Goal: Complete Application Form: Complete application form

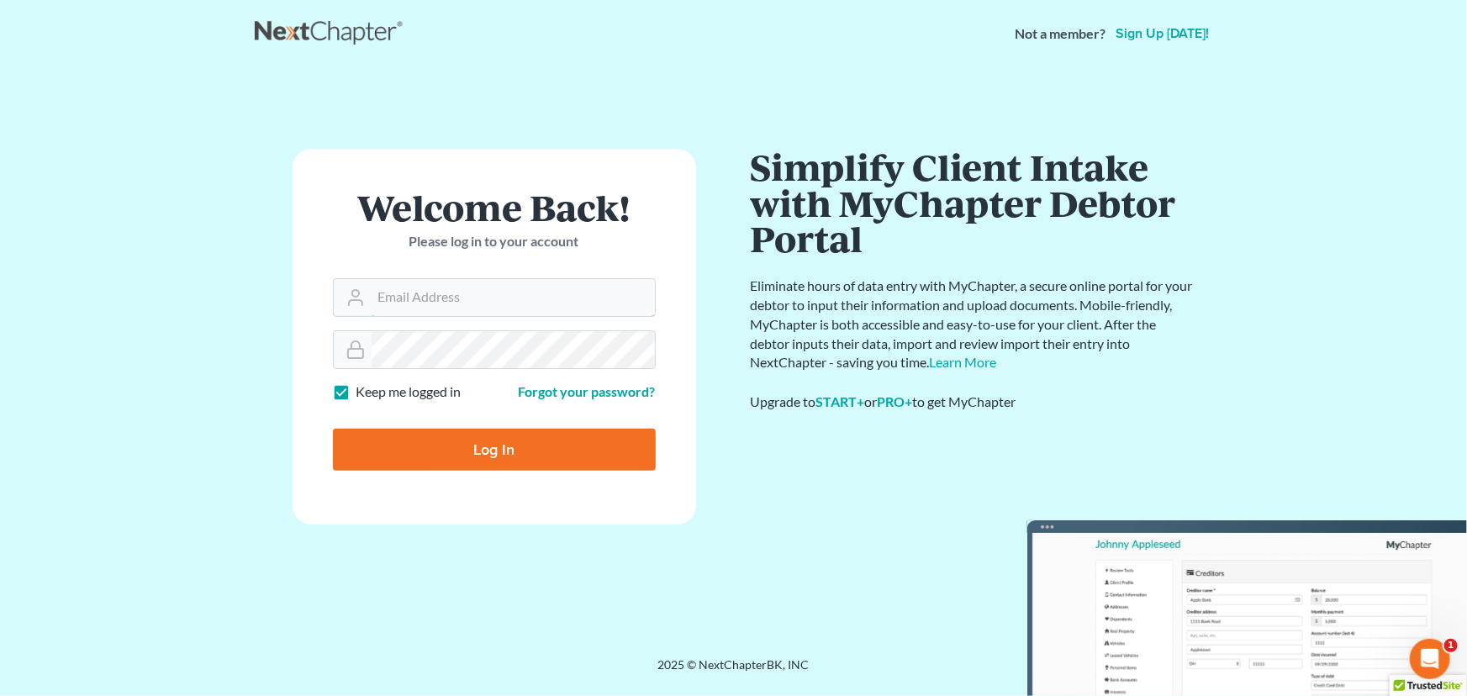
type input "[PERSON_NAME][EMAIL_ADDRESS][DOMAIN_NAME]"
click at [563, 472] on form "Welcome Back! Please log in to your account Email Address [PERSON_NAME][EMAIL_A…" at bounding box center [495, 337] width 404 height 376
click at [560, 465] on input "Log In" at bounding box center [494, 450] width 323 height 42
type input "Thinking..."
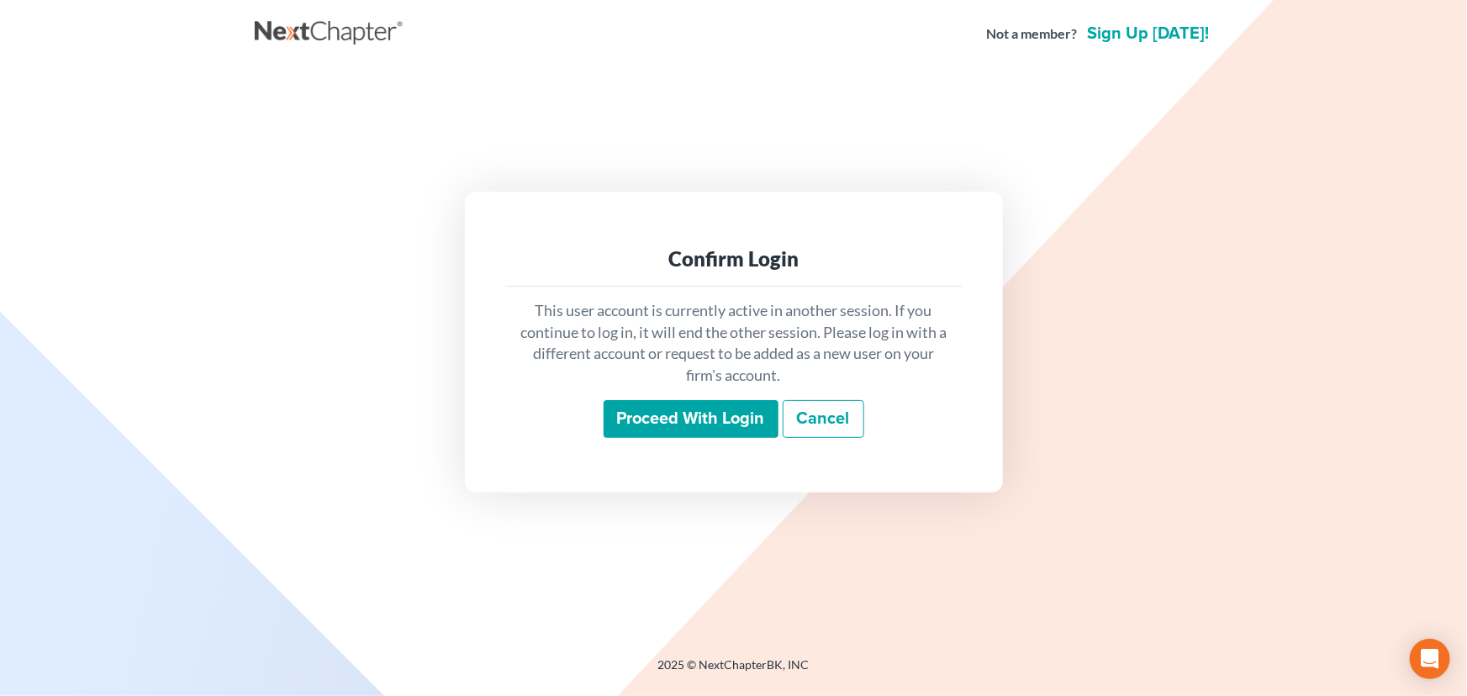
click at [670, 422] on input "Proceed with login" at bounding box center [691, 419] width 175 height 39
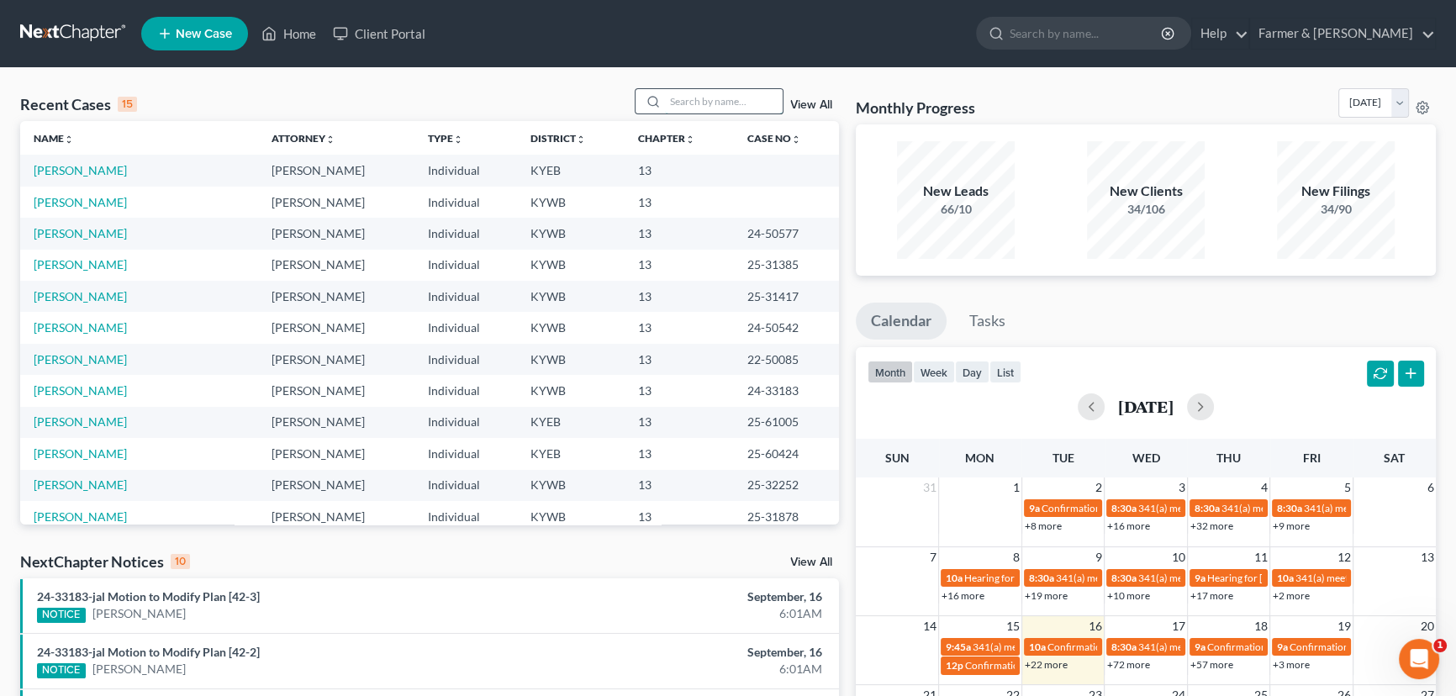
click at [692, 99] on input "search" at bounding box center [724, 101] width 118 height 24
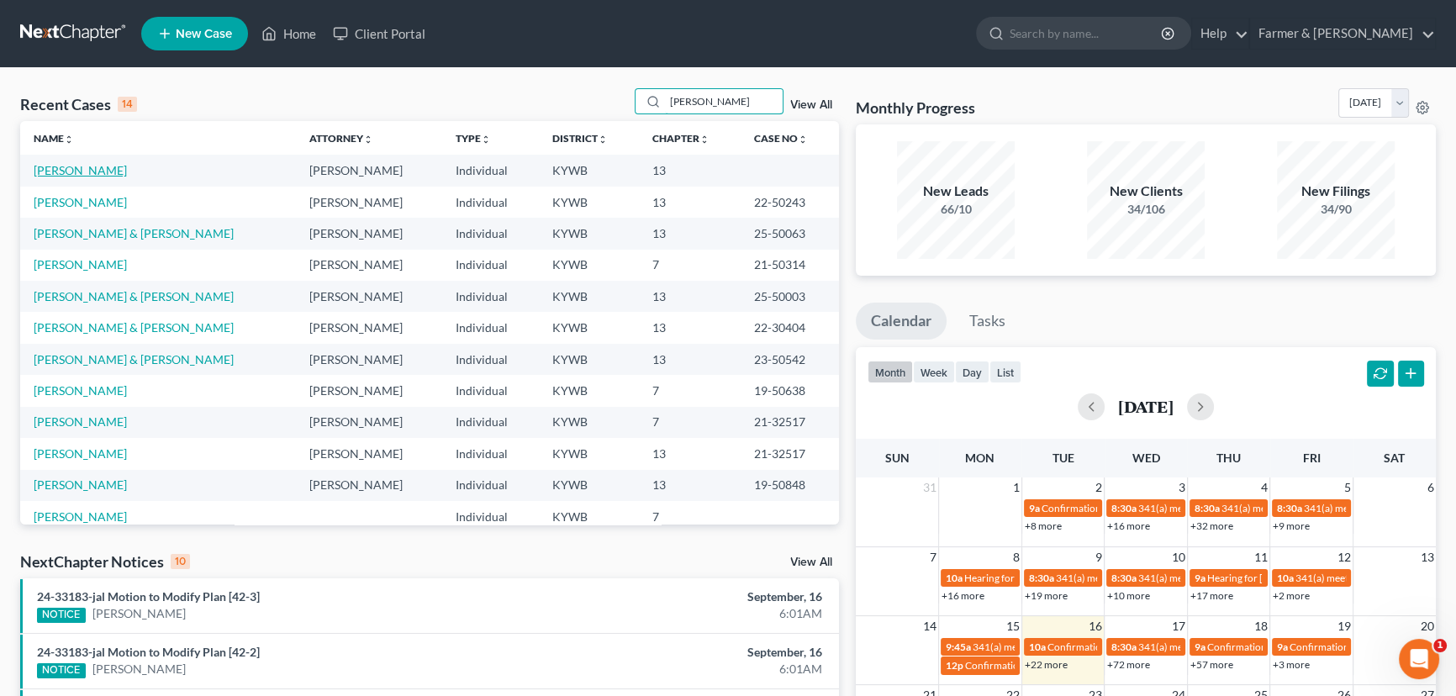
type input "[PERSON_NAME]"
click at [72, 166] on link "[PERSON_NAME]" at bounding box center [80, 170] width 93 height 14
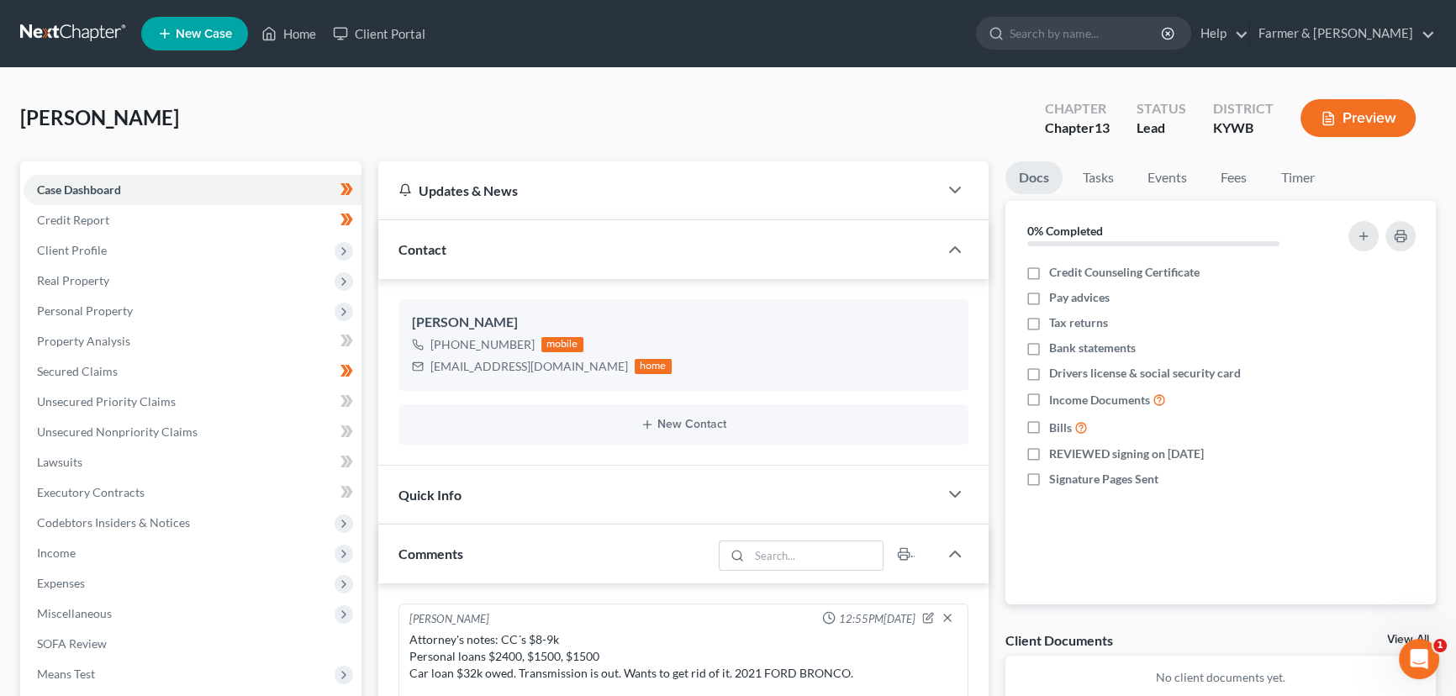
scroll to position [88, 0]
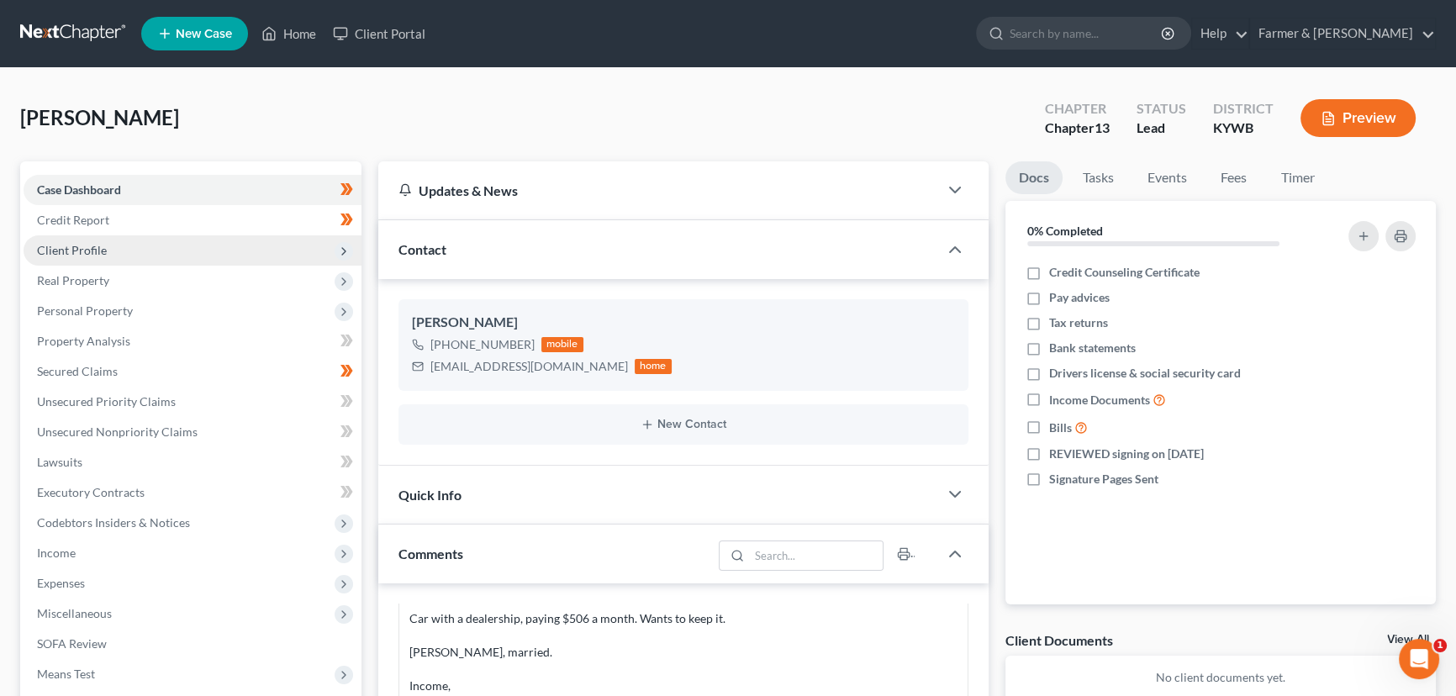
click at [107, 251] on span "Client Profile" at bounding box center [193, 250] width 338 height 30
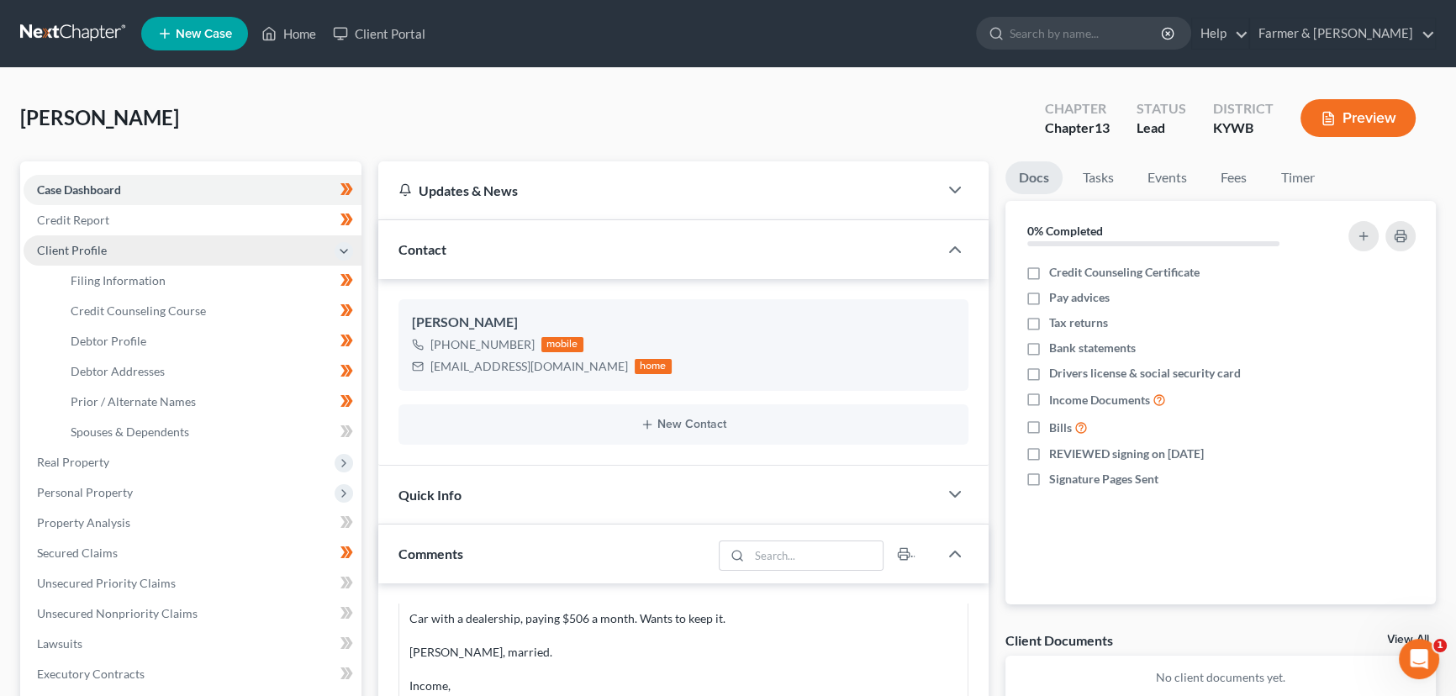
click at [107, 251] on span "Client Profile" at bounding box center [193, 250] width 338 height 30
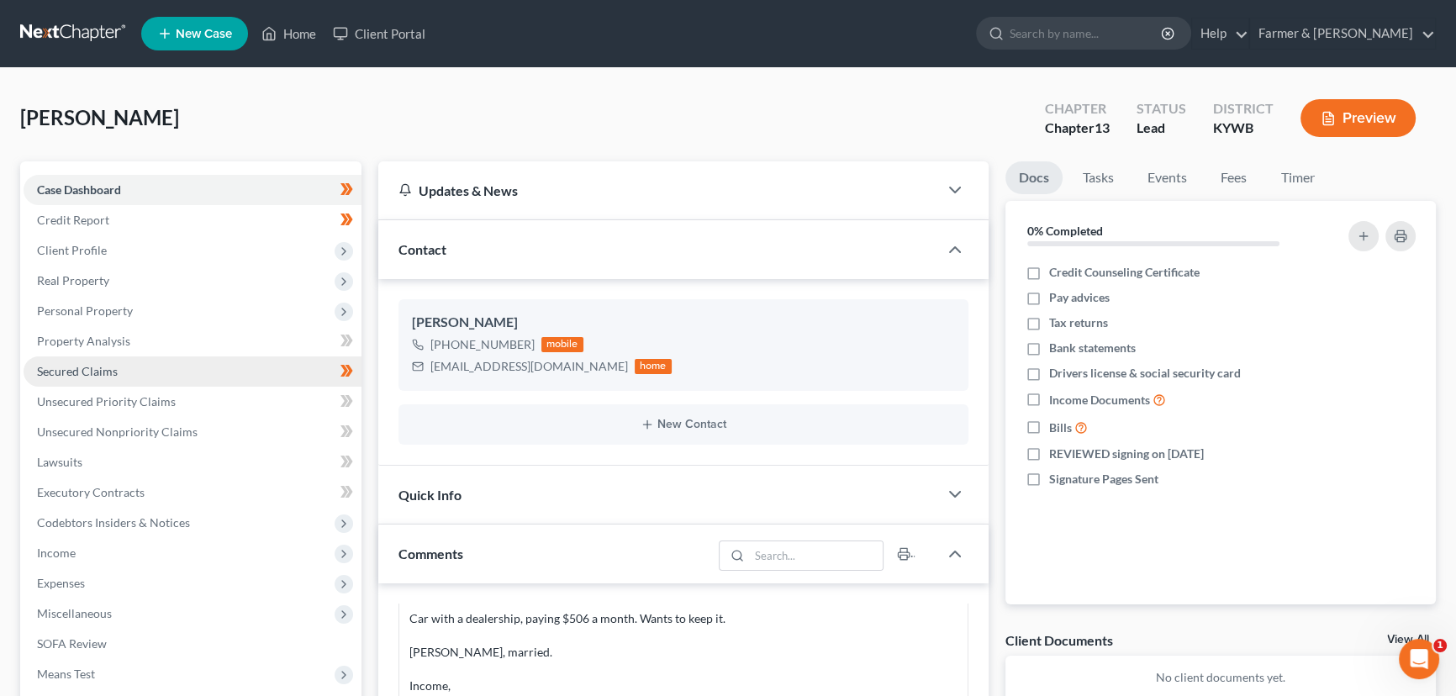
click at [98, 361] on link "Secured Claims" at bounding box center [193, 371] width 338 height 30
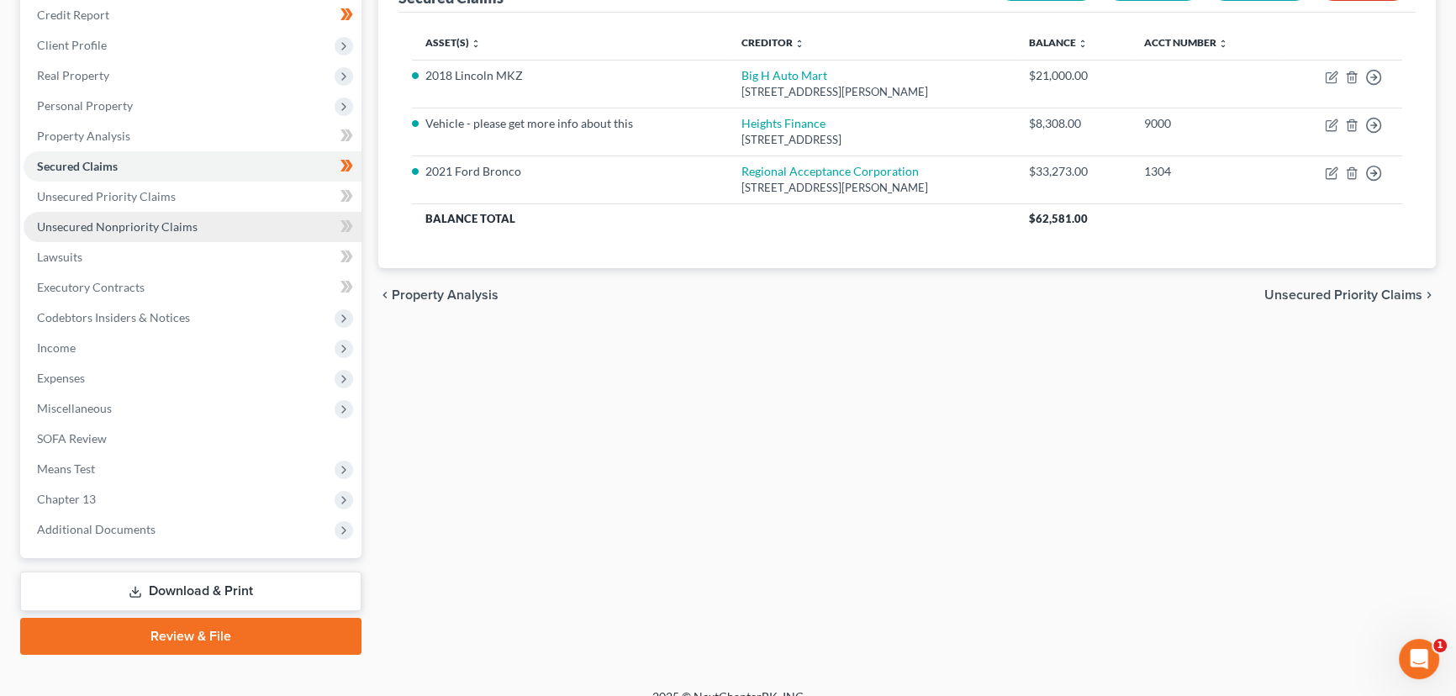
scroll to position [225, 0]
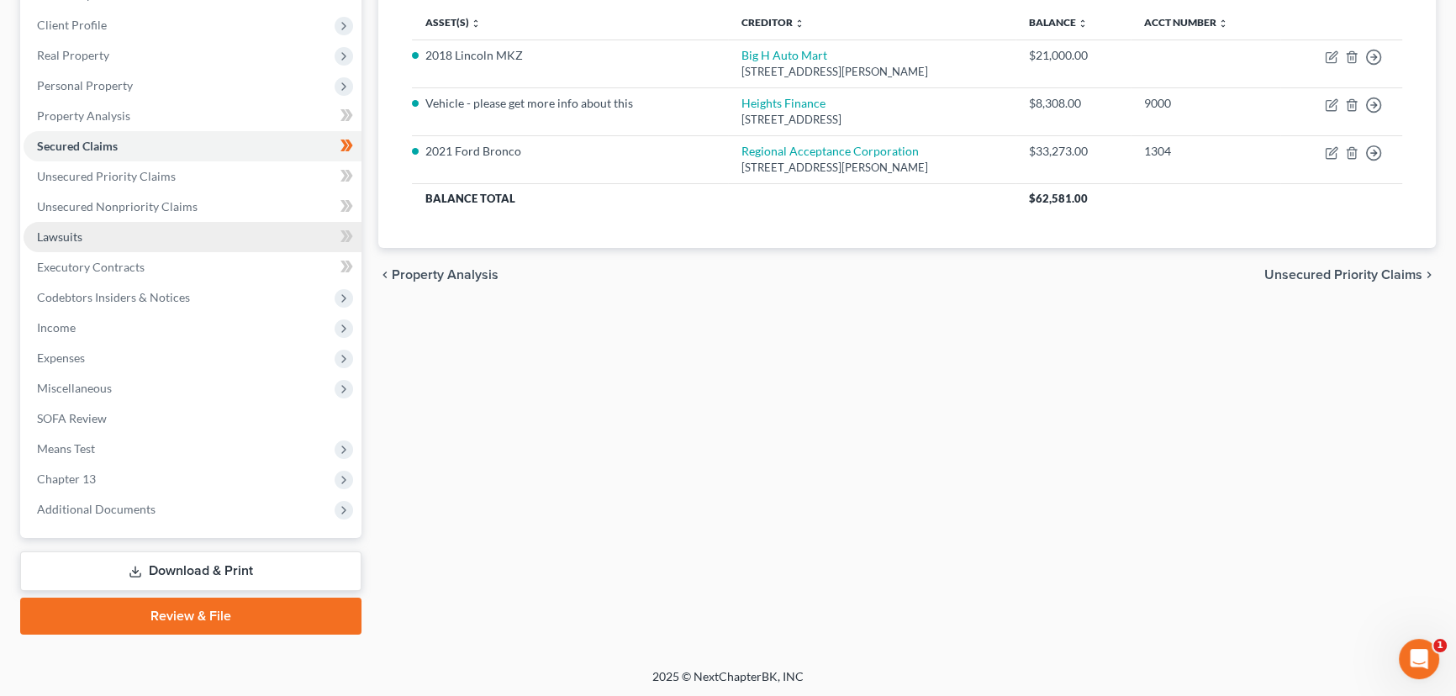
click at [87, 229] on link "Lawsuits" at bounding box center [193, 237] width 338 height 30
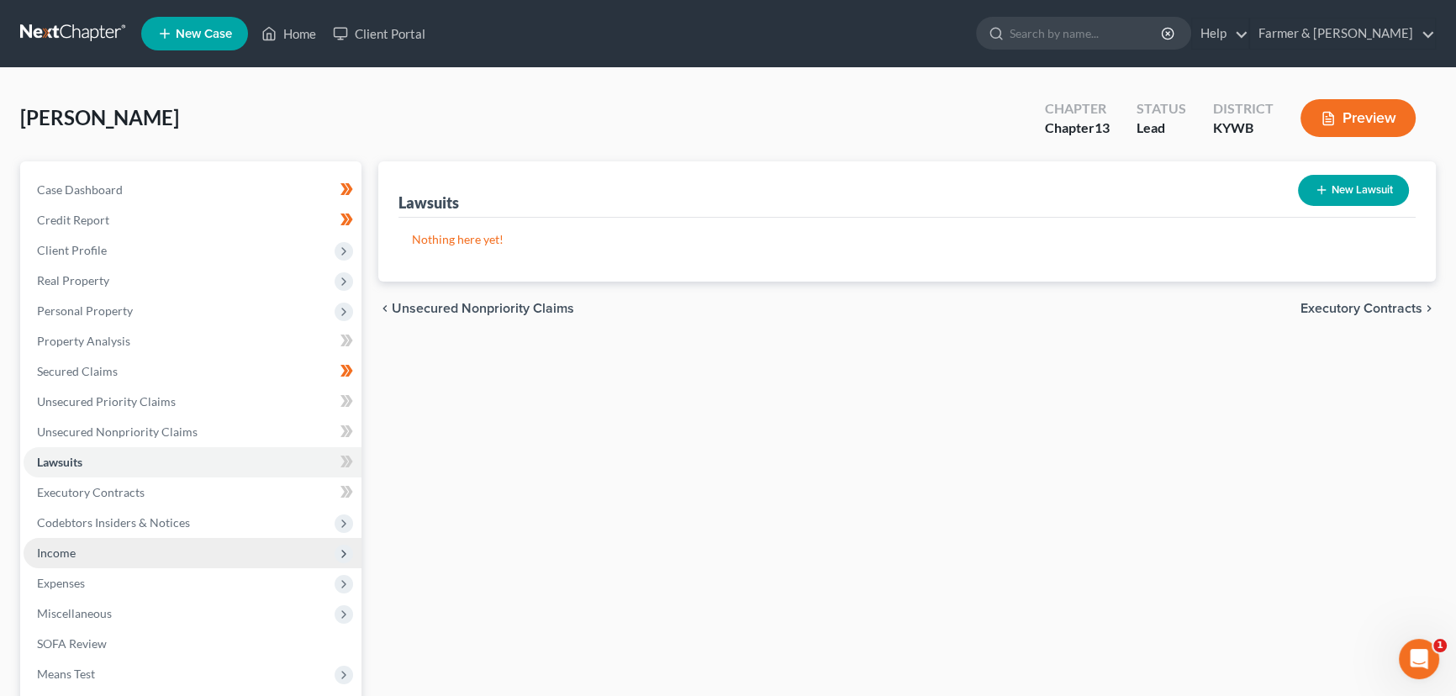
click at [78, 548] on span "Income" at bounding box center [193, 553] width 338 height 30
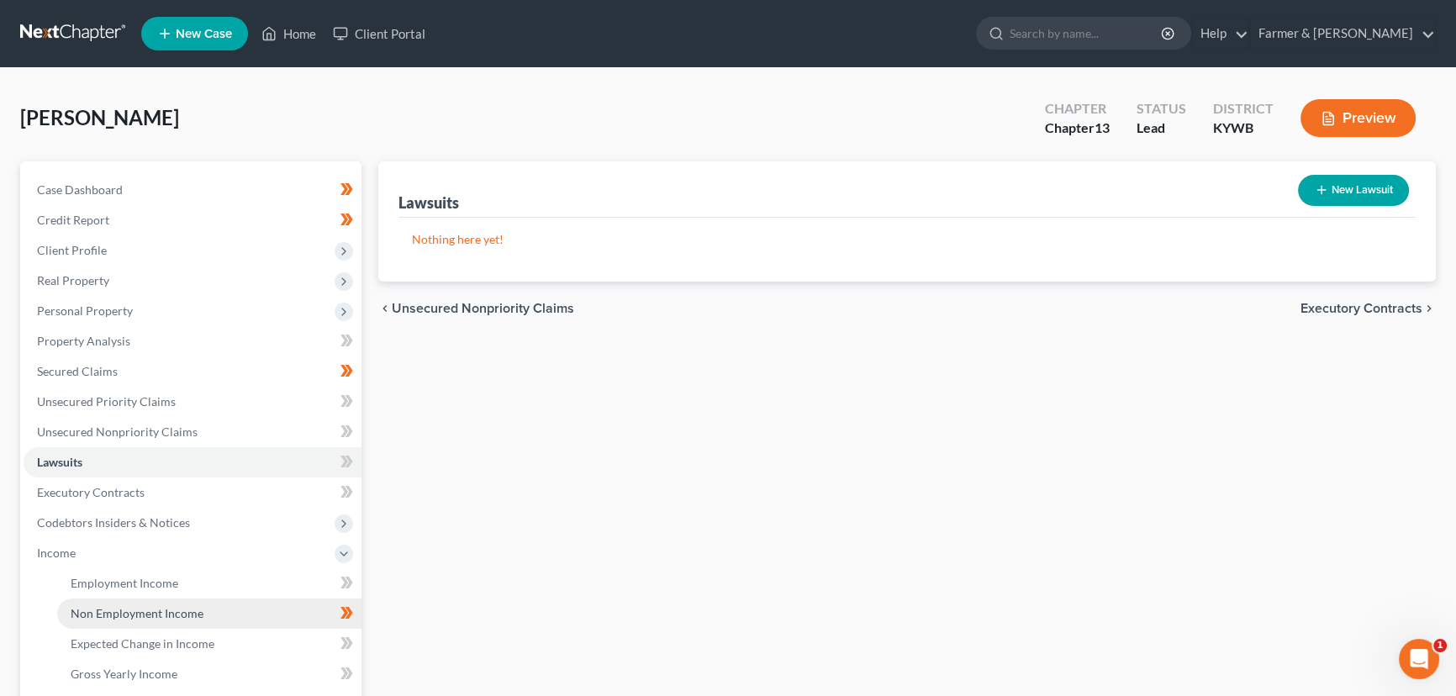
click at [124, 617] on span "Non Employment Income" at bounding box center [137, 613] width 133 height 14
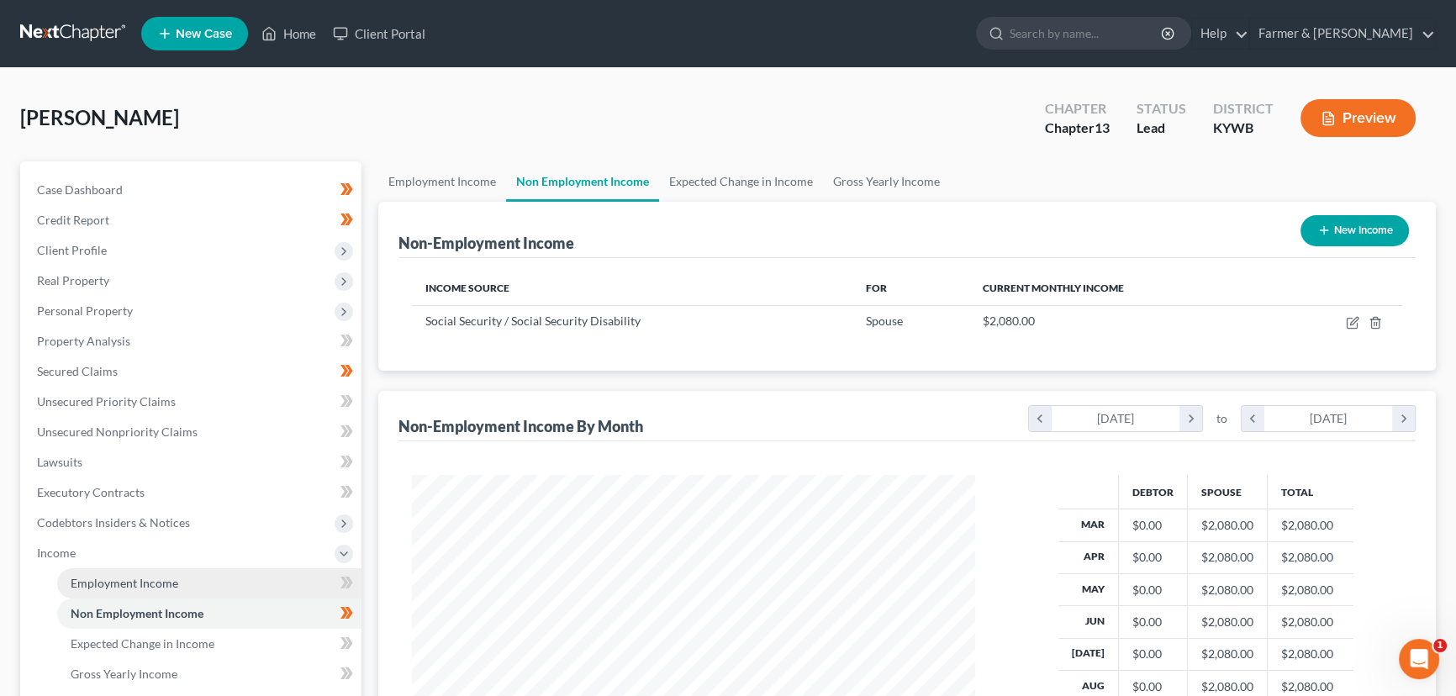
scroll to position [301, 597]
click at [253, 586] on link "Employment Income" at bounding box center [209, 583] width 304 height 30
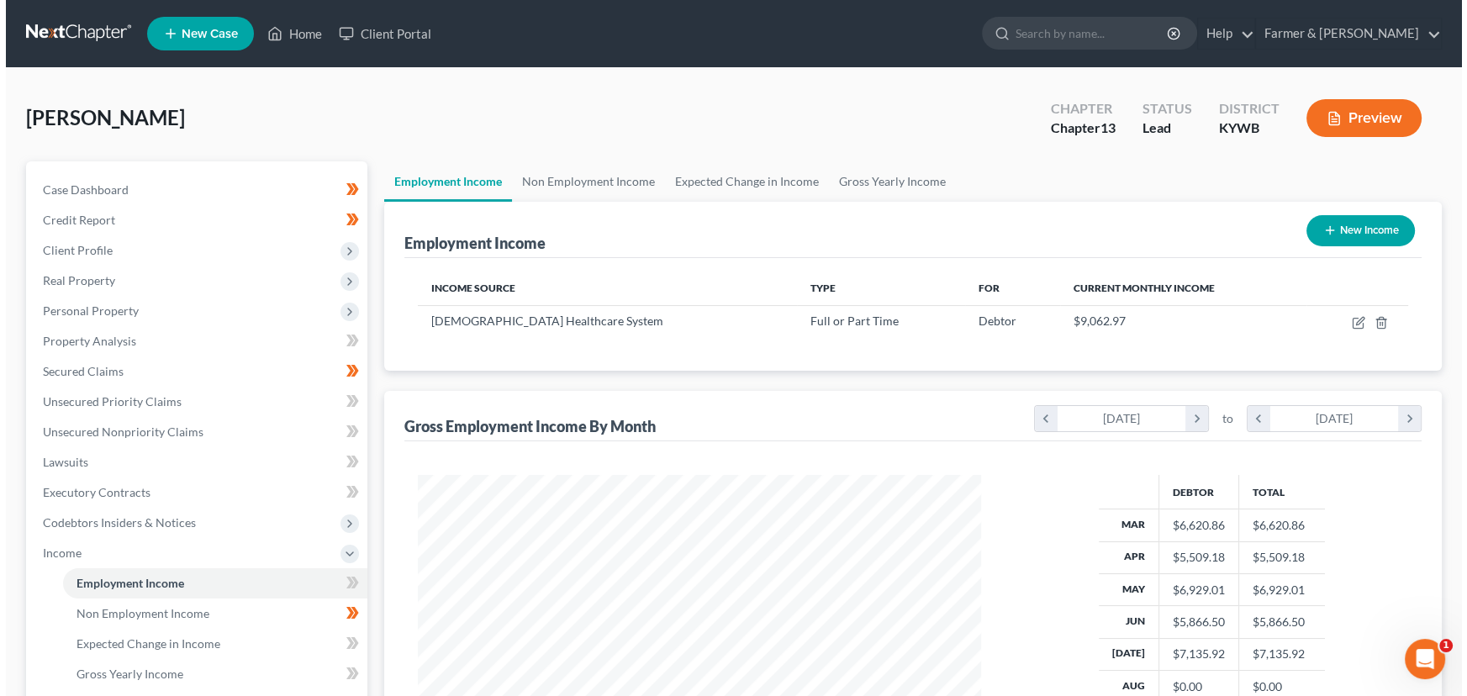
scroll to position [301, 597]
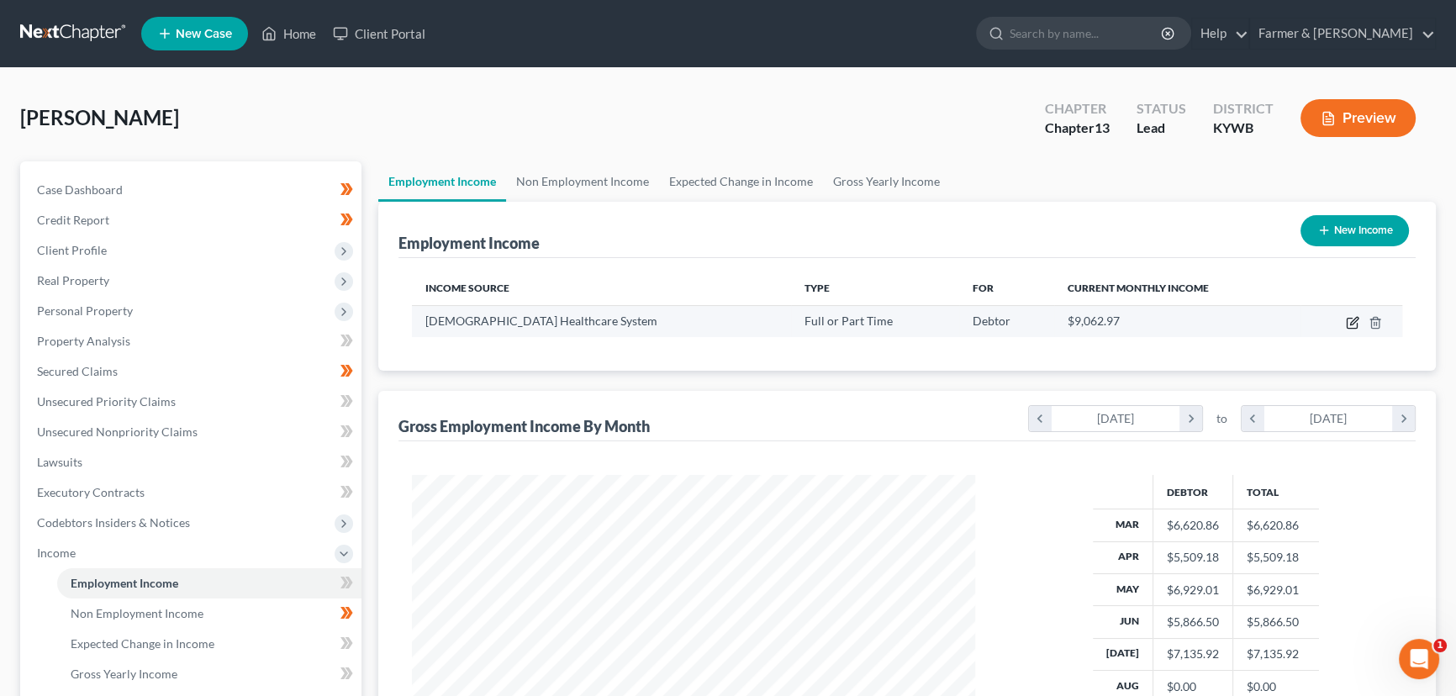
click at [1348, 320] on icon "button" at bounding box center [1352, 322] width 13 height 13
select select "0"
select select "18"
select select "2"
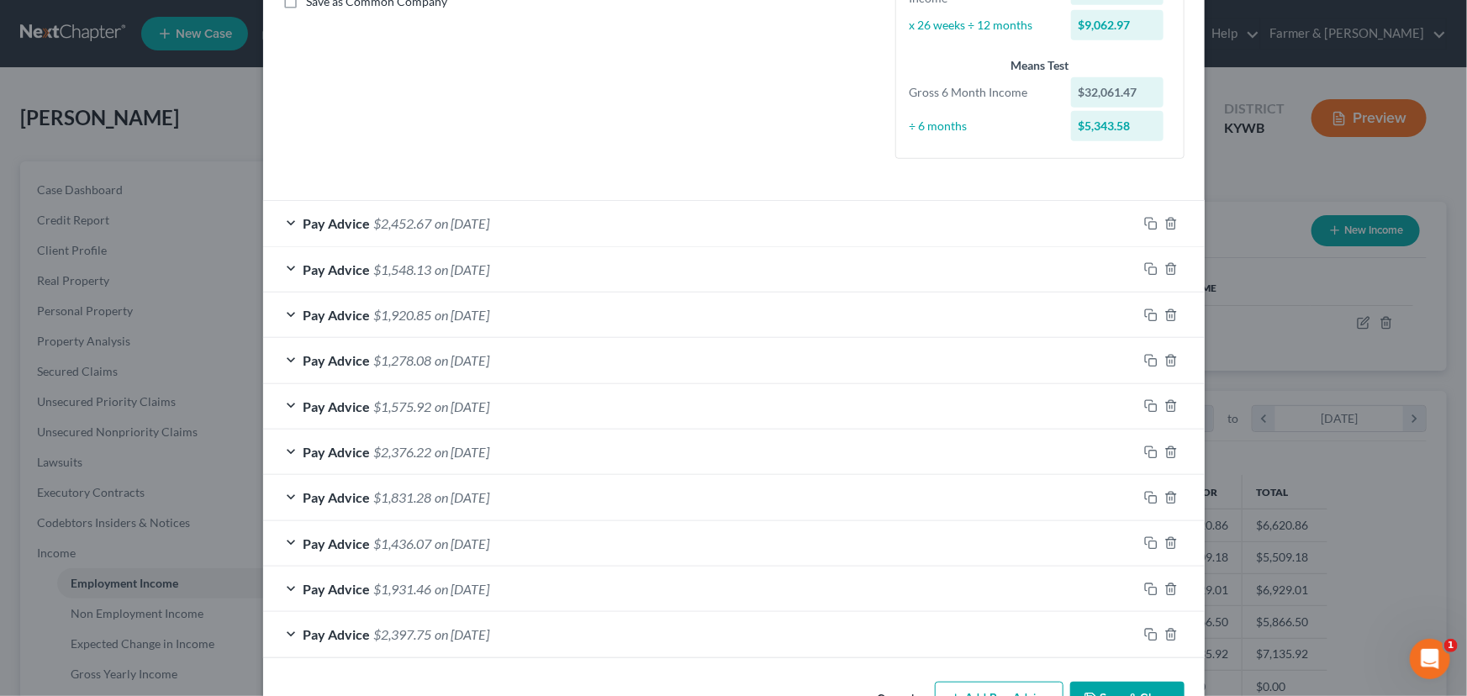
scroll to position [453, 0]
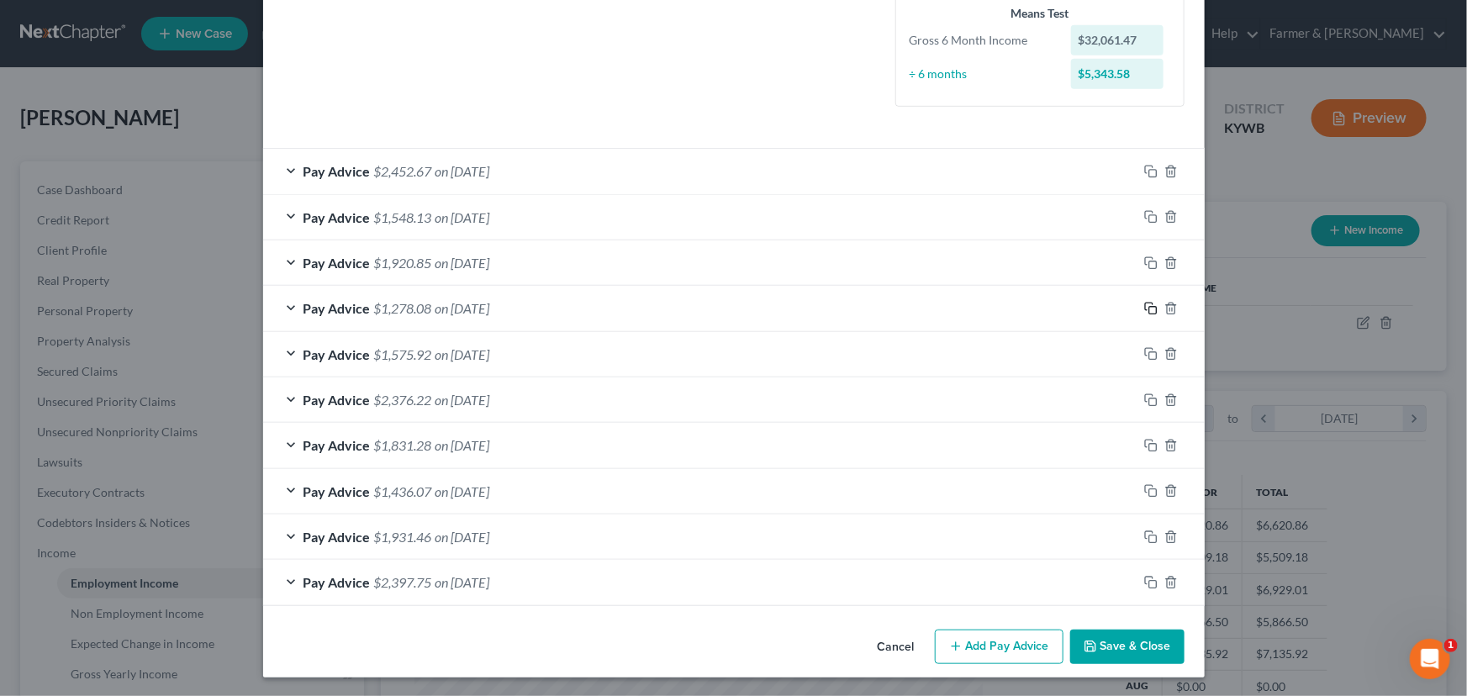
drag, startPoint x: 1142, startPoint y: 310, endPoint x: 743, endPoint y: 419, distance: 413.2
click at [1144, 310] on icon "button" at bounding box center [1150, 308] width 13 height 13
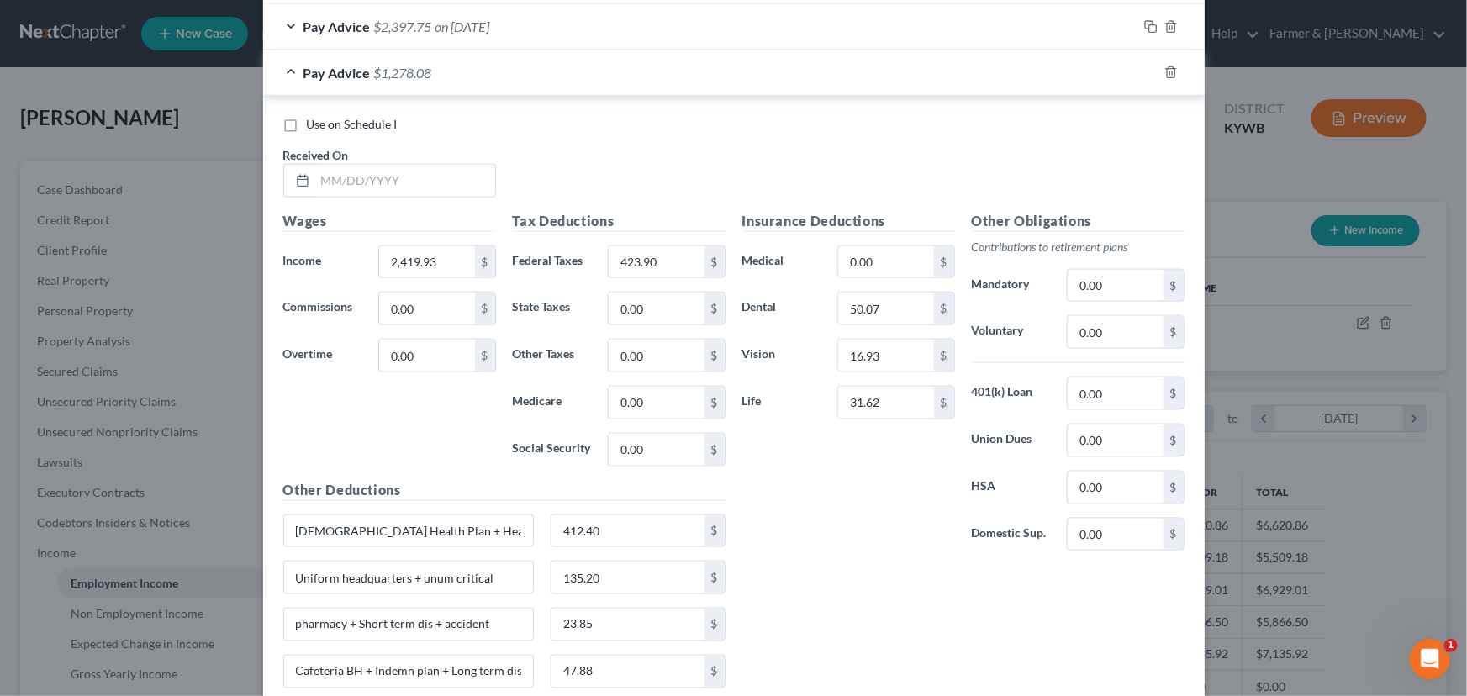
scroll to position [1116, 0]
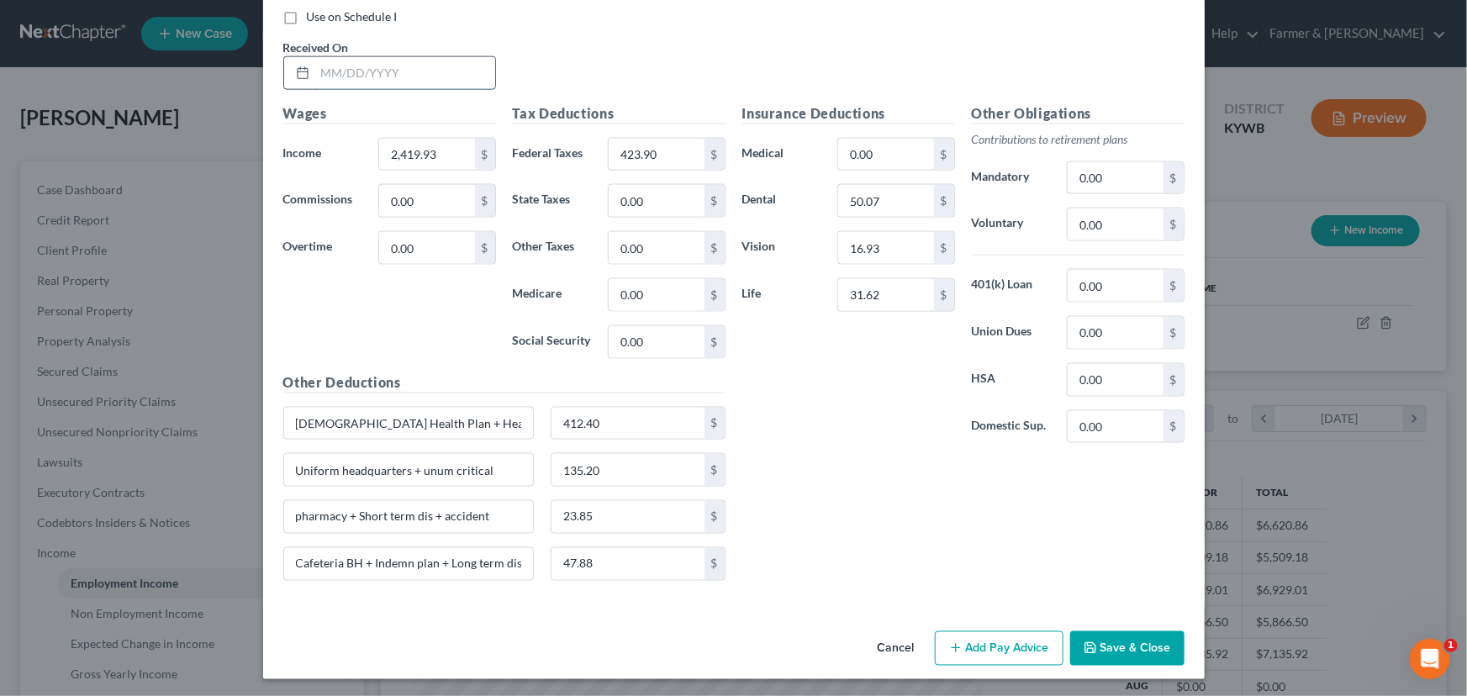
click at [424, 73] on input "text" at bounding box center [405, 73] width 180 height 32
type input "[DATE]"
click at [456, 250] on input "0.00" at bounding box center [426, 248] width 95 height 32
click at [443, 153] on input "2,419.93" at bounding box center [426, 155] width 95 height 32
click at [645, 154] on input "423.90" at bounding box center [656, 155] width 95 height 32
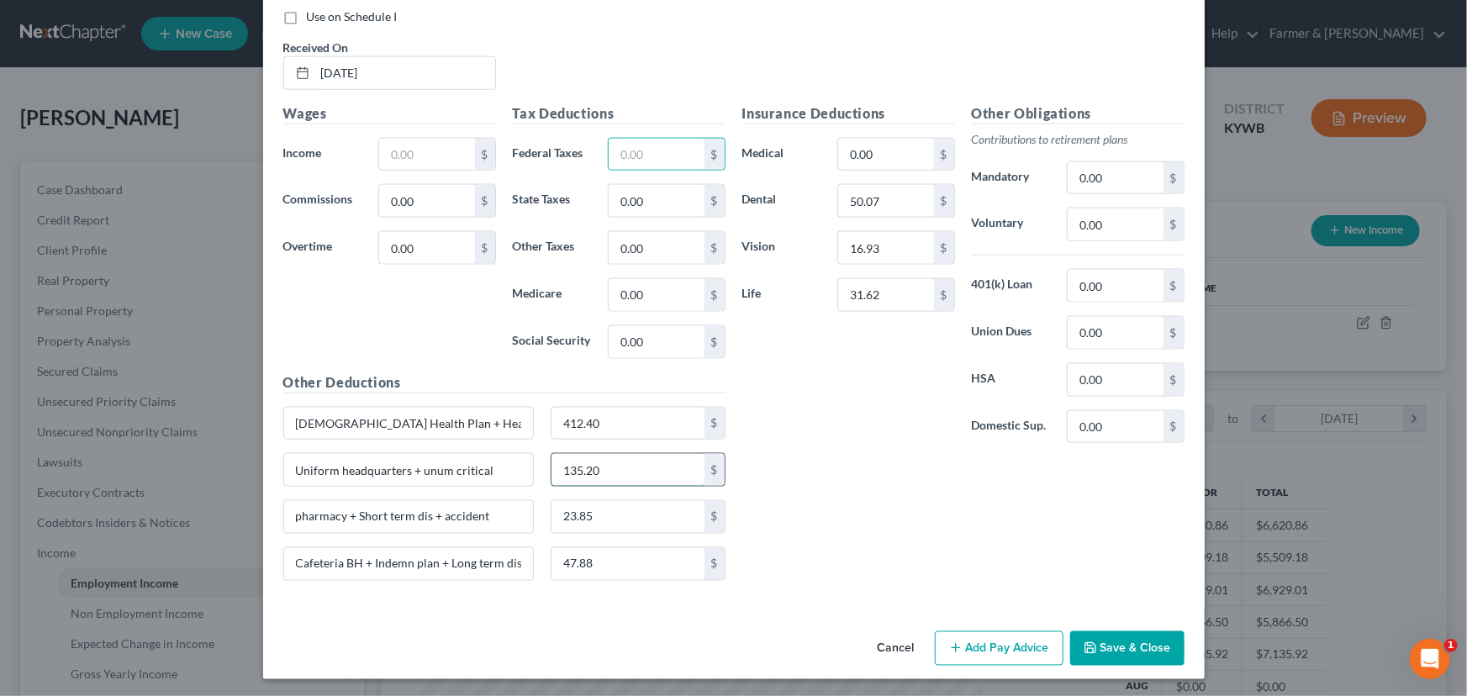
click at [614, 472] on input "135.20" at bounding box center [627, 470] width 153 height 32
click at [615, 507] on input "23.85" at bounding box center [627, 517] width 153 height 32
click at [614, 570] on input "47.88" at bounding box center [627, 564] width 153 height 32
click at [424, 153] on input "text" at bounding box center [426, 155] width 95 height 32
type input "2,309.43"
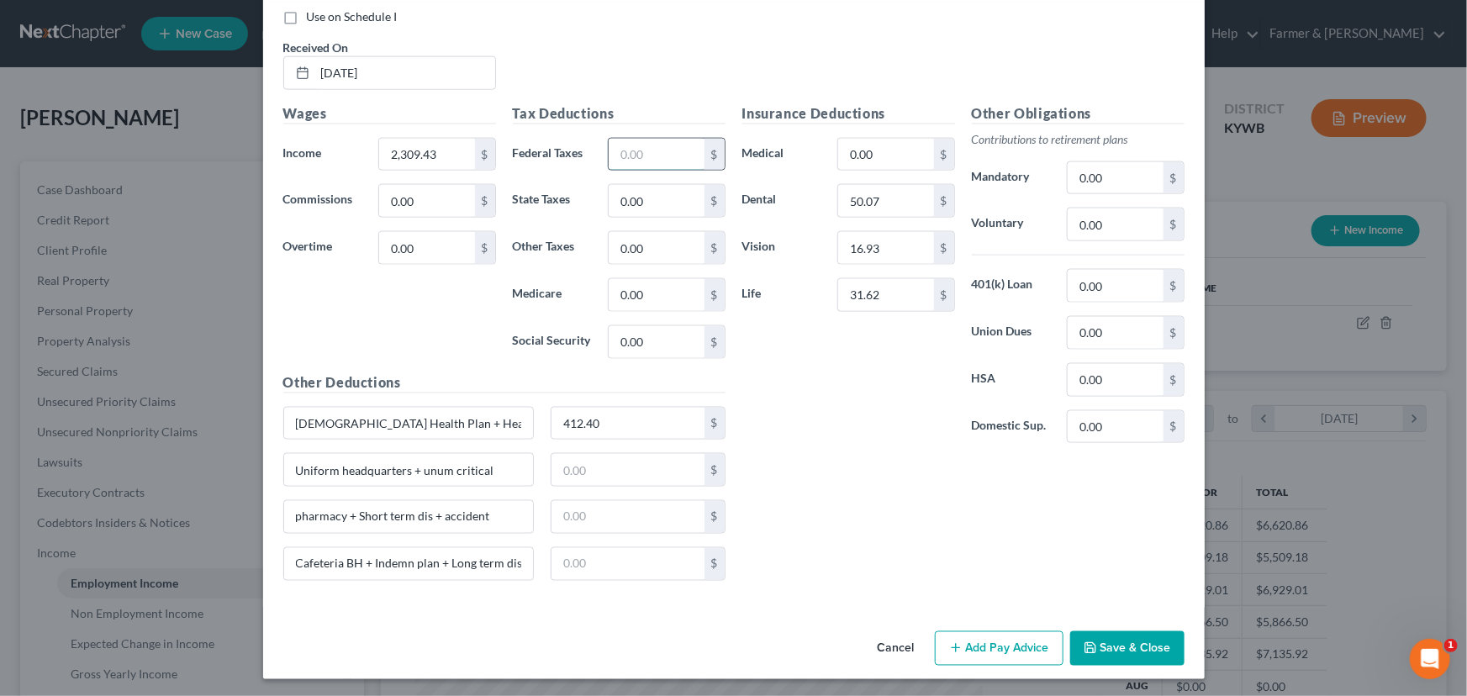
click at [639, 156] on input "text" at bounding box center [656, 155] width 95 height 32
type input "395.55"
click at [793, 411] on div "Insurance Deductions Medical 0.00 $ Dental 50.07 $ Vision 16.93 $ Life 31.62 $" at bounding box center [848, 280] width 229 height 354
click at [591, 466] on input "text" at bounding box center [627, 470] width 153 height 32
click at [585, 470] on input "text" at bounding box center [627, 470] width 153 height 32
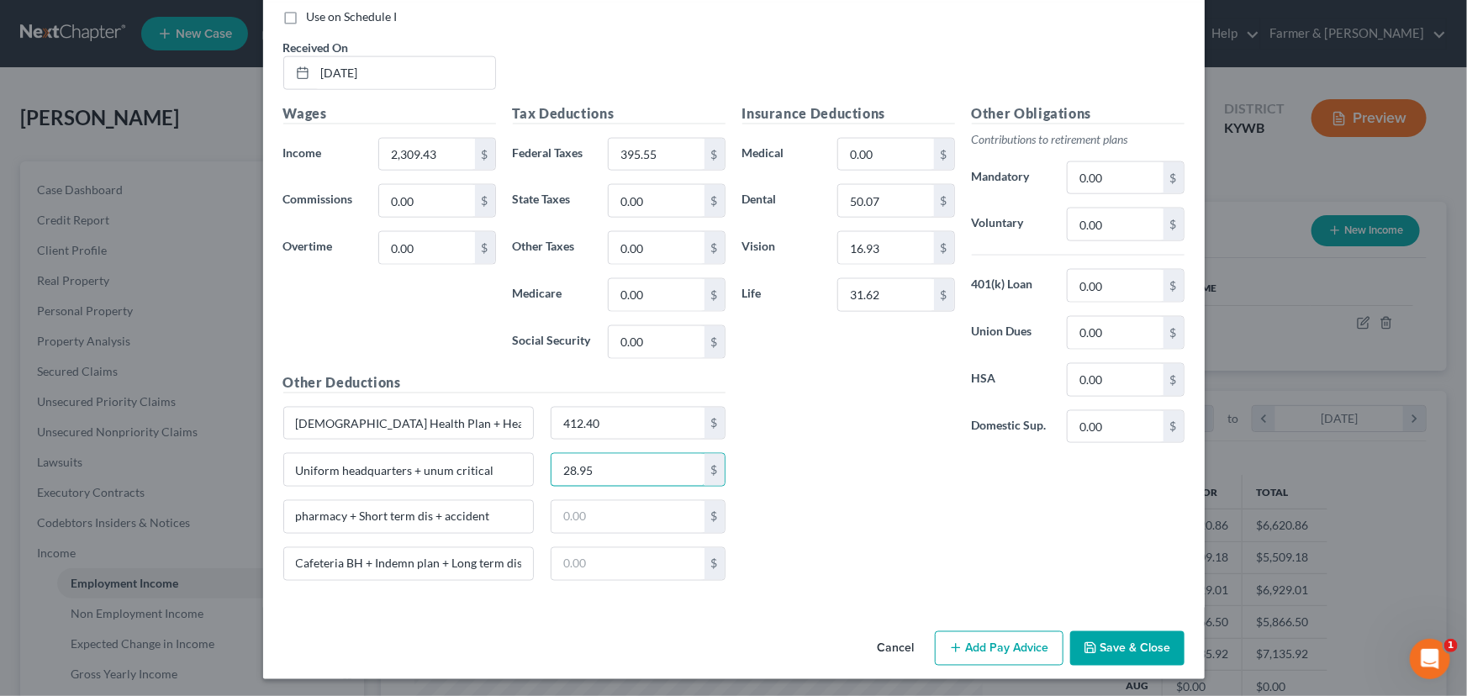
type input "28.95"
click at [891, 481] on div "Insurance Deductions Medical 0.00 $ Dental 50.07 $ Vision 16.93 $ Life 31.62 $ …" at bounding box center [963, 348] width 459 height 491
click at [615, 474] on input "28.95" at bounding box center [627, 470] width 153 height 32
click at [603, 472] on input "text" at bounding box center [627, 470] width 153 height 32
type input "120.36"
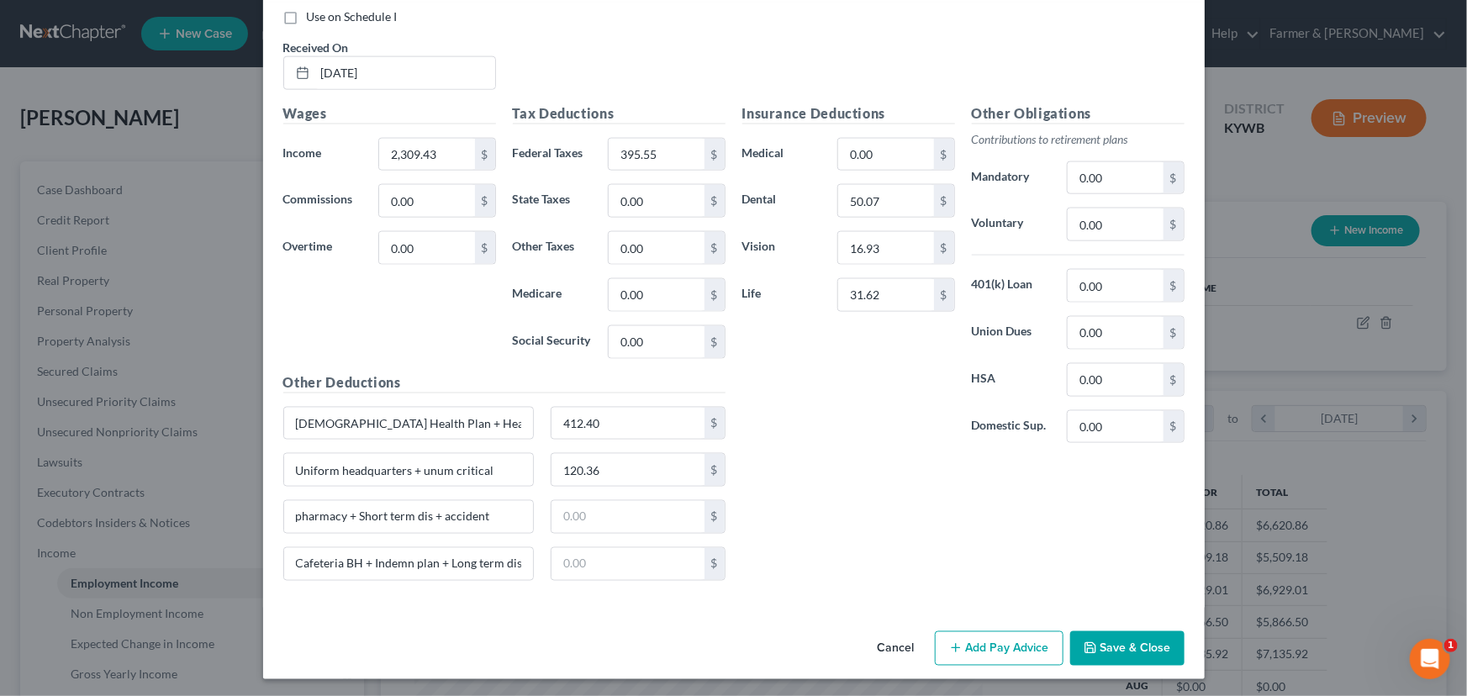
click at [880, 506] on div "Insurance Deductions Medical 0.00 $ Dental 50.07 $ Vision 16.93 $ Life 31.62 $ …" at bounding box center [963, 348] width 459 height 491
drag, startPoint x: 351, startPoint y: 512, endPoint x: 229, endPoint y: 512, distance: 121.9
click at [229, 512] on div "Edit Income Source × Employment Type * Select Full or [DEMOGRAPHIC_DATA] Employ…" at bounding box center [733, 348] width 1467 height 696
type input "Short term dis + accident"
click at [742, 508] on div "Insurance Deductions Medical 0.00 $ Dental 50.07 $ Vision 16.93 $ Life 31.62 $ …" at bounding box center [963, 348] width 459 height 491
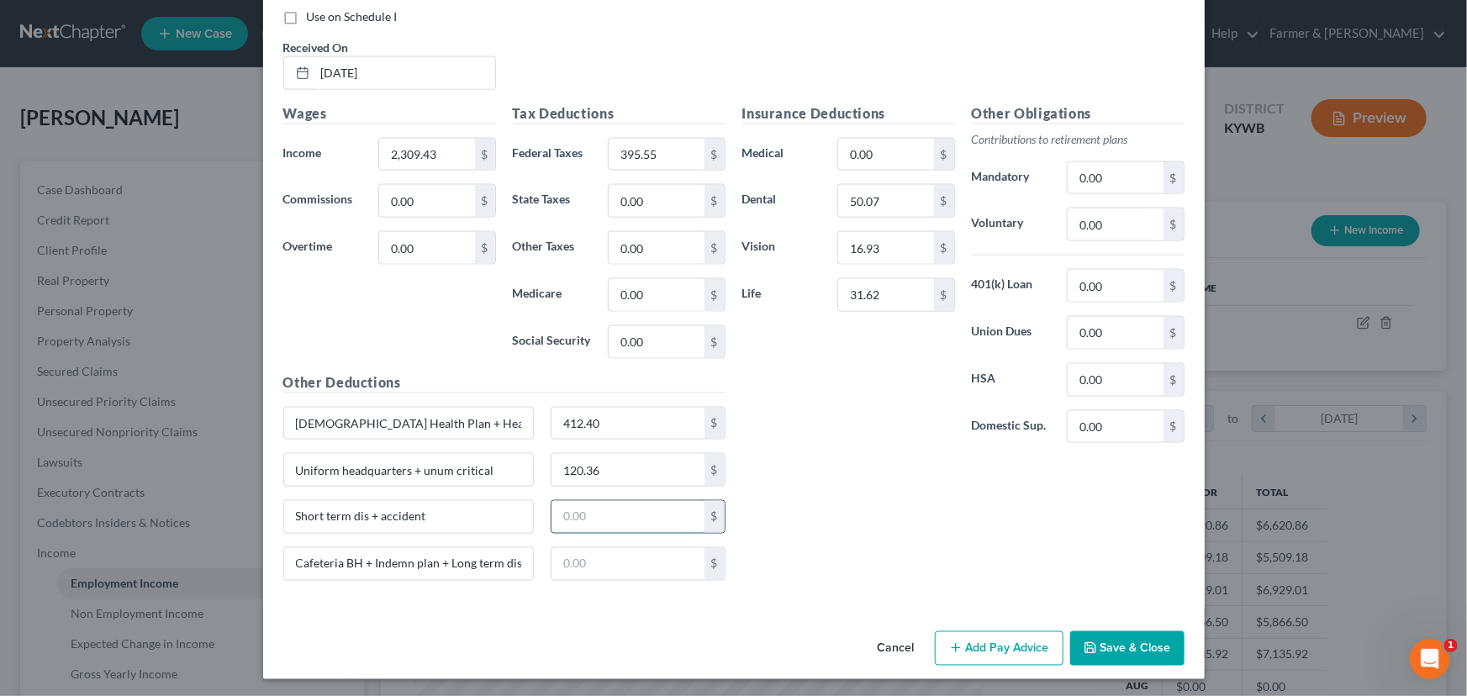
click at [585, 514] on input "text" at bounding box center [627, 517] width 153 height 32
type input "18.85"
click at [804, 543] on div "Insurance Deductions Medical 0.00 $ Dental 50.07 $ Vision 16.93 $ Life 31.62 $ …" at bounding box center [963, 348] width 459 height 491
click at [591, 565] on input "text" at bounding box center [627, 564] width 153 height 32
type input "37.81"
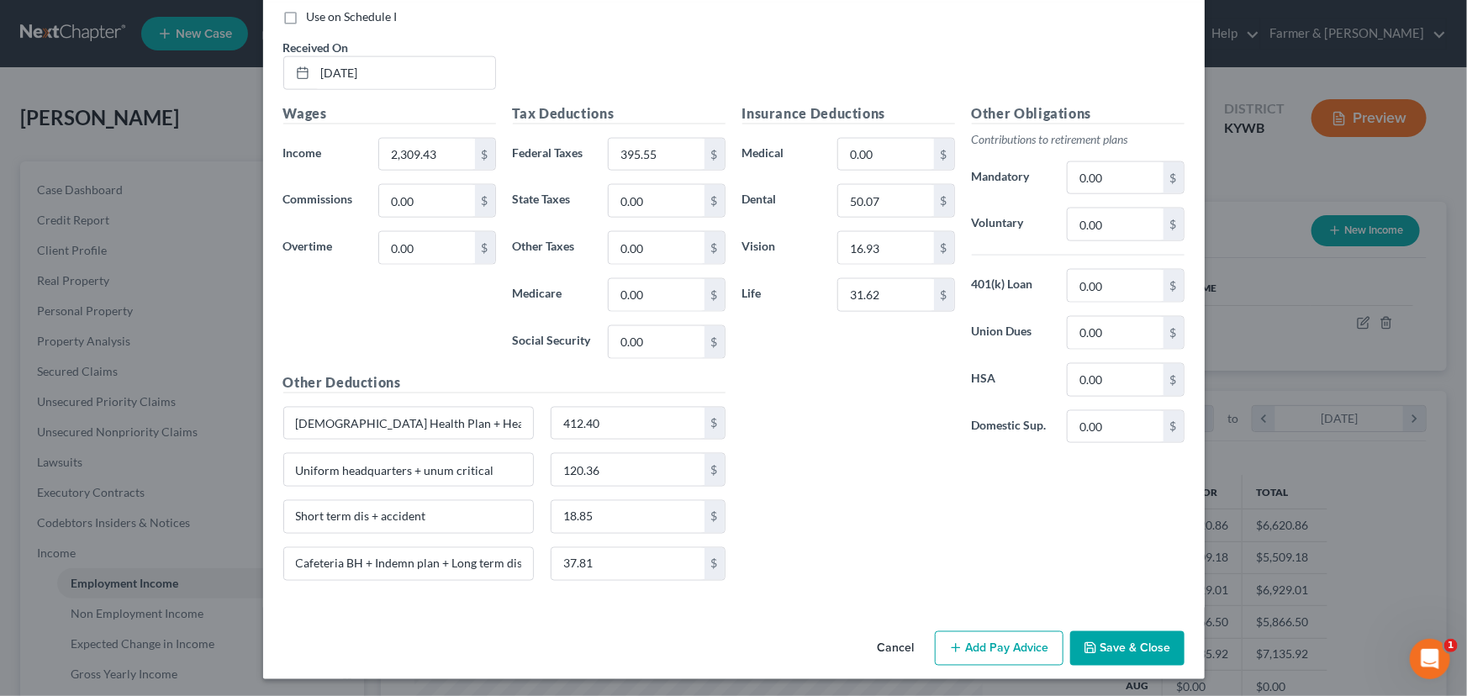
click at [773, 509] on div "Insurance Deductions Medical 0.00 $ Dental 50.07 $ Vision 16.93 $ Life 31.62 $ …" at bounding box center [963, 348] width 459 height 491
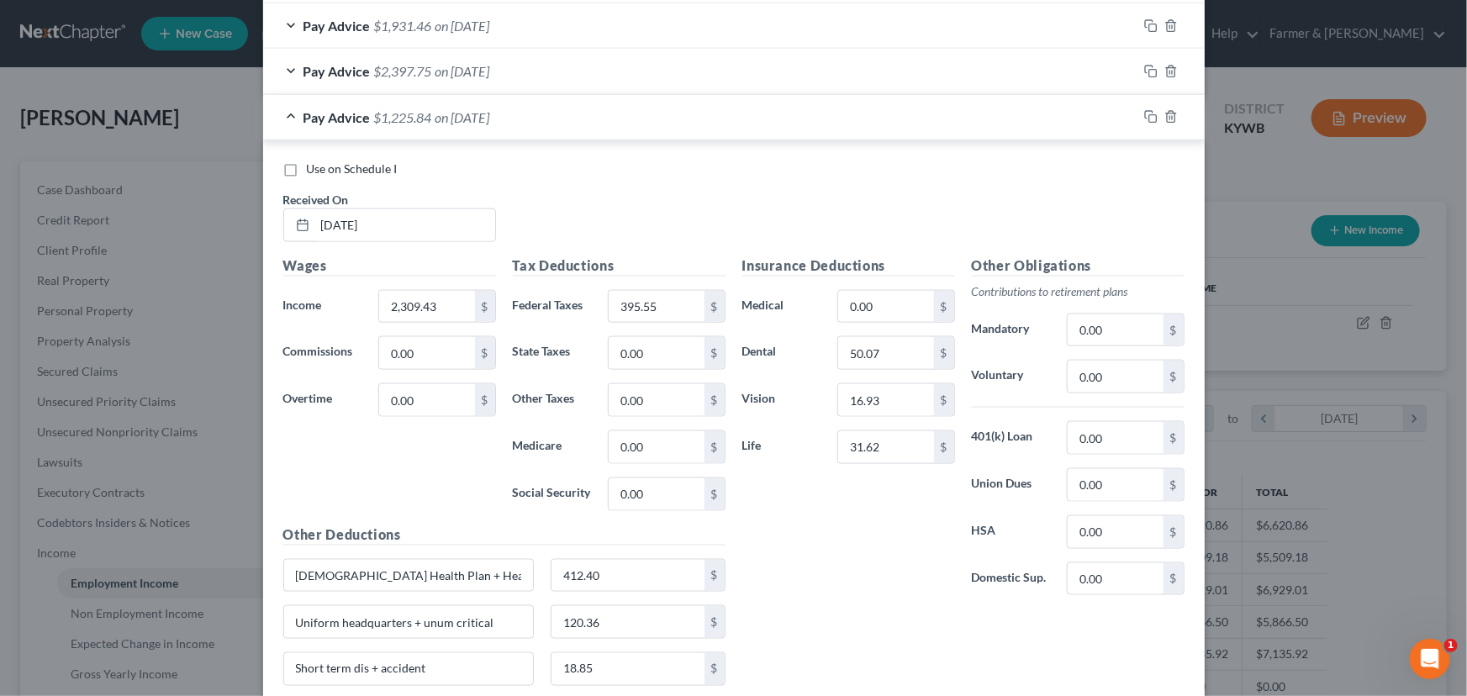
scroll to position [963, 0]
click at [468, 113] on span "on [DATE]" at bounding box center [462, 118] width 55 height 16
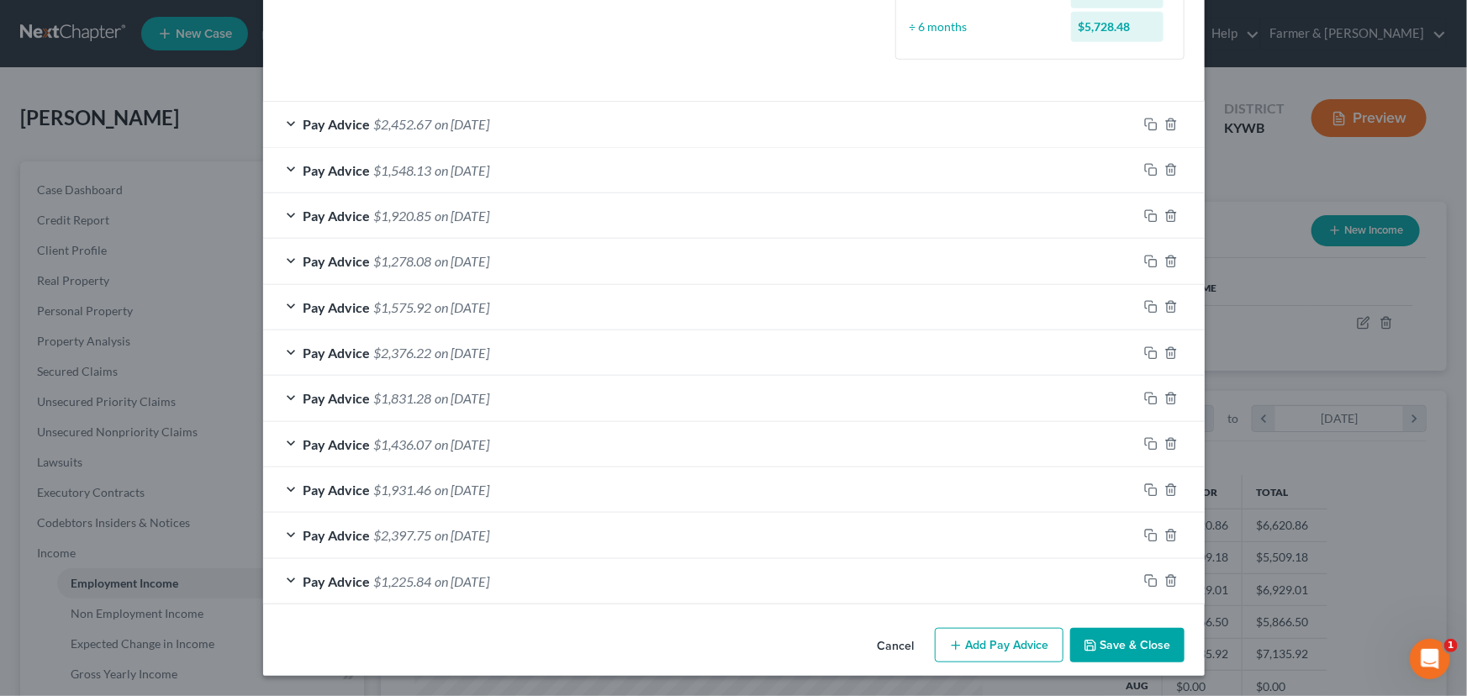
scroll to position [498, 0]
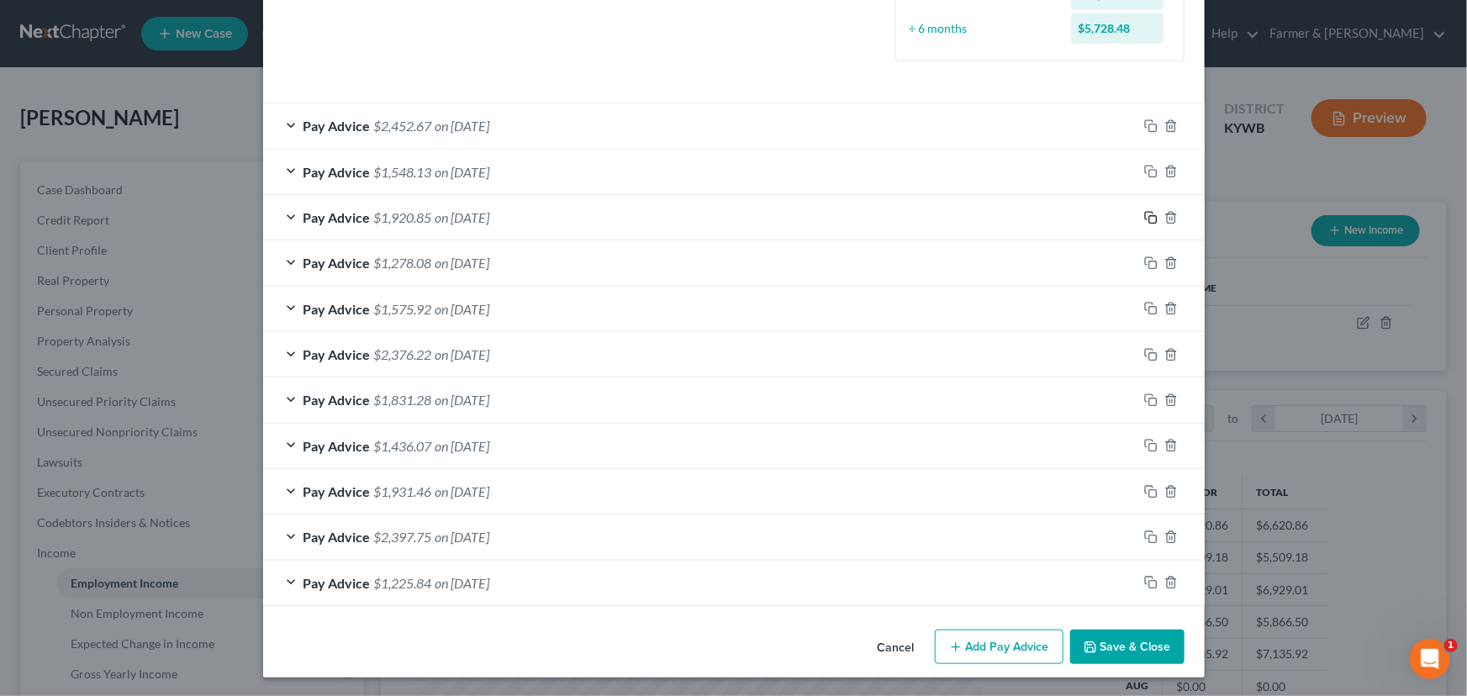
click at [1144, 214] on icon "button" at bounding box center [1150, 217] width 13 height 13
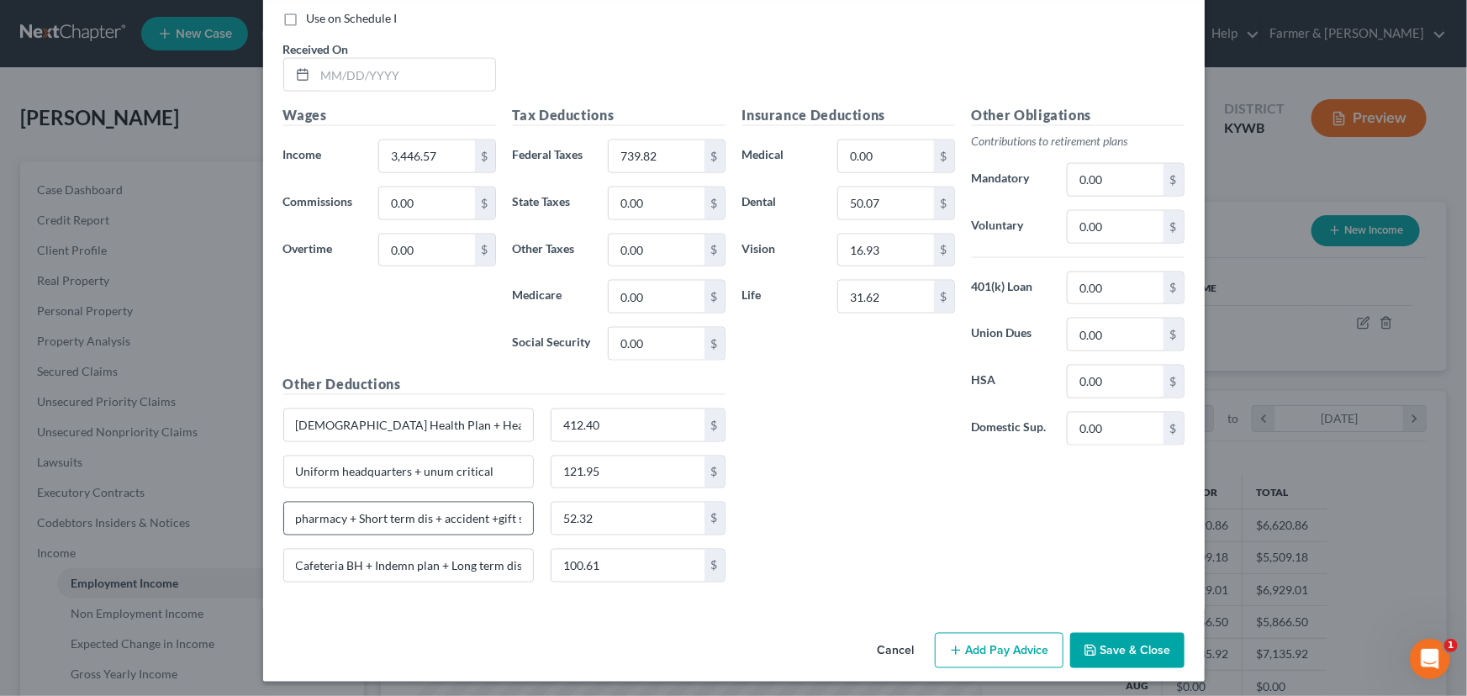
scroll to position [1162, 0]
click at [452, 147] on input "3,446.57" at bounding box center [426, 155] width 95 height 32
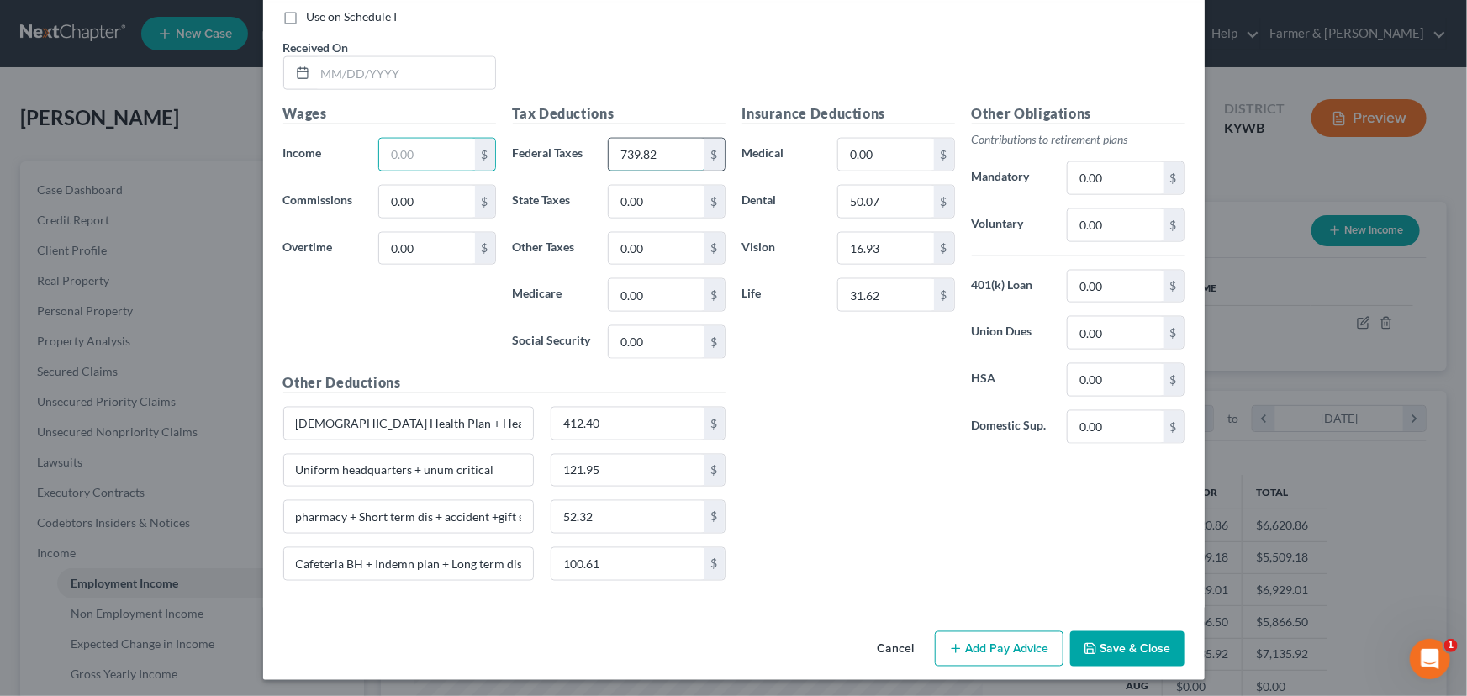
click at [652, 143] on input "739.82" at bounding box center [656, 155] width 95 height 32
click at [622, 477] on input "121.95" at bounding box center [627, 471] width 153 height 32
drag, startPoint x: 617, startPoint y: 510, endPoint x: 616, endPoint y: 538, distance: 27.8
click at [617, 512] on input "52.32" at bounding box center [627, 517] width 153 height 32
click at [618, 548] on input "100.61" at bounding box center [627, 564] width 153 height 32
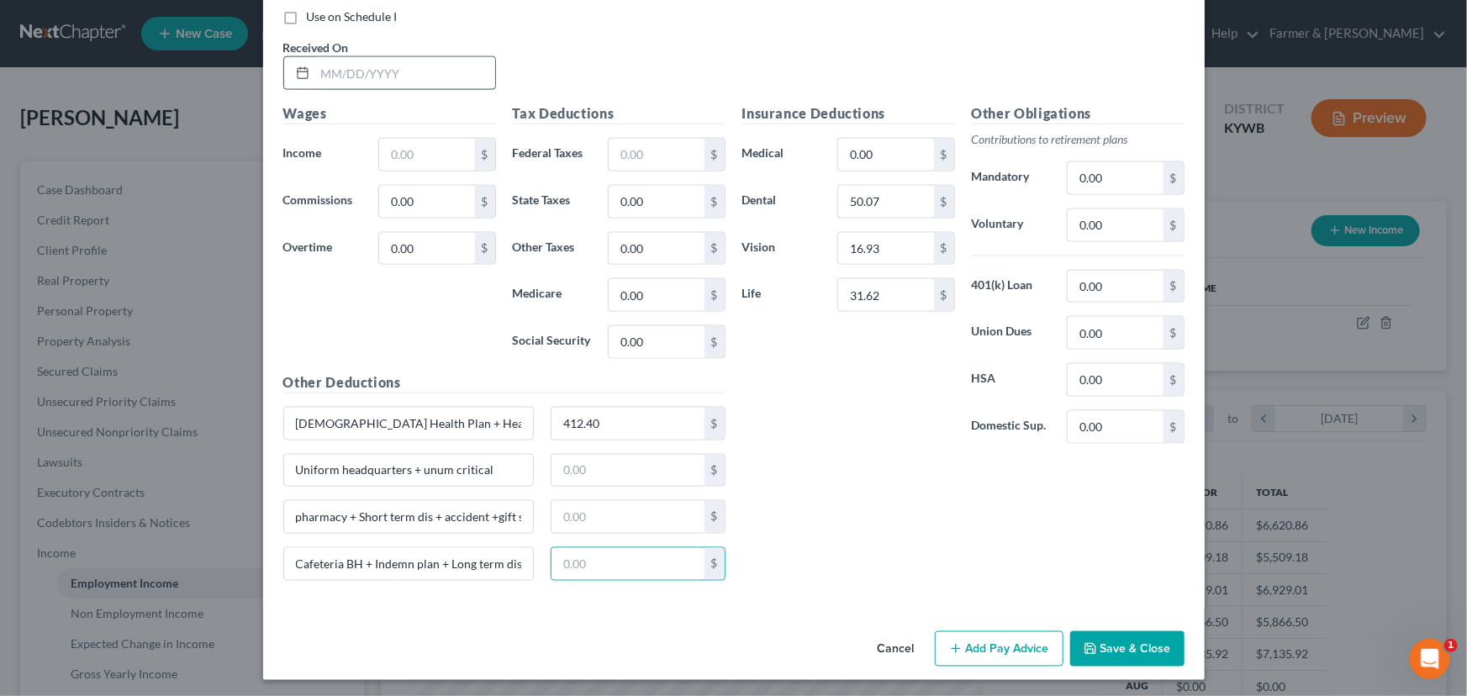
click at [421, 84] on input "text" at bounding box center [405, 73] width 180 height 32
type input "[DATE]"
click at [435, 155] on input "text" at bounding box center [426, 155] width 95 height 32
type input "3,451.09"
click at [422, 352] on div "Wages Income * 3,451.09 $ Commissions 0.00 $ Overtime 0.00 $" at bounding box center [389, 237] width 229 height 269
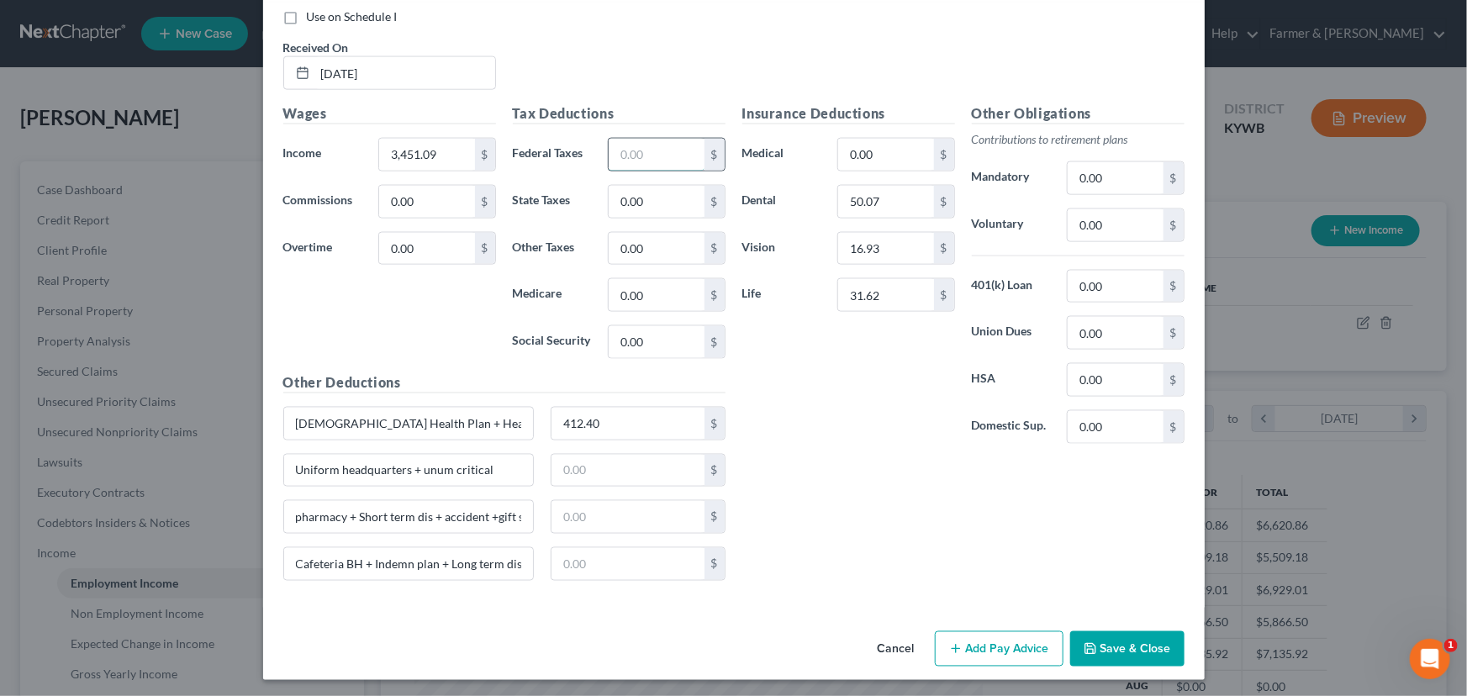
click at [638, 153] on input "text" at bounding box center [656, 155] width 95 height 32
type input "741.43"
click at [461, 336] on div "Wages Income * 3,451.09 $ Commissions 0.00 $ Overtime 0.00 $" at bounding box center [389, 237] width 229 height 269
click at [573, 467] on input "text" at bounding box center [627, 471] width 153 height 32
type input "149.50"
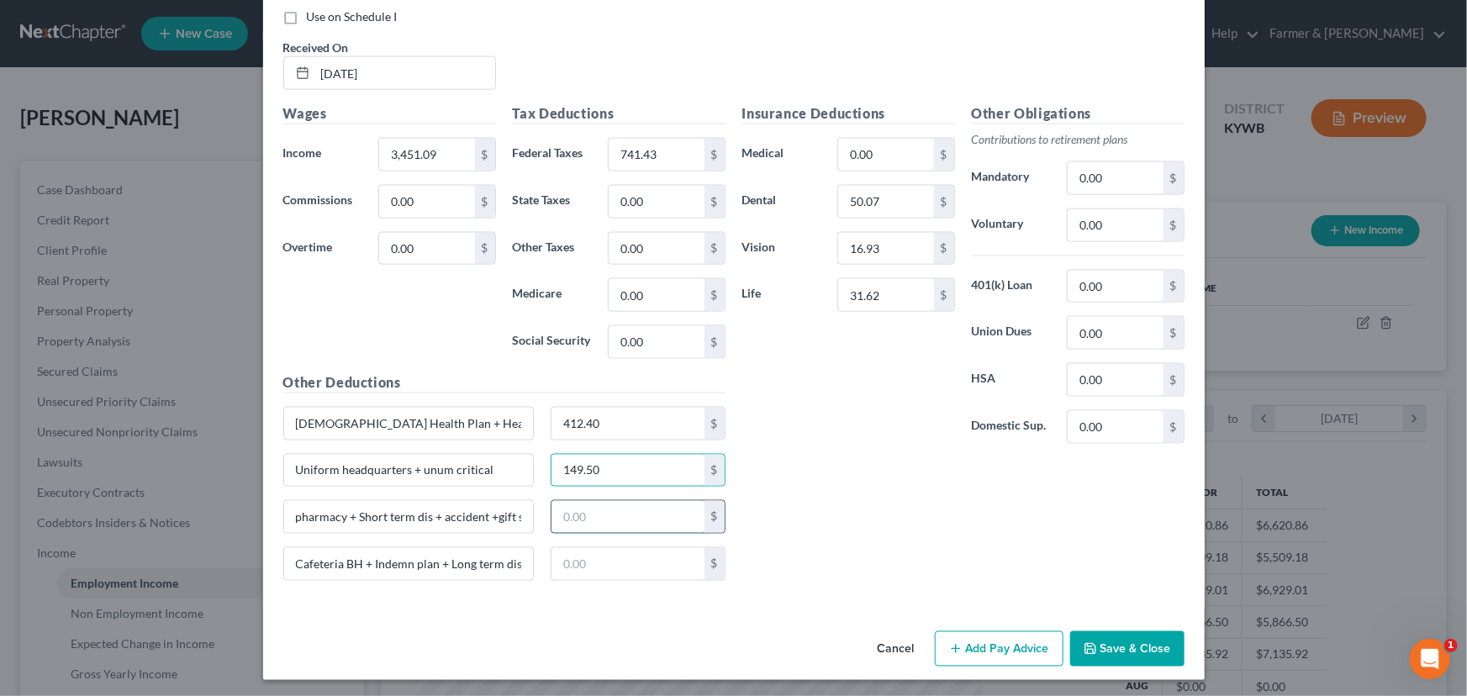
click at [627, 513] on input "text" at bounding box center [627, 517] width 153 height 32
drag, startPoint x: 353, startPoint y: 519, endPoint x: 206, endPoint y: 524, distance: 147.2
click at [206, 524] on div "Edit Income Source × Employment Type * Select Full or [DEMOGRAPHIC_DATA] Employ…" at bounding box center [733, 348] width 1467 height 696
drag, startPoint x: 473, startPoint y: 521, endPoint x: 420, endPoint y: 520, distance: 53.0
click at [420, 520] on input "Short term dis + accident +gift shop" at bounding box center [409, 517] width 250 height 32
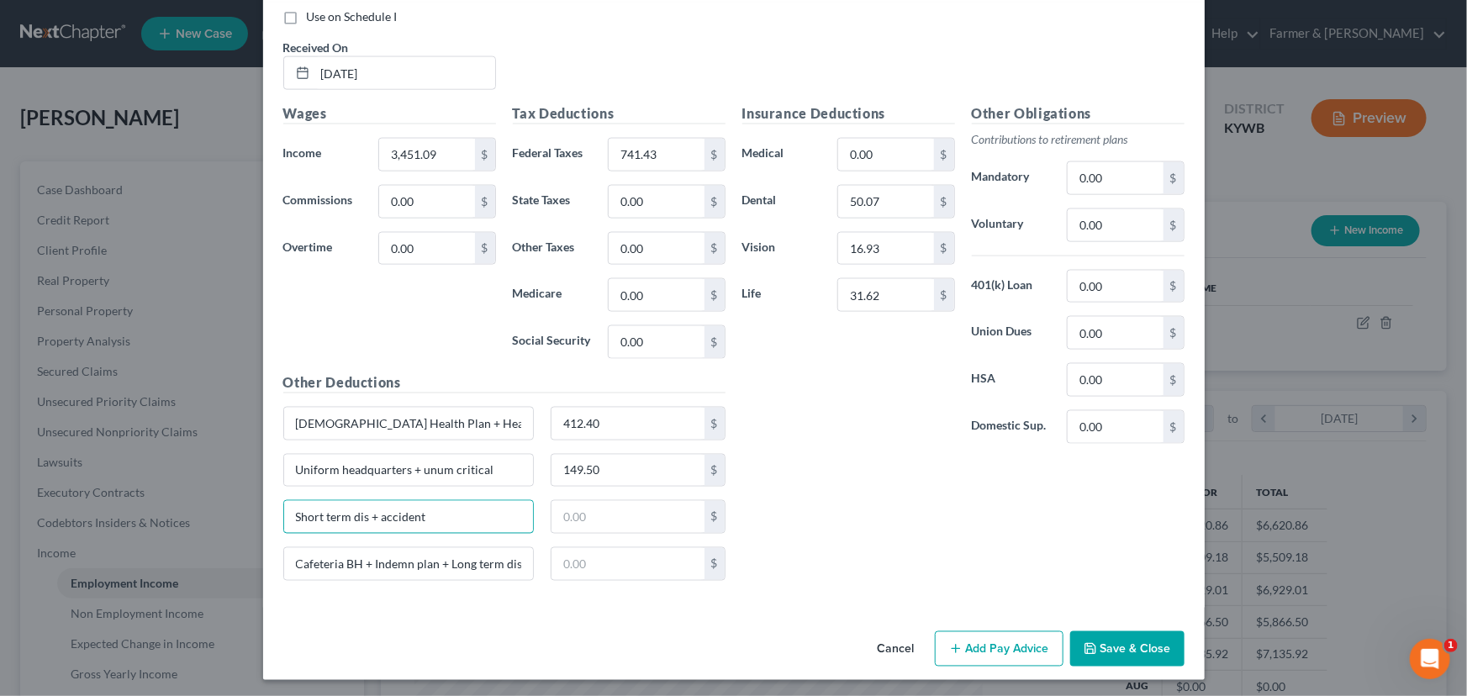
type input "Short term dis + accident"
click at [571, 518] on input "text" at bounding box center [627, 517] width 153 height 32
type input "18.85"
click at [565, 580] on div "Cafeteria BH + Indemn plan + Long term dis $" at bounding box center [504, 570] width 459 height 47
drag, startPoint x: 572, startPoint y: 563, endPoint x: 558, endPoint y: 563, distance: 13.5
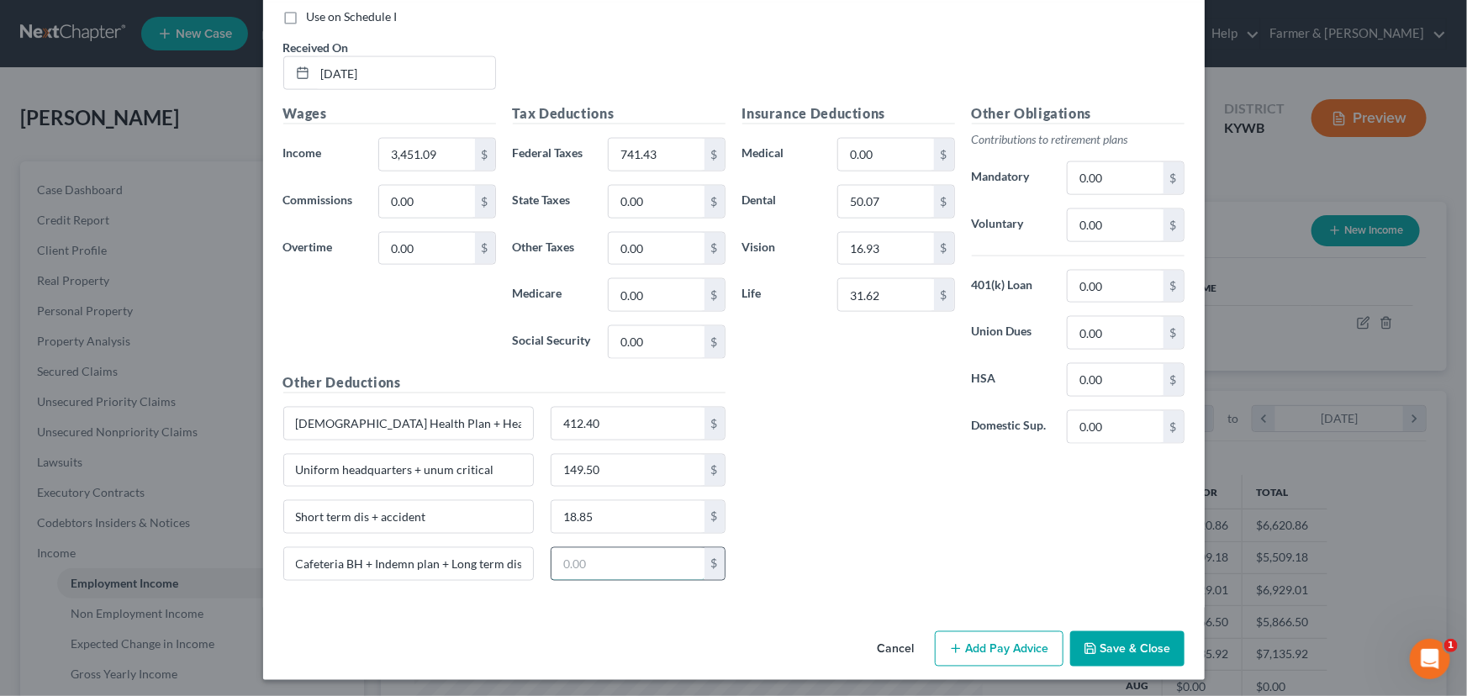
click at [572, 563] on input "text" at bounding box center [627, 564] width 153 height 32
click at [562, 563] on input "text" at bounding box center [627, 564] width 153 height 32
type input "52.11"
click at [828, 531] on div "Insurance Deductions Medical 0.00 $ Dental 50.07 $ Vision 16.93 $ Life 31.62 $ …" at bounding box center [963, 348] width 459 height 491
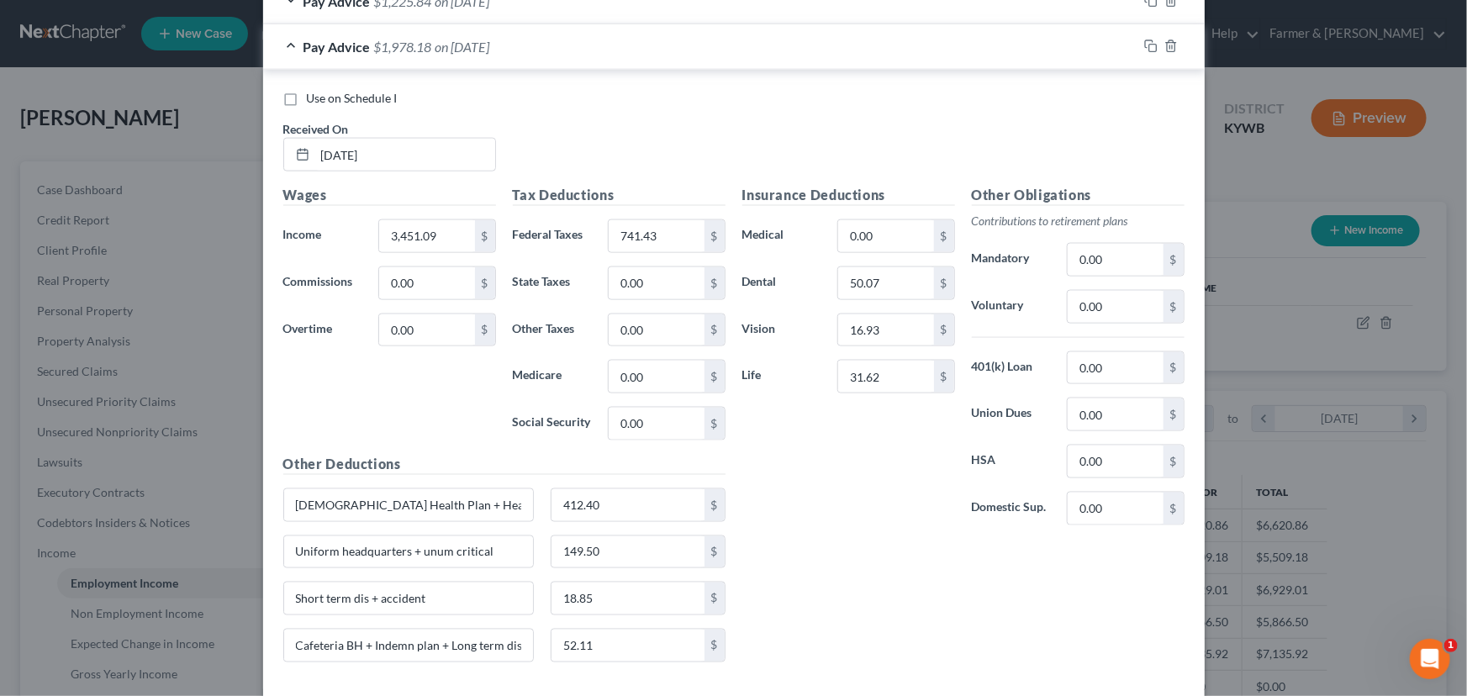
scroll to position [1009, 0]
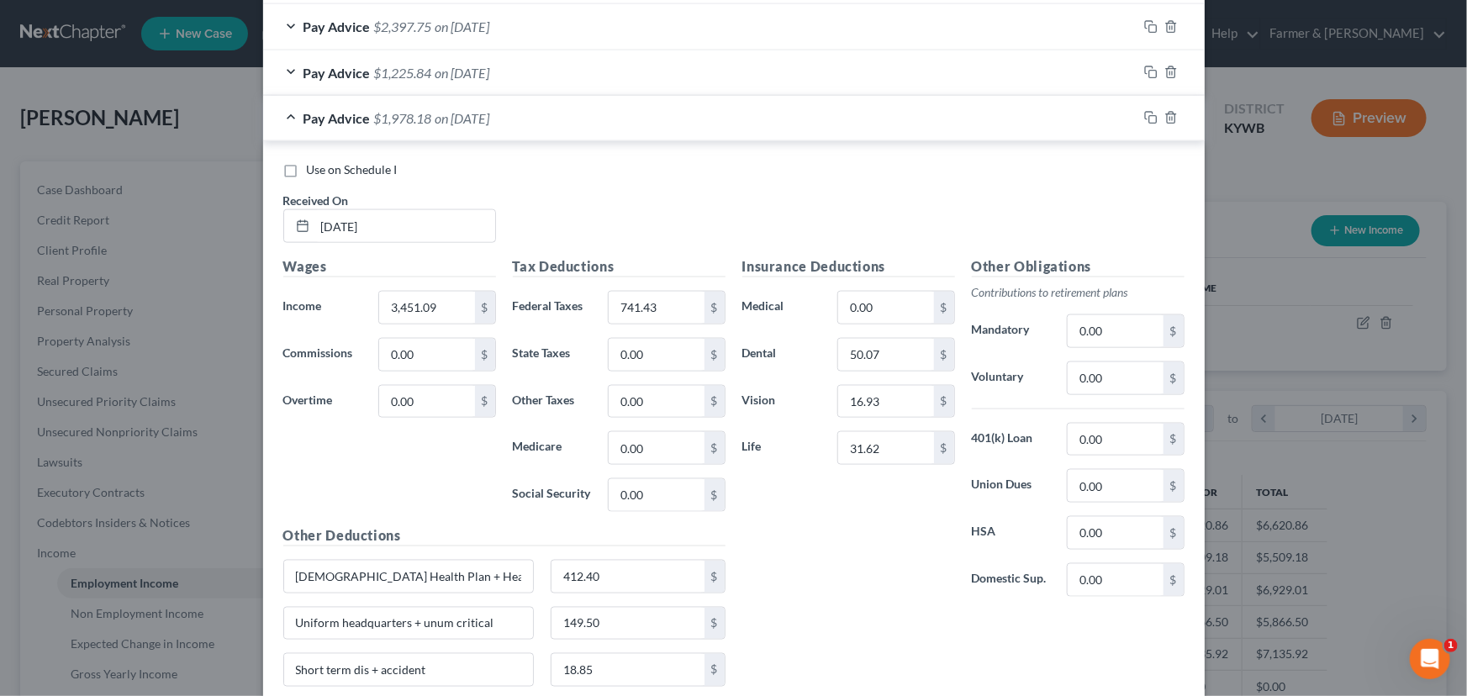
click at [473, 113] on span "on [DATE]" at bounding box center [462, 118] width 55 height 16
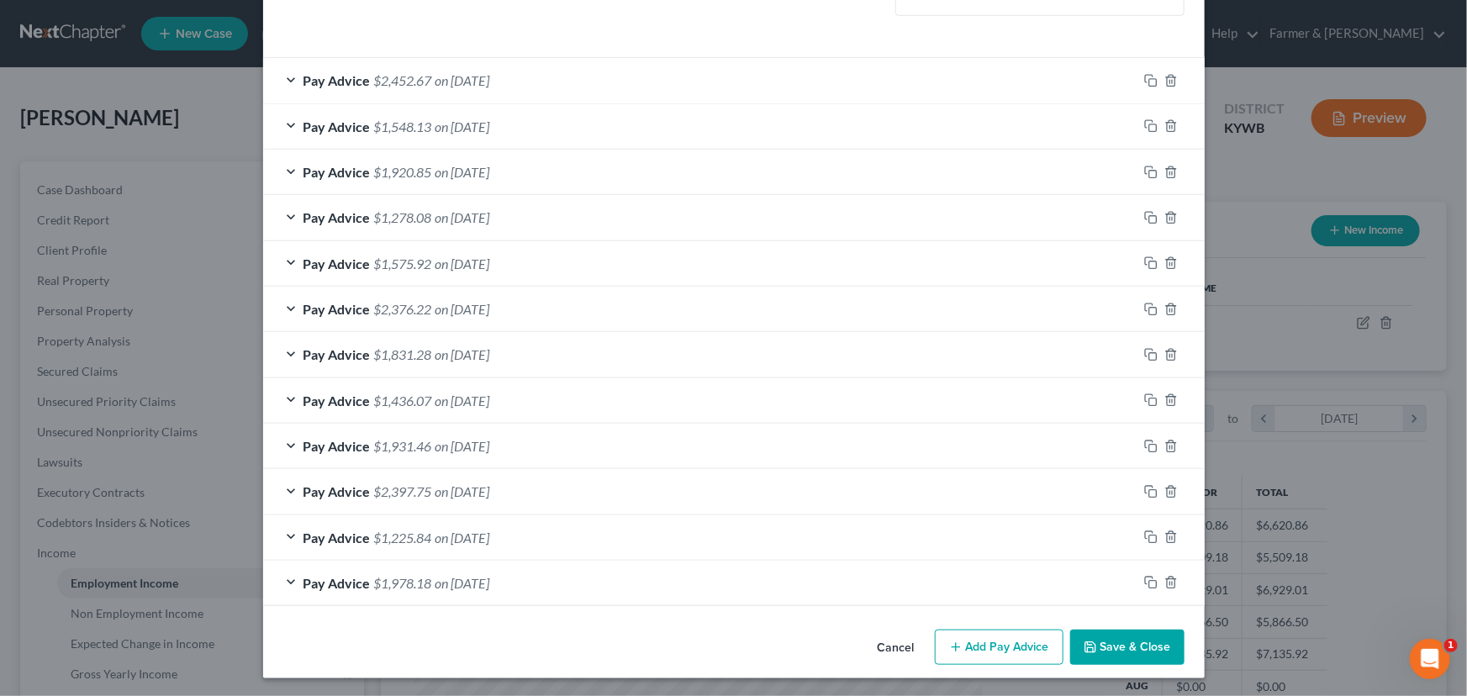
scroll to position [544, 0]
click at [1144, 580] on icon "button" at bounding box center [1150, 582] width 13 height 13
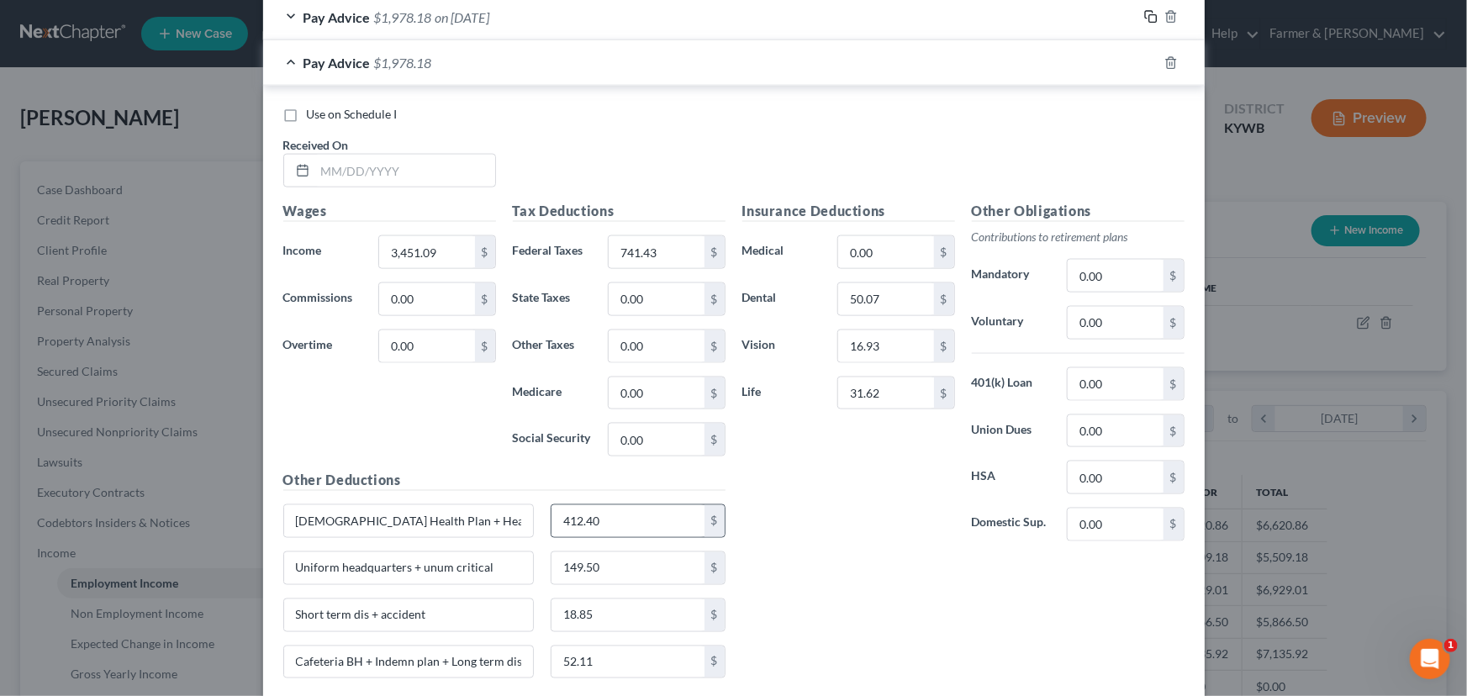
scroll to position [1207, 0]
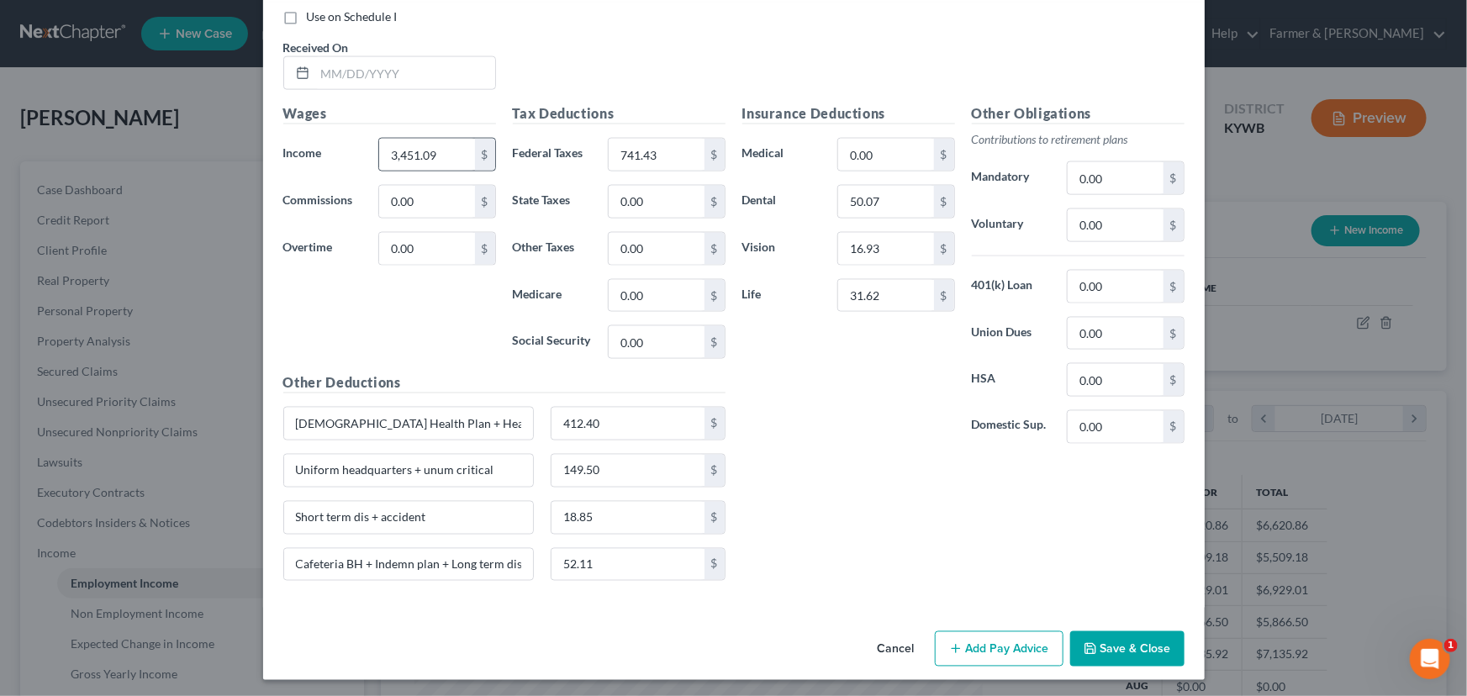
click at [439, 168] on div "3,451.09 $" at bounding box center [436, 155] width 117 height 34
click at [435, 154] on input "3,451.09" at bounding box center [426, 155] width 95 height 32
click at [677, 140] on input "741.43" at bounding box center [656, 155] width 95 height 32
click at [396, 76] on input "text" at bounding box center [405, 73] width 180 height 32
drag, startPoint x: 614, startPoint y: 467, endPoint x: 617, endPoint y: 490, distance: 22.9
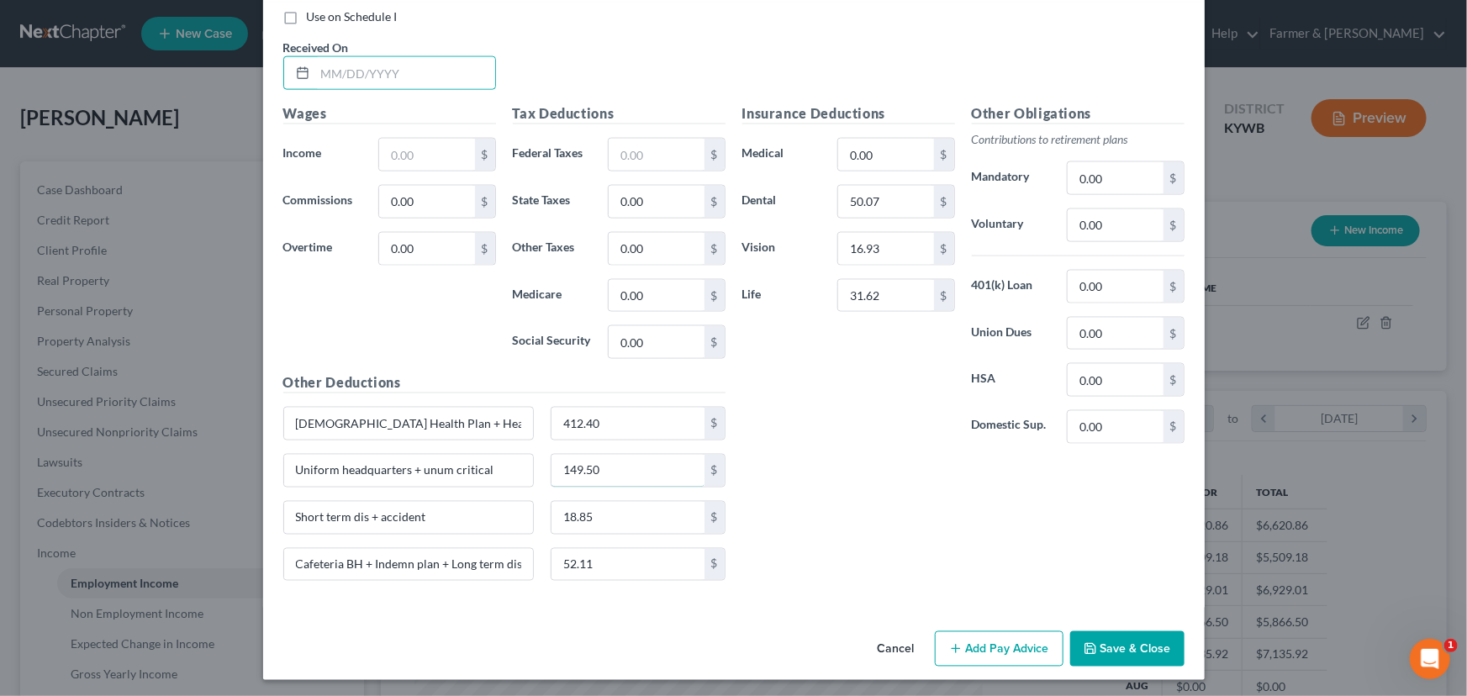
click at [614, 467] on input "149.50" at bounding box center [627, 471] width 153 height 32
drag, startPoint x: 620, startPoint y: 511, endPoint x: 621, endPoint y: 538, distance: 26.9
click at [620, 512] on input "18.85" at bounding box center [627, 518] width 153 height 32
click at [620, 560] on input "52.11" at bounding box center [627, 565] width 153 height 32
click at [371, 74] on input "text" at bounding box center [405, 73] width 180 height 32
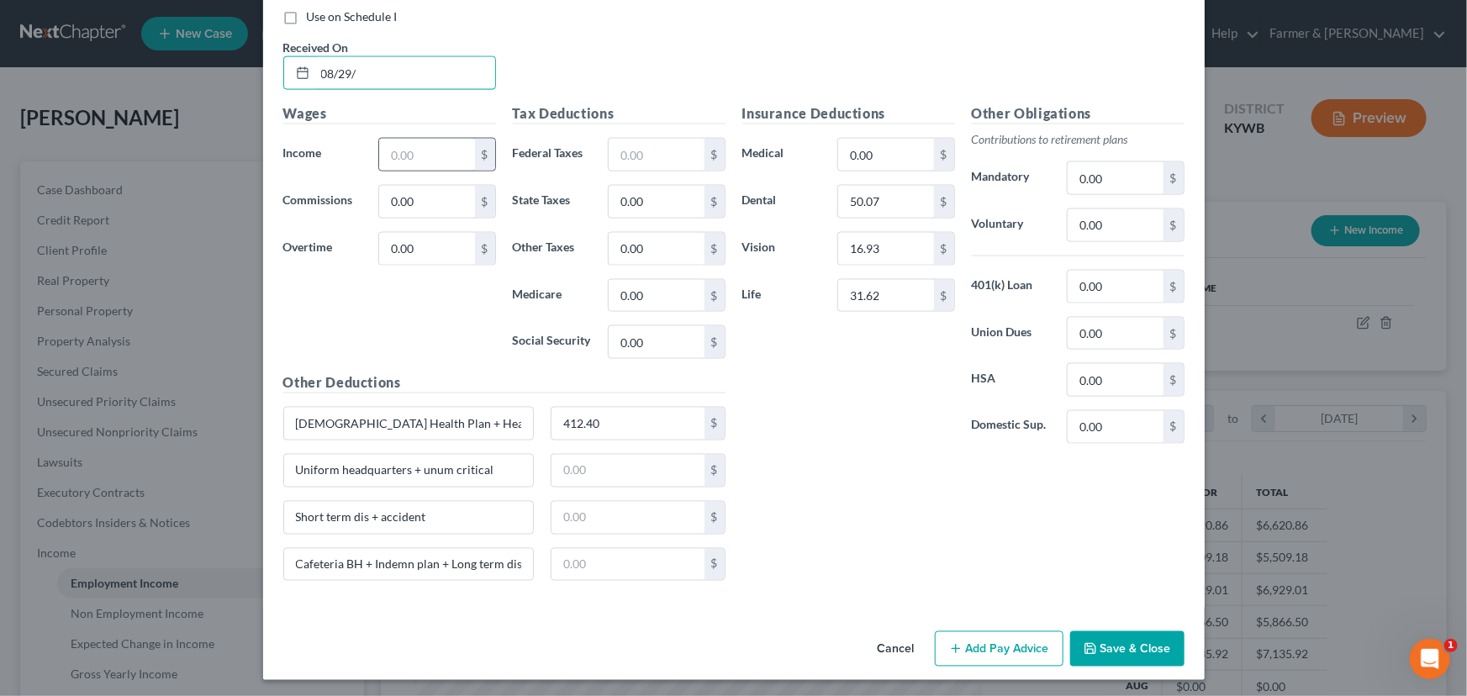
type input "[DATE]"
click at [398, 160] on input "text" at bounding box center [426, 155] width 95 height 32
type input "4,037.38"
click at [404, 269] on div "Wages Income * 4,037.38 $ Commissions 0.00 $ Overtime 0.00 $" at bounding box center [389, 237] width 229 height 269
click at [646, 163] on input "text" at bounding box center [656, 155] width 95 height 32
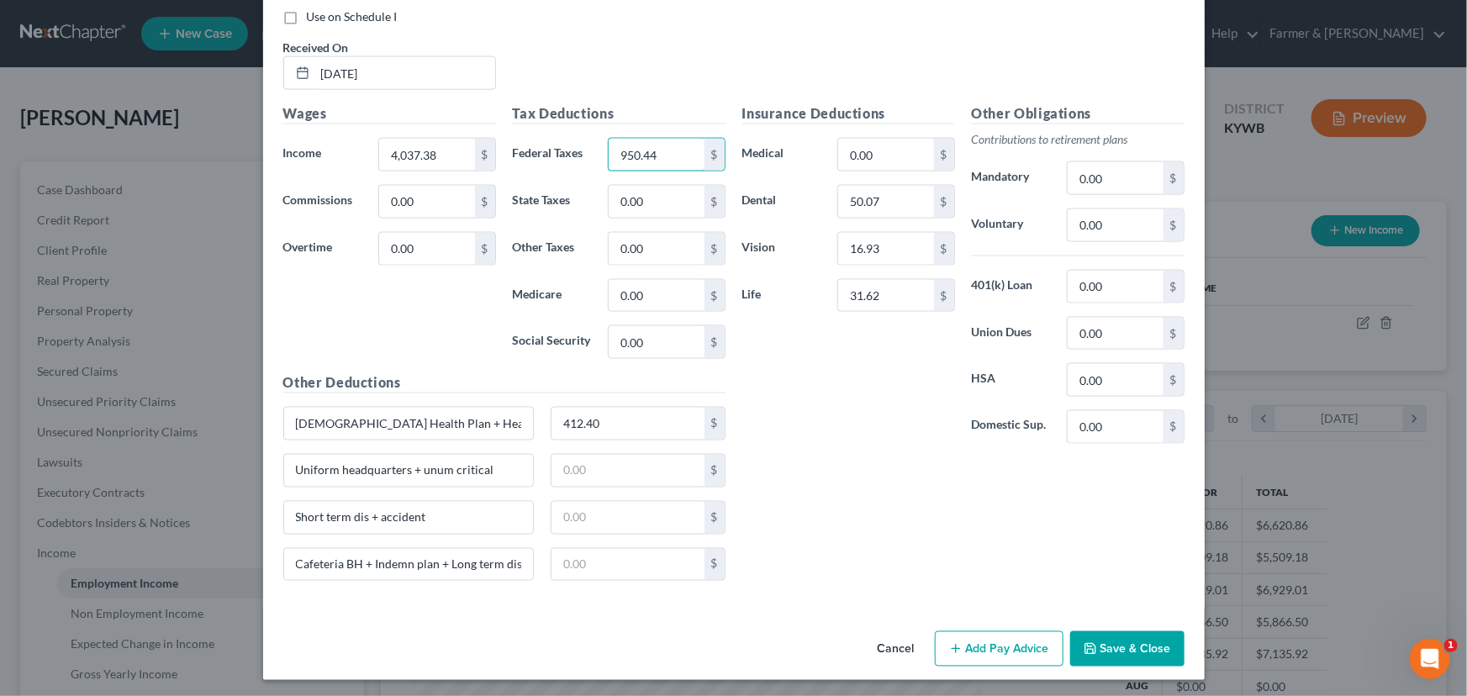
type input "950.44"
click at [562, 462] on input "text" at bounding box center [627, 471] width 153 height 32
type input "104.73"
click at [777, 498] on div "Insurance Deductions Medical 0.00 $ Dental 50.07 $ Vision 16.93 $ Life 31.62 $ …" at bounding box center [963, 348] width 459 height 491
click at [579, 522] on input "text" at bounding box center [627, 518] width 153 height 32
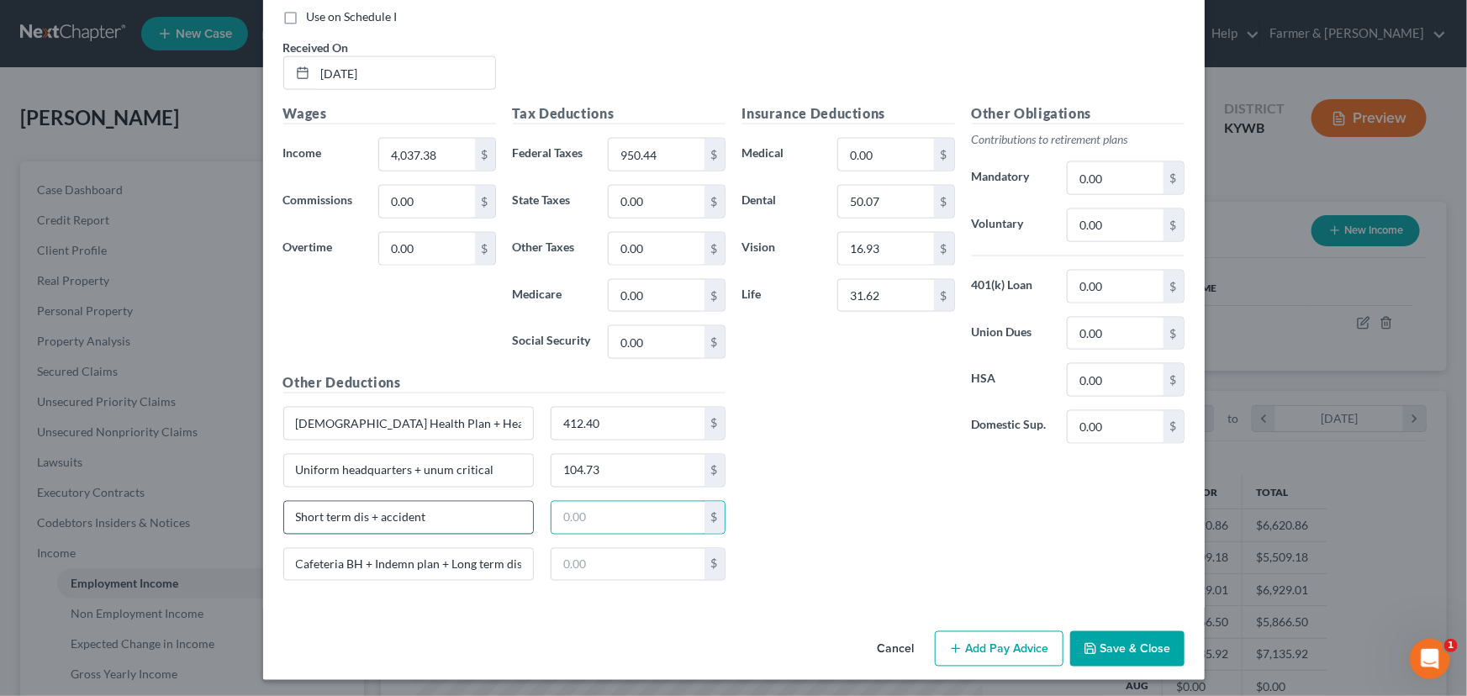
click at [432, 512] on input "Short term dis + accident" at bounding box center [409, 518] width 250 height 32
type input "Short term dis + accident + gift shop"
click at [573, 520] on input "text" at bounding box center [627, 518] width 153 height 32
type input "63.34"
click at [831, 546] on div "Insurance Deductions Medical 0.00 $ Dental 50.07 $ Vision 16.93 $ Life 31.62 $ …" at bounding box center [963, 348] width 459 height 491
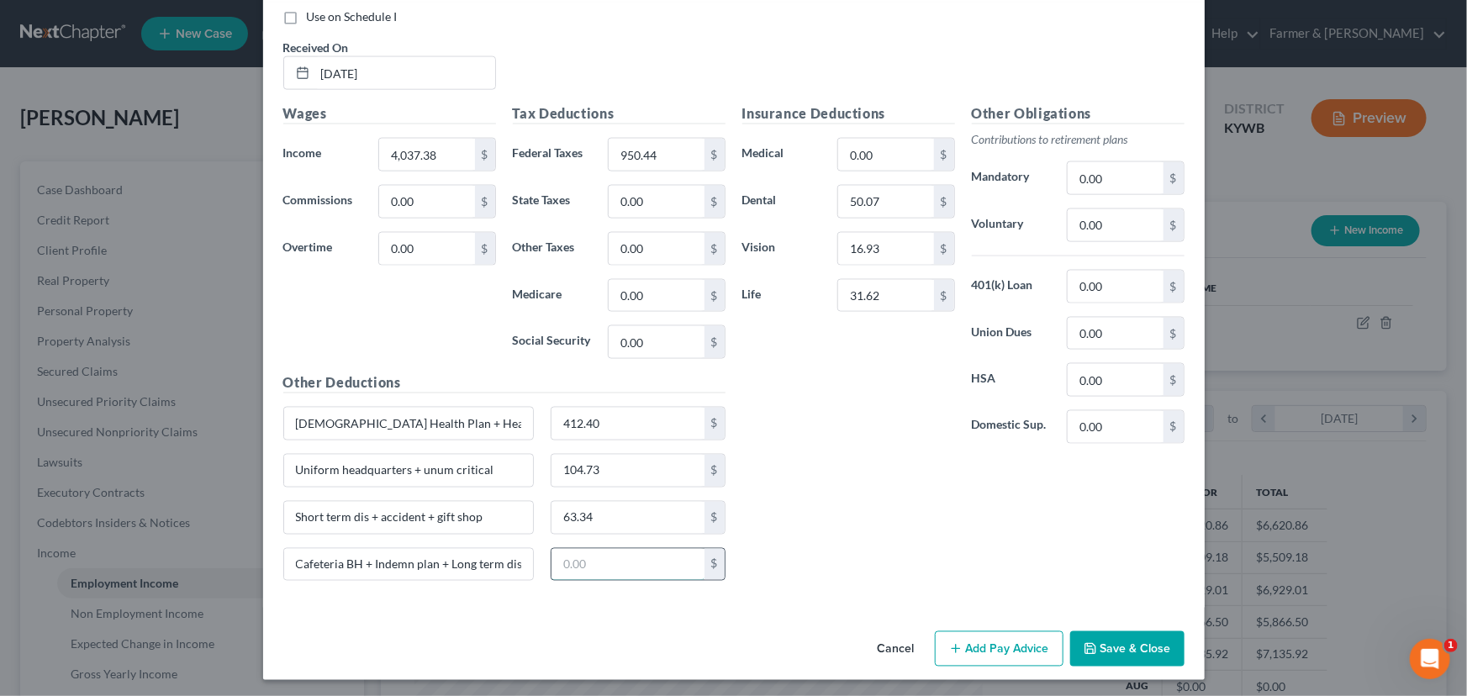
click at [585, 555] on input "text" at bounding box center [627, 565] width 153 height 32
type input "90.80"
click at [748, 531] on div "Insurance Deductions Medical 0.00 $ Dental 50.07 $ Vision 16.93 $ Life 31.62 $ …" at bounding box center [963, 348] width 459 height 491
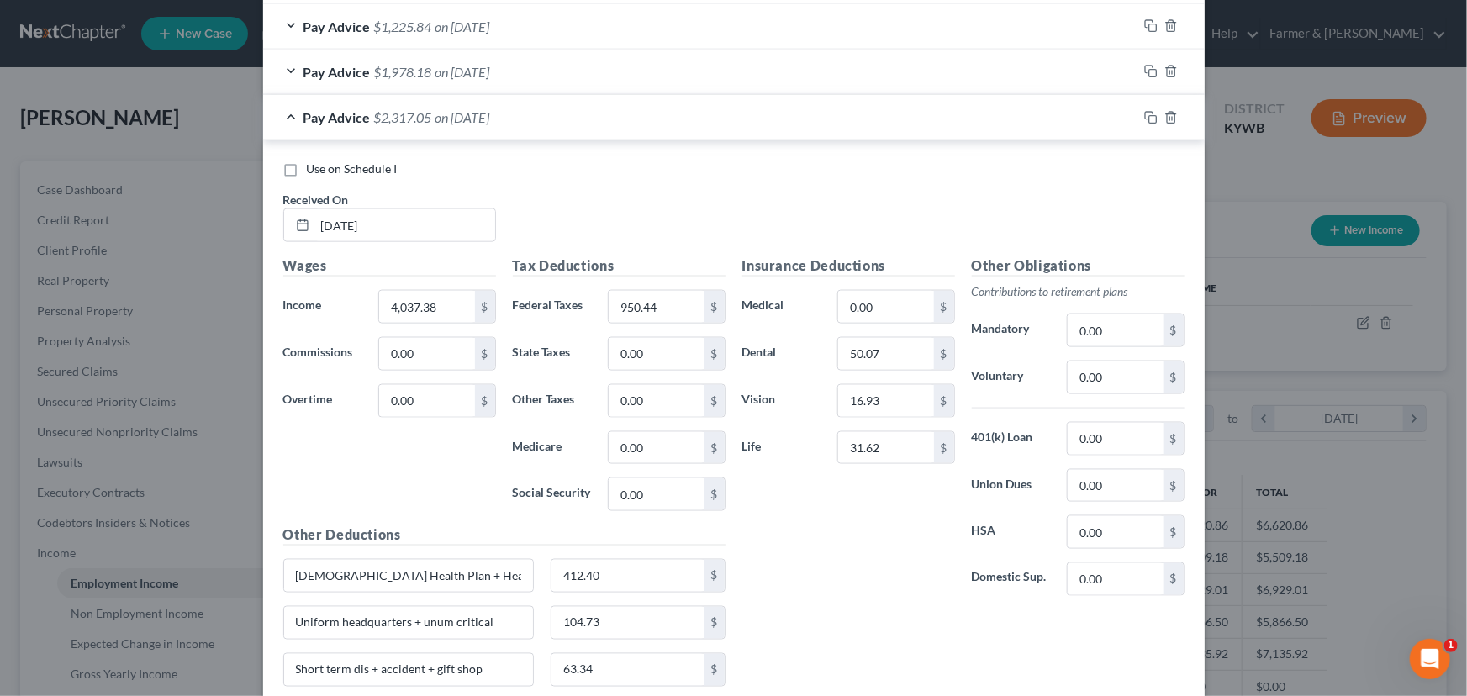
scroll to position [1054, 0]
click at [405, 119] on span "$2,317.05" at bounding box center [403, 118] width 58 height 16
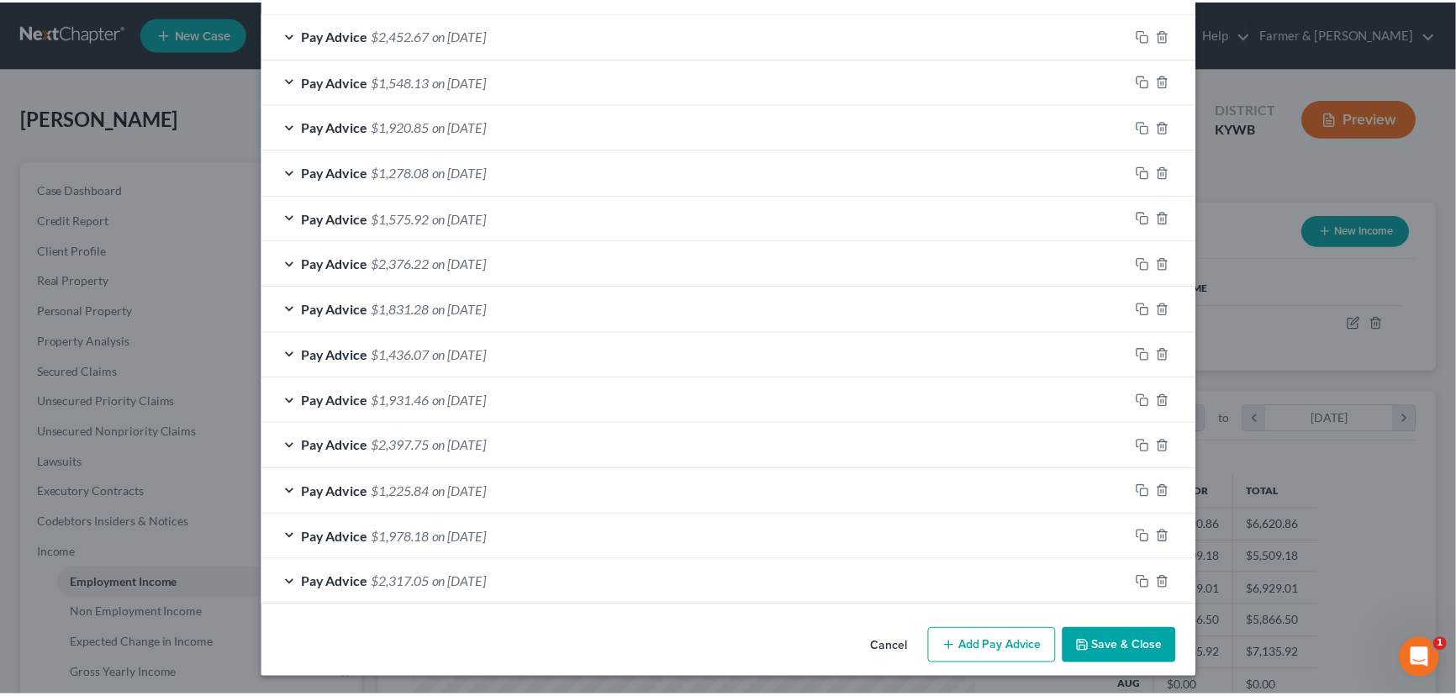
scroll to position [589, 0]
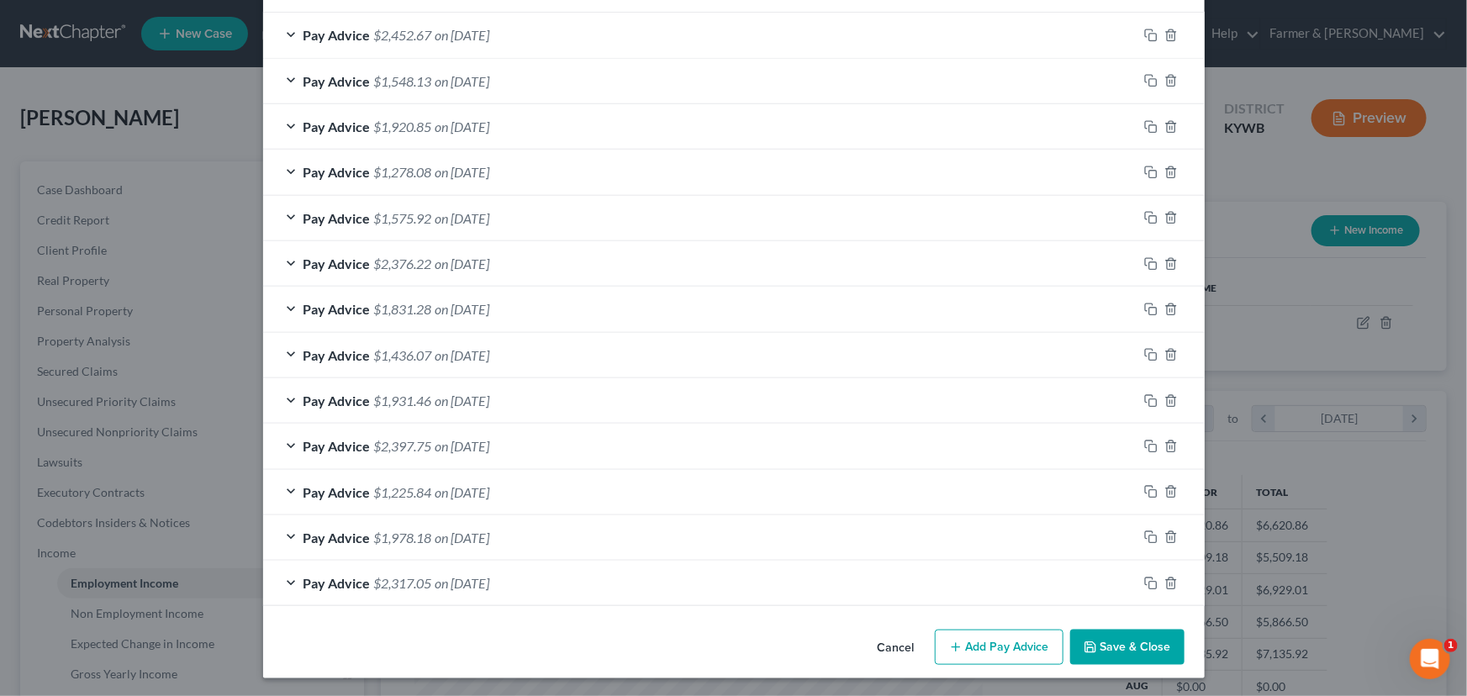
click at [1104, 640] on button "Save & Close" at bounding box center [1127, 647] width 114 height 35
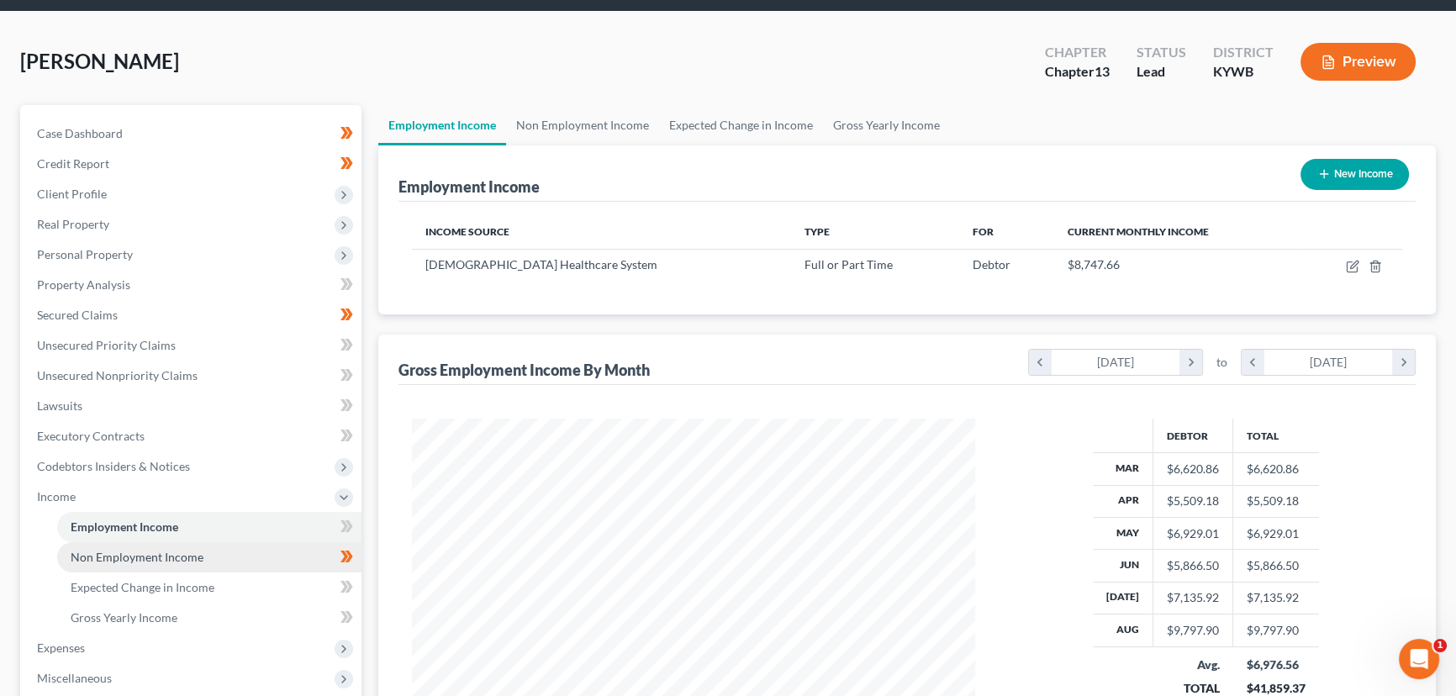
scroll to position [229, 0]
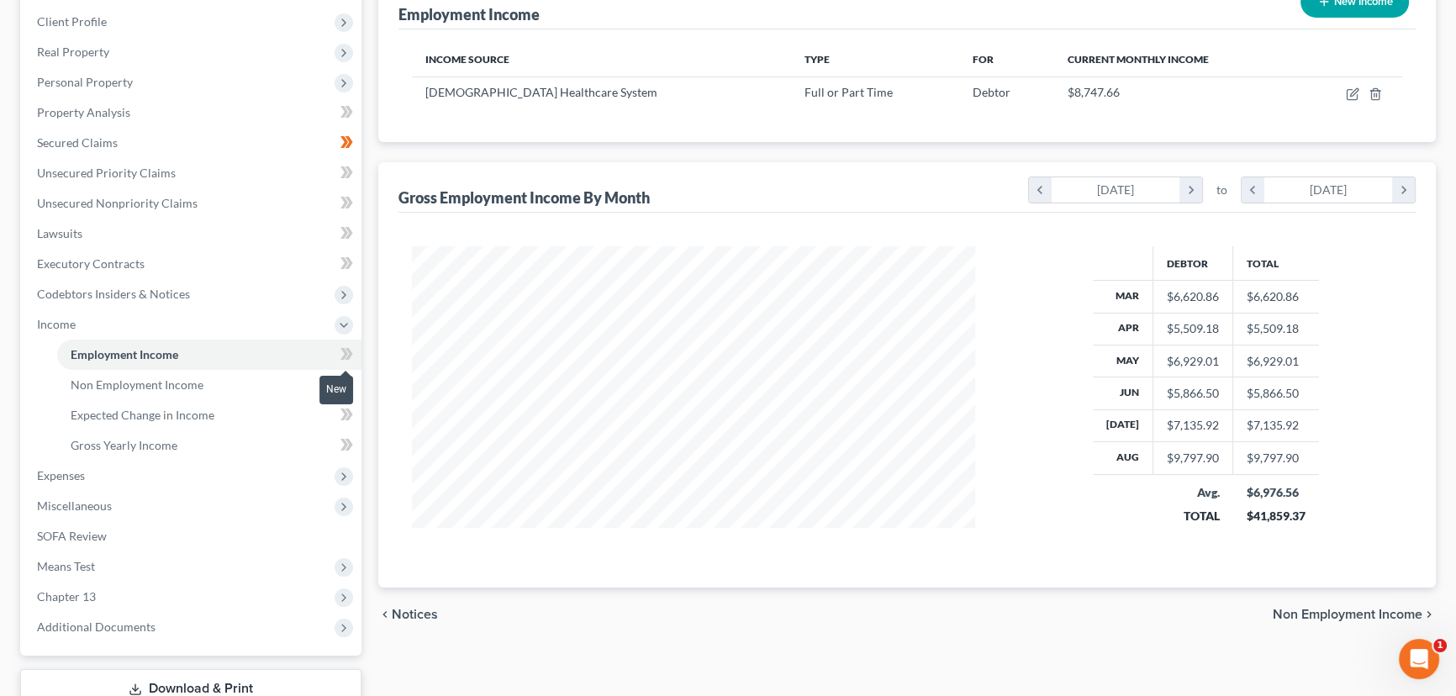
click at [344, 352] on icon at bounding box center [346, 354] width 13 height 21
click at [362, 461] on div "Case Dashboard Payments Invoices Payments Payments Credit Report Client Profile" at bounding box center [191, 343] width 358 height 820
click at [178, 443] on link "Gross Yearly Income" at bounding box center [209, 445] width 304 height 30
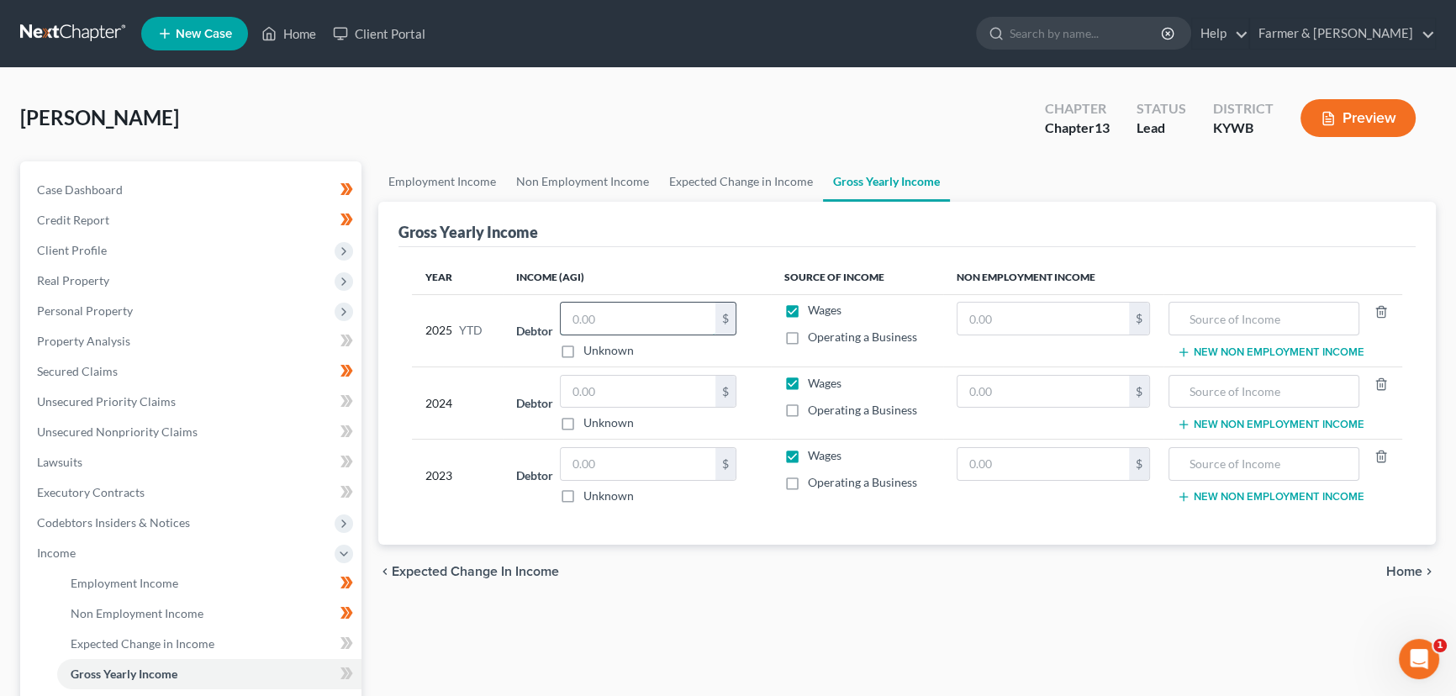
click at [614, 310] on input "text" at bounding box center [638, 319] width 155 height 32
type input "55,675.01"
click at [614, 80] on div "[PERSON_NAME] Upgraded Chapter Chapter 13 Status Lead District [GEOGRAPHIC_DATA…" at bounding box center [728, 541] width 1456 height 947
click at [599, 394] on input "text" at bounding box center [638, 392] width 155 height 32
click at [148, 394] on span "Unsecured Priority Claims" at bounding box center [106, 401] width 139 height 14
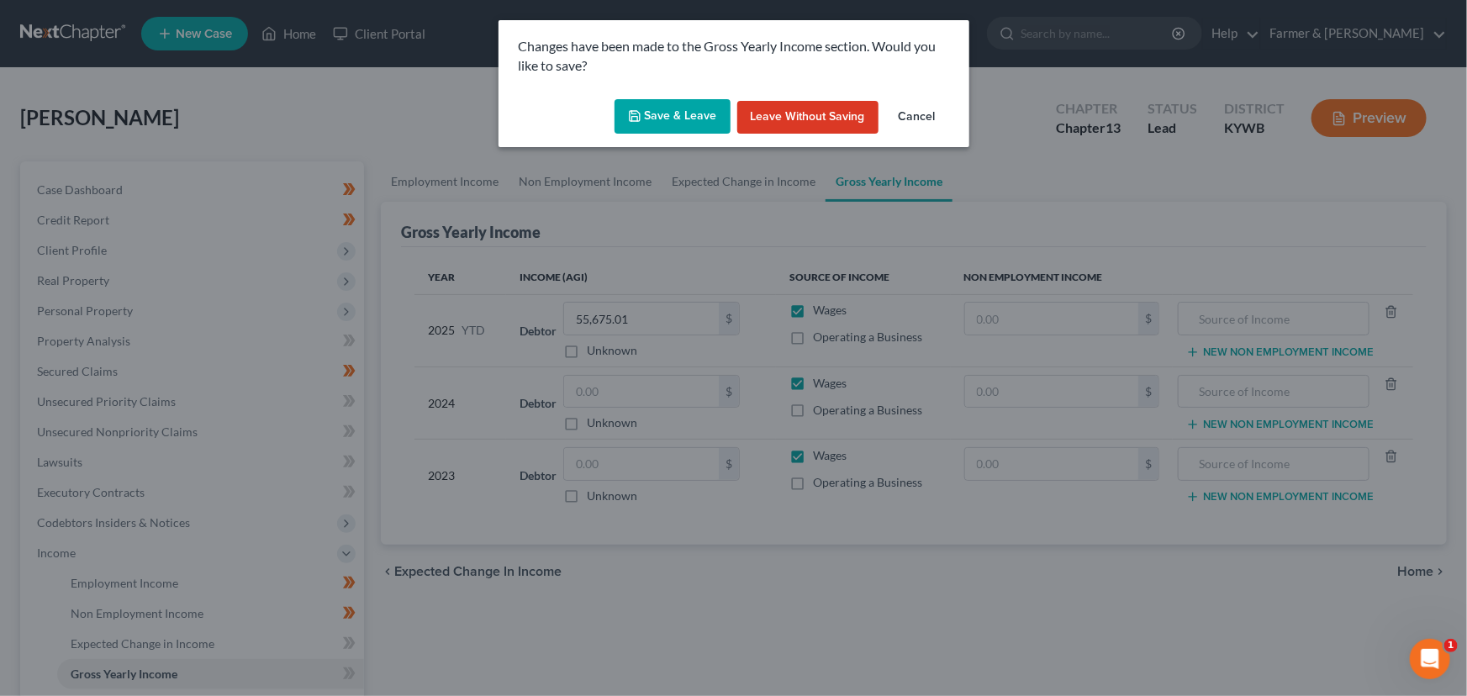
click at [637, 118] on icon "button" at bounding box center [634, 115] width 13 height 13
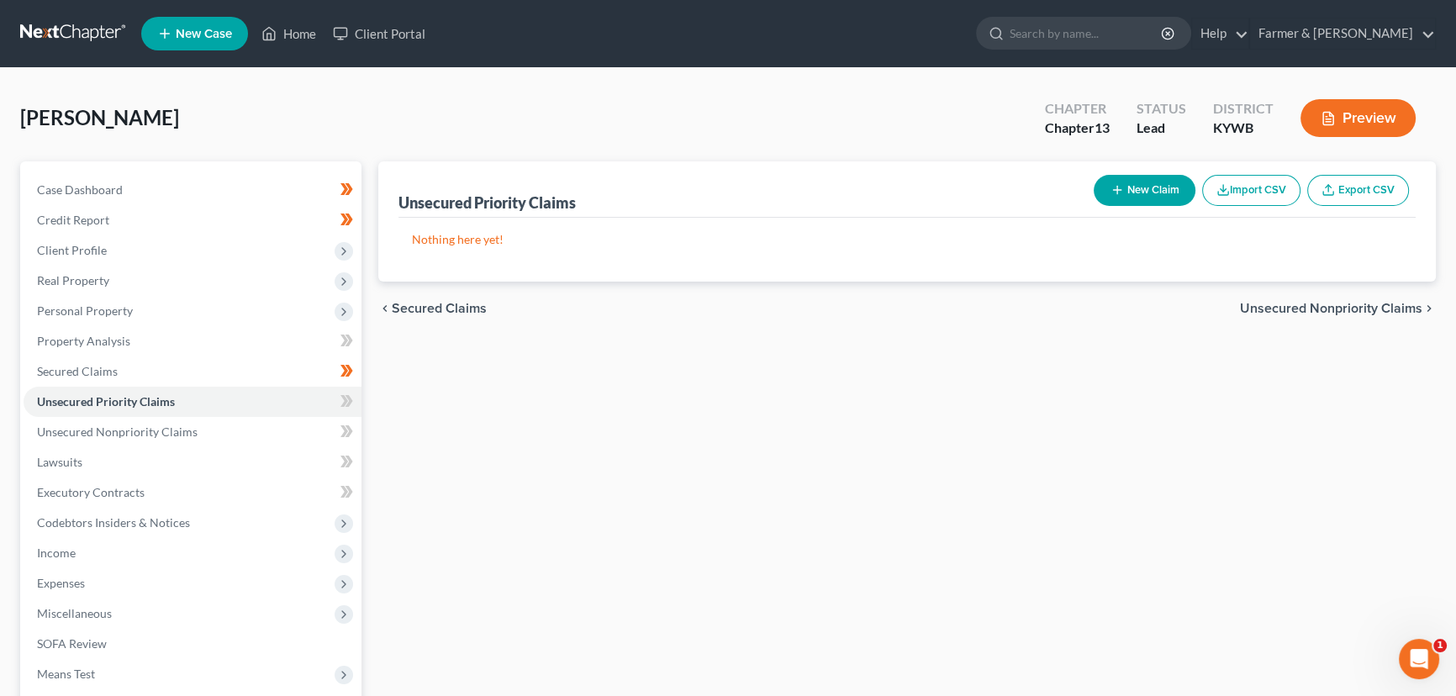
click at [1152, 182] on button "New Claim" at bounding box center [1145, 190] width 102 height 31
select select "0"
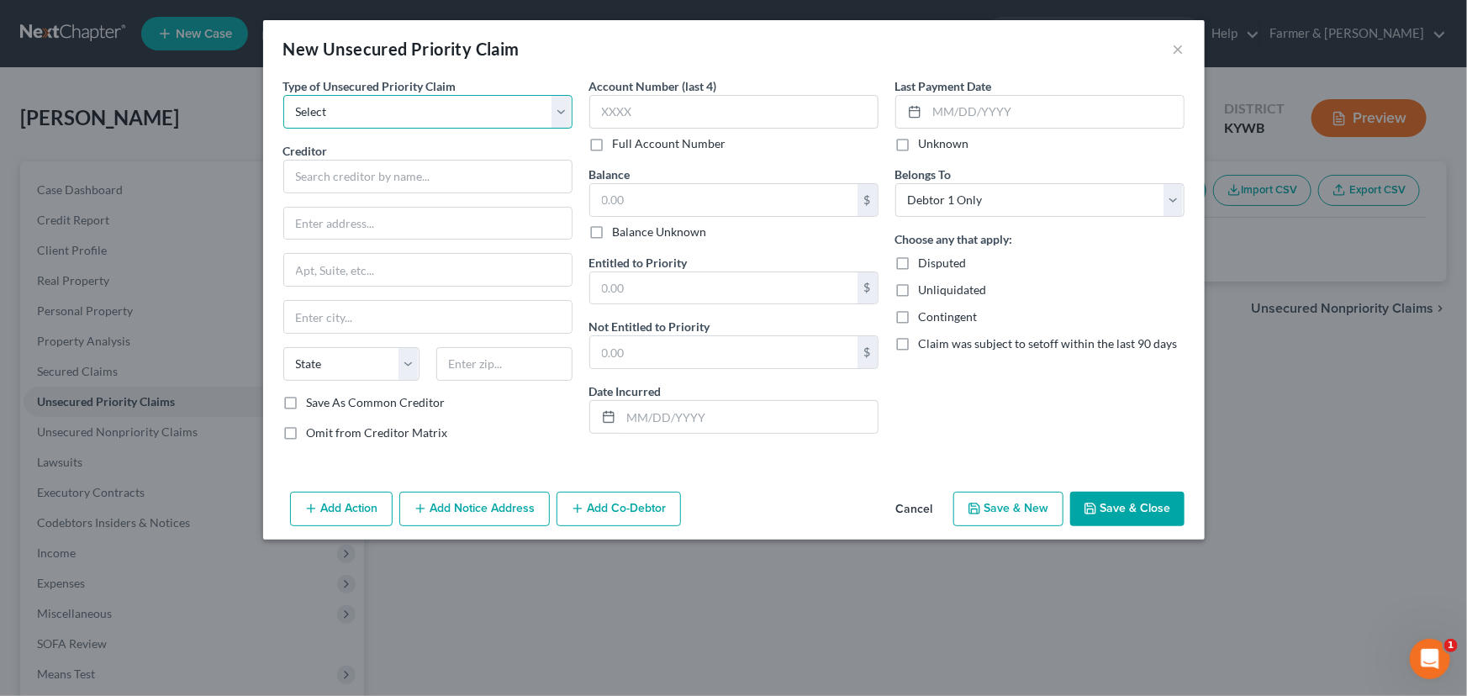
drag, startPoint x: 374, startPoint y: 108, endPoint x: 370, endPoint y: 116, distance: 9.4
click at [374, 108] on select "Select Taxes & Other Government Units Domestic Support Obligations Extensions o…" at bounding box center [427, 112] width 289 height 34
select select "0"
click at [283, 95] on select "Select Taxes & Other Government Units Domestic Support Obligations Extensions o…" at bounding box center [427, 112] width 289 height 34
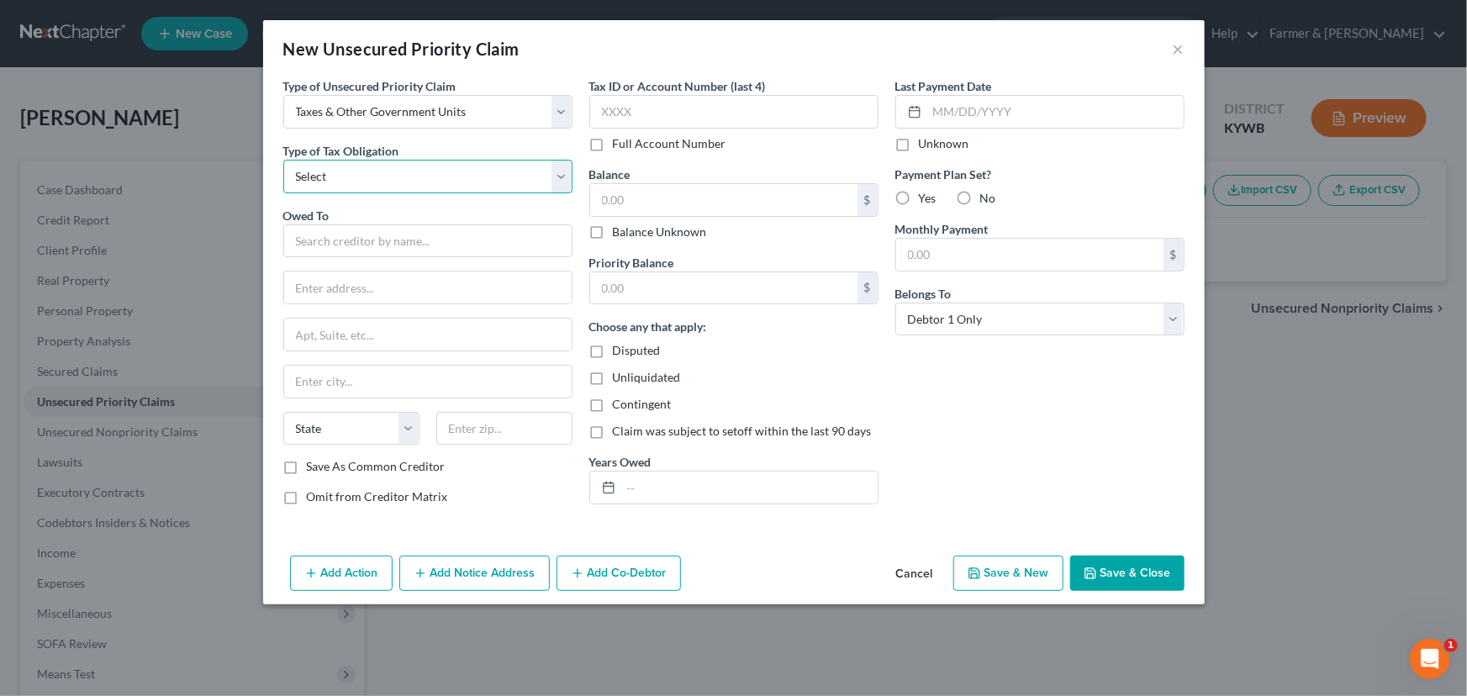
click at [351, 176] on select "Select Federal City State Franchise Tax Board Other" at bounding box center [427, 177] width 289 height 34
select select "0"
click at [283, 160] on select "Select Federal City State Franchise Tax Board Other" at bounding box center [427, 177] width 289 height 34
click at [332, 227] on input "text" at bounding box center [427, 241] width 289 height 34
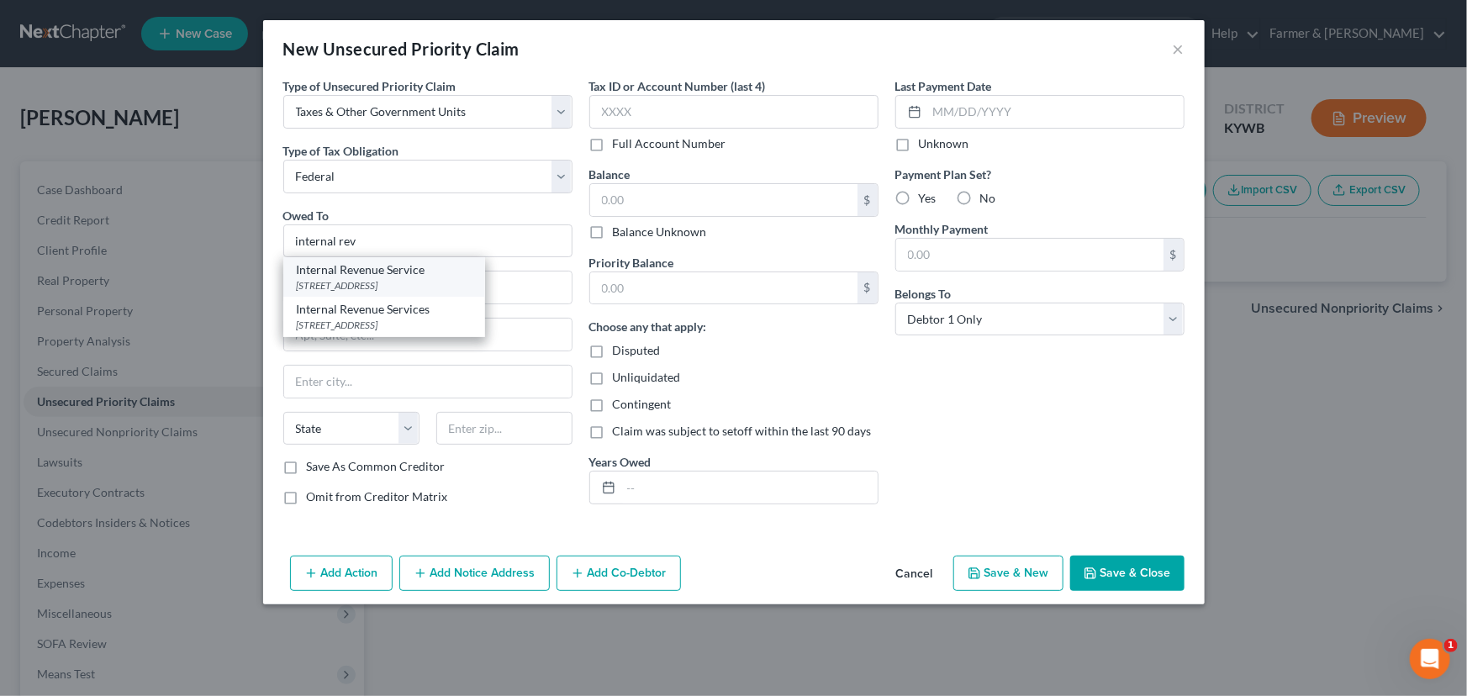
click at [377, 286] on div "[STREET_ADDRESS]" at bounding box center [384, 285] width 175 height 14
type input "Internal Revenue Service"
type input "PO Box 7346"
type input "[GEOGRAPHIC_DATA]"
select select "39"
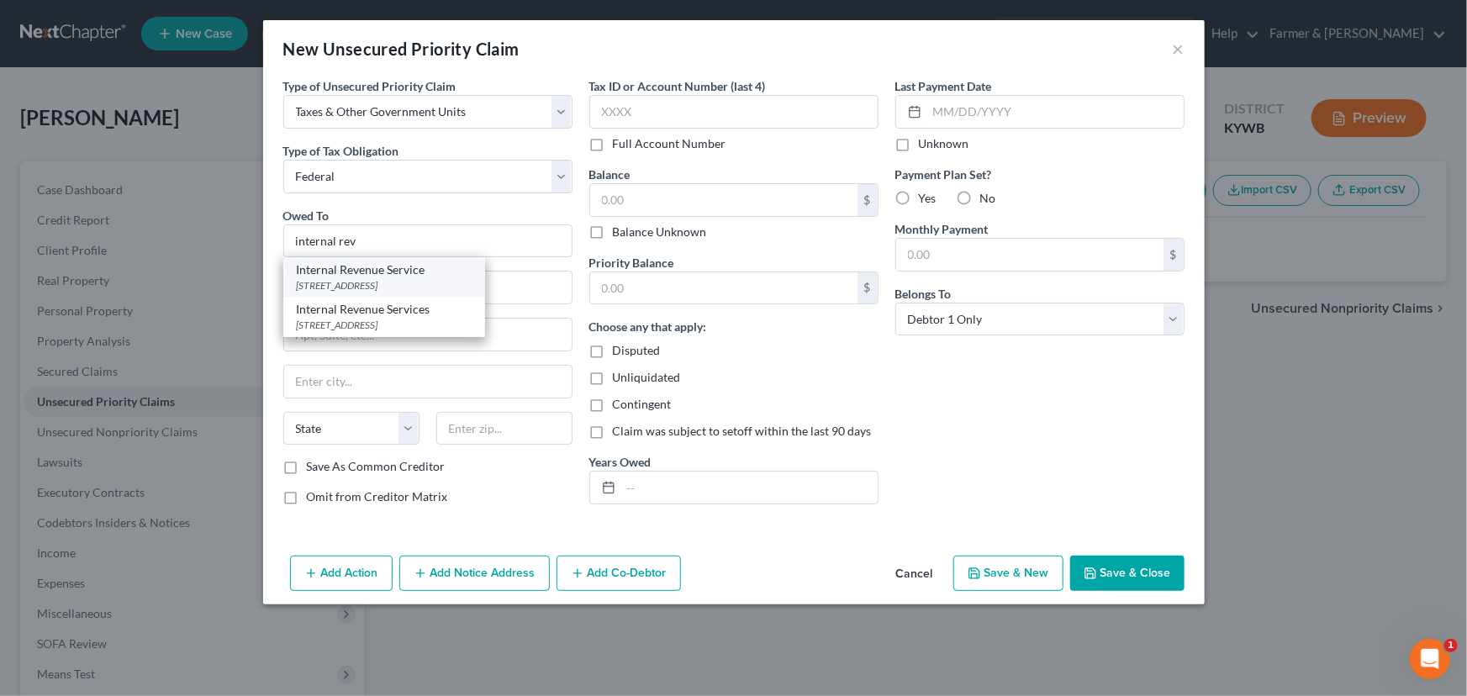
type input "19101"
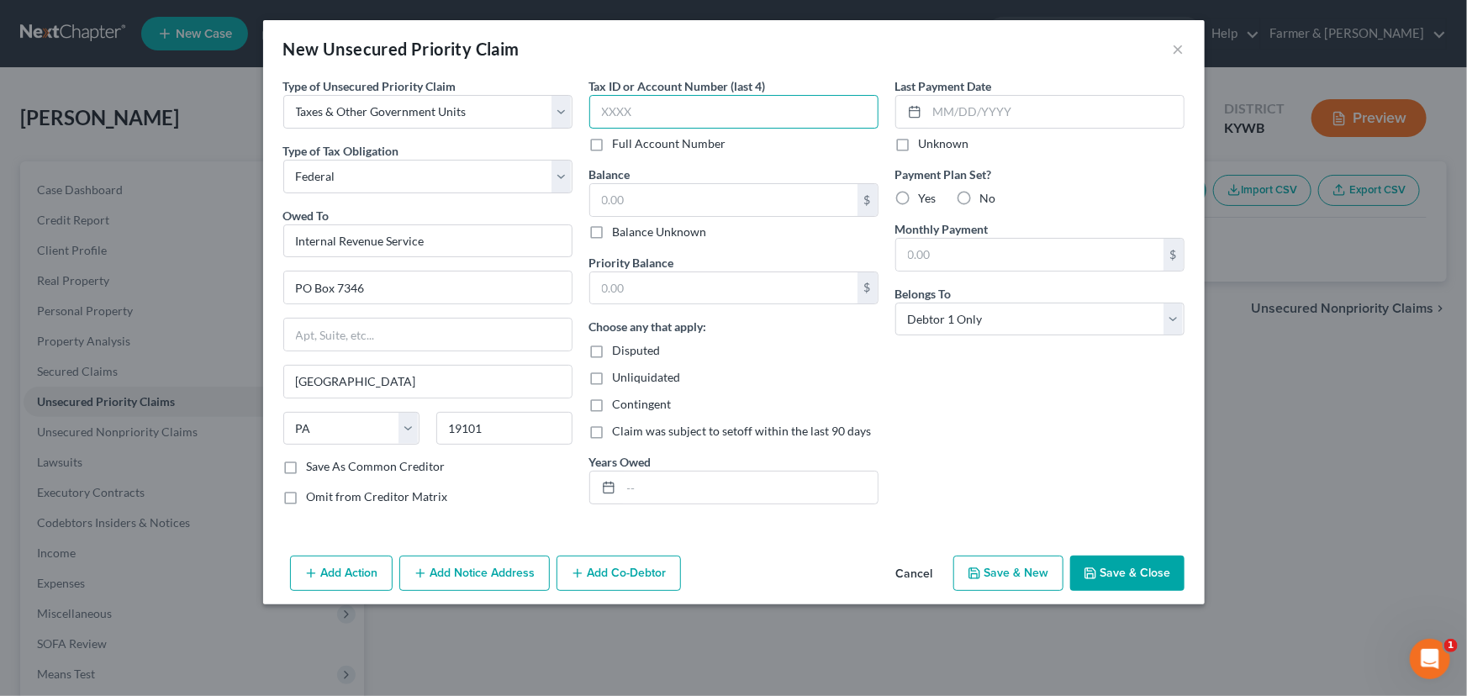
click at [630, 115] on input "text" at bounding box center [733, 112] width 289 height 34
type input "7427"
click at [640, 193] on input "text" at bounding box center [723, 200] width 267 height 32
type input "7,584.00"
click at [694, 50] on div "New Unsecured Priority Claim ×" at bounding box center [734, 48] width 942 height 57
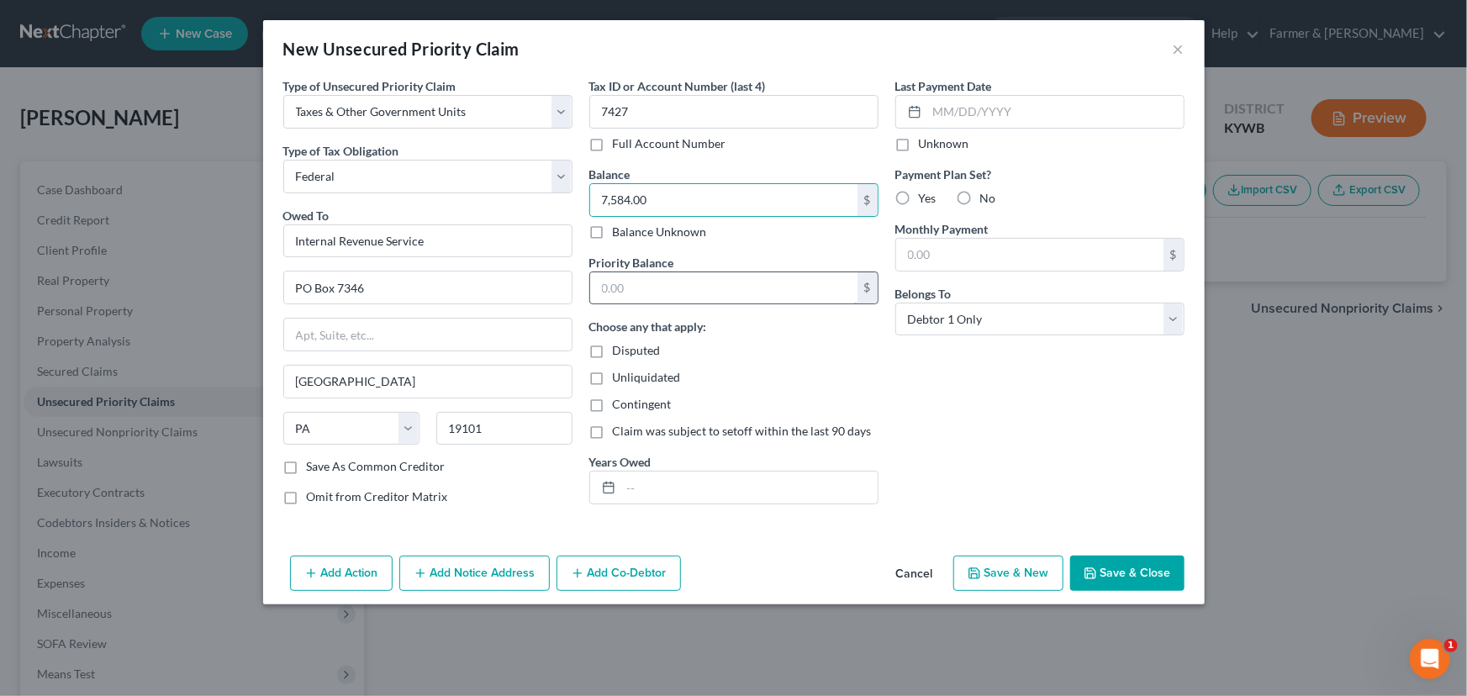
click at [699, 290] on input "text" at bounding box center [723, 288] width 267 height 32
paste input "7,584.00"
type input "7,584.00"
drag, startPoint x: 1119, startPoint y: 474, endPoint x: 806, endPoint y: 500, distance: 313.8
click at [1102, 485] on div "Last Payment Date Unknown Payment Plan Set? Yes No Monthly Payment $ Belongs To…" at bounding box center [1040, 297] width 306 height 441
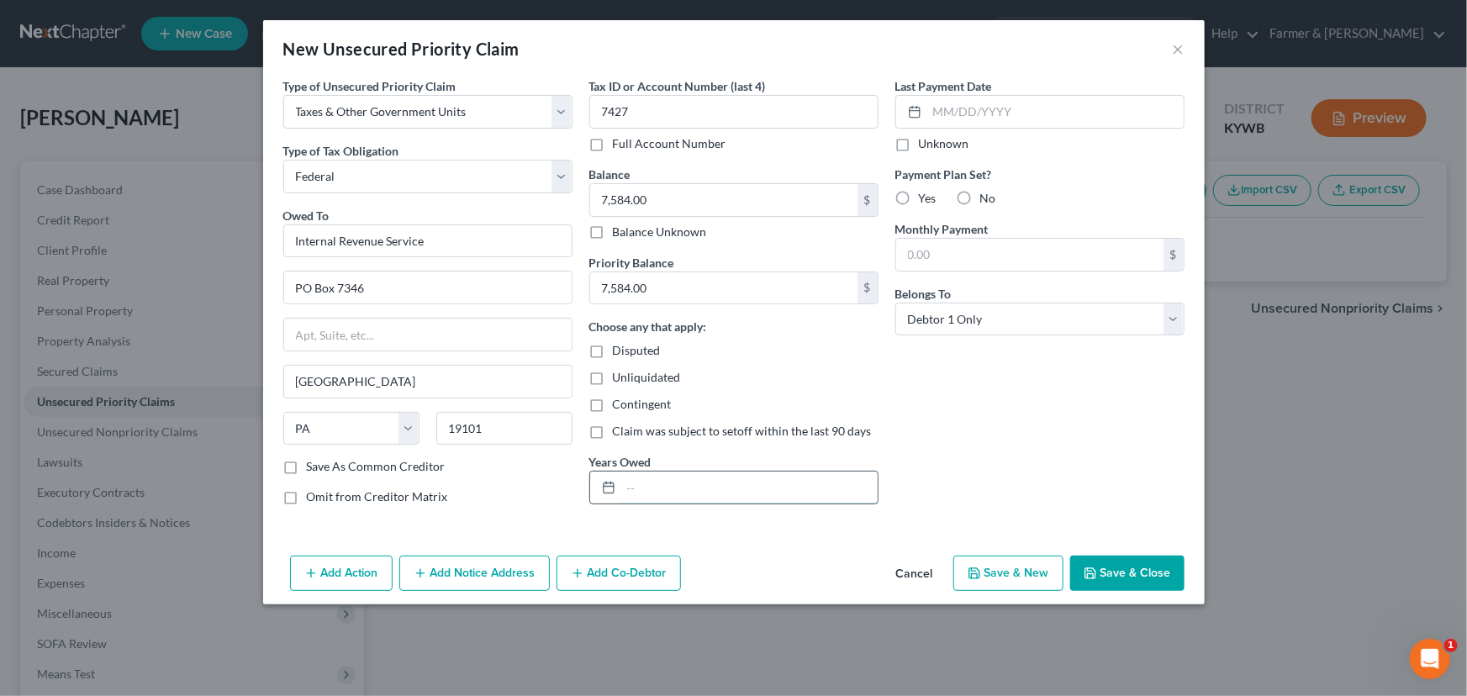
click at [667, 490] on input "text" at bounding box center [749, 488] width 256 height 32
type input "2024"
click at [1113, 564] on button "Save & Close" at bounding box center [1127, 573] width 114 height 35
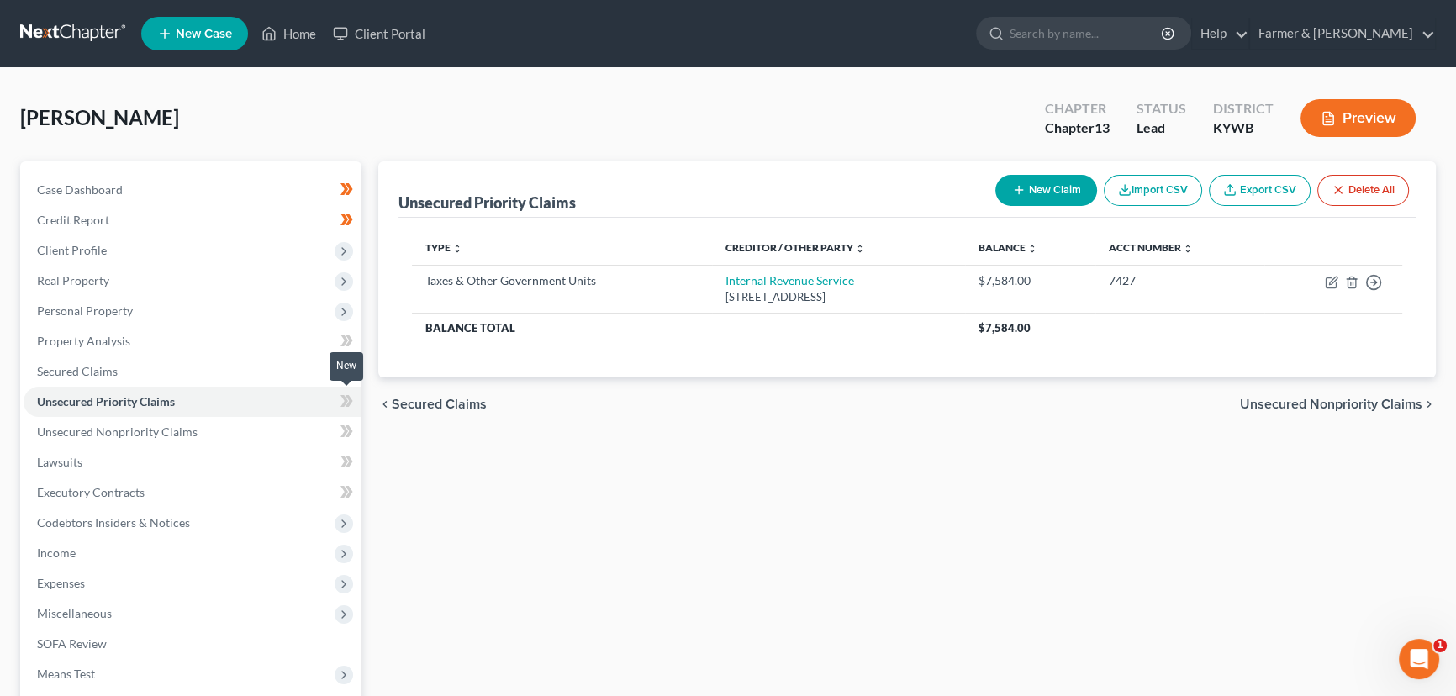
click at [348, 398] on icon at bounding box center [350, 401] width 8 height 12
click at [430, 487] on div "Unsecured Priority Claims New Claim Import CSV Export CSV Delete All Type expan…" at bounding box center [907, 510] width 1074 height 699
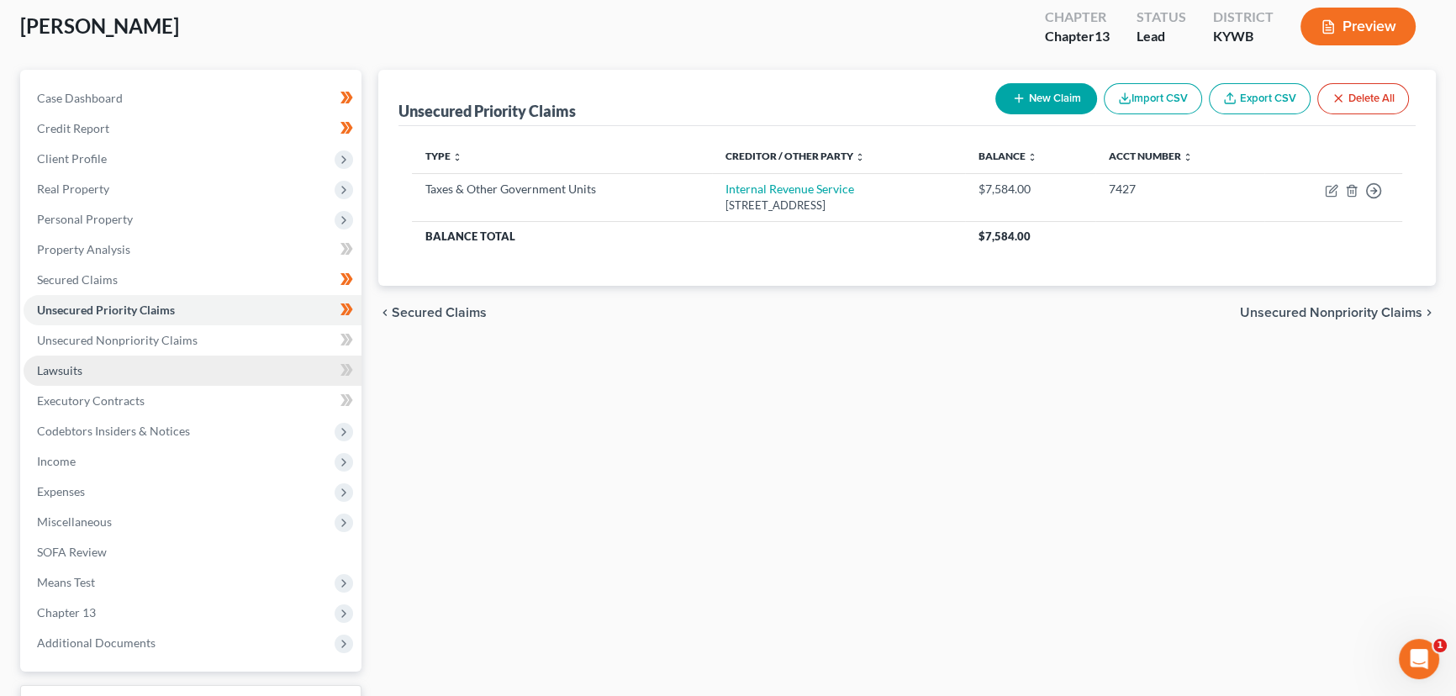
scroll to position [225, 0]
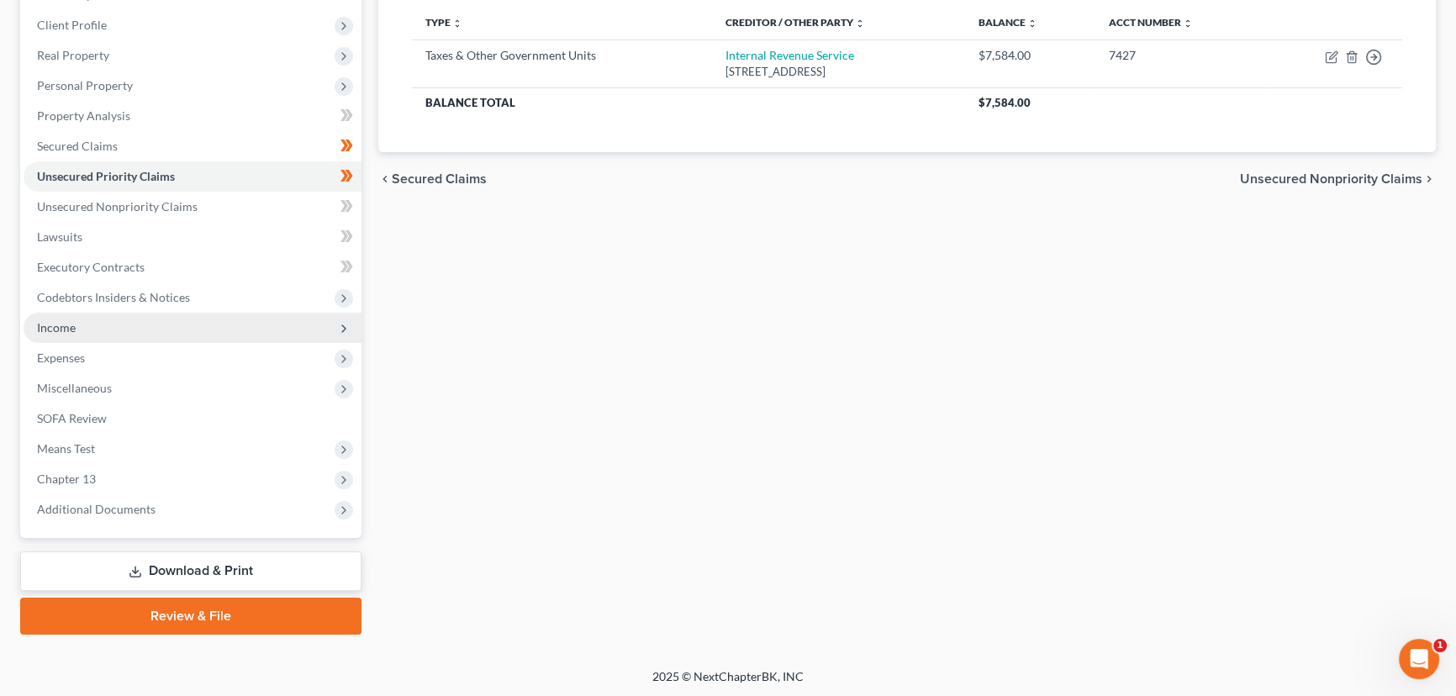
click at [73, 332] on span "Income" at bounding box center [56, 327] width 39 height 14
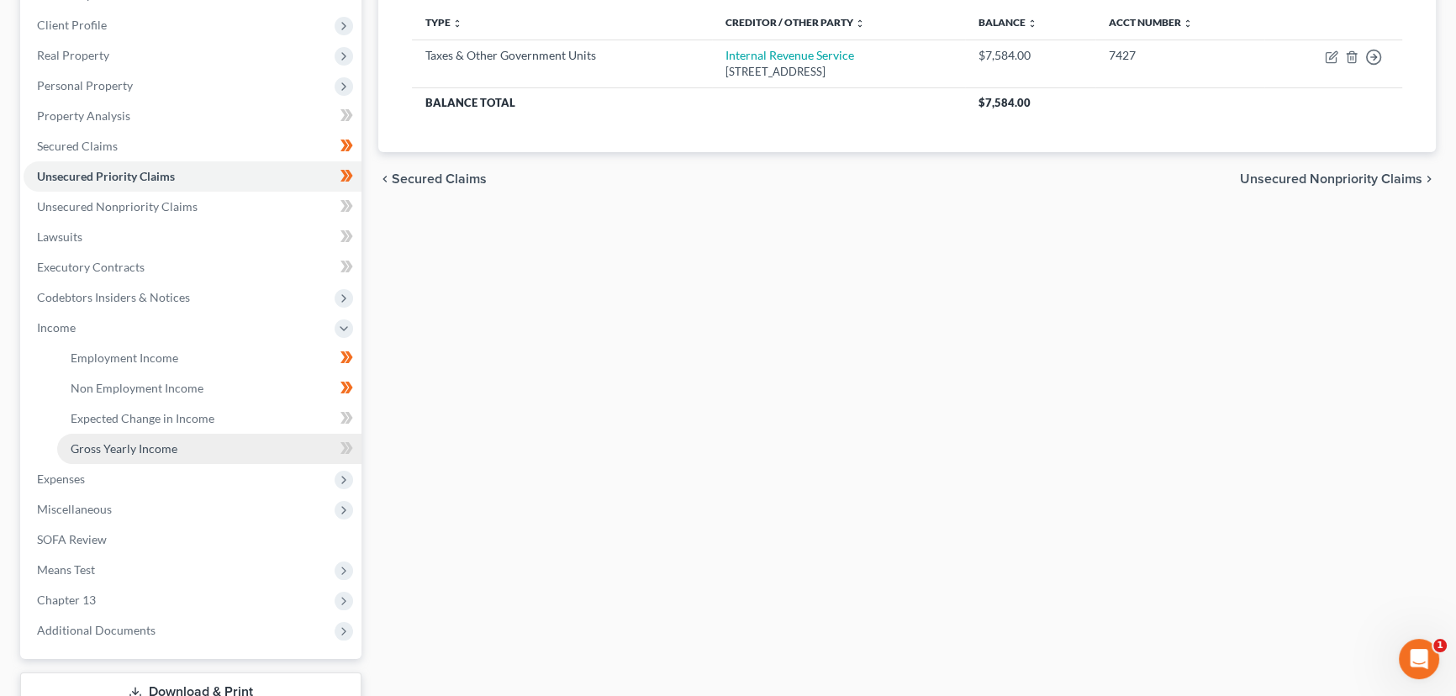
click at [96, 443] on span "Gross Yearly Income" at bounding box center [124, 448] width 107 height 14
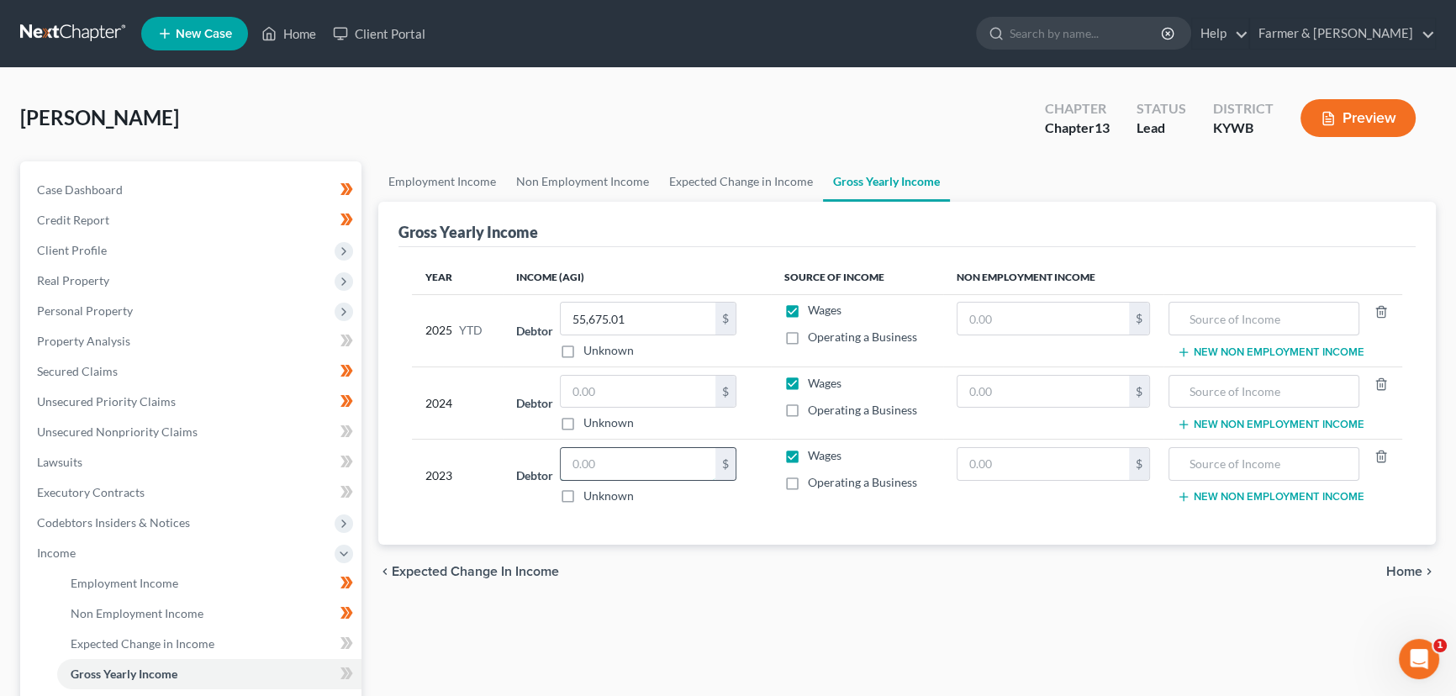
click at [611, 464] on input "text" at bounding box center [638, 464] width 155 height 32
click at [613, 391] on input "text" at bounding box center [638, 392] width 155 height 32
type input "71,026.00"
click at [494, 78] on div "[PERSON_NAME] Upgraded Chapter Chapter 13 Status Lead District [GEOGRAPHIC_DATA…" at bounding box center [728, 541] width 1456 height 947
click at [603, 472] on input "text" at bounding box center [638, 464] width 155 height 32
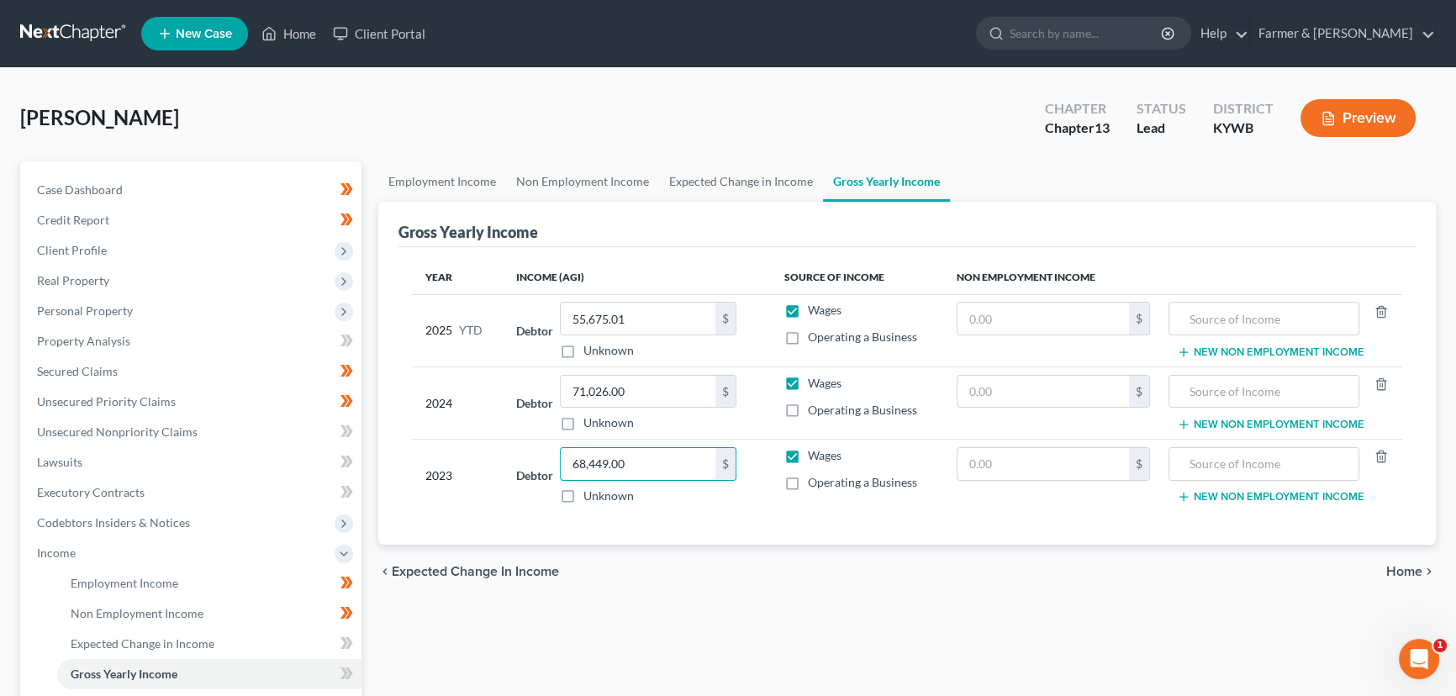
type input "68,449.00"
click at [470, 517] on div "Year Income (AGI) Source of Income Non Employment Income 2025 YTD Debtor 55,675…" at bounding box center [906, 396] width 1017 height 298
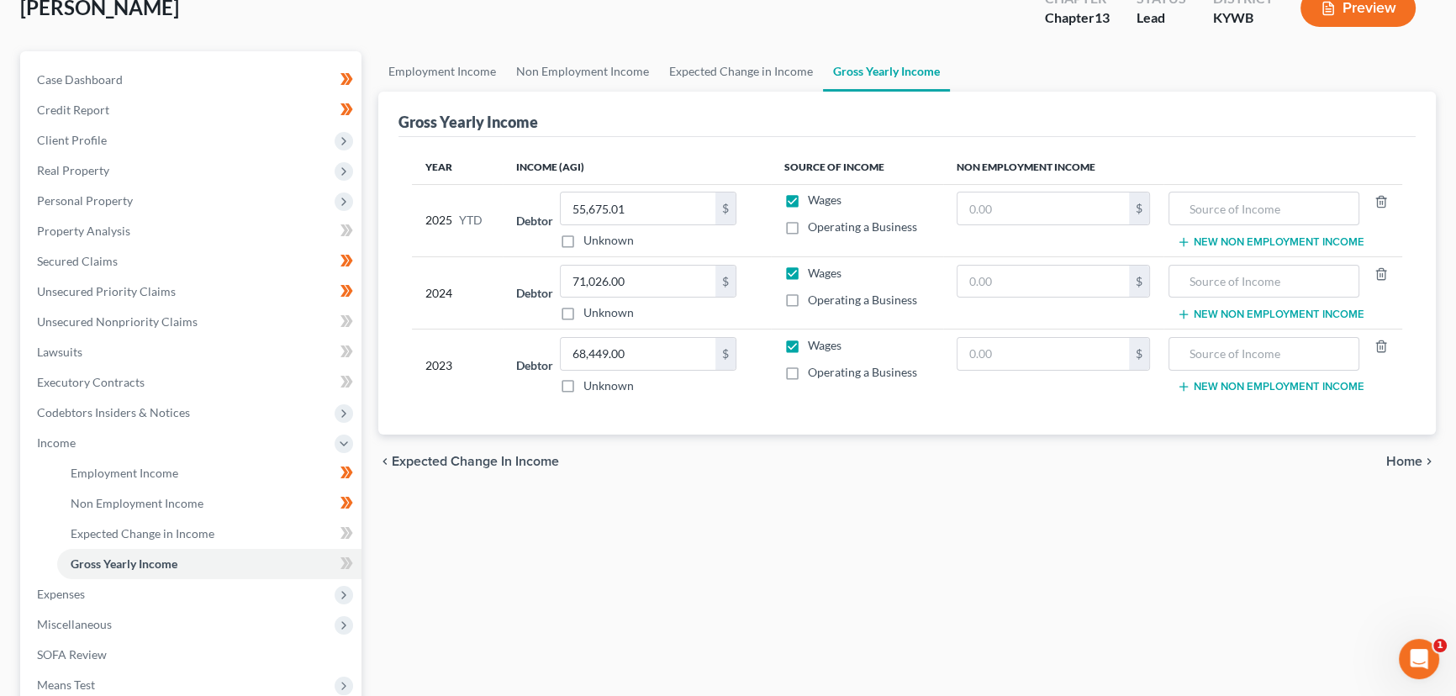
scroll to position [229, 0]
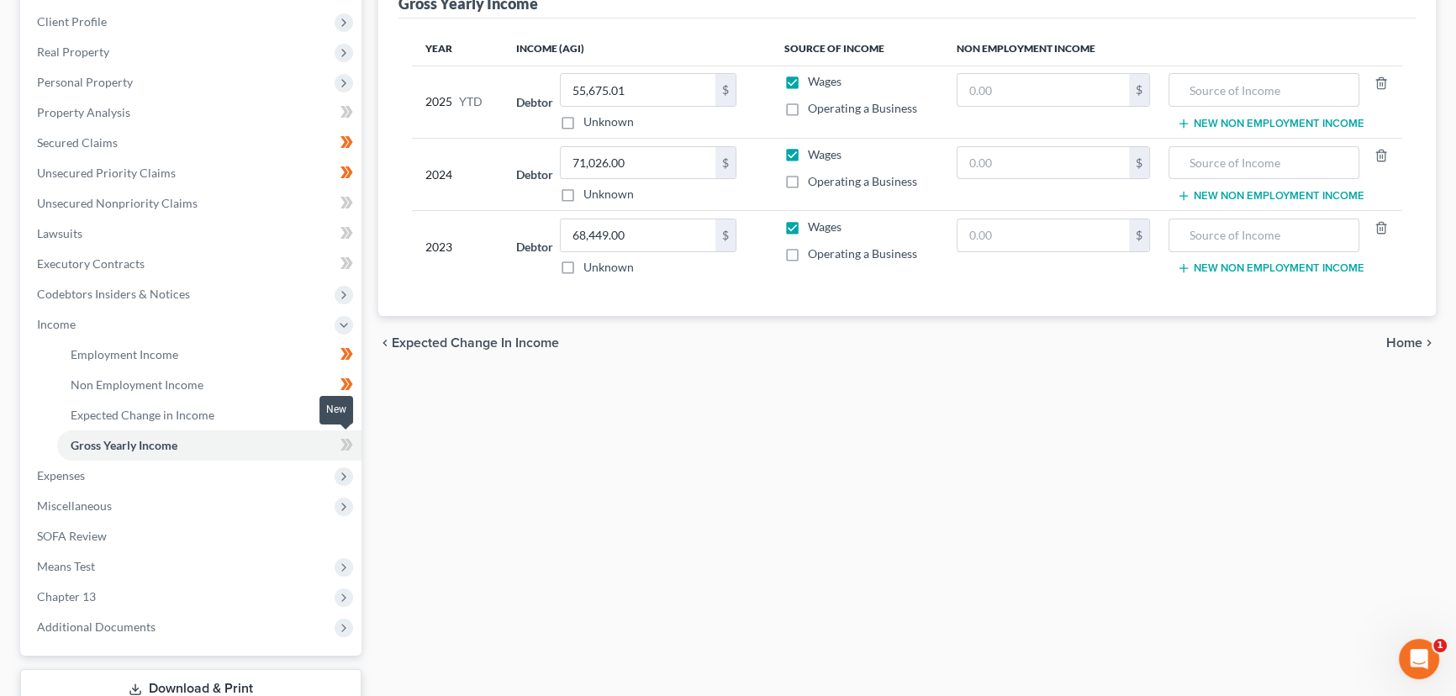
click at [350, 447] on icon at bounding box center [346, 445] width 13 height 21
click at [462, 471] on div "Employment Income Non Employment Income Expected Change in Income Gross Yearly …" at bounding box center [907, 343] width 1074 height 820
click at [50, 324] on span "Income" at bounding box center [56, 324] width 39 height 14
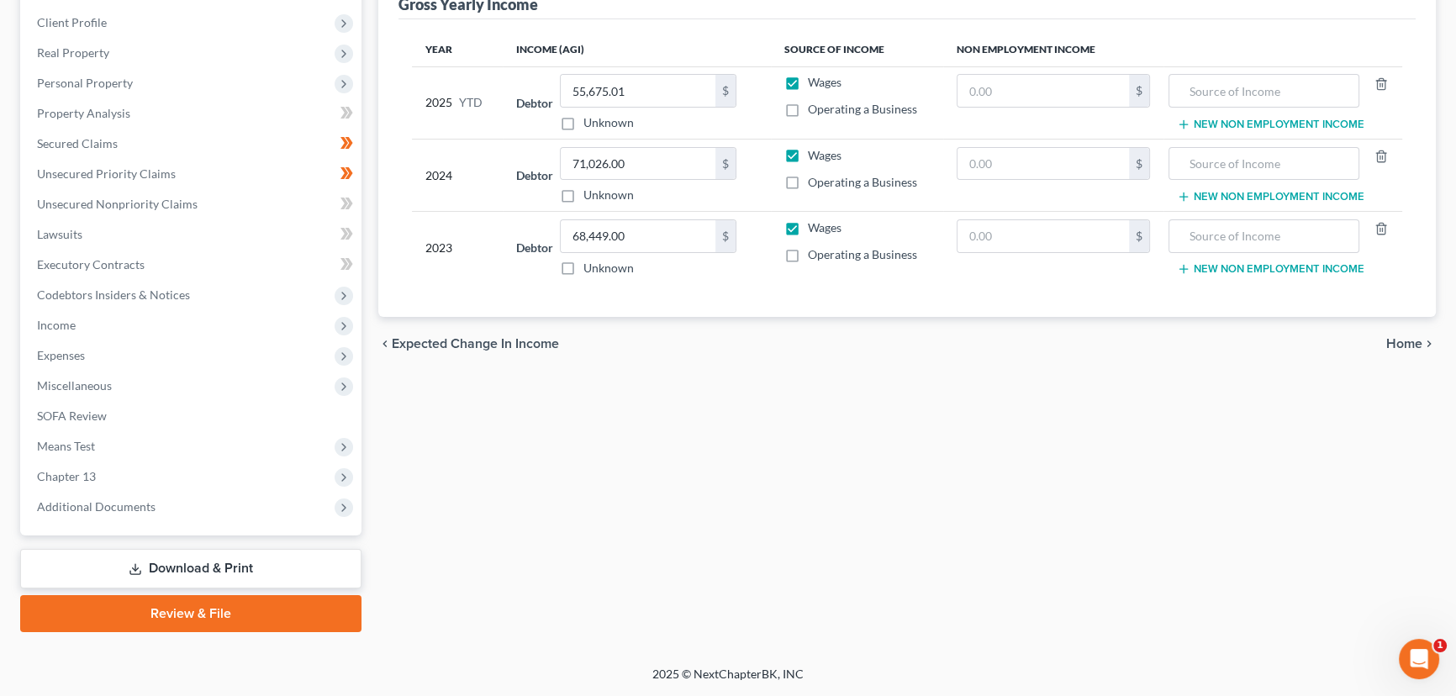
scroll to position [225, 0]
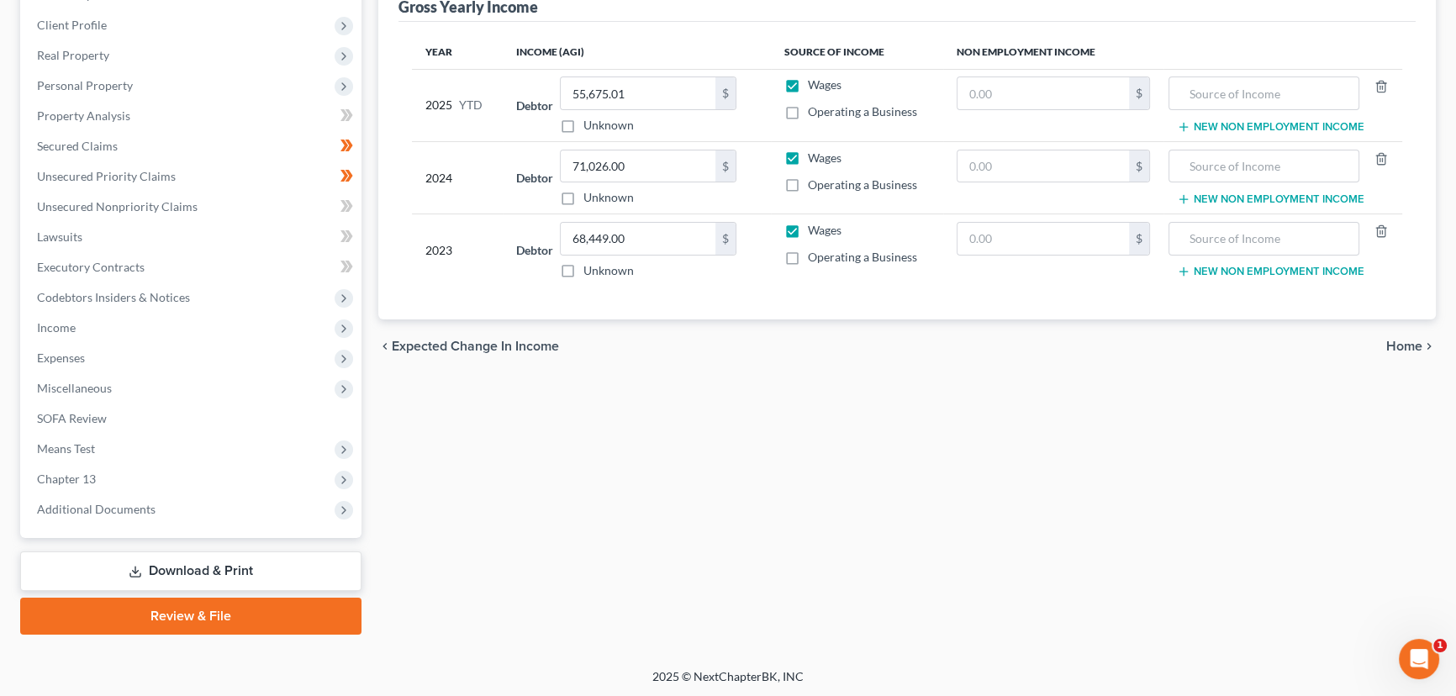
click at [486, 478] on div "Employment Income Non Employment Income Expected Change in Income Gross Yearly …" at bounding box center [907, 285] width 1074 height 699
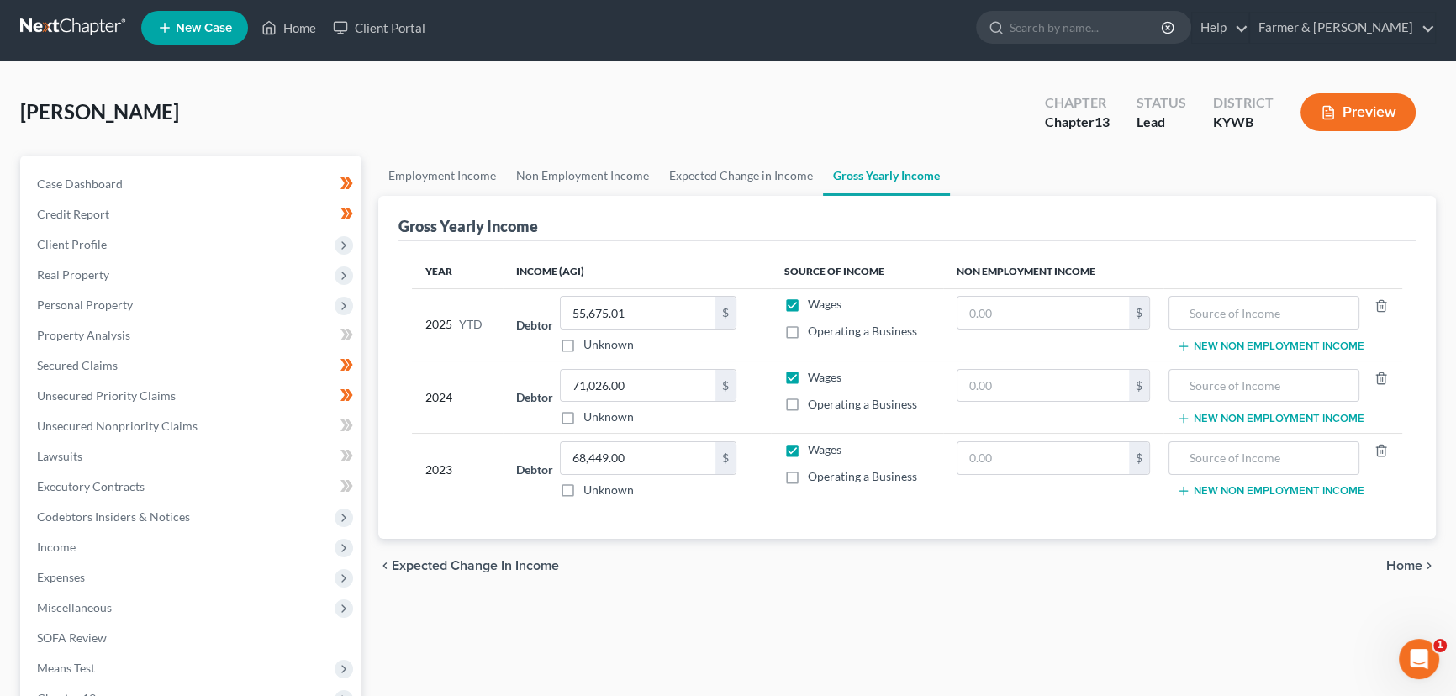
scroll to position [0, 0]
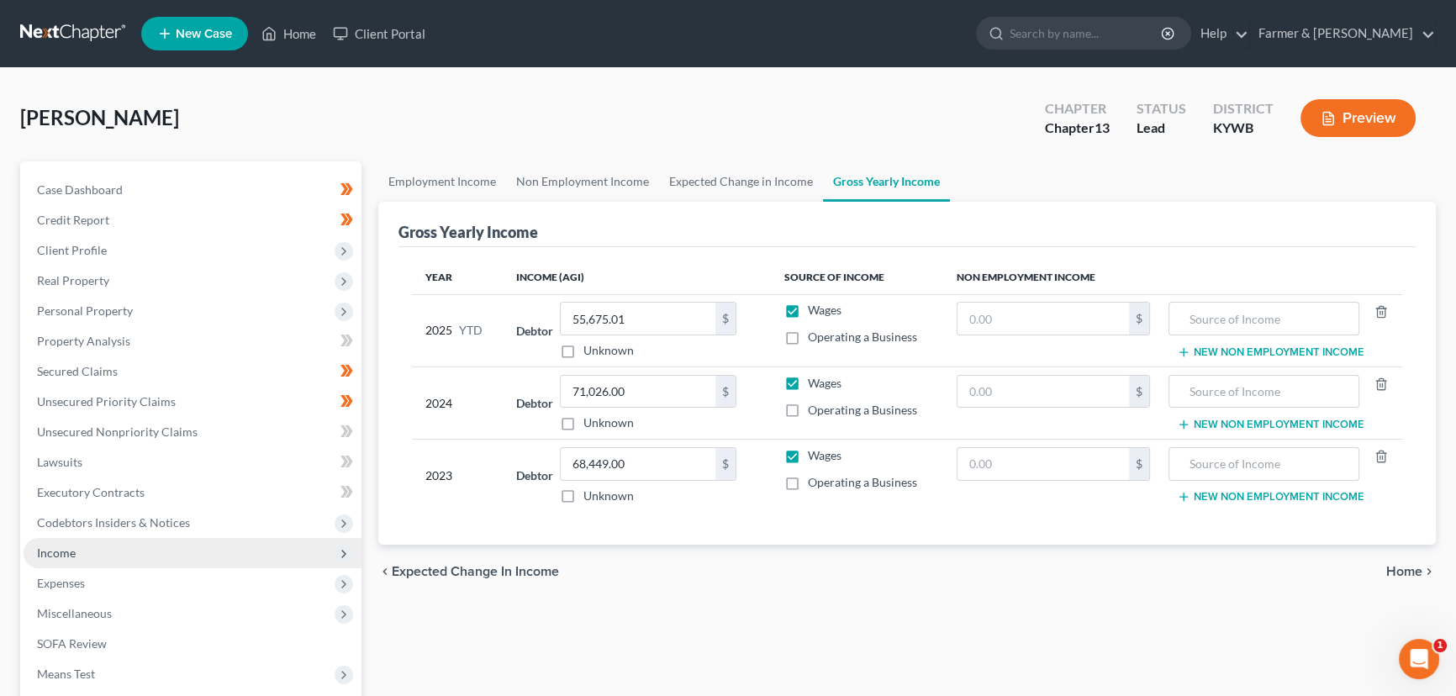
click at [92, 549] on span "Income" at bounding box center [193, 553] width 338 height 30
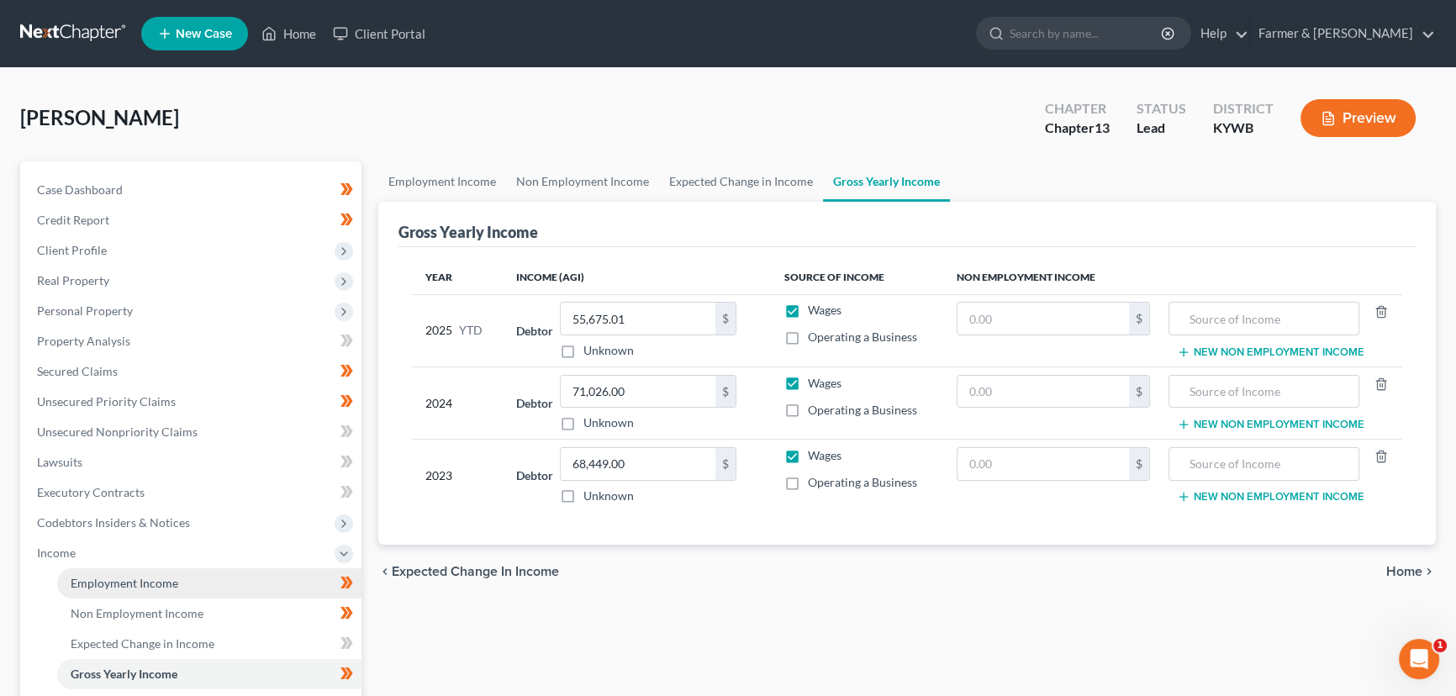
click at [98, 585] on span "Employment Income" at bounding box center [125, 583] width 108 height 14
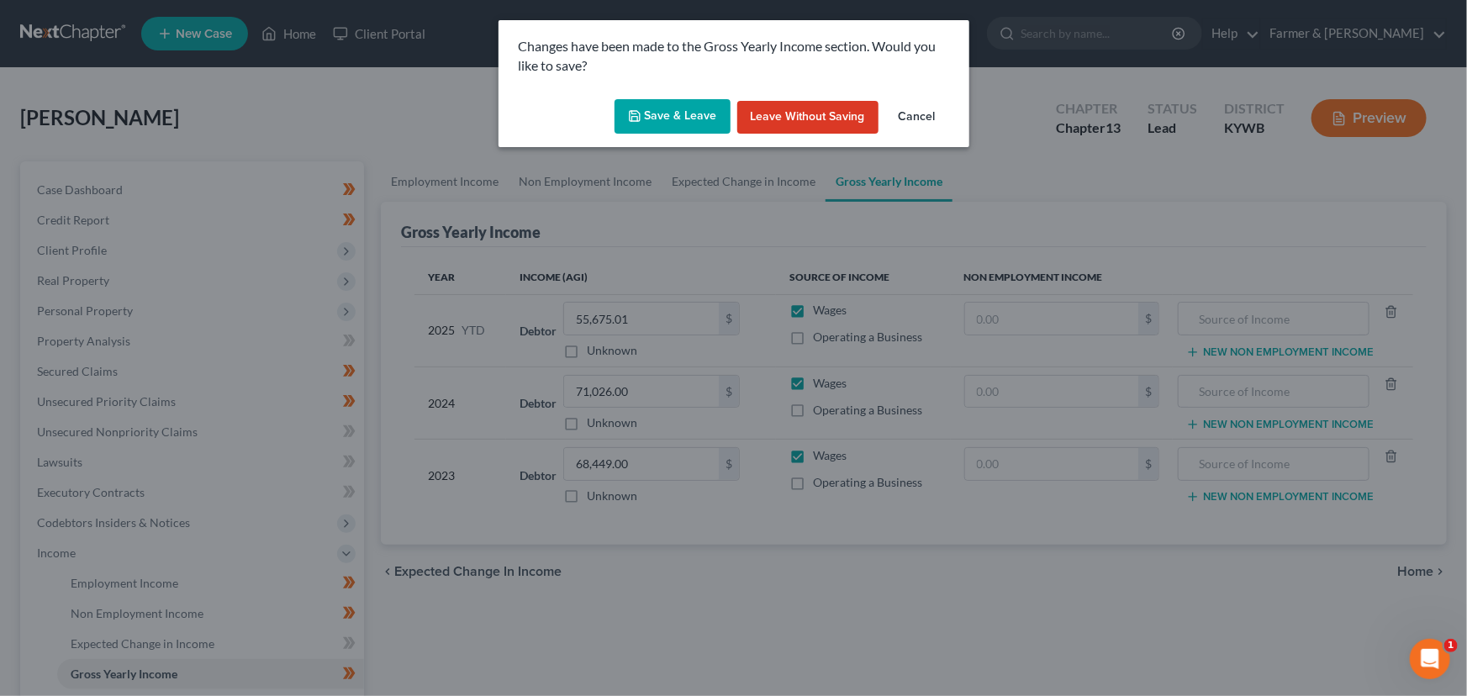
click at [648, 122] on button "Save & Leave" at bounding box center [673, 116] width 116 height 35
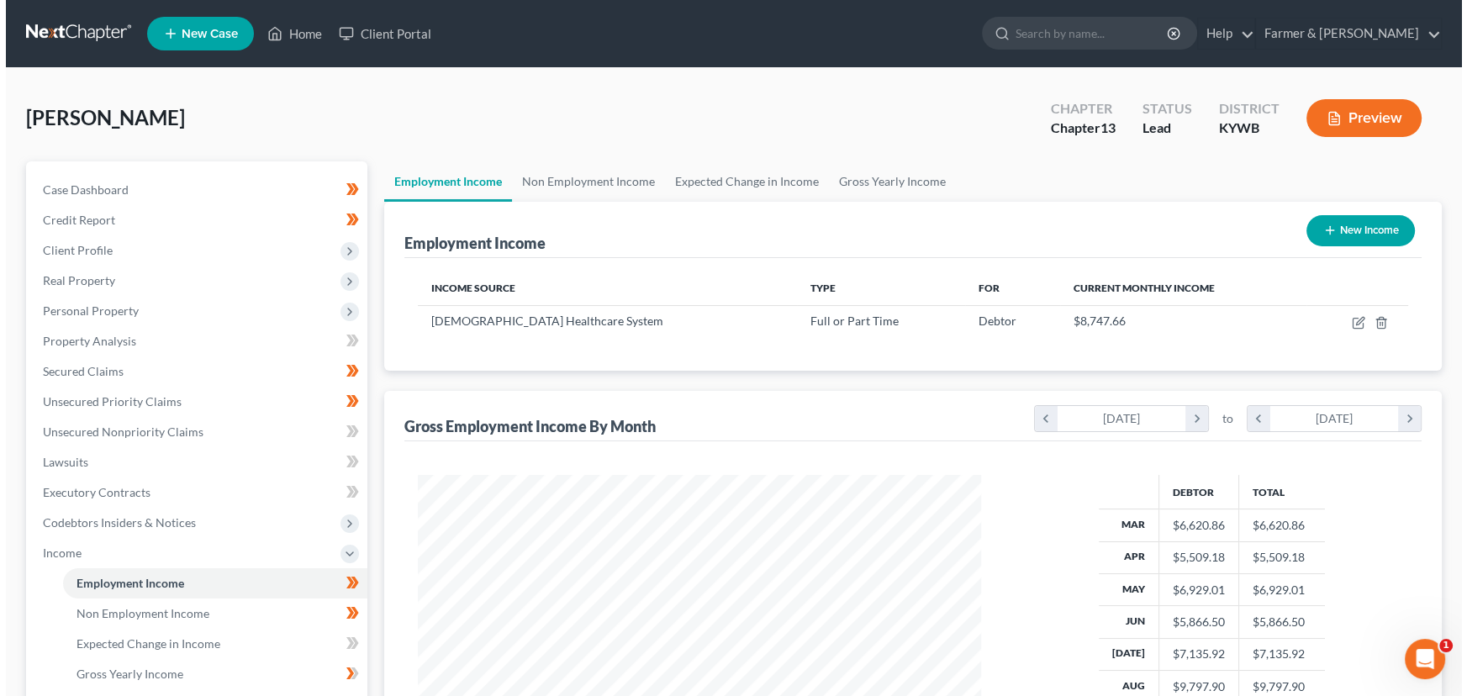
scroll to position [301, 597]
click at [1369, 225] on button "New Income" at bounding box center [1354, 230] width 108 height 31
select select "0"
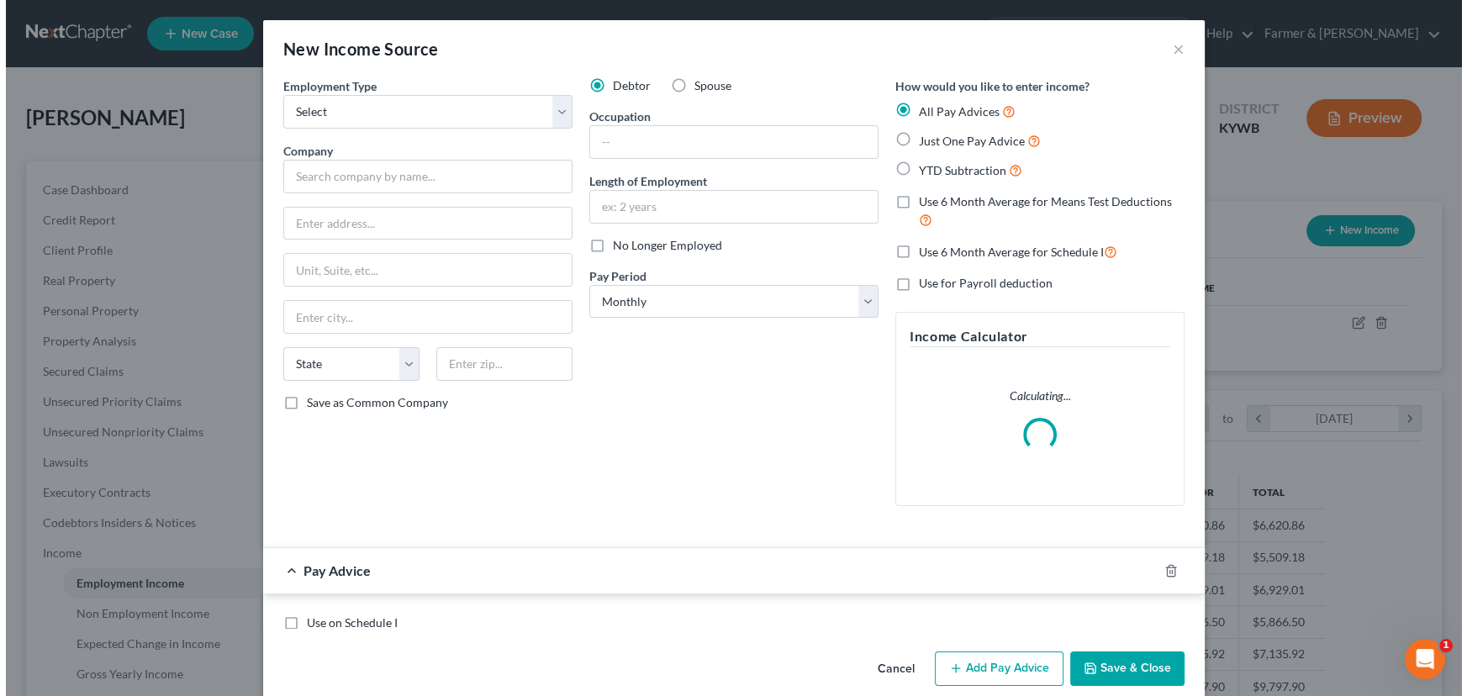
scroll to position [301, 602]
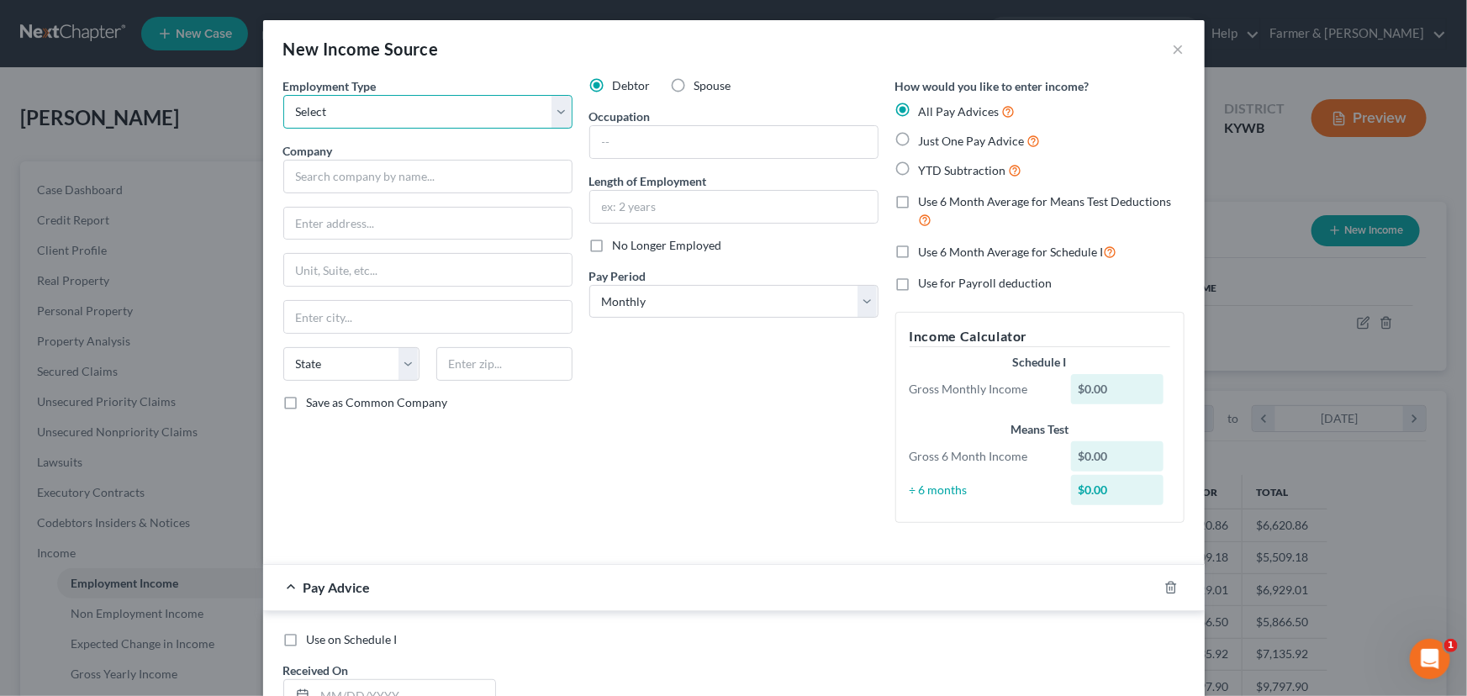
click at [365, 126] on select "Select Full or [DEMOGRAPHIC_DATA] Employment Self Employment" at bounding box center [427, 112] width 289 height 34
select select "0"
click at [283, 95] on select "Select Full or [DEMOGRAPHIC_DATA] Employment Self Employment" at bounding box center [427, 112] width 289 height 34
click at [364, 173] on input "text" at bounding box center [427, 177] width 289 height 34
type input "Tradewater Bait, Inc"
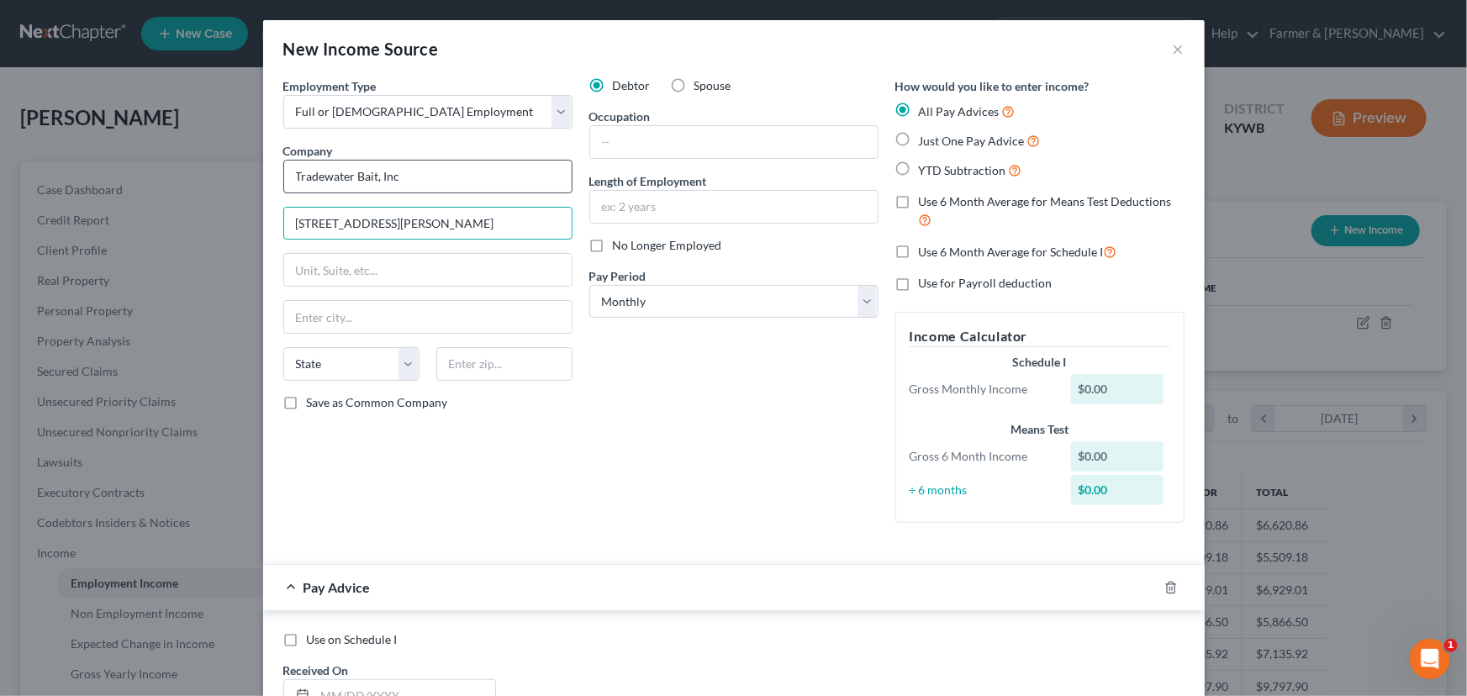
type input "[STREET_ADDRESS][PERSON_NAME]"
type input "42045"
type input "Grand Rivers"
select select "18"
click at [670, 435] on div "Debtor Spouse Occupation Length of Employment No Longer Employed Pay Period * S…" at bounding box center [734, 306] width 306 height 459
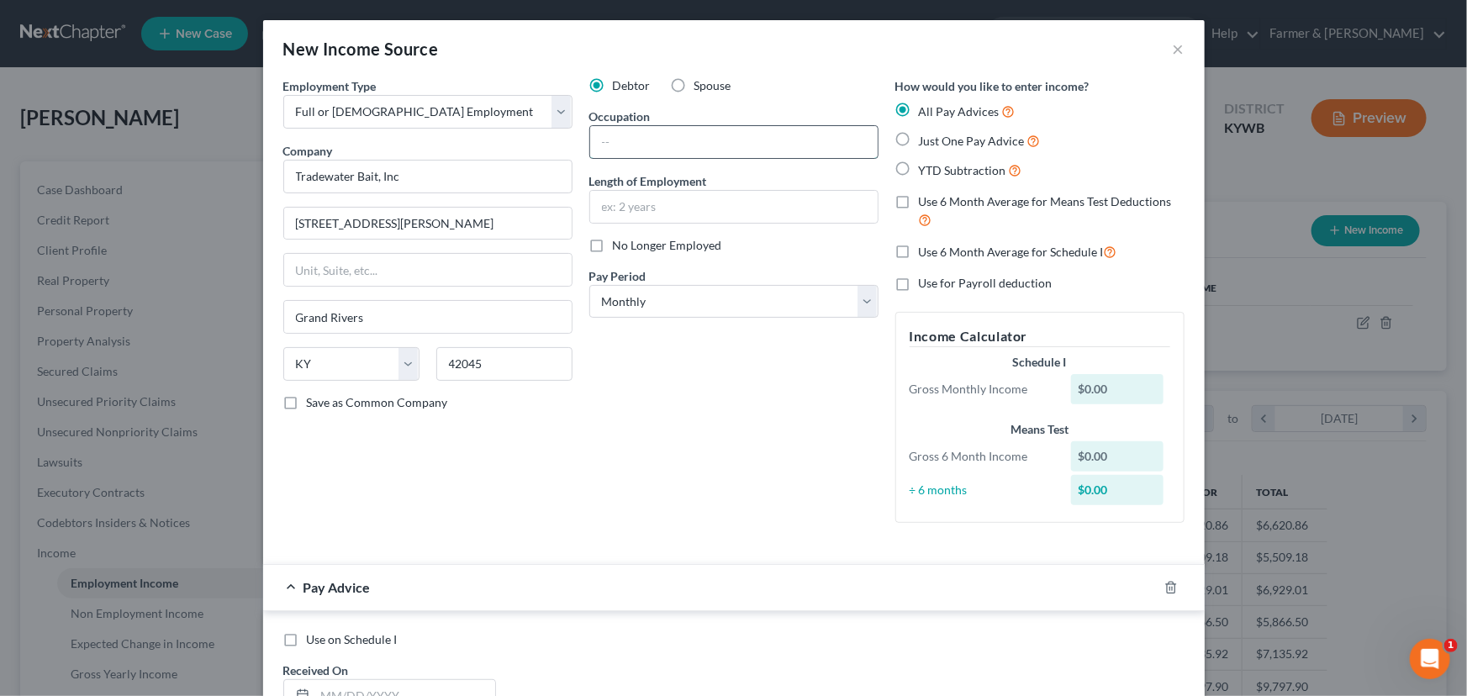
click at [628, 150] on input "text" at bounding box center [733, 142] width 287 height 32
paste input "Cashier"
type input "Cashier"
click at [590, 214] on input "text" at bounding box center [733, 207] width 287 height 32
type input "5 months"
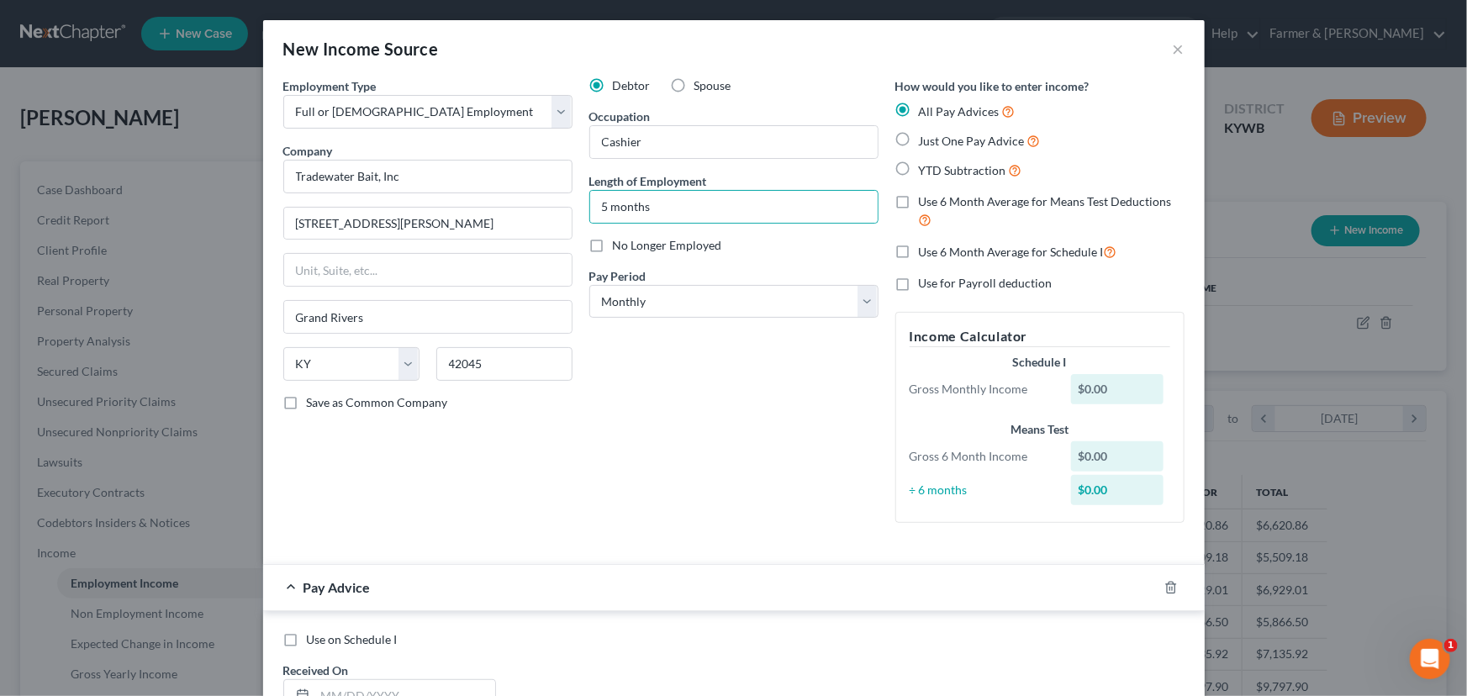
click at [586, 408] on div "Debtor Spouse Occupation Cashier Length of Employment 5 months No Longer Employ…" at bounding box center [734, 306] width 306 height 459
click at [604, 286] on select "Select Monthly Twice Monthly Every Other Week Weekly" at bounding box center [733, 302] width 289 height 34
select select "2"
click at [589, 285] on select "Select Monthly Twice Monthly Every Other Week Weekly" at bounding box center [733, 302] width 289 height 34
click at [641, 377] on div "Debtor Spouse Occupation Cashier Length of Employment 5 months No Longer Employ…" at bounding box center [734, 306] width 306 height 459
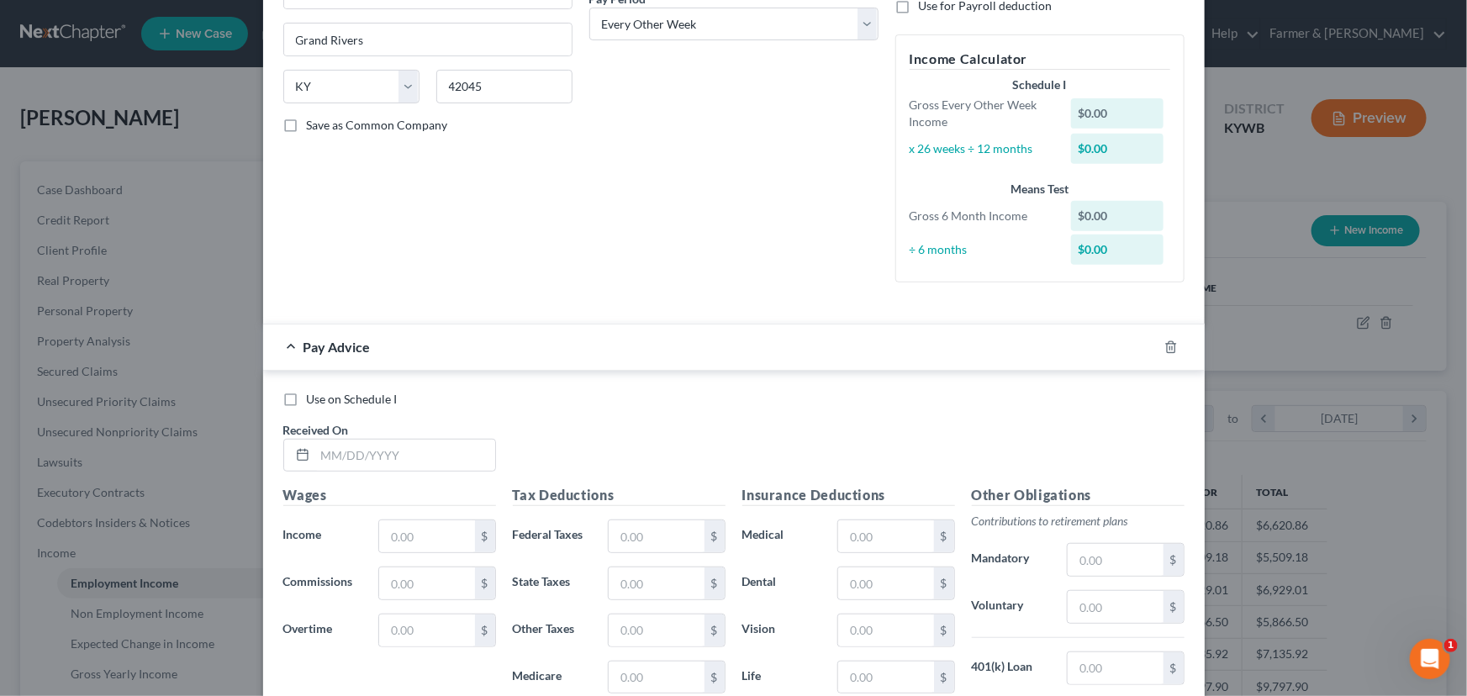
scroll to position [305, 0]
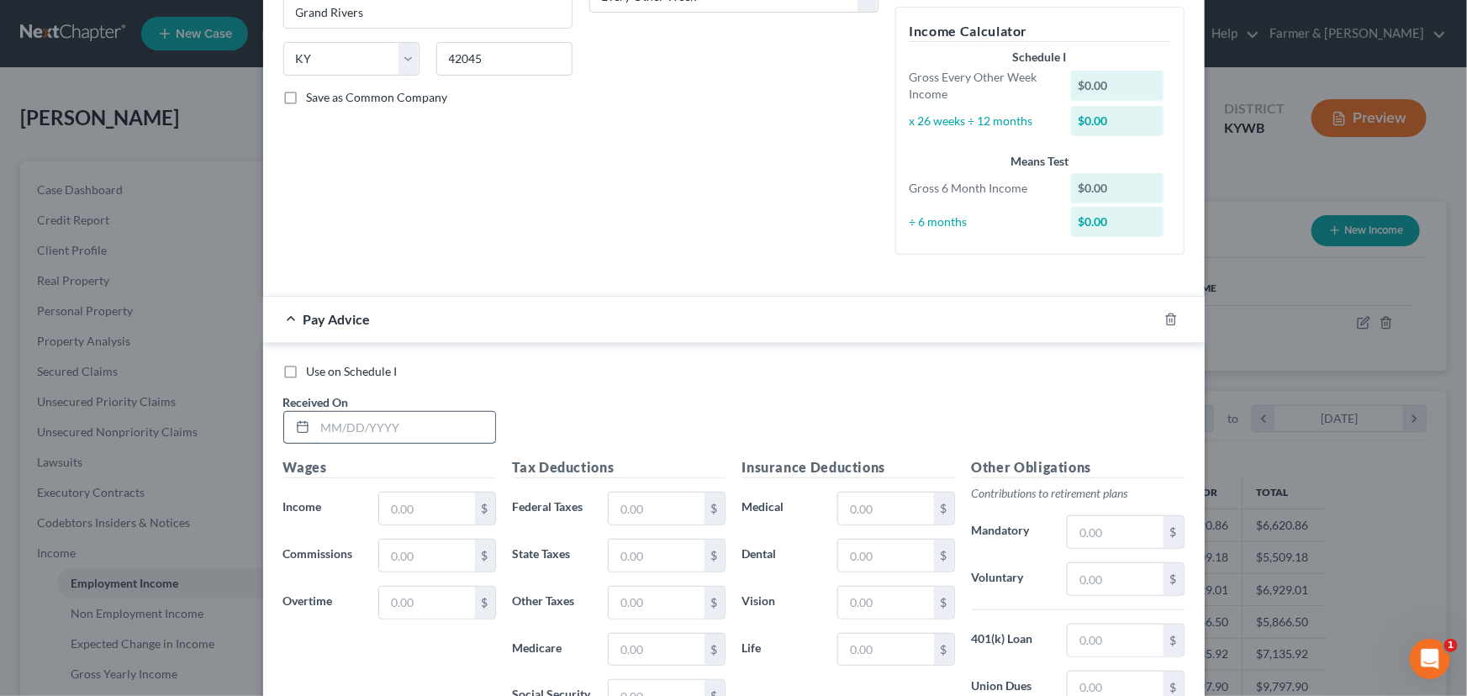
click at [372, 427] on input "text" at bounding box center [405, 428] width 180 height 32
type input "[DATE]"
click at [411, 504] on input "text" at bounding box center [426, 509] width 95 height 32
type input "539.16"
click at [678, 514] on input "text" at bounding box center [656, 509] width 95 height 32
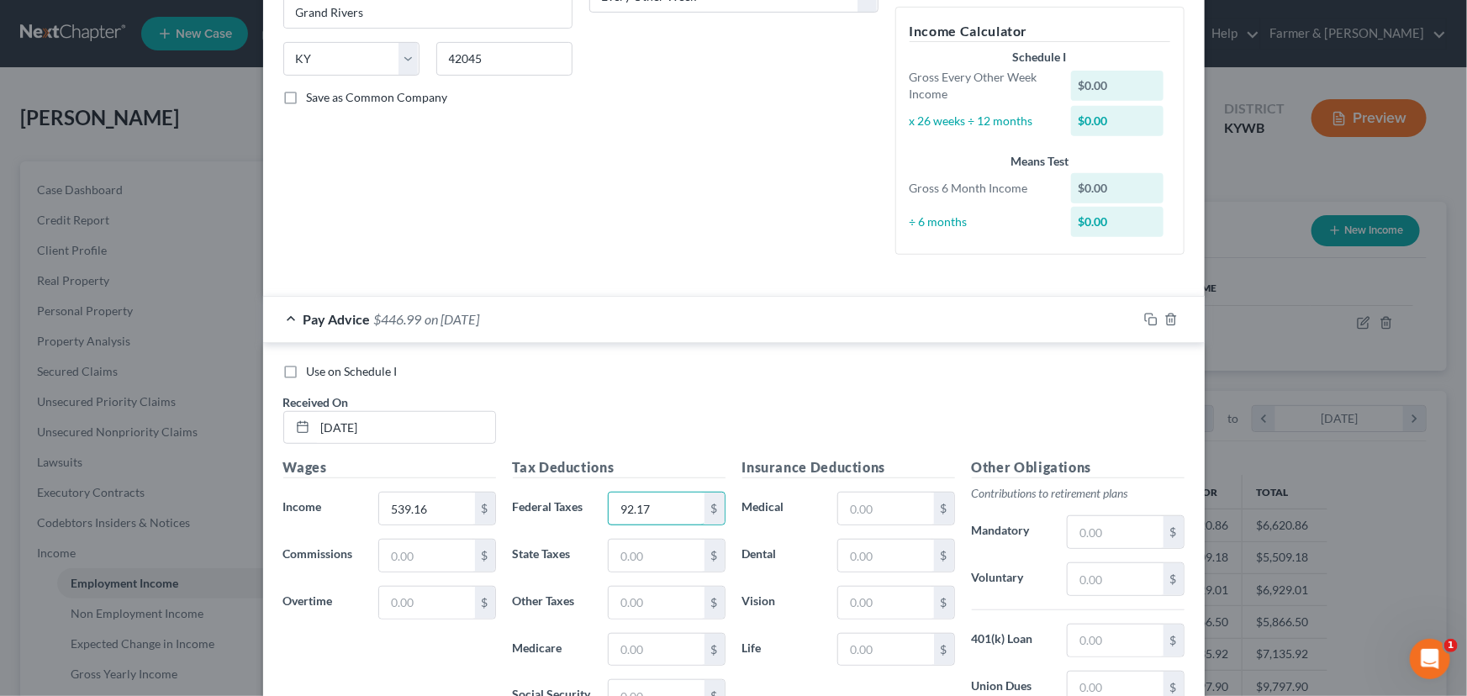
type input "92.17"
click at [651, 420] on div "Use on Schedule I Received On * [DATE]" at bounding box center [734, 410] width 918 height 95
click at [448, 332] on div "Pay Advice $446.99 on [DATE]" at bounding box center [700, 319] width 874 height 45
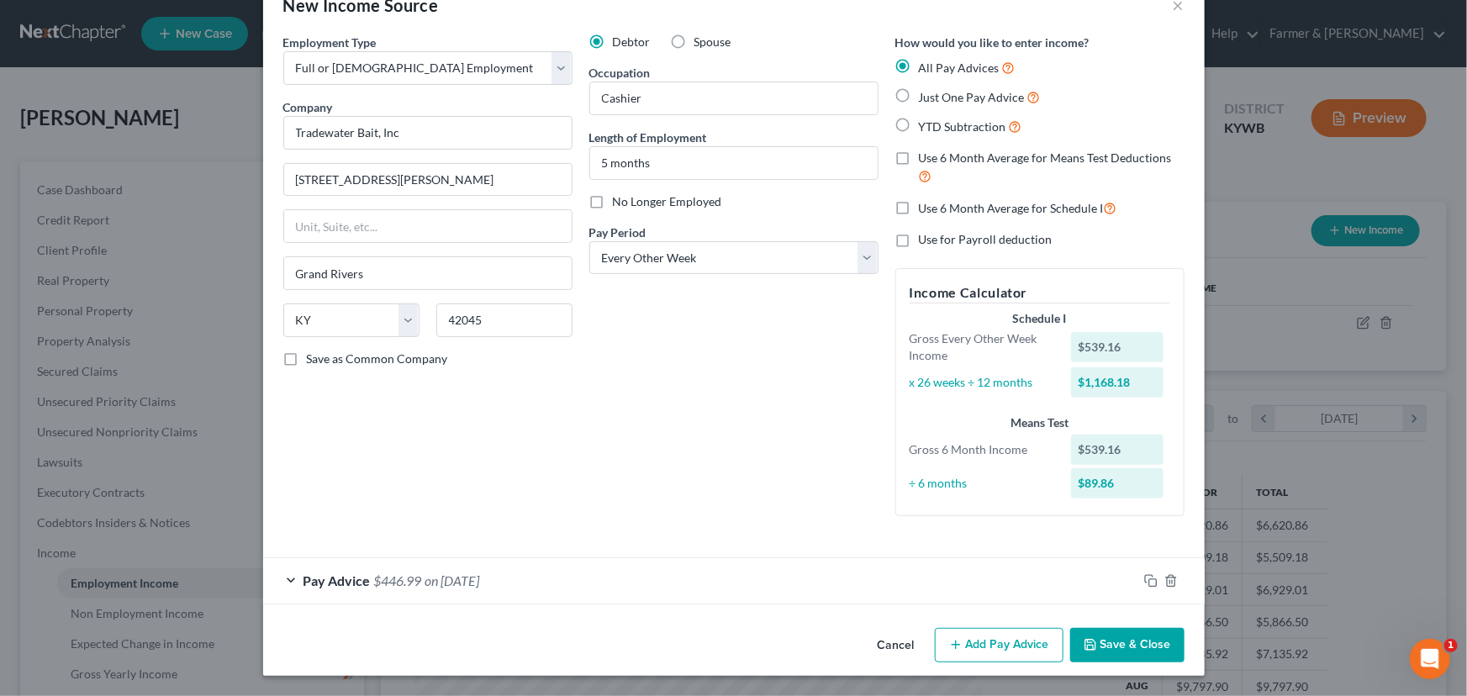
scroll to position [42, 0]
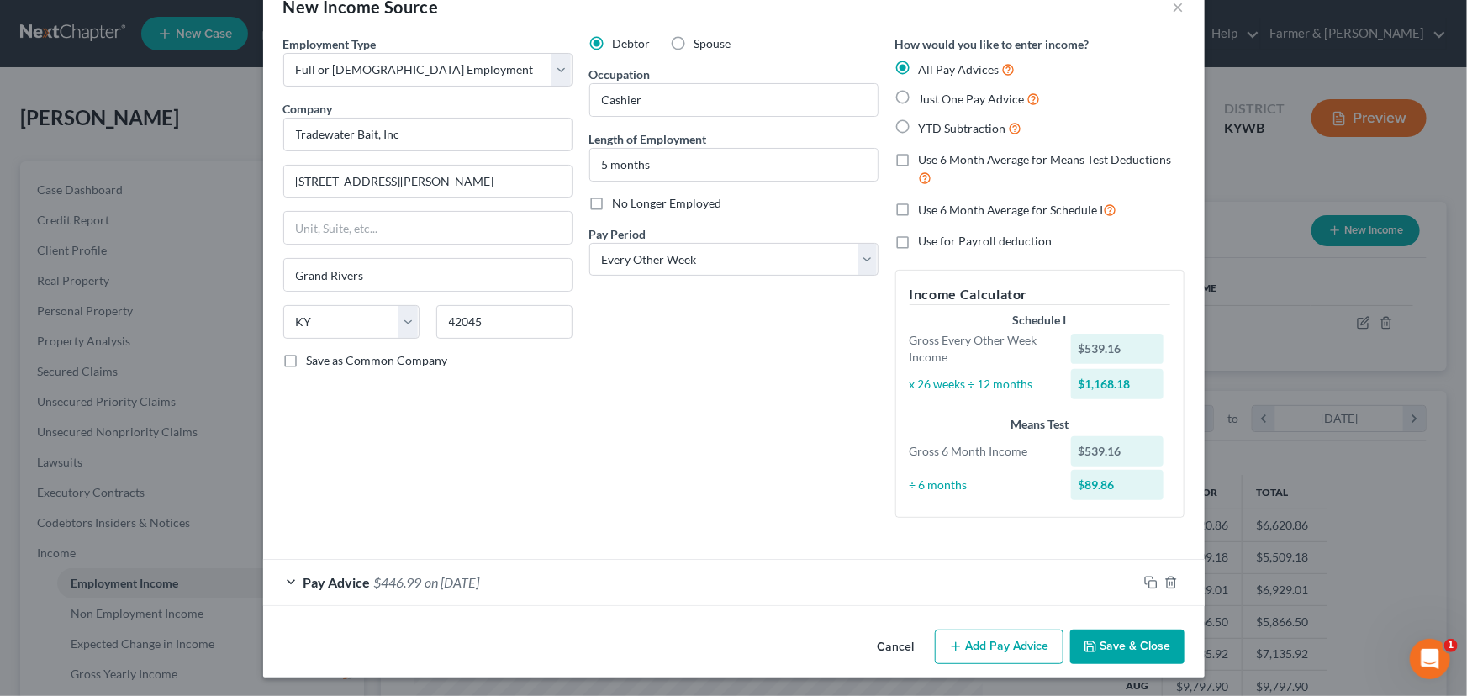
click at [998, 651] on button "Add Pay Advice" at bounding box center [999, 647] width 129 height 35
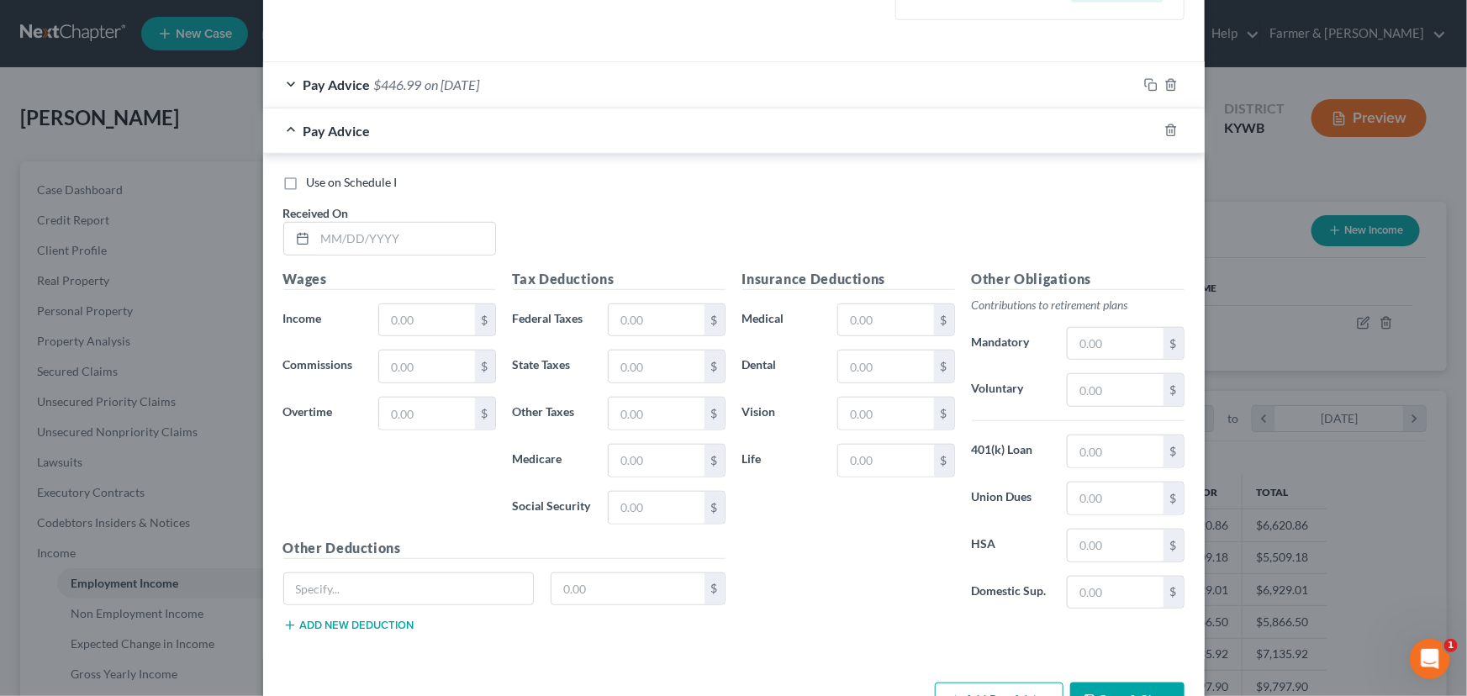
scroll to position [578, 0]
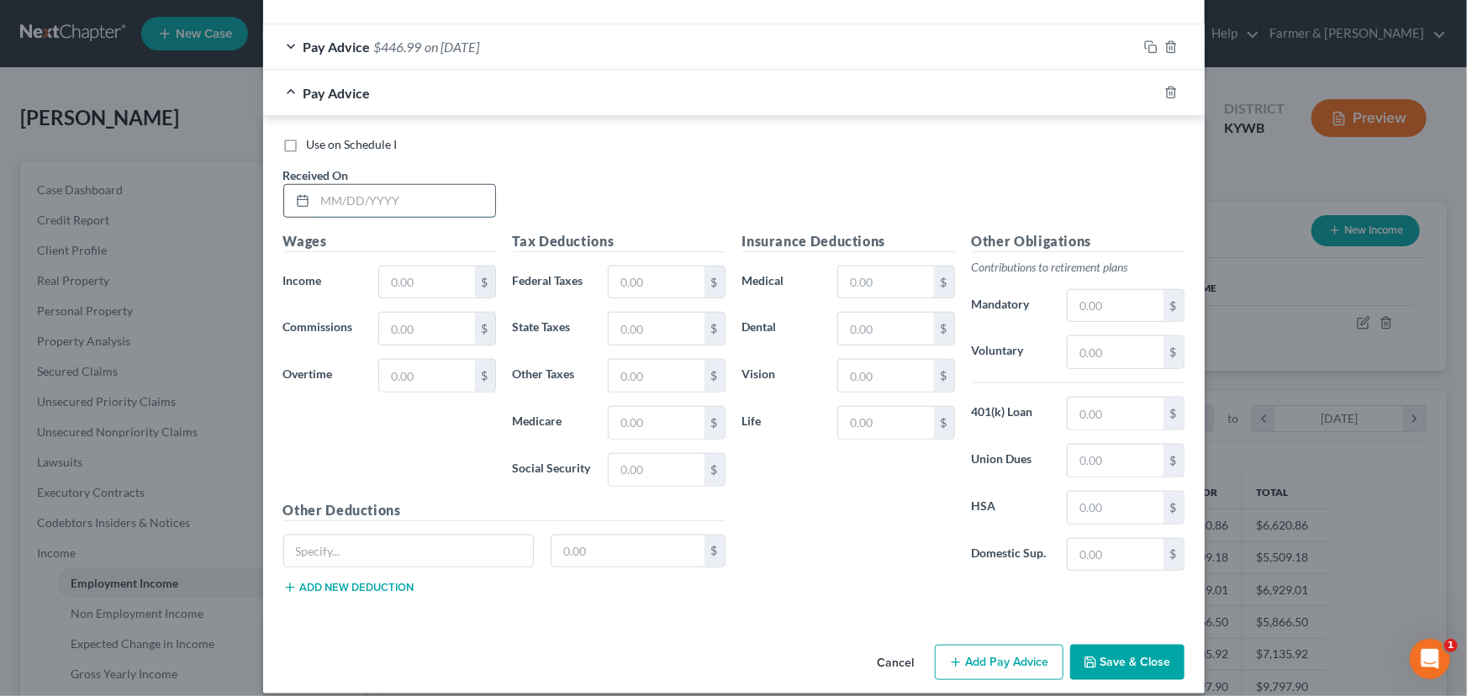
click at [411, 199] on input "text" at bounding box center [405, 201] width 180 height 32
type input "[DATE]"
click at [587, 209] on div "Use on Schedule I Received On * [DATE]" at bounding box center [734, 183] width 918 height 95
click at [446, 276] on input "text" at bounding box center [426, 282] width 95 height 32
type input "607.20"
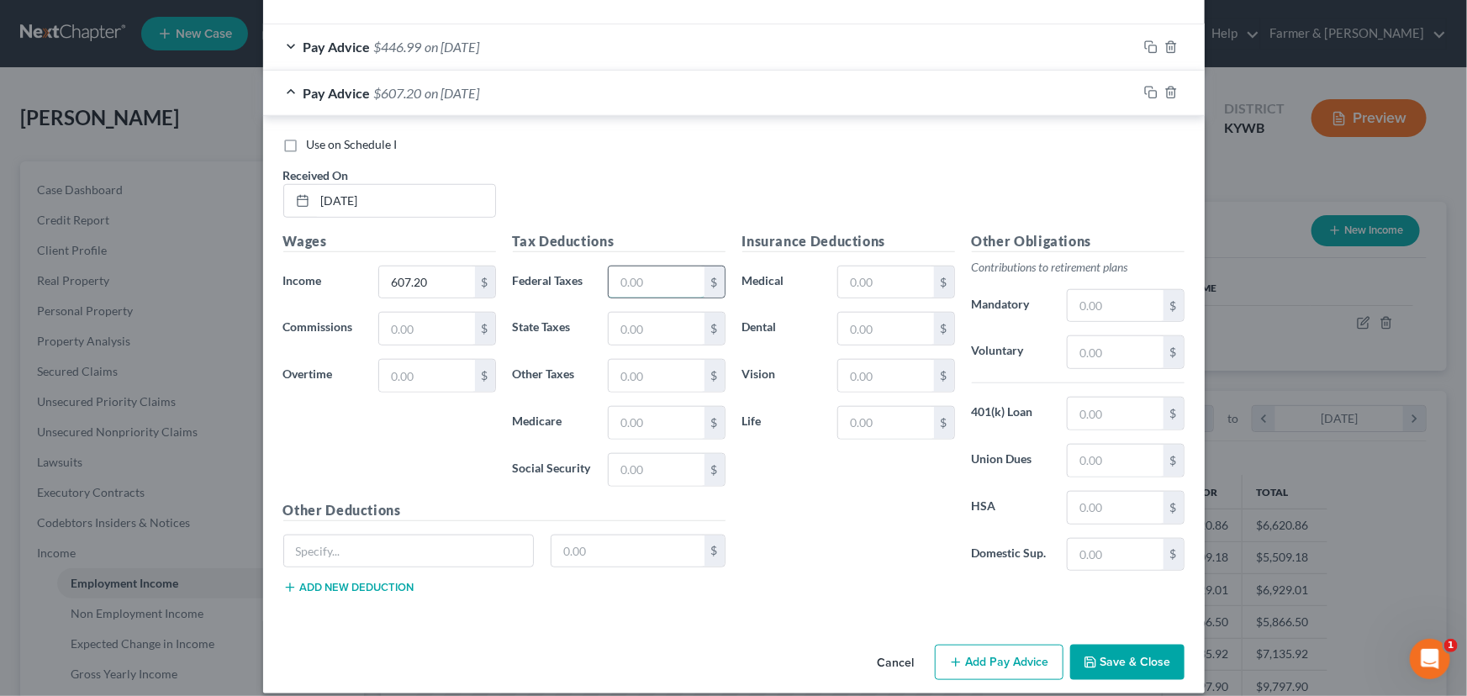
click at [634, 282] on input "text" at bounding box center [656, 282] width 95 height 32
type input "107.79"
click at [687, 164] on div "Use on Schedule I Received On * [DATE]" at bounding box center [734, 183] width 918 height 95
click at [431, 107] on div "Pay Advice $499.41 on [DATE]" at bounding box center [700, 93] width 874 height 45
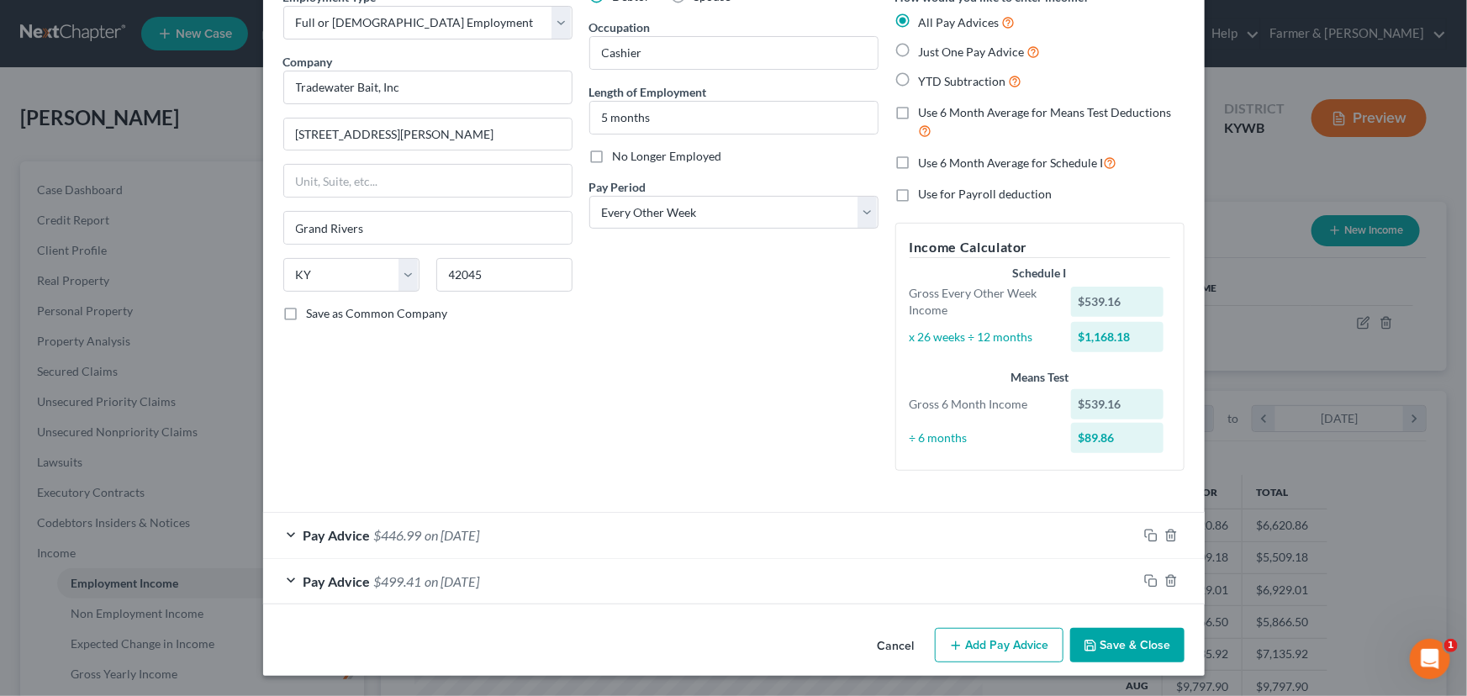
scroll to position [88, 0]
click at [967, 655] on button "Add Pay Advice" at bounding box center [999, 646] width 129 height 35
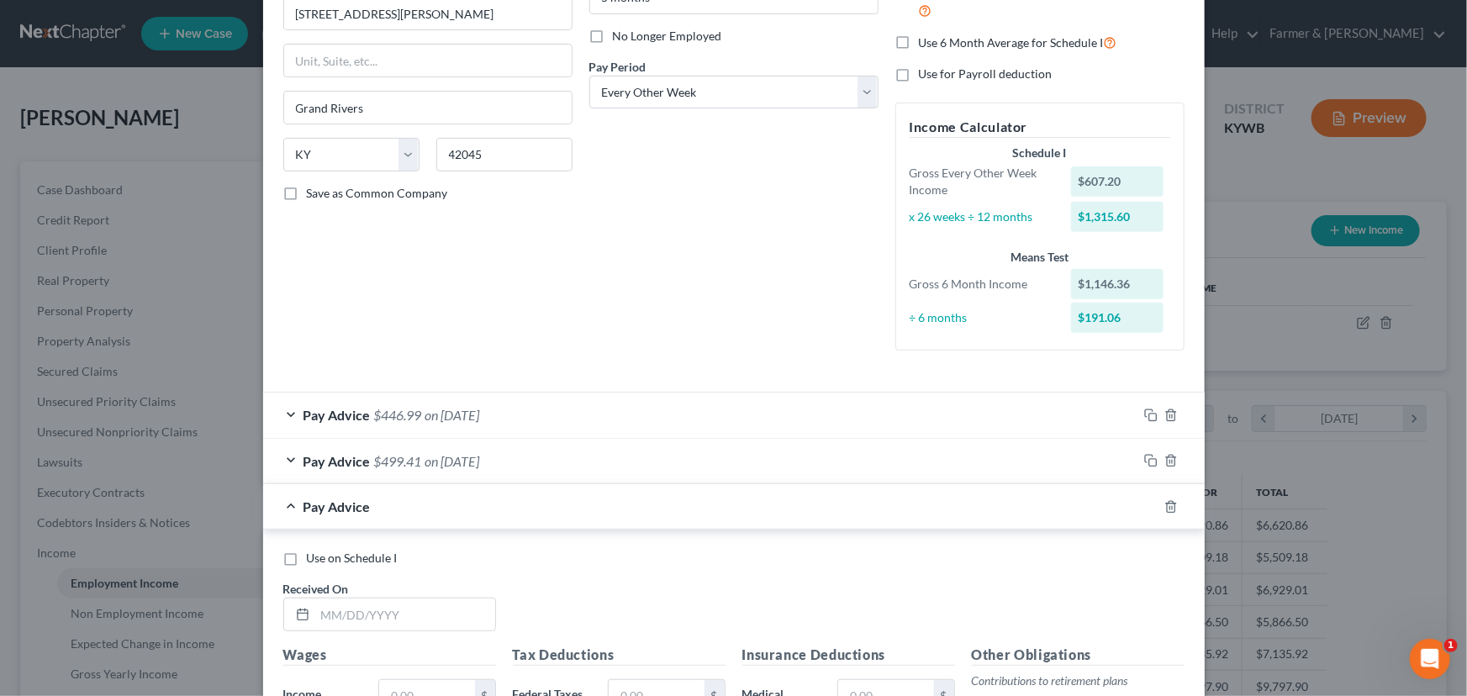
scroll to position [471, 0]
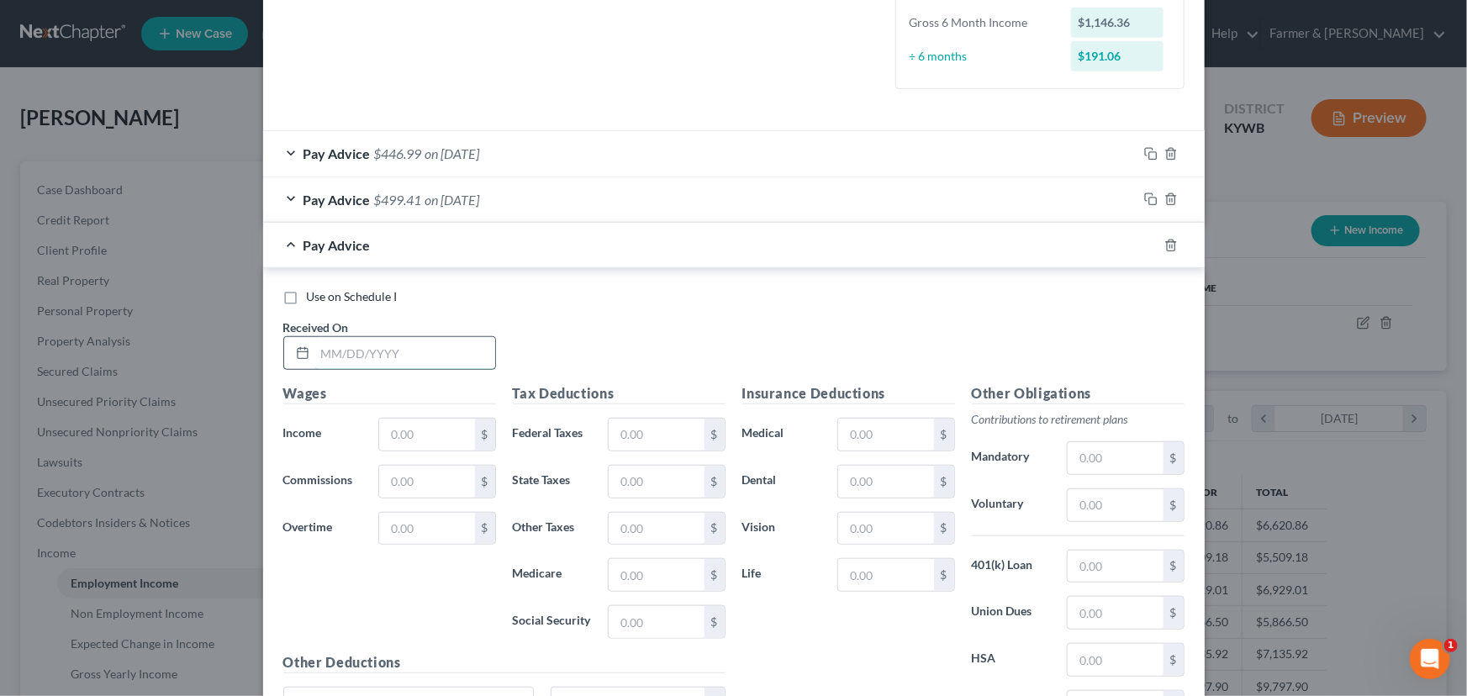
click at [409, 351] on input "text" at bounding box center [405, 353] width 180 height 32
type input "[DATE]"
click at [433, 444] on input "text" at bounding box center [426, 435] width 95 height 32
type input "640.92"
click at [622, 446] on input "text" at bounding box center [656, 435] width 95 height 32
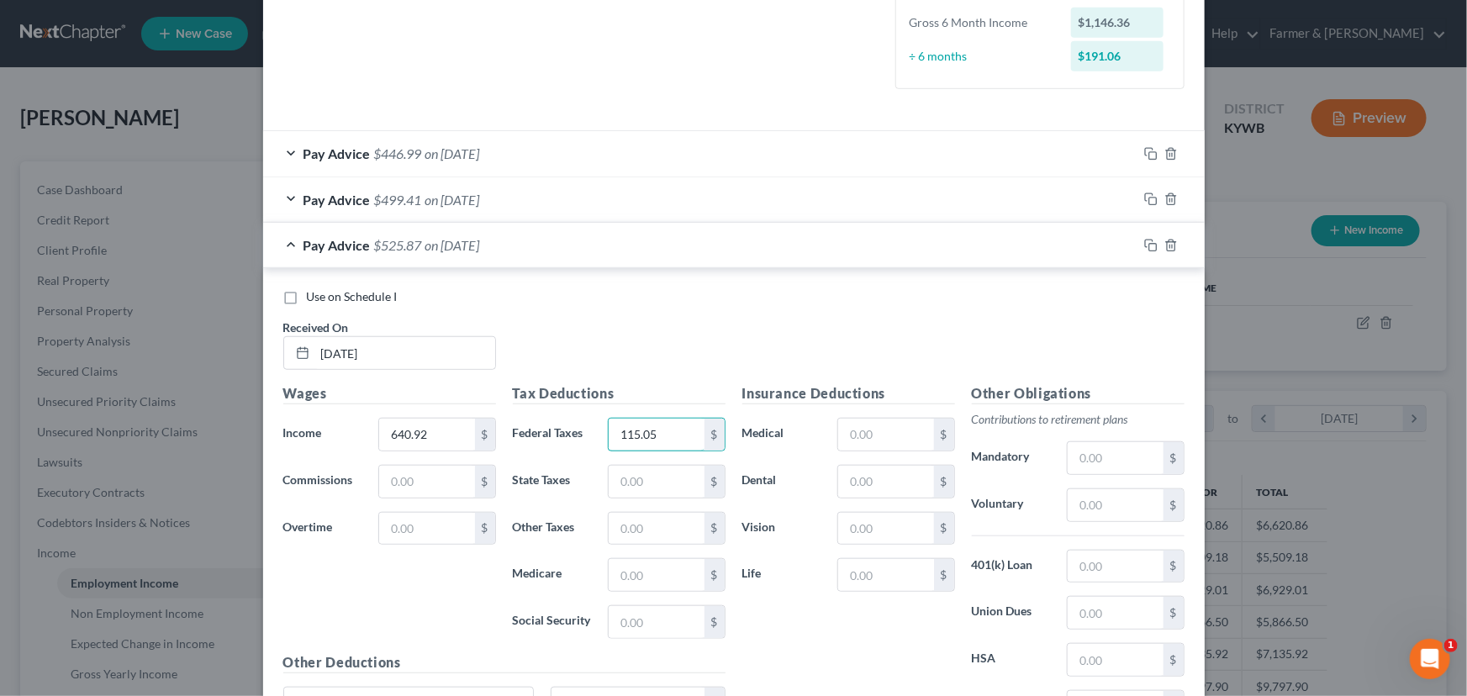
type input "115.05"
click at [656, 356] on div "Use on Schedule I Received On * [DATE]" at bounding box center [734, 335] width 918 height 95
click at [437, 253] on div "Pay Advice $525.87 on [DATE]" at bounding box center [700, 245] width 874 height 45
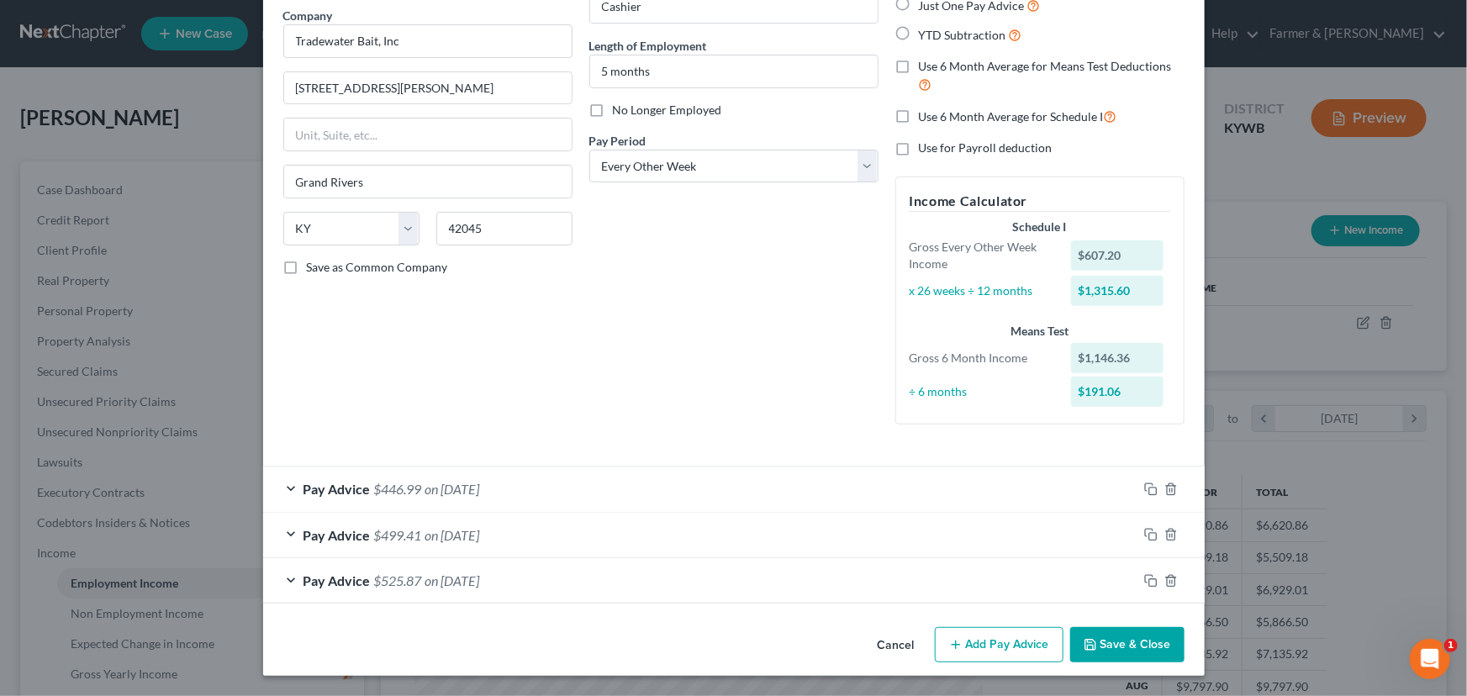
scroll to position [135, 0]
click at [947, 651] on button "Add Pay Advice" at bounding box center [999, 645] width 129 height 35
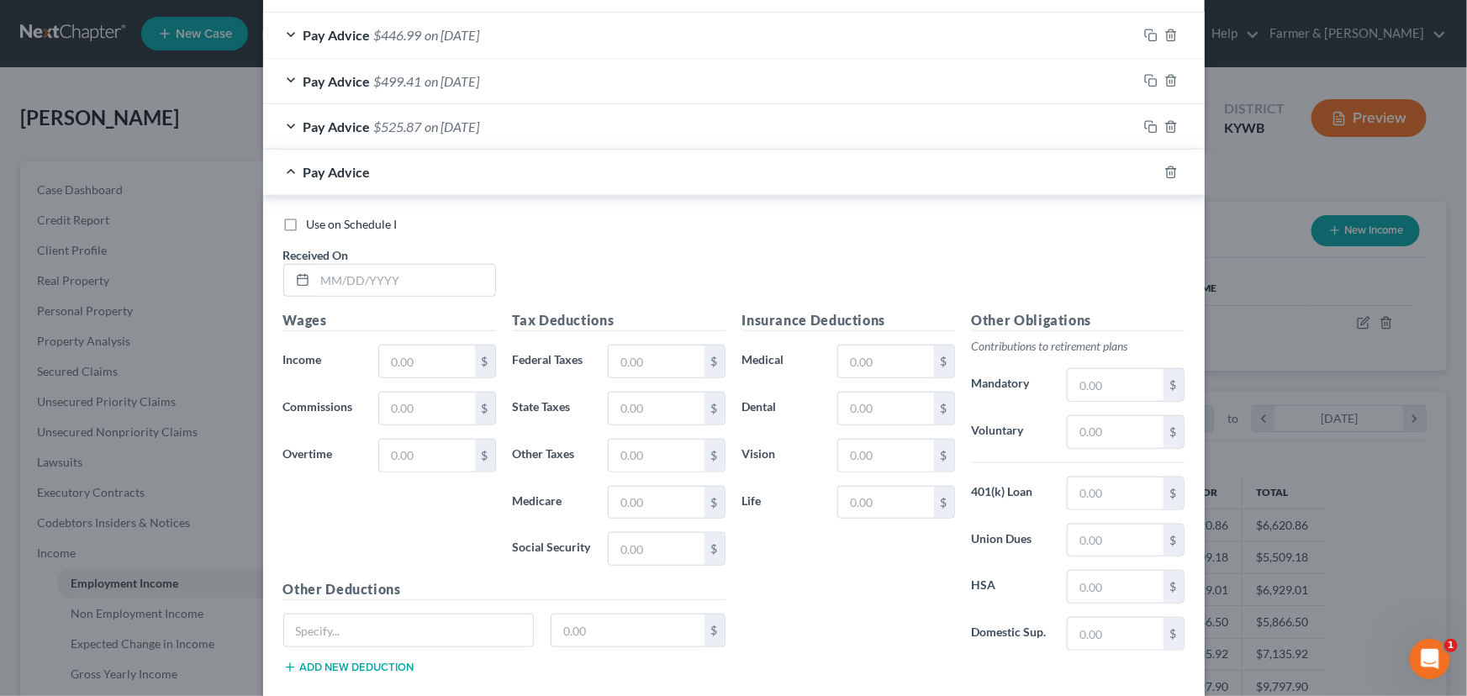
scroll to position [593, 0]
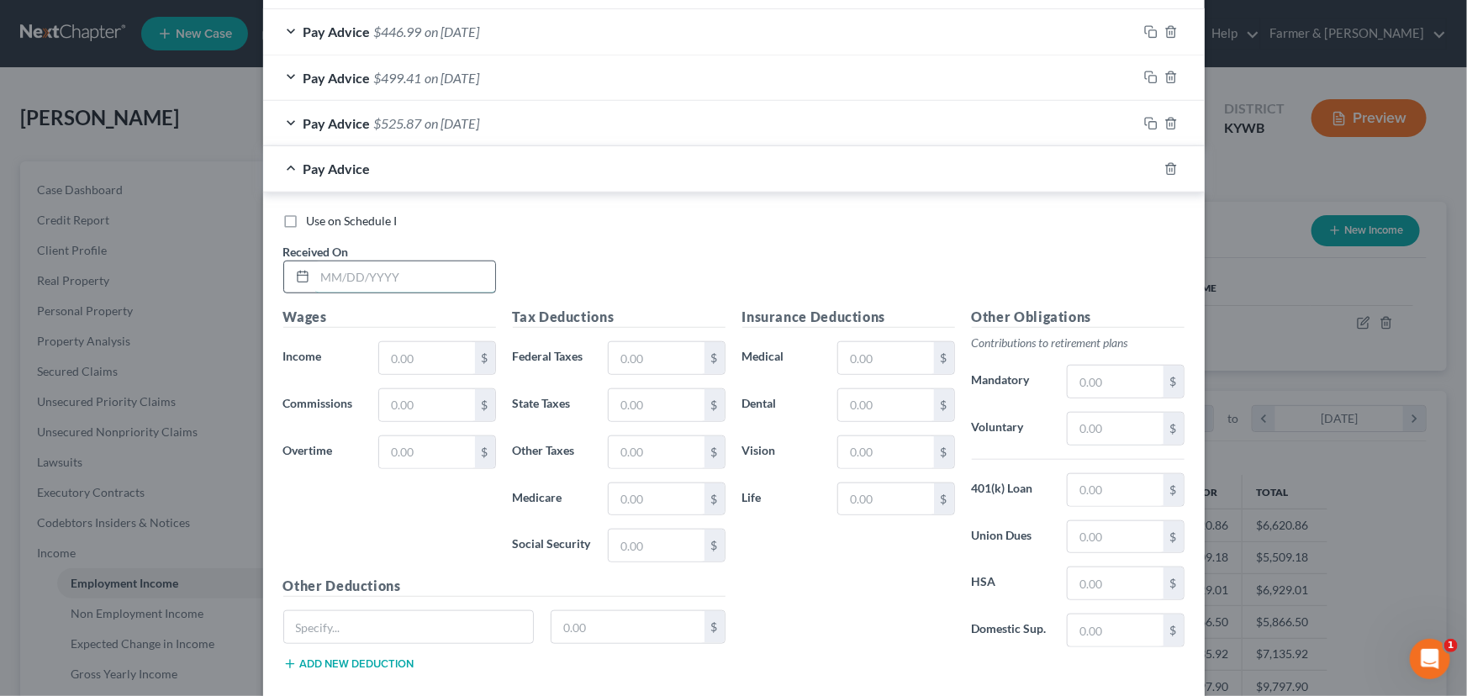
click at [407, 272] on input "text" at bounding box center [405, 277] width 180 height 32
type input "[DATE]"
click at [432, 347] on input "text" at bounding box center [426, 358] width 95 height 32
type input "683.43"
click at [591, 252] on div "Use on Schedule I Received On * [DATE]" at bounding box center [734, 260] width 918 height 95
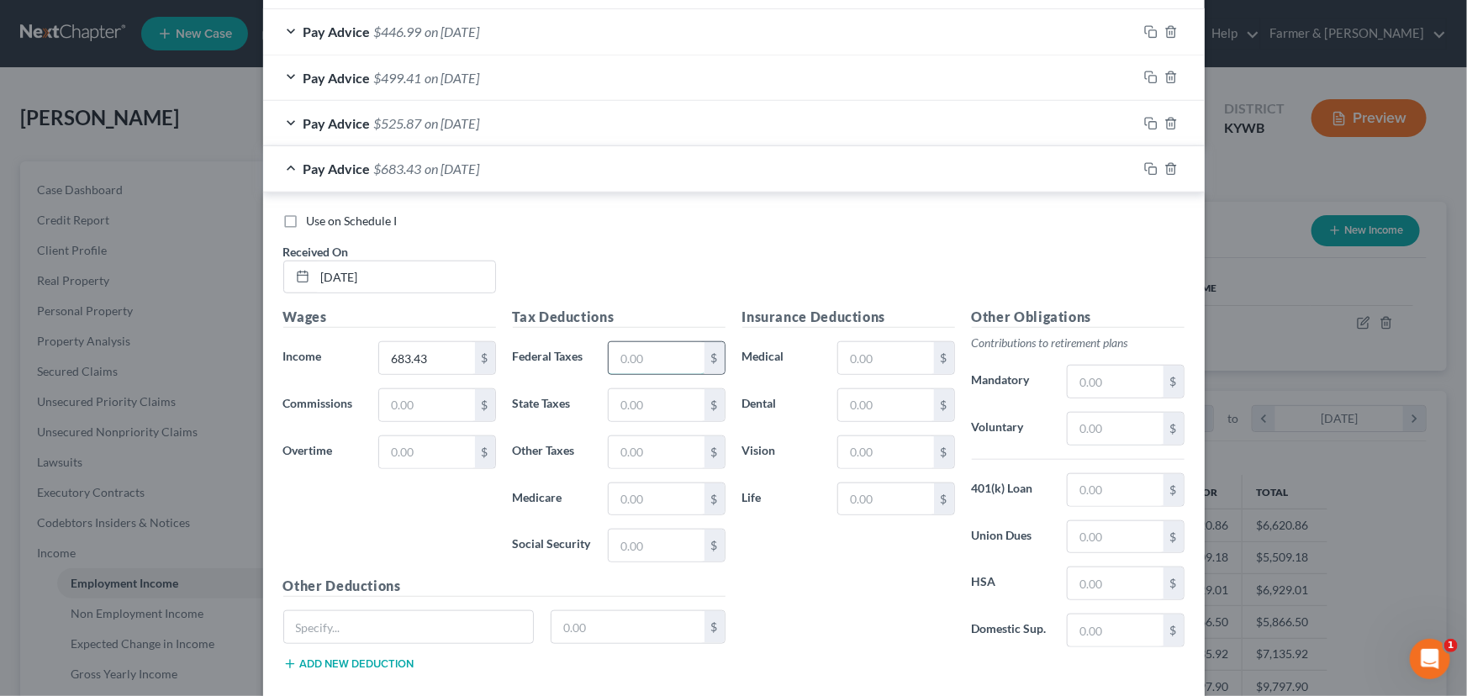
click at [633, 349] on input "text" at bounding box center [656, 358] width 95 height 32
type input "125.42"
click at [607, 238] on div "Use on Schedule I Received On * [DATE]" at bounding box center [734, 260] width 918 height 95
click at [477, 174] on span "on [DATE]" at bounding box center [452, 169] width 55 height 16
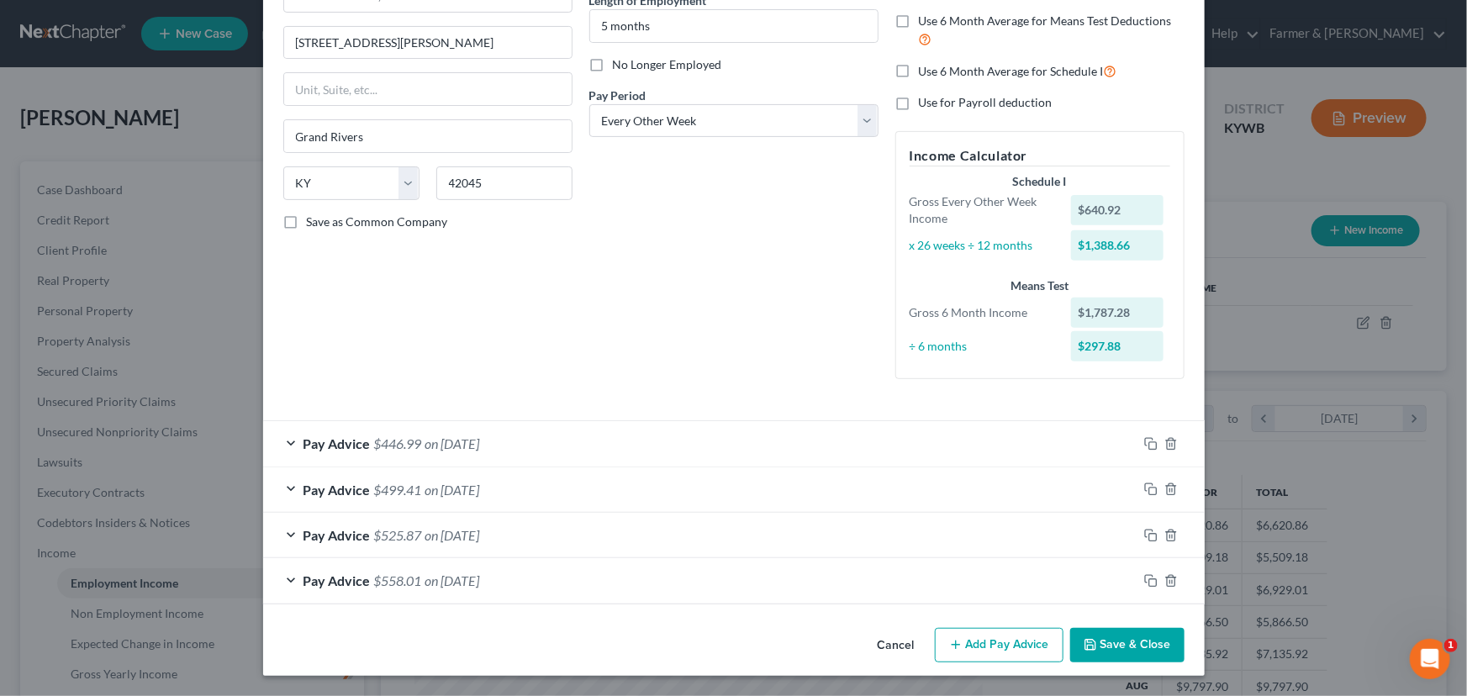
scroll to position [179, 0]
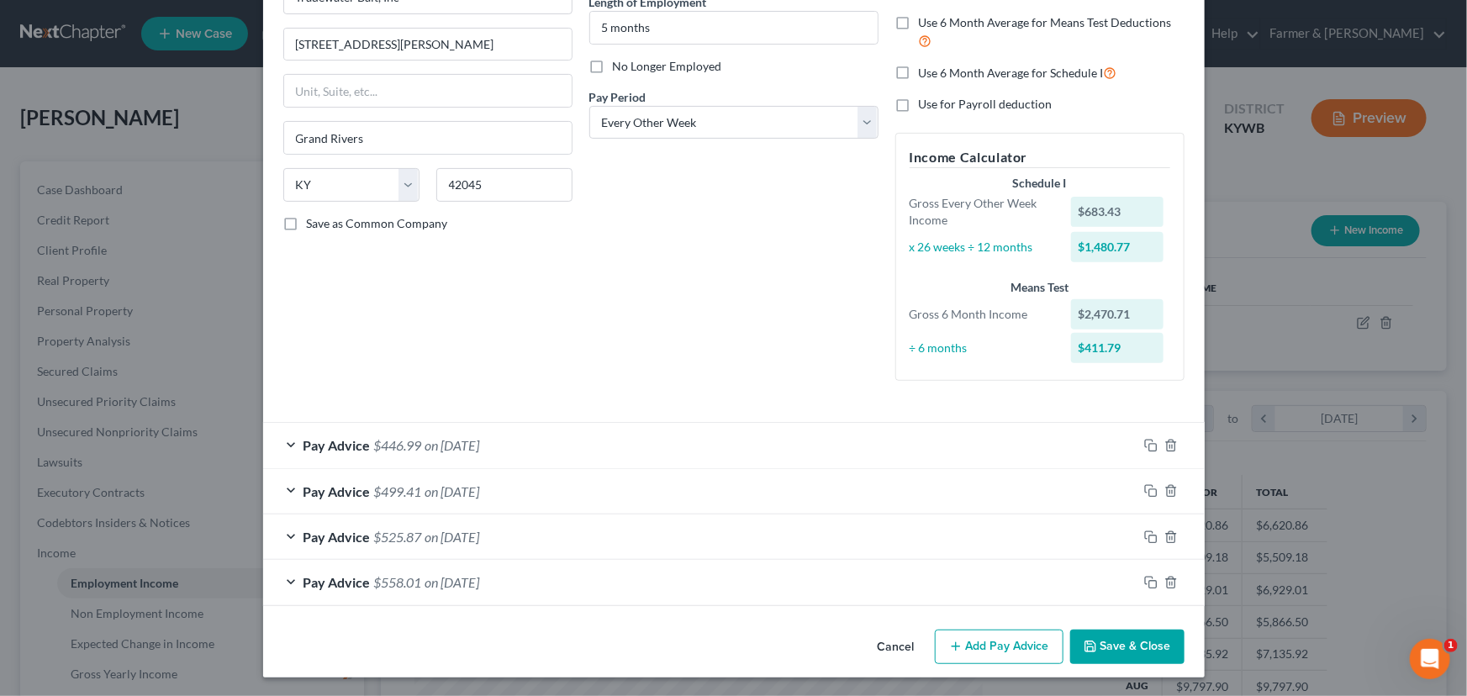
click at [960, 639] on button "Add Pay Advice" at bounding box center [999, 647] width 129 height 35
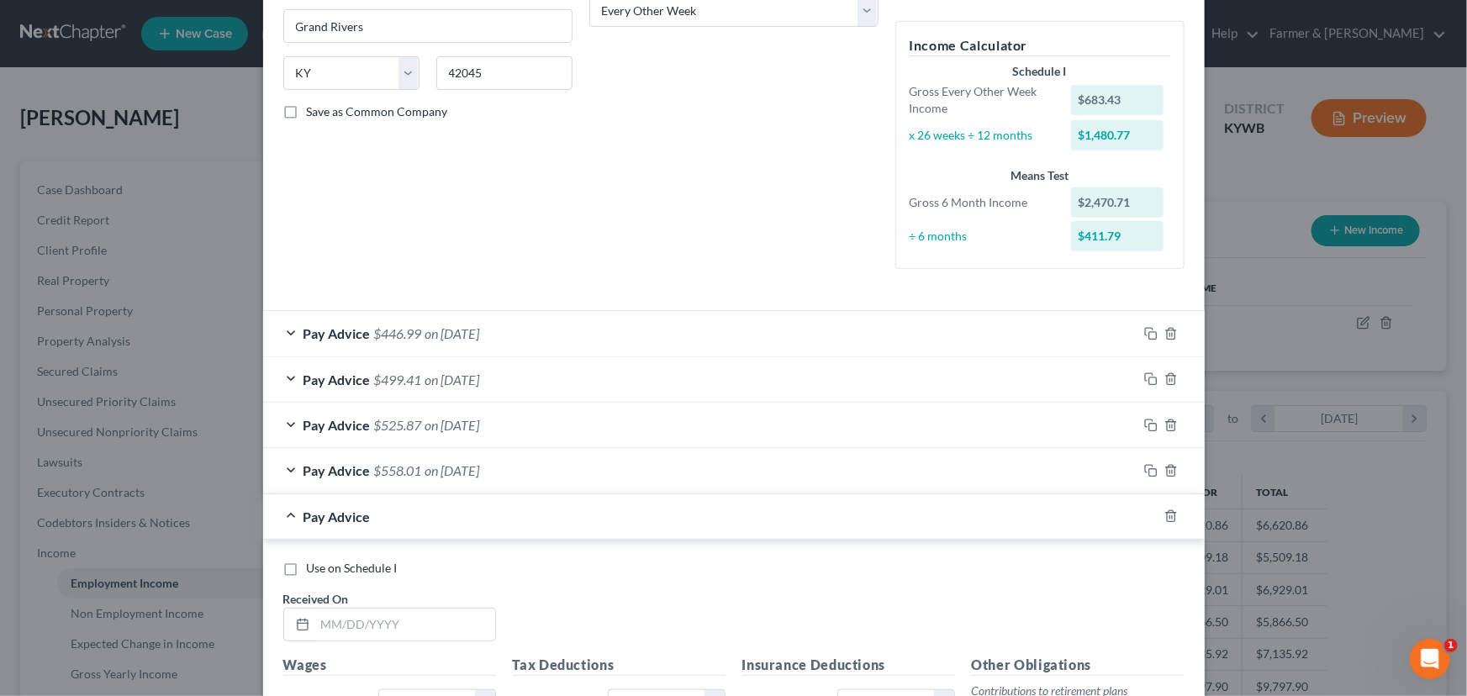
scroll to position [638, 0]
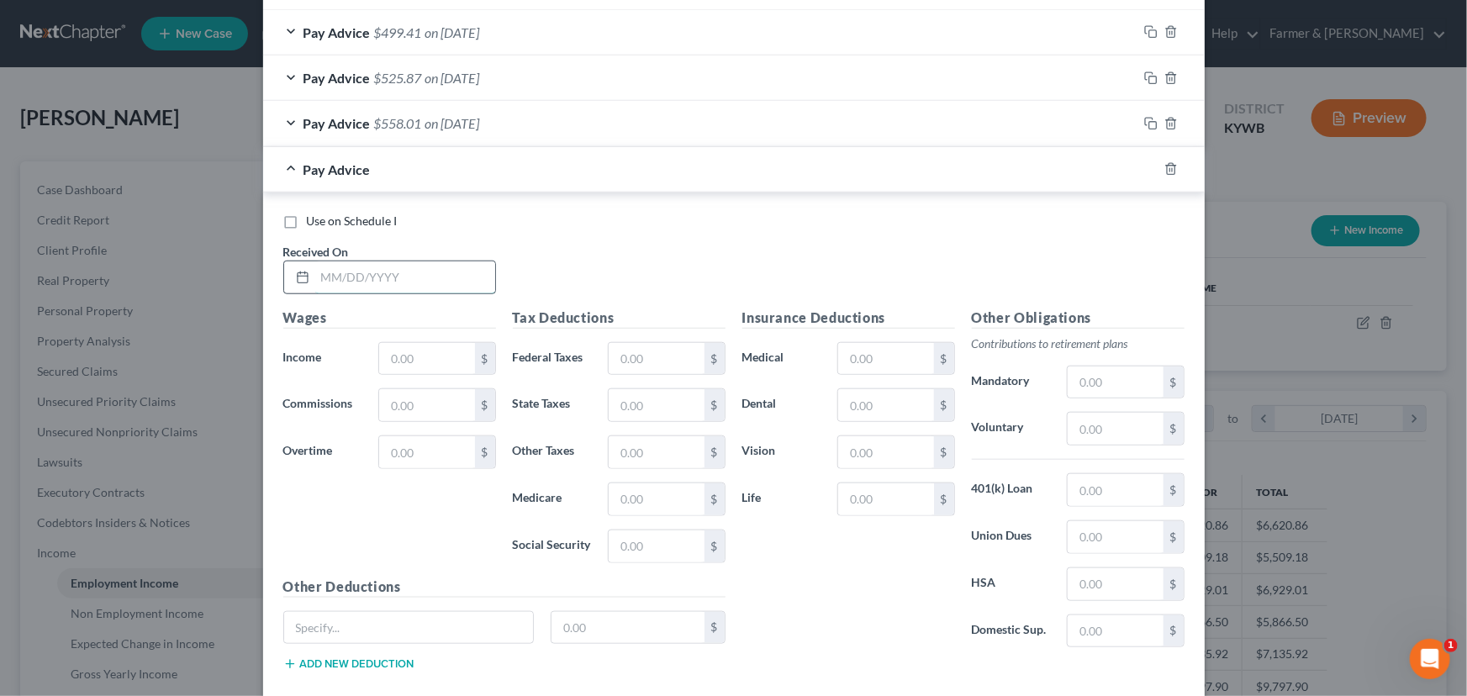
click at [403, 270] on input "text" at bounding box center [405, 277] width 180 height 32
type input "[DATE]"
click at [404, 336] on div "Wages Income * $ Commissions $ Overtime $" at bounding box center [389, 442] width 229 height 269
click at [420, 360] on input "text" at bounding box center [426, 359] width 95 height 32
type input "857.87"
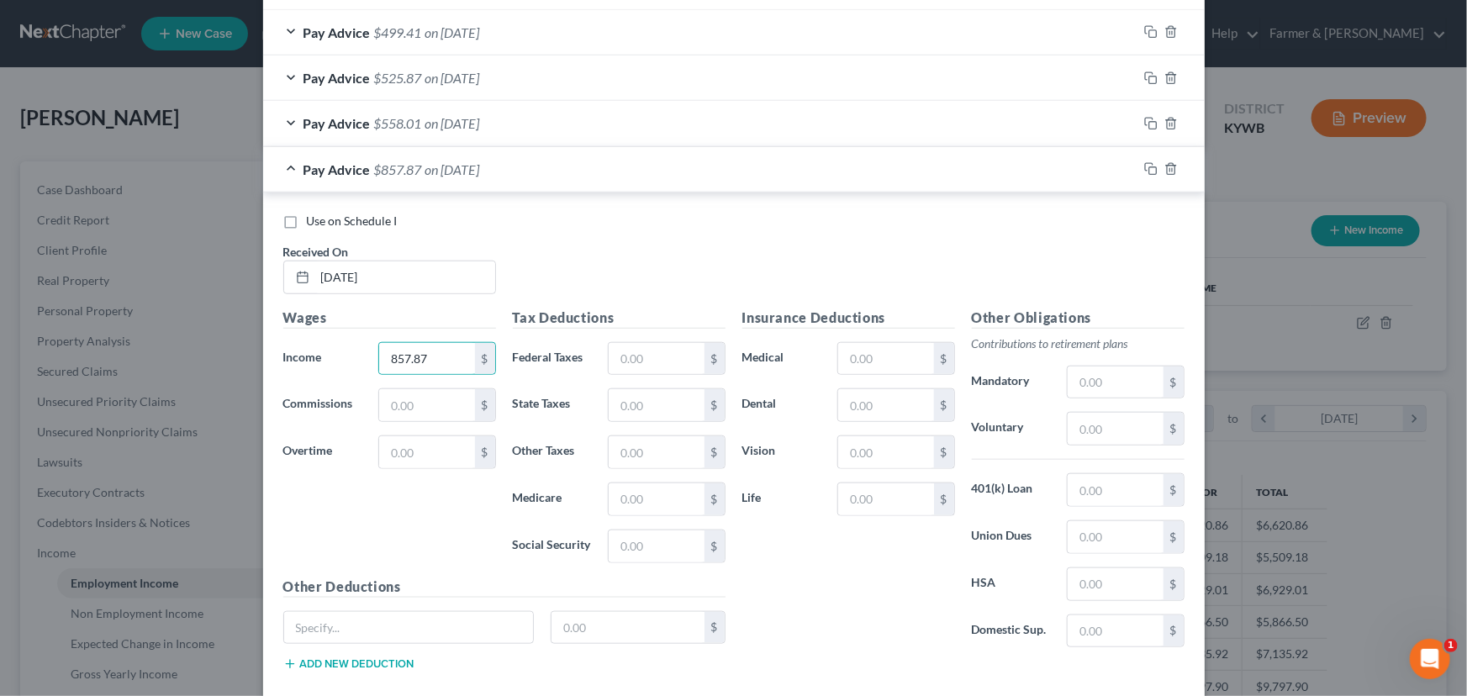
click at [439, 488] on div "Wages Income * 857.87 $ Commissions $ Overtime $" at bounding box center [389, 442] width 229 height 269
click at [681, 353] on input "text" at bounding box center [656, 359] width 95 height 32
type input "167.49"
click at [622, 295] on div "Use on Schedule I Received On * [DATE]" at bounding box center [734, 260] width 918 height 95
click at [504, 177] on div "Pay Advice $690.38 on [DATE]" at bounding box center [700, 169] width 874 height 45
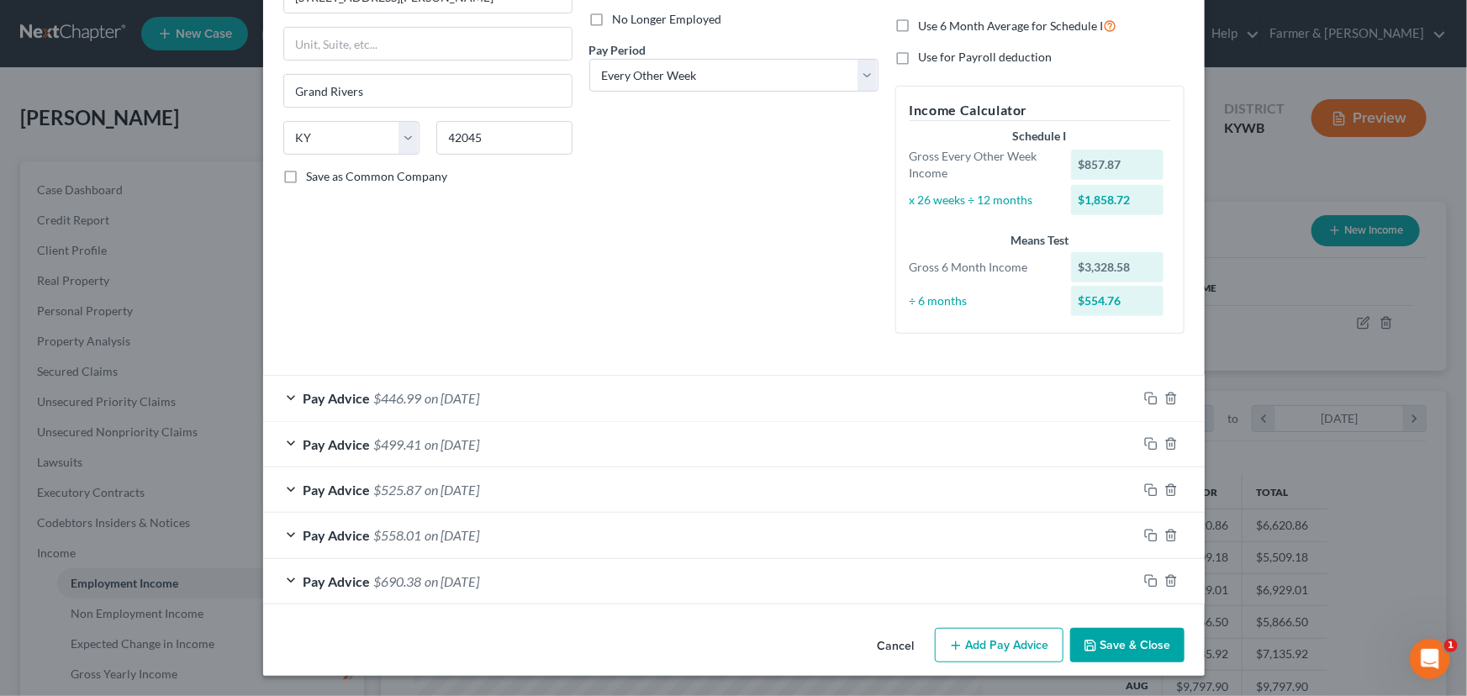
scroll to position [225, 0]
click at [949, 647] on icon "button" at bounding box center [955, 646] width 13 height 13
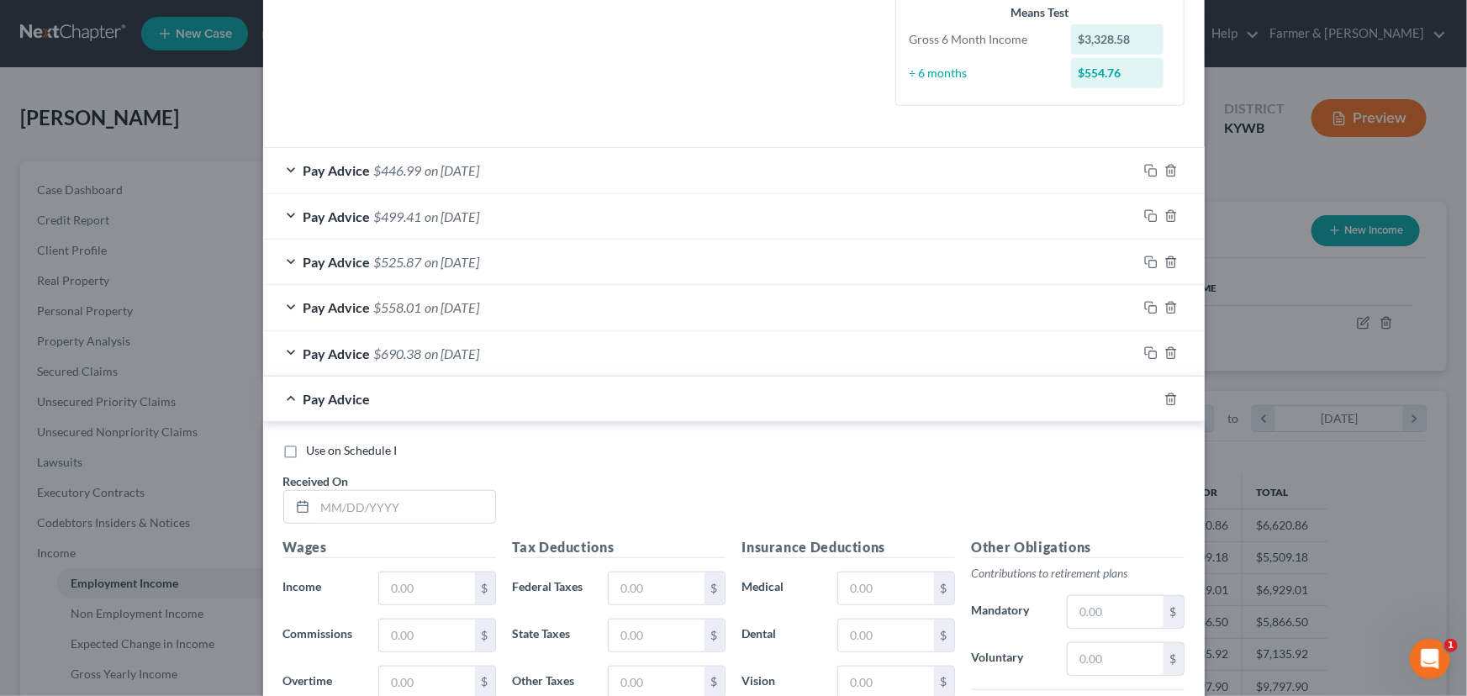
scroll to position [683, 0]
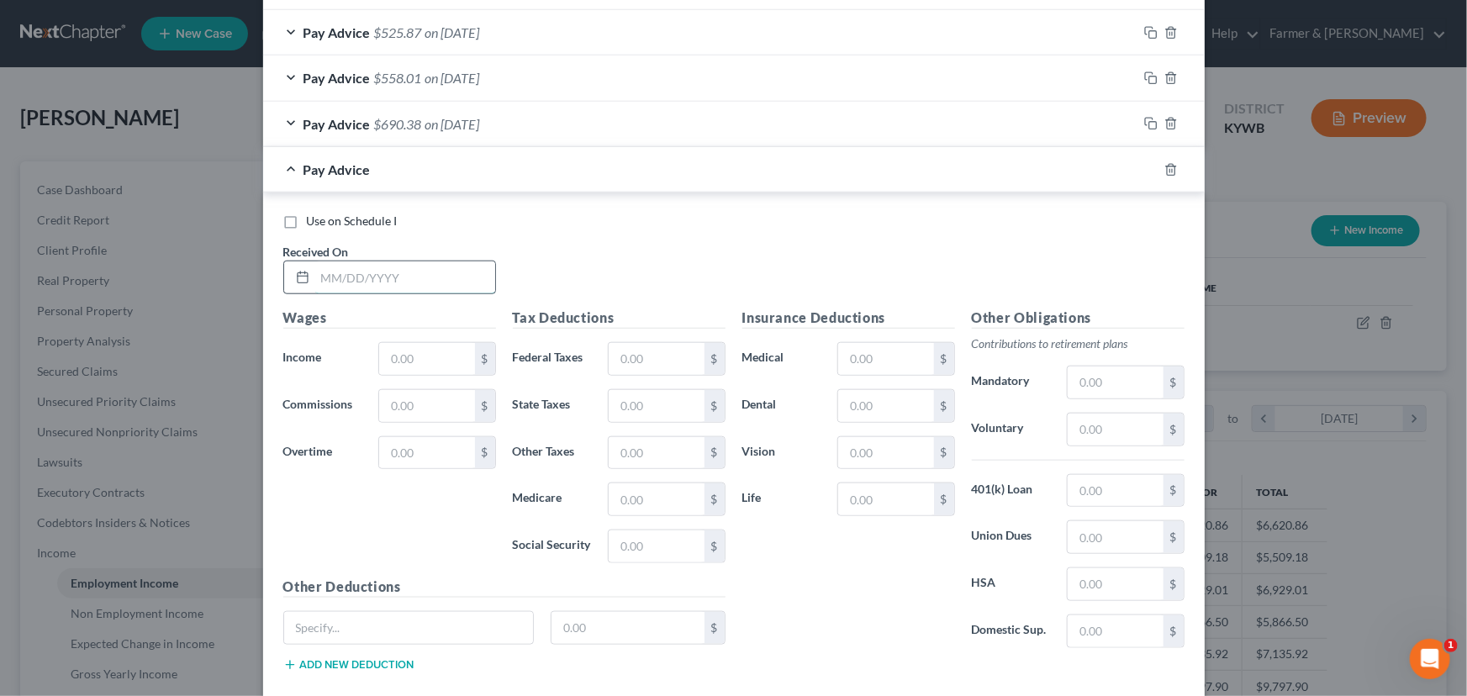
click at [414, 283] on input "text" at bounding box center [405, 277] width 180 height 32
type input "[DATE]"
click at [437, 359] on input "text" at bounding box center [426, 359] width 95 height 32
type input "245.00"
drag, startPoint x: 599, startPoint y: 367, endPoint x: 622, endPoint y: 359, distance: 24.2
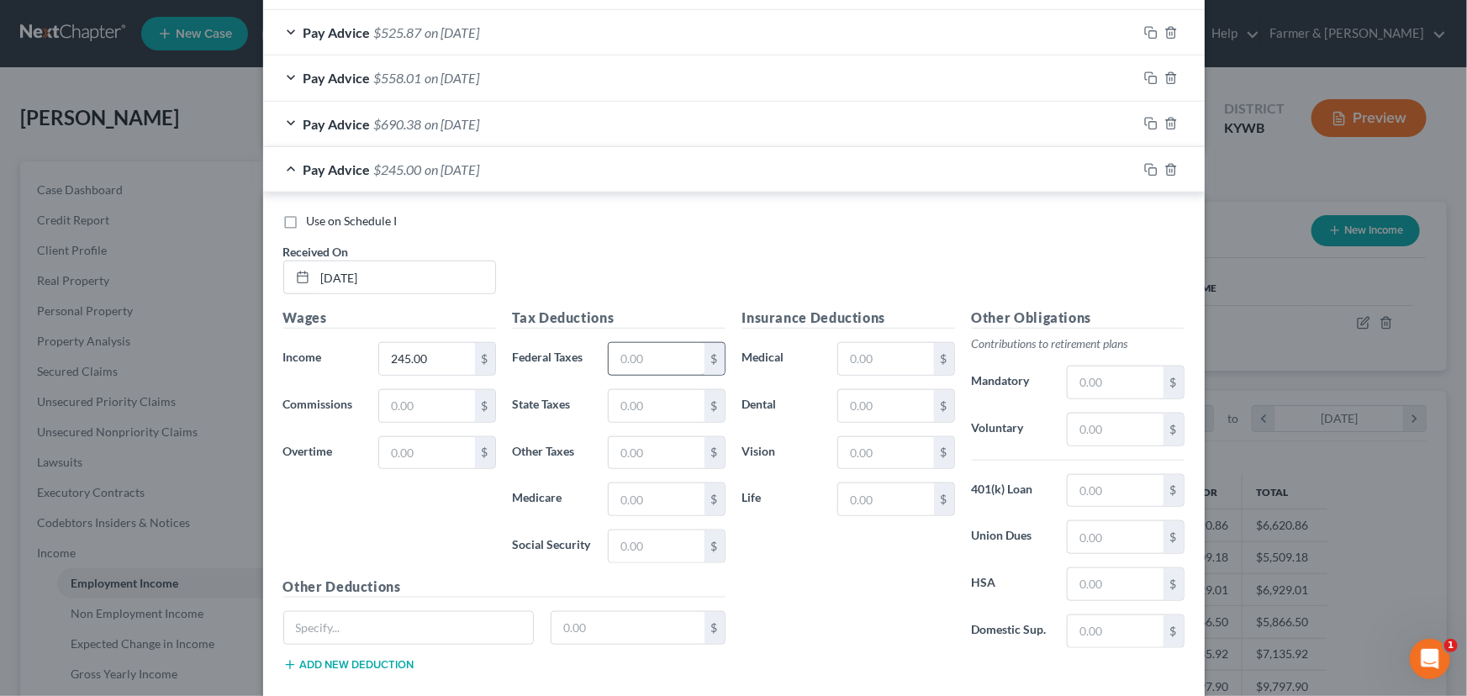
click at [607, 365] on div "$" at bounding box center [666, 359] width 134 height 34
click at [622, 359] on input "text" at bounding box center [656, 359] width 95 height 32
type input "25.96"
click at [615, 287] on div "Use on Schedule I Received On * [DATE]" at bounding box center [734, 260] width 918 height 95
click at [461, 166] on span "on [DATE]" at bounding box center [452, 169] width 55 height 16
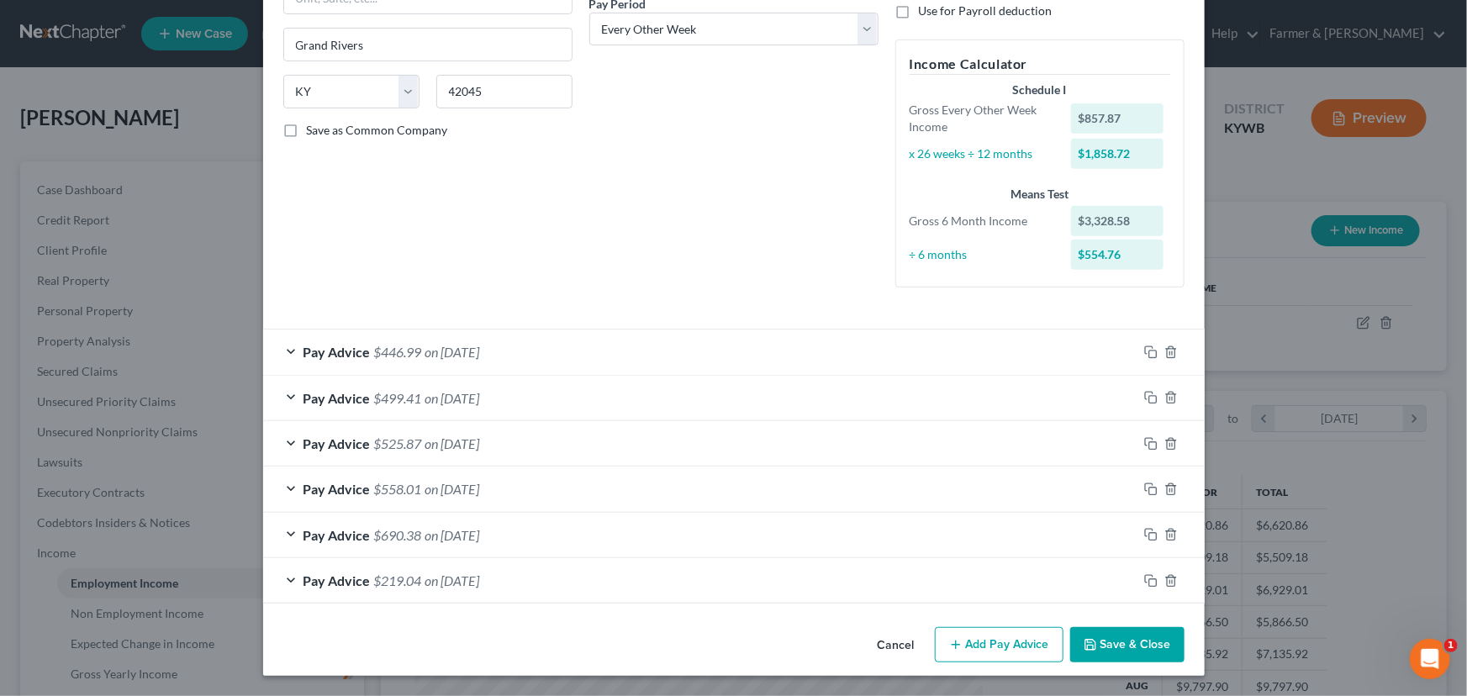
scroll to position [271, 0]
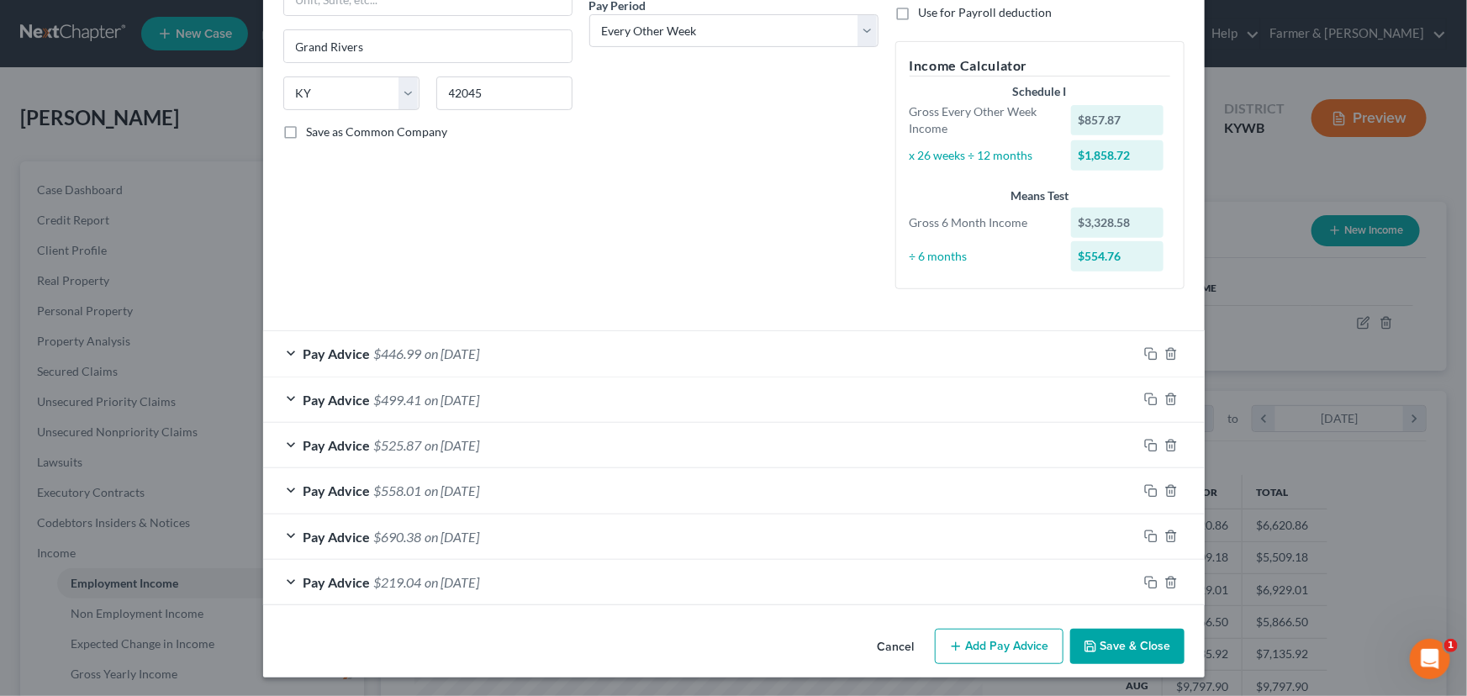
click at [1011, 656] on button "Add Pay Advice" at bounding box center [999, 646] width 129 height 35
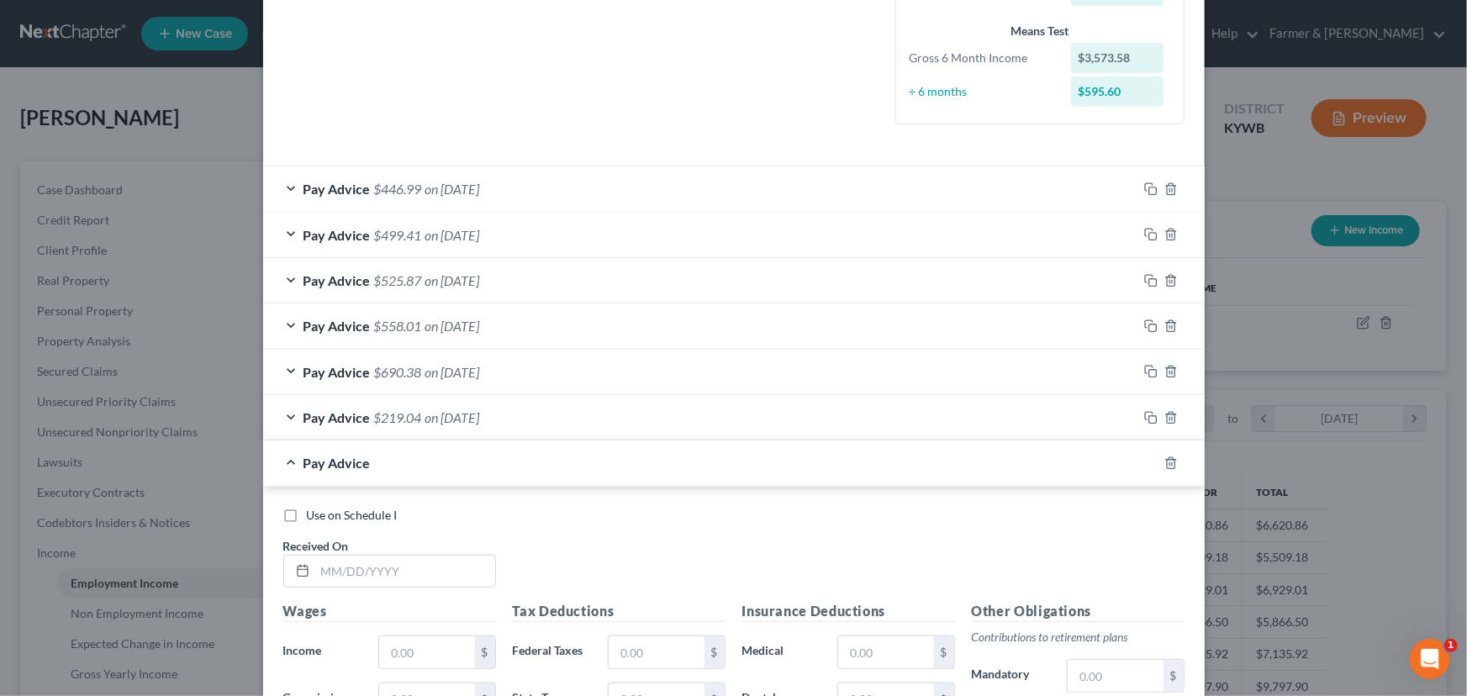
scroll to position [730, 0]
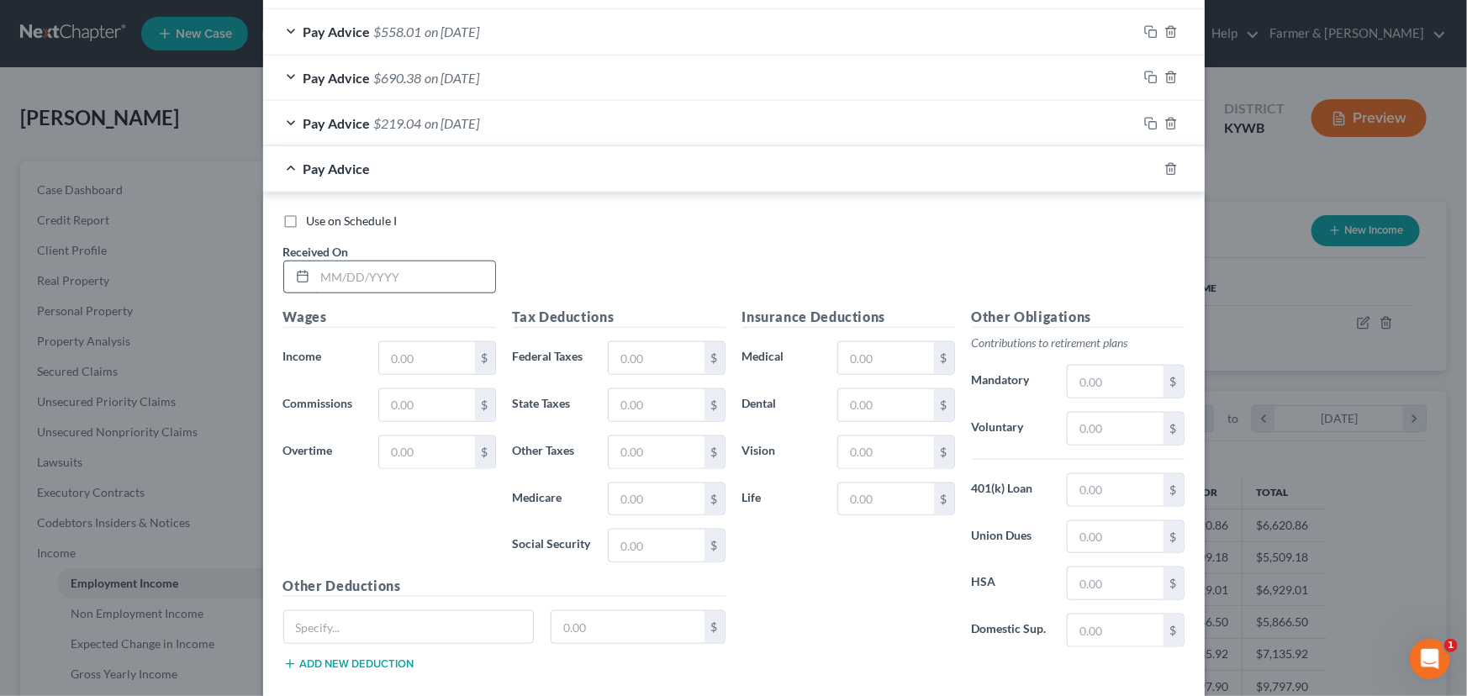
click at [411, 280] on input "text" at bounding box center [405, 277] width 180 height 32
type input "[DATE]"
click at [543, 294] on div "Use on Schedule I Received On * [DATE]" at bounding box center [734, 260] width 918 height 95
drag, startPoint x: 430, startPoint y: 368, endPoint x: 419, endPoint y: 371, distance: 11.2
click at [430, 368] on input "text" at bounding box center [426, 358] width 95 height 32
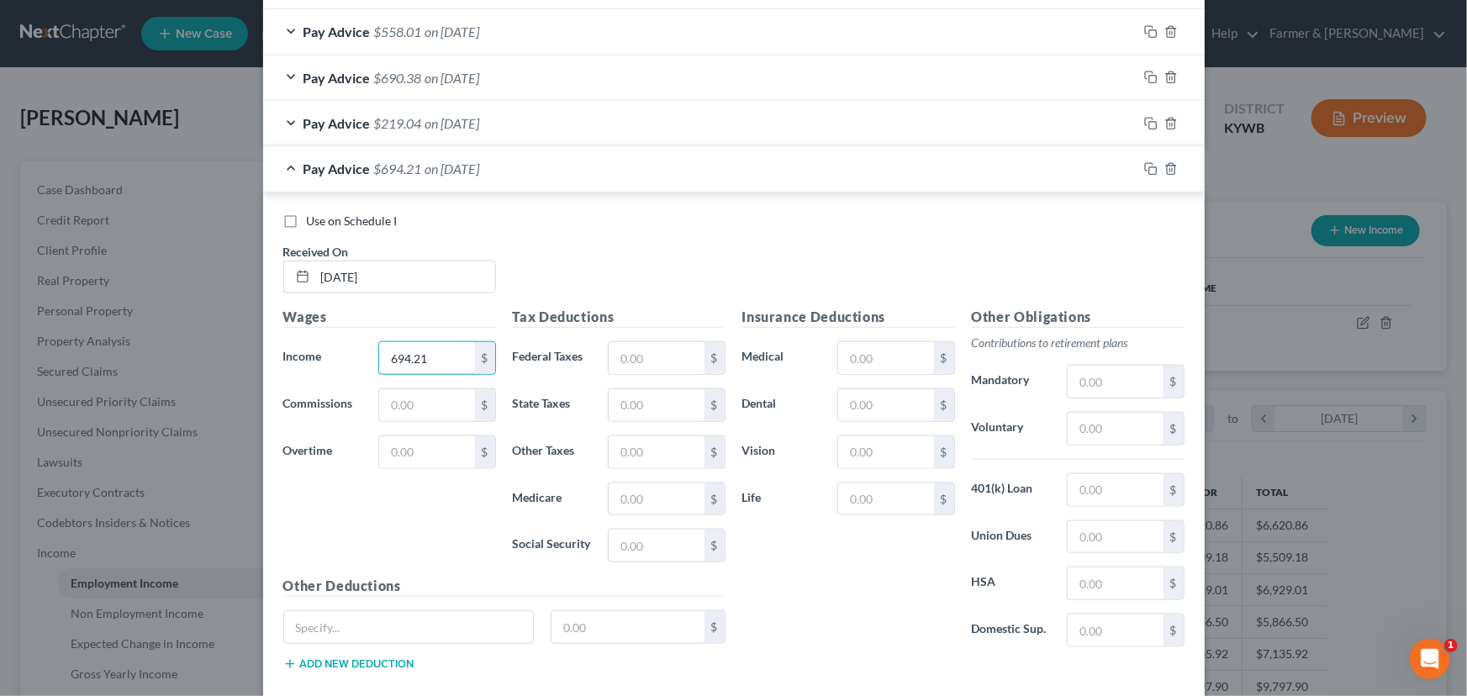
type input "694.21"
click at [709, 375] on div "Tax Deductions Federal Taxes $ State Taxes $ Other Taxes $ Medicare $ Social Se…" at bounding box center [618, 441] width 229 height 269
click at [649, 357] on input "text" at bounding box center [656, 358] width 95 height 32
type input "127.79"
click at [658, 261] on div "Use on Schedule I Received On * [DATE]" at bounding box center [734, 260] width 918 height 95
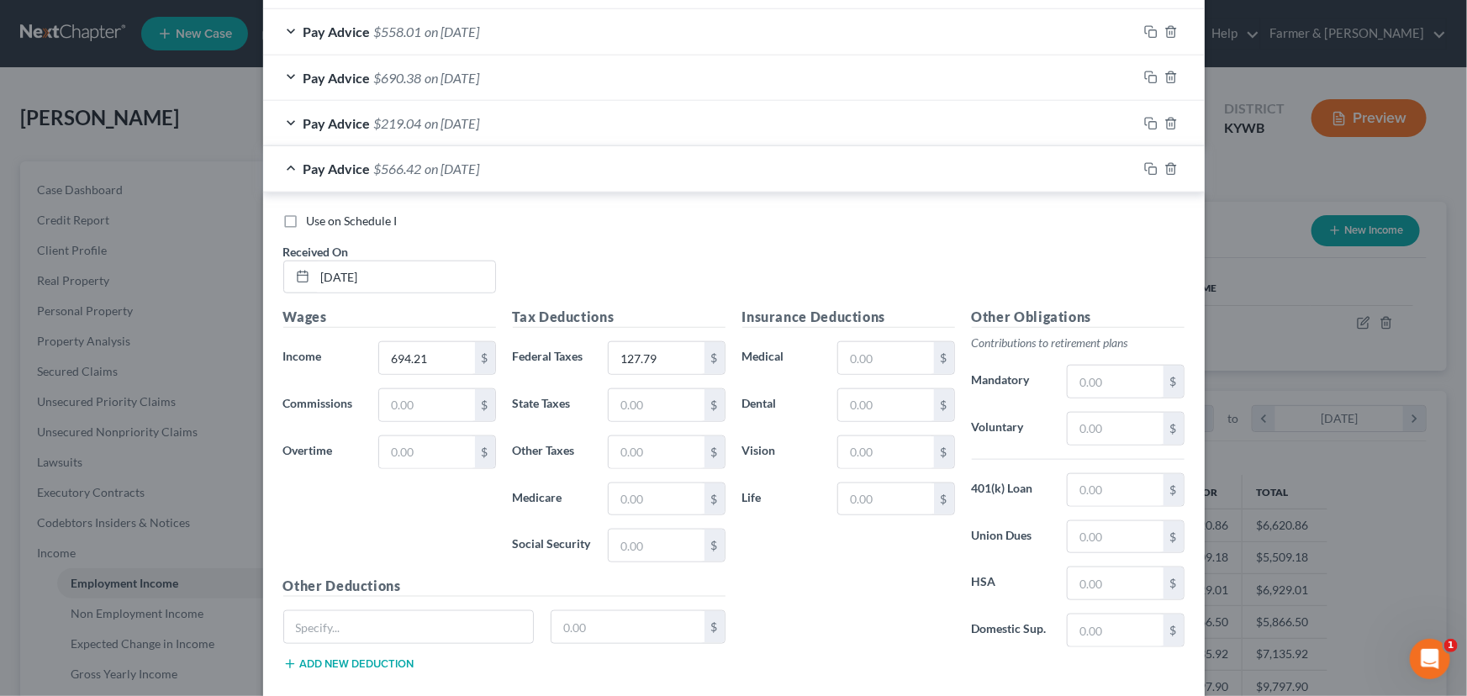
click at [480, 174] on span "on [DATE]" at bounding box center [452, 169] width 55 height 16
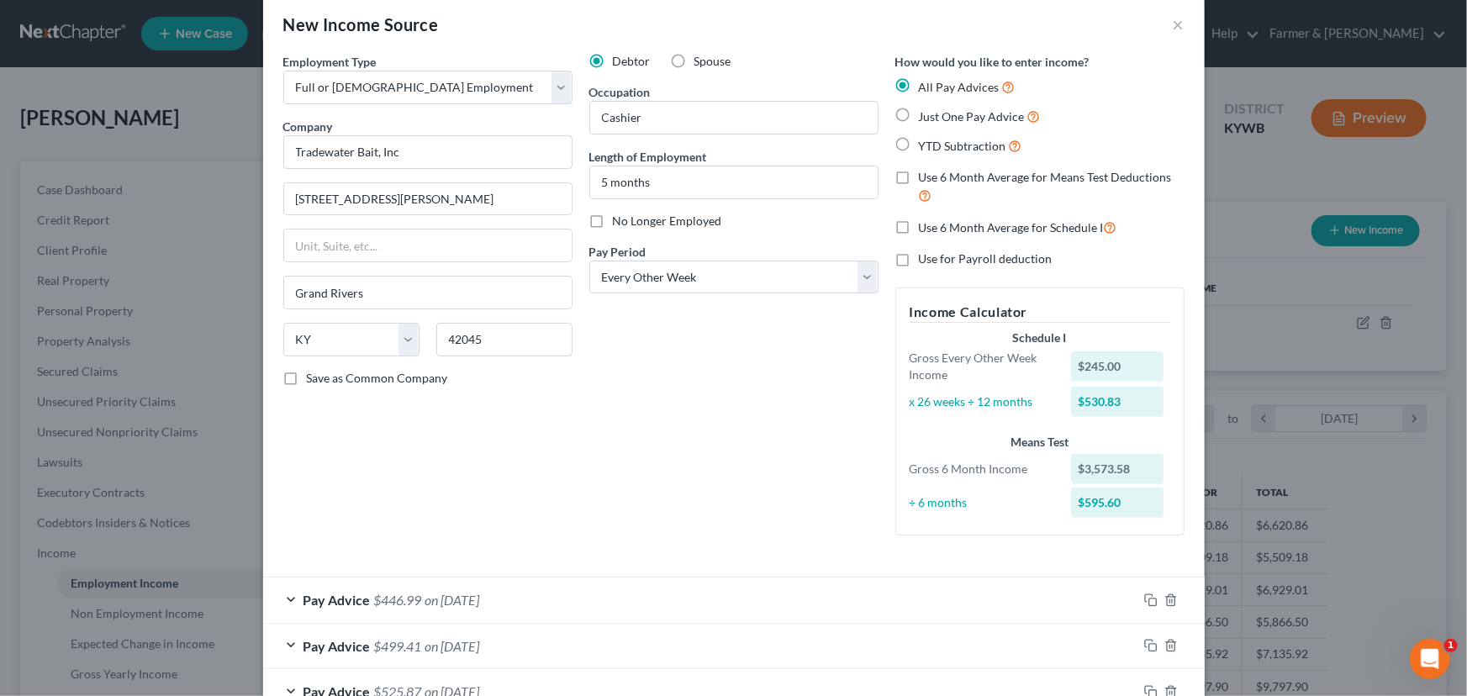
scroll to position [0, 0]
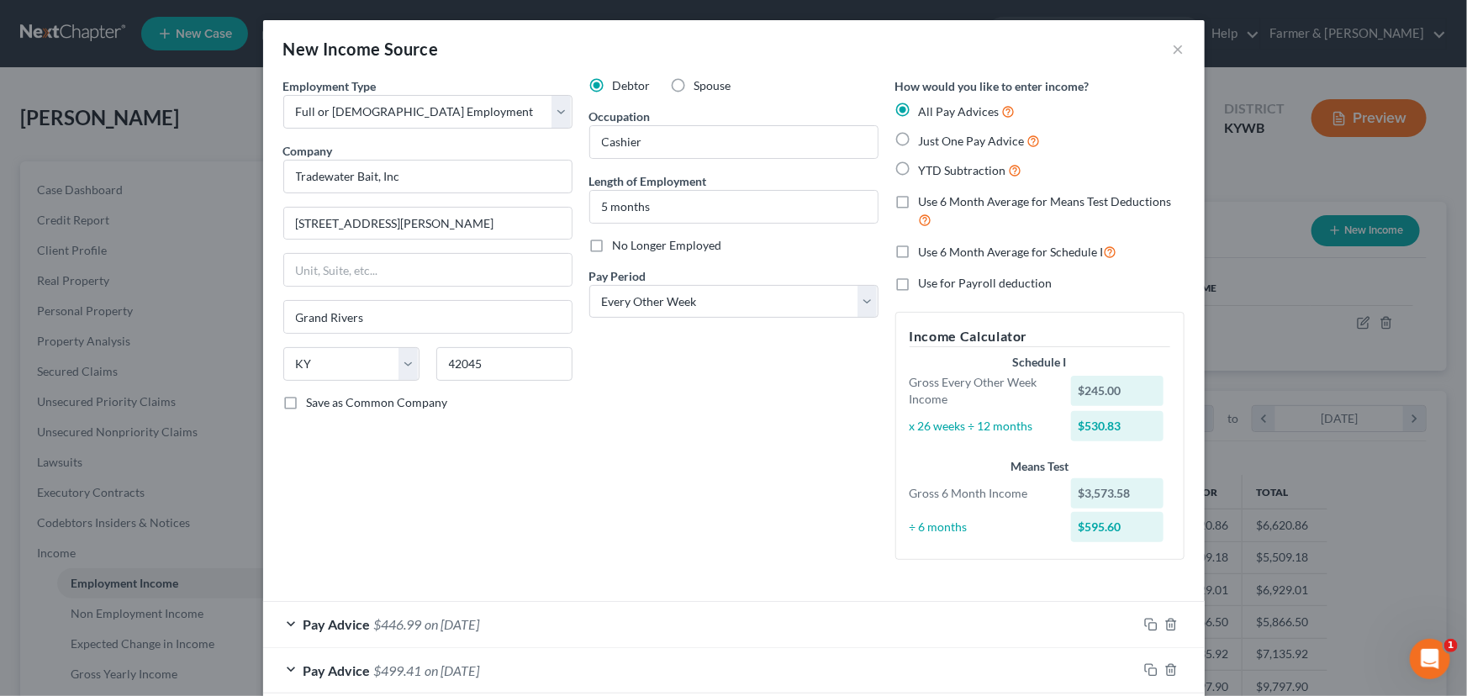
click at [694, 90] on label "Spouse" at bounding box center [712, 85] width 37 height 17
click at [701, 88] on input "Spouse" at bounding box center [706, 82] width 11 height 11
radio input "true"
click at [662, 432] on div "Debtor Spouse Occupation Cashier Length of Employment 5 months No Longer Employ…" at bounding box center [734, 325] width 306 height 496
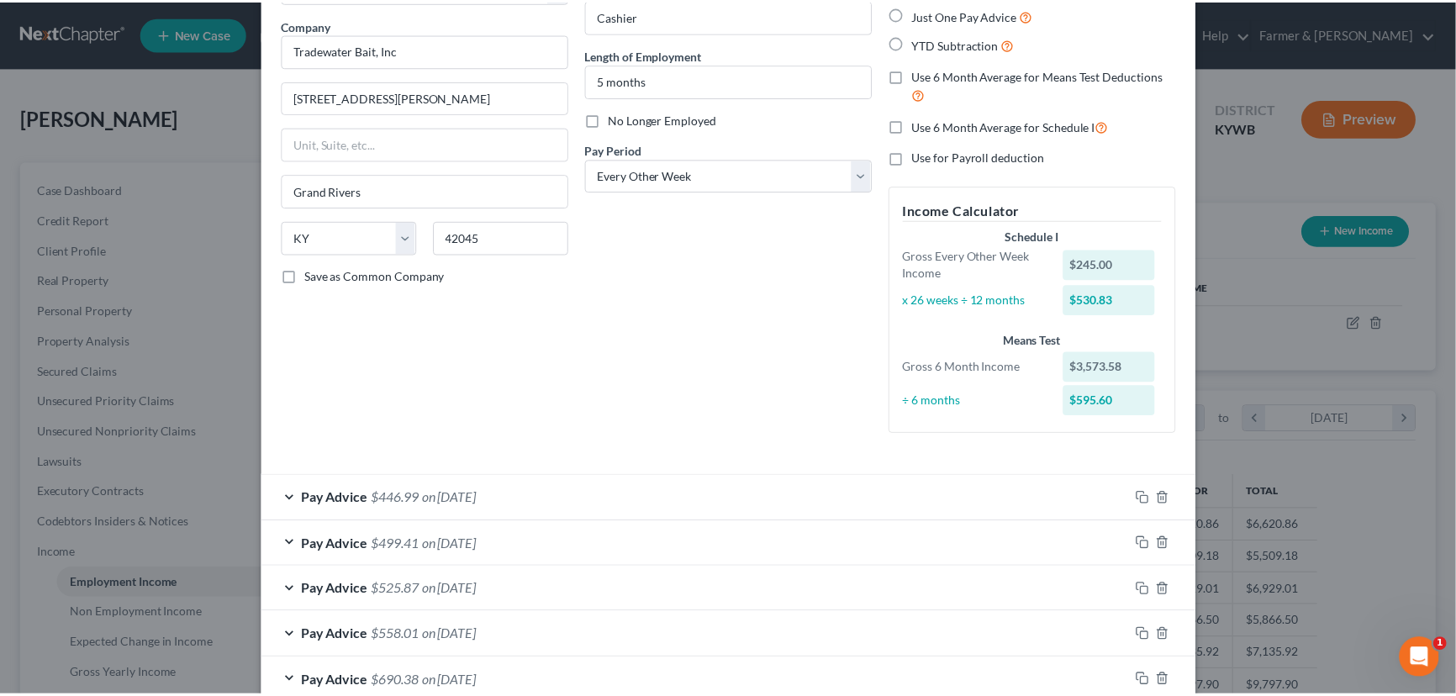
scroll to position [316, 0]
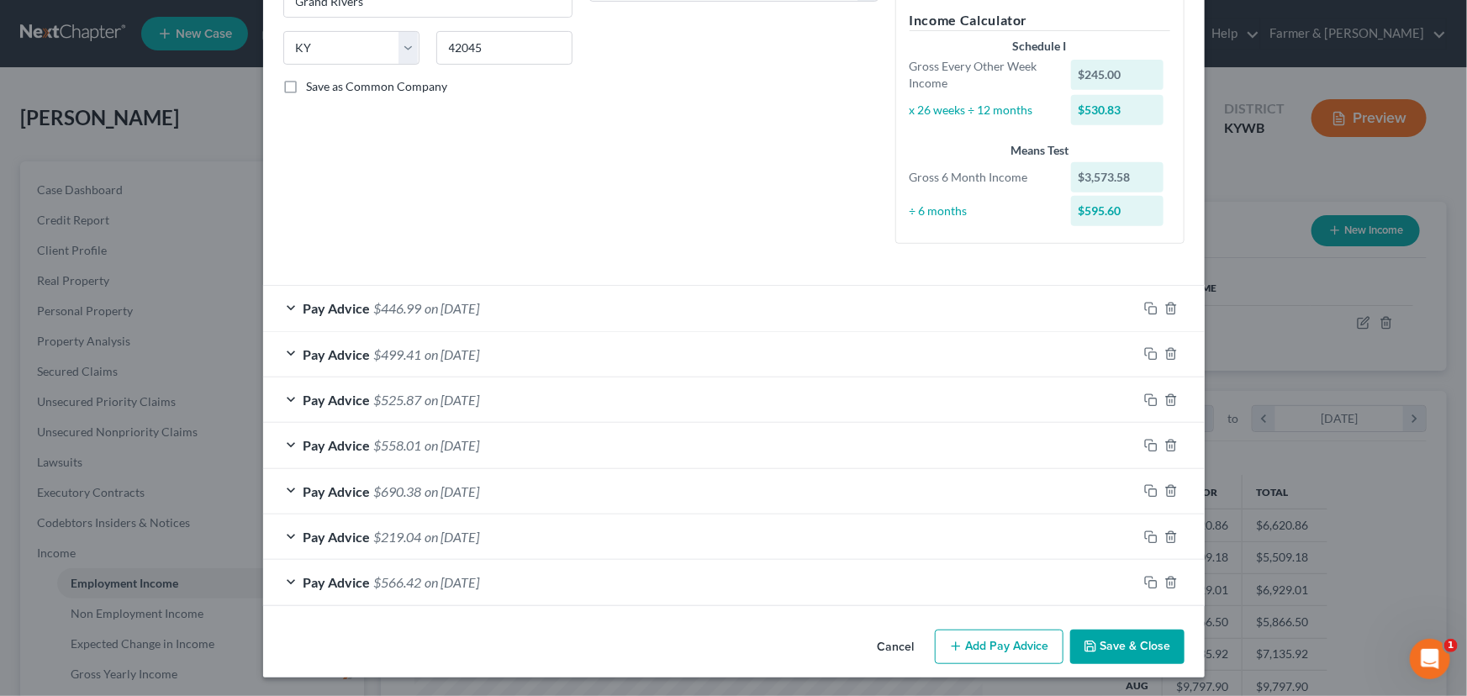
click at [1089, 645] on icon "button" at bounding box center [1090, 646] width 13 height 13
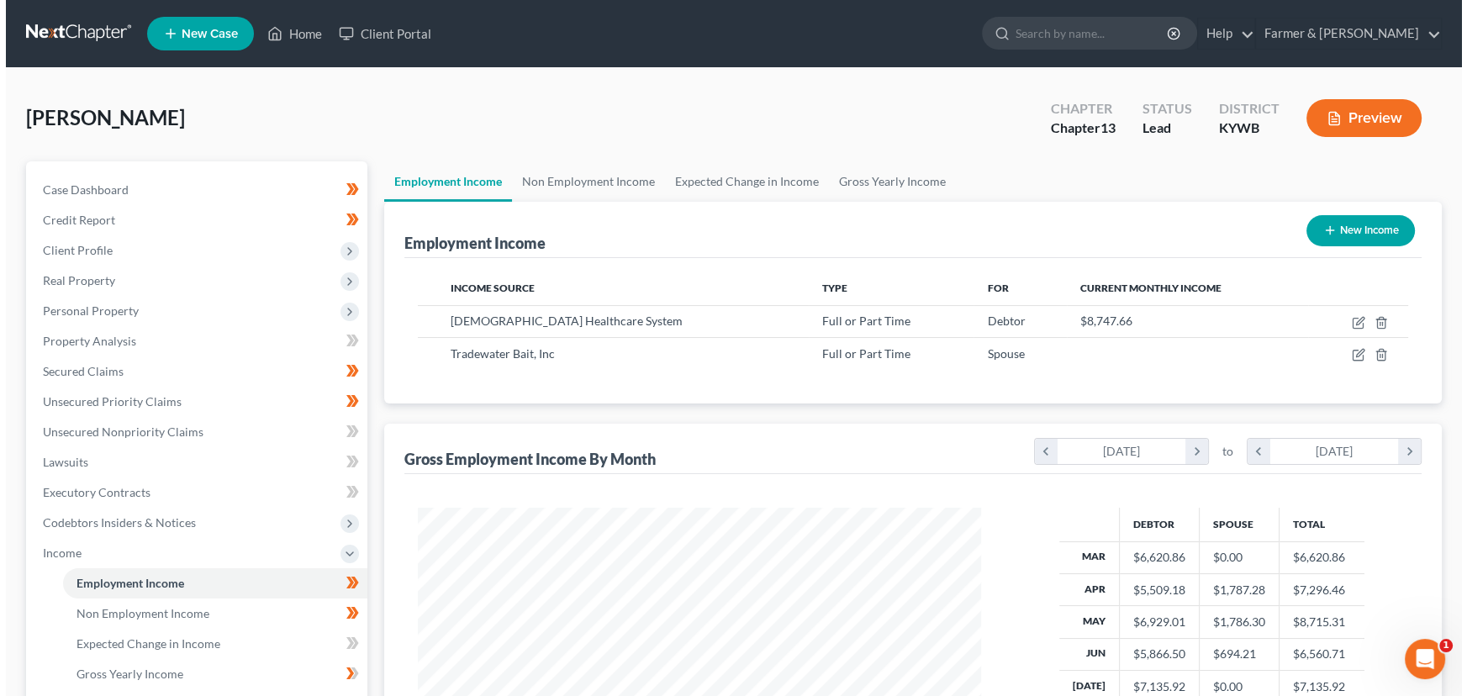
scroll to position [840337, 840042]
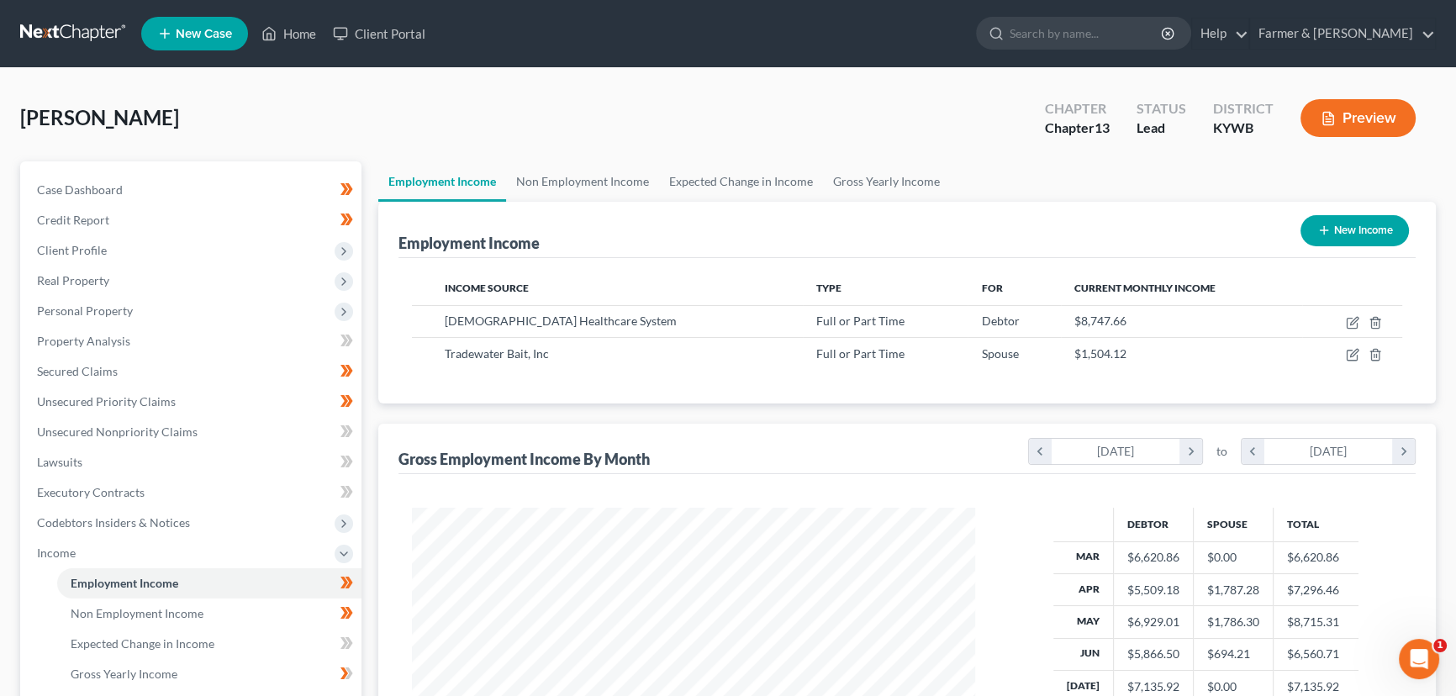
click at [815, 406] on div "Employment Income New Income Income Source Type For Current Monthly Income [DEM…" at bounding box center [907, 525] width 1058 height 647
click at [1348, 353] on icon "button" at bounding box center [1352, 354] width 13 height 13
select select "0"
select select "18"
select select "2"
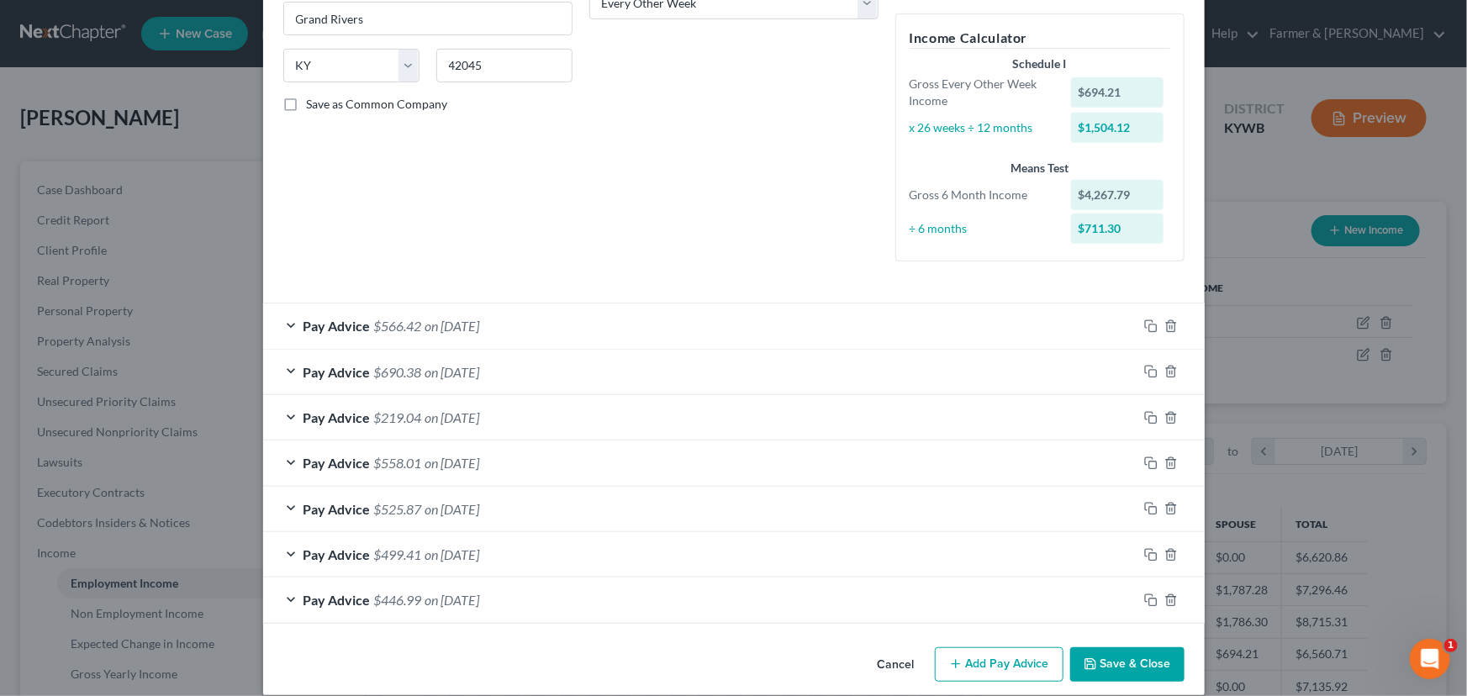
scroll to position [316, 0]
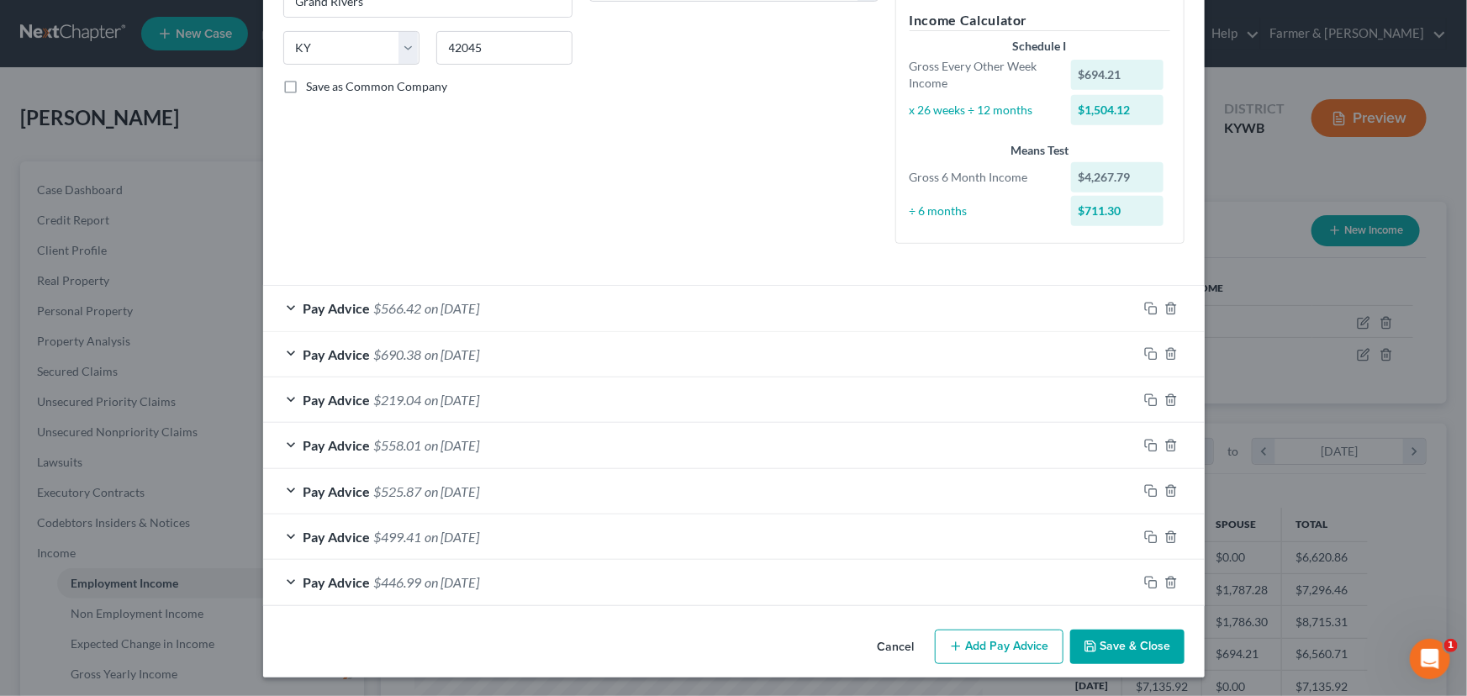
click at [1033, 639] on button "Add Pay Advice" at bounding box center [999, 647] width 129 height 35
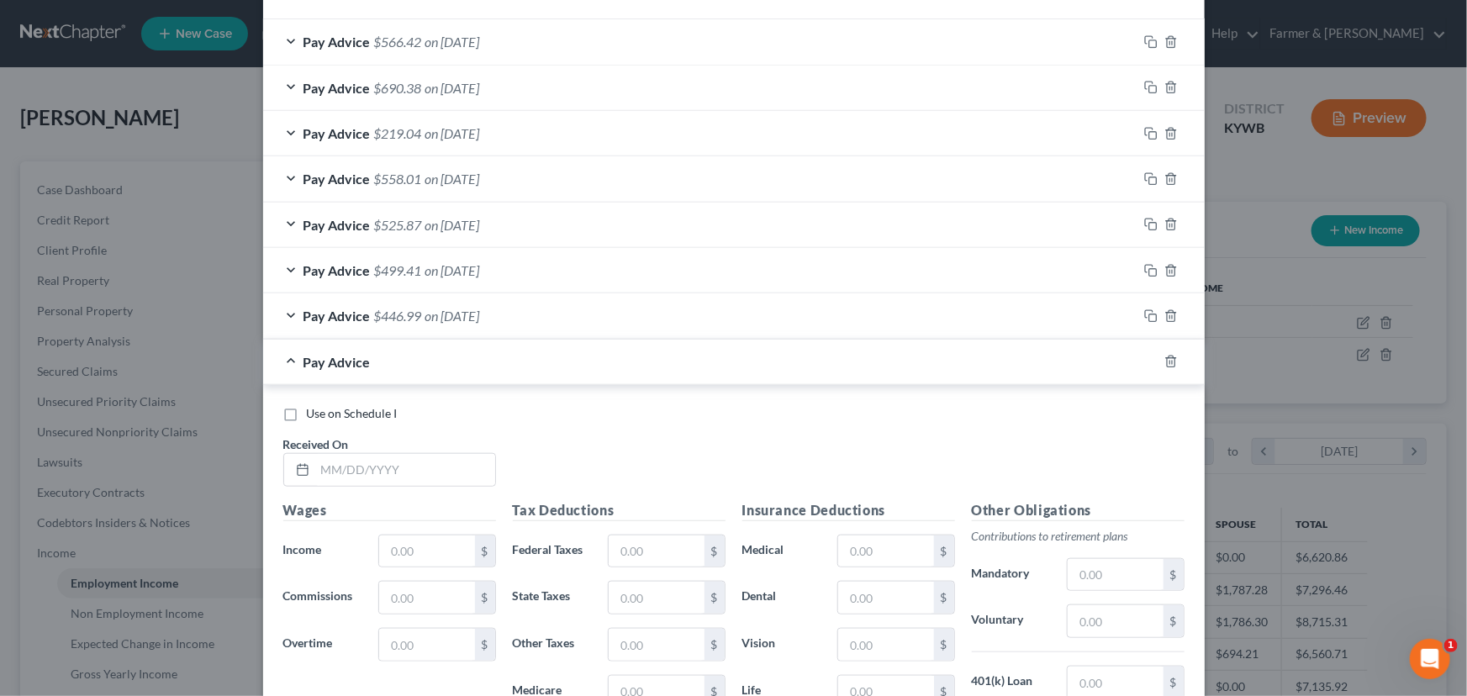
scroll to position [774, 0]
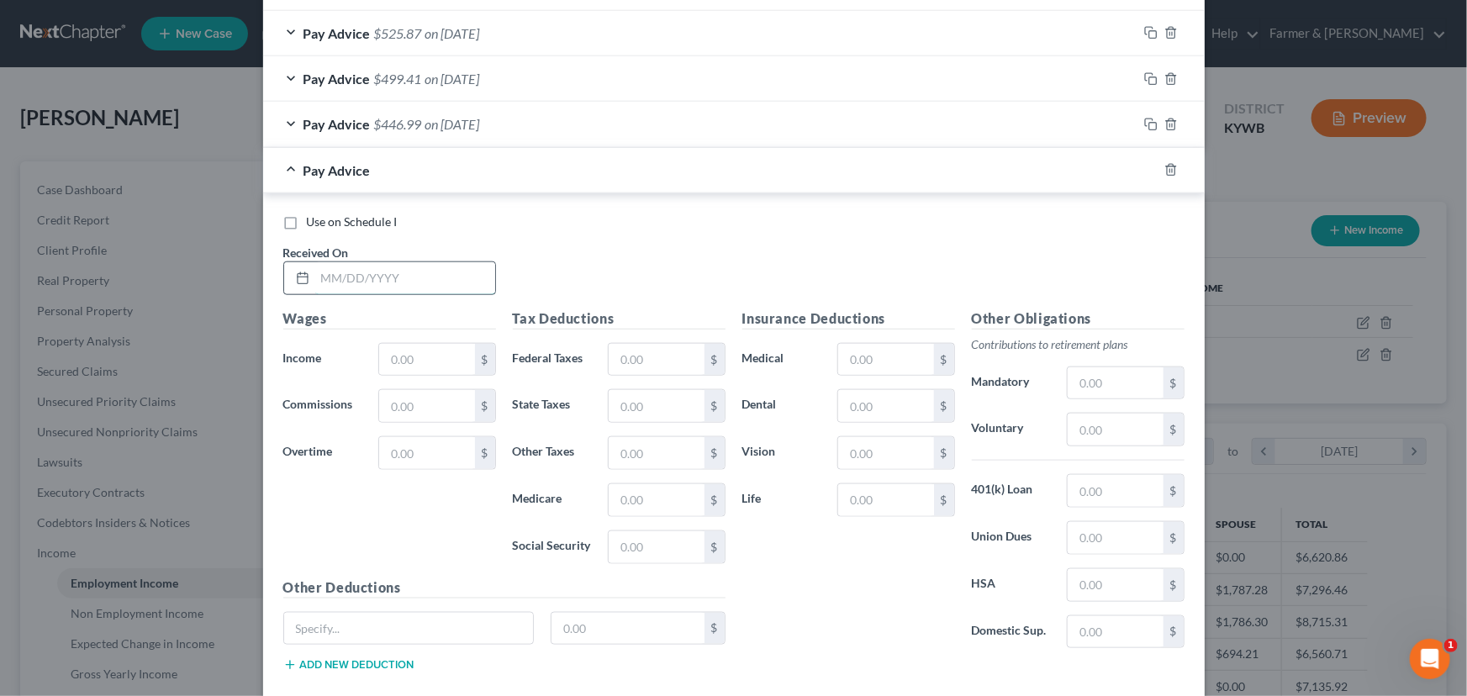
click at [420, 265] on input "text" at bounding box center [405, 278] width 180 height 32
type input "[DATE]"
click at [420, 363] on input "text" at bounding box center [426, 360] width 95 height 32
type input "625.37"
click at [645, 203] on div "Use on Schedule I Received On * [DATE] Wages Income * 625.37 $ Commissions $ Ov…" at bounding box center [734, 445] width 942 height 505
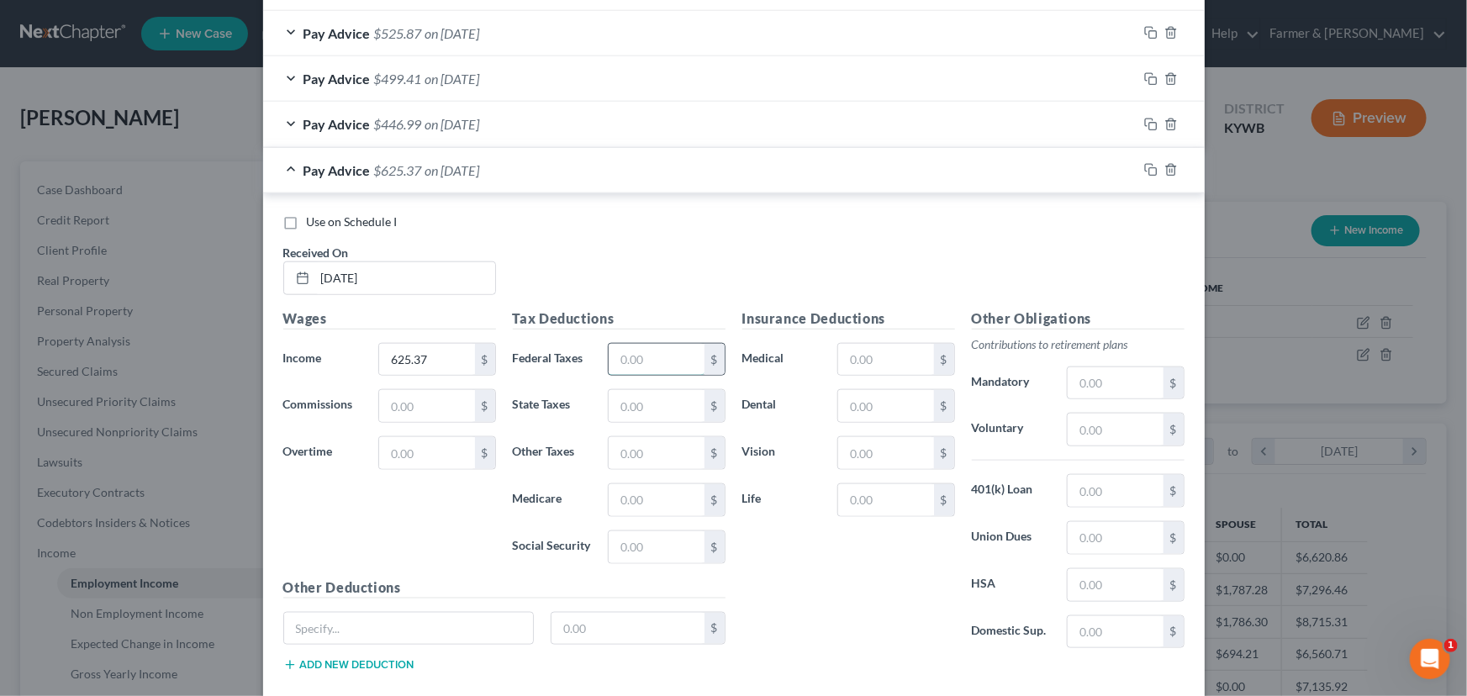
click at [647, 368] on input "text" at bounding box center [656, 360] width 95 height 32
type input "112.06"
click at [617, 269] on div "Use on Schedule I Received On * [DATE]" at bounding box center [734, 261] width 918 height 95
click at [390, 171] on span "$513.31" at bounding box center [398, 170] width 48 height 16
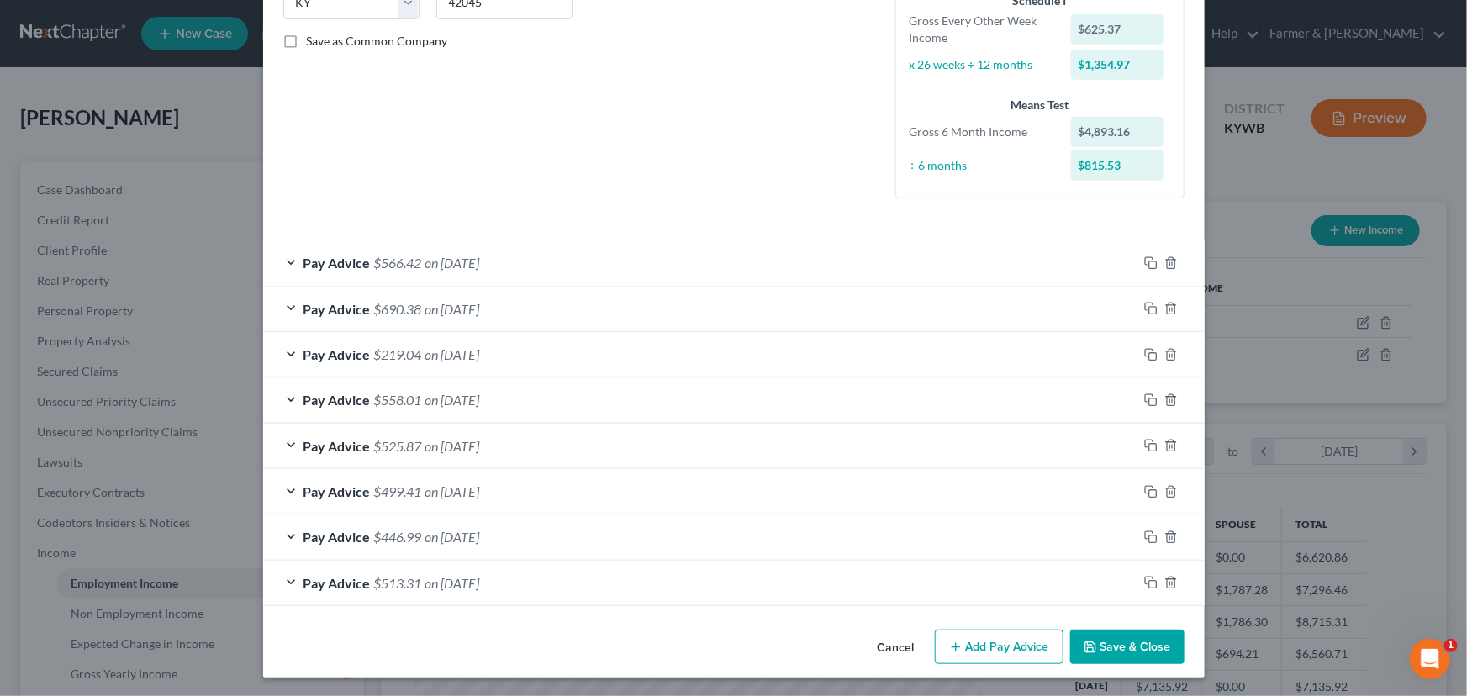
scroll to position [361, 0]
click at [994, 642] on button "Add Pay Advice" at bounding box center [999, 647] width 129 height 35
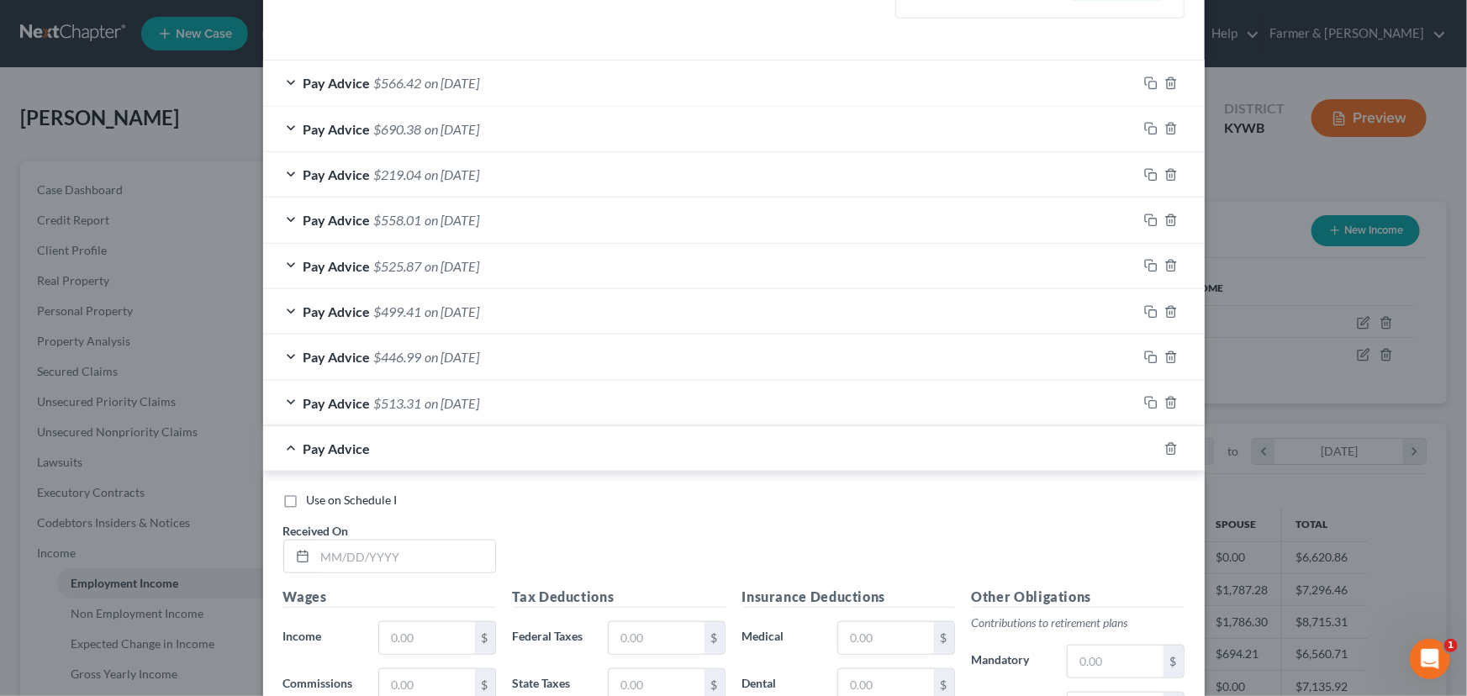
scroll to position [820, 0]
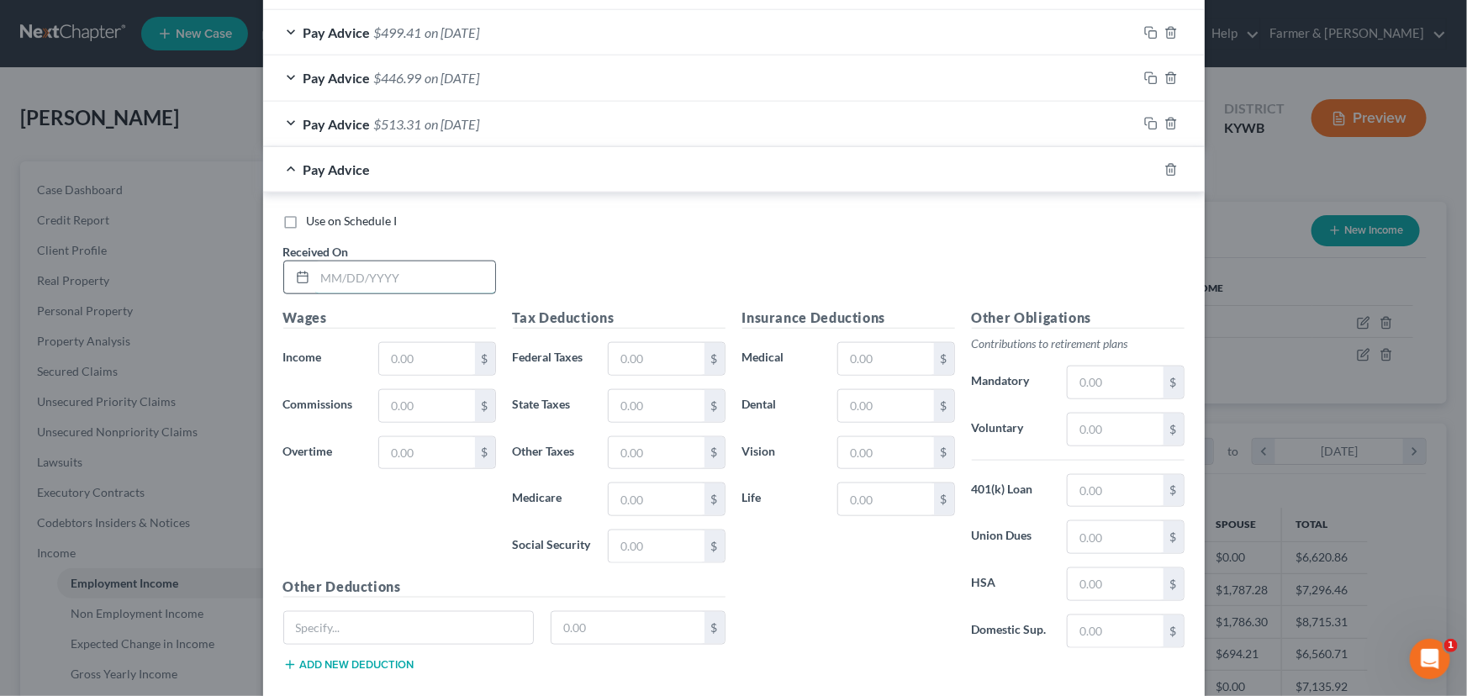
click at [400, 272] on input "text" at bounding box center [405, 277] width 180 height 32
type input "07/08/225"
click at [423, 353] on input "text" at bounding box center [426, 359] width 95 height 32
type input "659.05"
click at [524, 277] on div "Use on Schedule I Received On * 07/08/225" at bounding box center [734, 260] width 918 height 95
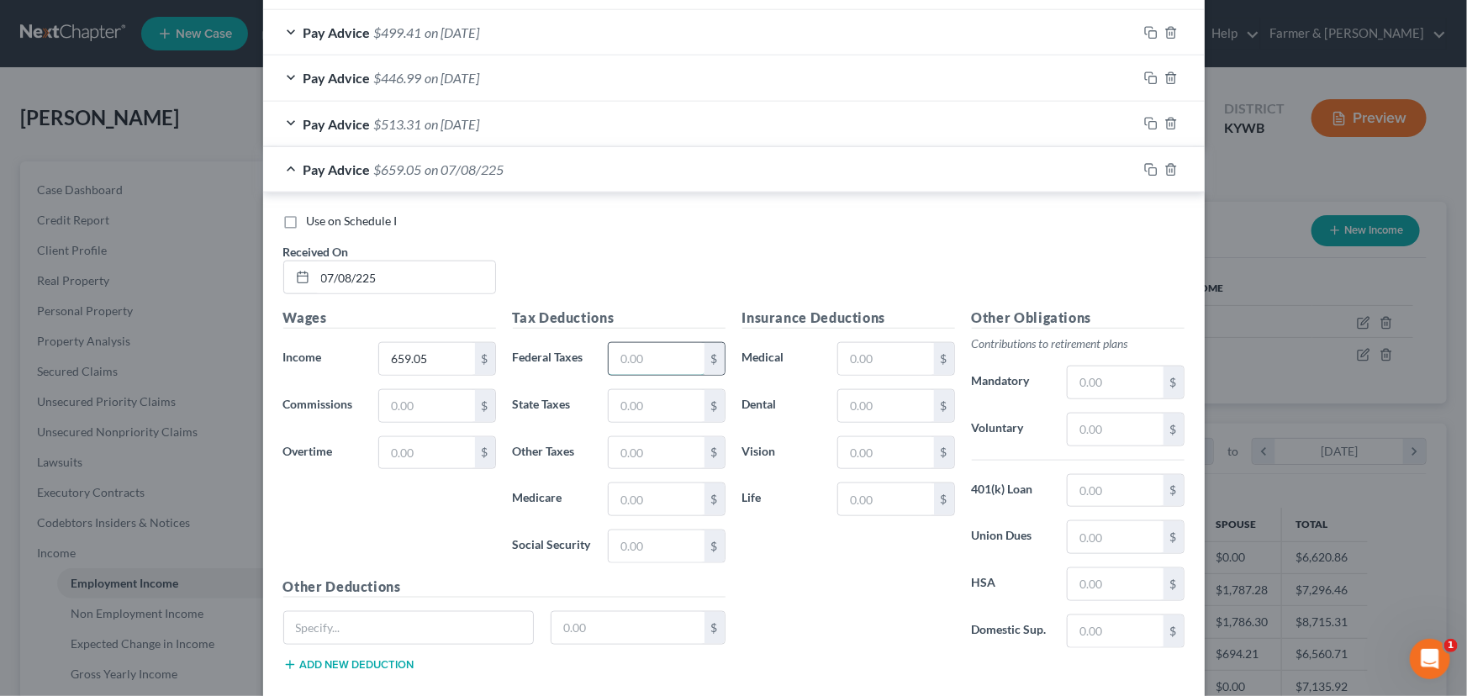
click at [640, 357] on input "text" at bounding box center [656, 359] width 95 height 32
type input "119.34"
click at [565, 276] on div "Use on Schedule I Received On * 07/08/225" at bounding box center [734, 260] width 918 height 95
click at [469, 177] on div "Pay Advice $539.71 on 07/08/225" at bounding box center [700, 169] width 874 height 45
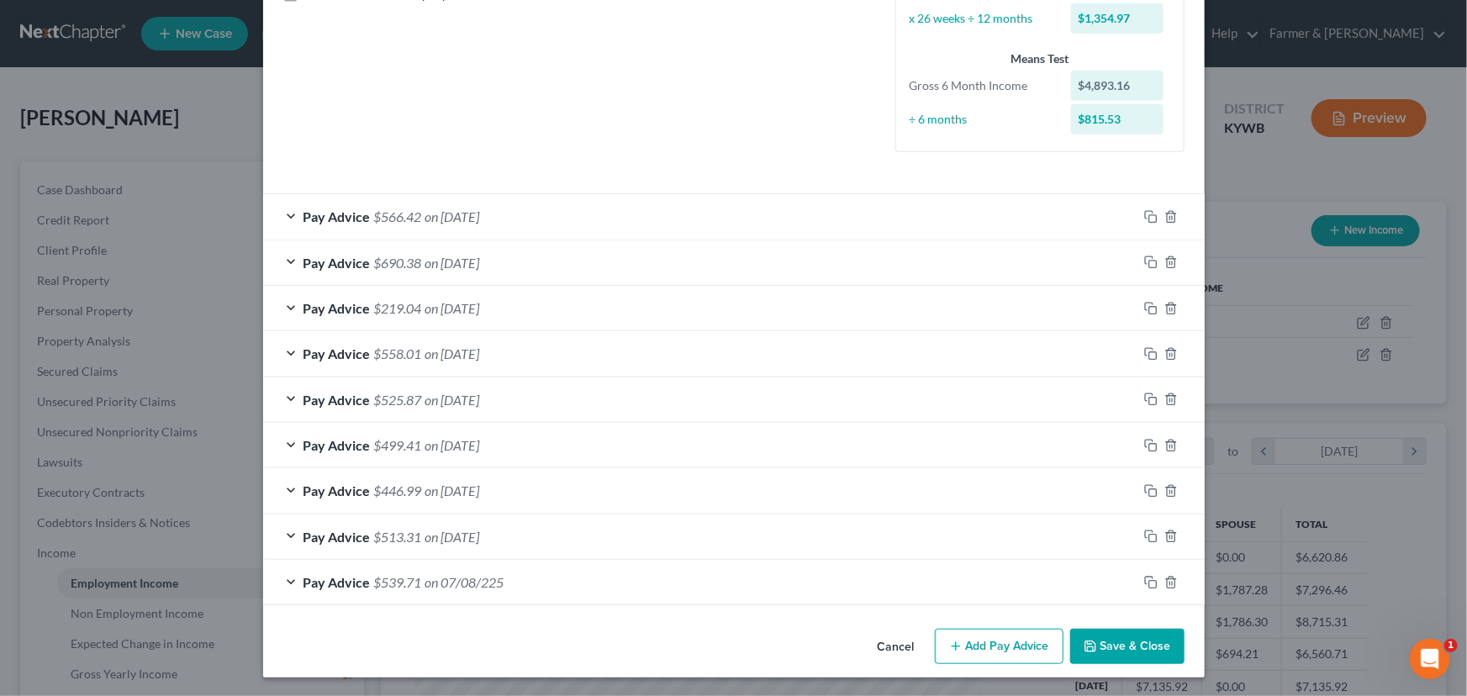
scroll to position [408, 0]
click at [1029, 639] on button "Add Pay Advice" at bounding box center [999, 646] width 129 height 35
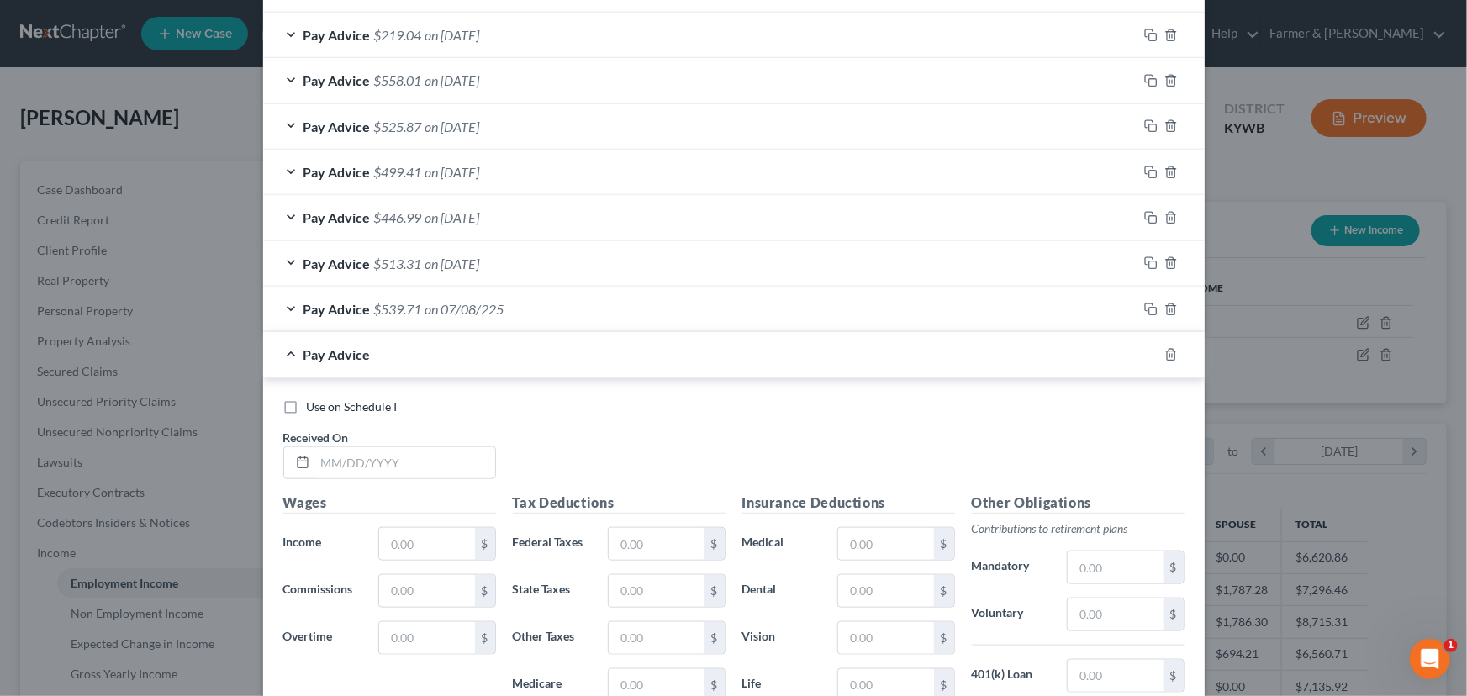
scroll to position [942, 0]
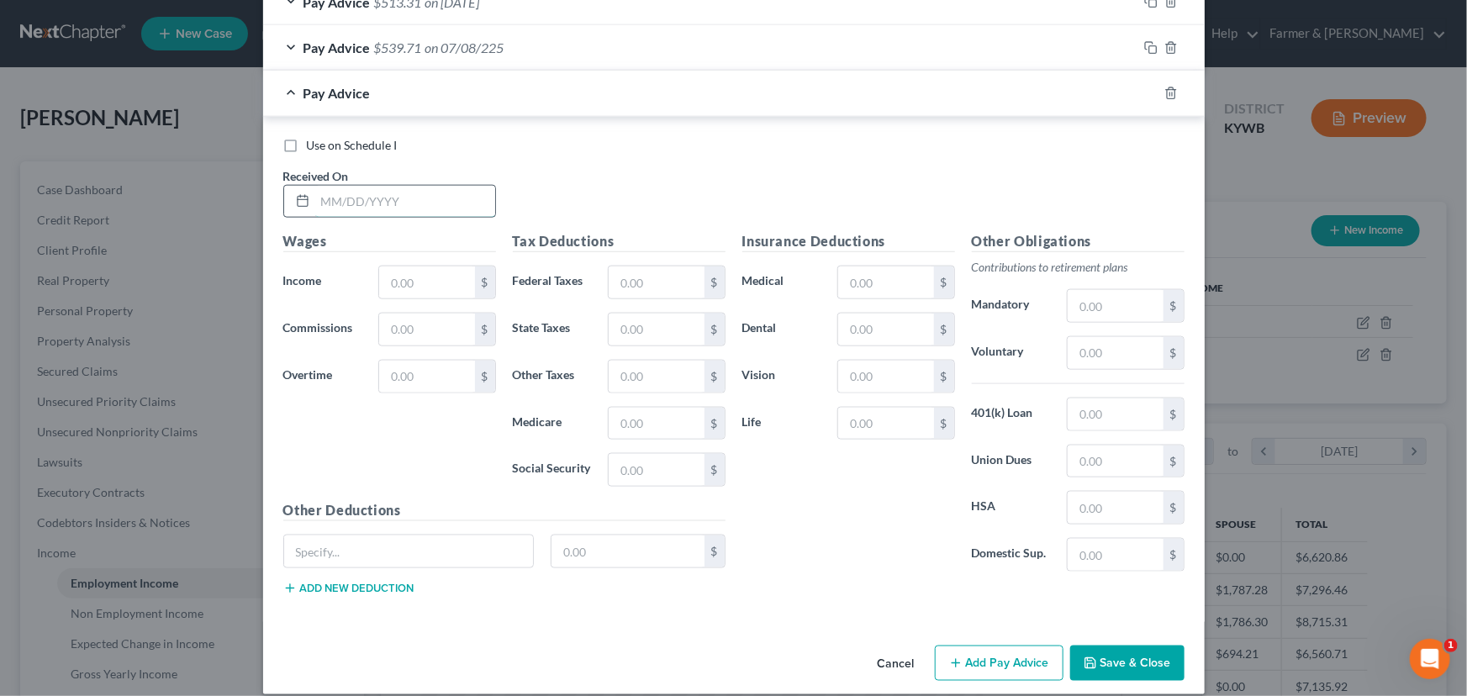
click at [388, 201] on input "text" at bounding box center [405, 202] width 180 height 32
type input "[DATE]"
click at [602, 154] on div "Use on Schedule I Received On * [DATE]" at bounding box center [734, 184] width 918 height 95
click at [396, 281] on input "text" at bounding box center [426, 282] width 95 height 32
type input "782.53"
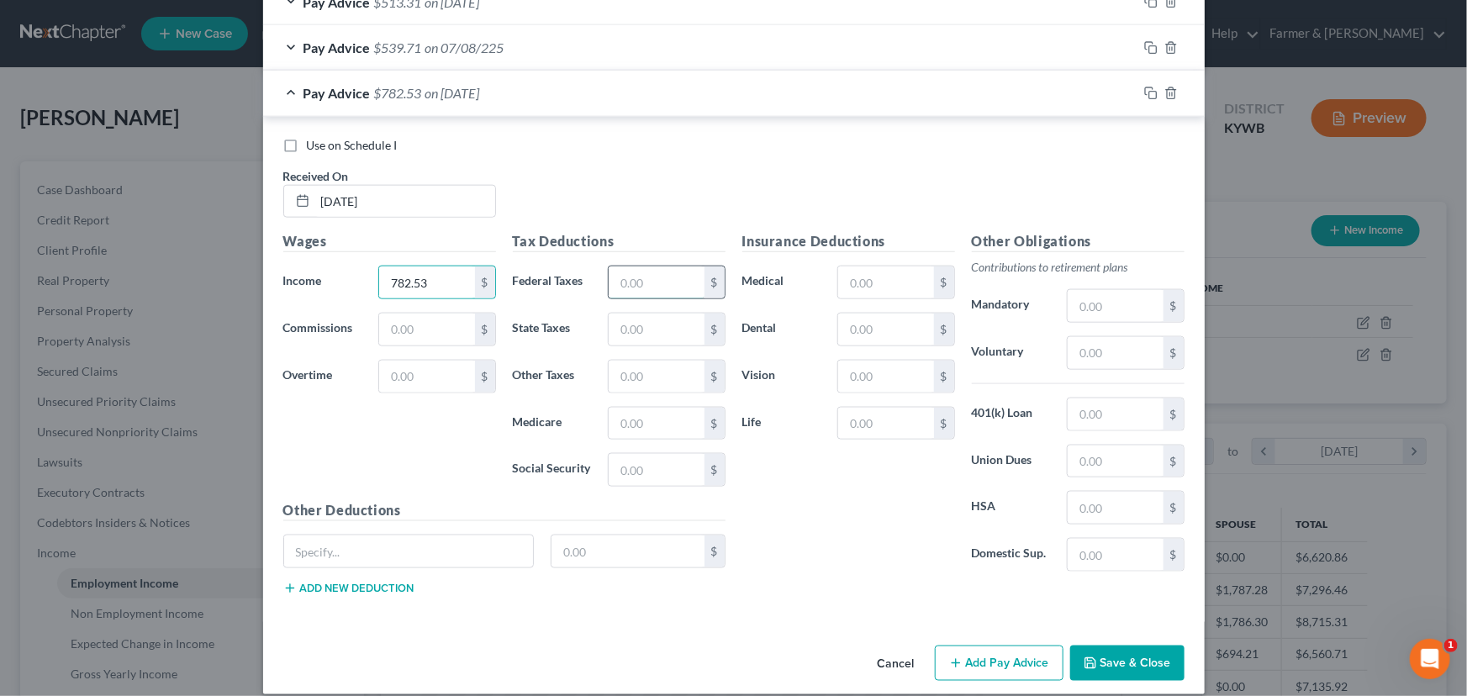
click at [631, 268] on input "text" at bounding box center [656, 282] width 95 height 32
type input "148.97"
click at [699, 147] on div "Use on Schedule I" at bounding box center [733, 145] width 901 height 17
click at [437, 108] on div "Pay Advice $633.56 on [DATE]" at bounding box center [700, 93] width 874 height 45
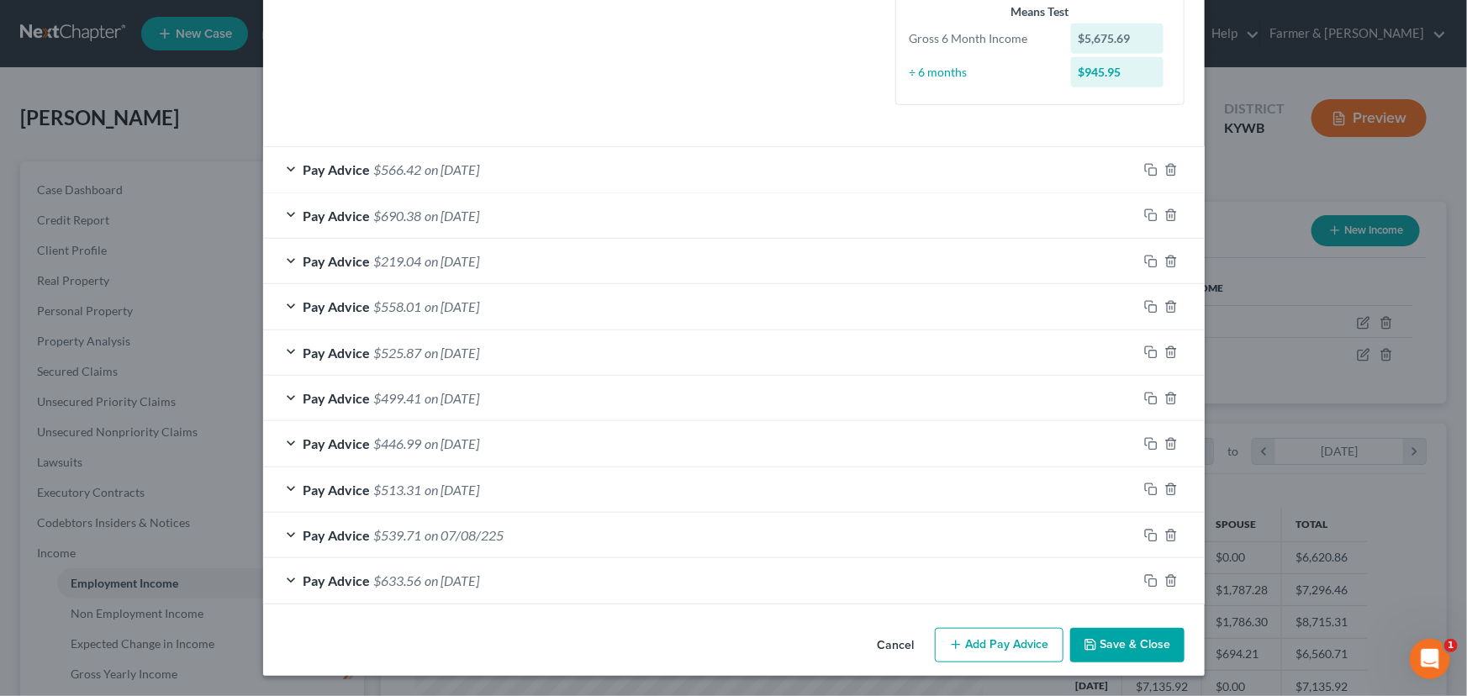
scroll to position [453, 0]
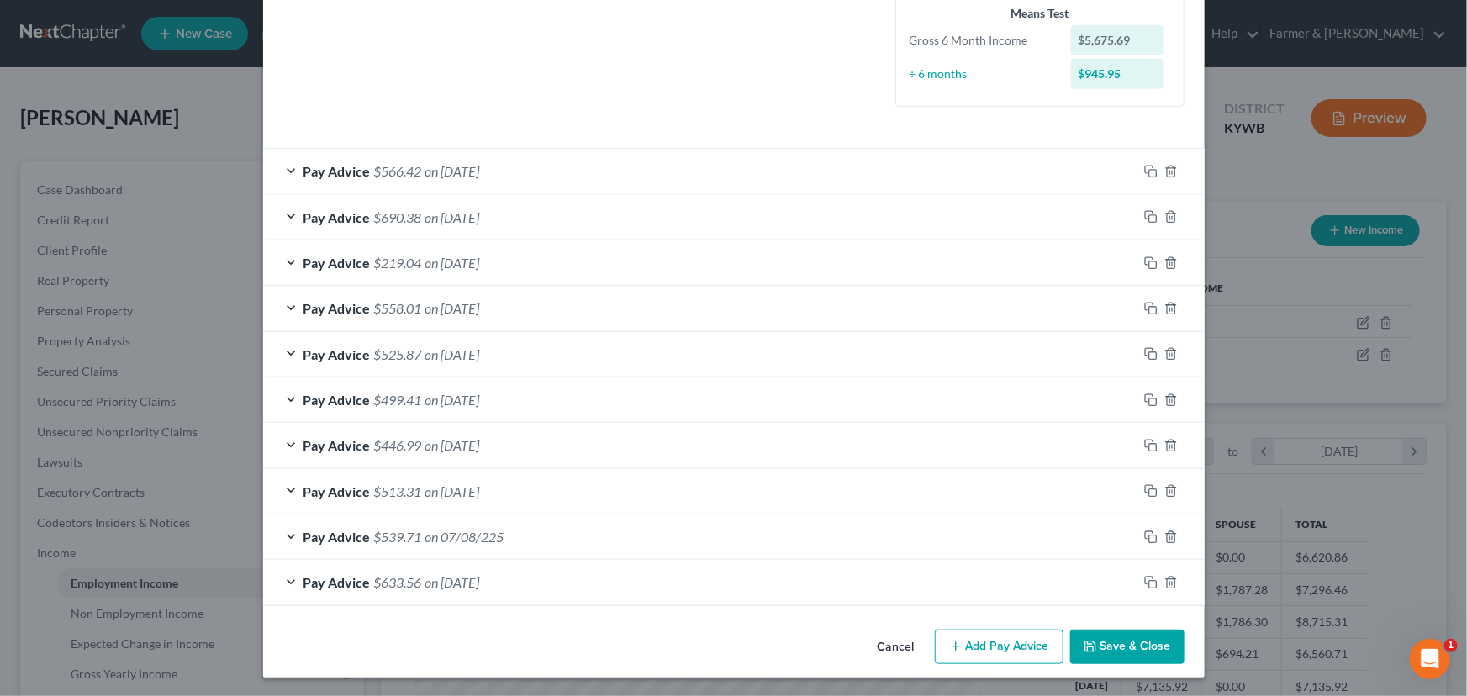
click at [984, 646] on button "Add Pay Advice" at bounding box center [999, 647] width 129 height 35
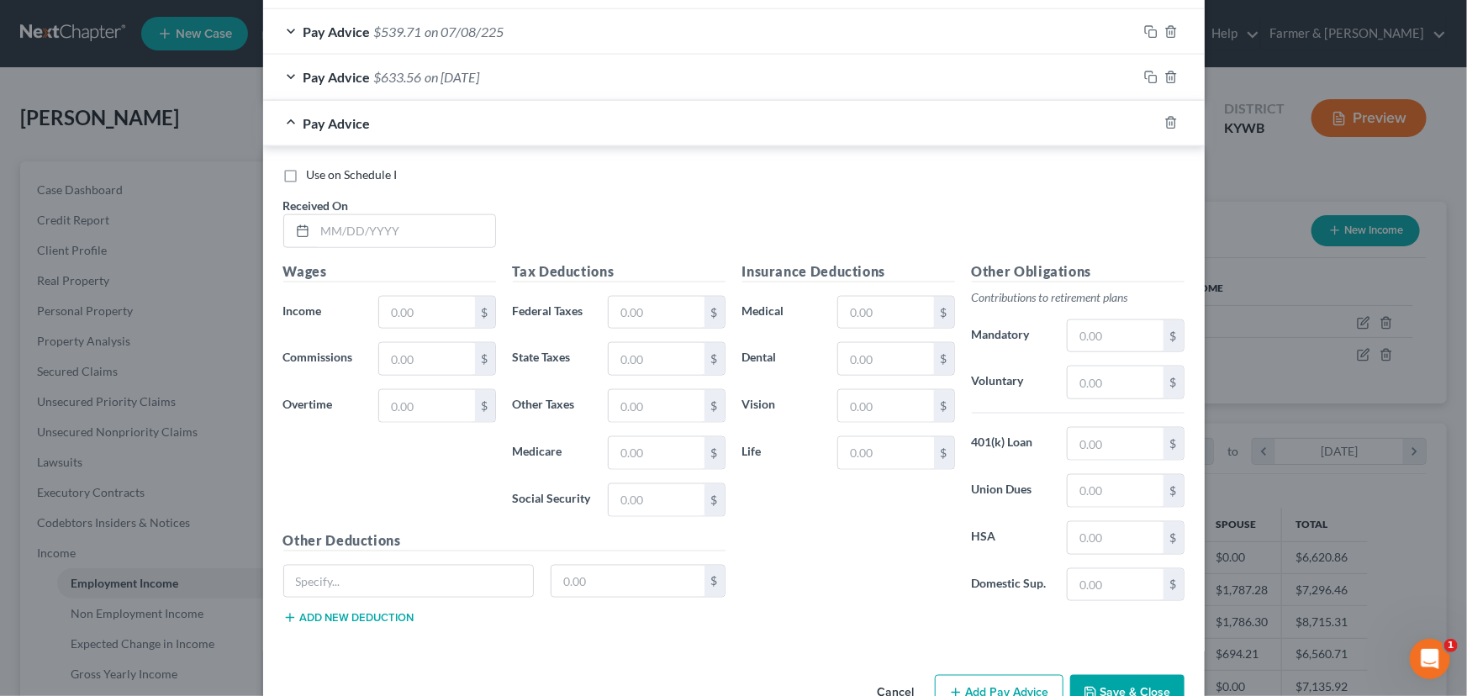
scroll to position [988, 0]
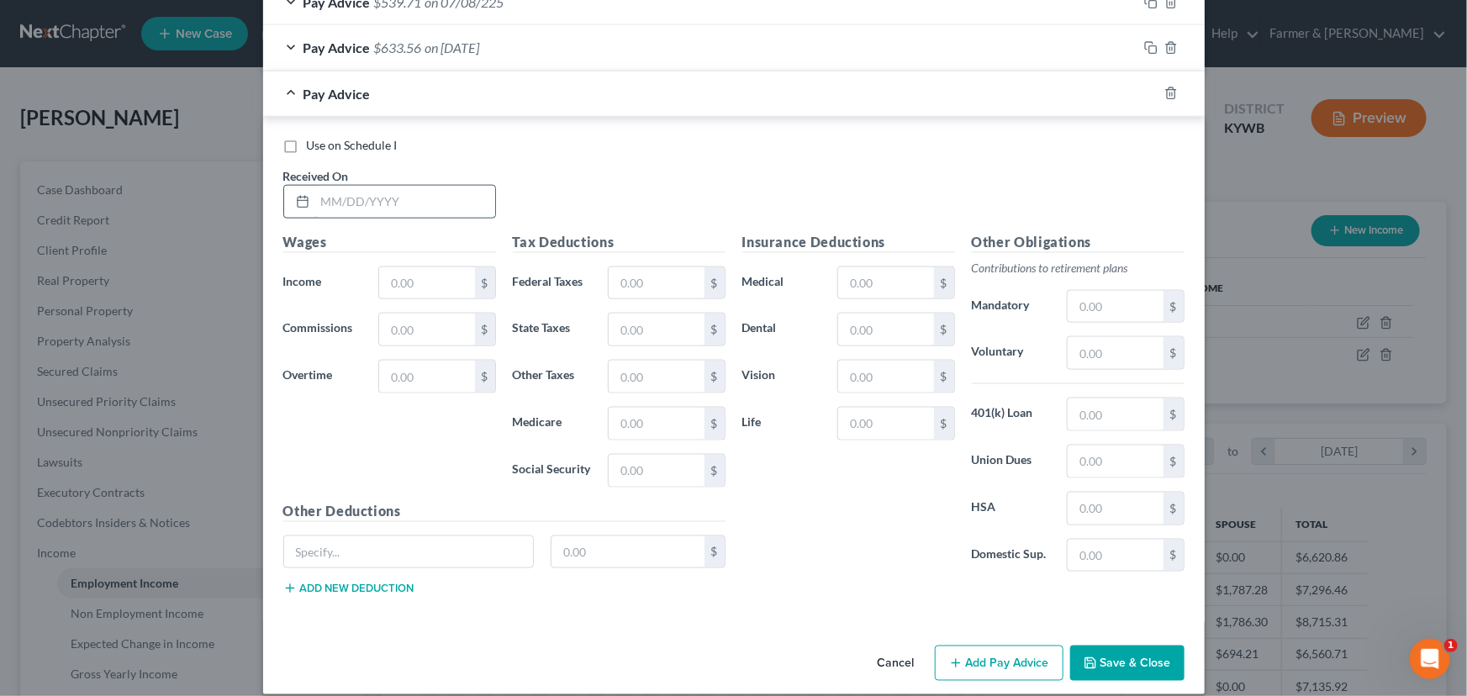
click at [395, 204] on input "text" at bounding box center [405, 202] width 180 height 32
type input "[DATE]"
click at [584, 190] on div "Use on Schedule I Received On * [DATE]" at bounding box center [734, 184] width 918 height 95
click at [433, 262] on div "Wages Income * $ Commissions $ Overtime $" at bounding box center [389, 366] width 229 height 269
click at [433, 272] on input "text" at bounding box center [426, 283] width 95 height 32
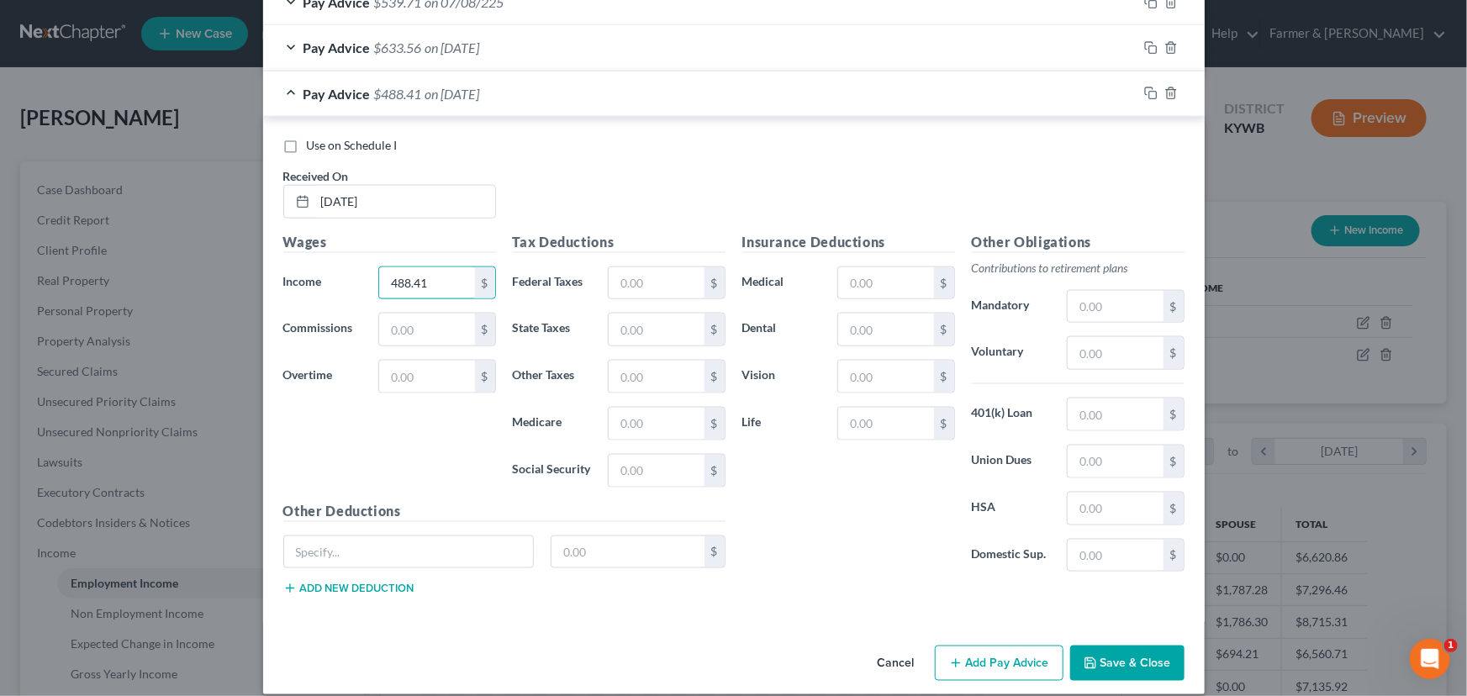
type input "488.41"
click at [564, 189] on div "Use on Schedule I Received On * [DATE]" at bounding box center [734, 184] width 918 height 95
click at [620, 277] on input "text" at bounding box center [656, 283] width 95 height 32
type input "80.75"
click at [677, 204] on div "Use on Schedule I Received On * [DATE]" at bounding box center [734, 184] width 918 height 95
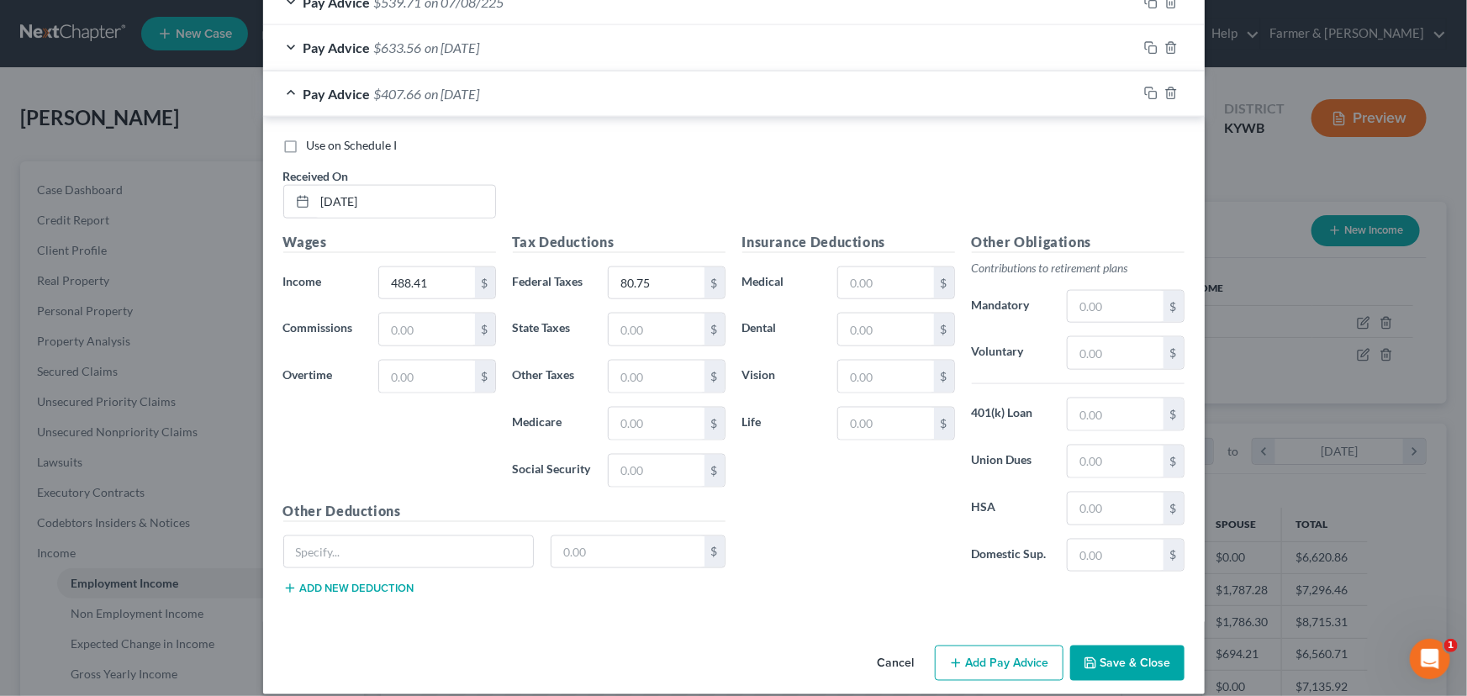
click at [538, 89] on div "Pay Advice $407.66 on [DATE]" at bounding box center [700, 93] width 874 height 45
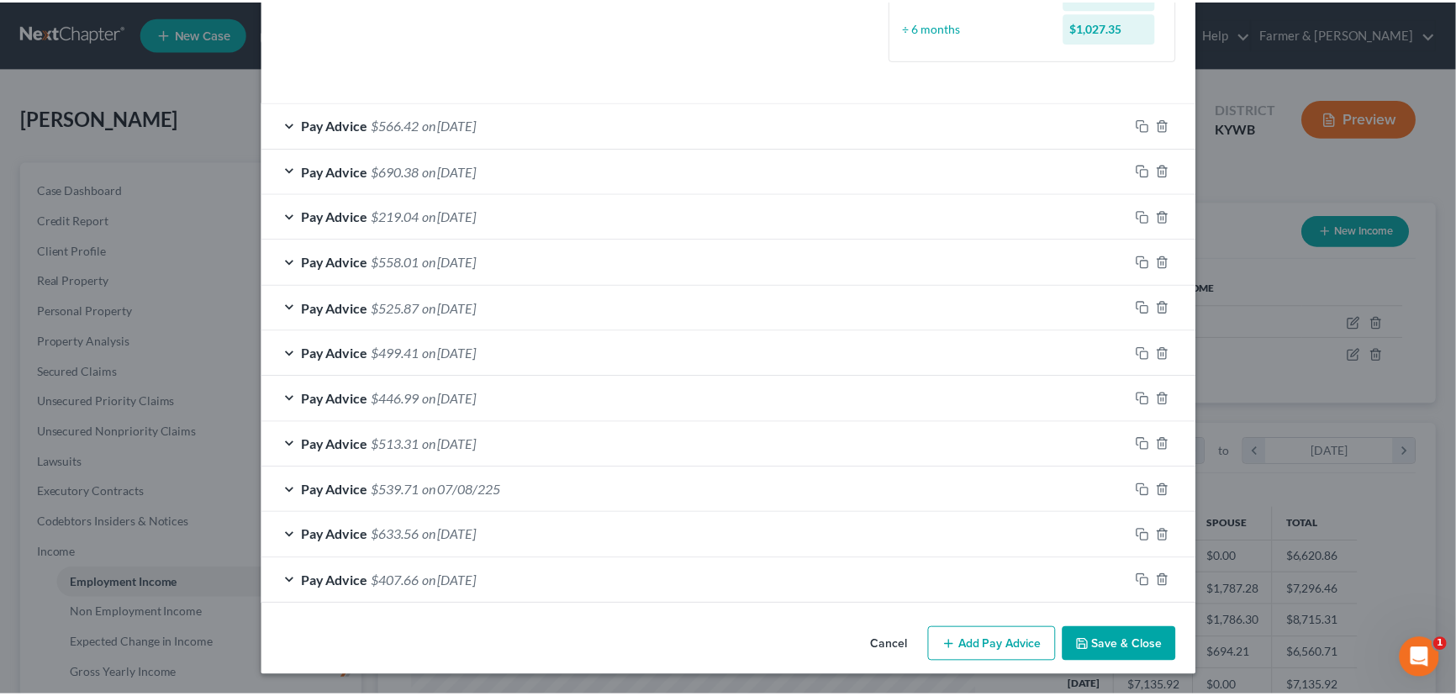
scroll to position [498, 0]
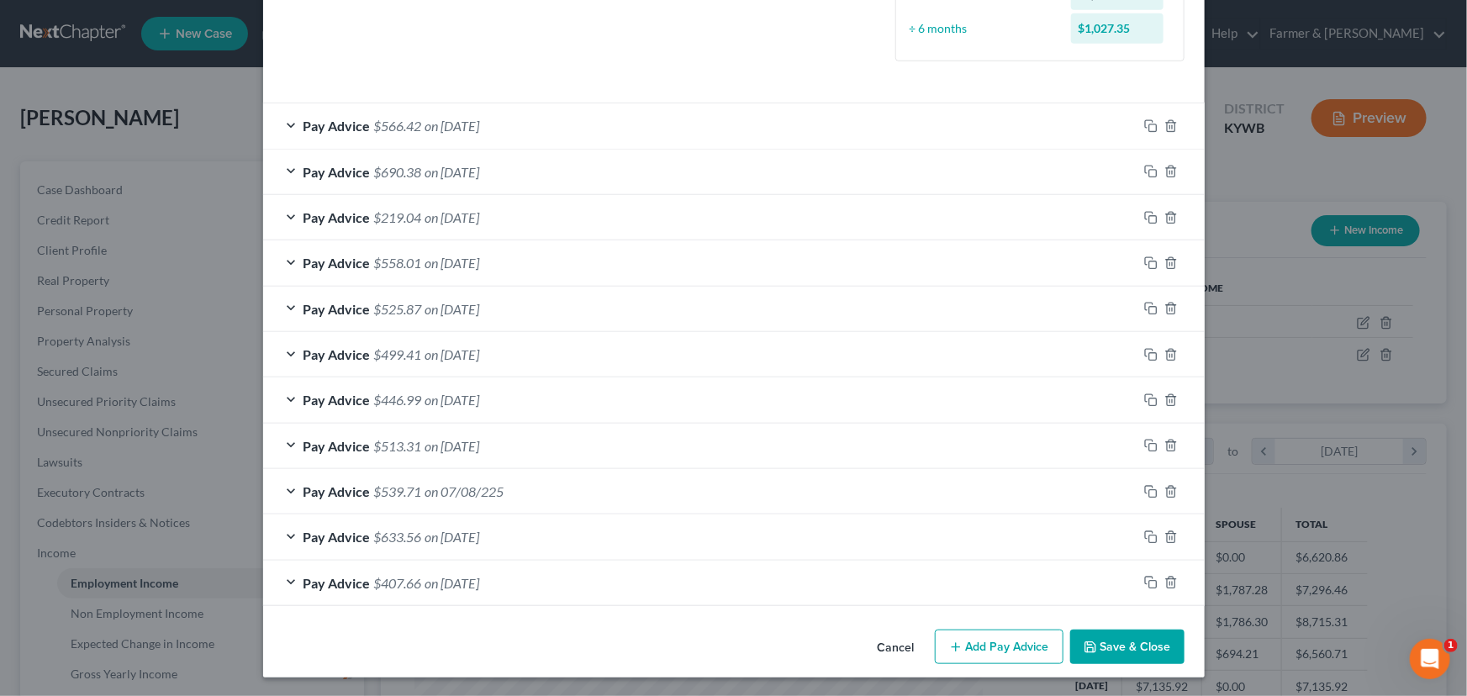
click at [1090, 635] on button "Save & Close" at bounding box center [1127, 647] width 114 height 35
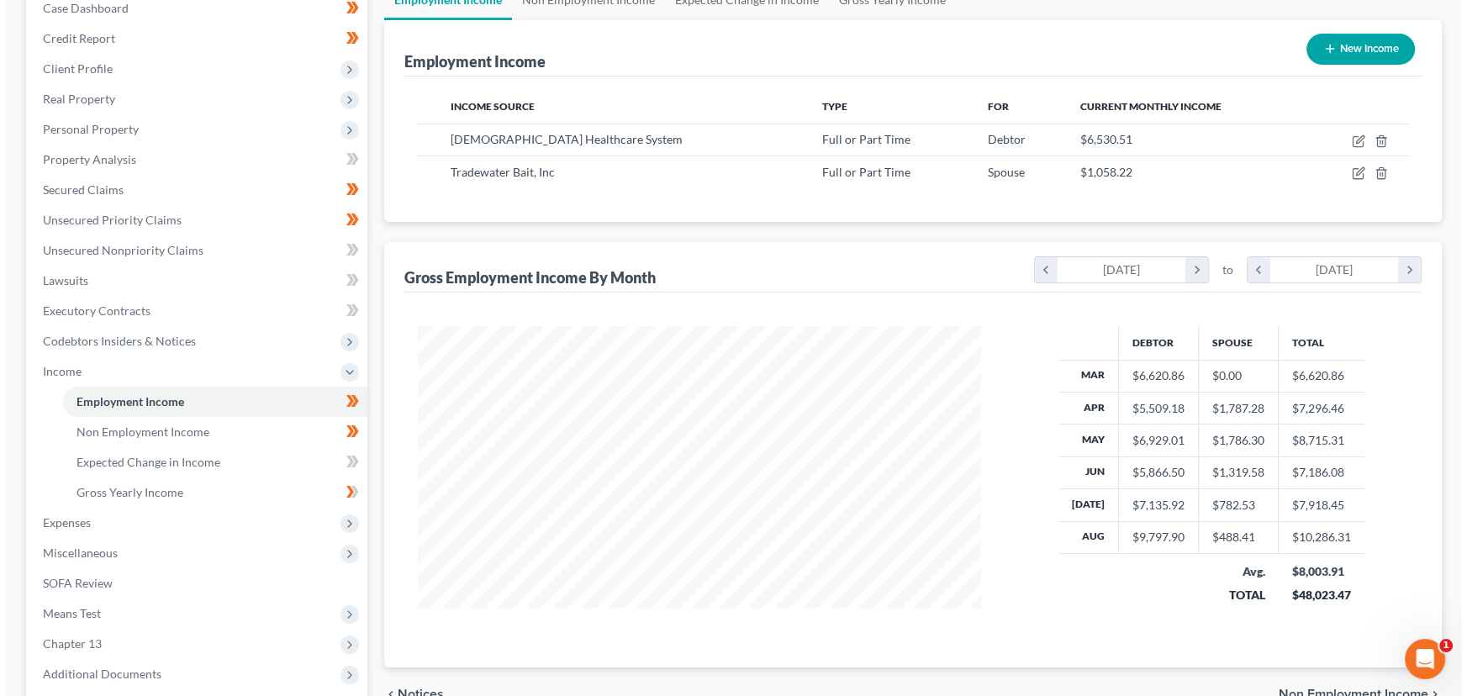
scroll to position [229, 0]
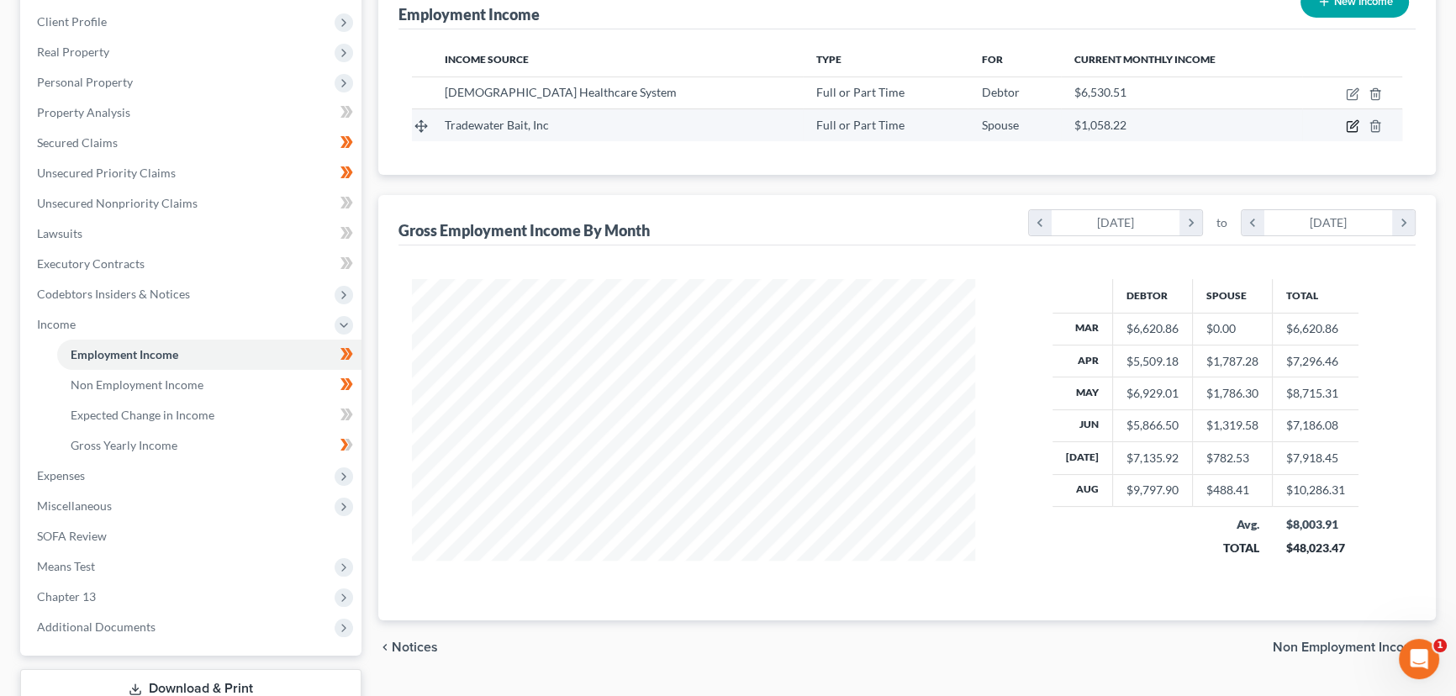
click at [1353, 124] on icon "button" at bounding box center [1352, 125] width 13 height 13
select select "0"
select select "18"
select select "2"
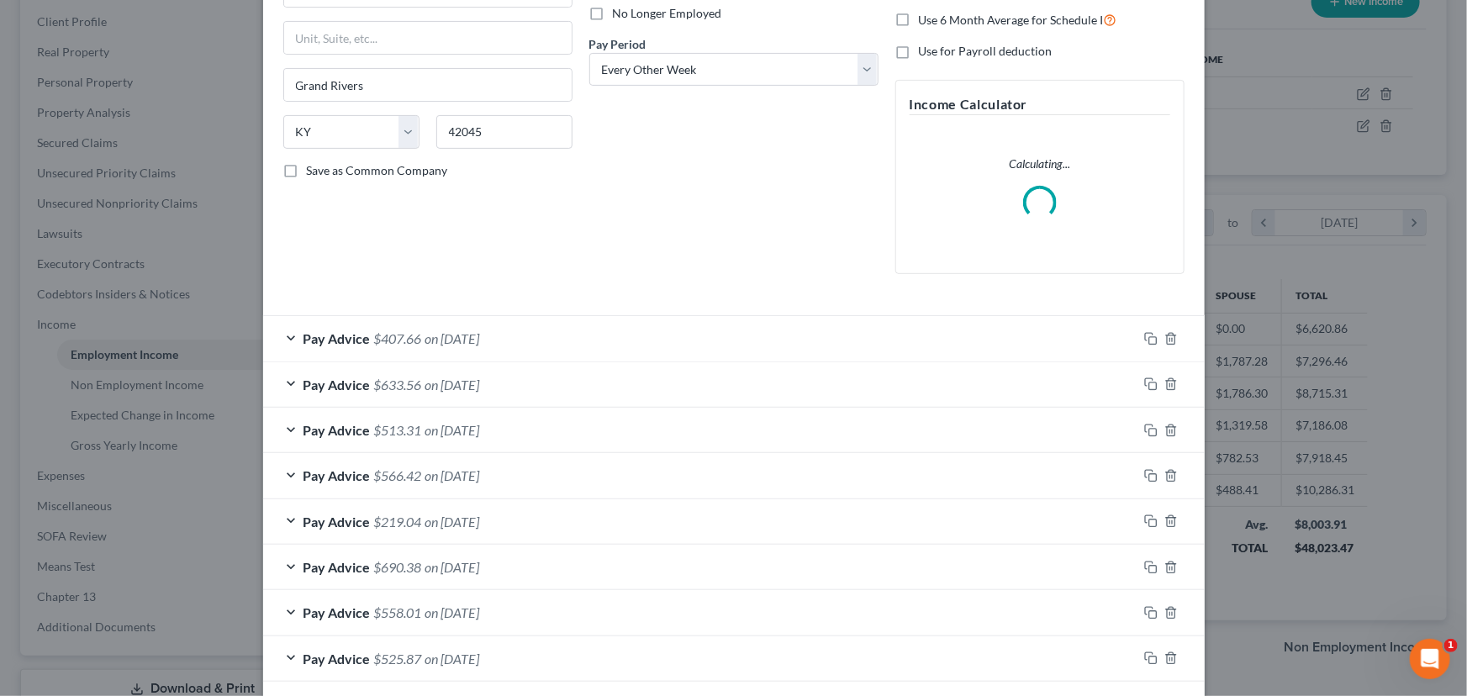
scroll to position [445, 0]
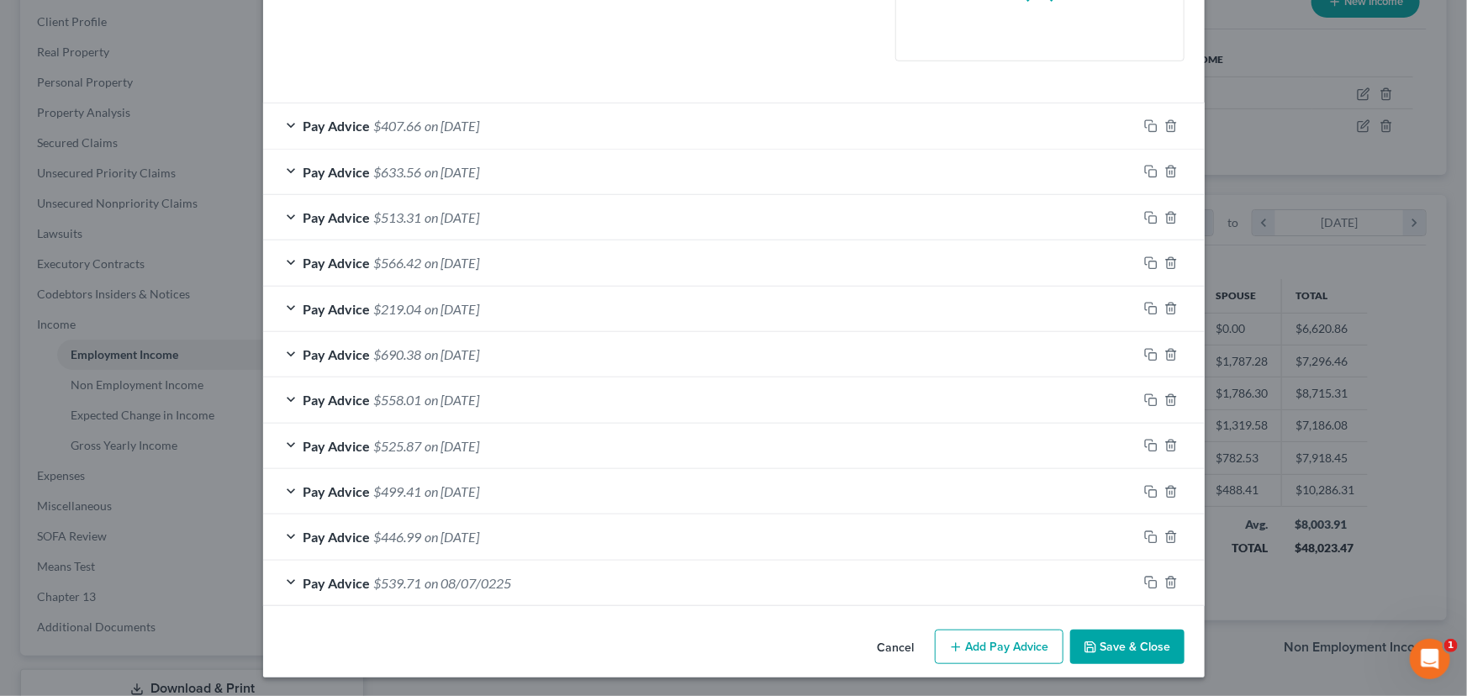
click at [997, 636] on button "Add Pay Advice" at bounding box center [999, 647] width 129 height 35
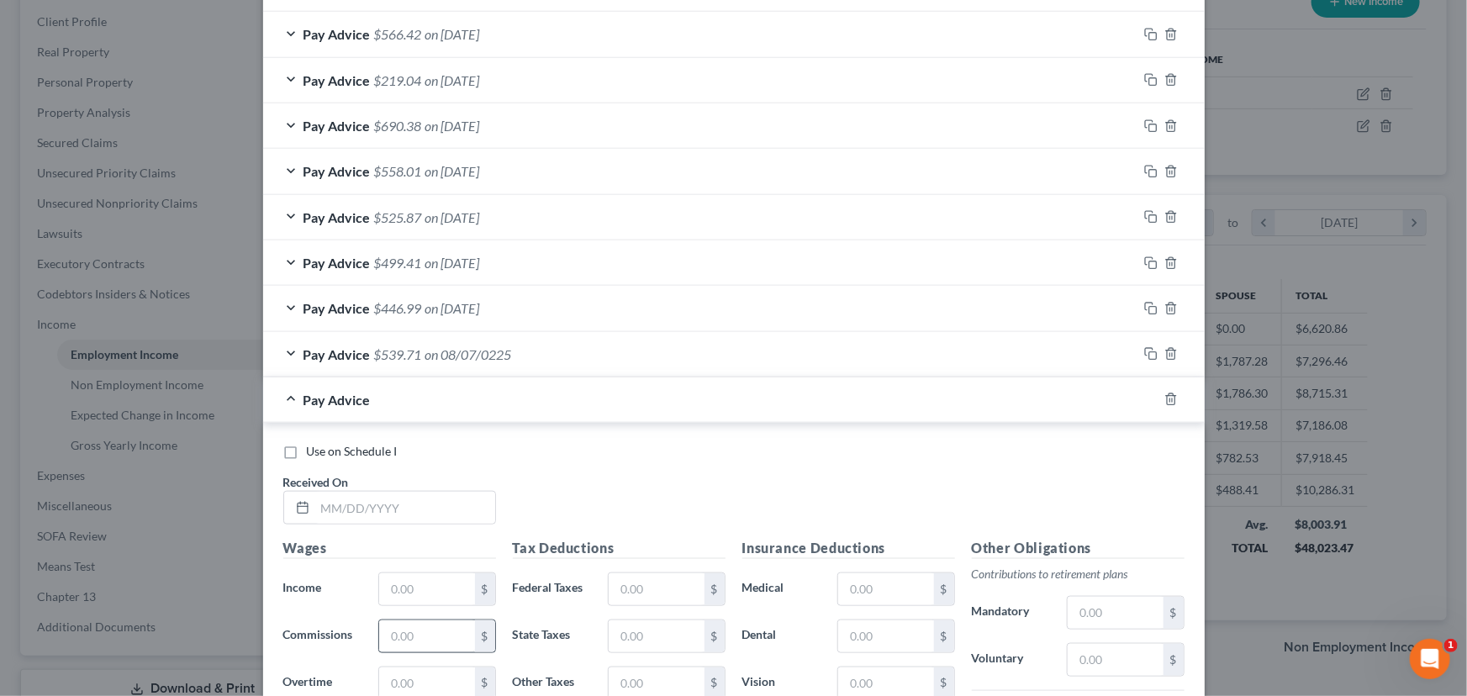
scroll to position [728, 0]
click at [548, 366] on div "Pay Advice $539.71 on 08/07/0225" at bounding box center [700, 353] width 874 height 45
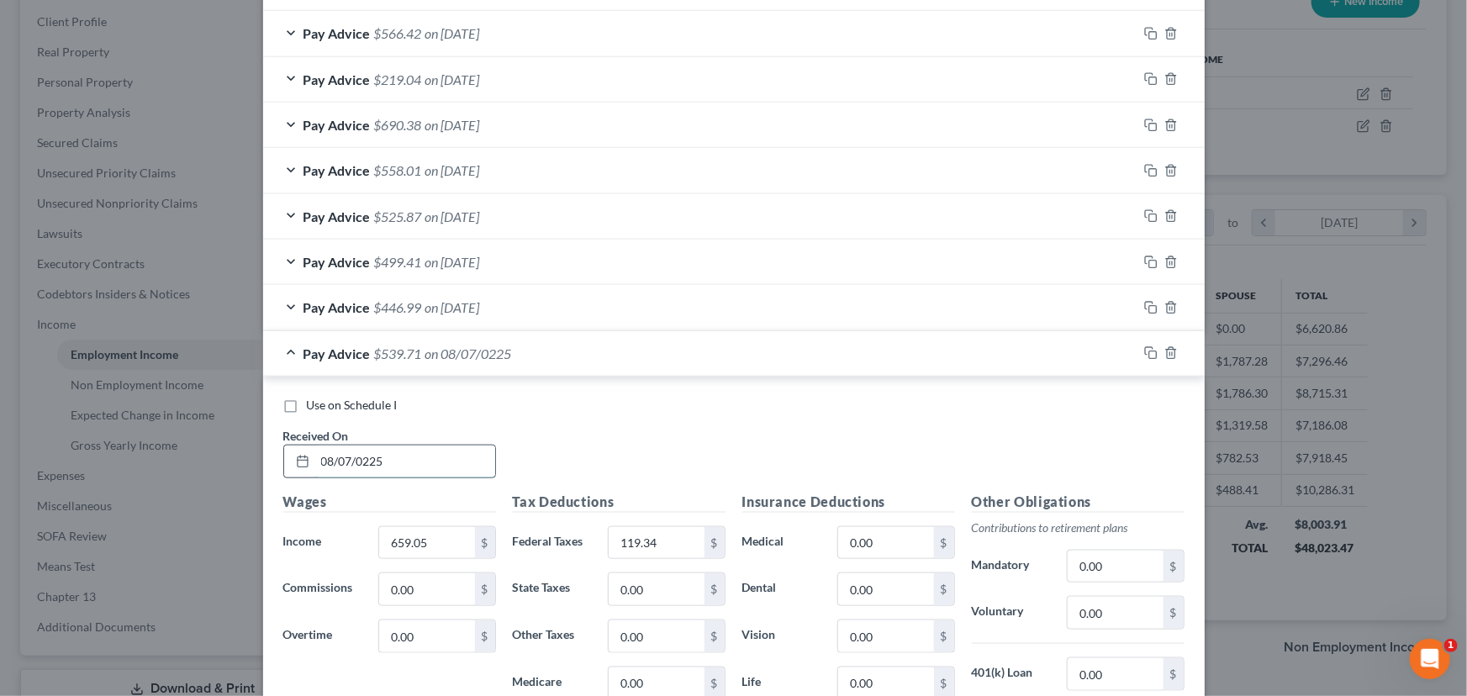
click at [409, 462] on input "08/07/0225" at bounding box center [405, 462] width 180 height 32
type input "[DATE]"
click at [522, 353] on div "Pay Advice $539.71 on [DATE]" at bounding box center [700, 353] width 874 height 45
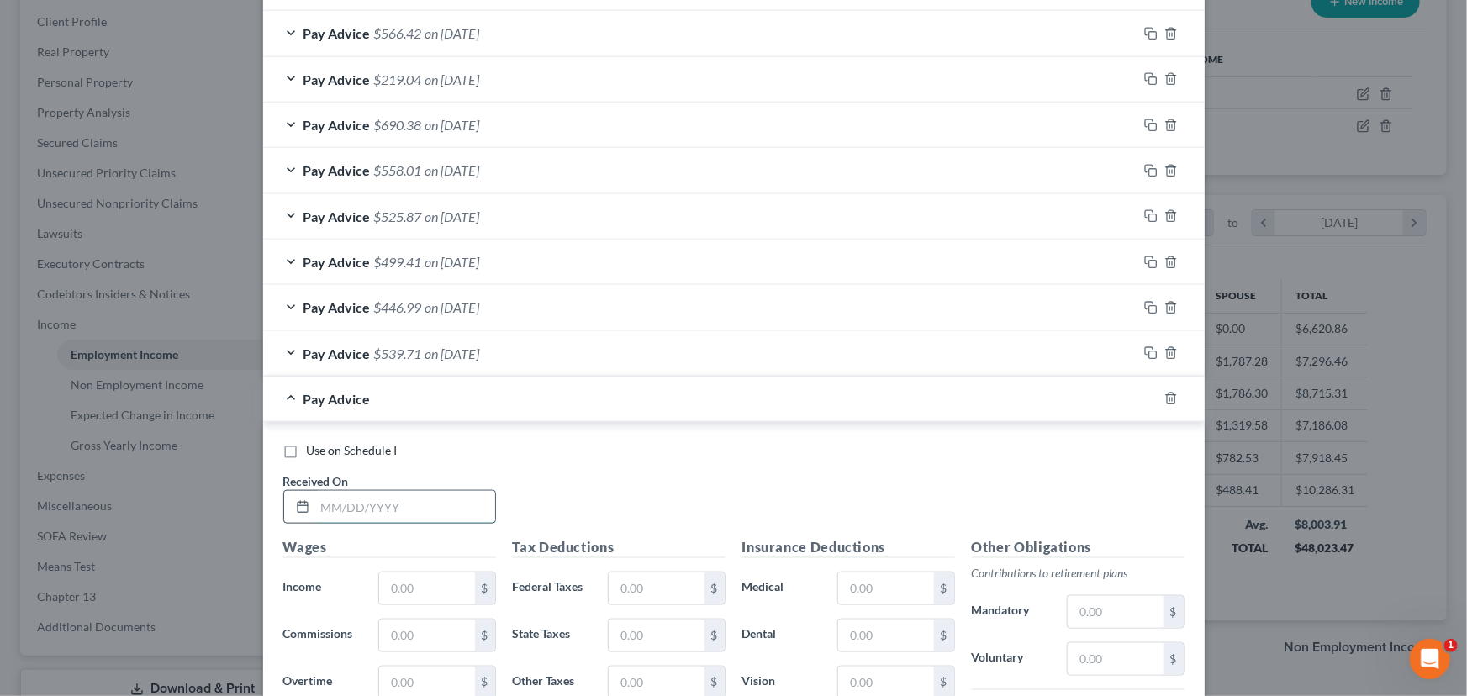
click at [418, 514] on input "text" at bounding box center [405, 507] width 180 height 32
type input "[DATE]"
click at [569, 495] on div "Use on Schedule I Received On * [DATE]" at bounding box center [734, 489] width 918 height 95
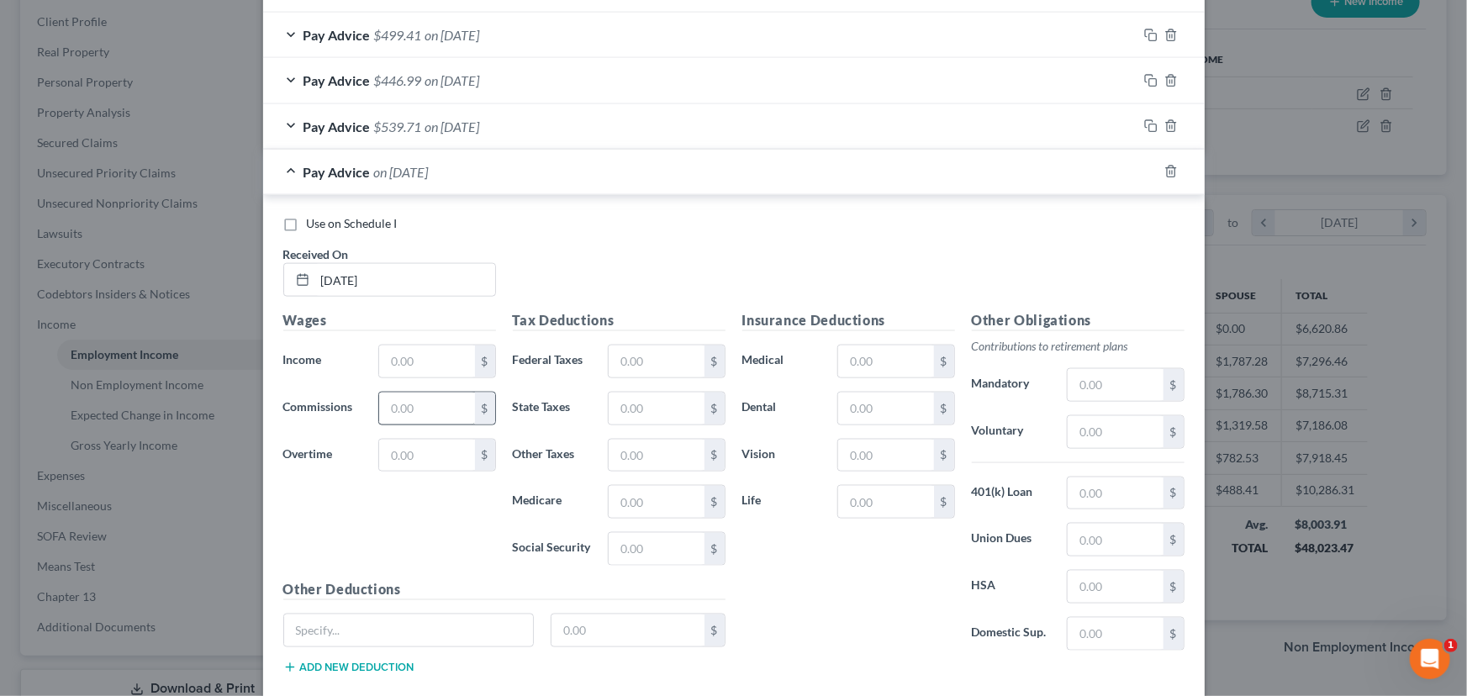
scroll to position [957, 0]
click at [427, 346] on input "text" at bounding box center [426, 359] width 95 height 32
type input "395.06"
click at [615, 361] on input "text" at bounding box center [656, 359] width 95 height 32
type input "59.95"
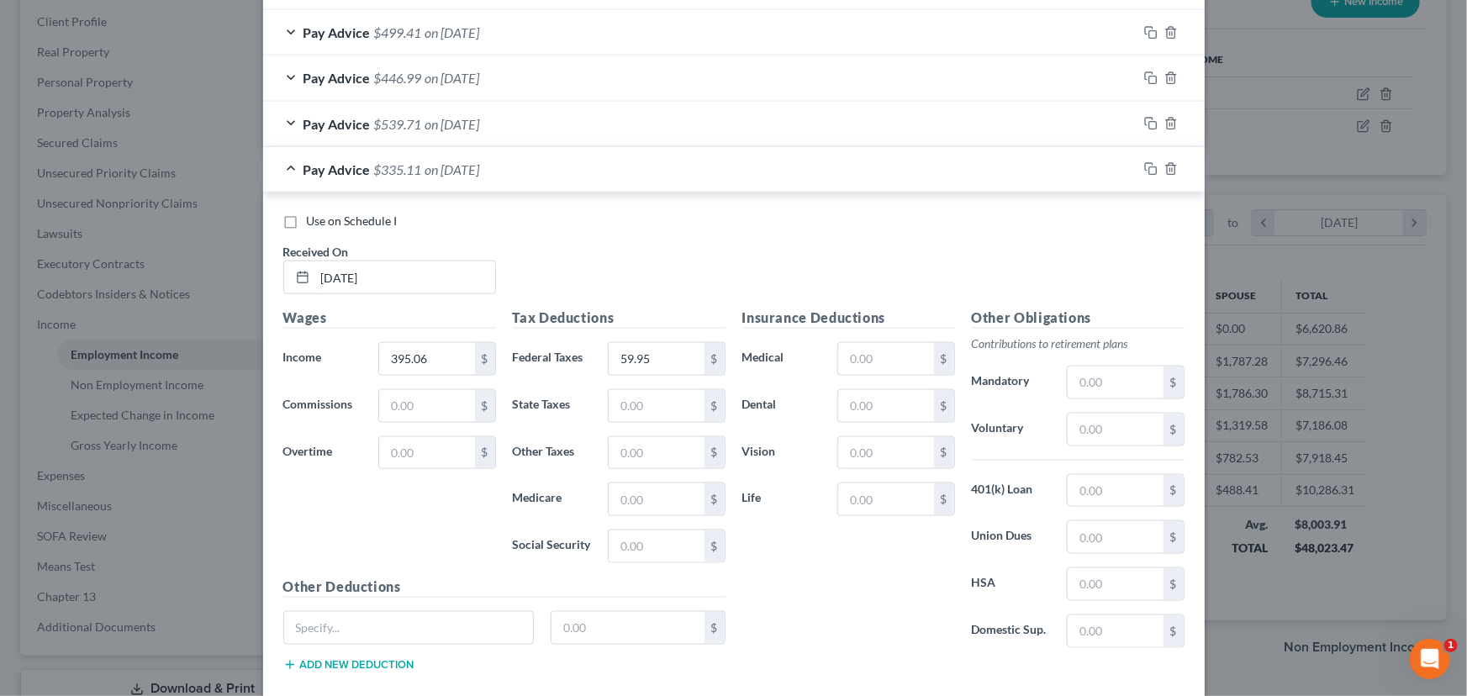
click at [638, 292] on div "Use on Schedule I Received On * [DATE]" at bounding box center [734, 260] width 918 height 95
click at [445, 172] on span "on [DATE]" at bounding box center [452, 169] width 55 height 16
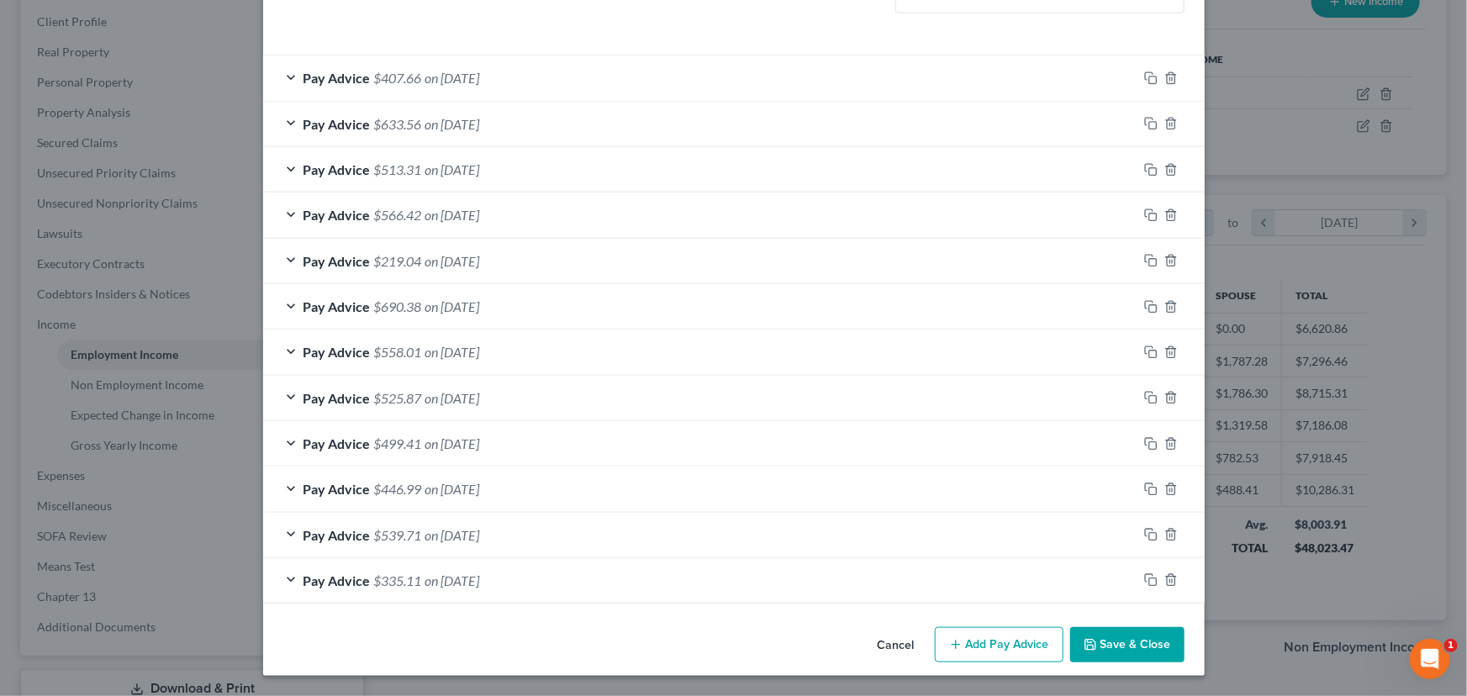
scroll to position [544, 0]
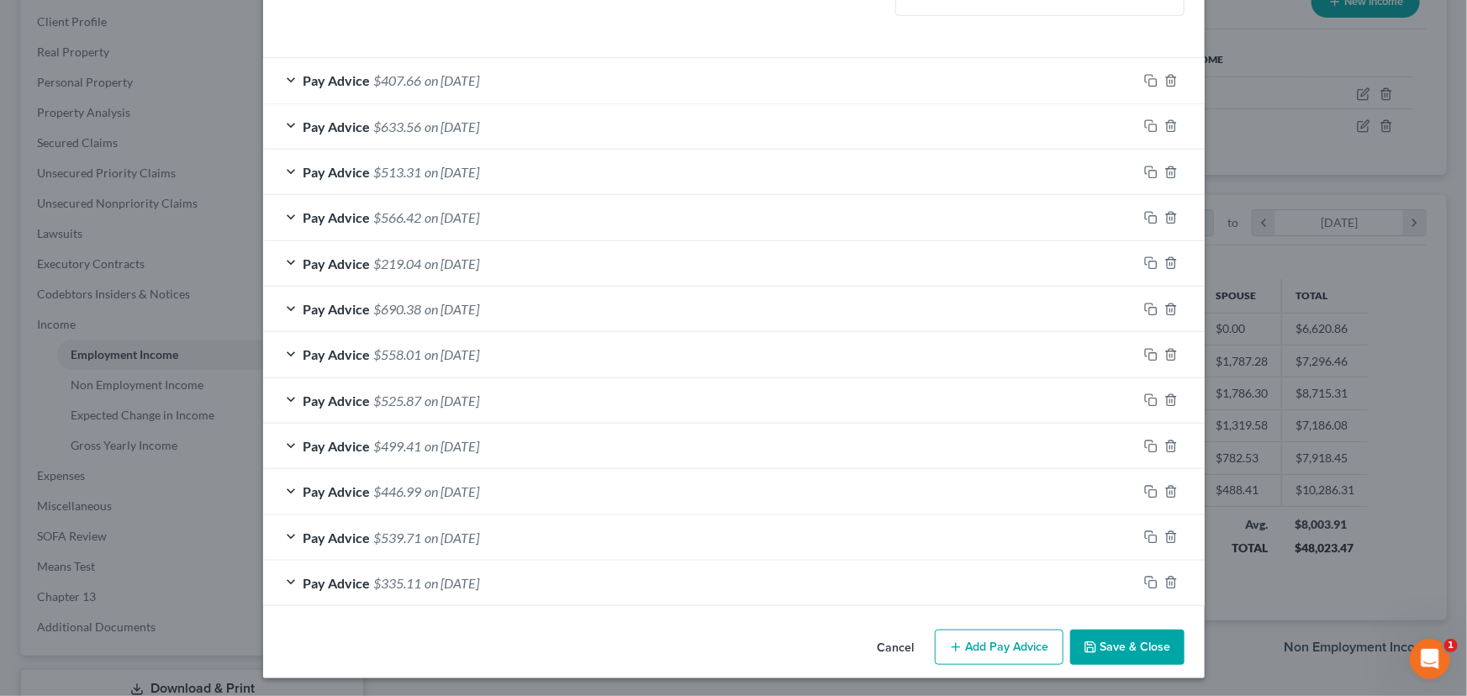
click at [949, 646] on icon "button" at bounding box center [955, 647] width 13 height 13
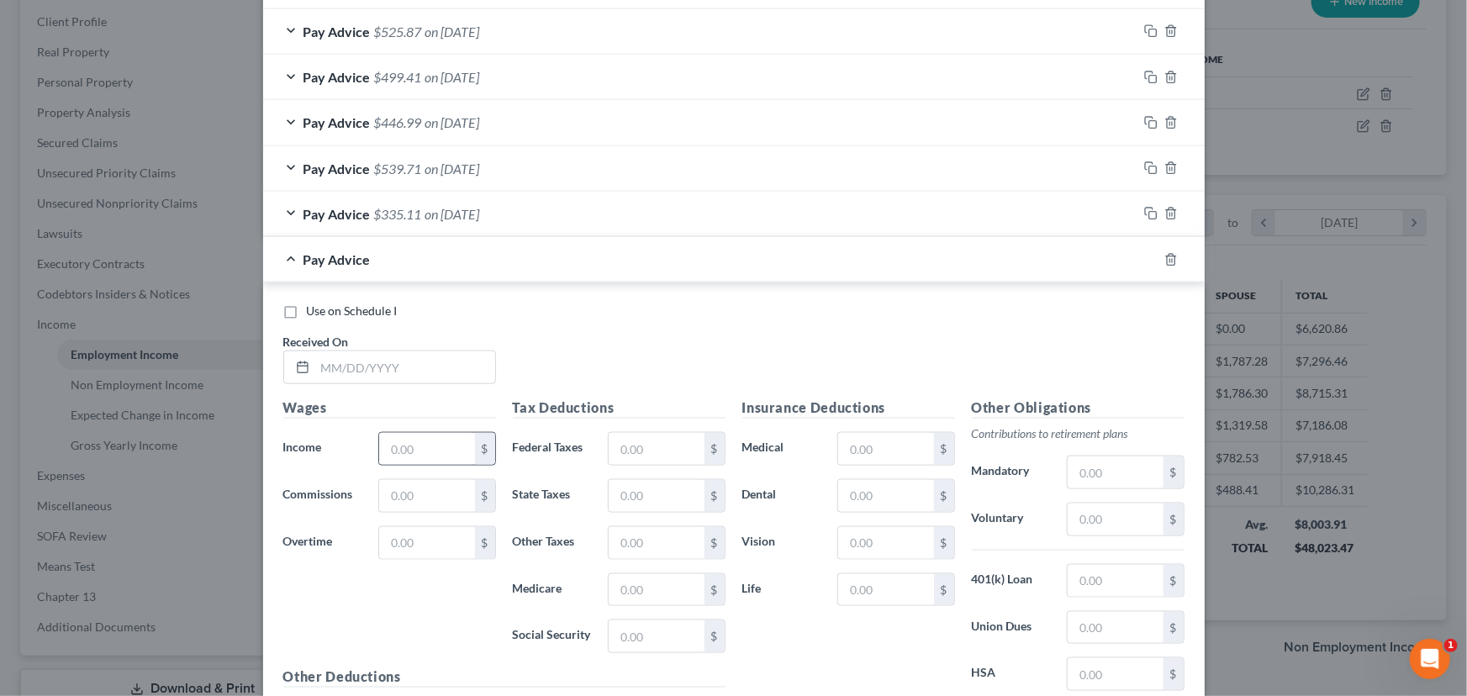
scroll to position [926, 0]
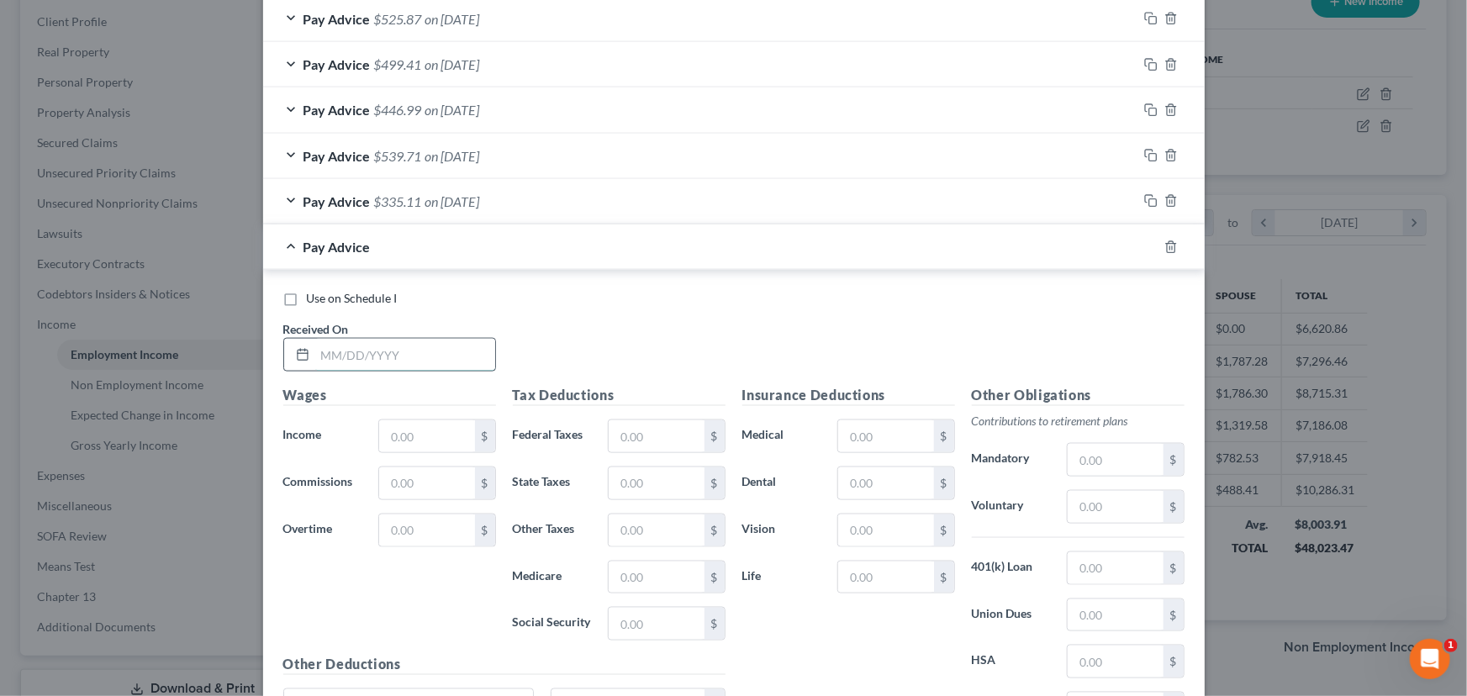
click at [356, 353] on input "text" at bounding box center [405, 355] width 180 height 32
type input "[DATE]"
click at [411, 437] on input "text" at bounding box center [426, 436] width 95 height 32
type input "502.25"
click at [656, 429] on input "text" at bounding box center [656, 436] width 95 height 32
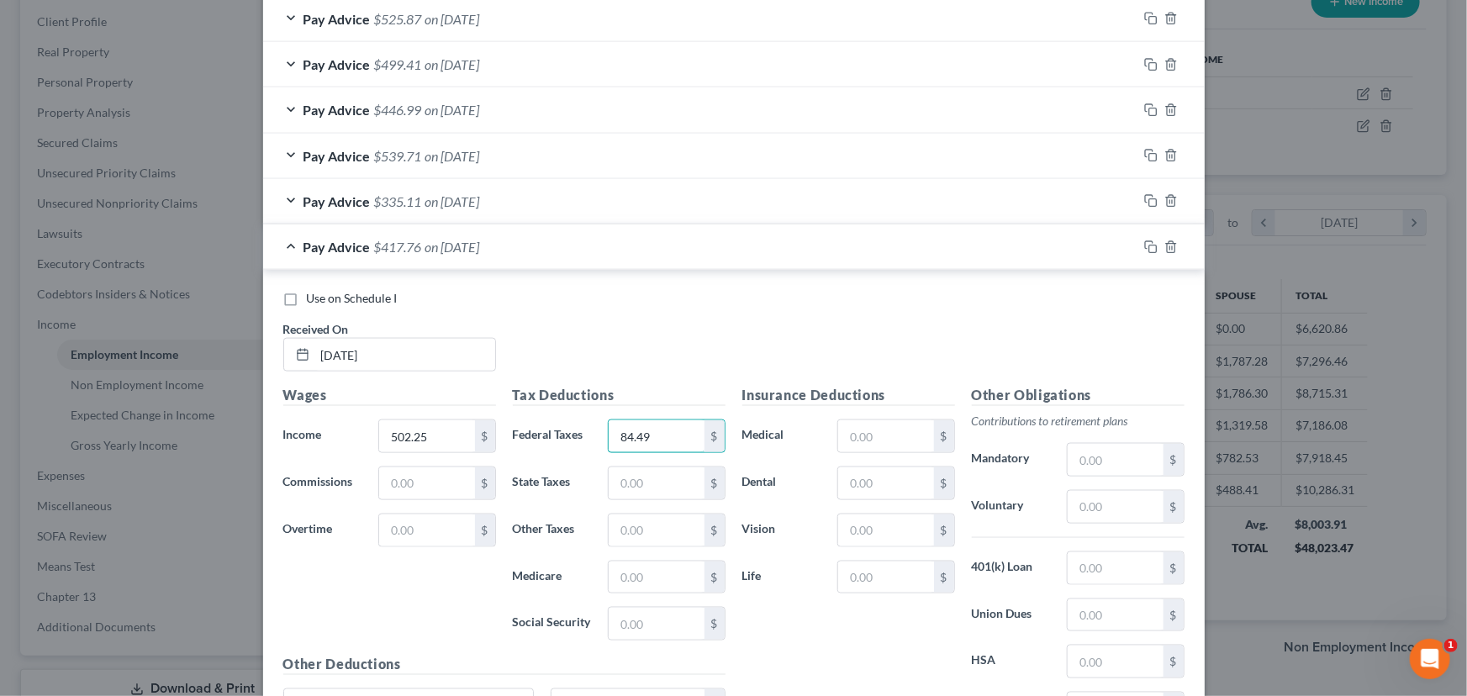
type input "84.49"
click at [666, 359] on div "Use on Schedule I Received On * [DATE]" at bounding box center [734, 337] width 918 height 95
click at [474, 234] on div "Pay Advice $417.76 on [DATE]" at bounding box center [700, 246] width 874 height 45
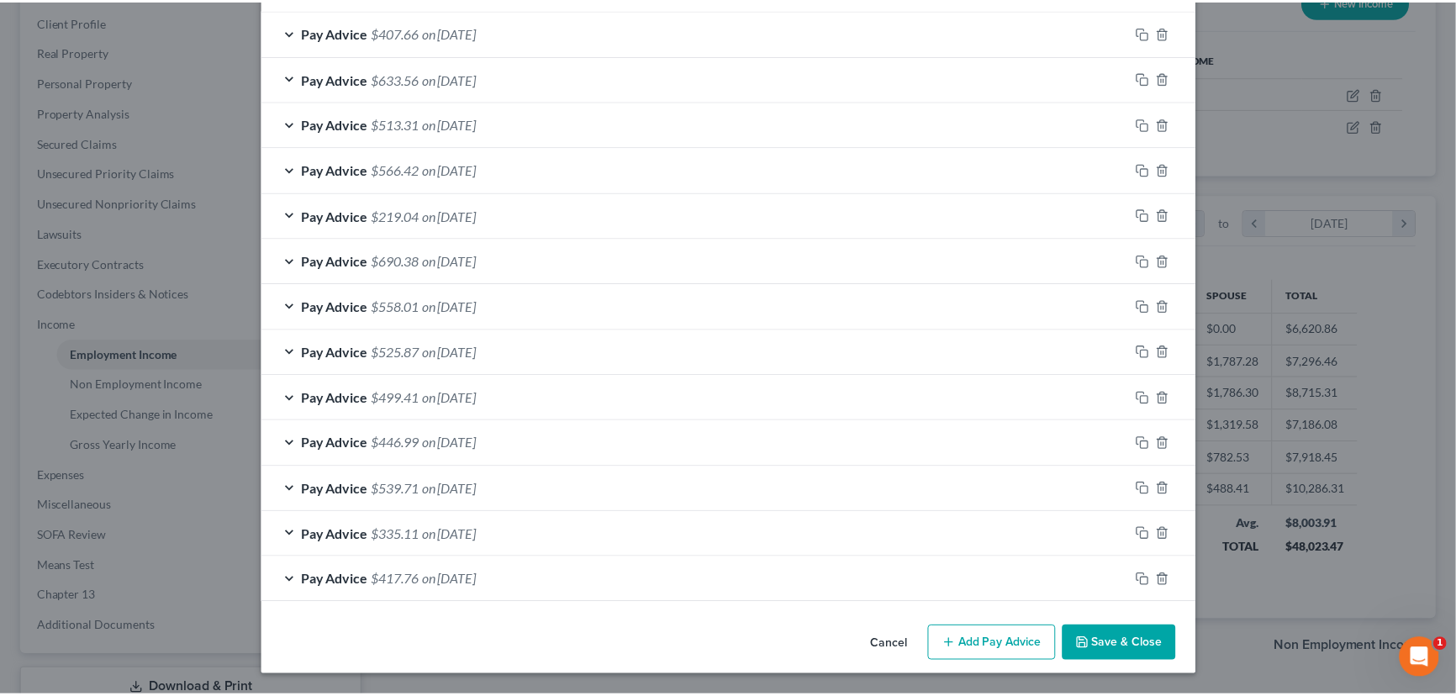
scroll to position [589, 0]
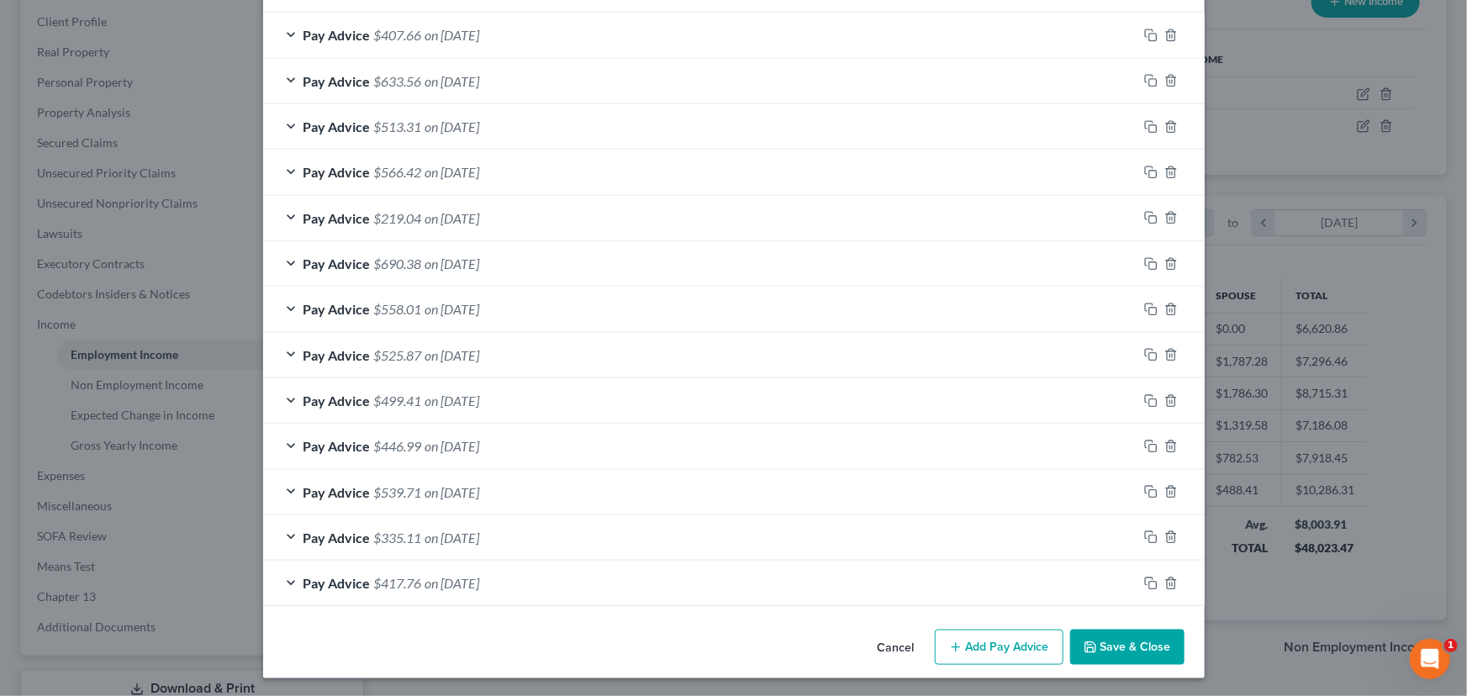
click at [1110, 656] on button "Save & Close" at bounding box center [1127, 647] width 114 height 35
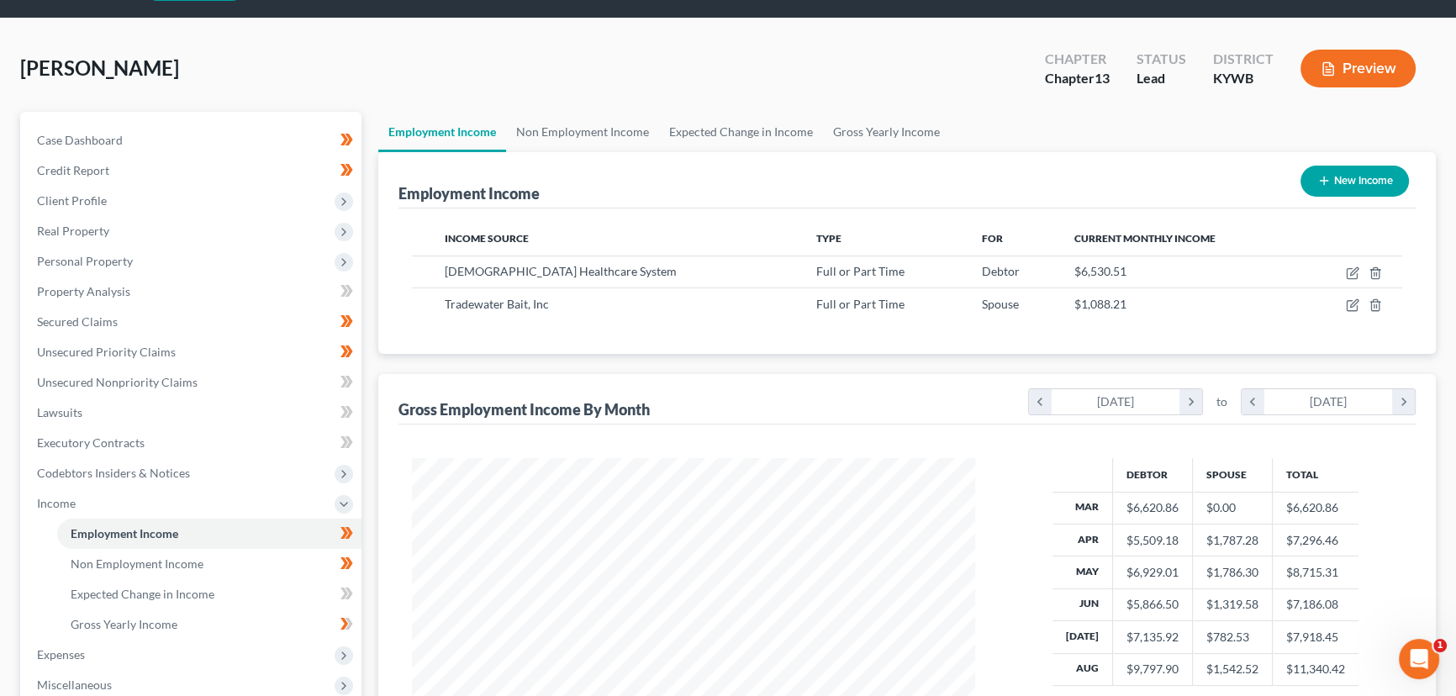
scroll to position [76, 0]
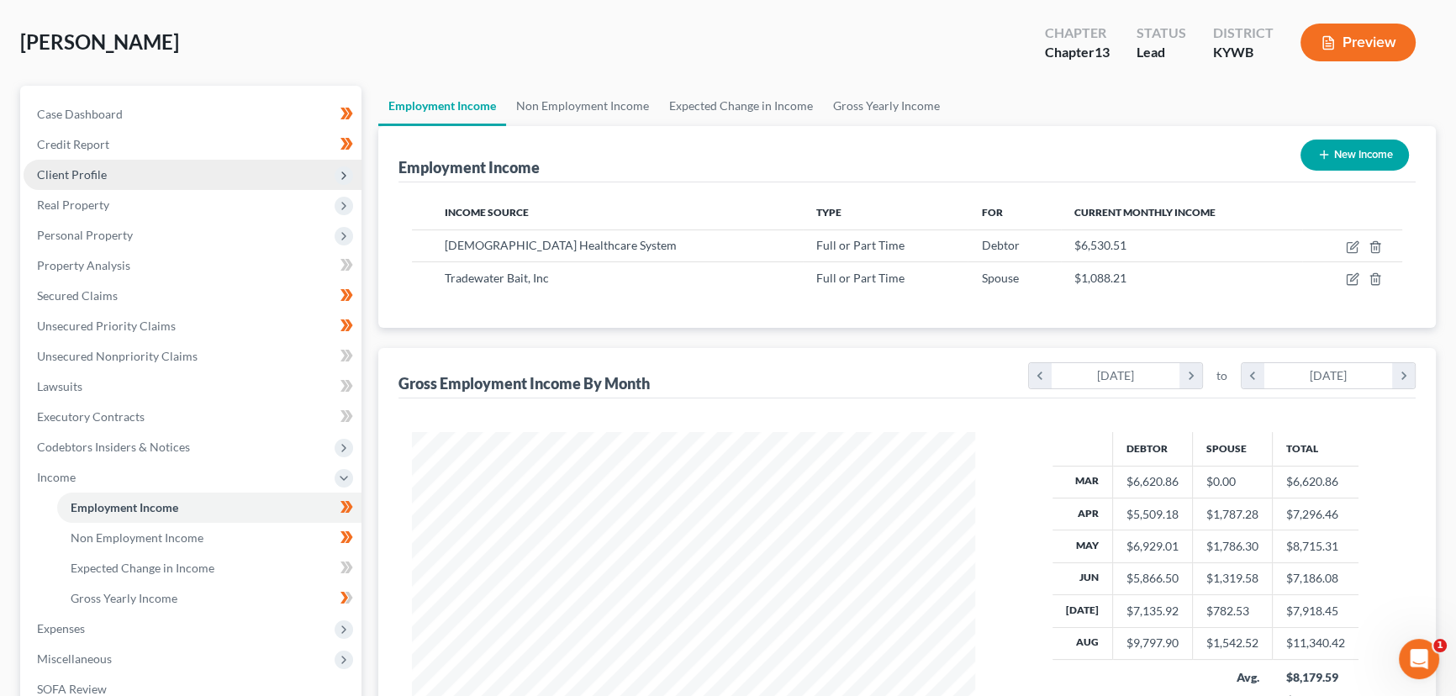
click at [95, 170] on span "Client Profile" at bounding box center [72, 174] width 70 height 14
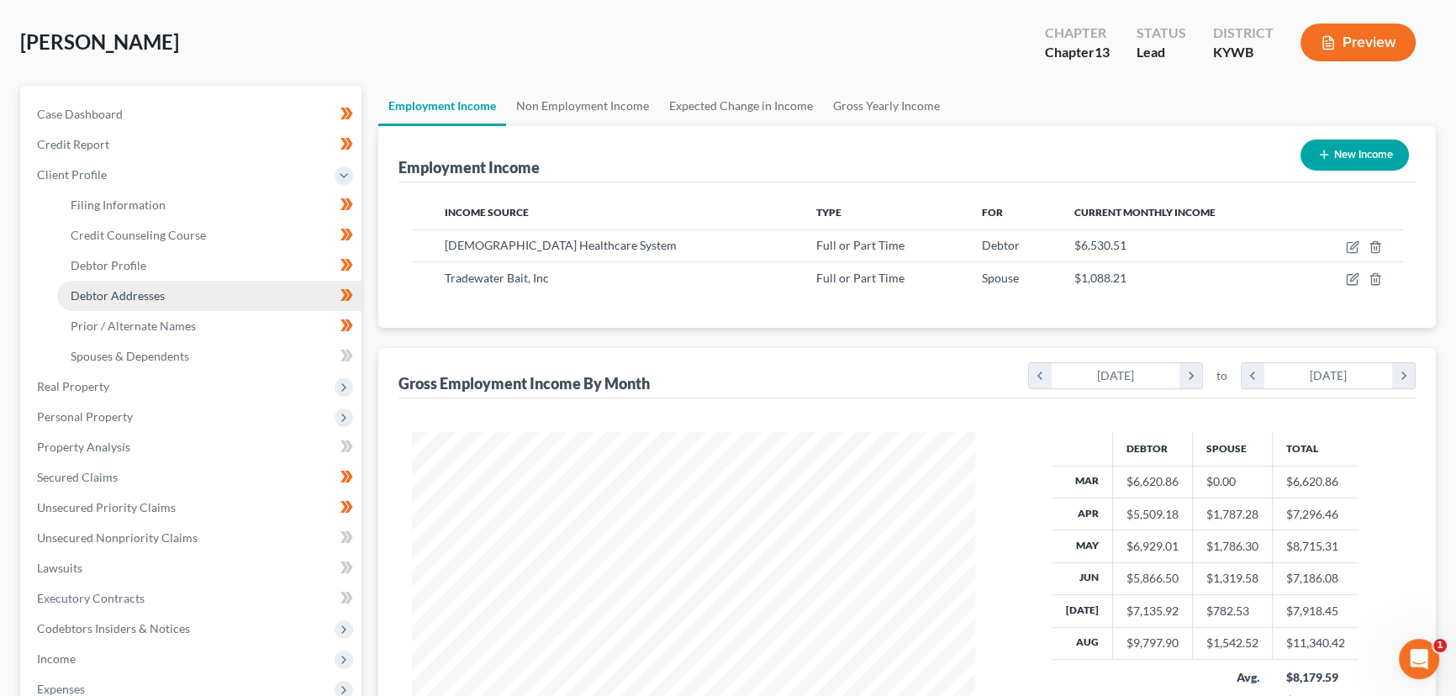
click at [134, 288] on span "Debtor Addresses" at bounding box center [118, 295] width 94 height 14
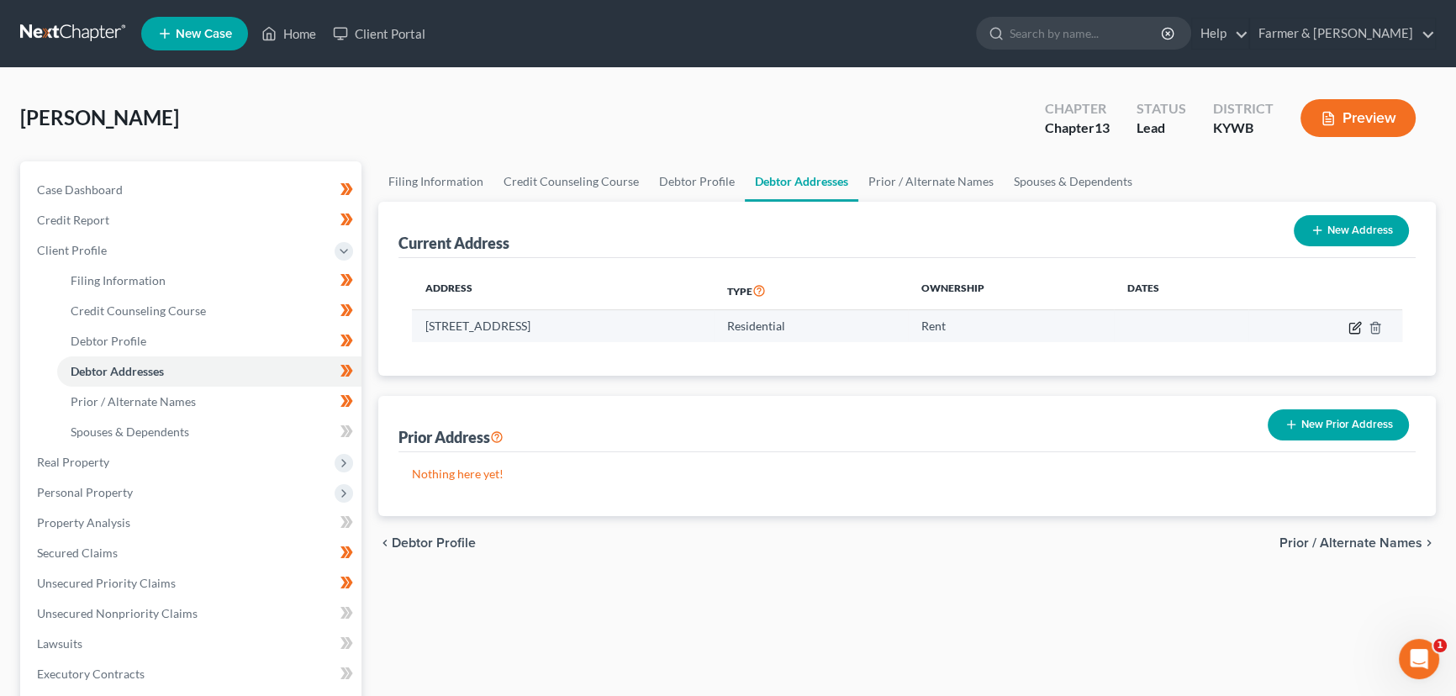
click at [1353, 324] on icon "button" at bounding box center [1357, 326] width 8 height 8
select select "18"
select select "0"
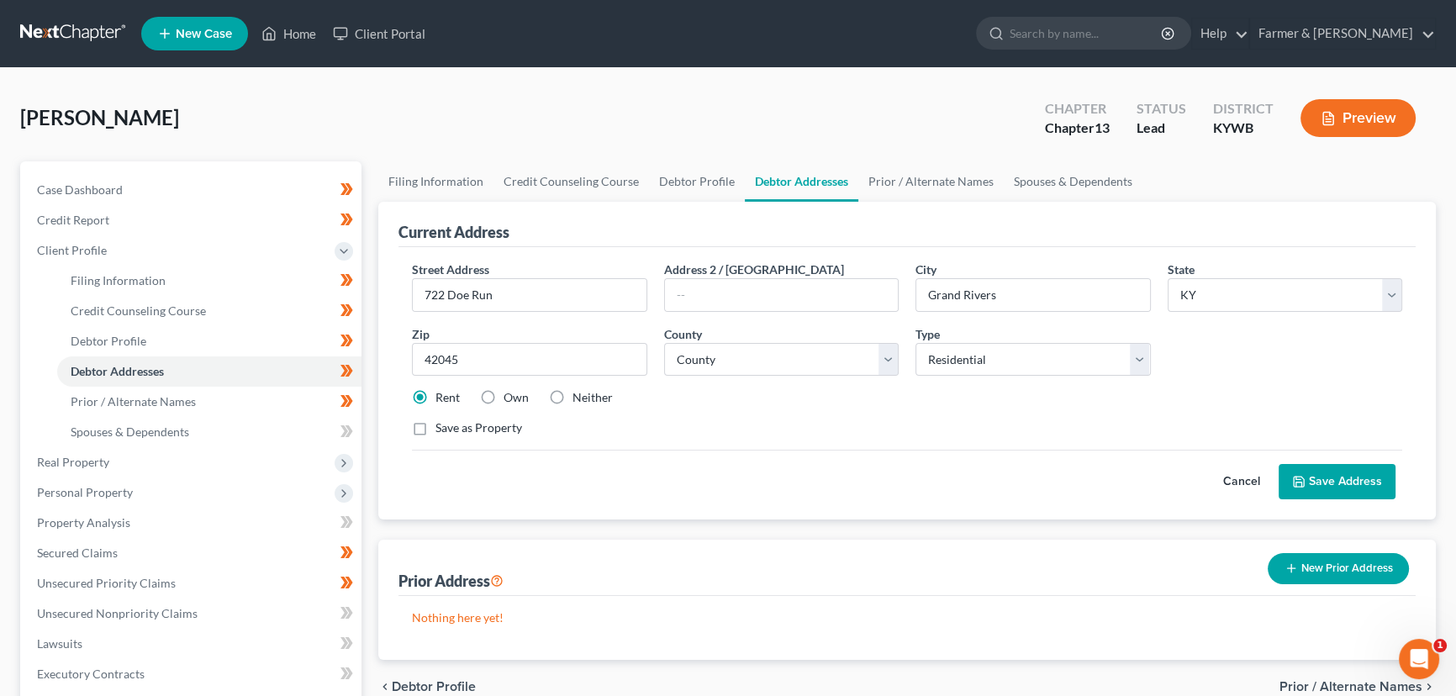
drag, startPoint x: 1236, startPoint y: 479, endPoint x: 470, endPoint y: 503, distance: 766.2
click at [1236, 479] on button "Cancel" at bounding box center [1242, 482] width 74 height 34
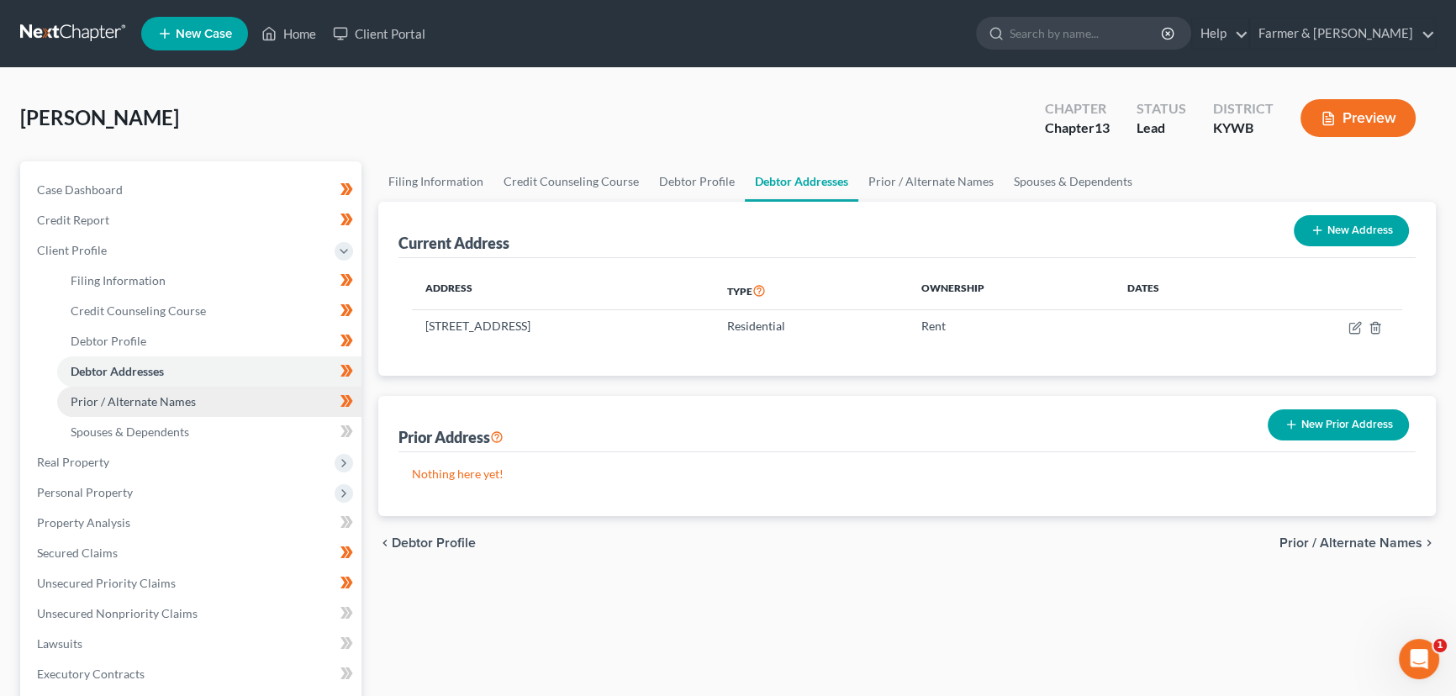
click at [162, 398] on span "Prior / Alternate Names" at bounding box center [133, 401] width 125 height 14
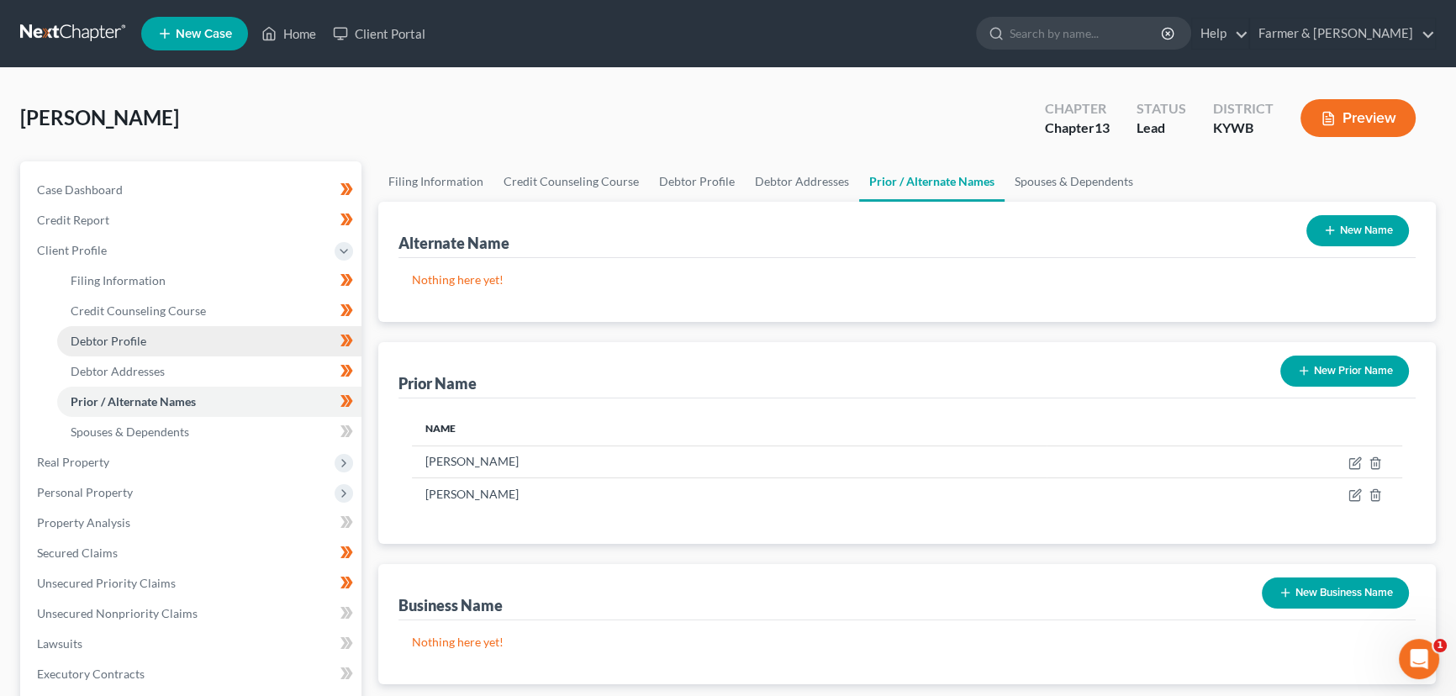
click at [141, 336] on span "Debtor Profile" at bounding box center [109, 341] width 76 height 14
select select "1"
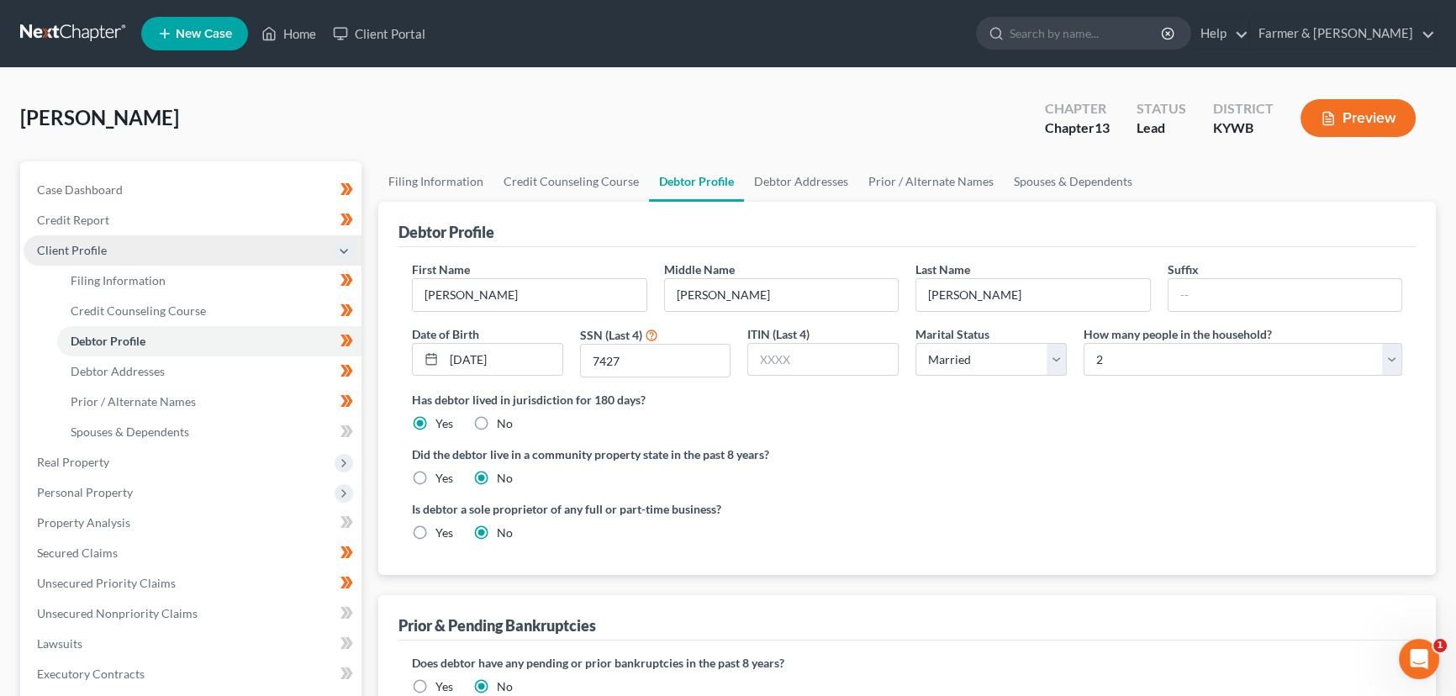
click at [128, 250] on span "Client Profile" at bounding box center [193, 250] width 338 height 30
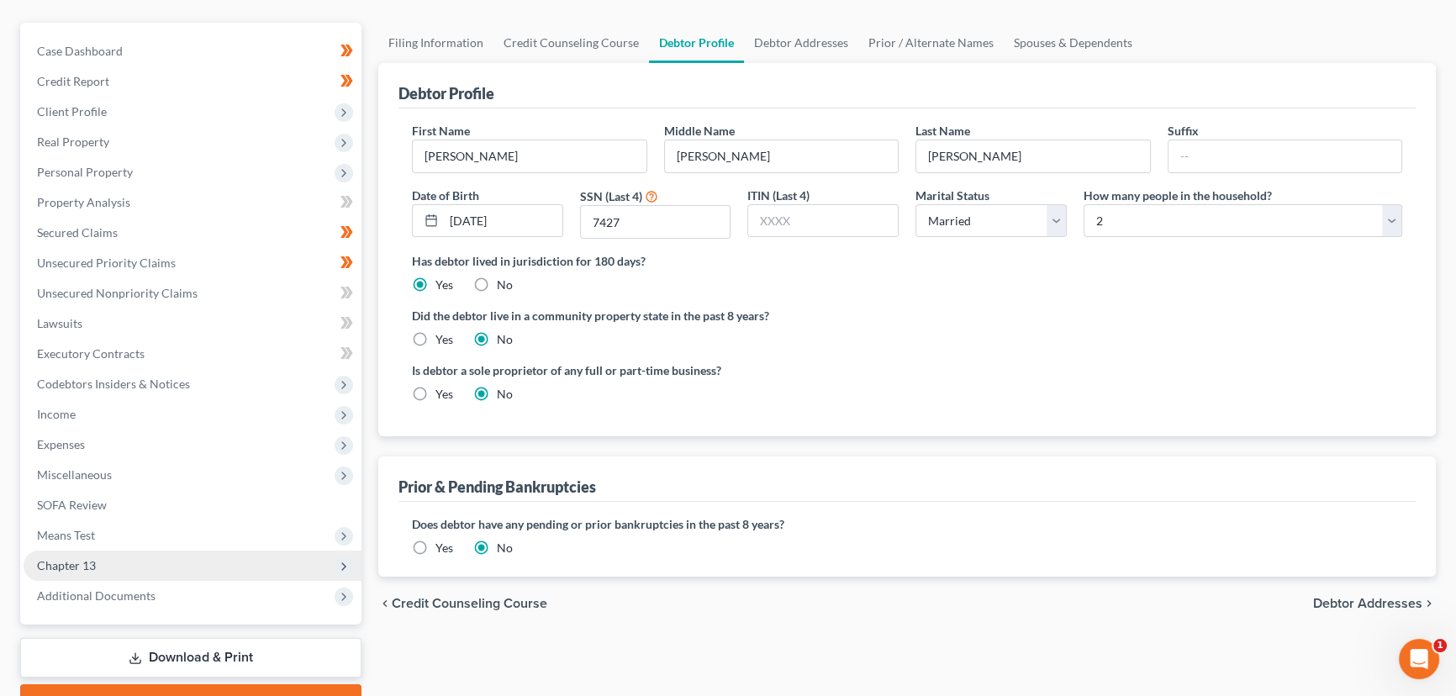
scroll to position [152, 0]
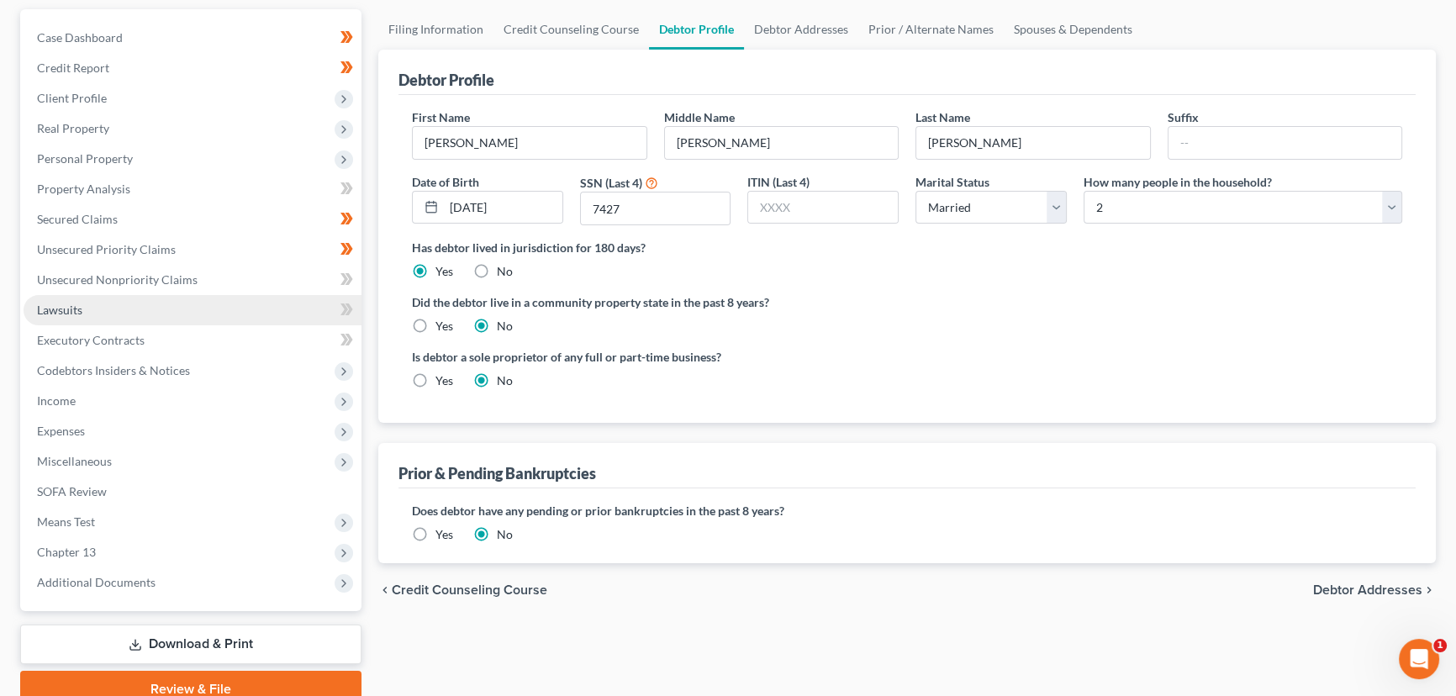
click at [56, 317] on link "Lawsuits" at bounding box center [193, 310] width 338 height 30
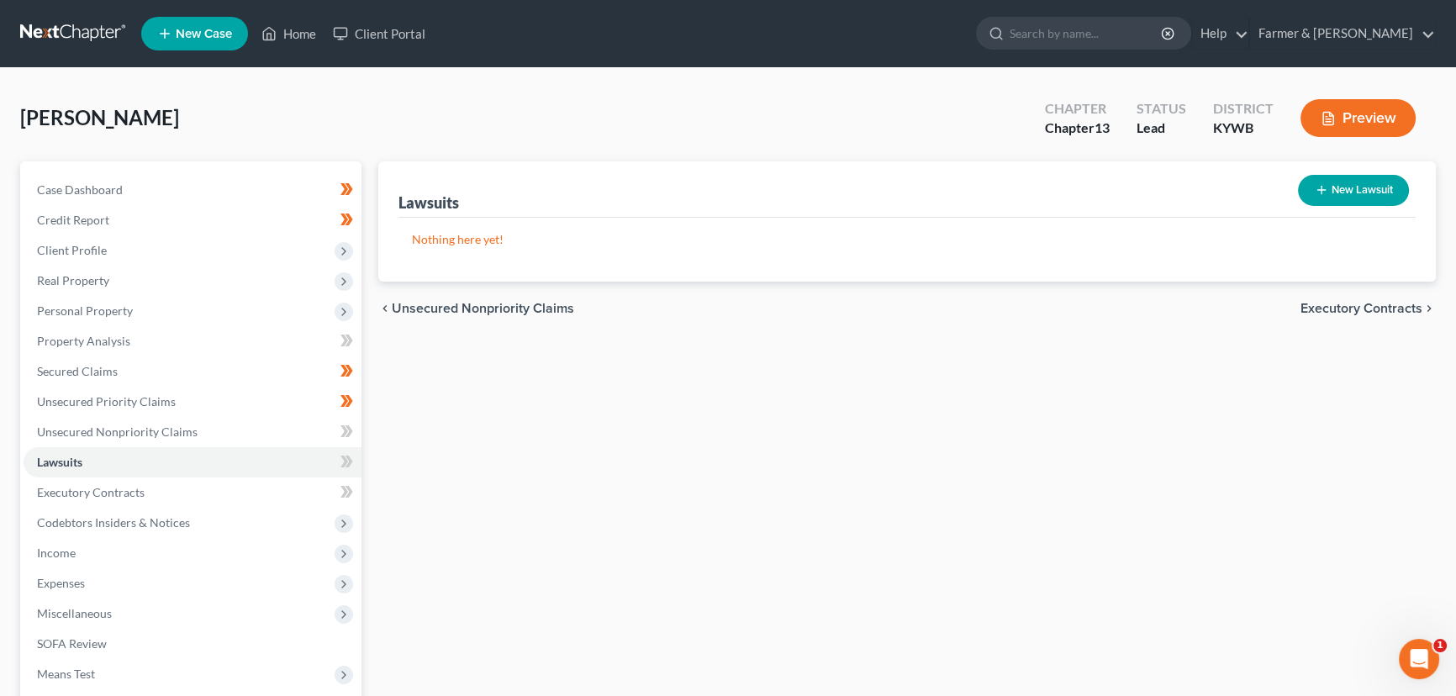
click at [1379, 177] on button "New Lawsuit" at bounding box center [1353, 190] width 111 height 31
select select "0"
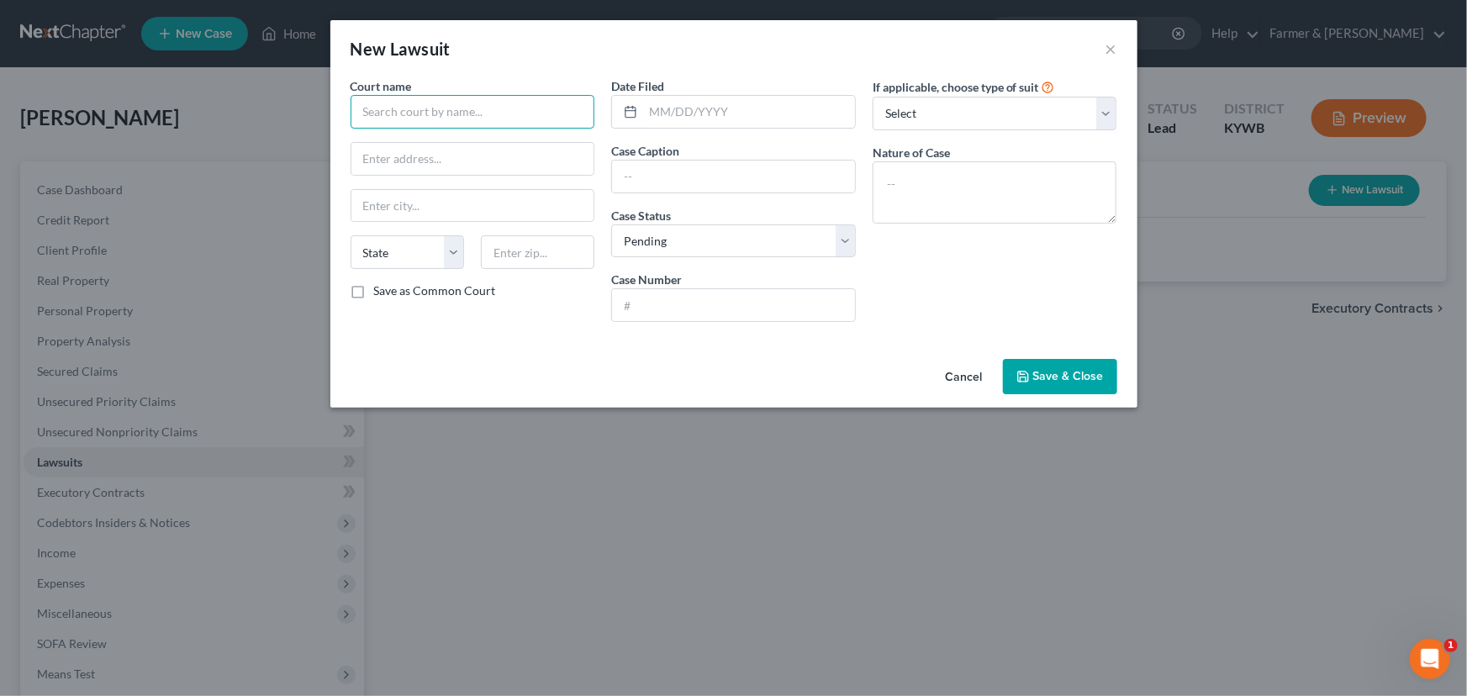
click at [448, 103] on input "text" at bounding box center [473, 112] width 245 height 34
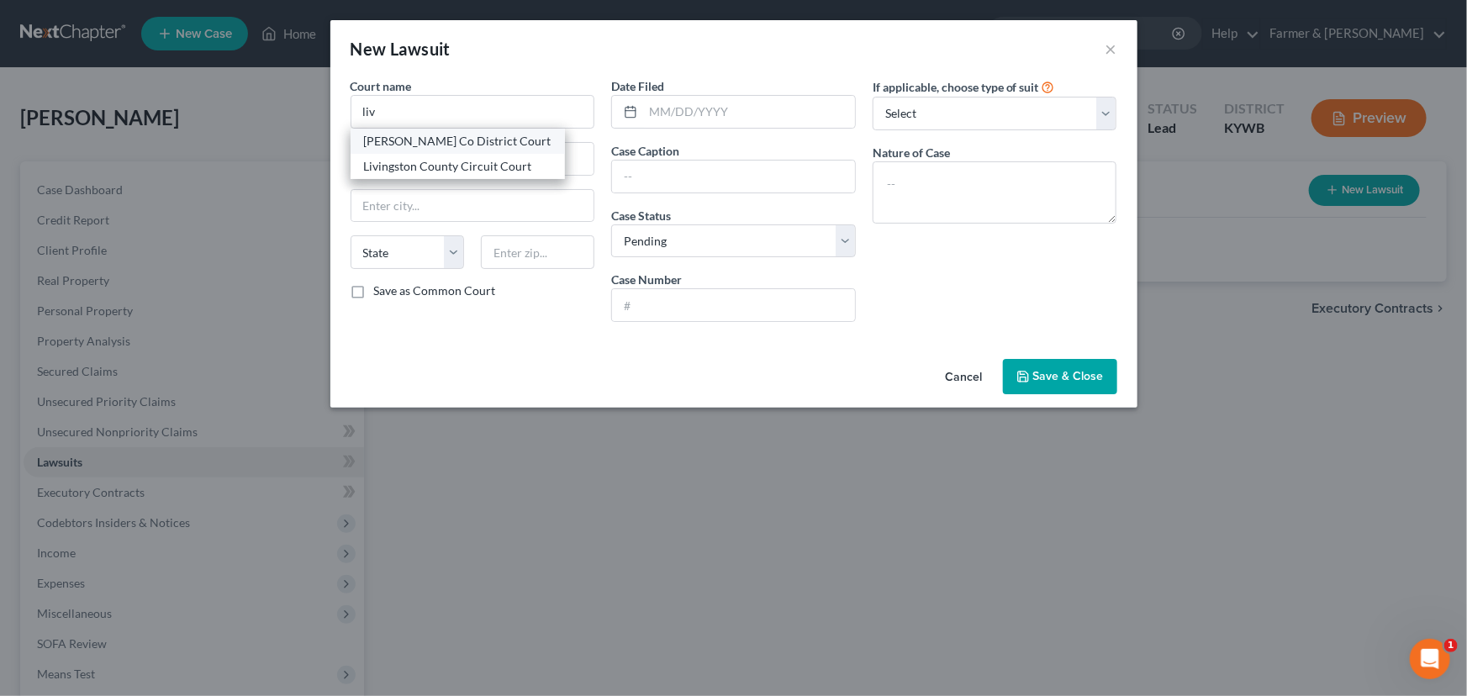
click at [462, 141] on div "[PERSON_NAME] Co District Court" at bounding box center [457, 141] width 187 height 17
type input "[PERSON_NAME] Co District Court"
type input "[STREET_ADDRESS][PERSON_NAME]"
type input "Smithland"
select select "18"
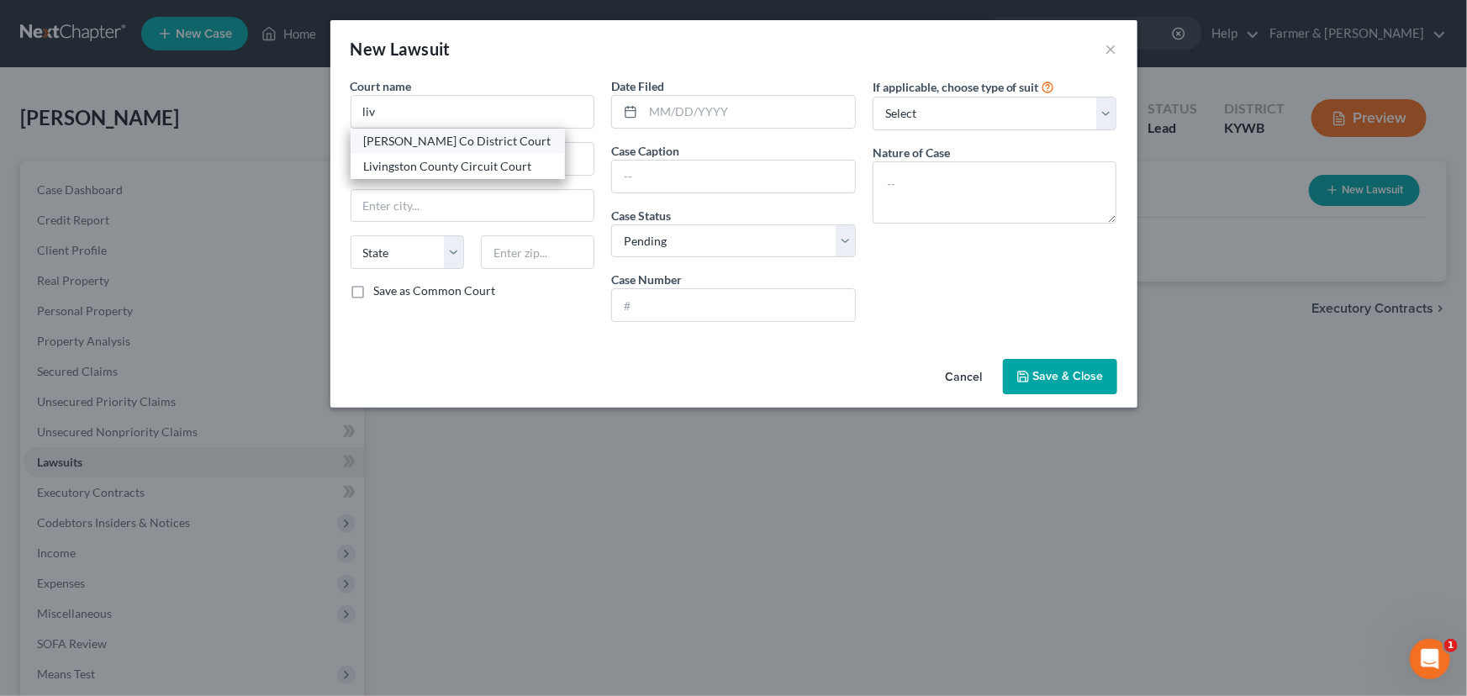
type input "42081"
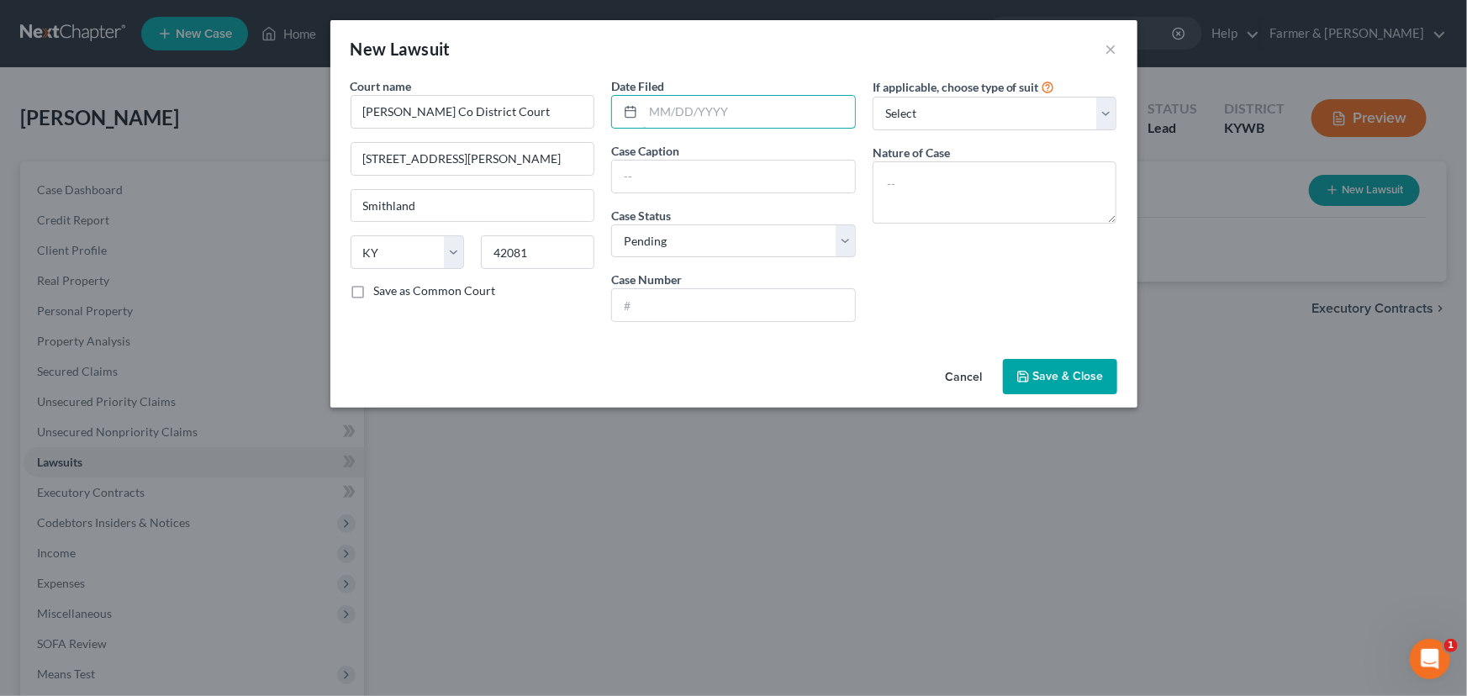
drag, startPoint x: 722, startPoint y: 115, endPoint x: 637, endPoint y: 135, distance: 87.1
click at [722, 115] on input "text" at bounding box center [749, 112] width 212 height 32
paste input "[DATE]"
type input "[DATE]"
drag, startPoint x: 625, startPoint y: 175, endPoint x: 647, endPoint y: 172, distance: 22.8
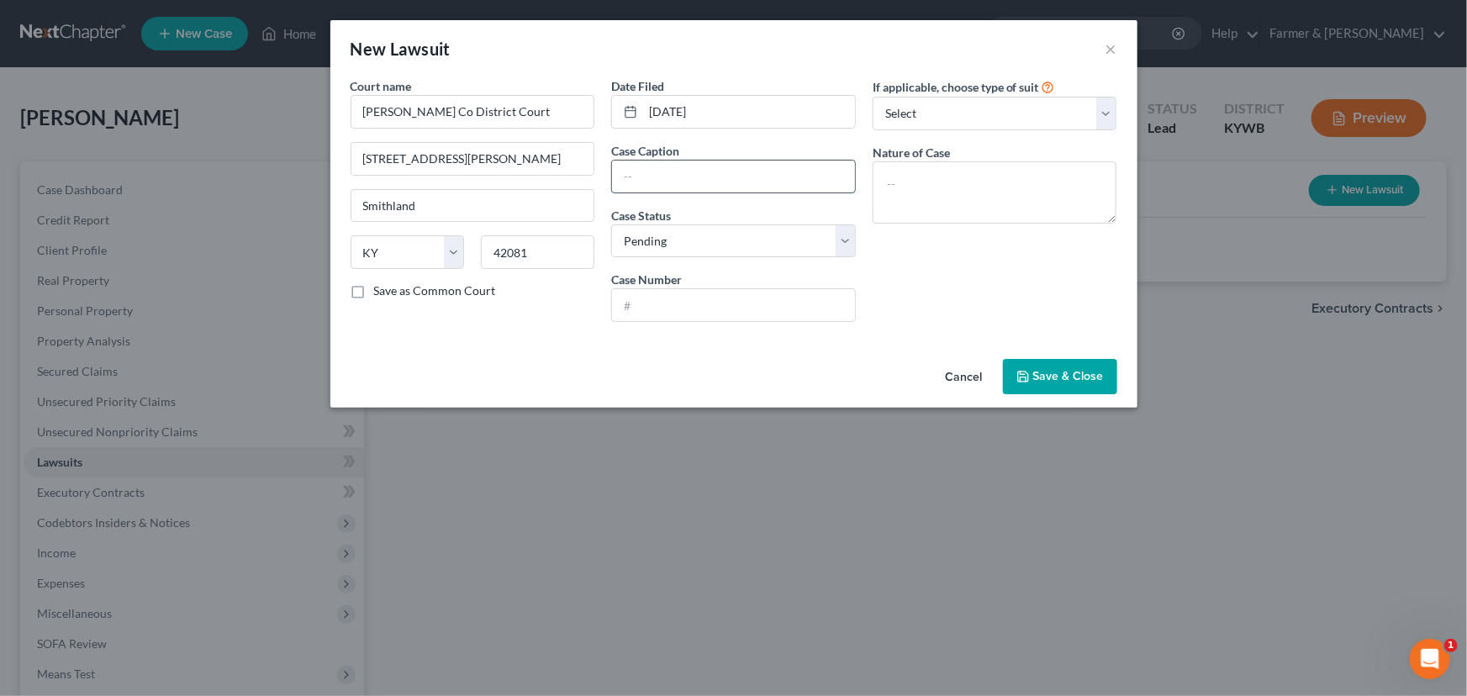
click at [625, 175] on input "text" at bounding box center [733, 177] width 243 height 32
paste input "EXCEL ANESTHESIA PSC, VS. [PERSON_NAME]"
type input "EXCEL ANESTHESIA PSC, VS. [PERSON_NAME]"
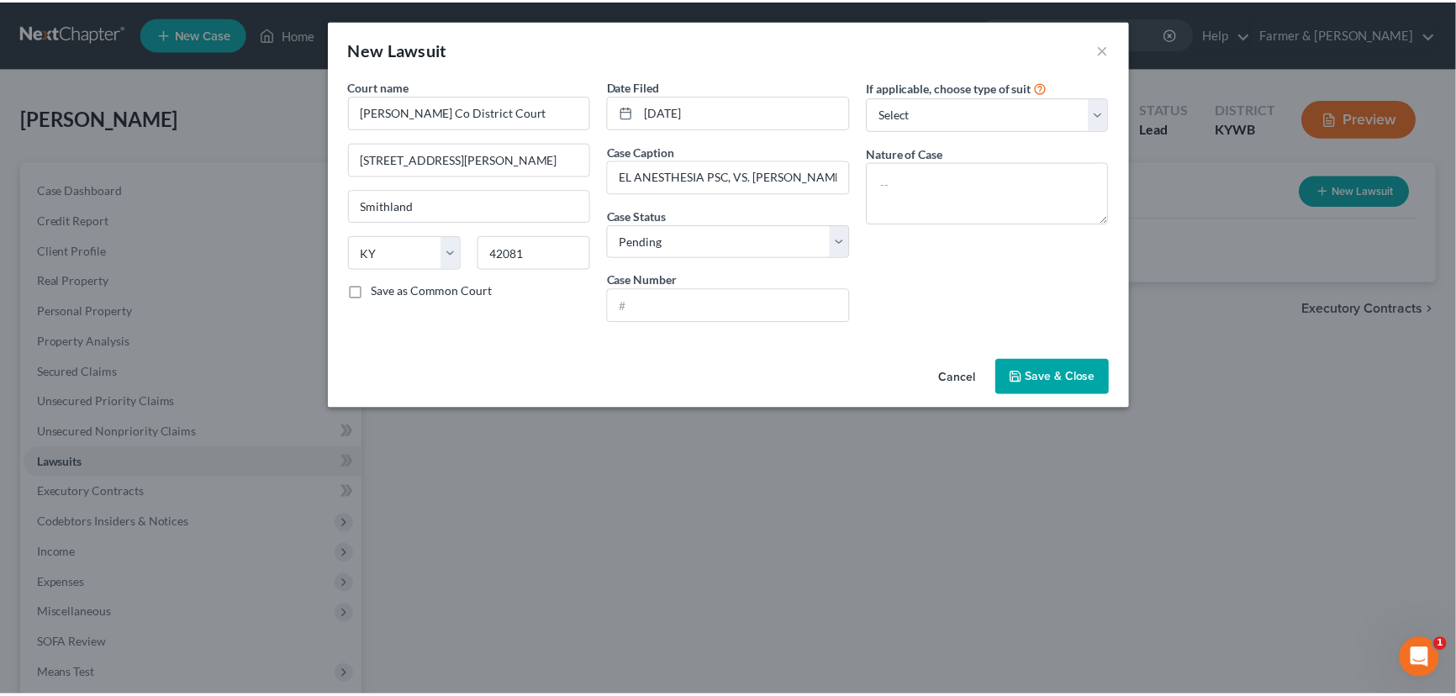
scroll to position [0, 0]
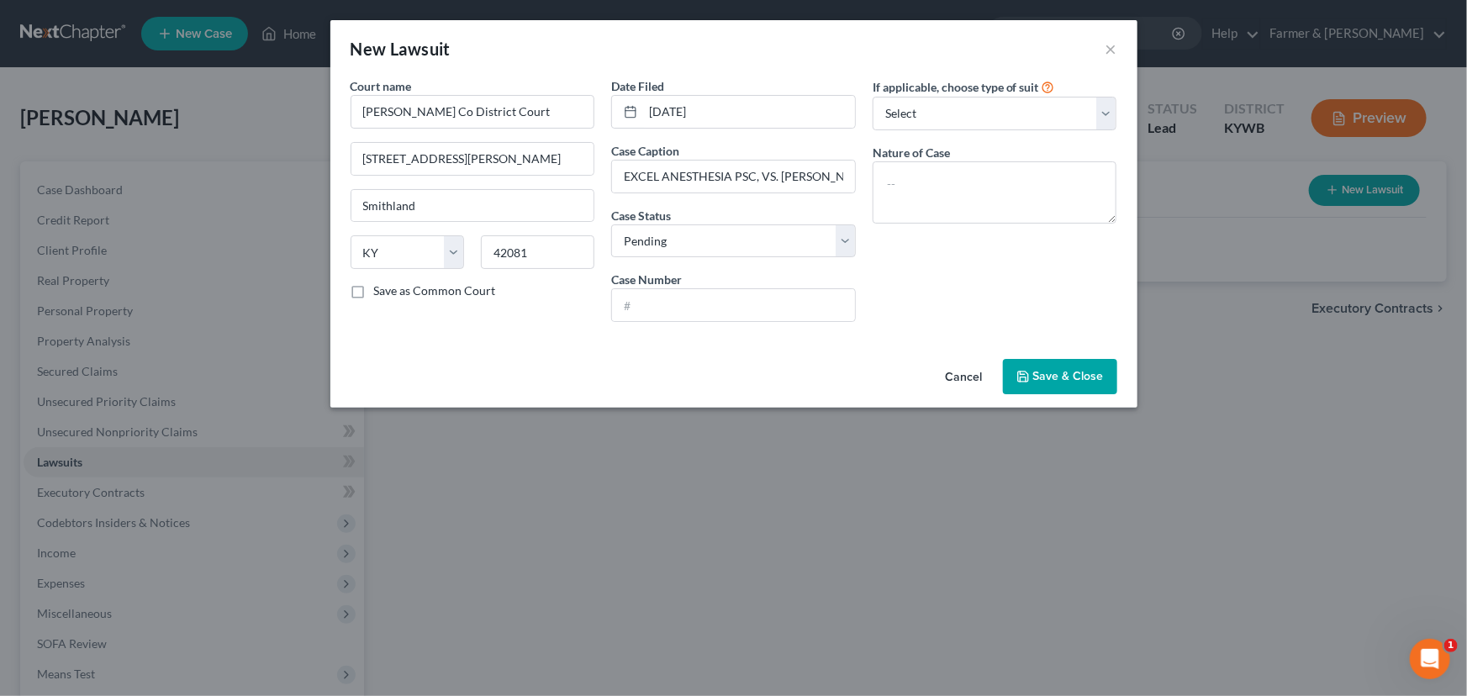
click at [927, 266] on div "If applicable, choose type of suit Select Repossession Garnishment Foreclosure …" at bounding box center [994, 206] width 261 height 258
click at [674, 307] on input "text" at bounding box center [733, 305] width 243 height 32
paste input "21-C-00014"
type input "21-C-00014"
drag, startPoint x: 901, startPoint y: 293, endPoint x: 924, endPoint y: 229, distance: 67.8
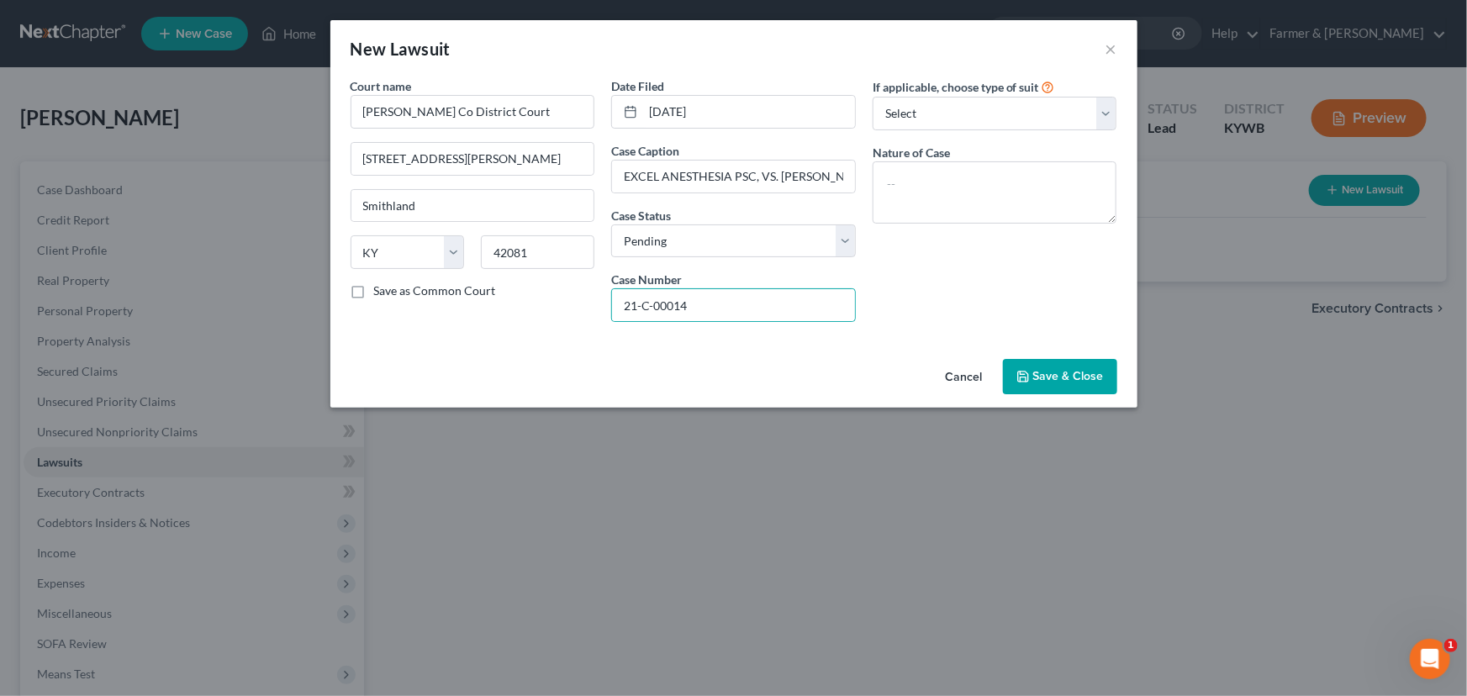
click at [902, 293] on div "If applicable, choose type of suit Select Repossession Garnishment Foreclosure …" at bounding box center [994, 206] width 261 height 258
drag, startPoint x: 932, startPoint y: 109, endPoint x: 933, endPoint y: 129, distance: 19.4
click at [932, 109] on select "Select Repossession Garnishment Foreclosure Attached, Seized, Or Levied Other" at bounding box center [995, 114] width 245 height 34
select select "4"
click at [873, 97] on select "Select Repossession Garnishment Foreclosure Attached, Seized, Or Levied Other" at bounding box center [995, 114] width 245 height 34
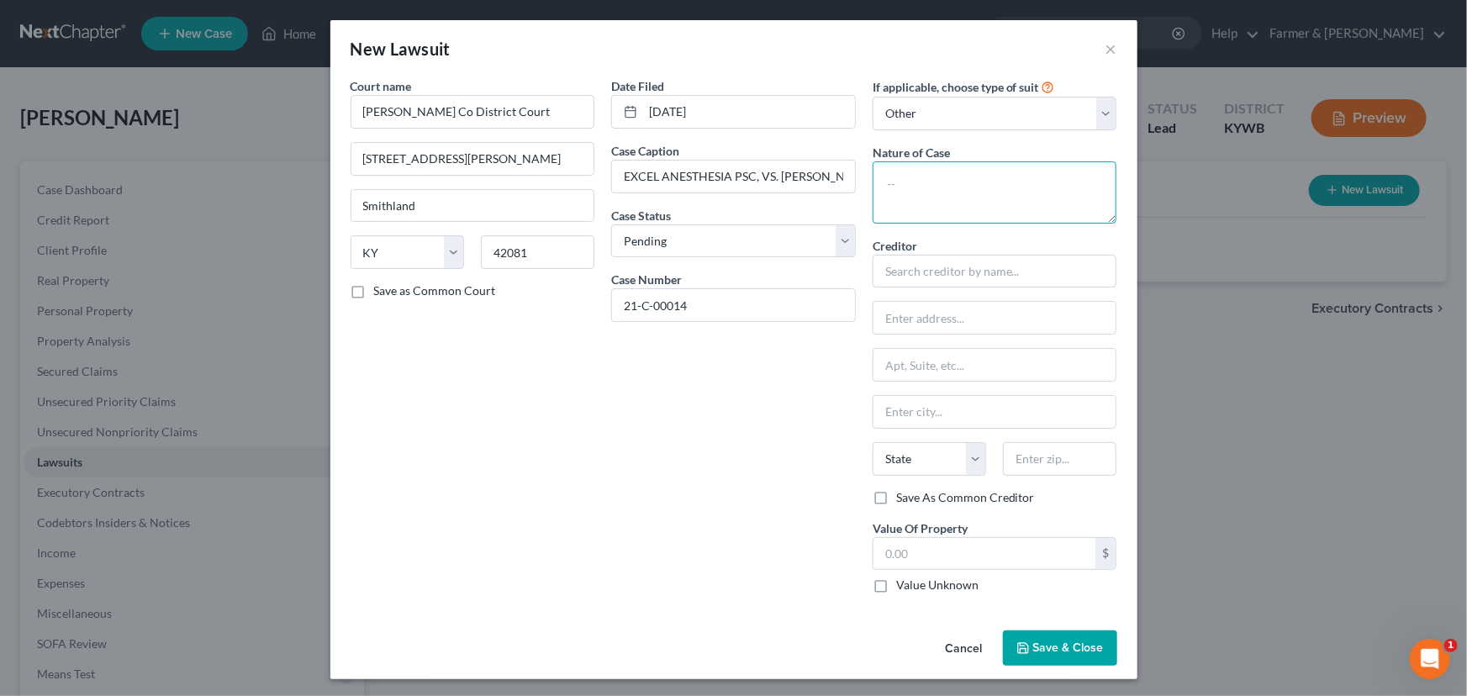
click at [924, 191] on textarea at bounding box center [995, 192] width 245 height 62
type textarea "Civil"
click at [1106, 48] on button "×" at bounding box center [1111, 49] width 12 height 20
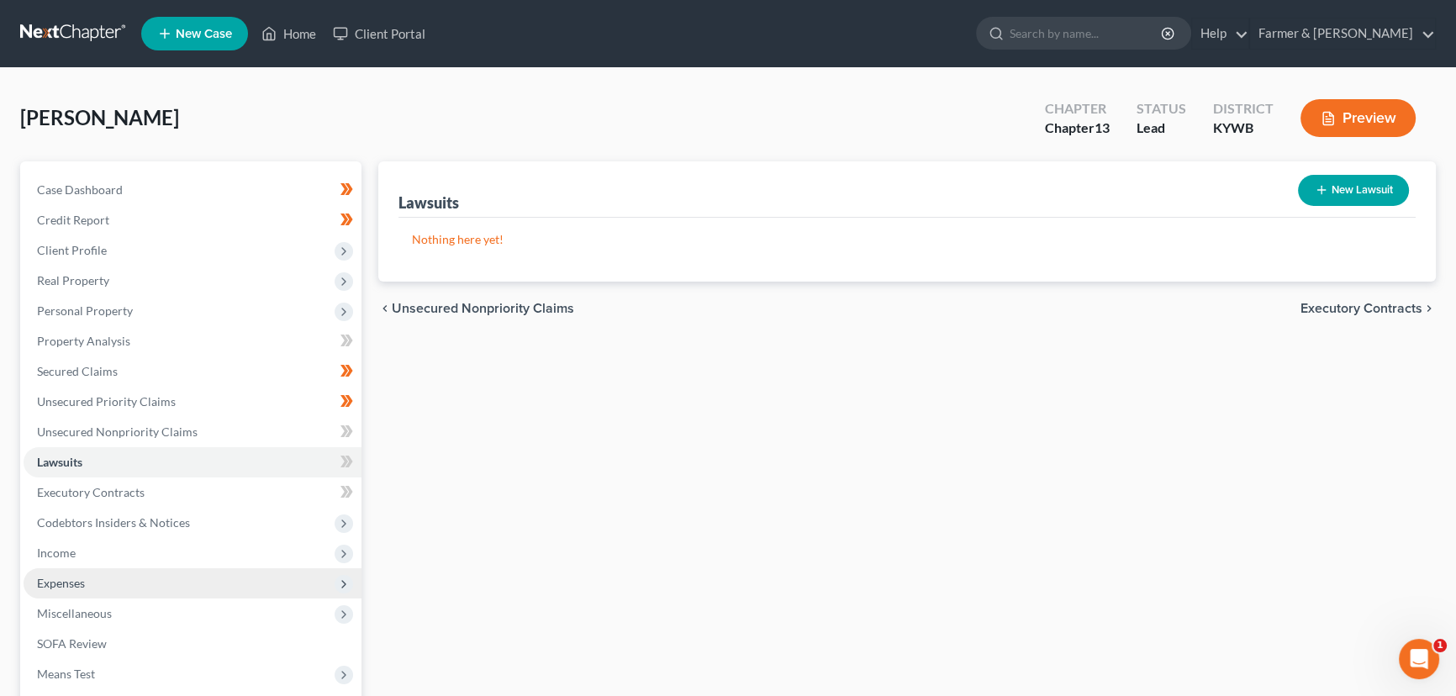
drag, startPoint x: 57, startPoint y: 544, endPoint x: 86, endPoint y: 580, distance: 46.1
click at [57, 546] on span "Income" at bounding box center [56, 553] width 39 height 14
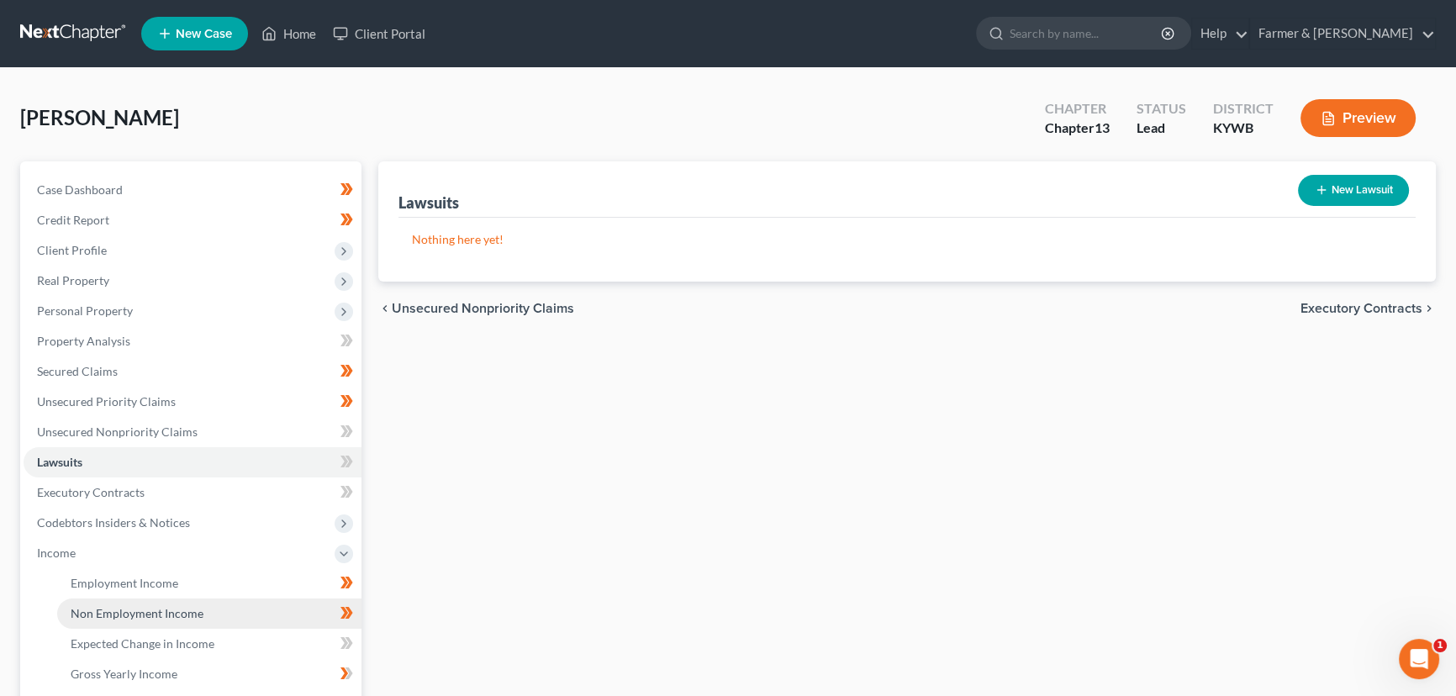
click at [105, 608] on span "Non Employment Income" at bounding box center [137, 613] width 133 height 14
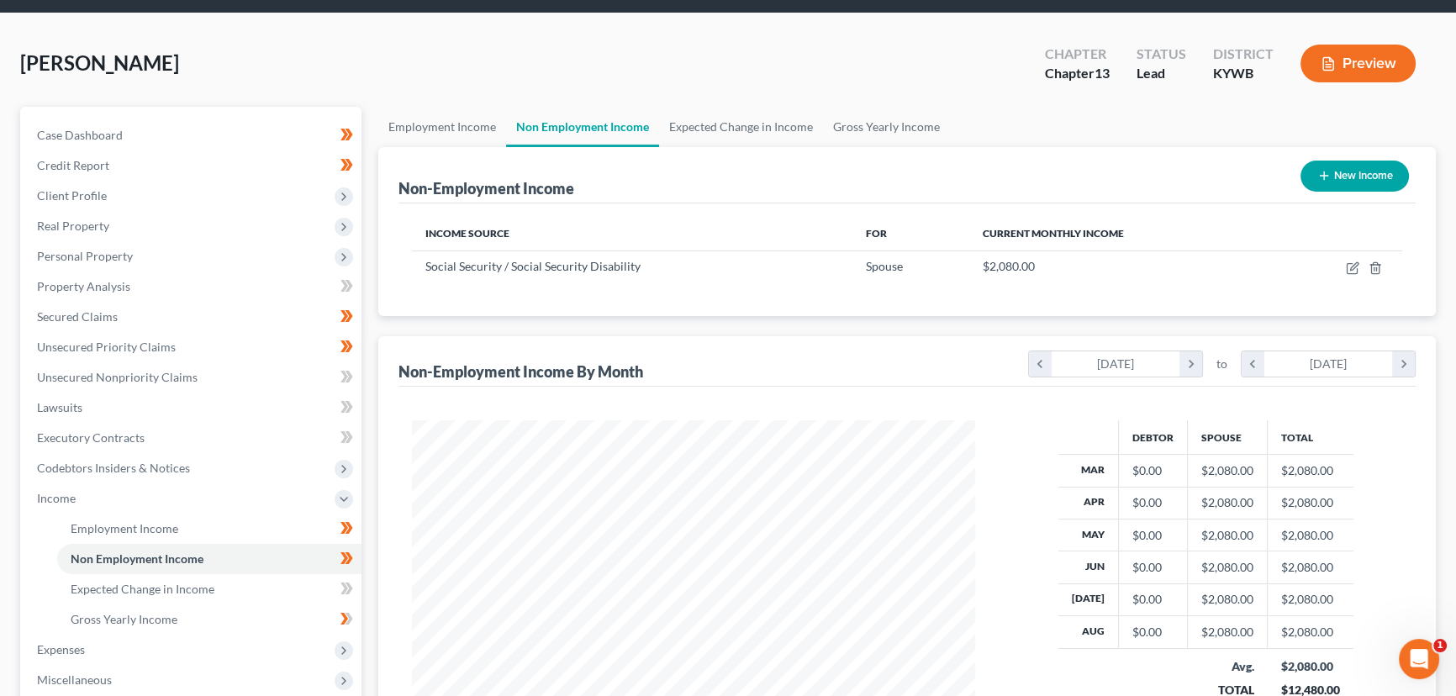
scroll to position [152, 0]
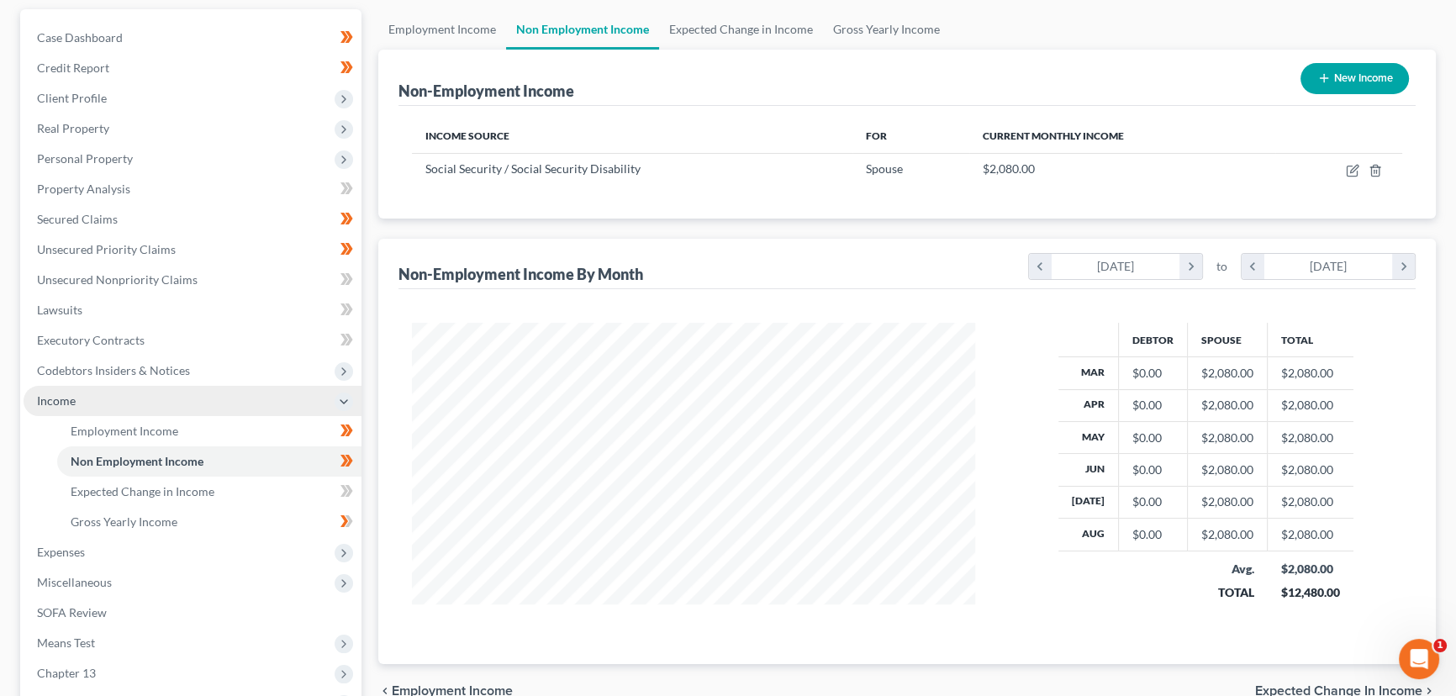
click at [81, 401] on span "Income" at bounding box center [193, 401] width 338 height 30
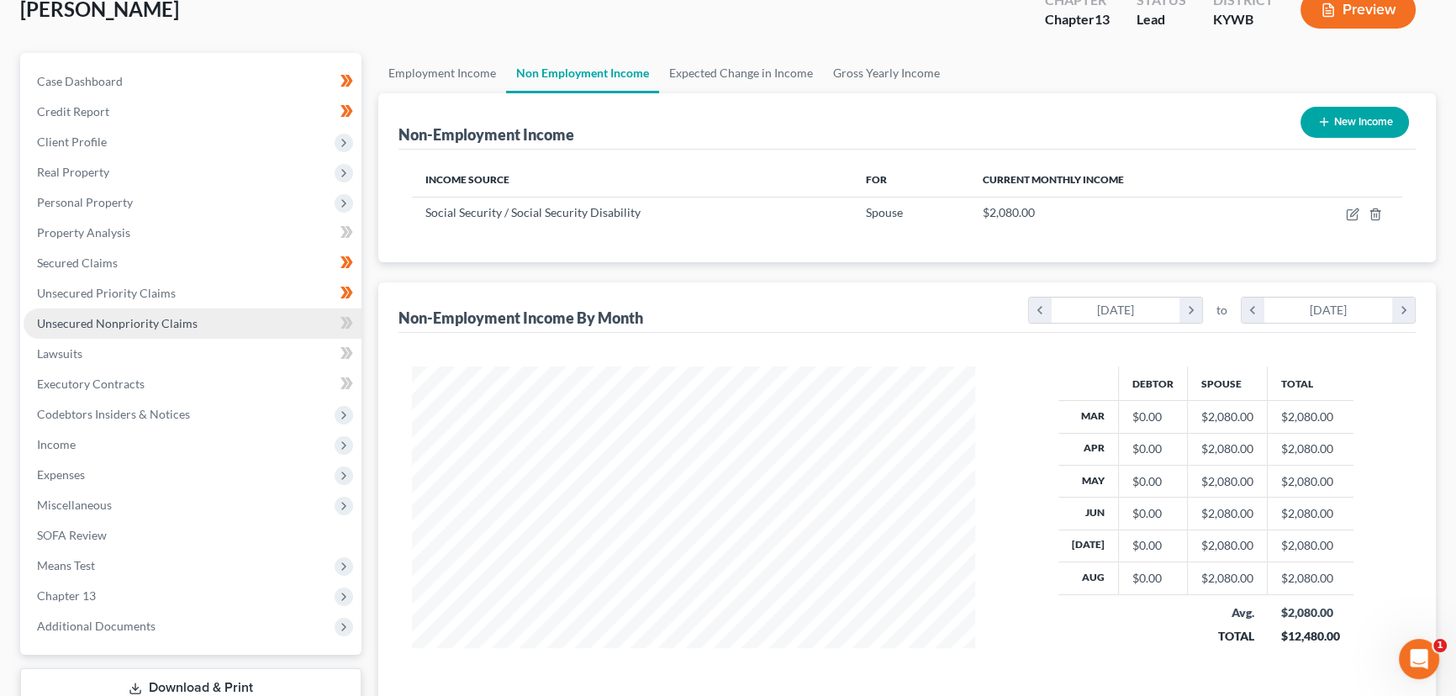
scroll to position [76, 0]
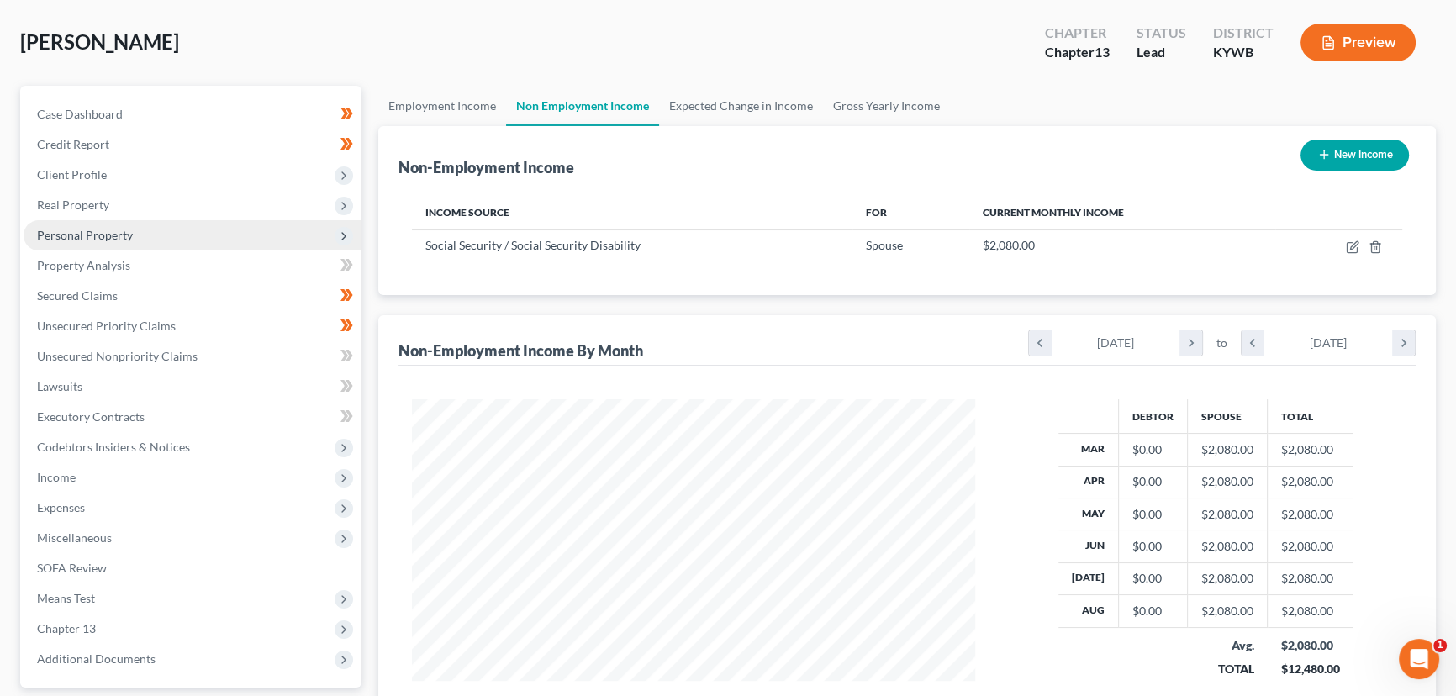
click at [99, 228] on span "Personal Property" at bounding box center [85, 235] width 96 height 14
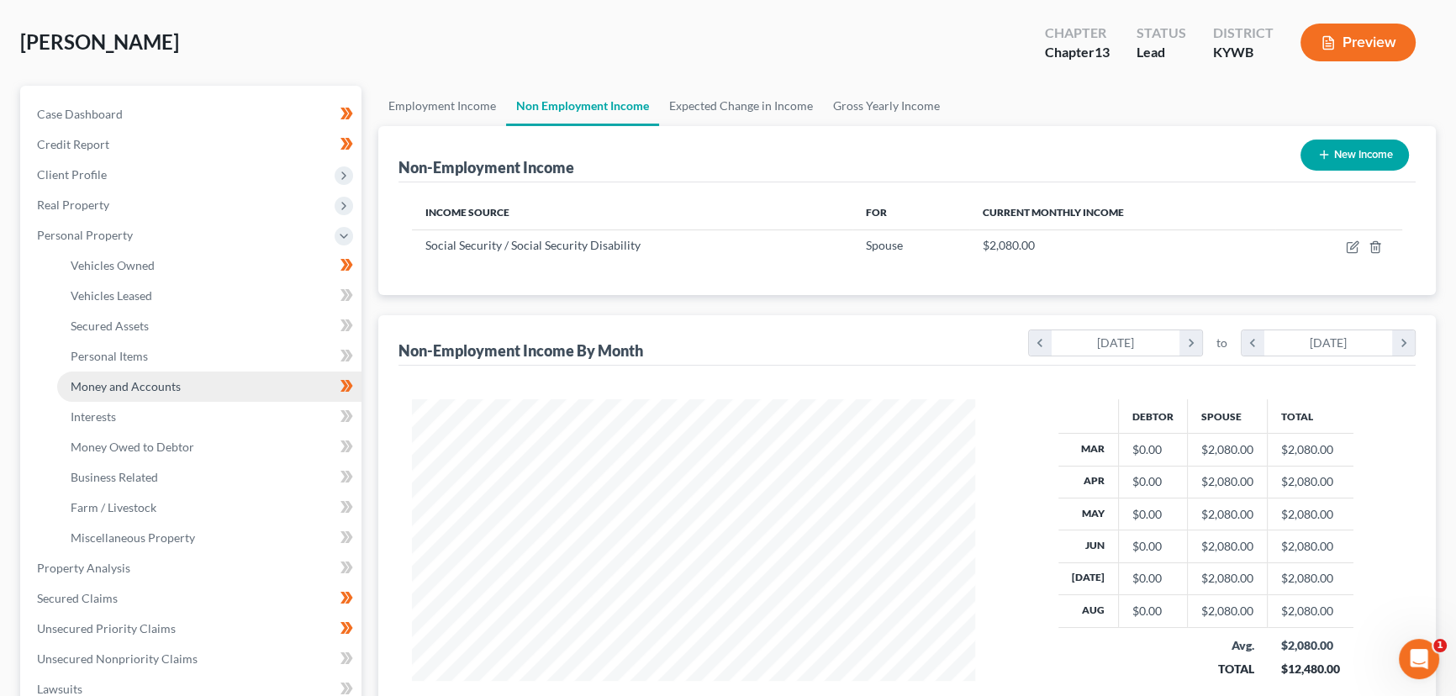
click at [156, 374] on link "Money and Accounts" at bounding box center [209, 387] width 304 height 30
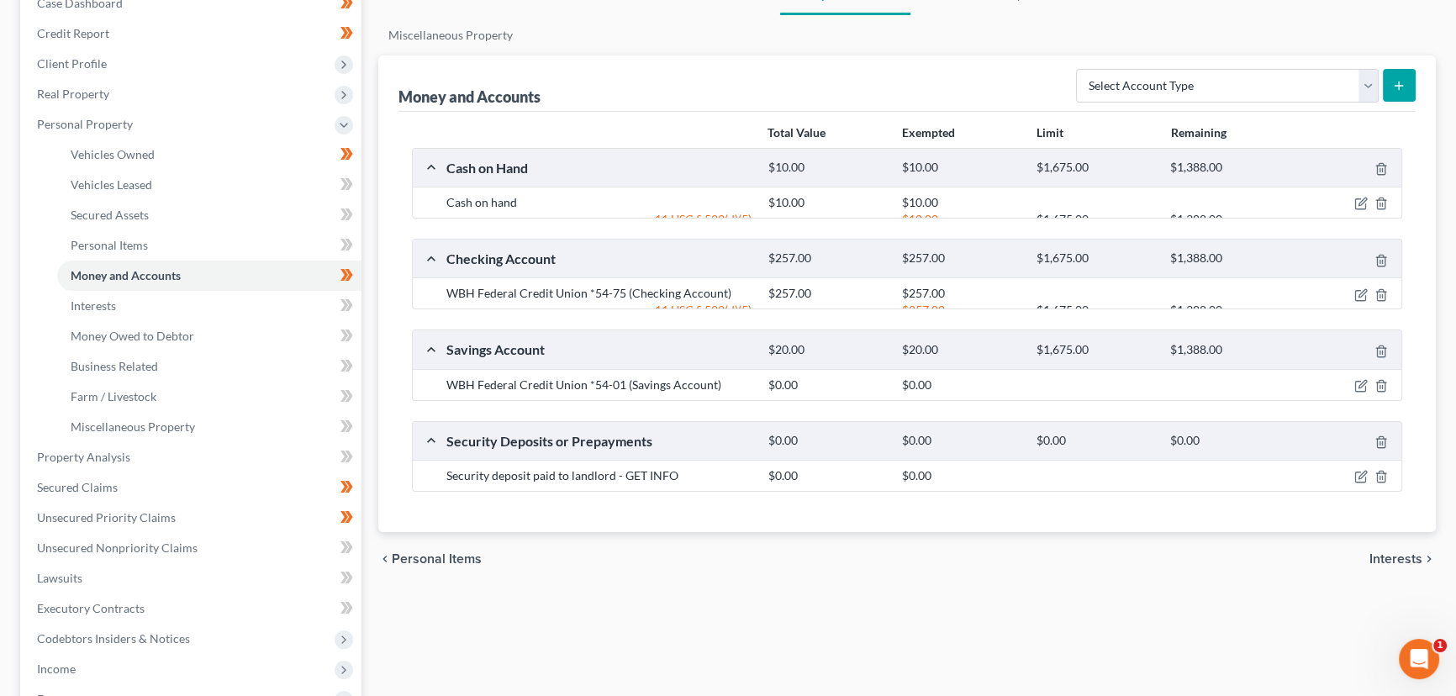
scroll to position [229, 0]
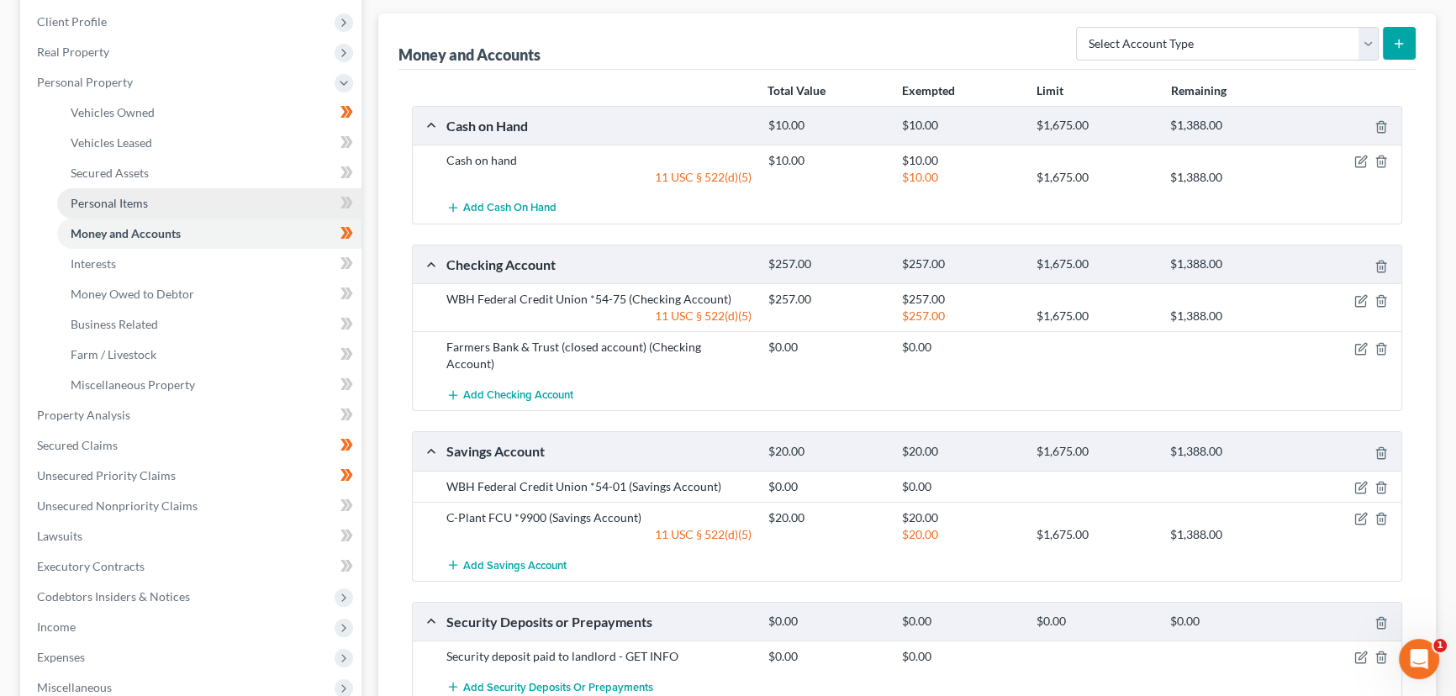
click at [144, 200] on span "Personal Items" at bounding box center [109, 203] width 77 height 14
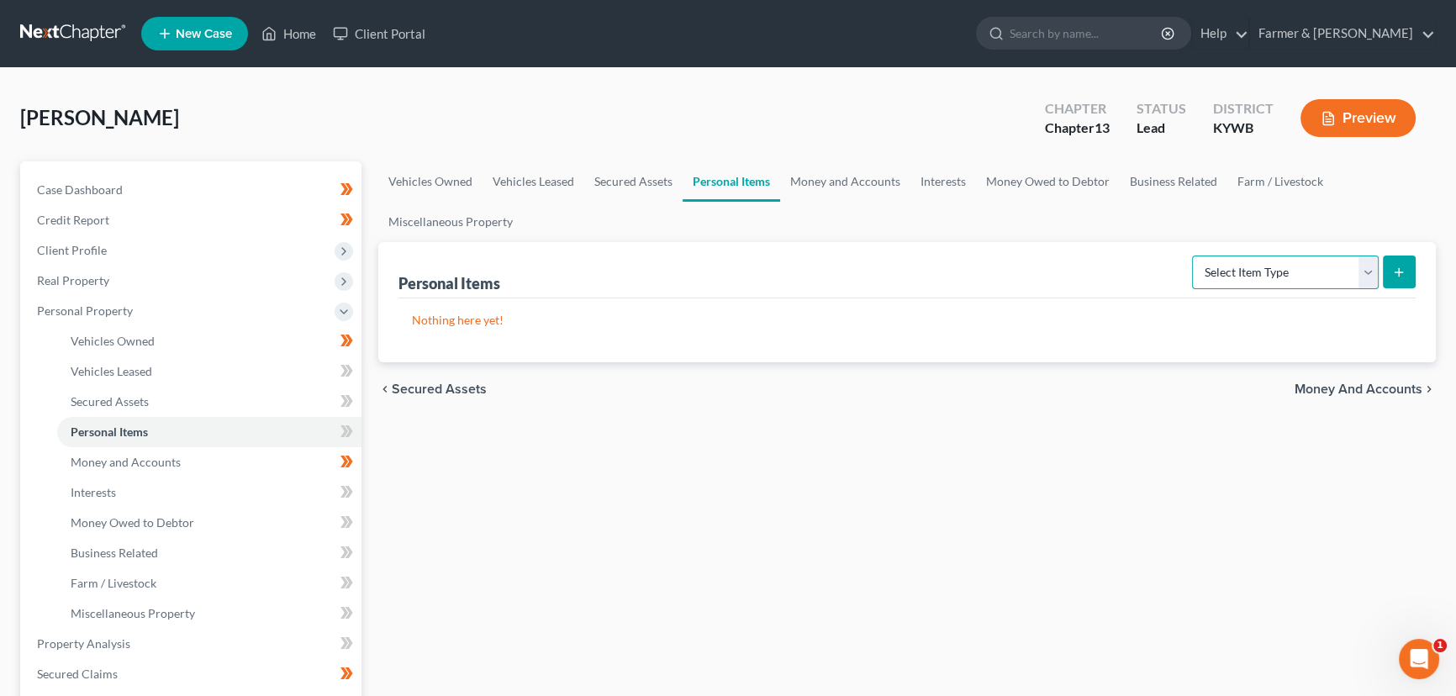
click at [1240, 266] on select "Select Item Type Clothing Collectibles Of Value Electronics Firearms Household …" at bounding box center [1285, 273] width 187 height 34
select select "clothing"
click at [1194, 256] on select "Select Item Type Clothing Collectibles Of Value Electronics Firearms Household …" at bounding box center [1285, 273] width 187 height 34
click at [1386, 278] on button "submit" at bounding box center [1399, 272] width 33 height 33
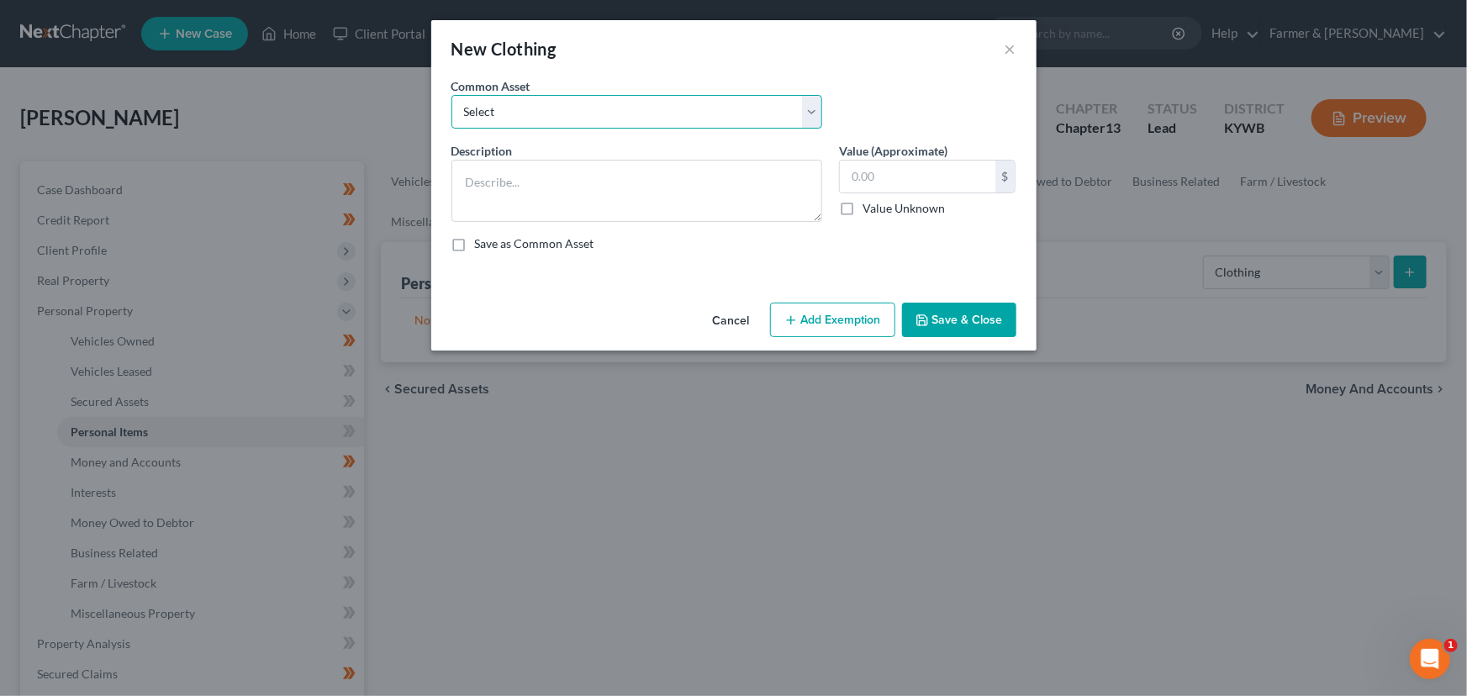
drag, startPoint x: 537, startPoint y: 113, endPoint x: 538, endPoint y: 127, distance: 13.5
click at [537, 113] on select "Select misc. clothing for 1 adult misc. clothing for 2 adults and 2 children mi…" at bounding box center [636, 112] width 371 height 34
select select "3"
click at [451, 95] on select "Select misc. clothing for 1 adult misc. clothing for 2 adults and 2 children mi…" at bounding box center [636, 112] width 371 height 34
type textarea "misc. clothing for 2 adults"
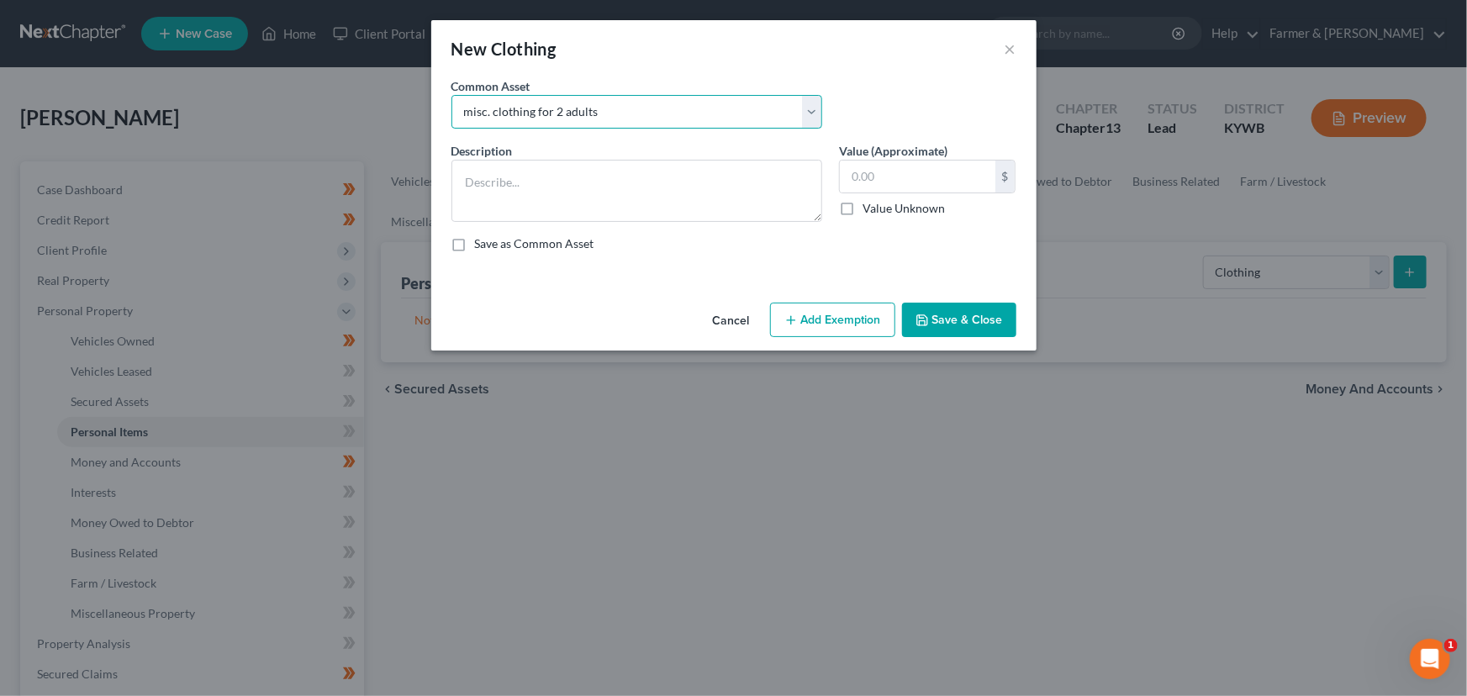
type input "400.00"
click at [475, 177] on textarea "misc. clothing for 2 adults" at bounding box center [636, 191] width 371 height 62
click at [632, 195] on textarea "Misc. clothing for 2 adults" at bounding box center [636, 191] width 371 height 62
click at [605, 207] on textarea "Misc. clothing for 2 adults" at bounding box center [636, 191] width 371 height 62
paste textarea "⦁ Value listed is given age and condition of items and is not mean to reflect r…"
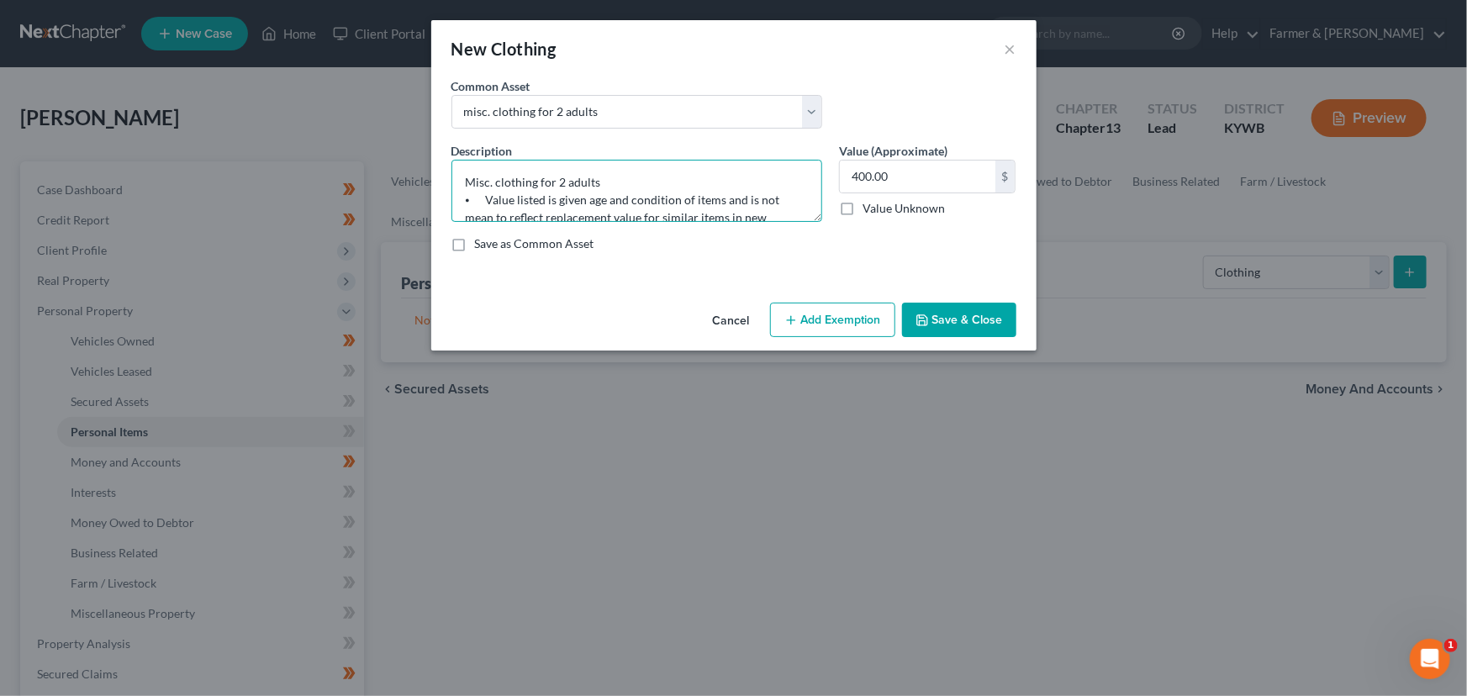
scroll to position [38, 0]
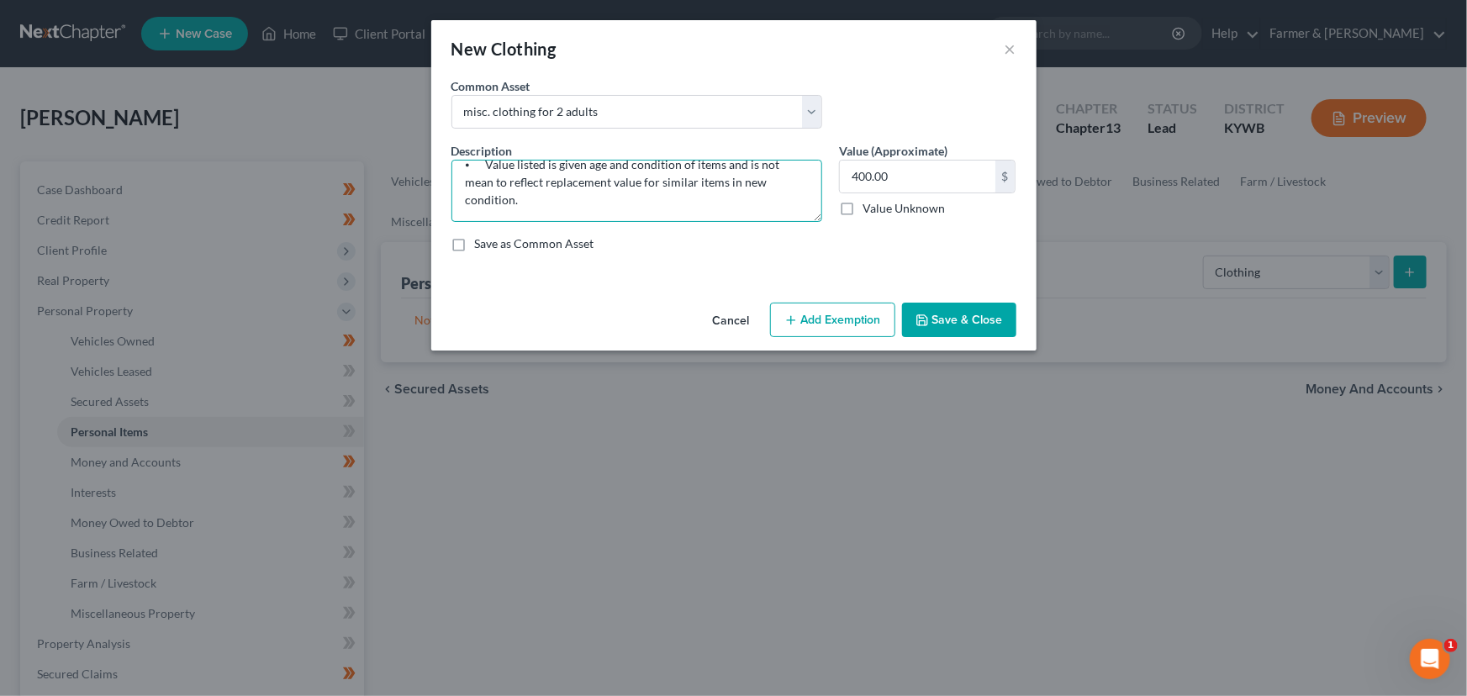
type textarea "Misc. clothing for 2 adults ⦁ Value listed is given age and condition of items …"
click at [786, 327] on button "Add Exemption" at bounding box center [832, 320] width 125 height 35
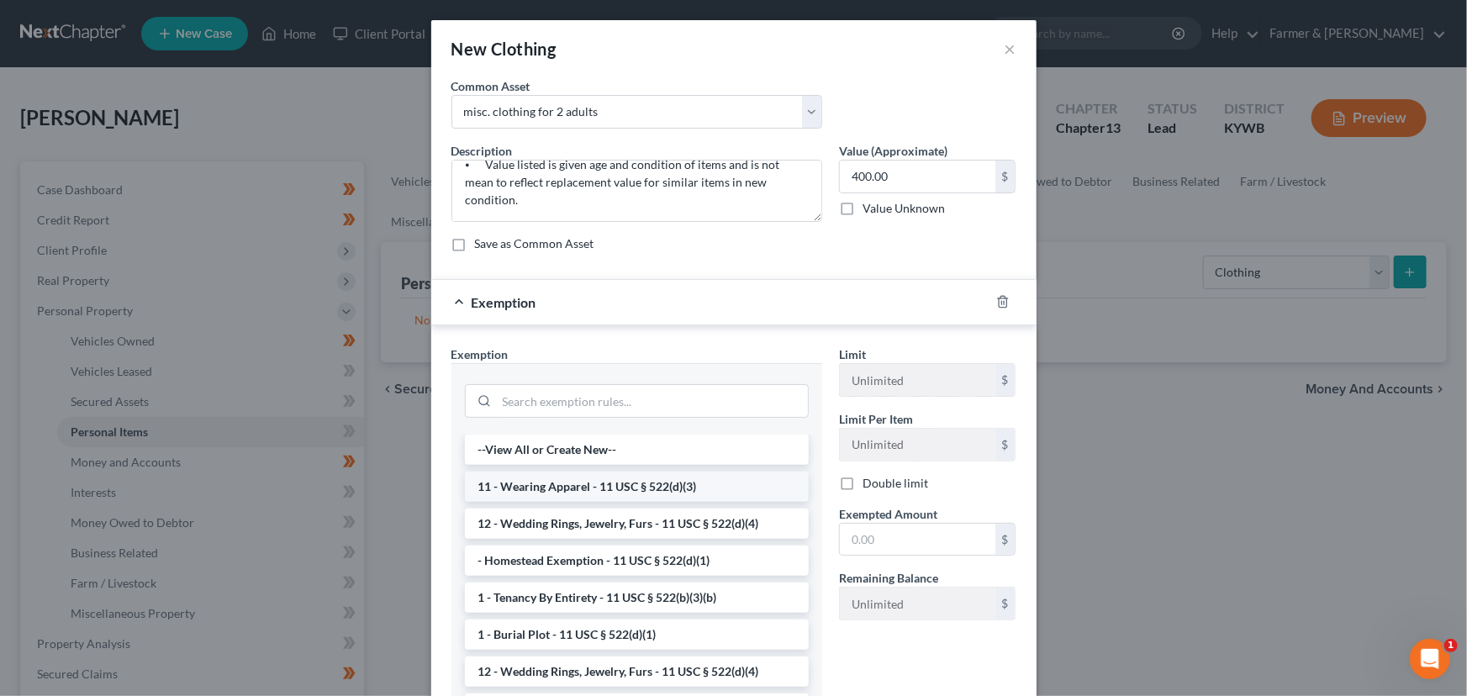
click at [593, 477] on li "11 - Wearing Apparel - 11 USC § 522(d)(3)" at bounding box center [637, 487] width 344 height 30
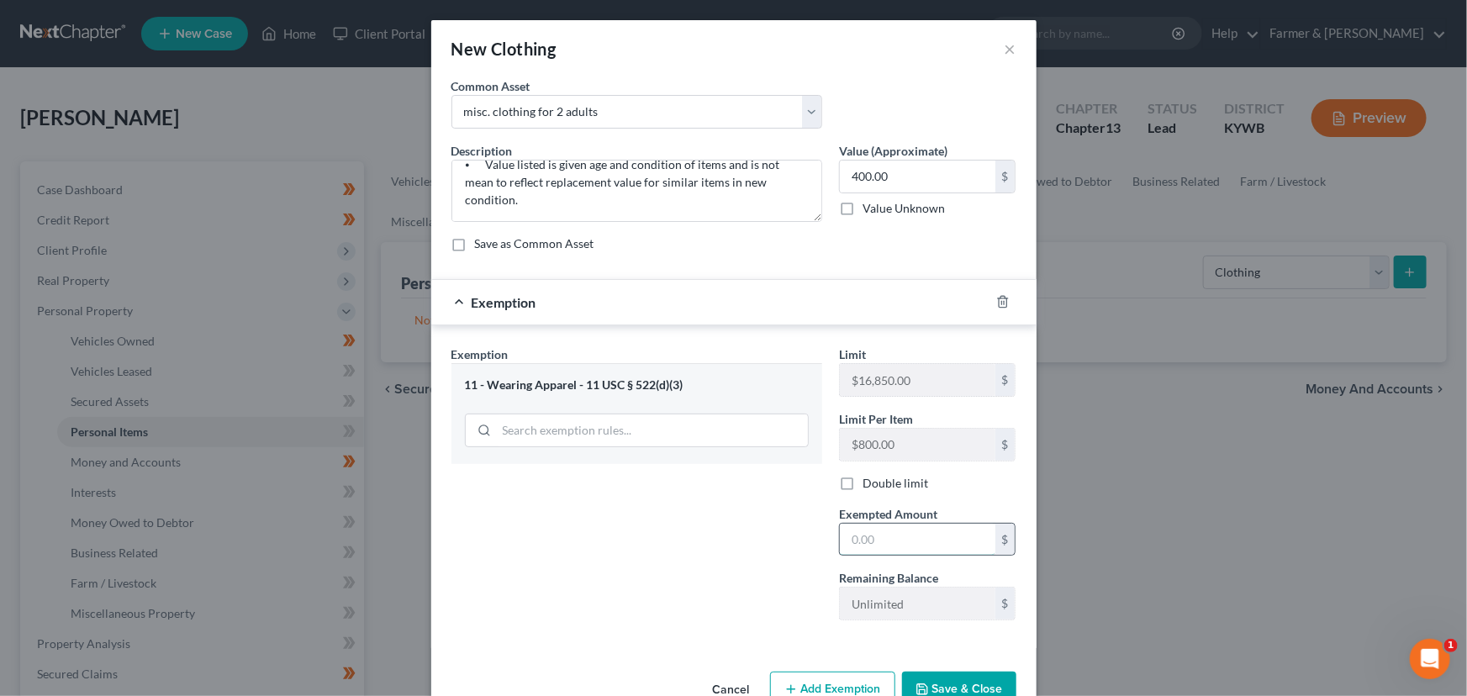
click at [864, 531] on input "text" at bounding box center [918, 540] width 156 height 32
type input "400.00"
click at [731, 304] on div "Exemption $400.00" at bounding box center [710, 302] width 558 height 45
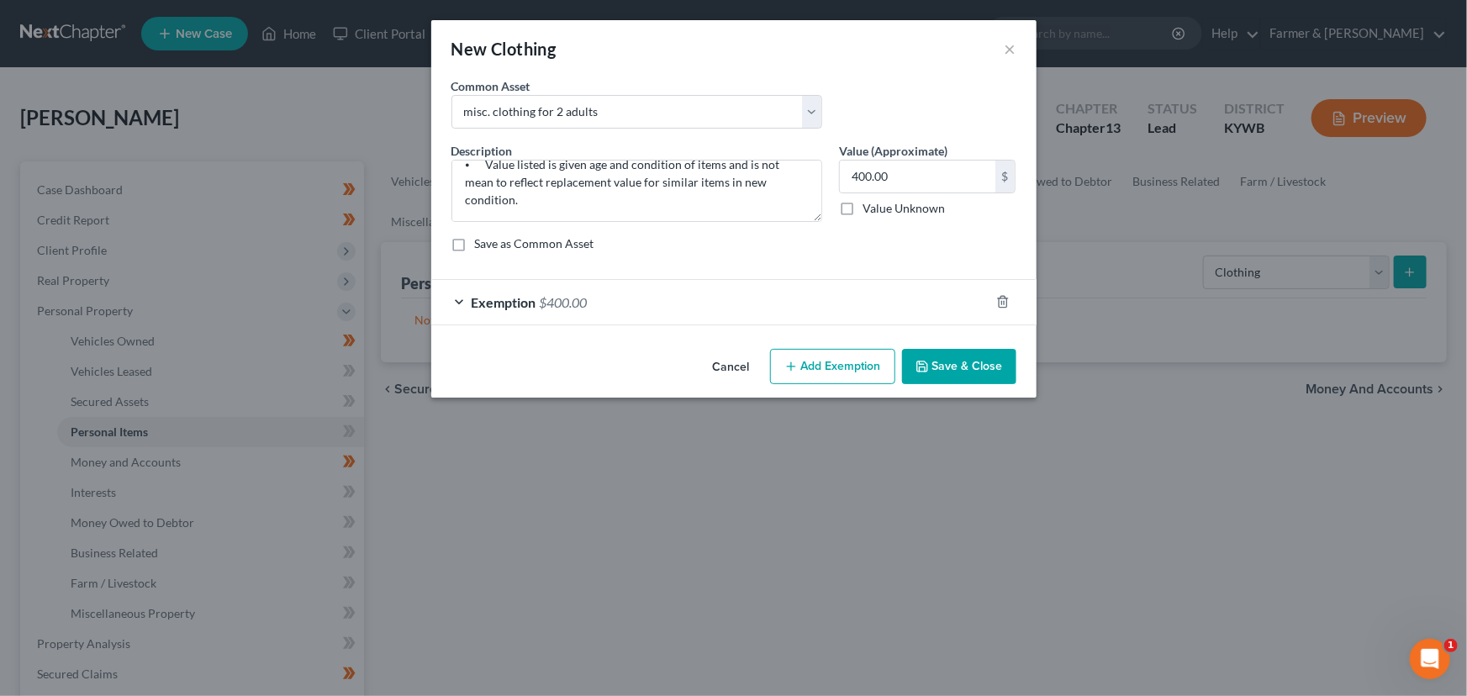
click at [942, 356] on button "Save & Close" at bounding box center [959, 366] width 114 height 35
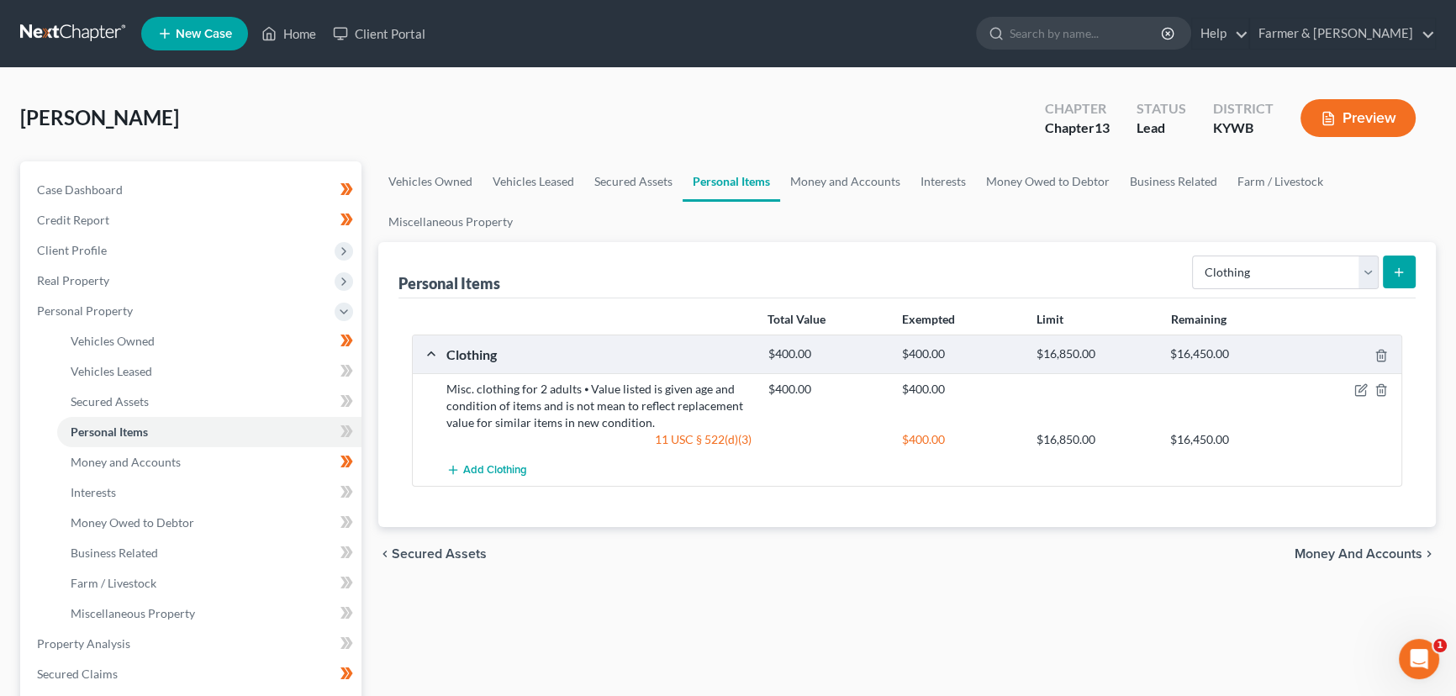
click at [1210, 288] on div "Select Item Type Clothing Collectibles Of Value Electronics Firearms Household …" at bounding box center [1300, 271] width 230 height 45
click at [1253, 266] on select "Select Item Type Clothing Collectibles Of Value Electronics Firearms Household …" at bounding box center [1285, 273] width 187 height 34
select select "household_goods"
click at [1194, 256] on select "Select Item Type Clothing Collectibles Of Value Electronics Firearms Household …" at bounding box center [1285, 273] width 187 height 34
click at [1412, 274] on button "submit" at bounding box center [1399, 272] width 33 height 33
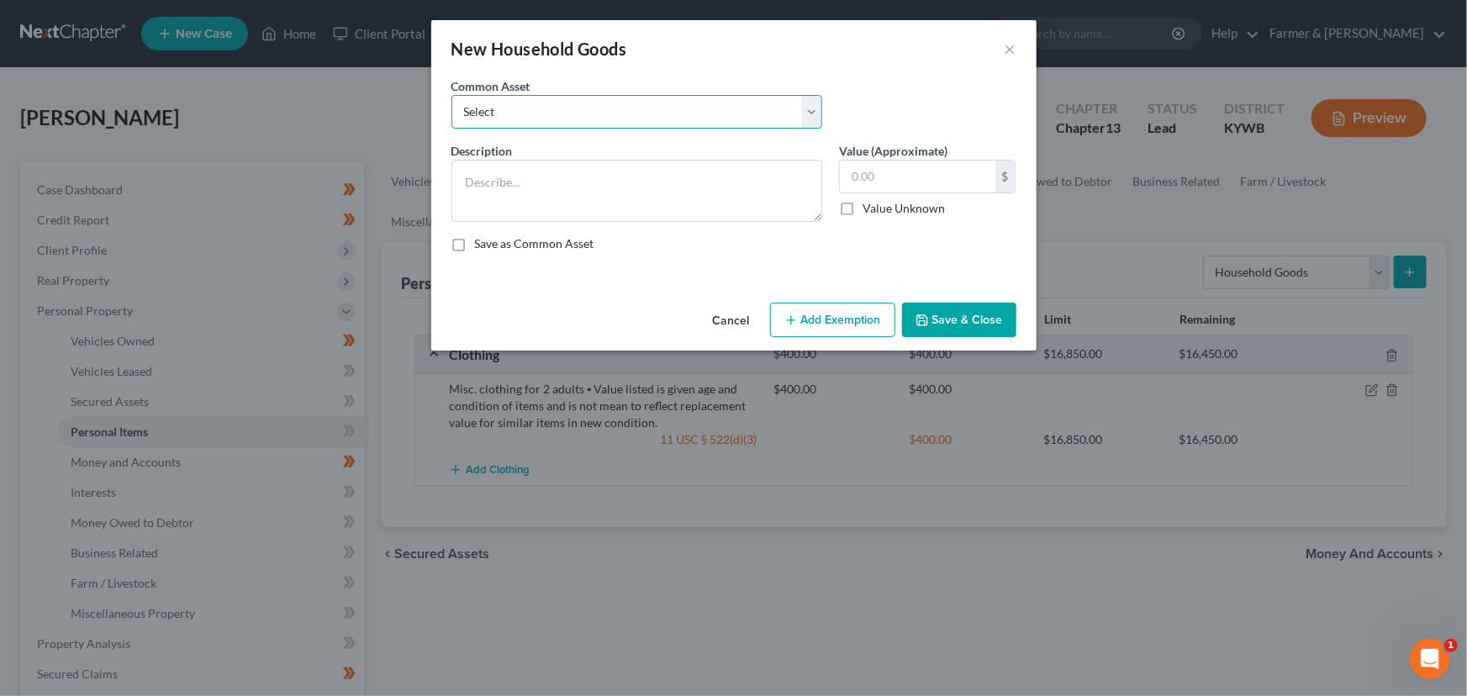
drag, startPoint x: 653, startPoint y: 99, endPoint x: 635, endPoint y: 124, distance: 31.3
click at [653, 99] on select "Select small misc. household items: some decor (pictures/frames and misc. knick…" at bounding box center [636, 112] width 371 height 34
select select "1"
click at [451, 95] on select "Select small misc. household items: some decor (pictures/frames and misc. knick…" at bounding box center [636, 112] width 371 height 34
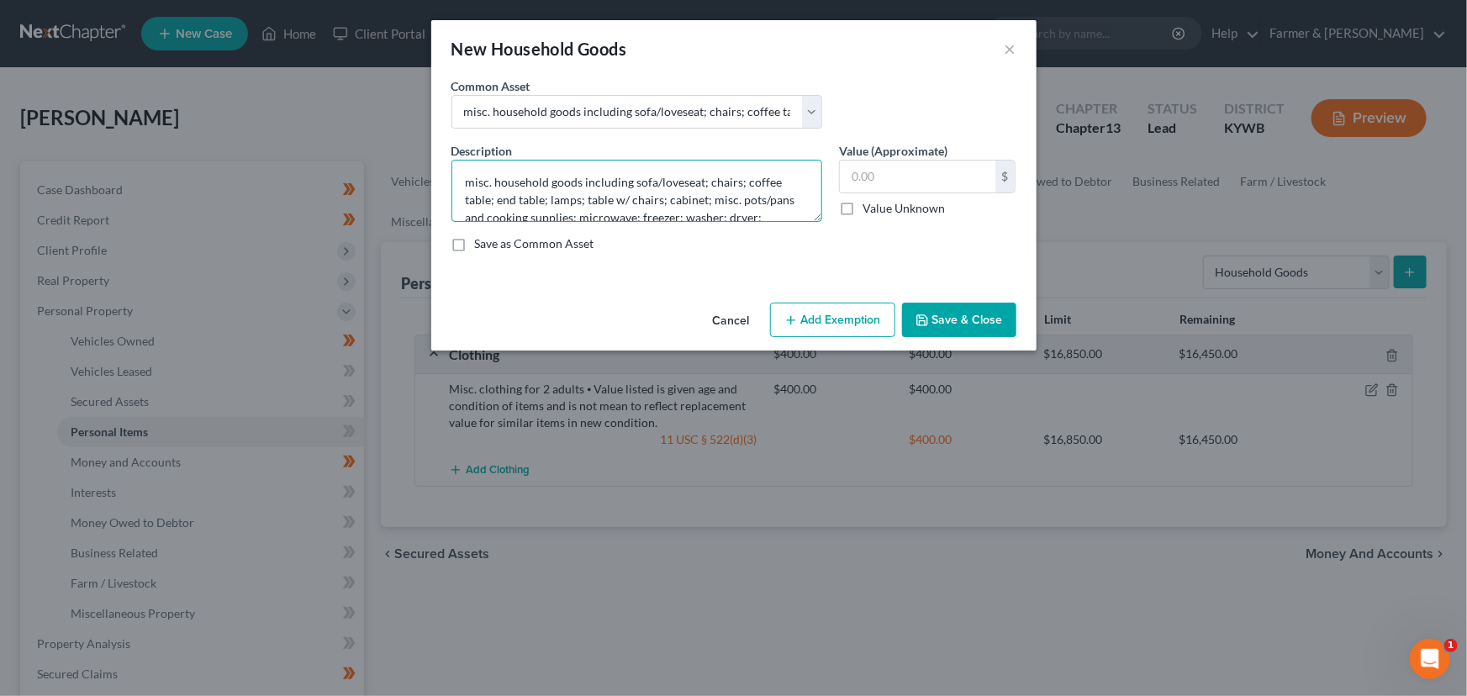
click at [471, 180] on textarea "misc. household goods including sofa/loveseat; chairs; coffee table; end table;…" at bounding box center [636, 191] width 371 height 62
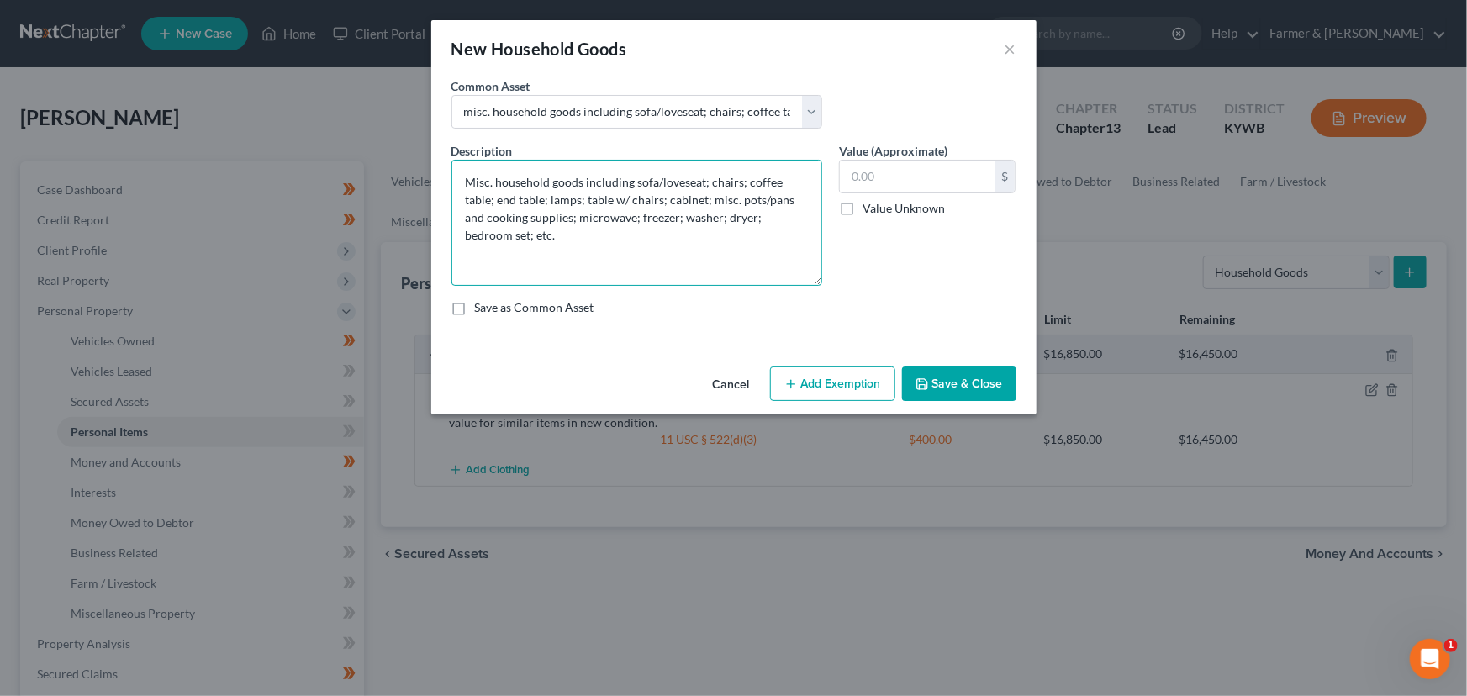
drag, startPoint x: 815, startPoint y: 219, endPoint x: 804, endPoint y: 286, distance: 68.0
click at [804, 286] on textarea "Misc. household goods including sofa/loveseat; chairs; coffee table; end table;…" at bounding box center [636, 223] width 371 height 126
click at [513, 244] on textarea "Misc. household goods including sofa/loveseat; chairs; coffee table; end table;…" at bounding box center [636, 225] width 371 height 130
paste textarea "⦁ Value listed is given age and condition of items and is not mean to reflect r…"
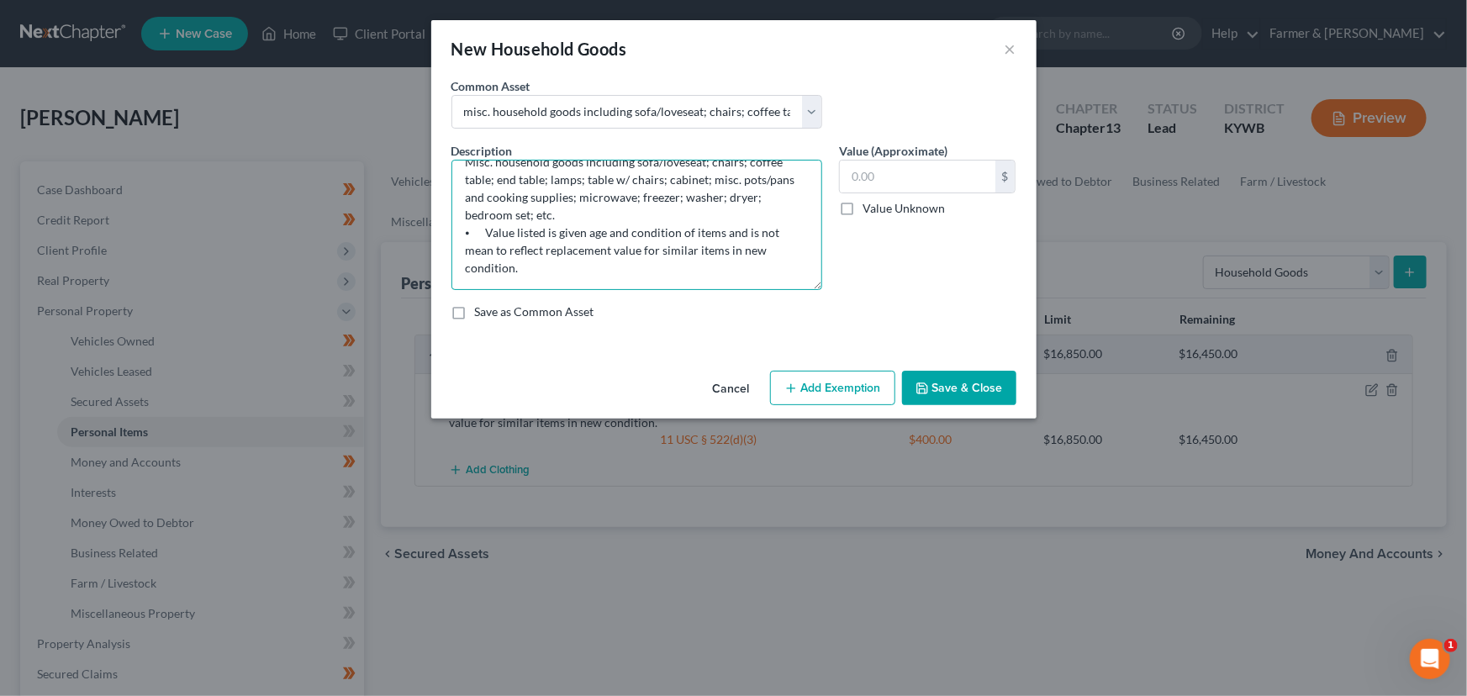
scroll to position [0, 0]
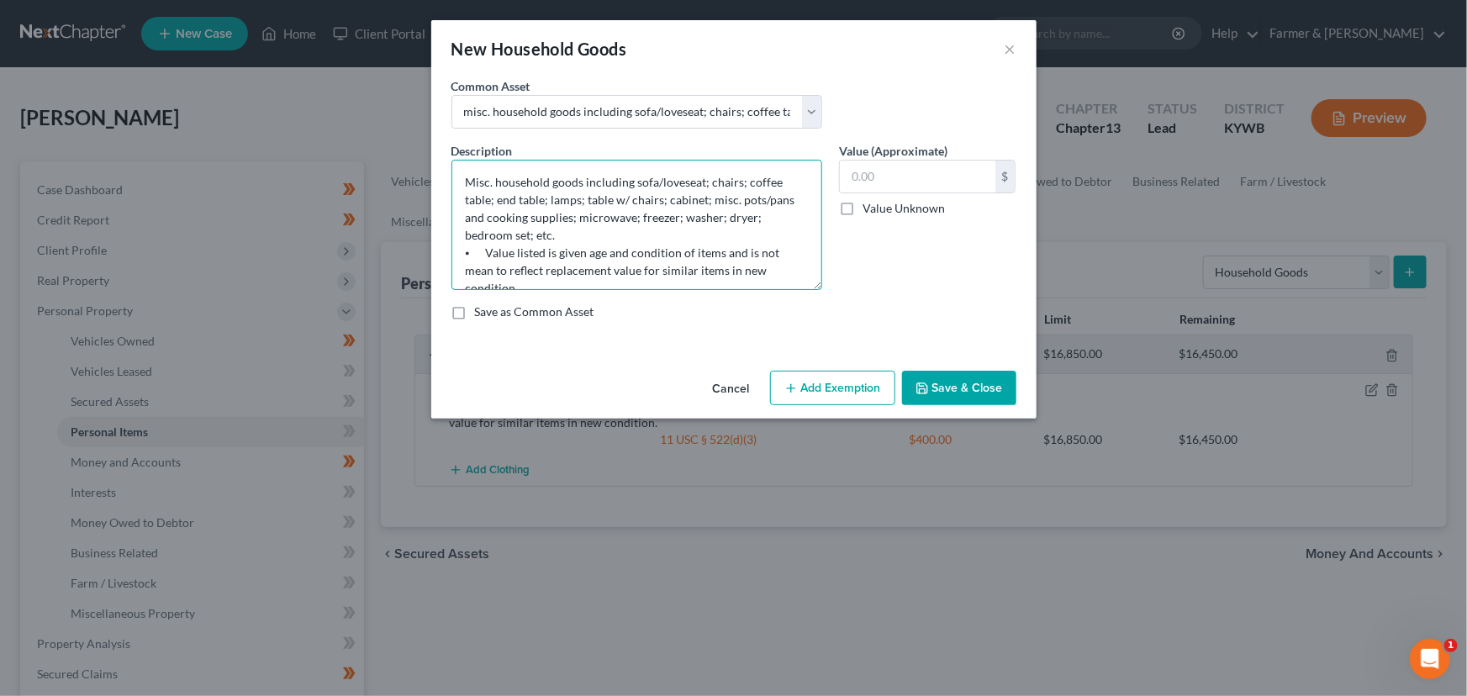
click at [707, 201] on textarea "Misc. household goods including sofa/loveseat; chairs; coffee table; end table;…" at bounding box center [636, 225] width 371 height 130
click at [500, 229] on textarea "Misc. household goods including sofa/loveseat; chairs; coffee table; end table;…" at bounding box center [636, 225] width 371 height 130
click at [571, 235] on textarea "Misc. household goods including sofa/loveseat; chairs; coffee table; end table;…" at bounding box center [636, 225] width 371 height 130
drag, startPoint x: 629, startPoint y: 218, endPoint x: 731, endPoint y: 219, distance: 101.7
click at [731, 219] on textarea "Misc. household goods including sofa/loveseat; chairs; coffee table; end table;…" at bounding box center [636, 225] width 371 height 130
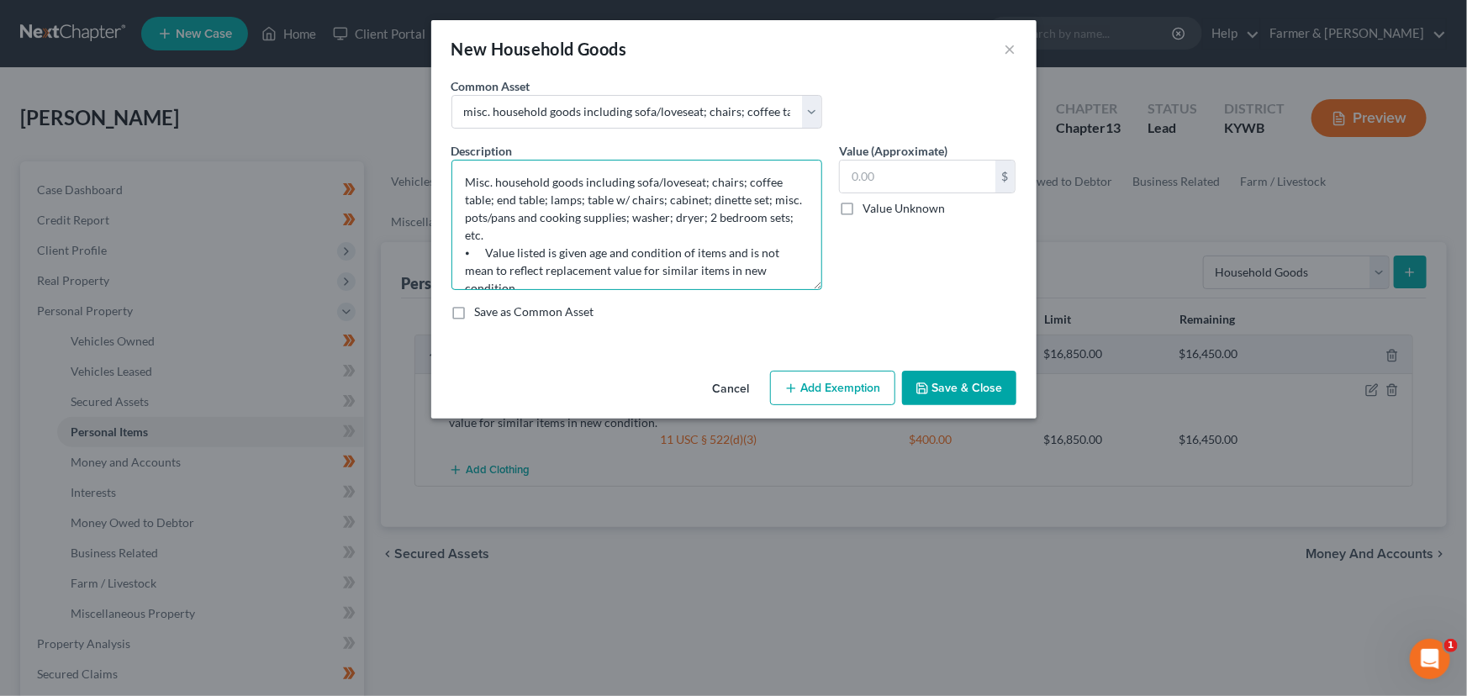
click at [792, 221] on textarea "Misc. household goods including sofa/loveseat; chairs; coffee table; end table;…" at bounding box center [636, 225] width 371 height 130
type textarea "Misc. household goods including sofa/loveseat; chairs; coffee table; end table;…"
click at [971, 171] on input "text" at bounding box center [918, 177] width 156 height 32
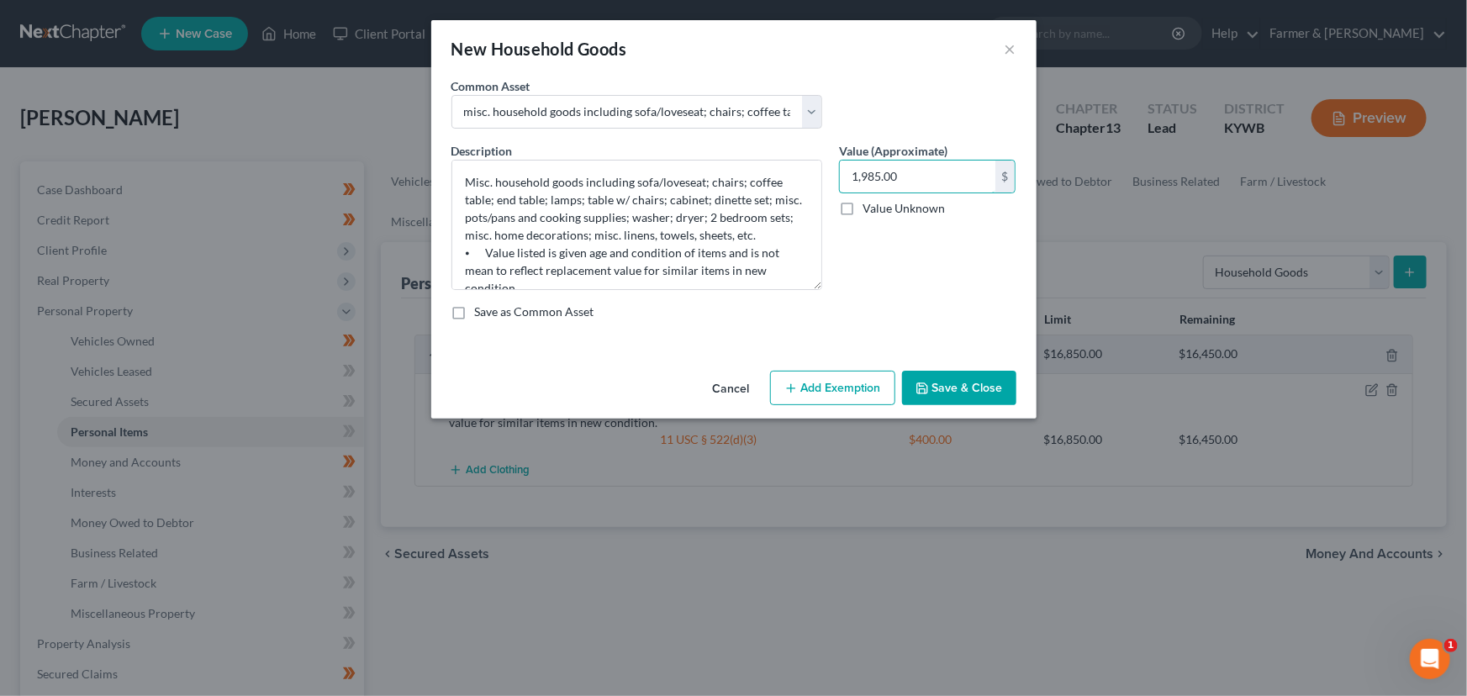
type input "1,985.00"
drag, startPoint x: 815, startPoint y: 368, endPoint x: 812, endPoint y: 396, distance: 27.9
click at [812, 396] on div "Cancel Add Exemption Save & Close" at bounding box center [733, 391] width 605 height 55
click at [812, 396] on button "Add Exemption" at bounding box center [832, 388] width 125 height 35
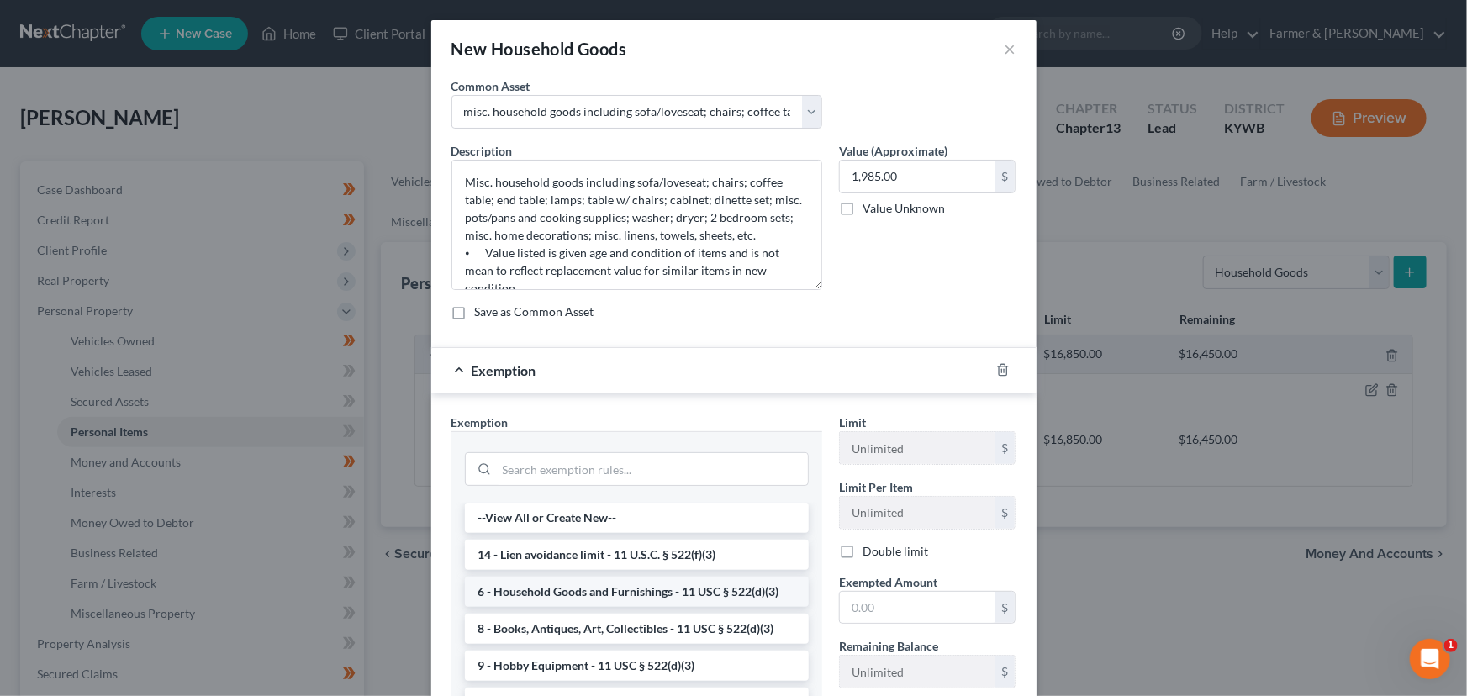
click at [551, 588] on li "6 - Household Goods and Furnishings - 11 USC § 522(d)(3)" at bounding box center [637, 592] width 344 height 30
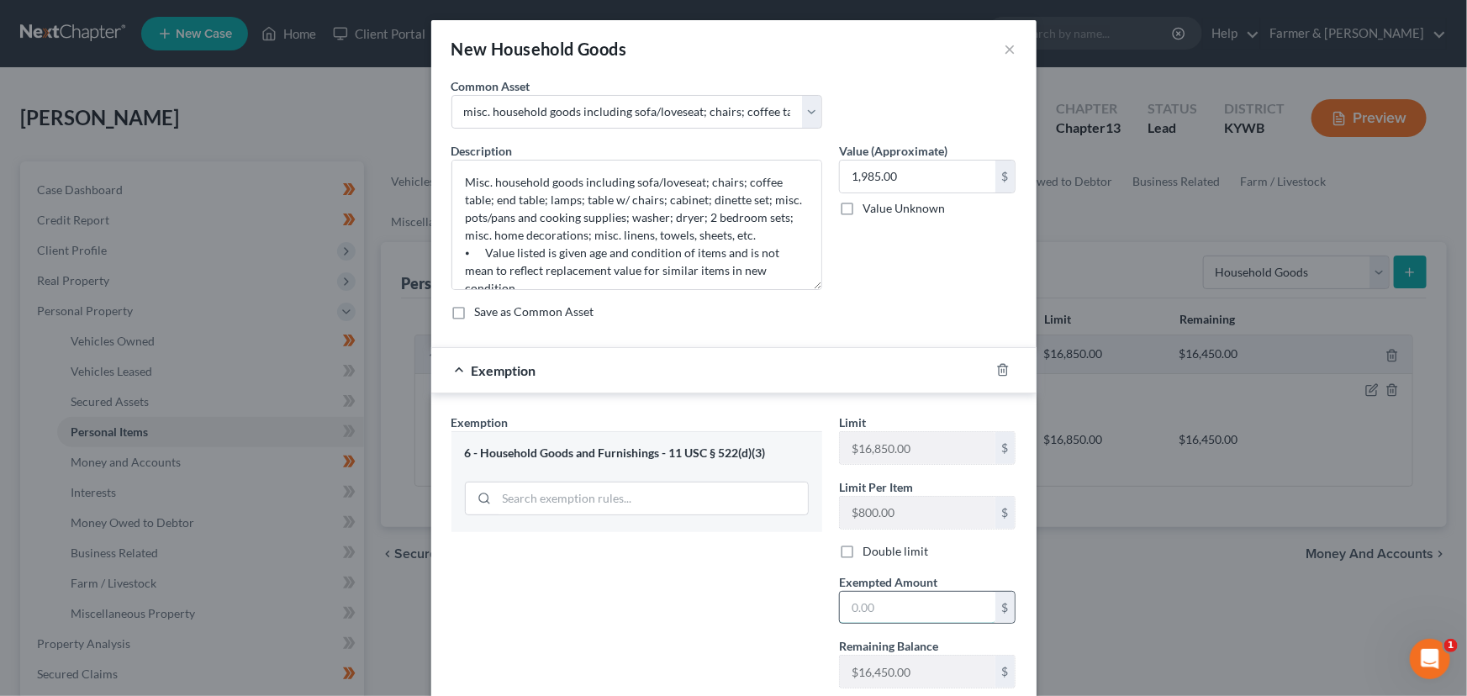
click at [879, 605] on input "text" at bounding box center [918, 608] width 156 height 32
type input "1,985.00"
click at [848, 348] on div "Exemption $1,985.00" at bounding box center [710, 370] width 558 height 45
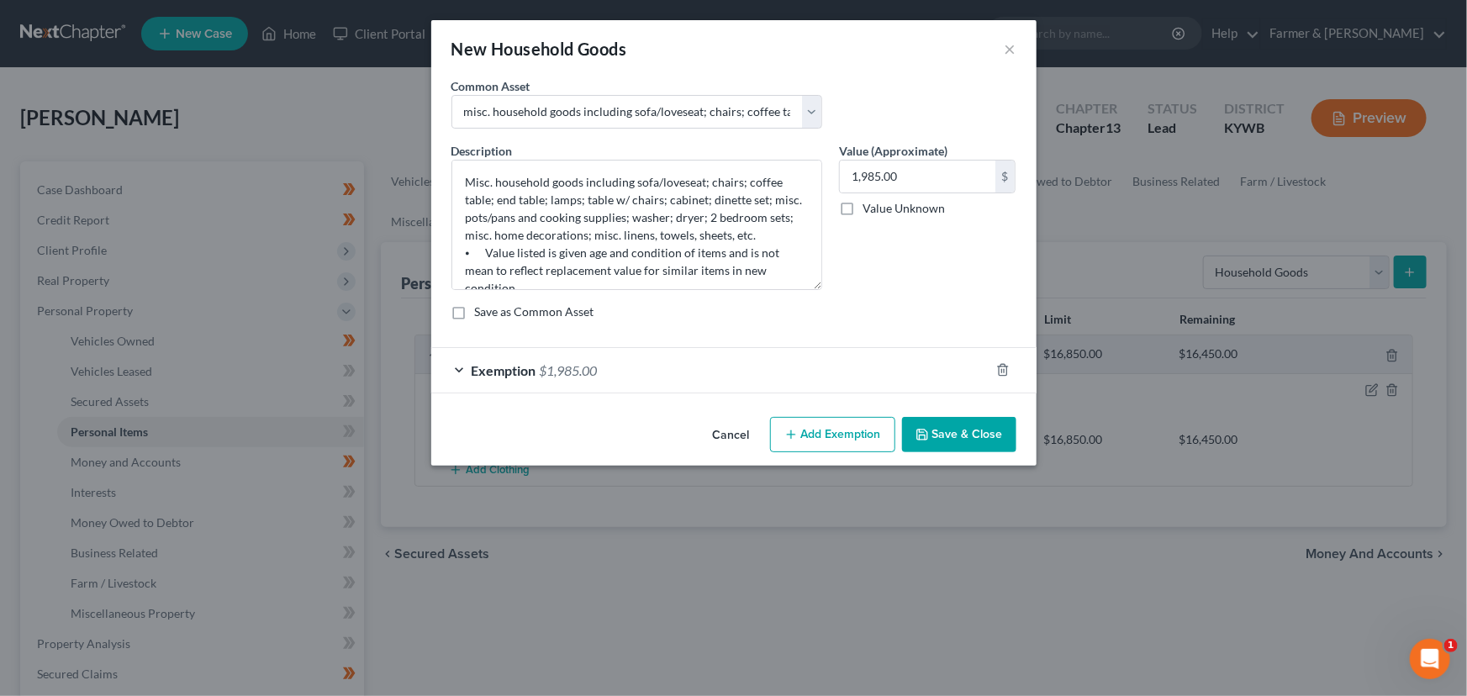
click at [929, 431] on icon "button" at bounding box center [921, 434] width 13 height 13
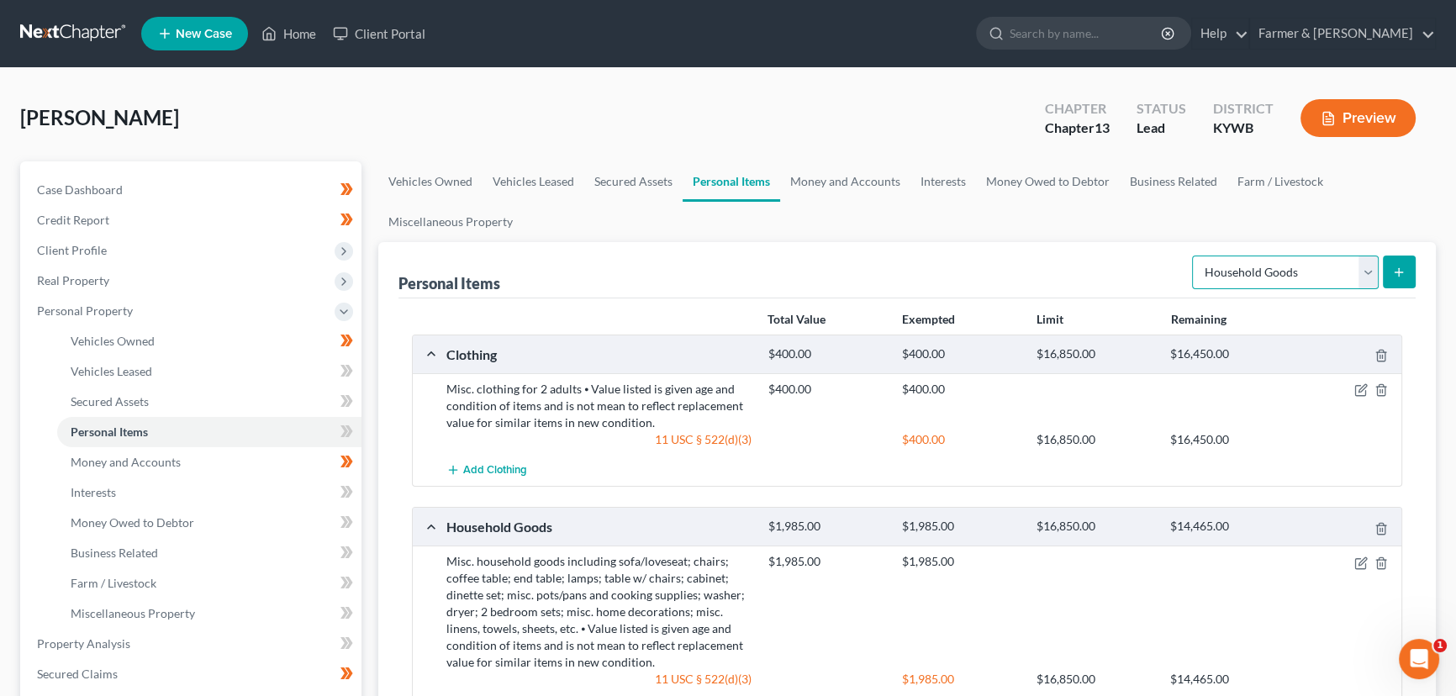
drag, startPoint x: 1255, startPoint y: 277, endPoint x: 1254, endPoint y: 336, distance: 58.9
click at [1254, 336] on div "Personal Items Select Item Type Clothing Collectibles Of Value Electronics Fire…" at bounding box center [907, 504] width 1058 height 525
select select "electronics"
click at [1194, 256] on select "Select Item Type Clothing Collectibles Of Value Electronics Firearms Household …" at bounding box center [1285, 273] width 187 height 34
click at [1390, 280] on button "submit" at bounding box center [1399, 272] width 33 height 33
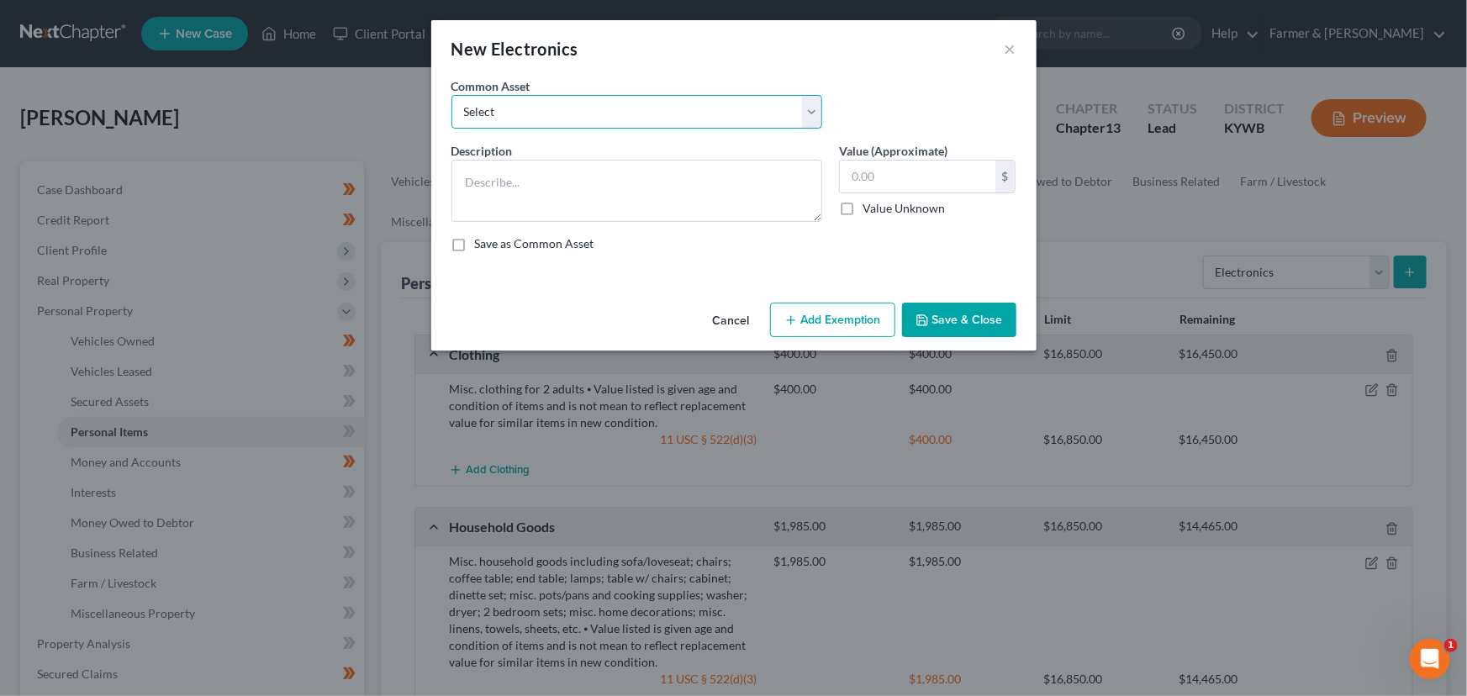
click at [678, 102] on select "Select Televisions; DVD Players; Gaming systems; Home Computer ⦁ Value listed i…" at bounding box center [636, 112] width 371 height 34
select select "1"
click at [451, 95] on select "Select Televisions; DVD Players; Gaming systems; Home Computer ⦁ Value listed i…" at bounding box center [636, 112] width 371 height 34
type textarea "Televisions; DVD Players; Home Computer"
type input "600.00"
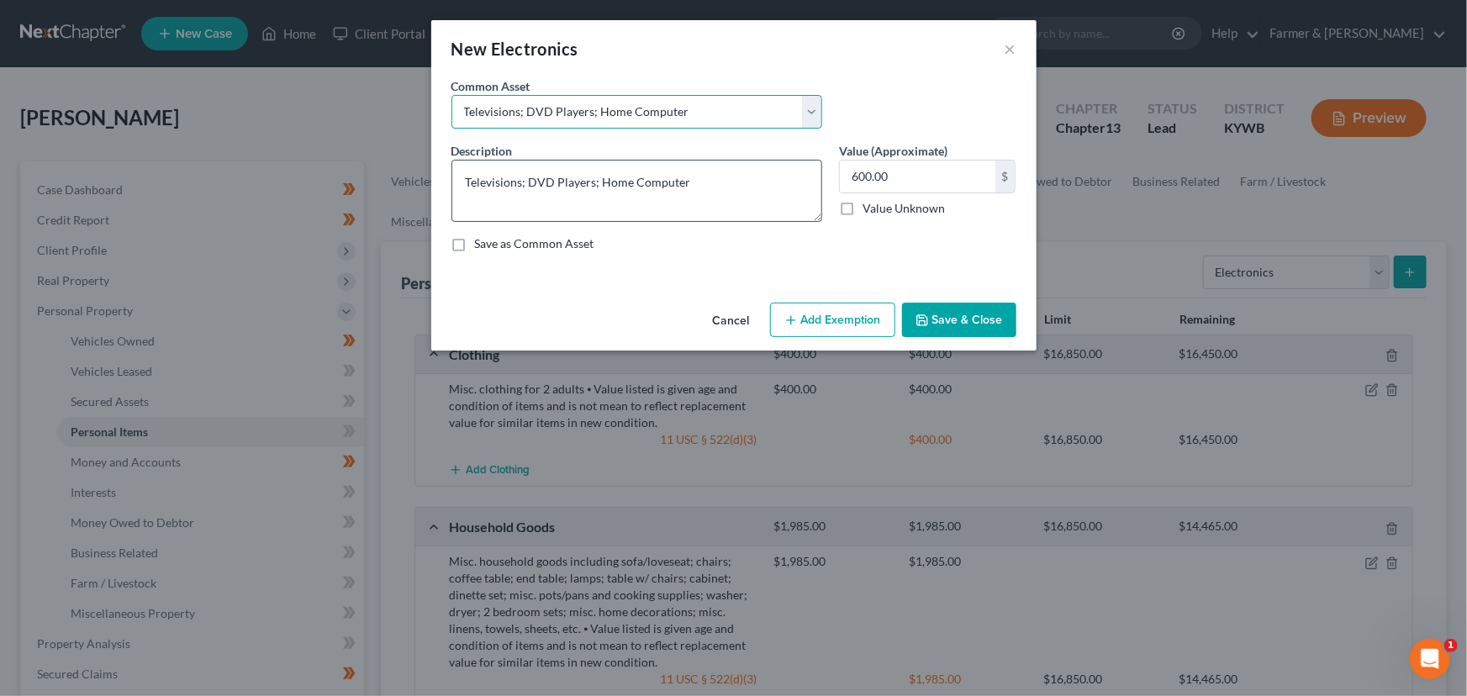
select select "2"
type textarea "Televisions; DVD Players; Gaming systems; Home Computer ⦁ Value listed is given…"
type input "3,200.00"
click at [451, 95] on select "Select Televisions; DVD Players; Gaming systems; Home Computer ⦁ Value listed i…" at bounding box center [636, 112] width 371 height 34
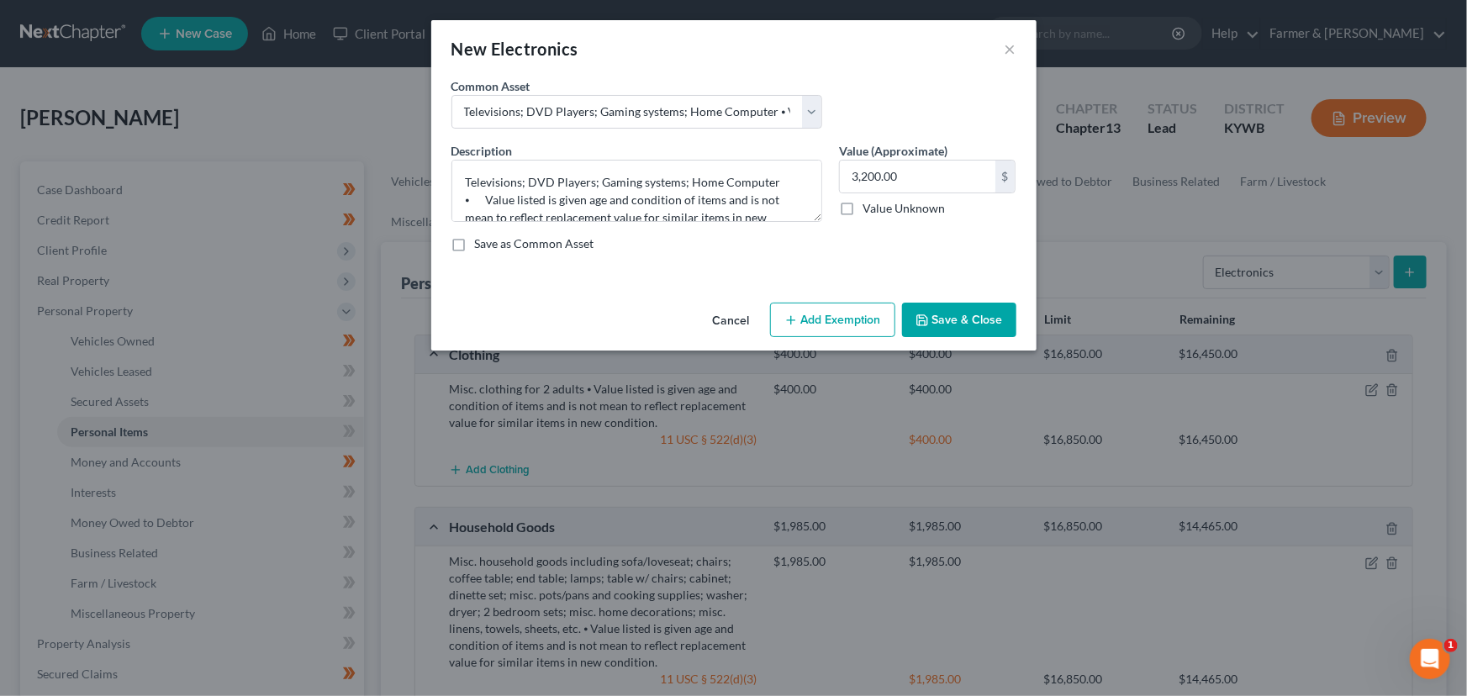
click at [858, 121] on div "Common Asset Select Televisions; DVD Players; Gaming systems; Home Computer ⦁ V…" at bounding box center [734, 109] width 582 height 65
click at [924, 177] on input "3,200.00" at bounding box center [918, 177] width 156 height 32
click at [873, 180] on input "text" at bounding box center [918, 177] width 156 height 32
click at [773, 177] on textarea "Televisions; DVD Players; Gaming systems; Home Computer ⦁ Value listed is given…" at bounding box center [636, 191] width 371 height 62
type textarea "Televisions; DVD Players; Gaming systems; Cellphone ⦁ Value listed is given age…"
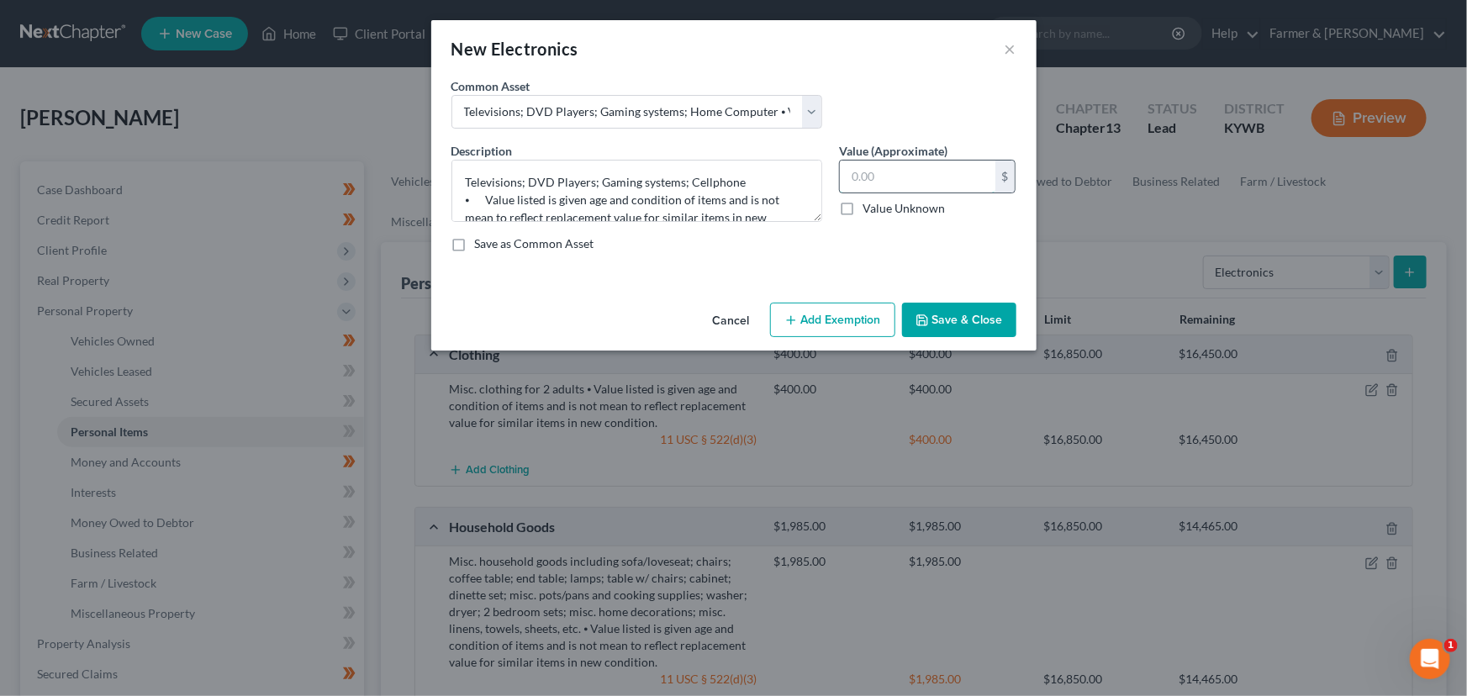
click at [870, 168] on input "text" at bounding box center [918, 177] width 156 height 32
type input "150.00"
click at [839, 320] on button "Add Exemption" at bounding box center [832, 320] width 125 height 35
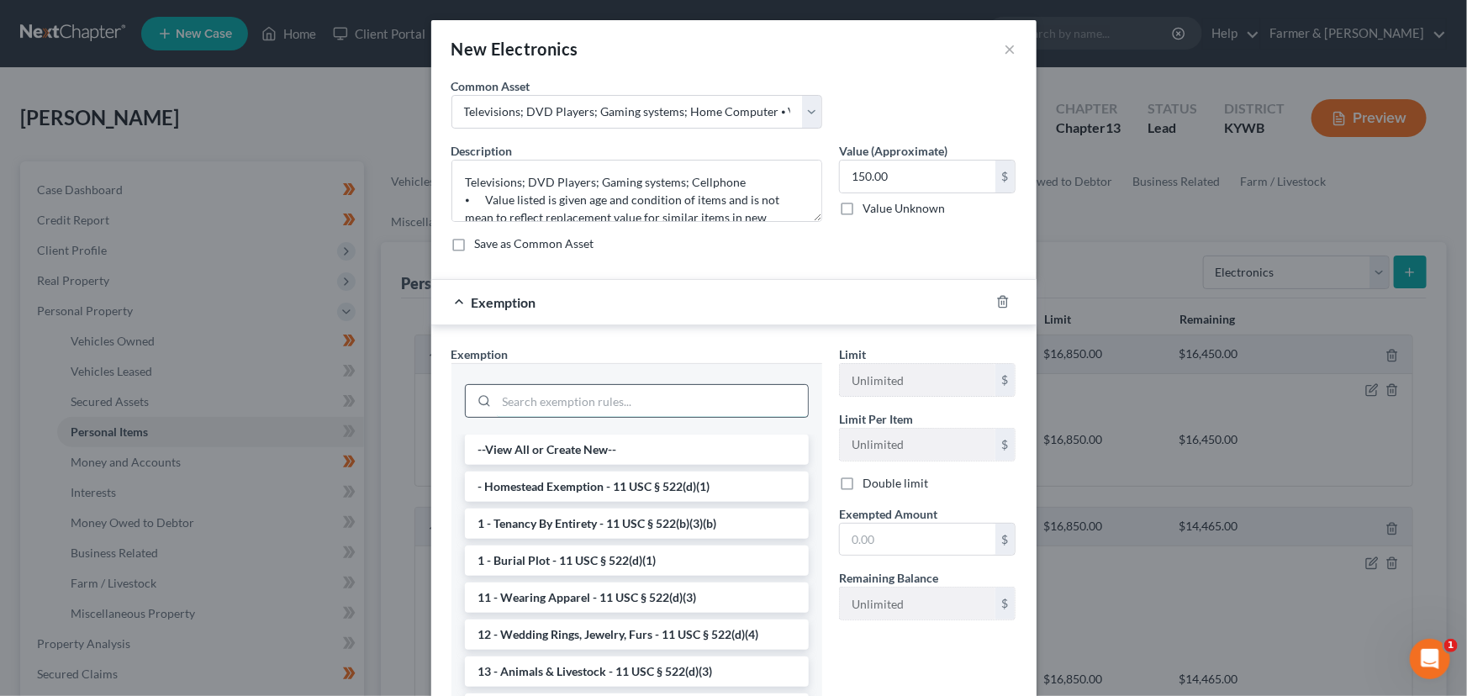
click at [535, 404] on input "search" at bounding box center [652, 401] width 311 height 32
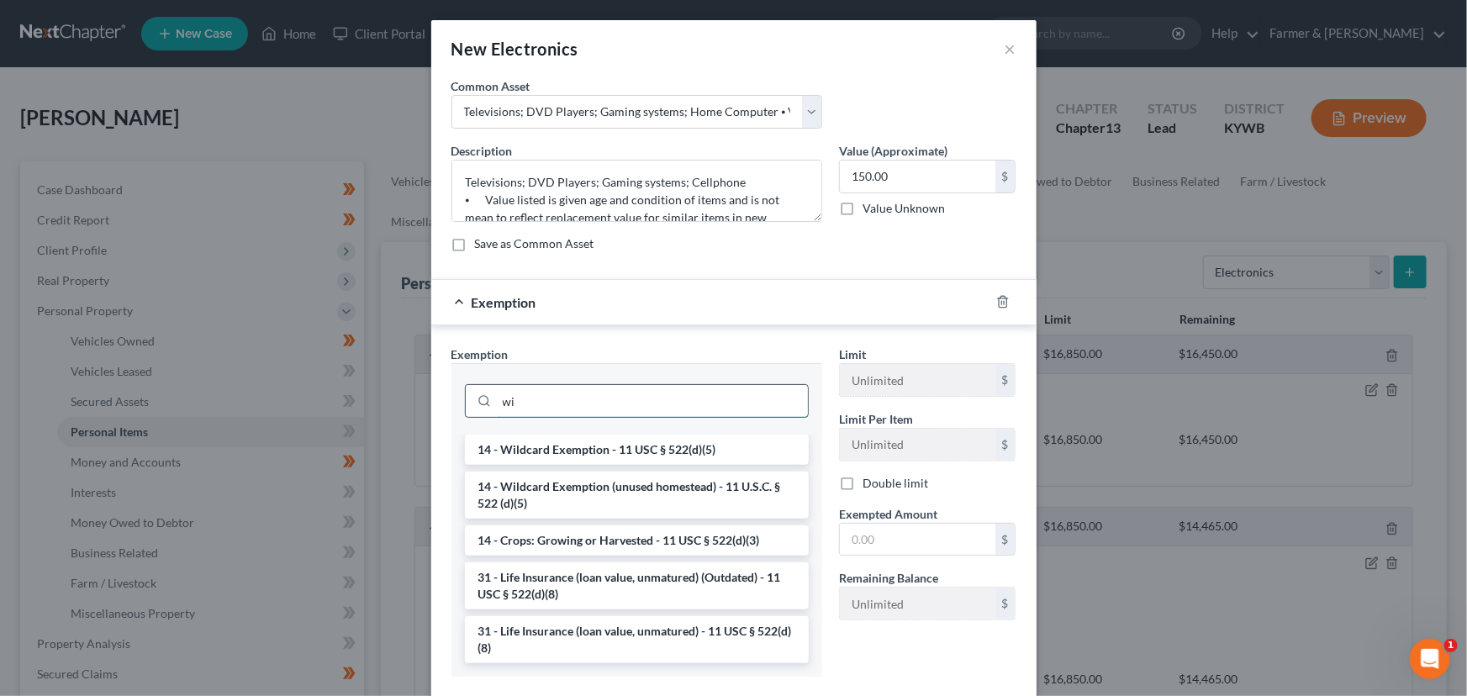
type input "w"
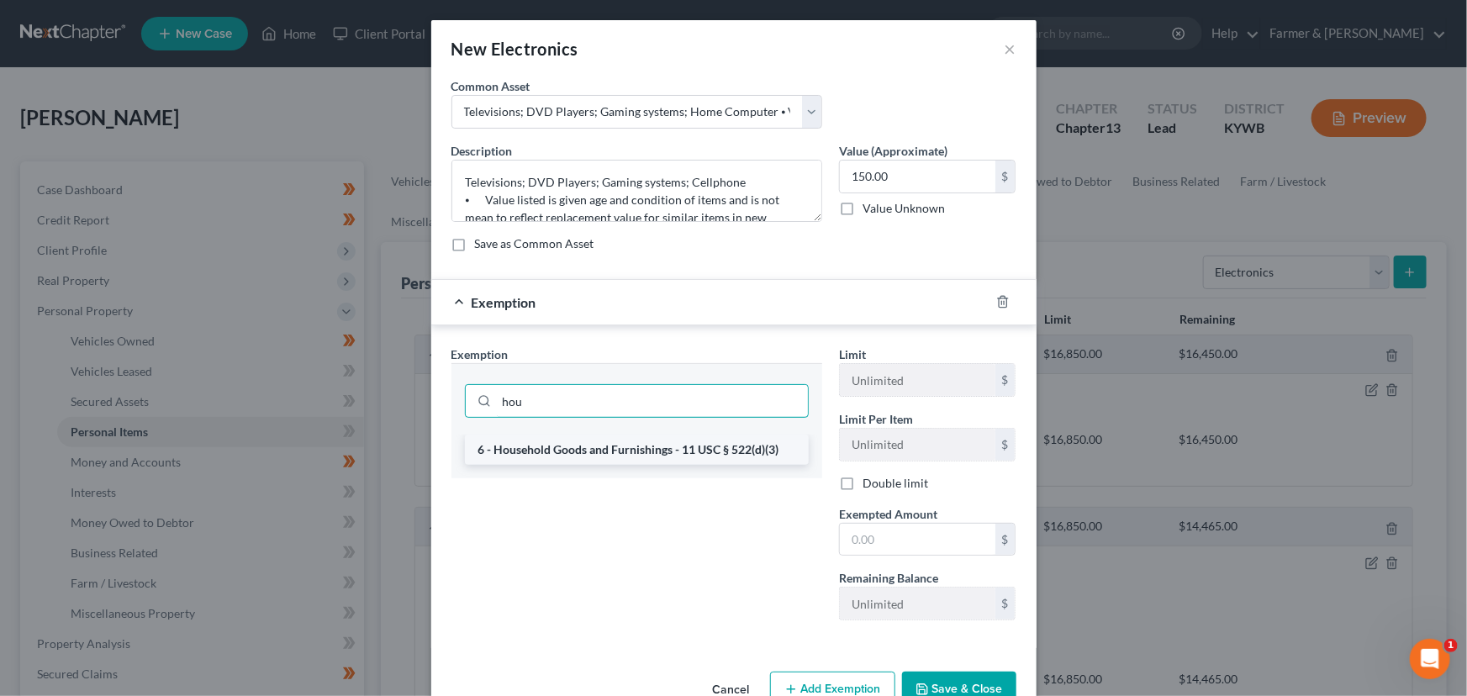
type input "hou"
click at [637, 446] on li "6 - Household Goods and Furnishings - 11 USC § 522(d)(3)" at bounding box center [637, 450] width 344 height 30
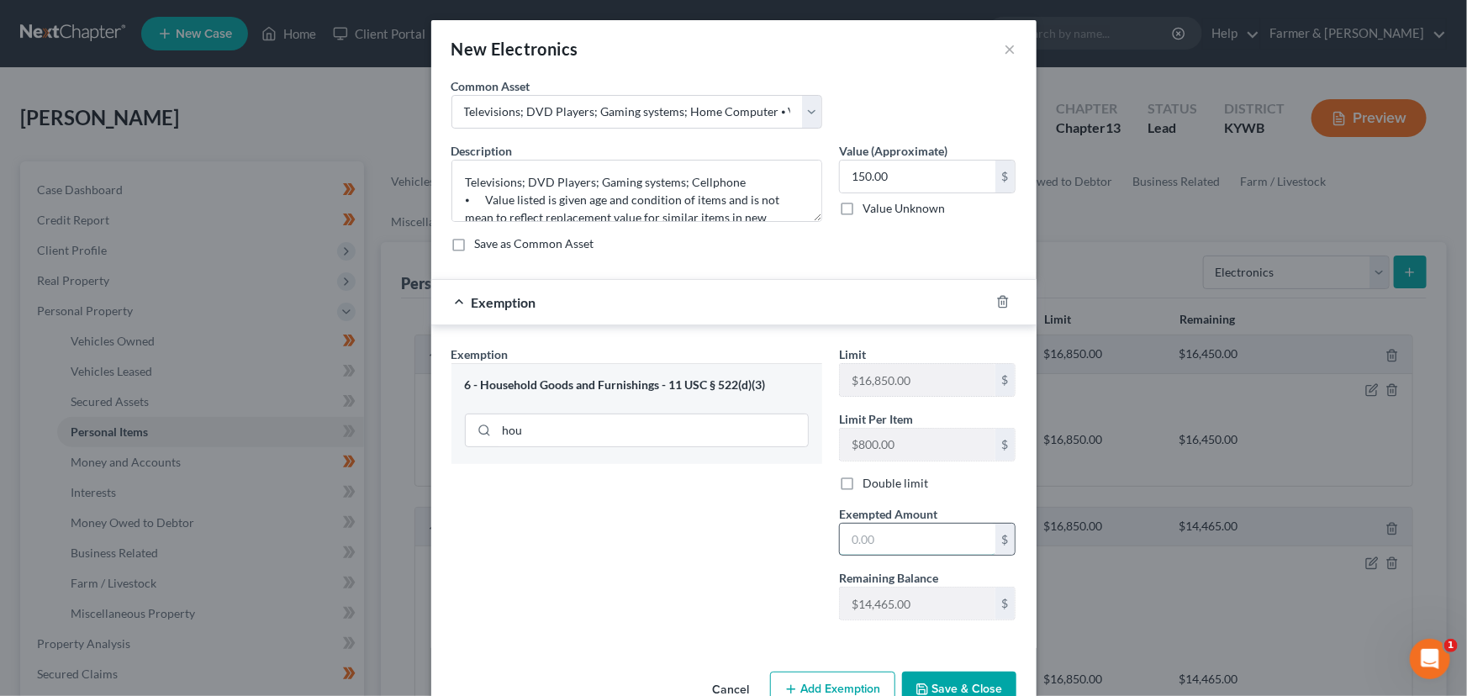
click at [869, 538] on input "text" at bounding box center [918, 540] width 156 height 32
type input "150.00"
click at [857, 309] on div "Exemption $150.00" at bounding box center [710, 302] width 558 height 45
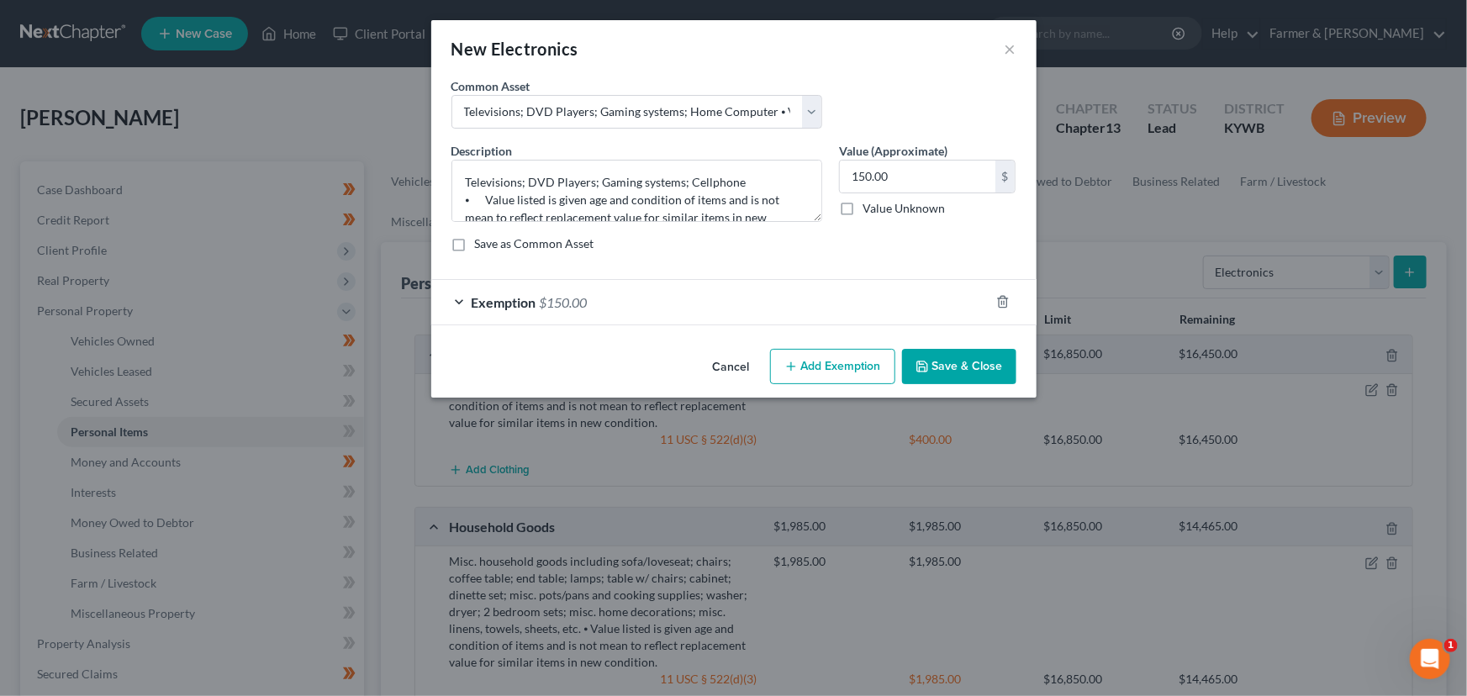
click at [922, 367] on polyline "button" at bounding box center [922, 369] width 6 height 4
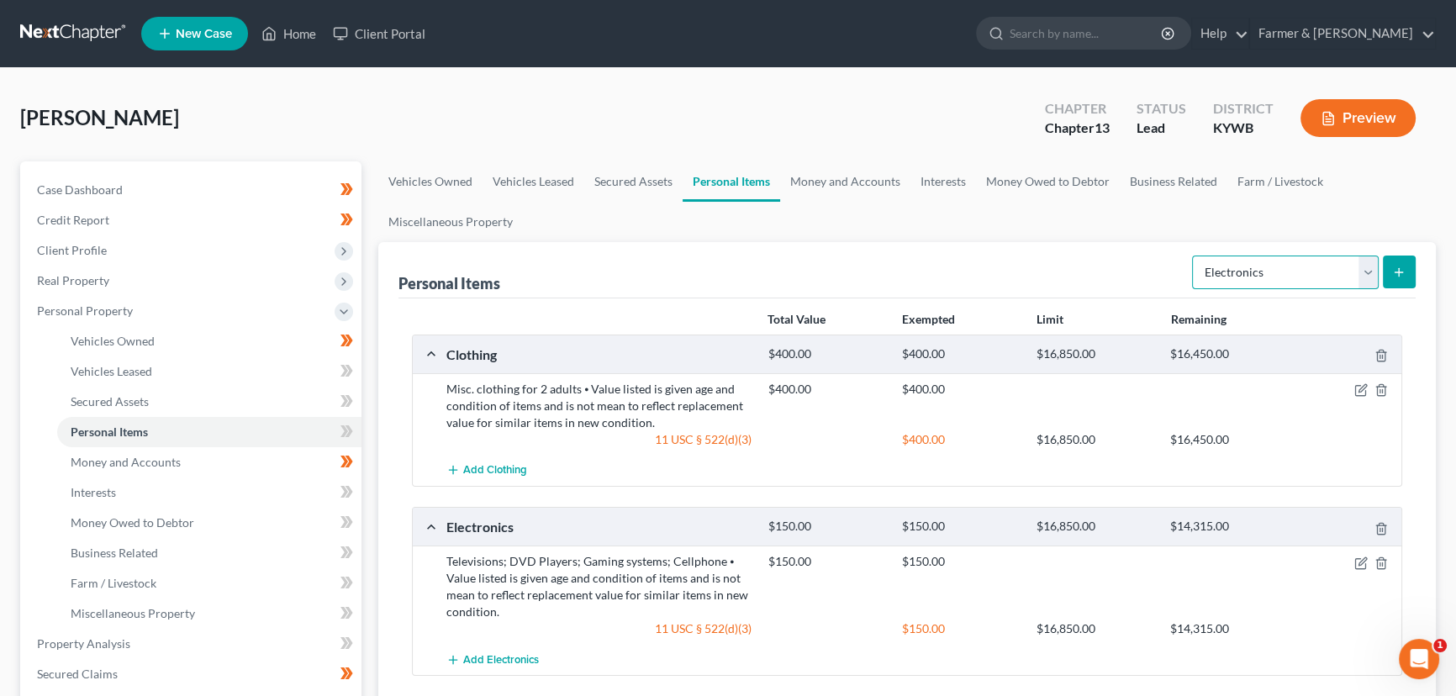
click at [1278, 276] on select "Select Item Type Clothing Collectibles Of Value Electronics Firearms Household …" at bounding box center [1285, 273] width 187 height 34
select select "other"
click at [1194, 256] on select "Select Item Type Clothing Collectibles Of Value Electronics Firearms Household …" at bounding box center [1285, 273] width 187 height 34
click at [1396, 272] on icon "submit" at bounding box center [1398, 272] width 13 height 13
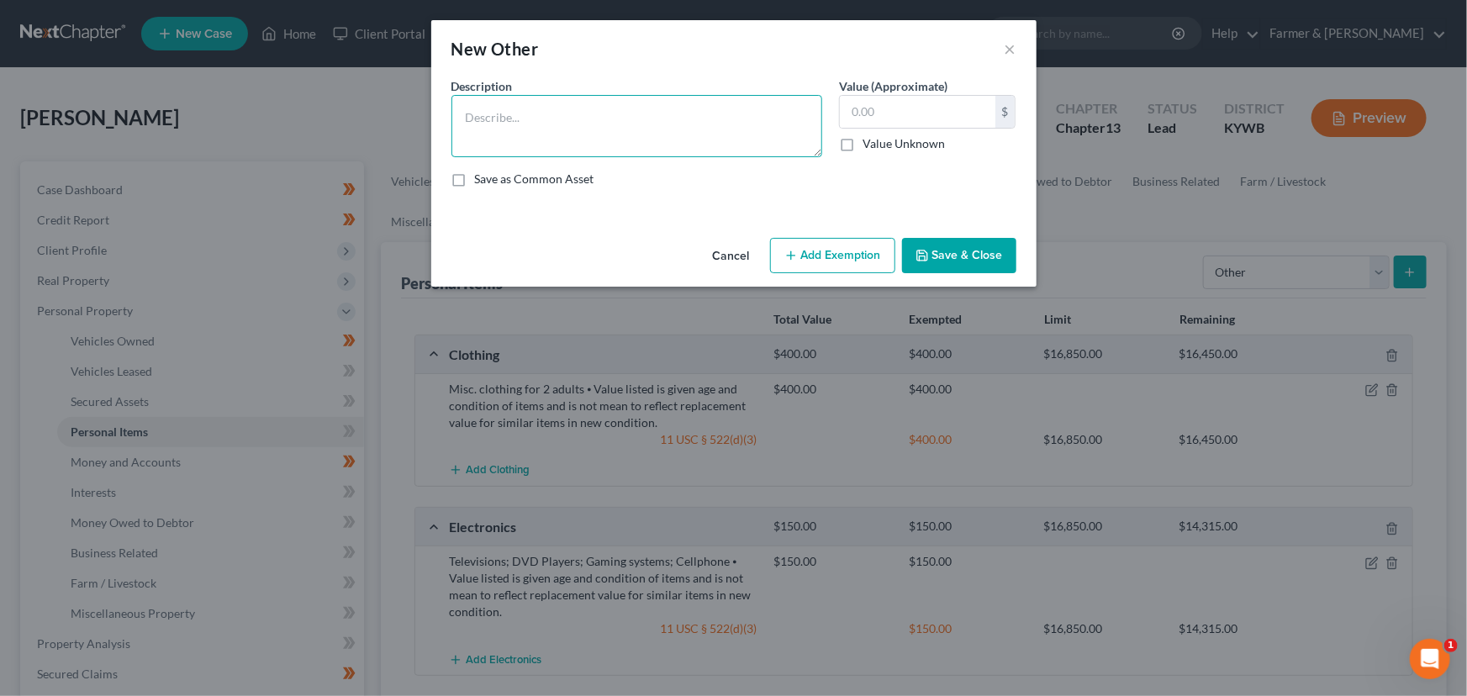
click at [609, 147] on textarea at bounding box center [636, 126] width 371 height 62
paste textarea "⦁ Value listed is given age and condition of items and is not mean to reflect r…"
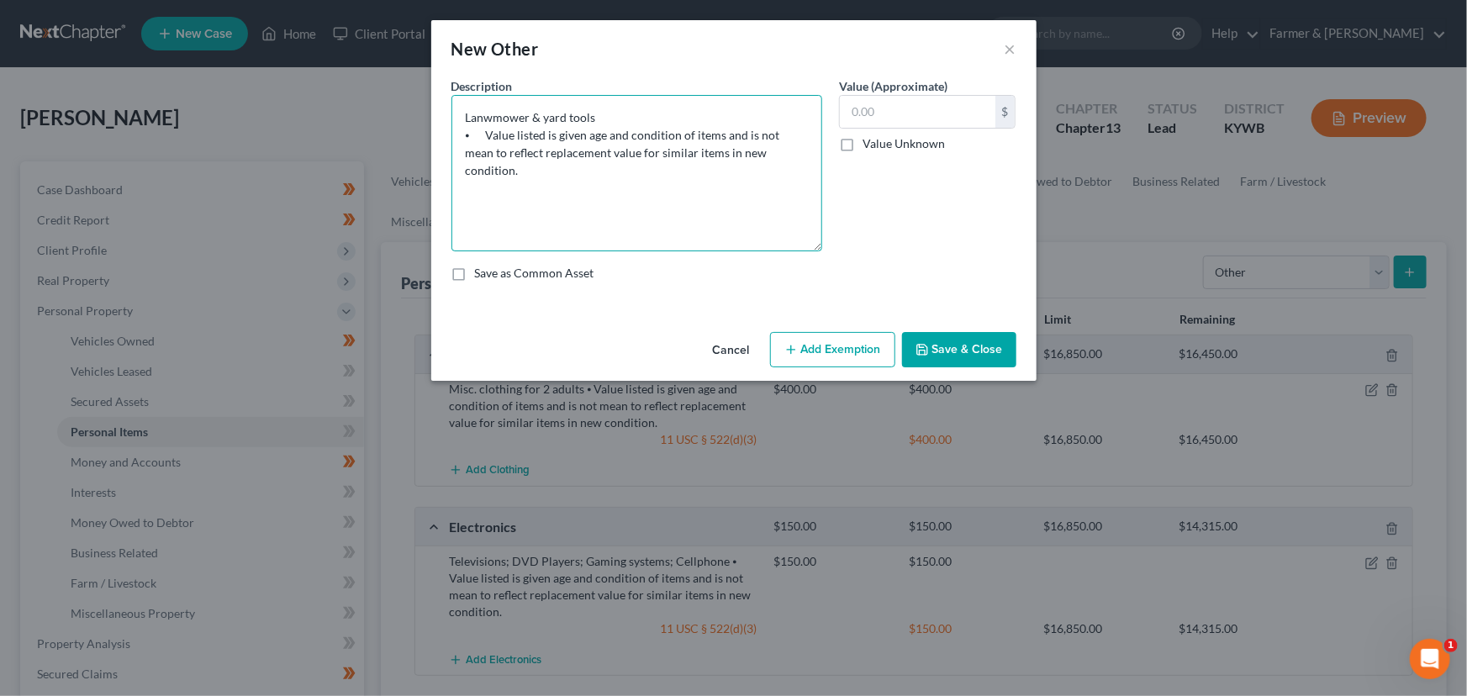
drag, startPoint x: 819, startPoint y: 147, endPoint x: 806, endPoint y: 242, distance: 95.8
click at [806, 242] on textarea "Lanwmower & yard tools ⦁ Value listed is given age and condition of items and i…" at bounding box center [636, 173] width 371 height 156
type textarea "Lawnmower & yard tools ⦁ Value listed is given age and condition of items and i…"
click at [848, 114] on input "text" at bounding box center [918, 112] width 156 height 32
type input "110.00"
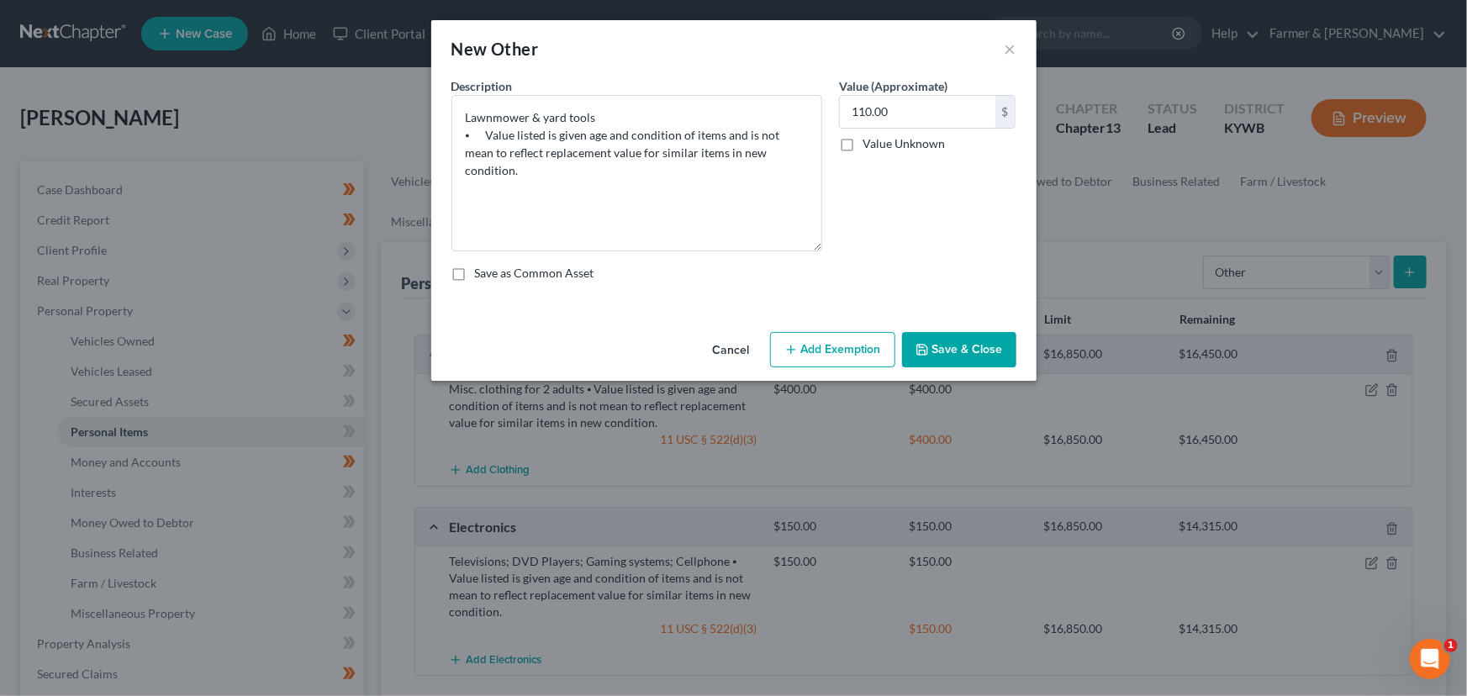
click at [857, 344] on button "Add Exemption" at bounding box center [832, 349] width 125 height 35
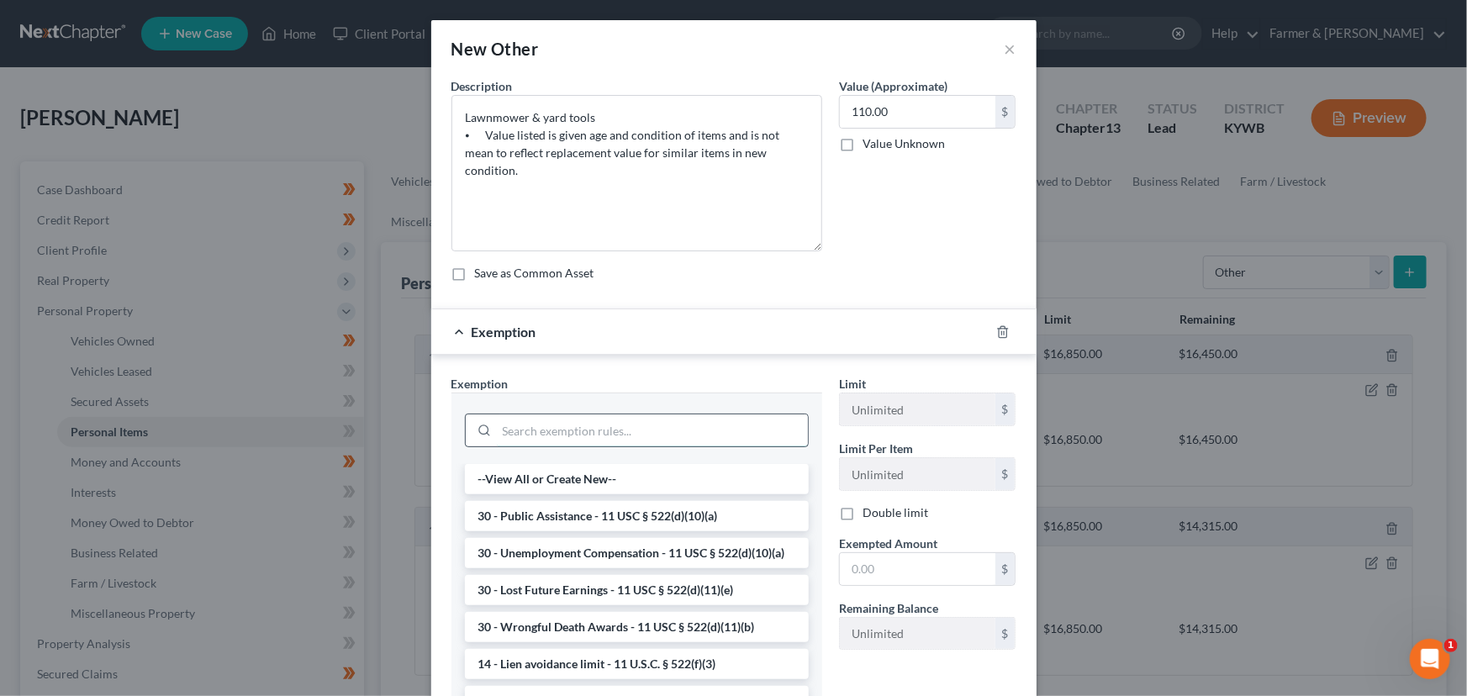
click at [600, 439] on input "search" at bounding box center [652, 430] width 311 height 32
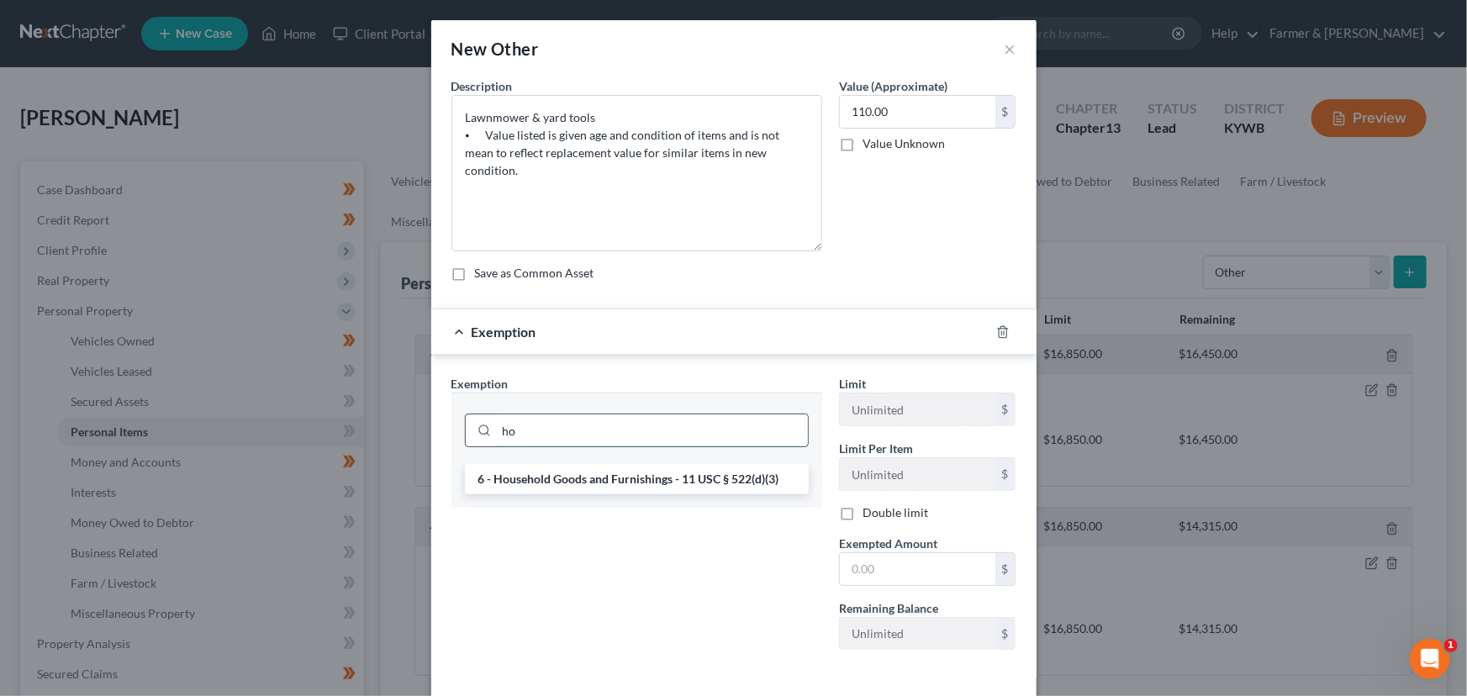
type input "h"
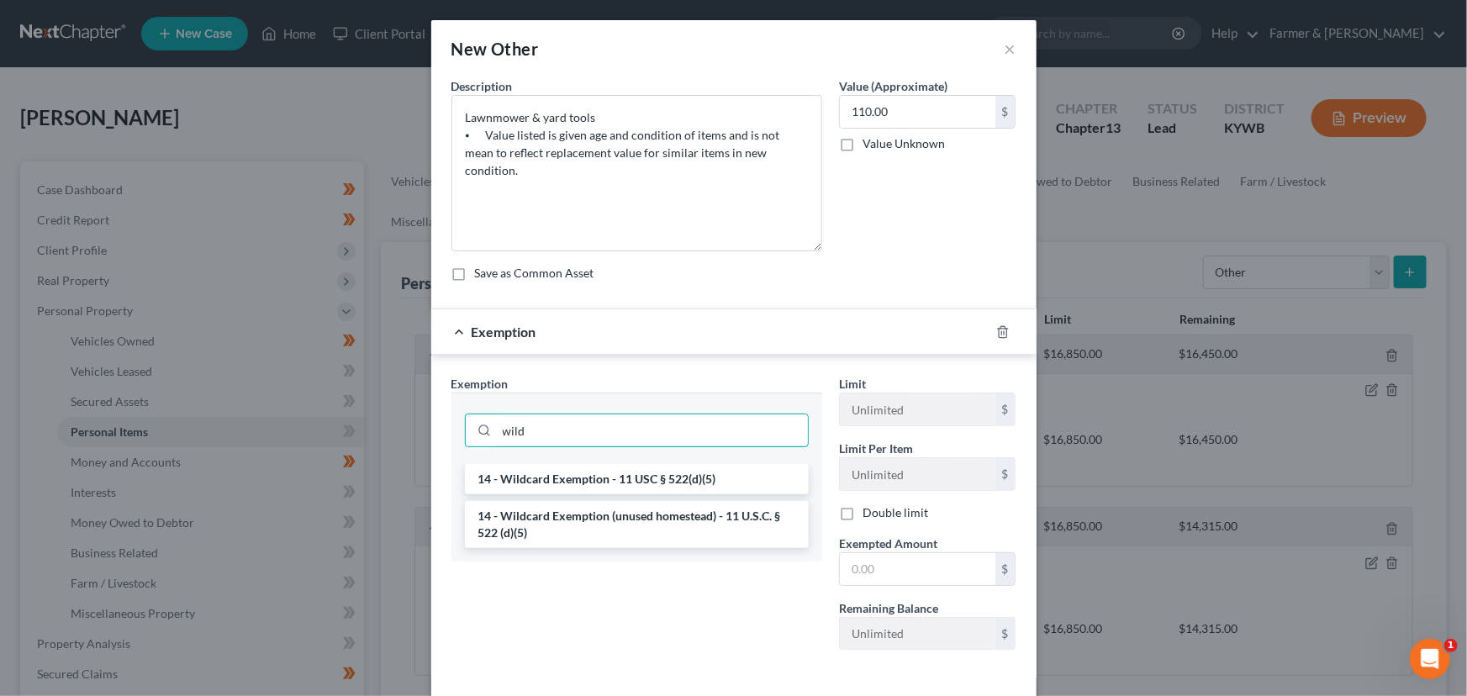
type input "wild"
click at [622, 498] on ul "14 - Wildcard Exemption - 11 USC § 522(d)(5) 14 - Wildcard Exemption (unused ho…" at bounding box center [637, 506] width 344 height 84
click at [634, 483] on li "14 - Wildcard Exemption - 11 USC § 522(d)(5)" at bounding box center [637, 479] width 344 height 30
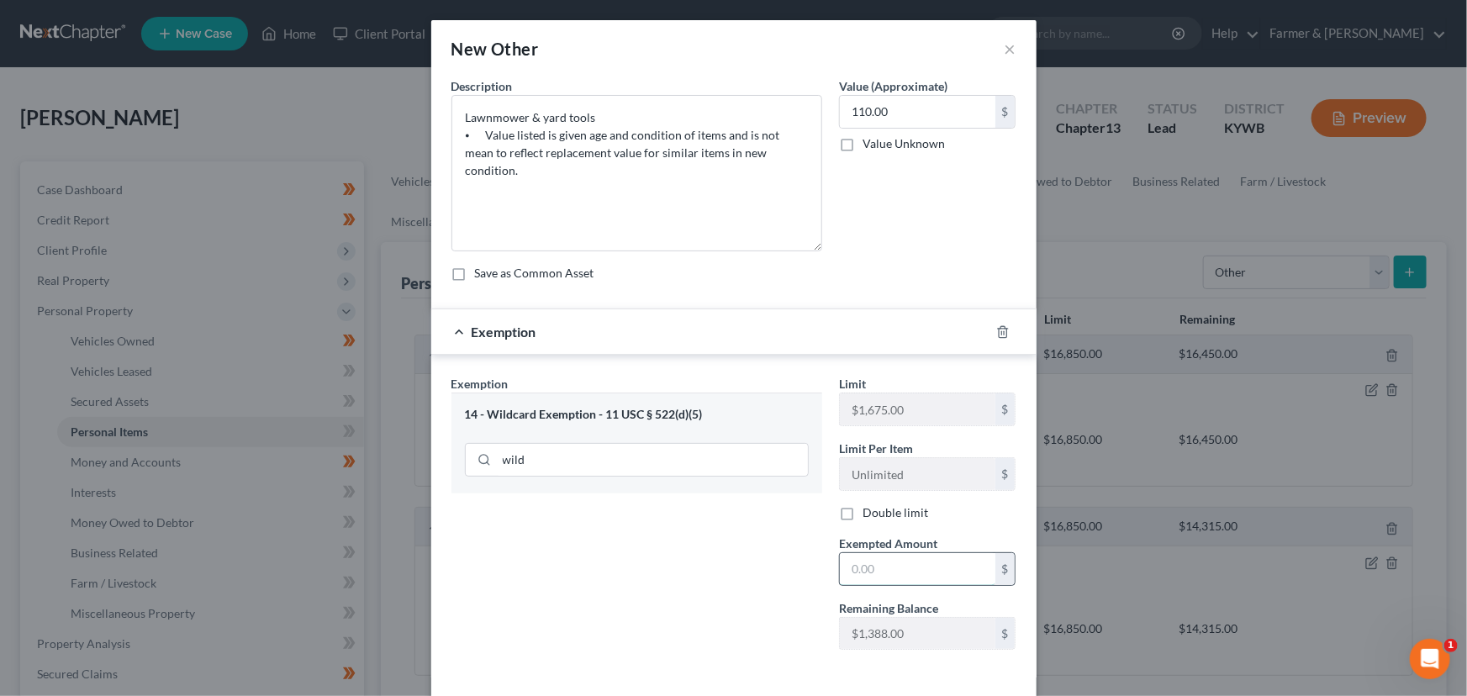
click at [901, 567] on input "text" at bounding box center [918, 569] width 156 height 32
type input "110.00"
click at [848, 352] on div "Exemption $110.00" at bounding box center [710, 331] width 558 height 45
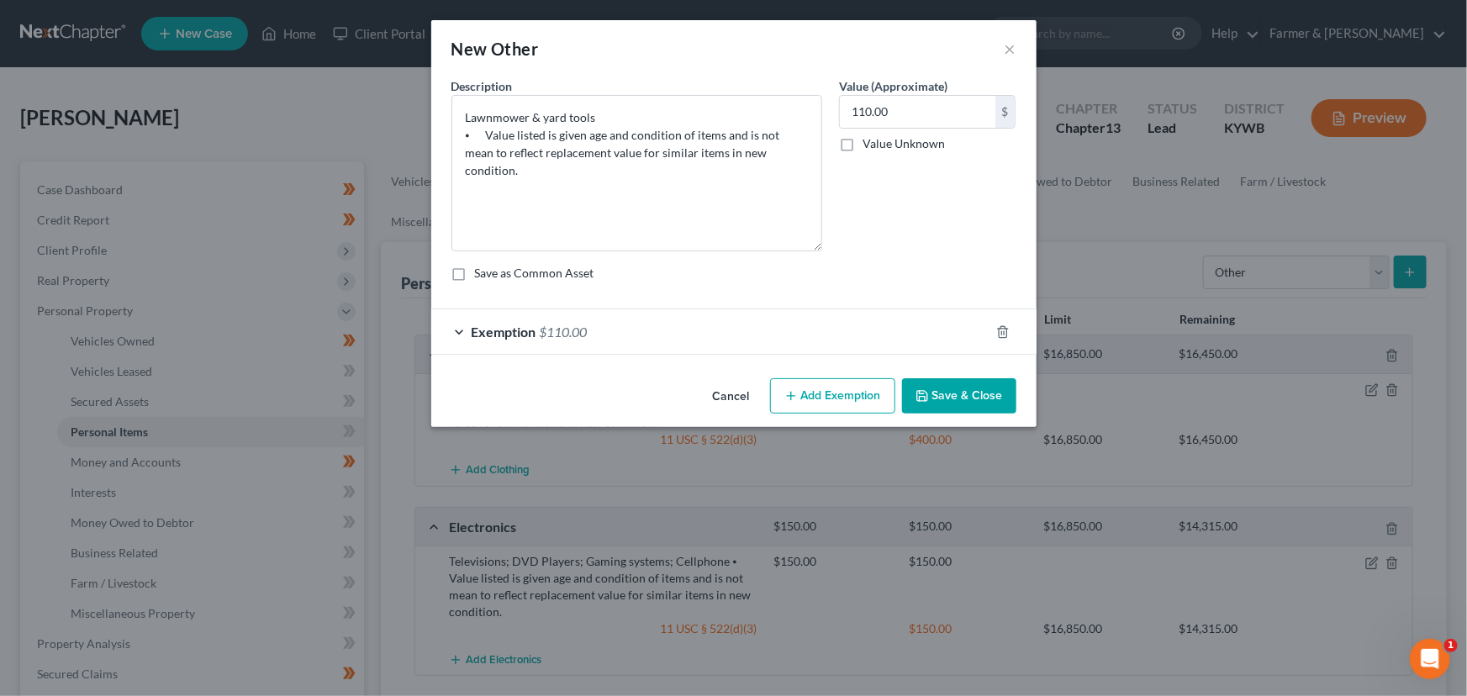
click at [957, 382] on button "Save & Close" at bounding box center [959, 395] width 114 height 35
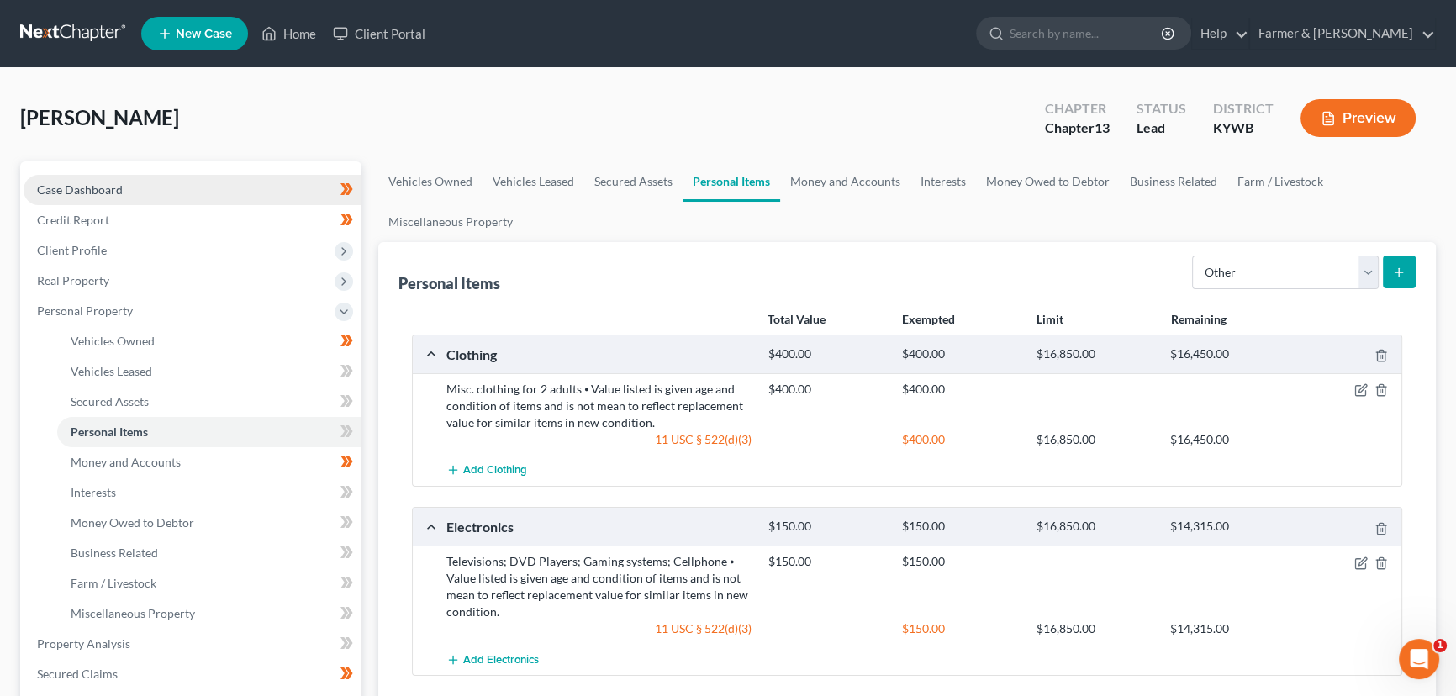
drag, startPoint x: 610, startPoint y: 107, endPoint x: 249, endPoint y: 180, distance: 368.8
click at [610, 107] on div "[PERSON_NAME] Upgraded Chapter Chapter 13 Status Lead District [GEOGRAPHIC_DATA…" at bounding box center [728, 124] width 1416 height 73
click at [481, 126] on div "[PERSON_NAME] Upgraded Chapter Chapter 13 Status Lead District [GEOGRAPHIC_DATA…" at bounding box center [728, 124] width 1416 height 73
click at [343, 430] on icon at bounding box center [346, 431] width 13 height 21
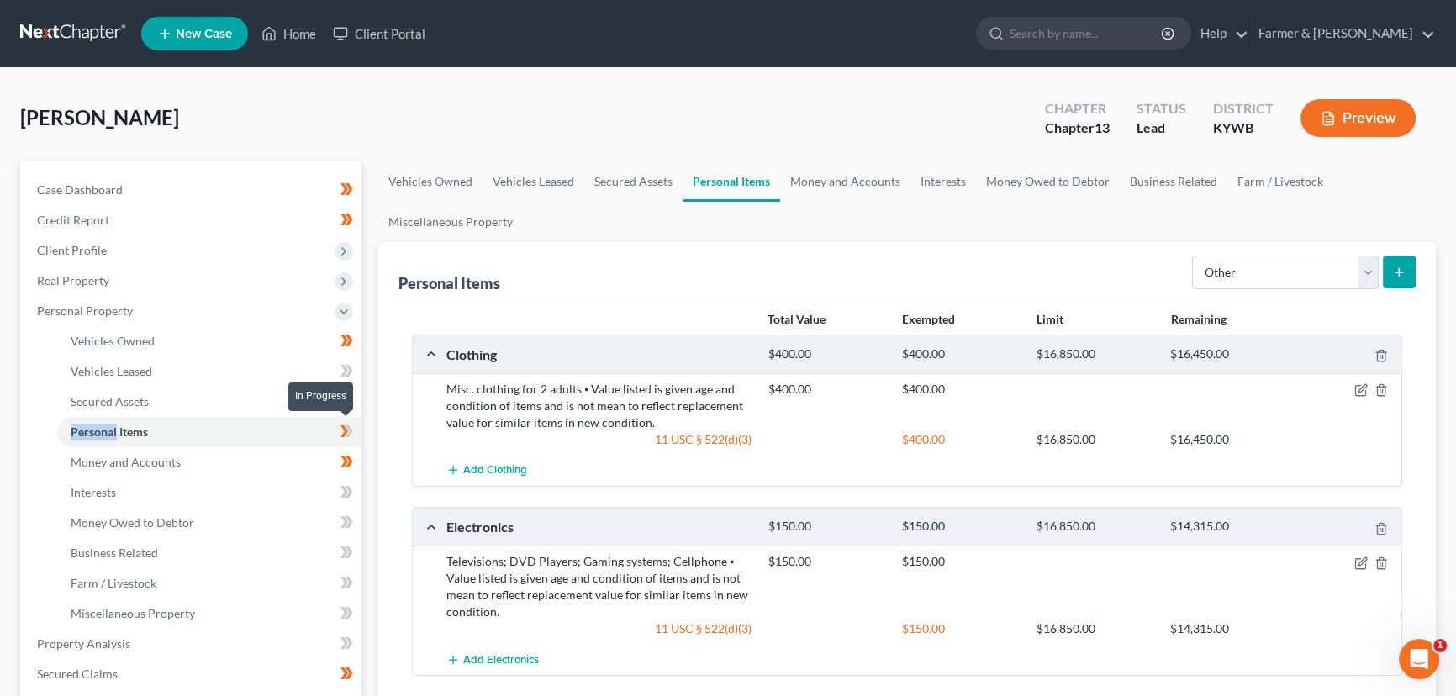
click at [343, 430] on icon at bounding box center [346, 431] width 13 height 21
click at [371, 422] on div "Vehicles Owned Vehicles Leased Secured Assets Personal Items Money and Accounts…" at bounding box center [907, 671] width 1074 height 1021
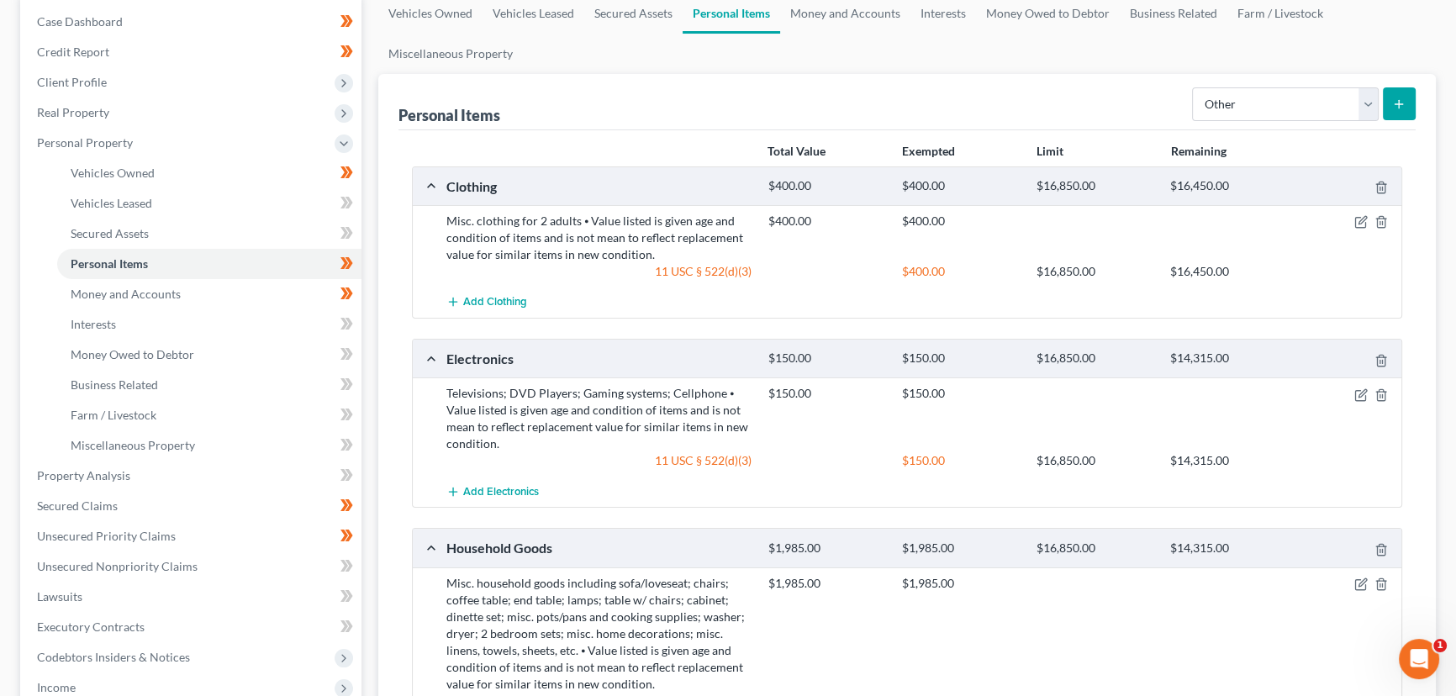
scroll to position [152, 0]
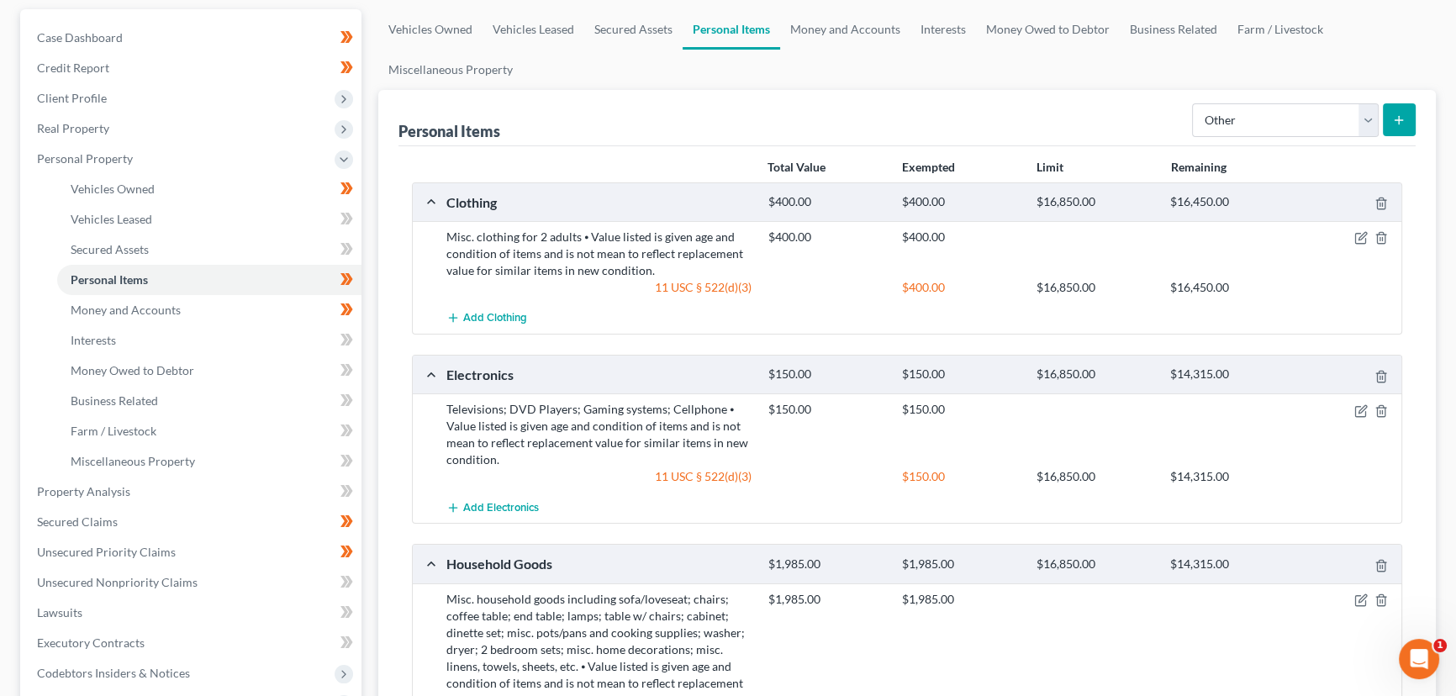
click at [393, 261] on div "Personal Items Select Item Type Clothing Collectibles Of Value Electronics Fire…" at bounding box center [907, 533] width 1058 height 887
click at [389, 341] on div "Personal Items Select Item Type Clothing Collectibles Of Value Electronics Fire…" at bounding box center [907, 533] width 1058 height 887
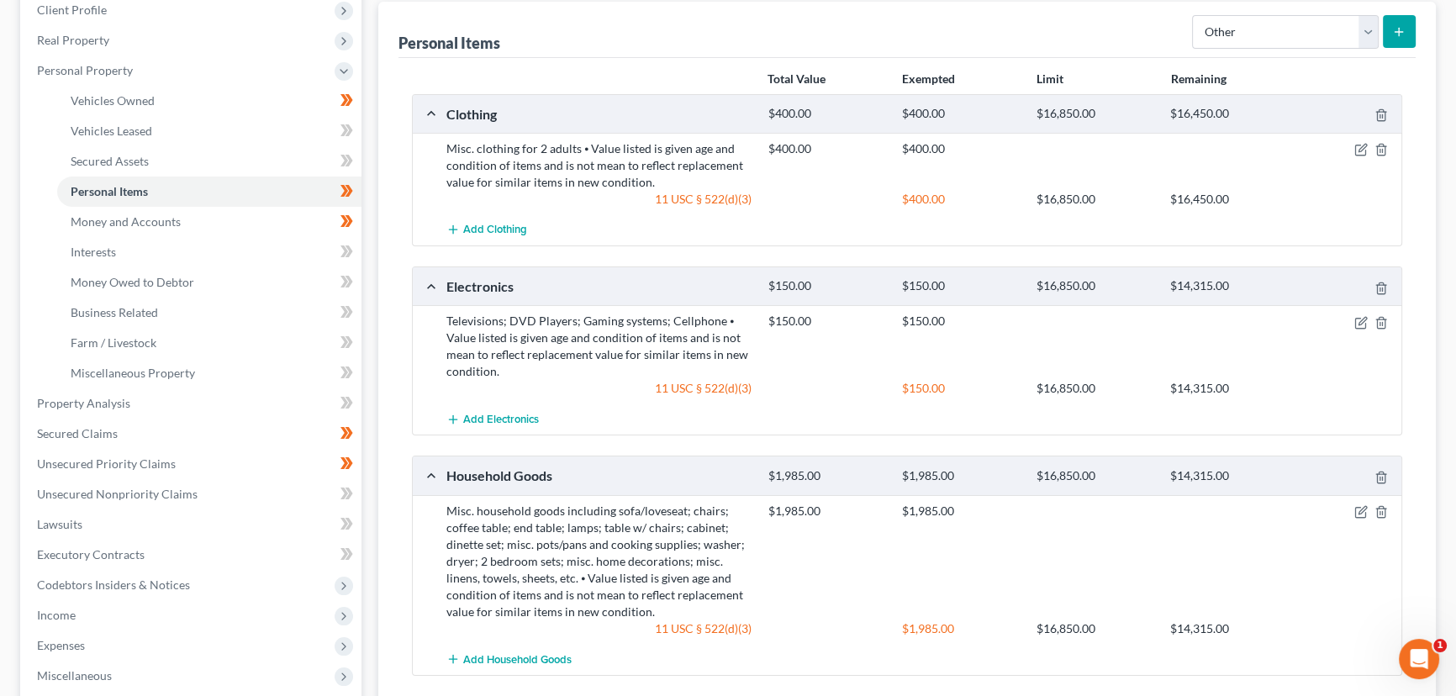
scroll to position [229, 0]
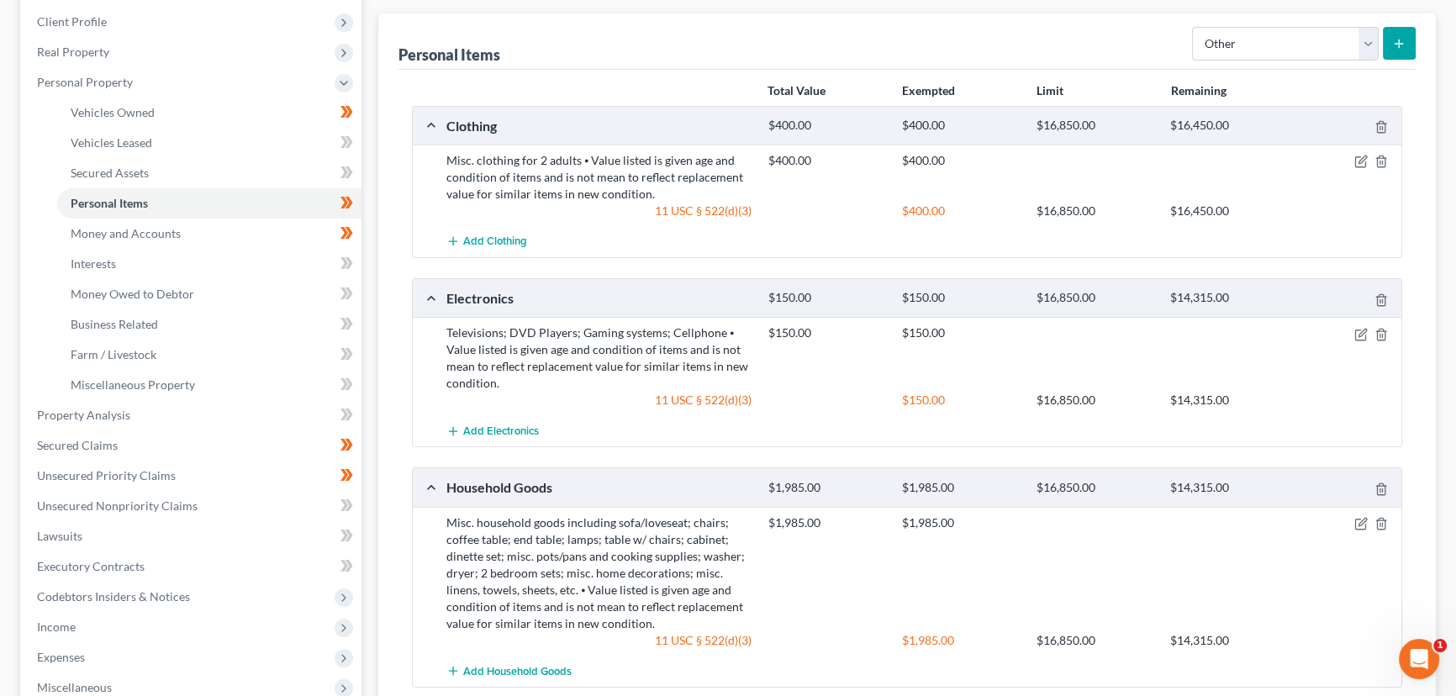
click at [370, 227] on div "Vehicles Owned Vehicles Leased Secured Assets Personal Items Money and Accounts…" at bounding box center [907, 443] width 1074 height 1021
click at [119, 79] on span "Personal Property" at bounding box center [85, 82] width 96 height 14
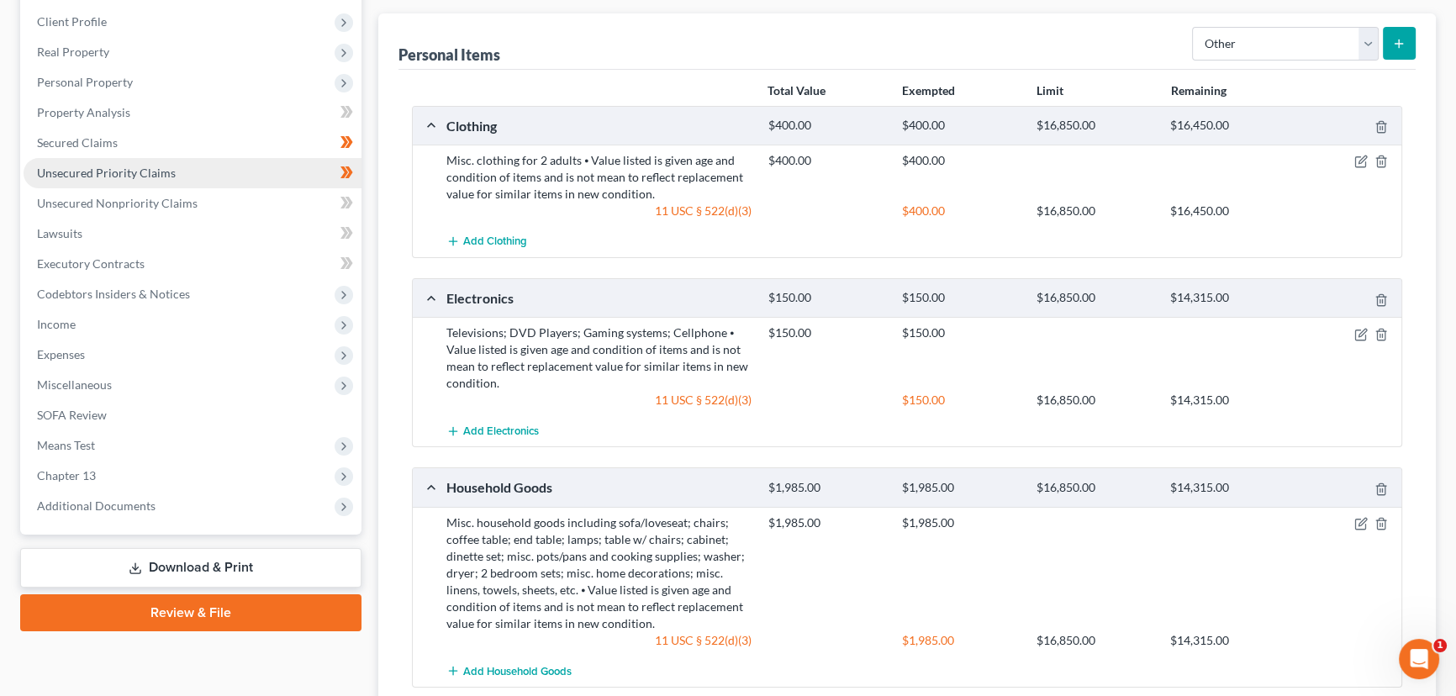
click at [161, 171] on span "Unsecured Priority Claims" at bounding box center [106, 173] width 139 height 14
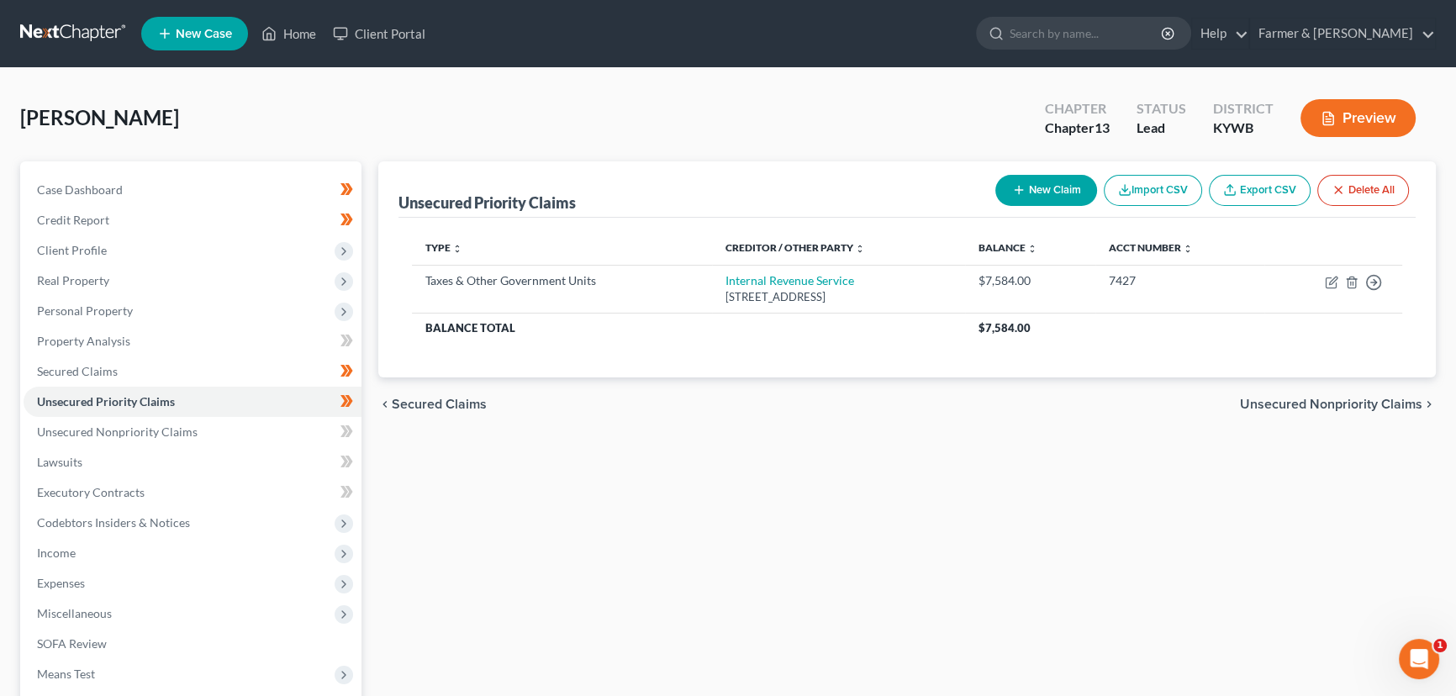
click at [1048, 190] on button "New Claim" at bounding box center [1046, 190] width 102 height 31
select select "0"
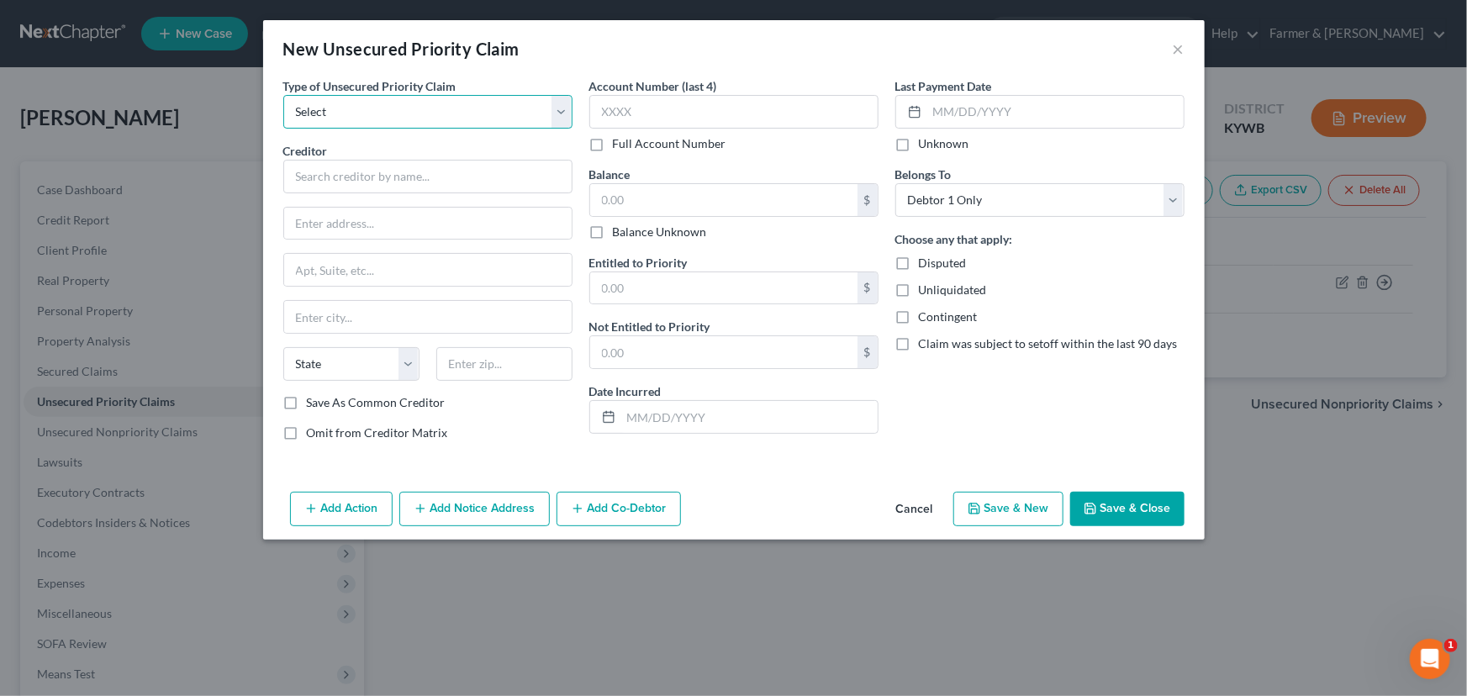
click at [393, 104] on select "Select Taxes & Other Government Units Domestic Support Obligations Extensions o…" at bounding box center [427, 112] width 289 height 34
select select "0"
click at [283, 95] on select "Select Taxes & Other Government Units Domestic Support Obligations Extensions o…" at bounding box center [427, 112] width 289 height 34
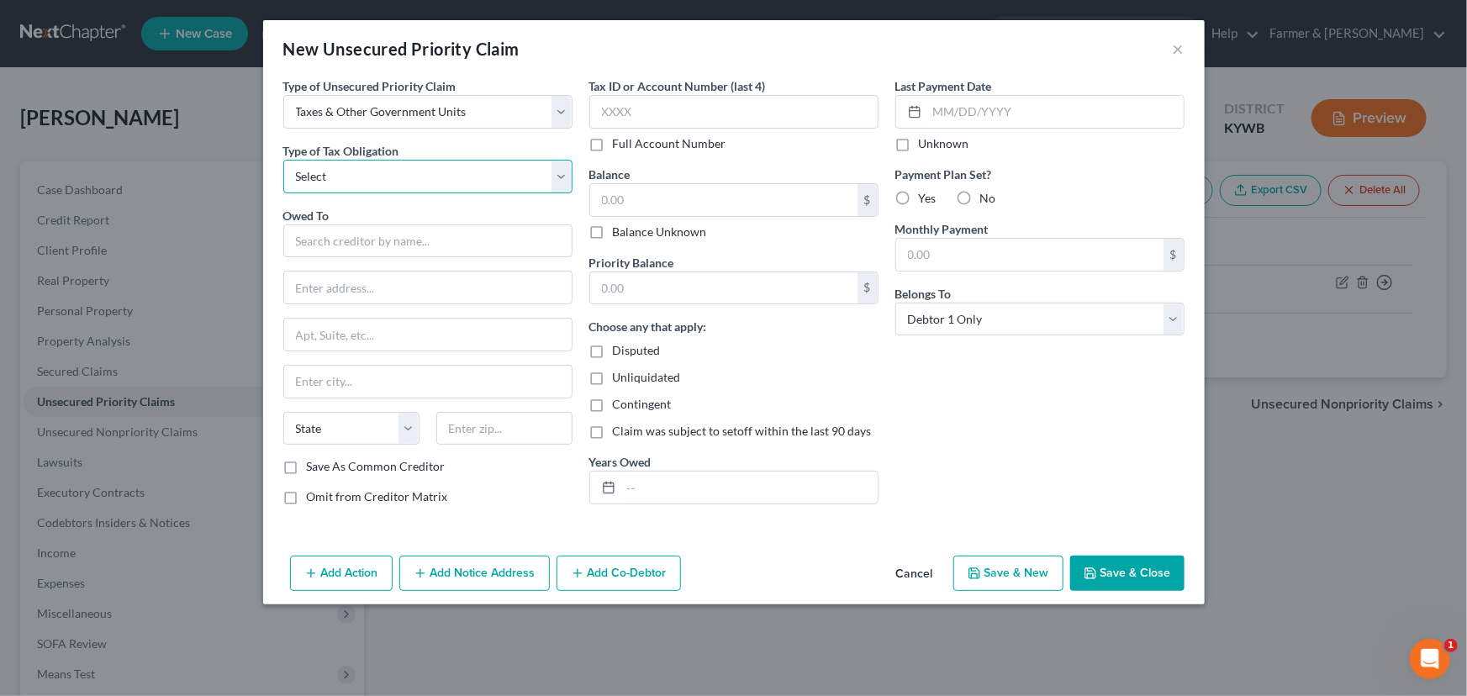
click at [366, 172] on select "Select Federal City State Franchise Tax Board Other" at bounding box center [427, 177] width 289 height 34
select select "0"
click at [283, 160] on select "Select Federal City State Franchise Tax Board Other" at bounding box center [427, 177] width 289 height 34
click at [343, 237] on input "text" at bounding box center [427, 241] width 289 height 34
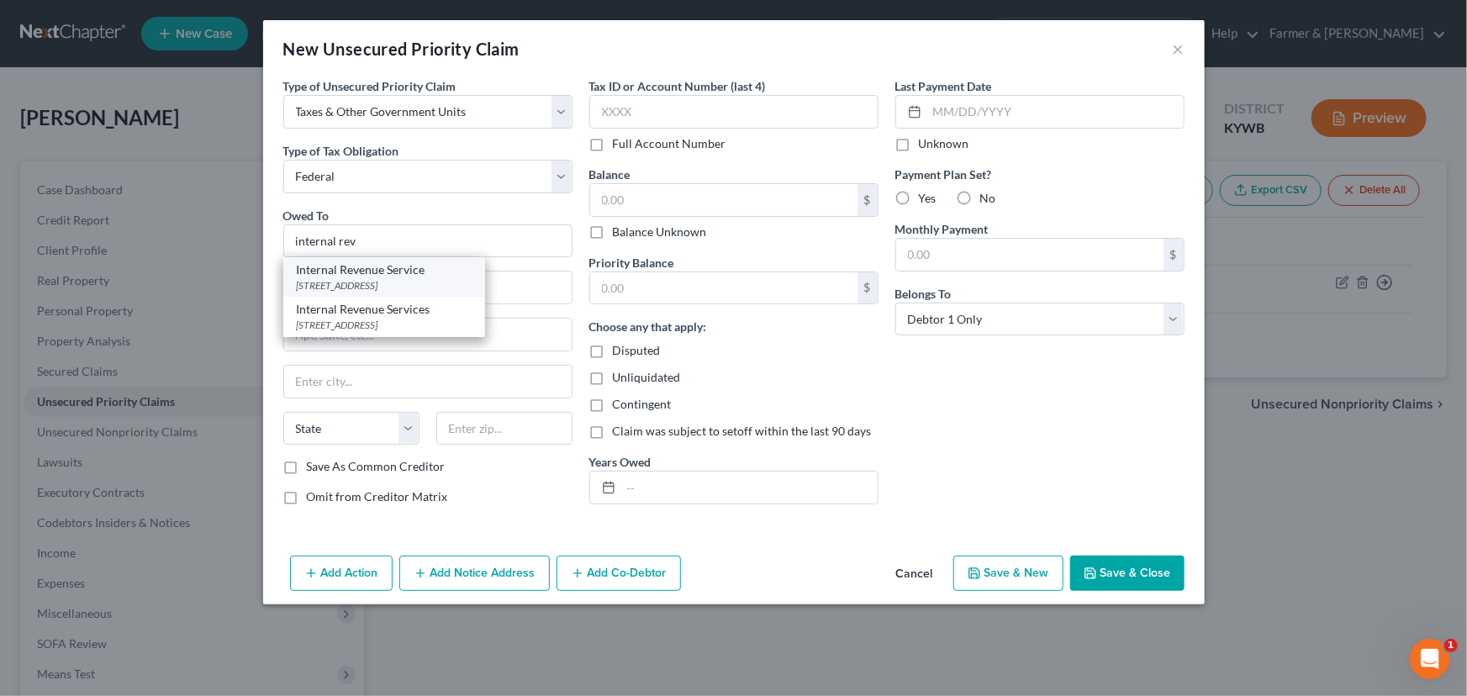
click at [369, 287] on div "[STREET_ADDRESS]" at bounding box center [384, 285] width 175 height 14
type input "Internal Revenue Service"
type input "PO Box 7346"
type input "[GEOGRAPHIC_DATA]"
select select "39"
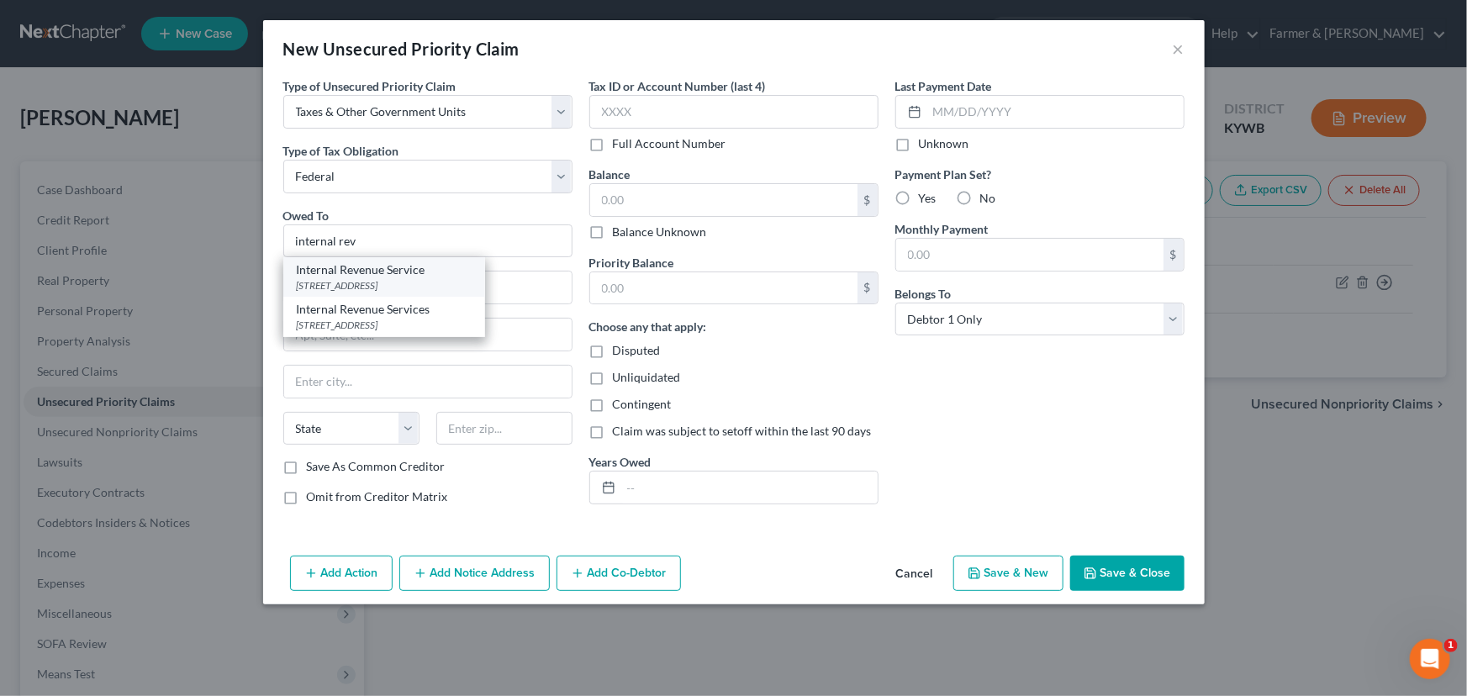
type input "19101"
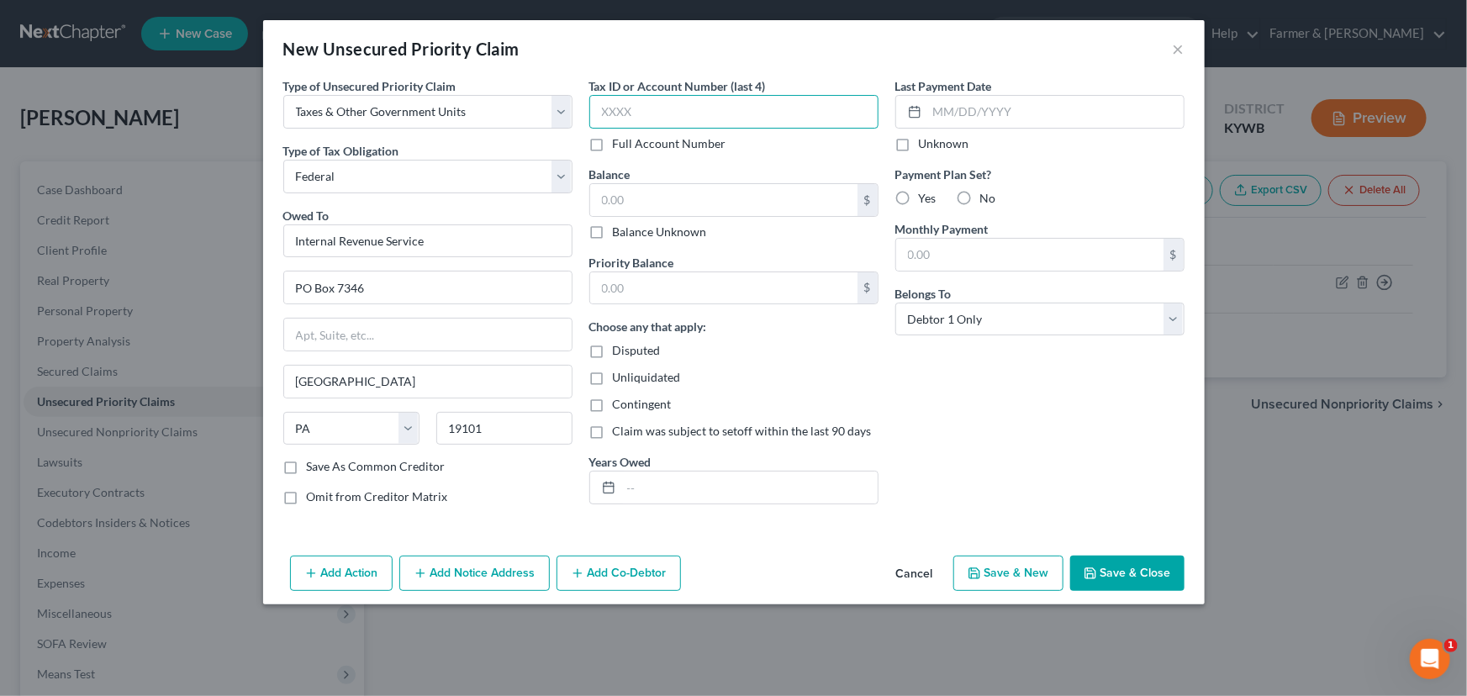
click at [642, 114] on input "text" at bounding box center [733, 112] width 289 height 34
type input "7427"
click at [657, 213] on input "text" at bounding box center [723, 200] width 267 height 32
click at [656, 202] on input "23,000.00" at bounding box center [723, 200] width 267 height 32
drag, startPoint x: 656, startPoint y: 202, endPoint x: 551, endPoint y: 203, distance: 105.1
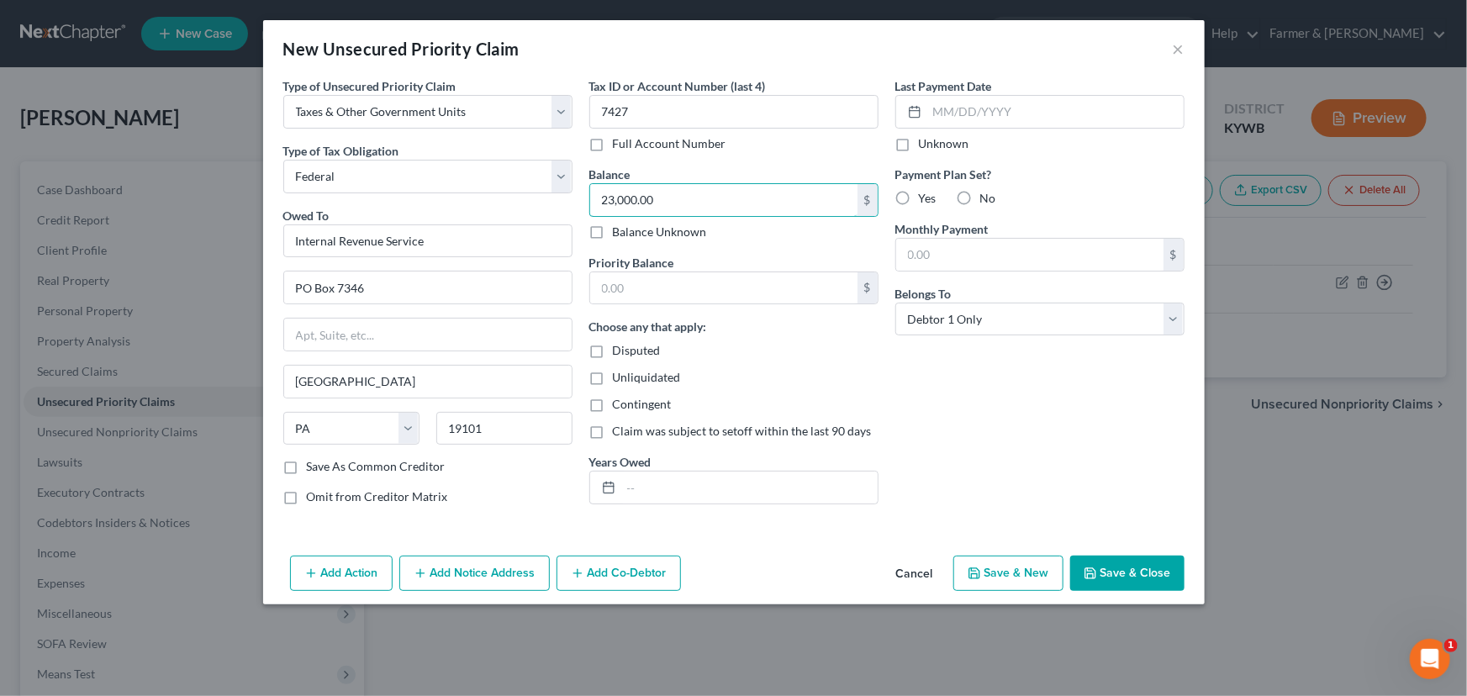
click at [551, 203] on div "Type of Unsecured Priority Claim * Select Taxes & Other Government Units Domest…" at bounding box center [734, 297] width 918 height 441
type input "23,000.00"
click at [621, 291] on input "text" at bounding box center [723, 288] width 267 height 32
paste input "23,000.00"
type input "23,000.00"
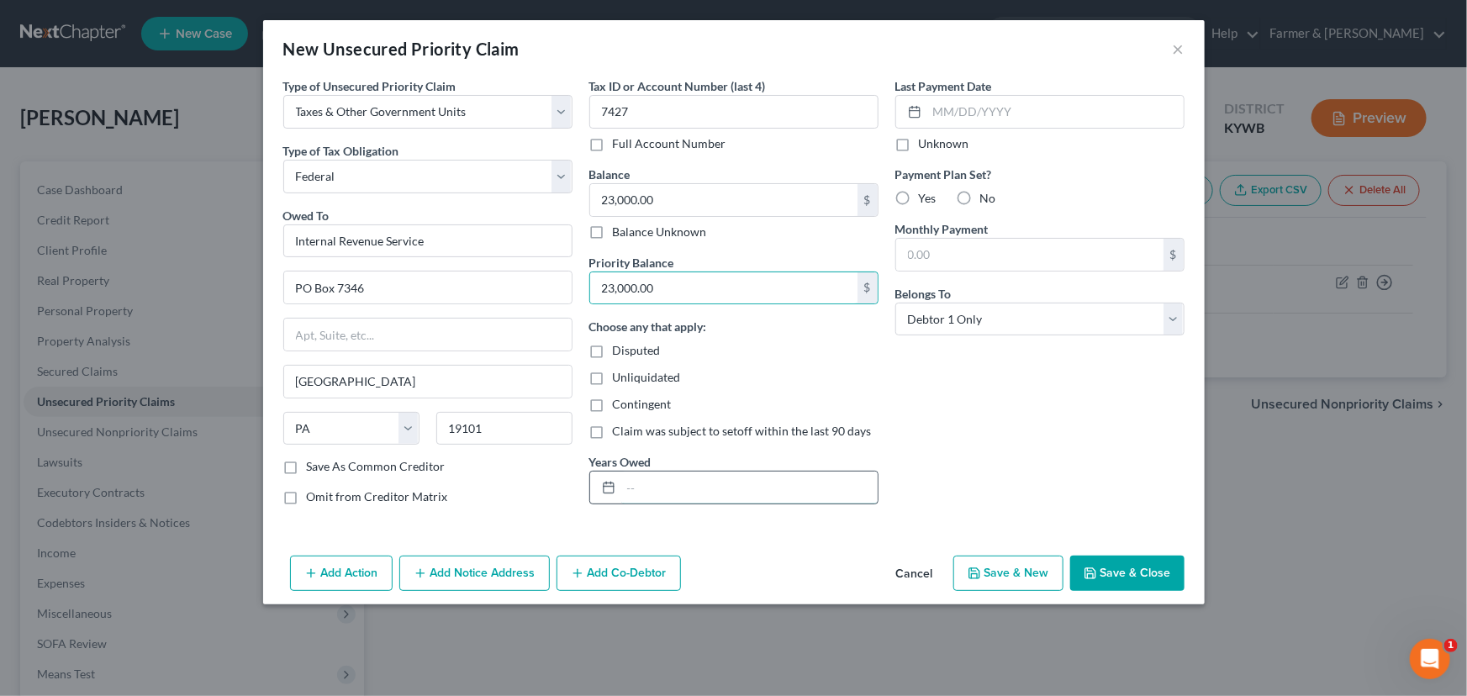
click at [656, 488] on input "text" at bounding box center [749, 488] width 256 height 32
type input "[DATE]-[DATE]"
click at [1003, 437] on div "Last Payment Date Unknown Payment Plan Set? Yes No Monthly Payment $ Belongs To…" at bounding box center [1040, 297] width 306 height 441
click at [1101, 570] on button "Save & Close" at bounding box center [1127, 573] width 114 height 35
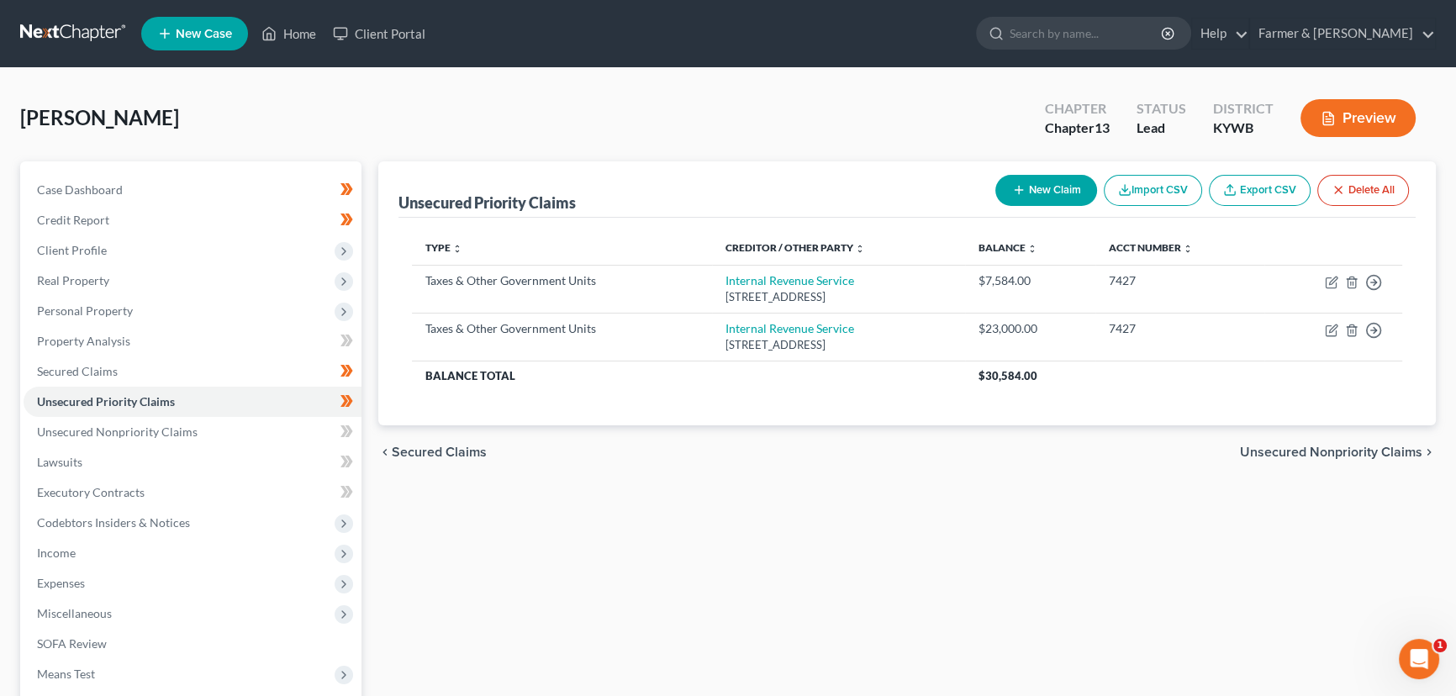
drag, startPoint x: 414, startPoint y: 513, endPoint x: 403, endPoint y: 512, distance: 11.0
click at [414, 513] on div "Unsecured Priority Claims New Claim Import CSV Export CSV Delete All Type expan…" at bounding box center [907, 510] width 1074 height 699
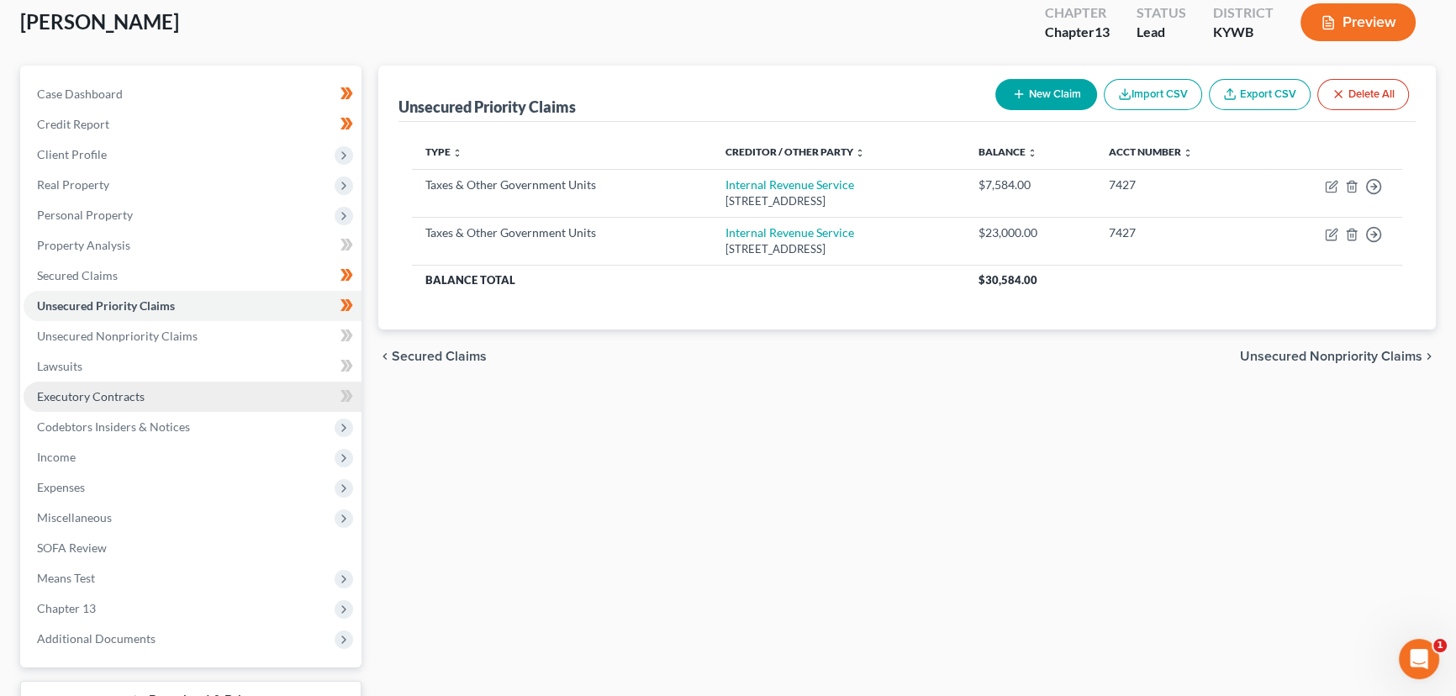
scroll to position [225, 0]
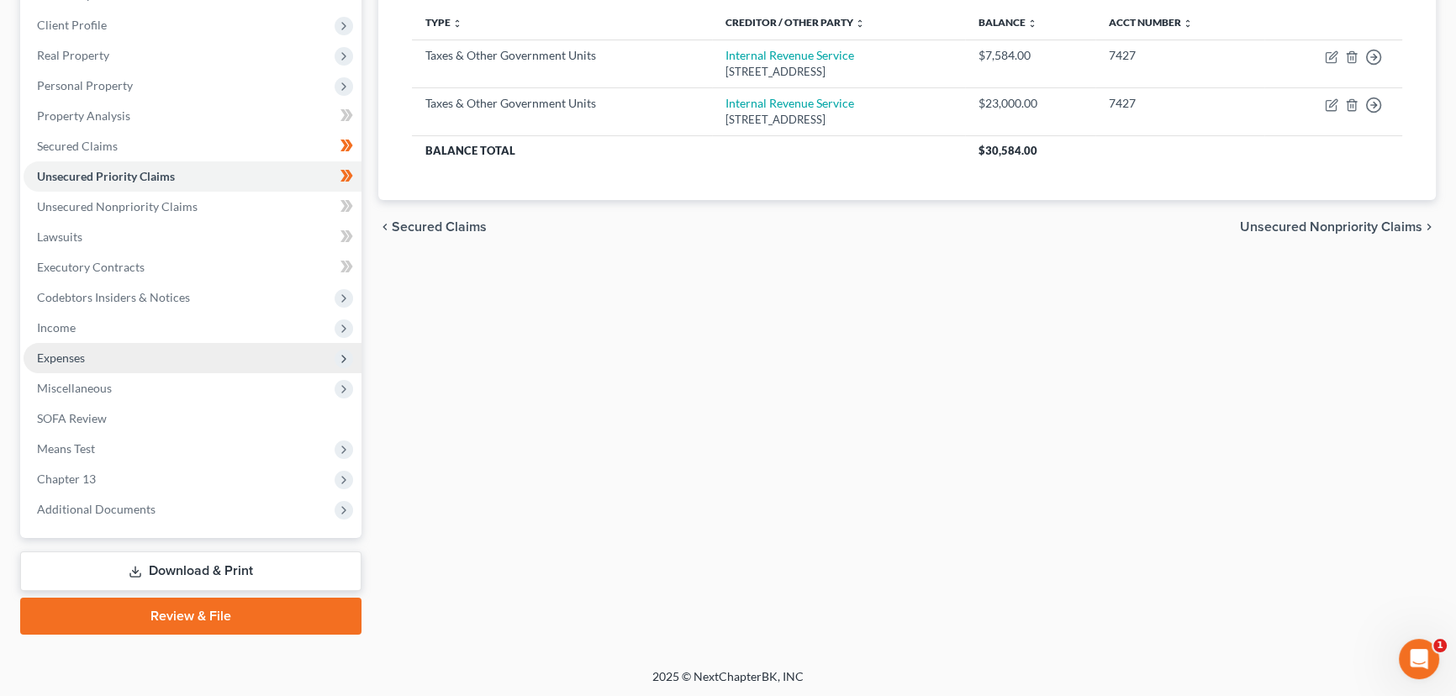
click at [80, 355] on span "Expenses" at bounding box center [61, 358] width 48 height 14
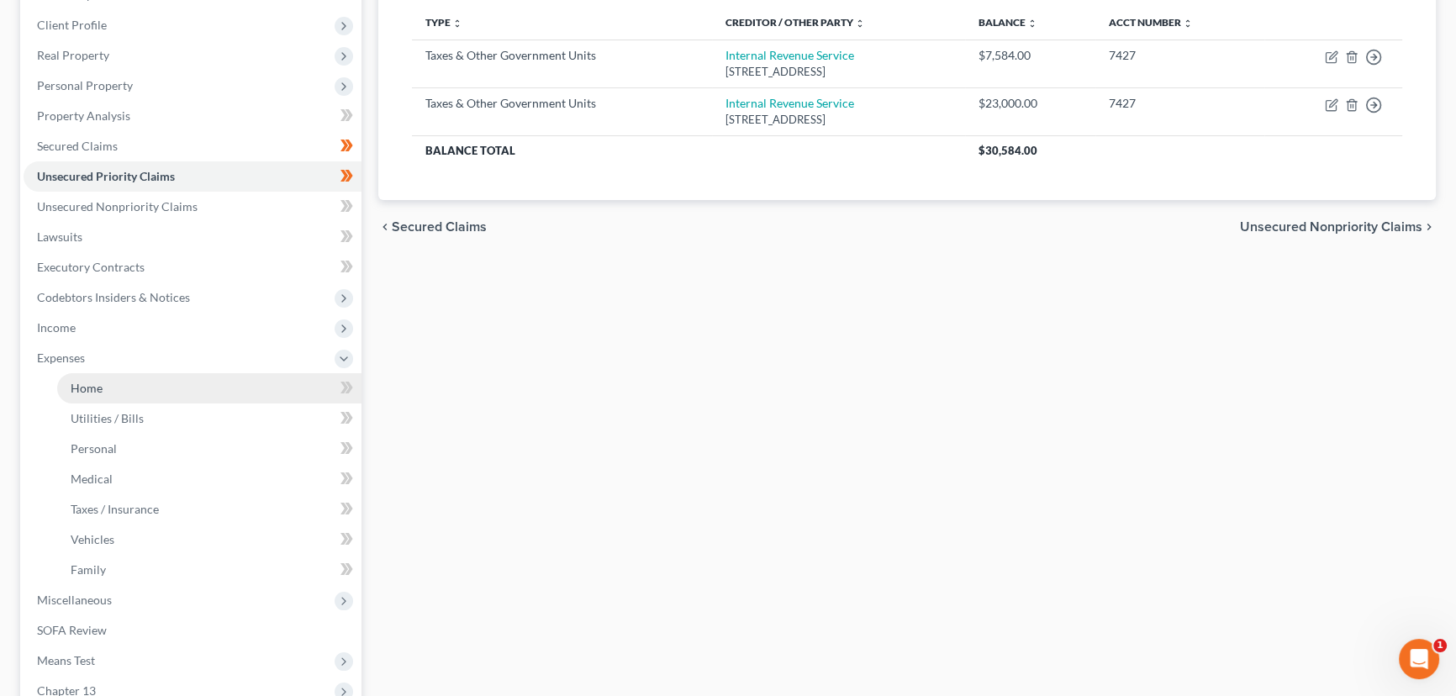
click at [97, 384] on span "Home" at bounding box center [87, 388] width 32 height 14
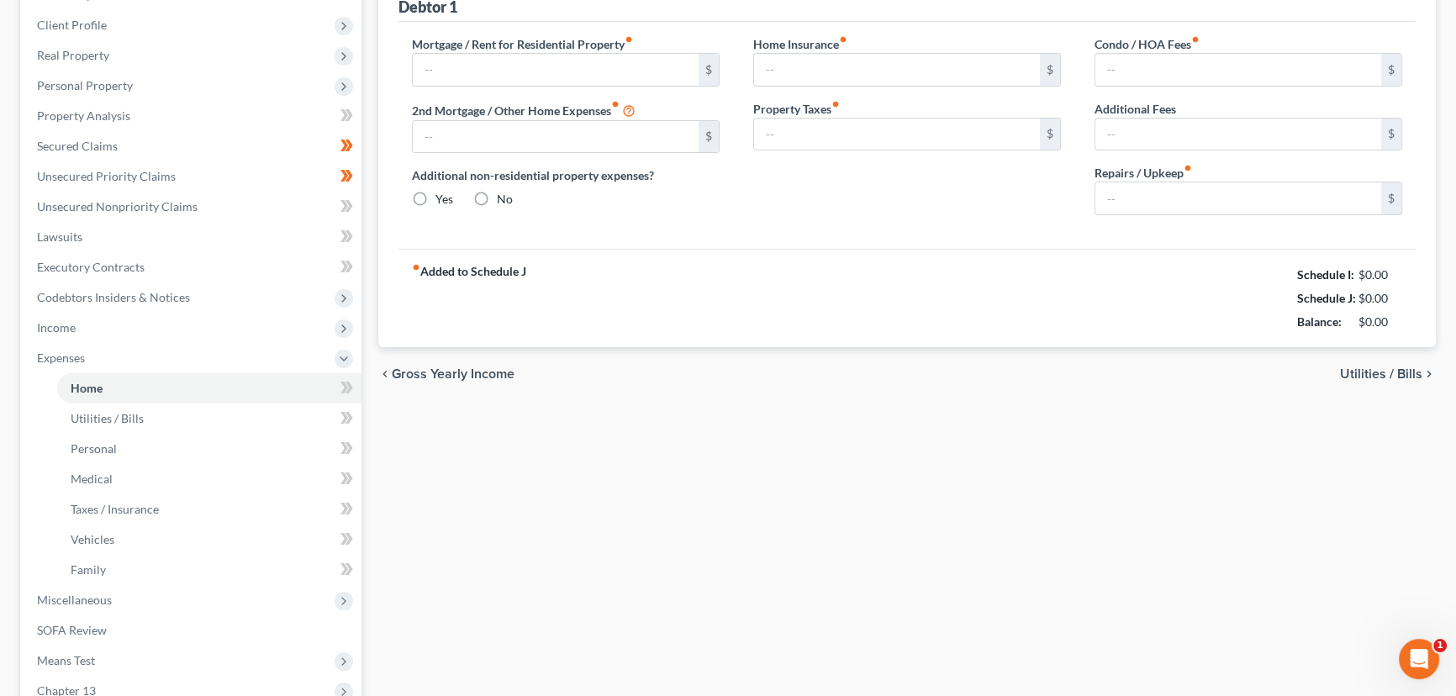
scroll to position [37, 0]
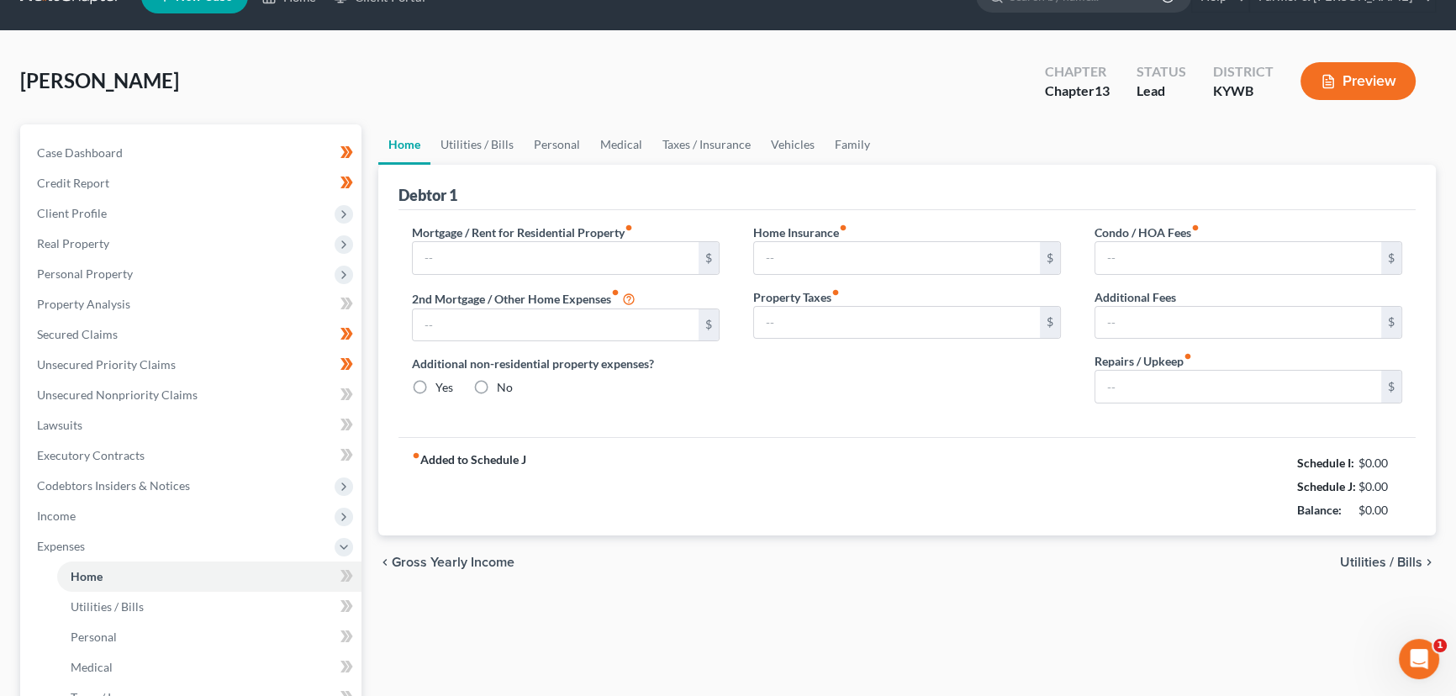
type input "0.00"
radio input "true"
type input "0.00"
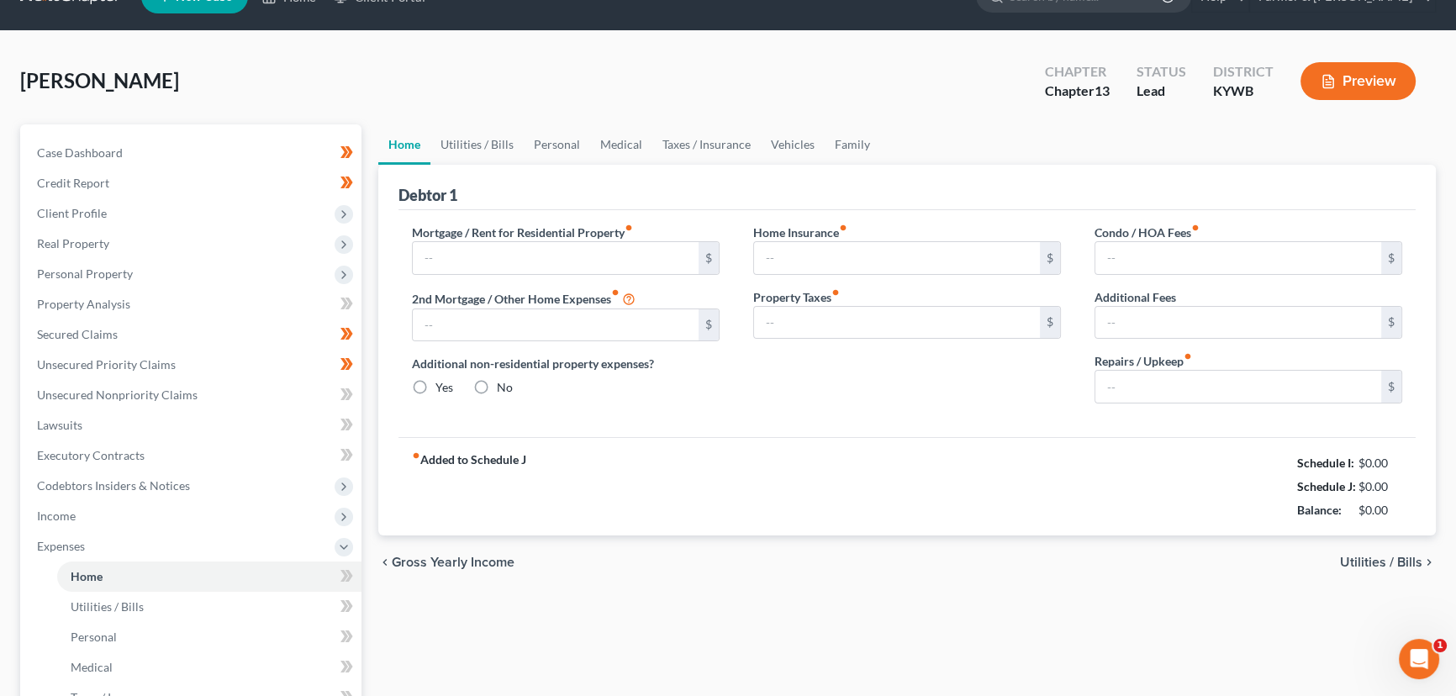
type input "0.00"
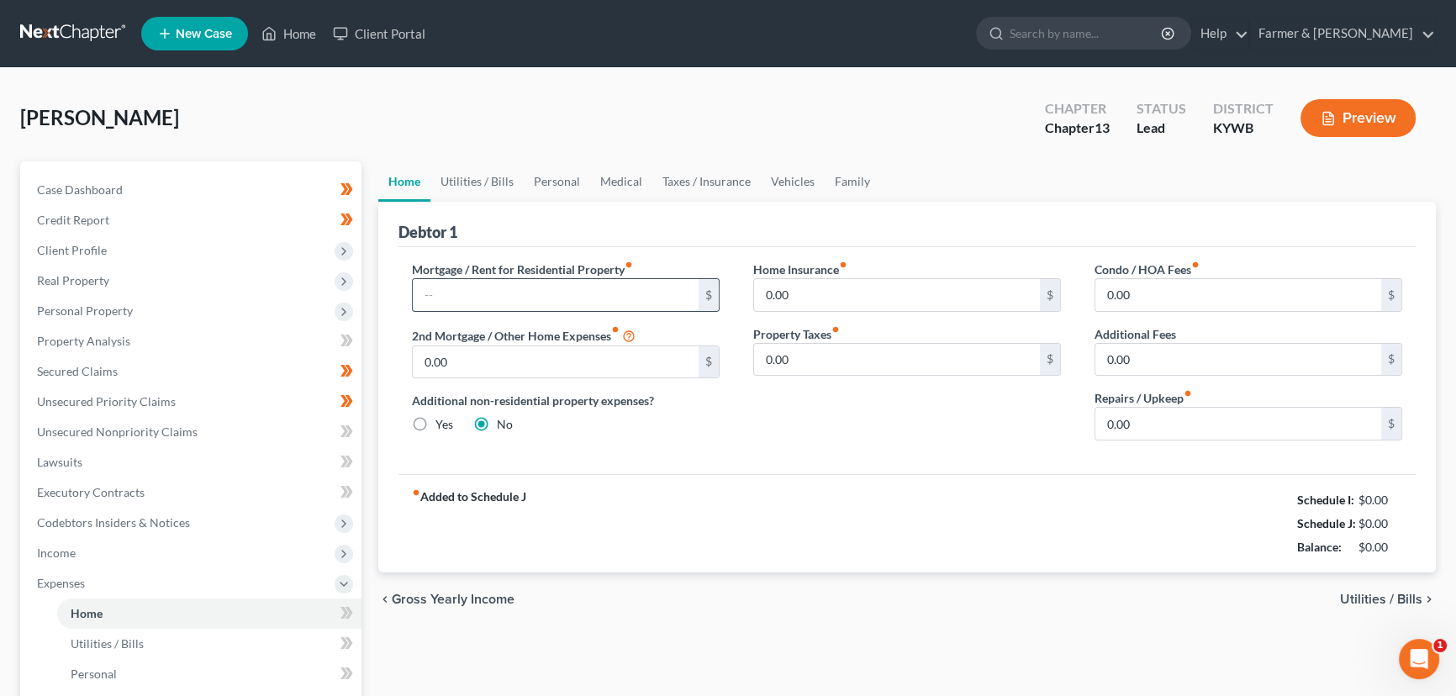
click at [523, 298] on input "text" at bounding box center [556, 295] width 286 height 32
type input "650.00"
drag, startPoint x: 472, startPoint y: 177, endPoint x: 472, endPoint y: 189, distance: 11.8
click at [472, 177] on link "Utilities / Bills" at bounding box center [476, 181] width 93 height 40
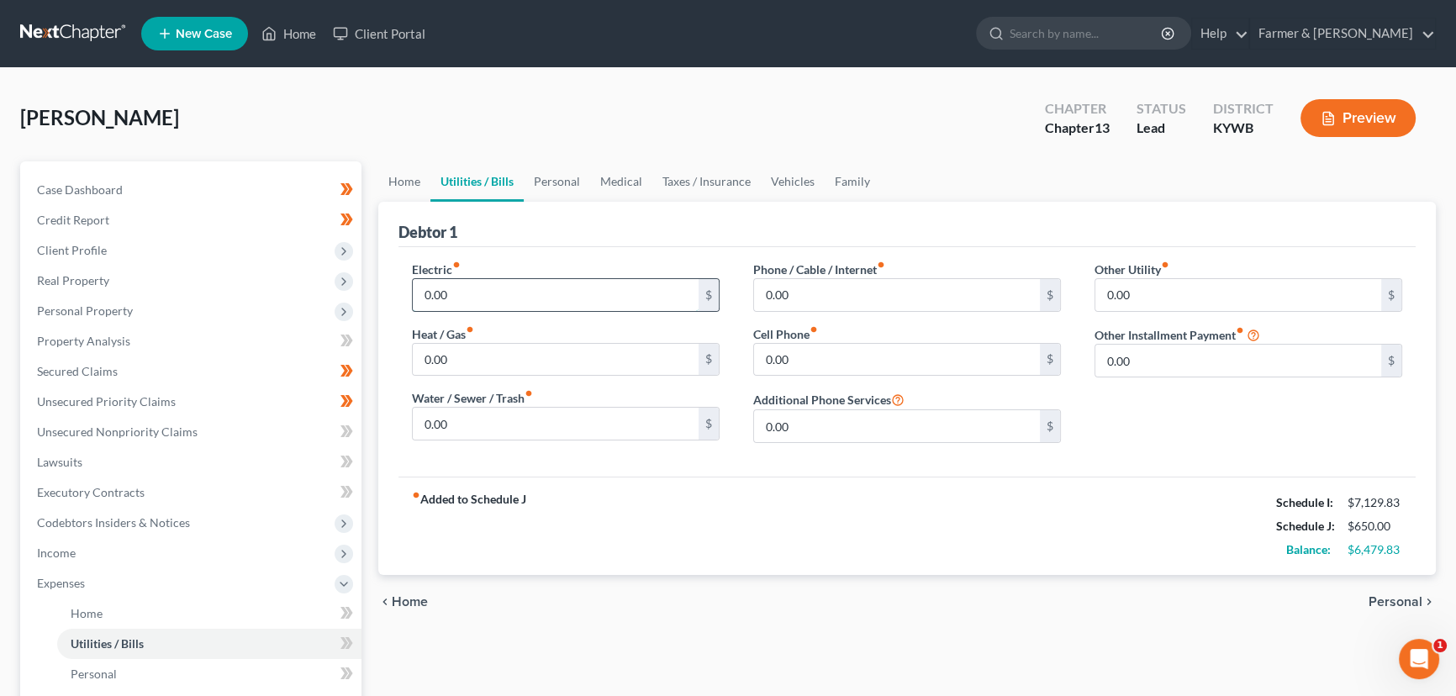
click at [462, 281] on input "0.00" at bounding box center [556, 295] width 286 height 32
type input "350.00"
click at [482, 420] on input "0.00" at bounding box center [556, 424] width 286 height 32
type input "35.00"
click at [625, 500] on div "fiber_manual_record Added to Schedule J Schedule I: $7,129.83 Schedule J: $1,03…" at bounding box center [906, 526] width 1017 height 98
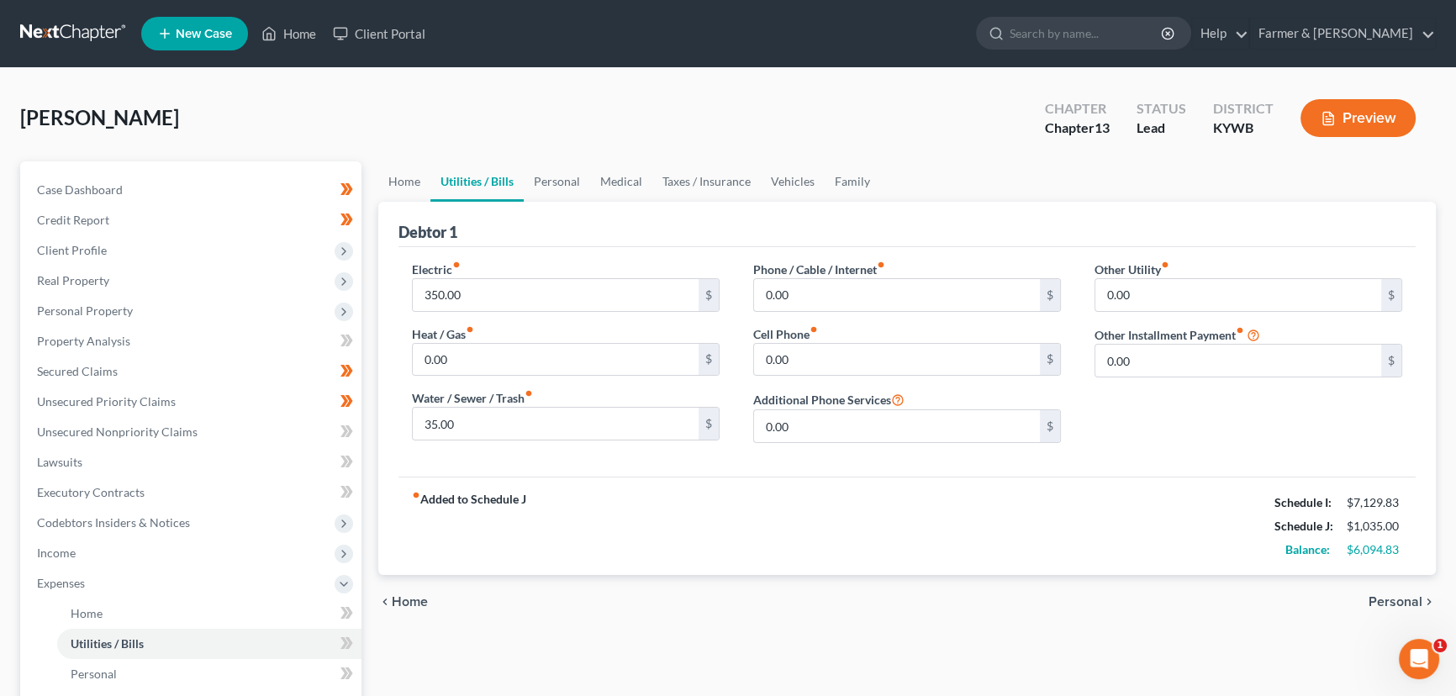
click at [693, 502] on div "fiber_manual_record Added to Schedule J Schedule I: $7,129.83 Schedule J: $1,03…" at bounding box center [906, 526] width 1017 height 98
click at [827, 361] on input "0.00" at bounding box center [897, 360] width 286 height 32
type input "90.00"
click at [805, 275] on label "Phone / Cable / Internet fiber_manual_record" at bounding box center [819, 270] width 132 height 18
click at [808, 280] on input "0.00" at bounding box center [897, 295] width 286 height 32
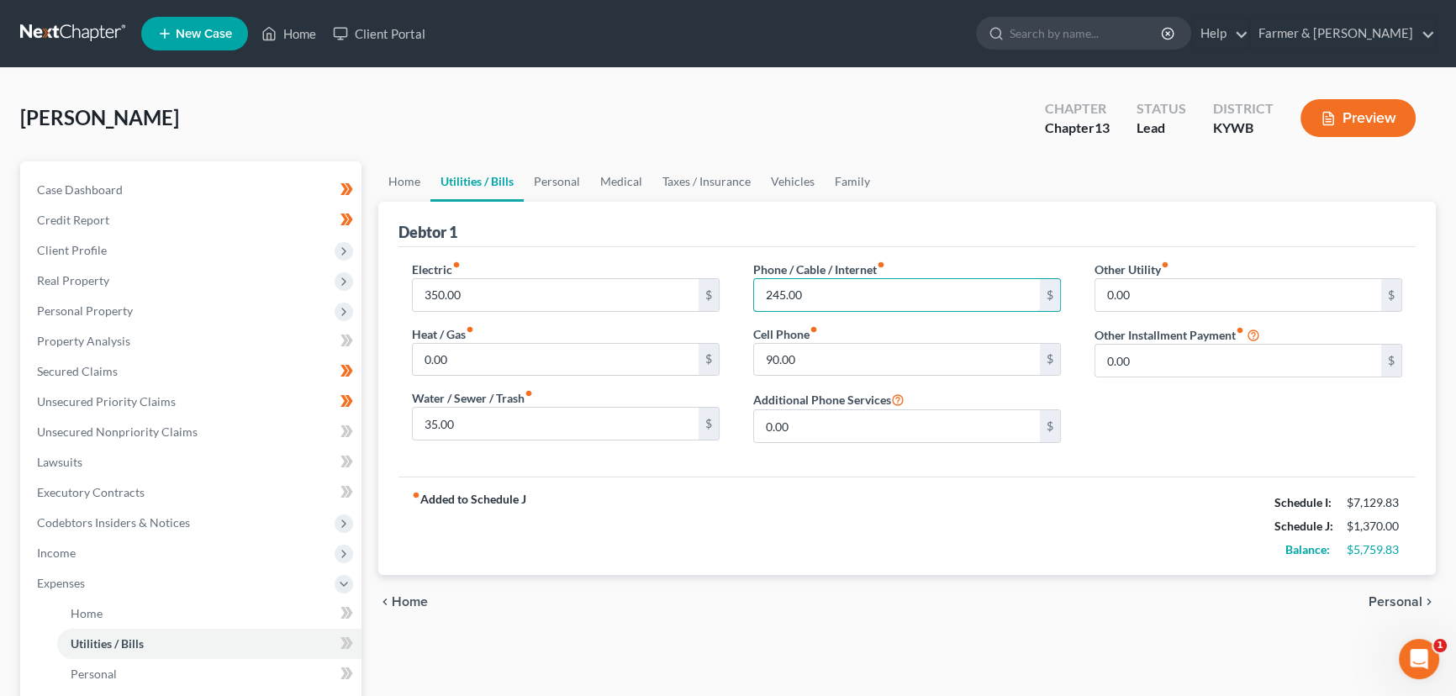
type input "245.00"
click at [404, 183] on link "Home" at bounding box center [404, 181] width 52 height 40
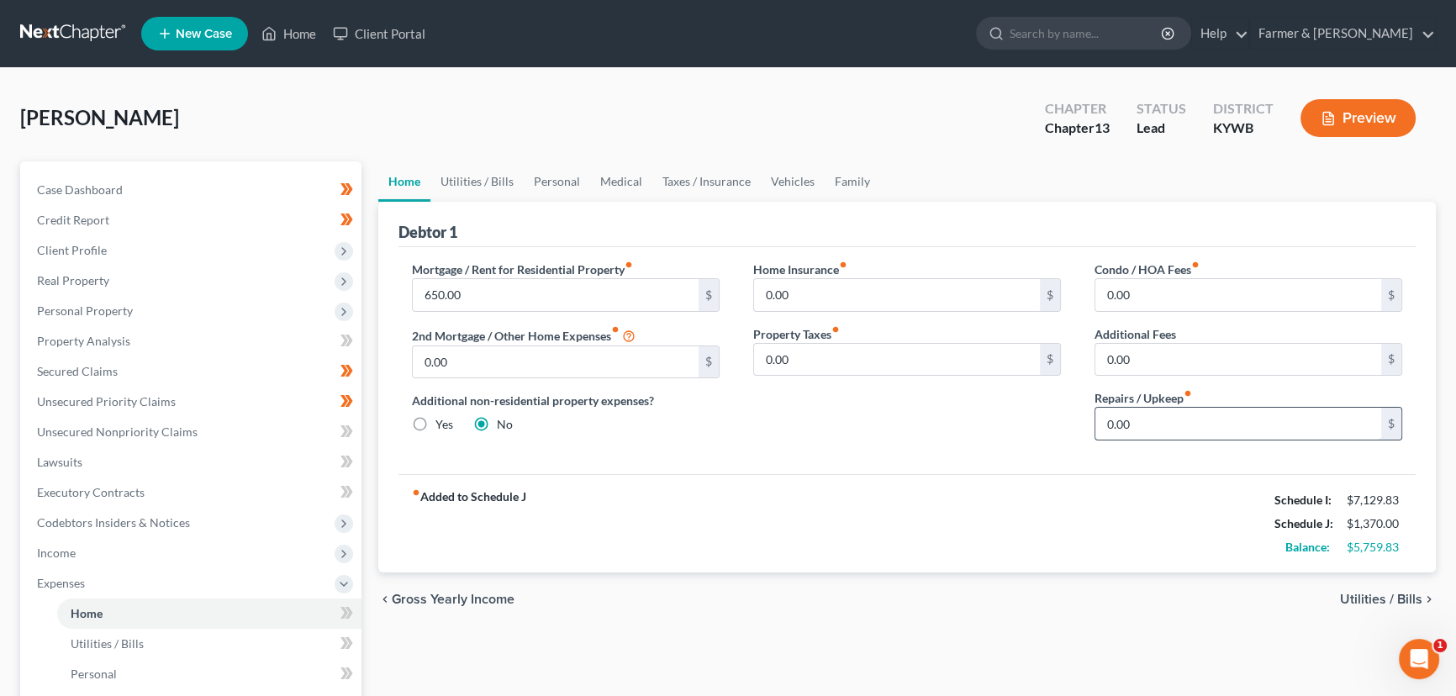
click at [1153, 420] on input "0.00" at bounding box center [1238, 424] width 286 height 32
type input "50.00"
click at [961, 441] on div "Home Insurance fiber_manual_record 0.00 $ Property Taxes fiber_manual_record 0.…" at bounding box center [906, 357] width 341 height 193
click at [581, 180] on link "Personal" at bounding box center [557, 181] width 66 height 40
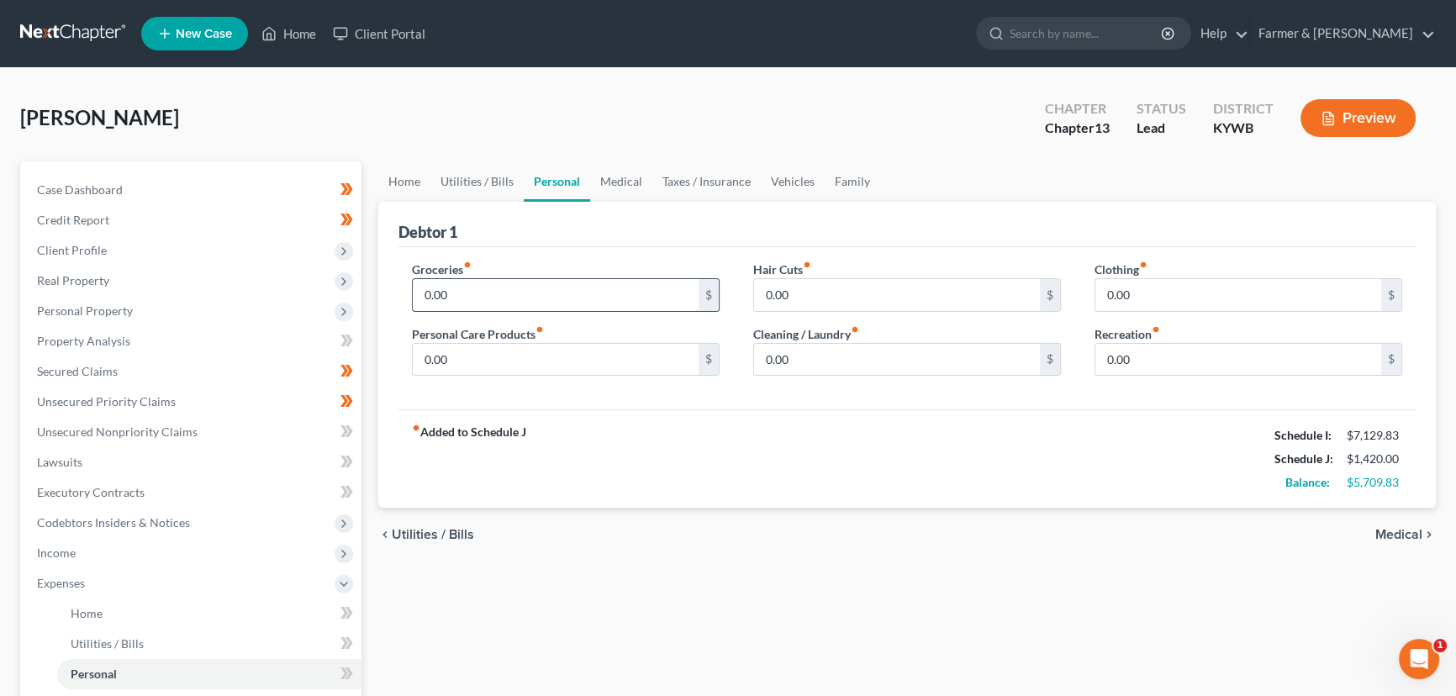
click at [487, 286] on input "0.00" at bounding box center [556, 295] width 286 height 32
click at [513, 301] on input "0.00" at bounding box center [556, 295] width 286 height 32
type input "820.00"
click at [641, 440] on div "fiber_manual_record Added to Schedule J Schedule I: $7,129.83 Schedule J: $2,24…" at bounding box center [906, 458] width 1017 height 98
click at [1150, 293] on input "0.00" at bounding box center [1238, 295] width 286 height 32
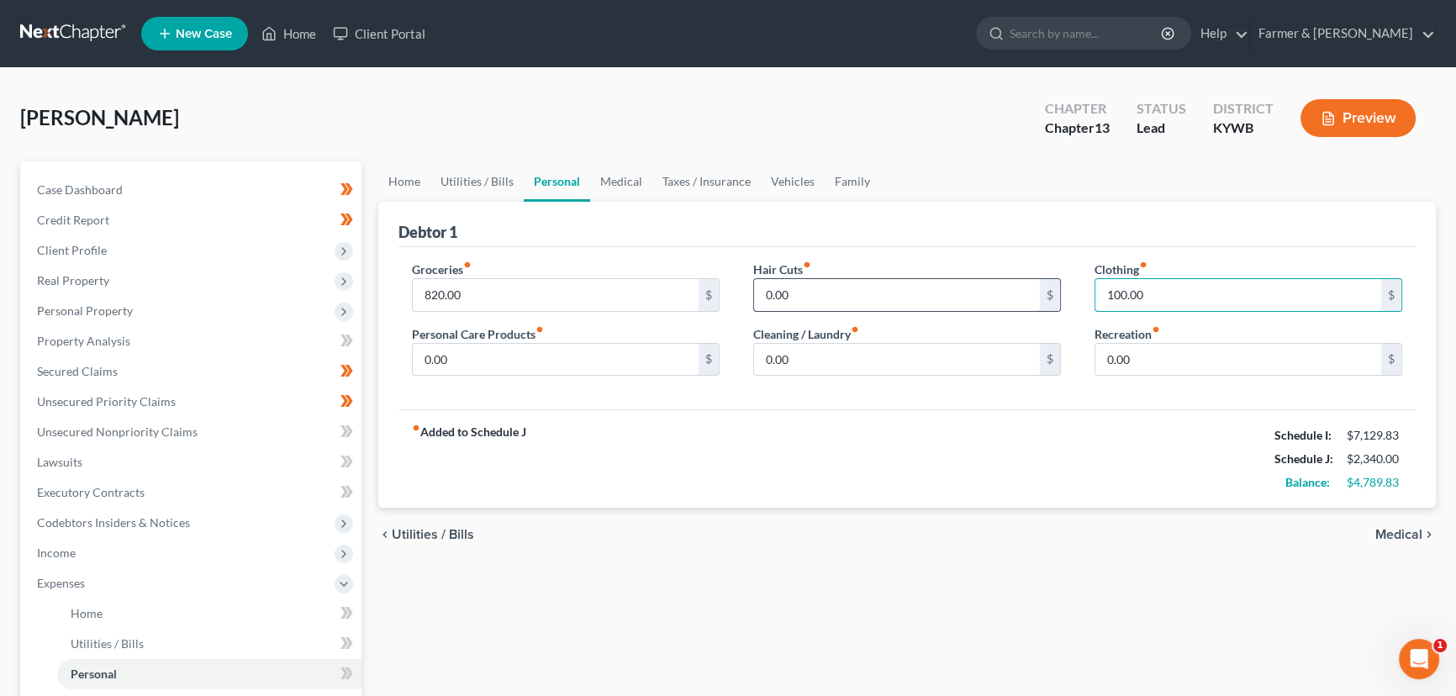
type input "100.00"
click at [834, 286] on input "0.00" at bounding box center [897, 295] width 286 height 32
type input "50.00"
click at [773, 419] on div "fiber_manual_record Added to Schedule J Schedule I: $7,129.83 Schedule J: $2,39…" at bounding box center [906, 458] width 1017 height 98
click at [471, 357] on input "0.00" at bounding box center [556, 360] width 286 height 32
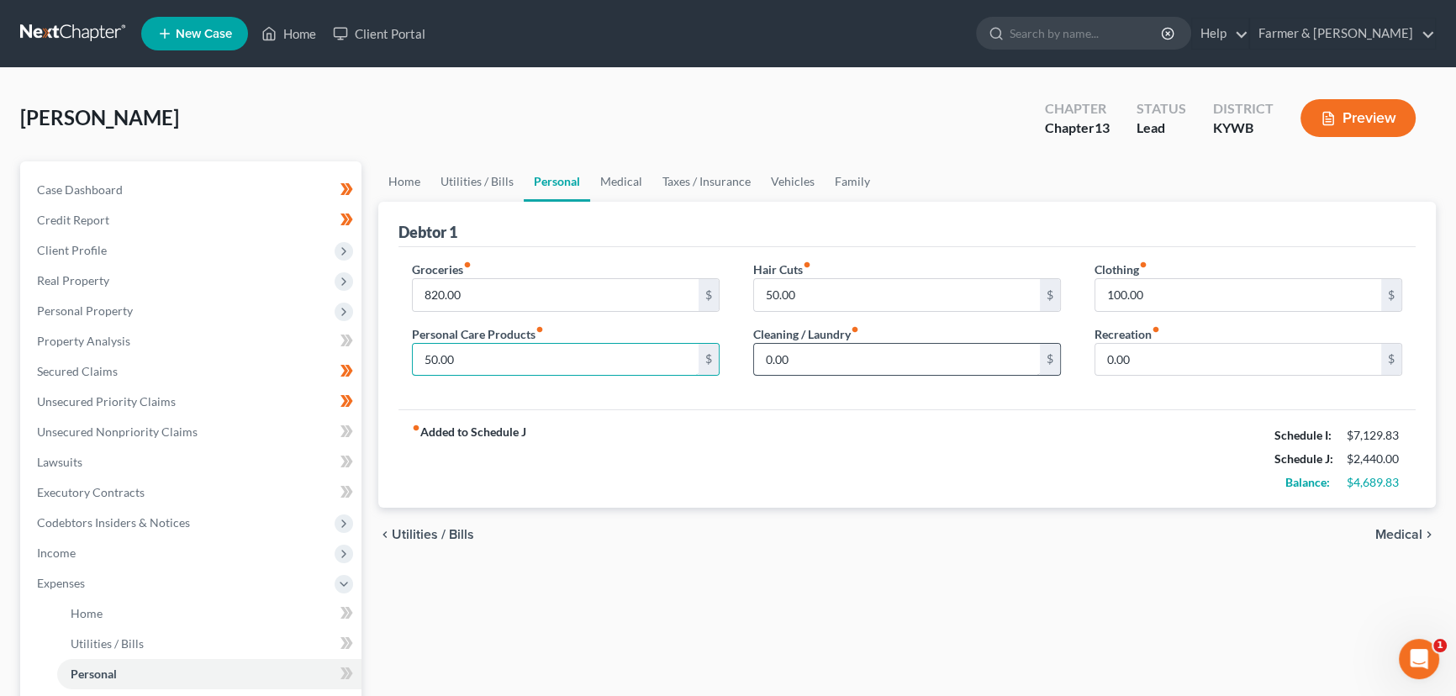
type input "50.00"
click at [831, 347] on input "0.00" at bounding box center [897, 360] width 286 height 32
type input "50.00"
click at [796, 445] on div "fiber_manual_record Added to Schedule J Schedule I: $7,129.83 Schedule J: $2,49…" at bounding box center [906, 458] width 1017 height 98
click at [628, 175] on link "Medical" at bounding box center [621, 181] width 62 height 40
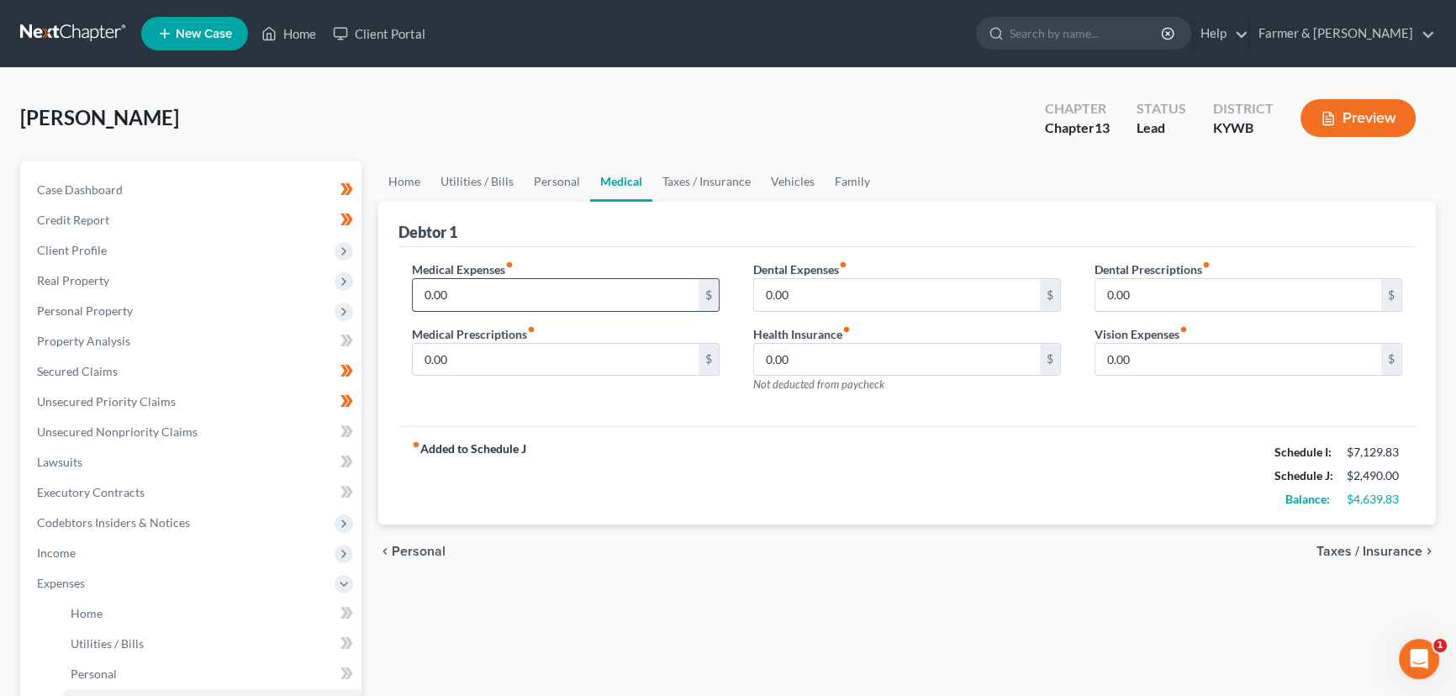
click at [489, 294] on input "0.00" at bounding box center [556, 295] width 286 height 32
type input "100.00"
click at [796, 198] on link "Vehicles" at bounding box center [793, 181] width 64 height 40
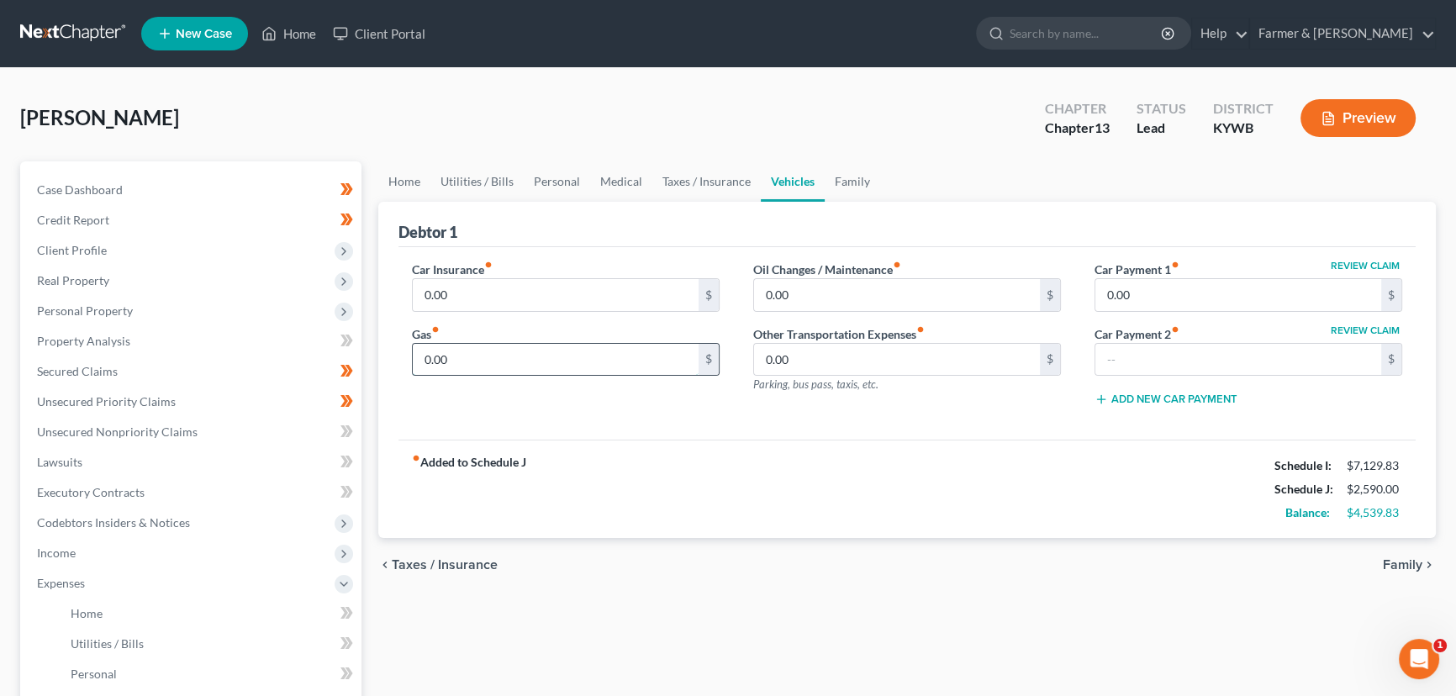
click at [472, 359] on input "0.00" at bounding box center [556, 360] width 286 height 32
click at [488, 430] on div "Car Insurance fiber_manual_record 0.00 $ Gas fiber_manual_record 50.00 $ Oil Ch…" at bounding box center [906, 343] width 1017 height 193
click at [463, 364] on input "50.00" at bounding box center [556, 360] width 286 height 32
type input "500.00"
click at [598, 404] on div "Car Insurance fiber_manual_record 0.00 $ Gas fiber_manual_record 500.00 $" at bounding box center [565, 341] width 341 height 160
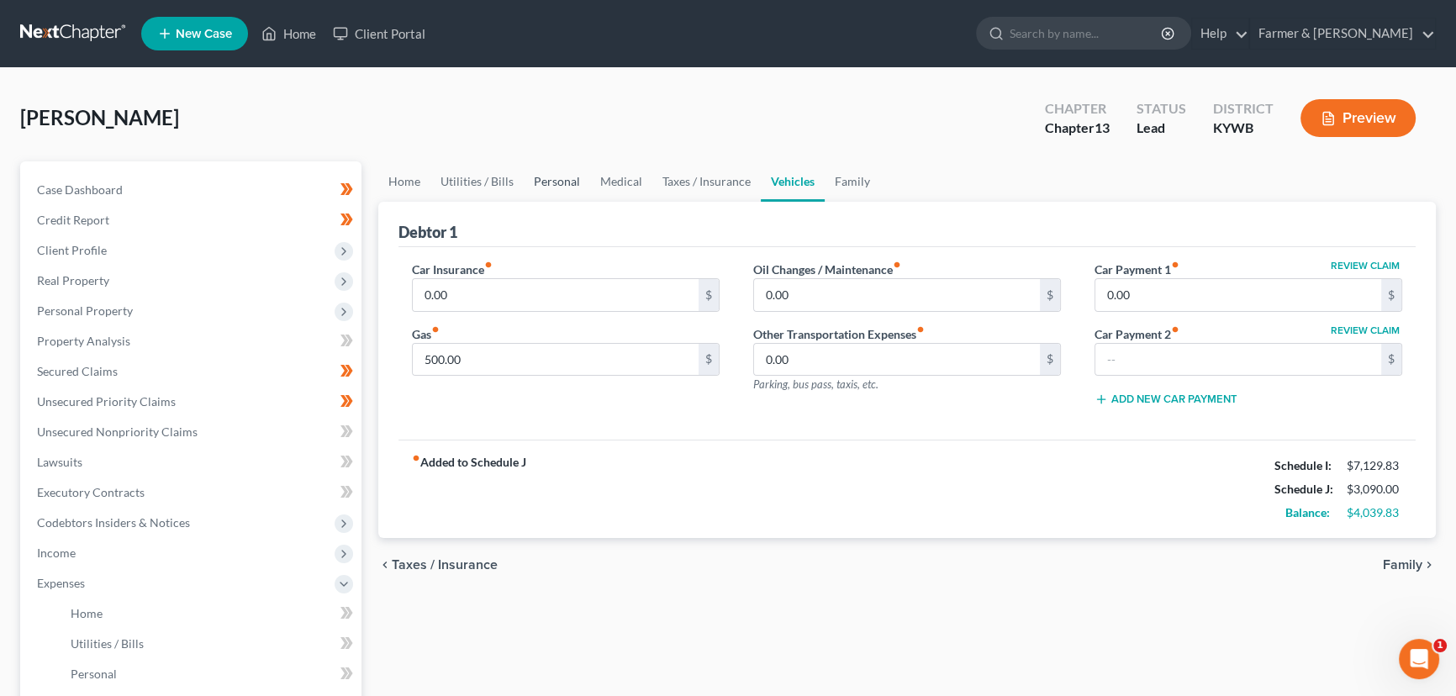
click at [571, 182] on link "Personal" at bounding box center [557, 181] width 66 height 40
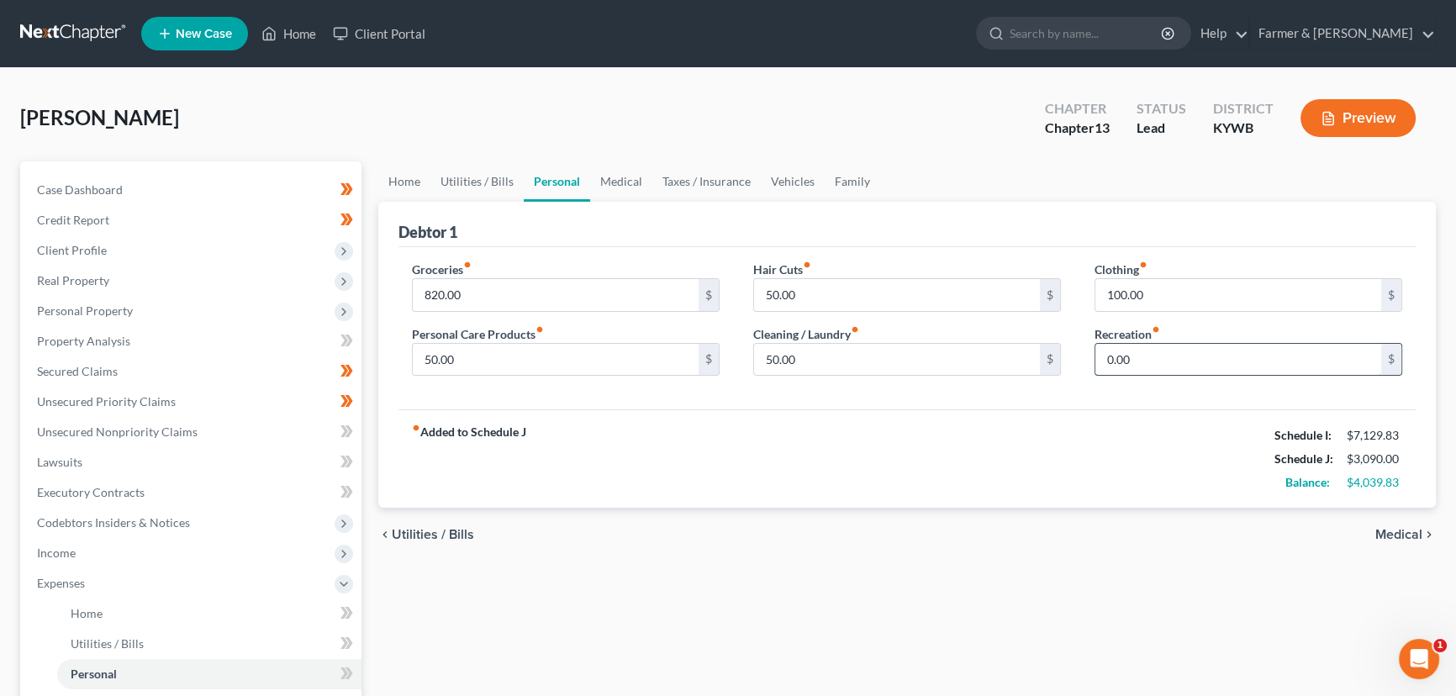
click at [1168, 361] on input "0.00" at bounding box center [1238, 360] width 286 height 32
type input "50.00"
click at [788, 182] on link "Vehicles" at bounding box center [793, 181] width 64 height 40
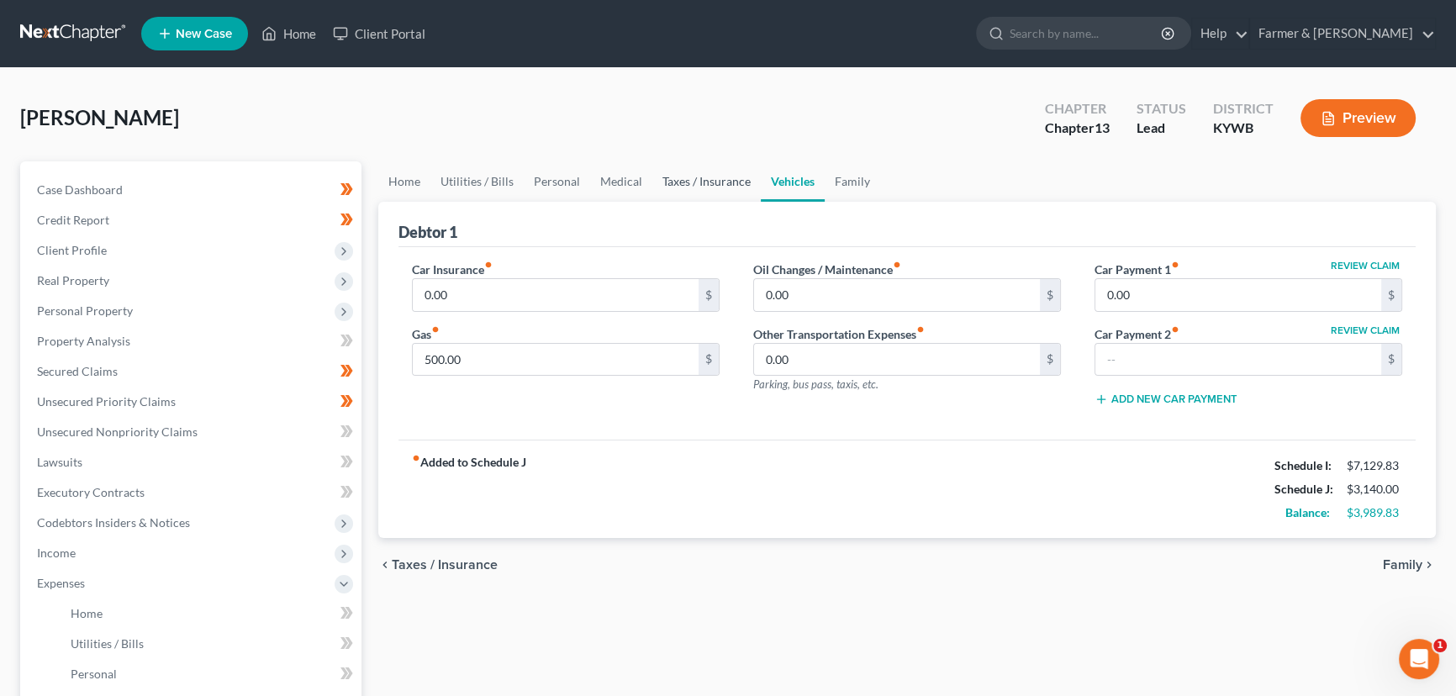
click at [701, 193] on link "Taxes / Insurance" at bounding box center [706, 181] width 108 height 40
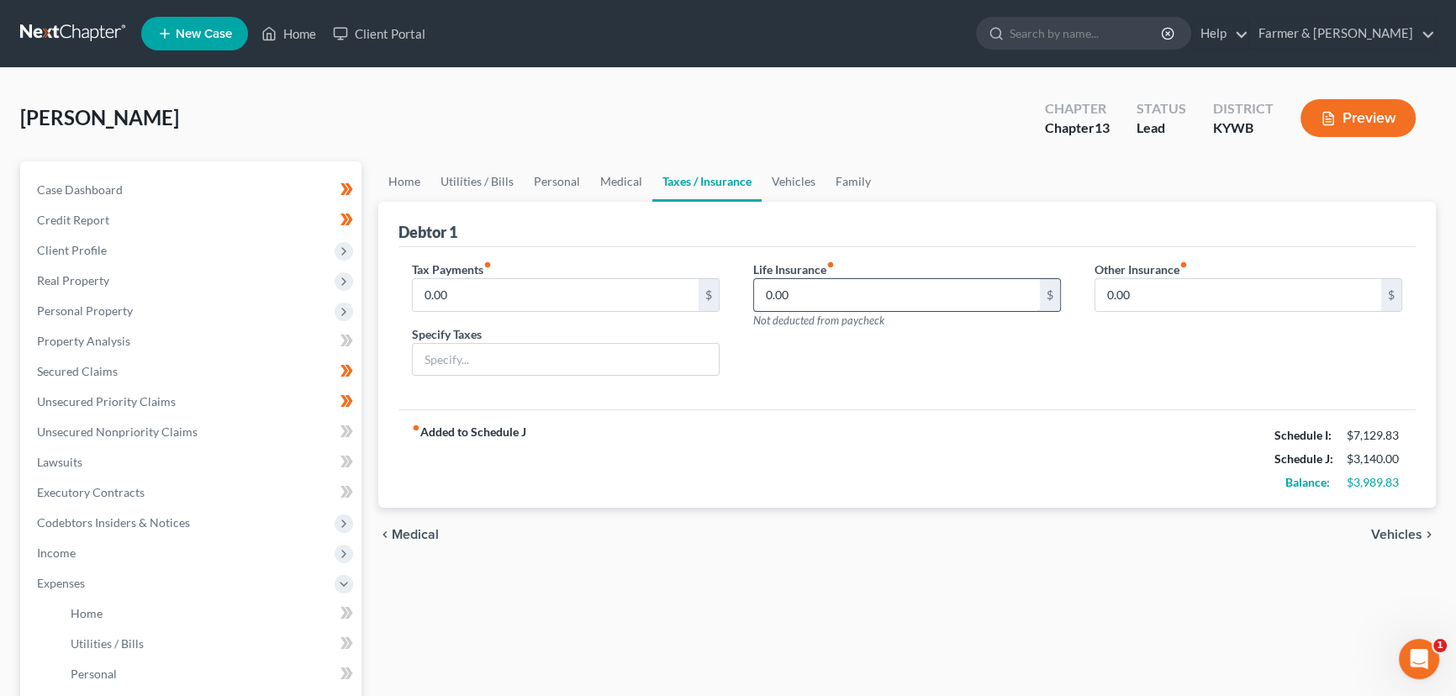
click at [806, 292] on input "0.00" at bounding box center [897, 295] width 286 height 32
type input "15.00"
click at [746, 473] on div "fiber_manual_record Added to Schedule J Schedule I: $7,129.83 Schedule J: $3,15…" at bounding box center [906, 458] width 1017 height 98
drag, startPoint x: 790, startPoint y: 169, endPoint x: 591, endPoint y: 273, distance: 224.9
click at [790, 170] on link "Vehicles" at bounding box center [794, 181] width 64 height 40
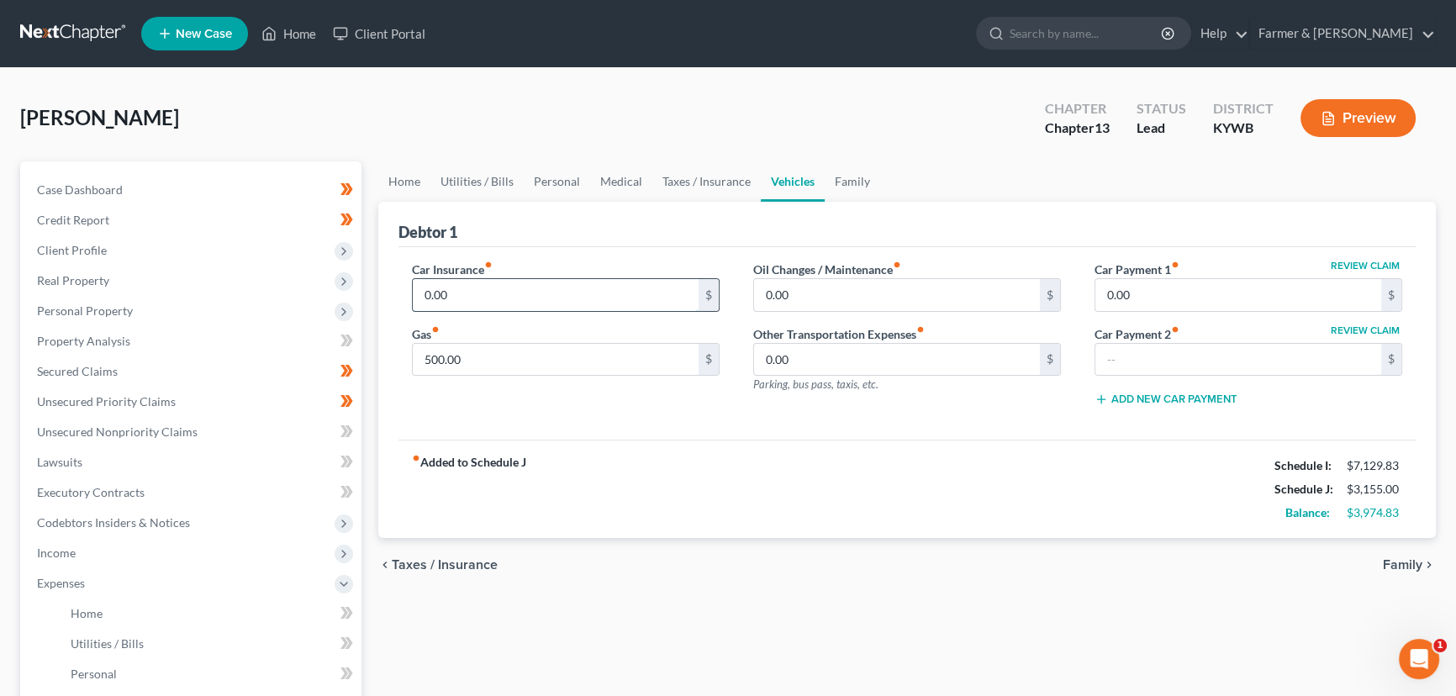
click at [479, 283] on input "0.00" at bounding box center [556, 295] width 286 height 32
type input "498.00"
click at [624, 435] on div "Car Insurance fiber_manual_record 498.00 $ Gas fiber_manual_record 500.00 $ Oil…" at bounding box center [906, 343] width 1017 height 193
click at [713, 179] on link "Taxes / Insurance" at bounding box center [706, 181] width 108 height 40
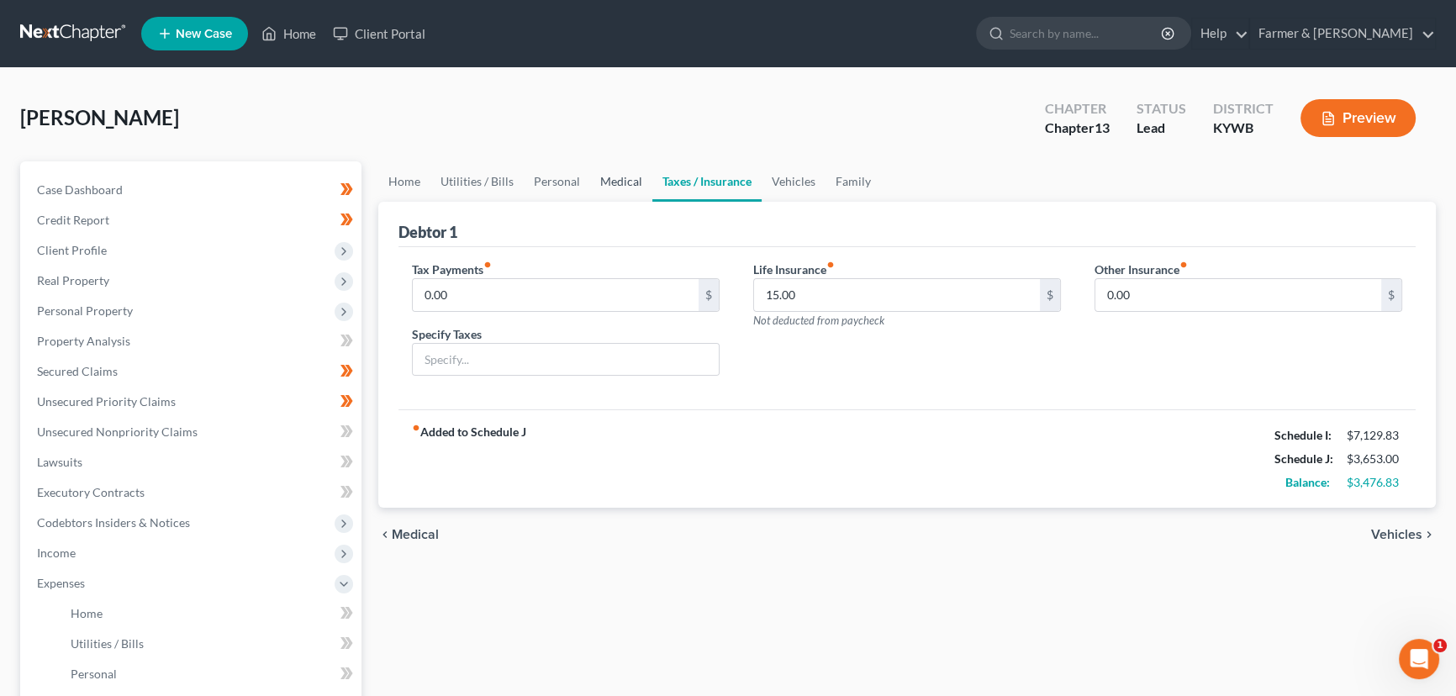
click at [628, 187] on link "Medical" at bounding box center [621, 181] width 62 height 40
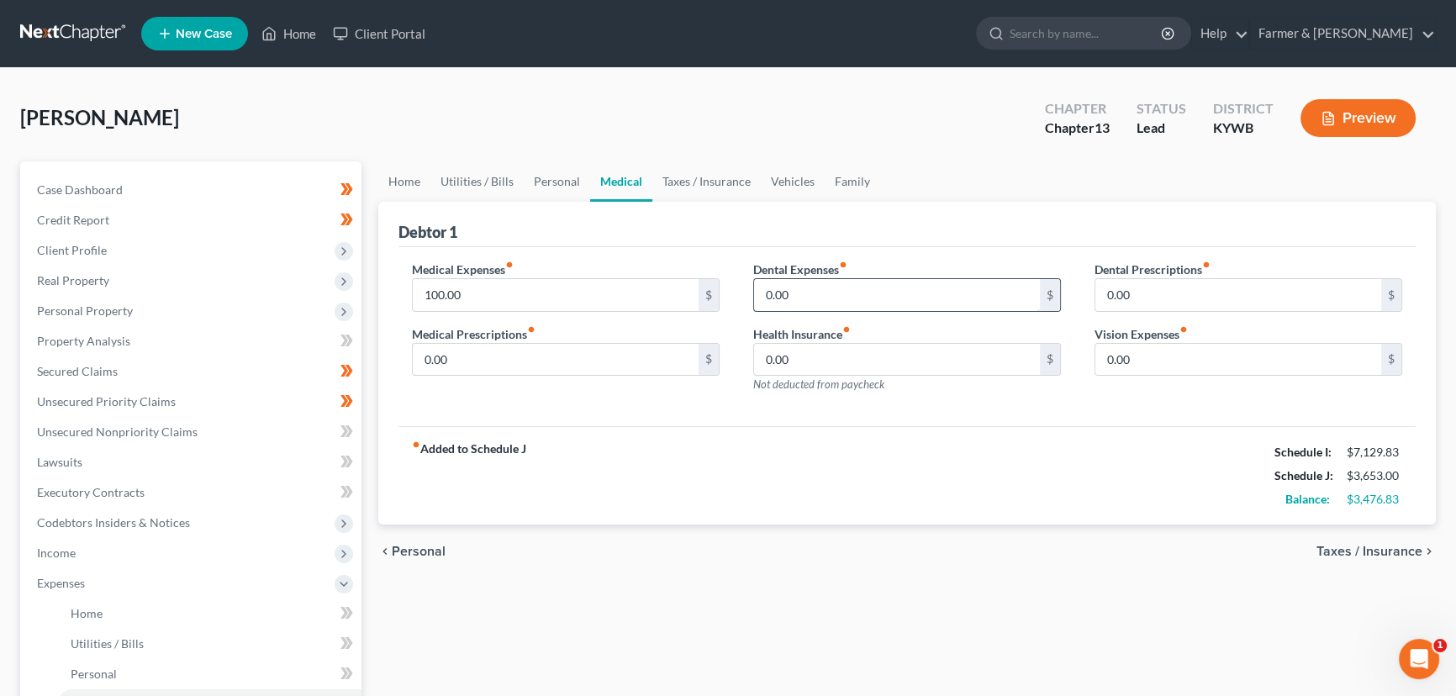
click at [820, 294] on input "0.00" at bounding box center [897, 295] width 286 height 32
click at [844, 361] on input "0.00" at bounding box center [897, 360] width 286 height 32
type input "600.00"
click at [826, 441] on div "fiber_manual_record Added to Schedule J Schedule I: $7,129.83 Schedule J: $4,25…" at bounding box center [906, 475] width 1017 height 98
click at [882, 177] on ul "Home Utilities / Bills Personal Medical Taxes / Insurance Vehicles Family" at bounding box center [907, 181] width 1058 height 40
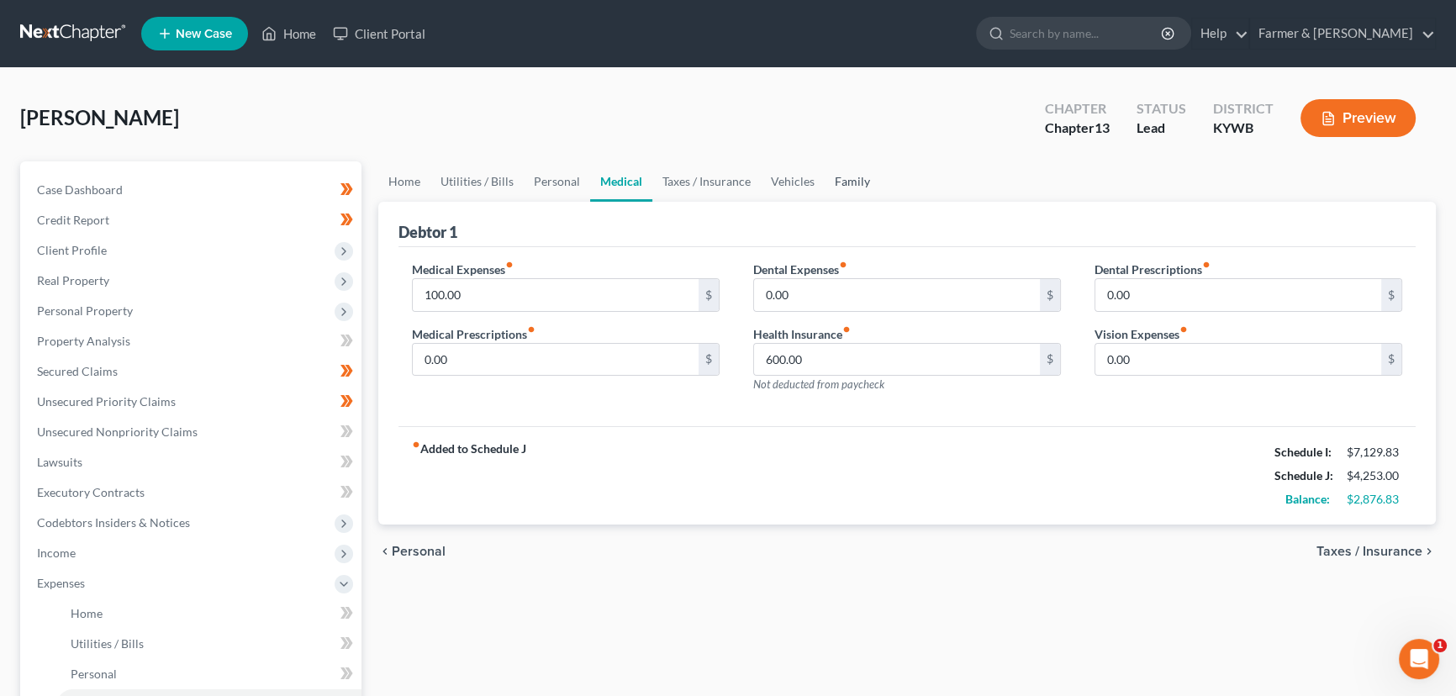
click at [847, 193] on link "Family" at bounding box center [852, 181] width 55 height 40
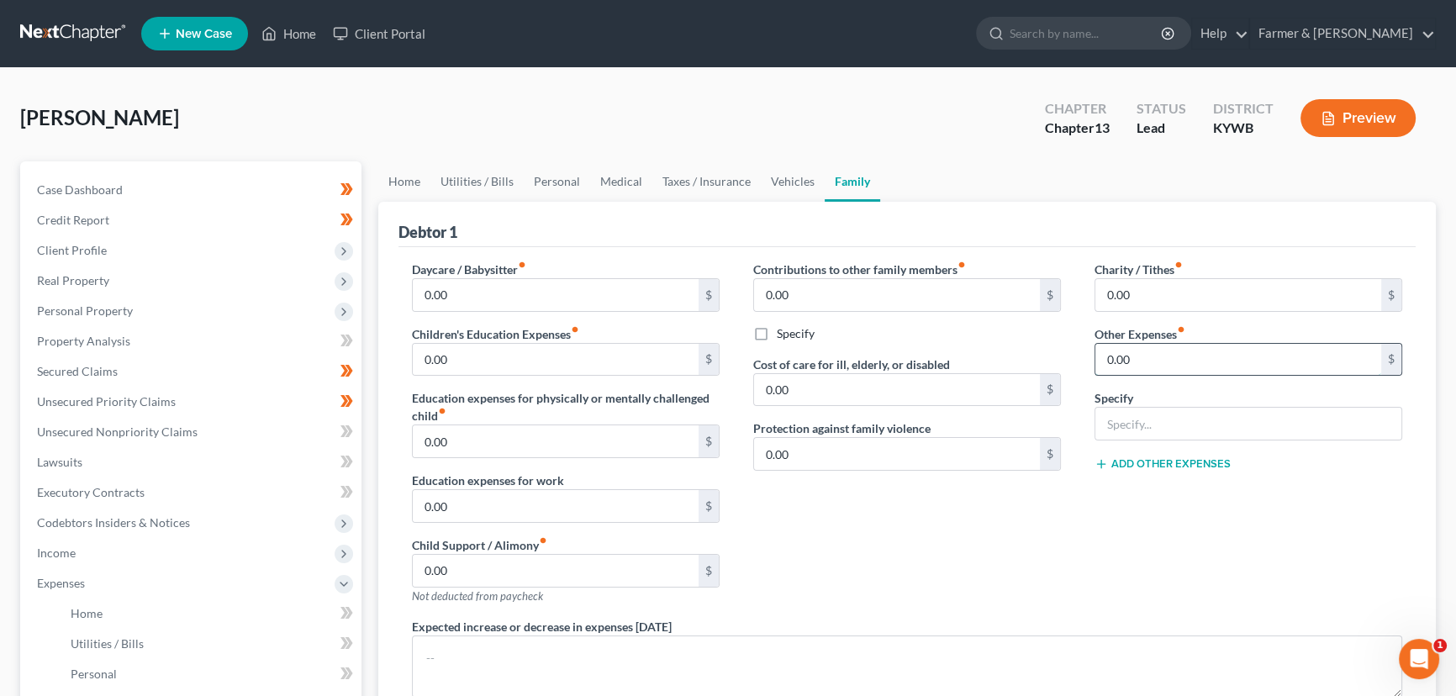
click at [1145, 352] on input "0.00" at bounding box center [1238, 360] width 286 height 32
type input "125.00"
click at [1176, 421] on input "text" at bounding box center [1248, 424] width 306 height 32
type input "Supplemental insurance"
click at [1105, 530] on div "Charity / Tithes fiber_manual_record 0.00 $ Other Expenses fiber_manual_record …" at bounding box center [1248, 439] width 341 height 357
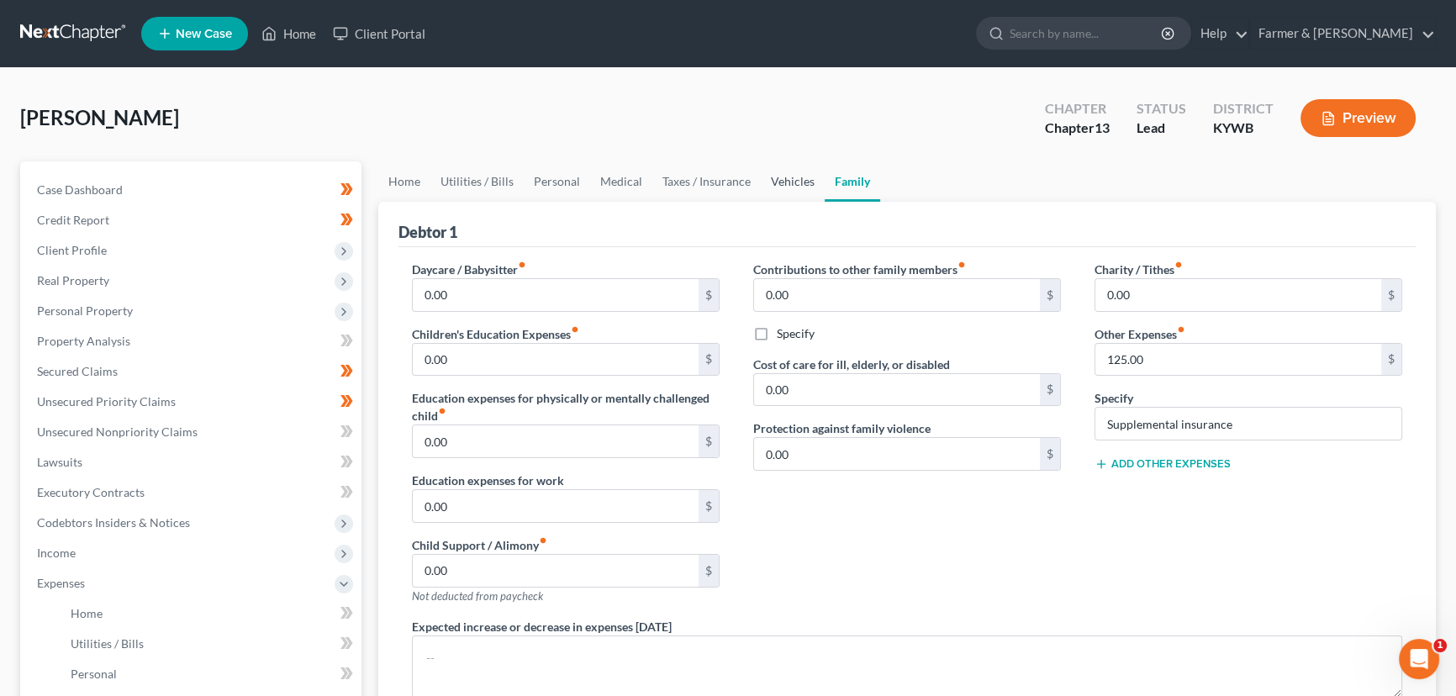
click at [798, 183] on link "Vehicles" at bounding box center [793, 181] width 64 height 40
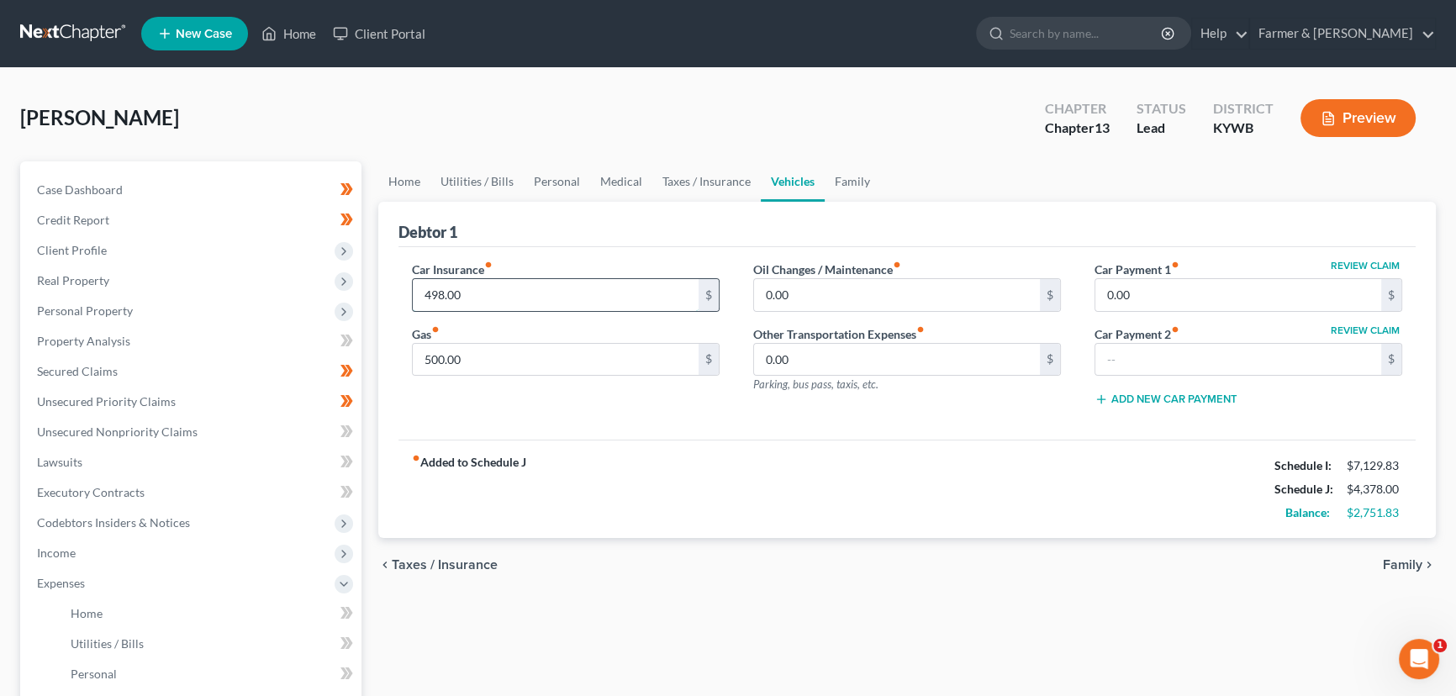
click at [508, 294] on input "498.00" at bounding box center [556, 295] width 286 height 32
type input "531.00"
drag, startPoint x: 531, startPoint y: 121, endPoint x: 235, endPoint y: 287, distance: 340.2
click at [532, 121] on div "[PERSON_NAME] Upgraded Chapter Chapter 13 Status Lead District [GEOGRAPHIC_DATA…" at bounding box center [728, 124] width 1416 height 73
click at [835, 458] on div "fiber_manual_record Added to Schedule J Schedule I: $7,129.83 Schedule J: $4,41…" at bounding box center [906, 489] width 1017 height 98
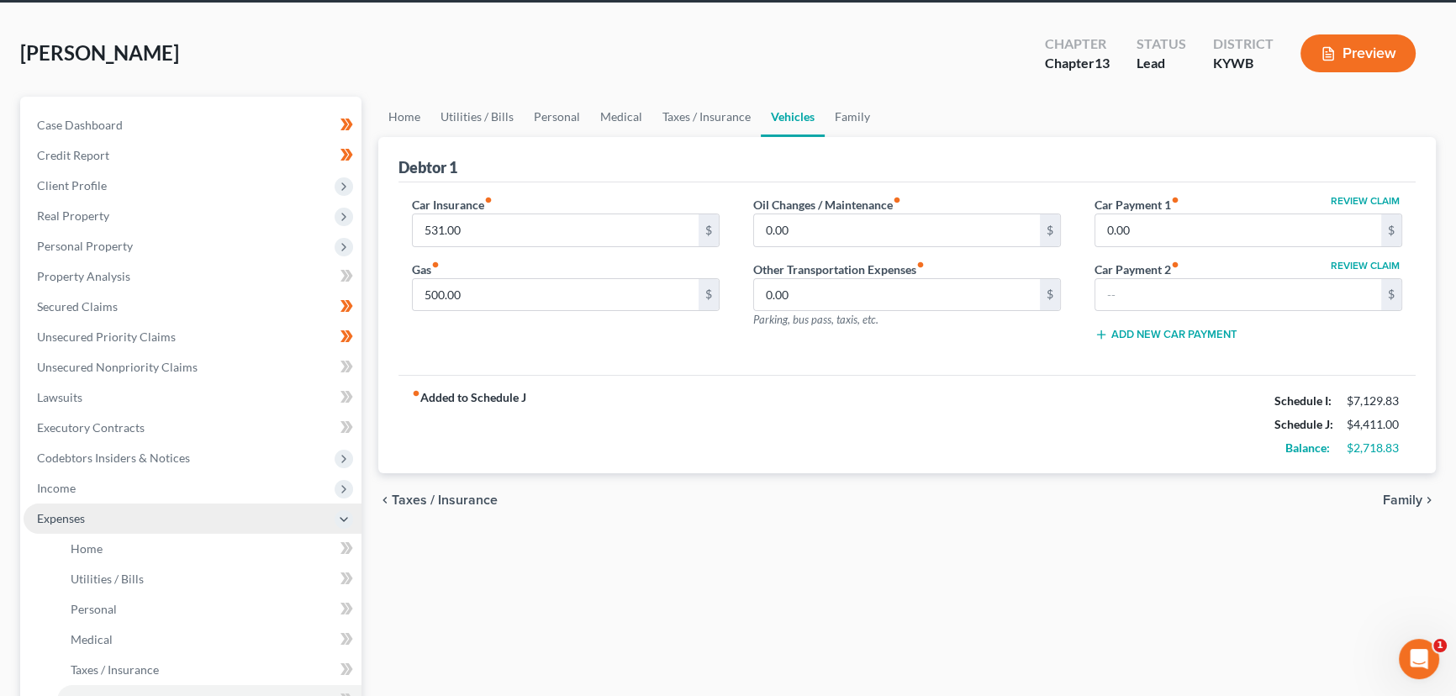
scroll to position [152, 0]
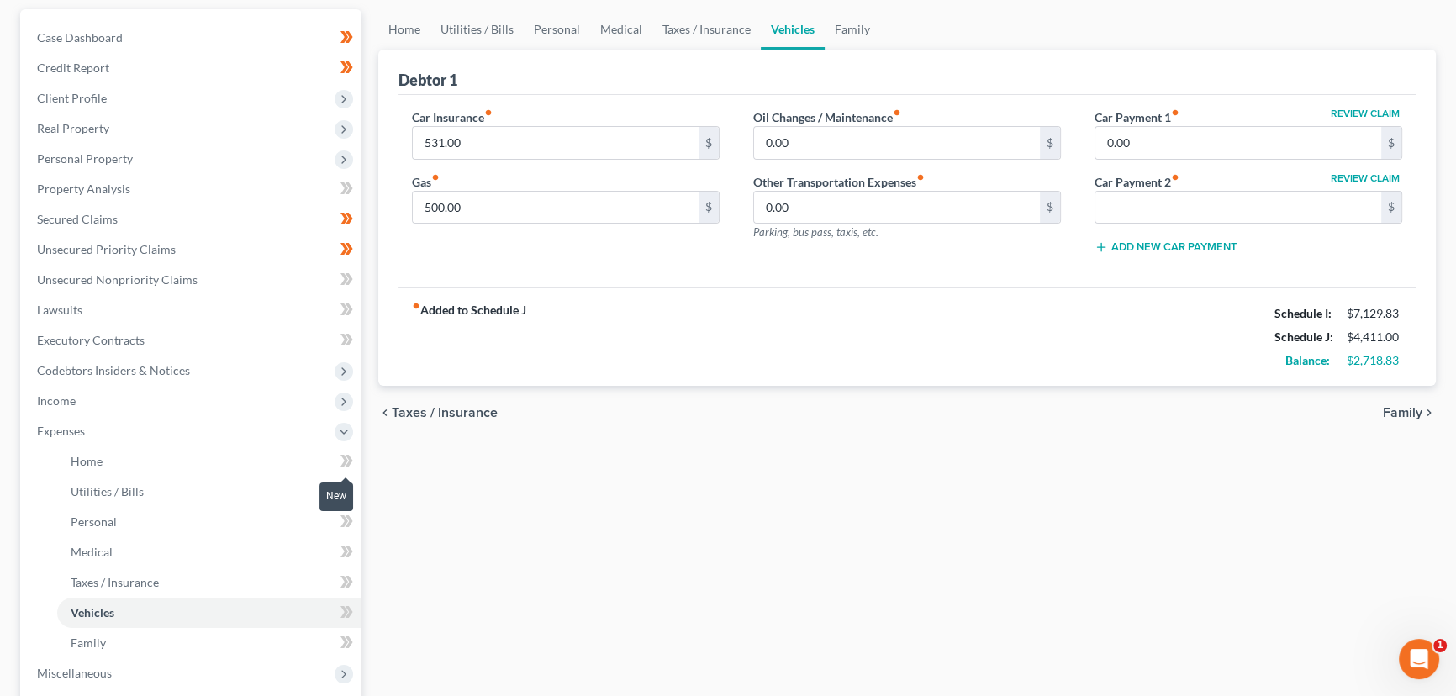
click at [353, 459] on span at bounding box center [346, 463] width 29 height 25
click at [351, 488] on icon at bounding box center [350, 491] width 8 height 12
click at [350, 521] on icon at bounding box center [350, 521] width 8 height 12
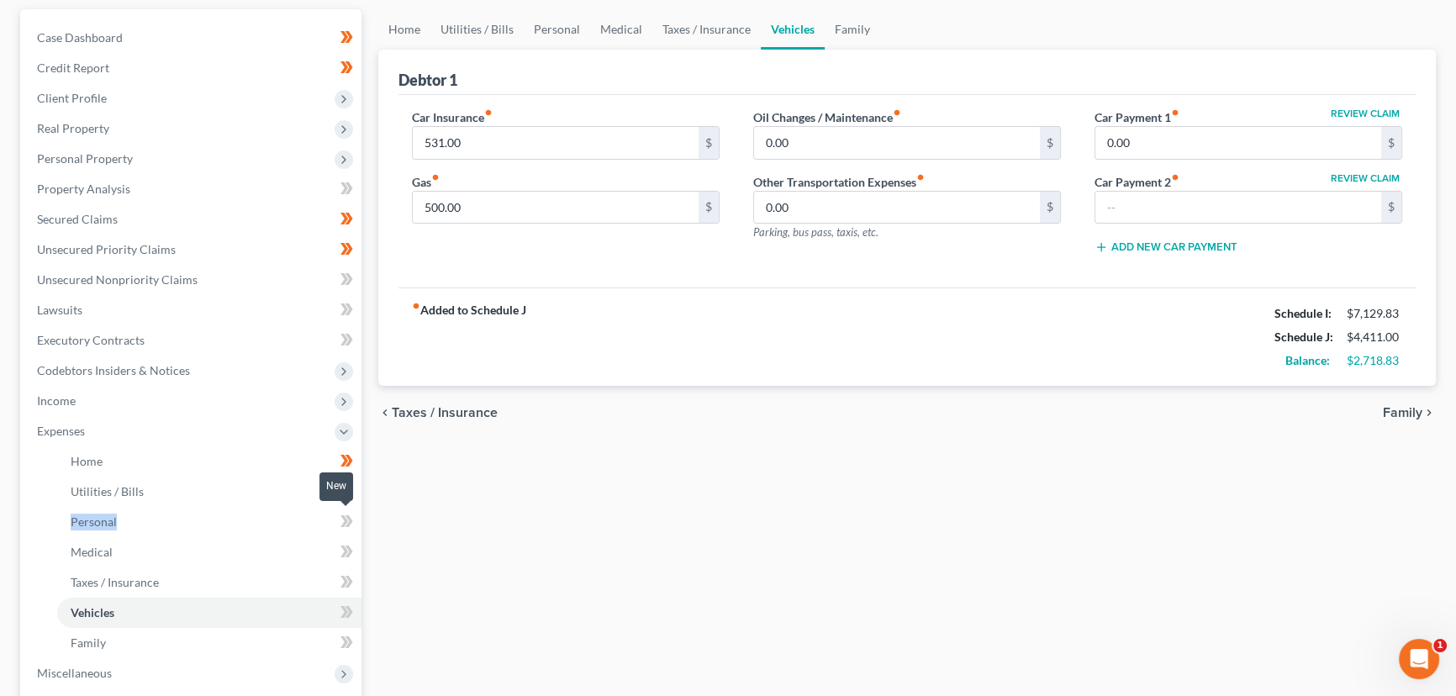
click at [350, 521] on icon at bounding box center [350, 521] width 8 height 12
click at [889, 584] on div "Home Utilities / Bills Personal Medical Taxes / Insurance Vehicles Family Debto…" at bounding box center [907, 464] width 1074 height 910
click at [351, 614] on icon at bounding box center [346, 612] width 13 height 21
click at [452, 575] on div "Home Utilities / Bills Personal Medical Taxes / Insurance Vehicles Family Debto…" at bounding box center [907, 464] width 1074 height 910
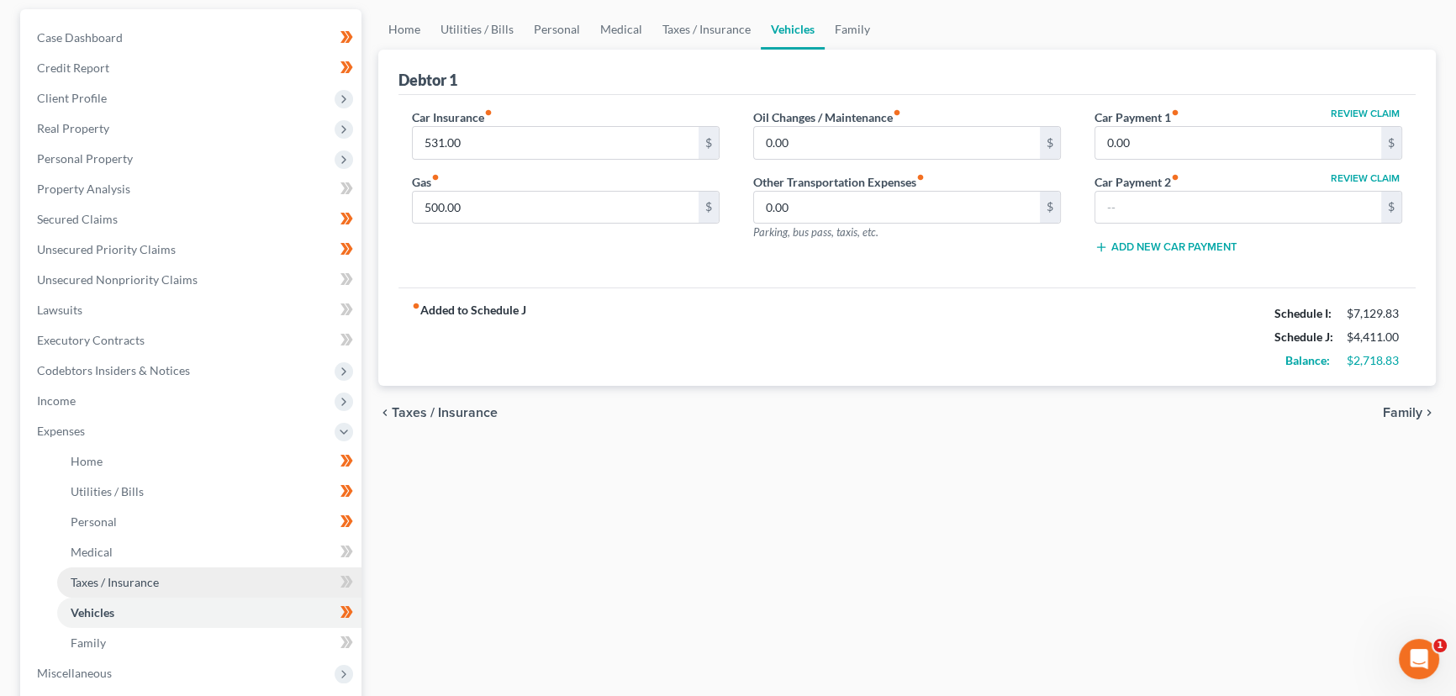
click at [317, 575] on link "Taxes / Insurance" at bounding box center [209, 582] width 304 height 30
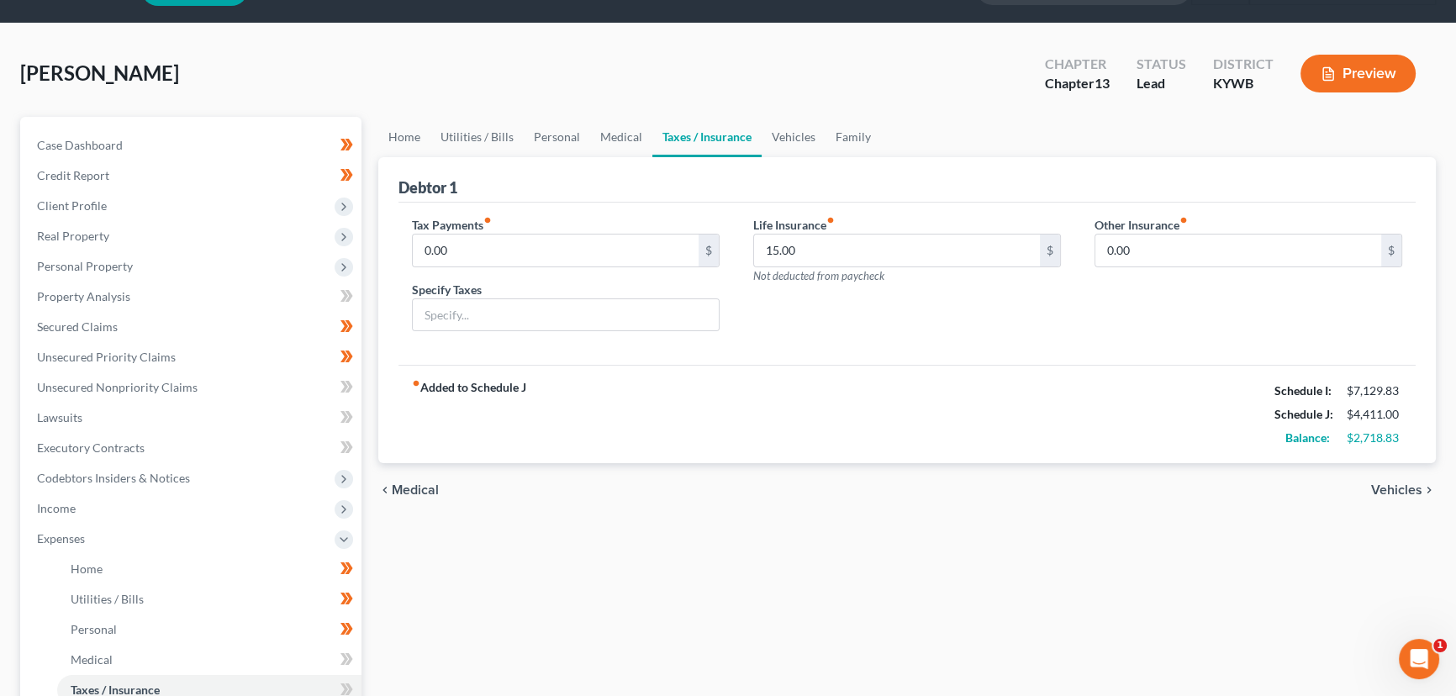
scroll to position [305, 0]
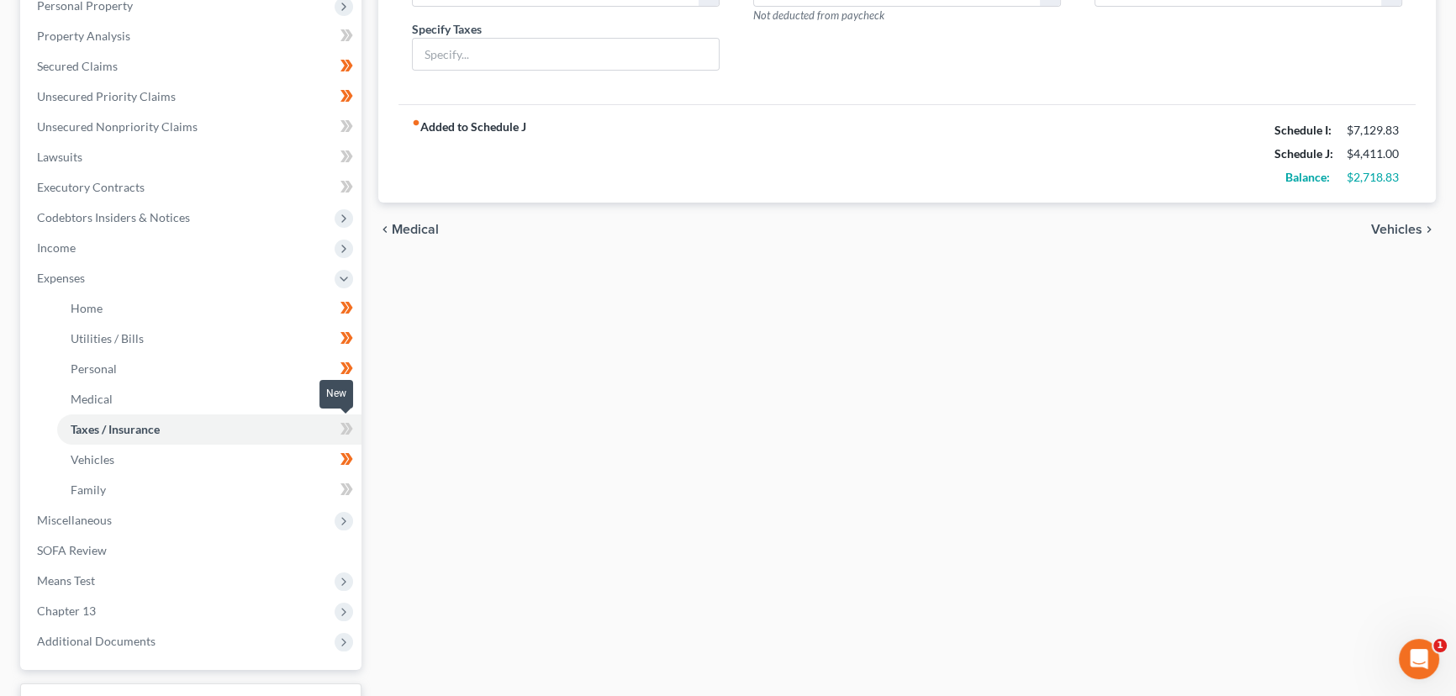
click at [351, 419] on icon at bounding box center [346, 429] width 13 height 21
click at [137, 401] on link "Medical" at bounding box center [209, 399] width 304 height 30
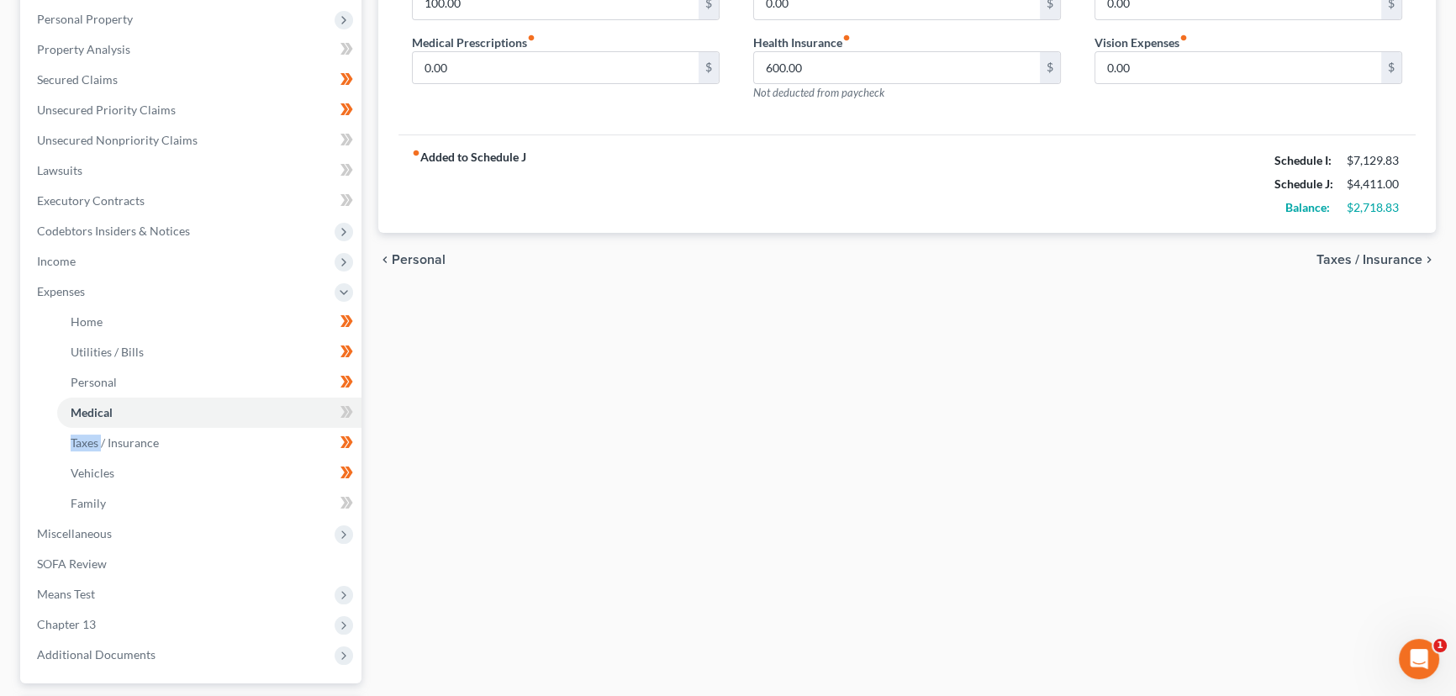
scroll to position [305, 0]
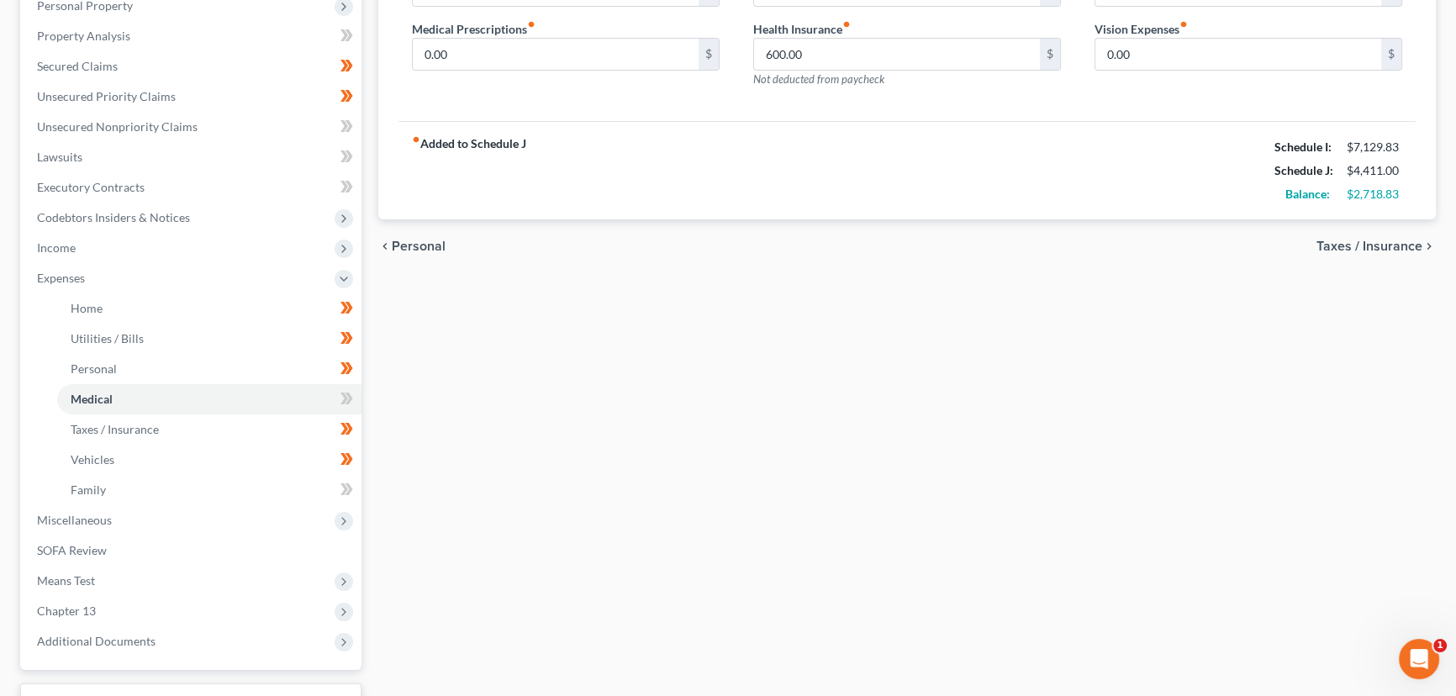
click at [351, 398] on icon at bounding box center [350, 399] width 8 height 12
drag, startPoint x: 444, startPoint y: 430, endPoint x: 50, endPoint y: 490, distance: 398.9
click at [445, 430] on div "Home Utilities / Bills Personal Medical Taxes / Insurance Vehicles Family Debto…" at bounding box center [907, 311] width 1074 height 910
click at [341, 485] on icon at bounding box center [346, 489] width 13 height 21
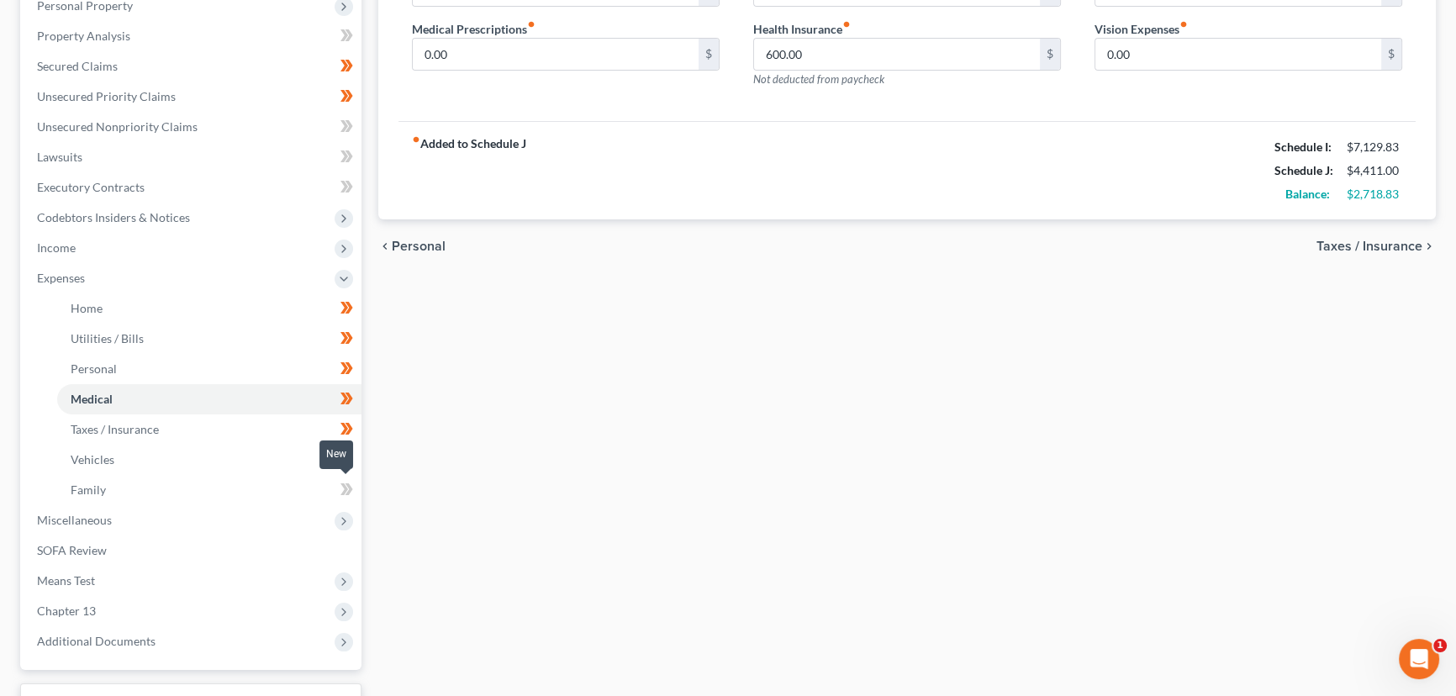
click at [341, 485] on icon at bounding box center [346, 489] width 13 height 21
click at [458, 506] on div "Home Utilities / Bills Personal Medical Taxes / Insurance Vehicles Family Debto…" at bounding box center [907, 311] width 1074 height 910
click at [84, 272] on span "Expenses" at bounding box center [61, 278] width 48 height 14
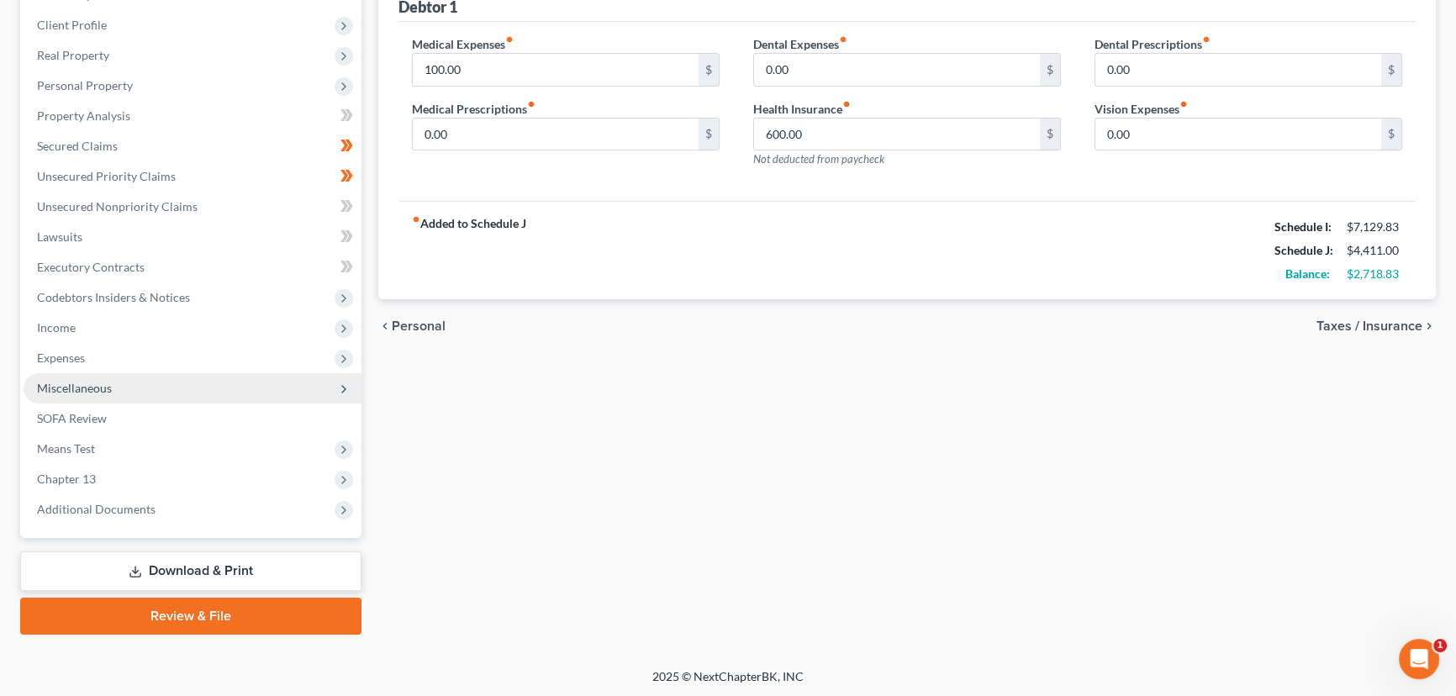
click at [96, 386] on span "Miscellaneous" at bounding box center [74, 388] width 75 height 14
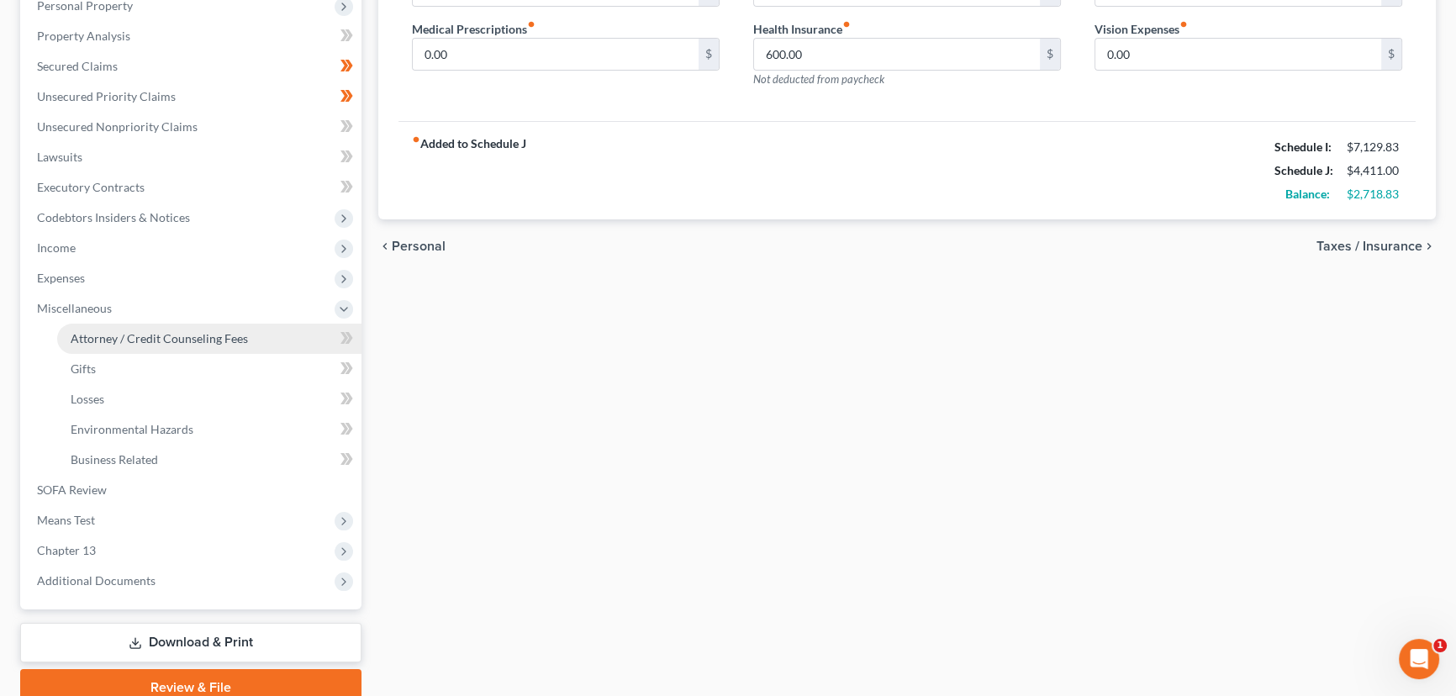
click at [118, 339] on span "Attorney / Credit Counseling Fees" at bounding box center [159, 338] width 177 height 14
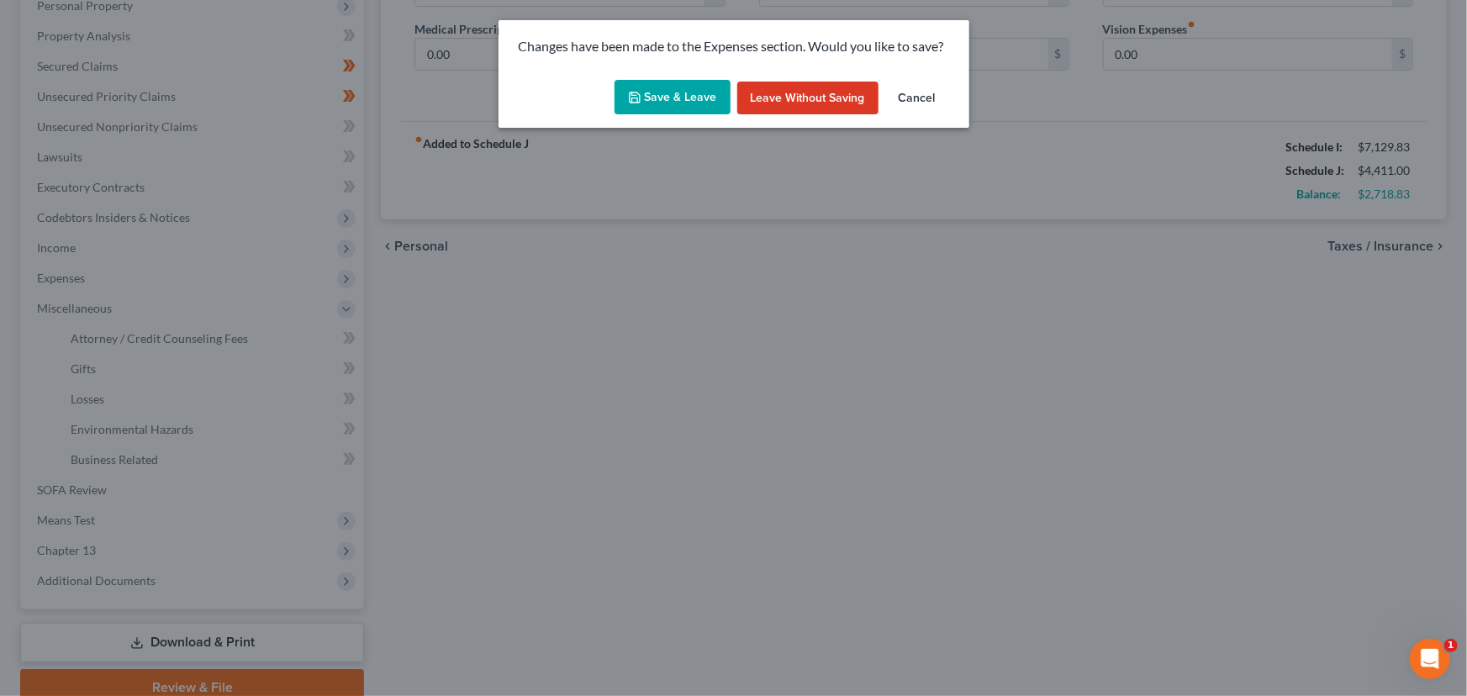
click at [658, 107] on button "Save & Leave" at bounding box center [673, 97] width 116 height 35
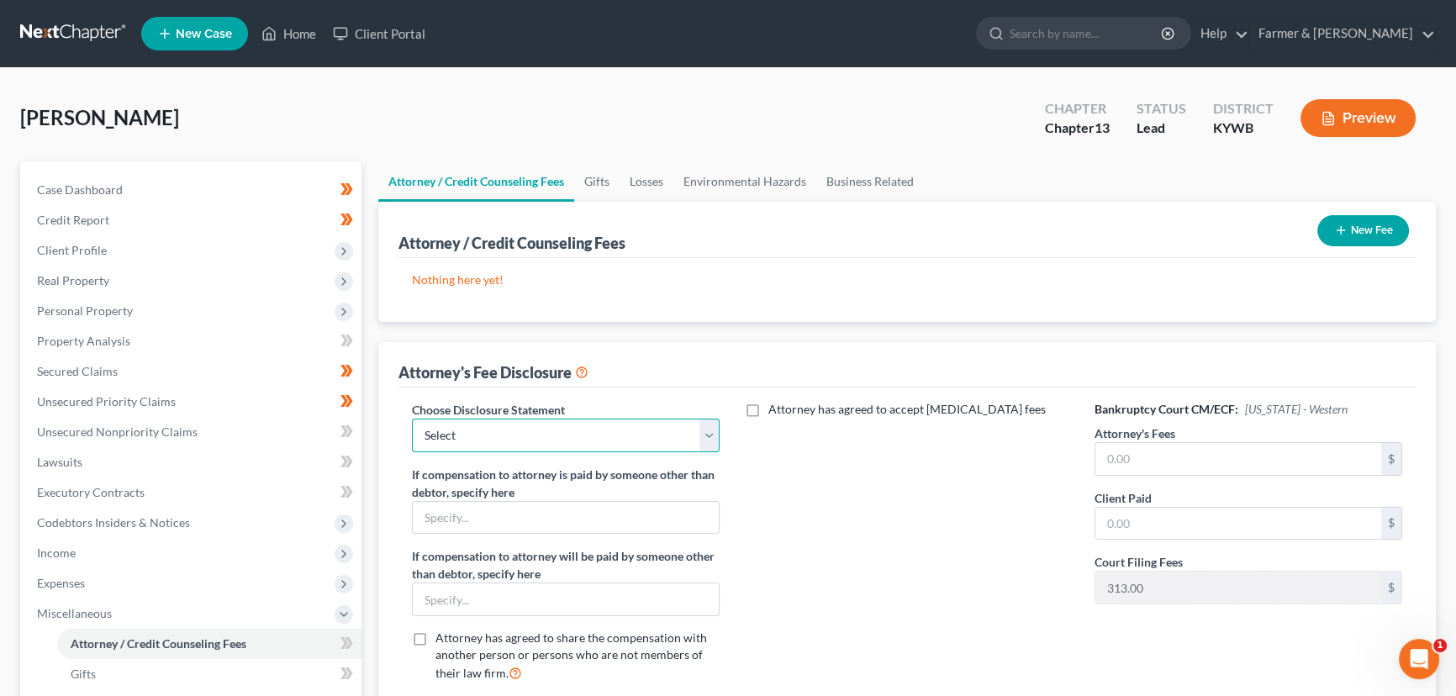
drag, startPoint x: 557, startPoint y: 433, endPoint x: 504, endPoint y: 435, distance: 53.0
click at [557, 433] on select "Select Disclosure" at bounding box center [566, 436] width 308 height 34
select select "0"
click at [412, 419] on select "Select Disclosure" at bounding box center [566, 436] width 308 height 34
click at [1121, 454] on input "text" at bounding box center [1238, 459] width 286 height 32
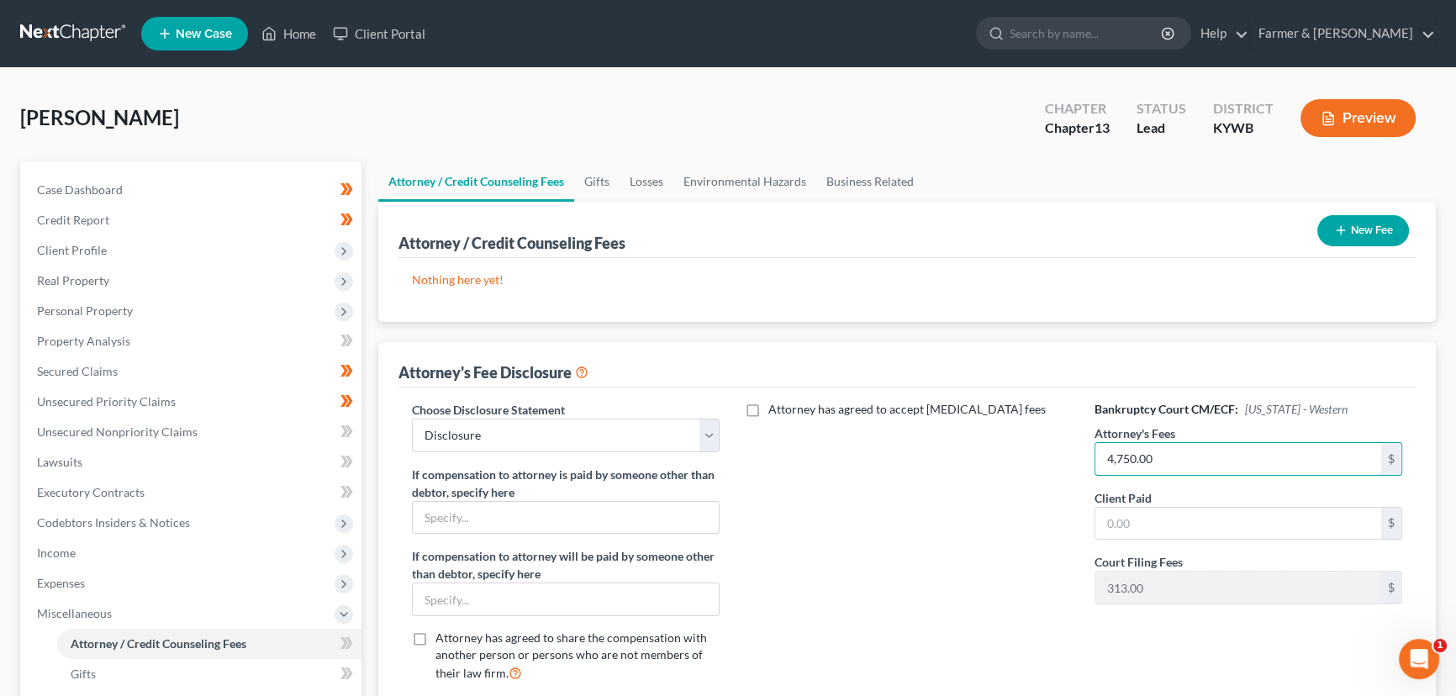
type input "4,750.00"
click at [957, 566] on div "Attorney has agreed to accept [MEDICAL_DATA] fees" at bounding box center [906, 548] width 341 height 295
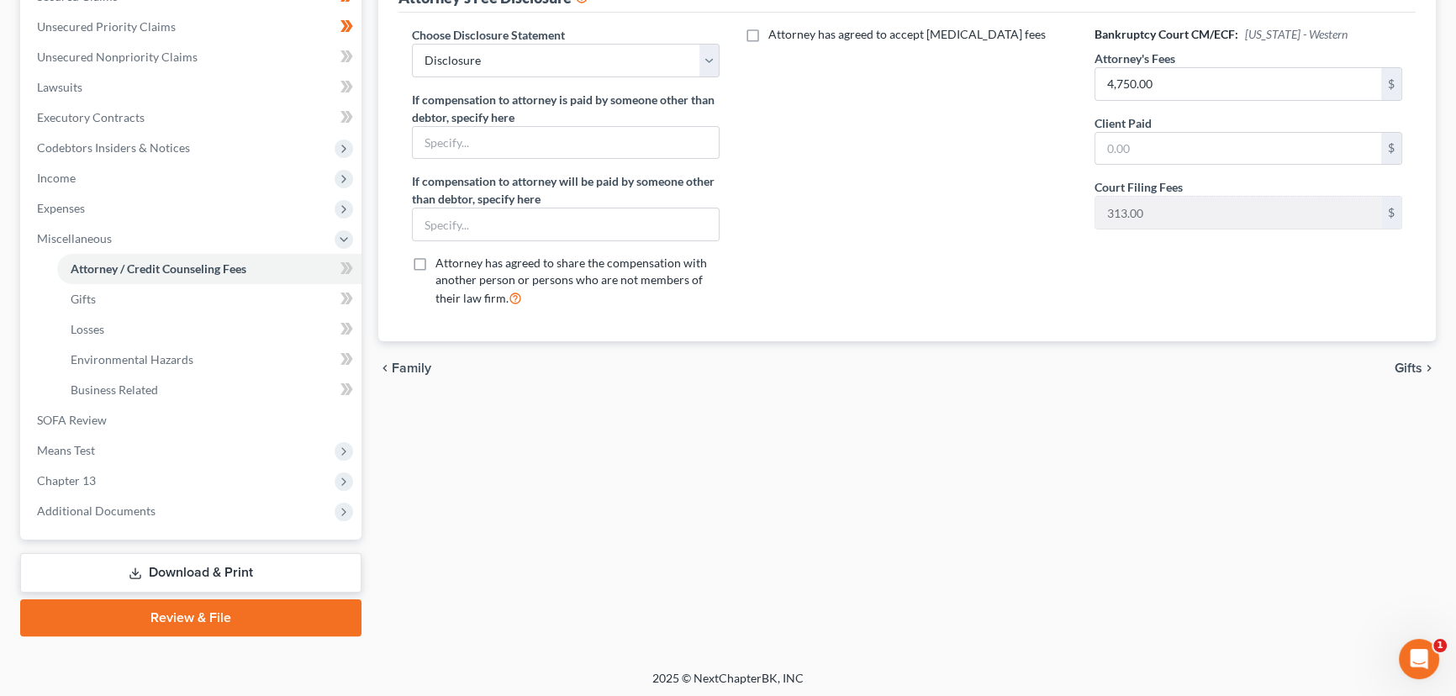
scroll to position [377, 0]
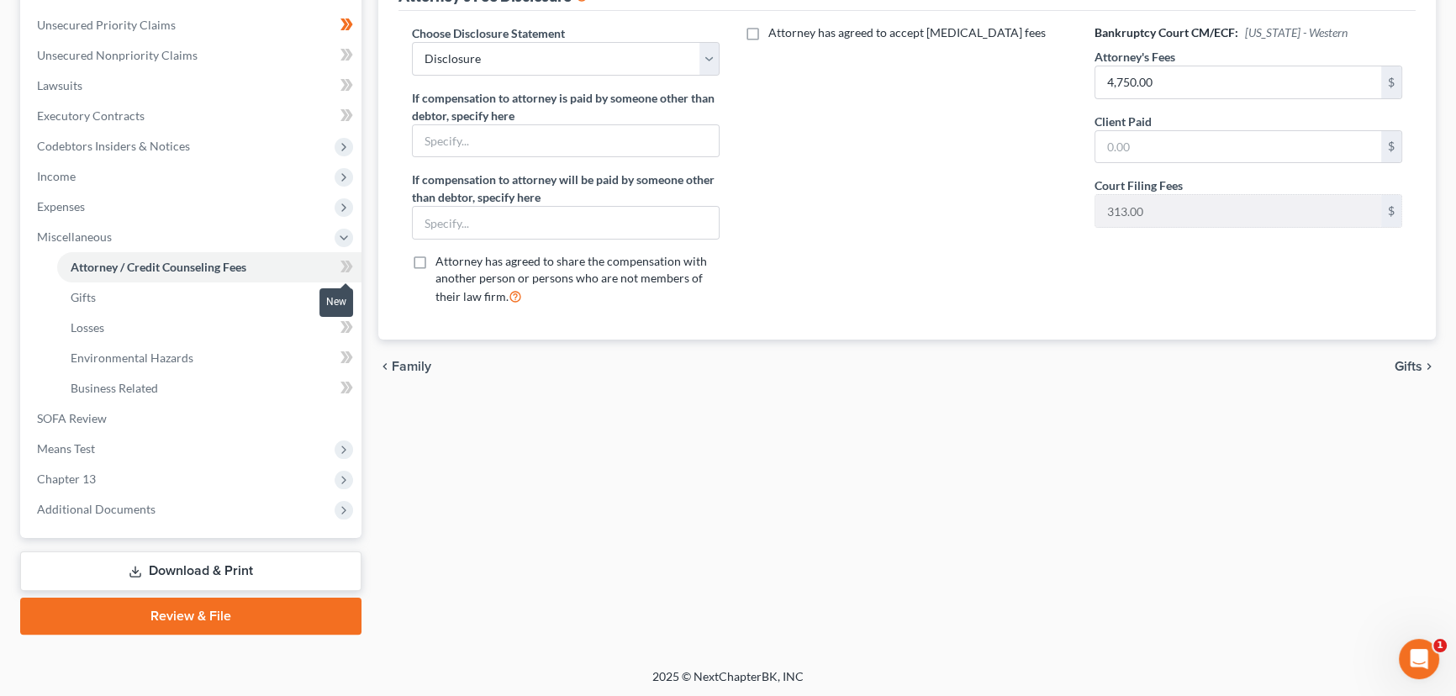
click at [346, 268] on icon at bounding box center [350, 267] width 8 height 12
drag, startPoint x: 473, startPoint y: 454, endPoint x: 247, endPoint y: 310, distance: 268.0
click at [470, 454] on div "Attorney / Credit Counseling Fees Gifts Losses Environmental Hazards Business R…" at bounding box center [907, 210] width 1074 height 850
click at [114, 243] on span "Miscellaneous" at bounding box center [193, 237] width 338 height 30
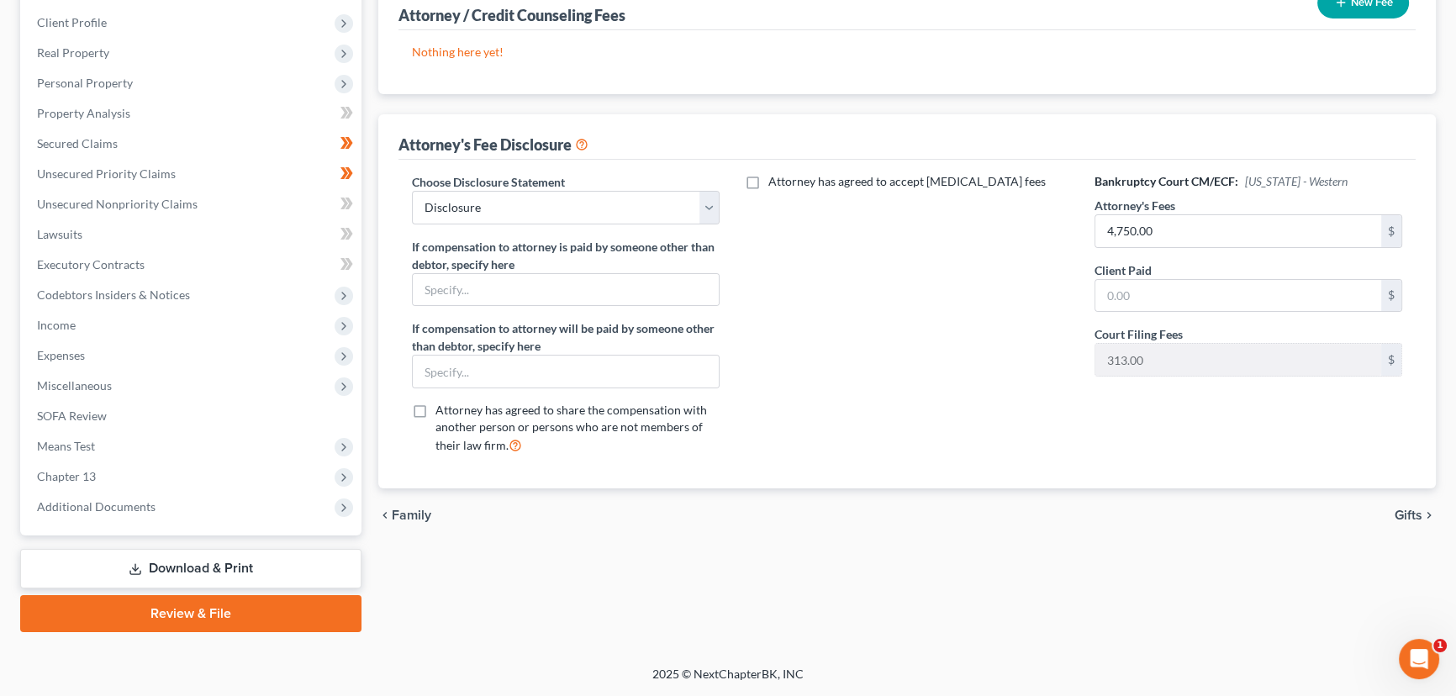
scroll to position [225, 0]
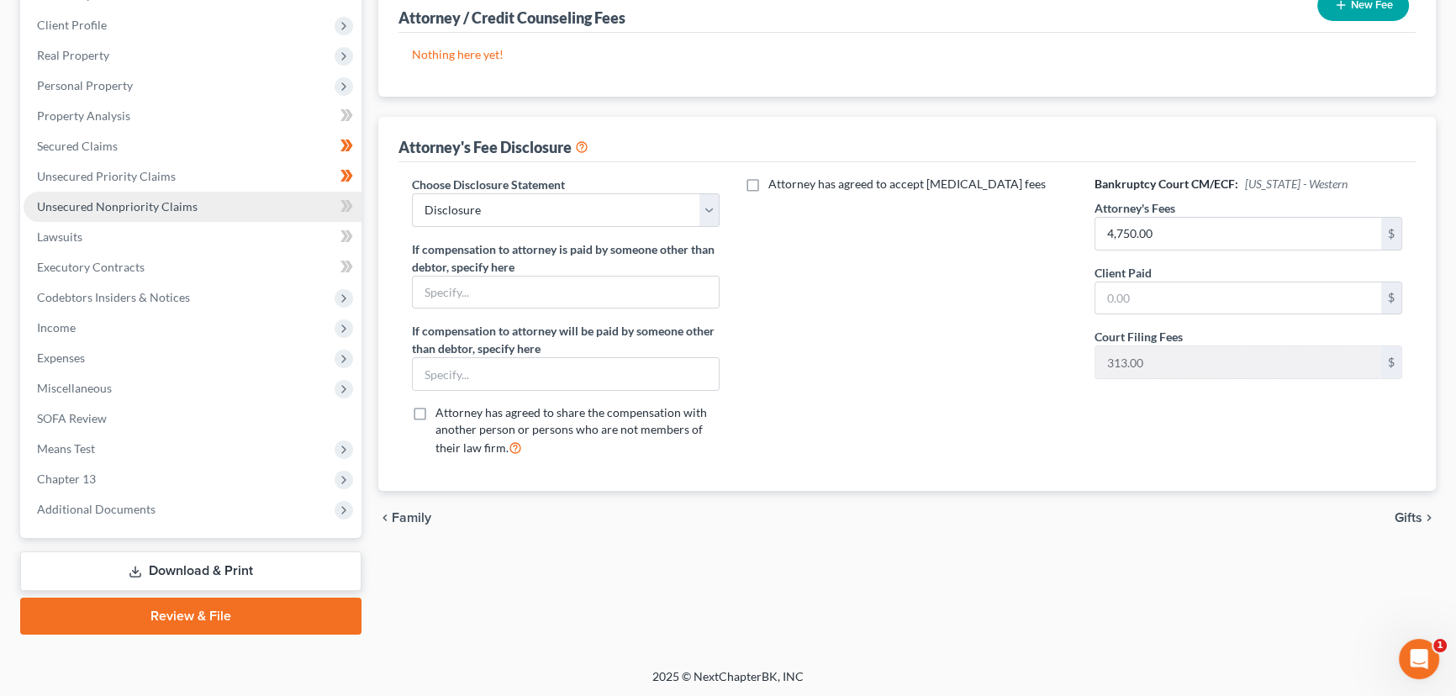
click at [224, 216] on link "Unsecured Nonpriority Claims" at bounding box center [193, 207] width 338 height 30
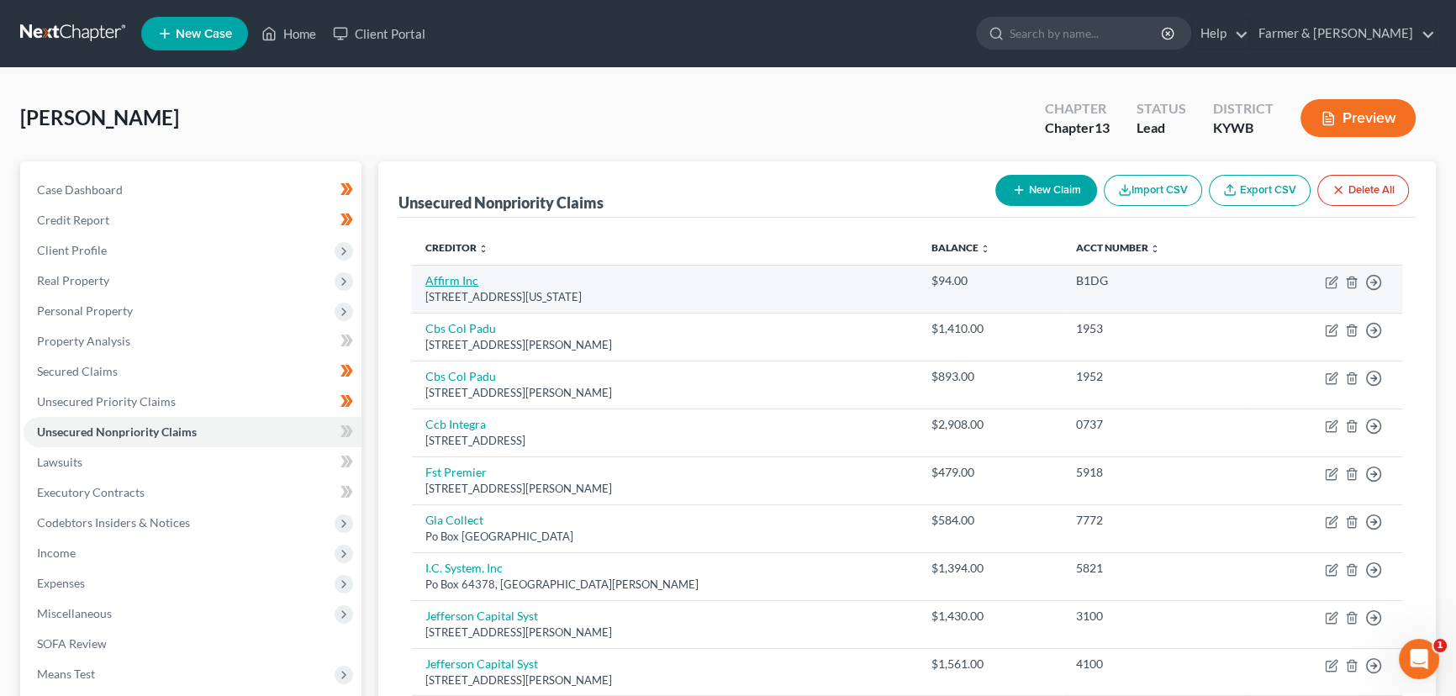
click at [468, 282] on link "Affirm Inc" at bounding box center [451, 280] width 53 height 14
select select "4"
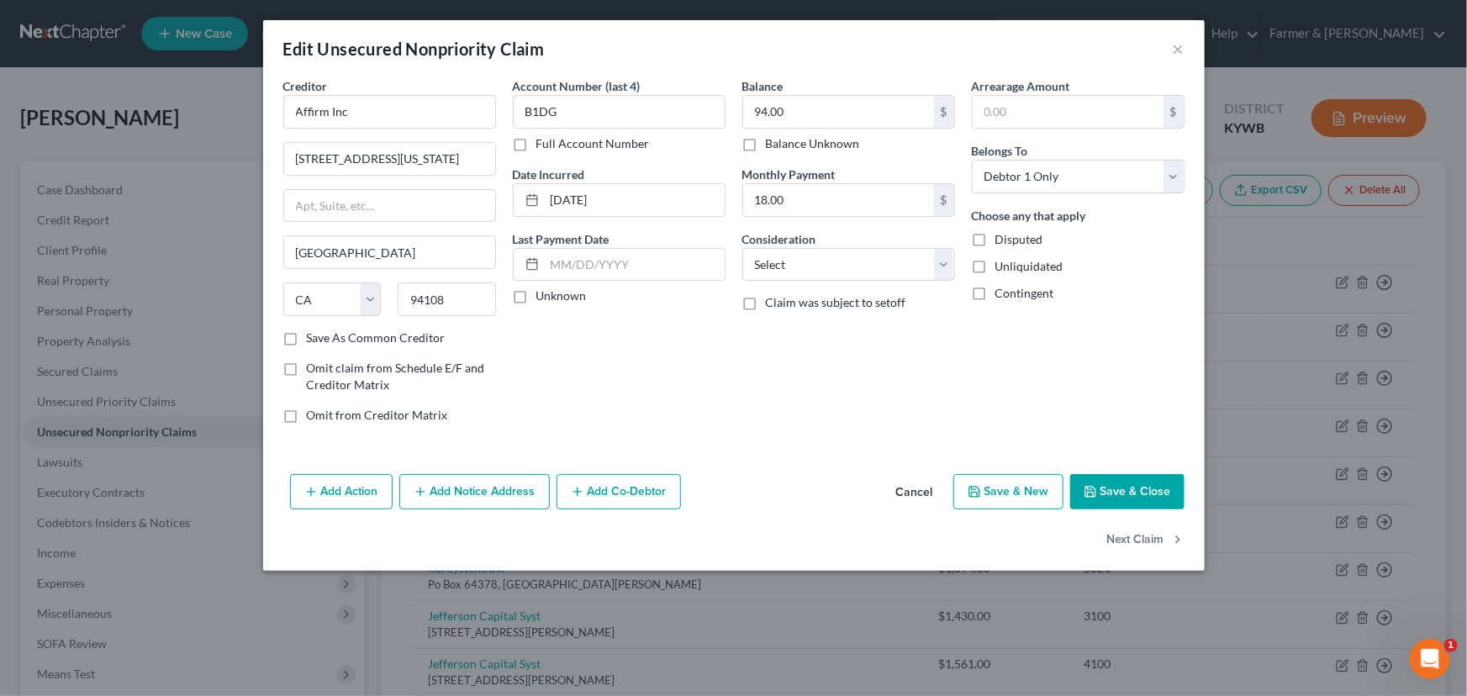
click at [536, 300] on label "Unknown" at bounding box center [561, 295] width 50 height 17
click at [543, 298] on input "Unknown" at bounding box center [548, 292] width 11 height 11
drag, startPoint x: 771, startPoint y: 269, endPoint x: 778, endPoint y: 277, distance: 10.7
click at [771, 269] on select "Select Cable / Satellite Services Collection Agency Credit Card Debt Debt Couns…" at bounding box center [848, 265] width 213 height 34
click at [742, 248] on select "Select Cable / Satellite Services Collection Agency Credit Card Debt Debt Couns…" at bounding box center [848, 265] width 213 height 34
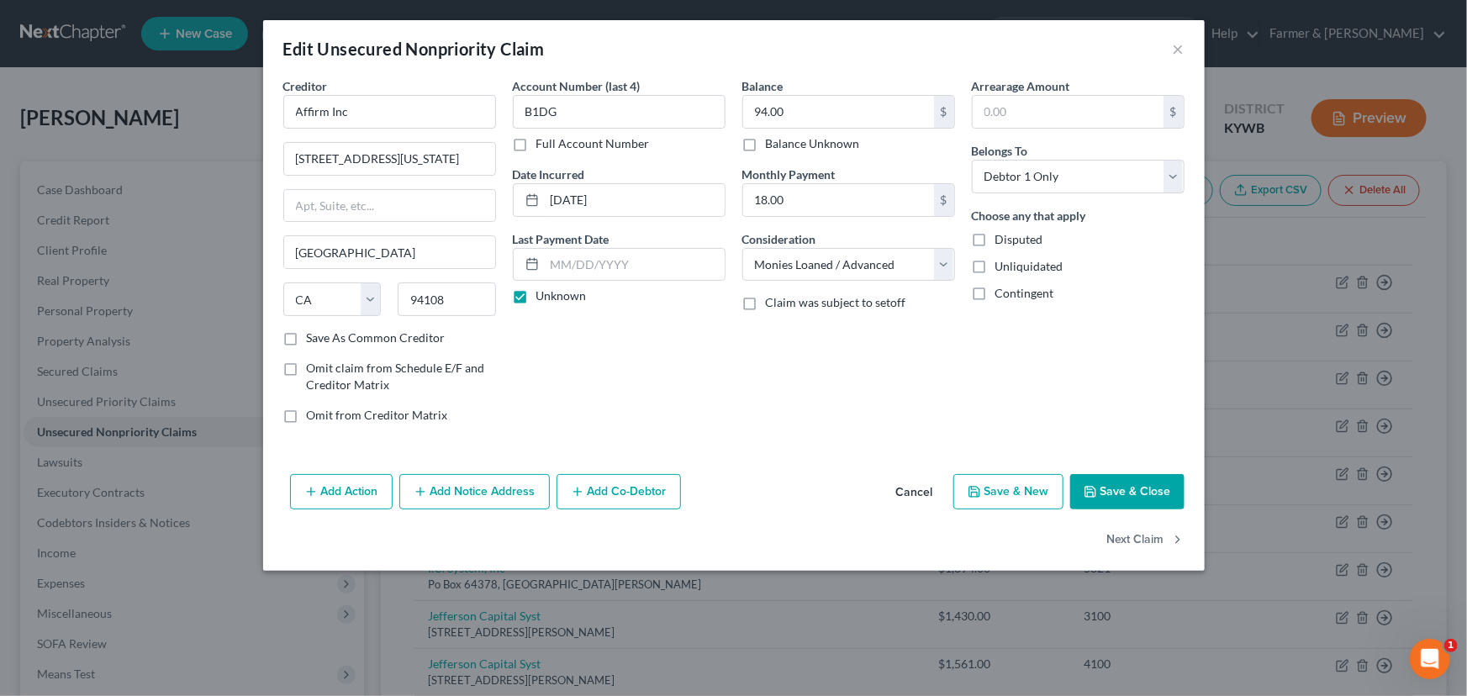
click at [958, 420] on div "Balance 94.00 $ Balance Unknown Balance Undetermined 94.00 $ Balance Unknown Mo…" at bounding box center [848, 257] width 229 height 360
click at [1116, 468] on div "Add Action Add Notice Address Add Co-Debtor Cancel Save & New Save & Close" at bounding box center [734, 494] width 942 height 55
click at [1126, 494] on button "Save & Close" at bounding box center [1127, 491] width 114 height 35
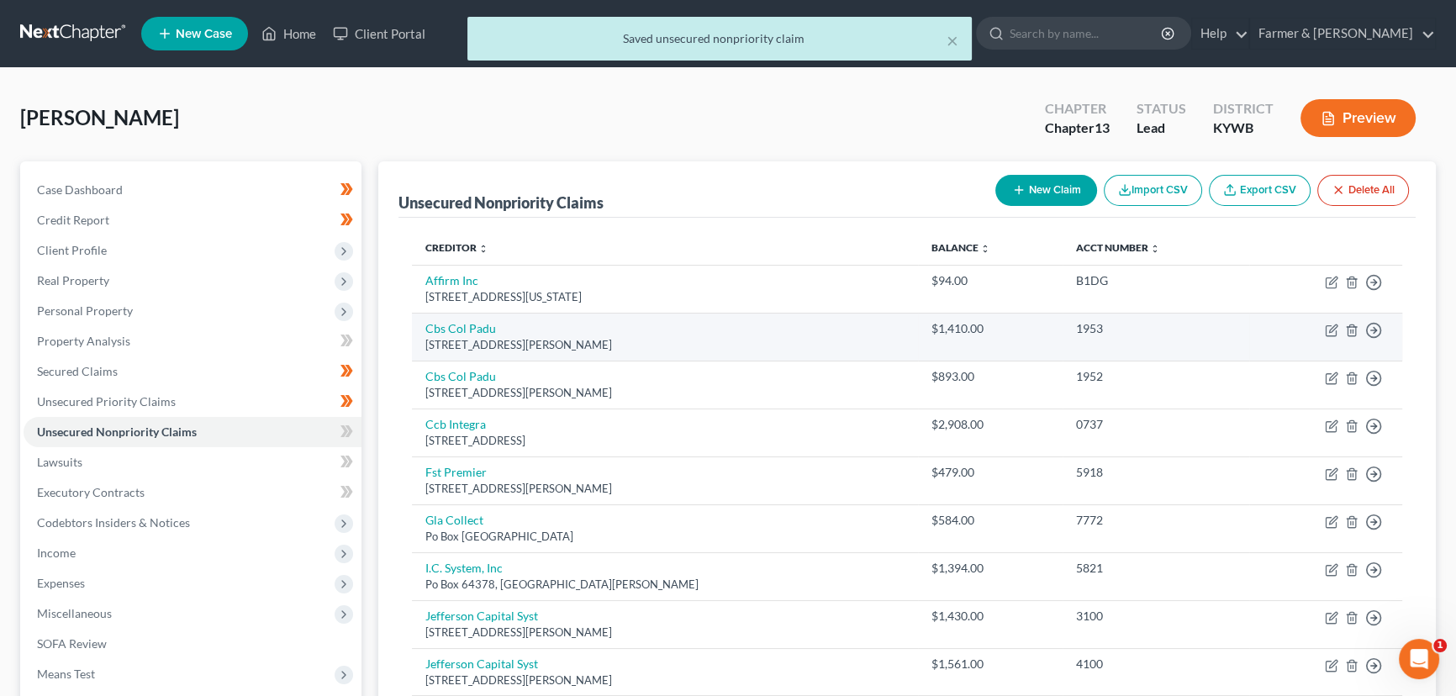
click at [485, 337] on div "[STREET_ADDRESS][PERSON_NAME]" at bounding box center [664, 345] width 479 height 16
click at [483, 330] on link "Cbs Col Padu" at bounding box center [460, 328] width 71 height 14
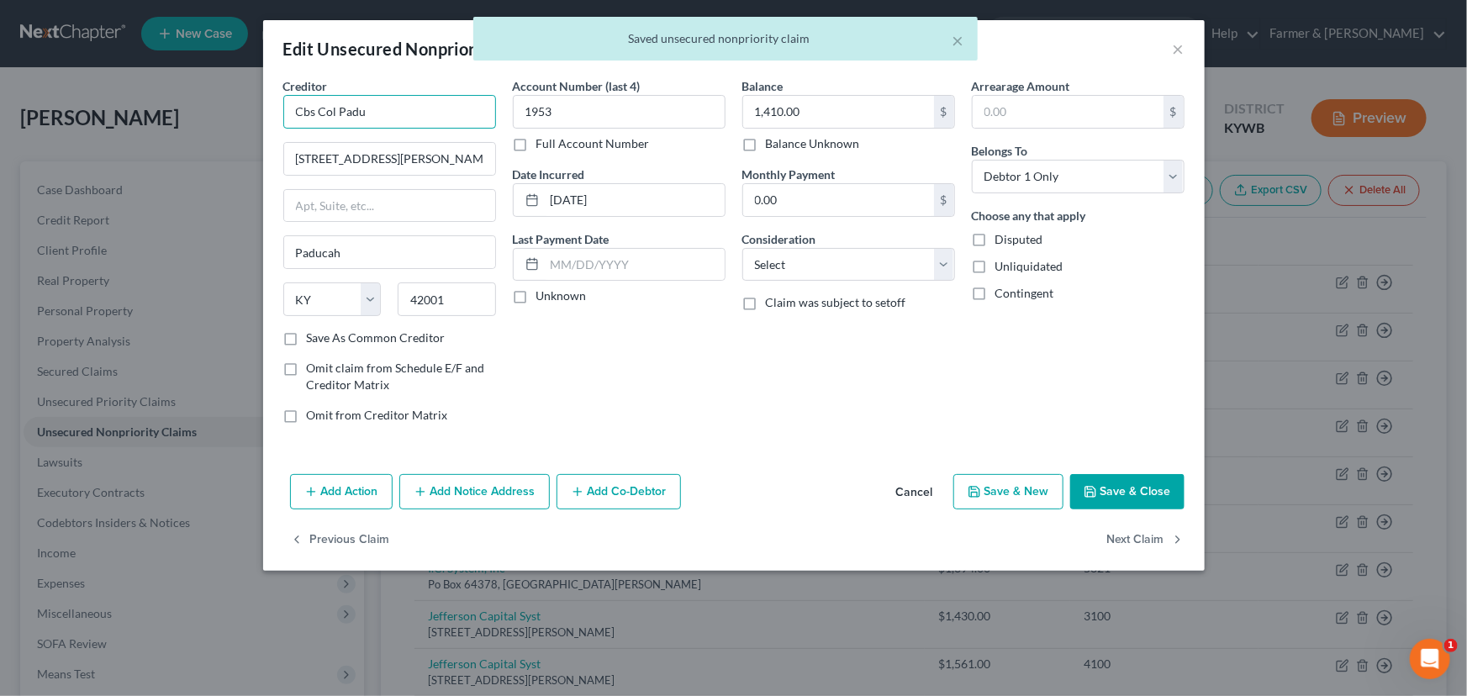
click at [339, 117] on input "Cbs Col Padu" at bounding box center [389, 112] width 213 height 34
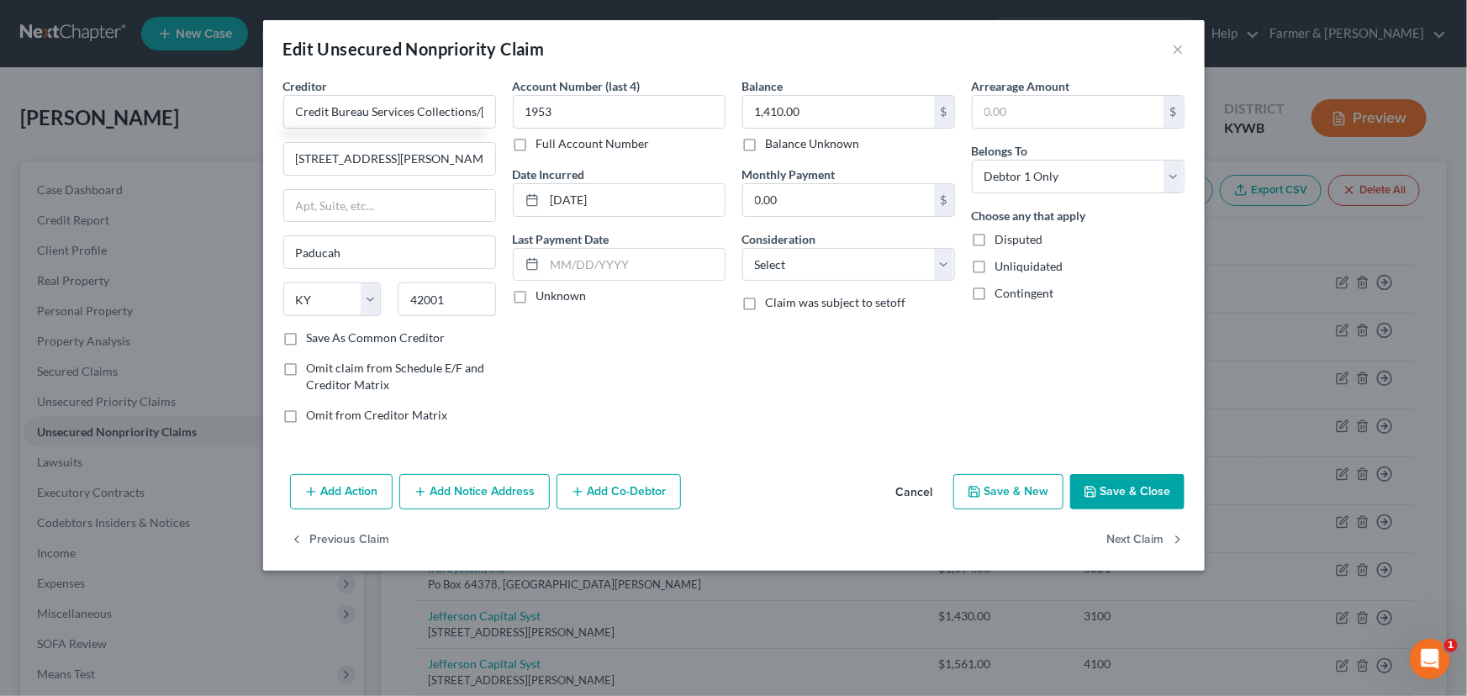
click at [554, 372] on div "Account Number (last 4) 1953 Full Account Number Date Incurred [DATE] Last Paym…" at bounding box center [618, 257] width 229 height 360
click at [536, 295] on label "Unknown" at bounding box center [561, 295] width 50 height 17
click at [543, 295] on input "Unknown" at bounding box center [548, 292] width 11 height 11
click at [764, 263] on select "Select Cable / Satellite Services Collection Agency Credit Card Debt Debt Couns…" at bounding box center [848, 265] width 213 height 34
click at [742, 248] on select "Select Cable / Satellite Services Collection Agency Credit Card Debt Debt Couns…" at bounding box center [848, 265] width 213 height 34
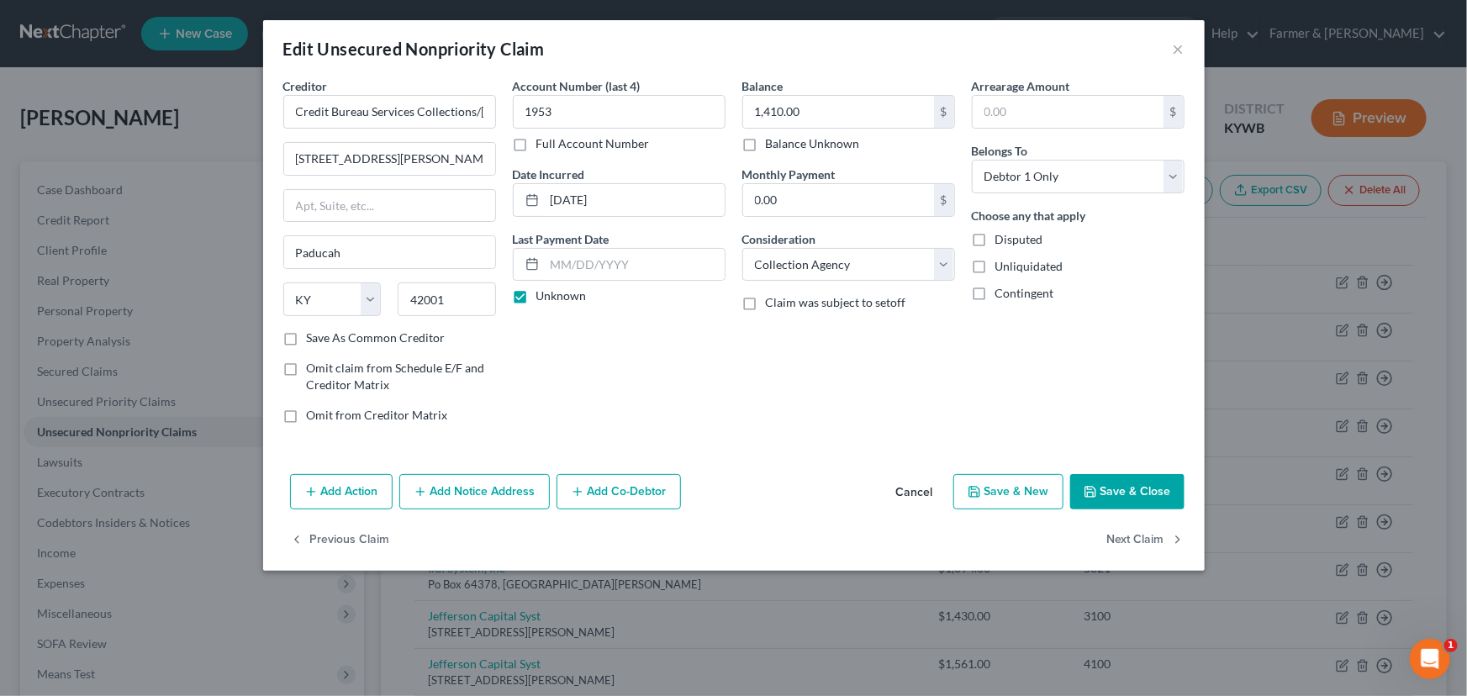
click at [1110, 495] on button "Save & Close" at bounding box center [1127, 491] width 114 height 35
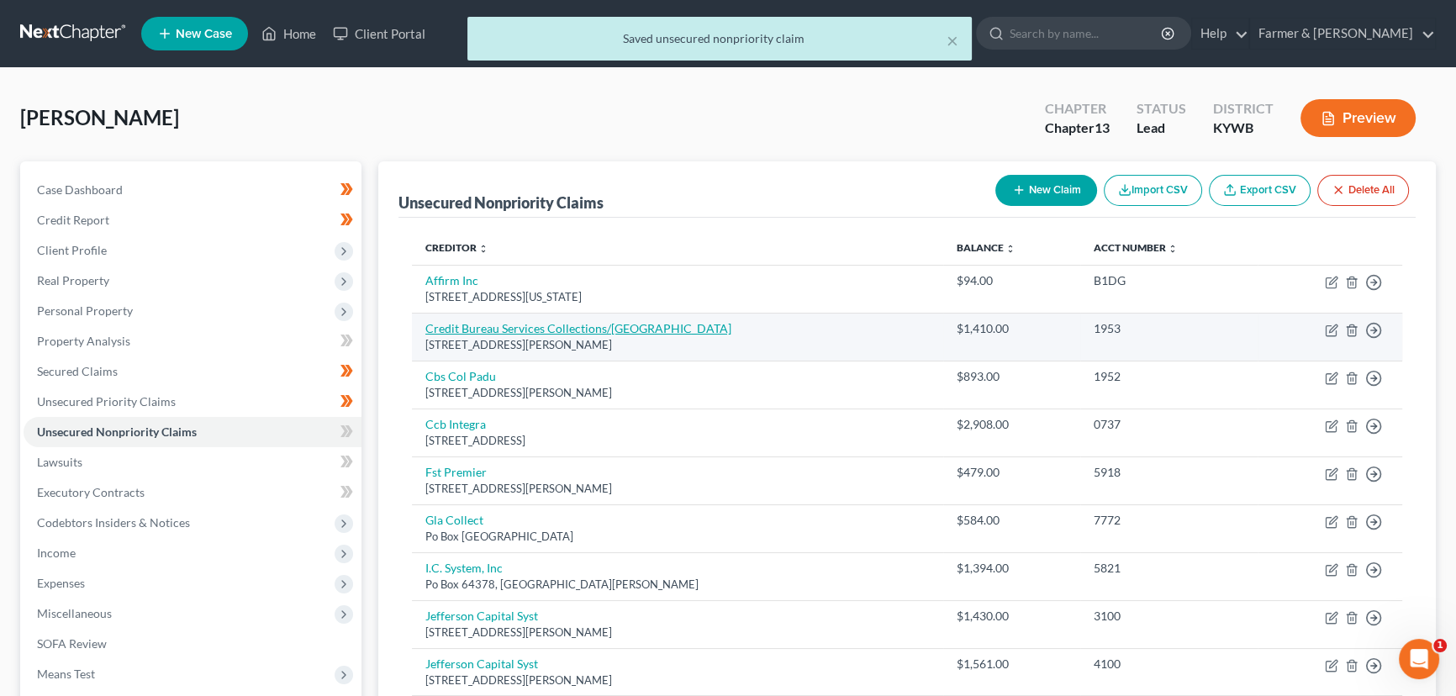
click at [509, 329] on link "Credit Bureau Services Collections/[GEOGRAPHIC_DATA]" at bounding box center [578, 328] width 306 height 14
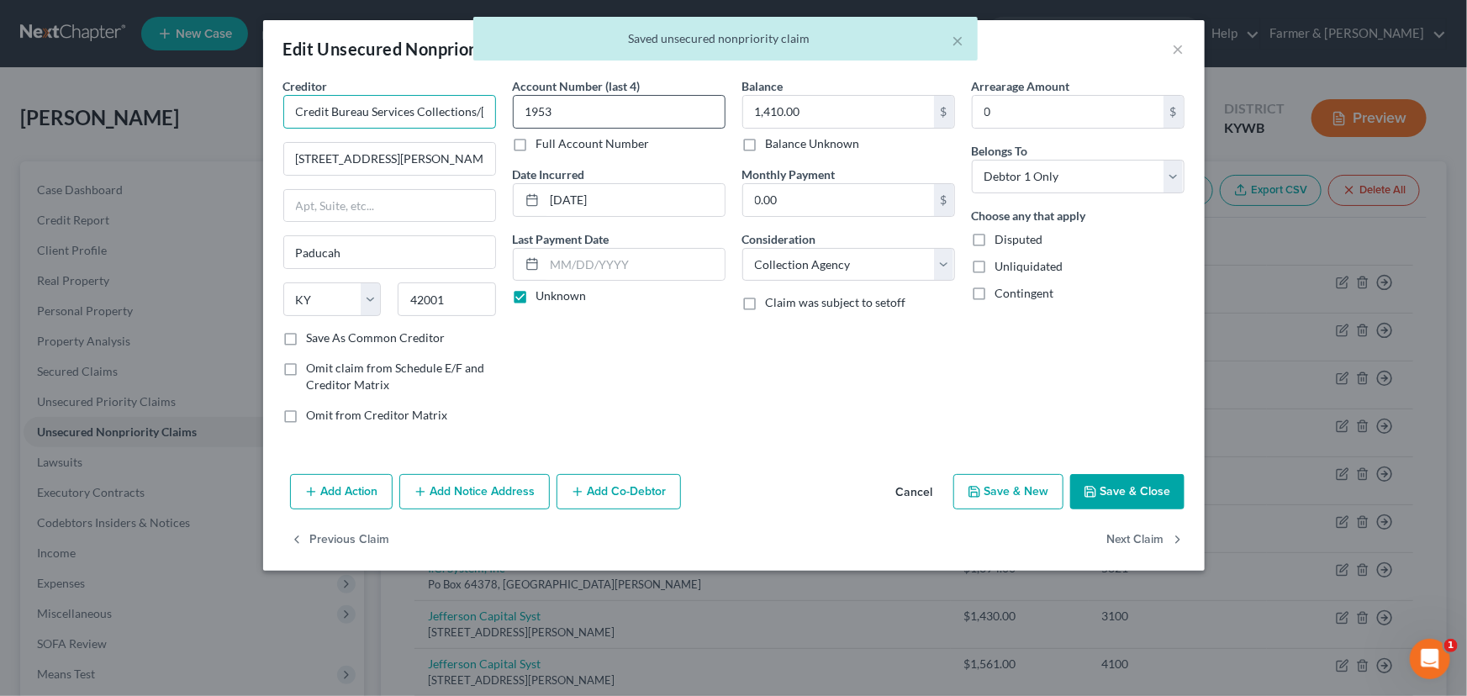
scroll to position [0, 38]
drag, startPoint x: 289, startPoint y: 108, endPoint x: 561, endPoint y: 108, distance: 271.5
click at [561, 108] on div "Creditor * Credit Bureau Services Collections/Paducah [STREET_ADDRESS][PERSON_N…" at bounding box center [734, 257] width 918 height 360
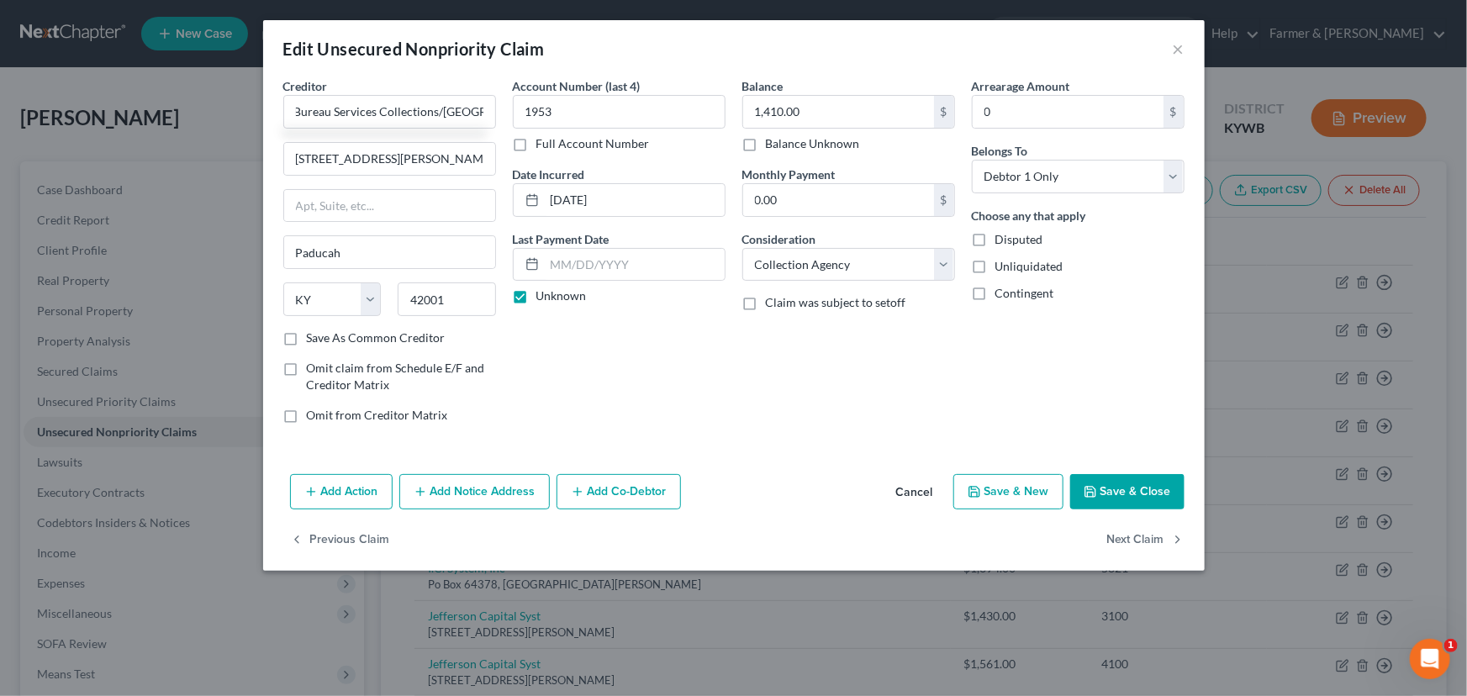
click at [921, 489] on button "Cancel" at bounding box center [915, 493] width 64 height 34
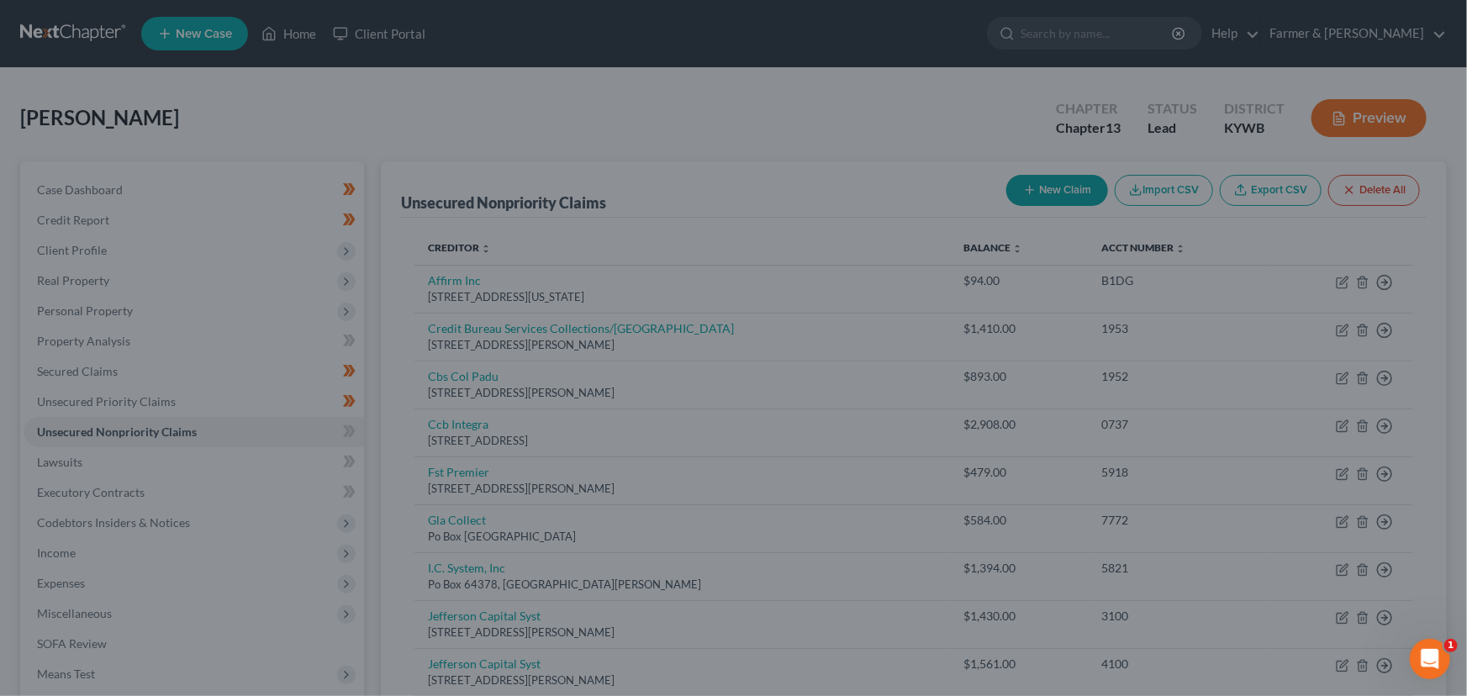
scroll to position [0, 0]
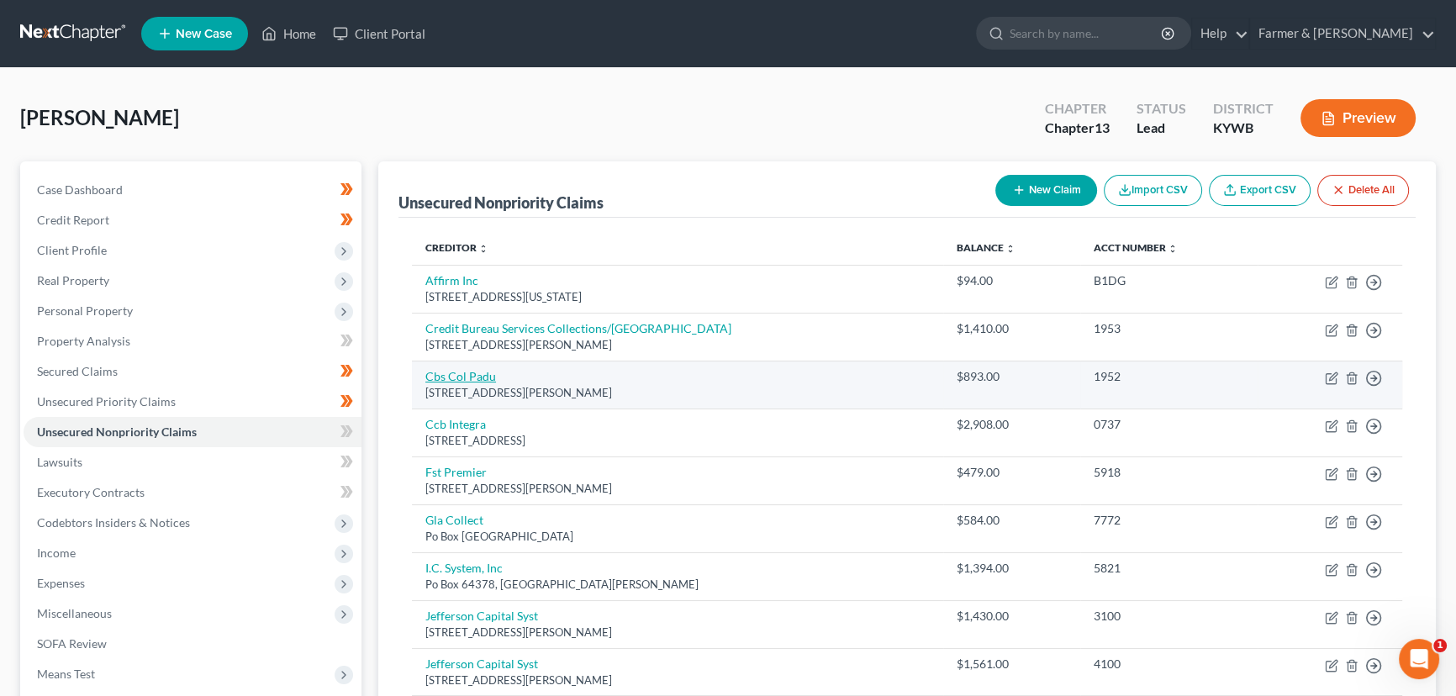
click at [474, 377] on link "Cbs Col Padu" at bounding box center [460, 376] width 71 height 14
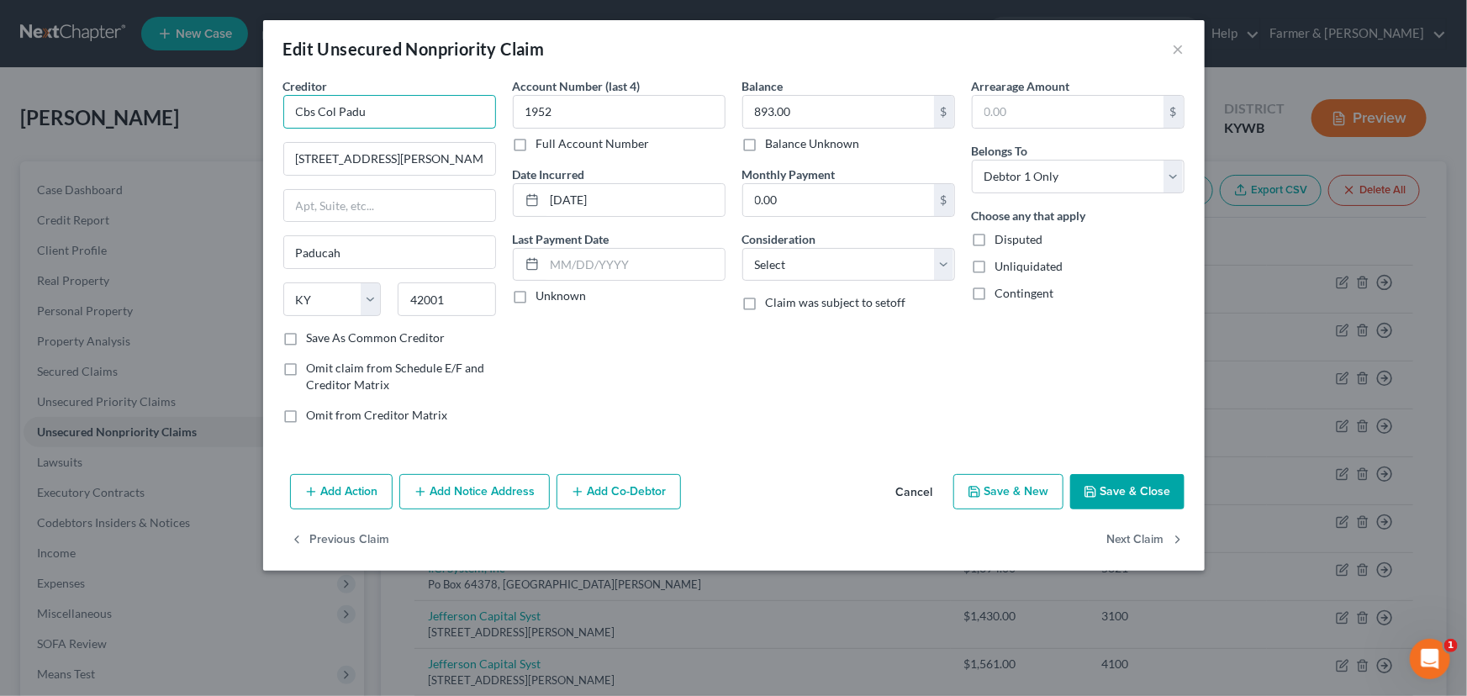
drag, startPoint x: 394, startPoint y: 116, endPoint x: 266, endPoint y: 170, distance: 139.4
click at [233, 129] on div "Edit Unsecured Nonpriority Claim × Creditor * Cbs Col Padu [STREET_ADDRESS][PER…" at bounding box center [733, 348] width 1467 height 696
paste input "redit Bureau Services Collections/[GEOGRAPHIC_DATA]"
click at [630, 393] on div "Account Number (last 4) 1952 Full Account Number Date Incurred [DATE] Last Paym…" at bounding box center [618, 257] width 229 height 360
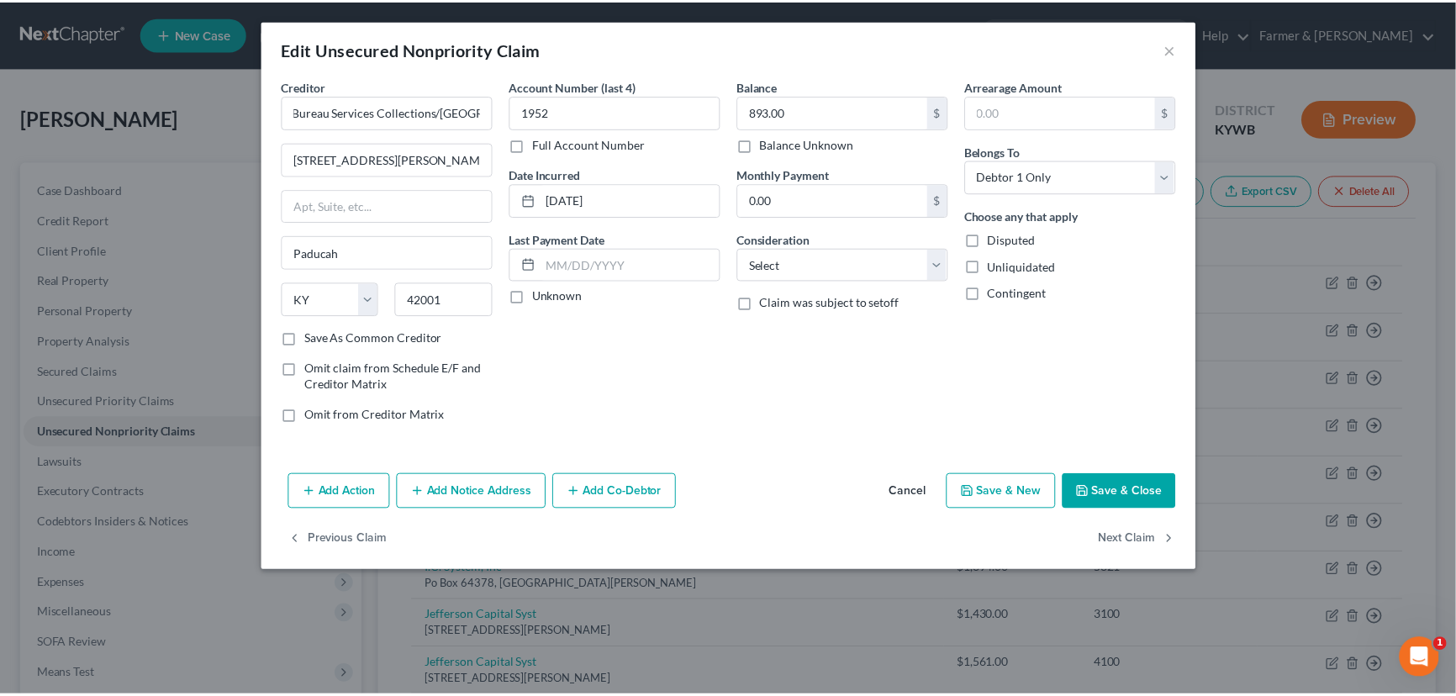
scroll to position [0, 0]
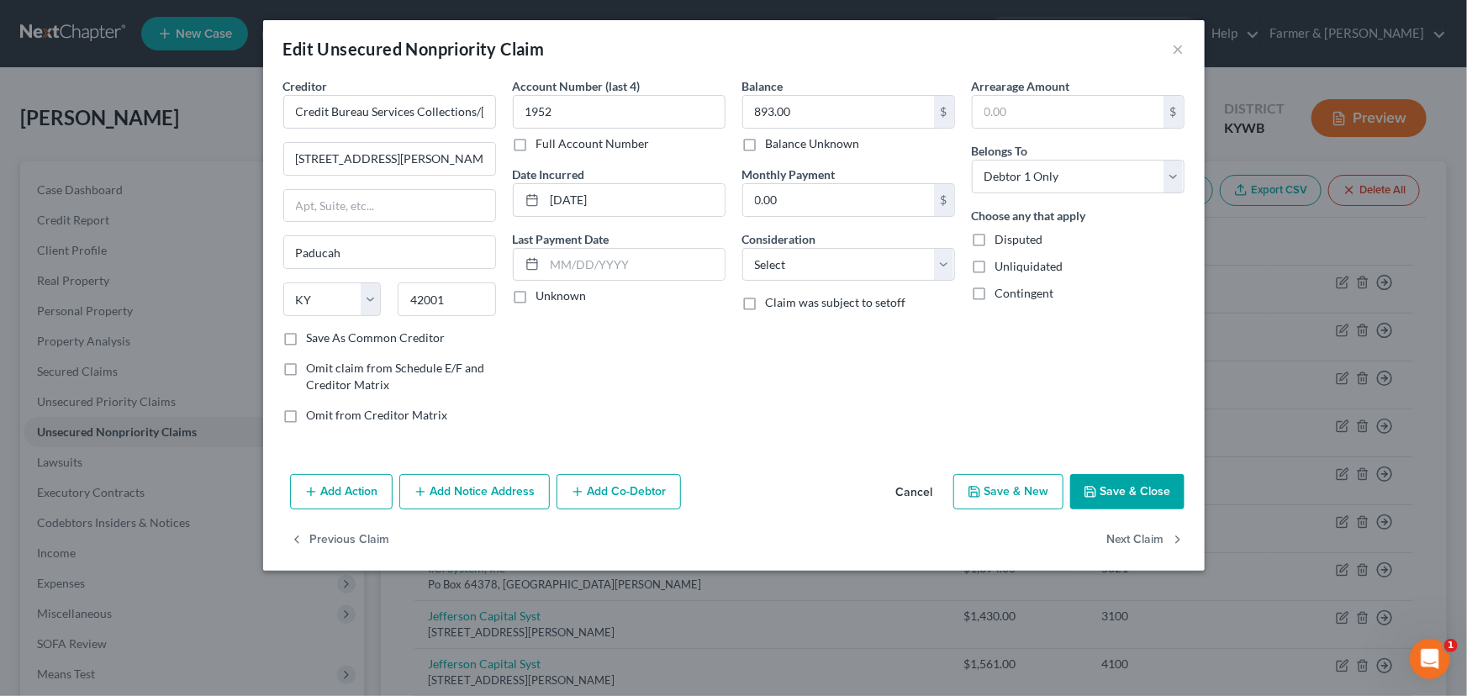
click at [536, 298] on label "Unknown" at bounding box center [561, 295] width 50 height 17
click at [543, 298] on input "Unknown" at bounding box center [548, 292] width 11 height 11
drag, startPoint x: 784, startPoint y: 264, endPoint x: 788, endPoint y: 277, distance: 13.1
click at [784, 264] on select "Select Cable / Satellite Services Collection Agency Credit Card Debt Debt Couns…" at bounding box center [848, 265] width 213 height 34
click at [742, 248] on select "Select Cable / Satellite Services Collection Agency Credit Card Debt Debt Couns…" at bounding box center [848, 265] width 213 height 34
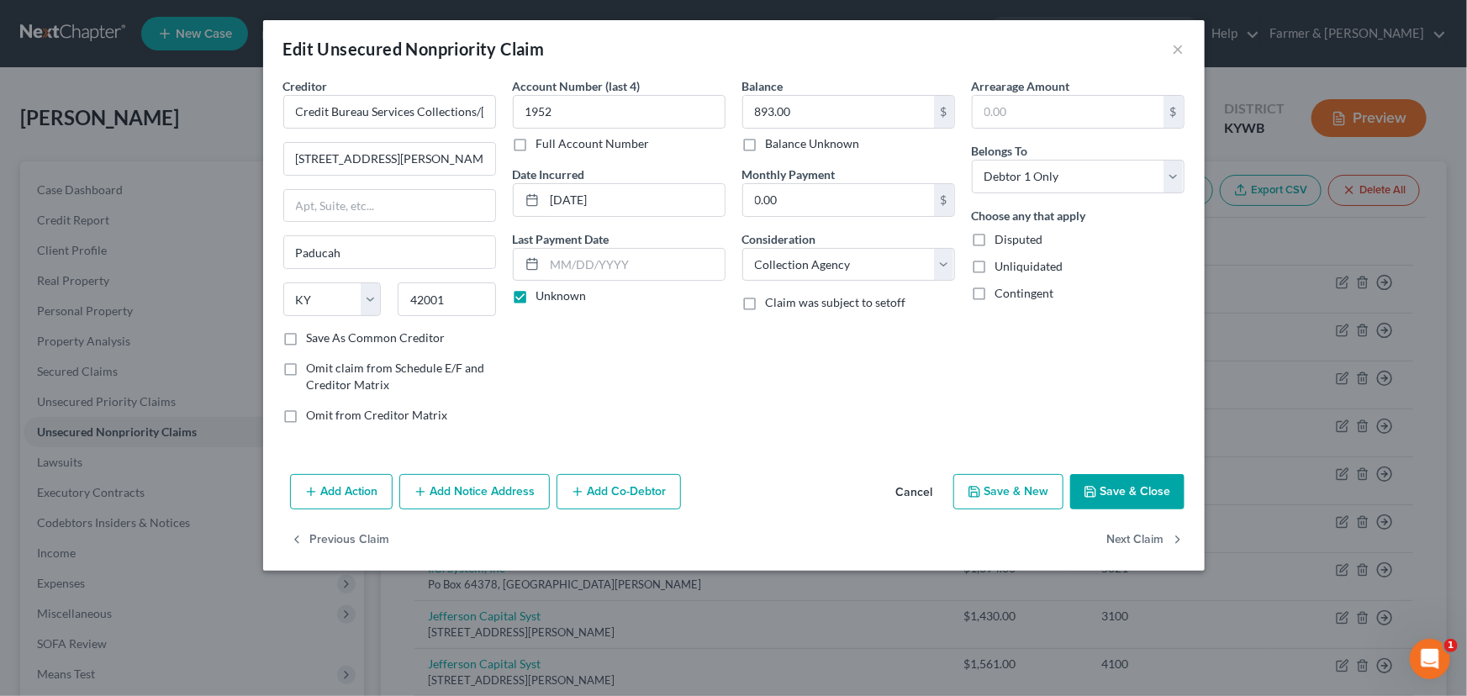
click at [938, 385] on div "Balance 893.00 $ Balance Unknown Balance Undetermined 893.00 $ Balance Unknown …" at bounding box center [848, 257] width 229 height 360
click at [1103, 486] on button "Save & Close" at bounding box center [1127, 491] width 114 height 35
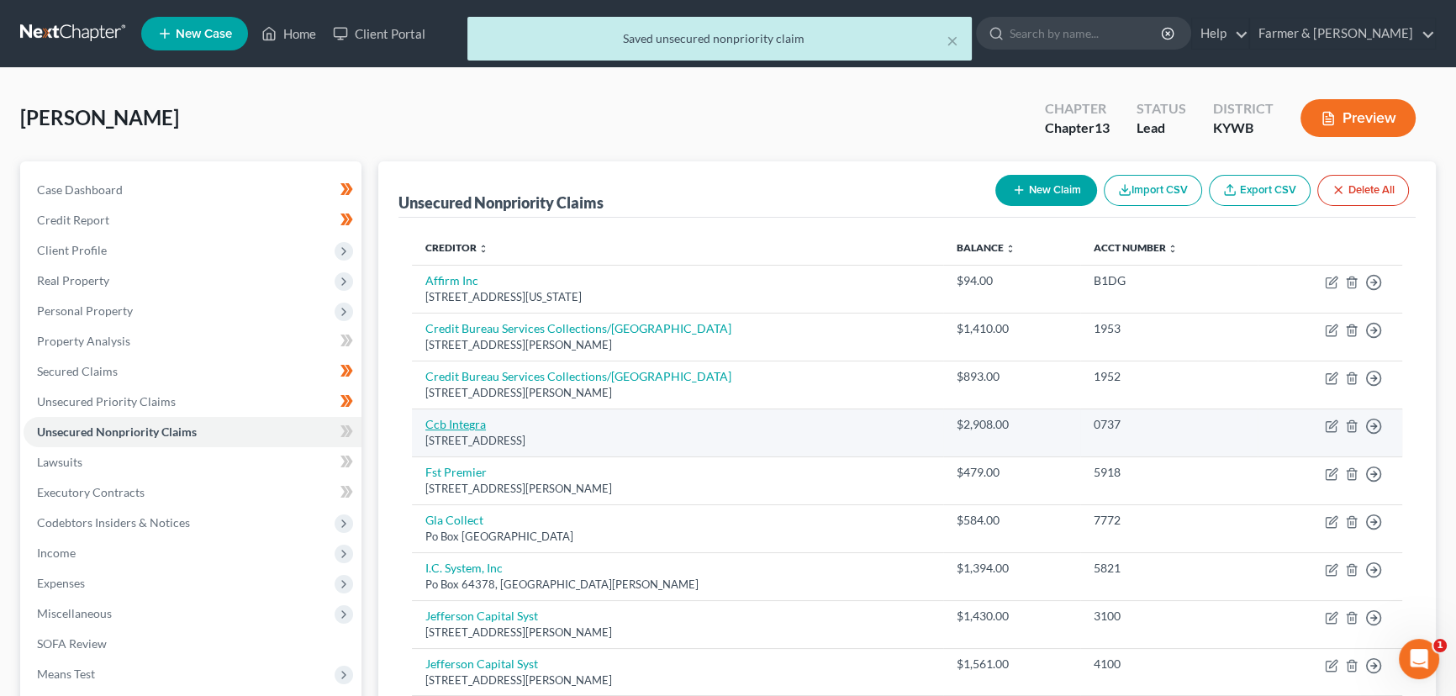
click at [457, 426] on link "Ccb Integra" at bounding box center [455, 424] width 61 height 14
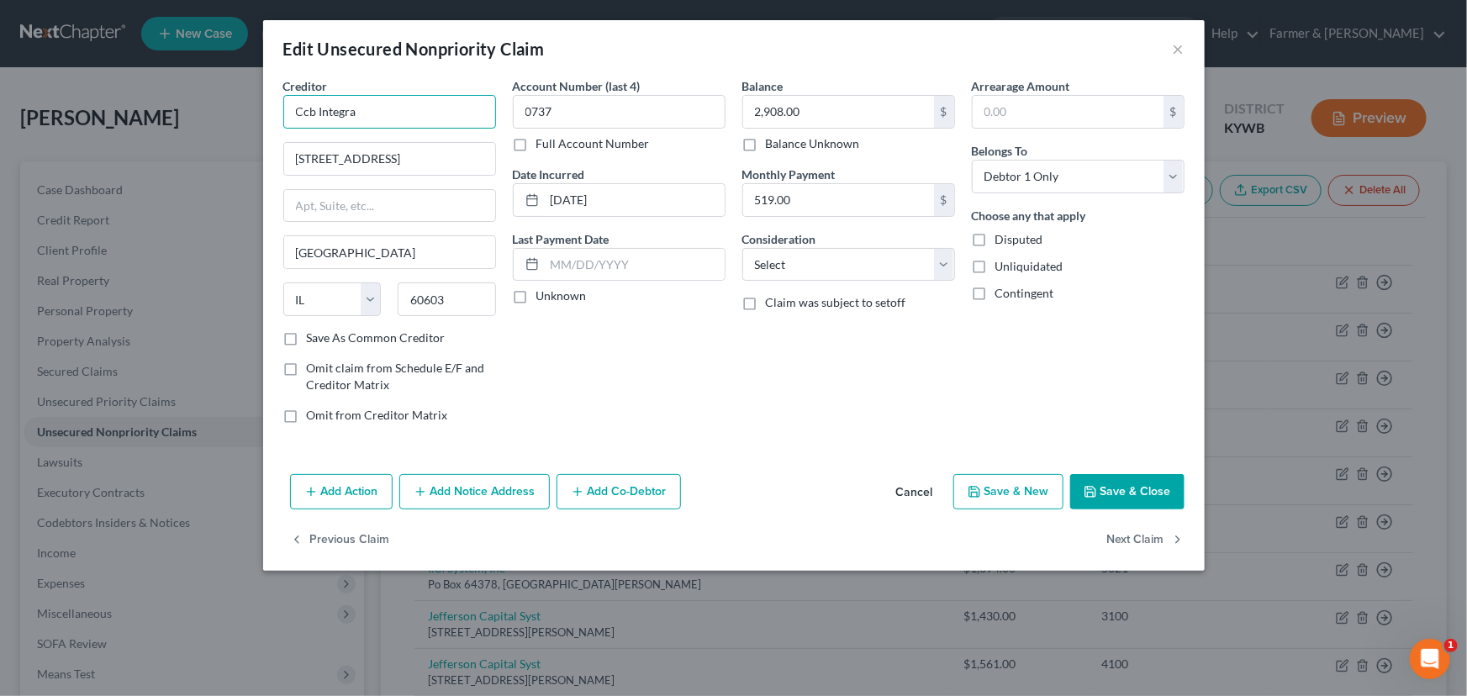
click at [316, 109] on input "Ccb Integra" at bounding box center [389, 112] width 213 height 34
click at [471, 113] on input "Comenity Capital Bank/Integra" at bounding box center [389, 112] width 213 height 34
click at [576, 295] on label "Unknown" at bounding box center [561, 295] width 50 height 17
click at [554, 295] on input "Unknown" at bounding box center [548, 292] width 11 height 11
click at [854, 273] on select "Select Cable / Satellite Services Collection Agency Credit Card Debt Debt Couns…" at bounding box center [848, 265] width 213 height 34
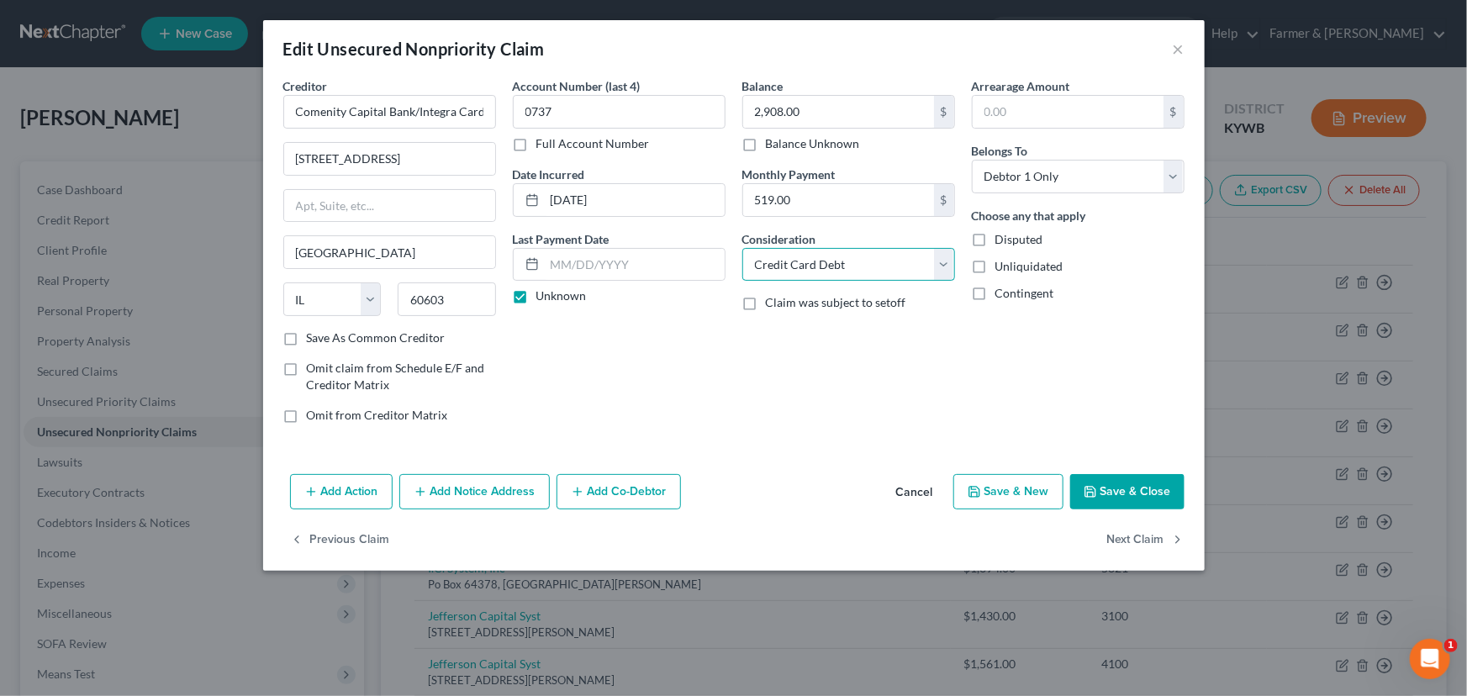
click at [742, 248] on select "Select Cable / Satellite Services Collection Agency Credit Card Debt Debt Couns…" at bounding box center [848, 265] width 213 height 34
click at [892, 375] on div "Balance 2,908.00 $ Balance Unknown Balance Undetermined 2,908.00 $ Balance Unkn…" at bounding box center [848, 257] width 229 height 360
click at [1118, 493] on button "Save & Close" at bounding box center [1127, 491] width 114 height 35
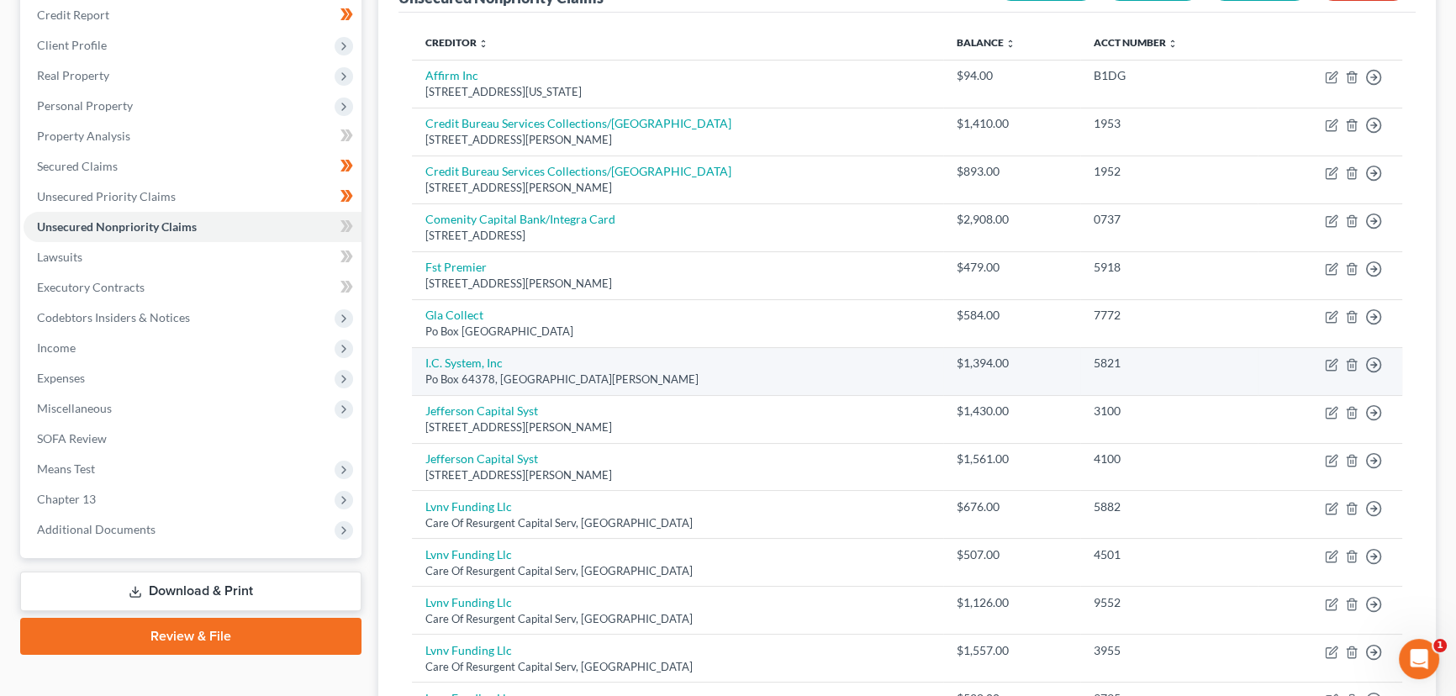
scroll to position [229, 0]
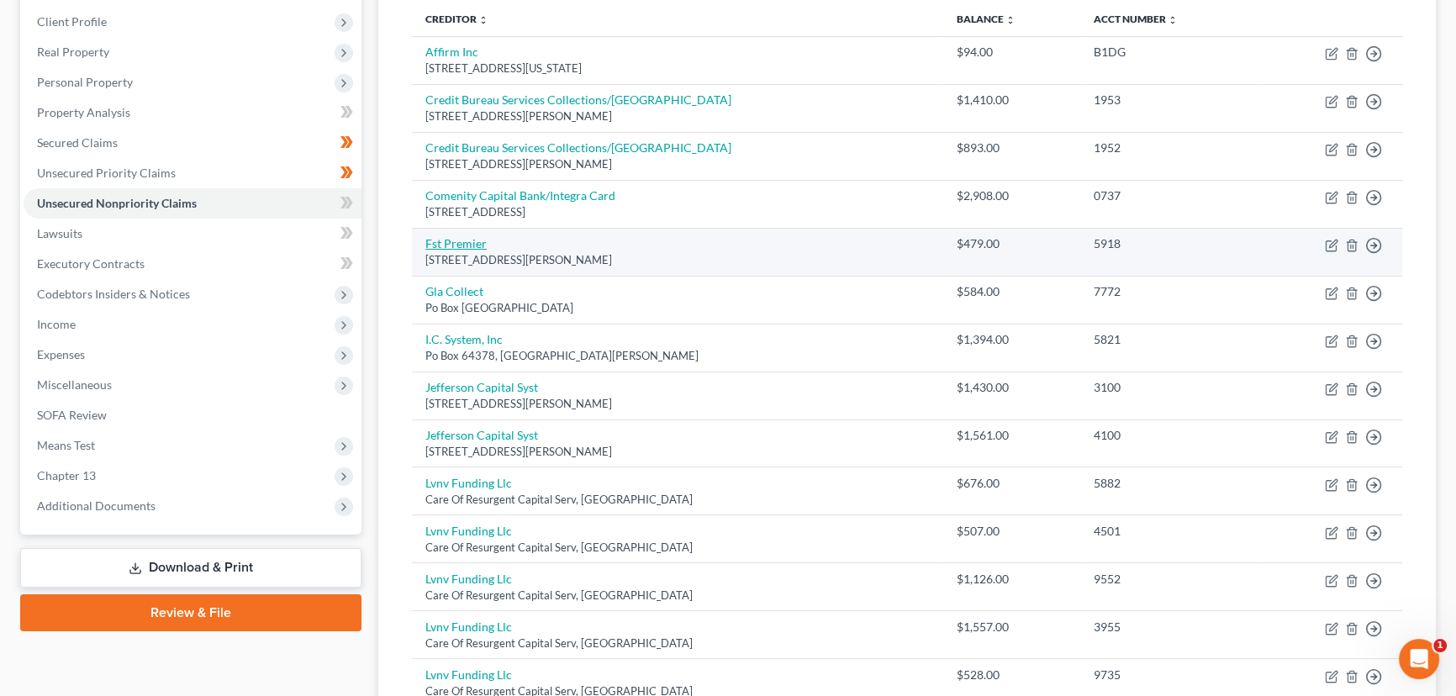
click at [468, 244] on link "Fst Premier" at bounding box center [455, 243] width 61 height 14
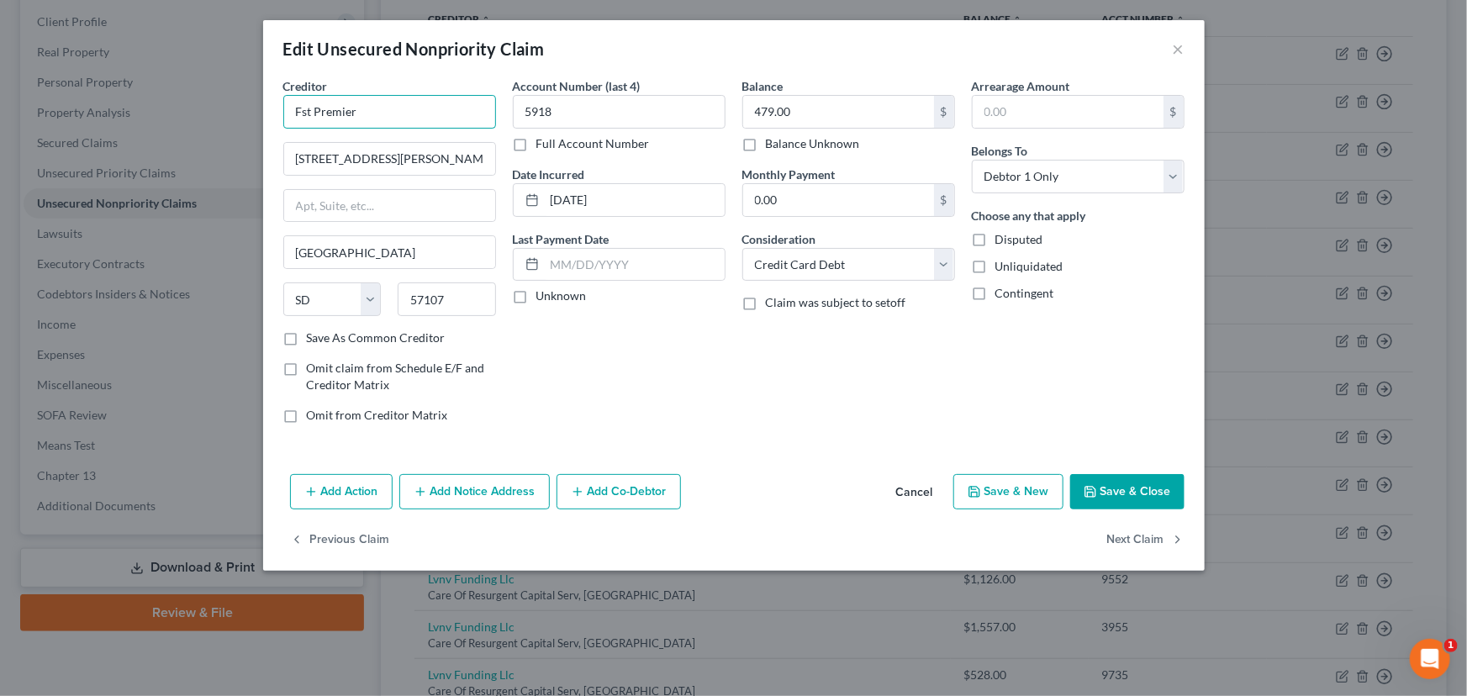
click at [381, 110] on input "Fst Premier" at bounding box center [389, 112] width 213 height 34
click at [380, 110] on input "First Premier" at bounding box center [389, 112] width 213 height 34
click at [519, 369] on div "Account Number (last 4) 5918 Full Account Number Date Incurred [DATE] Last Paym…" at bounding box center [618, 257] width 229 height 360
click at [536, 294] on label "Unknown" at bounding box center [561, 295] width 50 height 17
click at [543, 294] on input "Unknown" at bounding box center [548, 292] width 11 height 11
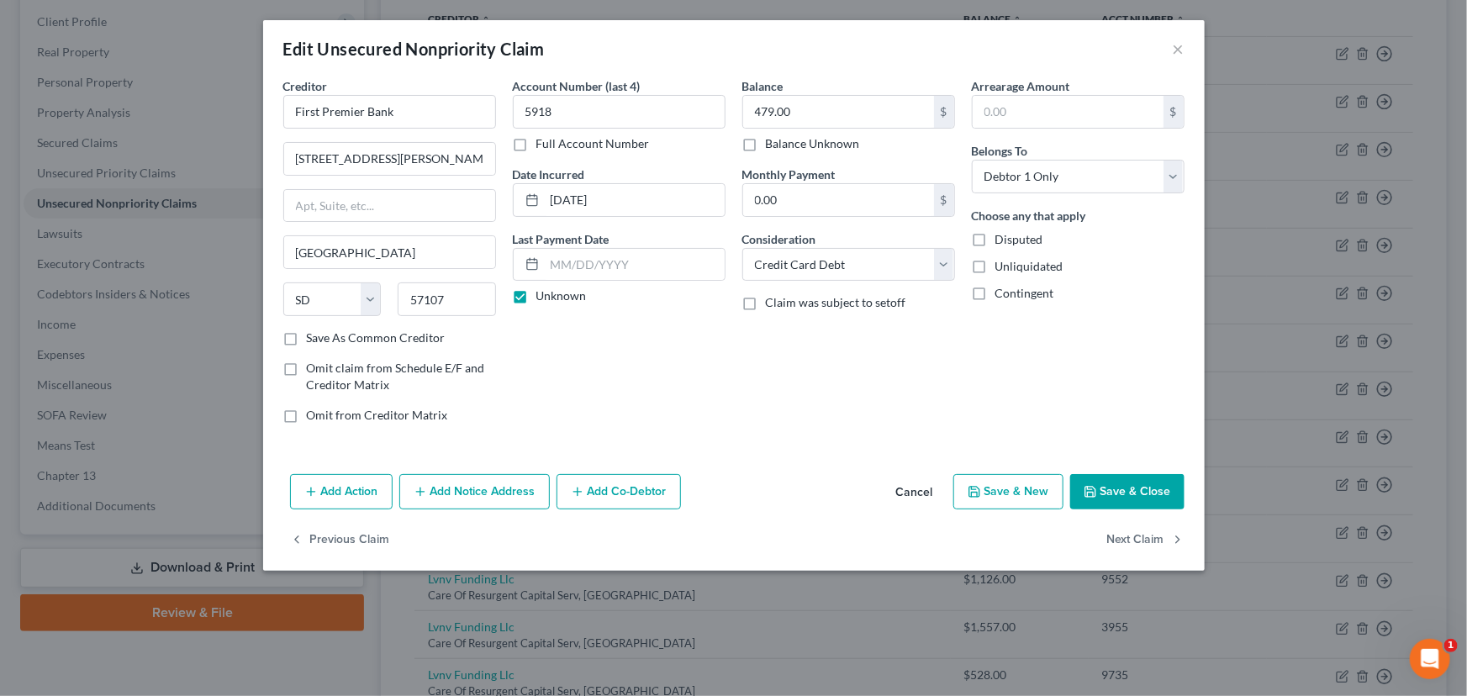
click at [1092, 497] on button "Save & Close" at bounding box center [1127, 491] width 114 height 35
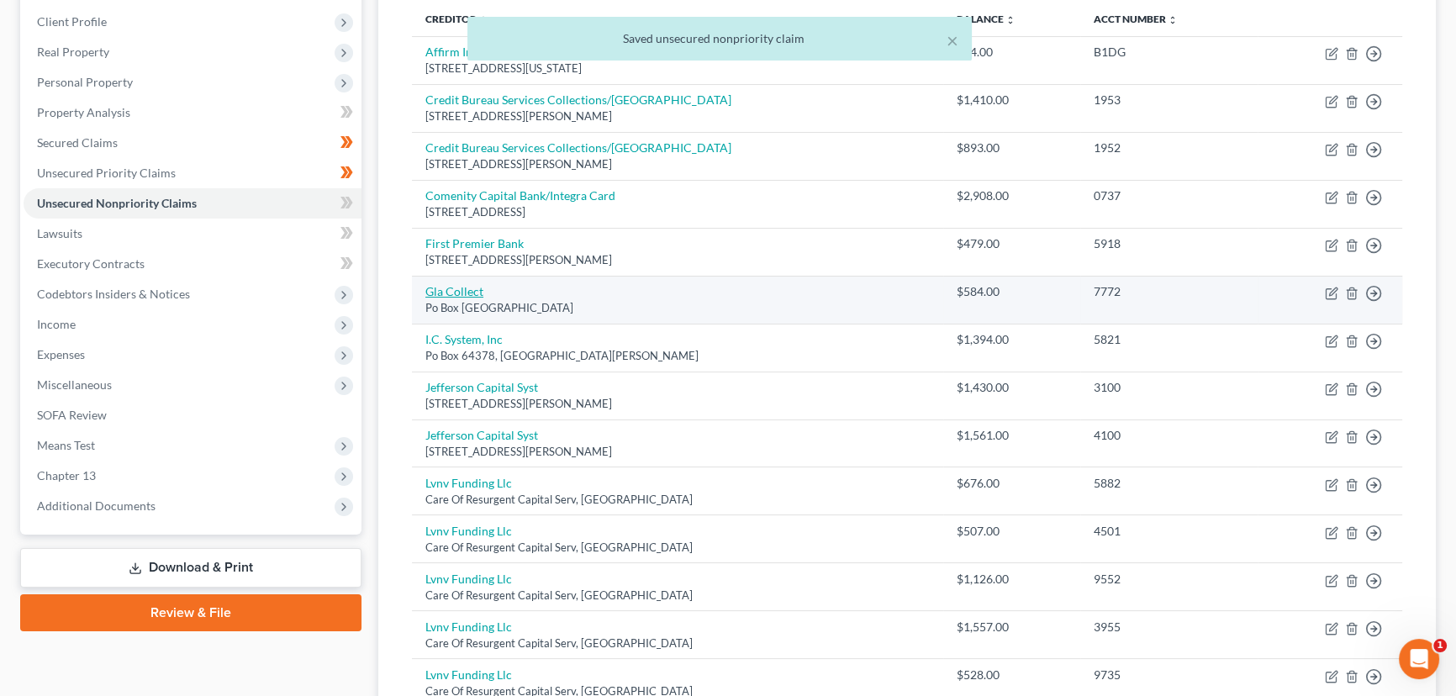
click at [455, 287] on link "Gla Collect" at bounding box center [454, 291] width 58 height 14
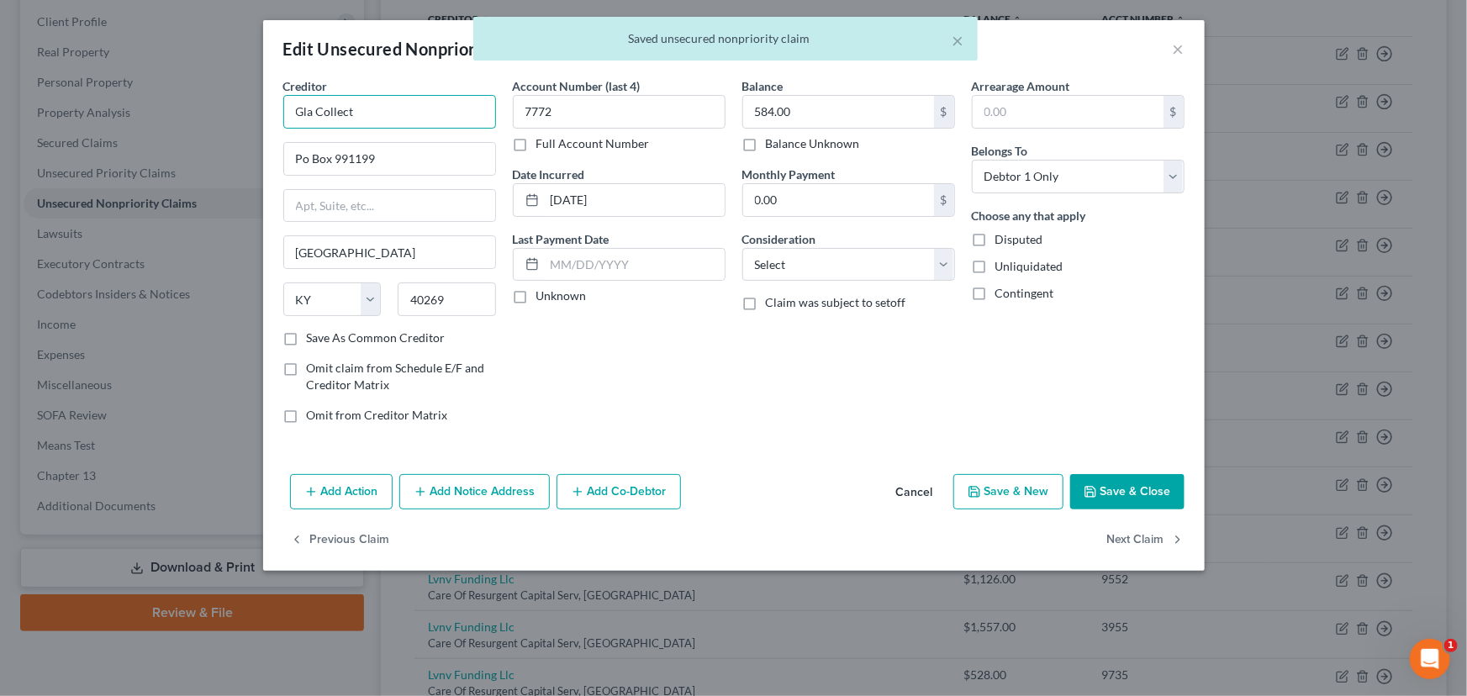
click at [314, 109] on input "Gla Collect" at bounding box center [389, 112] width 213 height 34
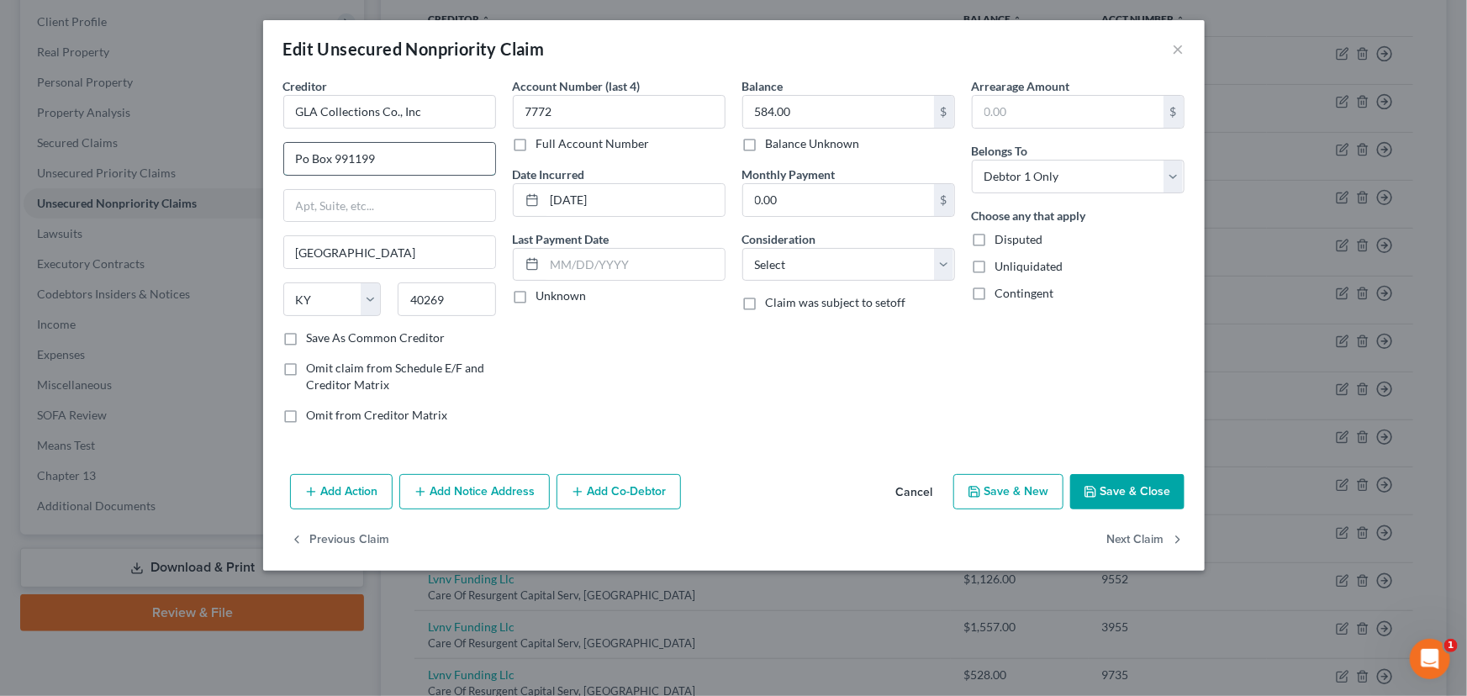
click at [378, 162] on input "Po Box 991199" at bounding box center [389, 159] width 211 height 32
click at [536, 296] on label "Unknown" at bounding box center [561, 295] width 50 height 17
click at [543, 296] on input "Unknown" at bounding box center [548, 292] width 11 height 11
drag, startPoint x: 799, startPoint y: 262, endPoint x: 781, endPoint y: 324, distance: 64.7
click at [781, 324] on div "Balance 584.00 $ Balance Unknown Balance Undetermined 584.00 $ Balance Unknown …" at bounding box center [848, 257] width 229 height 360
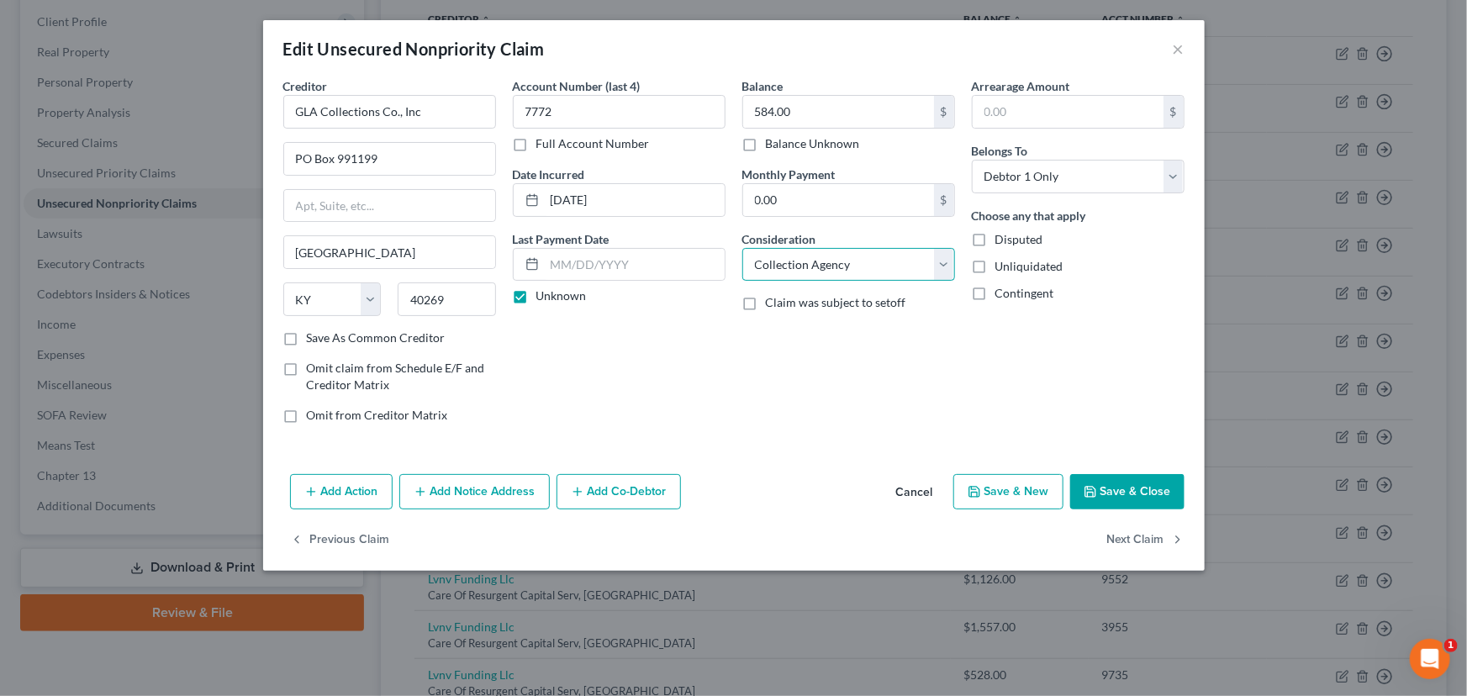
click at [742, 248] on select "Select Cable / Satellite Services Collection Agency Credit Card Debt Debt Couns…" at bounding box center [848, 265] width 213 height 34
click at [835, 383] on div "Balance 584.00 $ Balance Unknown Balance Undetermined 584.00 $ Balance Unknown …" at bounding box center [848, 257] width 229 height 360
click at [1082, 467] on div "Add Action Add Notice Address Add Co-Debtor Cancel Save & New Save & Close" at bounding box center [734, 494] width 942 height 55
click at [1108, 498] on button "Save & Close" at bounding box center [1127, 491] width 114 height 35
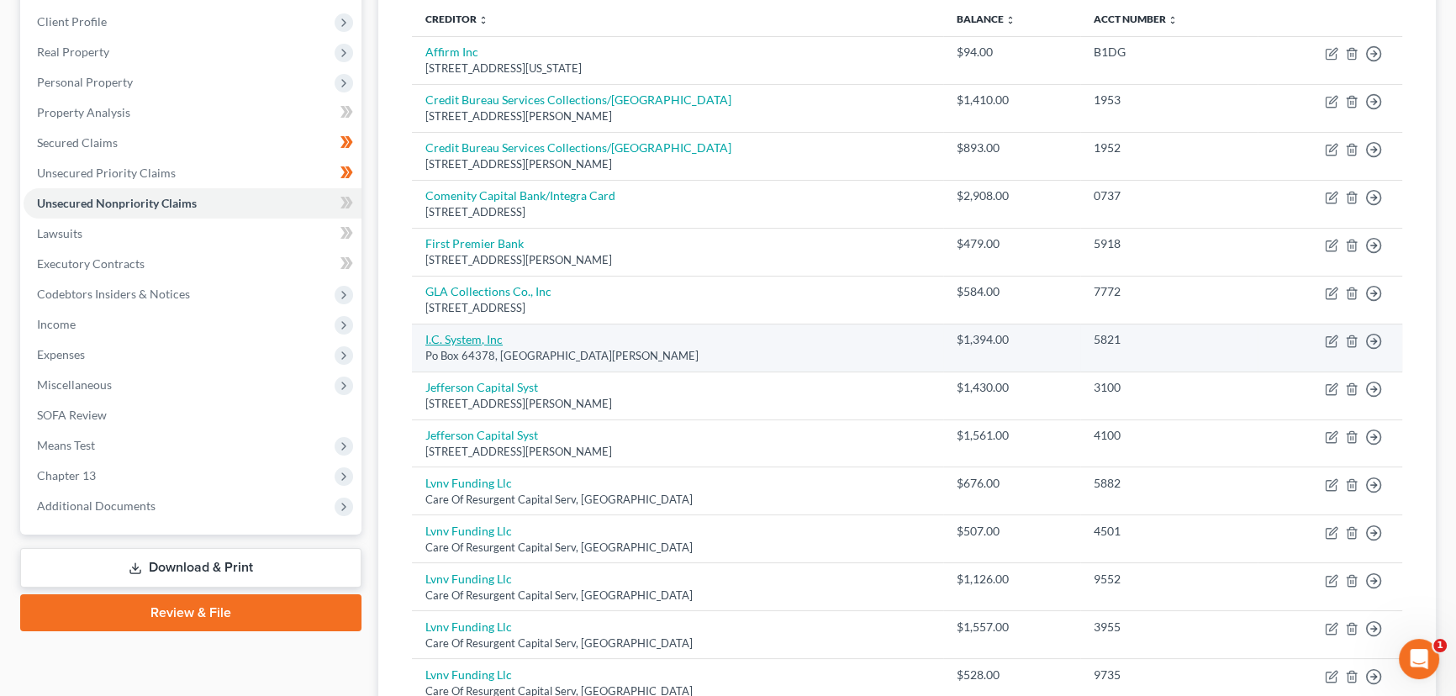
click at [477, 335] on link "I.C. System, Inc" at bounding box center [463, 339] width 77 height 14
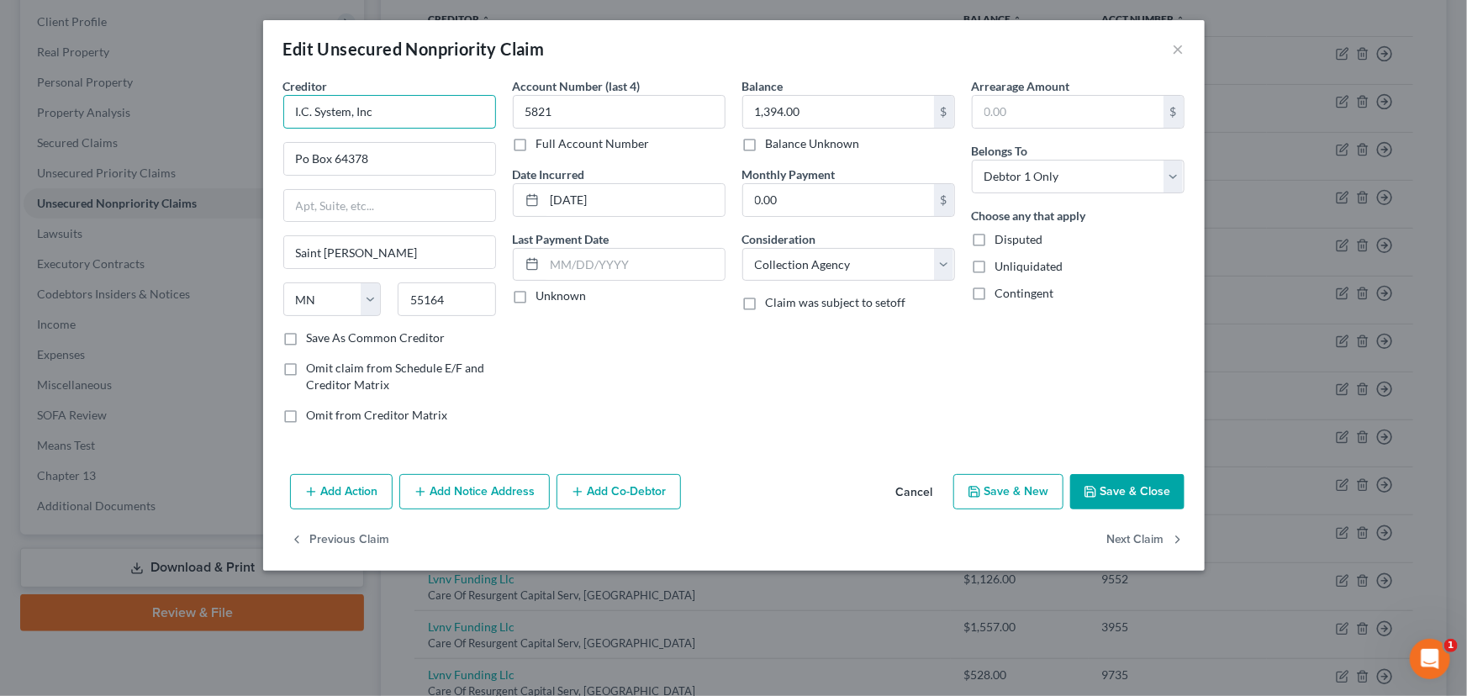
click at [310, 109] on input "I.C. System, Inc" at bounding box center [389, 112] width 213 height 34
click at [435, 165] on input "Po Box 64378" at bounding box center [389, 159] width 211 height 32
click at [536, 294] on label "Unknown" at bounding box center [561, 295] width 50 height 17
click at [543, 294] on input "Unknown" at bounding box center [548, 292] width 11 height 11
click at [1110, 509] on div "Add Action Add Notice Address Add Co-Debtor Cancel Save & New Save & Close" at bounding box center [734, 494] width 942 height 55
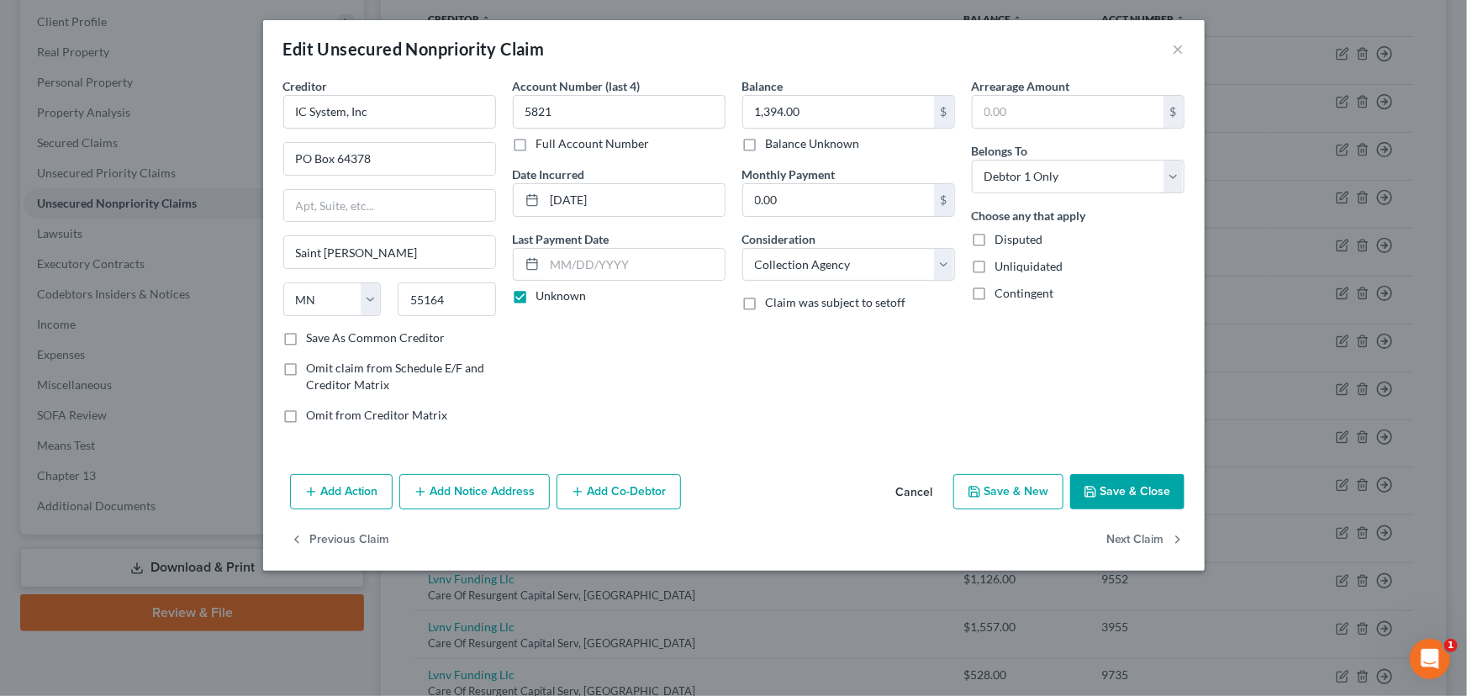
click at [1102, 489] on button "Save & Close" at bounding box center [1127, 491] width 114 height 35
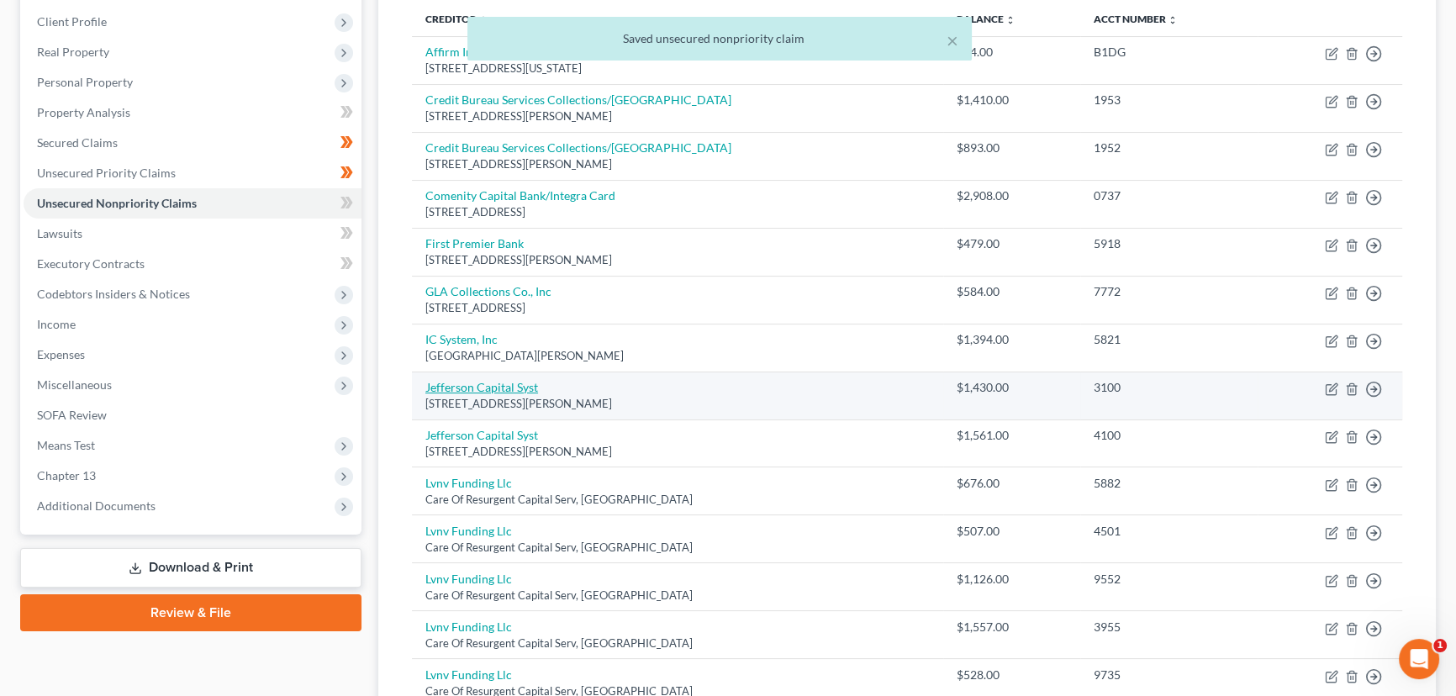
click at [517, 388] on link "Jefferson Capital Syst" at bounding box center [481, 387] width 113 height 14
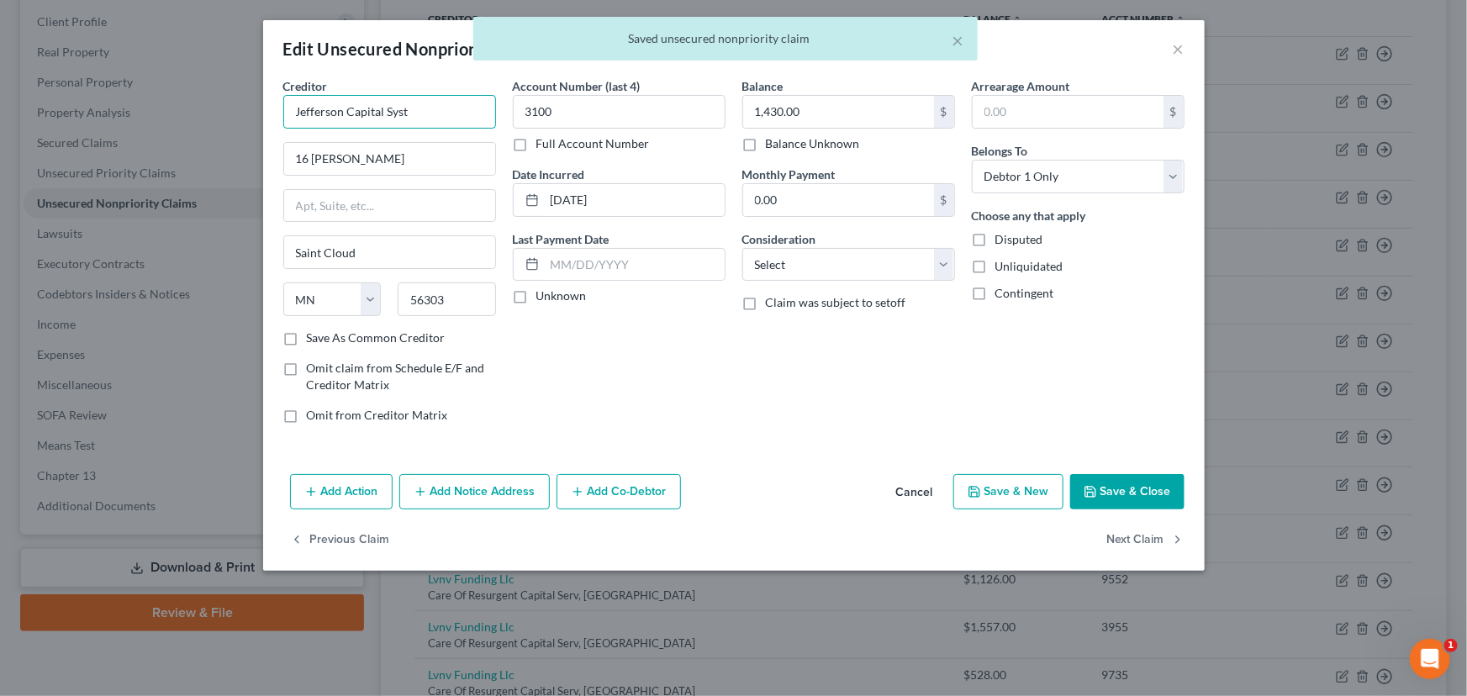
click at [437, 124] on input "Jefferson Capital Syst" at bounding box center [389, 112] width 213 height 34
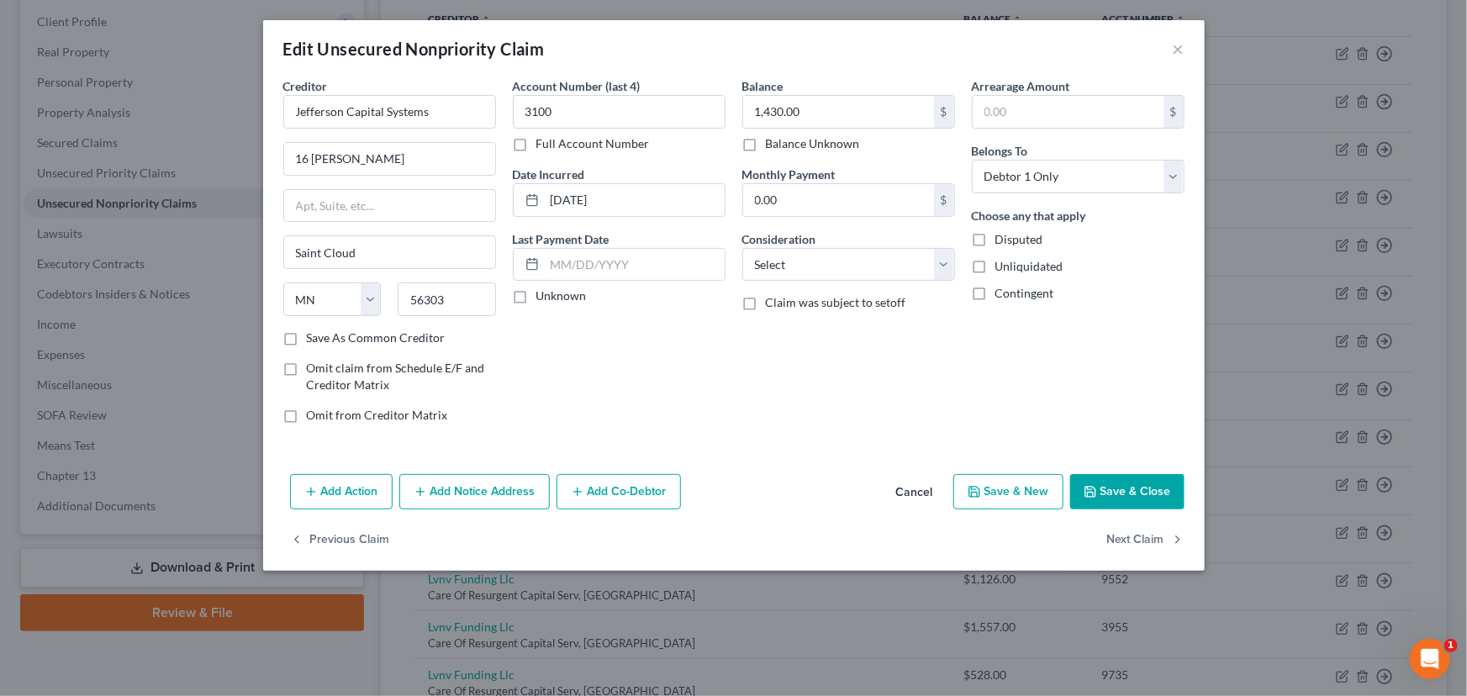
click at [536, 303] on label "Unknown" at bounding box center [561, 295] width 50 height 17
click at [543, 298] on input "Unknown" at bounding box center [548, 292] width 11 height 11
click at [789, 256] on select "Select Cable / Satellite Services Collection Agency Credit Card Debt Debt Couns…" at bounding box center [848, 265] width 213 height 34
click at [742, 248] on select "Select Cable / Satellite Services Collection Agency Credit Card Debt Debt Couns…" at bounding box center [848, 265] width 213 height 34
click at [781, 329] on div "Balance 1,430.00 $ Balance Unknown Balance Undetermined 1,430.00 $ Balance Unkn…" at bounding box center [848, 257] width 229 height 360
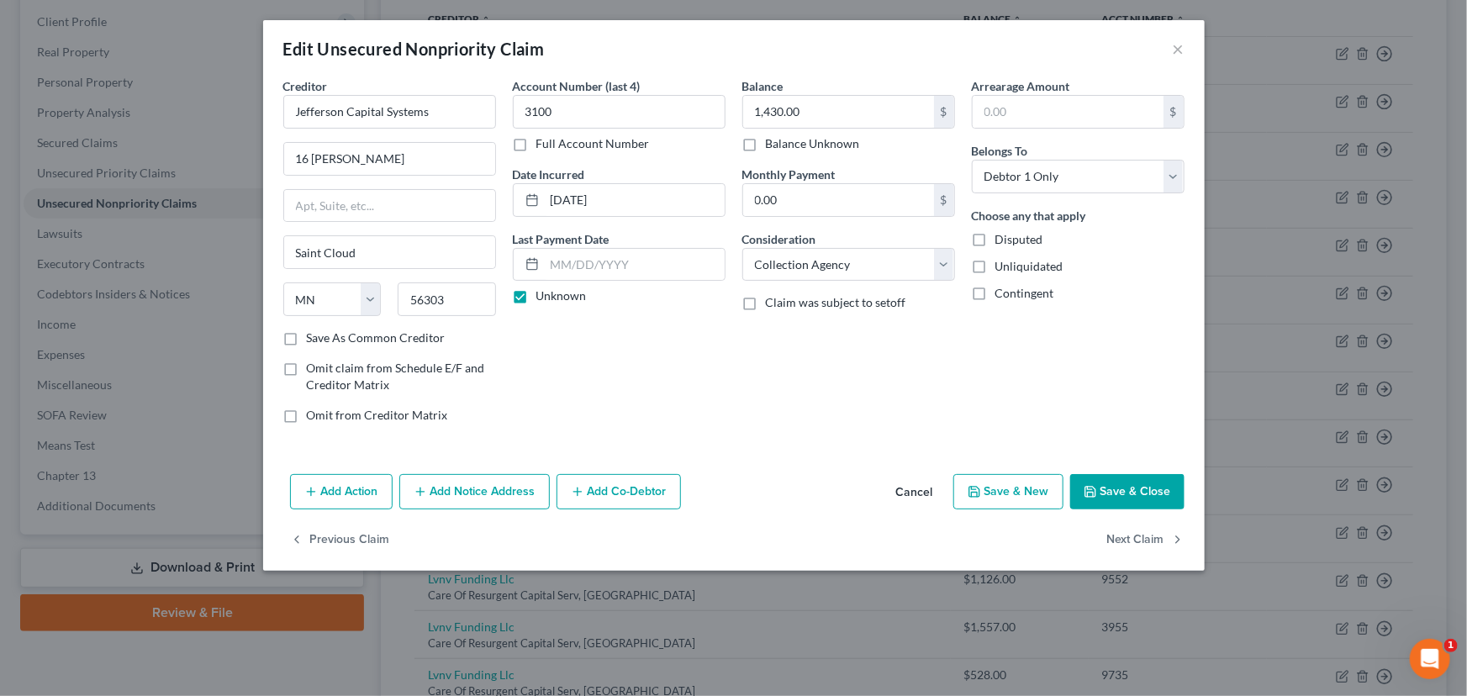
click at [1095, 488] on icon "button" at bounding box center [1090, 491] width 13 height 13
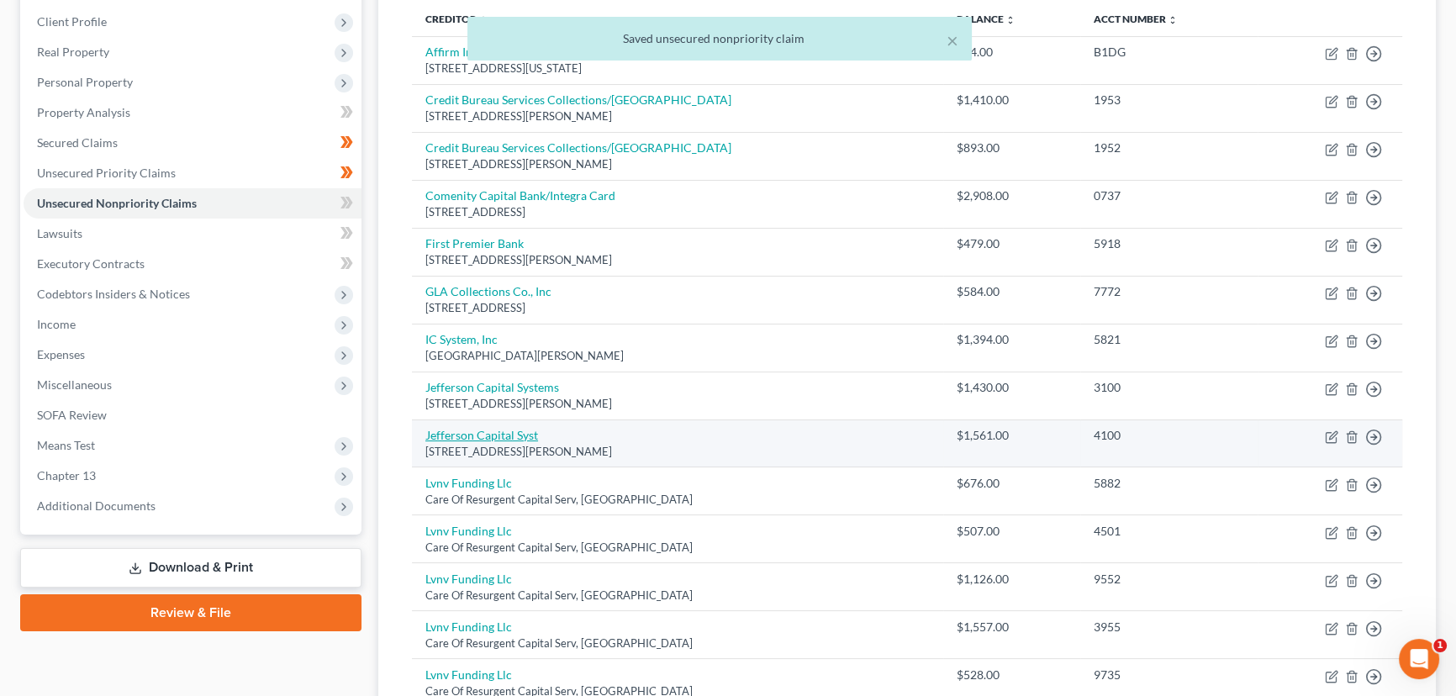
click at [453, 428] on link "Jefferson Capital Syst" at bounding box center [481, 435] width 113 height 14
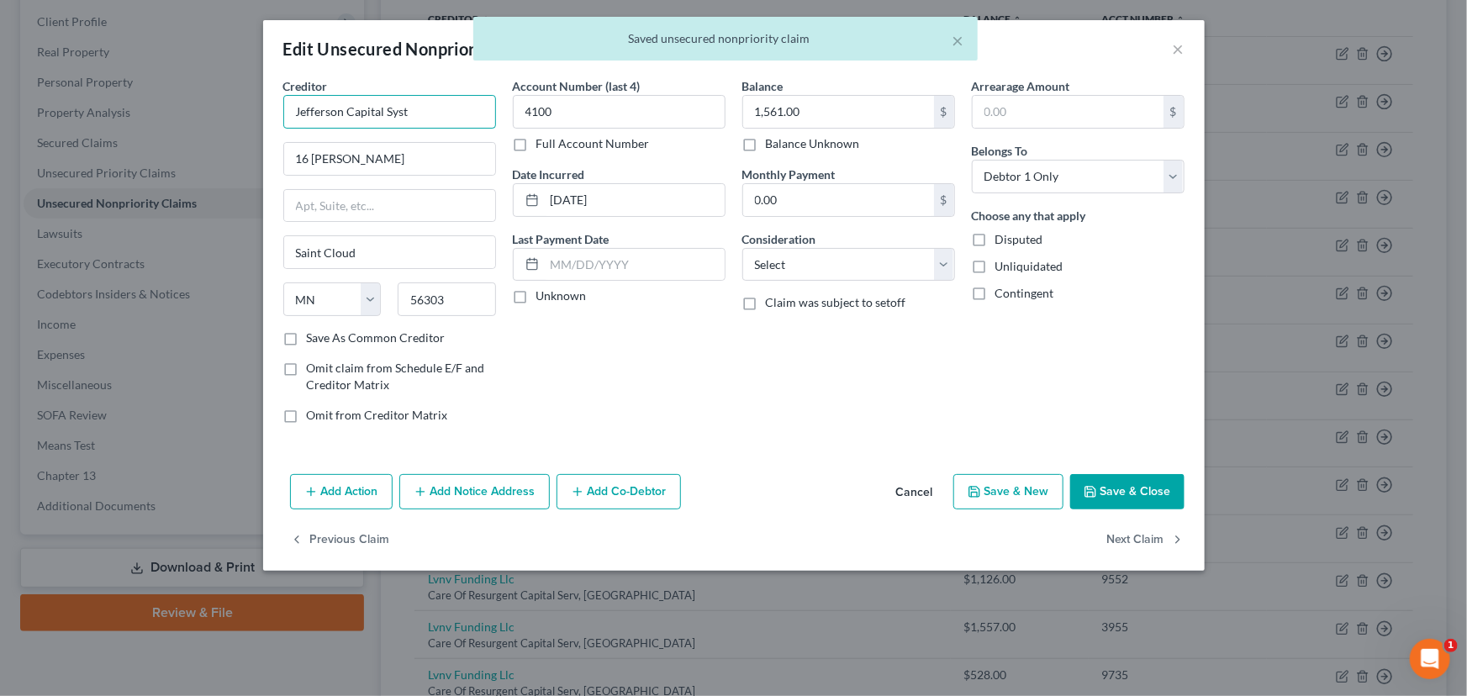
click at [438, 118] on input "Jefferson Capital Syst" at bounding box center [389, 112] width 213 height 34
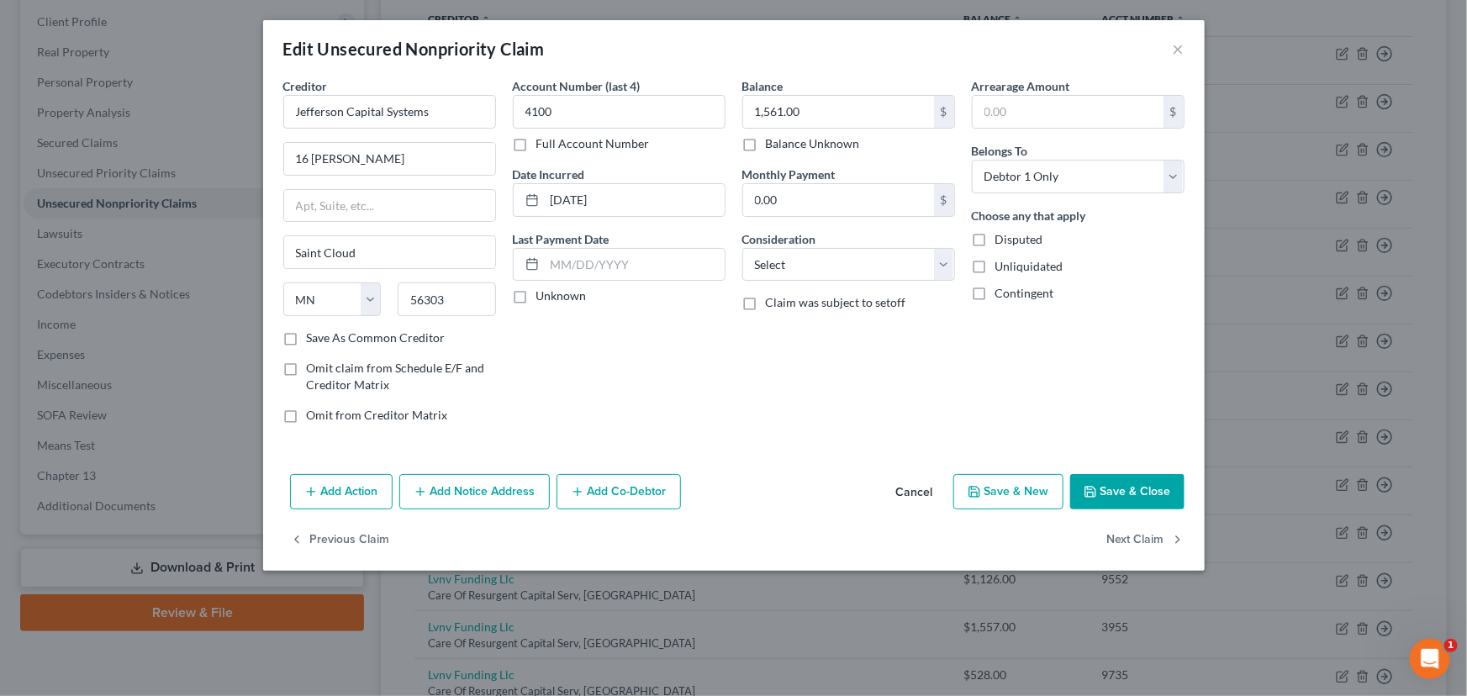
drag, startPoint x: 615, startPoint y: 350, endPoint x: 521, endPoint y: 293, distance: 109.4
click at [521, 293] on div "Account Number (last 4) 4100 Full Account Number Date Incurred [DATE] Last Paym…" at bounding box center [618, 257] width 229 height 360
click at [536, 293] on label "Unknown" at bounding box center [561, 295] width 50 height 17
click at [543, 293] on input "Unknown" at bounding box center [548, 292] width 11 height 11
click at [779, 268] on select "Select Cable / Satellite Services Collection Agency Credit Card Debt Debt Couns…" at bounding box center [848, 265] width 213 height 34
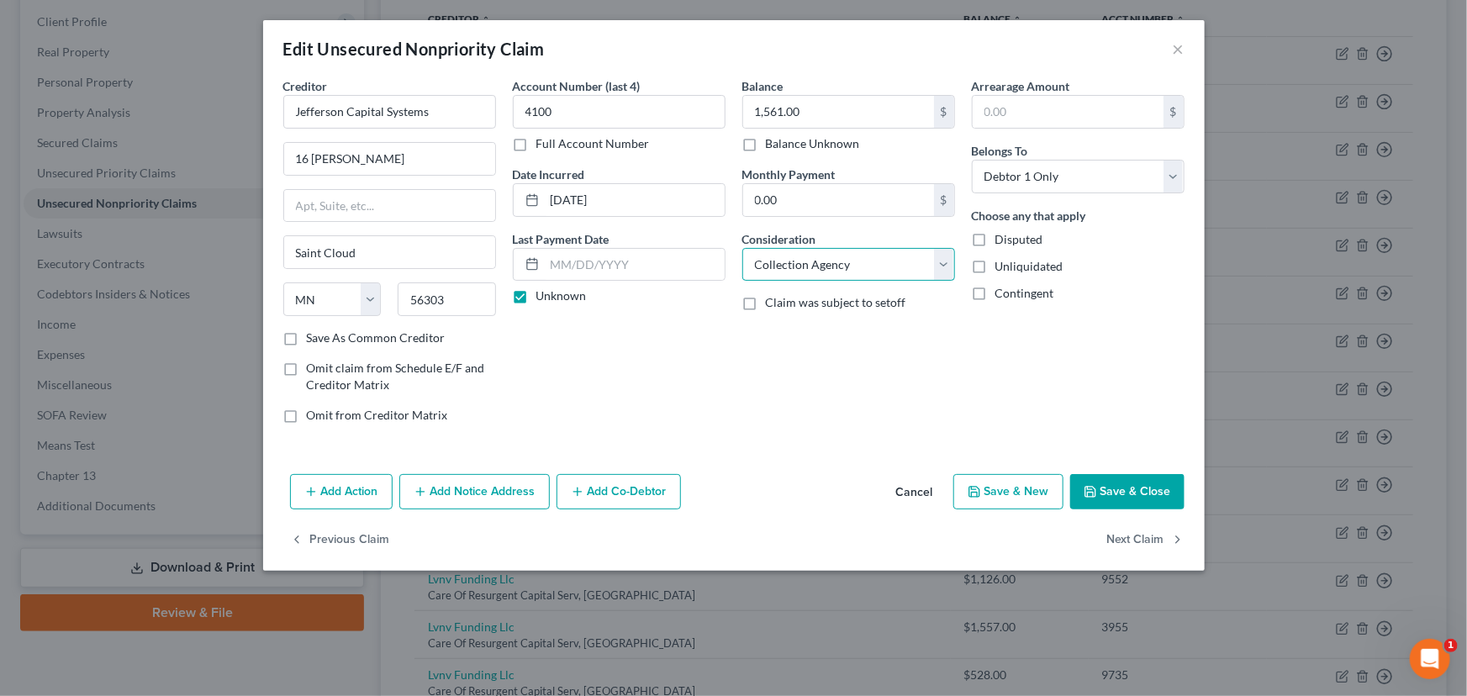
click at [742, 248] on select "Select Cable / Satellite Services Collection Agency Credit Card Debt Debt Couns…" at bounding box center [848, 265] width 213 height 34
click at [867, 394] on div "Balance 1,561.00 $ Balance Unknown Balance Undetermined 1,561.00 $ Balance Unkn…" at bounding box center [848, 257] width 229 height 360
click at [1101, 490] on button "Save & Close" at bounding box center [1127, 491] width 114 height 35
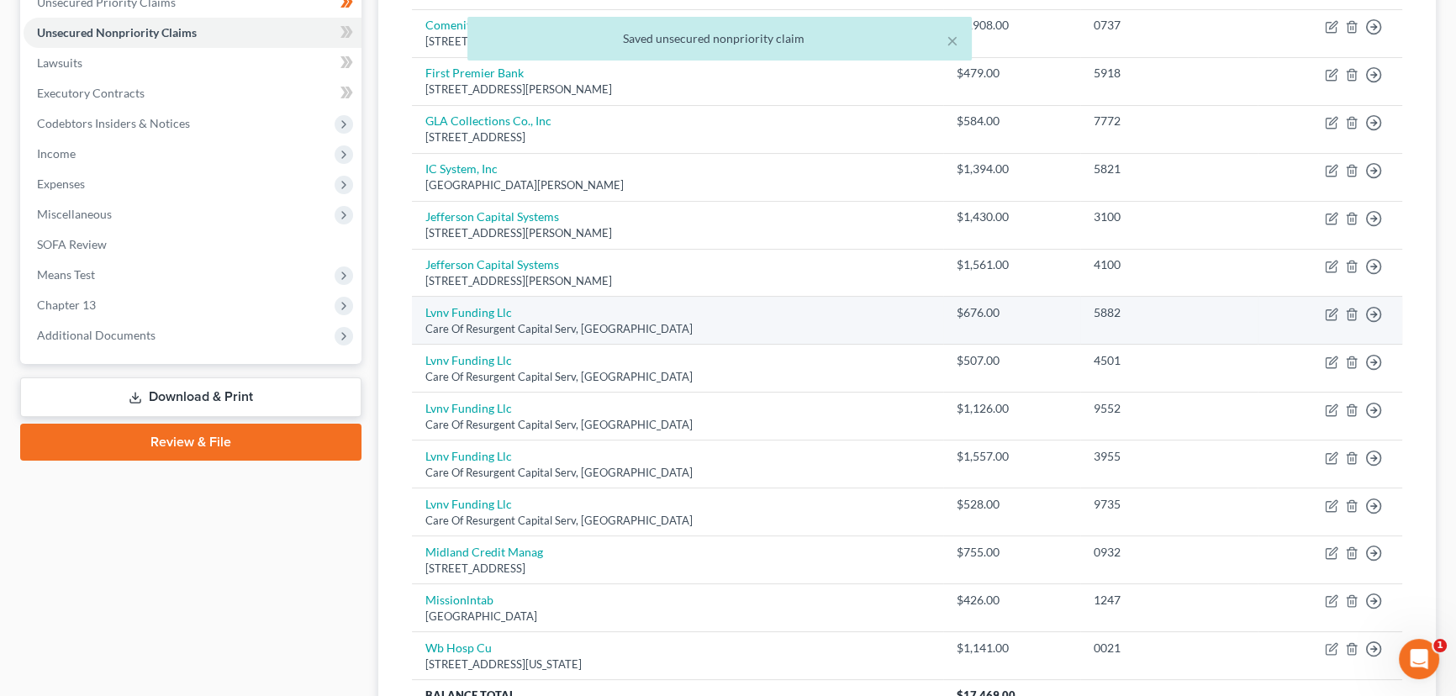
scroll to position [400, 0]
click at [476, 309] on link "Lvnv Funding Llc" at bounding box center [468, 311] width 87 height 14
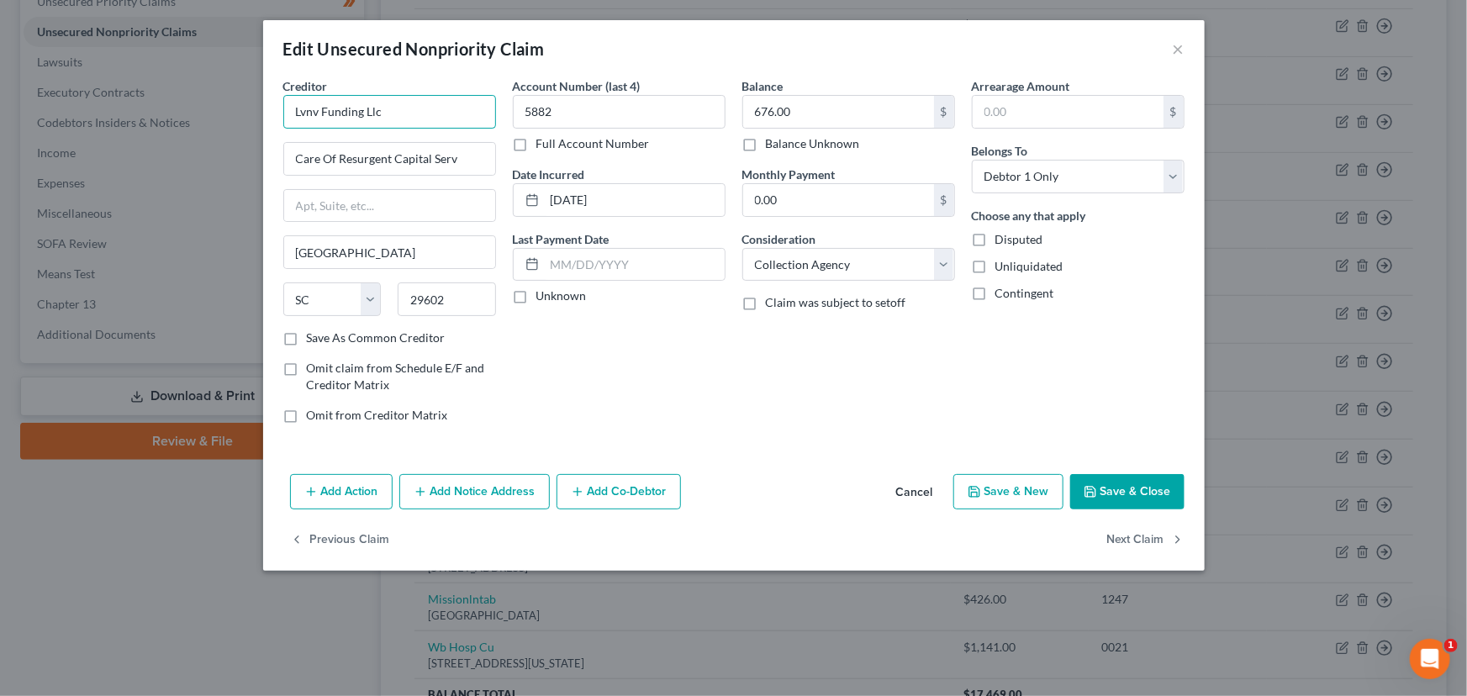
drag, startPoint x: 404, startPoint y: 118, endPoint x: 193, endPoint y: 94, distance: 212.3
click at [193, 94] on div "Edit Unsecured Nonpriority Claim × Creditor * Lvnv Funding Llc Care Of Resurgen…" at bounding box center [733, 348] width 1467 height 696
drag, startPoint x: 413, startPoint y: 105, endPoint x: 276, endPoint y: 118, distance: 137.6
click at [276, 118] on div "Creditor * LVNV Funding, LLC Care Of Resurgent Capital Serv [GEOGRAPHIC_DATA] […" at bounding box center [389, 257] width 229 height 360
click at [536, 292] on label "Unknown" at bounding box center [561, 295] width 50 height 17
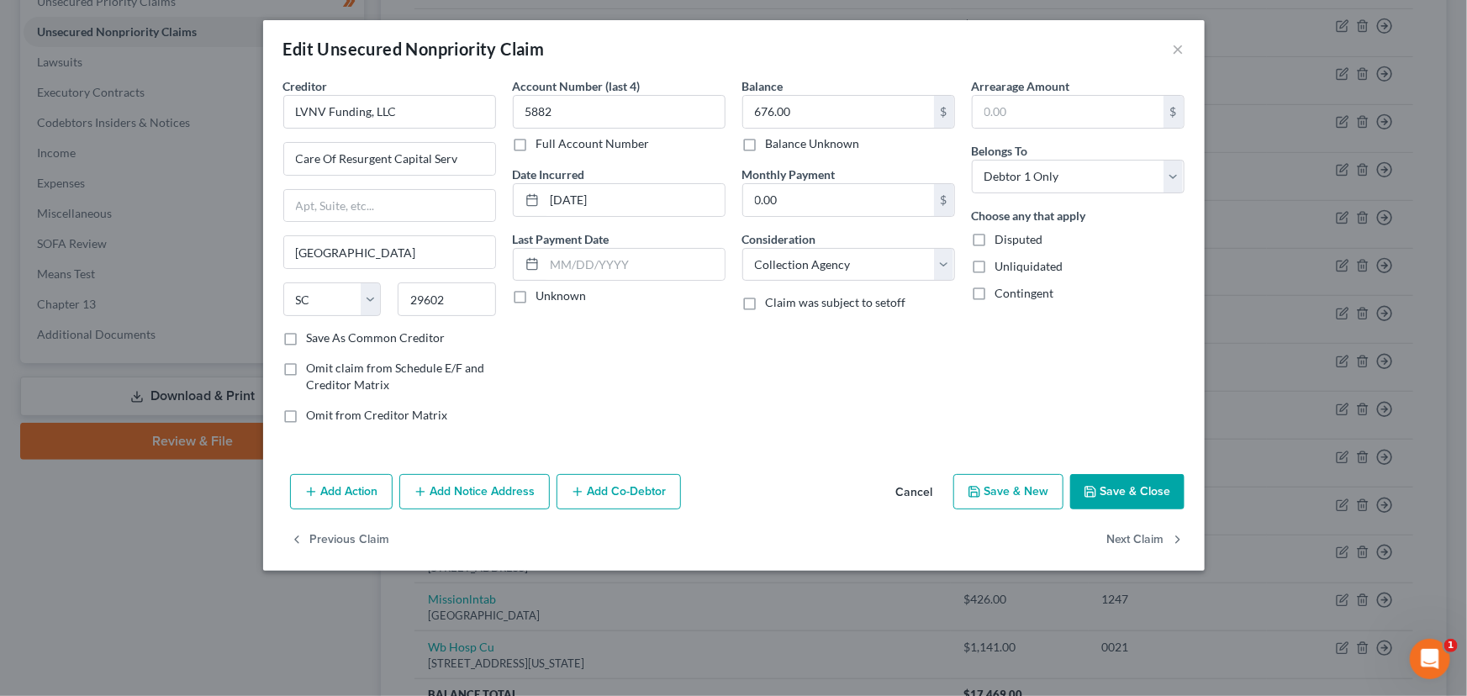
click at [543, 292] on input "Unknown" at bounding box center [548, 292] width 11 height 11
drag, startPoint x: 831, startPoint y: 338, endPoint x: 850, endPoint y: 340, distance: 18.7
click at [836, 340] on div "Balance 676.00 $ Balance Unknown Balance Undetermined 676.00 $ Balance Unknown …" at bounding box center [848, 257] width 229 height 360
click at [1090, 493] on icon "button" at bounding box center [1090, 491] width 13 height 13
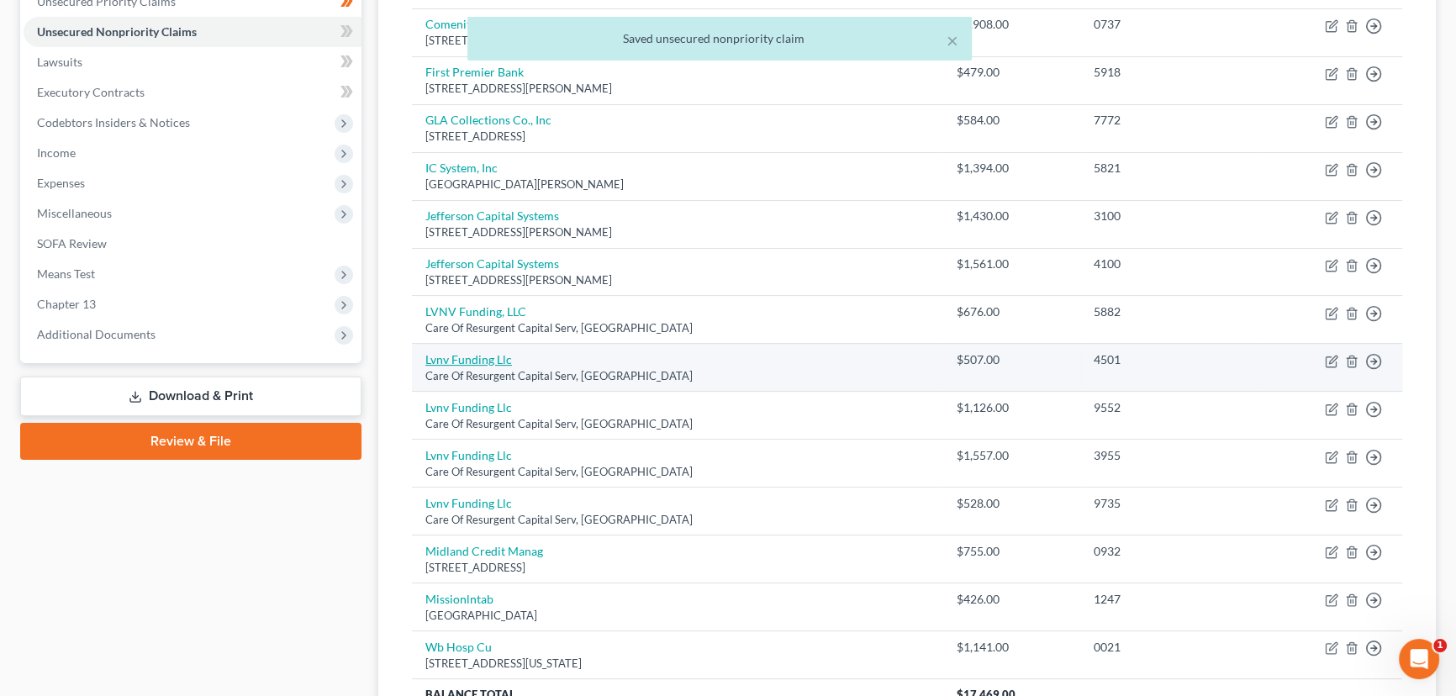
click at [490, 361] on link "Lvnv Funding Llc" at bounding box center [468, 359] width 87 height 14
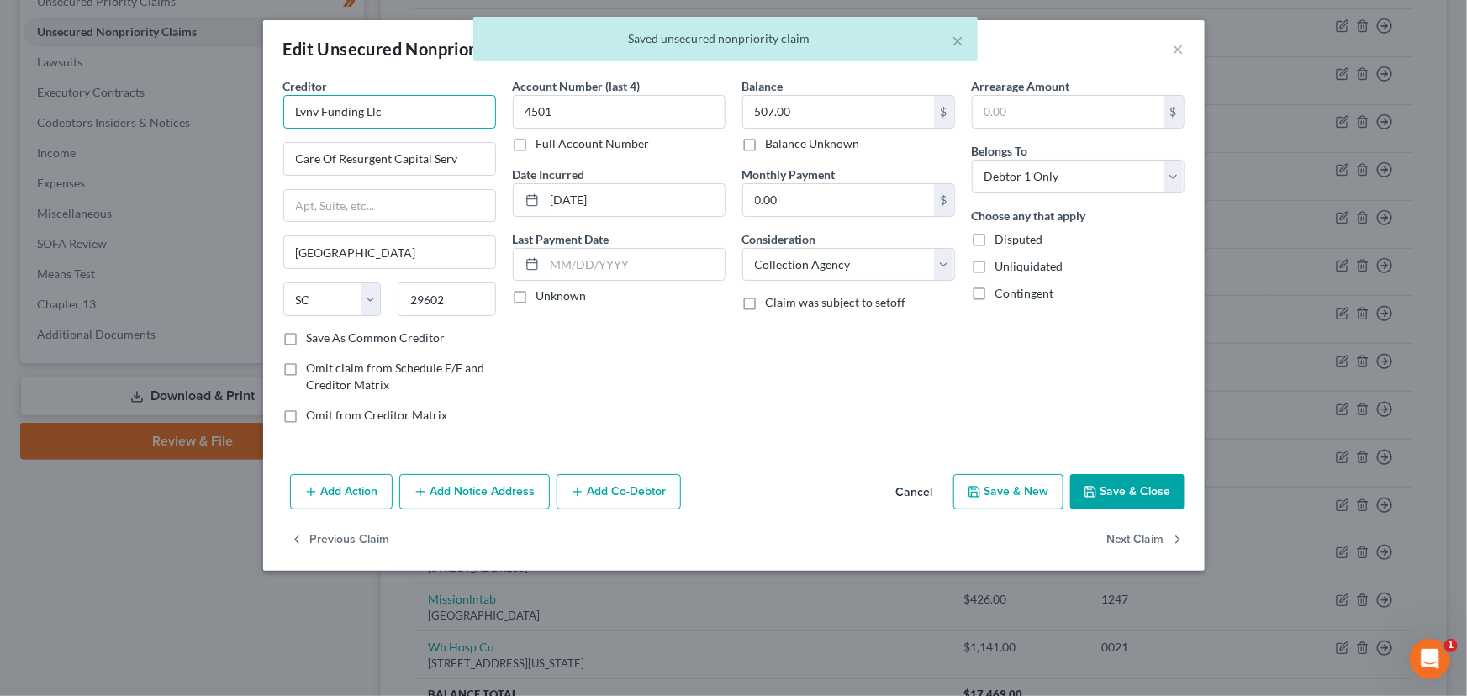
drag, startPoint x: 436, startPoint y: 119, endPoint x: 281, endPoint y: 118, distance: 155.5
click at [281, 118] on div "Creditor * Lvnv Funding Llc Care Of Resurgent Capital Serv [GEOGRAPHIC_DATA] St…" at bounding box center [389, 257] width 229 height 360
paste input "VNV Funding, LLC"
click at [536, 300] on label "Unknown" at bounding box center [561, 295] width 50 height 17
click at [543, 298] on input "Unknown" at bounding box center [548, 292] width 11 height 11
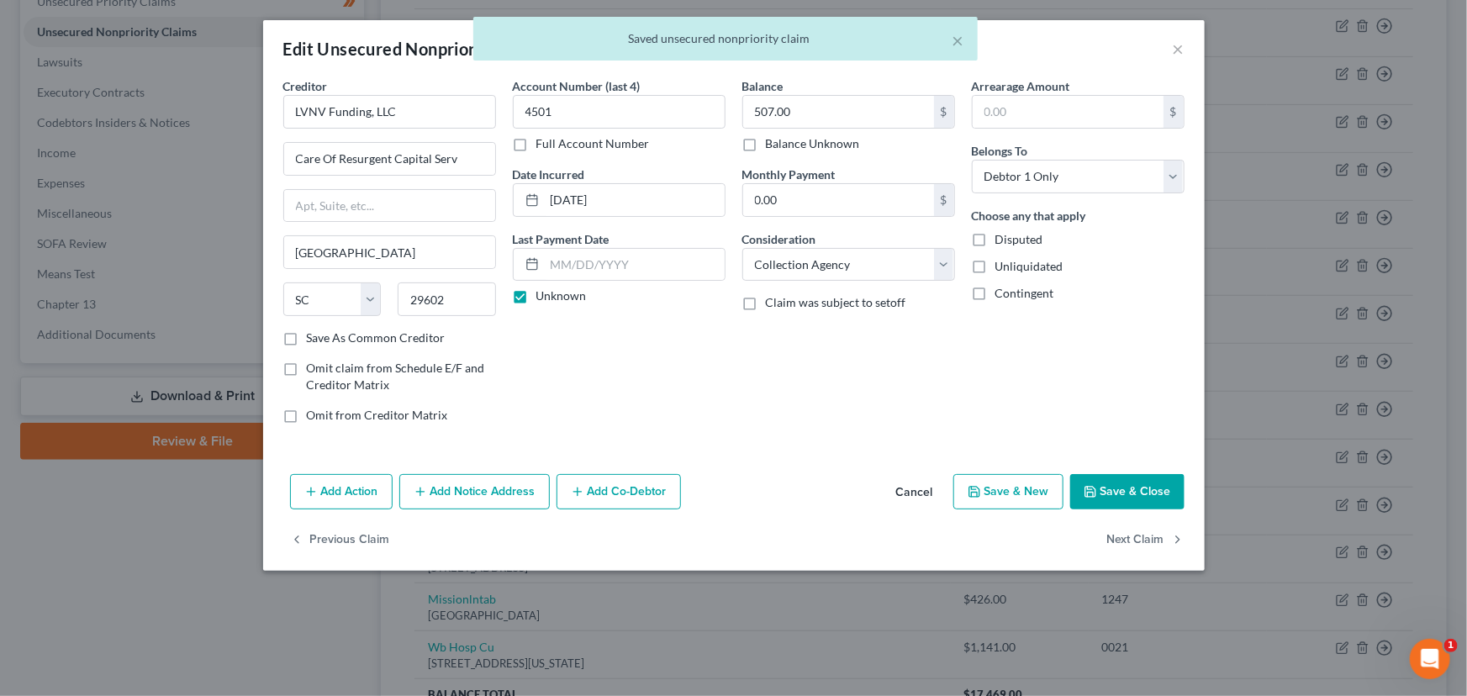
click at [1105, 496] on button "Save & Close" at bounding box center [1127, 491] width 114 height 35
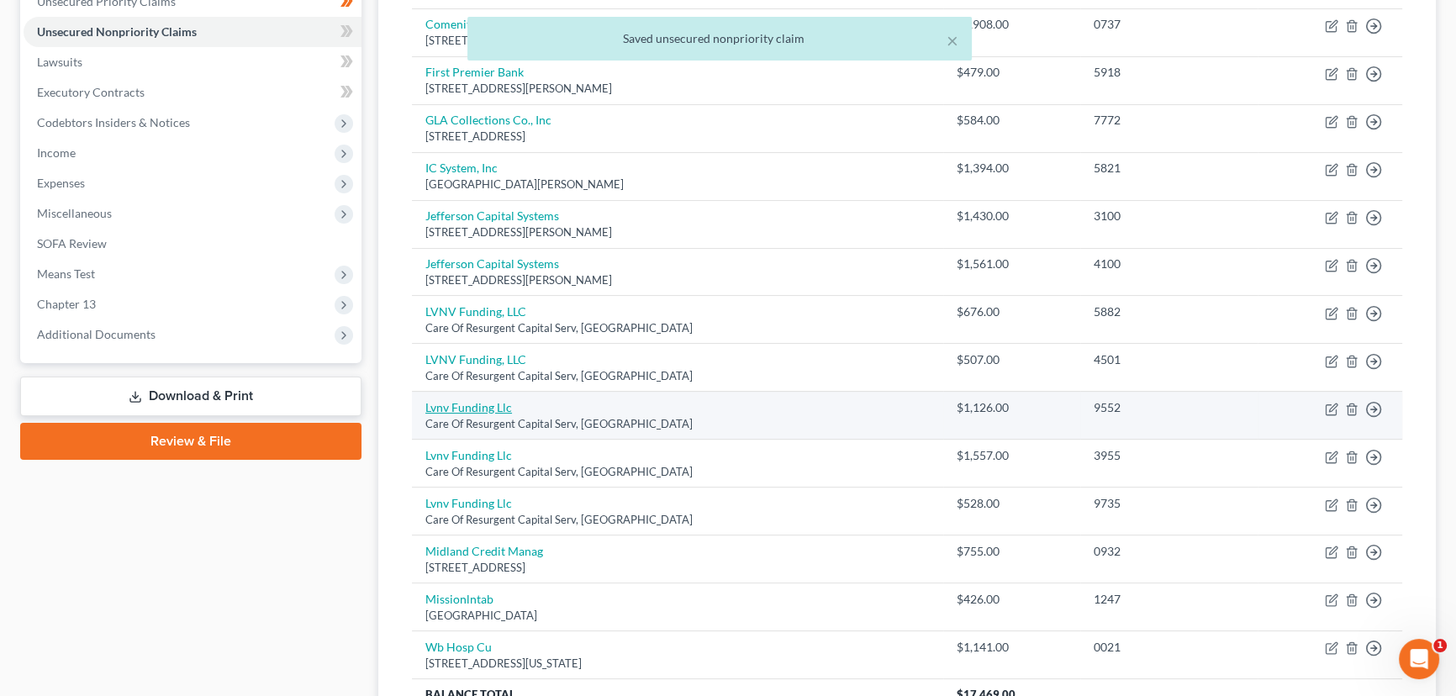
click at [498, 404] on link "Lvnv Funding Llc" at bounding box center [468, 407] width 87 height 14
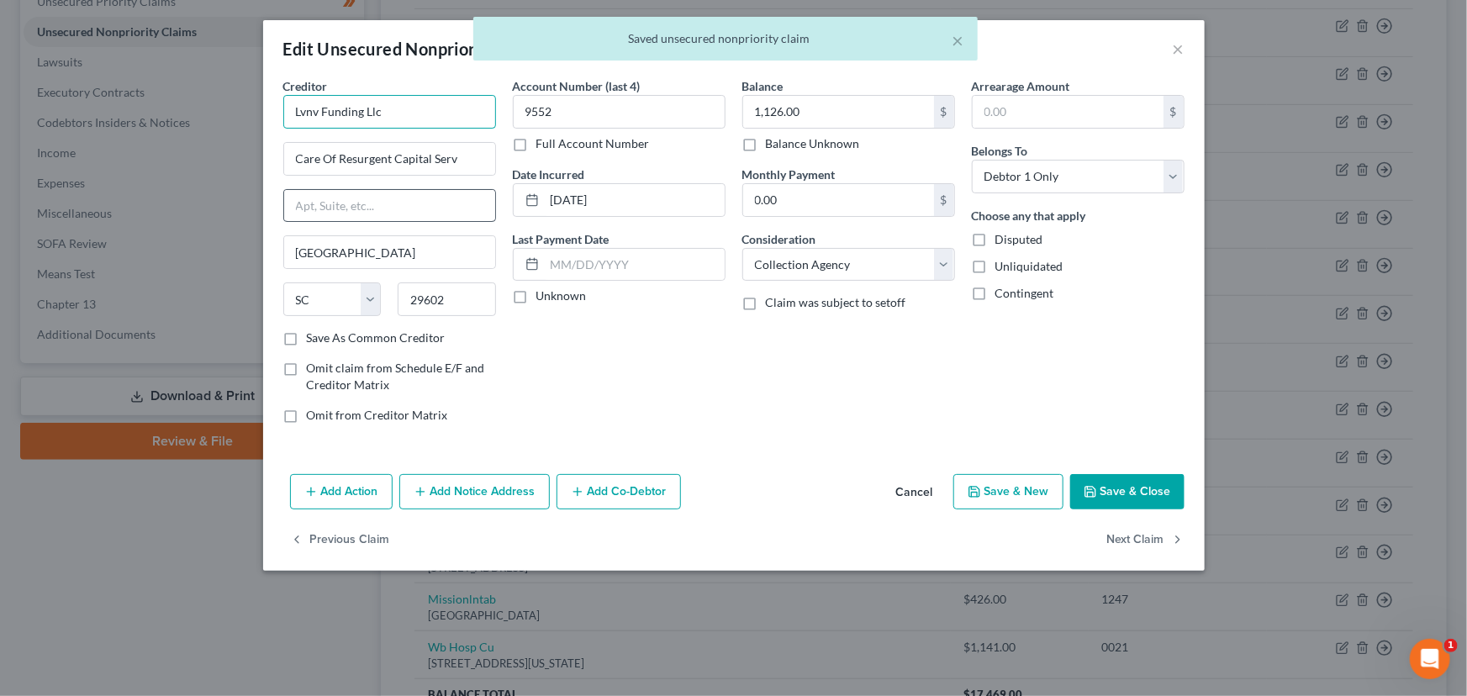
drag, startPoint x: 449, startPoint y: 120, endPoint x: 317, endPoint y: 201, distance: 154.7
click at [235, 130] on div "Edit Unsecured Nonpriority Claim × Creditor * Lvnv Funding Llc Care Of Resurgen…" at bounding box center [733, 348] width 1467 height 696
paste input "VNV Funding, LLC"
click at [551, 369] on div "Account Number (last 4) 9552 Full Account Number Date Incurred [DATE] Last Paym…" at bounding box center [618, 257] width 229 height 360
click at [536, 298] on label "Unknown" at bounding box center [561, 295] width 50 height 17
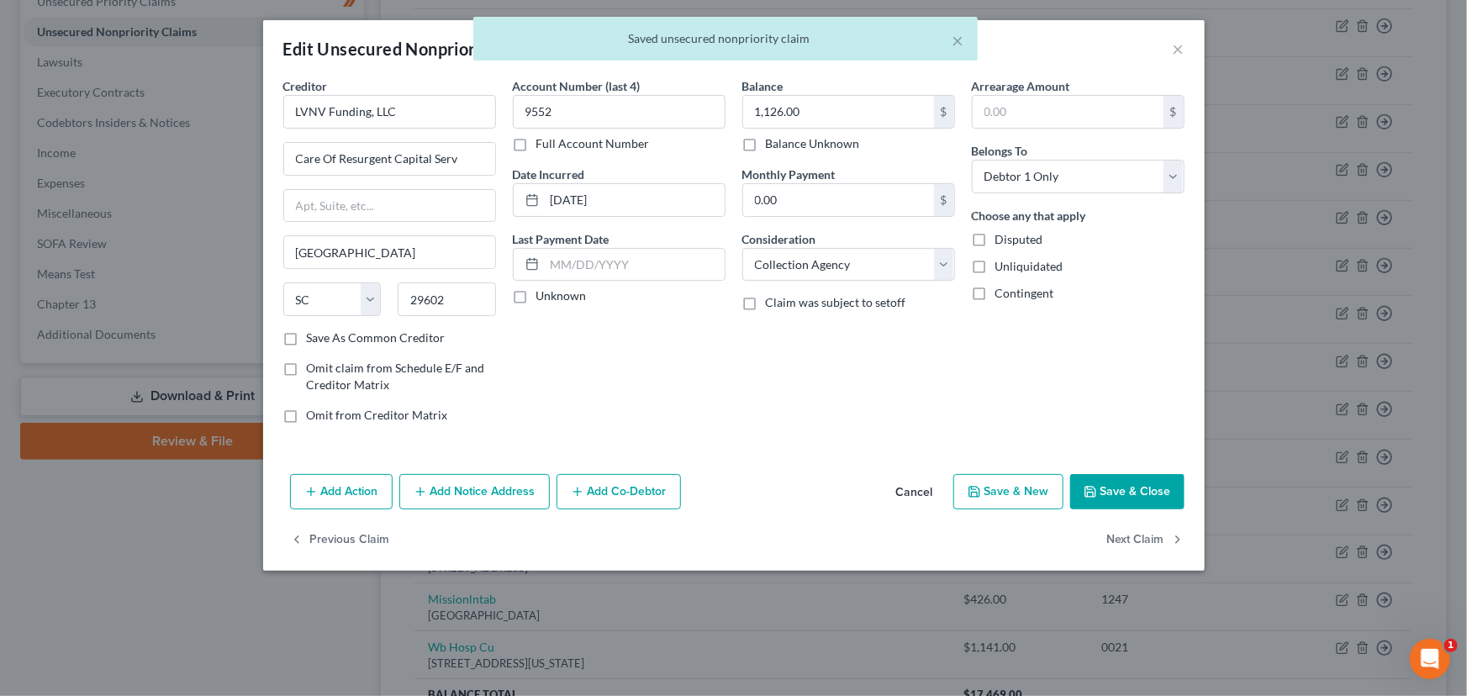
click at [543, 298] on input "Unknown" at bounding box center [548, 292] width 11 height 11
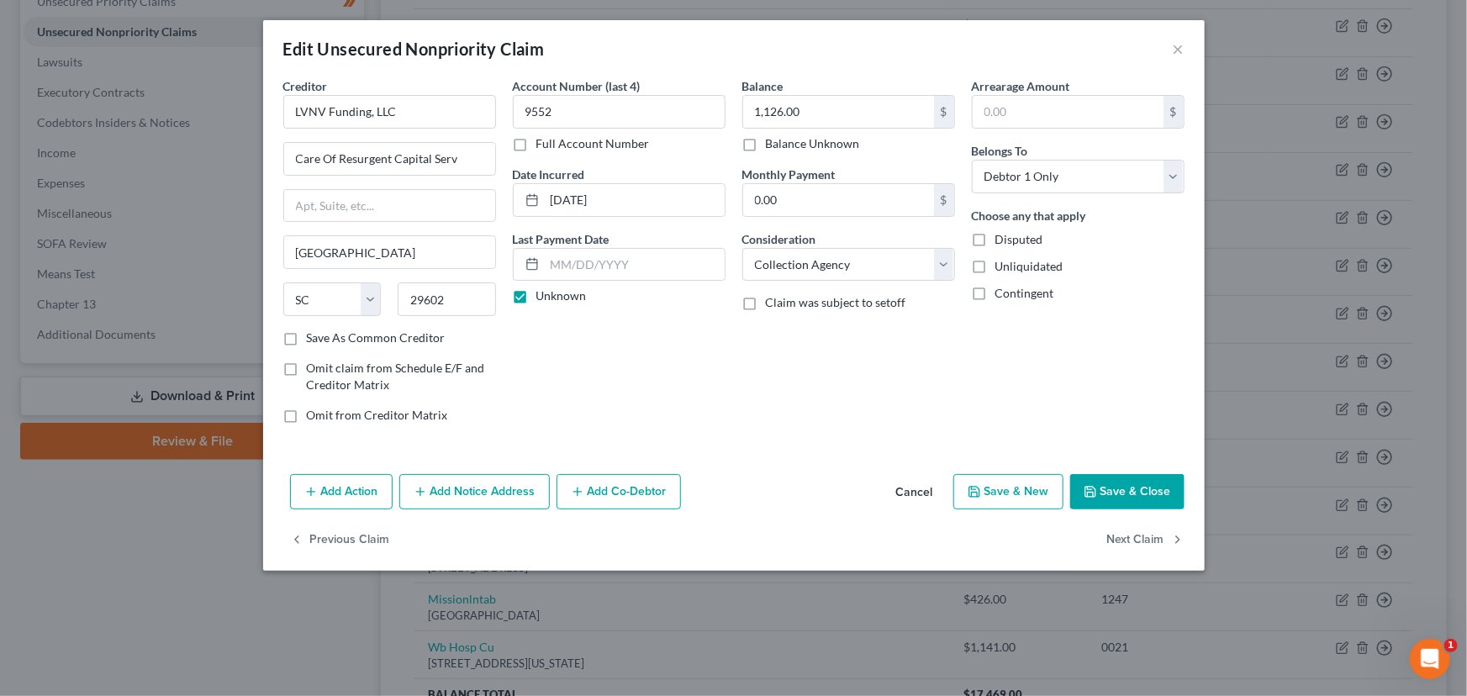
click at [1126, 479] on button "Save & Close" at bounding box center [1127, 491] width 114 height 35
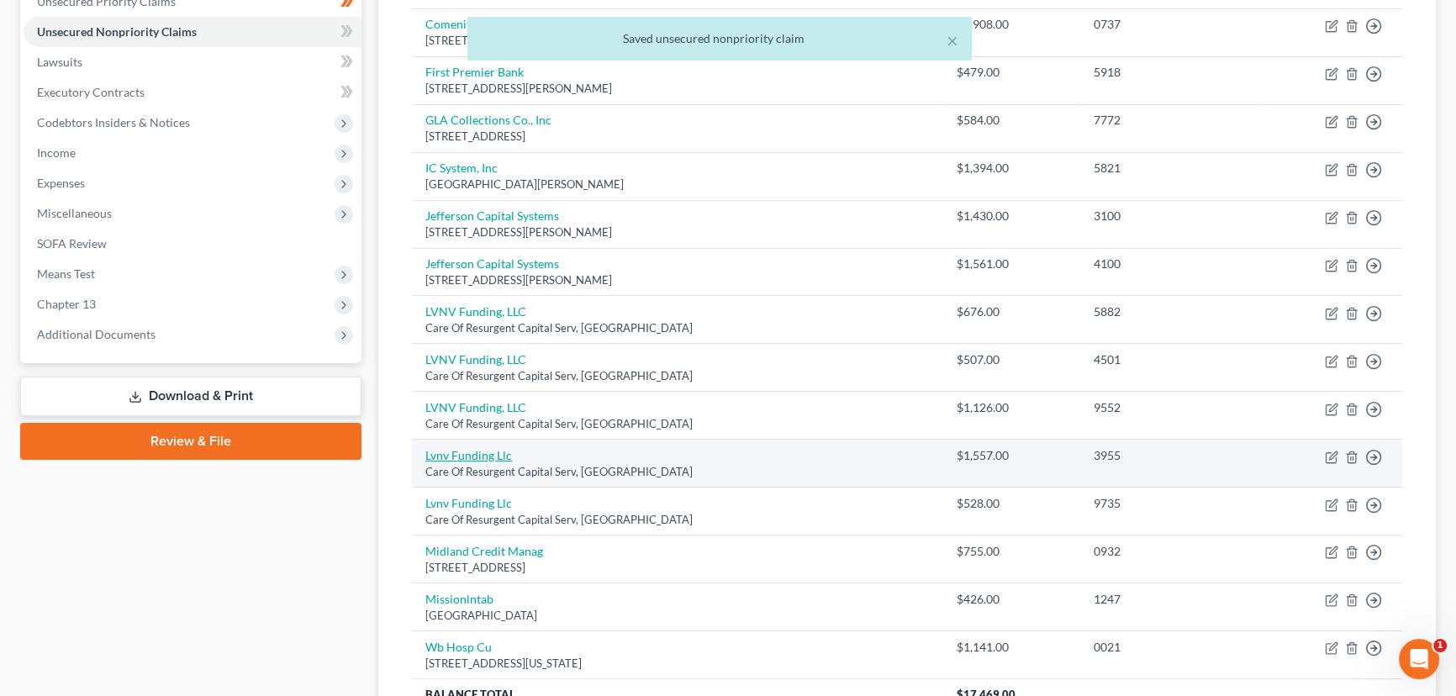
click at [494, 448] on link "Lvnv Funding Llc" at bounding box center [468, 455] width 87 height 14
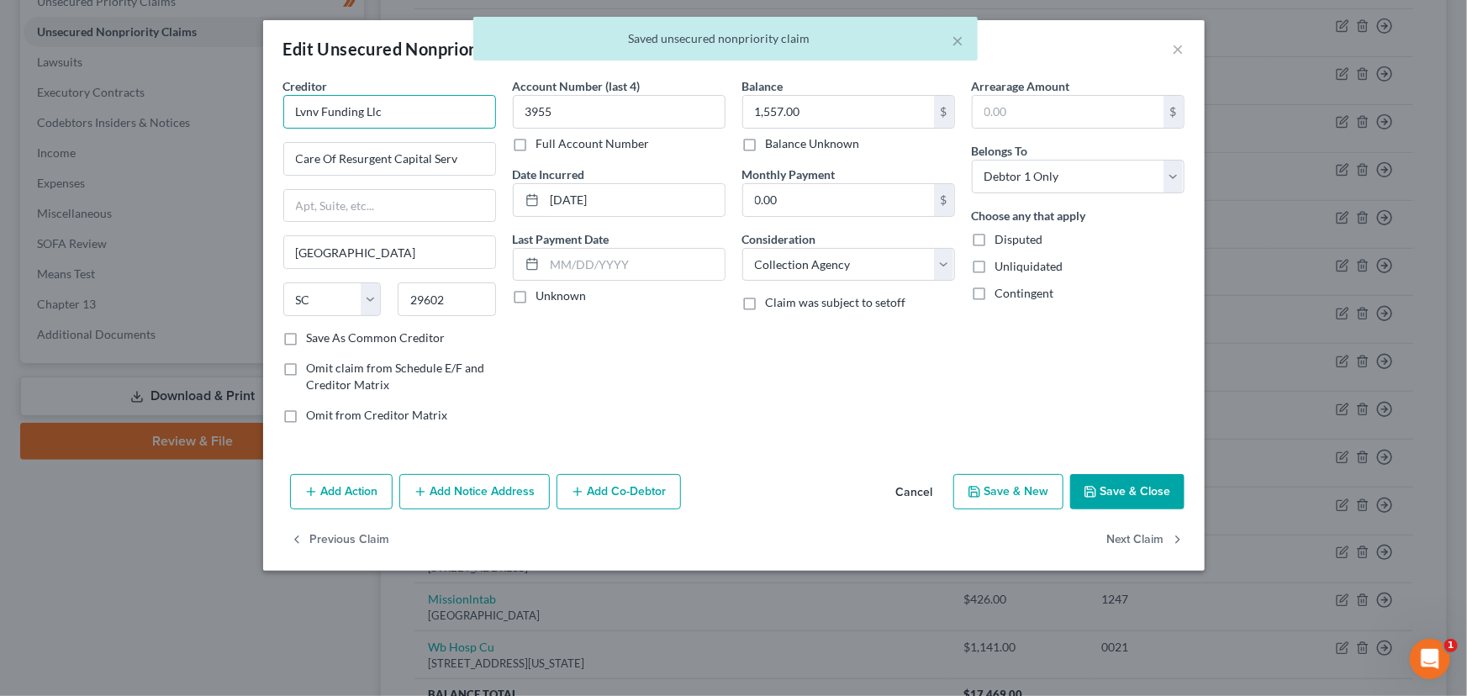
drag, startPoint x: 394, startPoint y: 124, endPoint x: 277, endPoint y: 134, distance: 117.2
click at [277, 134] on div "Creditor * Lvnv Funding Llc Care Of Resurgent Capital Serv [GEOGRAPHIC_DATA] St…" at bounding box center [389, 257] width 229 height 360
paste input "VNV Funding, LLC"
click at [509, 357] on div "Account Number (last 4) 3955 Full Account Number Date Incurred [DATE] Last Paym…" at bounding box center [618, 257] width 229 height 360
click at [536, 295] on label "Unknown" at bounding box center [561, 295] width 50 height 17
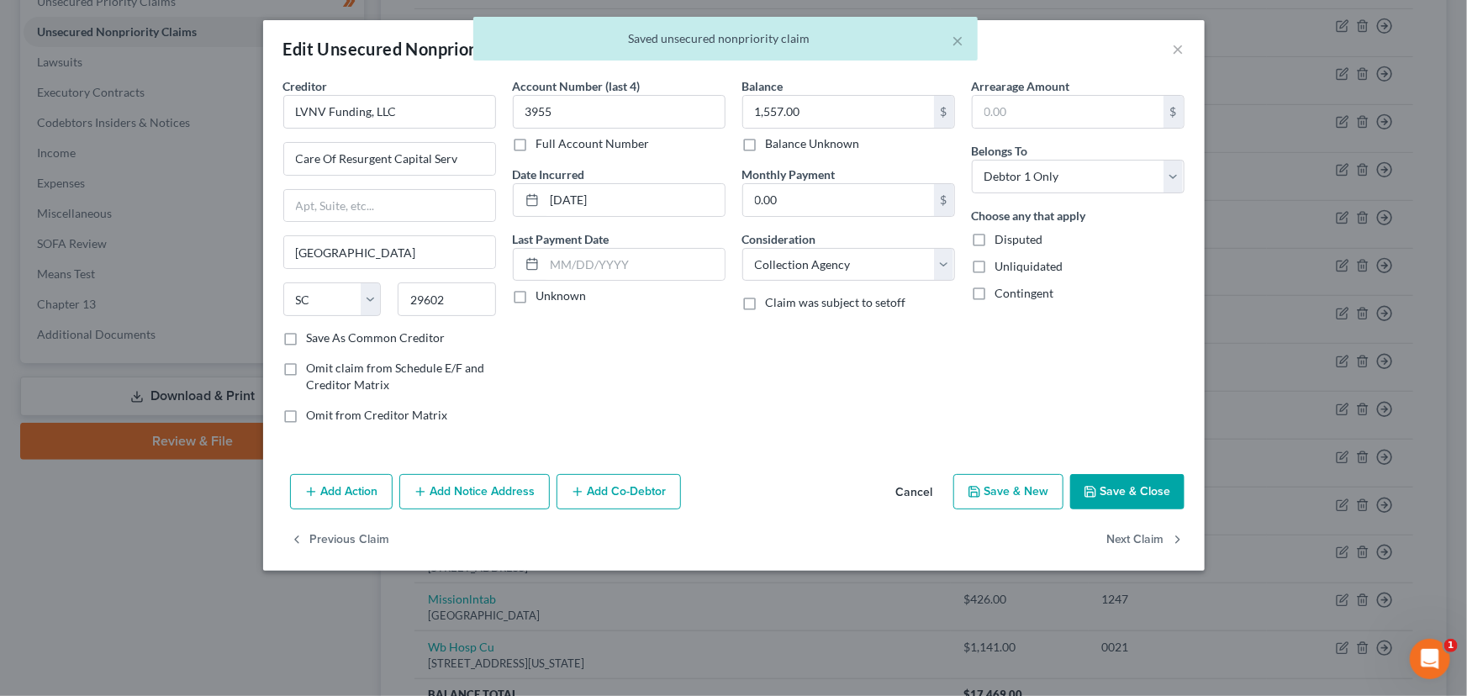
click at [543, 295] on input "Unknown" at bounding box center [548, 292] width 11 height 11
click at [1097, 491] on icon "button" at bounding box center [1090, 491] width 13 height 13
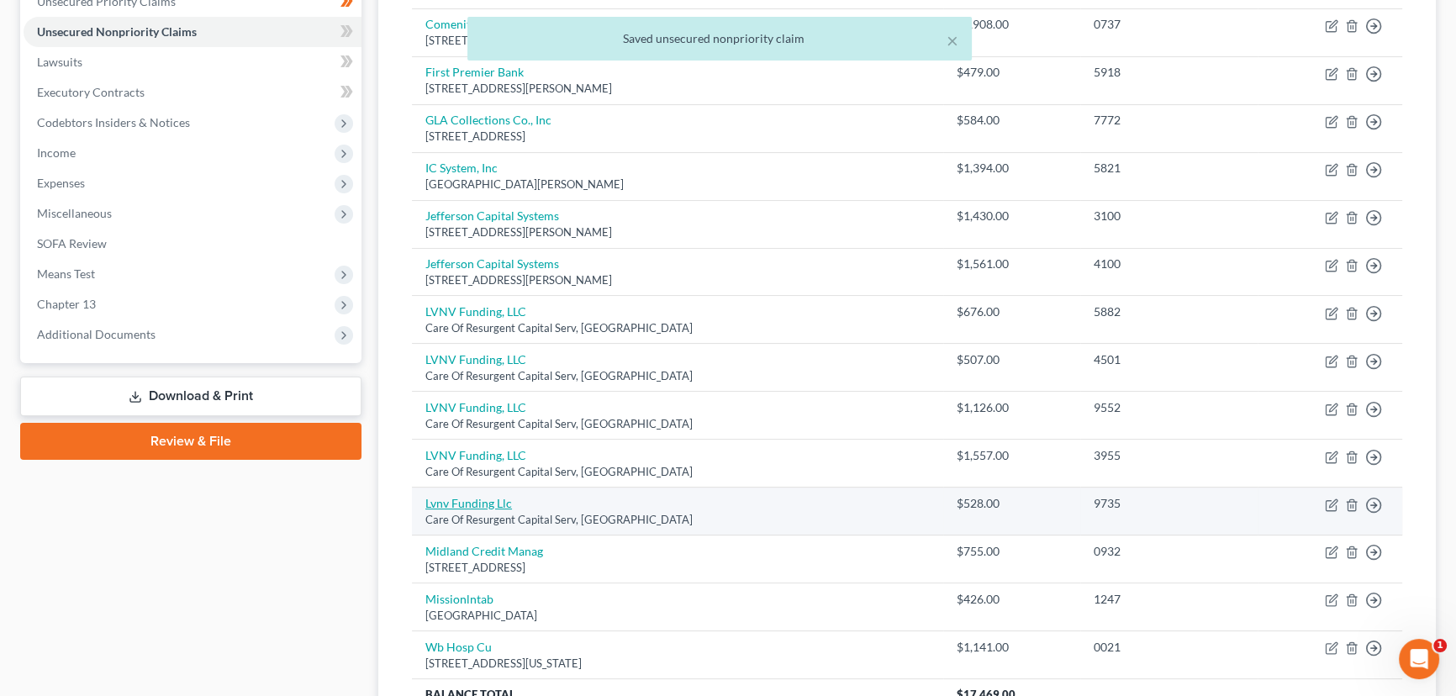
click at [488, 496] on link "Lvnv Funding Llc" at bounding box center [468, 503] width 87 height 14
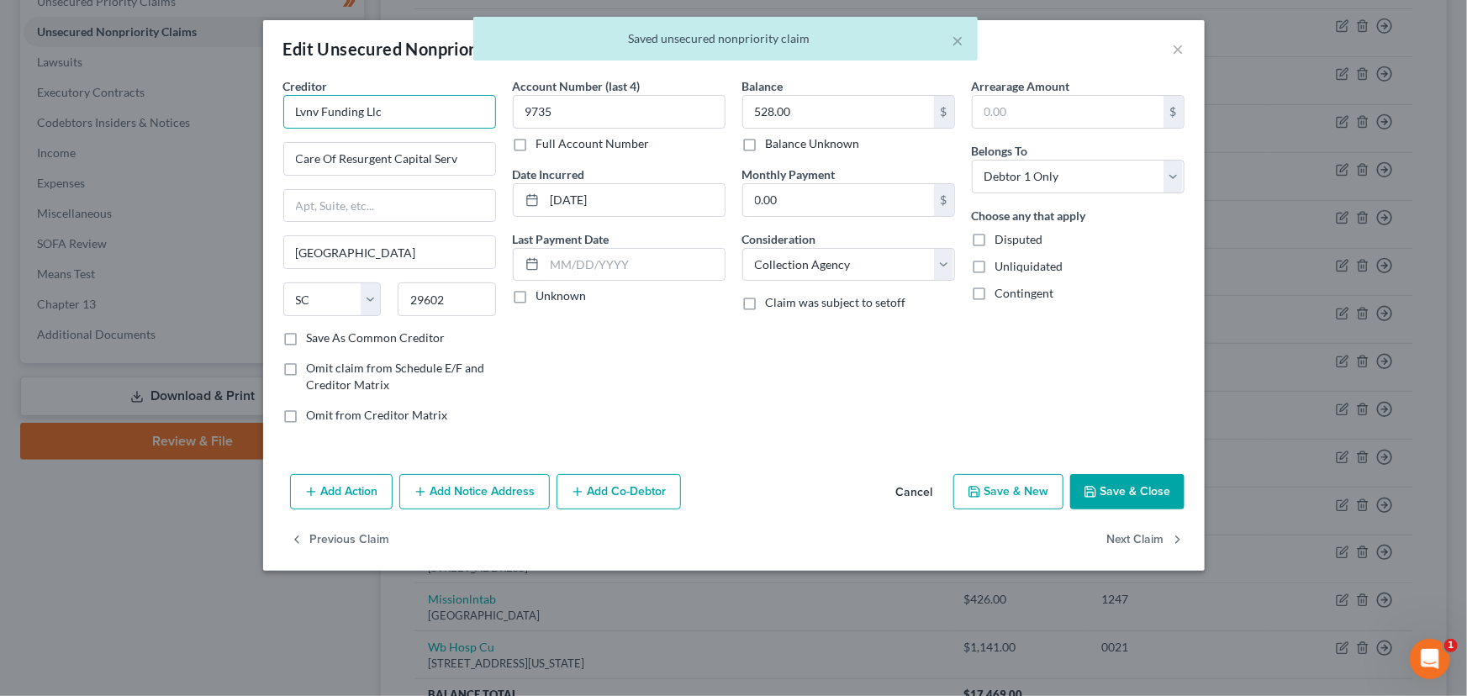
drag, startPoint x: 400, startPoint y: 109, endPoint x: 248, endPoint y: 121, distance: 152.6
click at [248, 121] on div "Edit Unsecured Nonpriority Claim × Creditor * Lvnv Funding Llc Care Of Resurgen…" at bounding box center [733, 348] width 1467 height 696
paste input "VNV Funding, LLC"
click at [536, 300] on label "Unknown" at bounding box center [561, 295] width 50 height 17
click at [543, 298] on input "Unknown" at bounding box center [548, 292] width 11 height 11
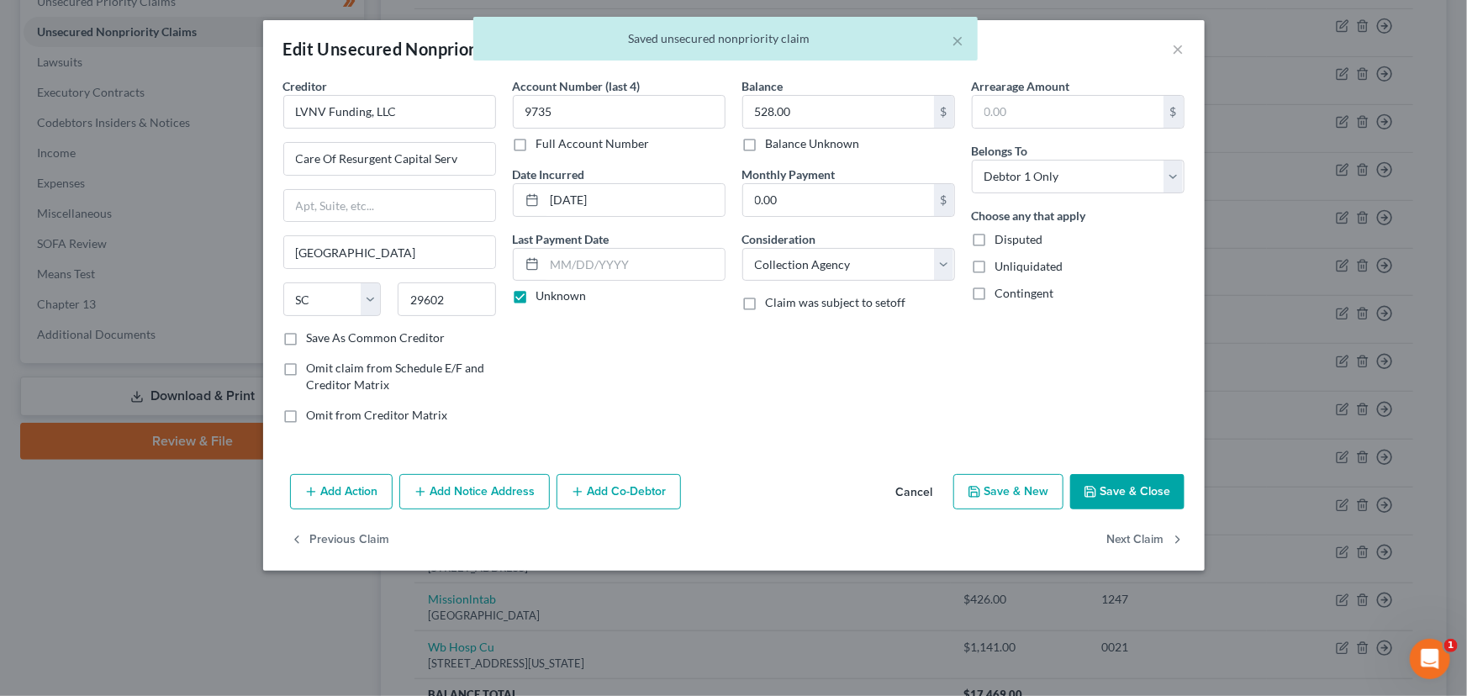
click at [816, 377] on div "Balance 528.00 $ Balance Unknown Balance Undetermined 528.00 $ Balance Unknown …" at bounding box center [848, 257] width 229 height 360
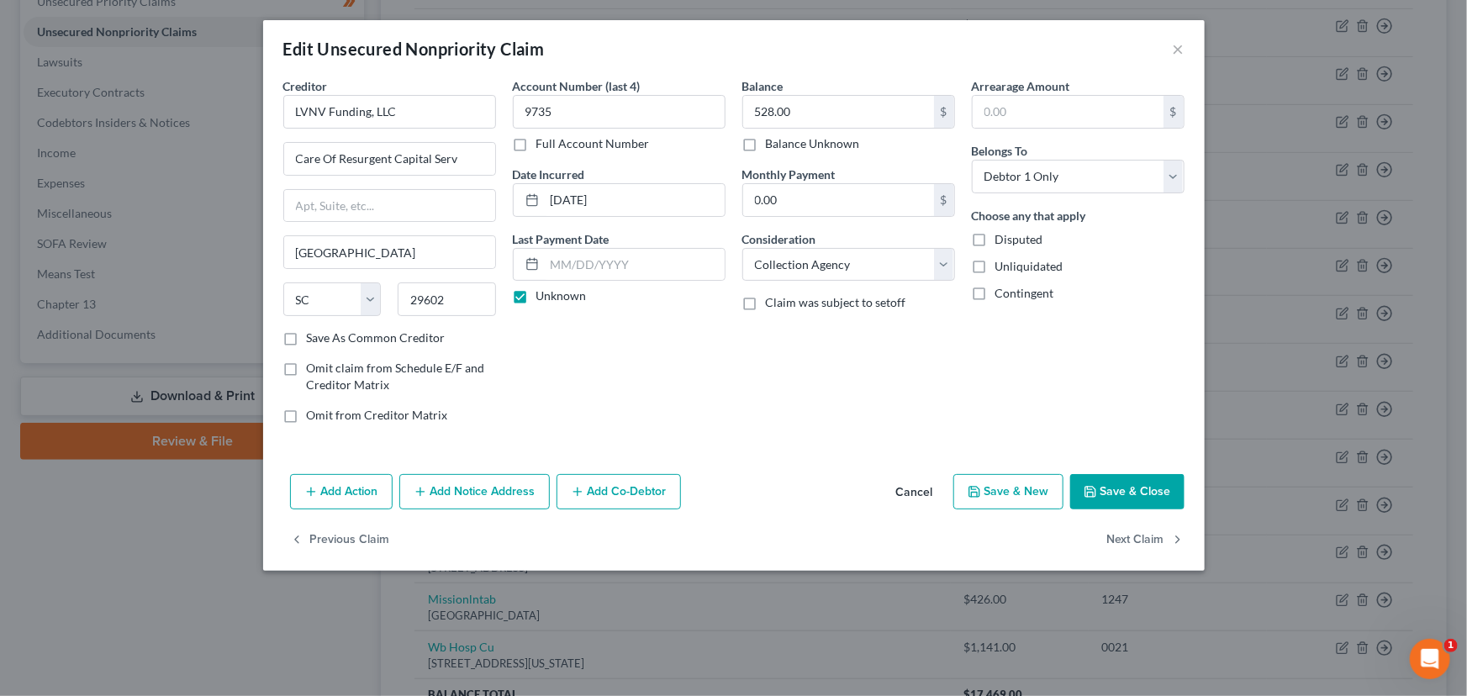
click at [1108, 480] on button "Save & Close" at bounding box center [1127, 491] width 114 height 35
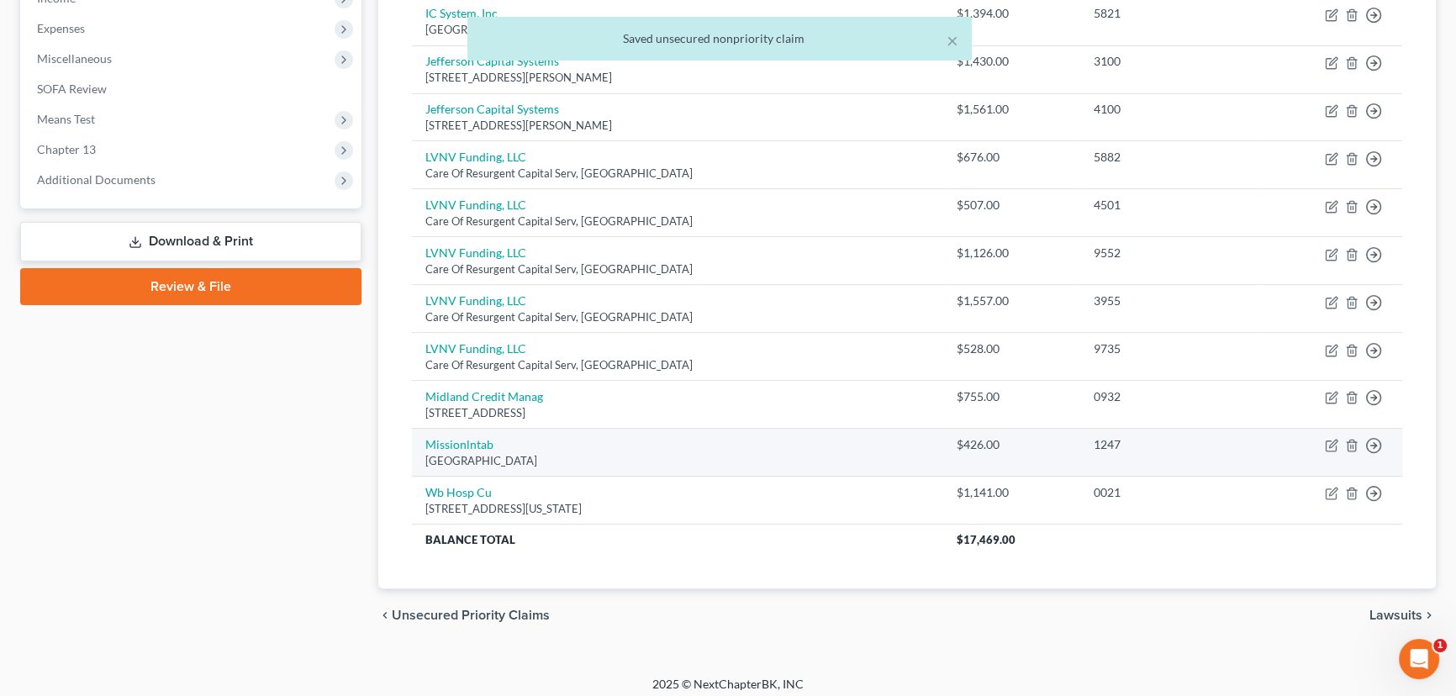
scroll to position [562, 0]
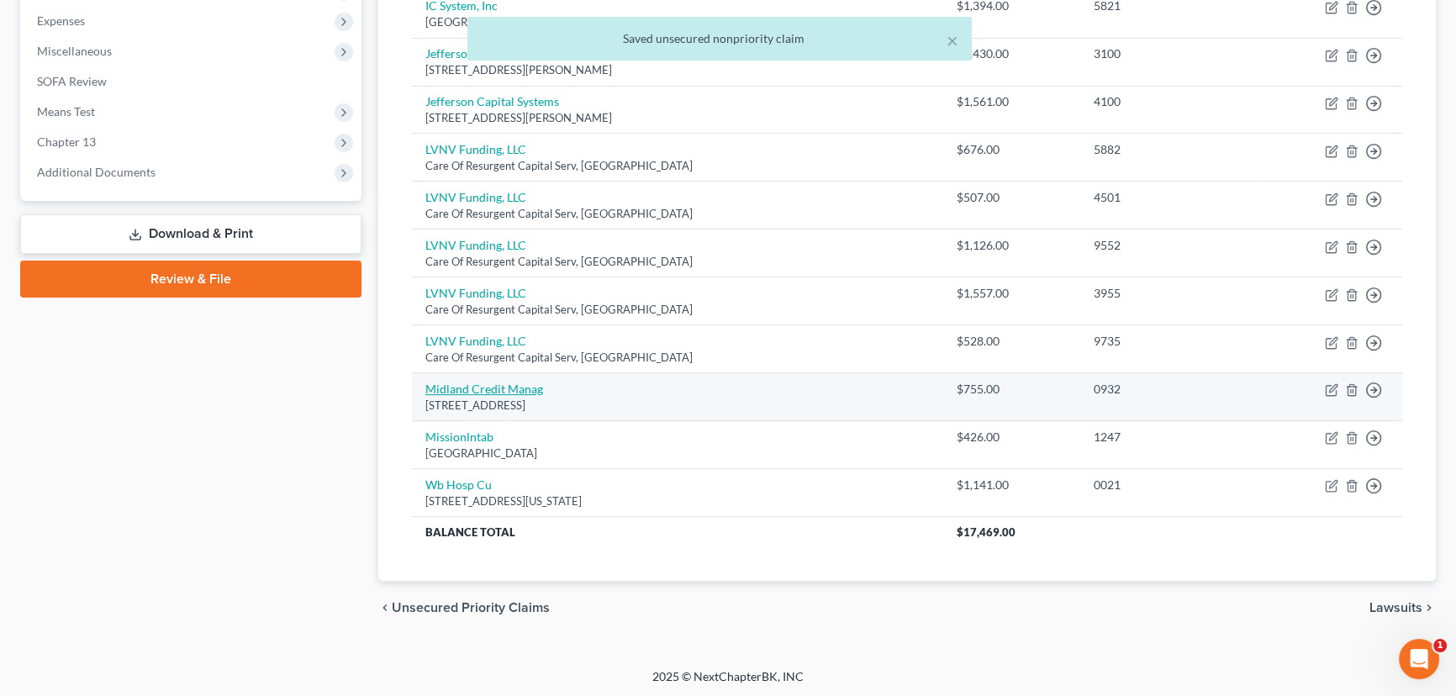
click at [528, 390] on link "Midland Credit Manag" at bounding box center [484, 389] width 118 height 14
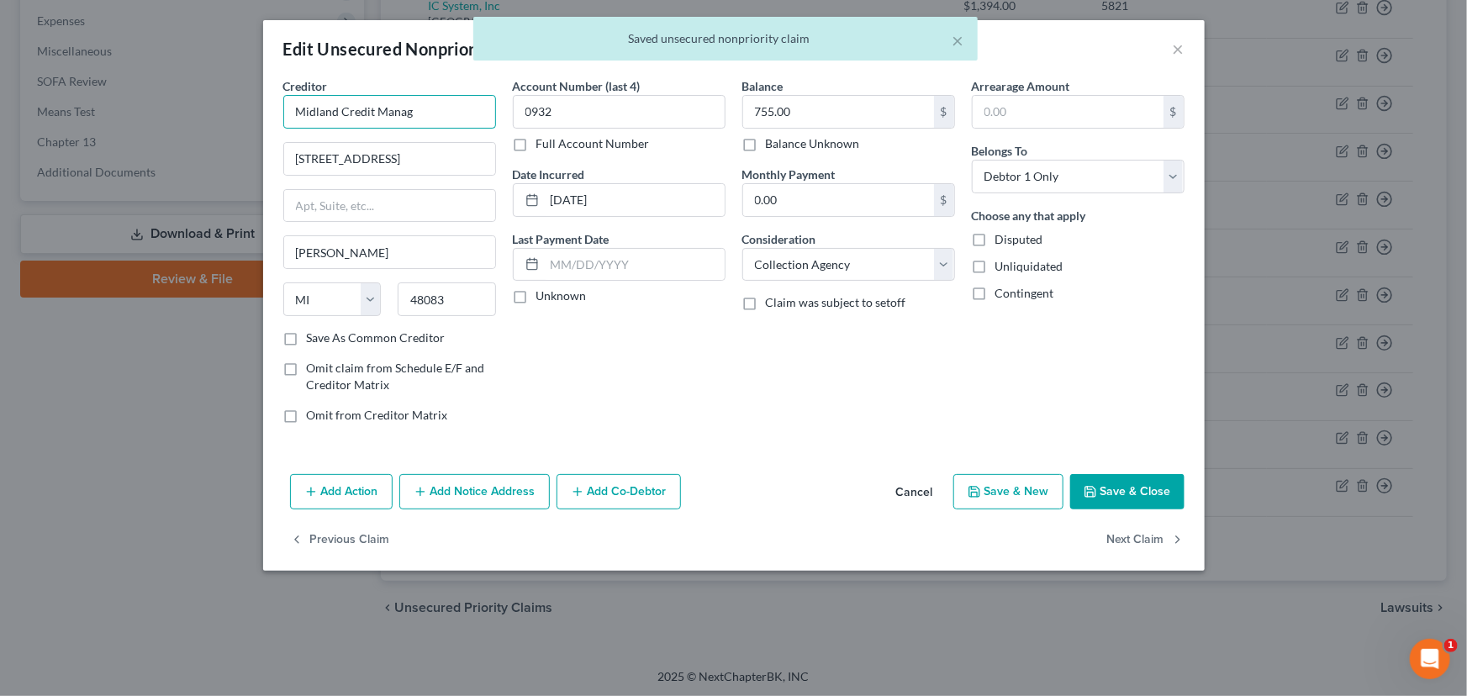
click at [454, 119] on input "Midland Credit Manag" at bounding box center [389, 112] width 213 height 34
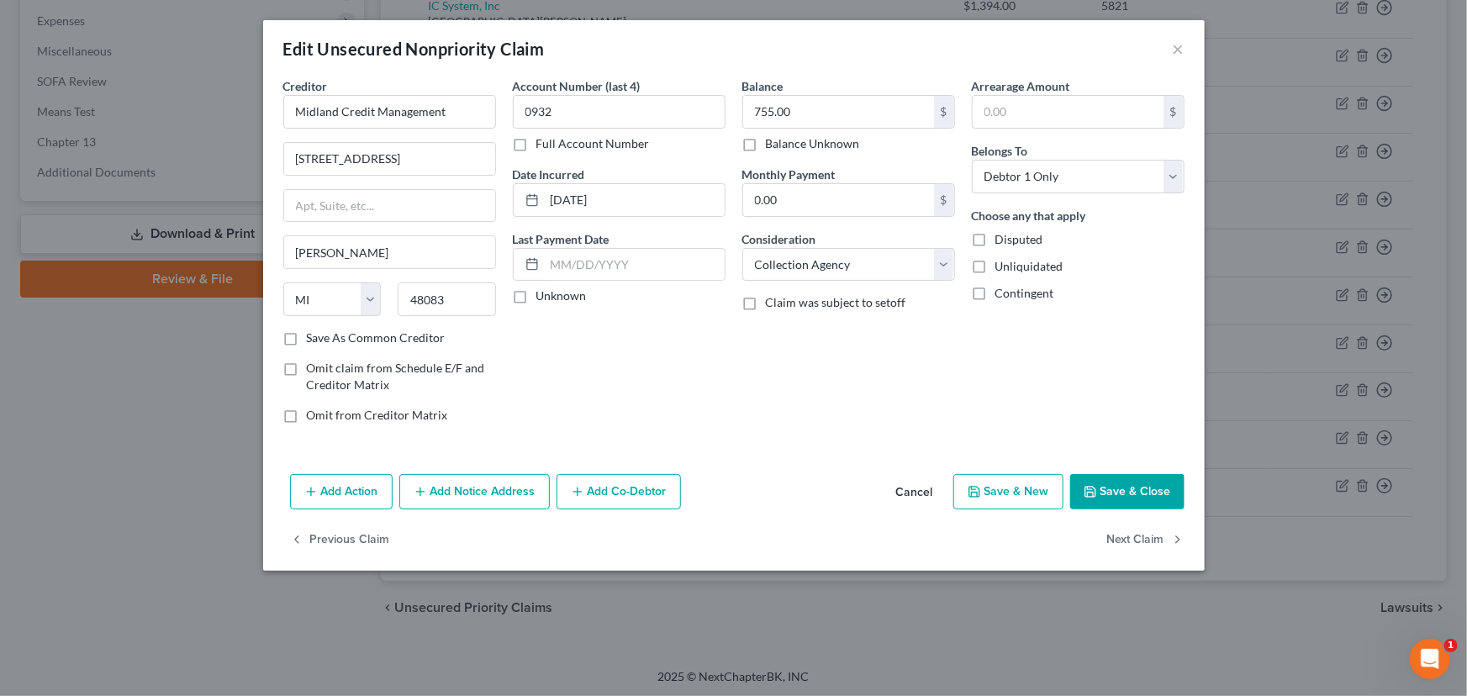
click at [537, 351] on div "Account Number (last 4) 0932 Full Account Number Date Incurred [DATE] Last Paym…" at bounding box center [618, 257] width 229 height 360
click at [536, 293] on label "Unknown" at bounding box center [561, 295] width 50 height 17
click at [543, 293] on input "Unknown" at bounding box center [548, 292] width 11 height 11
click at [1105, 483] on button "Save & Close" at bounding box center [1127, 491] width 114 height 35
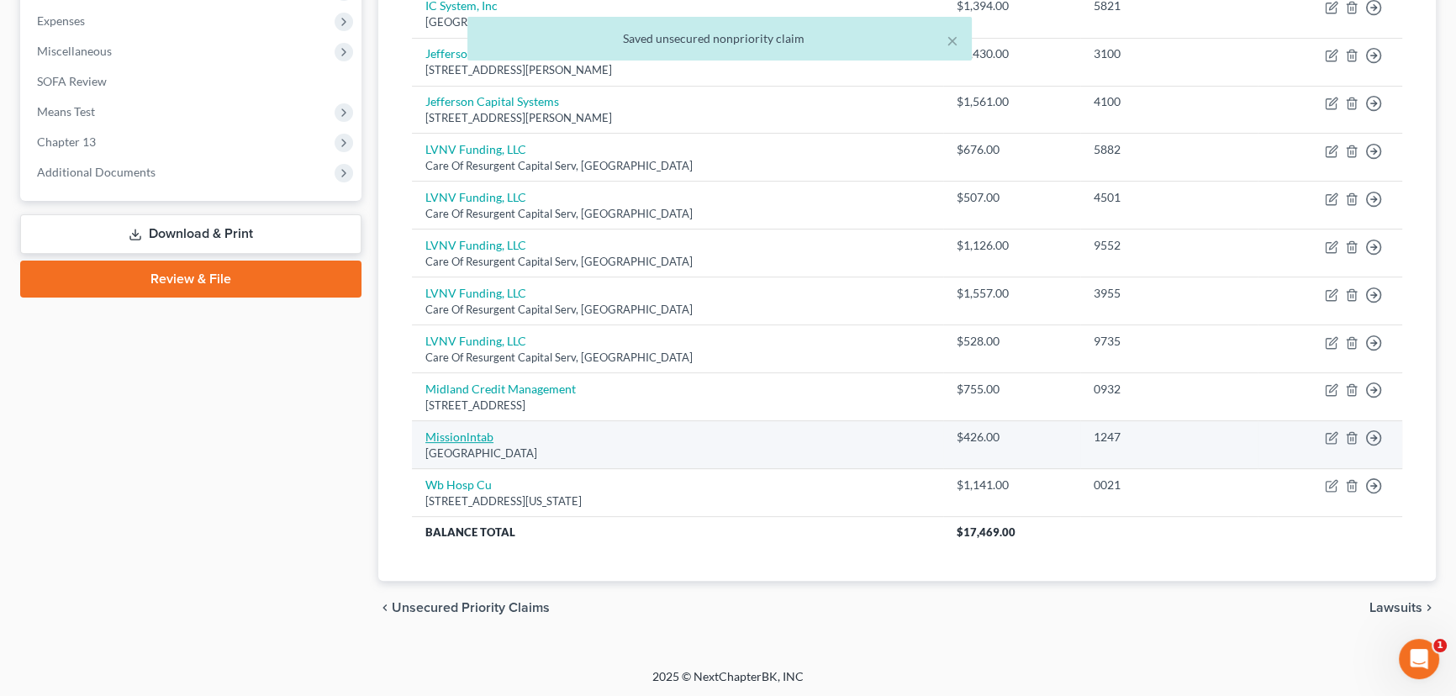
click at [467, 433] on link "Missionlntab" at bounding box center [459, 437] width 68 height 14
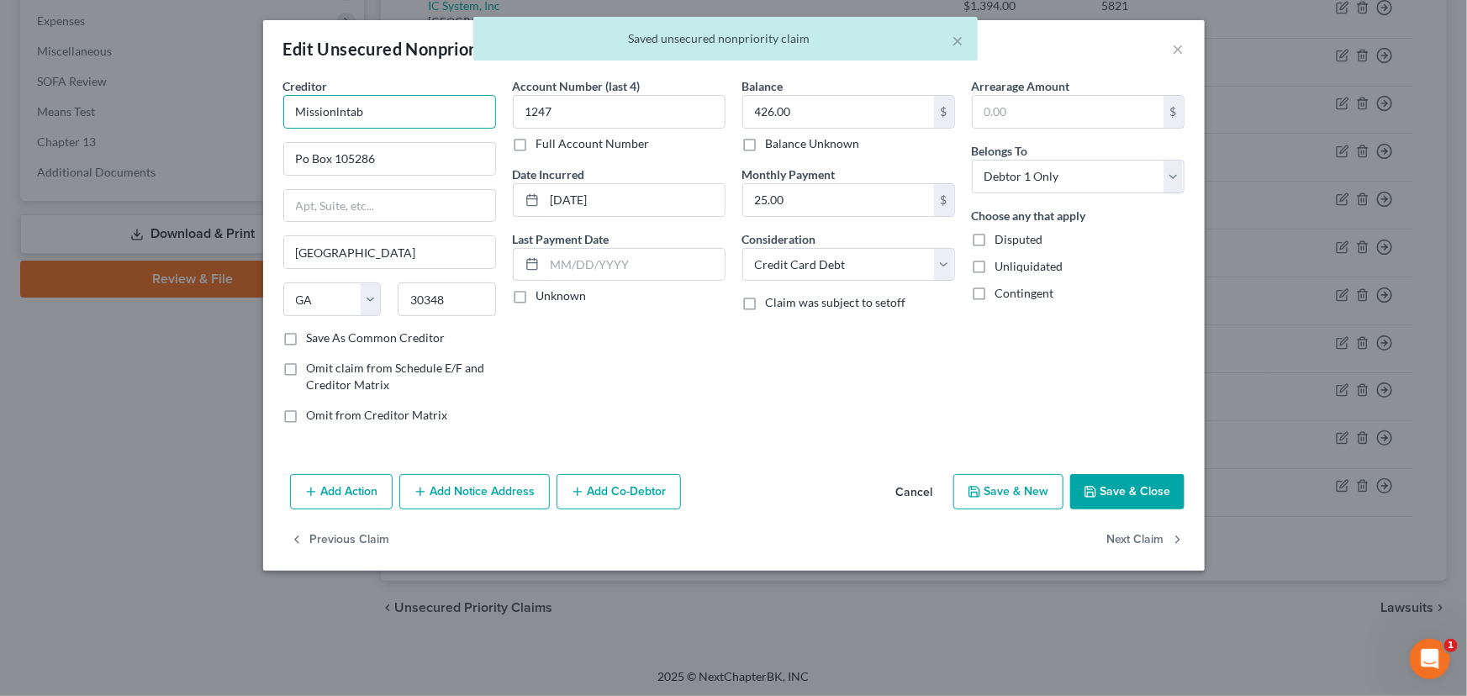
click at [443, 109] on input "Missionlntab" at bounding box center [389, 112] width 213 height 34
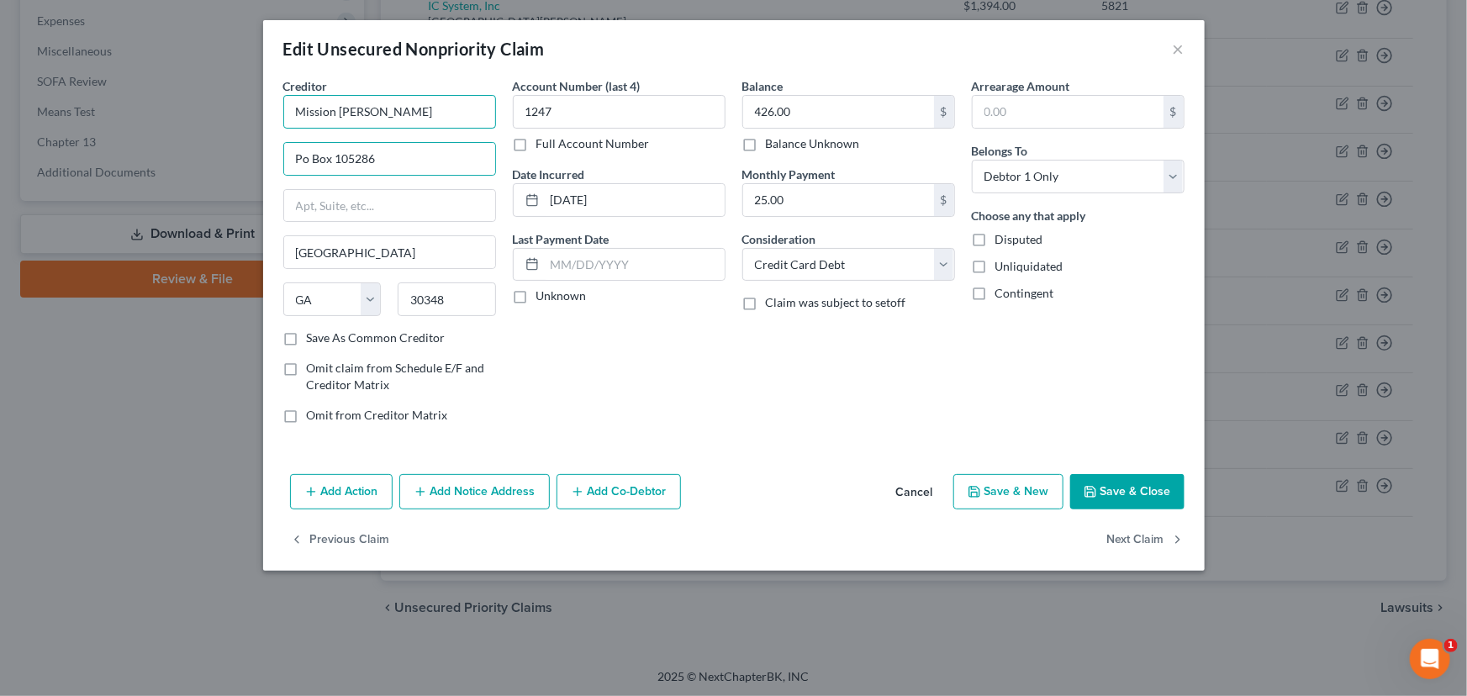
click at [443, 109] on input "Mission [PERSON_NAME]" at bounding box center [389, 112] width 213 height 34
click at [417, 168] on input "Po Box 105286" at bounding box center [389, 159] width 211 height 32
click at [536, 298] on label "Unknown" at bounding box center [561, 295] width 50 height 17
click at [543, 298] on input "Unknown" at bounding box center [548, 292] width 11 height 11
click at [1095, 491] on icon "button" at bounding box center [1090, 492] width 10 height 10
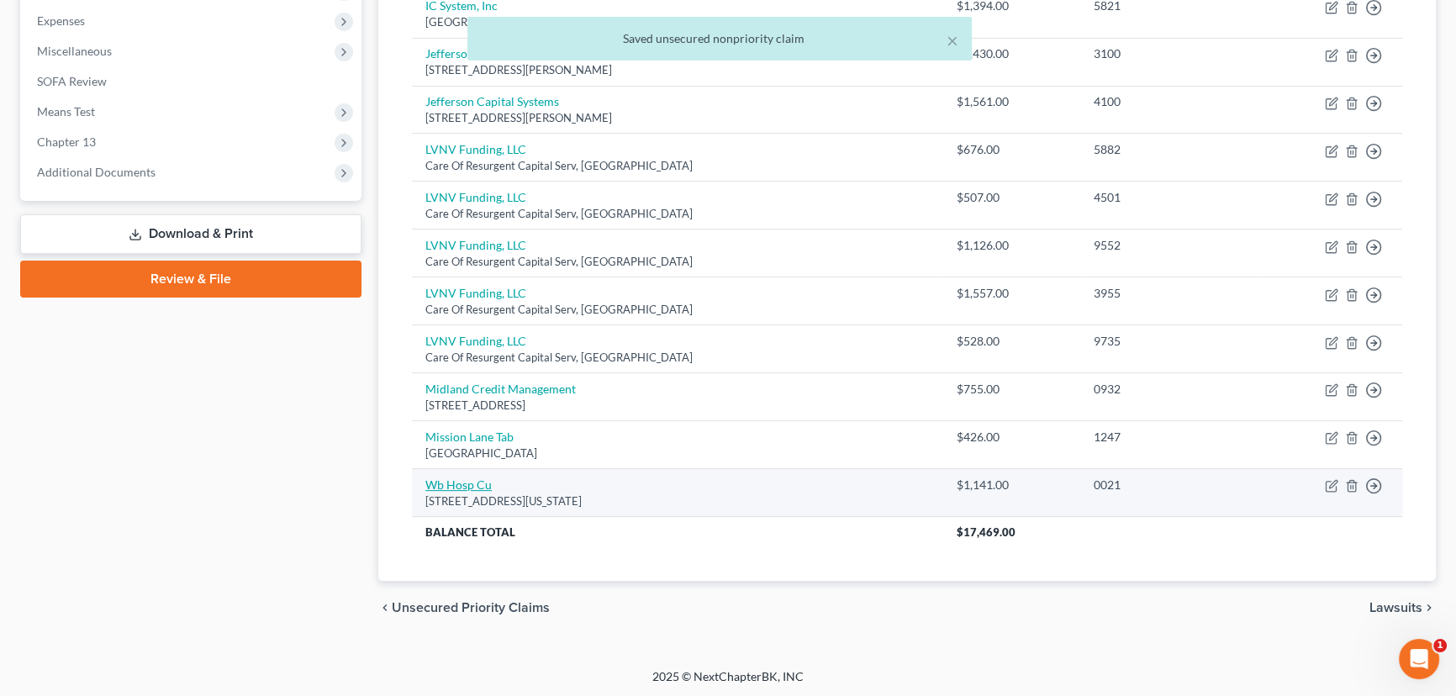
click at [450, 479] on link "Wb Hosp Cu" at bounding box center [458, 484] width 66 height 14
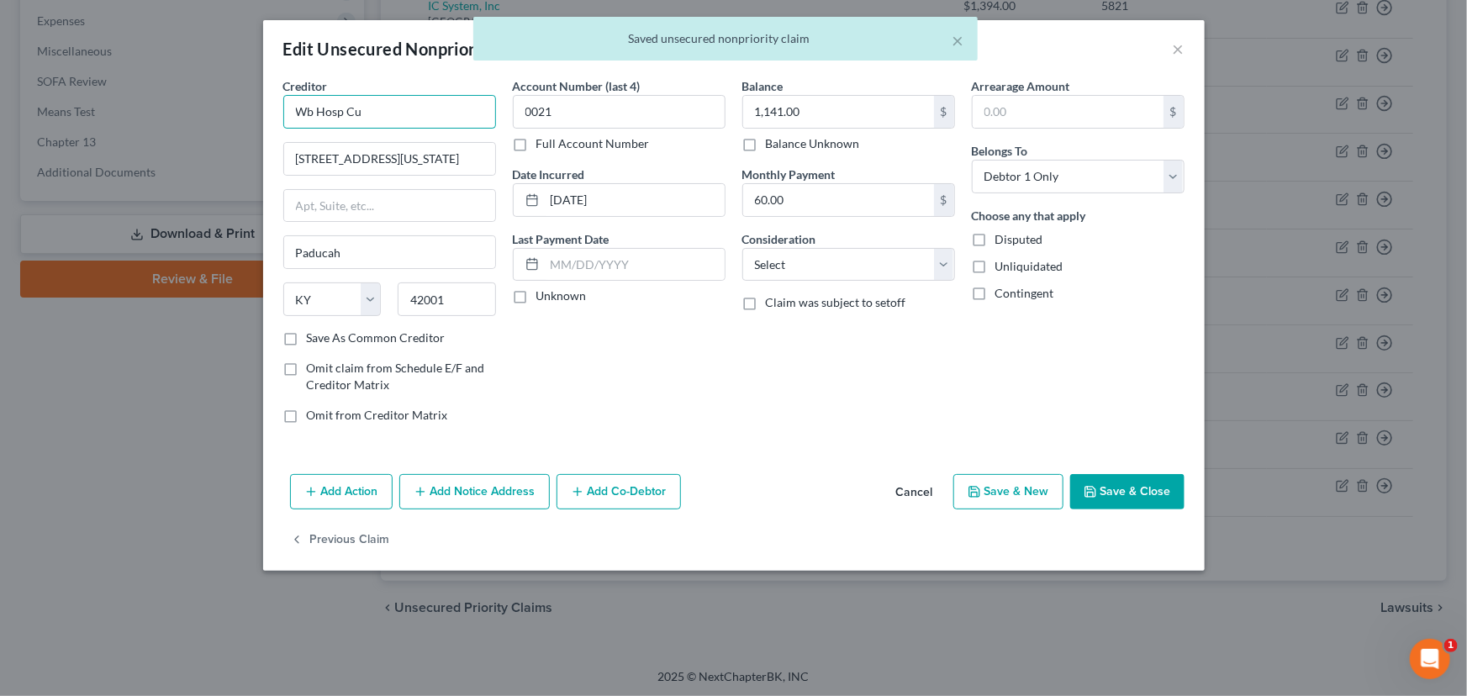
drag, startPoint x: 388, startPoint y: 108, endPoint x: 203, endPoint y: 132, distance: 185.6
click at [204, 129] on div "Edit Unsecured Nonpriority Claim × Creditor * Wb Hosp Cu [STREET_ADDRESS][GEOGR…" at bounding box center [733, 348] width 1467 height 696
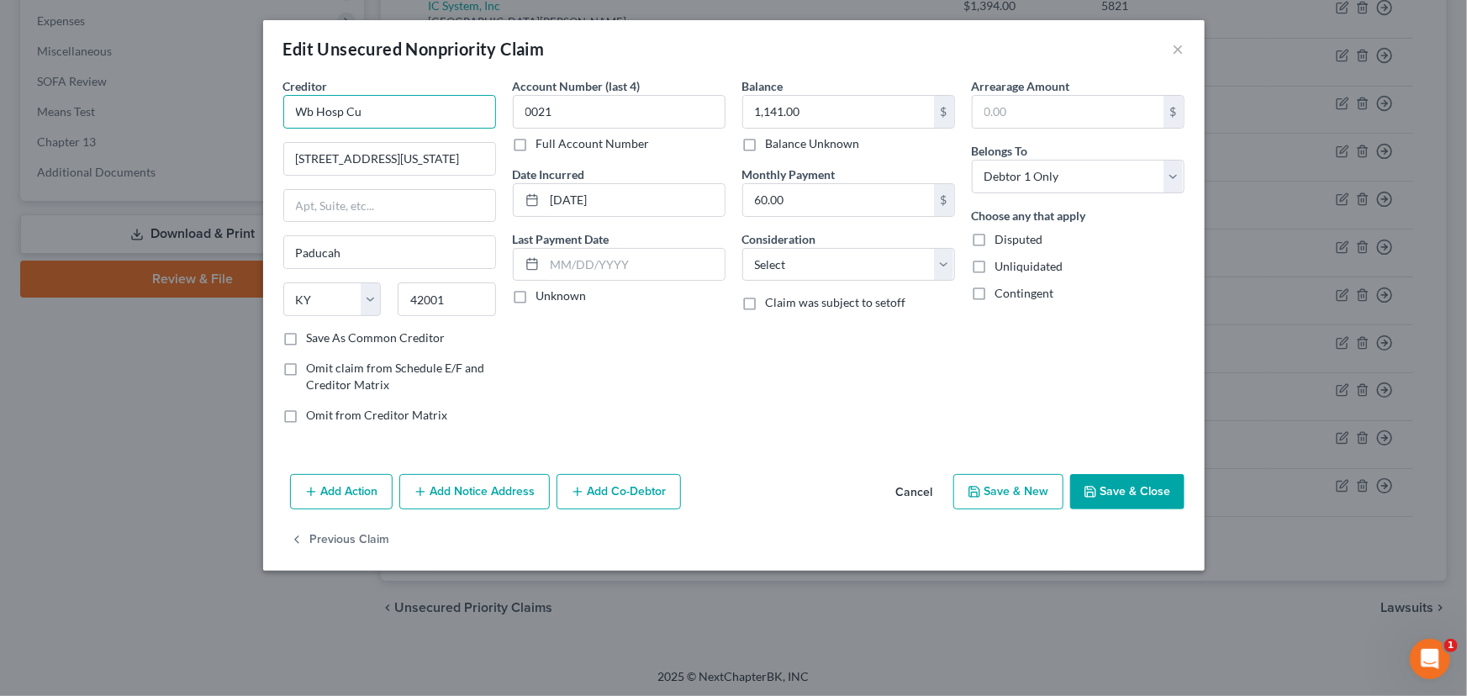
click at [377, 124] on input "Wb Hosp Cu" at bounding box center [389, 112] width 213 height 34
click at [690, 393] on div "Account Number (last 4) 0021 Full Account Number Date Incurred [DATE] Last Paym…" at bounding box center [618, 257] width 229 height 360
click at [425, 180] on div "Creditor * Wb Hosp Cu [STREET_ADDRESS][GEOGRAPHIC_DATA][US_STATE] [US_STATE] AK…" at bounding box center [389, 203] width 213 height 252
drag, startPoint x: 412, startPoint y: 165, endPoint x: 219, endPoint y: 160, distance: 193.4
click at [219, 160] on div "Edit Unsecured Nonpriority Claim × Creditor * Wb Hosp Cu [STREET_ADDRESS][GEOGR…" at bounding box center [733, 348] width 1467 height 696
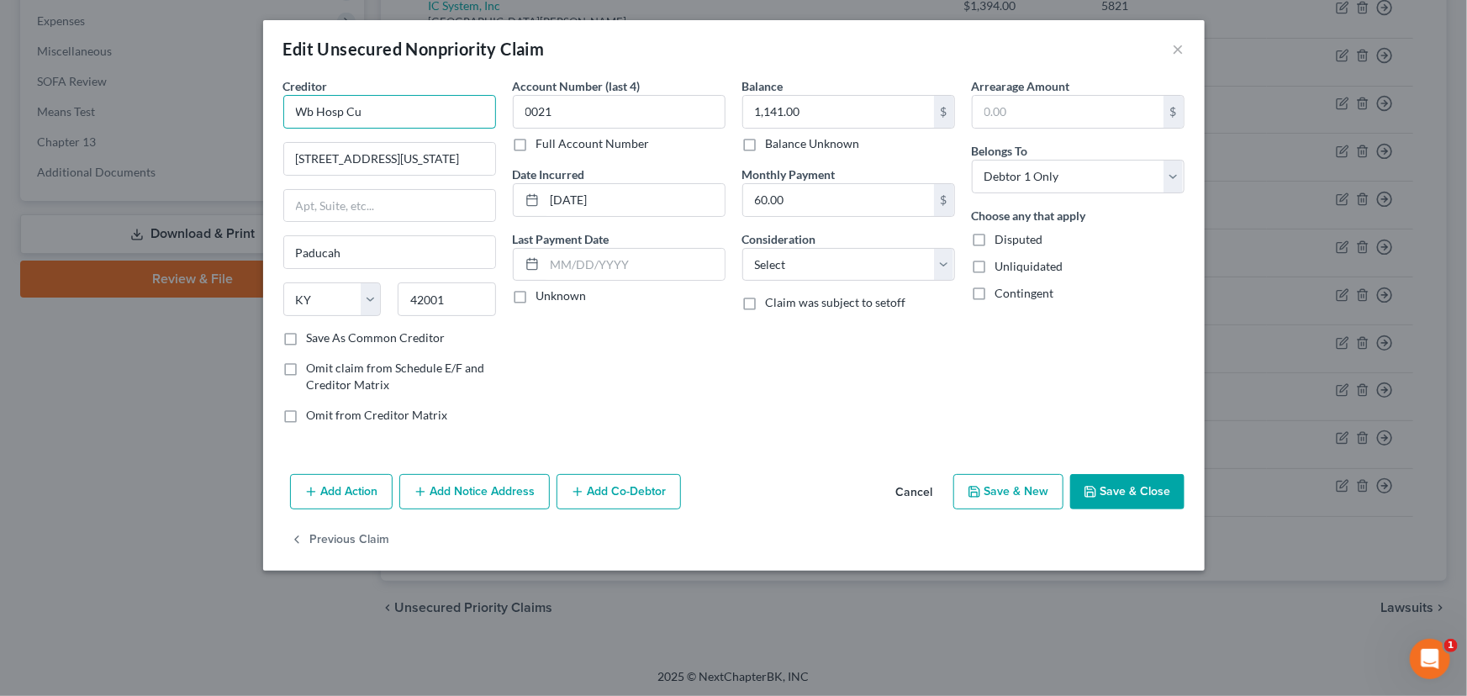
click at [432, 120] on input "Wb Hosp Cu" at bounding box center [389, 112] width 213 height 34
click at [588, 414] on div "Account Number (last 4) 0021 Full Account Number Date Incurred [DATE] Last Paym…" at bounding box center [618, 257] width 229 height 360
click at [536, 298] on label "Unknown" at bounding box center [561, 295] width 50 height 17
click at [543, 298] on input "Unknown" at bounding box center [548, 292] width 11 height 11
click at [667, 351] on div "Account Number (last 4) 0021 Full Account Number Date Incurred [DATE] Last Paym…" at bounding box center [618, 257] width 229 height 360
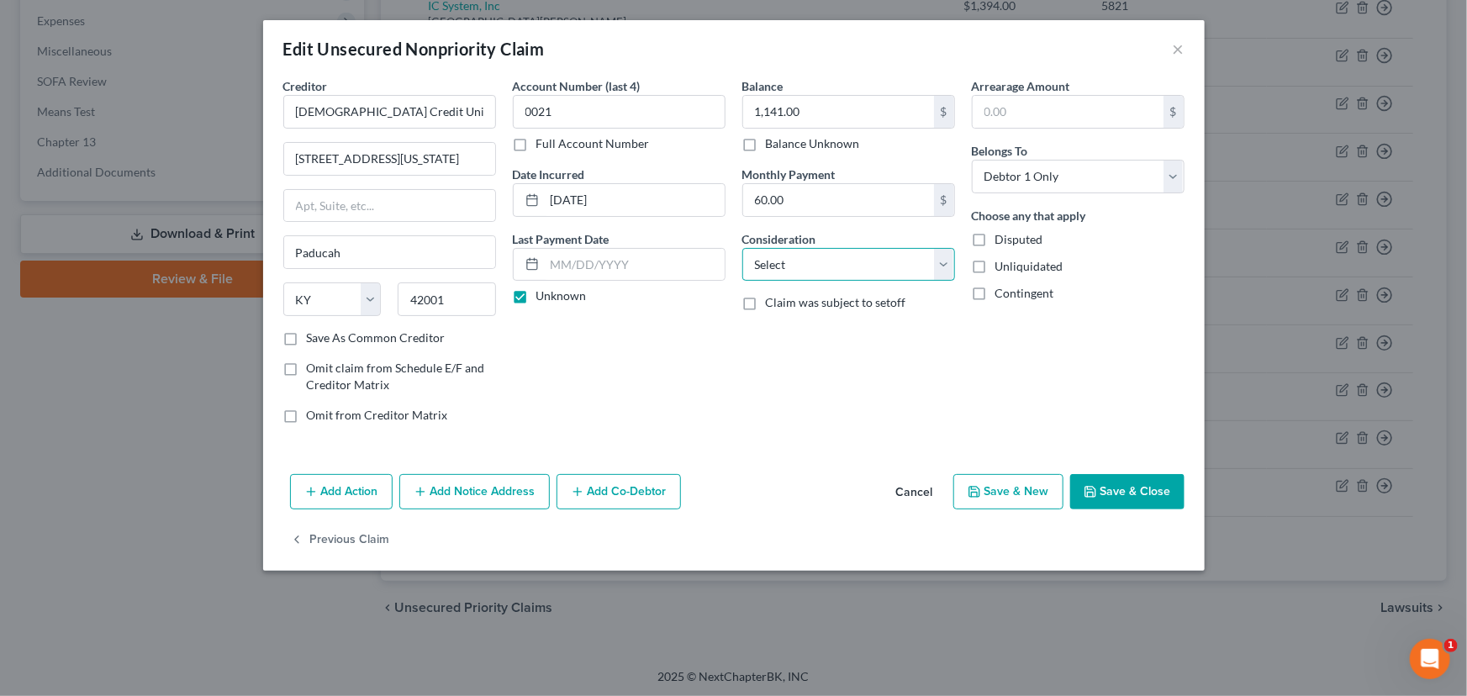
click at [764, 272] on select "Select Cable / Satellite Services Collection Agency Credit Card Debt Debt Couns…" at bounding box center [848, 265] width 213 height 34
click at [742, 248] on select "Select Cable / Satellite Services Collection Agency Credit Card Debt Debt Couns…" at bounding box center [848, 265] width 213 height 34
click at [1022, 394] on div "Arrearage Amount $ Belongs To * Select Debtor 1 Only Debtor 2 Only Debtor 1 And…" at bounding box center [1077, 257] width 229 height 360
click at [1135, 479] on button "Save & Close" at bounding box center [1127, 491] width 114 height 35
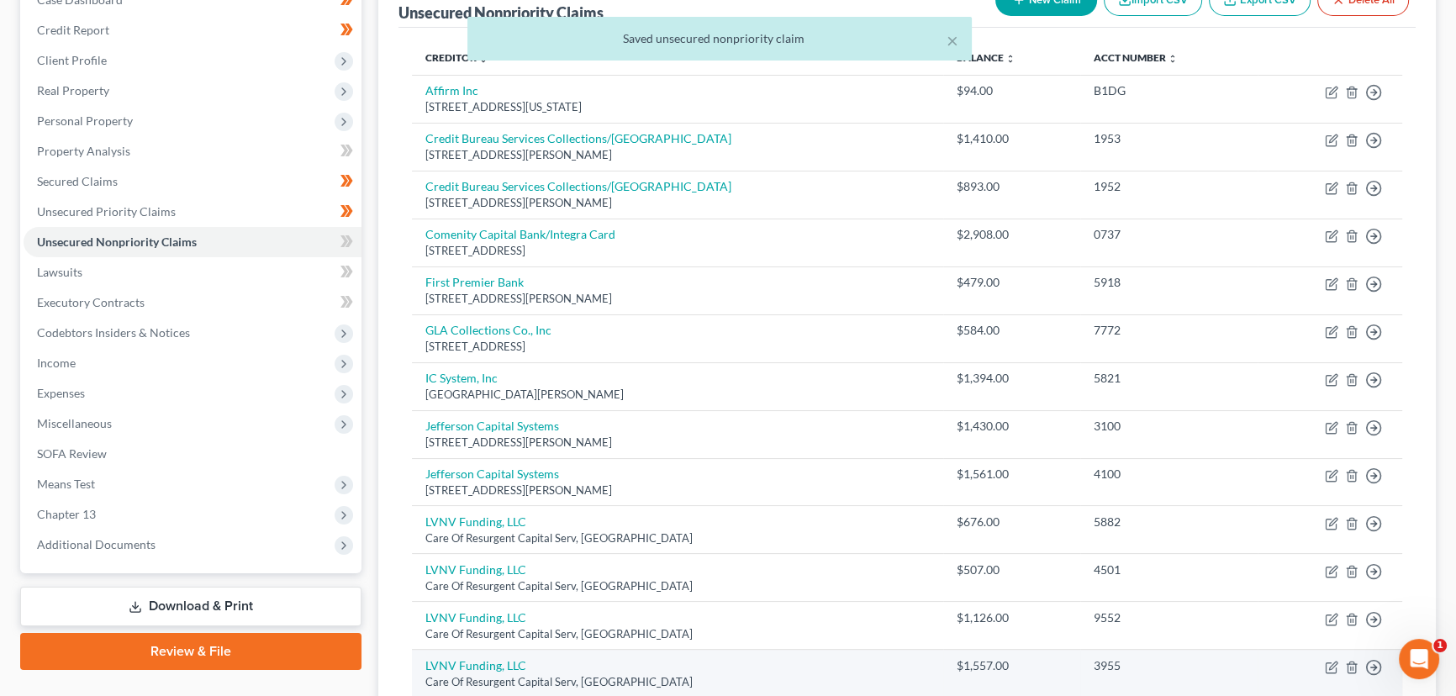
scroll to position [173, 0]
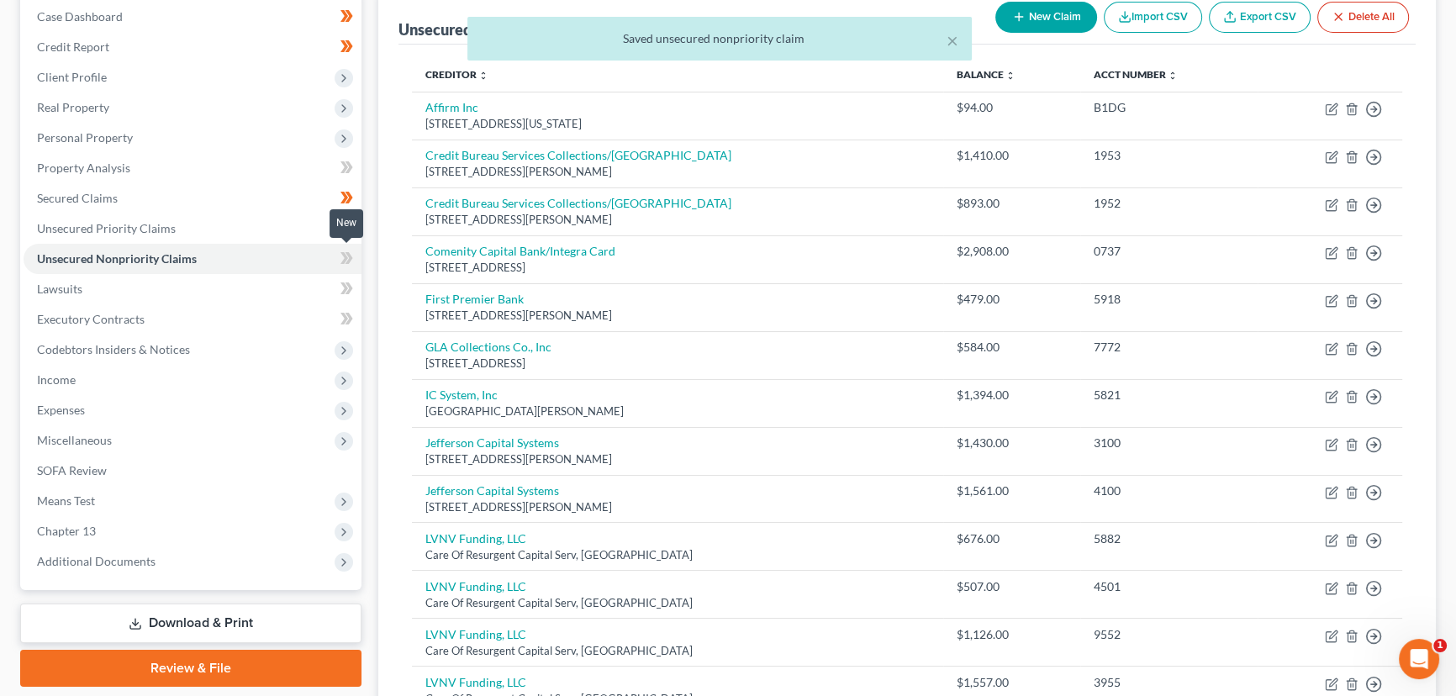
click at [351, 256] on icon at bounding box center [350, 258] width 8 height 12
click at [376, 235] on div "Unsecured Nonpriority Claims New Claim Import CSV Export CSV Delete All Credito…" at bounding box center [907, 506] width 1074 height 1036
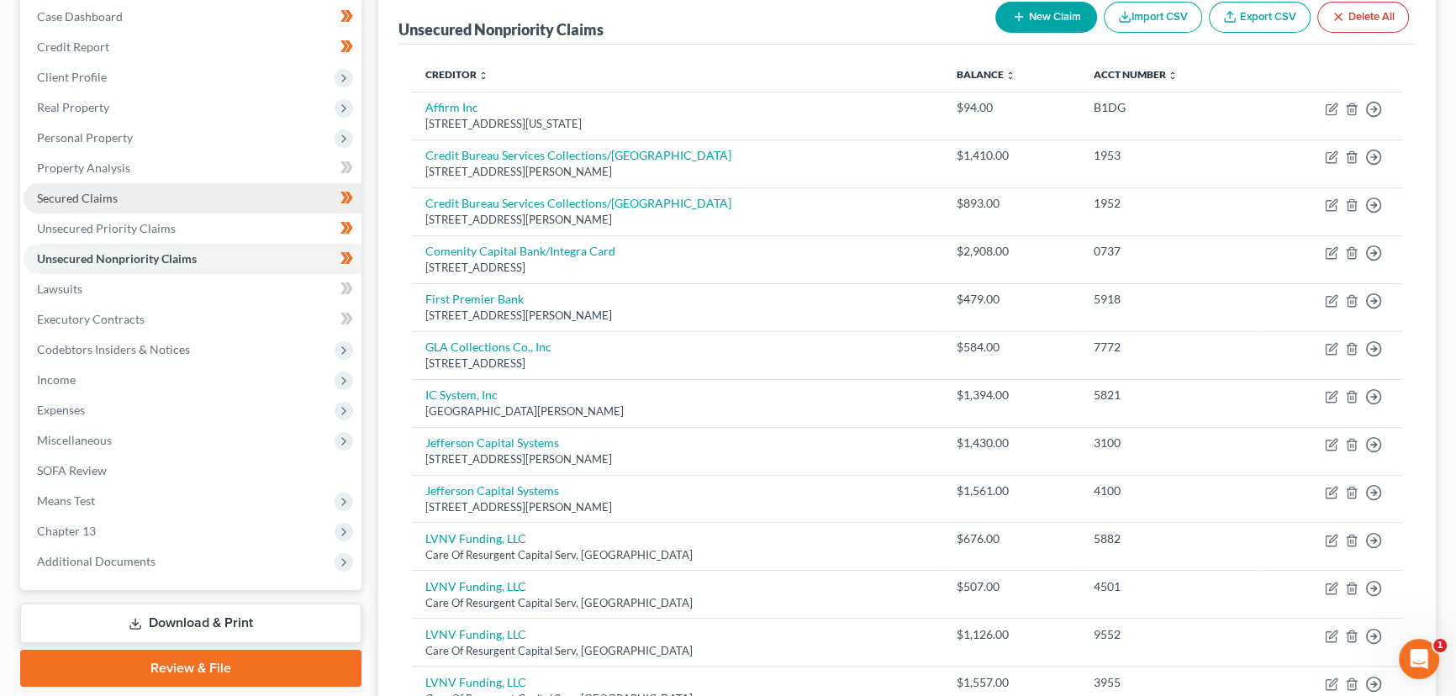
click at [107, 202] on span "Secured Claims" at bounding box center [77, 198] width 81 height 14
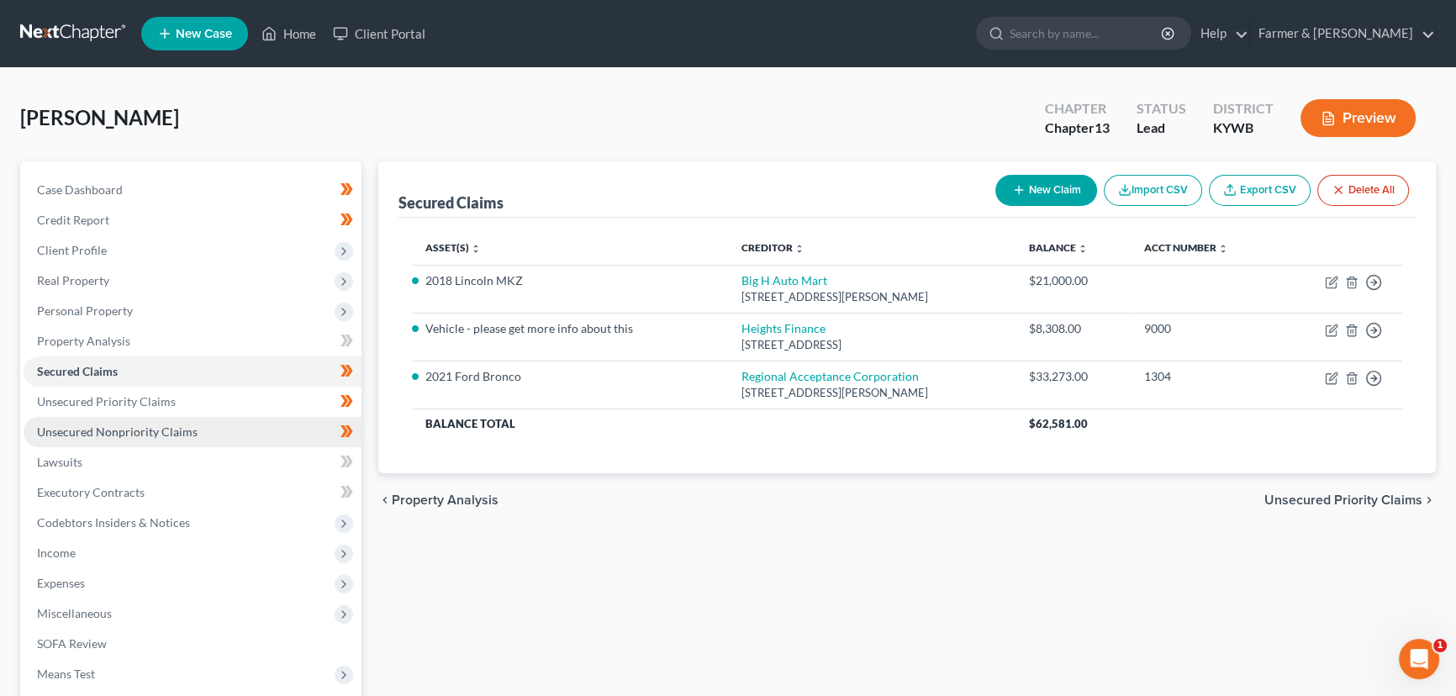
click at [135, 426] on span "Unsecured Nonpriority Claims" at bounding box center [117, 432] width 161 height 14
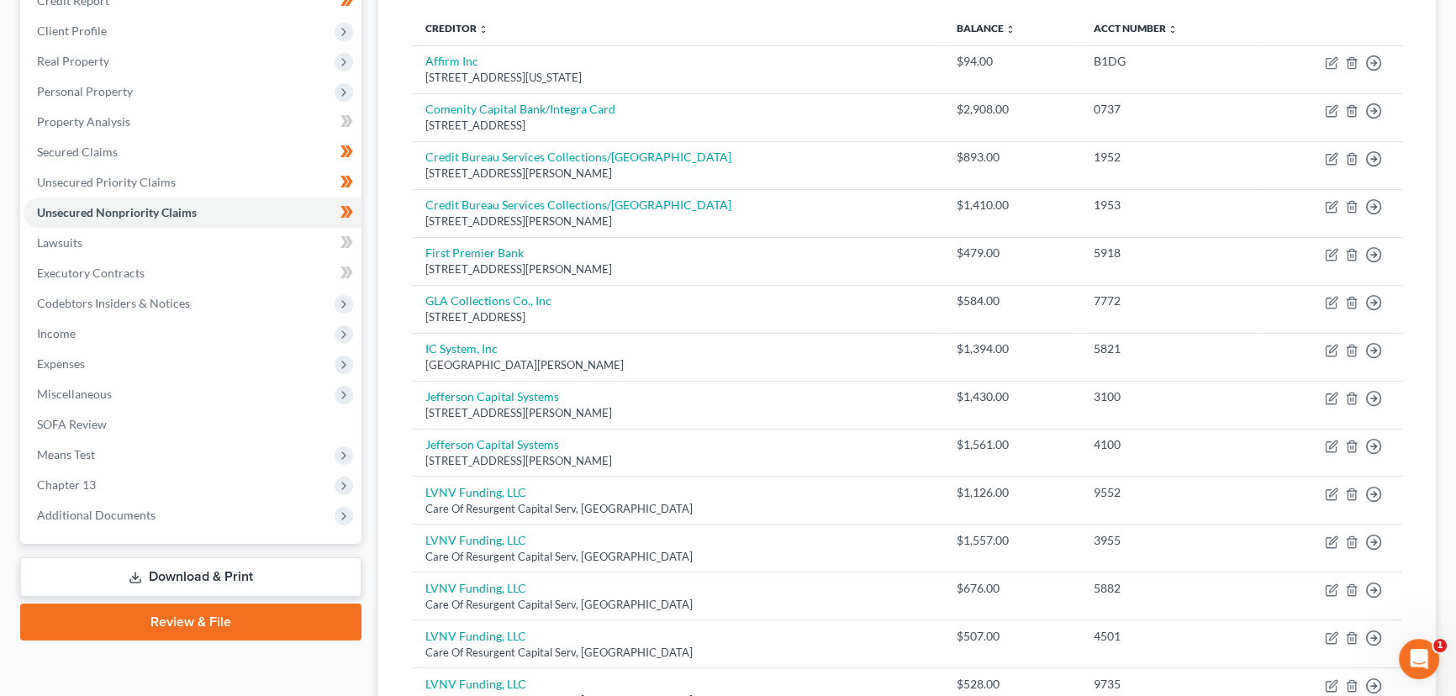
scroll to position [382, 0]
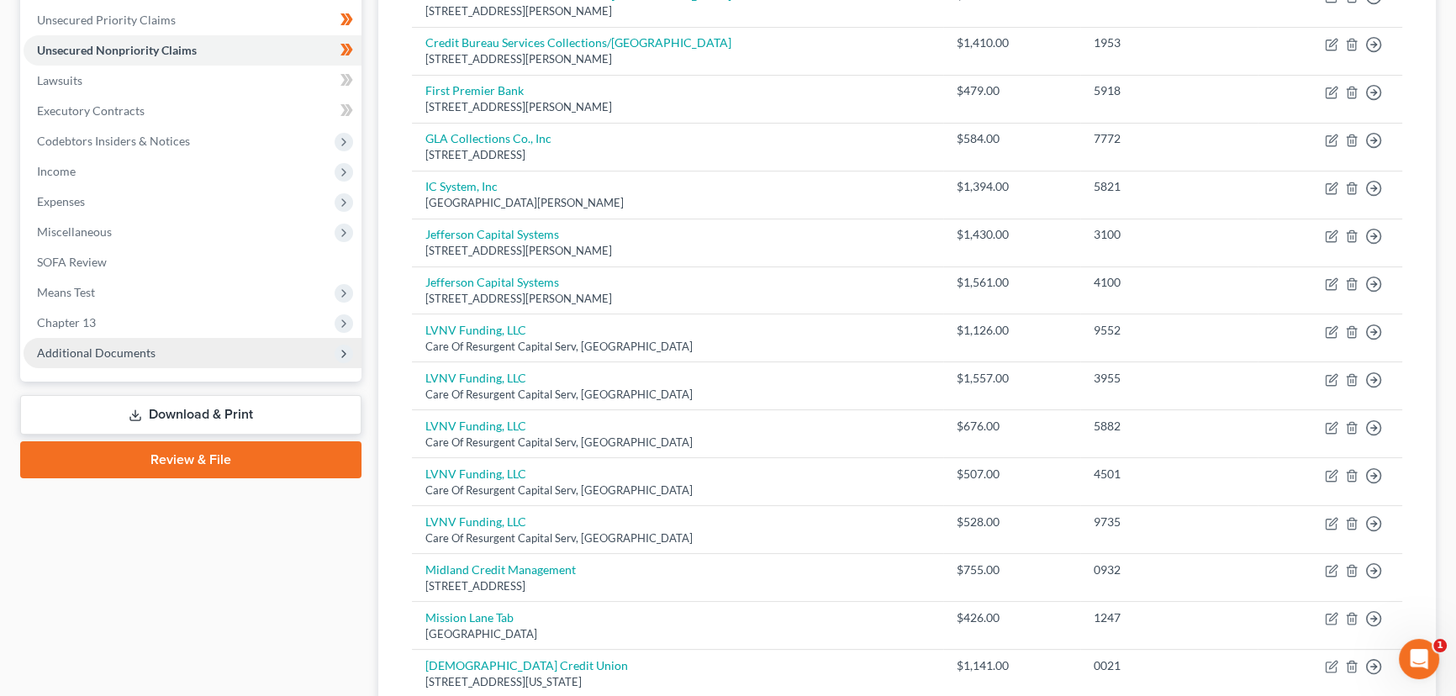
drag, startPoint x: 84, startPoint y: 324, endPoint x: 91, endPoint y: 340, distance: 17.3
click at [84, 324] on span "Chapter 13" at bounding box center [66, 322] width 59 height 14
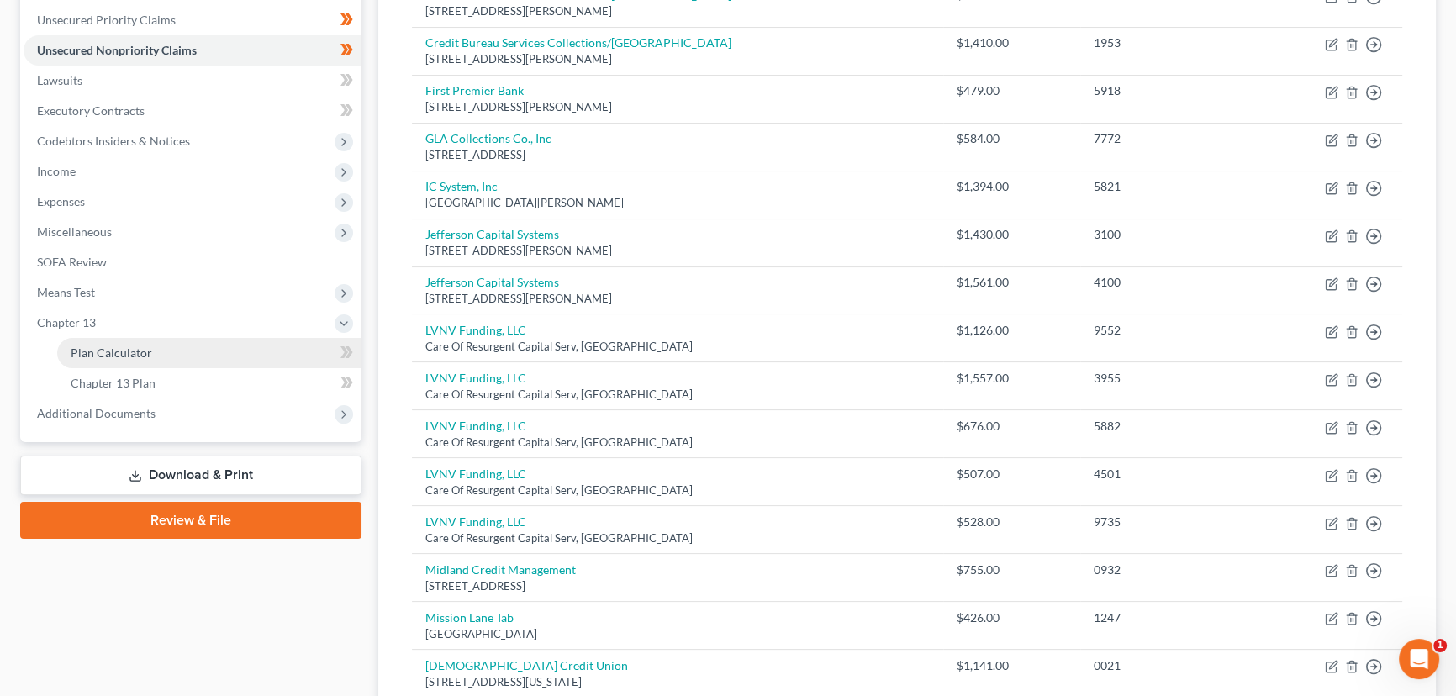
click at [92, 346] on span "Plan Calculator" at bounding box center [112, 353] width 82 height 14
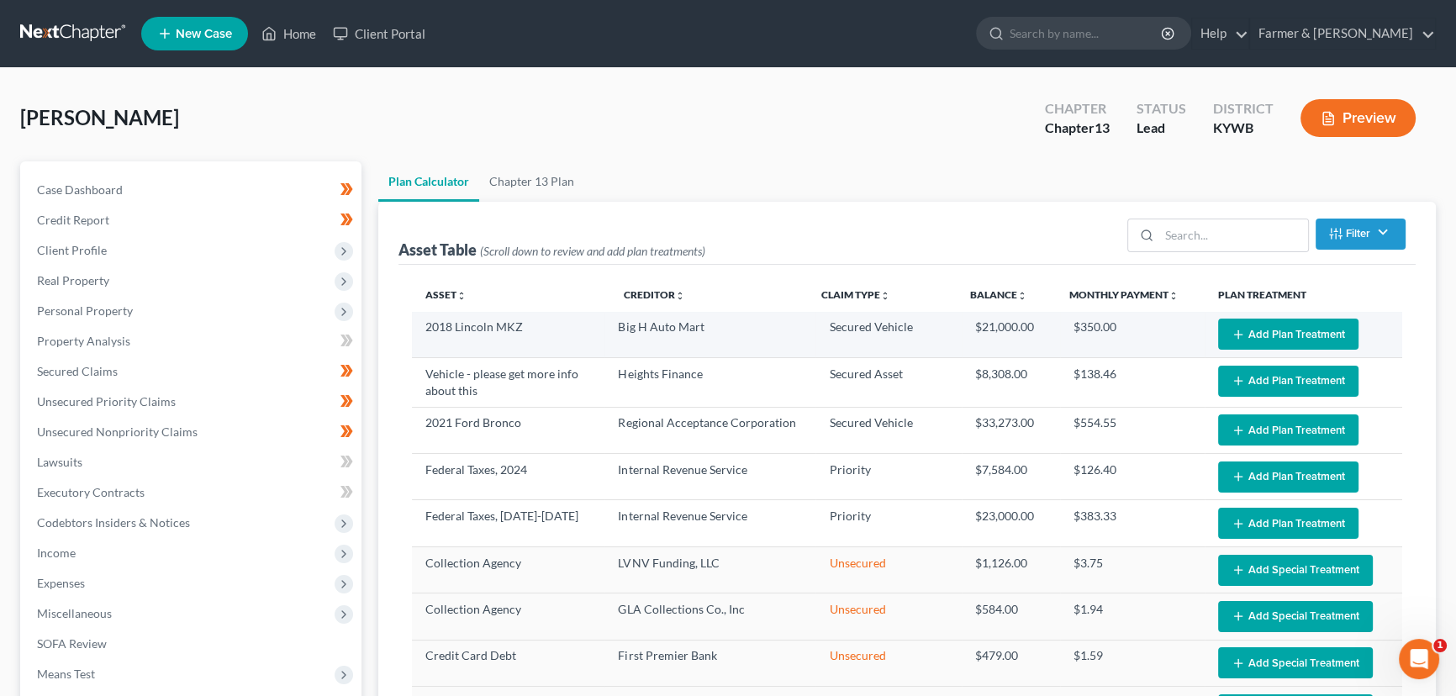
click at [1235, 335] on line "button" at bounding box center [1239, 335] width 8 height 0
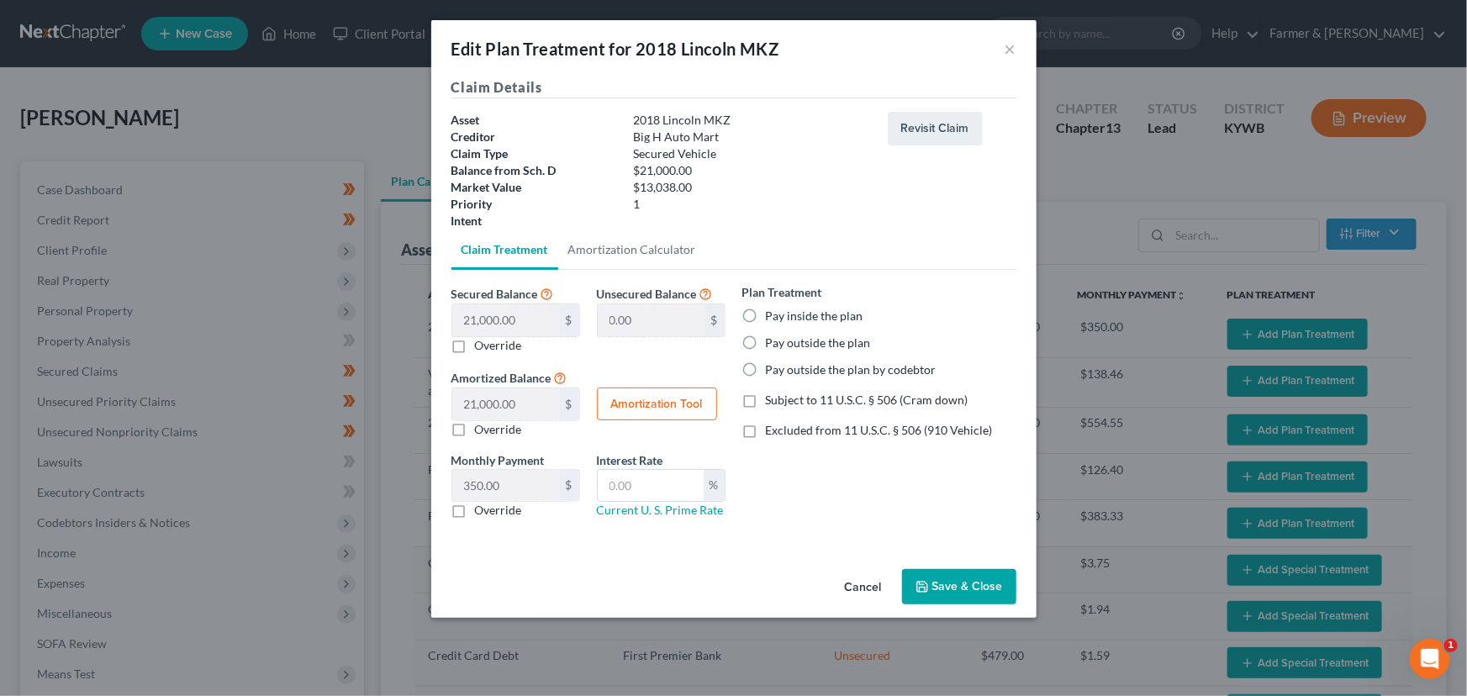
click at [766, 320] on label "Pay inside the plan" at bounding box center [815, 316] width 98 height 17
click at [773, 319] on input "Pay inside the plan" at bounding box center [778, 313] width 11 height 11
click at [688, 488] on input "text" at bounding box center [651, 486] width 106 height 32
click at [942, 581] on button "Save & Close" at bounding box center [959, 586] width 114 height 35
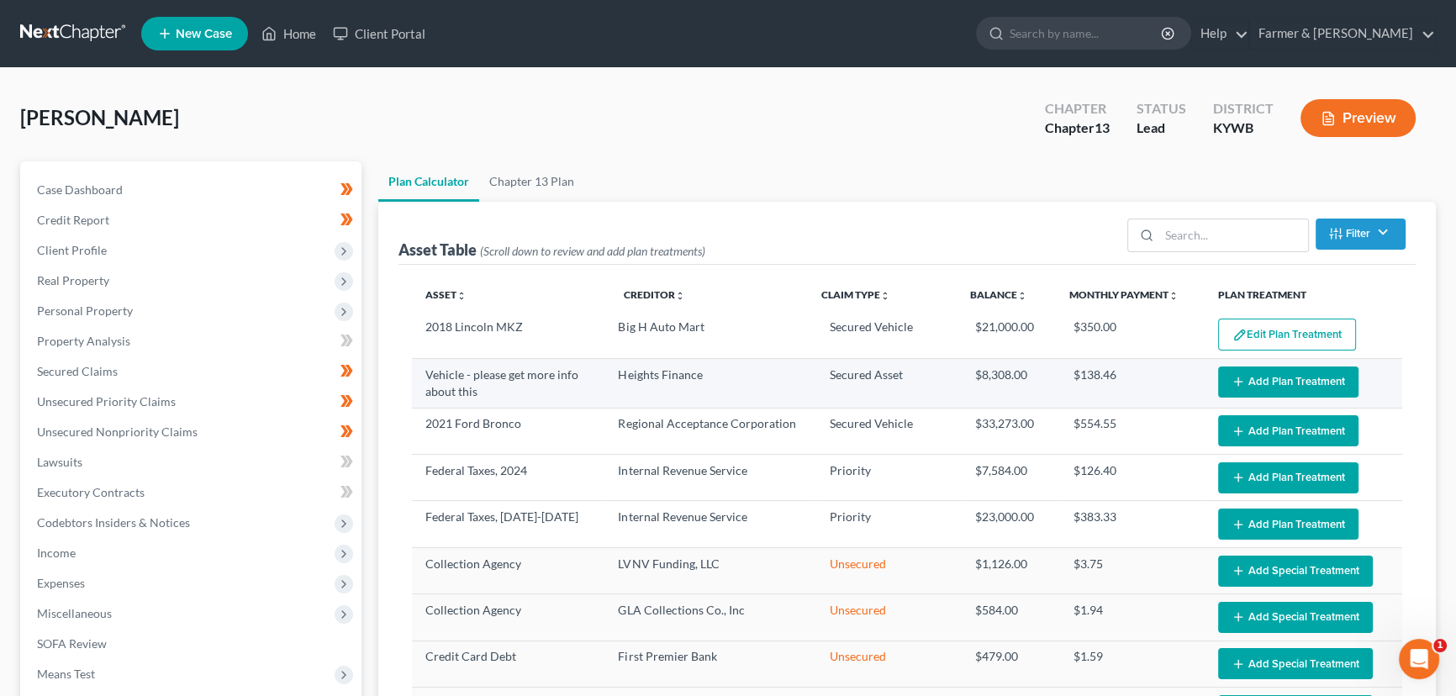
click at [1220, 376] on button "Add Plan Treatment" at bounding box center [1288, 382] width 140 height 31
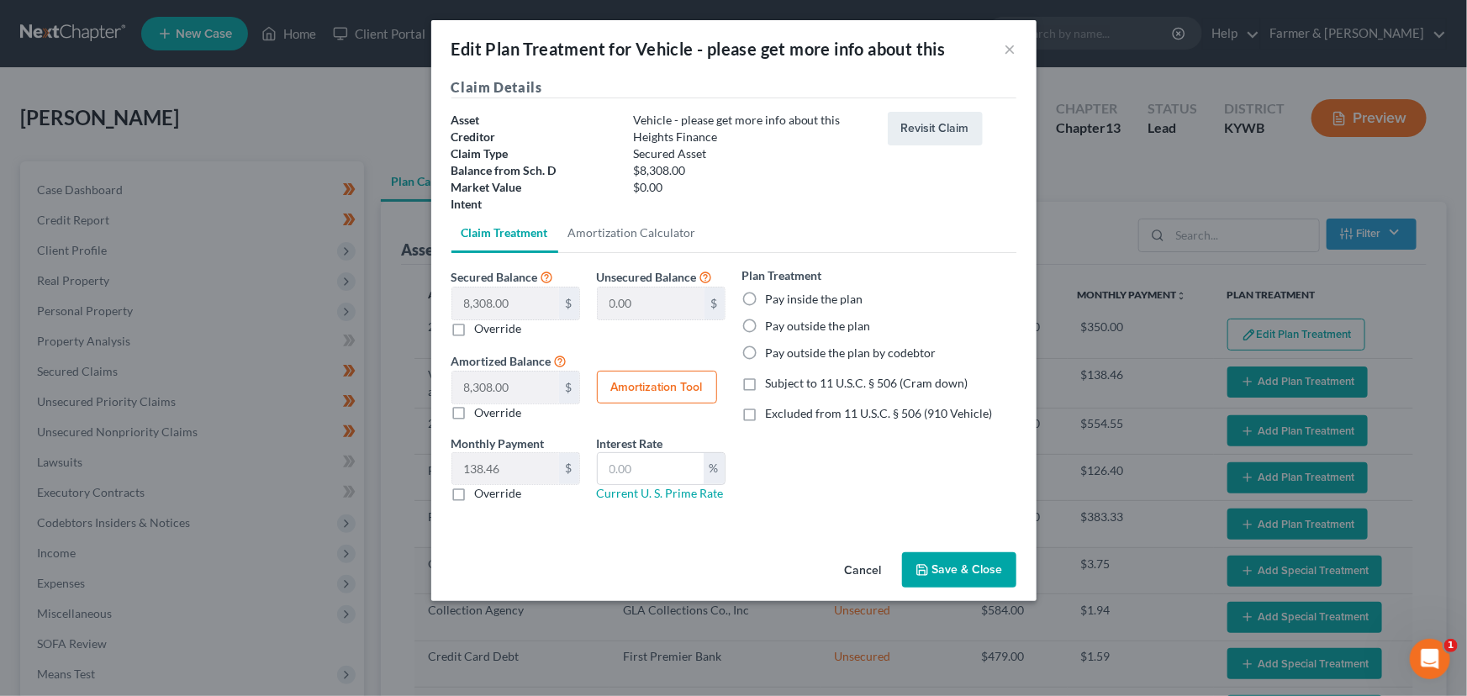
click at [766, 382] on label "Subject to 11 U.S.C. § 506 (Cram down)" at bounding box center [867, 383] width 203 height 17
click at [773, 382] on input "Subject to 11 U.S.C. § 506 (Cram down)" at bounding box center [778, 380] width 11 height 11
click at [766, 297] on label "Pay inside the plan" at bounding box center [815, 299] width 98 height 17
click at [773, 297] on input "Pay inside the plan" at bounding box center [778, 296] width 11 height 11
click at [670, 466] on input "text" at bounding box center [651, 469] width 106 height 32
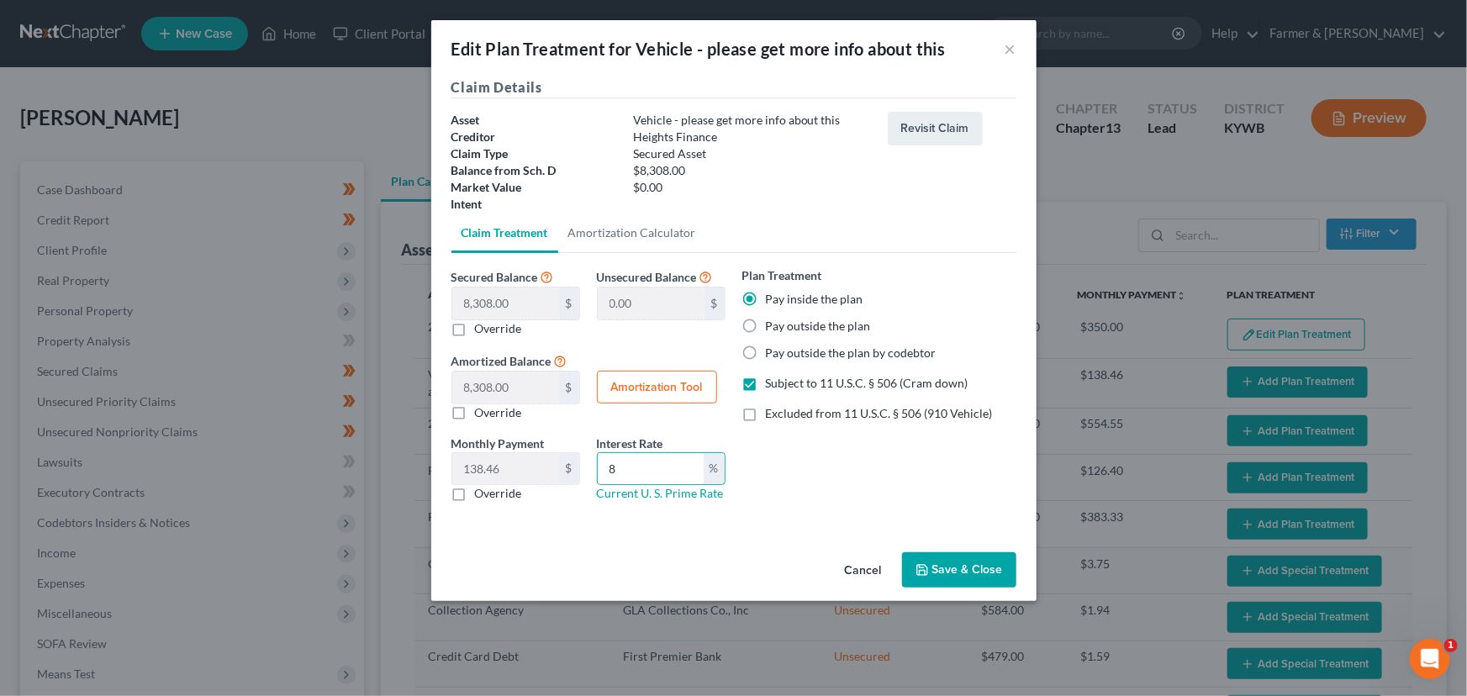
click at [659, 398] on button "Amortization Tool" at bounding box center [657, 388] width 120 height 34
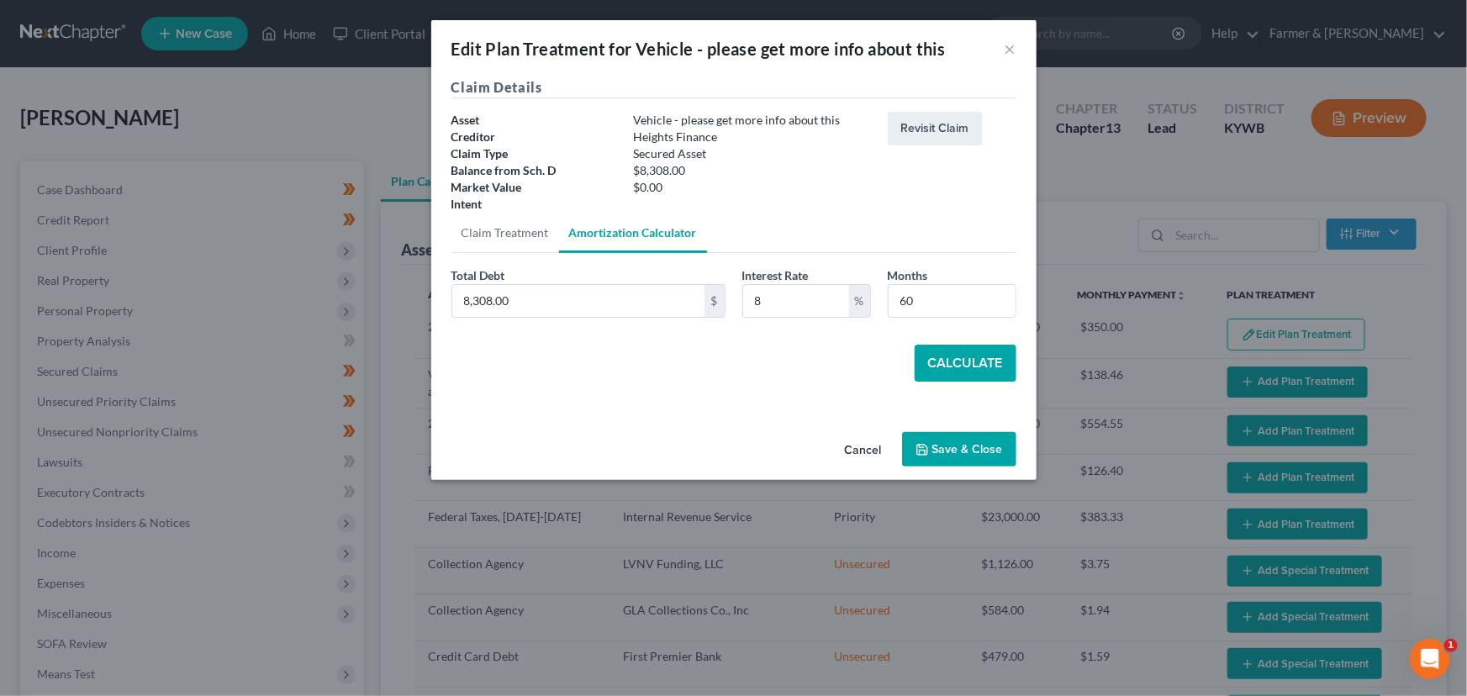
click at [955, 361] on button "Calculate" at bounding box center [966, 363] width 102 height 37
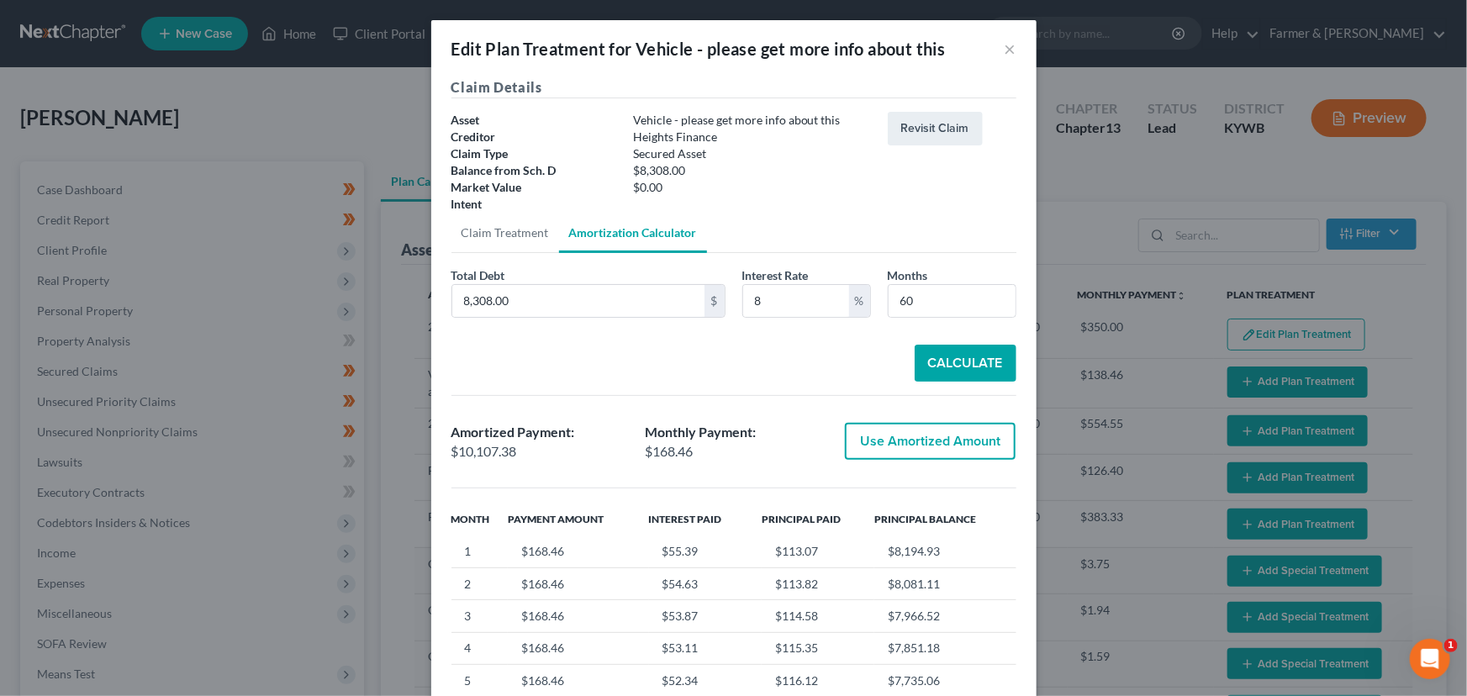
click at [960, 439] on button "Use Amortized Amount" at bounding box center [930, 441] width 171 height 37
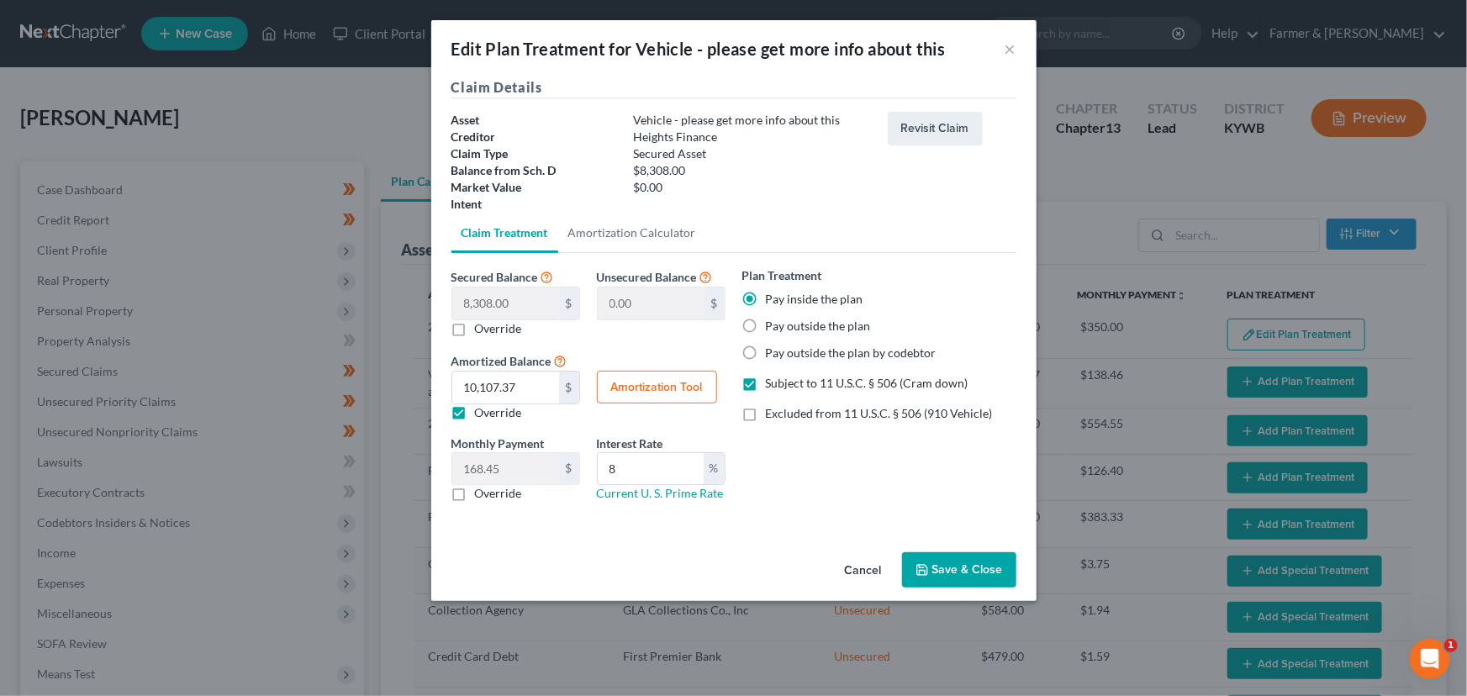
click at [954, 566] on button "Save & Close" at bounding box center [959, 569] width 114 height 35
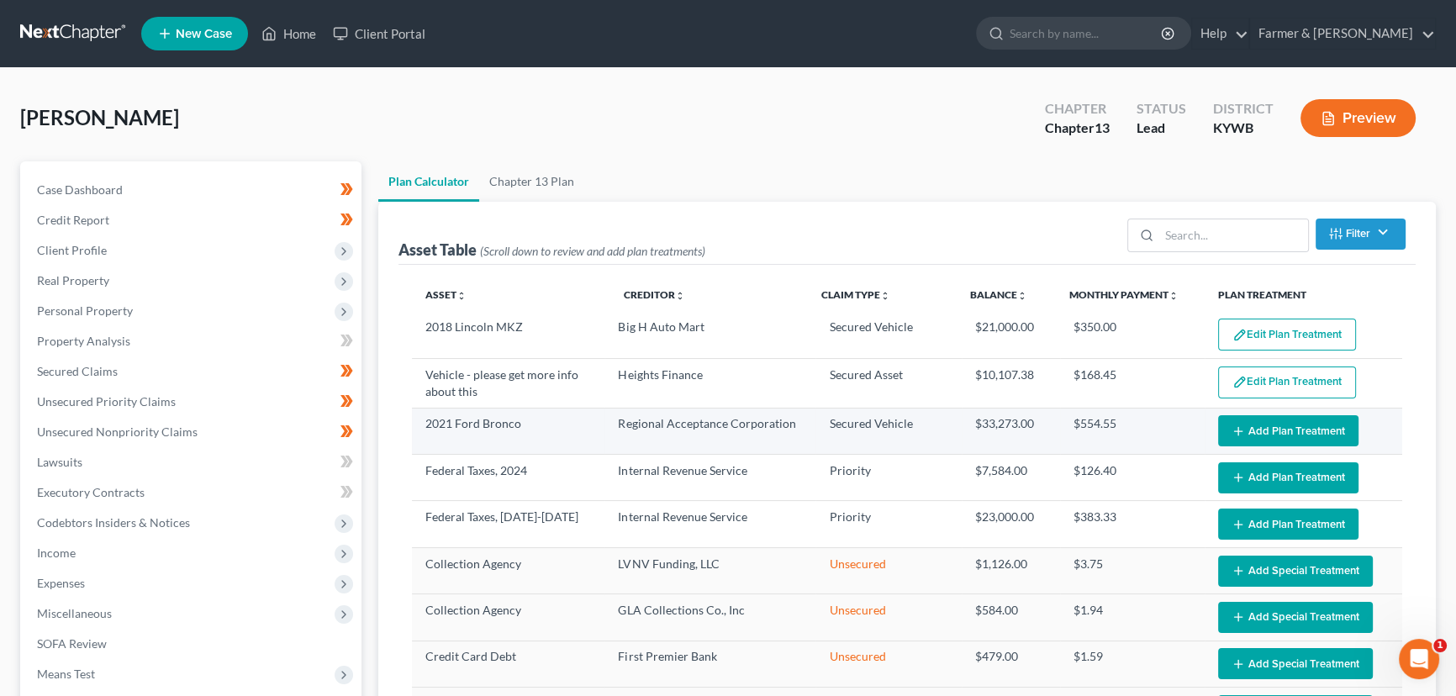
click at [1241, 435] on button "Add Plan Treatment" at bounding box center [1288, 430] width 140 height 31
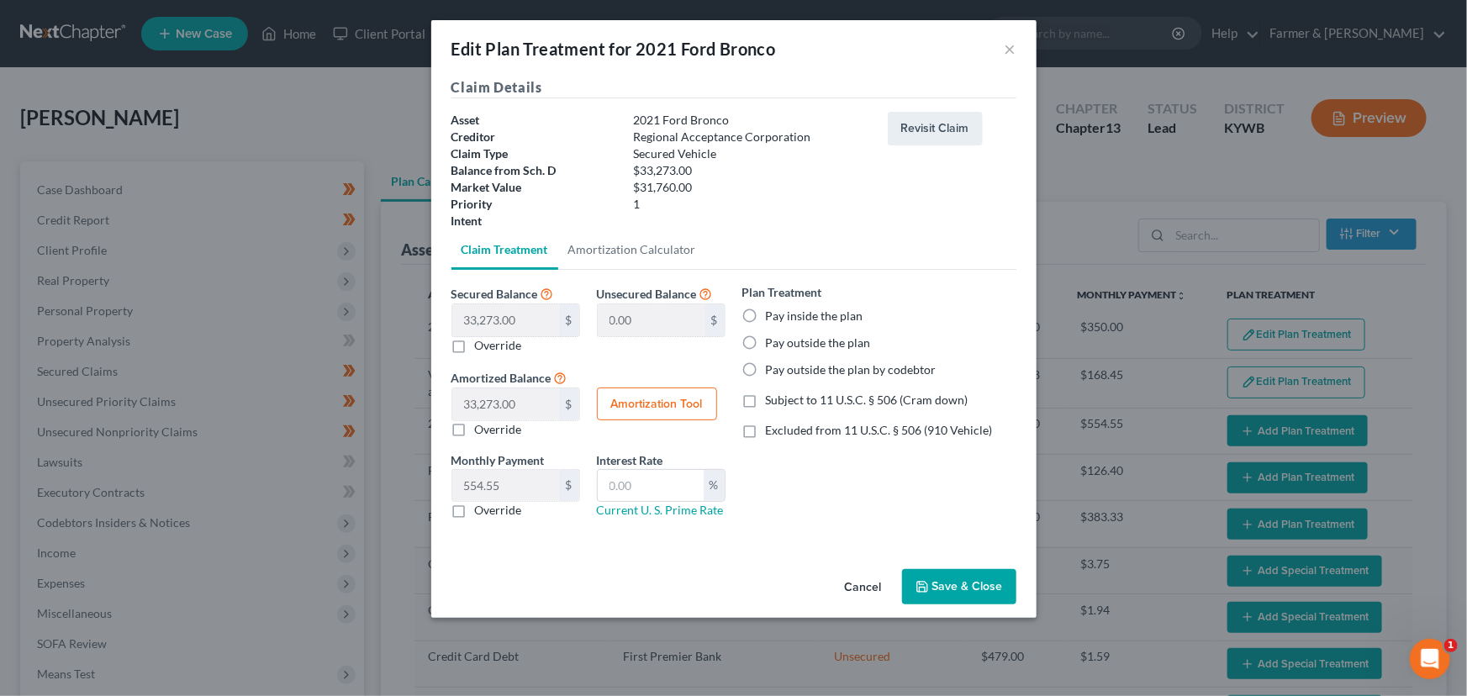
click at [766, 402] on label "Subject to 11 U.S.C. § 506 (Cram down)" at bounding box center [867, 400] width 203 height 17
click at [773, 402] on input "Subject to 11 U.S.C. § 506 (Cram down)" at bounding box center [778, 397] width 11 height 11
click at [766, 320] on label "Pay inside the plan" at bounding box center [815, 316] width 98 height 17
click at [773, 319] on input "Pay inside the plan" at bounding box center [778, 313] width 11 height 11
click at [688, 494] on input "text" at bounding box center [651, 486] width 106 height 32
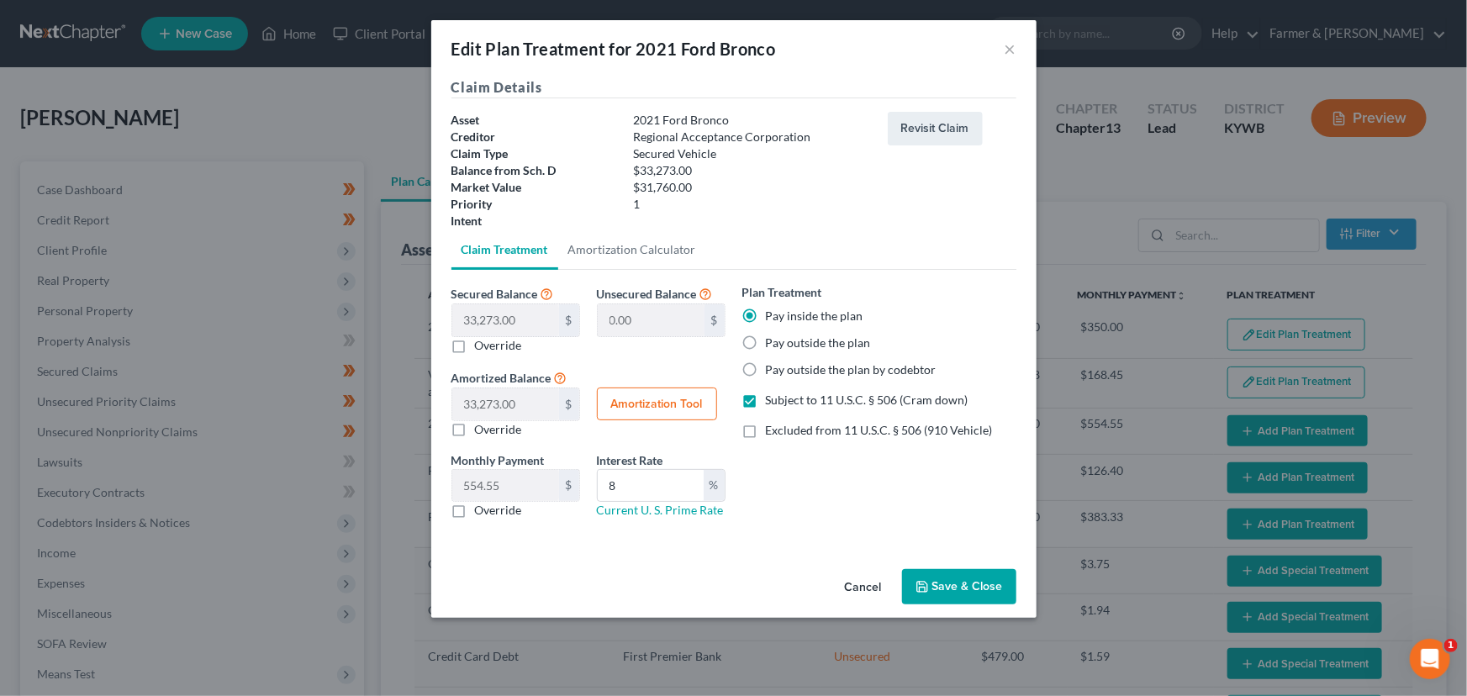
click at [675, 402] on button "Amortization Tool" at bounding box center [657, 405] width 120 height 34
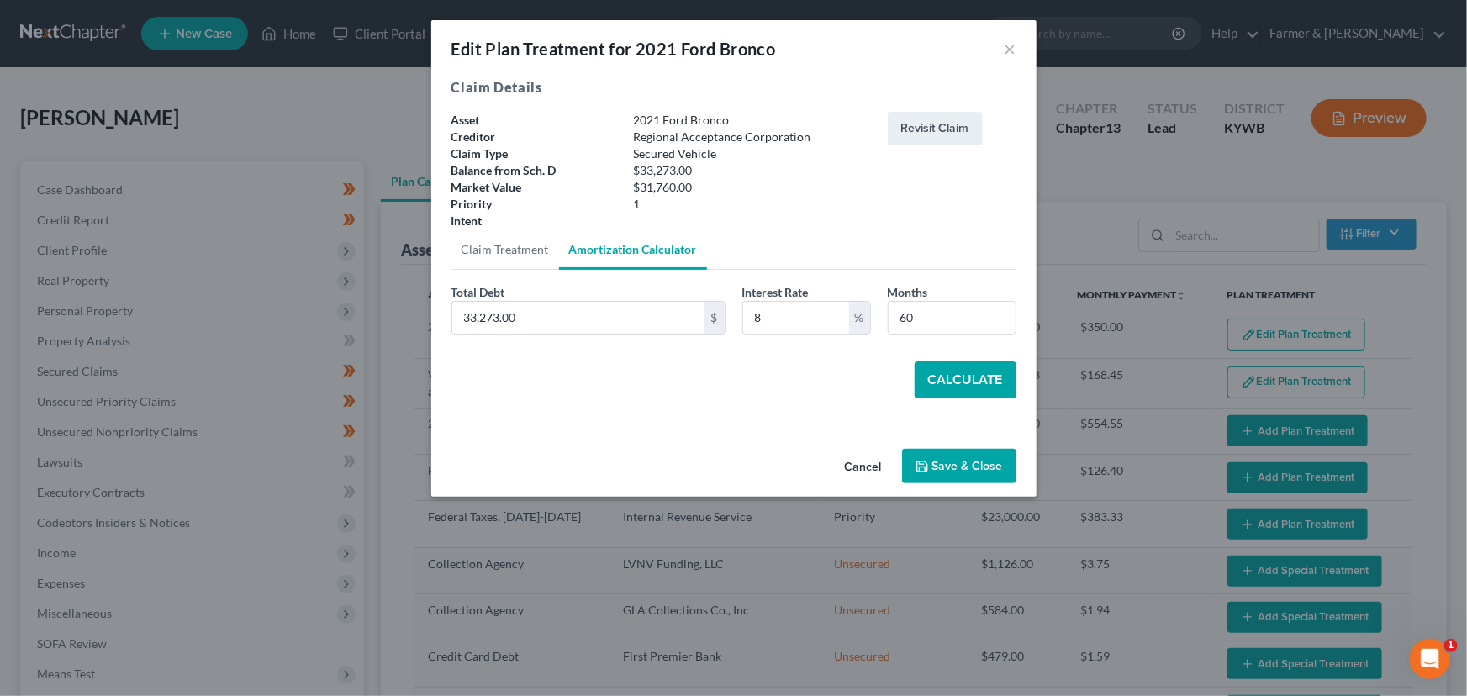
click at [936, 385] on button "Calculate" at bounding box center [966, 379] width 102 height 37
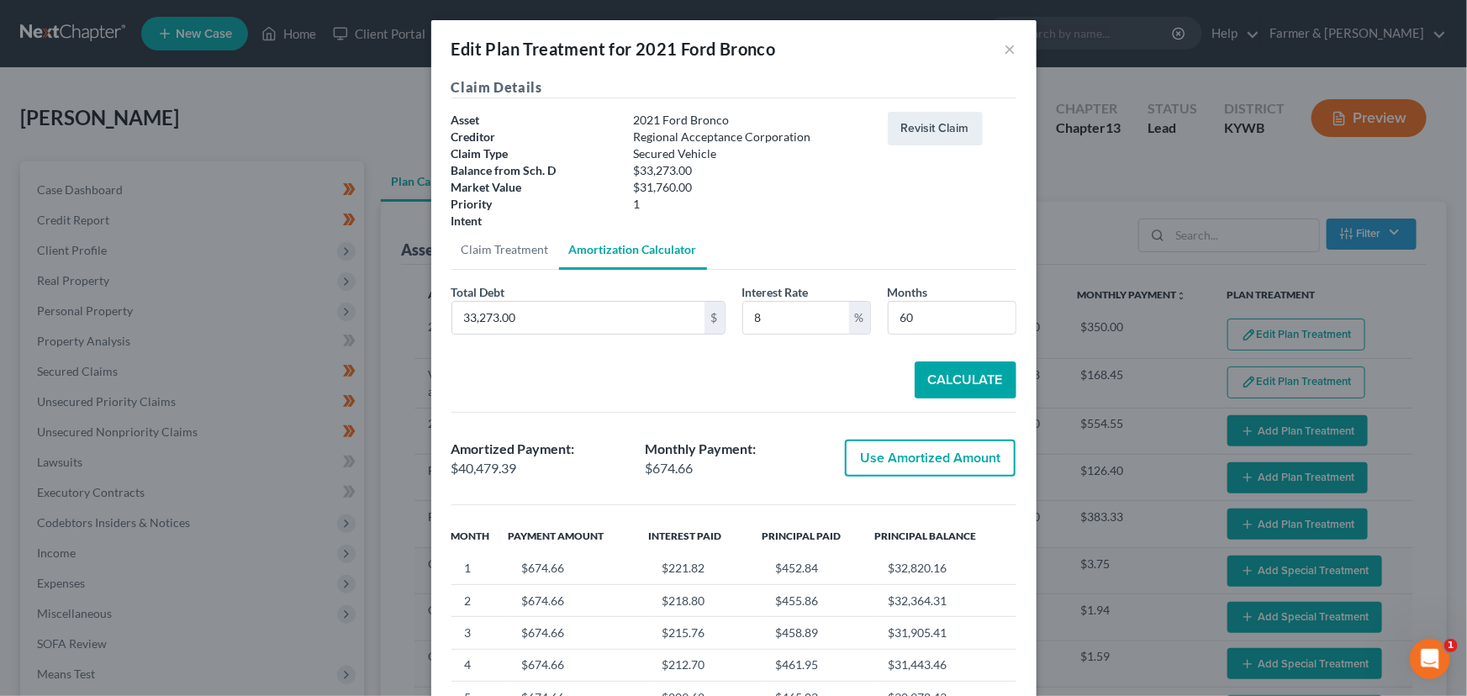
click at [866, 451] on button "Use Amortized Amount" at bounding box center [930, 458] width 171 height 37
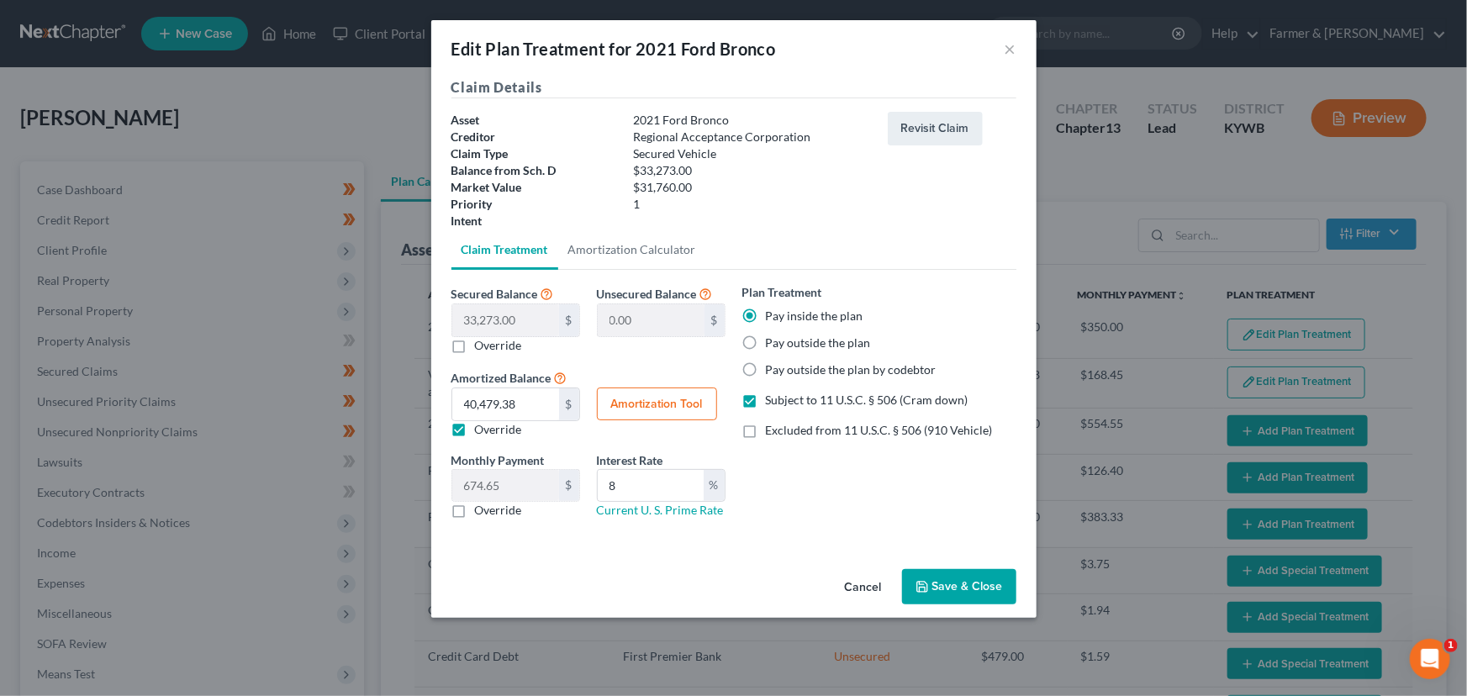
click at [970, 581] on button "Save & Close" at bounding box center [959, 586] width 114 height 35
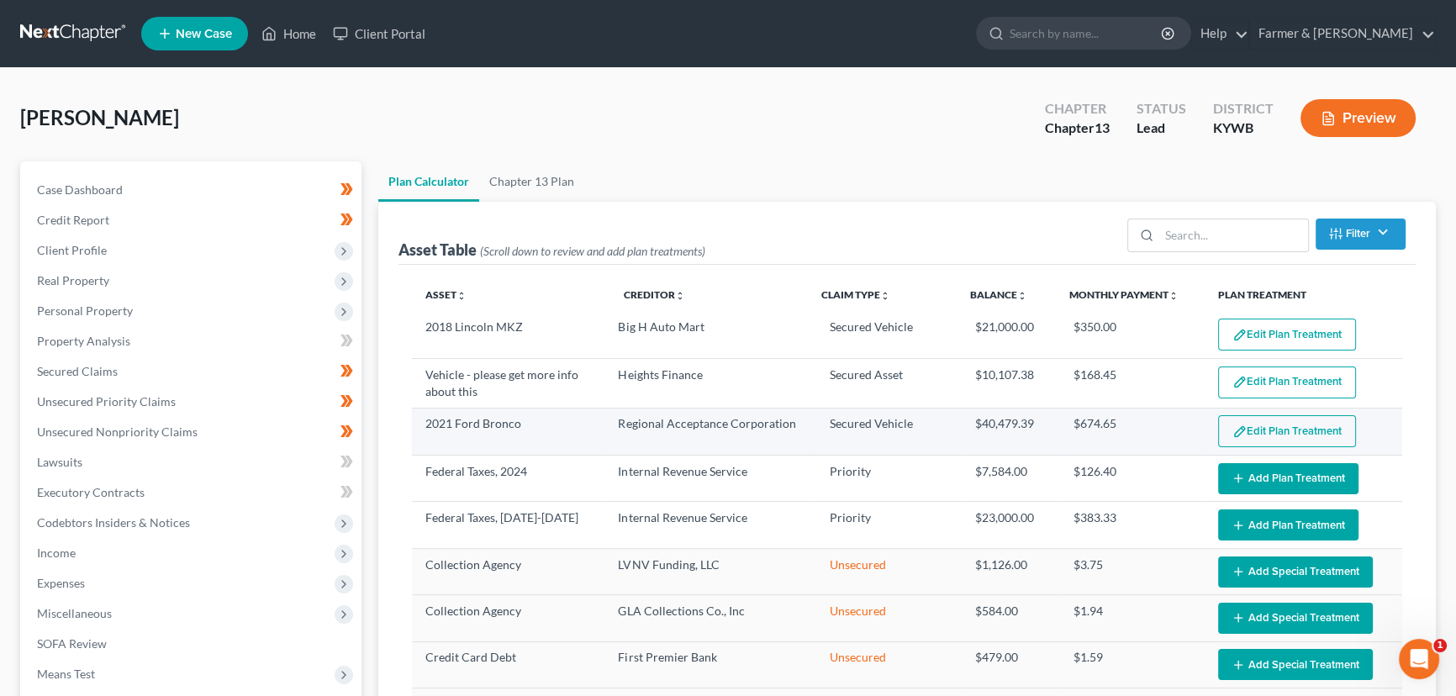
scroll to position [76, 0]
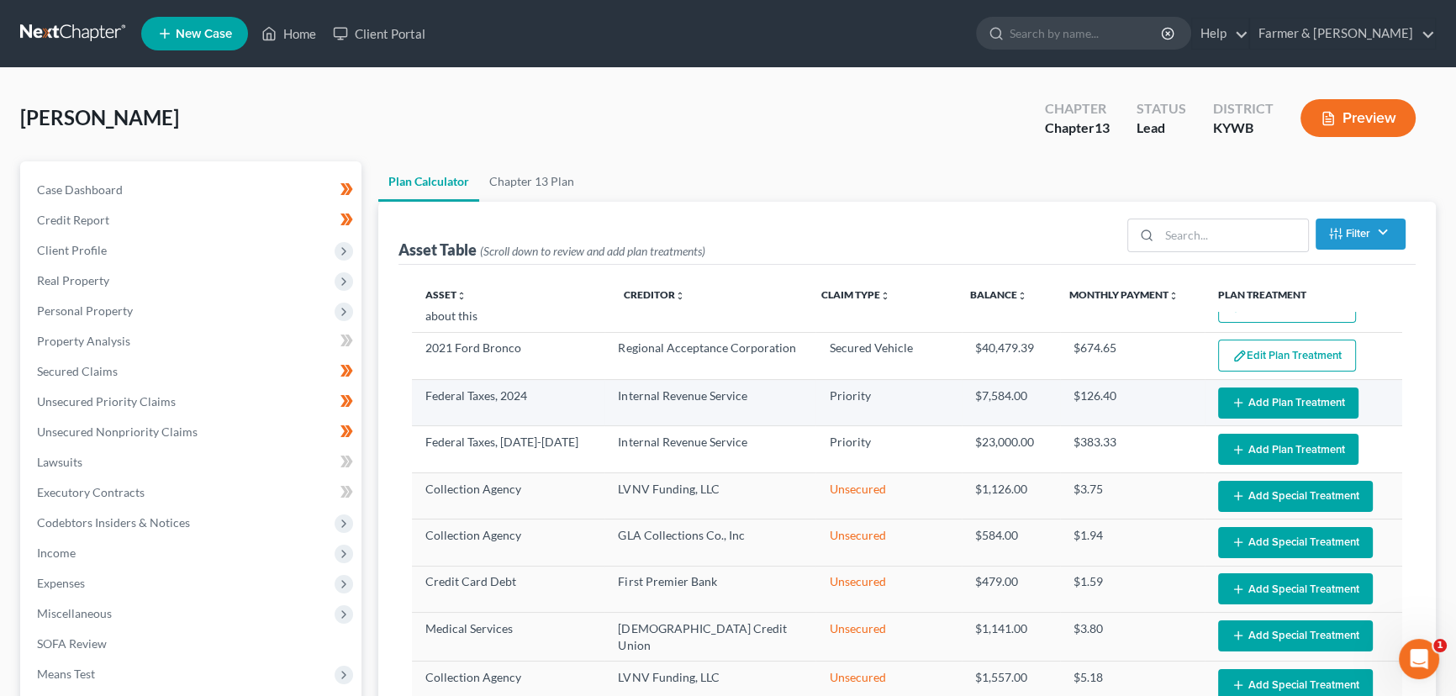
click at [1237, 408] on button "Add Plan Treatment" at bounding box center [1288, 403] width 140 height 31
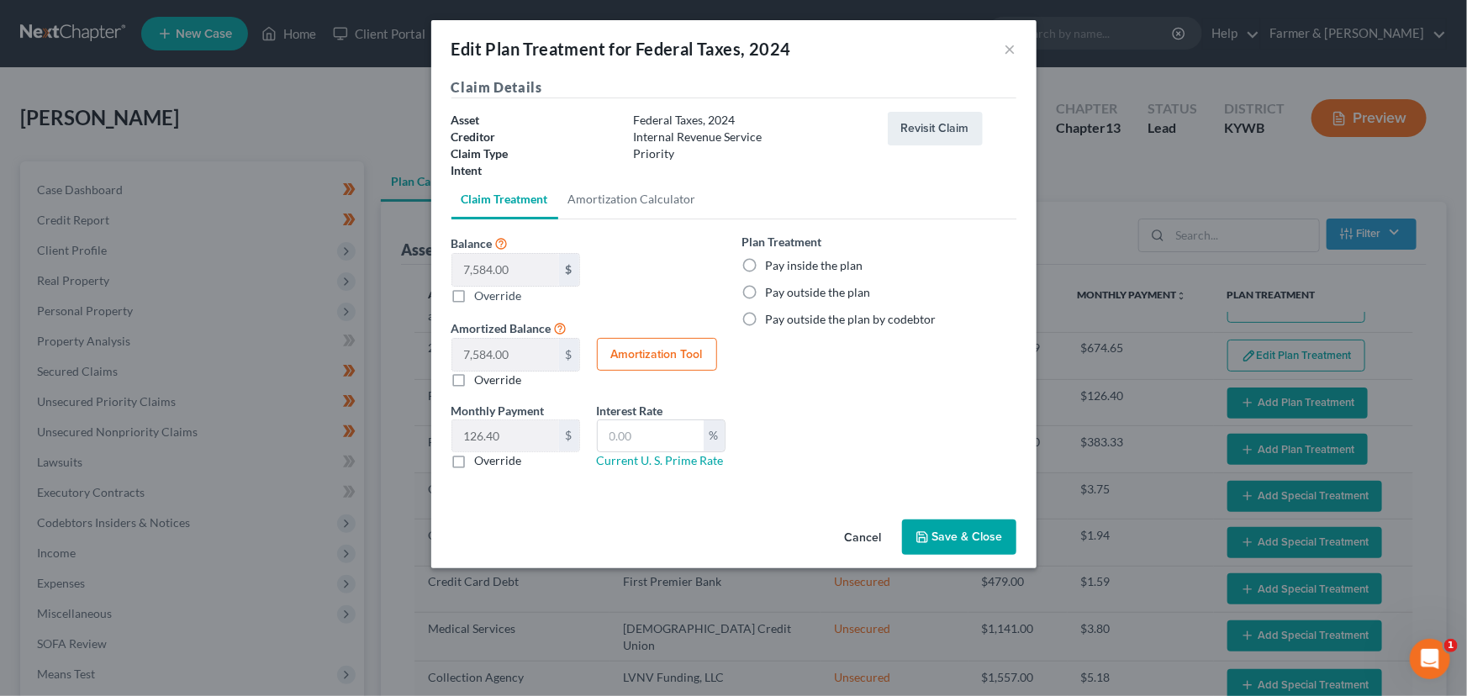
click at [795, 269] on label "Pay inside the plan" at bounding box center [815, 265] width 98 height 17
click at [783, 268] on input "Pay inside the plan" at bounding box center [778, 262] width 11 height 11
click at [947, 545] on button "Save & Close" at bounding box center [959, 537] width 114 height 35
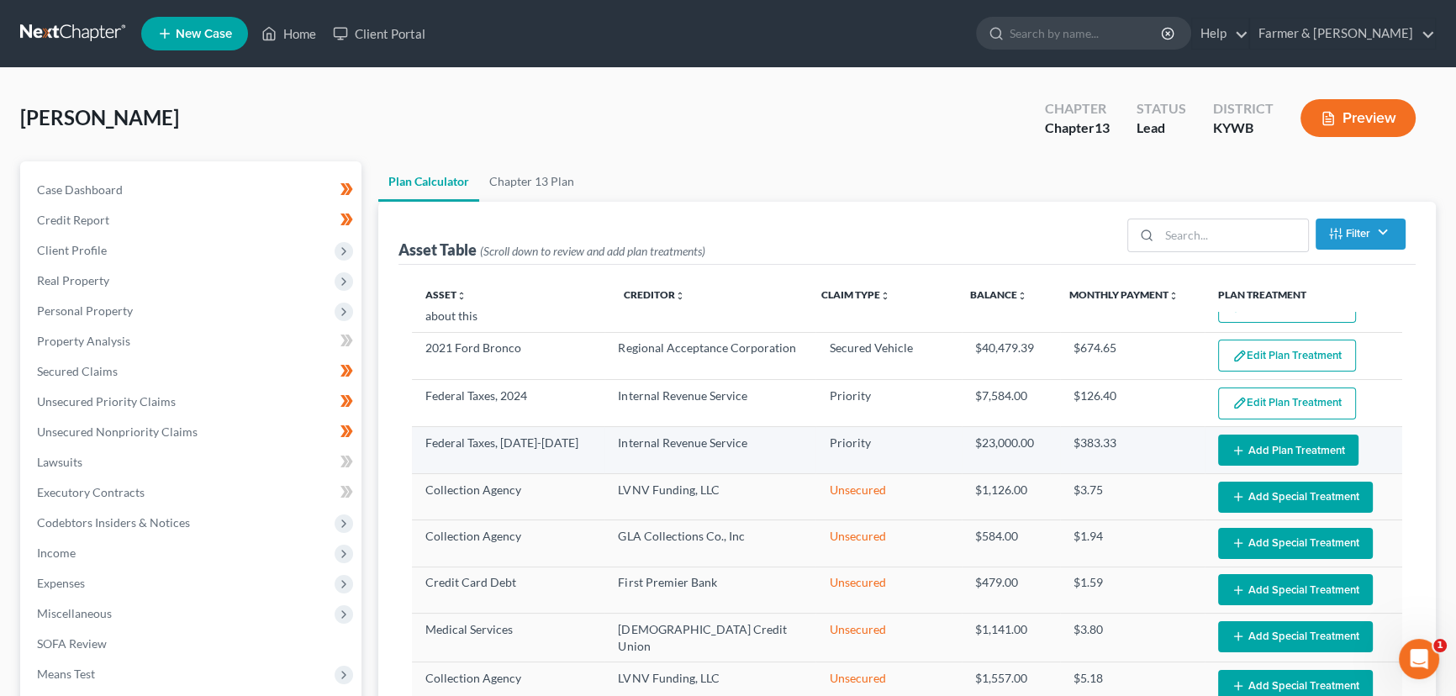
click at [1235, 445] on icon "button" at bounding box center [1238, 450] width 13 height 13
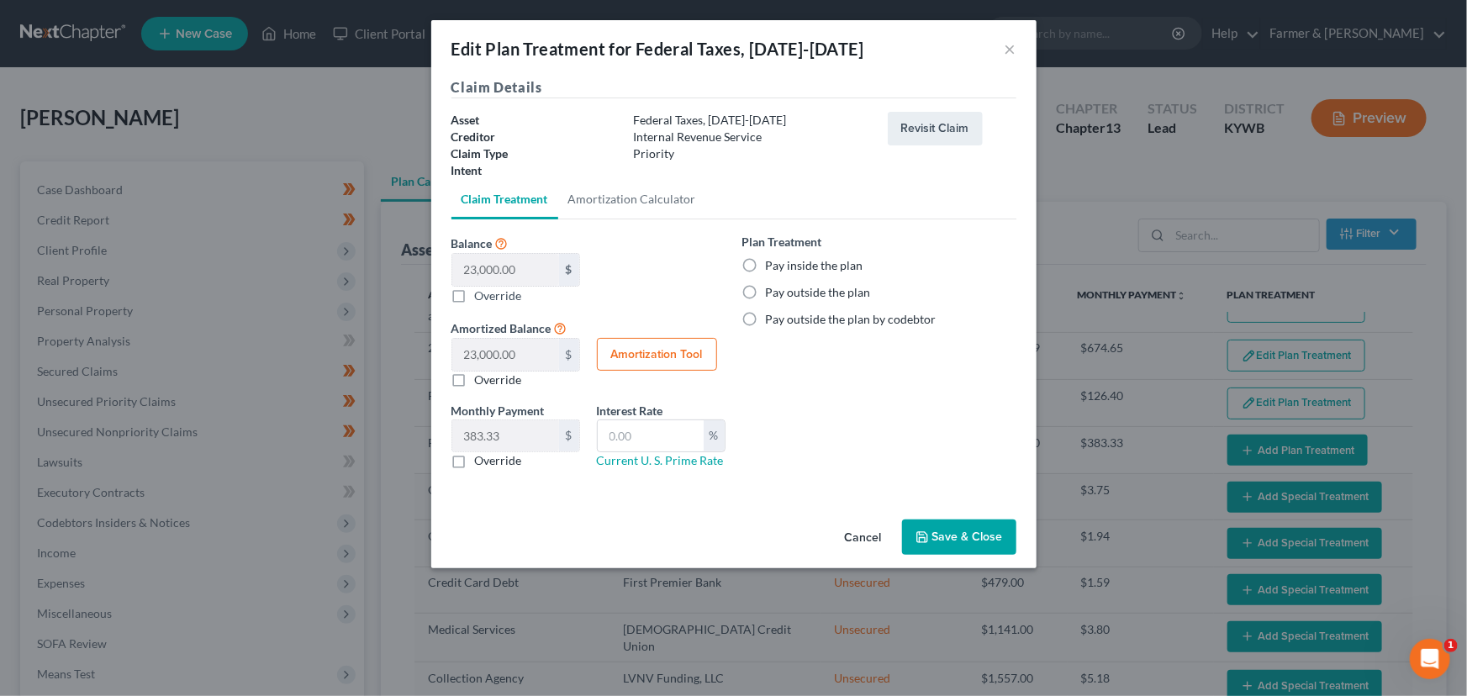
click at [766, 273] on label "Pay inside the plan" at bounding box center [815, 265] width 98 height 17
click at [773, 268] on input "Pay inside the plan" at bounding box center [778, 262] width 11 height 11
click at [936, 530] on button "Save & Close" at bounding box center [959, 537] width 114 height 35
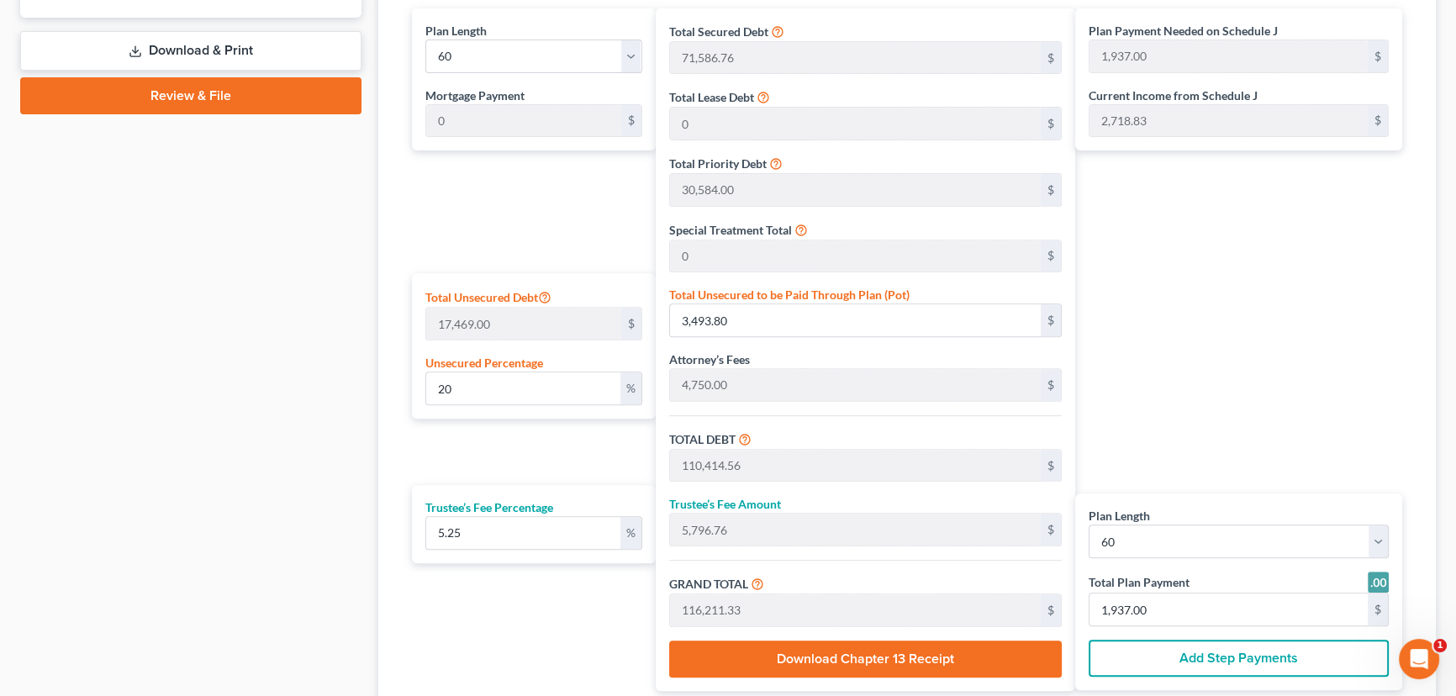
scroll to position [841, 0]
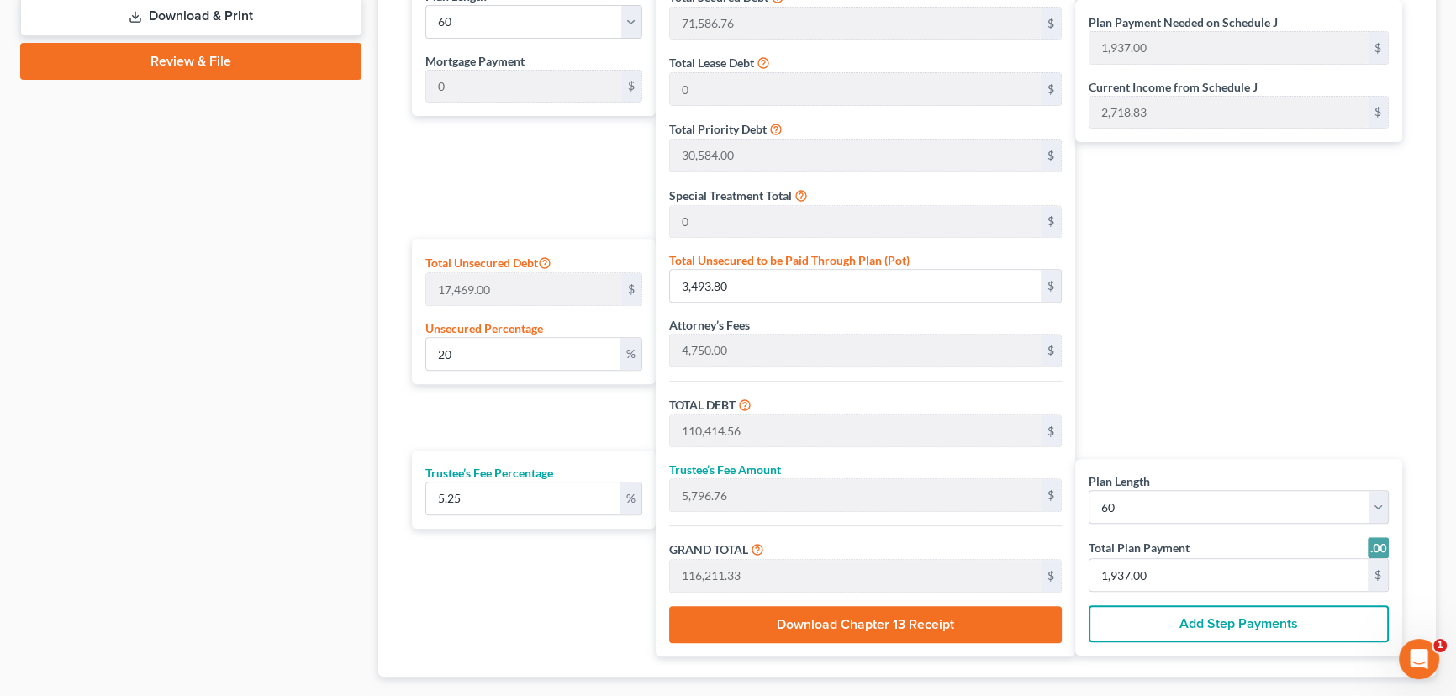
click at [1199, 390] on div "Plan Payment Needed on Schedule J 1,937.00 $ Current Income from Schedule J 2,7…" at bounding box center [1242, 315] width 335 height 683
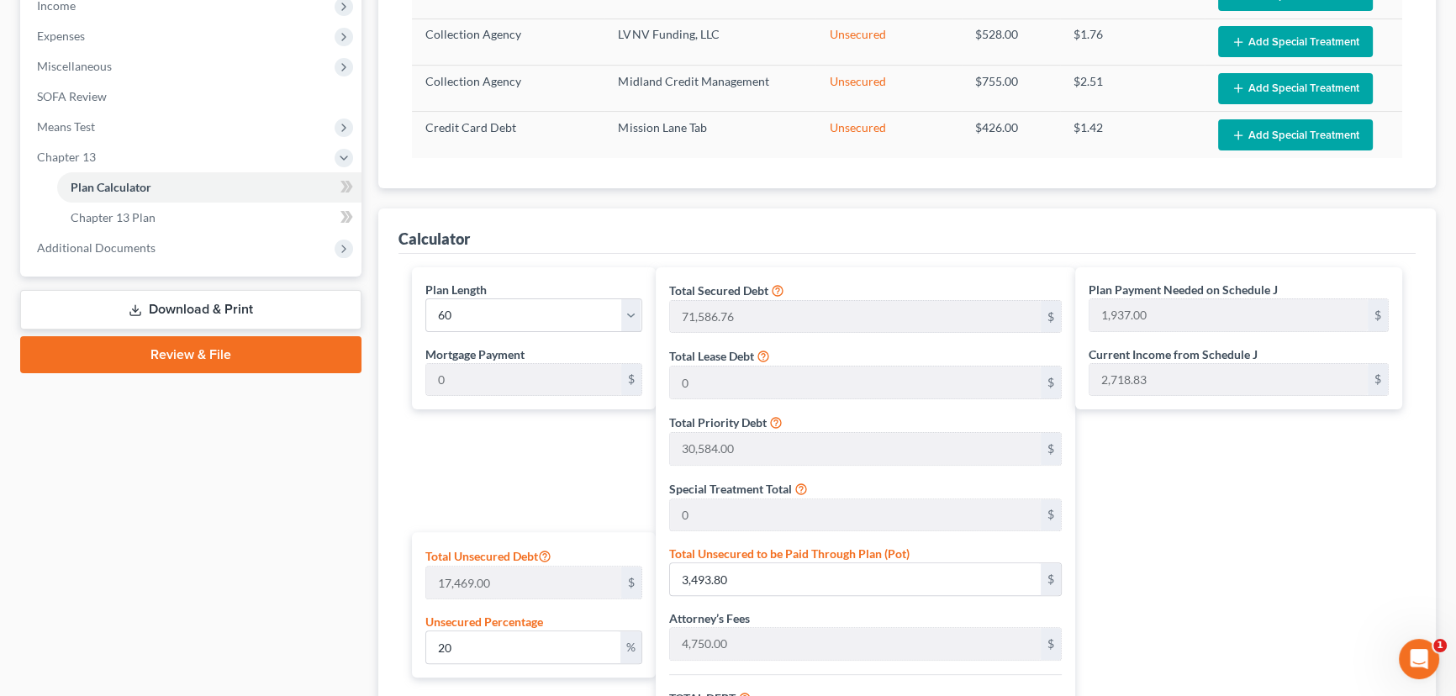
scroll to position [535, 0]
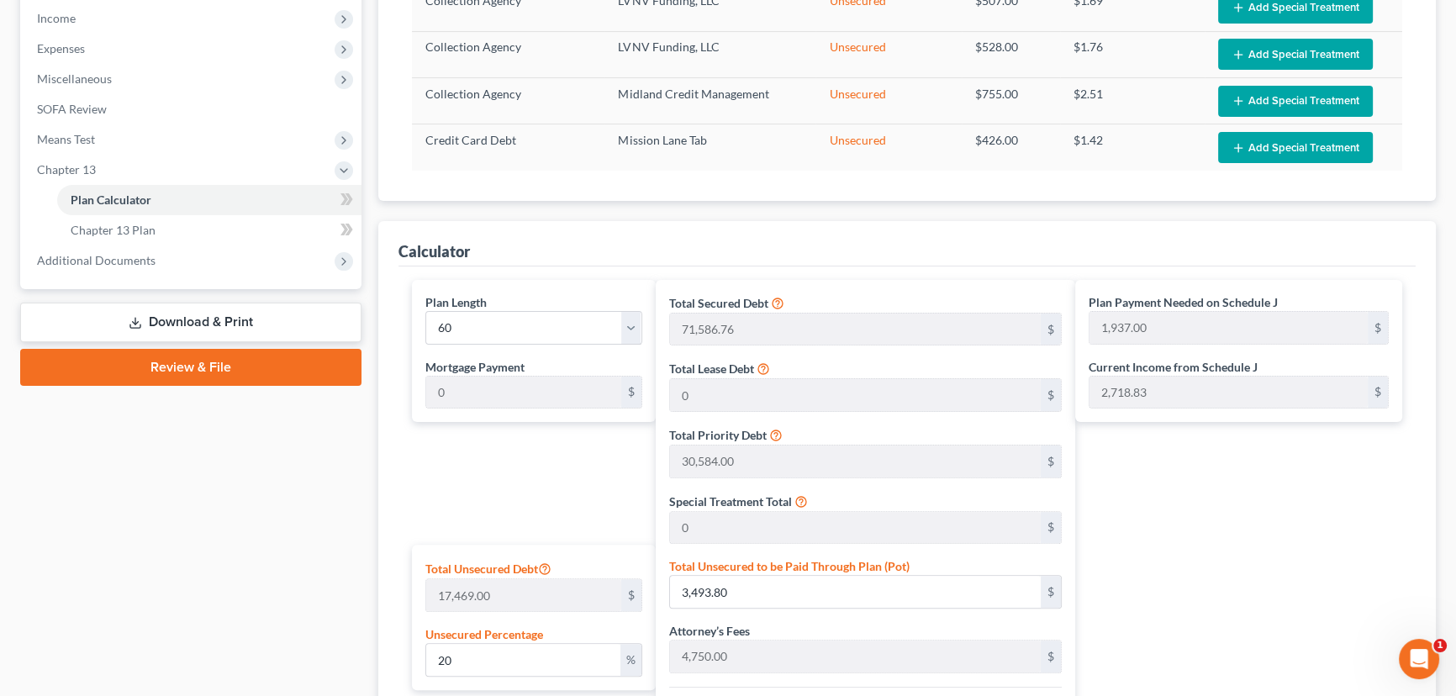
click at [352, 199] on div "New" at bounding box center [336, 217] width 34 height 39
click at [346, 198] on div at bounding box center [345, 200] width 11 height 5
click at [356, 198] on span at bounding box center [346, 201] width 29 height 25
click at [386, 224] on div "Calculator Plan Length 1 2 3 4 5 6 7 8 9 10 11 12 13 14 15 16 17 18 19 20 21 22…" at bounding box center [907, 602] width 1058 height 762
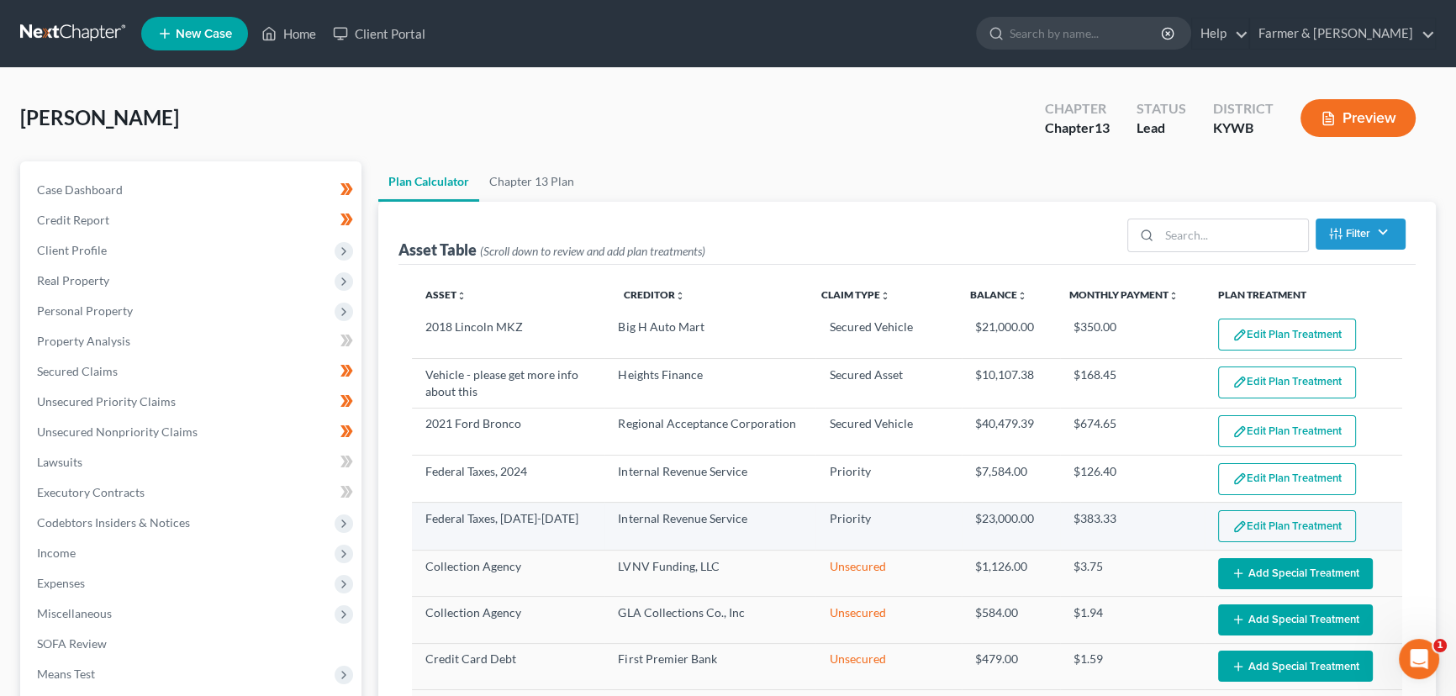
scroll to position [0, 0]
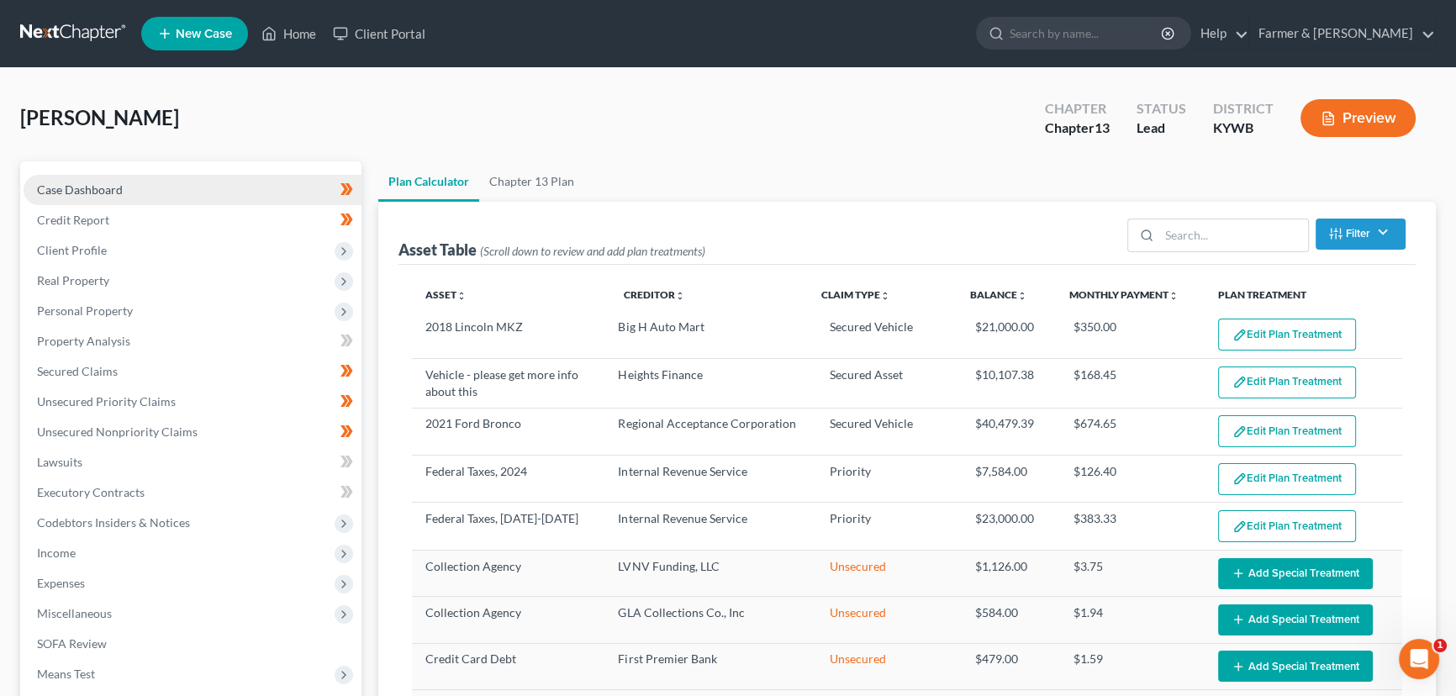
click at [90, 193] on span "Case Dashboard" at bounding box center [80, 189] width 86 height 14
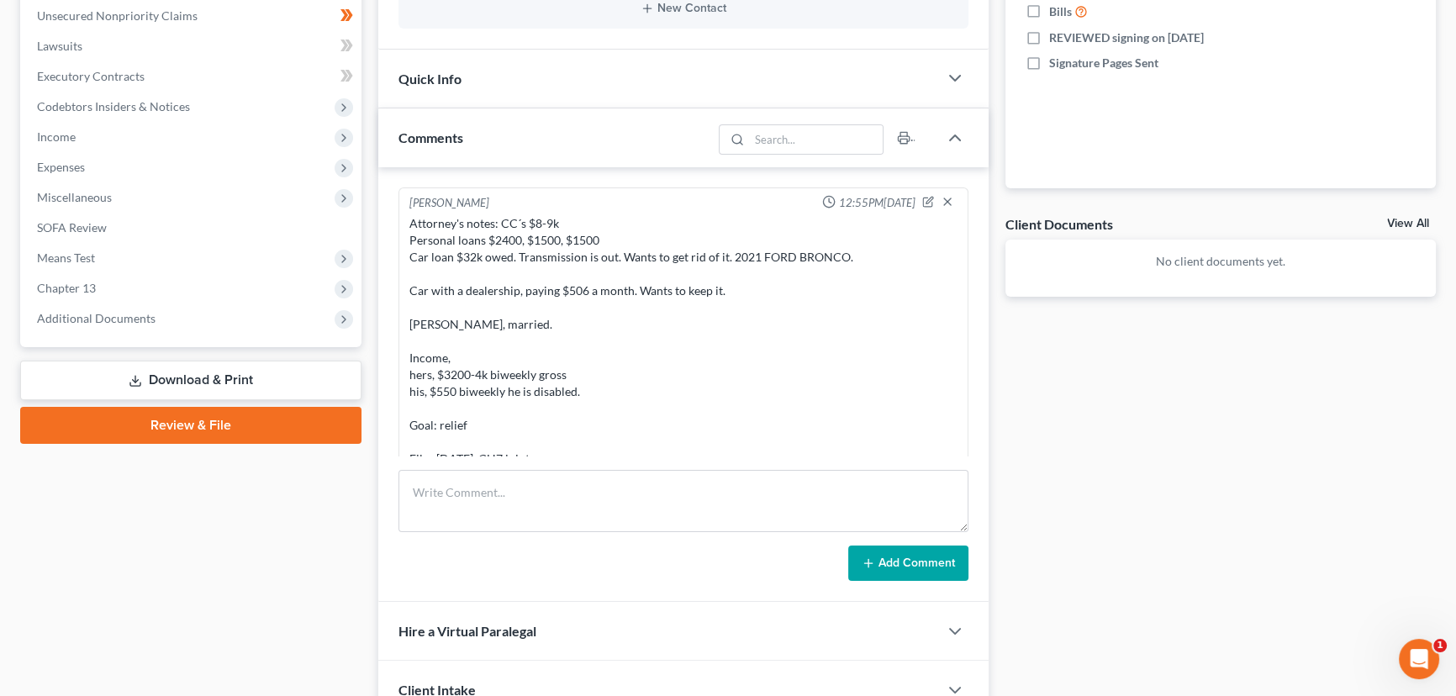
scroll to position [382, 0]
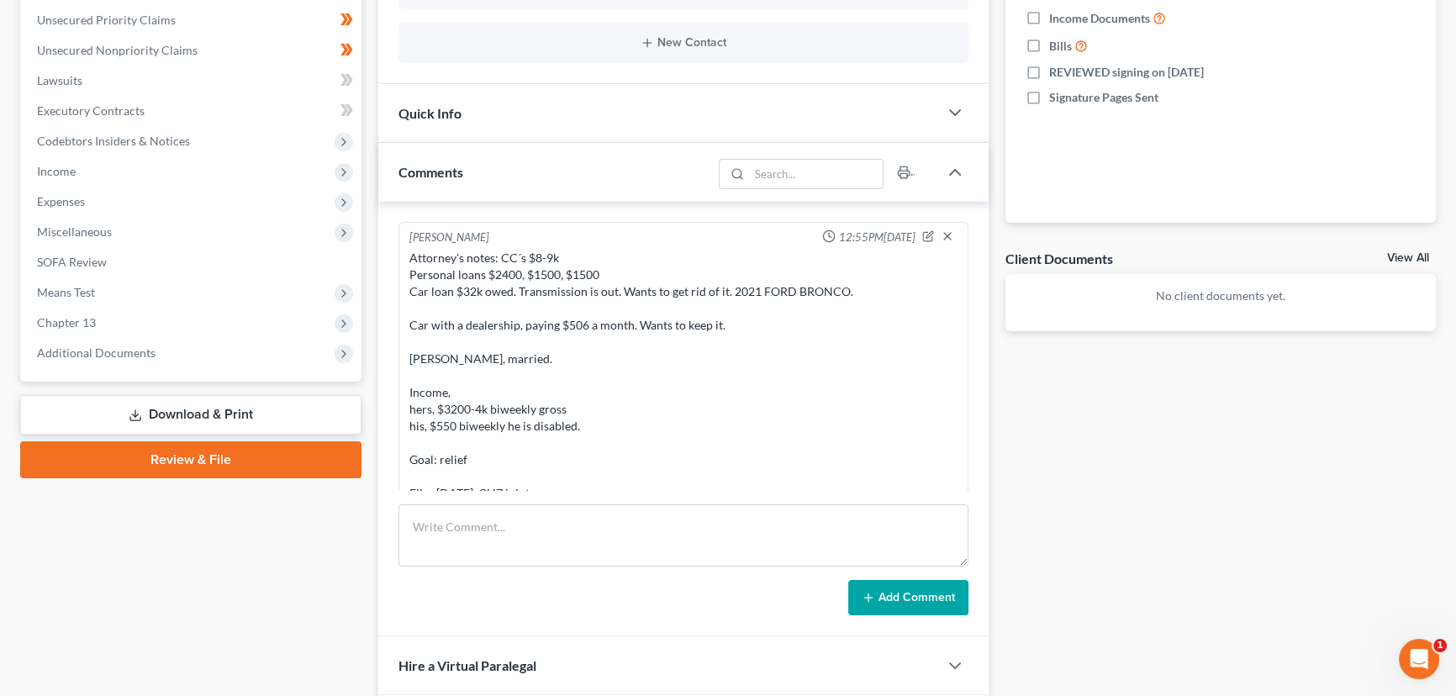
click at [272, 616] on div "Case Dashboard Payments Invoices Payments Payments Credit Report Client Profile" at bounding box center [191, 297] width 358 height 1034
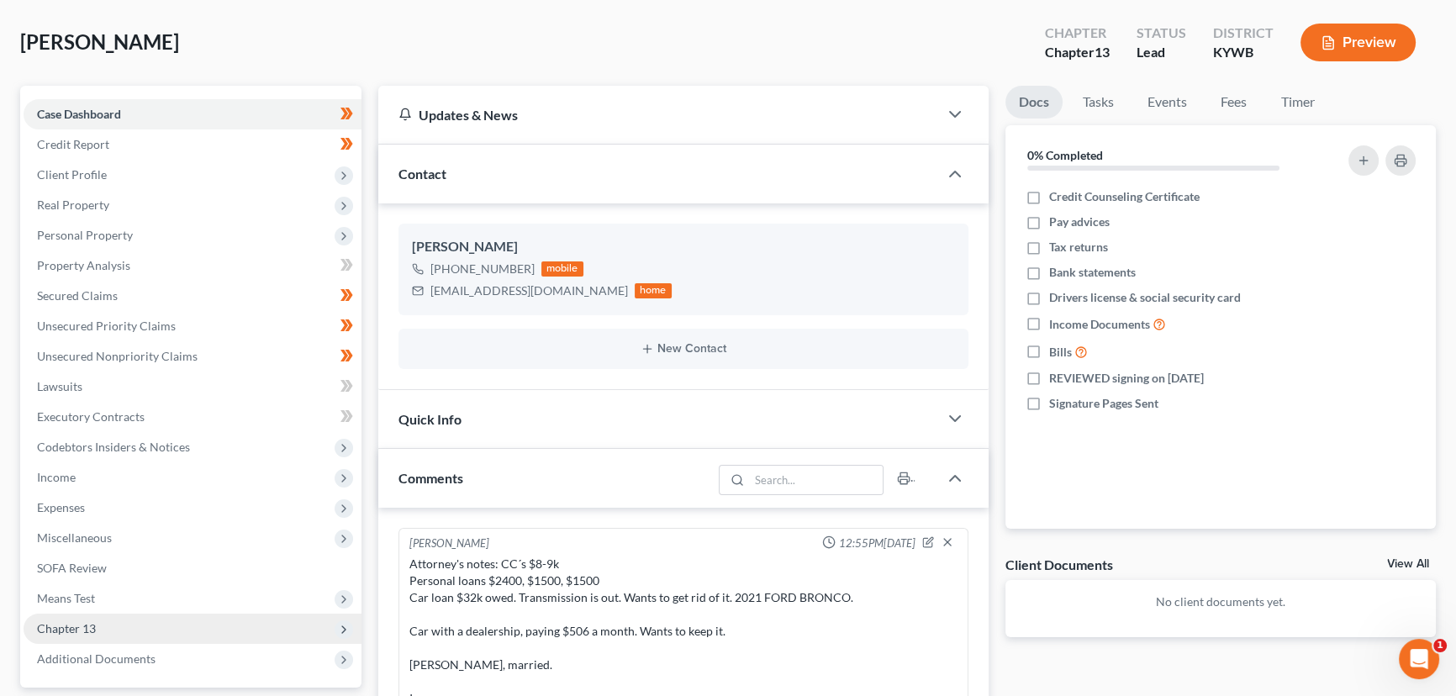
scroll to position [0, 0]
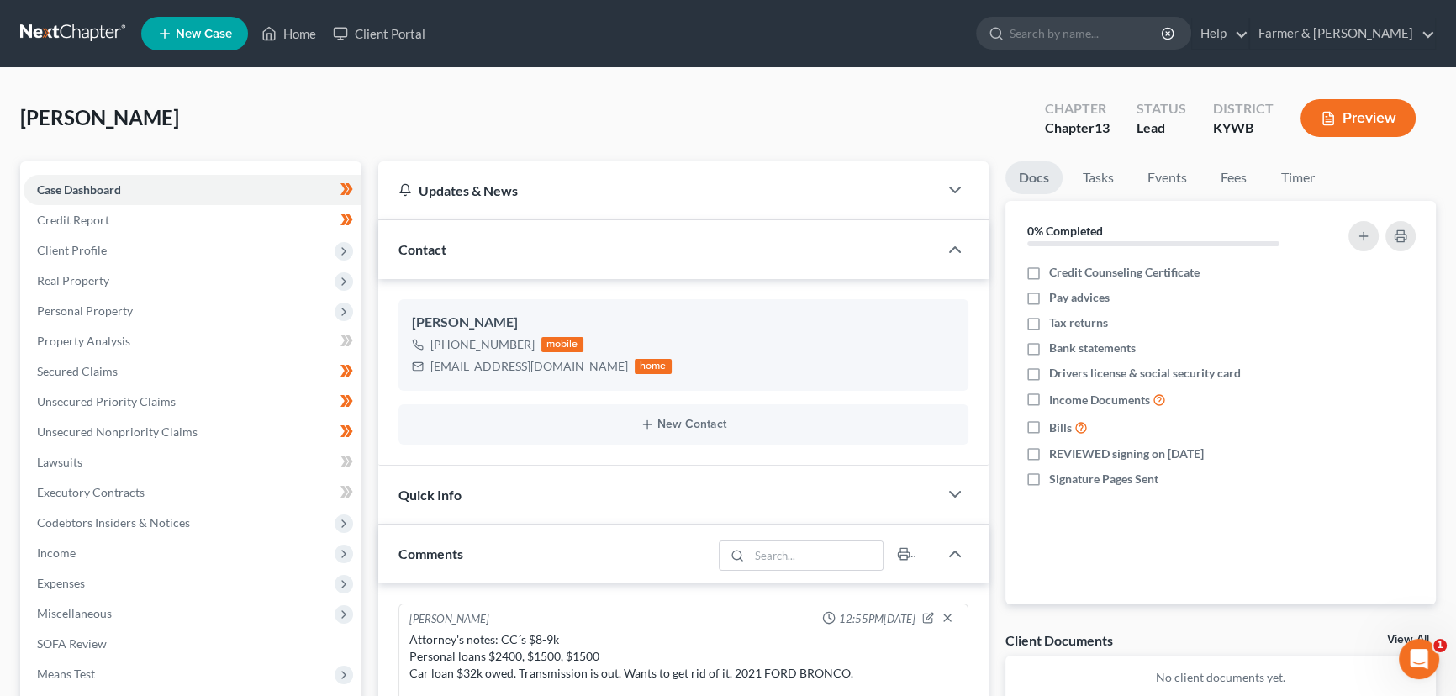
click at [382, 109] on div "[PERSON_NAME] Upgraded Chapter Chapter 13 Status Lead District [GEOGRAPHIC_DATA…" at bounding box center [728, 124] width 1416 height 73
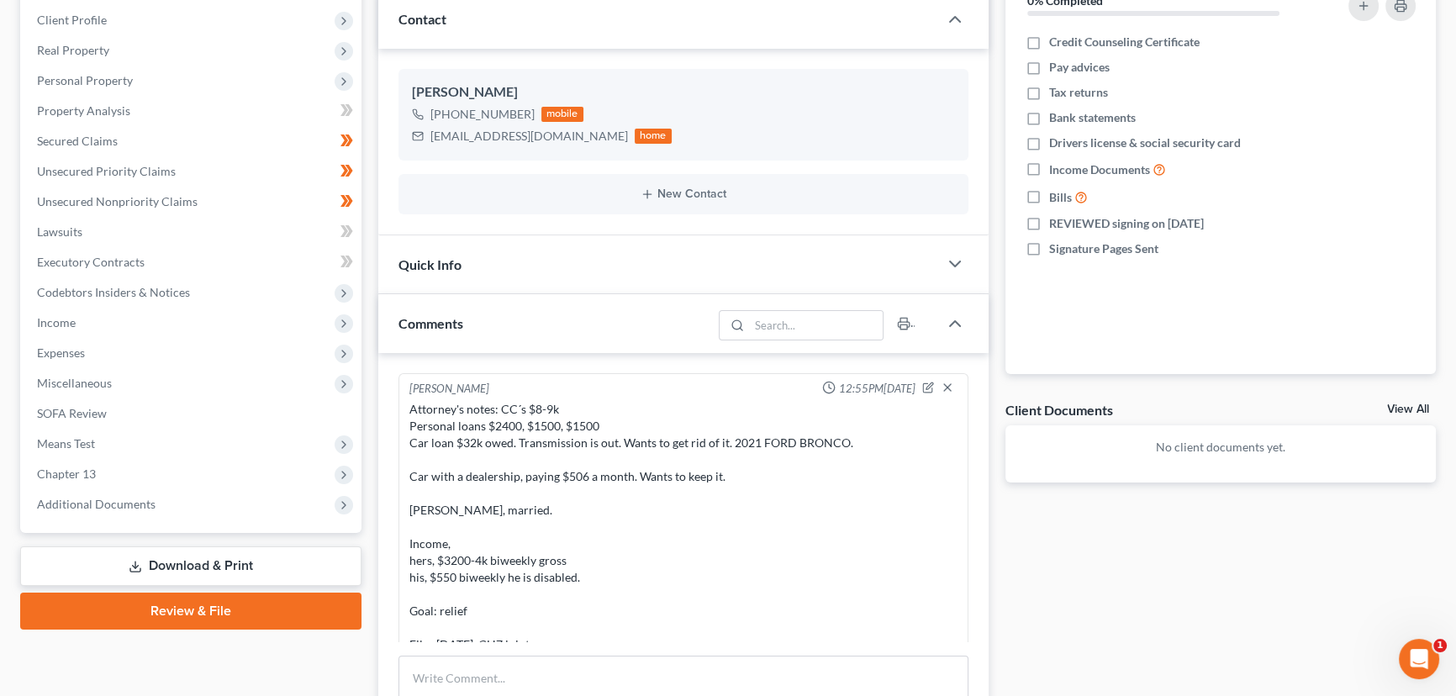
scroll to position [458, 0]
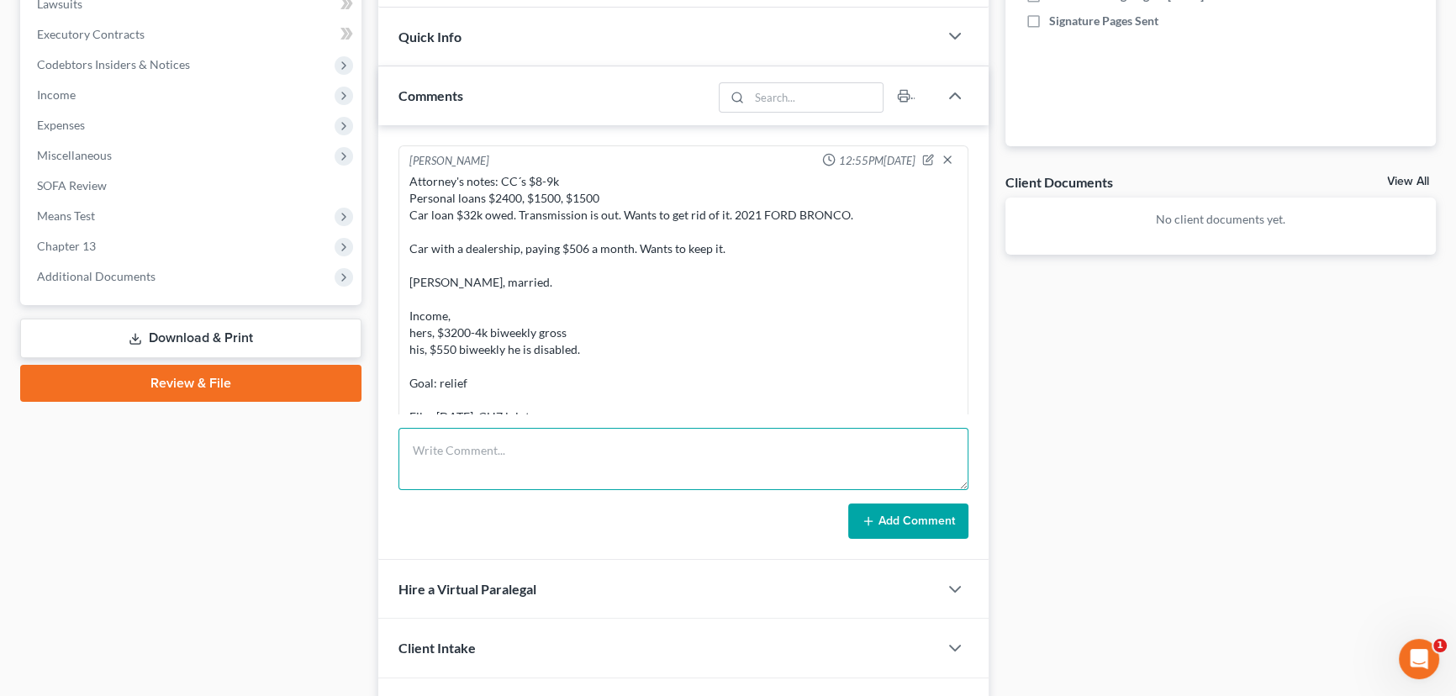
click at [485, 450] on textarea at bounding box center [683, 459] width 570 height 62
click at [428, 454] on textarea at bounding box center [683, 459] width 570 height 62
click at [435, 467] on textarea "Petition preparer notes:" at bounding box center [683, 459] width 570 height 62
paste textarea "⦁ Married, no dependents, rents. ⦁ 2021 Ford Bronco; market value of $29,500.00…"
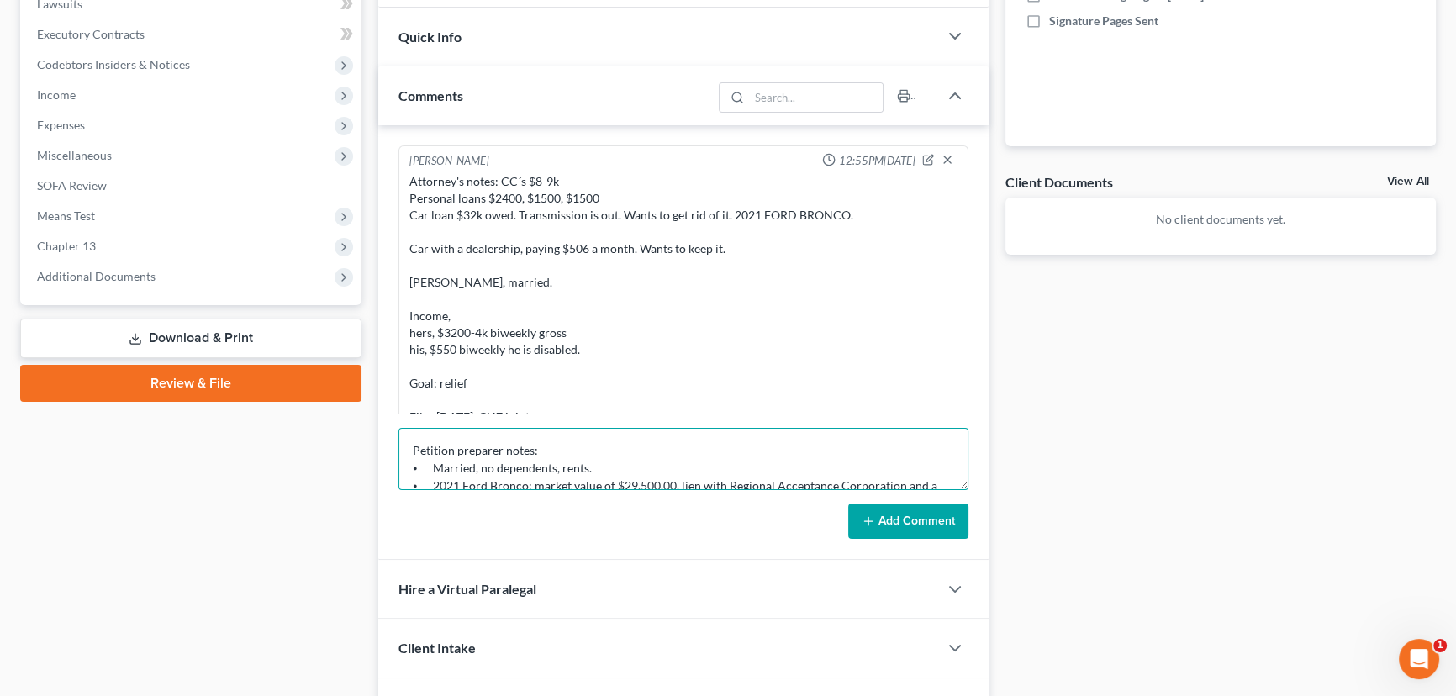
scroll to position [108, 0]
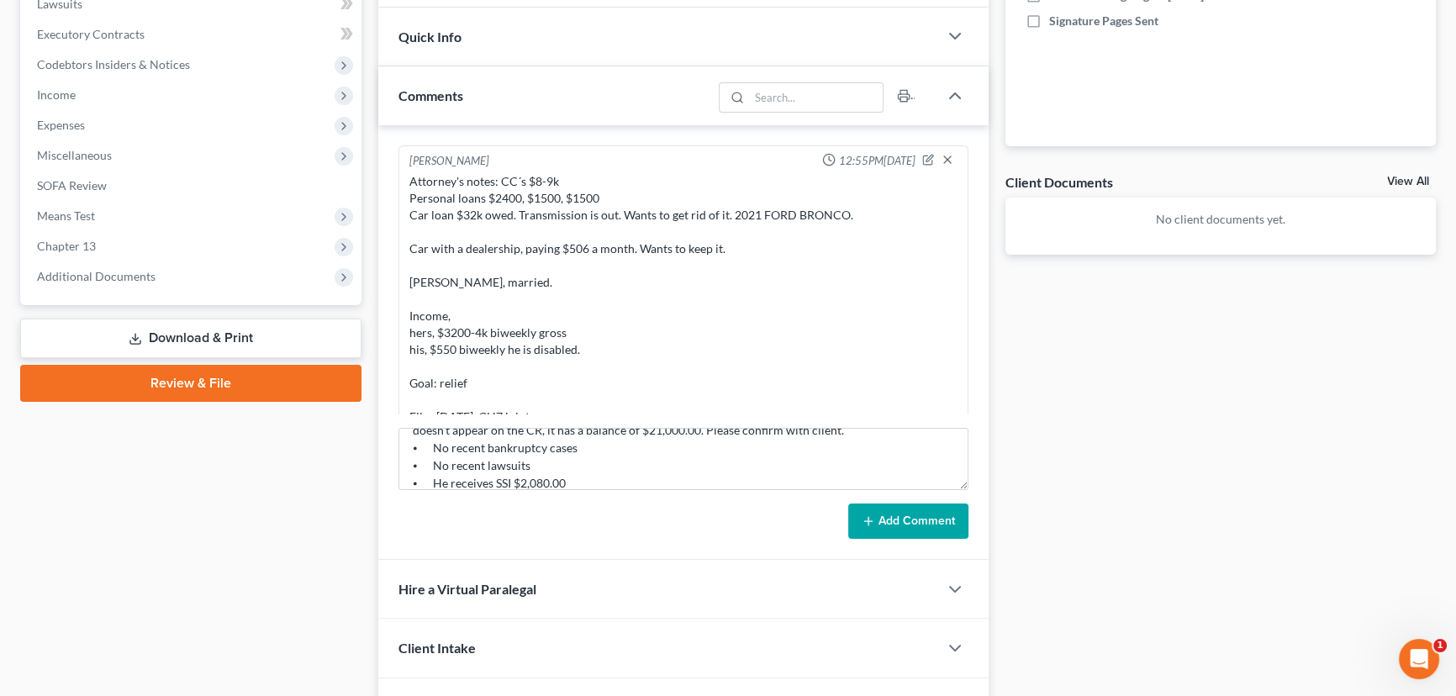
click at [857, 513] on button "Add Comment" at bounding box center [908, 521] width 120 height 35
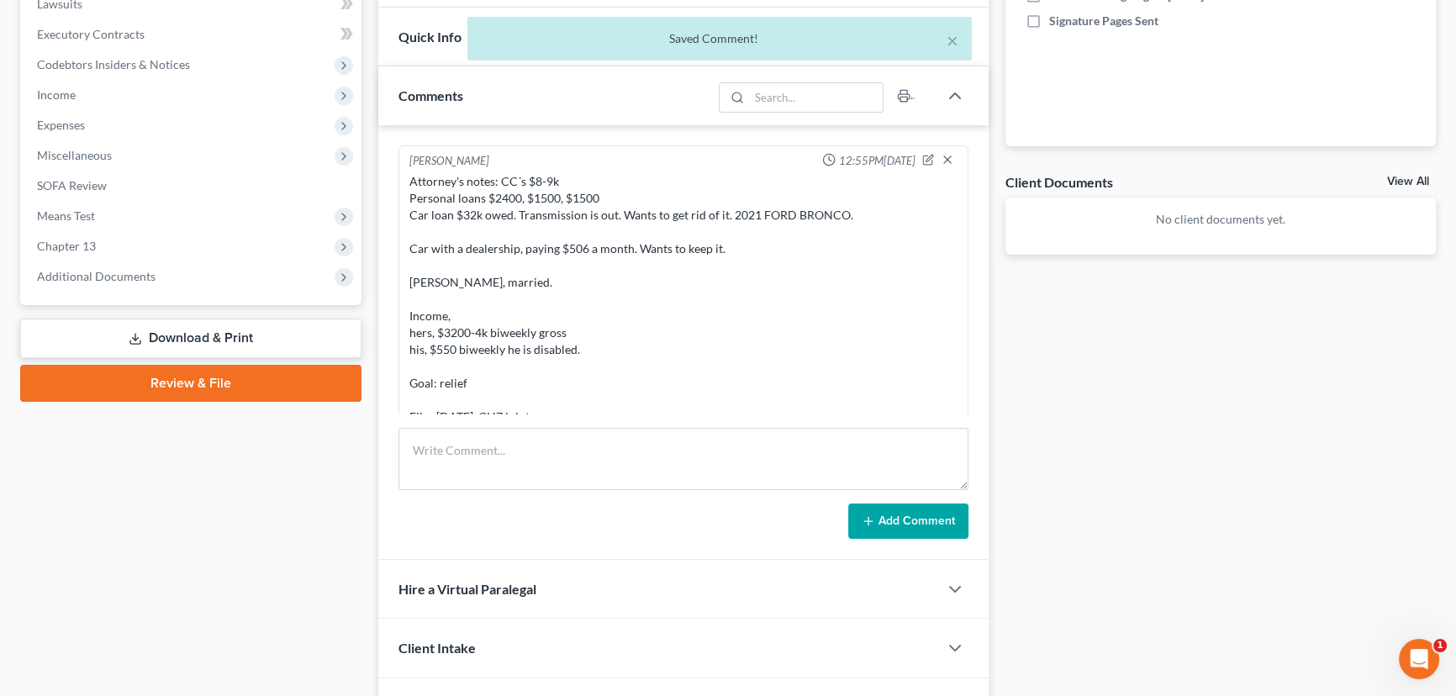
scroll to position [286, 0]
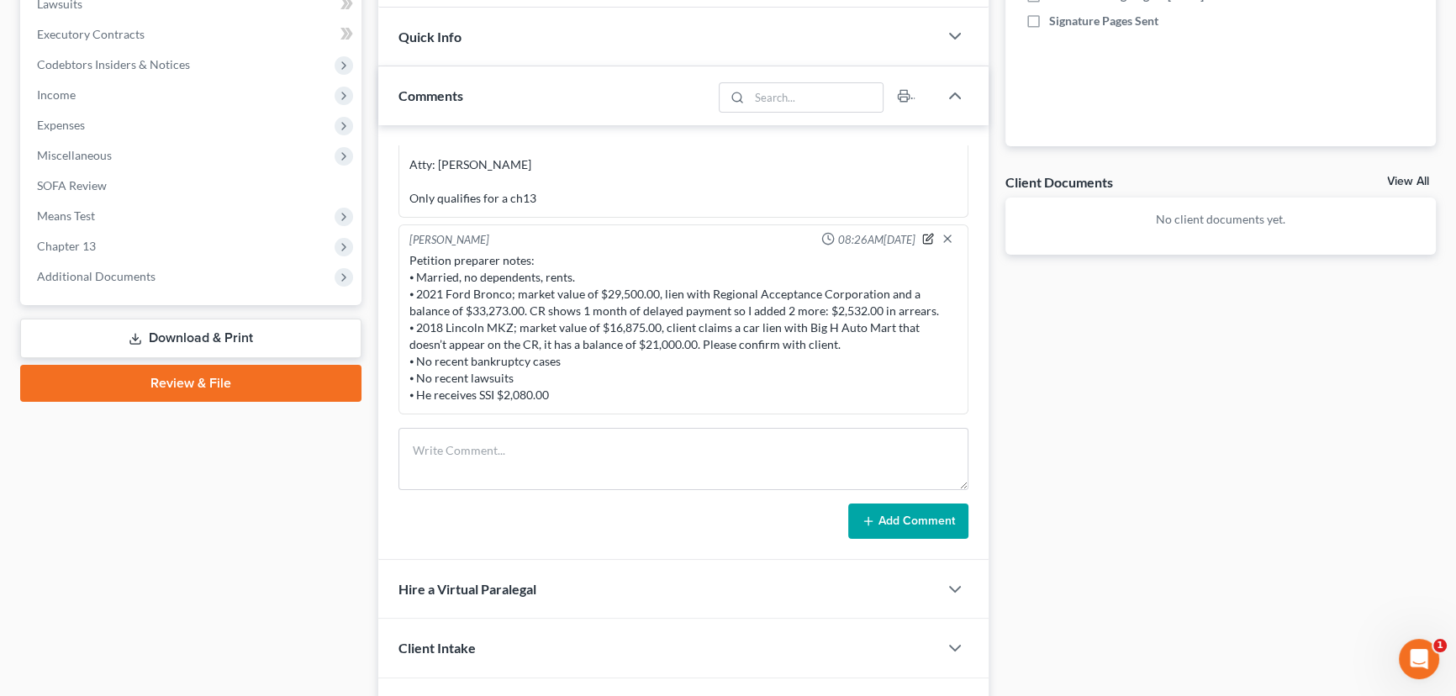
click at [926, 234] on icon "button" at bounding box center [929, 237] width 7 height 7
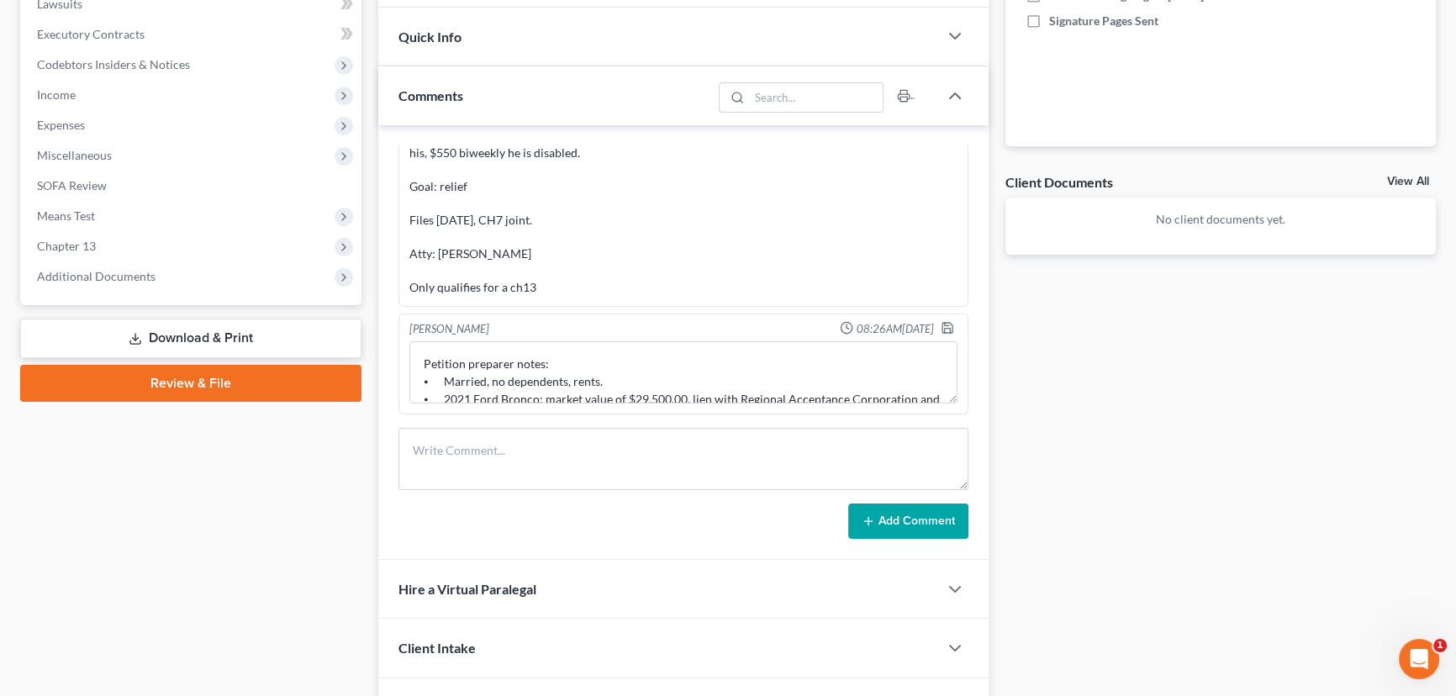
scroll to position [196, 0]
click at [553, 361] on textarea "Petition preparer notes: ⦁ Married, no dependents, rents. ⦁ 2021 Ford Bronco; m…" at bounding box center [683, 373] width 548 height 62
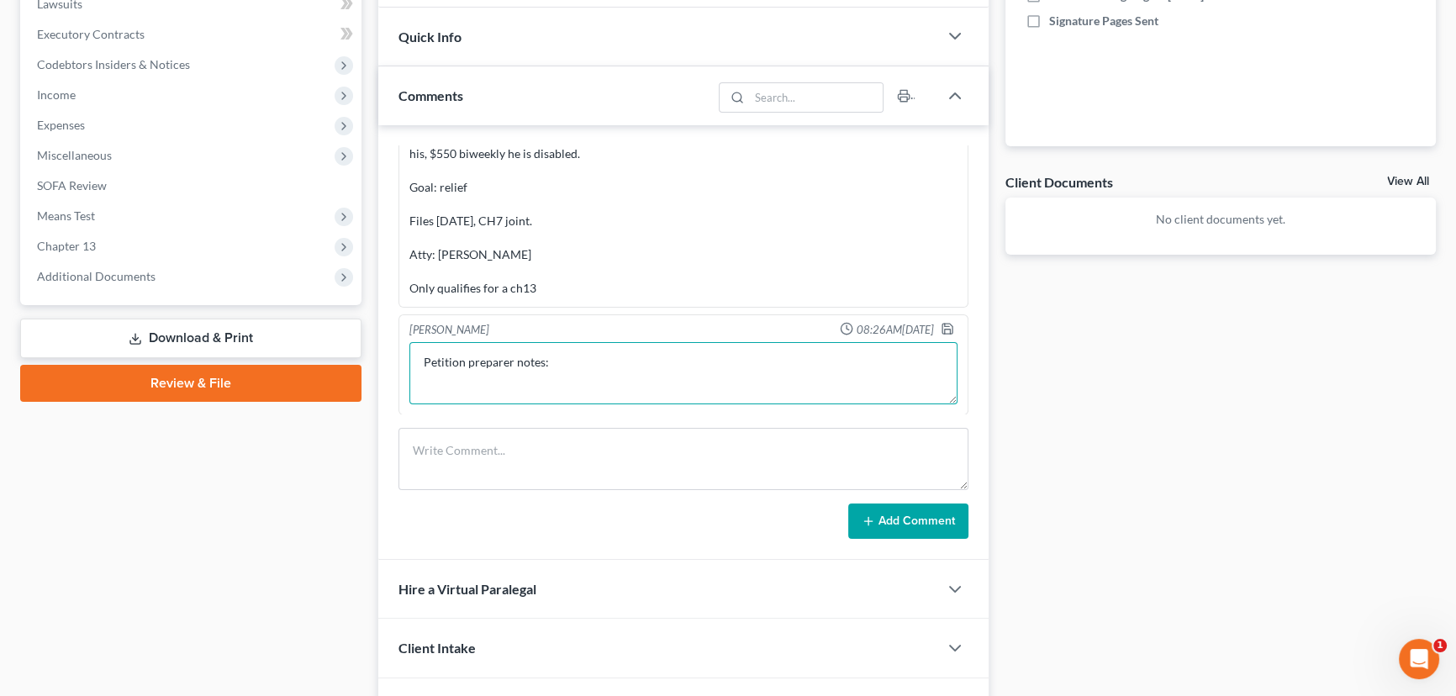
click at [428, 386] on textarea "Petition preparer notes: ⦁ Married, no dependents, rents. ⦁ 2021 Ford Bronco; m…" at bounding box center [683, 373] width 548 height 62
paste textarea "ASSWORD TAXES: kirk37427"
click at [425, 389] on textarea "Petition preparer notes: PASSWORD TAXES: kirk37427 ⦁ Married, no dependents, re…" at bounding box center [683, 373] width 548 height 62
click at [593, 376] on textarea "Petition preparer notes: PASSWORD TAXES: kirk37427 ⦁ Married, no dependents, re…" at bounding box center [683, 373] width 548 height 62
click at [941, 324] on icon "button" at bounding box center [947, 328] width 13 height 13
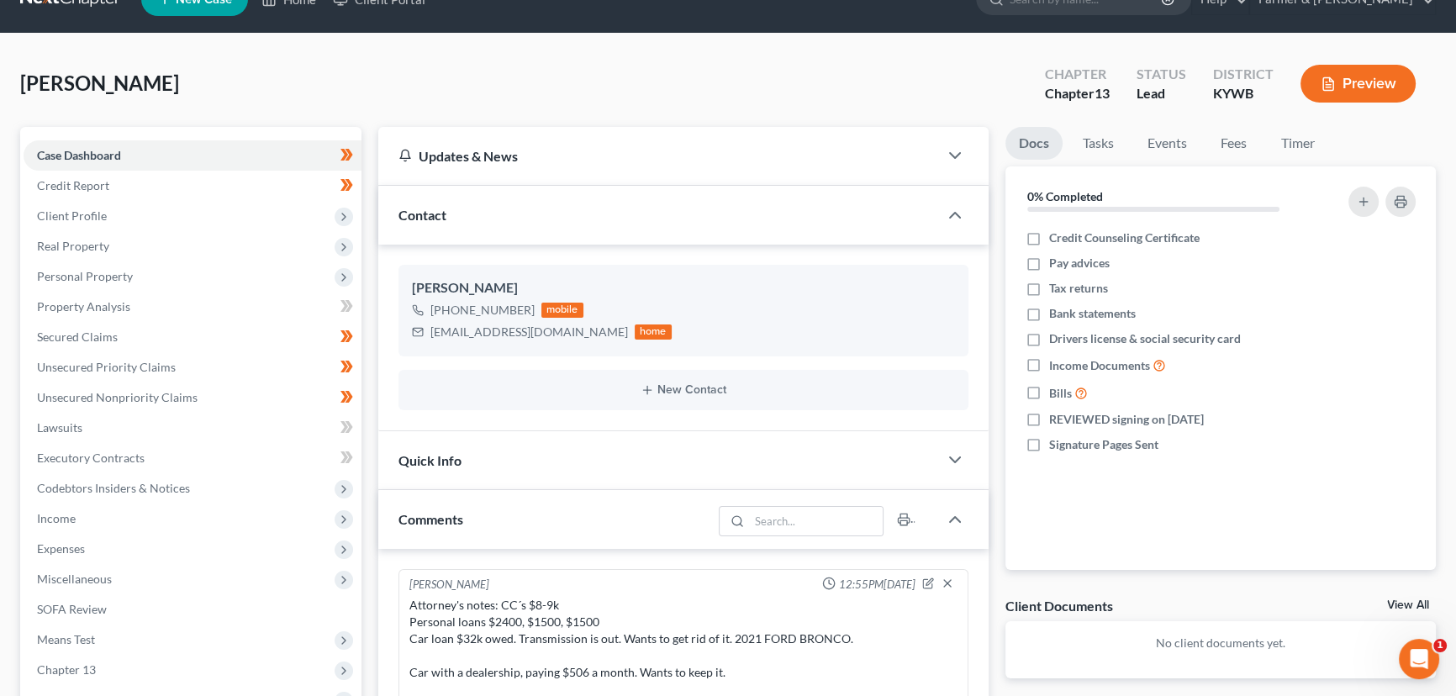
scroll to position [0, 0]
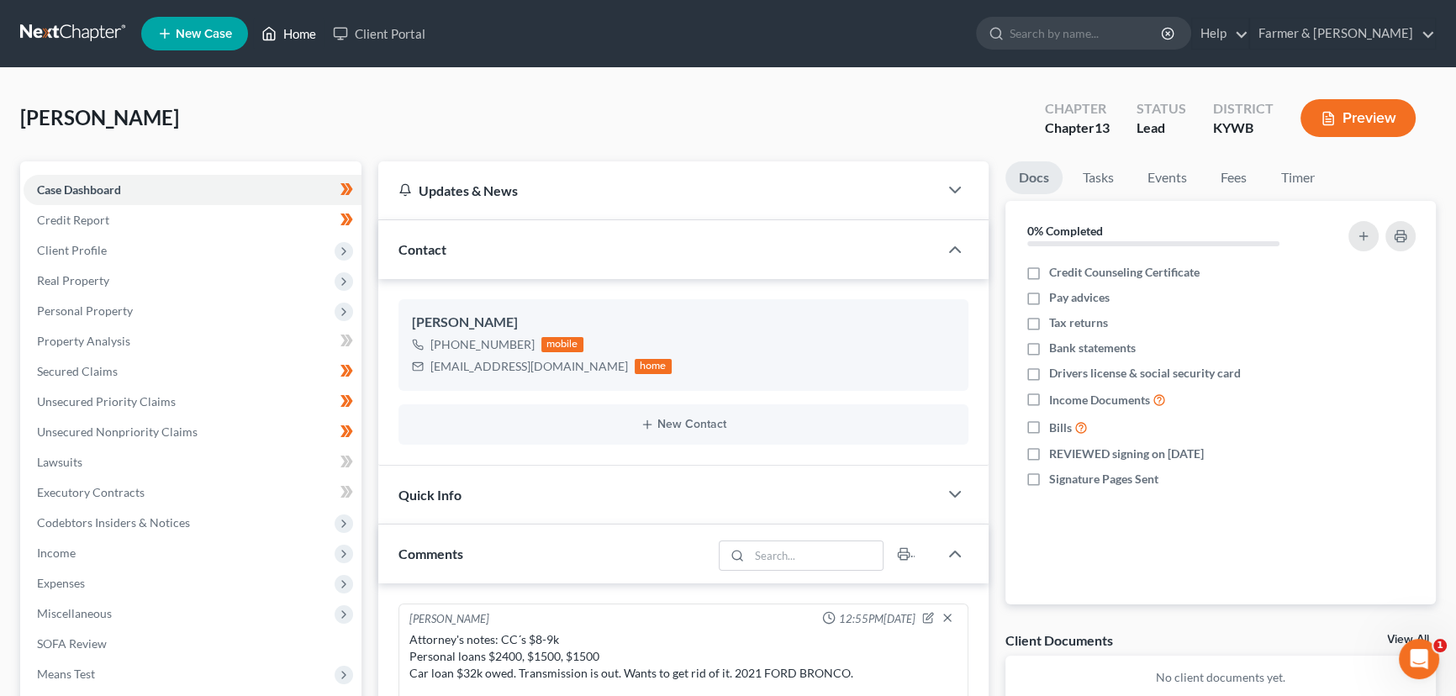
drag, startPoint x: 302, startPoint y: 37, endPoint x: 37, endPoint y: 136, distance: 282.8
click at [302, 37] on link "Home" at bounding box center [288, 33] width 71 height 30
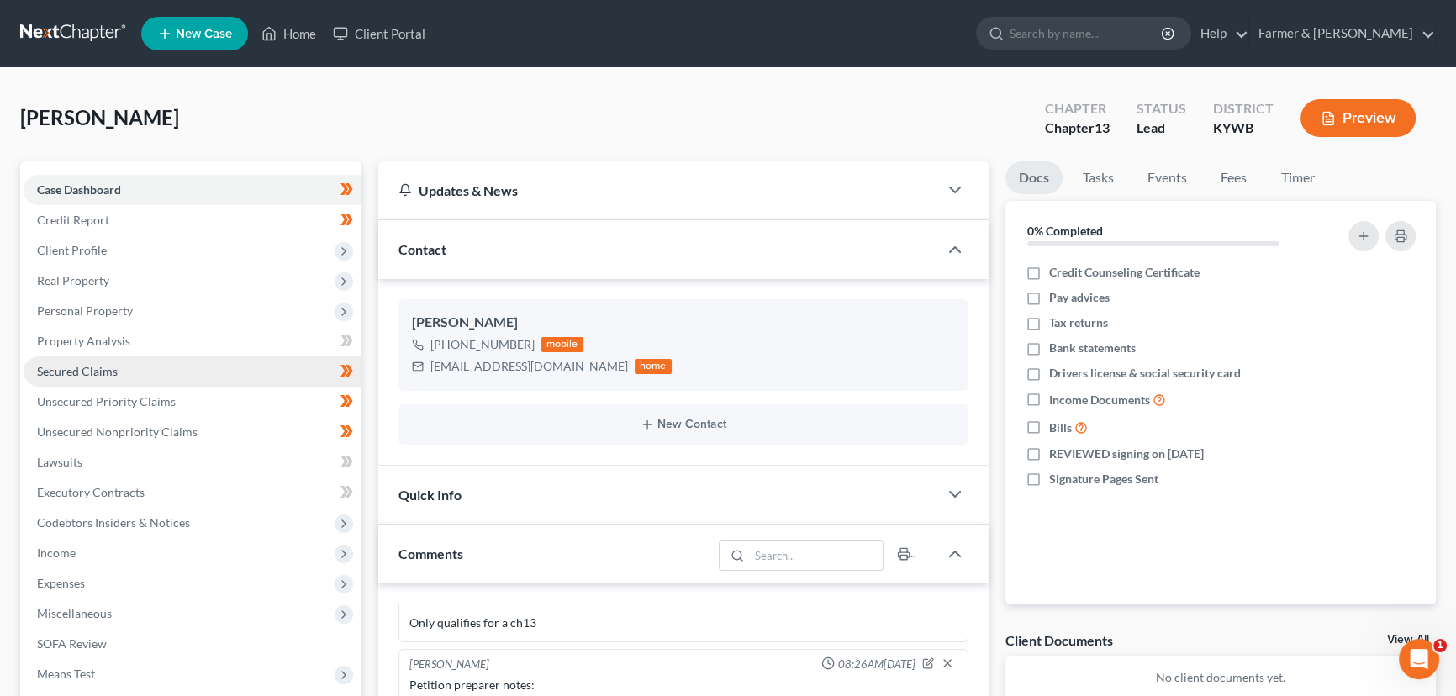
click at [119, 366] on link "Secured Claims" at bounding box center [193, 371] width 338 height 30
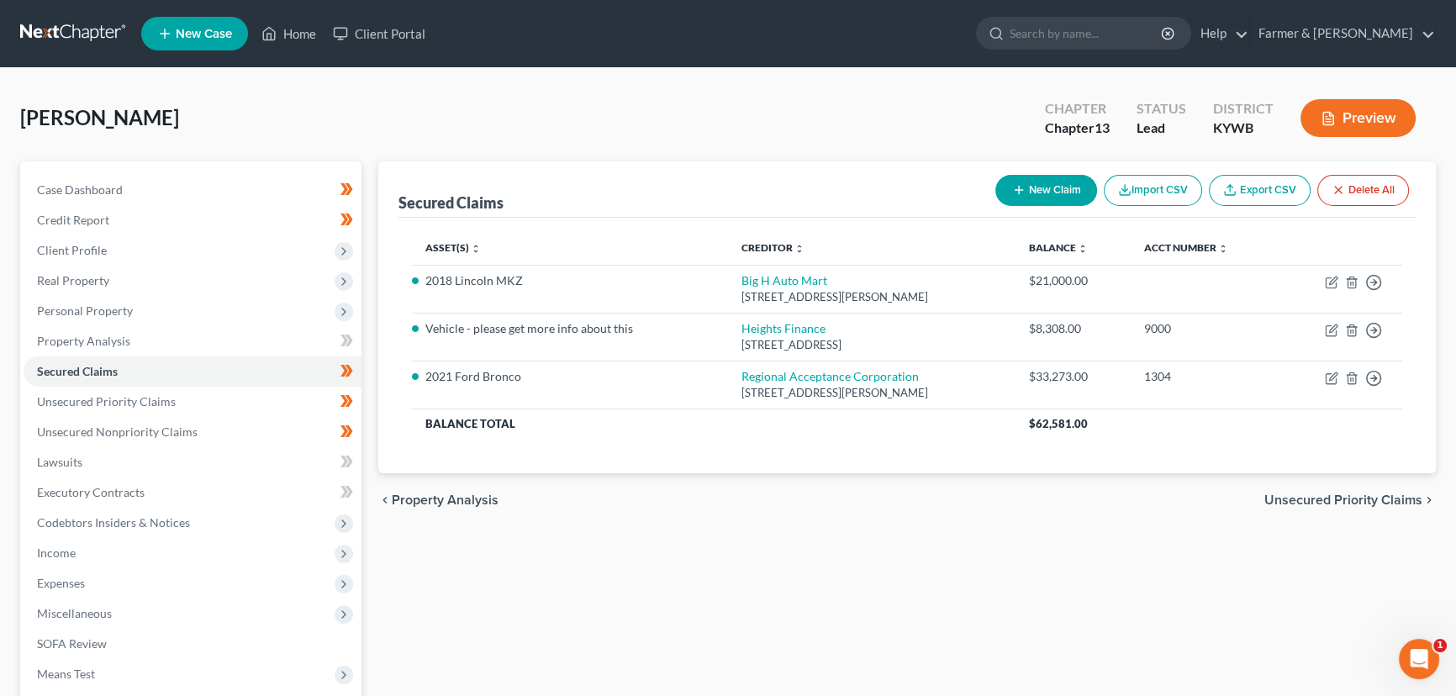
click at [1277, 191] on link "Export CSV" at bounding box center [1260, 190] width 102 height 31
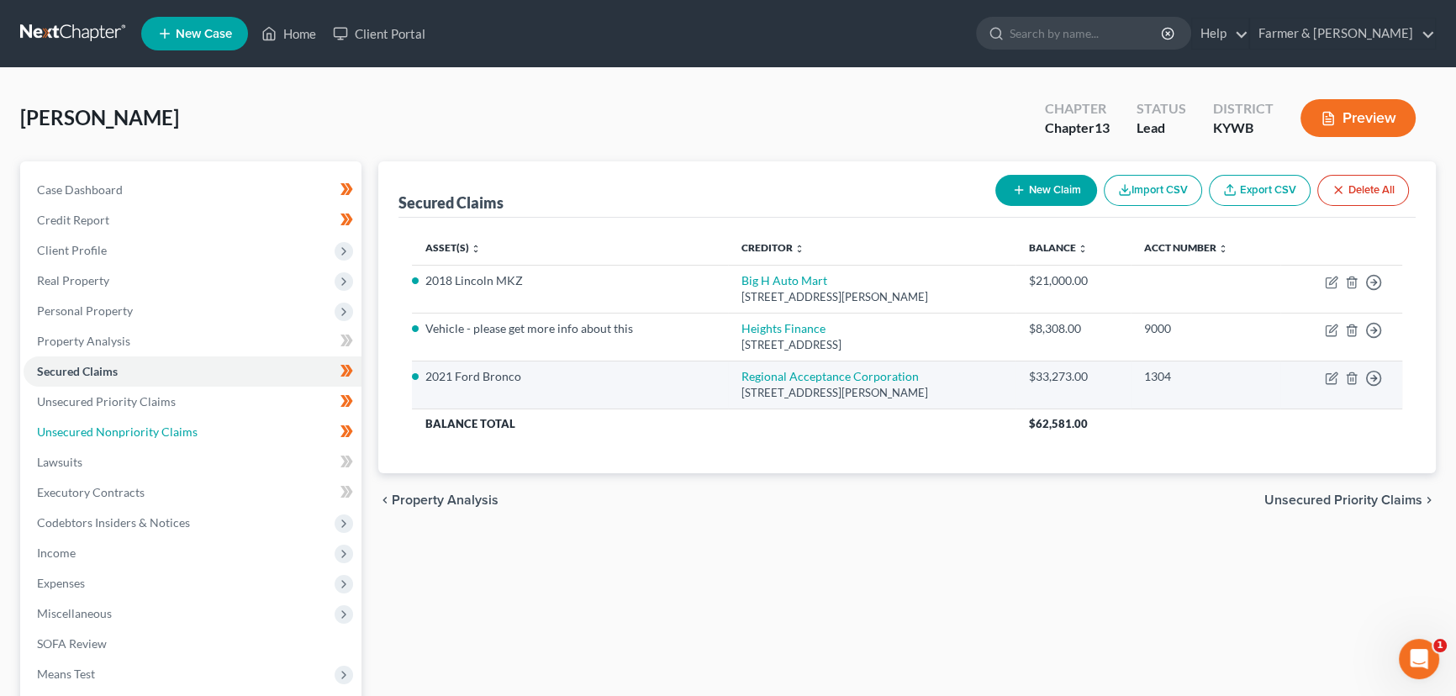
drag, startPoint x: 220, startPoint y: 421, endPoint x: 629, endPoint y: 373, distance: 411.4
click at [220, 421] on link "Unsecured Nonpriority Claims" at bounding box center [193, 432] width 338 height 30
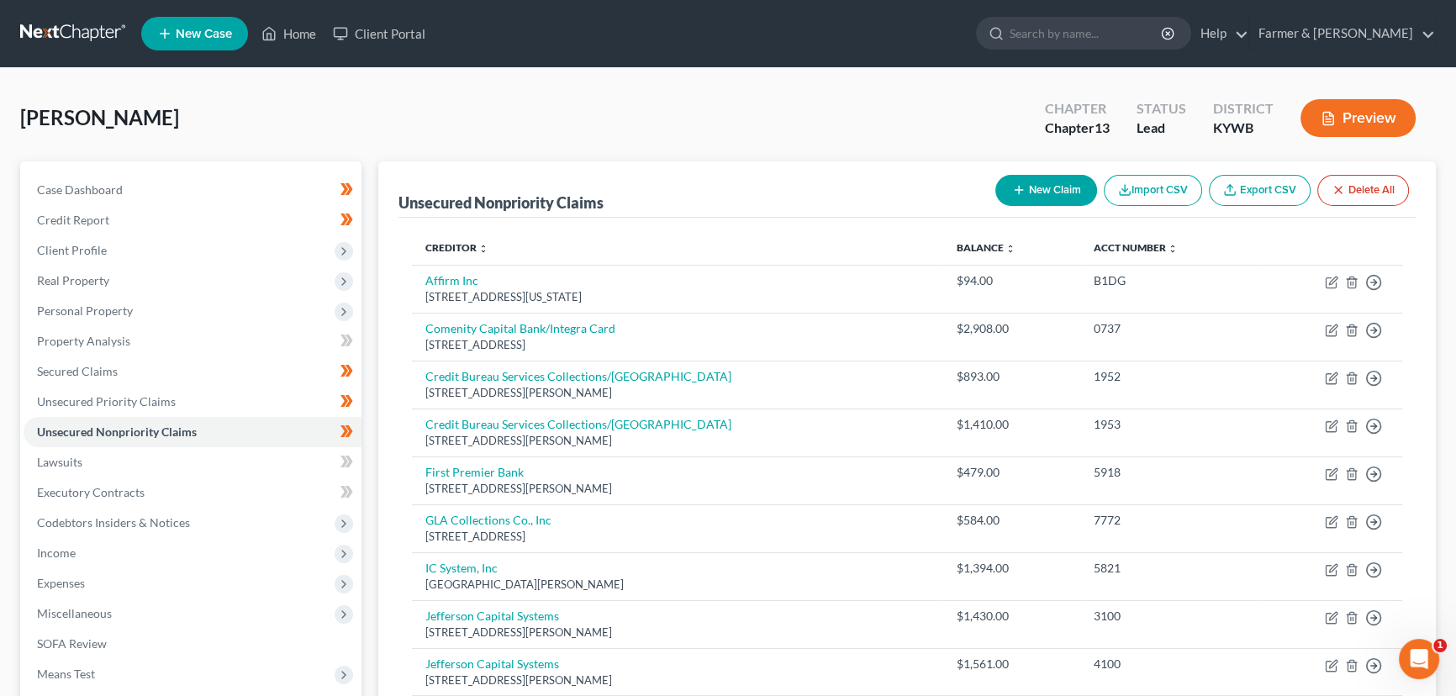
click at [1270, 182] on link "Export CSV" at bounding box center [1260, 190] width 102 height 31
drag, startPoint x: 341, startPoint y: 119, endPoint x: 275, endPoint y: 272, distance: 167.6
click at [341, 119] on div "[PERSON_NAME] Upgraded Chapter Chapter 13 Status Lead District [GEOGRAPHIC_DATA…" at bounding box center [728, 124] width 1416 height 73
click at [91, 187] on span "Case Dashboard" at bounding box center [80, 189] width 86 height 14
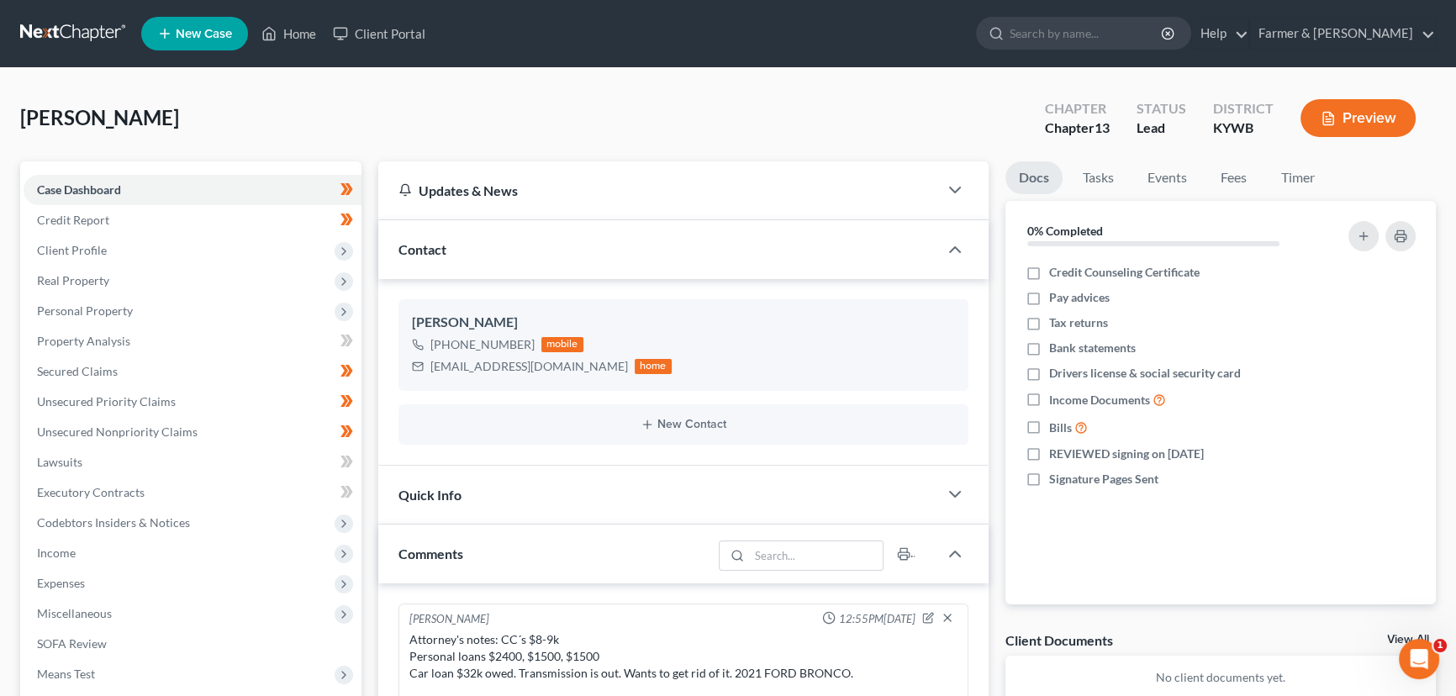
scroll to position [319, 0]
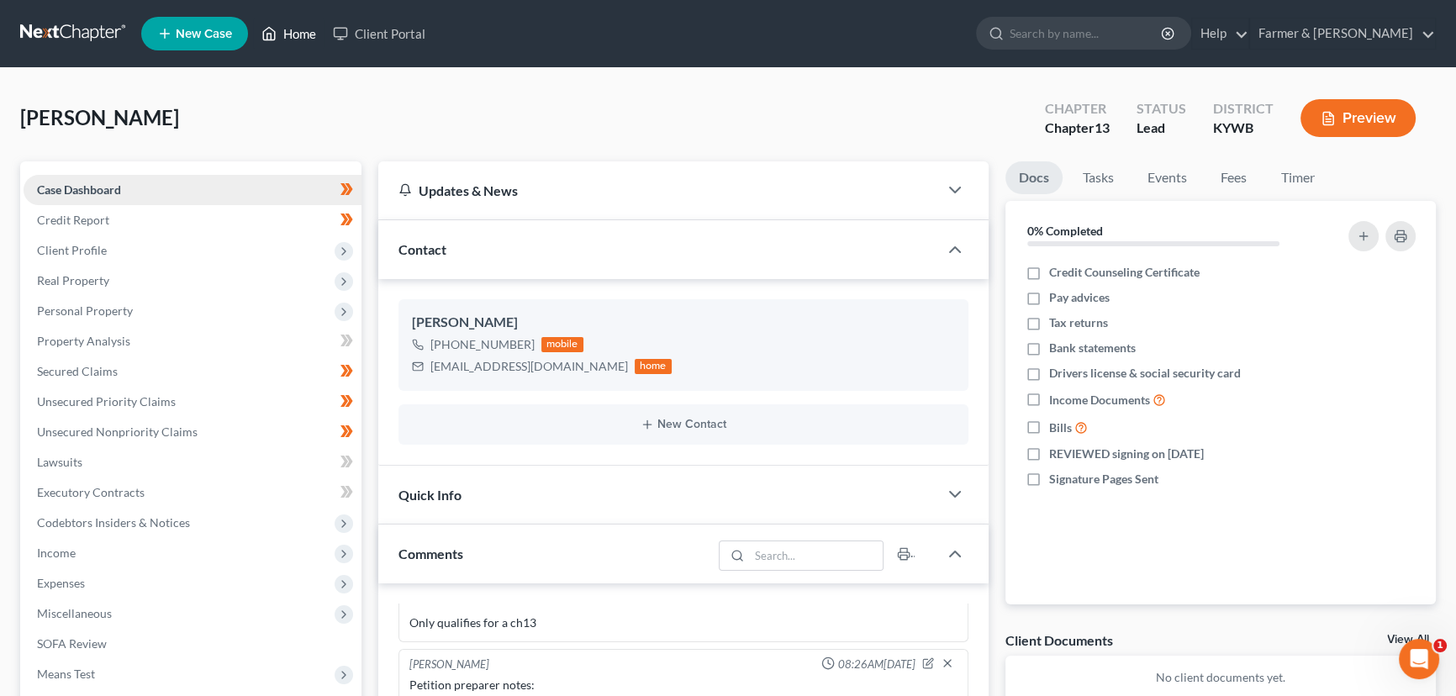
drag, startPoint x: 296, startPoint y: 42, endPoint x: 50, endPoint y: 185, distance: 284.8
click at [297, 41] on link "Home" at bounding box center [288, 33] width 71 height 30
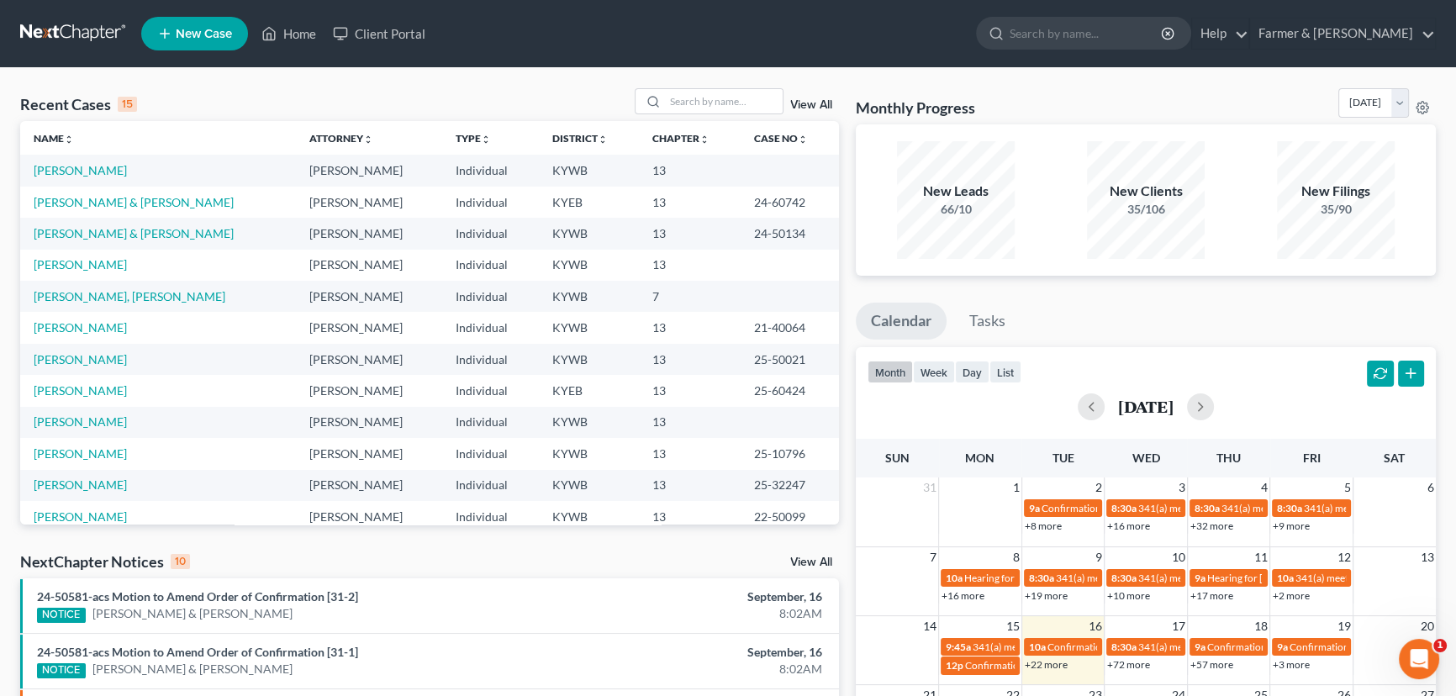
click at [496, 84] on div "Recent Cases 15 View All Name unfold_more expand_more expand_less Attorney unfo…" at bounding box center [728, 623] width 1456 height 1111
click at [673, 100] on input "search" at bounding box center [724, 101] width 118 height 24
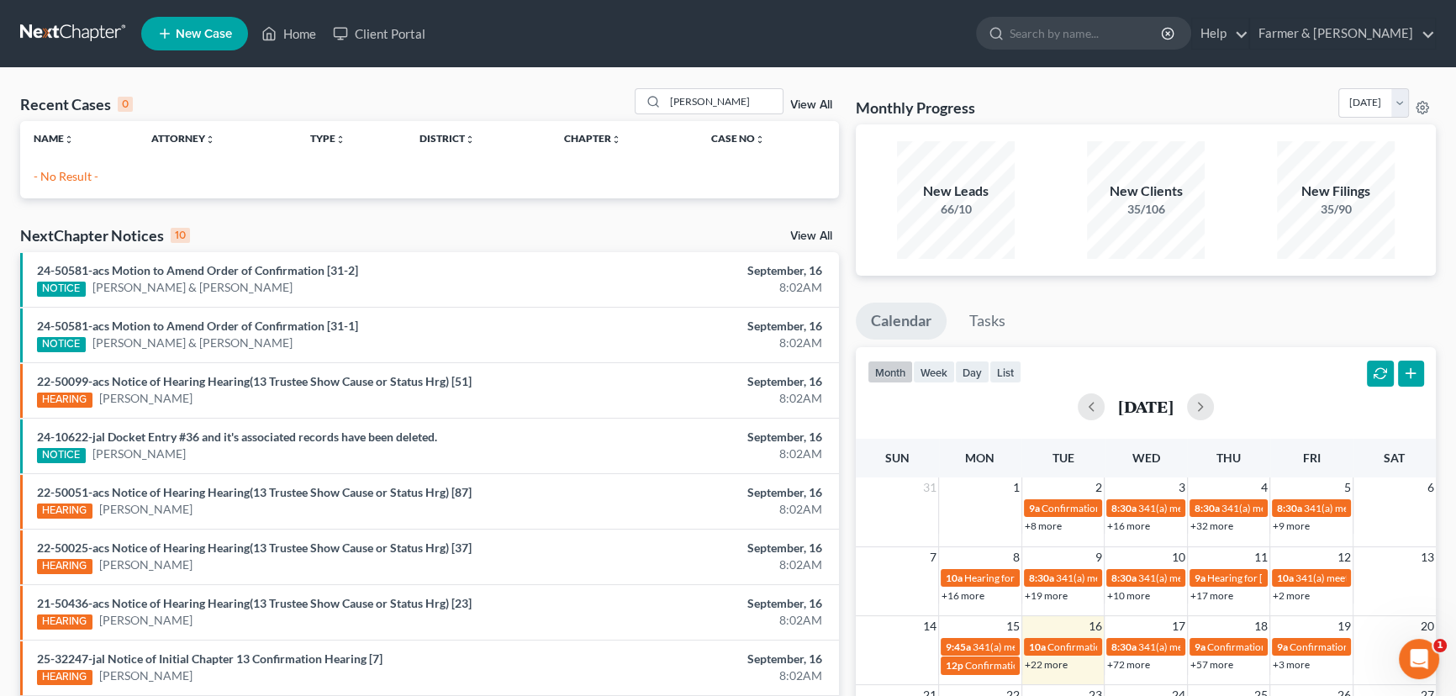
click at [212, 28] on span "New Case" at bounding box center [204, 34] width 56 height 13
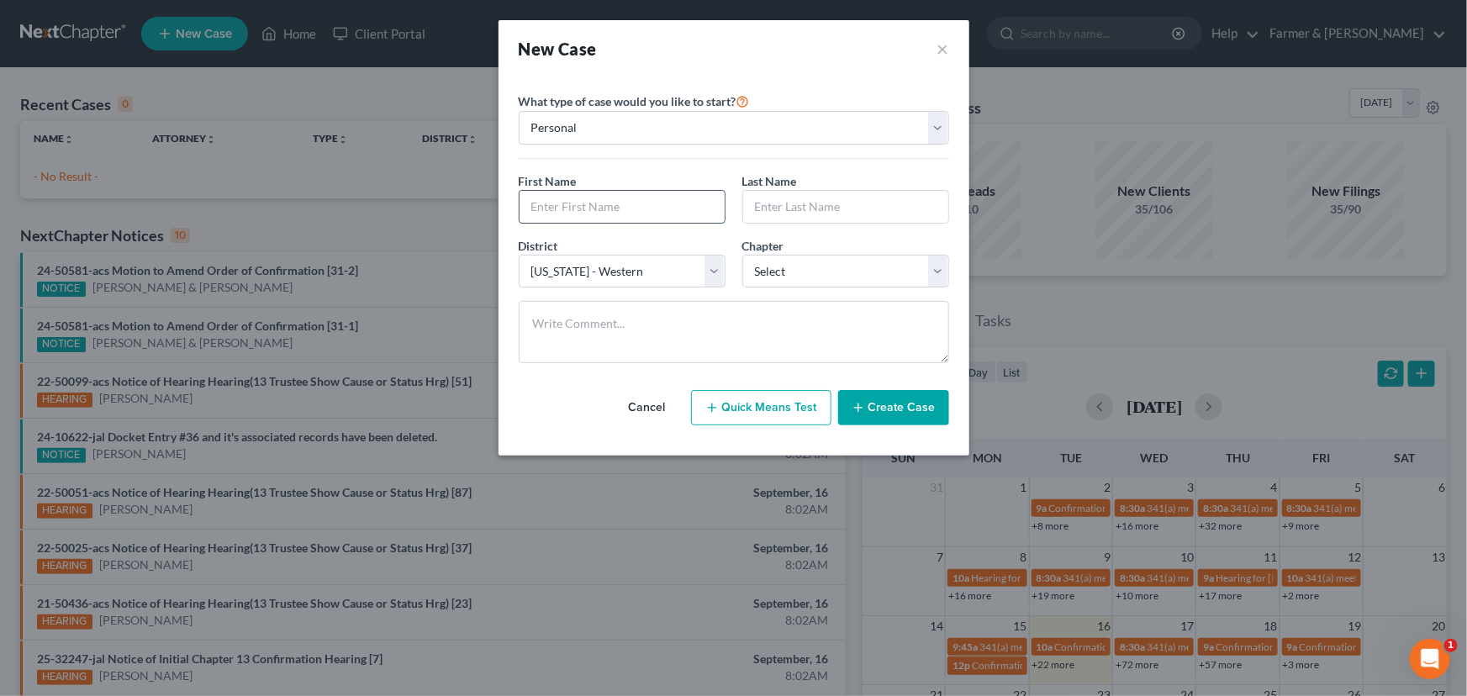
click at [571, 198] on input "text" at bounding box center [622, 207] width 205 height 32
click at [779, 282] on select "Select 7 11 12 13" at bounding box center [845, 272] width 207 height 34
click at [742, 255] on select "Select 7 11 12 13" at bounding box center [845, 272] width 207 height 34
click at [773, 286] on select "Select 7 11 12 13" at bounding box center [845, 272] width 207 height 34
click at [742, 255] on select "Select 7 11 12 13" at bounding box center [845, 272] width 207 height 34
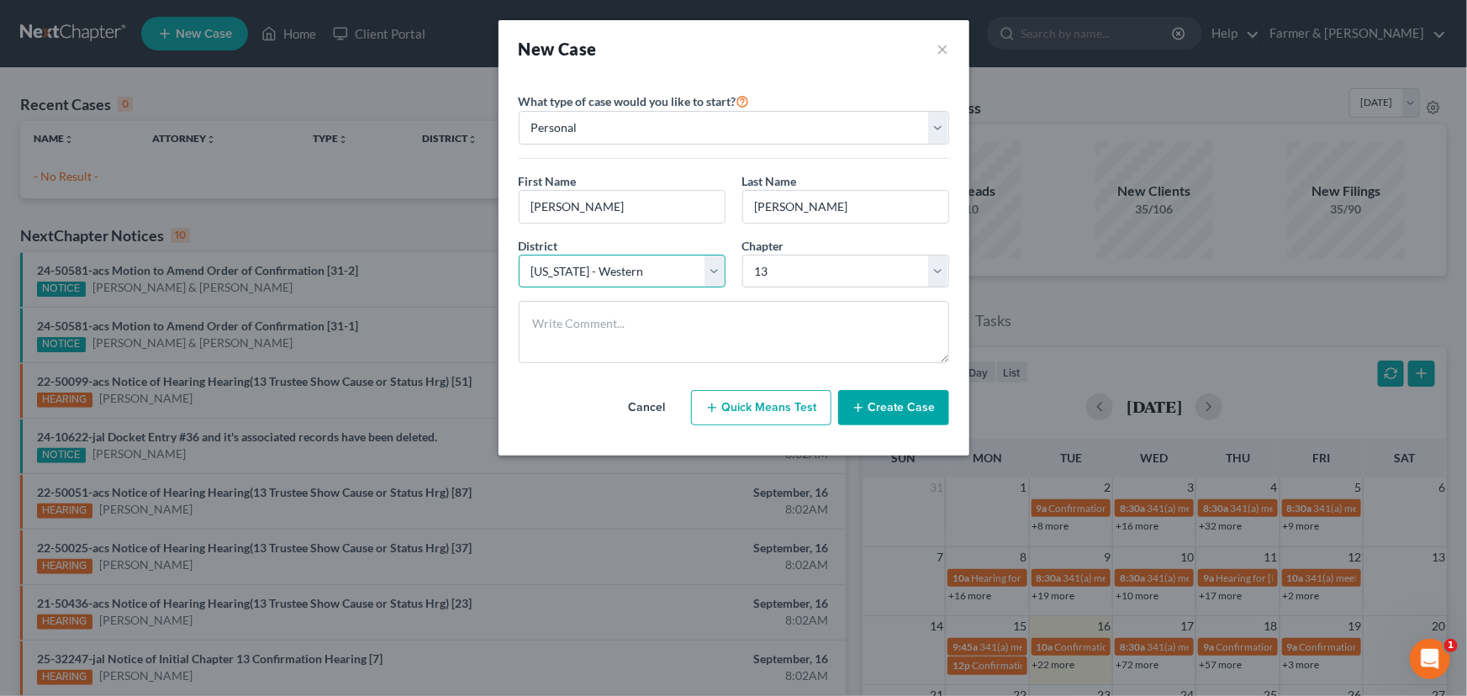
click at [652, 274] on select "Select [US_STATE] - [GEOGRAPHIC_DATA] [US_STATE] - [GEOGRAPHIC_DATA][US_STATE] …" at bounding box center [622, 272] width 207 height 34
click at [519, 255] on select "Select [US_STATE] - [GEOGRAPHIC_DATA] [US_STATE] - [GEOGRAPHIC_DATA][US_STATE] …" at bounding box center [622, 272] width 207 height 34
click at [904, 407] on button "Create Case" at bounding box center [893, 407] width 111 height 35
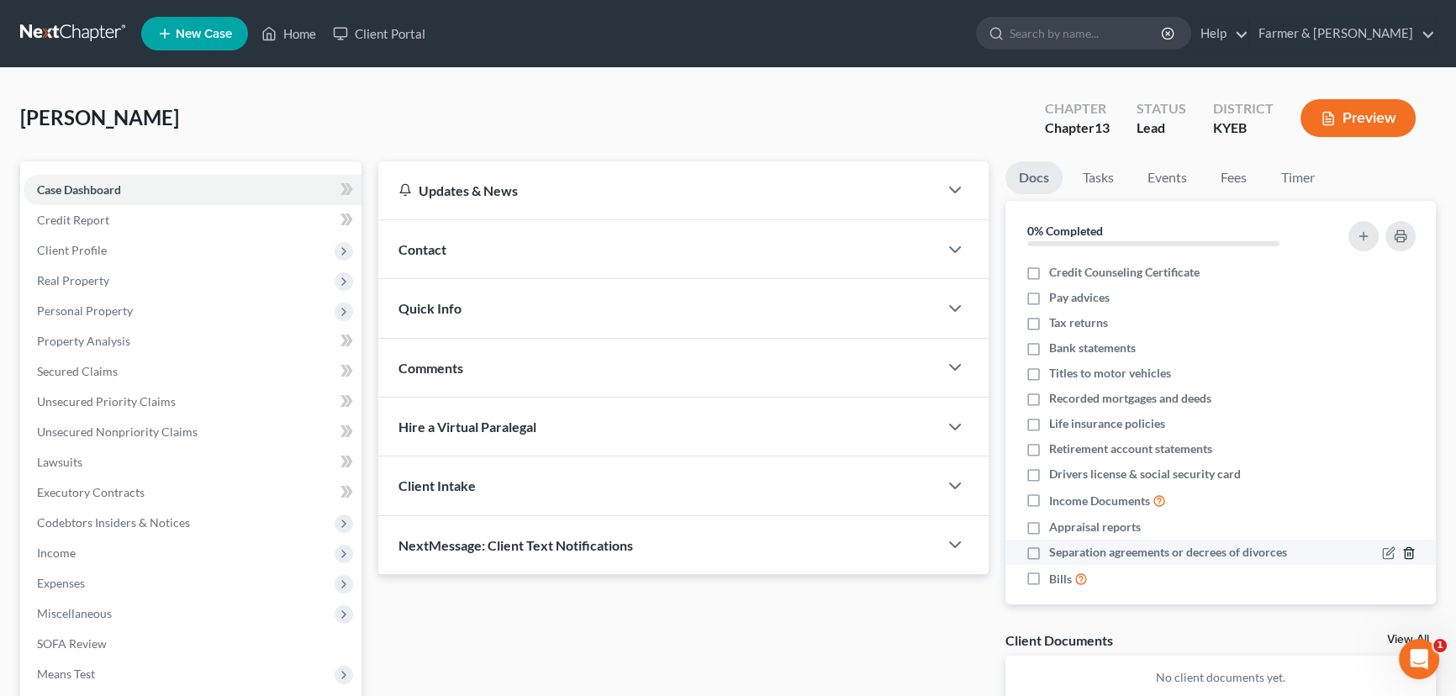
click at [1402, 551] on icon "button" at bounding box center [1408, 552] width 13 height 13
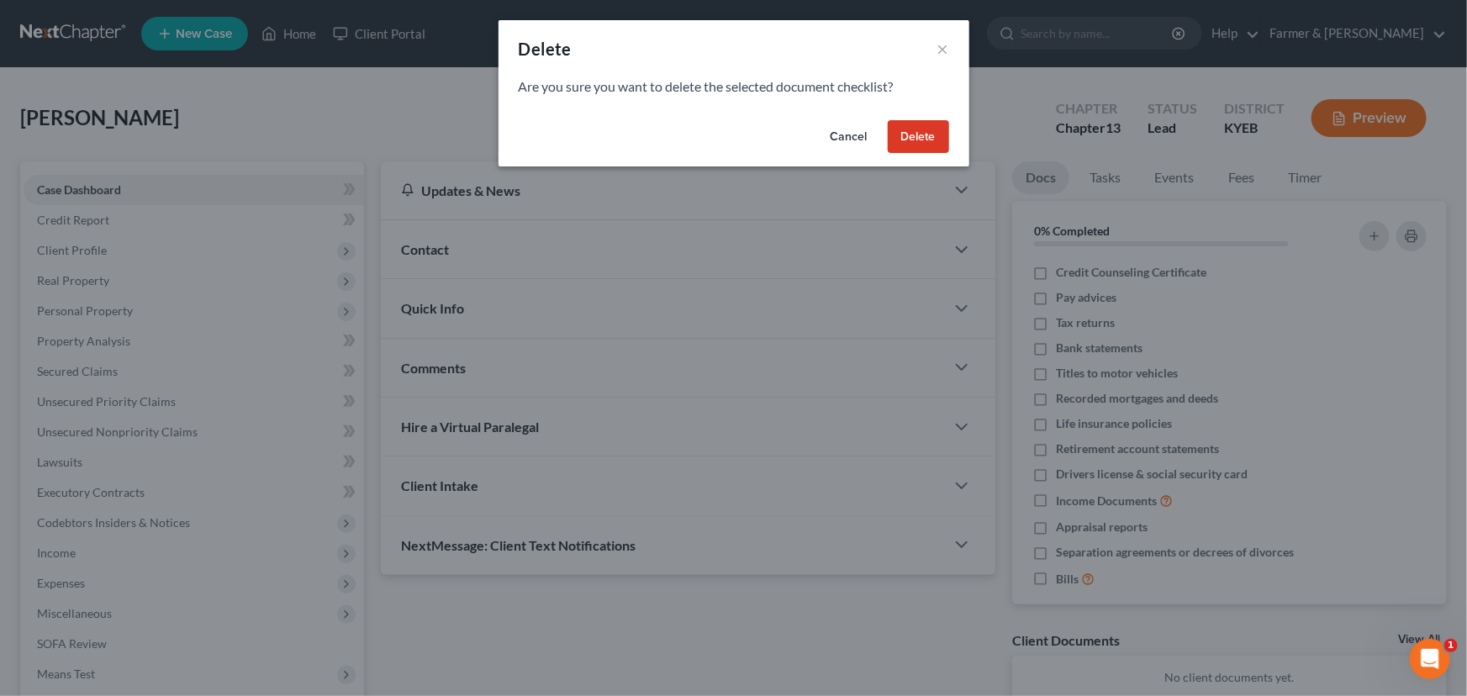
click at [905, 122] on button "Delete" at bounding box center [918, 137] width 61 height 34
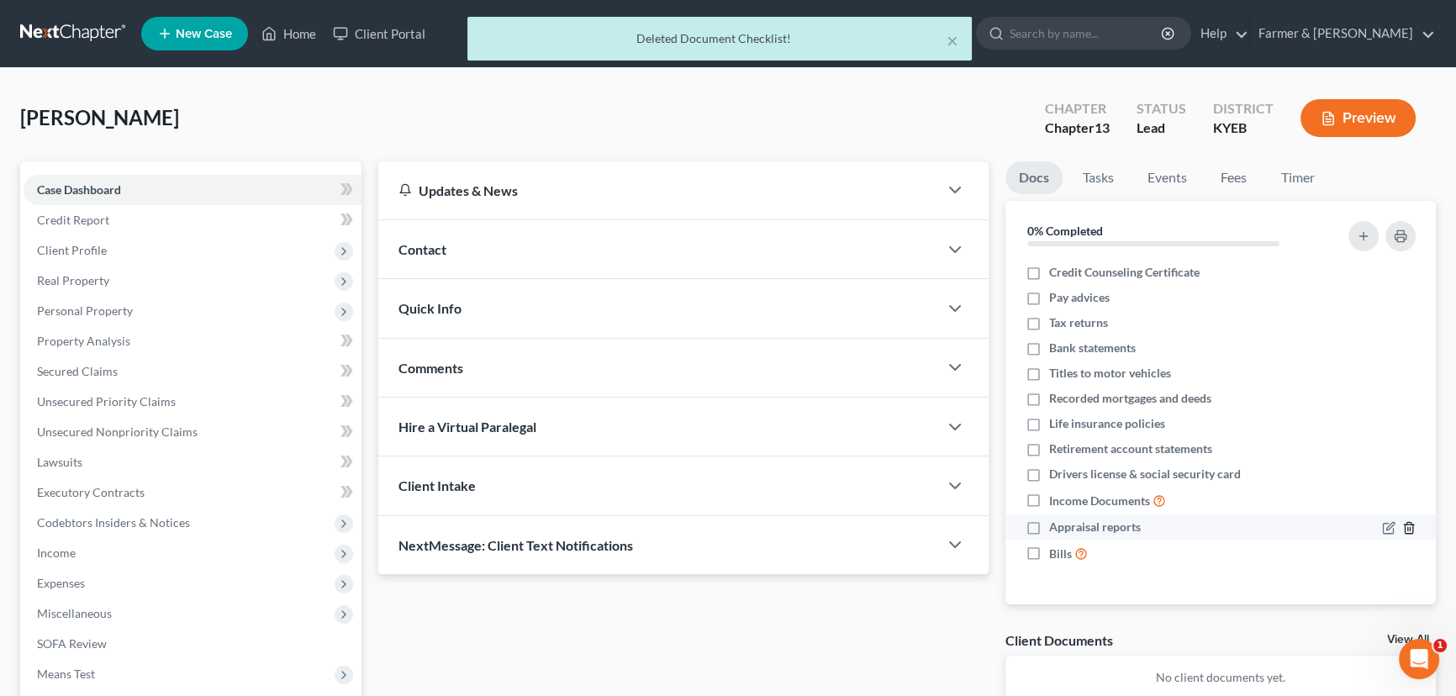
click at [1412, 525] on polyline "button" at bounding box center [1409, 525] width 10 height 0
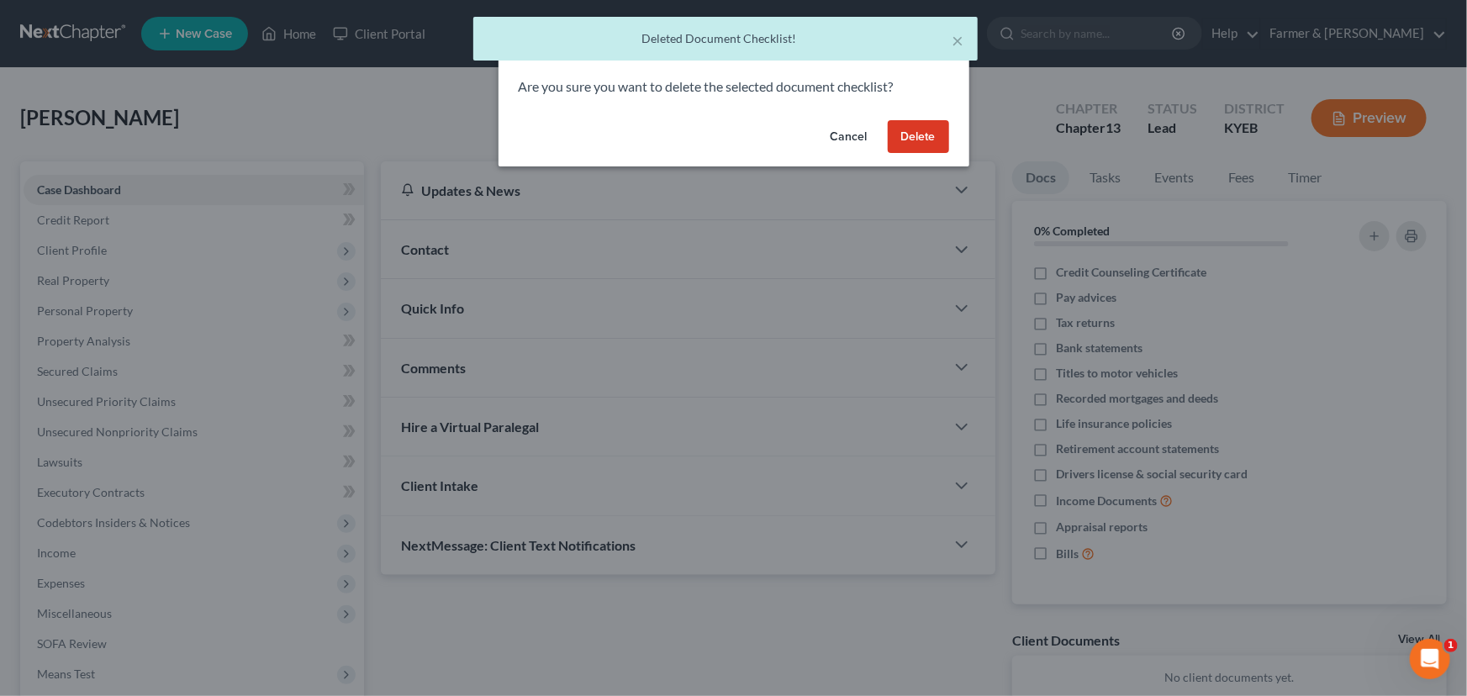
click at [888, 129] on button "Delete" at bounding box center [918, 137] width 61 height 34
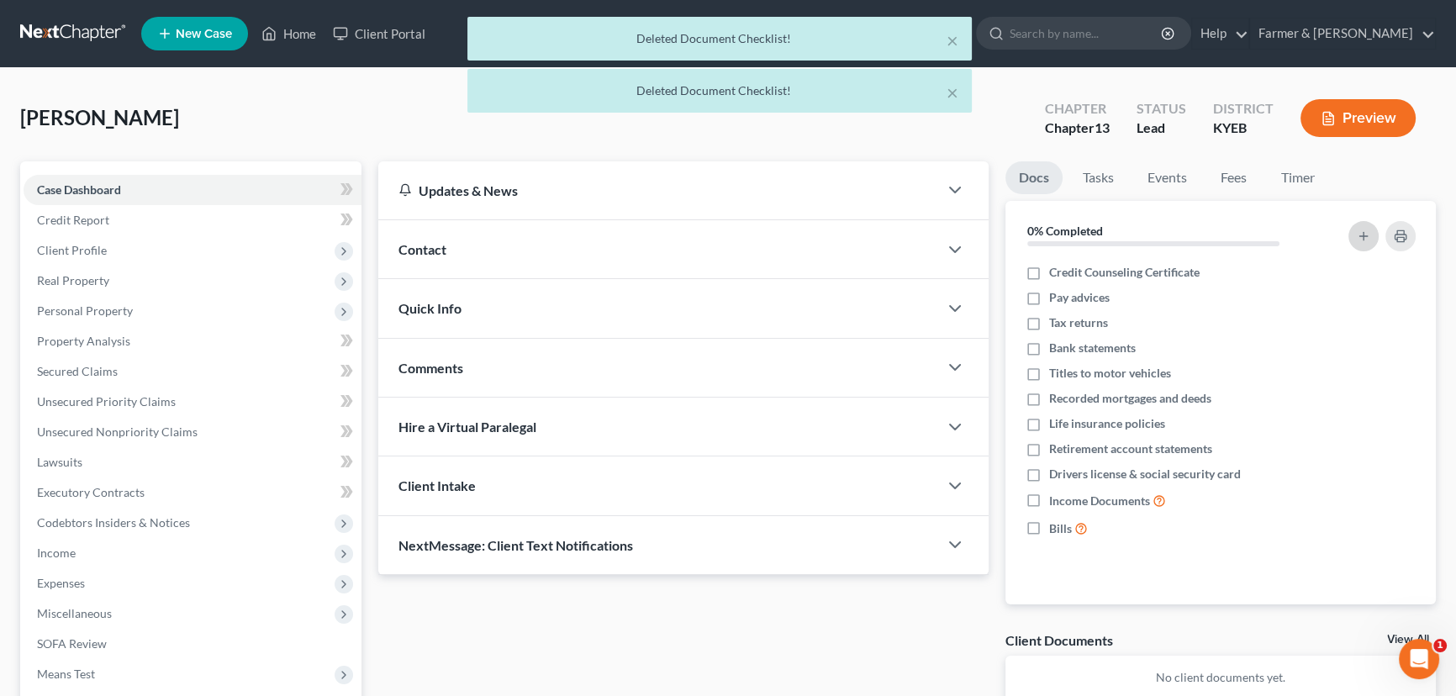
click at [1364, 229] on icon "button" at bounding box center [1363, 235] width 13 height 13
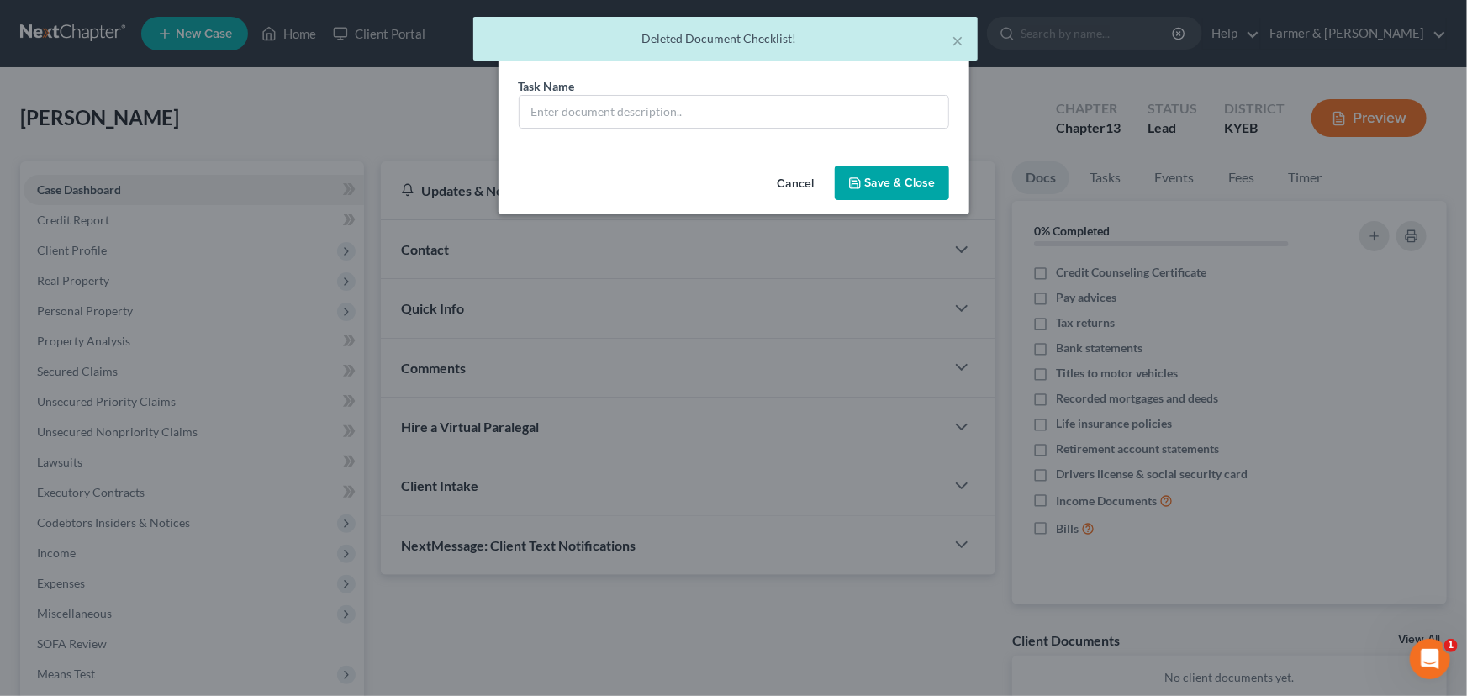
click at [646, 87] on div "Task Name *" at bounding box center [734, 102] width 430 height 51
click at [647, 103] on input "text" at bounding box center [734, 112] width 429 height 32
drag, startPoint x: 653, startPoint y: 118, endPoint x: 660, endPoint y: 127, distance: 11.4
click at [653, 118] on input "text" at bounding box center [734, 112] width 429 height 32
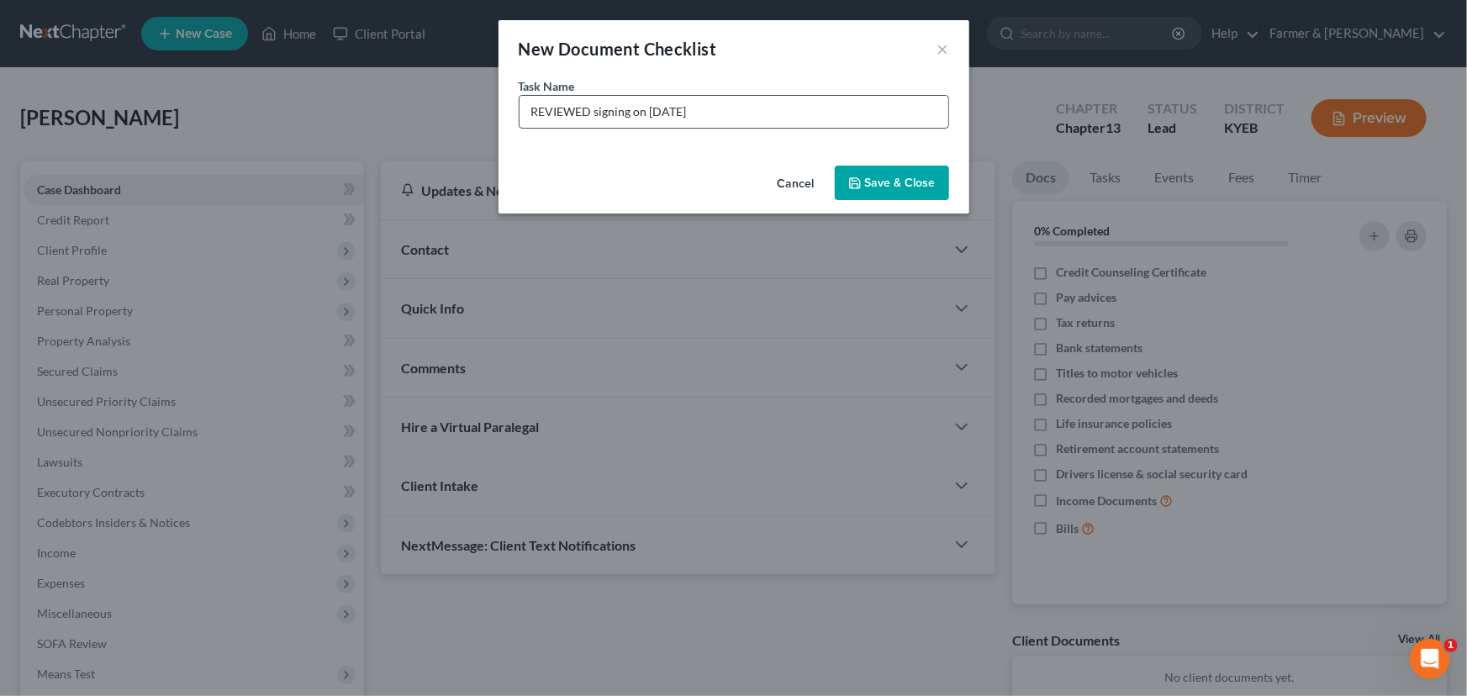
drag, startPoint x: 743, startPoint y: 118, endPoint x: 651, endPoint y: 114, distance: 91.7
click at [651, 114] on input "REVIEWED signing on [DATE]" at bounding box center [734, 112] width 429 height 32
click at [864, 167] on div "Cancel Save & Close" at bounding box center [733, 186] width 471 height 55
click at [894, 164] on div "Cancel Save & Close" at bounding box center [733, 186] width 471 height 55
click at [914, 193] on button "Save & Close" at bounding box center [892, 183] width 114 height 35
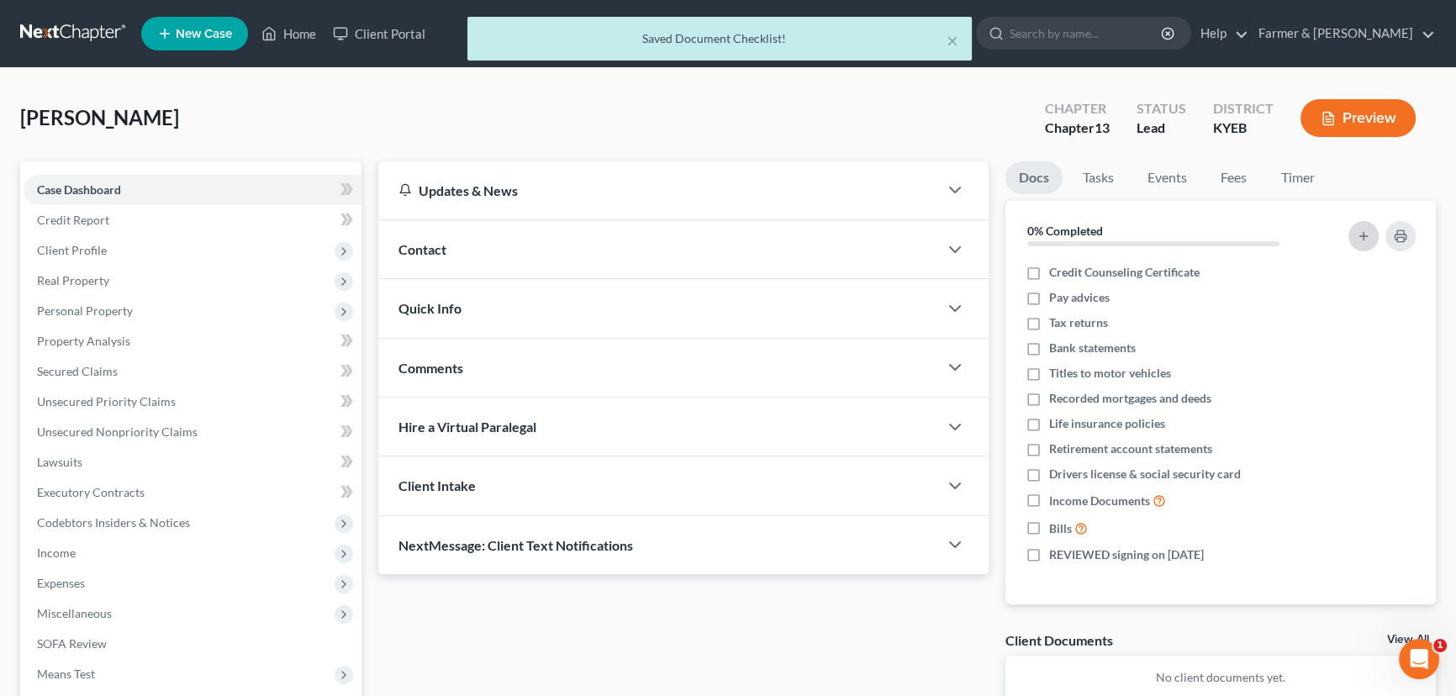
click at [1357, 233] on icon "button" at bounding box center [1363, 235] width 13 height 13
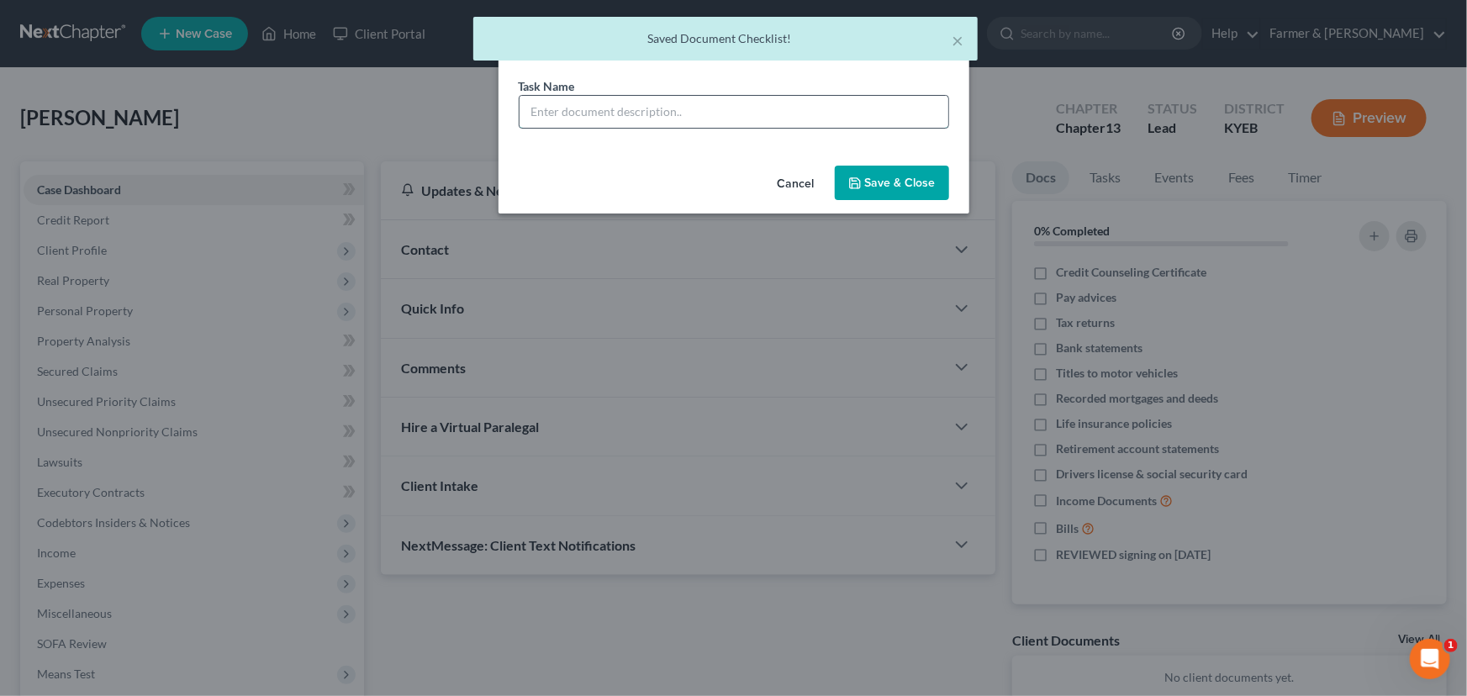
drag, startPoint x: 672, startPoint y: 107, endPoint x: 672, endPoint y: 127, distance: 20.2
click at [672, 107] on input "text" at bounding box center [734, 112] width 429 height 32
click at [891, 186] on button "Save & Close" at bounding box center [892, 183] width 114 height 35
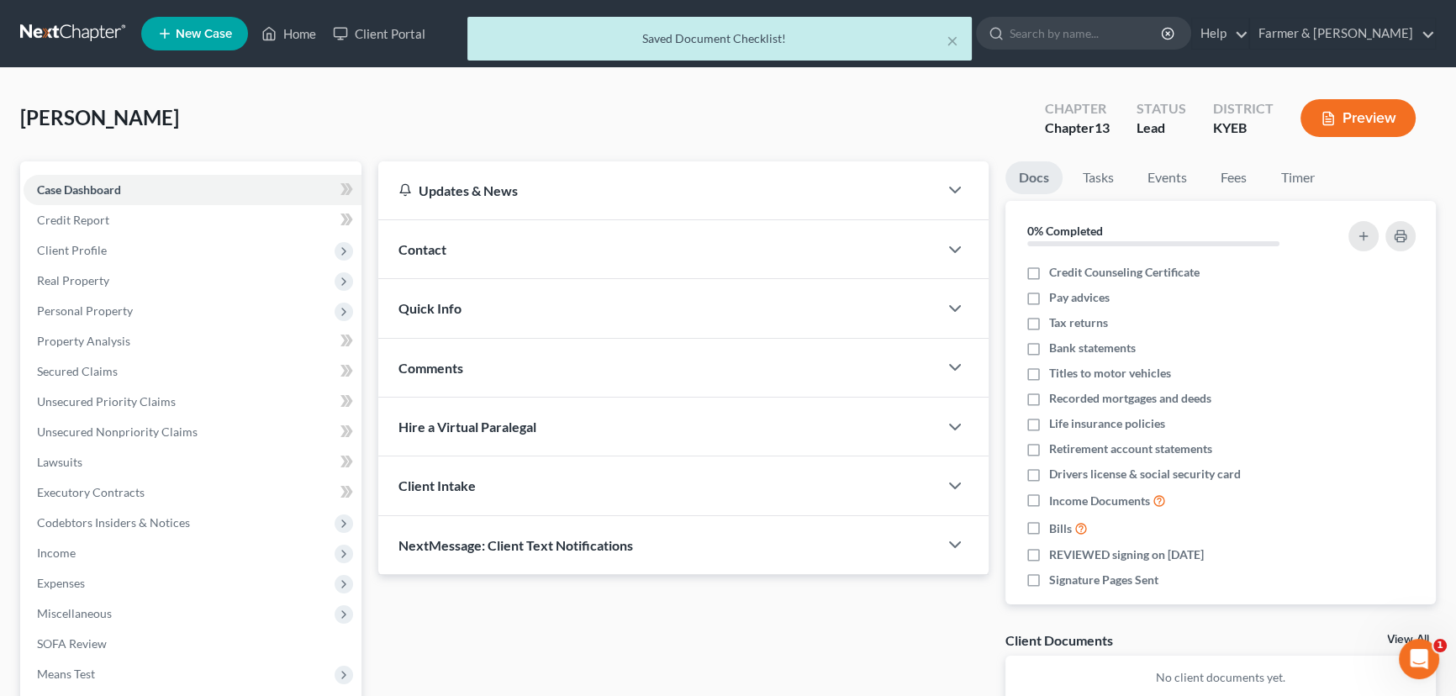
click at [426, 241] on span "Contact" at bounding box center [422, 249] width 48 height 16
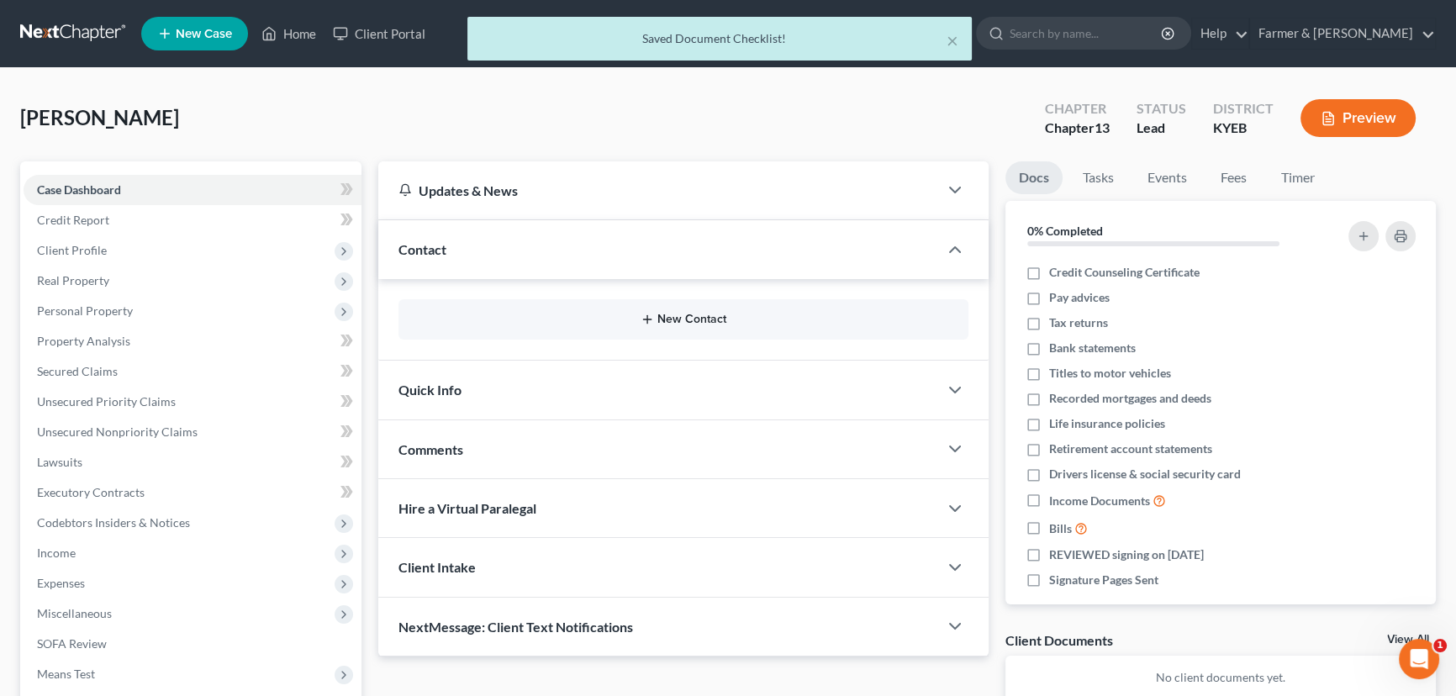
click at [690, 319] on button "New Contact" at bounding box center [683, 319] width 543 height 13
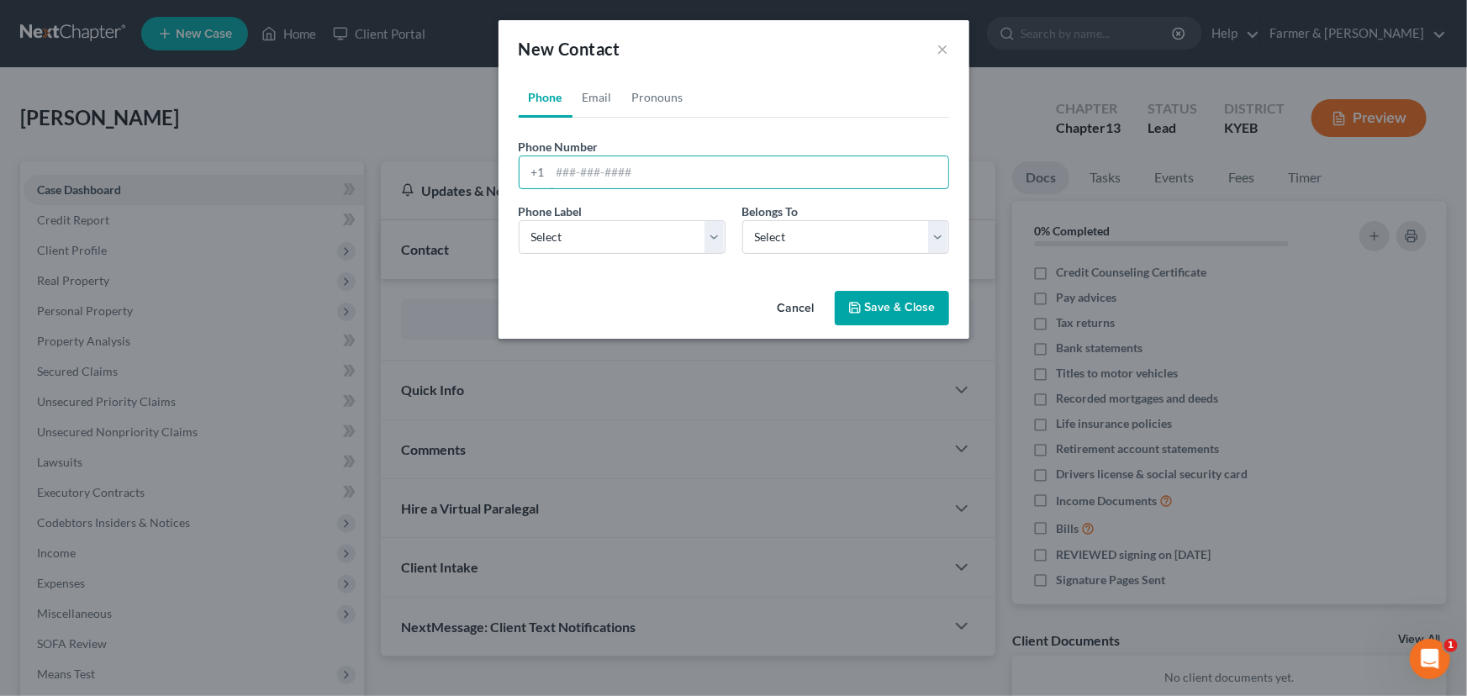
drag, startPoint x: 599, startPoint y: 174, endPoint x: 24, endPoint y: 271, distance: 582.2
click at [599, 174] on input "tel" at bounding box center [750, 172] width 398 height 32
drag, startPoint x: 562, startPoint y: 179, endPoint x: 620, endPoint y: 225, distance: 74.2
click at [562, 179] on input "tel" at bounding box center [750, 172] width 398 height 32
paste input "6063102557"
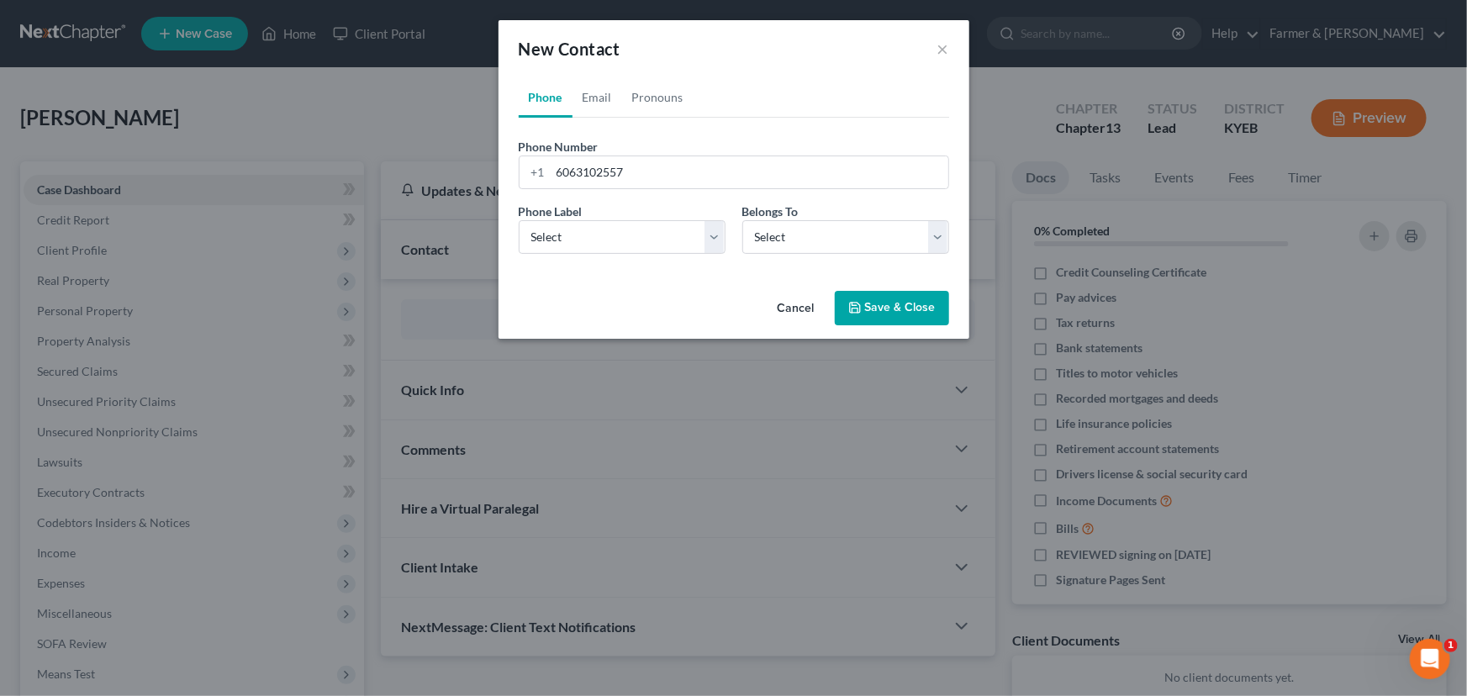
click at [555, 254] on div "Phone Label * Select Mobile Home Work Other Belongs To * Select Client Other" at bounding box center [733, 235] width 447 height 65
click at [555, 242] on select "Select Mobile Home Work Other" at bounding box center [622, 237] width 207 height 34
click at [519, 220] on select "Select Mobile Home Work Other" at bounding box center [622, 237] width 207 height 34
drag, startPoint x: 796, startPoint y: 238, endPoint x: 790, endPoint y: 251, distance: 13.9
click at [796, 238] on select "Select Client Other" at bounding box center [845, 237] width 207 height 34
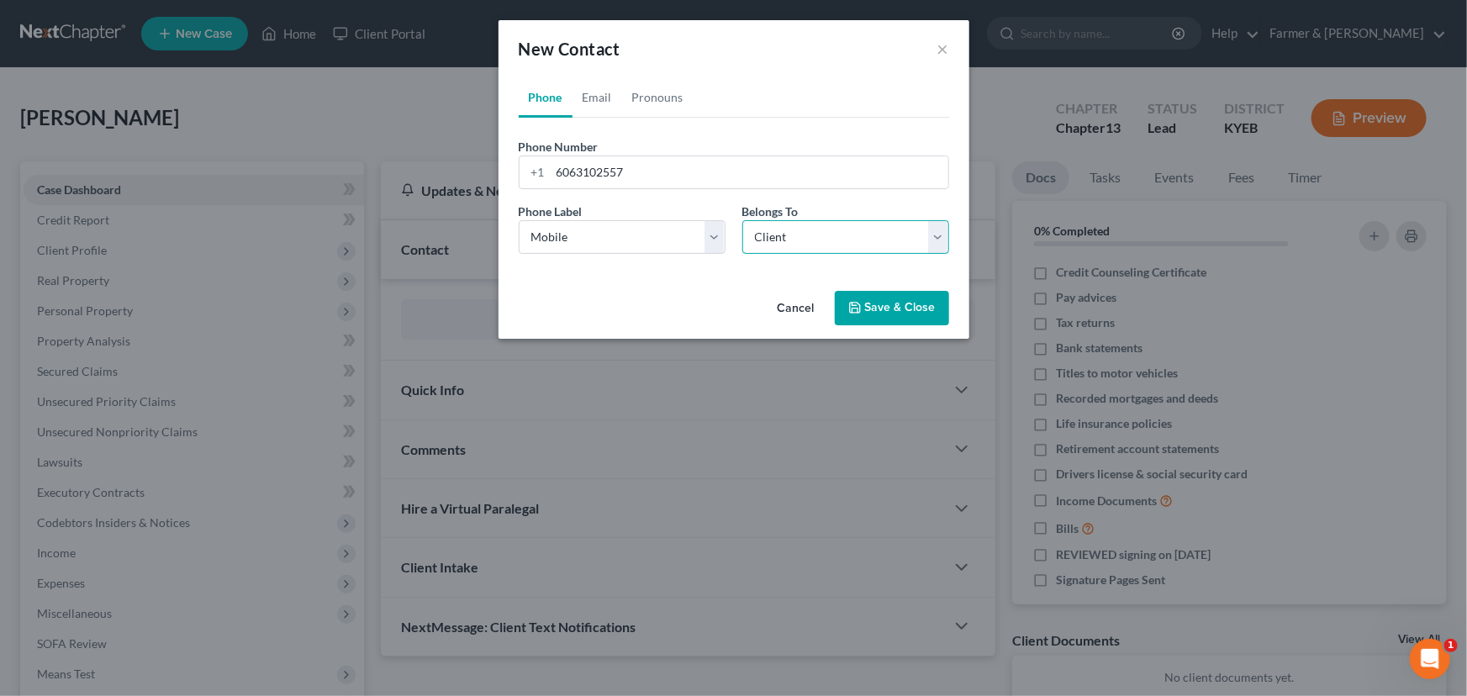
click at [742, 220] on select "Select Client Other" at bounding box center [845, 237] width 207 height 34
click at [598, 97] on link "Email" at bounding box center [597, 97] width 50 height 40
drag, startPoint x: 664, startPoint y: 172, endPoint x: 606, endPoint y: 223, distance: 76.9
click at [664, 172] on input "email" at bounding box center [750, 172] width 398 height 32
paste input "[EMAIL_ADDRESS][DOMAIN_NAME]"
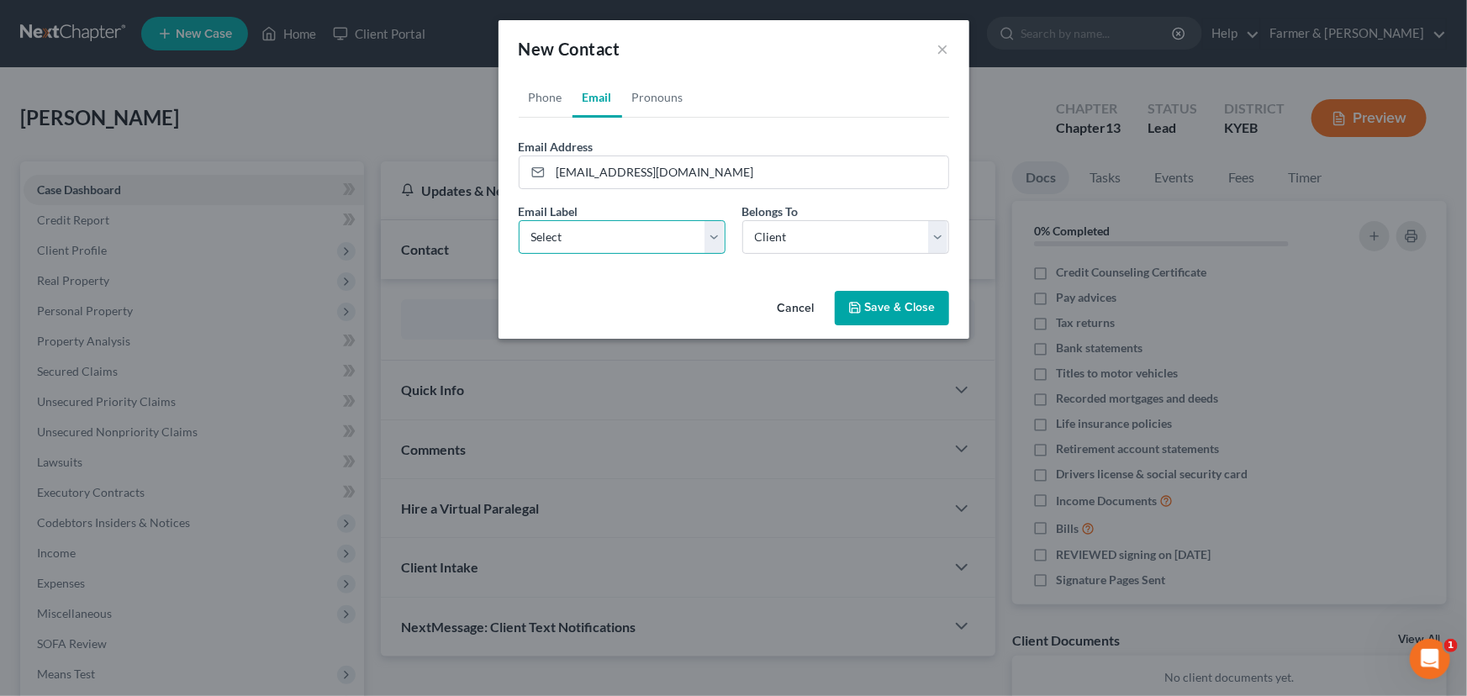
click at [578, 232] on select "Select Home Work Other" at bounding box center [622, 237] width 207 height 34
click at [519, 220] on select "Select Home Work Other" at bounding box center [622, 237] width 207 height 34
click at [865, 298] on button "Save & Close" at bounding box center [892, 308] width 114 height 35
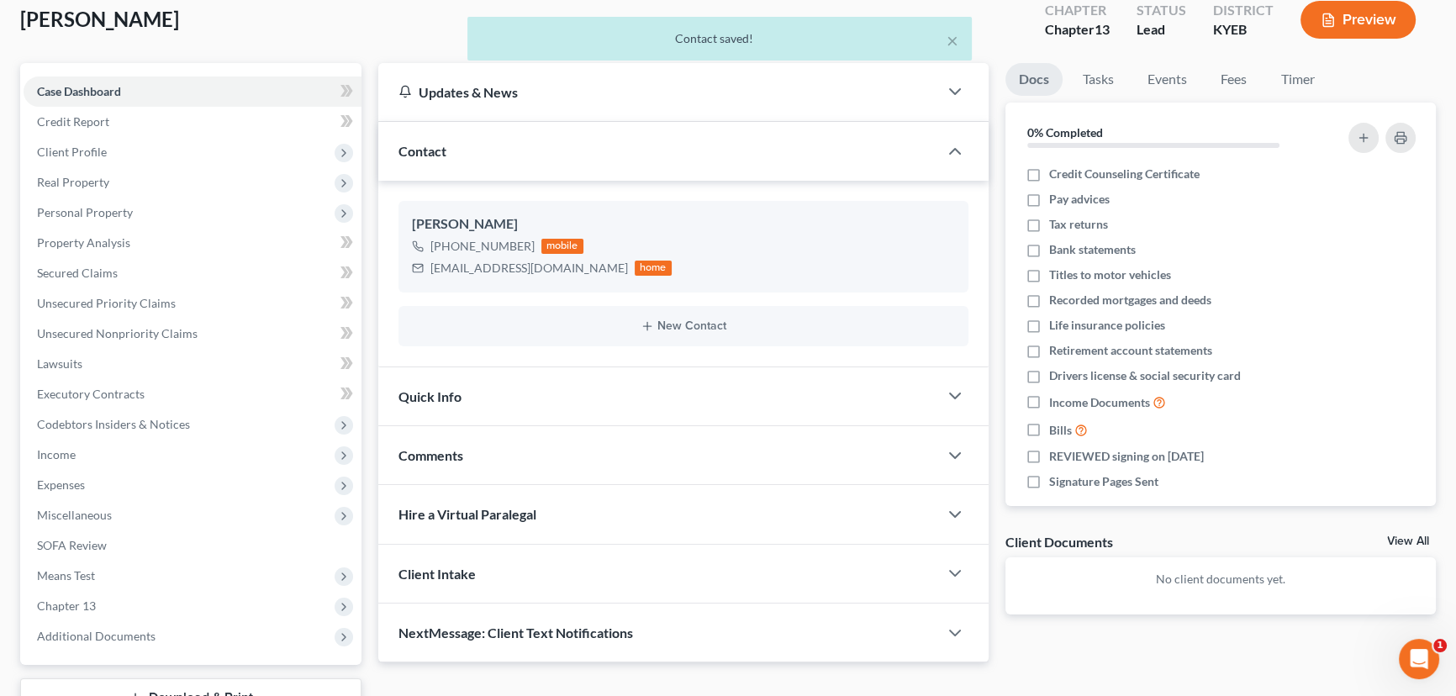
scroll to position [225, 0]
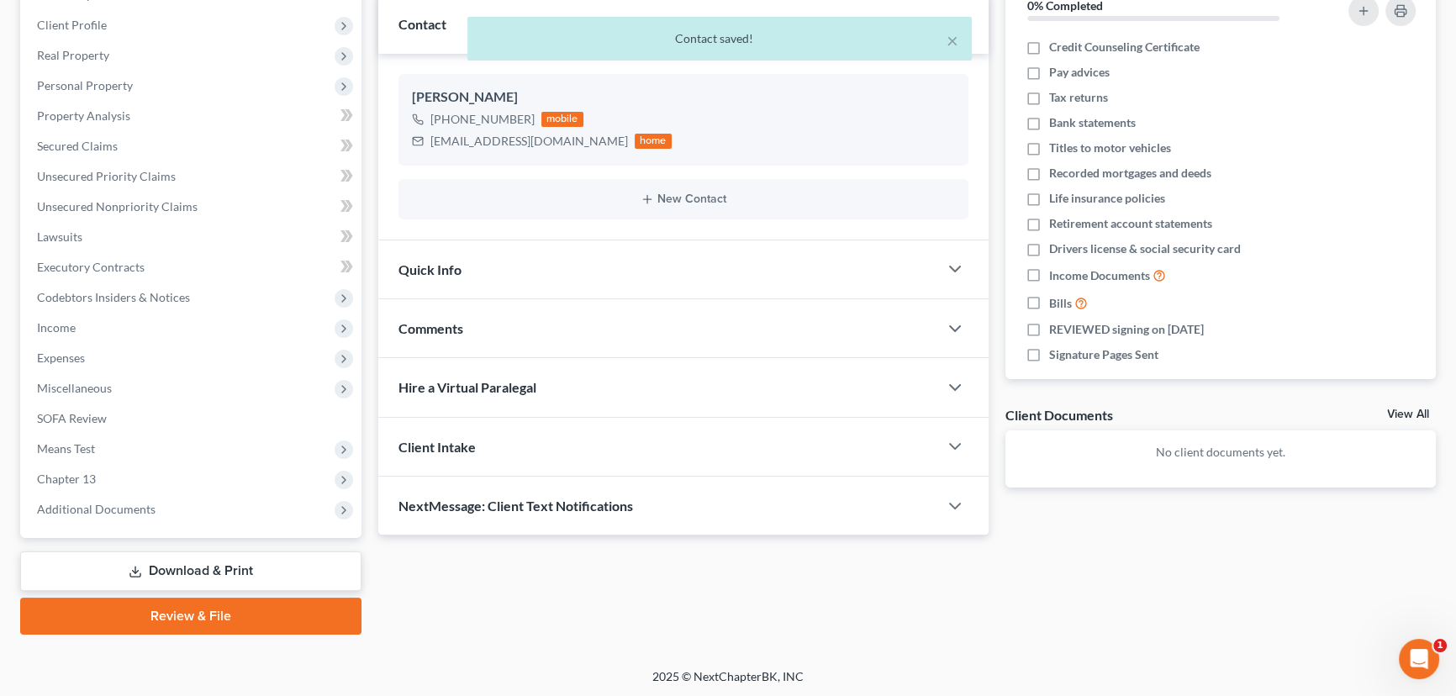
click at [494, 319] on div "Comments" at bounding box center [658, 328] width 560 height 58
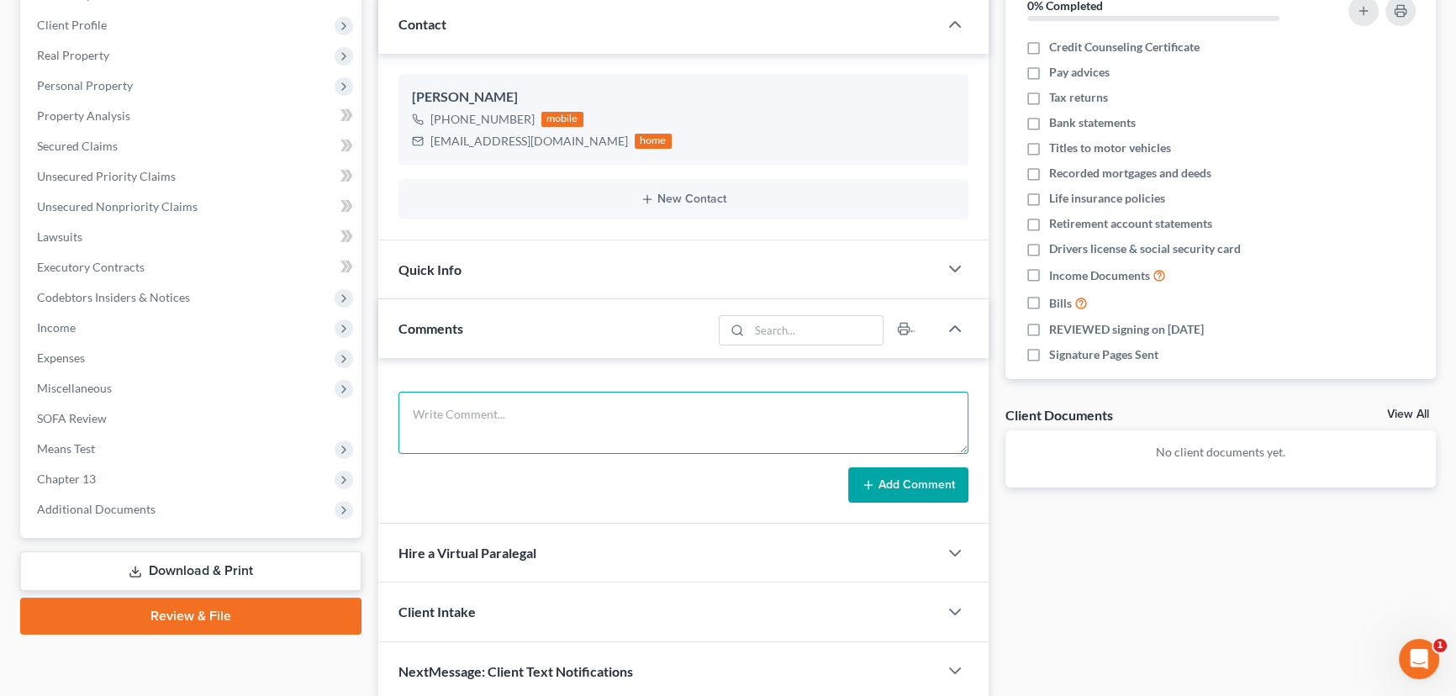
drag, startPoint x: 507, startPoint y: 394, endPoint x: 504, endPoint y: 416, distance: 22.1
click at [507, 399] on textarea at bounding box center [683, 423] width 570 height 62
click at [535, 428] on textarea "Attorney's notes:" at bounding box center [683, 423] width 570 height 62
paste textarea "Works at Achievement Through Action - $12.50-$16.25 per hour depending on clien…"
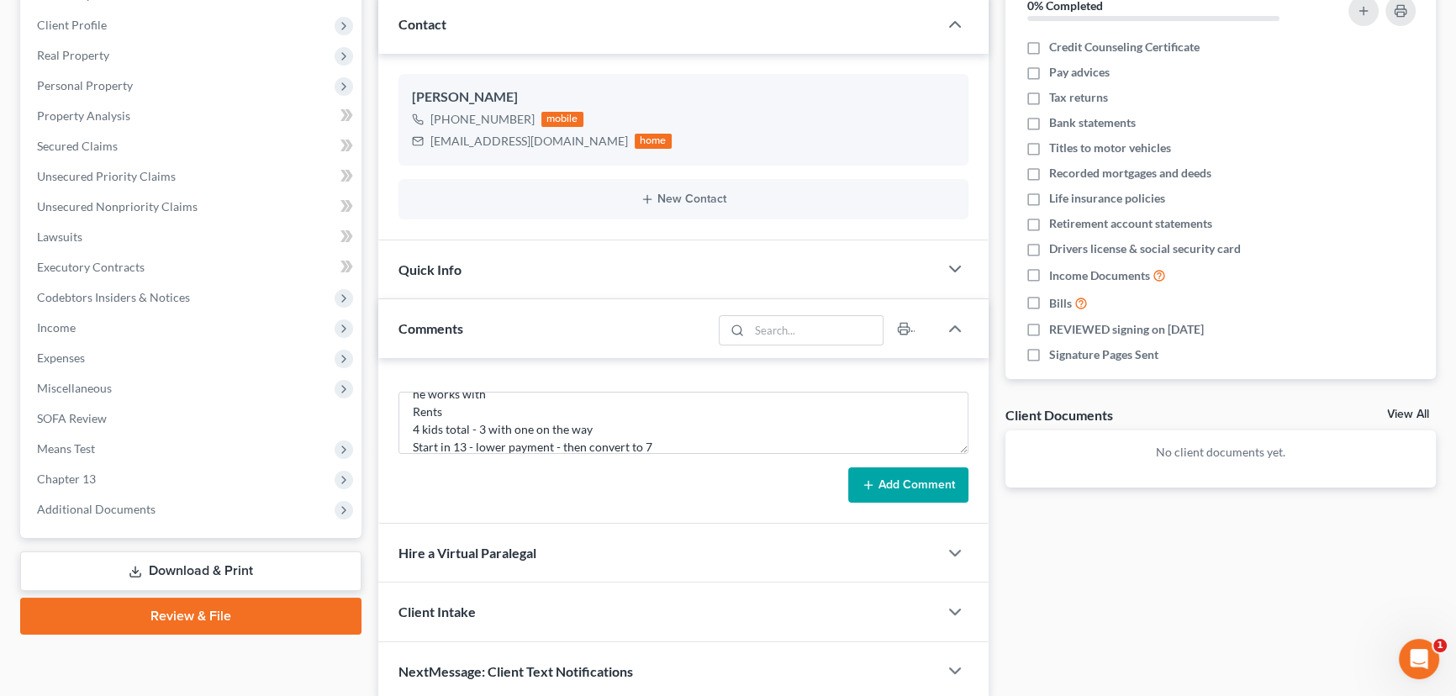
click at [872, 480] on icon at bounding box center [868, 484] width 13 height 13
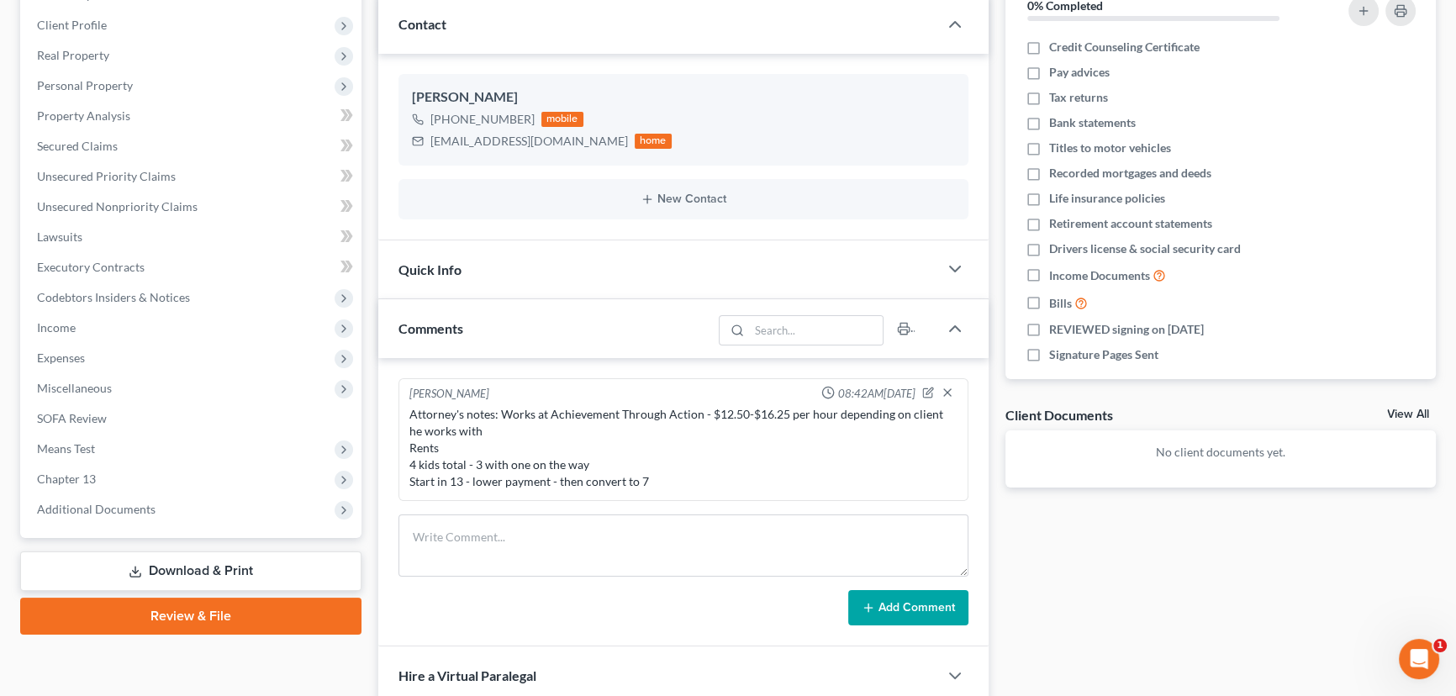
click at [1066, 567] on div "Docs Tasks Events Fees Timer 0% Completed Nothing here yet! Credit Counseling C…" at bounding box center [1221, 380] width 448 height 888
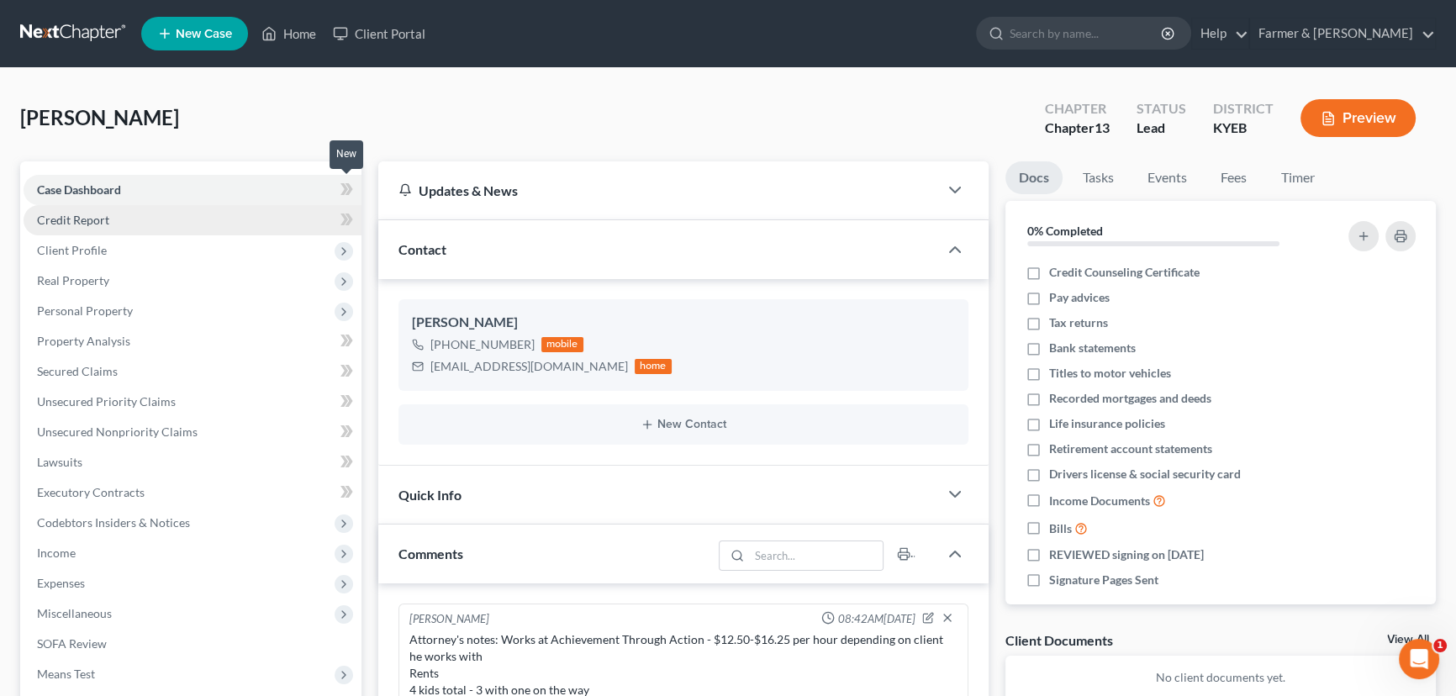
drag, startPoint x: 353, startPoint y: 187, endPoint x: 240, endPoint y: 226, distance: 119.1
click at [353, 187] on span at bounding box center [346, 191] width 29 height 25
click at [450, 124] on div "[PERSON_NAME] Upgraded Chapter Chapter 13 Status Lead District KYEB Preview" at bounding box center [728, 124] width 1416 height 73
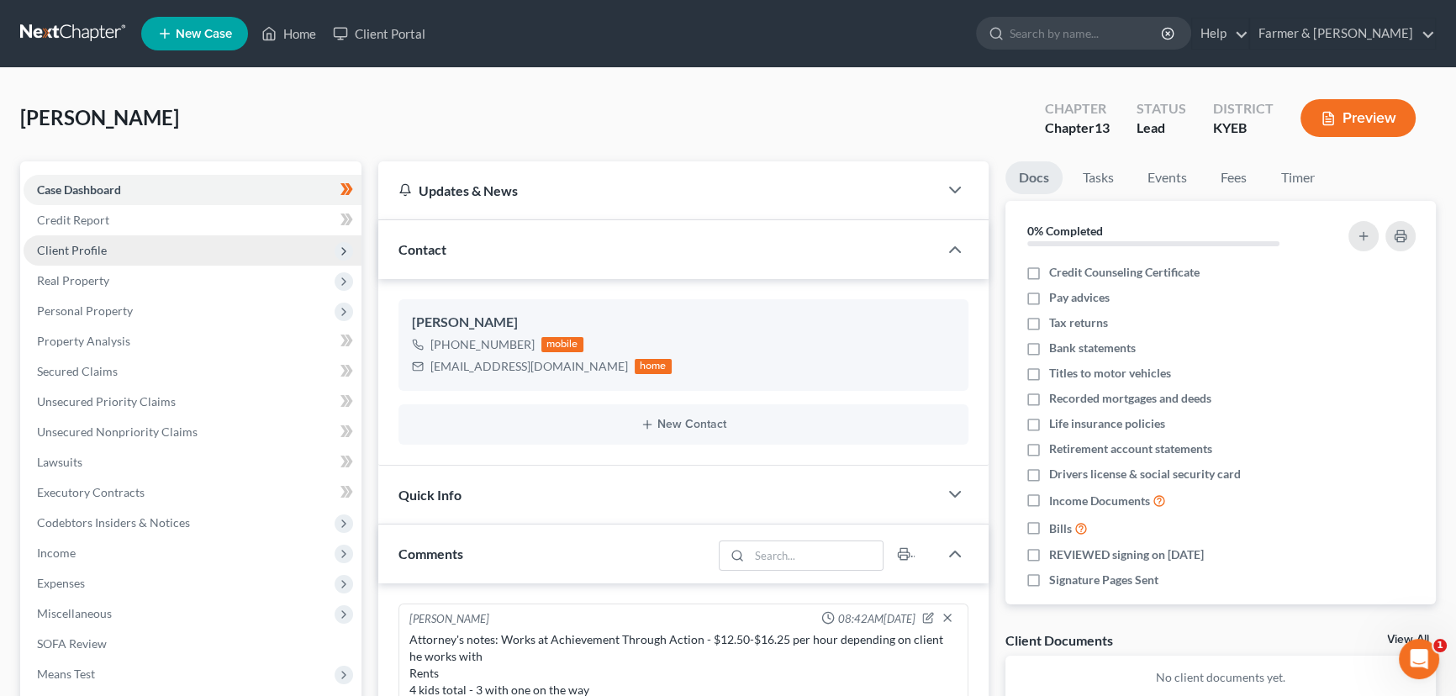
click at [82, 254] on span "Client Profile" at bounding box center [72, 250] width 70 height 14
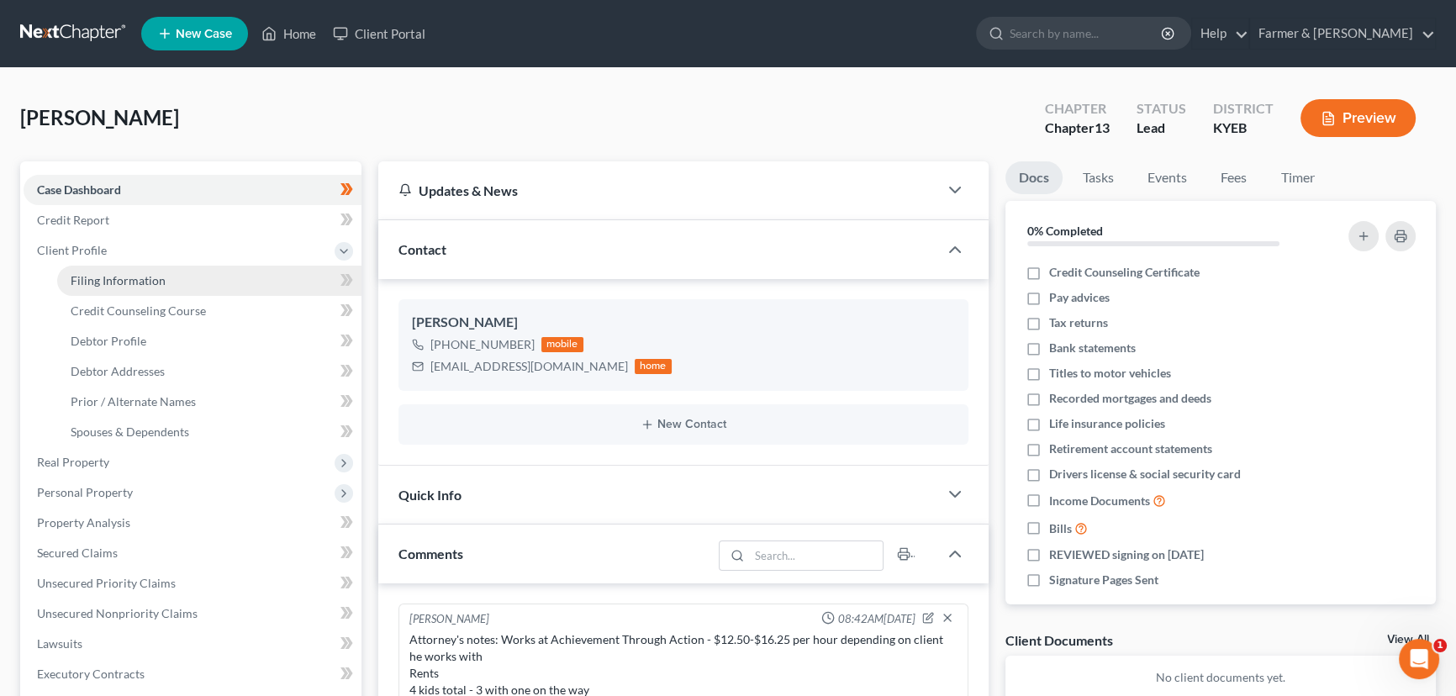
click at [143, 286] on span "Filing Information" at bounding box center [118, 280] width 95 height 14
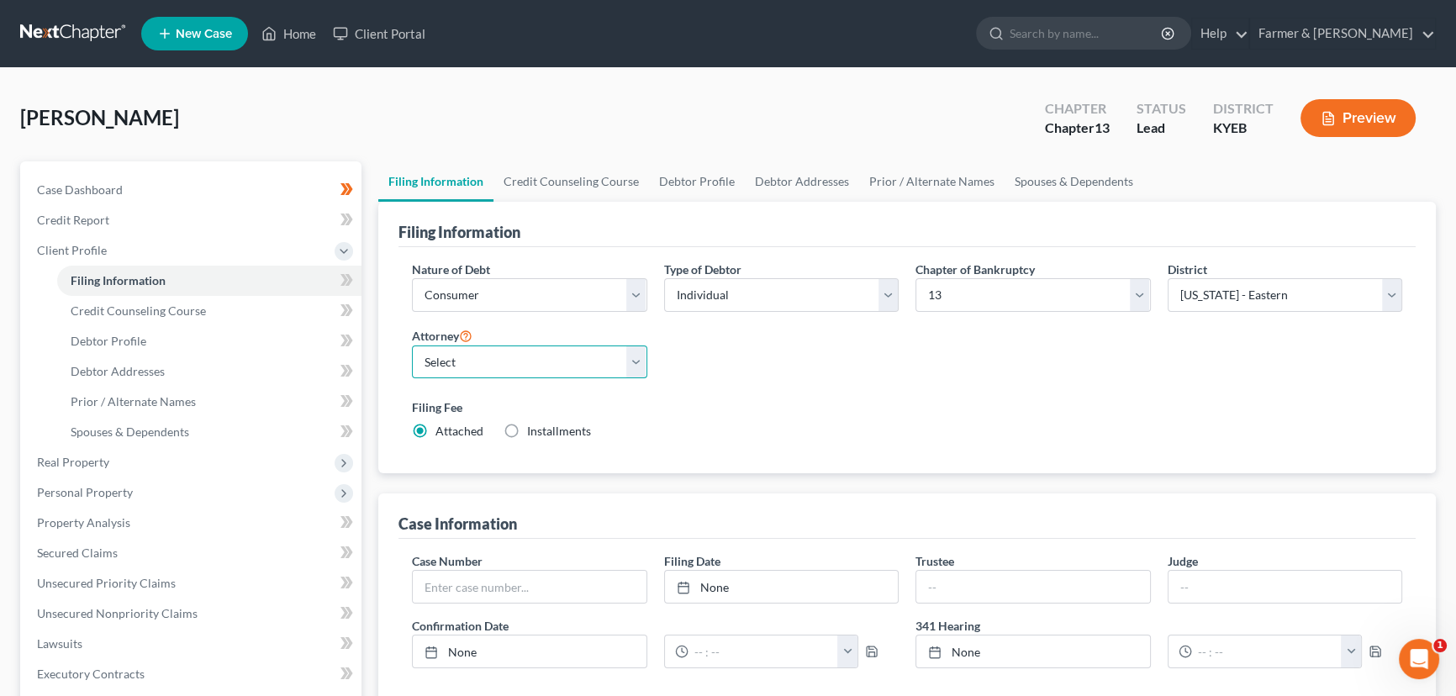
drag, startPoint x: 509, startPoint y: 363, endPoint x: 503, endPoint y: 375, distance: 13.2
click at [509, 363] on select "Select [PERSON_NAME] - KYWB [PERSON_NAME] - [PERSON_NAME] - KYWB" at bounding box center [529, 363] width 235 height 34
click at [412, 346] on select "Select [PERSON_NAME] - KYWB [PERSON_NAME] - [PERSON_NAME] - KYWB" at bounding box center [529, 363] width 235 height 34
click at [715, 398] on label "Filing Fee" at bounding box center [907, 407] width 990 height 18
click at [356, 280] on span at bounding box center [346, 282] width 29 height 25
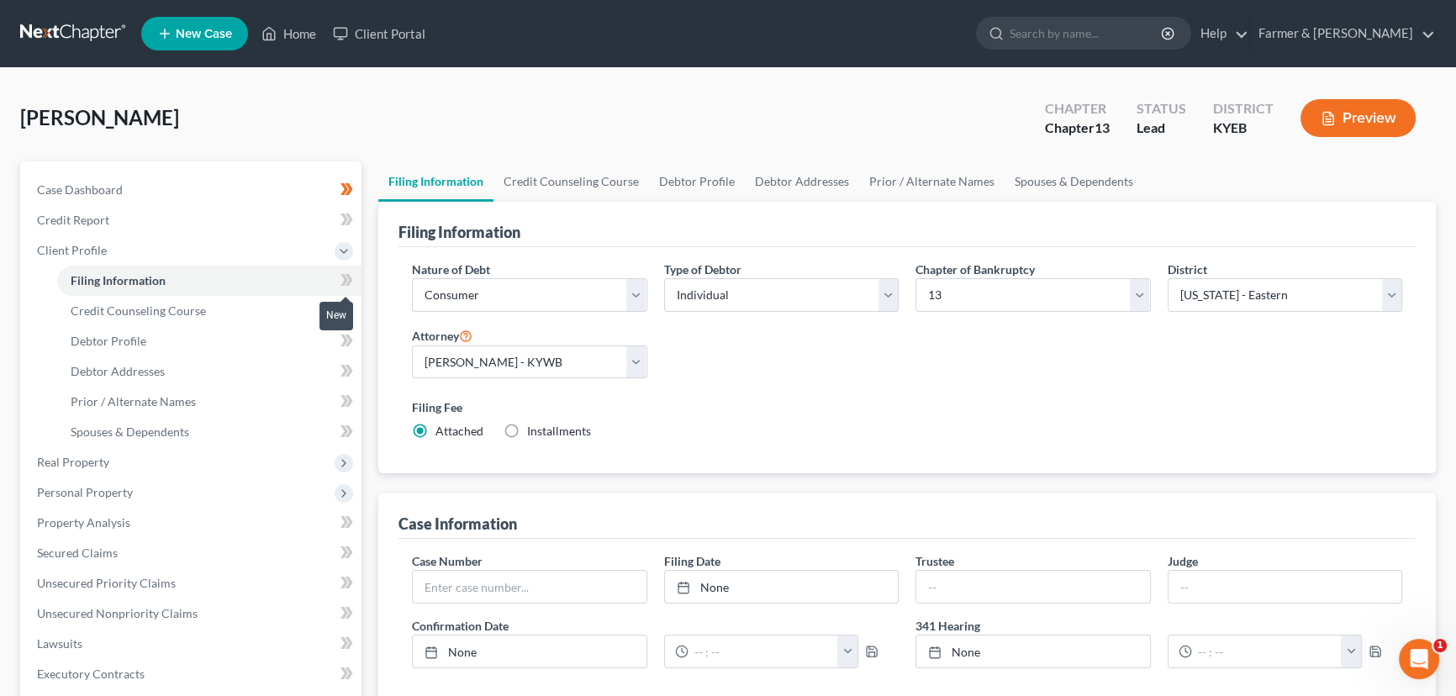
drag, startPoint x: 356, startPoint y: 280, endPoint x: 354, endPoint y: 141, distance: 138.7
click at [356, 280] on span at bounding box center [346, 282] width 29 height 25
click at [354, 132] on div "[PERSON_NAME] Upgraded Chapter Chapter 13 Status Lead District KYEB Preview" at bounding box center [728, 124] width 1416 height 73
click at [203, 310] on link "Credit Counseling Course" at bounding box center [209, 311] width 304 height 30
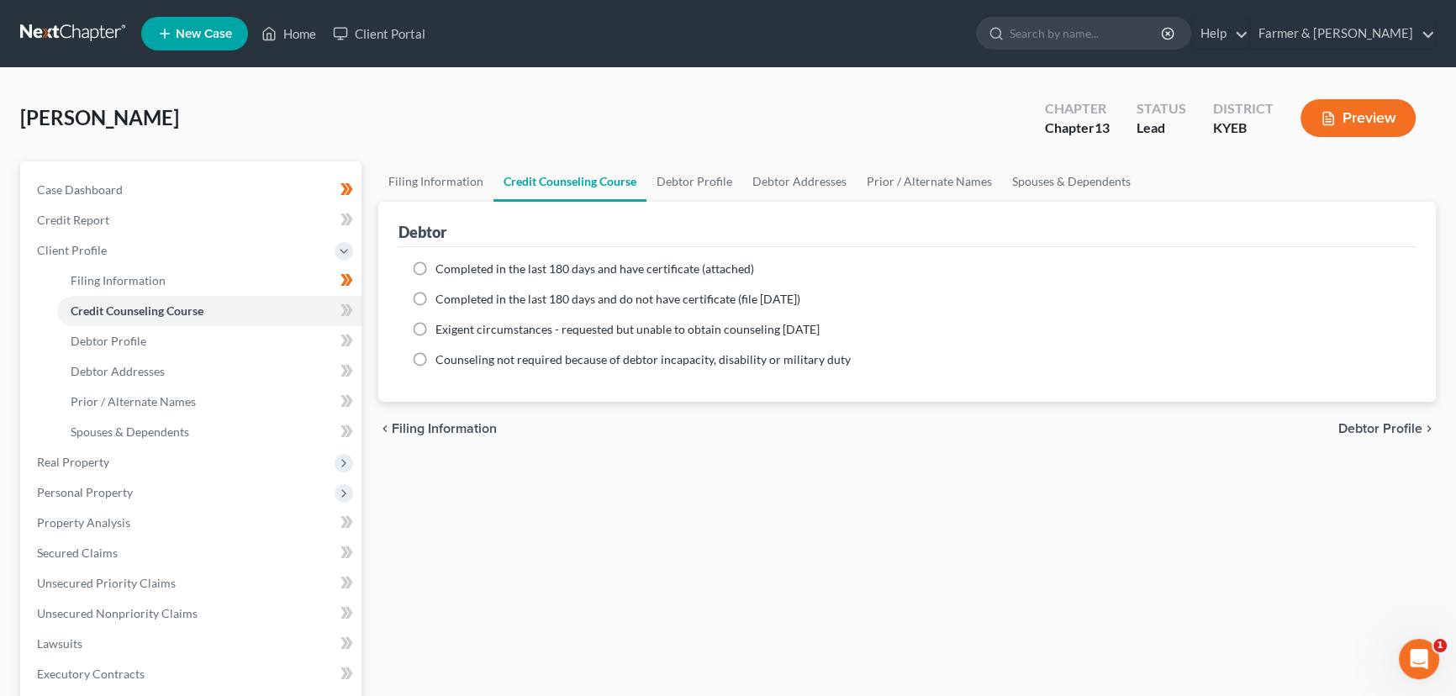
click at [435, 264] on label "Completed in the last 180 days and have certificate (attached)" at bounding box center [594, 269] width 319 height 17
click at [442, 264] on input "Completed in the last 180 days and have certificate (attached)" at bounding box center [447, 266] width 11 height 11
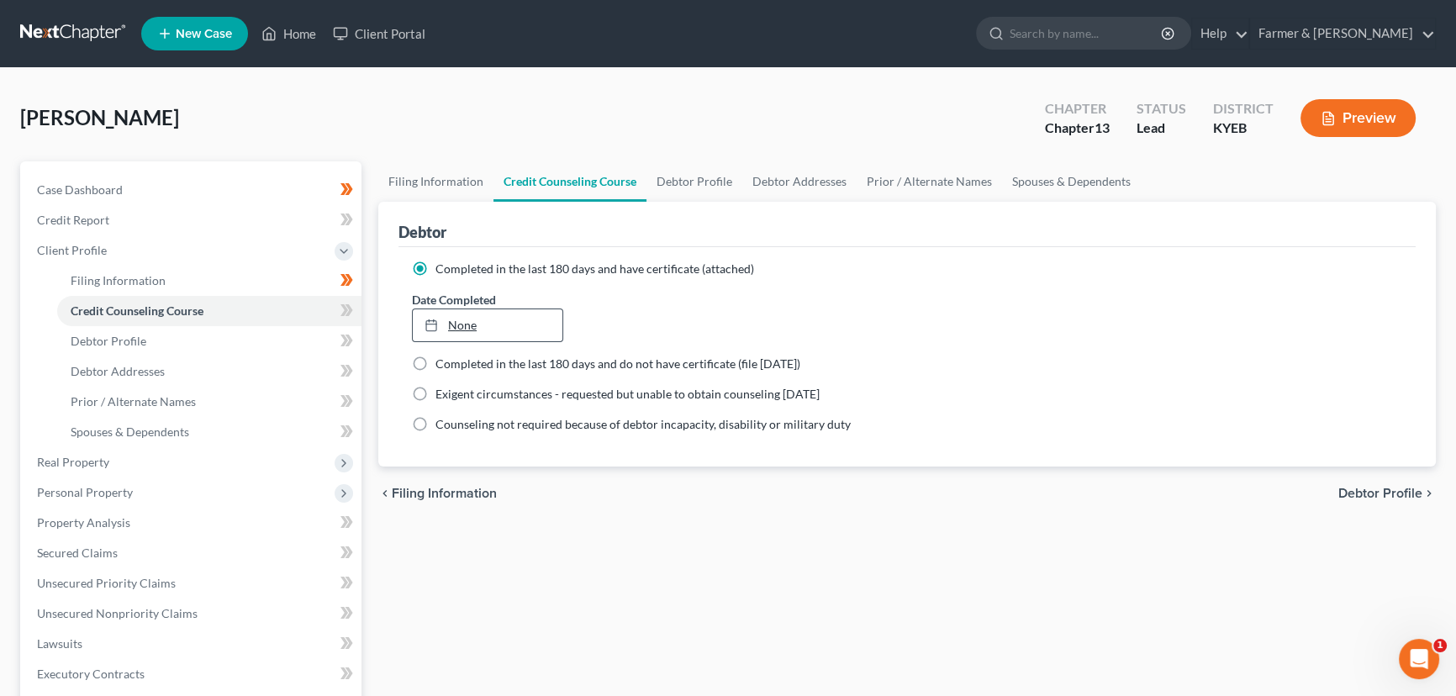
click at [450, 324] on link "None" at bounding box center [488, 325] width 150 height 32
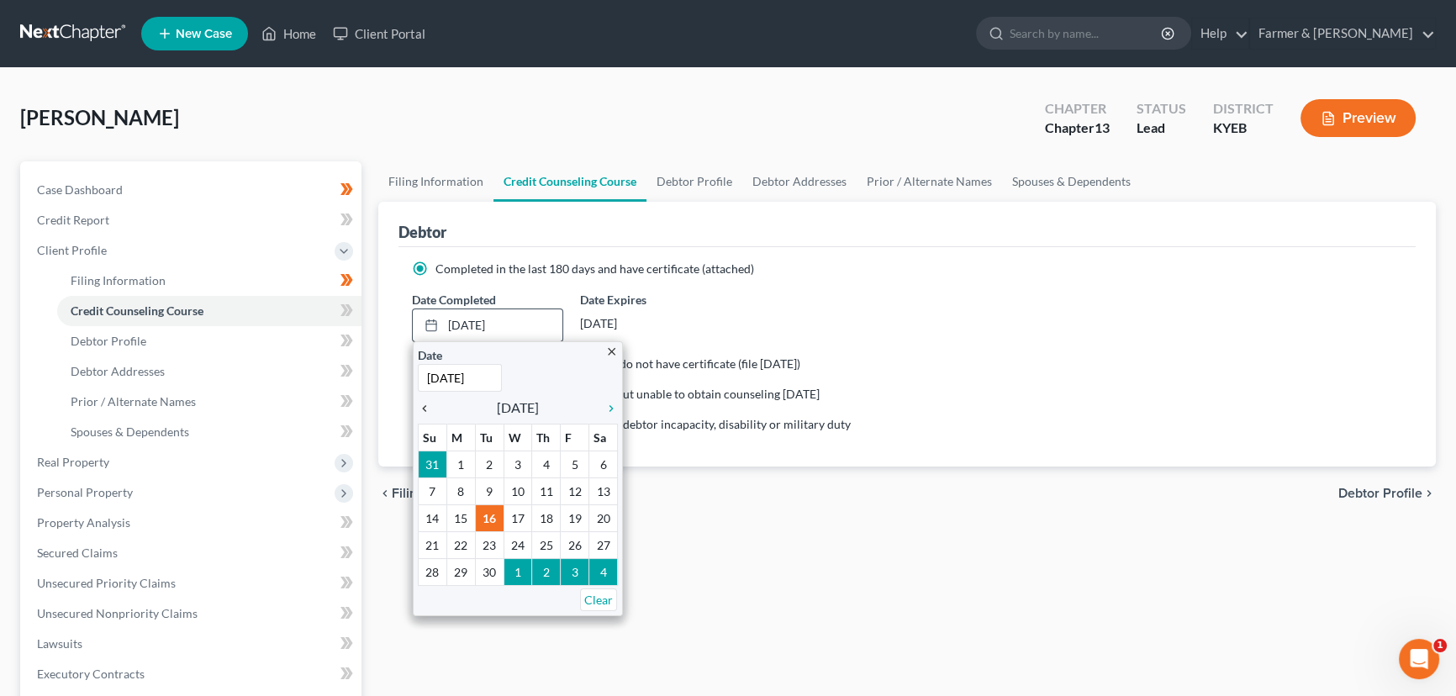
click at [421, 406] on icon "chevron_left" at bounding box center [429, 408] width 22 height 13
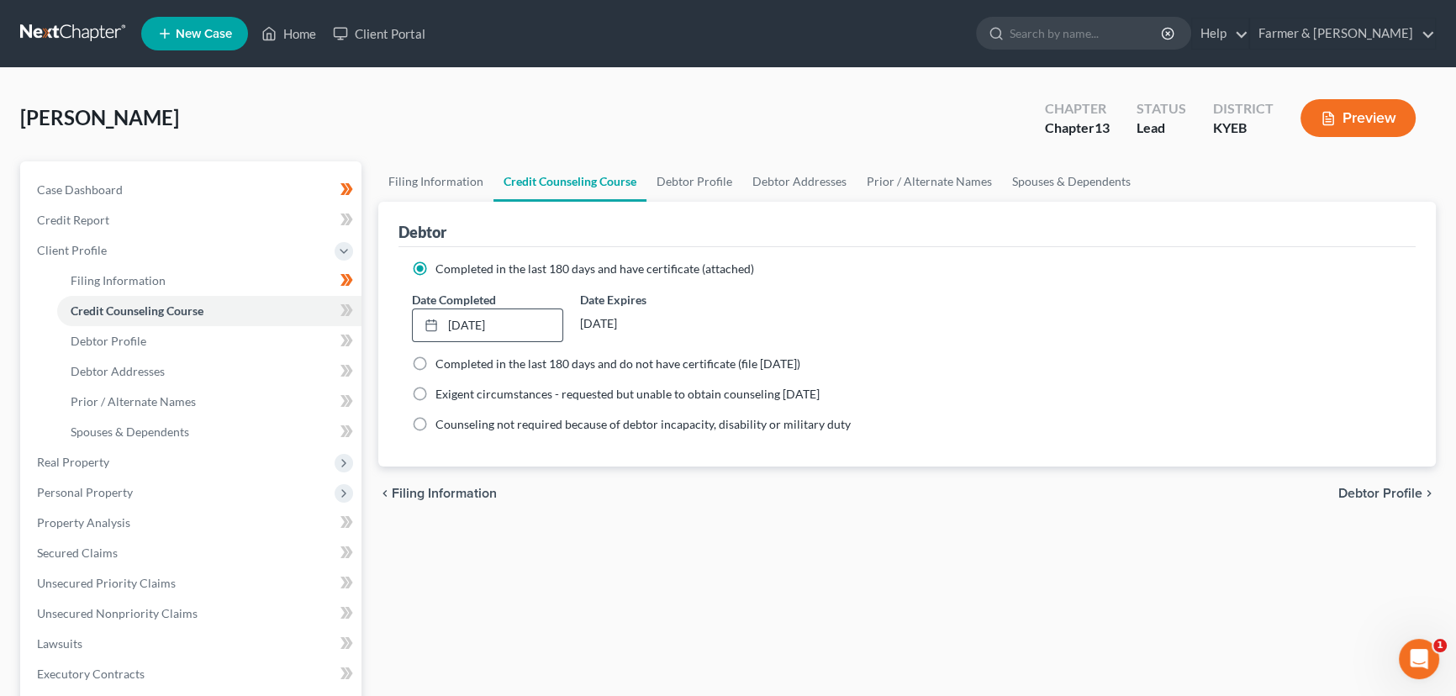
click at [349, 314] on icon at bounding box center [346, 310] width 13 height 21
click at [448, 549] on div "Filing Information Credit Counseling Course Debtor Profile Debtor Addresses Pri…" at bounding box center [907, 601] width 1074 height 880
click at [167, 336] on link "Debtor Profile" at bounding box center [209, 341] width 304 height 30
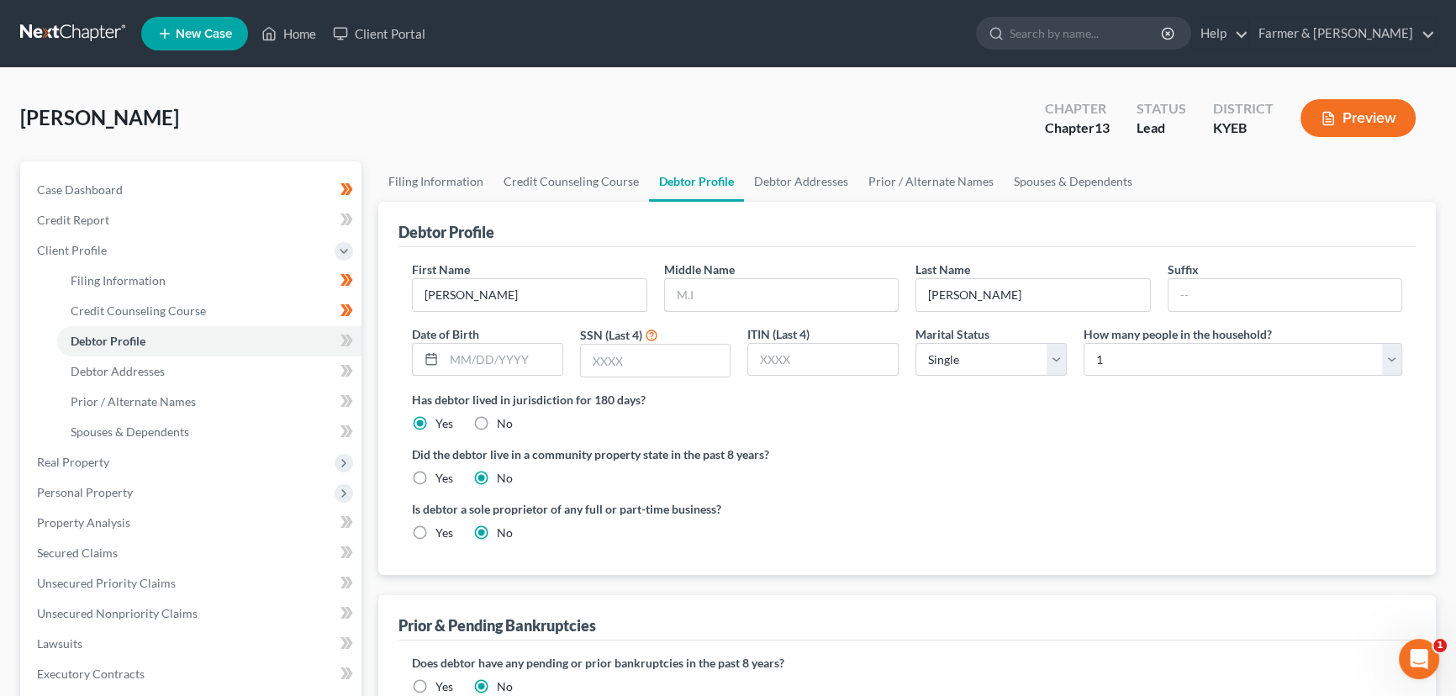
drag, startPoint x: 699, startPoint y: 298, endPoint x: 15, endPoint y: 393, distance: 690.0
click at [699, 298] on input "text" at bounding box center [782, 295] width 234 height 32
click at [510, 302] on input "[PERSON_NAME]" at bounding box center [530, 295] width 234 height 32
drag, startPoint x: 510, startPoint y: 335, endPoint x: 518, endPoint y: 359, distance: 25.5
click at [510, 335] on div "Date of Birth" at bounding box center [488, 351] width 168 height 53
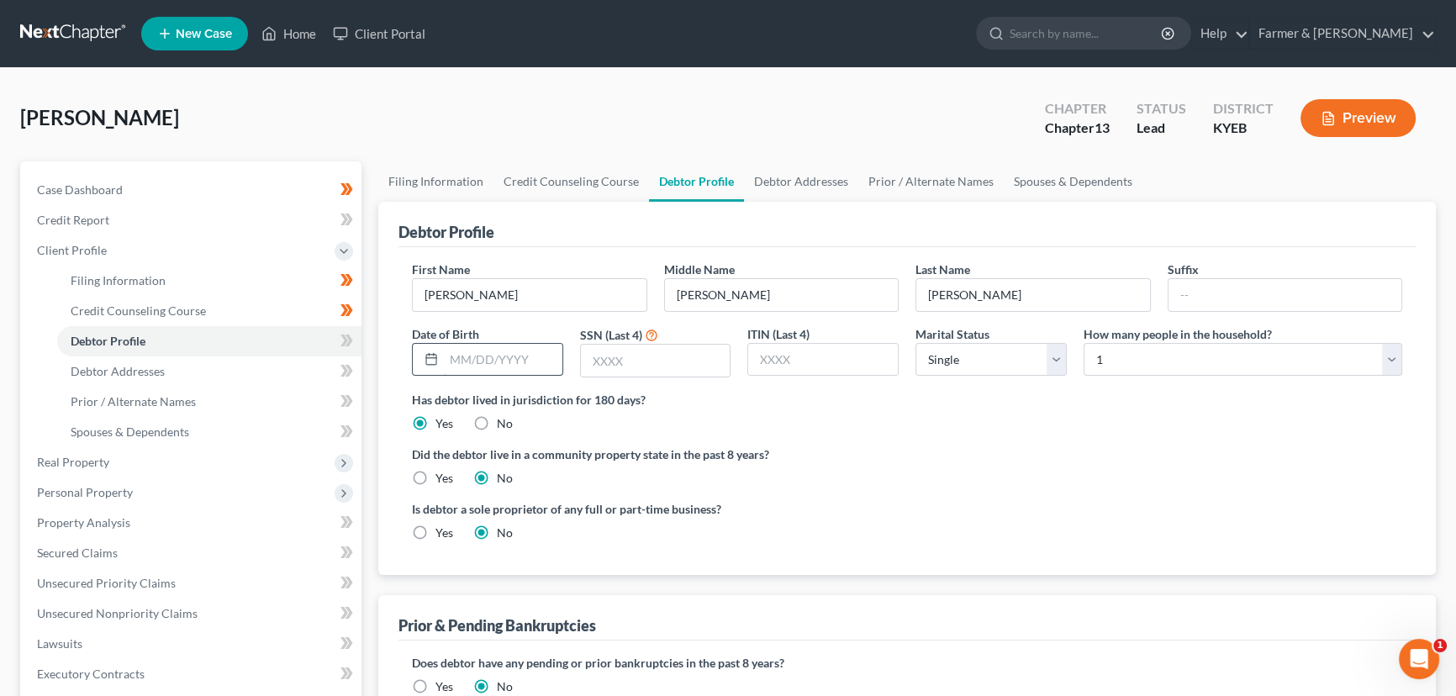
click at [520, 360] on input "text" at bounding box center [503, 360] width 119 height 32
click at [622, 361] on input "text" at bounding box center [656, 361] width 150 height 32
click at [503, 361] on input "text" at bounding box center [503, 360] width 119 height 32
click at [526, 103] on div "[PERSON_NAME] Upgraded Chapter Chapter 13 Status Lead District KYEB Preview" at bounding box center [728, 124] width 1416 height 73
drag, startPoint x: 352, startPoint y: 341, endPoint x: 354, endPoint y: 220, distance: 121.1
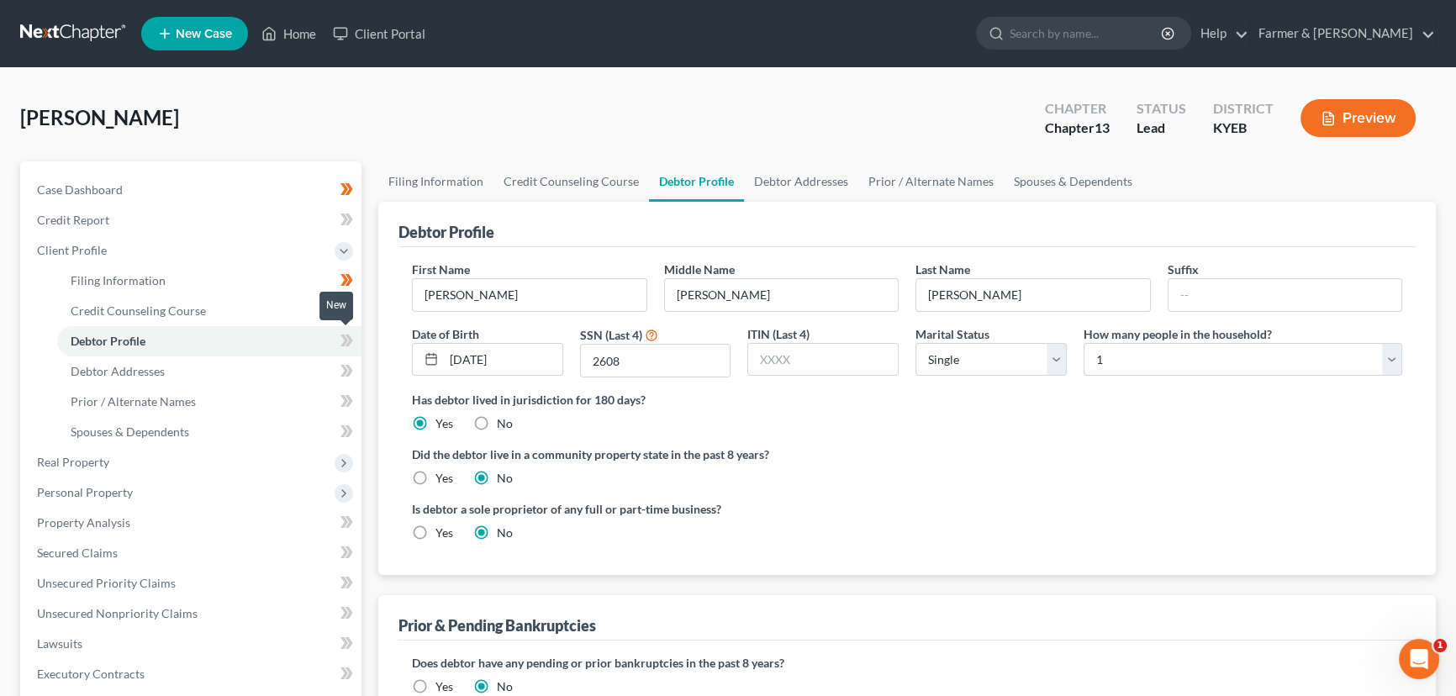
click at [352, 341] on icon at bounding box center [346, 340] width 13 height 21
click at [343, 120] on div "[PERSON_NAME] Upgraded Chapter Chapter 13 Status Lead District KYEB Preview" at bounding box center [728, 124] width 1416 height 73
click at [950, 368] on select "Select Single Married Separated Divorced Widowed" at bounding box center [990, 360] width 151 height 34
click at [915, 343] on select "Select Single Married Separated Divorced Widowed" at bounding box center [990, 360] width 151 height 34
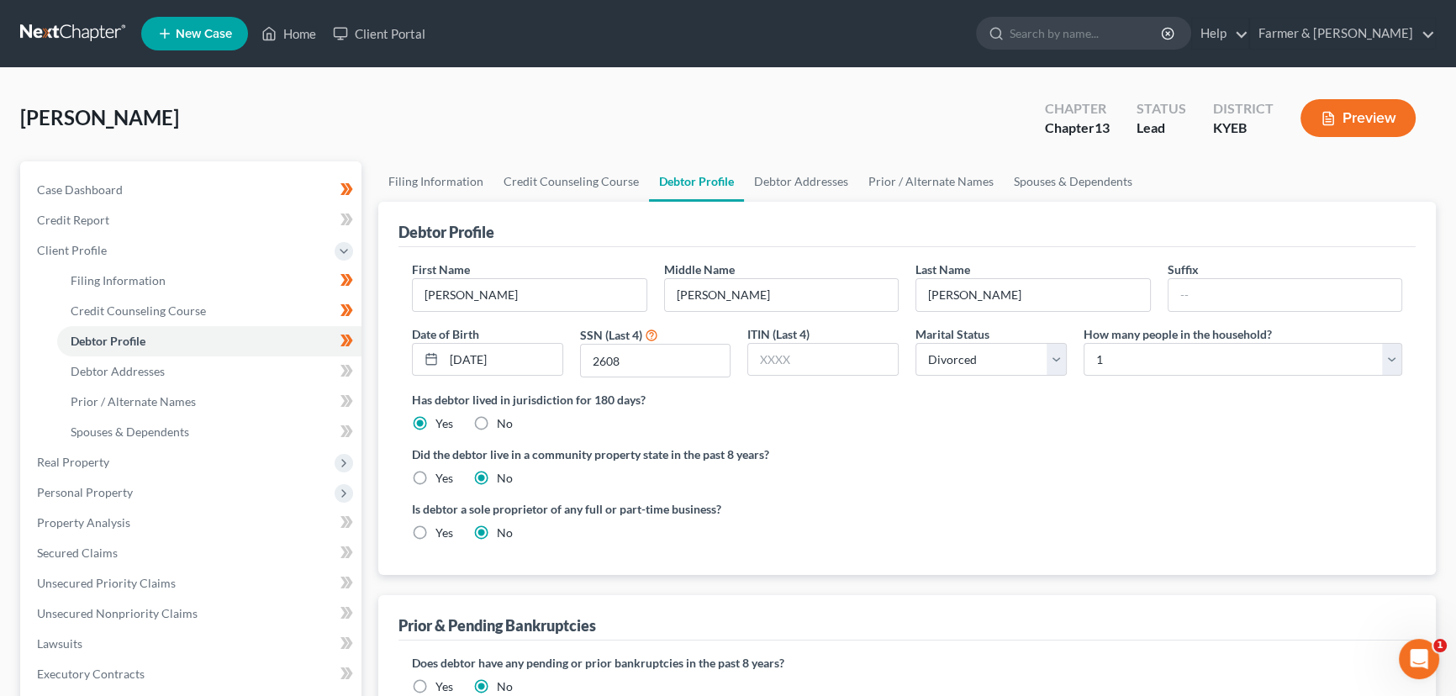
click at [1068, 394] on label "Has debtor lived in jurisdiction for 180 days?" at bounding box center [907, 400] width 990 height 18
drag, startPoint x: 1101, startPoint y: 361, endPoint x: 1107, endPoint y: 344, distance: 18.6
click at [1101, 361] on select "Select 1 2 3 4 5 6 7 8 9 10 11 12 13 14 15 16 17 18 19 20" at bounding box center [1243, 360] width 319 height 34
click at [1084, 343] on select "Select 1 2 3 4 5 6 7 8 9 10 11 12 13 14 15 16 17 18 19 20" at bounding box center [1243, 360] width 319 height 34
click at [973, 112] on div "[PERSON_NAME] Upgraded Chapter Chapter 13 Status Lead District KYEB Preview" at bounding box center [728, 124] width 1416 height 73
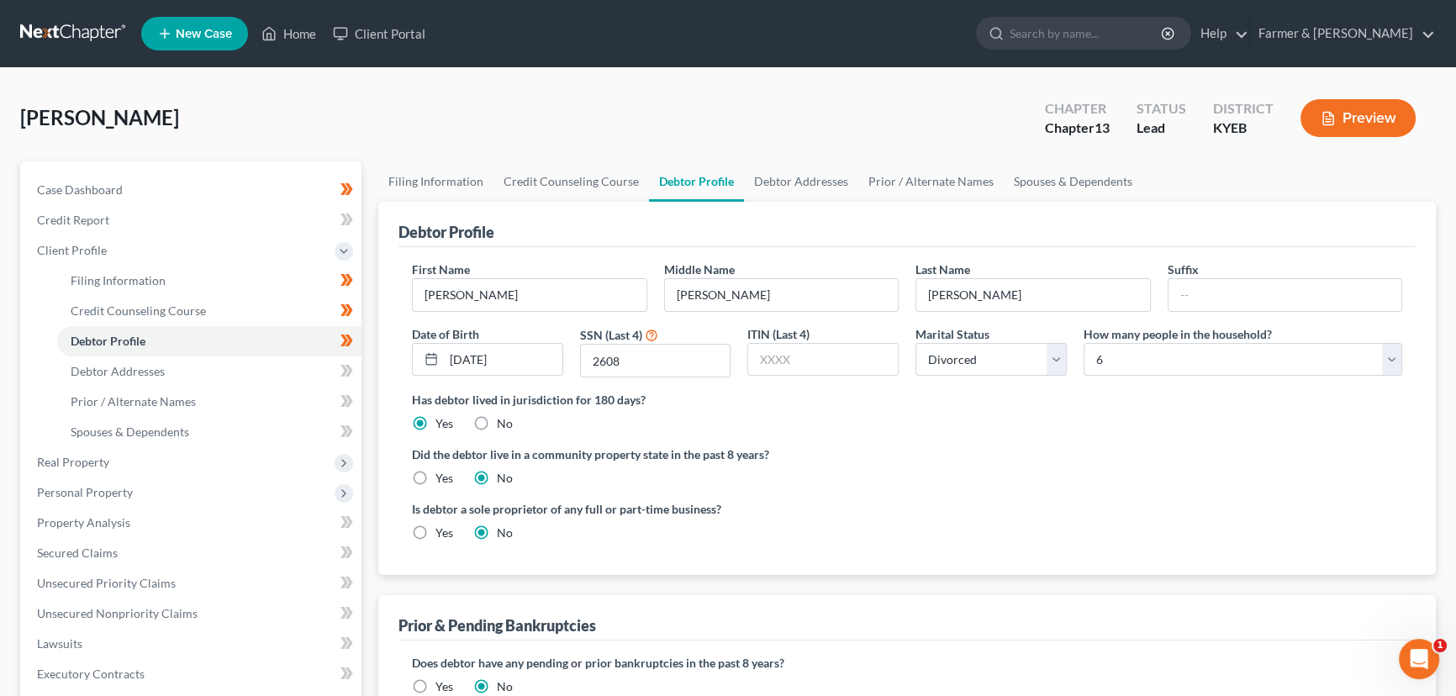
click at [920, 440] on ng-include "First Name [PERSON_NAME] Middle Name [PERSON_NAME] Last Name [PERSON_NAME] Date…" at bounding box center [907, 408] width 990 height 294
click at [276, 378] on link "Debtor Addresses" at bounding box center [209, 371] width 304 height 30
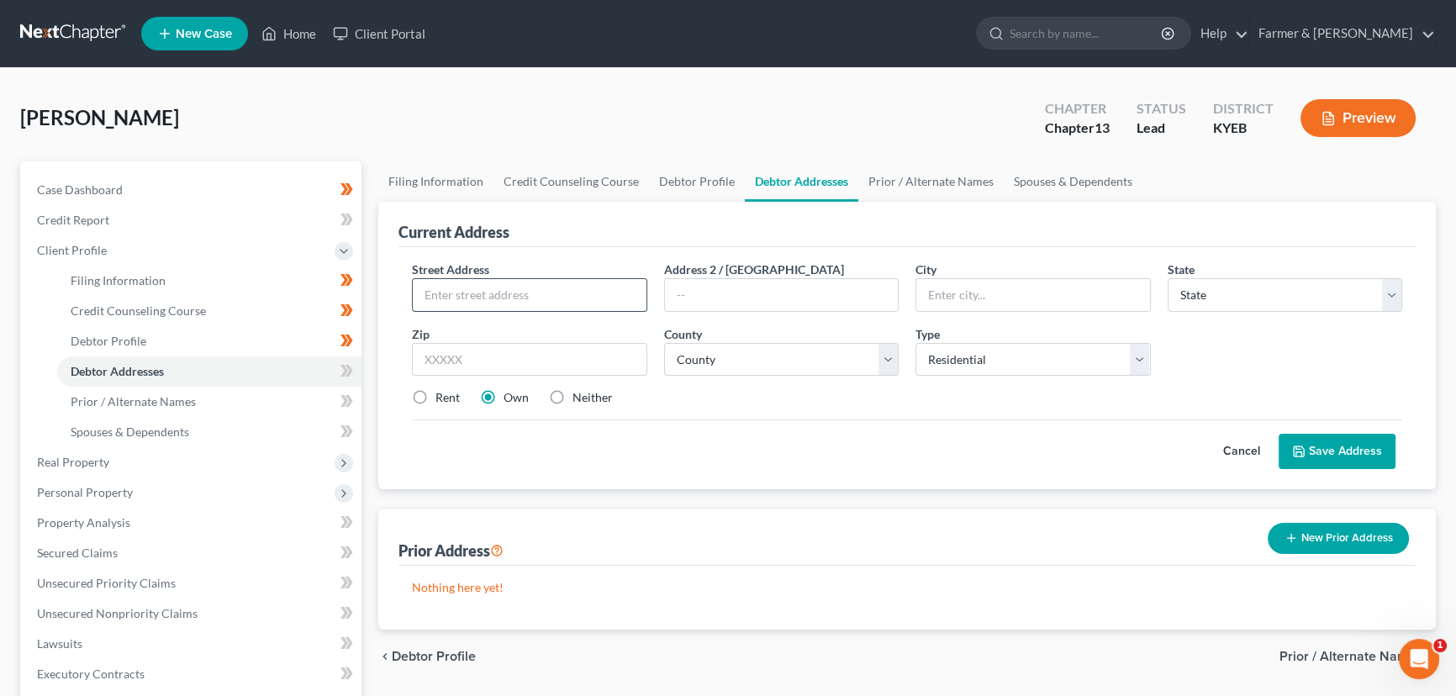
click at [490, 299] on input "text" at bounding box center [530, 295] width 234 height 32
paste input "[STREET_ADDRESS]"
drag, startPoint x: 568, startPoint y: 365, endPoint x: 624, endPoint y: 378, distance: 57.1
click at [568, 365] on input "text" at bounding box center [529, 360] width 235 height 34
paste input "42503"
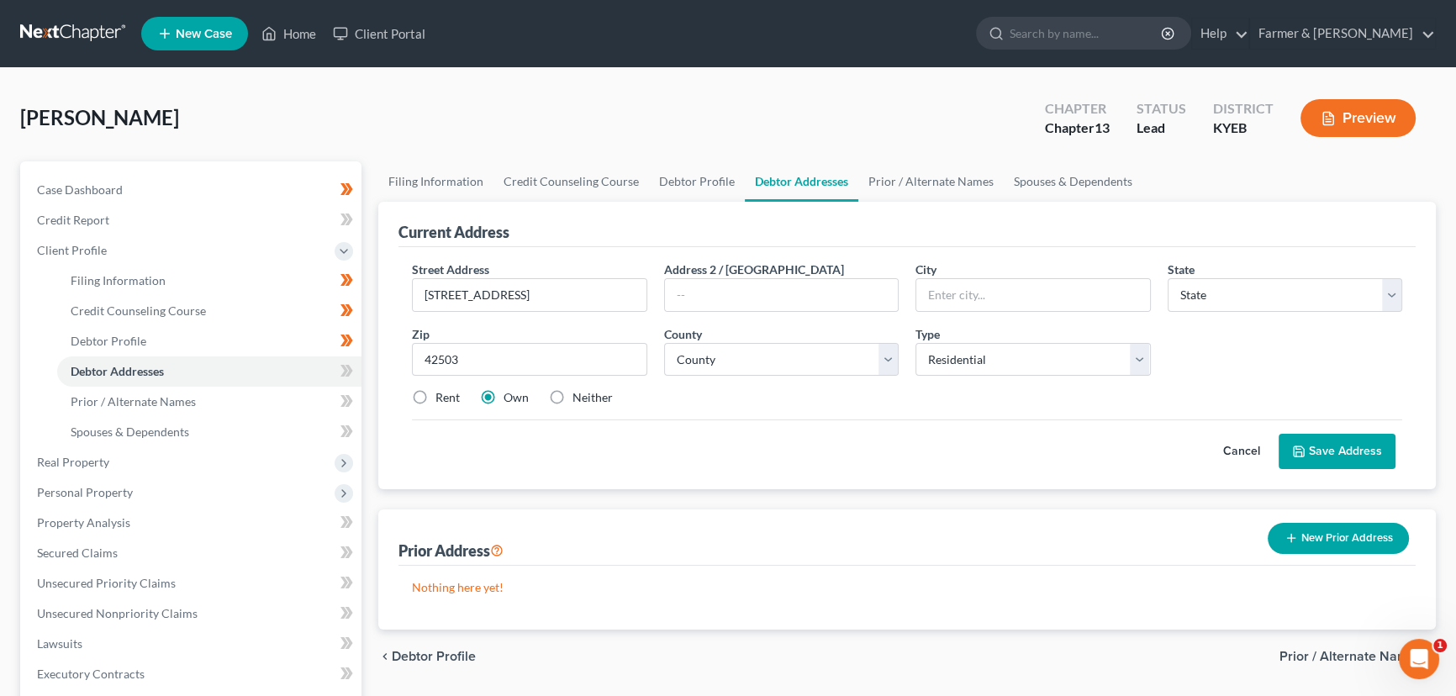
click at [780, 420] on div "Cancel Save Address" at bounding box center [907, 444] width 990 height 50
click at [771, 361] on select "County [GEOGRAPHIC_DATA] [GEOGRAPHIC_DATA] [GEOGRAPHIC_DATA] [GEOGRAPHIC_DATA] …" at bounding box center [781, 360] width 235 height 34
click at [664, 343] on select "County [GEOGRAPHIC_DATA] [GEOGRAPHIC_DATA] [GEOGRAPHIC_DATA] [GEOGRAPHIC_DATA] …" at bounding box center [781, 360] width 235 height 34
click at [772, 399] on div "Rent Own Neither" at bounding box center [907, 397] width 1007 height 17
drag, startPoint x: 419, startPoint y: 396, endPoint x: 446, endPoint y: 410, distance: 29.7
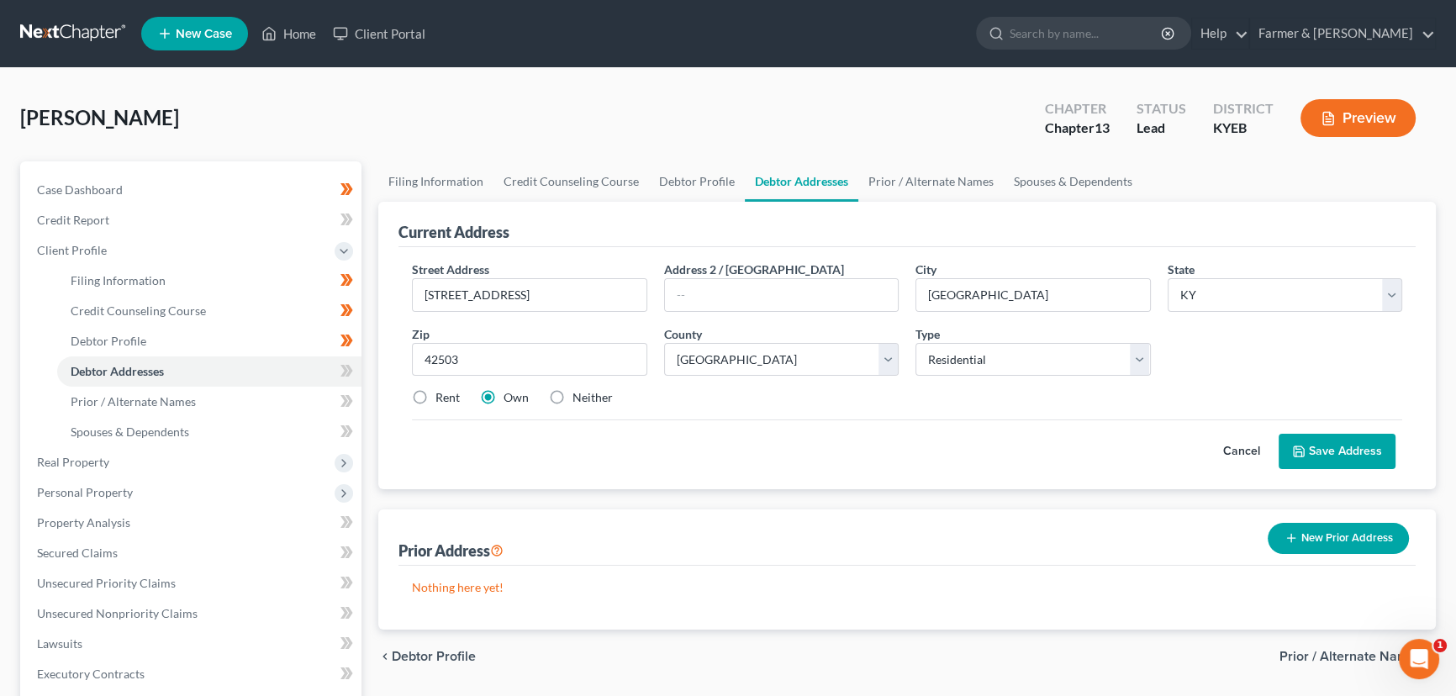
click at [435, 396] on label "Rent" at bounding box center [447, 397] width 24 height 17
click at [442, 396] on input "Rent" at bounding box center [447, 394] width 11 height 11
click at [1316, 445] on button "Save Address" at bounding box center [1337, 451] width 117 height 35
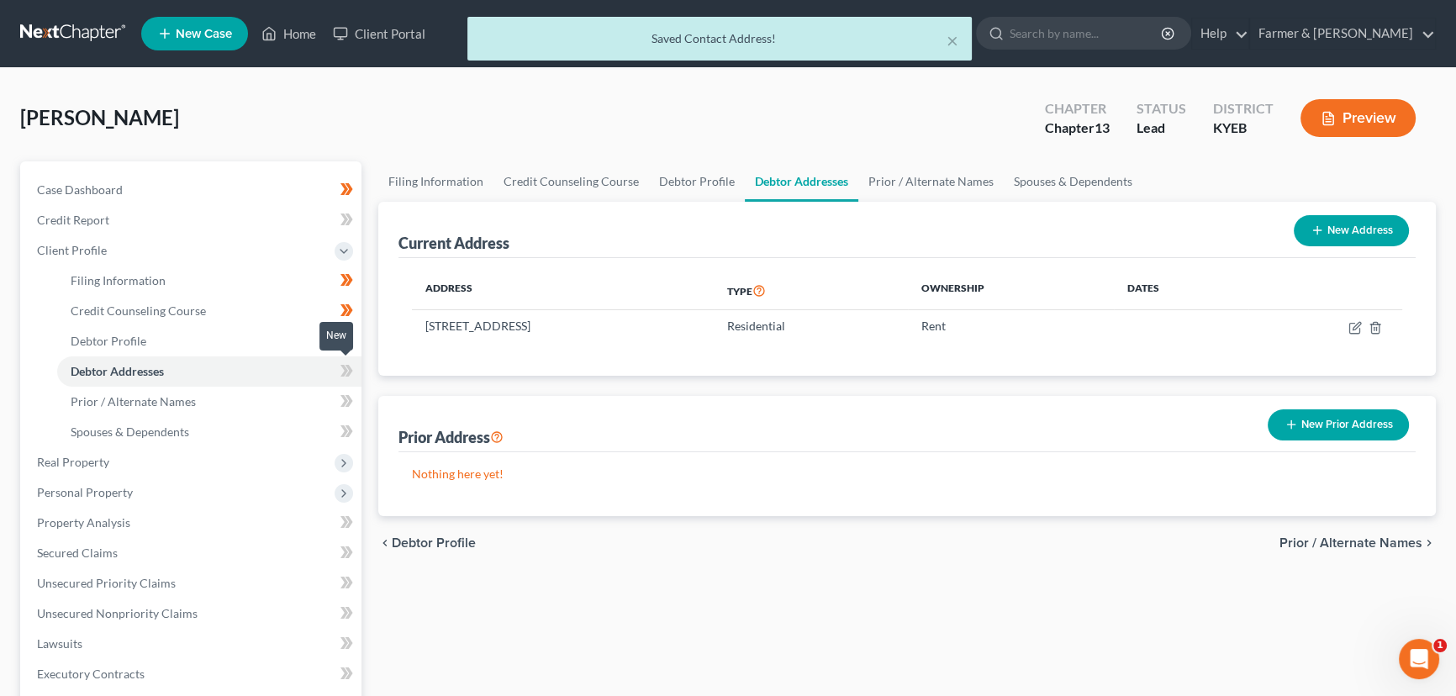
click at [344, 371] on icon at bounding box center [344, 371] width 8 height 12
drag, startPoint x: 344, startPoint y: 371, endPoint x: 356, endPoint y: 373, distance: 12.9
click at [345, 371] on icon at bounding box center [344, 371] width 8 height 12
click at [367, 361] on div "Case Dashboard Payments Invoices Payments Payments Credit Report Client Profile" at bounding box center [191, 601] width 358 height 880
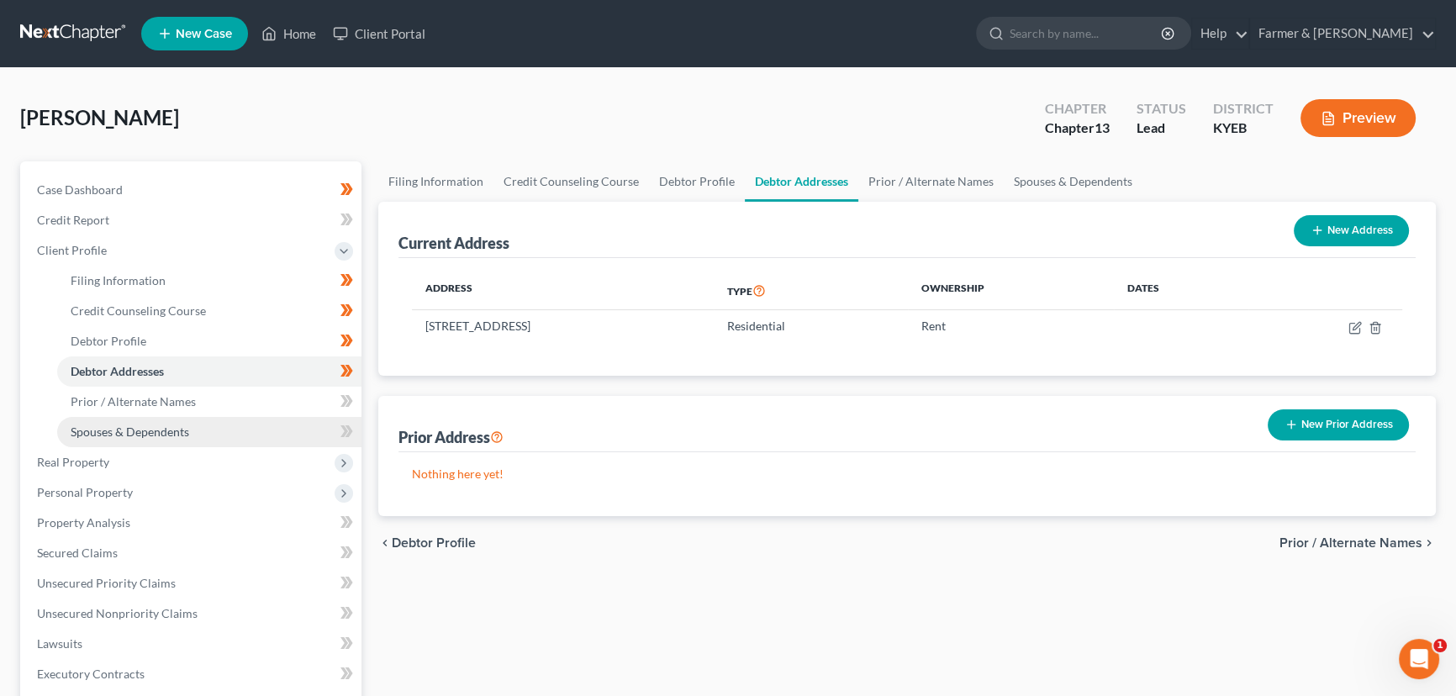
click at [207, 445] on link "Spouses & Dependents" at bounding box center [209, 432] width 304 height 30
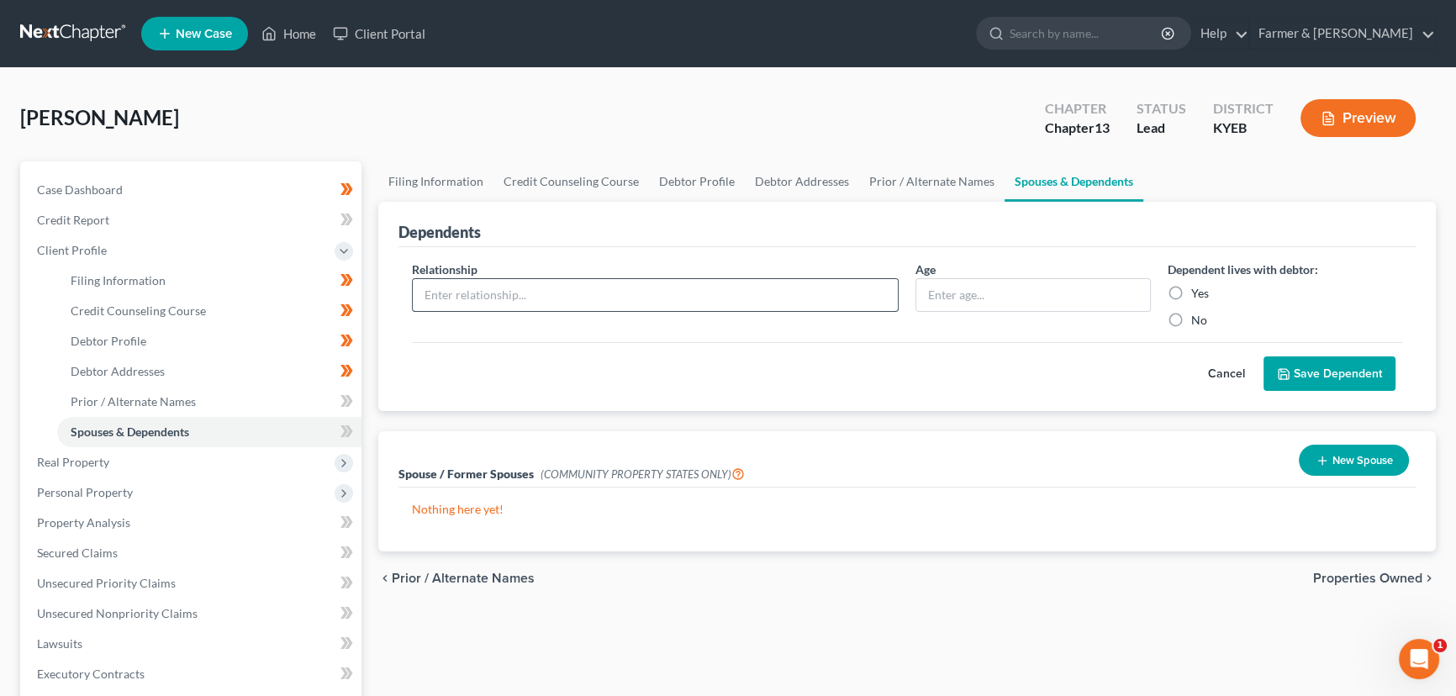
drag, startPoint x: 463, startPoint y: 293, endPoint x: 459, endPoint y: 301, distance: 8.7
click at [463, 293] on input "text" at bounding box center [655, 295] width 485 height 32
click at [1021, 300] on input "text" at bounding box center [1033, 295] width 234 height 32
click at [1300, 357] on button "Save Dependent" at bounding box center [1329, 373] width 132 height 35
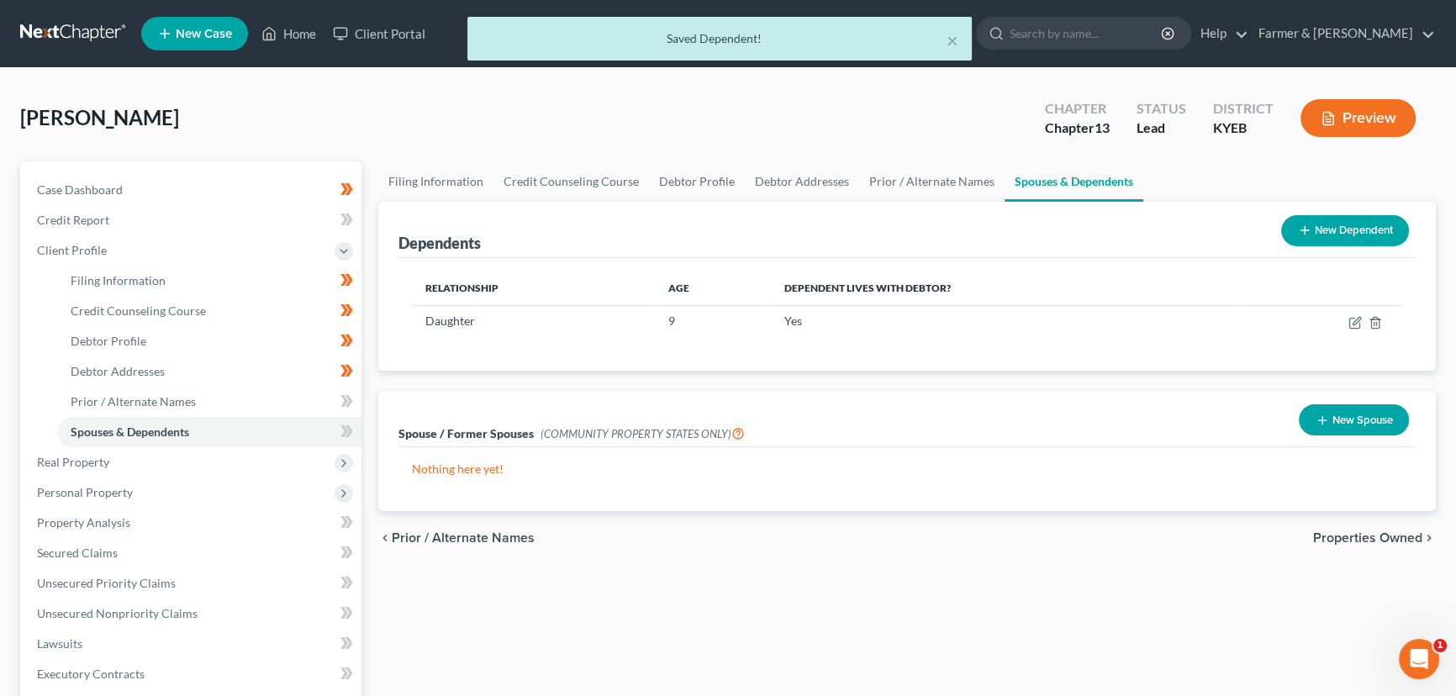
click at [1300, 230] on line at bounding box center [1304, 230] width 8 height 0
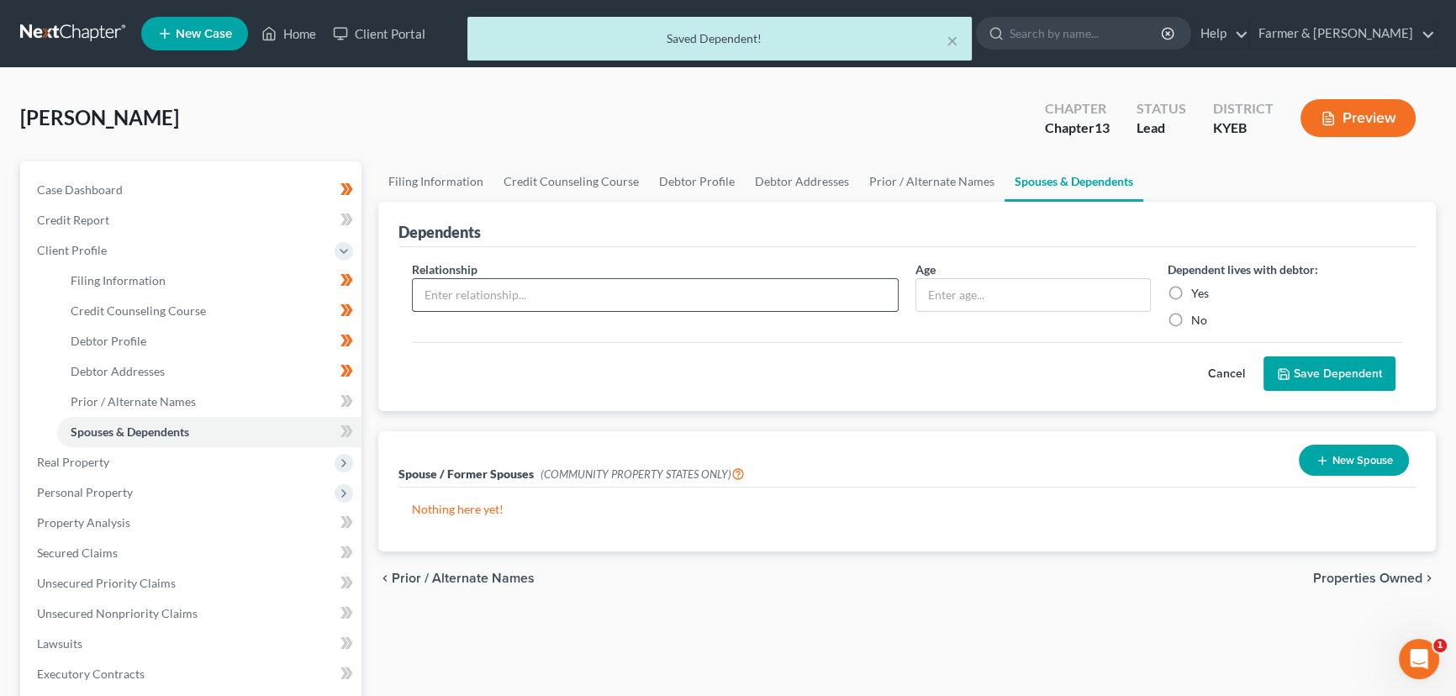
drag, startPoint x: 555, startPoint y: 286, endPoint x: 527, endPoint y: 301, distance: 31.6
click at [555, 286] on input "text" at bounding box center [655, 295] width 485 height 32
click at [942, 298] on input "text" at bounding box center [1033, 295] width 234 height 32
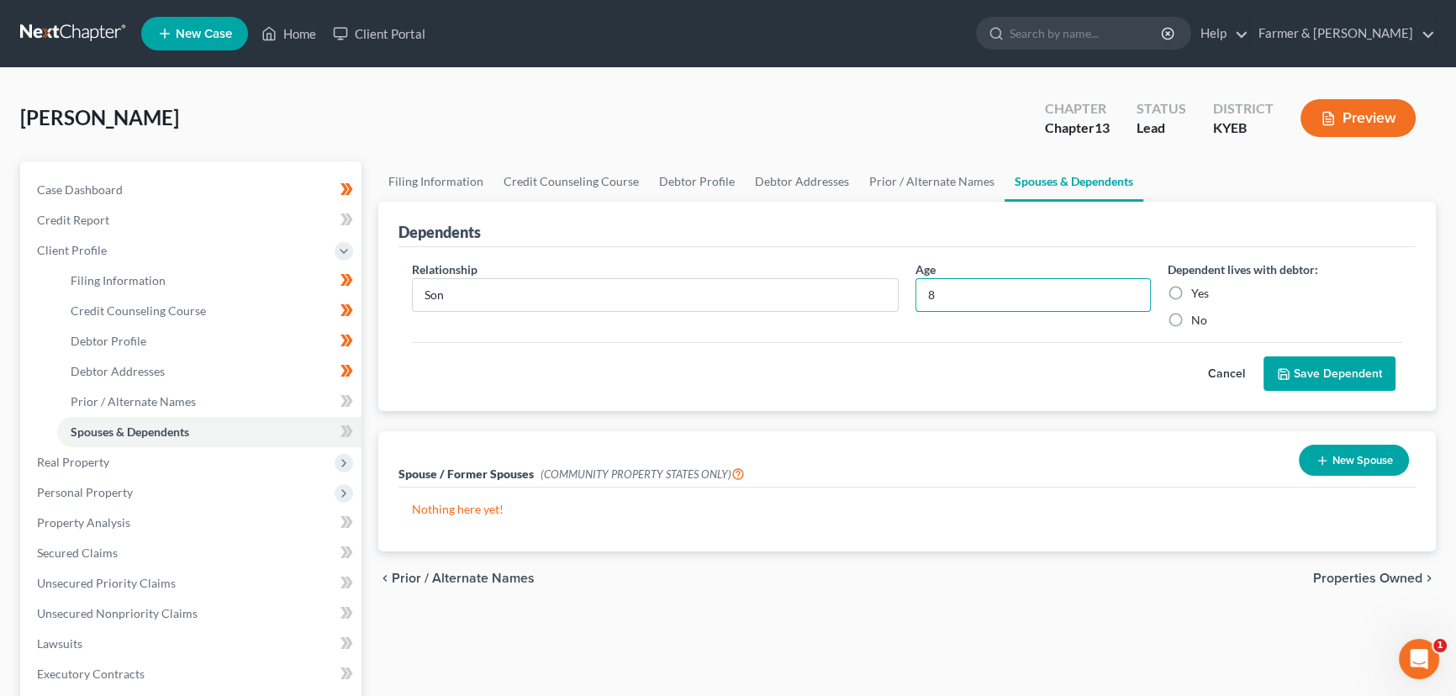
click at [1289, 375] on icon "submit" at bounding box center [1284, 374] width 10 height 10
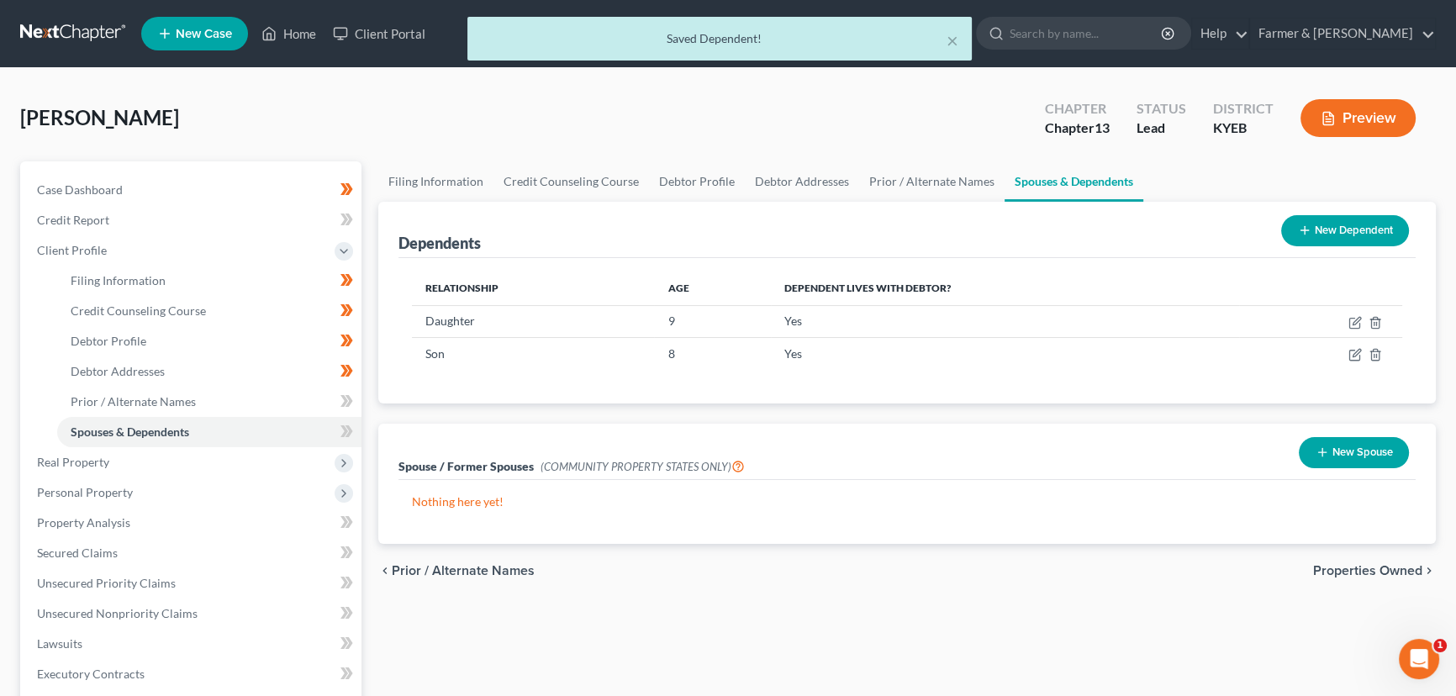
click at [1332, 230] on button "New Dependent" at bounding box center [1345, 230] width 128 height 31
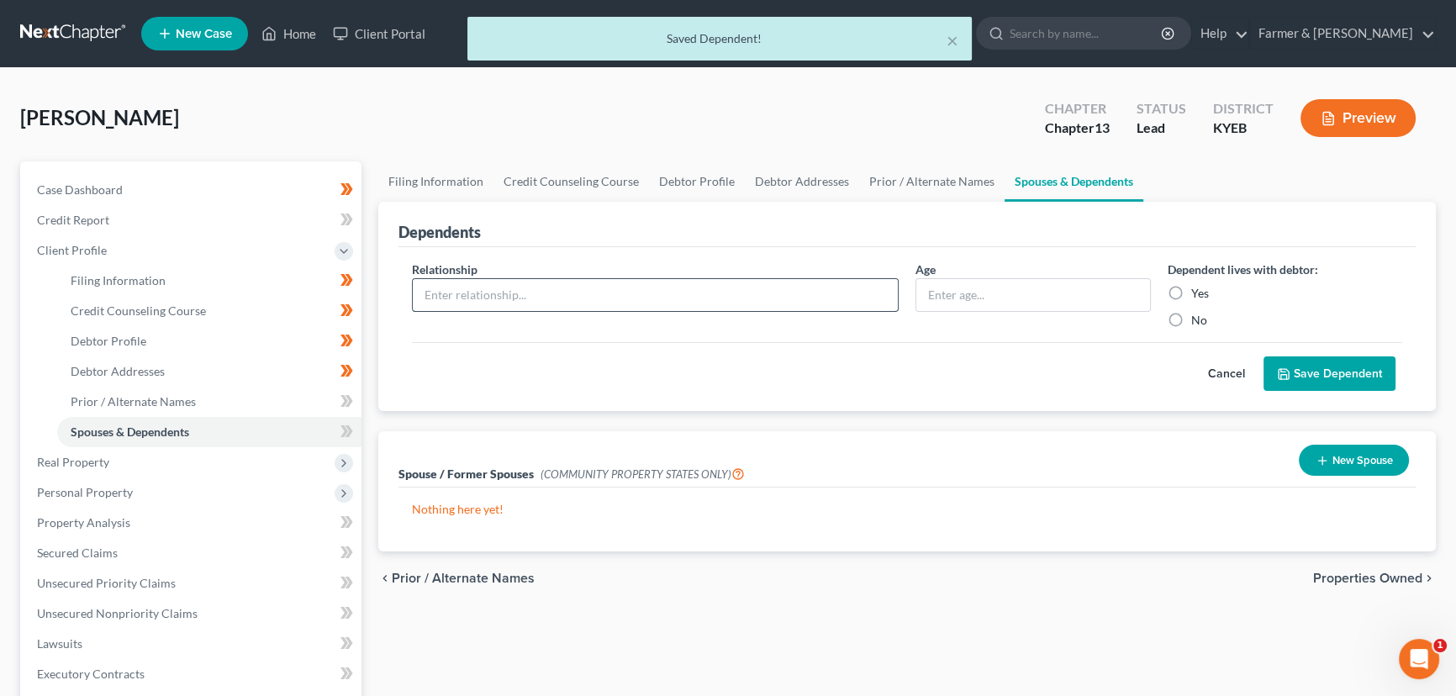
drag, startPoint x: 496, startPoint y: 295, endPoint x: 504, endPoint y: 309, distance: 15.4
click at [496, 295] on input "text" at bounding box center [655, 295] width 485 height 32
click at [935, 305] on input "text" at bounding box center [1033, 295] width 234 height 32
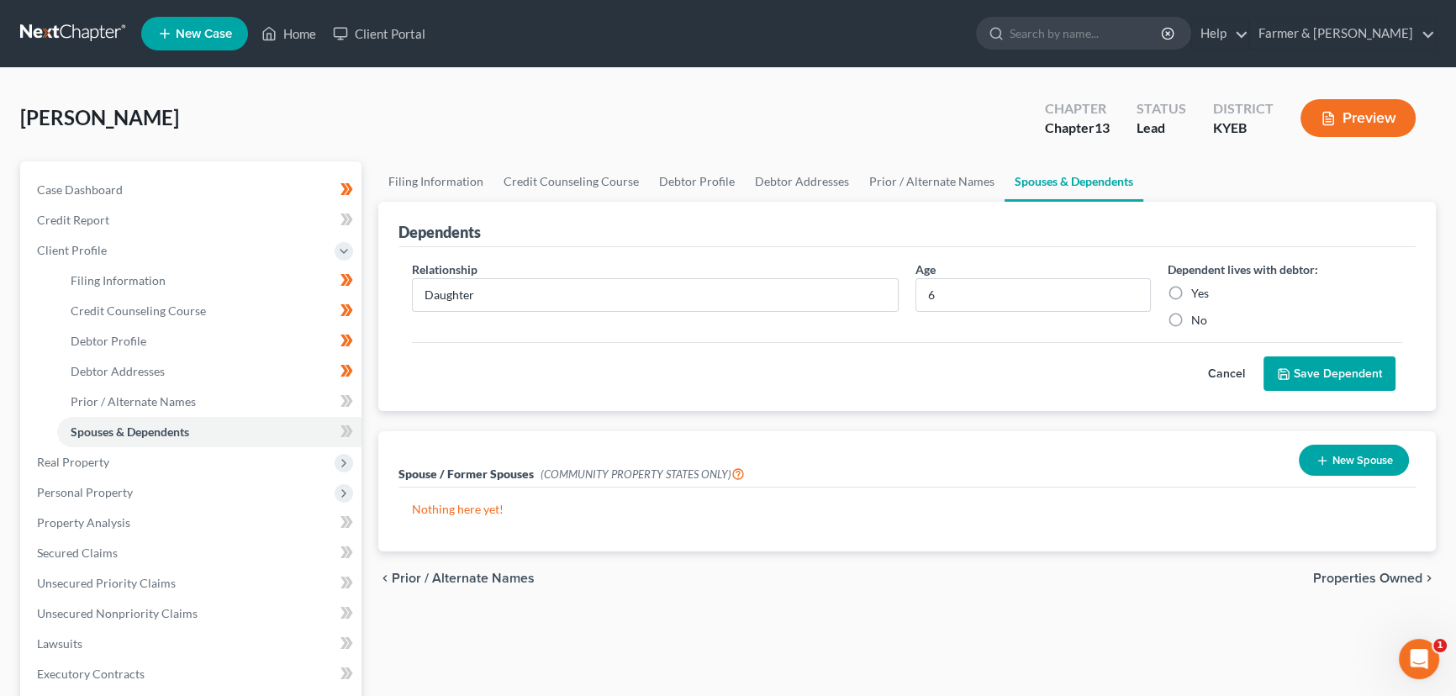
click at [1284, 367] on icon "submit" at bounding box center [1283, 373] width 13 height 13
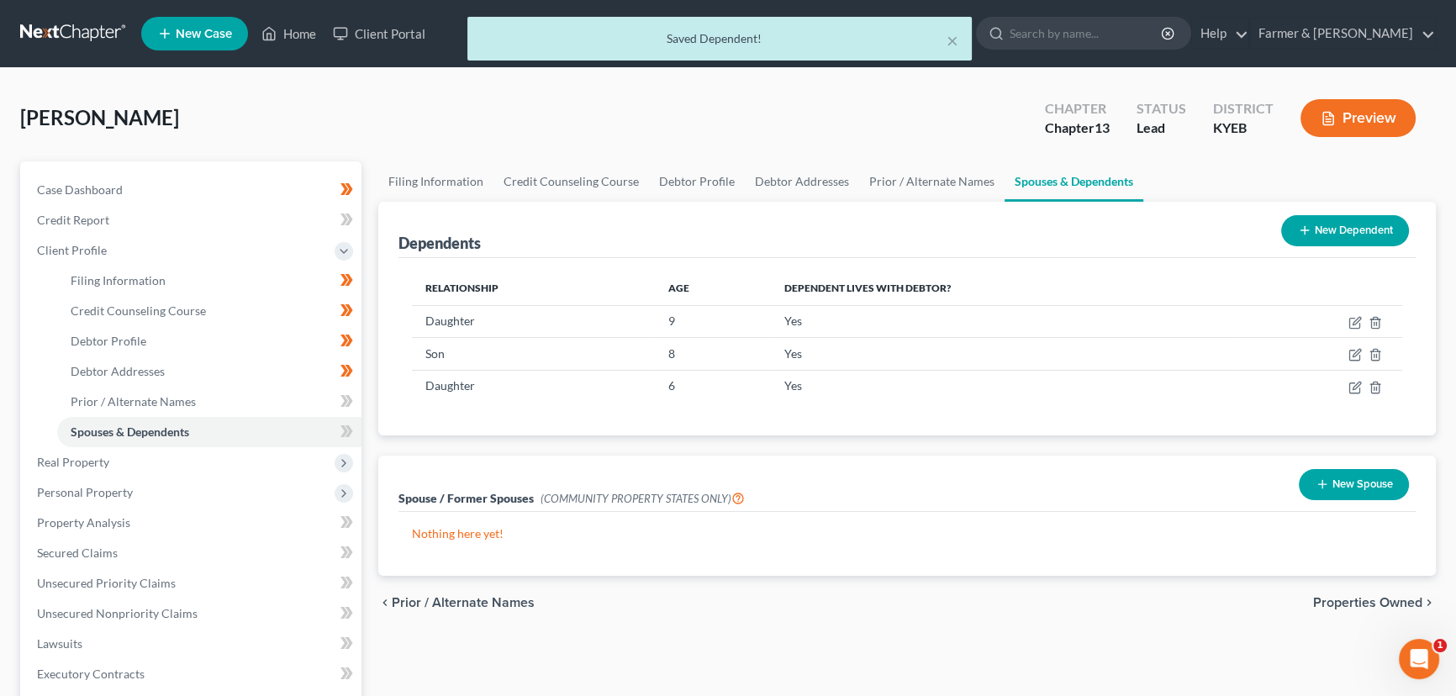
click at [1289, 237] on button "New Dependent" at bounding box center [1345, 230] width 128 height 31
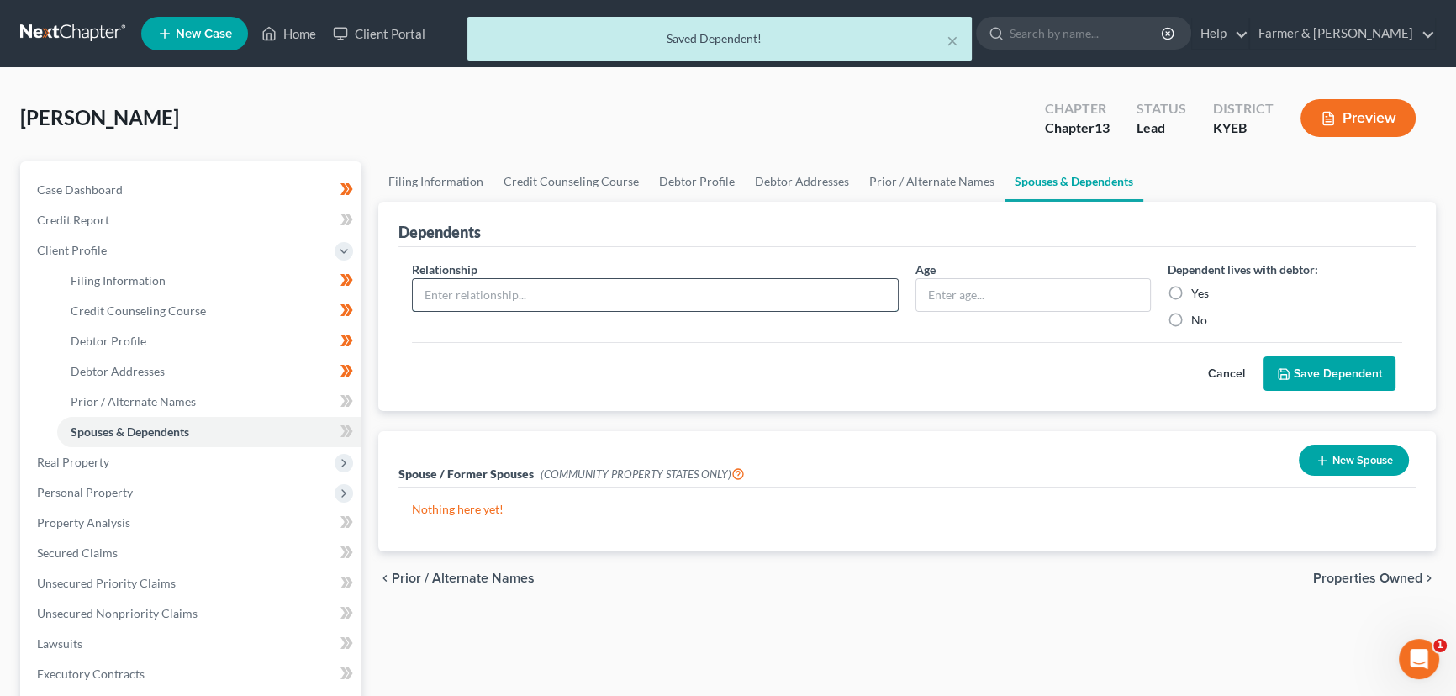
click at [540, 297] on input "text" at bounding box center [655, 295] width 485 height 32
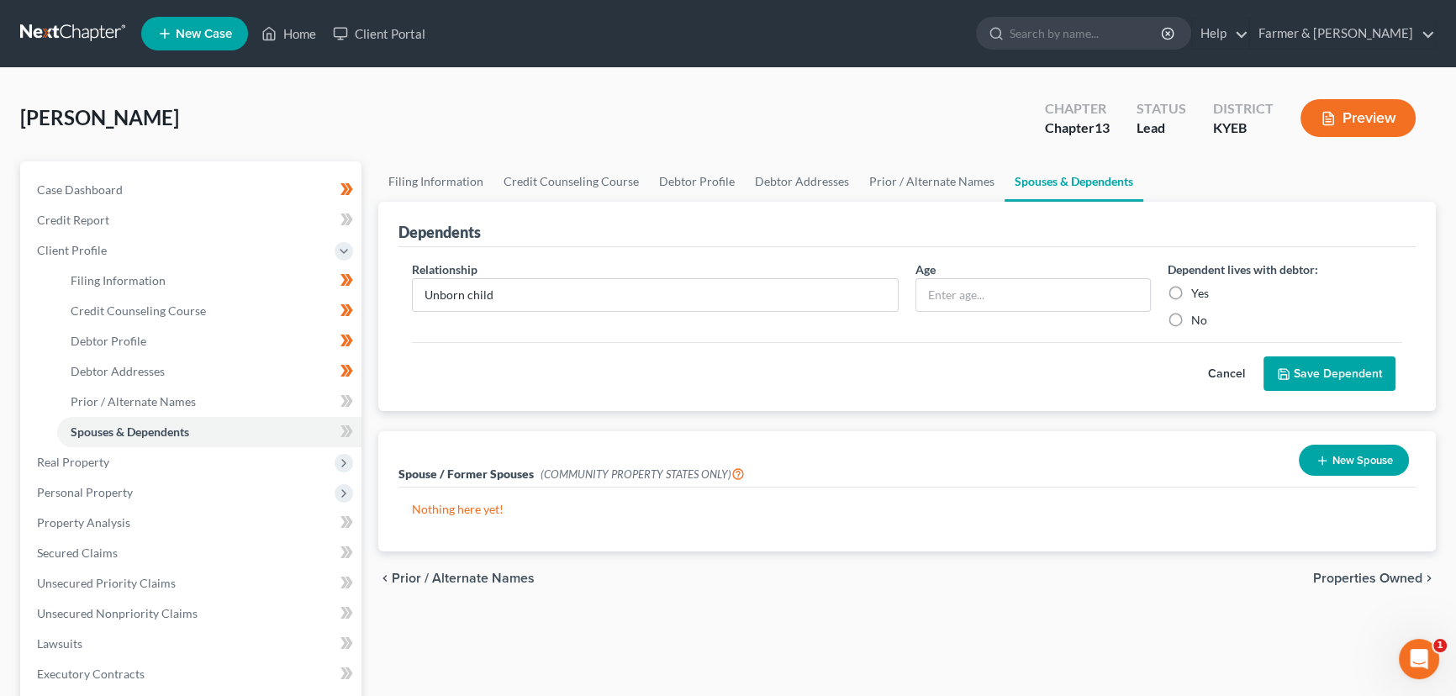
click at [1317, 366] on button "Save Dependent" at bounding box center [1329, 373] width 132 height 35
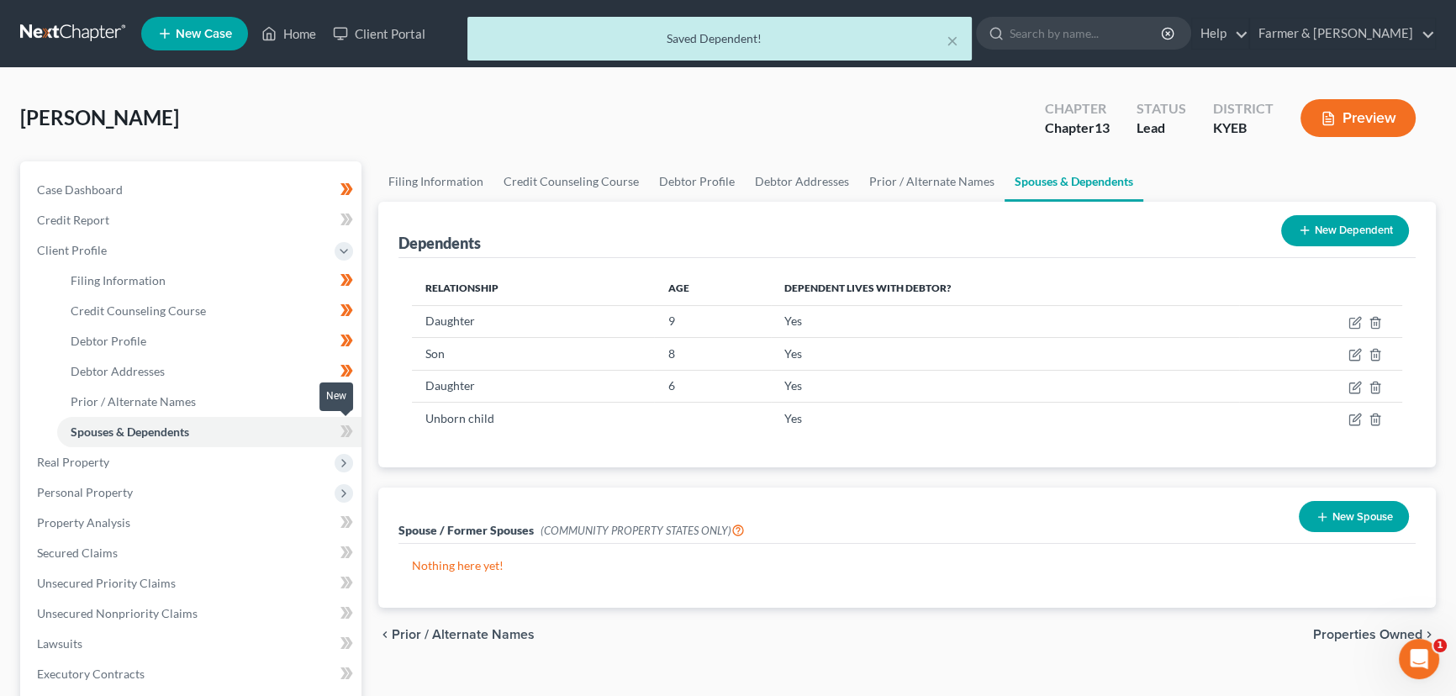
click at [345, 437] on icon at bounding box center [346, 431] width 13 height 21
click at [372, 447] on div "Dependents New Dependent Relationship Age Dependent lives with debtor? Daughter…" at bounding box center [907, 335] width 1074 height 266
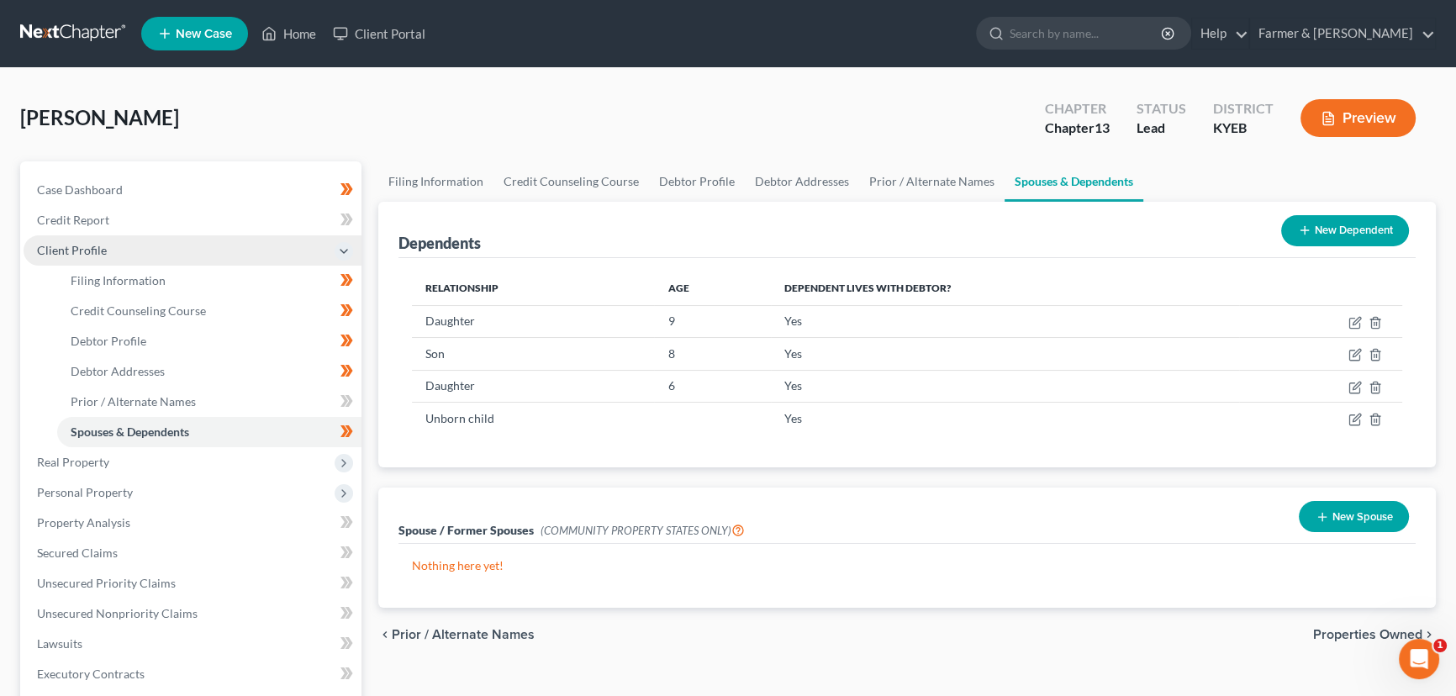
click at [85, 248] on span "Client Profile" at bounding box center [72, 250] width 70 height 14
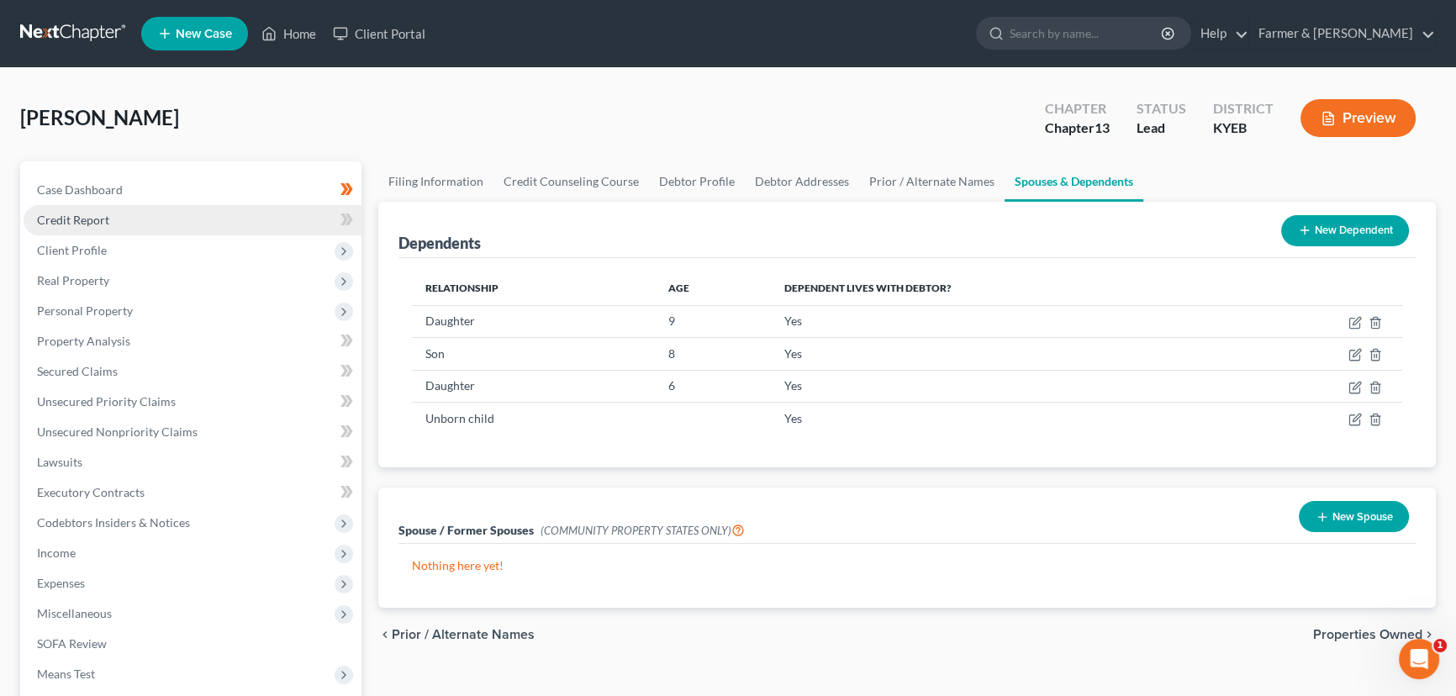
click at [96, 219] on span "Credit Report" at bounding box center [73, 220] width 72 height 14
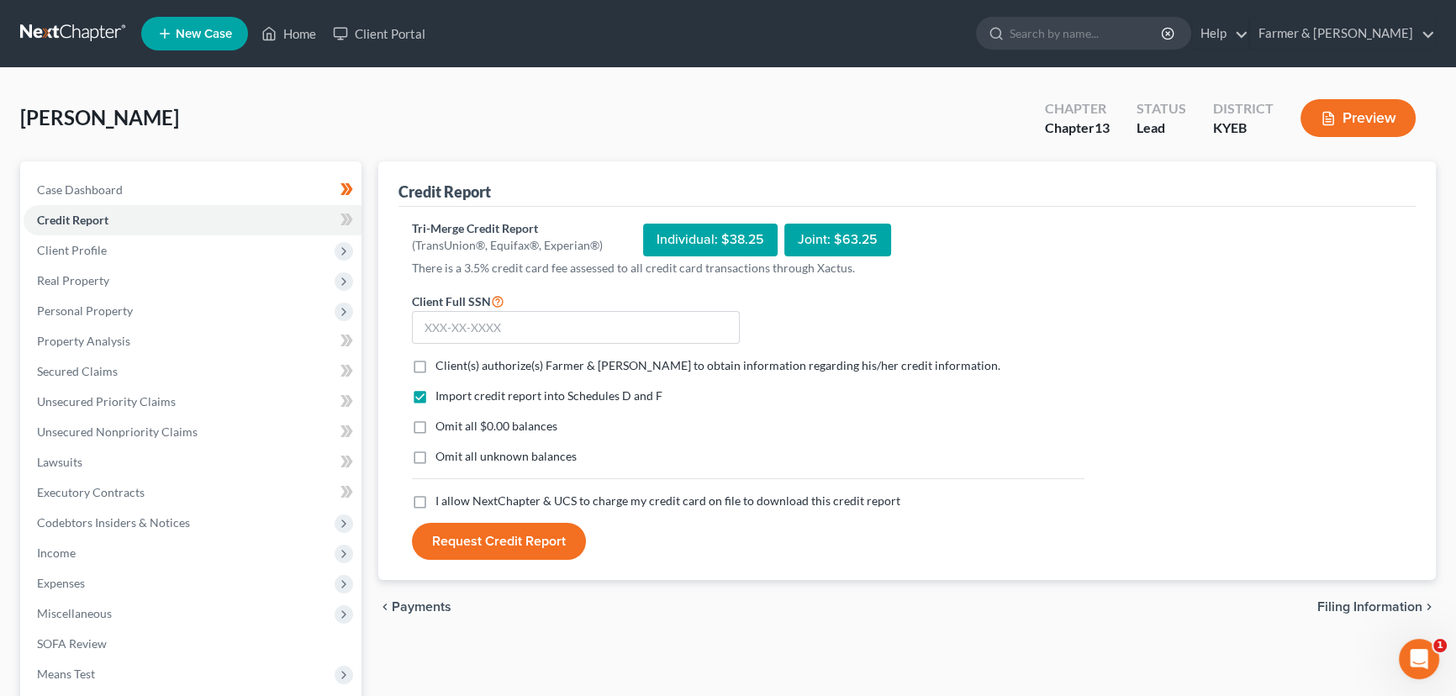
click at [435, 363] on label "Client(s) authorize(s) Farmer & [PERSON_NAME] to obtain information regarding h…" at bounding box center [717, 365] width 565 height 17
click at [442, 363] on input "Client(s) authorize(s) Farmer & [PERSON_NAME] to obtain information regarding h…" at bounding box center [447, 362] width 11 height 11
click at [435, 427] on label "Omit all $0.00 balances" at bounding box center [496, 426] width 122 height 17
click at [442, 427] on input "Omit all $0.00 balances" at bounding box center [447, 423] width 11 height 11
click at [435, 496] on label "I allow NextChapter & UCS to charge my credit card on file to download this cre…" at bounding box center [667, 501] width 465 height 17
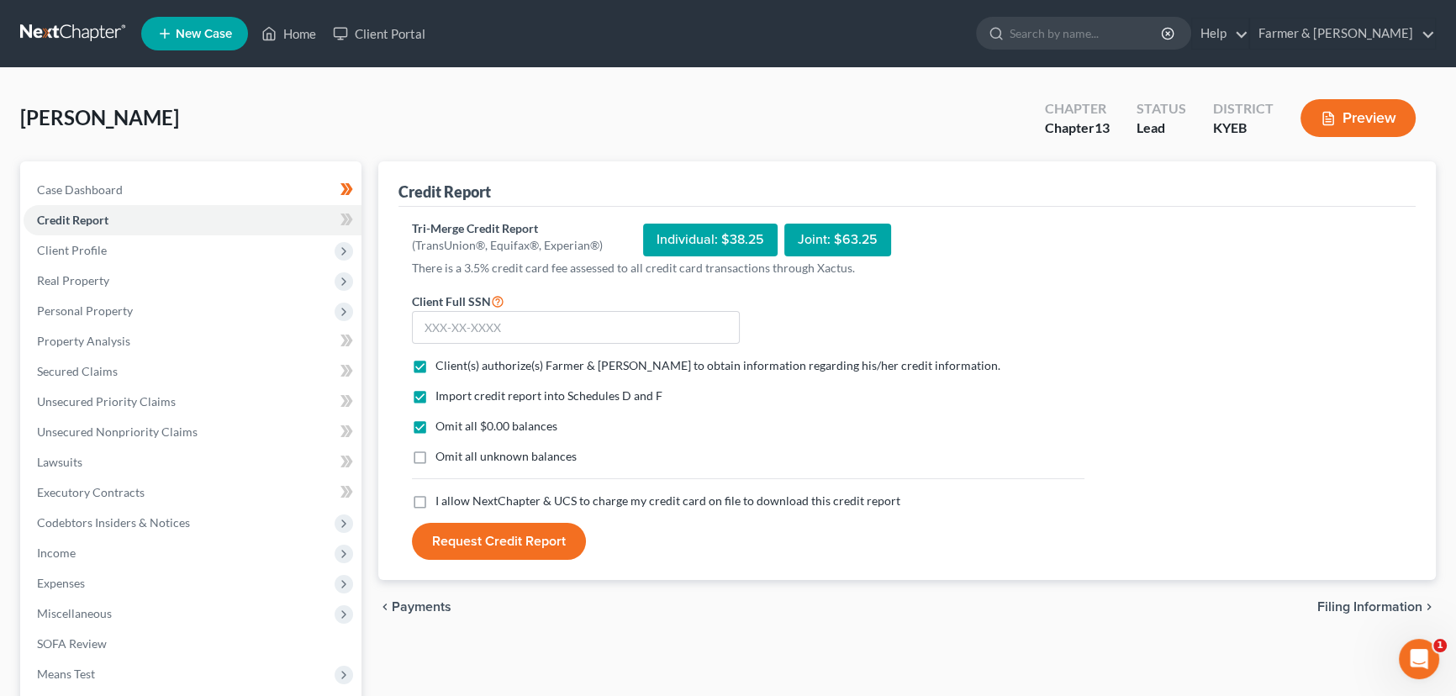
click at [442, 496] on input "I allow NextChapter & UCS to charge my credit card on file to download this cre…" at bounding box center [447, 498] width 11 height 11
click at [456, 319] on input "text" at bounding box center [576, 328] width 328 height 34
click at [509, 327] on input "text" at bounding box center [576, 328] width 328 height 34
click at [510, 541] on button "Request Credit Report" at bounding box center [499, 541] width 174 height 37
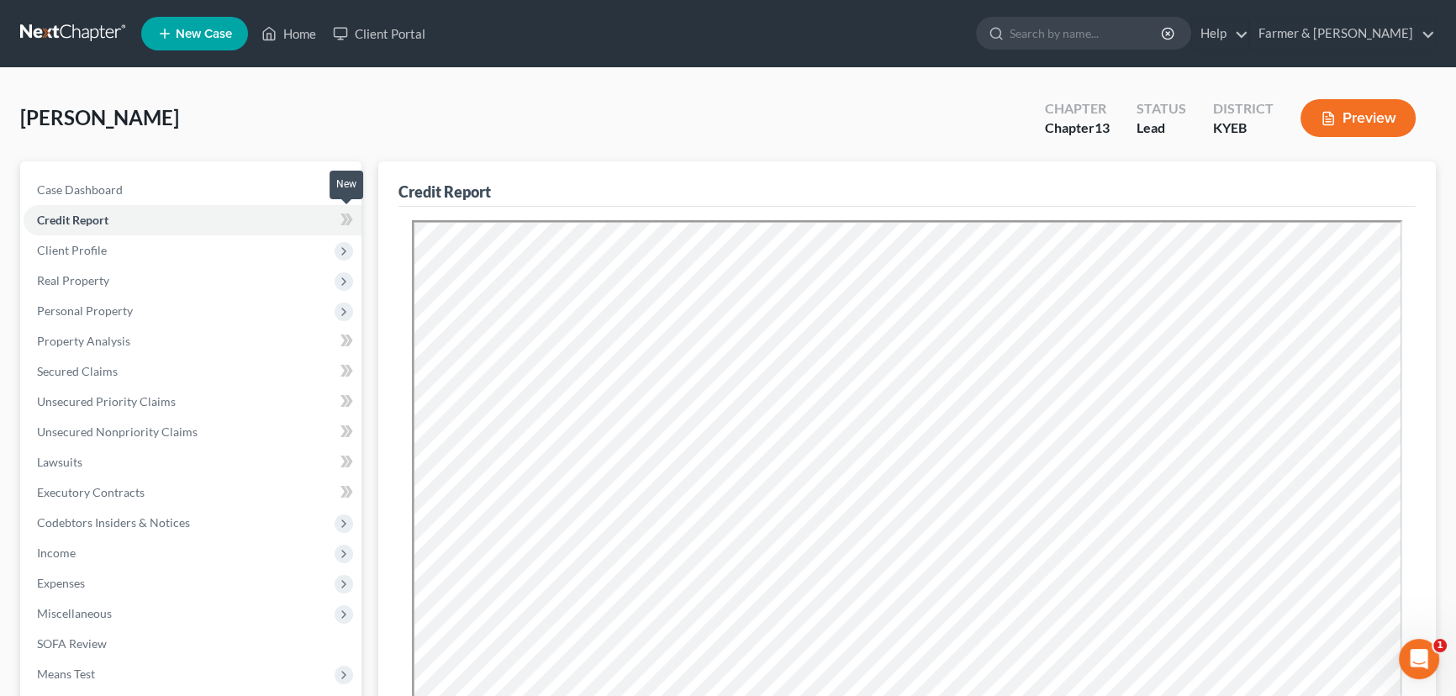
click at [359, 222] on span at bounding box center [346, 221] width 29 height 25
click at [413, 109] on div "[PERSON_NAME] Upgraded Chapter Chapter 13 Status Lead District KYEB Preview" at bounding box center [728, 124] width 1416 height 73
click at [446, 109] on div "[PERSON_NAME] Upgraded Chapter Chapter 13 Status Lead District KYEB Preview" at bounding box center [728, 124] width 1416 height 73
click at [630, 145] on div "[PERSON_NAME] Upgraded Chapter Chapter 13 Status Lead District KYEB Preview" at bounding box center [728, 124] width 1416 height 73
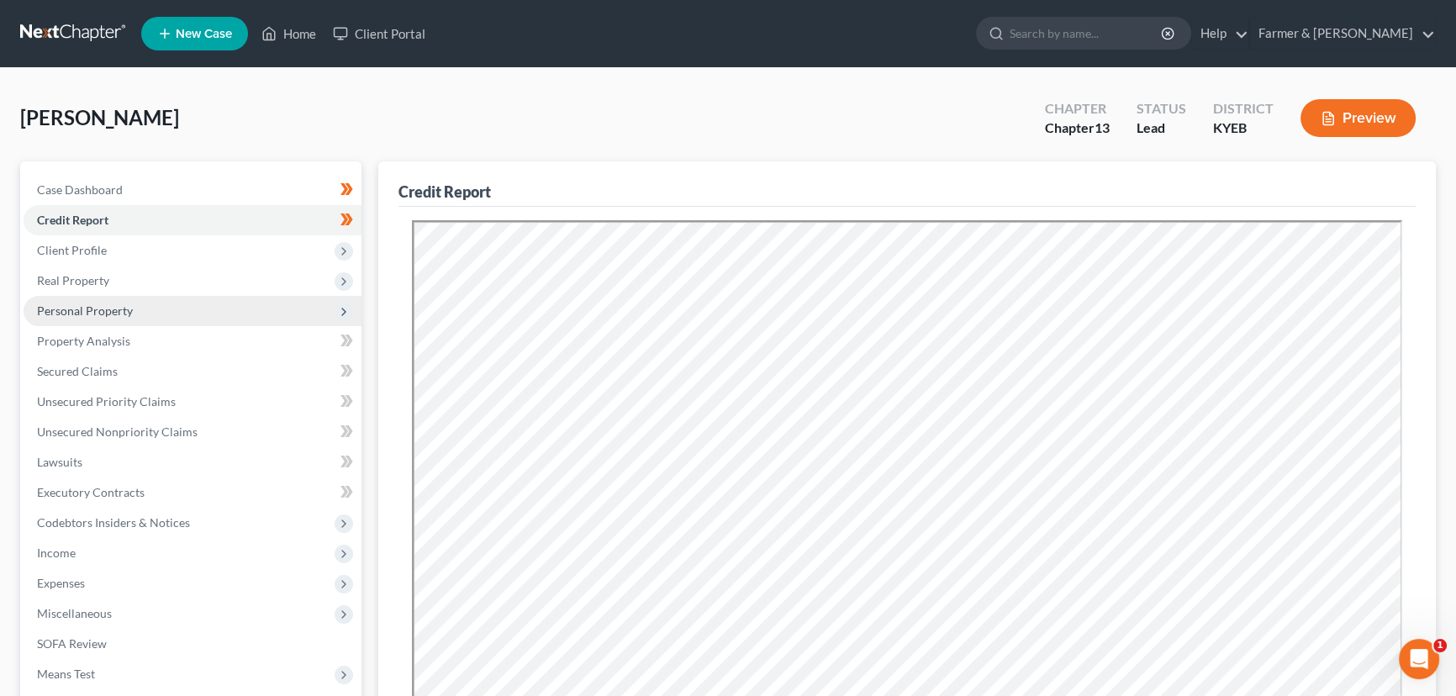
click at [112, 305] on span "Personal Property" at bounding box center [85, 310] width 96 height 14
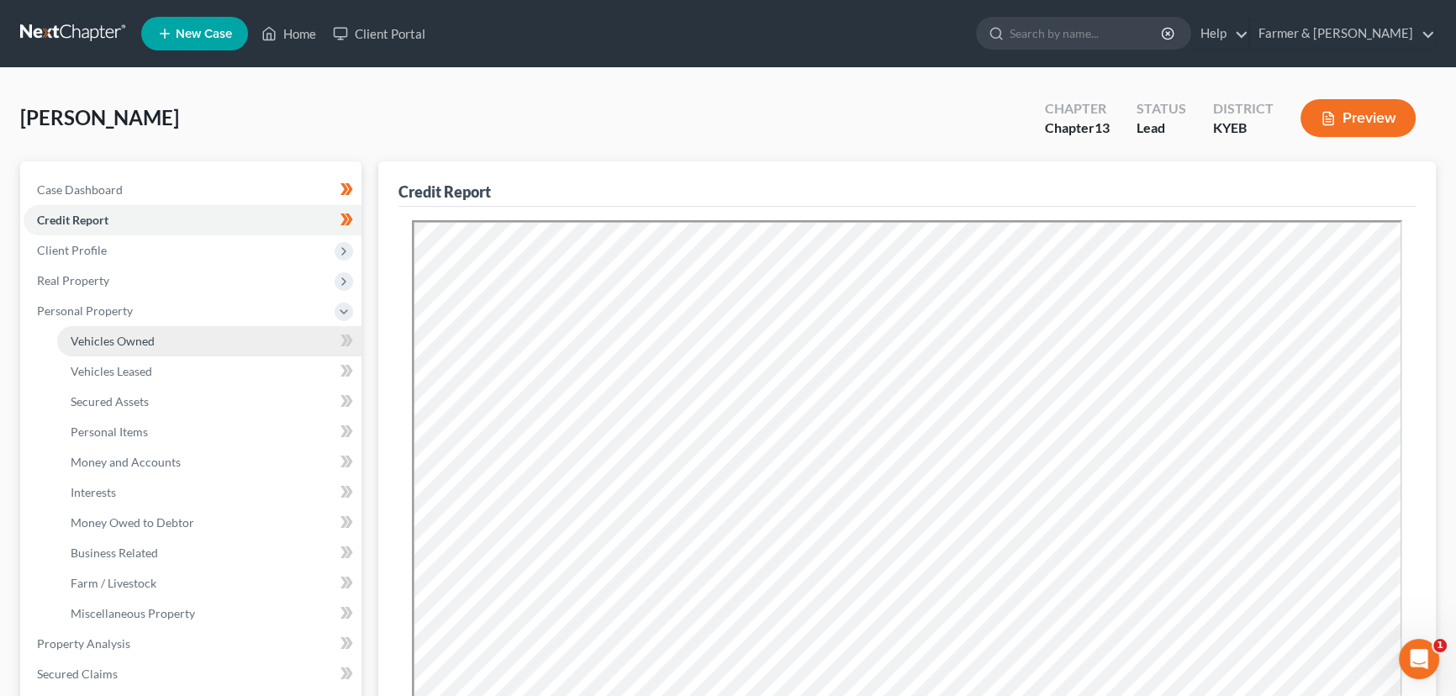
click at [172, 335] on link "Vehicles Owned" at bounding box center [209, 341] width 304 height 30
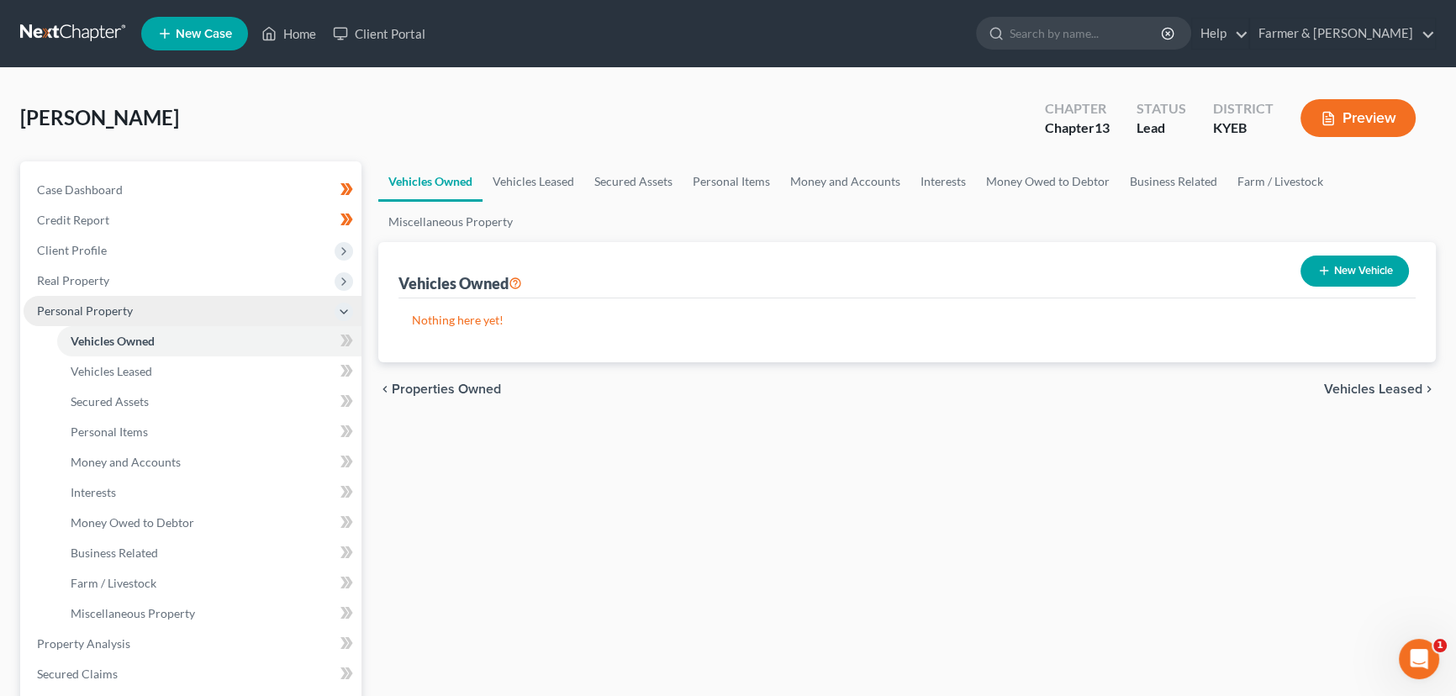
click at [128, 311] on span "Personal Property" at bounding box center [85, 310] width 96 height 14
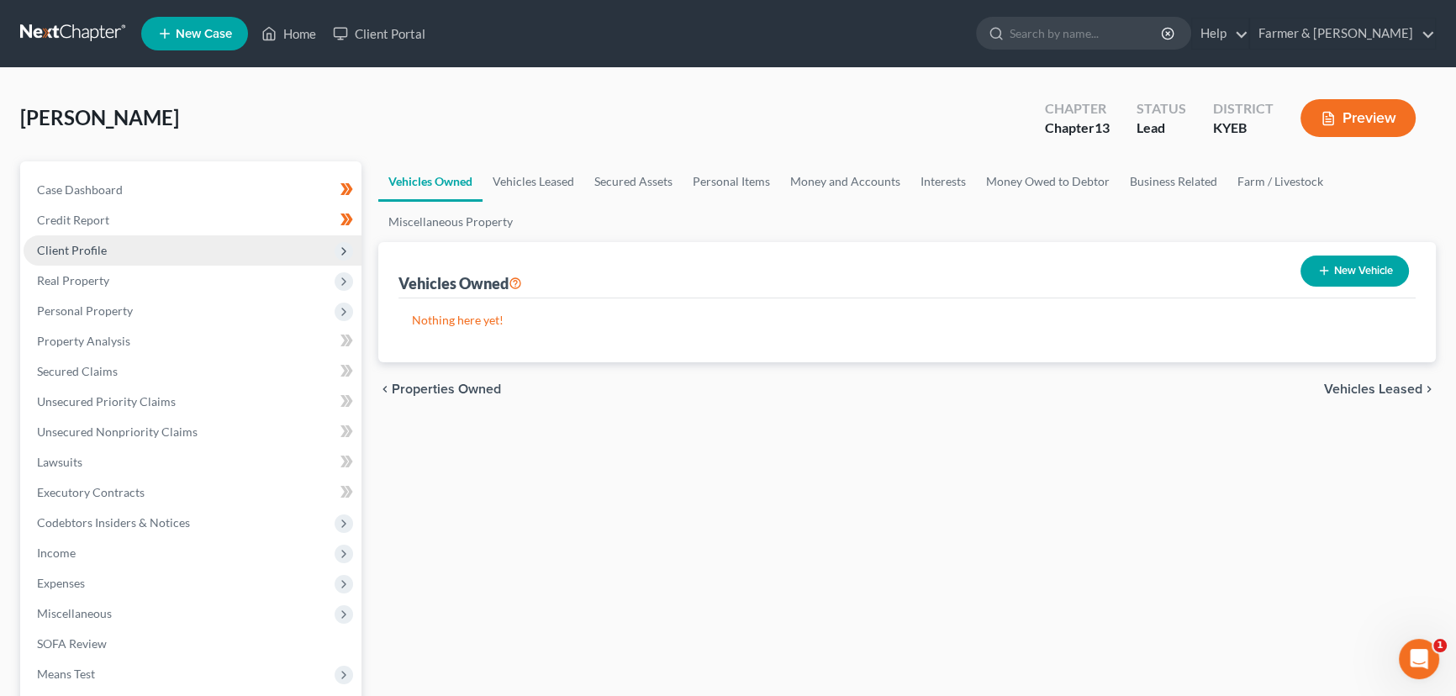
click at [126, 244] on span "Client Profile" at bounding box center [193, 250] width 338 height 30
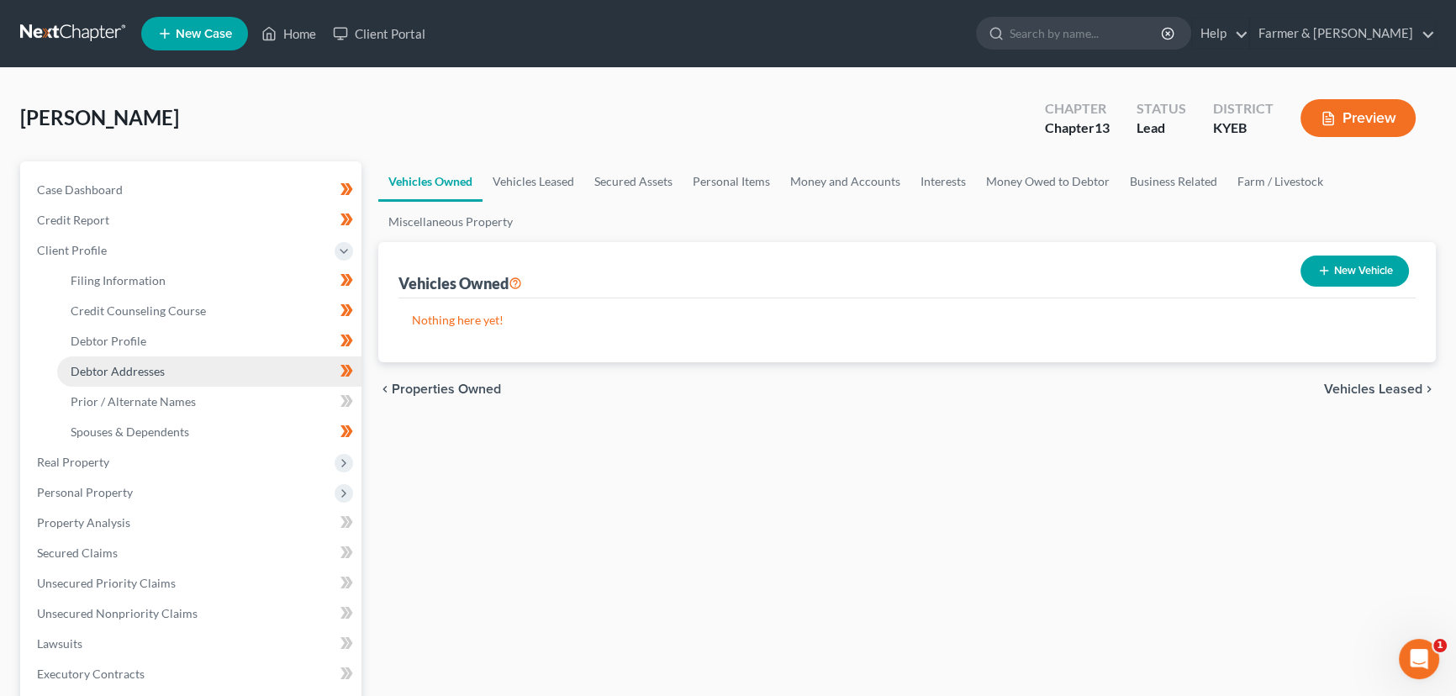
click at [184, 367] on link "Debtor Addresses" at bounding box center [209, 371] width 304 height 30
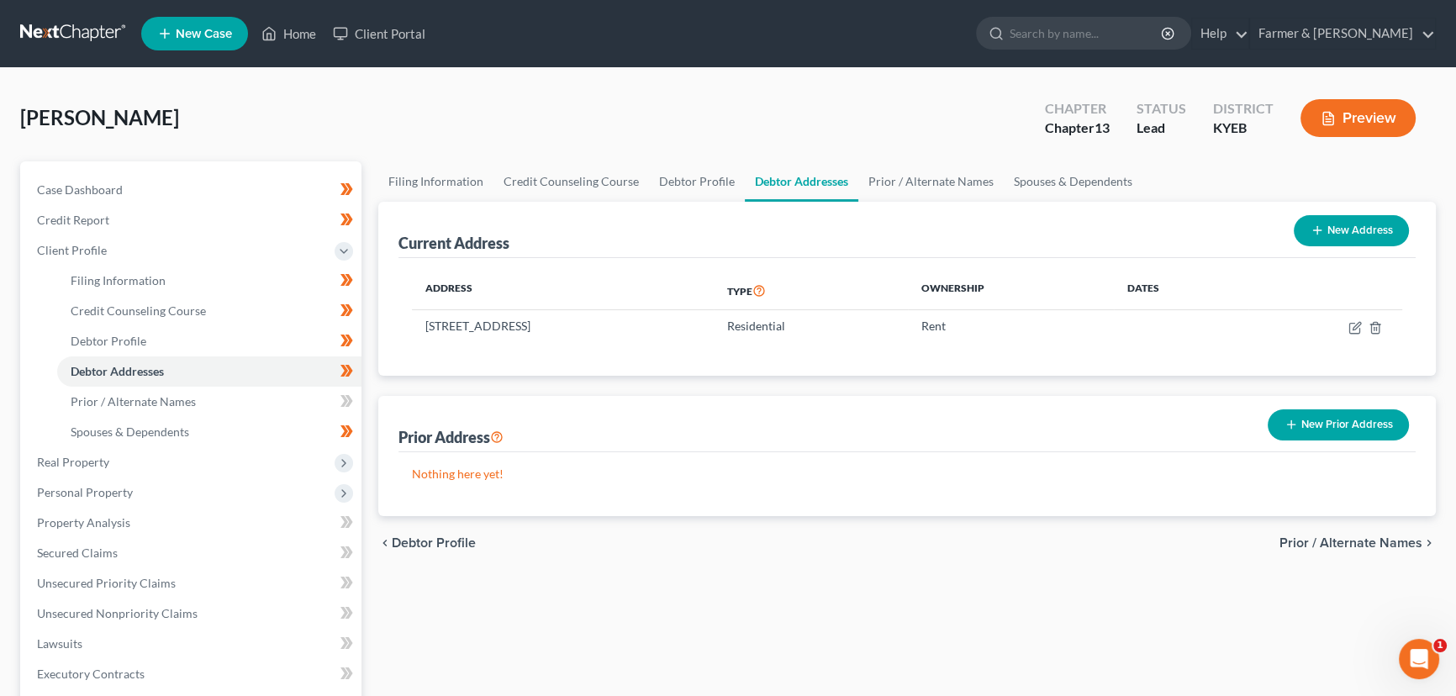
click at [1301, 429] on button "New Prior Address" at bounding box center [1338, 424] width 141 height 31
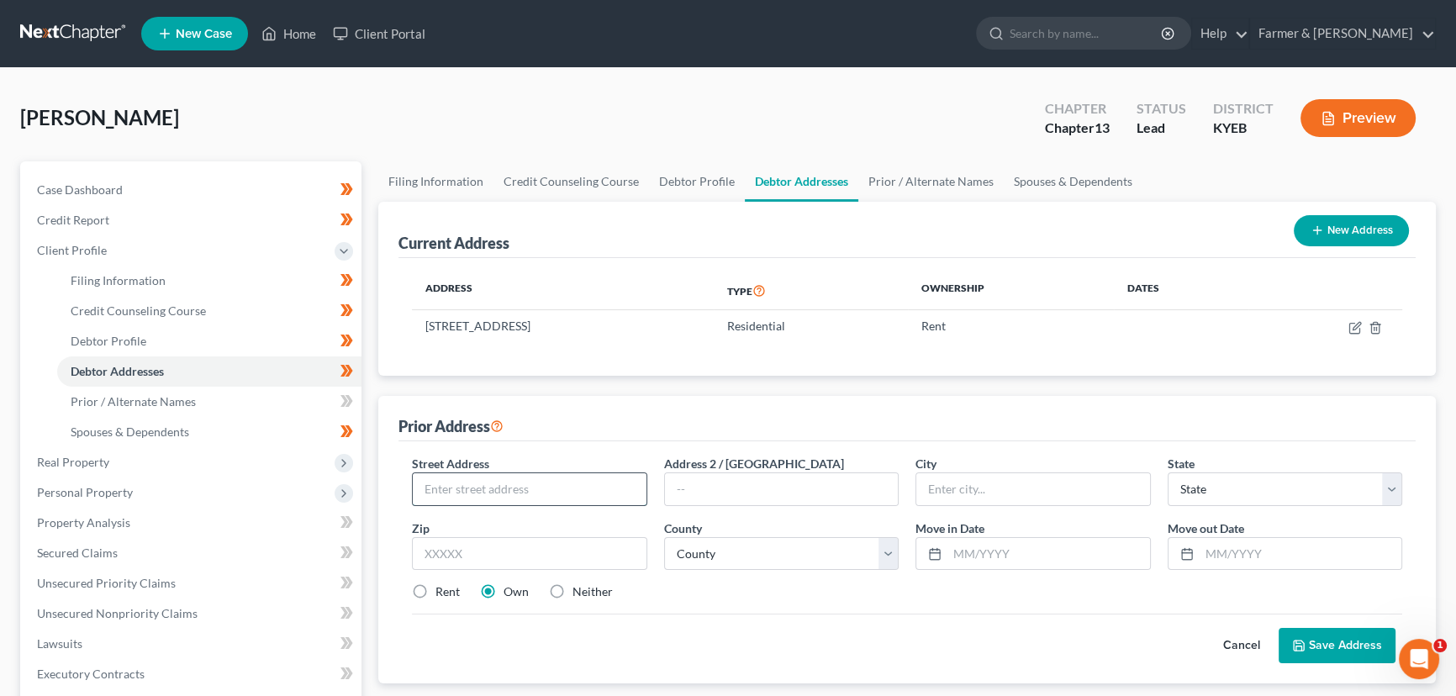
click at [475, 497] on input "text" at bounding box center [530, 489] width 234 height 32
click at [476, 497] on input "10185" at bounding box center [530, 489] width 234 height 32
click at [488, 486] on input "10185" at bounding box center [530, 489] width 234 height 32
click at [524, 485] on input "10185" at bounding box center [530, 489] width 234 height 32
click at [488, 486] on input "[STREET_ADDRESS]" at bounding box center [530, 489] width 234 height 32
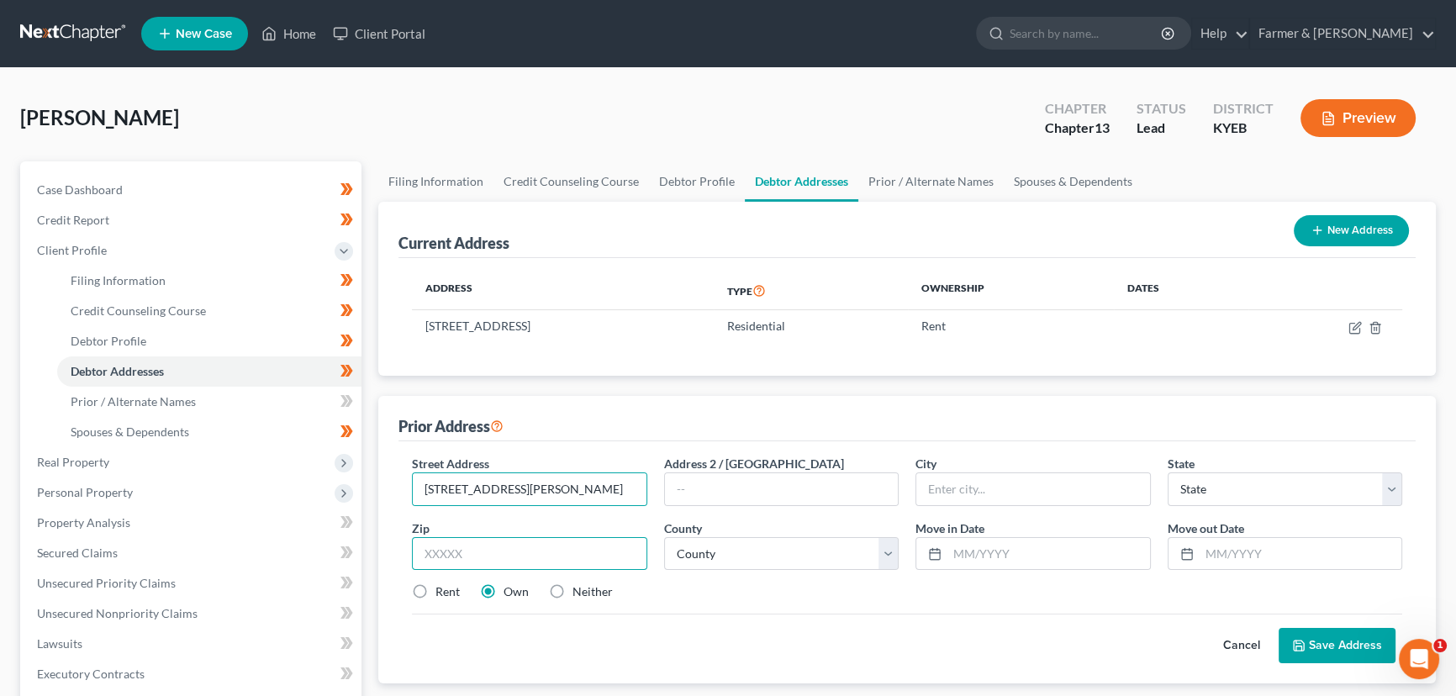
click at [572, 547] on input "text" at bounding box center [529, 554] width 235 height 34
click at [613, 441] on div "Street Address * [STREET_ADDRESS][PERSON_NAME] * State * State [US_STATE] AK AR…" at bounding box center [906, 562] width 1017 height 242
click at [731, 550] on select "County [GEOGRAPHIC_DATA] [GEOGRAPHIC_DATA] [GEOGRAPHIC_DATA] [GEOGRAPHIC_DATA] …" at bounding box center [781, 554] width 235 height 34
click at [664, 537] on select "County [GEOGRAPHIC_DATA] [GEOGRAPHIC_DATA] [GEOGRAPHIC_DATA] [GEOGRAPHIC_DATA] …" at bounding box center [781, 554] width 235 height 34
click at [729, 598] on div "Rent Own Neither" at bounding box center [907, 591] width 1007 height 17
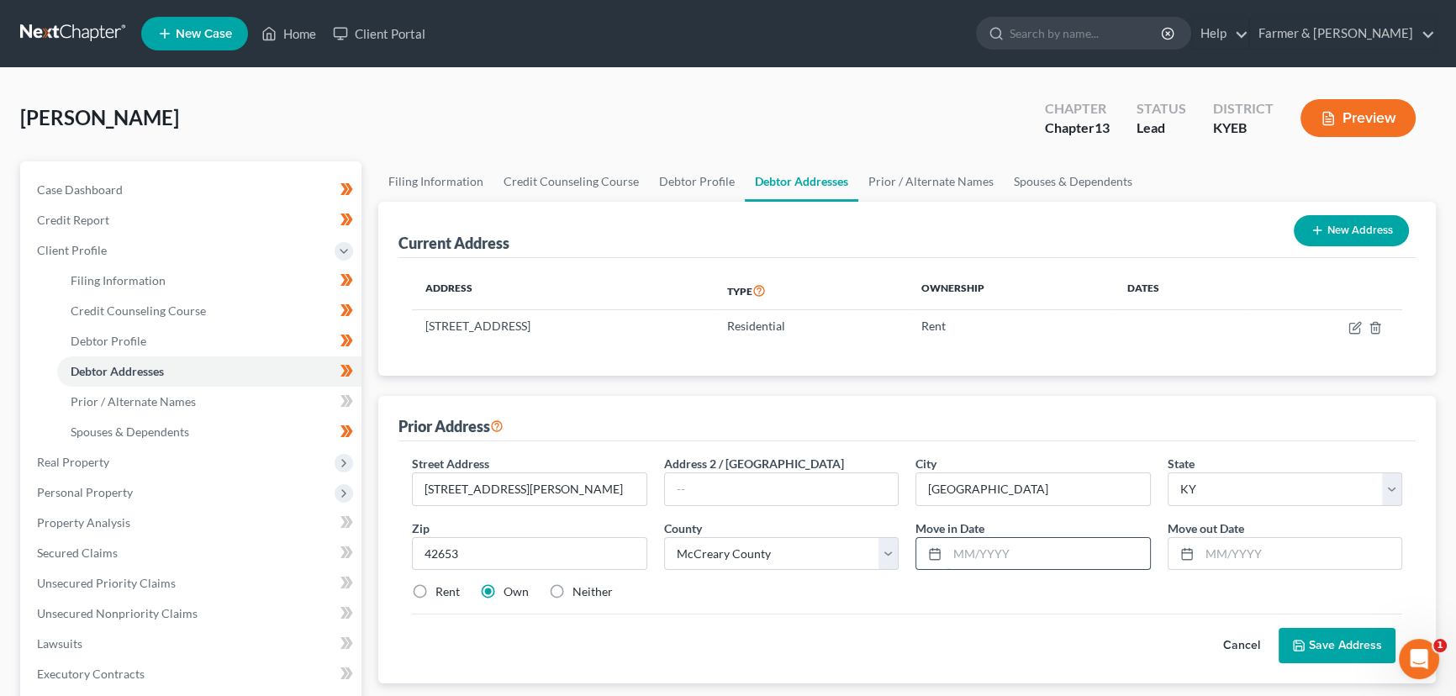
drag, startPoint x: 954, startPoint y: 549, endPoint x: 989, endPoint y: 554, distance: 34.8
click at [954, 549] on input "text" at bounding box center [1048, 554] width 203 height 32
click at [1208, 562] on input "text" at bounding box center [1301, 554] width 203 height 32
click at [1074, 637] on div "Cancel Save Address" at bounding box center [907, 639] width 990 height 50
click at [572, 591] on label "Neither" at bounding box center [592, 591] width 40 height 17
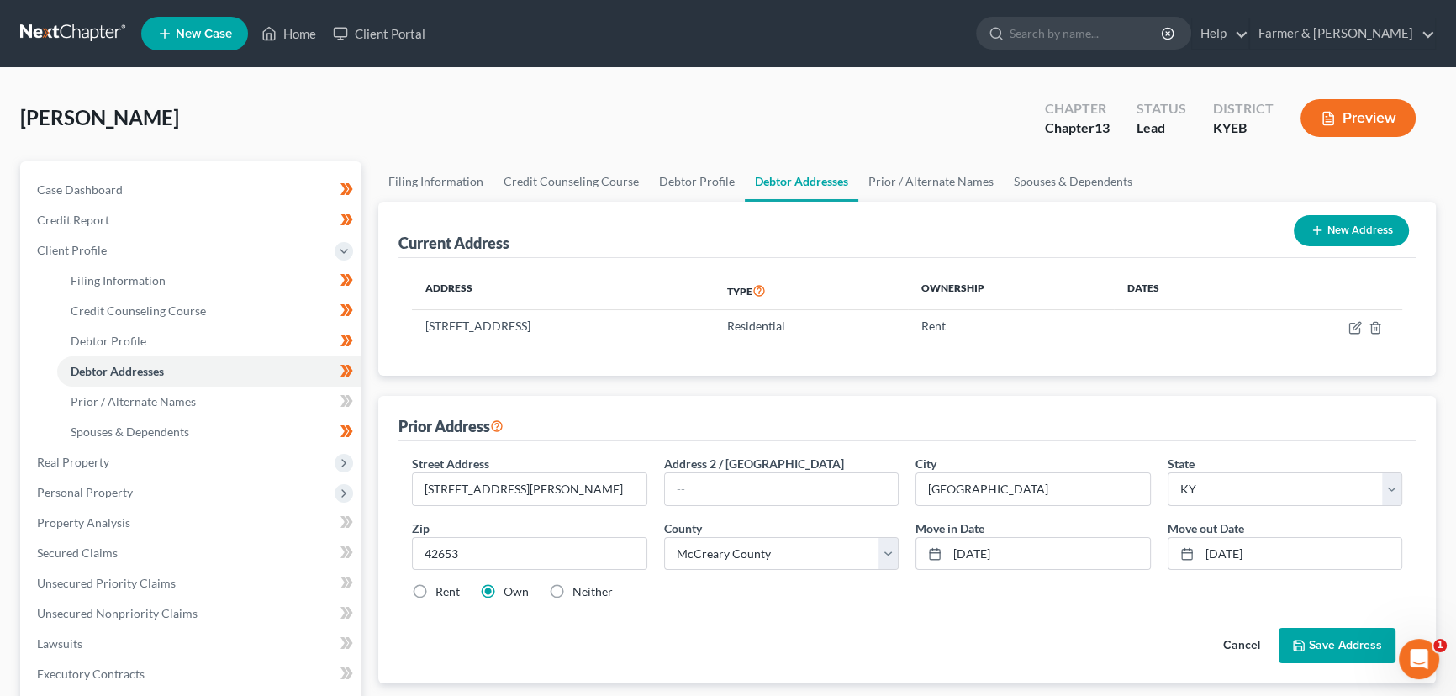
click at [579, 591] on input "Neither" at bounding box center [584, 588] width 11 height 11
click at [826, 623] on div "Cancel Save Address" at bounding box center [907, 639] width 990 height 50
click at [1311, 647] on button "Save Address" at bounding box center [1337, 645] width 117 height 35
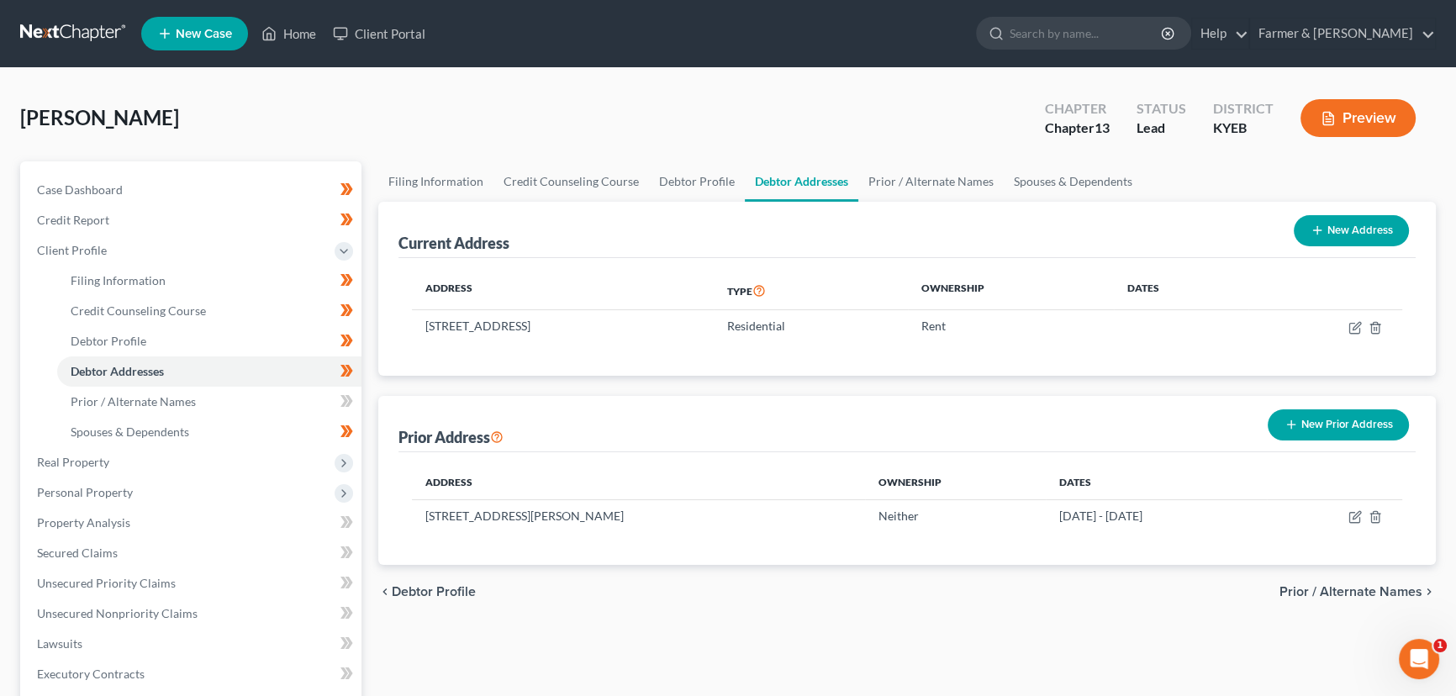
click at [434, 122] on div "[PERSON_NAME] Upgraded Chapter Chapter 13 Status Lead District KYEB Preview" at bounding box center [728, 124] width 1416 height 73
click at [156, 348] on link "Debtor Profile" at bounding box center [209, 341] width 304 height 30
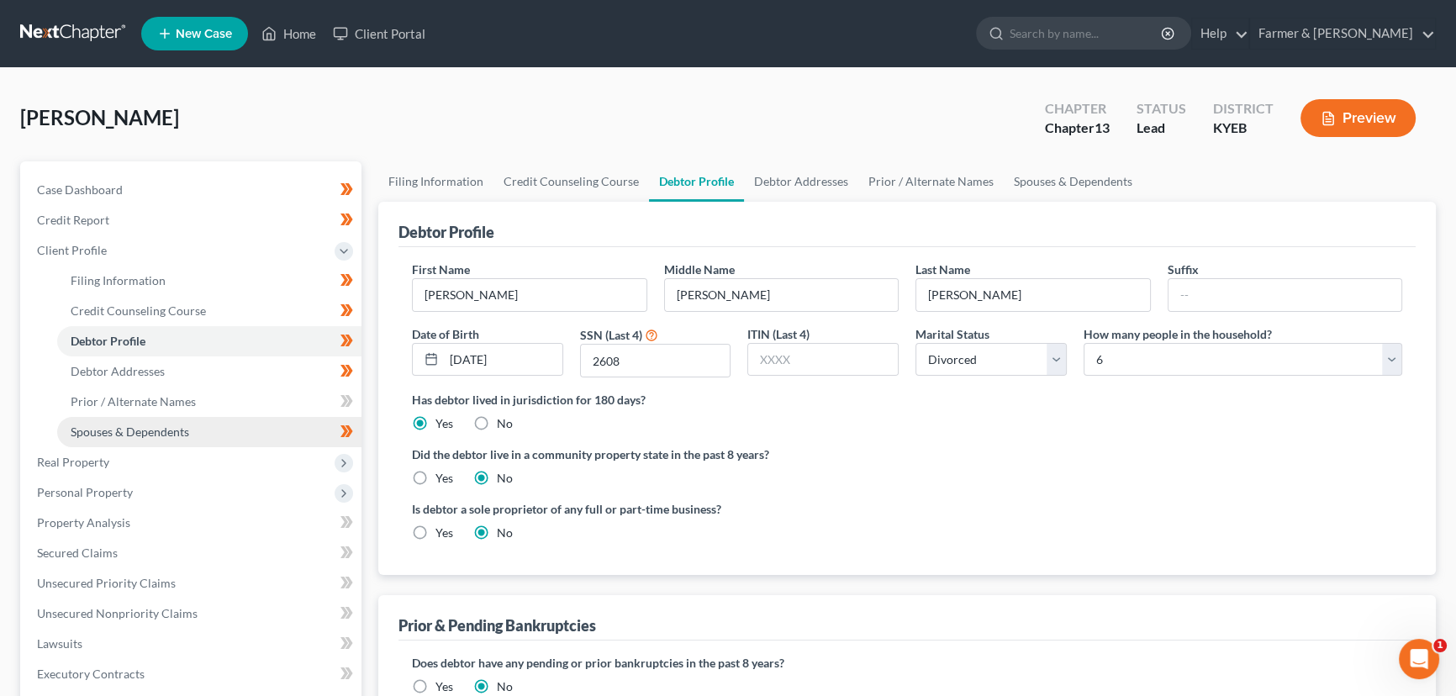
click at [121, 425] on span "Spouses & Dependents" at bounding box center [130, 432] width 119 height 14
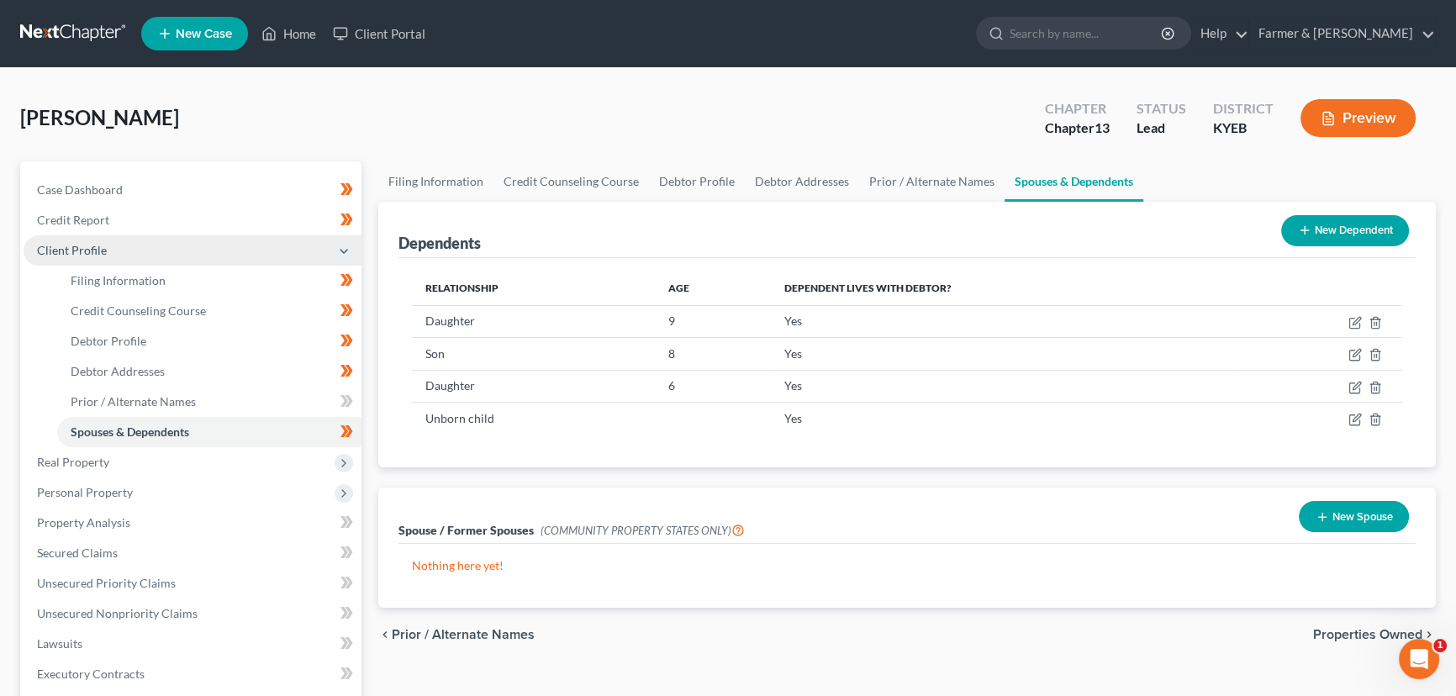
click at [89, 253] on span "Client Profile" at bounding box center [72, 250] width 70 height 14
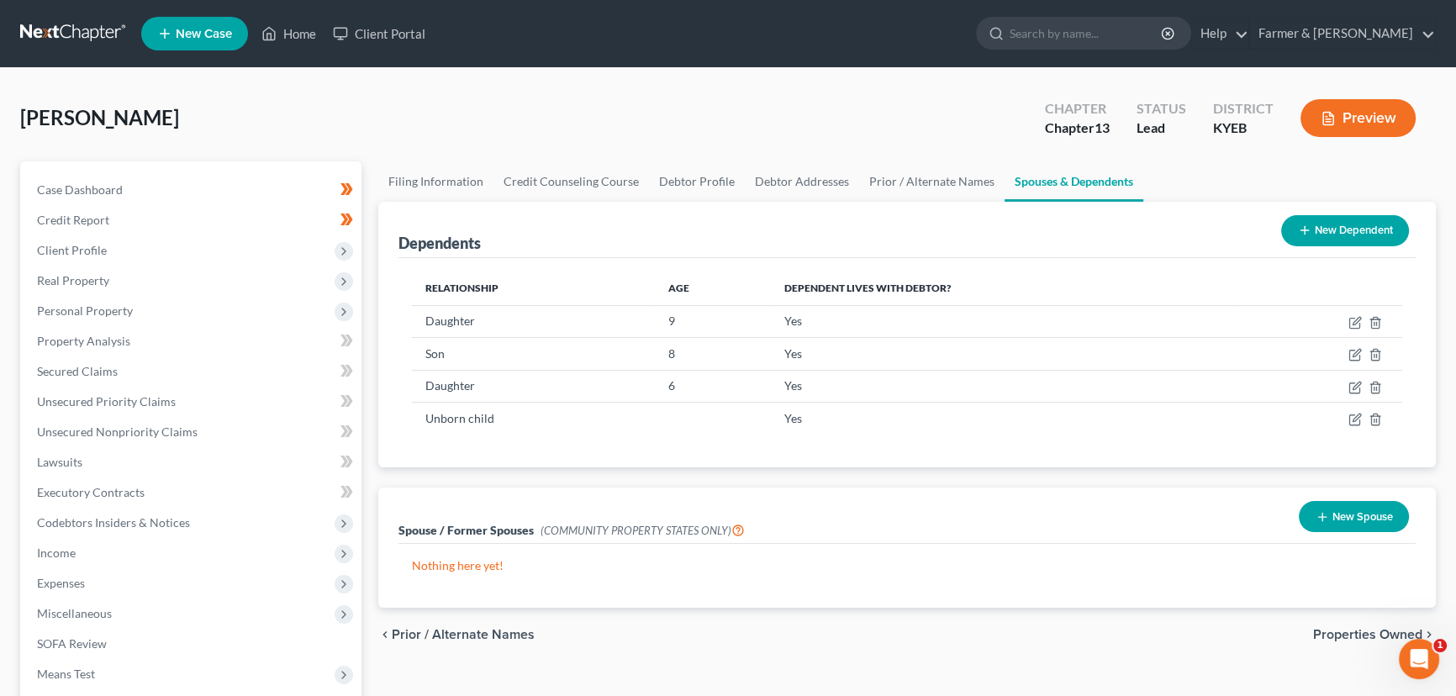
click at [496, 124] on div "[PERSON_NAME] Upgraded Chapter Chapter 13 Status Lead District KYEB Preview" at bounding box center [728, 124] width 1416 height 73
click at [76, 278] on span "Real Property" at bounding box center [73, 280] width 72 height 14
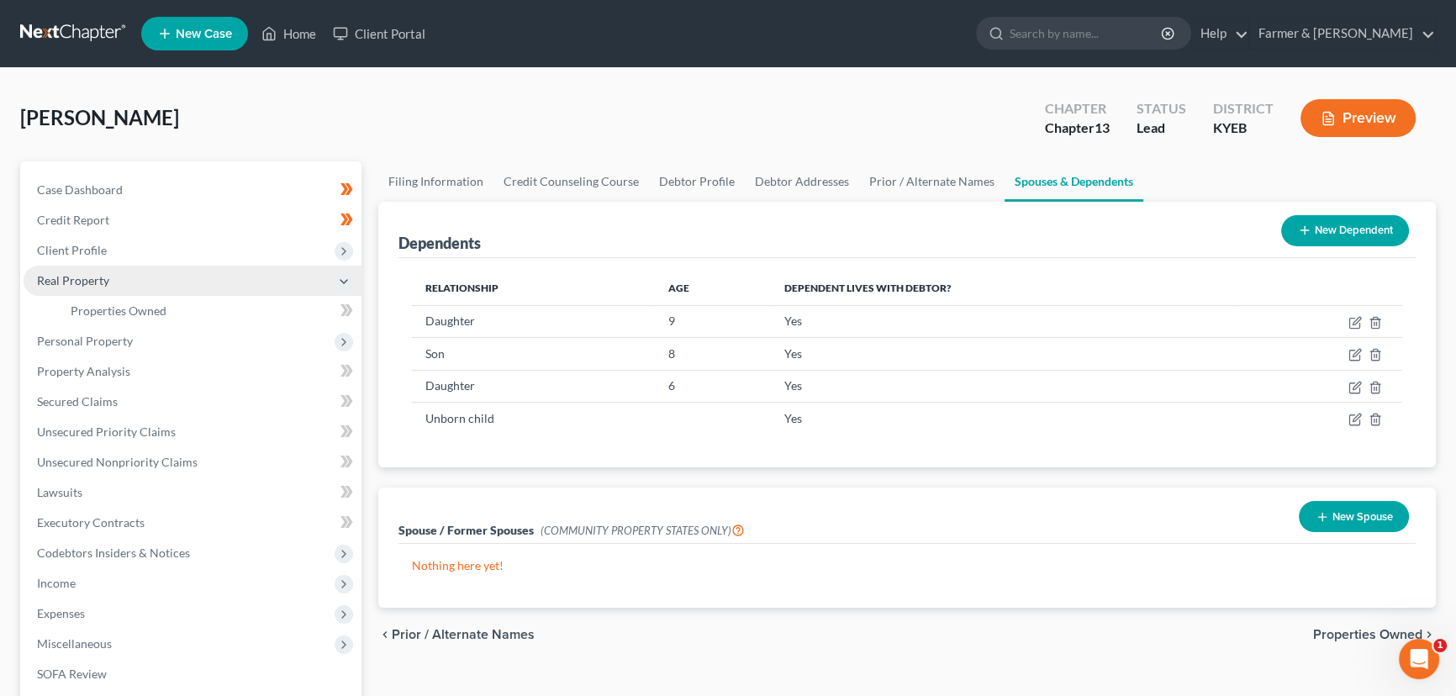
click at [91, 280] on span "Real Property" at bounding box center [73, 280] width 72 height 14
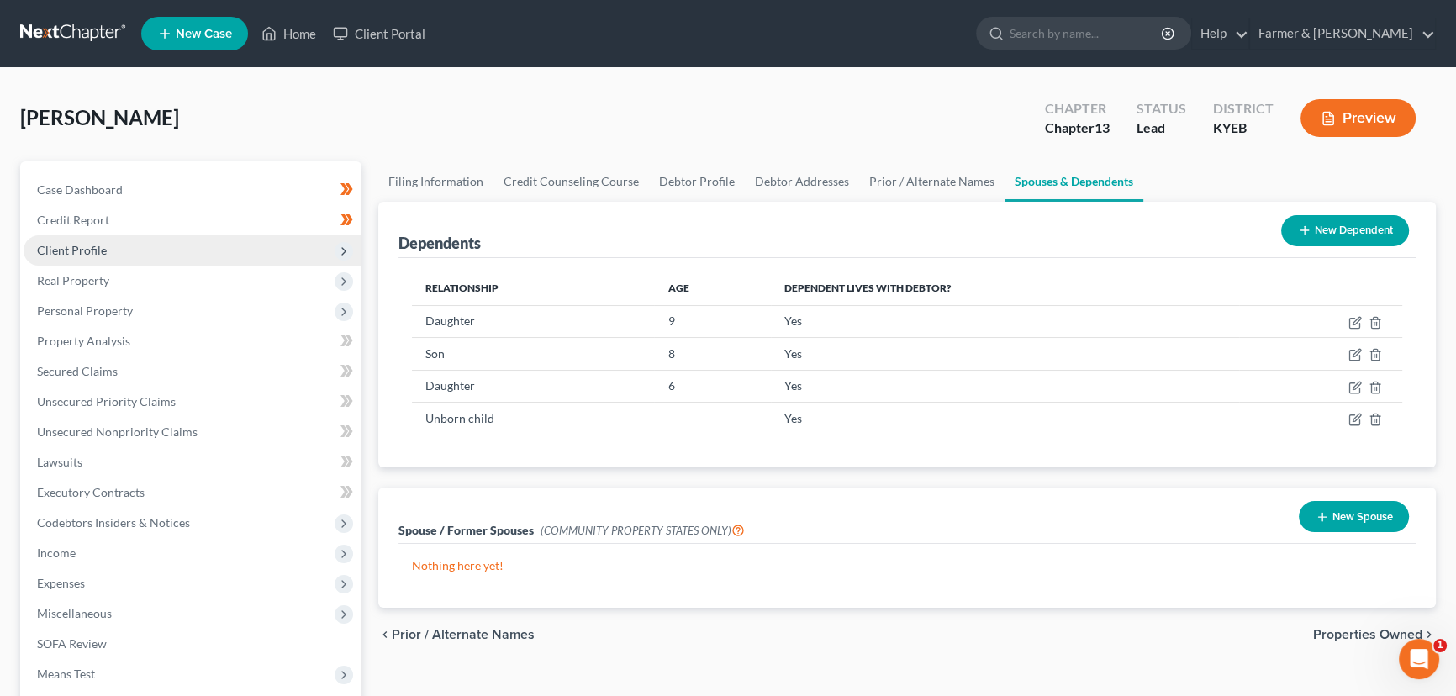
click at [86, 247] on span "Client Profile" at bounding box center [72, 250] width 70 height 14
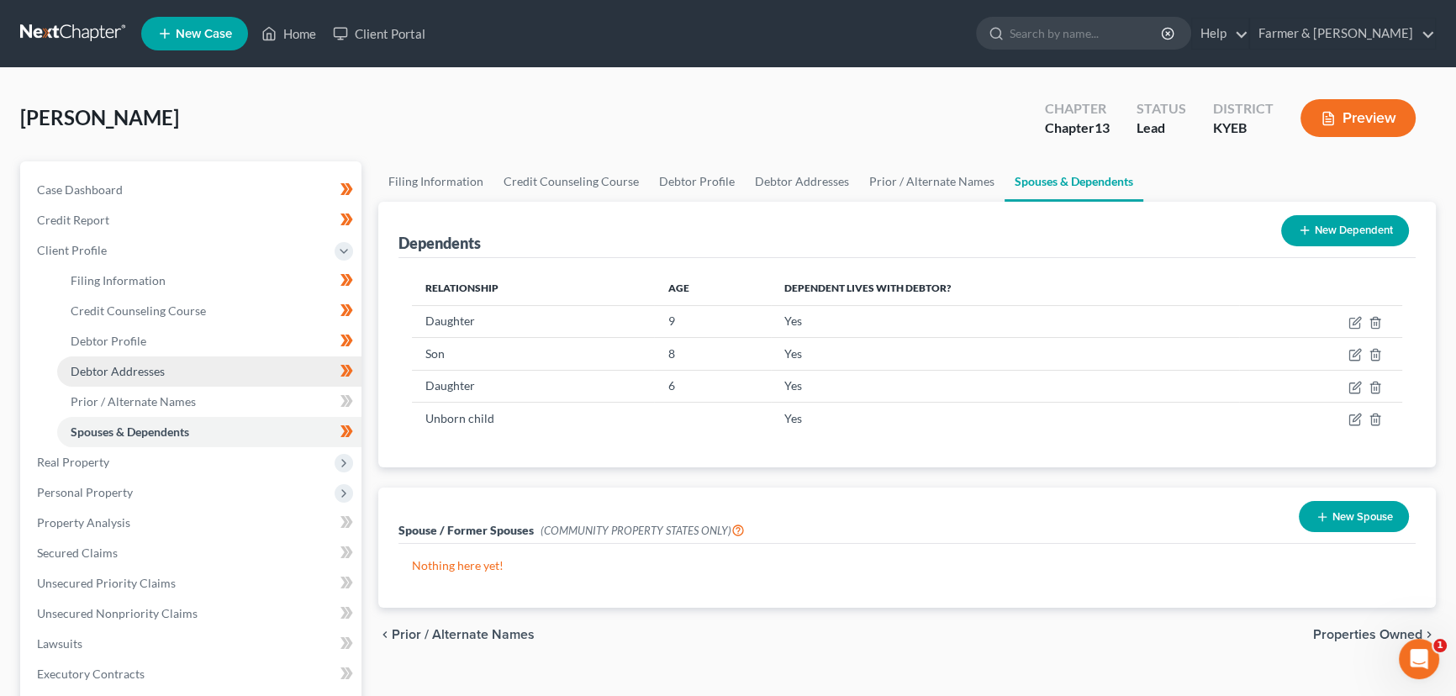
click at [140, 366] on span "Debtor Addresses" at bounding box center [118, 371] width 94 height 14
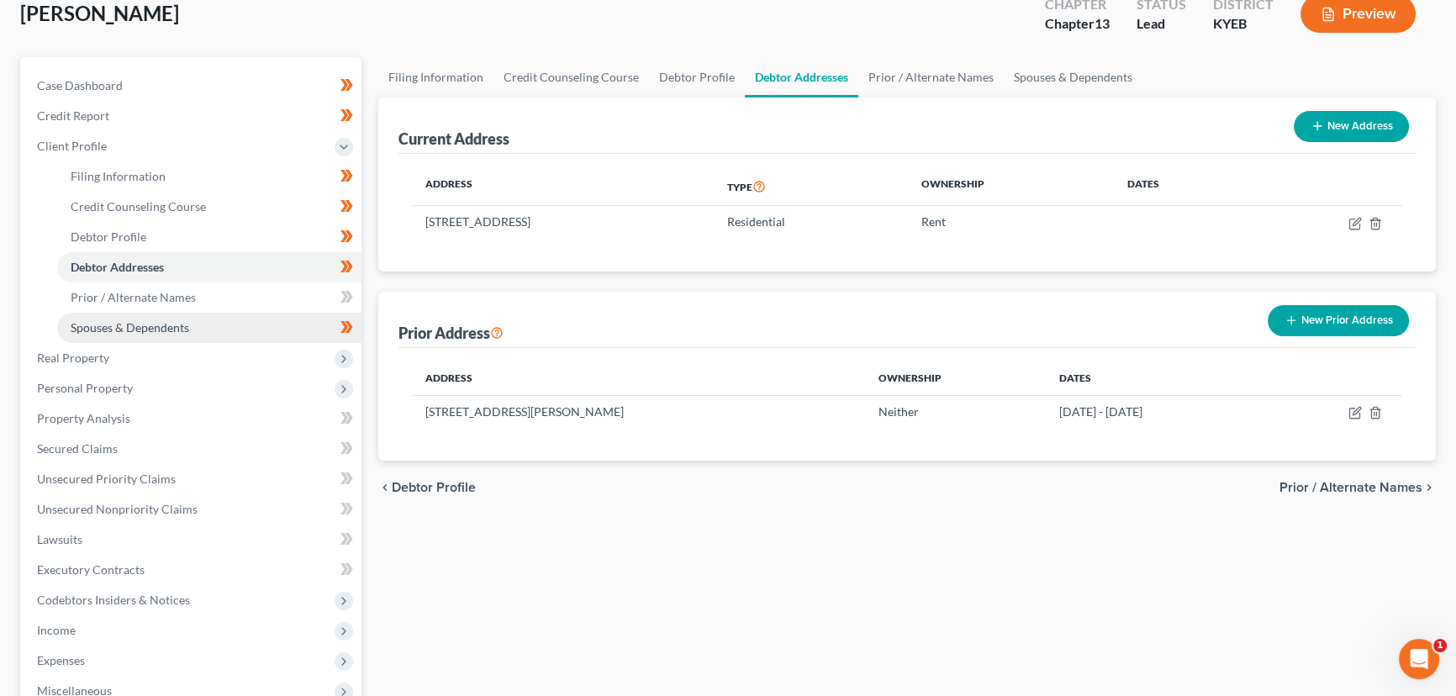
scroll to position [152, 0]
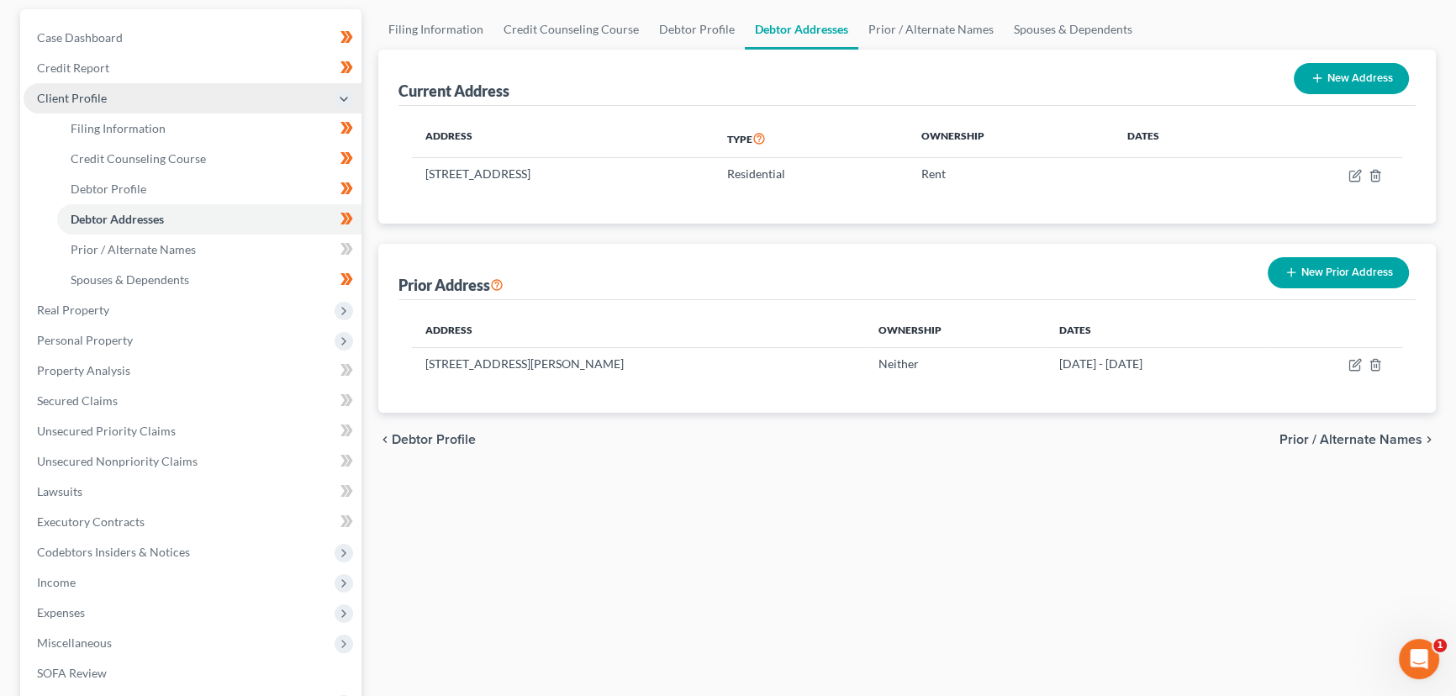
click at [95, 101] on span "Client Profile" at bounding box center [72, 98] width 70 height 14
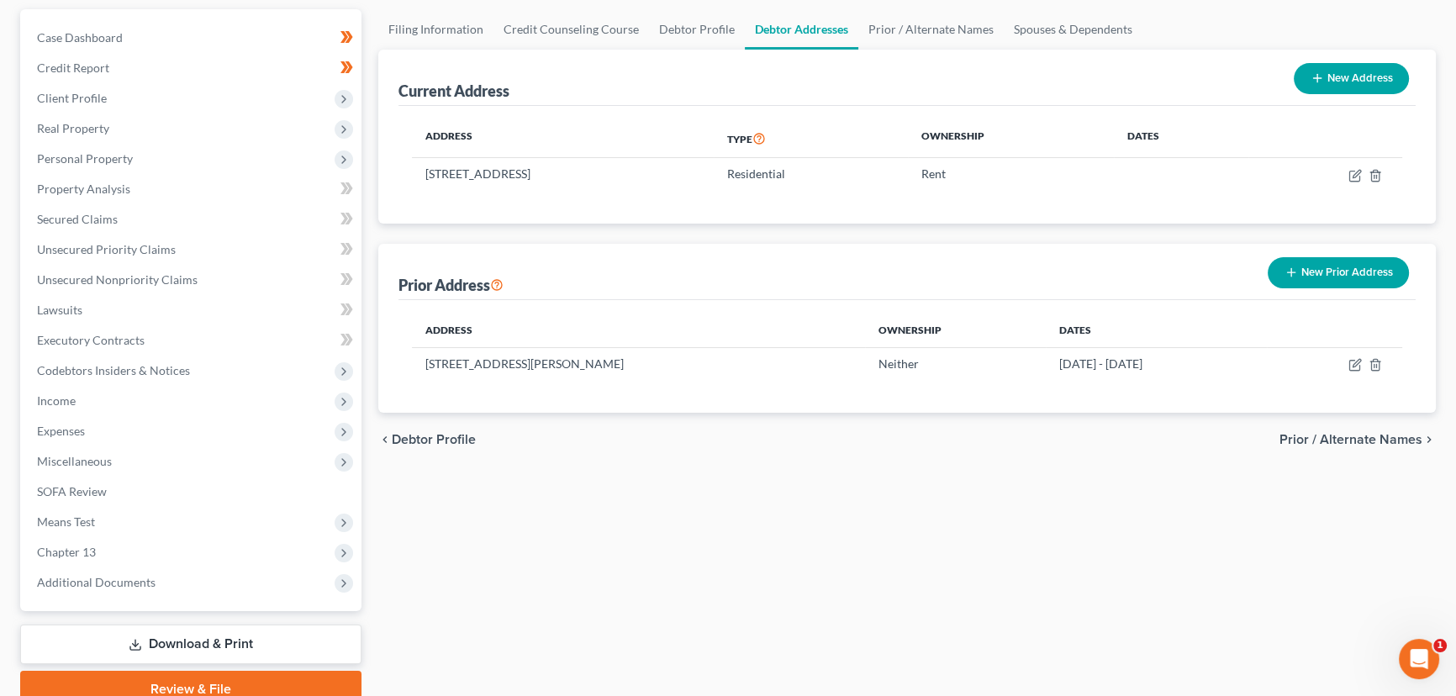
click at [430, 493] on div "Filing Information Credit Counseling Course Debtor Profile Debtor Addresses Pri…" at bounding box center [907, 358] width 1074 height 699
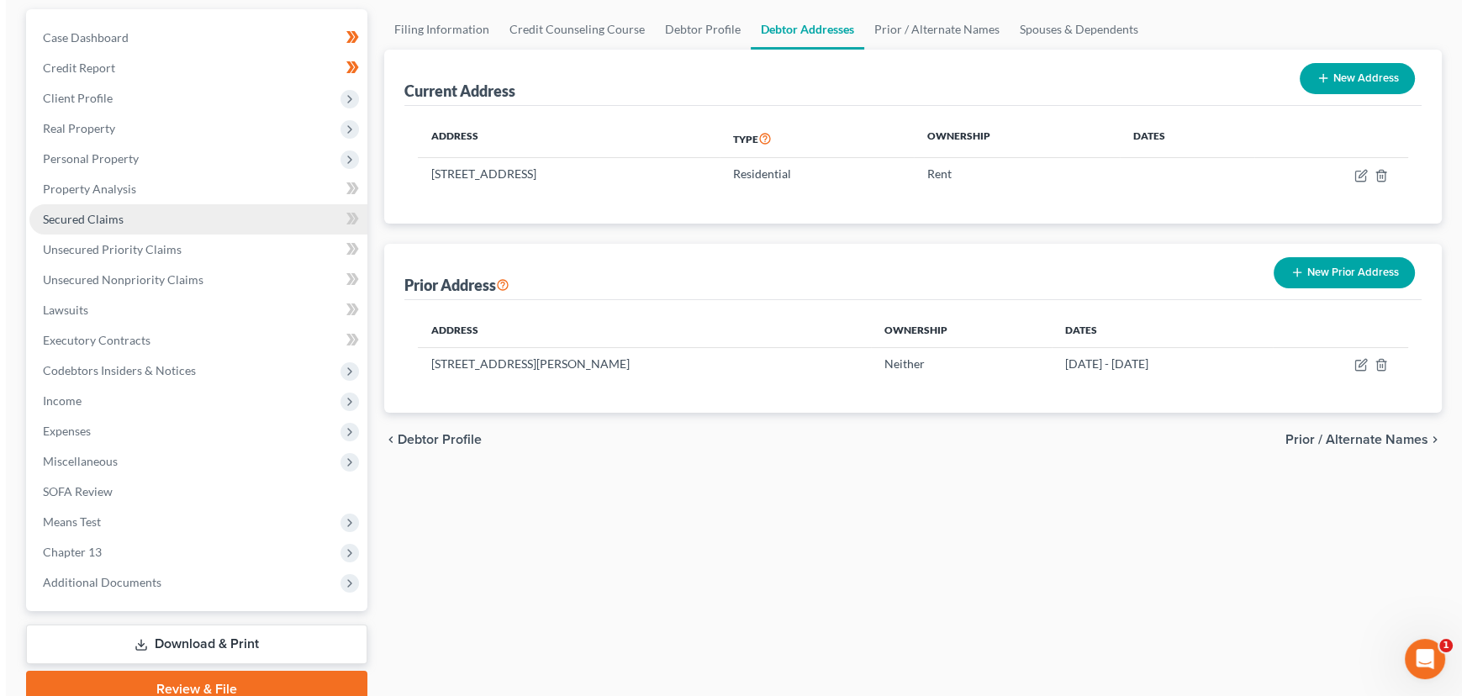
scroll to position [0, 0]
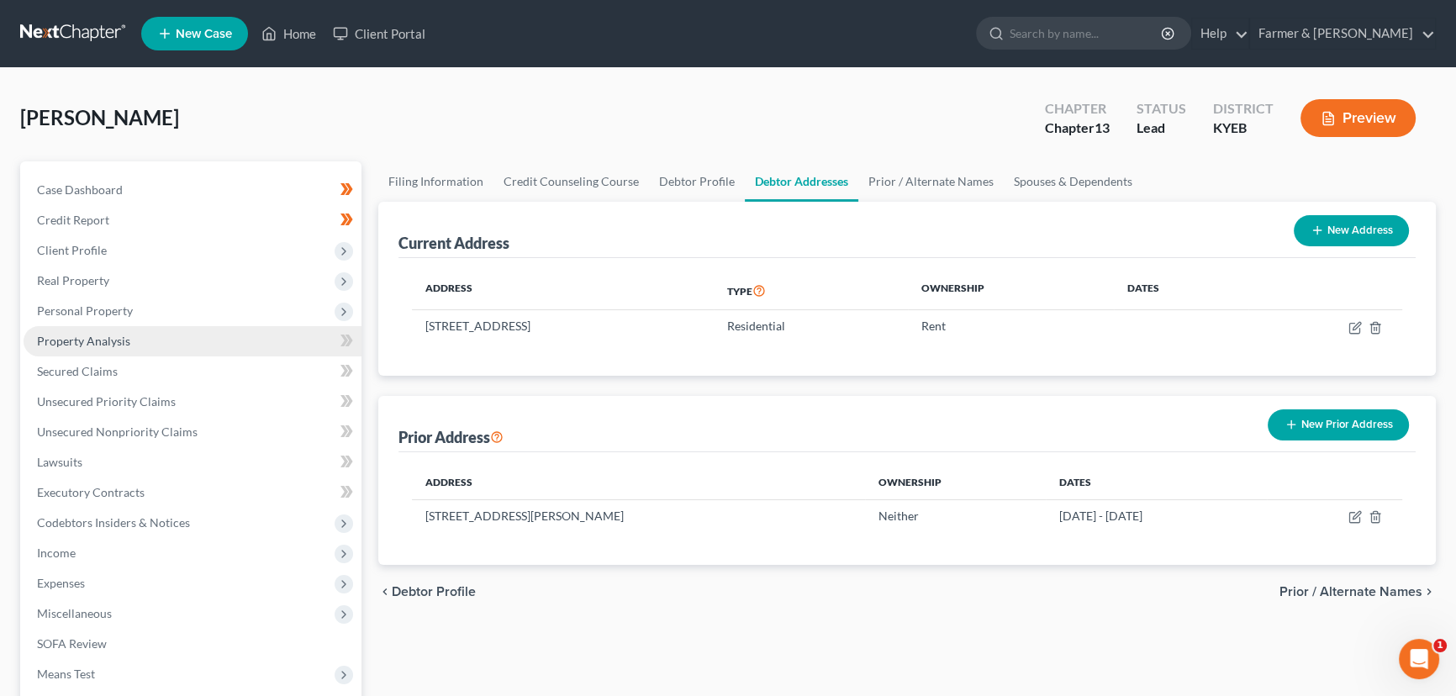
drag, startPoint x: 127, startPoint y: 303, endPoint x: 134, endPoint y: 353, distance: 50.9
click at [127, 303] on span "Personal Property" at bounding box center [85, 310] width 96 height 14
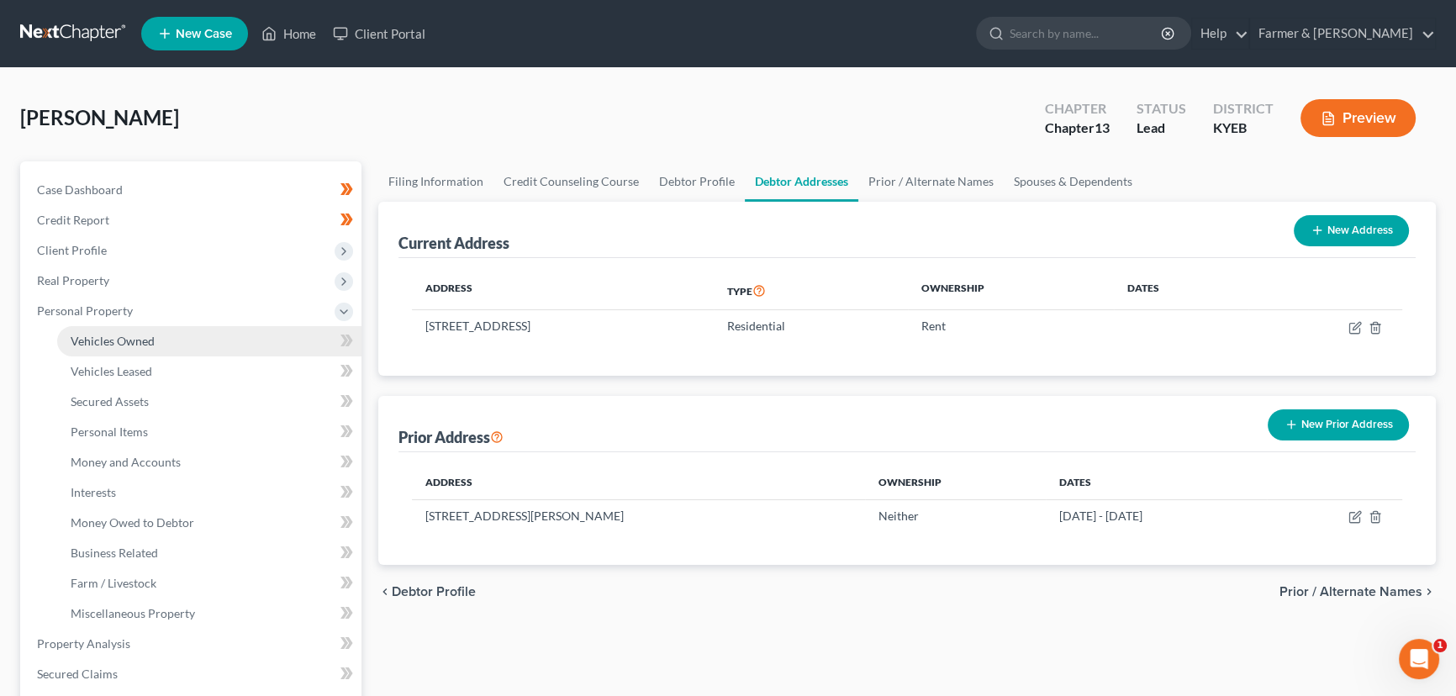
click at [134, 346] on span "Vehicles Owned" at bounding box center [113, 341] width 84 height 14
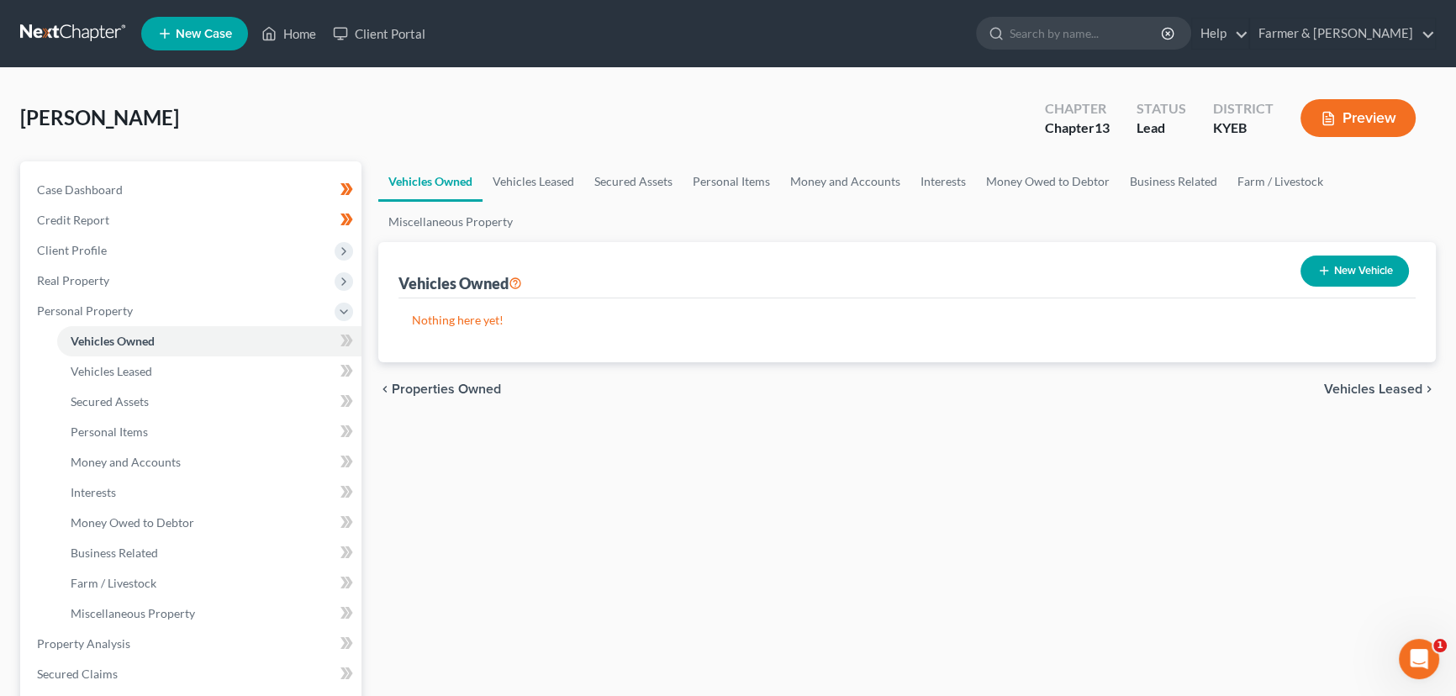
click at [1317, 272] on icon "button" at bounding box center [1323, 270] width 13 height 13
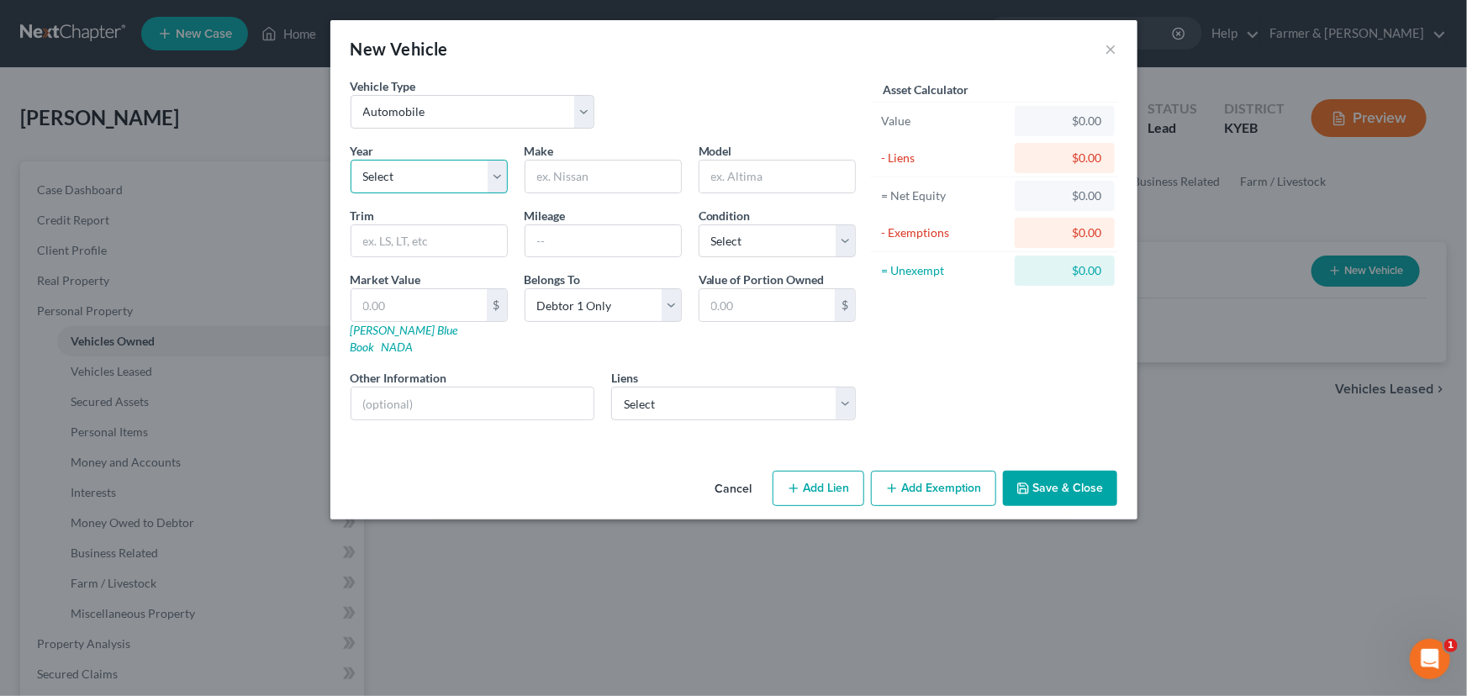
click at [429, 182] on select "Select 2026 2025 2024 2023 2022 2021 2020 2019 2018 2017 2016 2015 2014 2013 20…" at bounding box center [429, 177] width 157 height 34
click at [351, 160] on select "Select 2026 2025 2024 2023 2022 2021 2020 2019 2018 2017 2016 2015 2014 2013 20…" at bounding box center [429, 177] width 157 height 34
click at [563, 181] on input "text" at bounding box center [603, 177] width 156 height 32
drag, startPoint x: 656, startPoint y: 231, endPoint x: 673, endPoint y: 132, distance: 100.6
click at [656, 231] on input "text" at bounding box center [603, 241] width 156 height 32
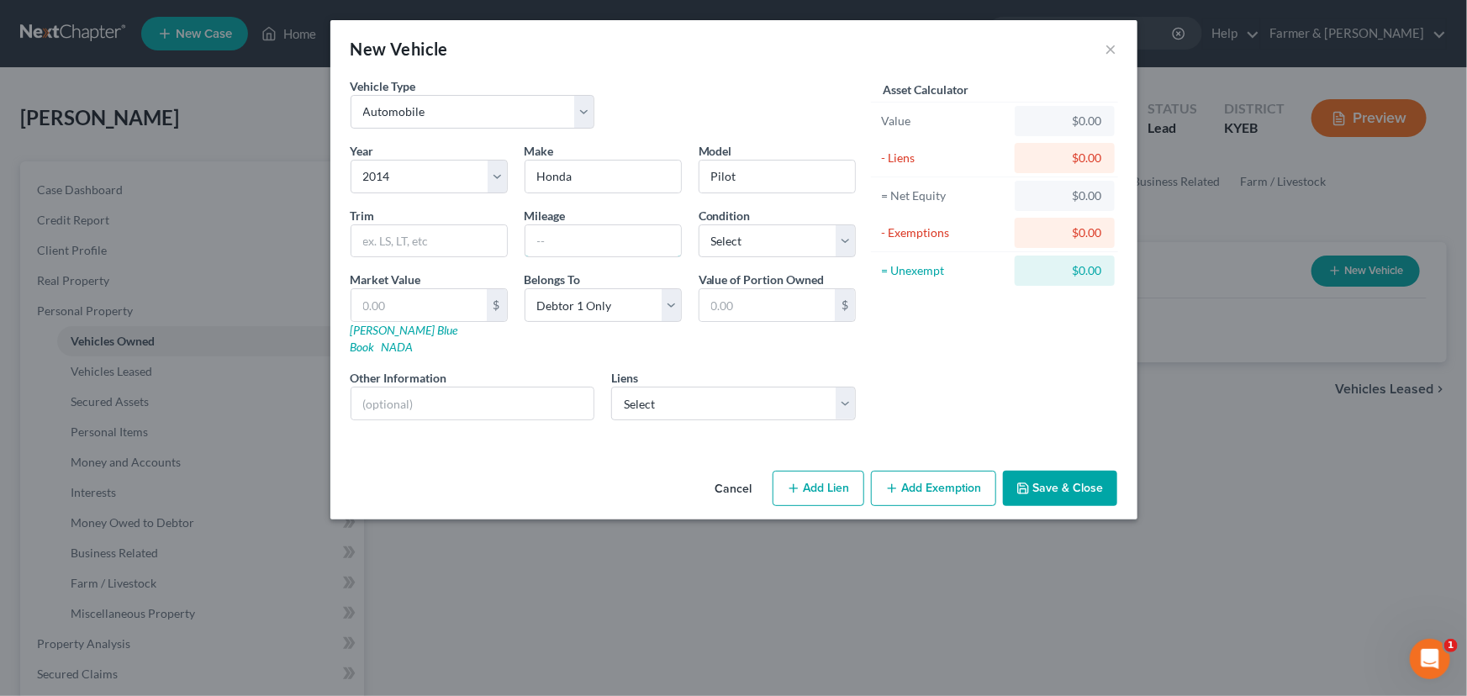
paste input "200000"
drag, startPoint x: 676, startPoint y: 101, endPoint x: 739, endPoint y: 238, distance: 150.8
click at [676, 101] on div "Vehicle Type Select Automobile Truck Trailer Watercraft Aircraft Motor Home Atv…" at bounding box center [603, 109] width 522 height 65
drag, startPoint x: 741, startPoint y: 243, endPoint x: 741, endPoint y: 252, distance: 9.3
click at [741, 243] on select "Select Excellent Very Good Good Fair Poor" at bounding box center [777, 241] width 157 height 34
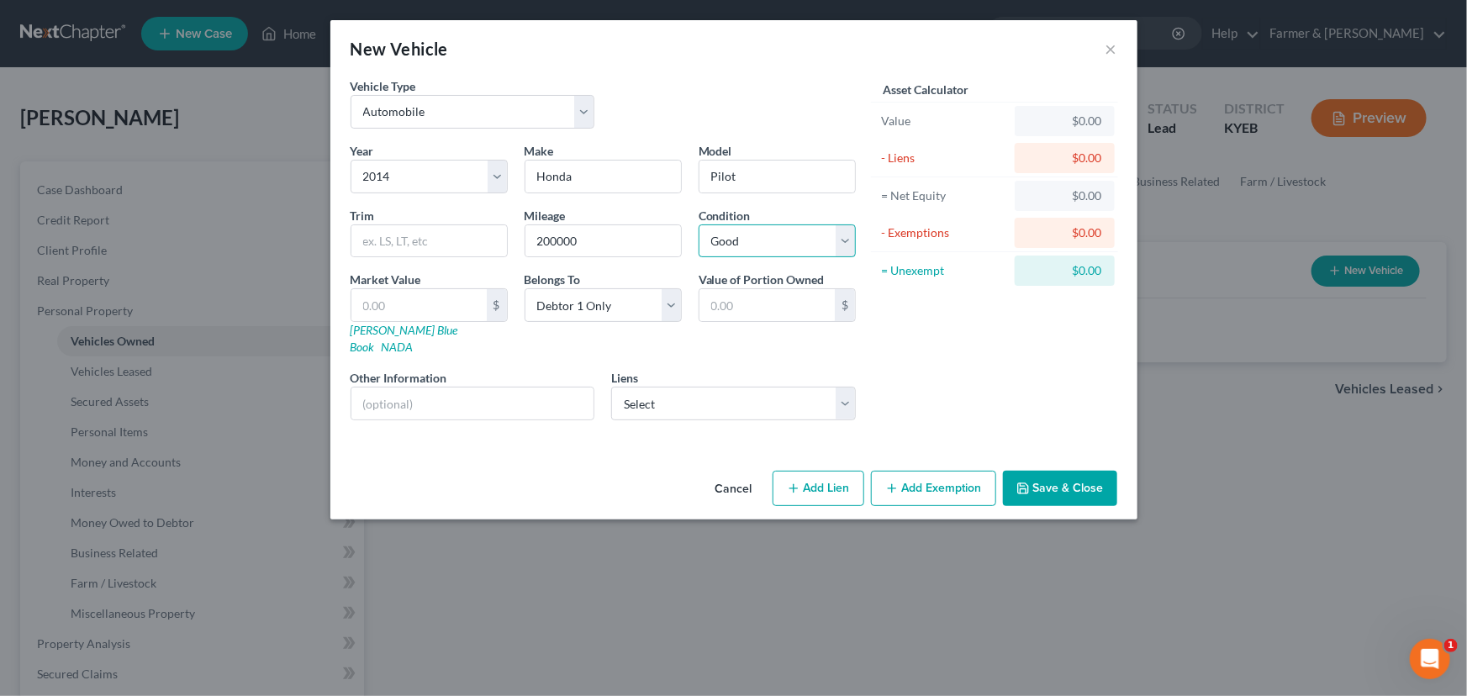
click at [699, 224] on select "Select Excellent Very Good Good Fair Poor" at bounding box center [777, 241] width 157 height 34
click at [567, 369] on div "Other Information" at bounding box center [472, 394] width 261 height 51
click at [394, 335] on link "[PERSON_NAME] Blue Book" at bounding box center [405, 338] width 108 height 31
click at [673, 57] on div "New Vehicle ×" at bounding box center [733, 48] width 807 height 57
click at [708, 77] on div "Vehicle Type Select Automobile Truck Trailer Watercraft Aircraft Motor Home Atv…" at bounding box center [603, 109] width 522 height 65
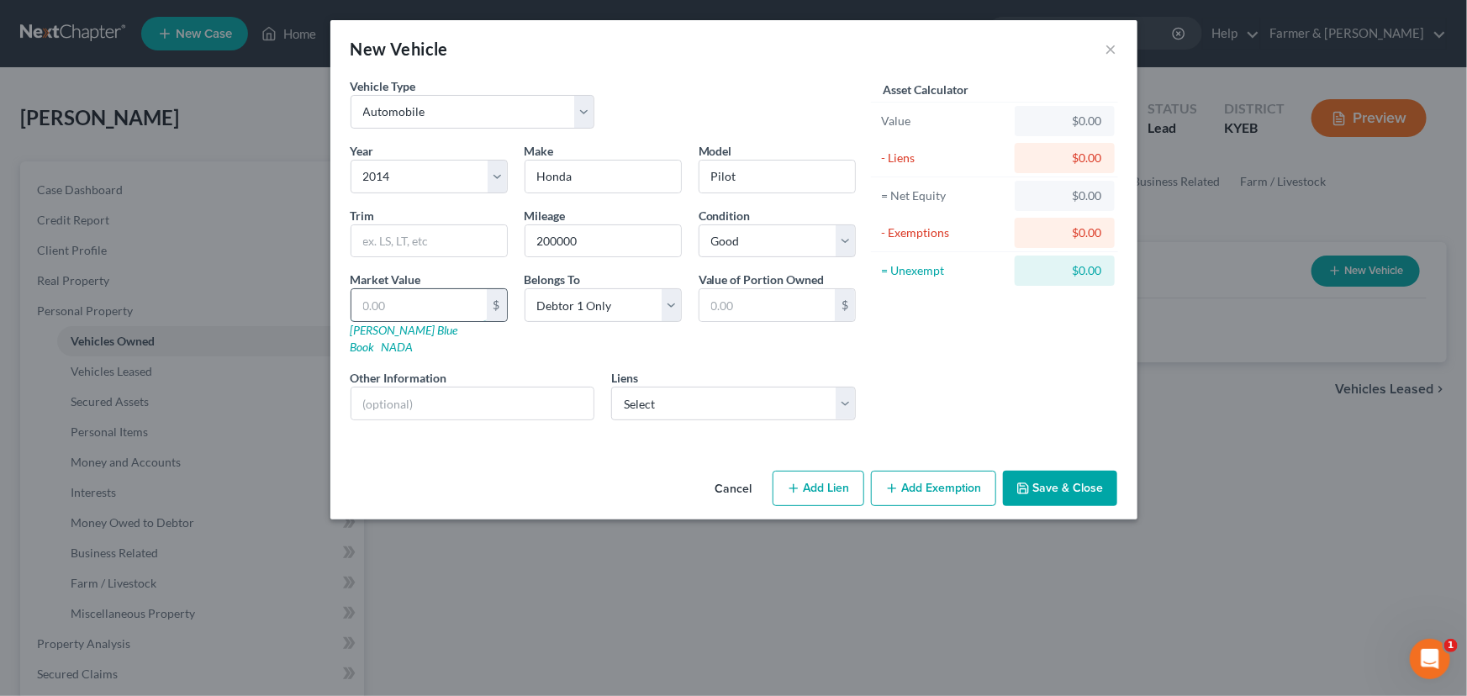
click at [371, 305] on input "text" at bounding box center [418, 305] width 135 height 32
click at [673, 117] on div "Vehicle Type Select Automobile Truck Trailer Watercraft Aircraft Motor Home Atv…" at bounding box center [603, 109] width 522 height 65
click at [502, 388] on input "text" at bounding box center [472, 404] width 243 height 32
drag, startPoint x: 715, startPoint y: 403, endPoint x: 717, endPoint y: 393, distance: 10.2
click at [715, 403] on div "Year Select 2026 2025 2024 2023 2022 2021 2020 2019 2018 2017 2016 2015 2014 20…" at bounding box center [603, 288] width 522 height 292
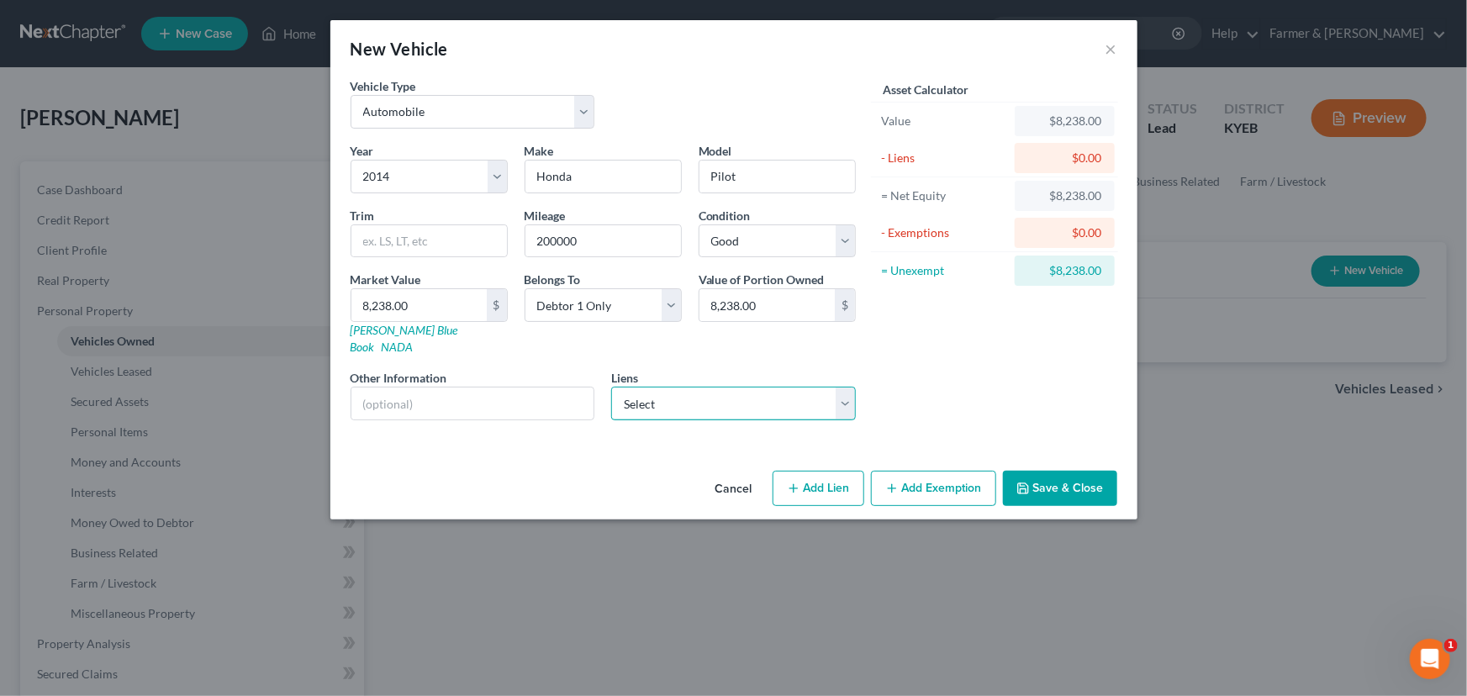
click at [717, 393] on select "Select Onemain - $13,238.00 Colonial Auto Finance/ - $11,467.00 Creditacpt - $1…" at bounding box center [733, 404] width 245 height 34
click at [685, 392] on select "Select Onemain - $13,238.00 Colonial Auto Finance/ - $11,467.00 Creditacpt - $1…" at bounding box center [733, 404] width 245 height 34
click at [611, 387] on select "Select Onemain - $13,238.00 Colonial Auto Finance/ - $11,467.00 Creditacpt - $1…" at bounding box center [733, 404] width 245 height 34
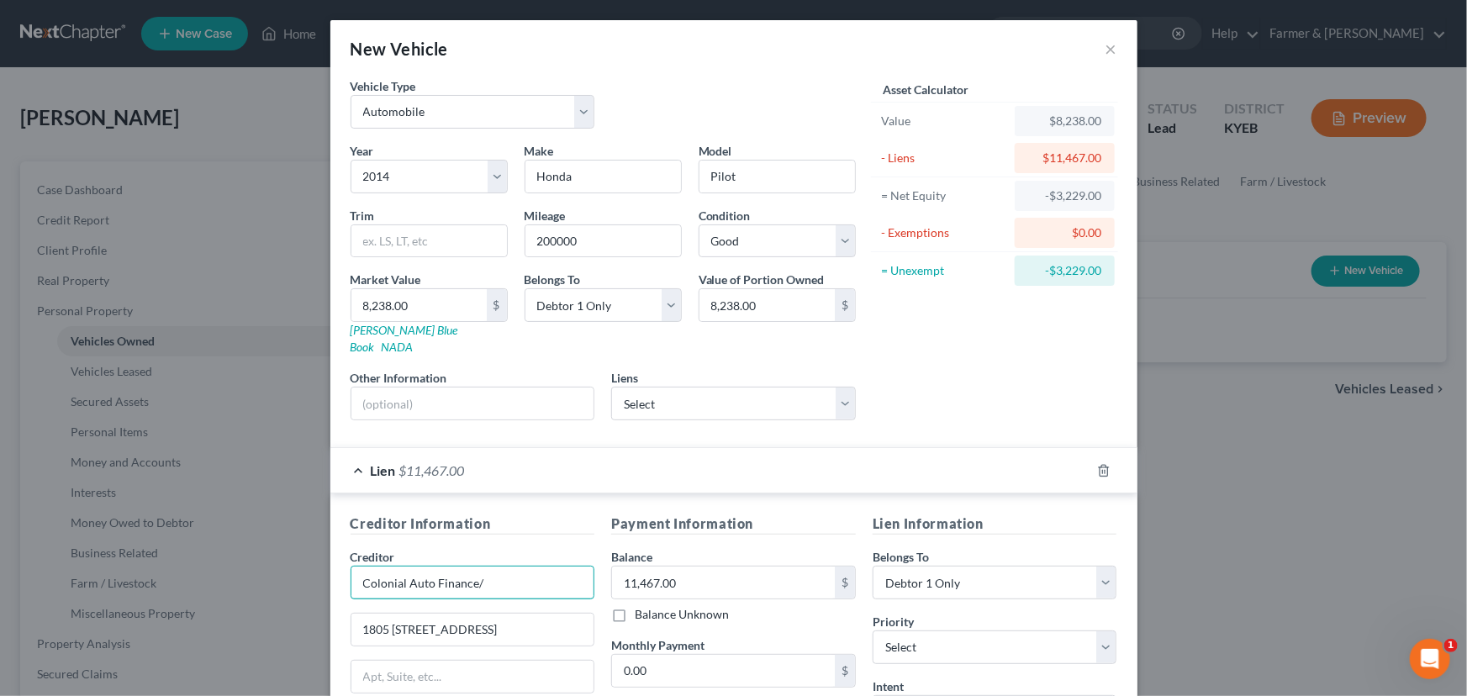
click at [516, 566] on input "Colonial Auto Finance/" at bounding box center [473, 583] width 245 height 34
click at [950, 351] on div "Asset Calculator Value $8,238.00 - Liens $11,467.00 = Net Equity -$3,229.00 - E…" at bounding box center [994, 255] width 261 height 356
click at [459, 388] on input "text" at bounding box center [472, 404] width 243 height 32
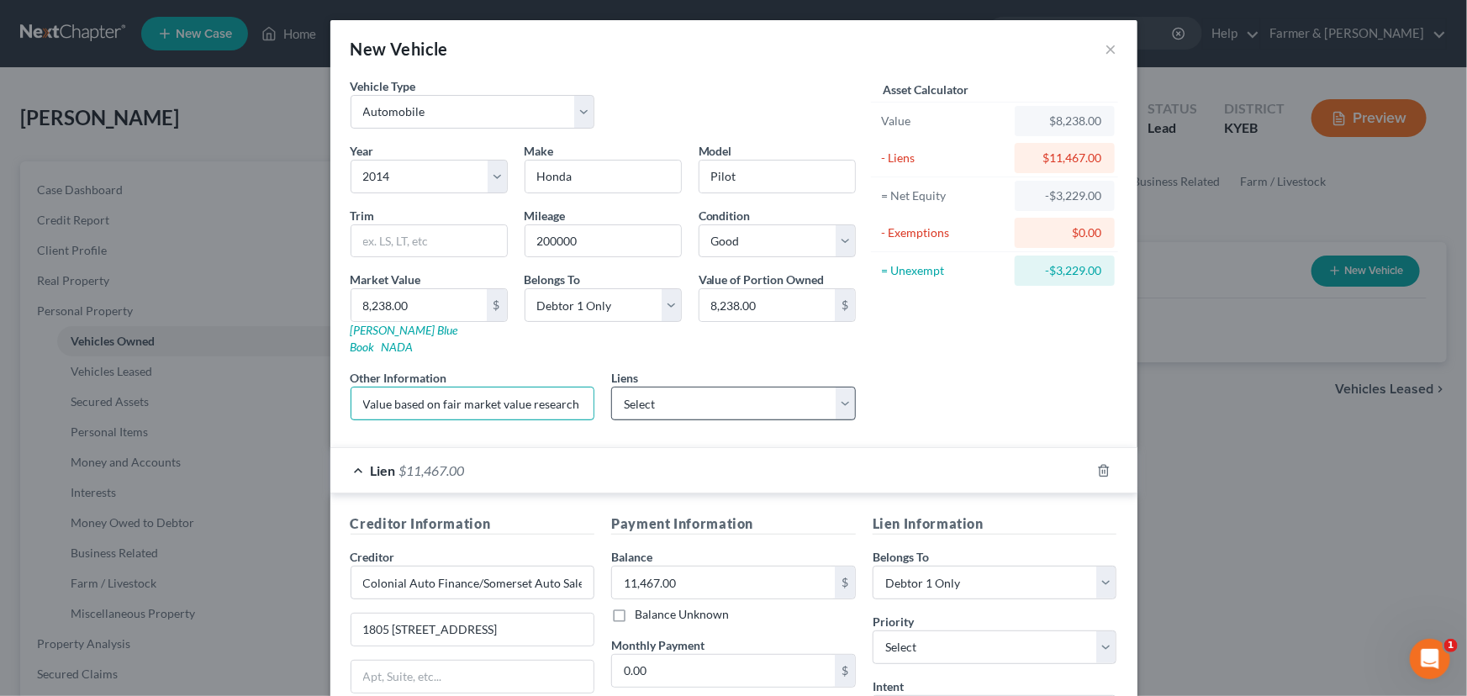
scroll to position [0, 183]
drag, startPoint x: 529, startPoint y: 382, endPoint x: 672, endPoint y: 385, distance: 142.9
click at [672, 385] on div "Year Select 2026 2025 2024 2023 2022 2021 2020 2019 2018 2017 2016 2015 2014 20…" at bounding box center [603, 288] width 522 height 292
click at [472, 389] on input "Value based on fair market value research done on NADA. NPMI lien placed on" at bounding box center [472, 404] width 243 height 32
click at [465, 388] on input "Value based on fair market value research done on NADA. NPMI lien placed on" at bounding box center [472, 404] width 243 height 32
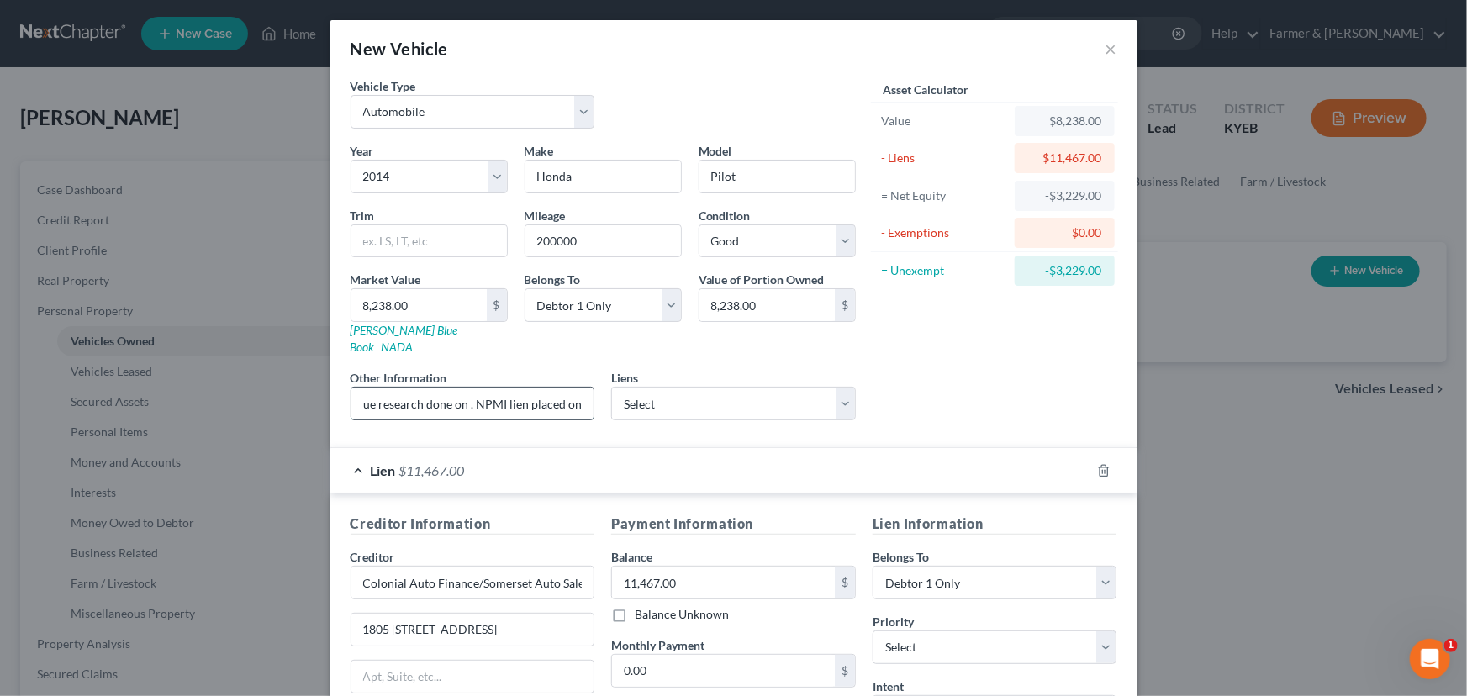
scroll to position [0, 150]
click at [504, 388] on input "Value based on fair market value research done on KBB. NPMI lien placed on" at bounding box center [472, 404] width 243 height 32
drag, startPoint x: 561, startPoint y: 386, endPoint x: 620, endPoint y: 388, distance: 58.9
click at [620, 388] on div "Year Select 2026 2025 2024 2023 2022 2021 2020 2019 2018 2017 2016 2015 2014 20…" at bounding box center [603, 288] width 522 height 292
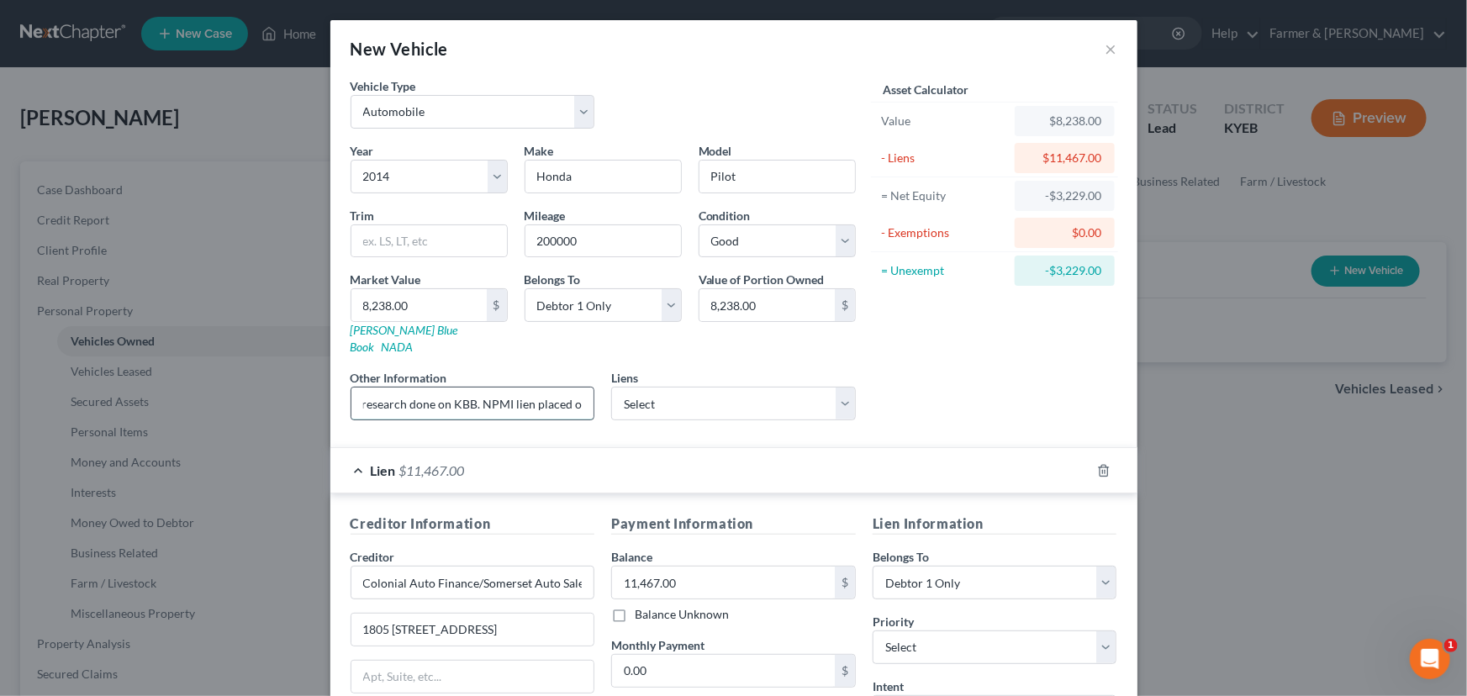
click at [579, 388] on input "Value based on fair market value research done on KBB. NPMI lien placed on" at bounding box center [472, 404] width 243 height 32
click at [947, 351] on div "Asset Calculator Value $8,238.00 - Liens $11,467.00 = Net Equity -$3,229.00 - E…" at bounding box center [994, 255] width 261 height 356
click at [968, 356] on div "Asset Calculator Value $8,238.00 - Liens $11,467.00 = Net Equity -$3,229.00 - E…" at bounding box center [994, 255] width 261 height 356
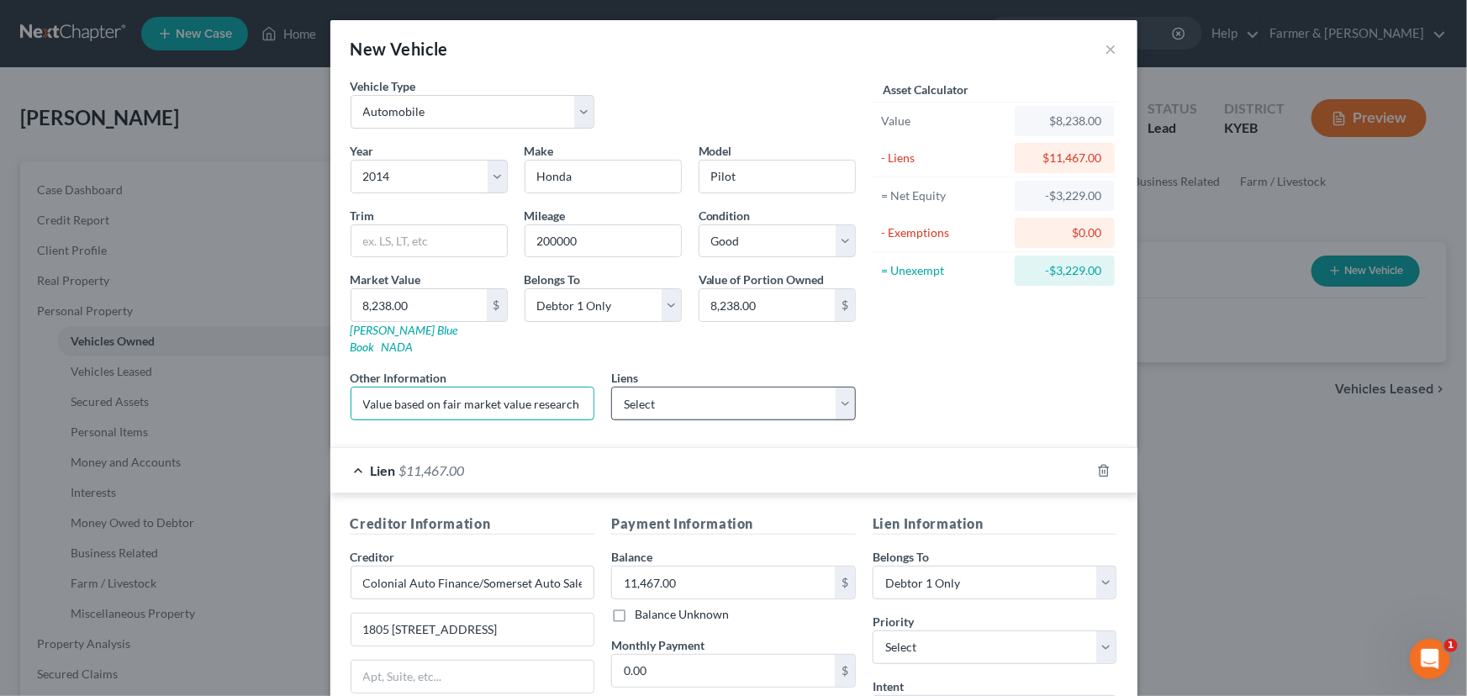
scroll to position [0, 235]
drag, startPoint x: 530, startPoint y: 386, endPoint x: 794, endPoint y: 386, distance: 264.8
click at [794, 386] on div "Year Select 2026 2025 2024 2023 2022 2021 2020 2019 2018 2017 2016 2015 2014 20…" at bounding box center [603, 288] width 522 height 292
click at [583, 389] on input "Value based on fair market value research done on KBB. NPMI lien placed on [DAT…" at bounding box center [472, 404] width 243 height 32
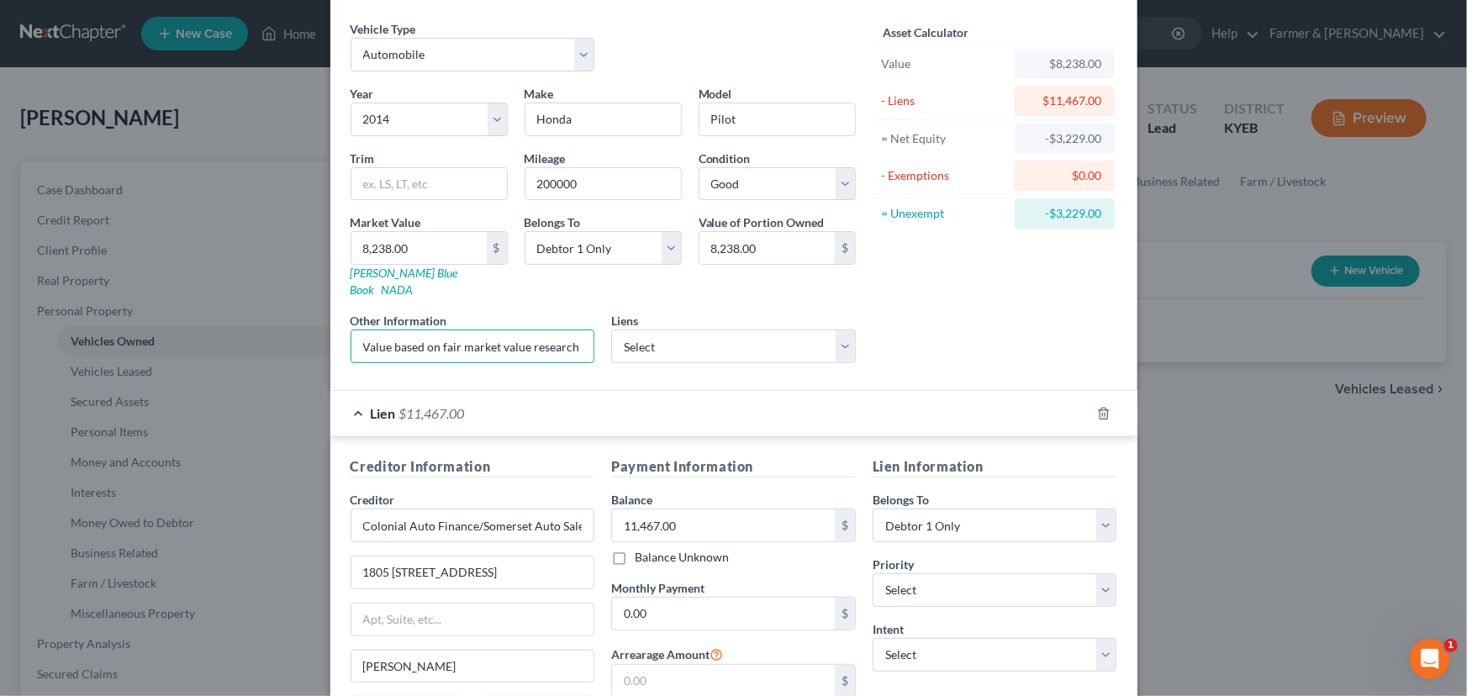
scroll to position [221, 0]
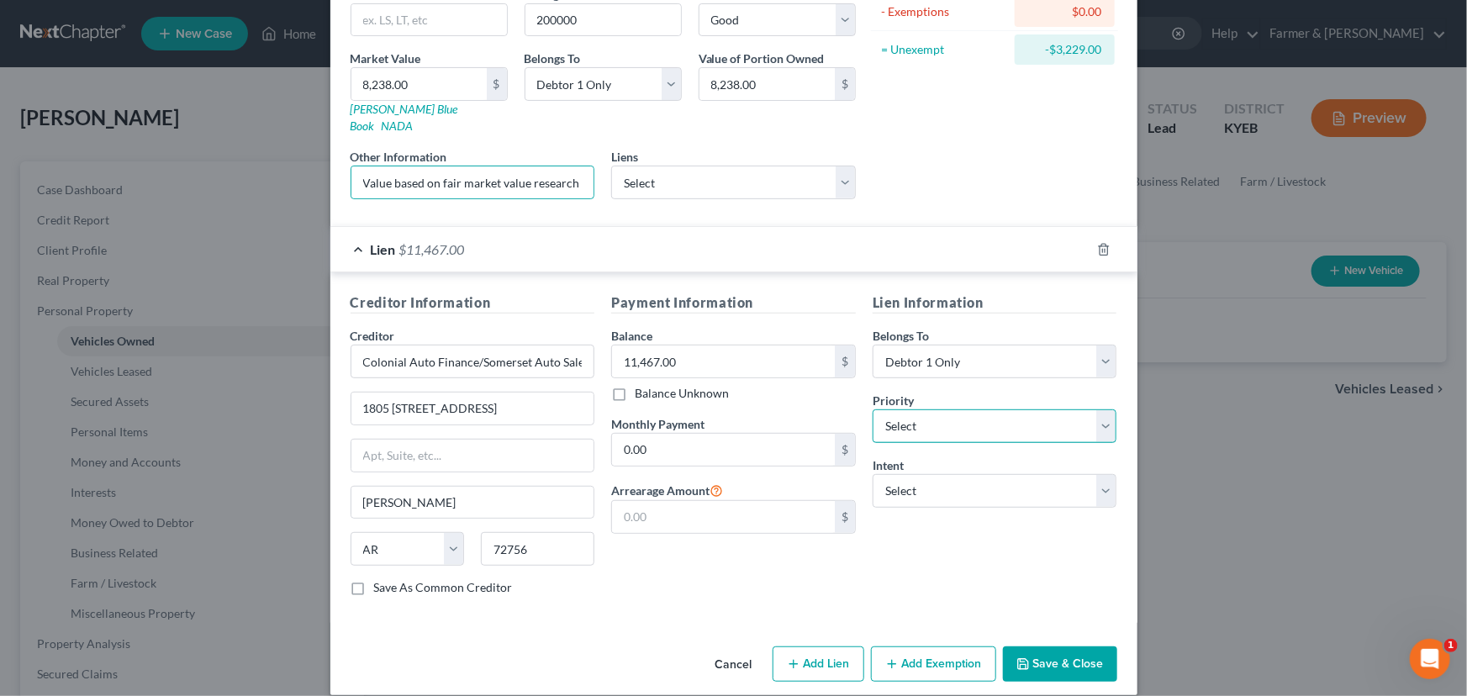
drag, startPoint x: 941, startPoint y: 417, endPoint x: 937, endPoint y: 398, distance: 19.6
click at [941, 417] on select "Select 1st 2nd 3rd 4th 5th 6th 7th 8th 9th 10th 11th 12th 13th 14th 15th 16th 1…" at bounding box center [995, 426] width 245 height 34
click at [873, 409] on select "Select 1st 2nd 3rd 4th 5th 6th 7th 8th 9th 10th 11th 12th 13th 14th 15th 16th 1…" at bounding box center [995, 426] width 245 height 34
click at [910, 474] on select "Select Surrender Redeem Reaffirm Avoid Other" at bounding box center [995, 491] width 245 height 34
click at [873, 474] on select "Select Surrender Redeem Reaffirm Avoid Other" at bounding box center [995, 491] width 245 height 34
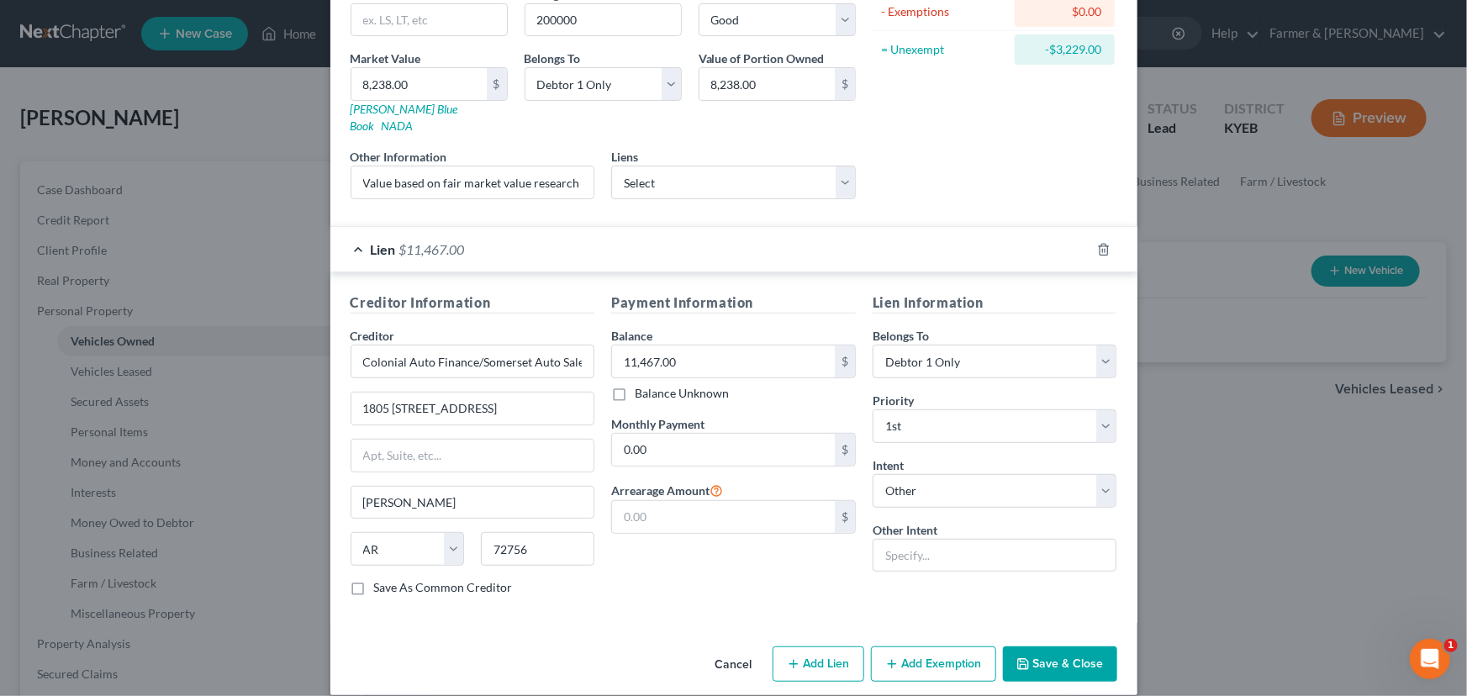
click at [784, 557] on div "Payment Information Balance 11,467.00 $ Balance Unknown Balance Undetermined 11…" at bounding box center [733, 451] width 261 height 317
click at [933, 143] on div "Asset Calculator Value $8,238.00 - Liens $11,467.00 = Net Equity -$3,229.00 - E…" at bounding box center [994, 34] width 261 height 356
click at [669, 434] on input "0.00" at bounding box center [723, 450] width 223 height 32
click at [914, 118] on div "Asset Calculator Value $8,238.00 - Liens $11,467.00 = Net Equity -$3,229.00 - E…" at bounding box center [994, 34] width 261 height 356
click at [751, 579] on div "Payment Information Balance 11,467.00 $ Balance Unknown Balance Undetermined 11…" at bounding box center [733, 451] width 261 height 317
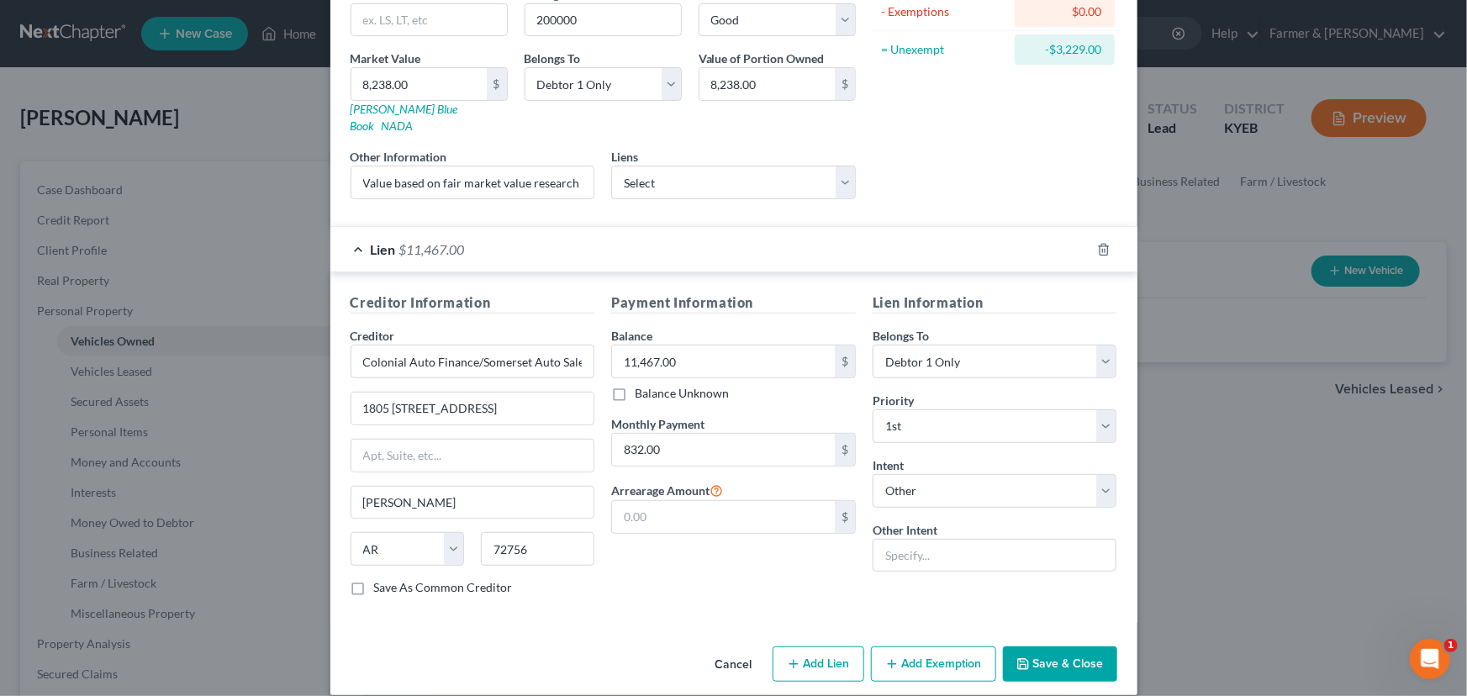
click at [580, 231] on div "Lien $11,467.00" at bounding box center [710, 249] width 760 height 45
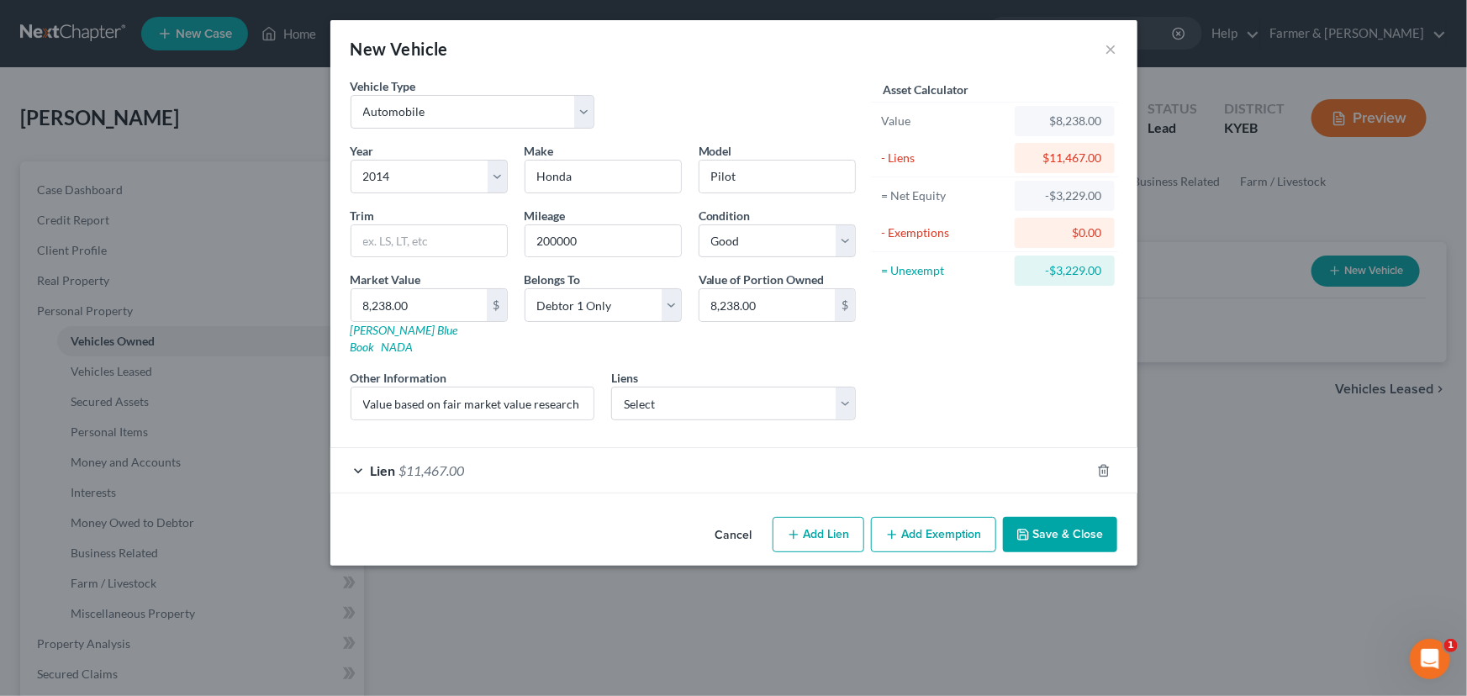
scroll to position [0, 0]
click at [1000, 349] on div "Asset Calculator Value $8,238.00 - Liens $11,467.00 = Net Equity -$3,229.00 - E…" at bounding box center [994, 255] width 261 height 356
drag, startPoint x: 536, startPoint y: 386, endPoint x: 732, endPoint y: 386, distance: 195.9
click at [732, 386] on div "Year Select 2026 2025 2024 2023 2022 2021 2020 2019 2018 2017 2016 2015 2014 20…" at bounding box center [603, 288] width 522 height 292
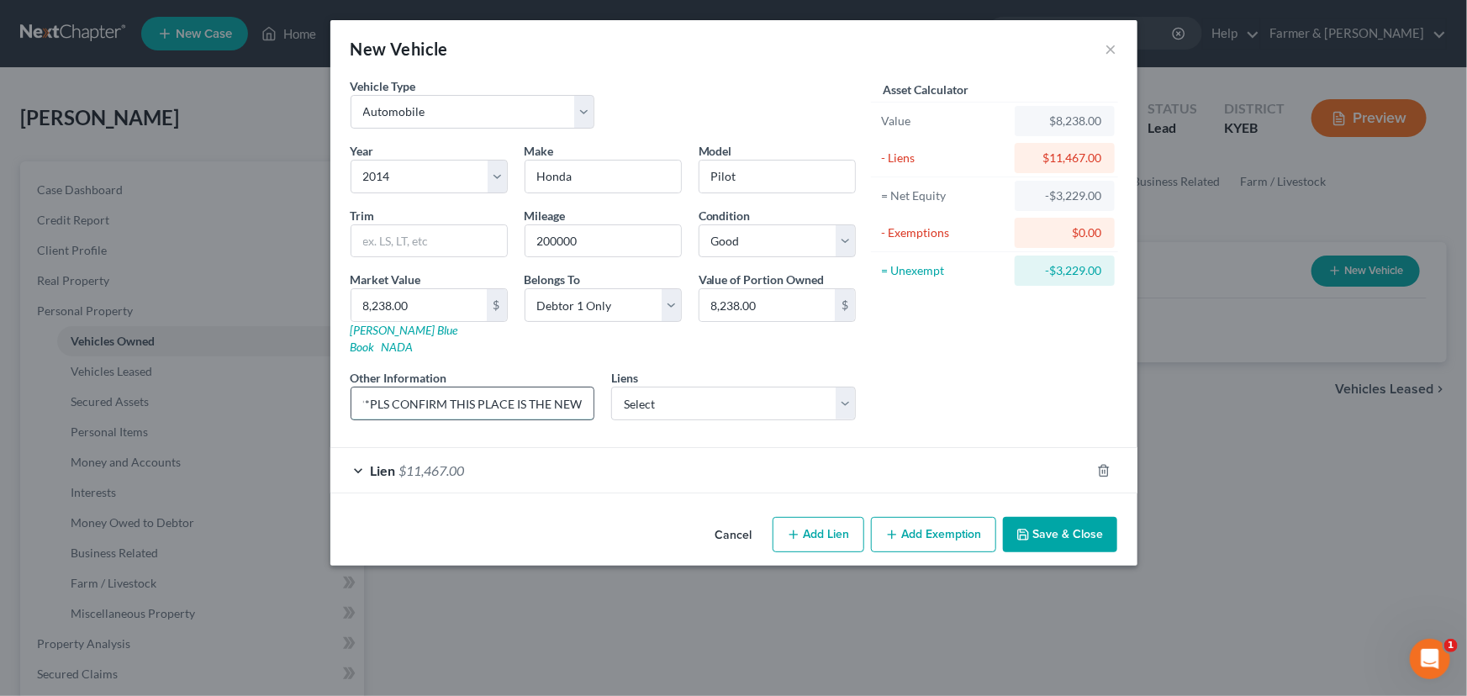
click at [585, 388] on input "Value based on fair market value research done on KBB. NPMI lien placed on [DAT…" at bounding box center [472, 404] width 243 height 32
click at [957, 328] on div "Asset Calculator Value $8,238.00 - Liens $11,467.00 = Net Equity -$3,229.00 - E…" at bounding box center [994, 255] width 261 height 356
click at [1040, 517] on button "Save & Close" at bounding box center [1060, 534] width 114 height 35
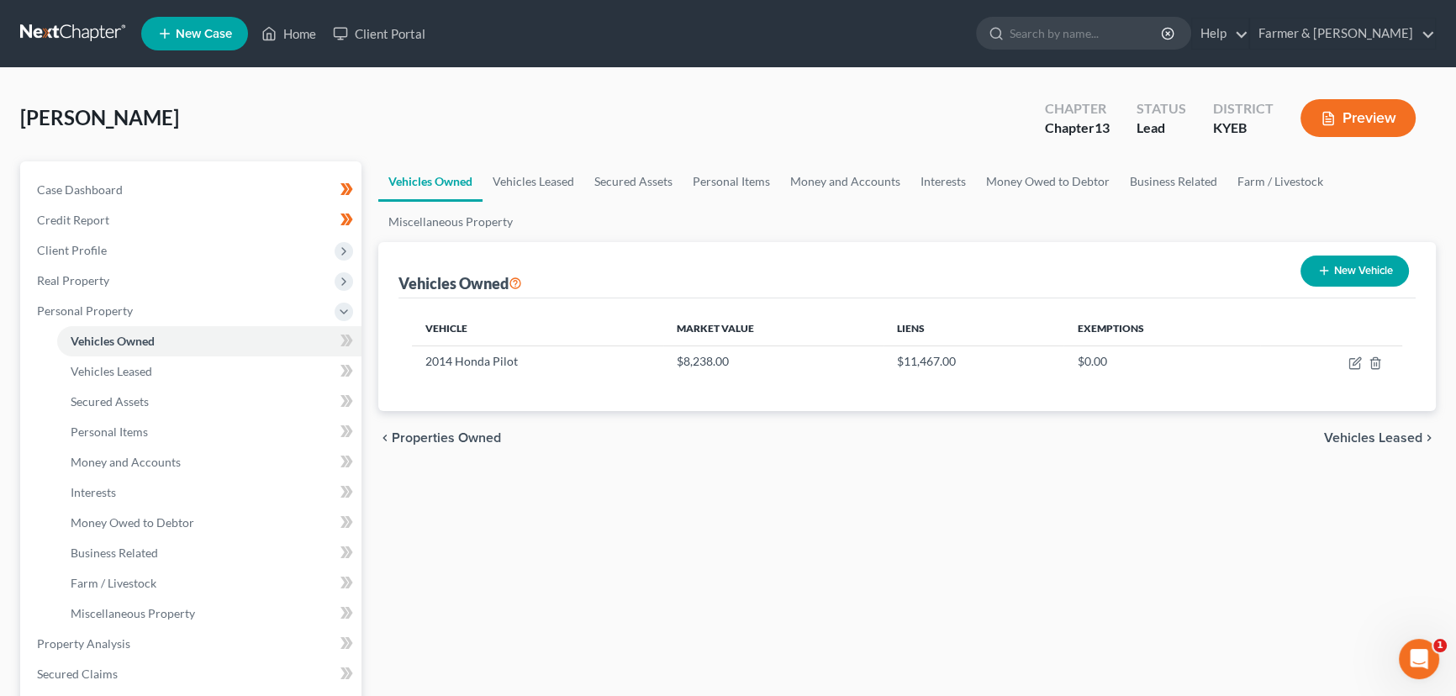
click at [470, 524] on div "Vehicles Owned Vehicles Leased Secured Assets Personal Items Money and Accounts…" at bounding box center [907, 661] width 1074 height 1001
drag, startPoint x: 427, startPoint y: 361, endPoint x: 514, endPoint y: 362, distance: 86.6
click at [514, 362] on td "2014 Honda Pilot" at bounding box center [537, 362] width 251 height 32
copy td "2014 Honda Pilot"
drag, startPoint x: 675, startPoint y: 362, endPoint x: 729, endPoint y: 361, distance: 53.8
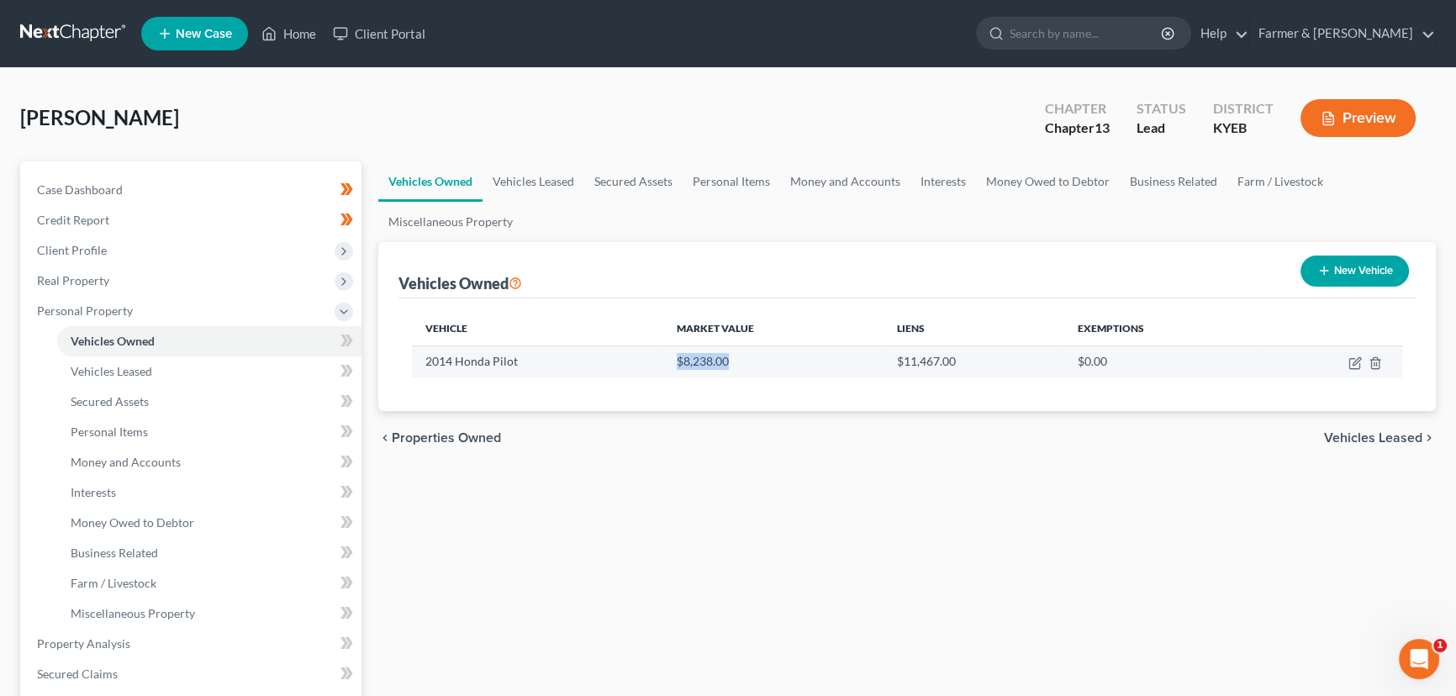
click at [729, 361] on td "$8,238.00" at bounding box center [772, 362] width 219 height 32
copy td "$8,238.00"
click at [386, 126] on div "[PERSON_NAME] Upgraded Chapter Chapter 13 Status Lead District KYEB Preview" at bounding box center [728, 124] width 1416 height 73
drag, startPoint x: 1351, startPoint y: 357, endPoint x: 1336, endPoint y: 358, distance: 15.2
click at [1351, 359] on icon "button" at bounding box center [1354, 364] width 10 height 10
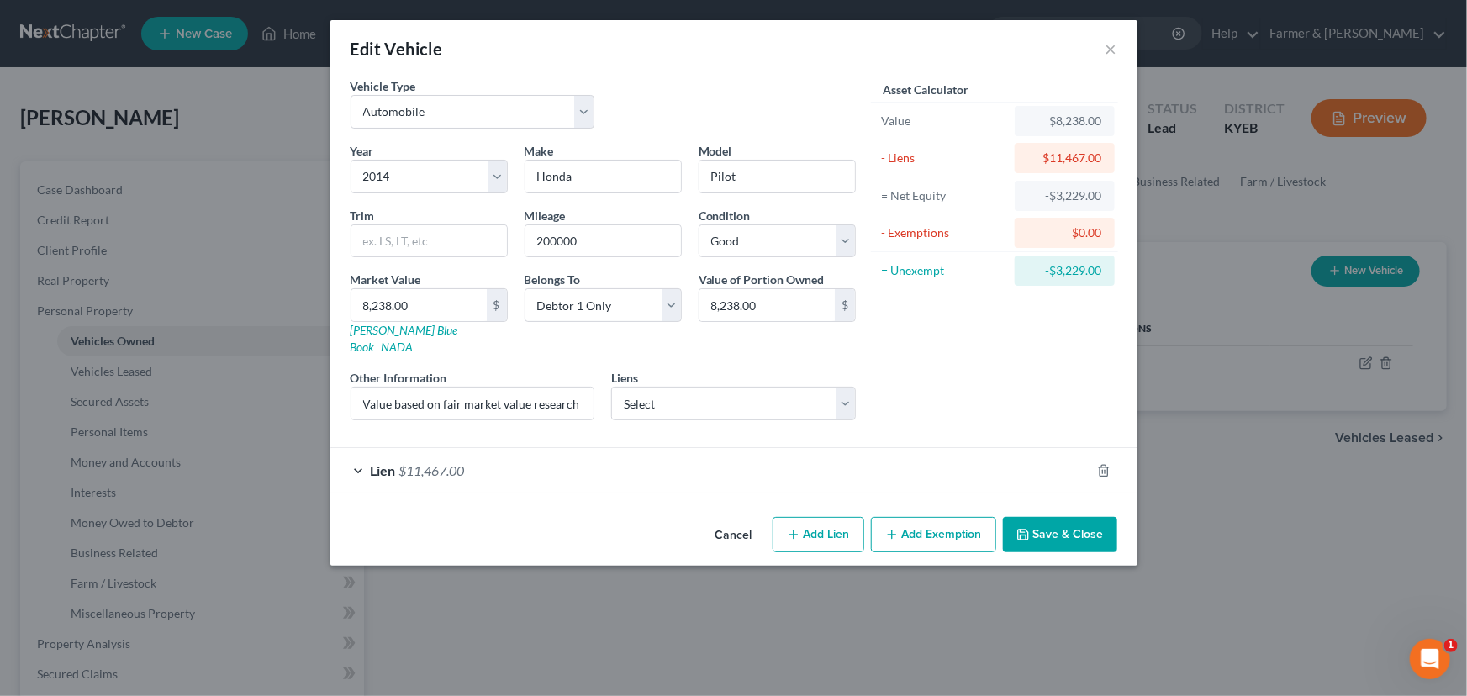
click at [531, 452] on div "Lien $11,467.00" at bounding box center [710, 470] width 760 height 45
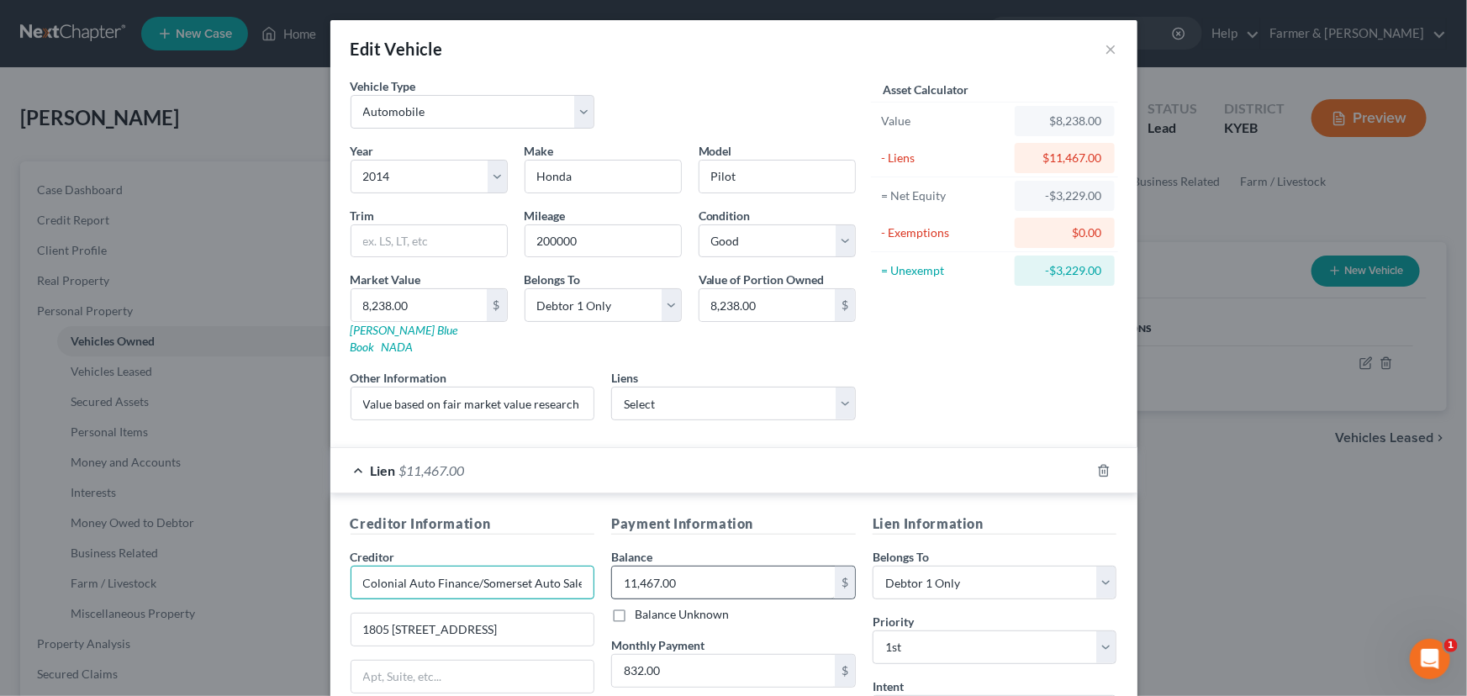
scroll to position [0, 3]
drag, startPoint x: 476, startPoint y: 564, endPoint x: 639, endPoint y: 563, distance: 163.1
click at [639, 563] on div "Creditor Information Creditor * Colonial Auto Finance/Somerset Auto Sales [STRE…" at bounding box center [733, 672] width 783 height 317
click at [543, 388] on input "Value based on fair market value research done on KBB. NPMI lien placed on [DAT…" at bounding box center [472, 404] width 243 height 32
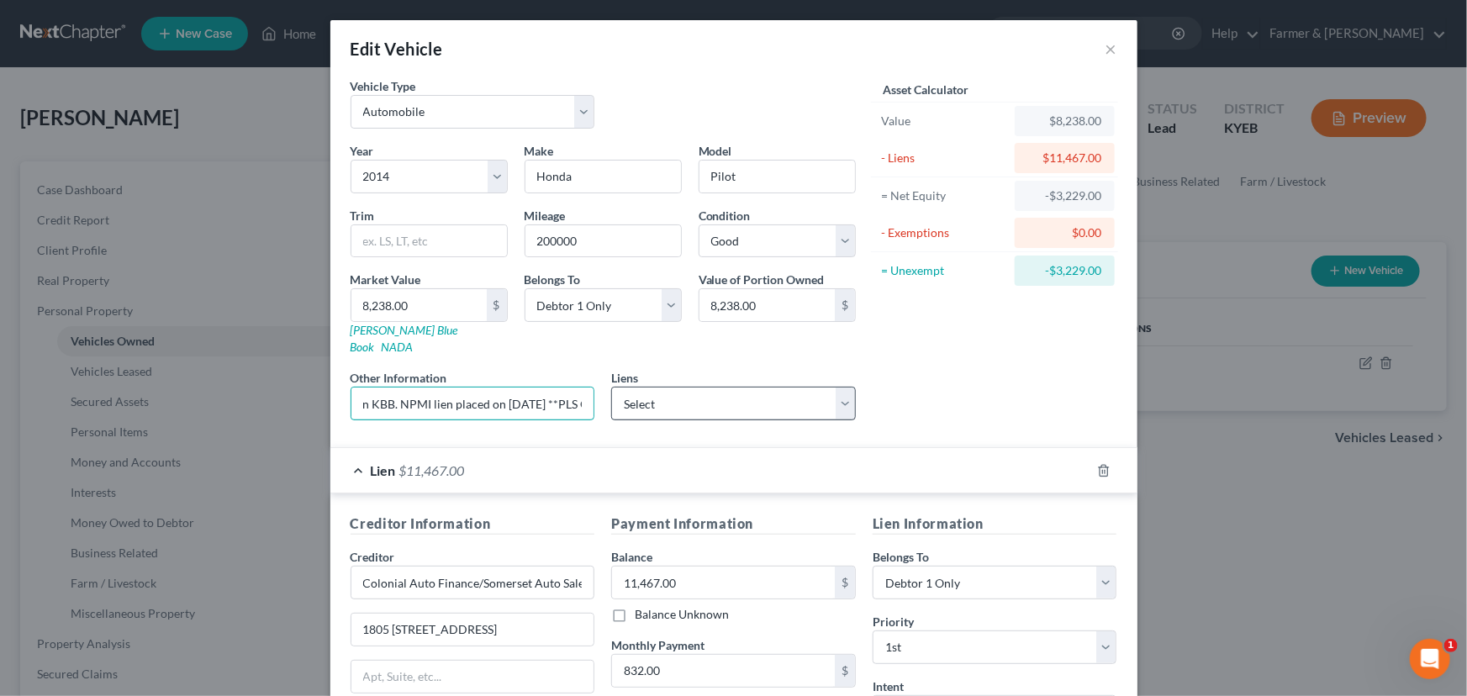
drag, startPoint x: 540, startPoint y: 388, endPoint x: 675, endPoint y: 396, distance: 135.6
click at [675, 396] on div "Year Select 2026 2025 2024 2023 2022 2021 2020 2019 2018 2017 2016 2015 2014 20…" at bounding box center [603, 288] width 522 height 292
click at [541, 391] on input "Value based on fair market value research done on KBB. NPMI lien placed on [DAT…" at bounding box center [472, 404] width 243 height 32
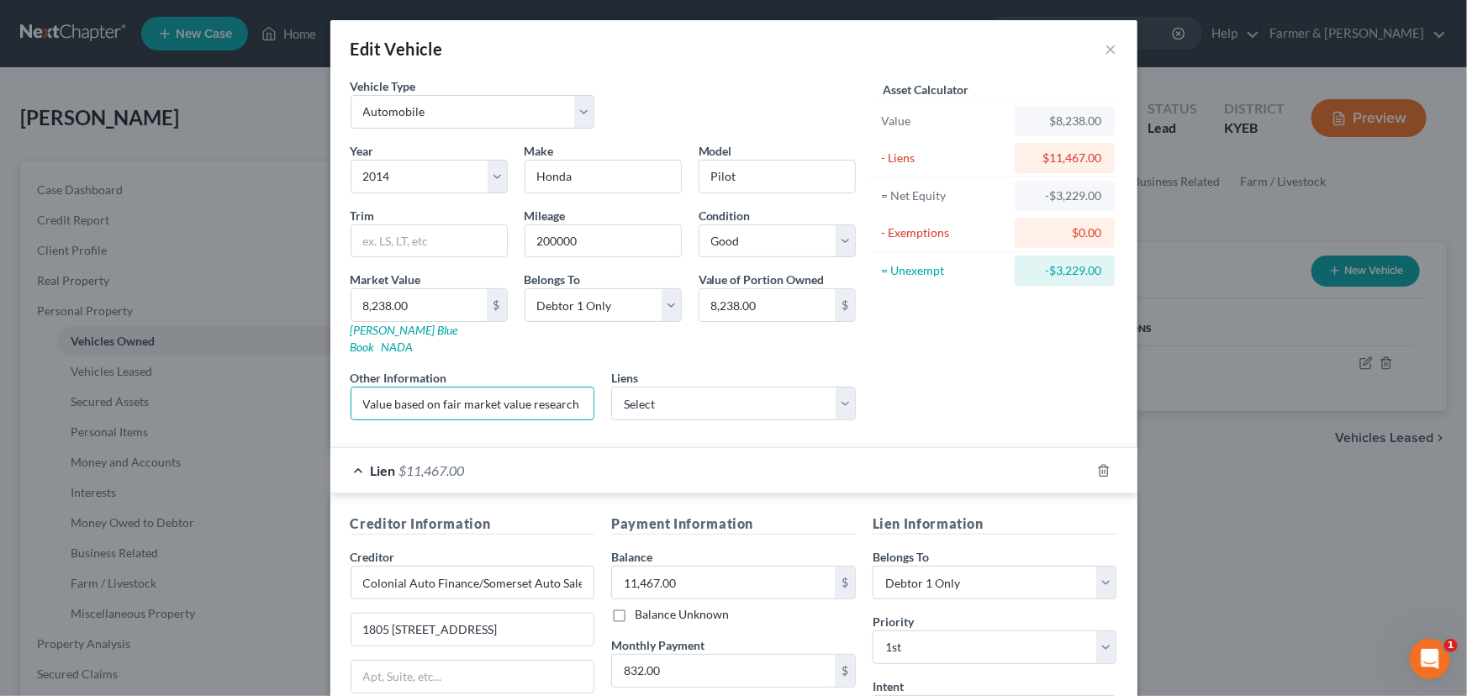
drag, startPoint x: 382, startPoint y: 387, endPoint x: 303, endPoint y: 389, distance: 79.9
click at [303, 389] on div "Edit Vehicle × Vehicle Type Select Automobile Truck Trailer Watercraft Aircraft…" at bounding box center [733, 348] width 1467 height 696
click at [470, 388] on input "Value based on fair market value research done on KBB. NPMI lien placed on [DAT…" at bounding box center [472, 404] width 243 height 32
click at [559, 393] on input "Value based on fair market value research done on KBB. NPMI lien placed on [DAT…" at bounding box center [472, 404] width 243 height 32
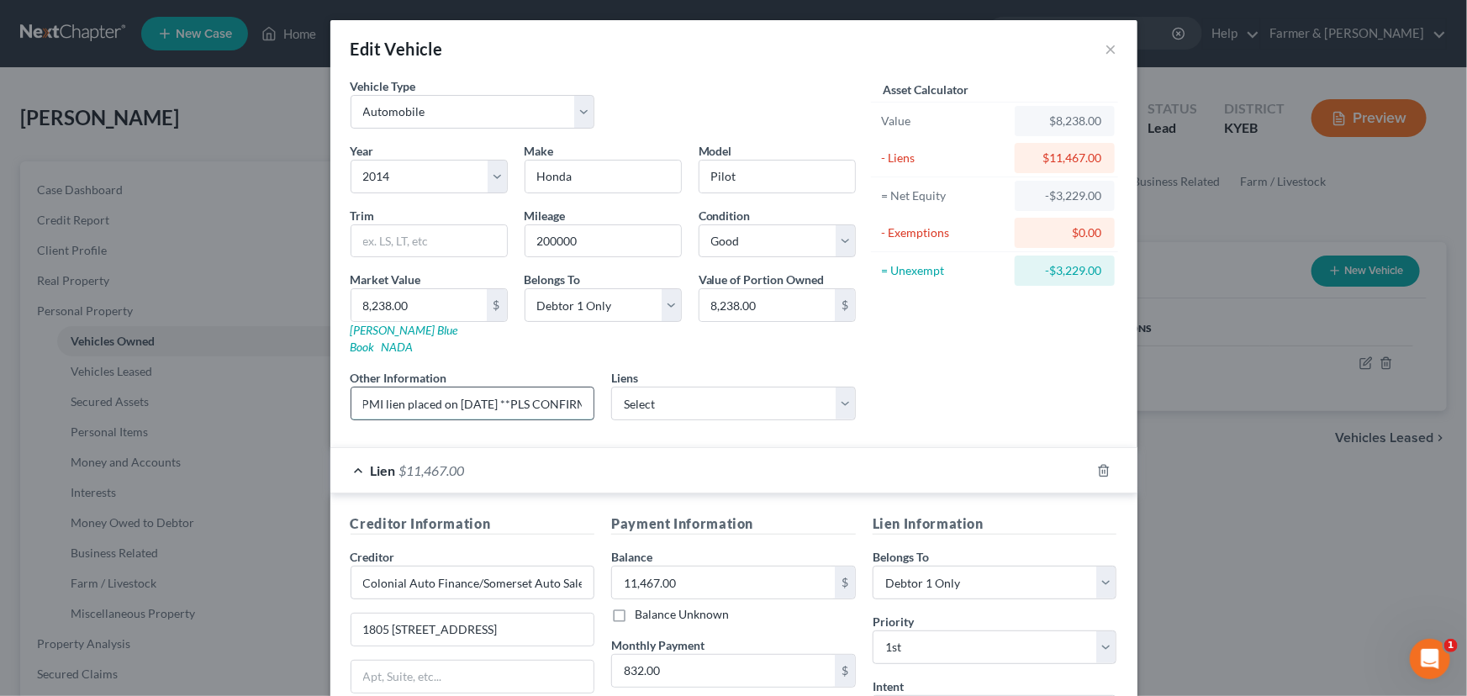
click at [505, 388] on input "Value based on fair market value research done on KBB. NPMI lien placed on [DAT…" at bounding box center [472, 404] width 243 height 32
click at [887, 366] on div "Asset Calculator Value $8,238.00 - Liens $11,467.00 = Net Equity -$3,229.00 - E…" at bounding box center [994, 255] width 261 height 356
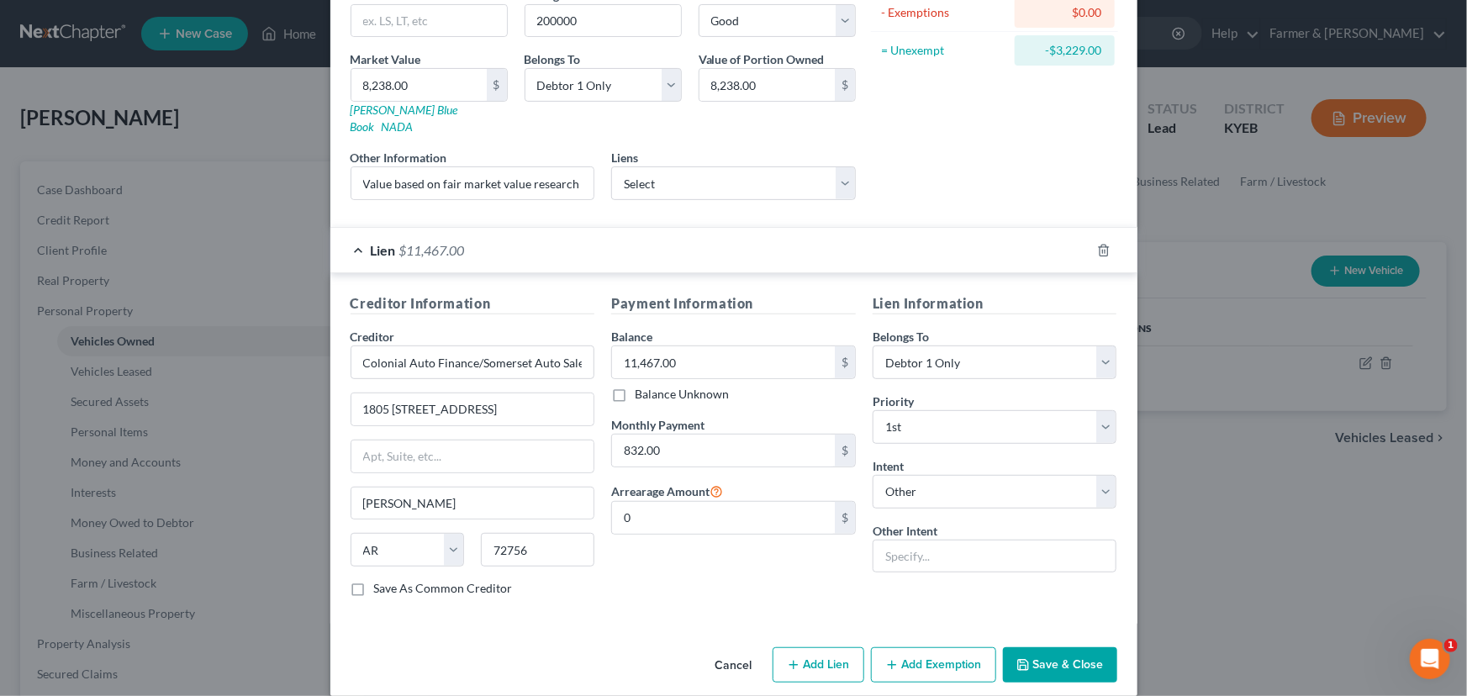
scroll to position [221, 0]
click at [573, 233] on div "Lien $11,467.00" at bounding box center [710, 249] width 760 height 45
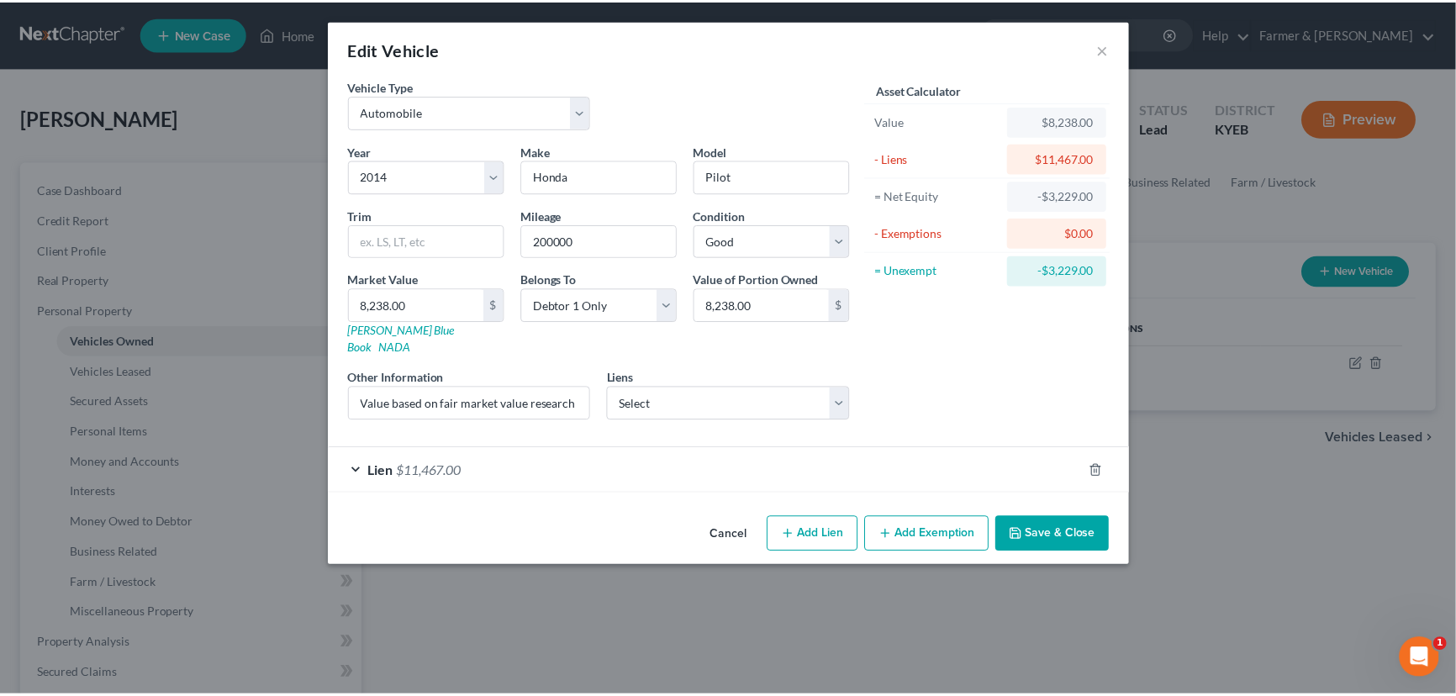
scroll to position [0, 0]
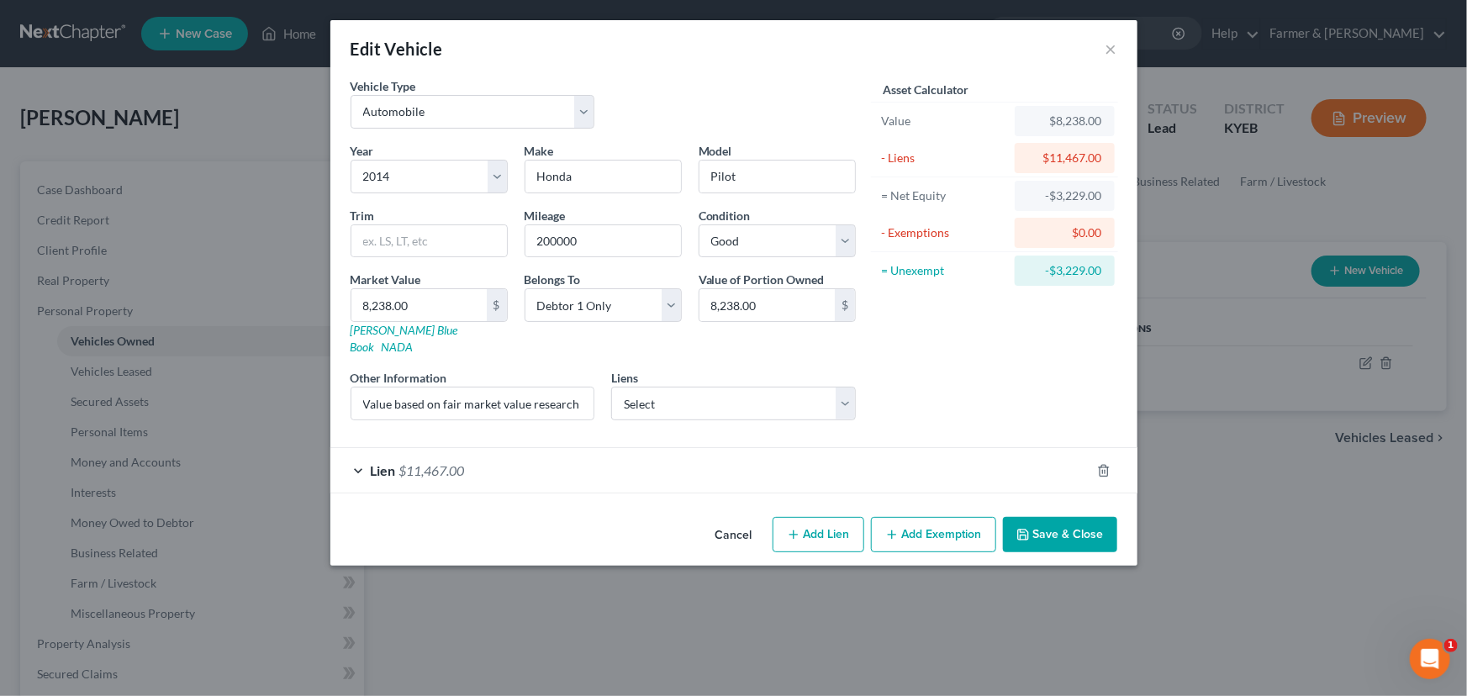
click at [950, 352] on div "Asset Calculator Value $8,238.00 - Liens $11,467.00 = Net Equity -$3,229.00 - E…" at bounding box center [994, 255] width 261 height 356
click at [1055, 517] on button "Save & Close" at bounding box center [1060, 534] width 114 height 35
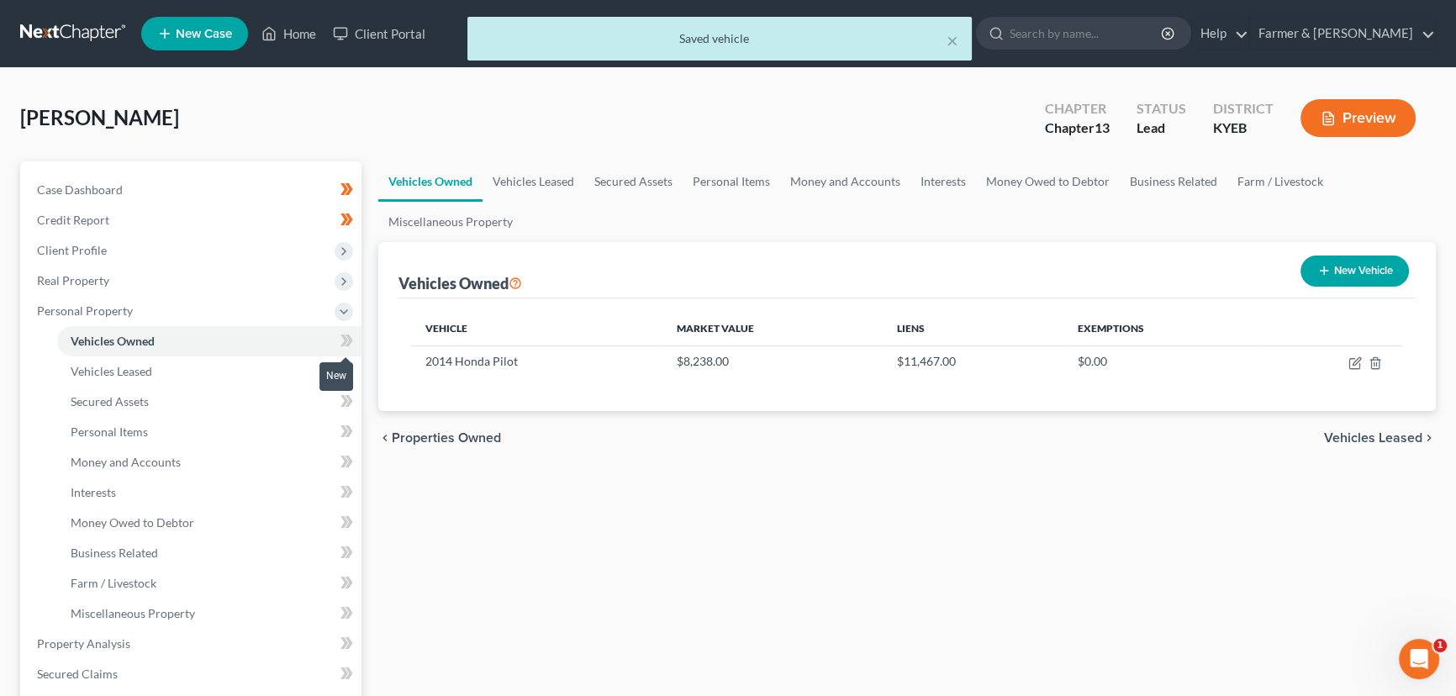
click at [355, 344] on span at bounding box center [346, 342] width 29 height 25
click at [428, 504] on div "Vehicles Owned Vehicles Leased Secured Assets Personal Items Money and Accounts…" at bounding box center [907, 661] width 1074 height 1001
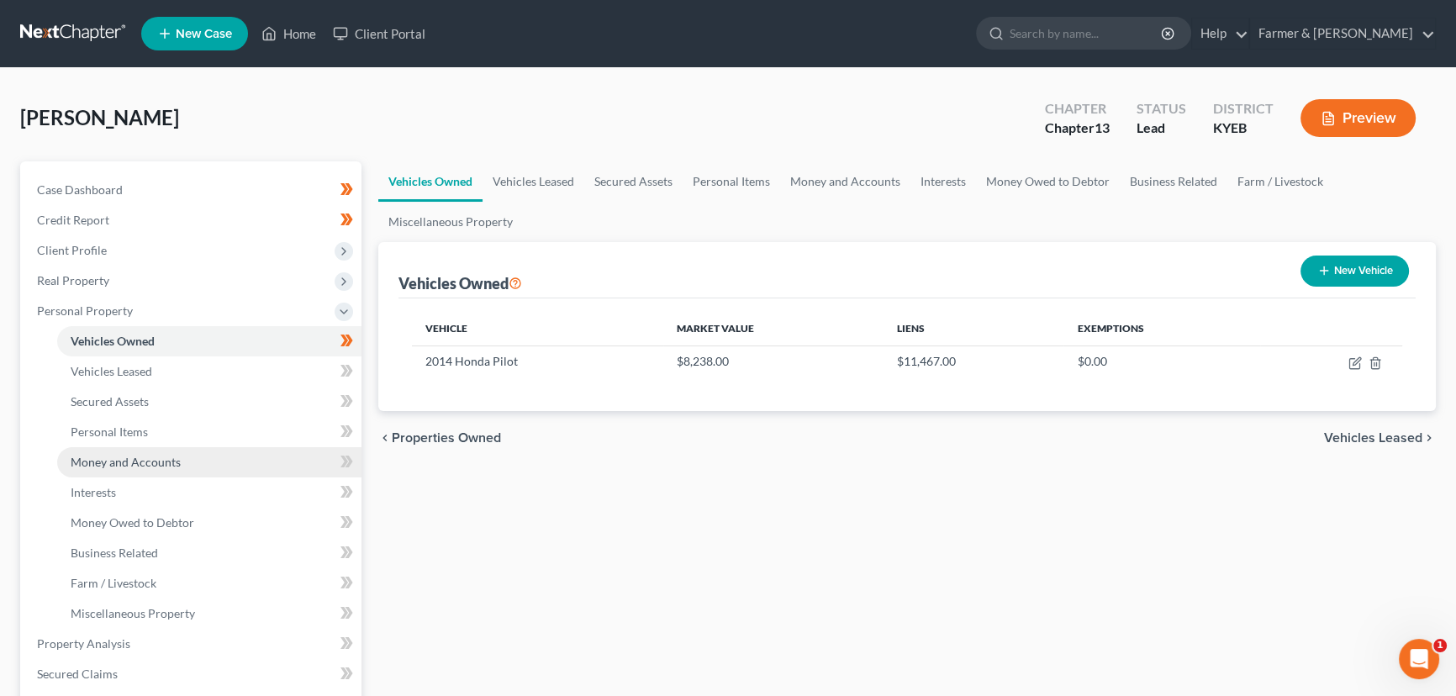
click at [216, 458] on link "Money and Accounts" at bounding box center [209, 462] width 304 height 30
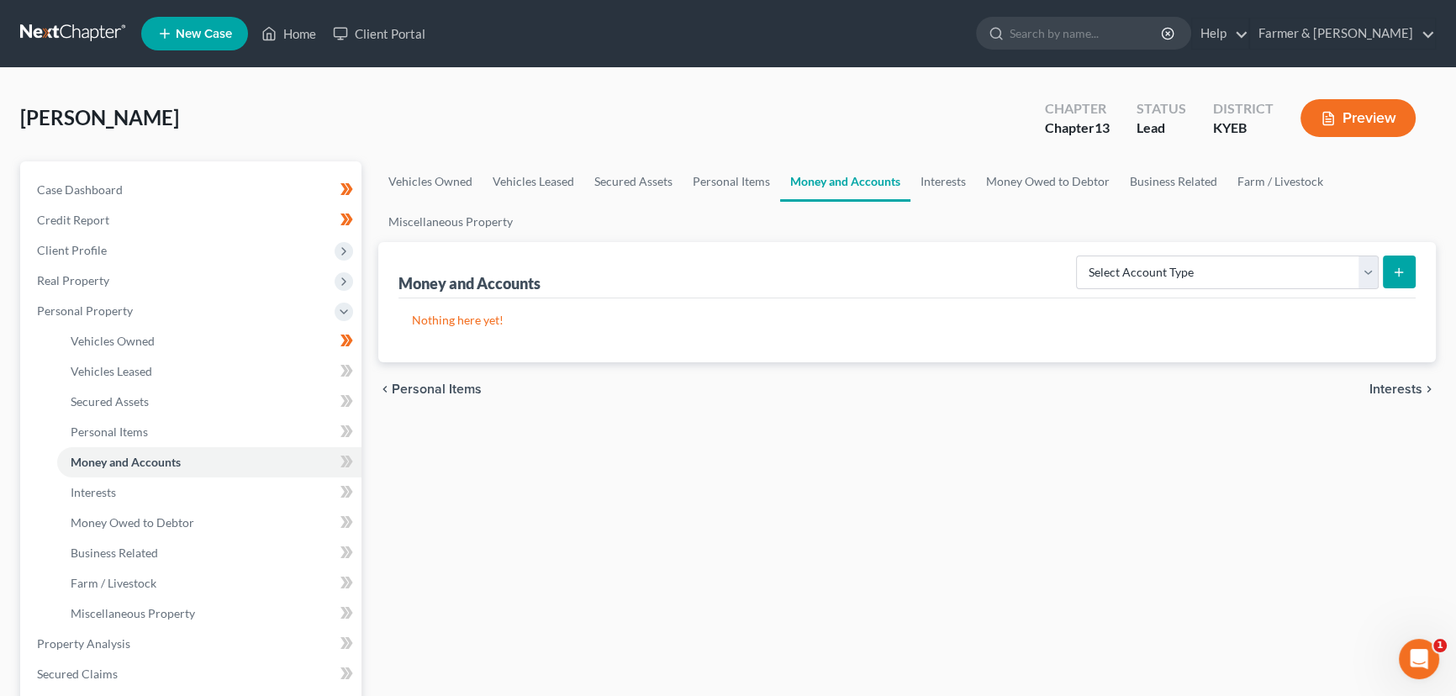
click at [633, 481] on div "Vehicles Owned Vehicles Leased Secured Assets Personal Items Money and Accounts…" at bounding box center [907, 661] width 1074 height 1001
click at [1118, 278] on select "Select Account Type Brokerage Cash on Hand Certificates of Deposit Checking Acc…" at bounding box center [1227, 273] width 303 height 34
click at [1079, 256] on select "Select Account Type Brokerage Cash on Hand Certificates of Deposit Checking Acc…" at bounding box center [1227, 273] width 303 height 34
click at [1410, 272] on button "submit" at bounding box center [1399, 272] width 33 height 33
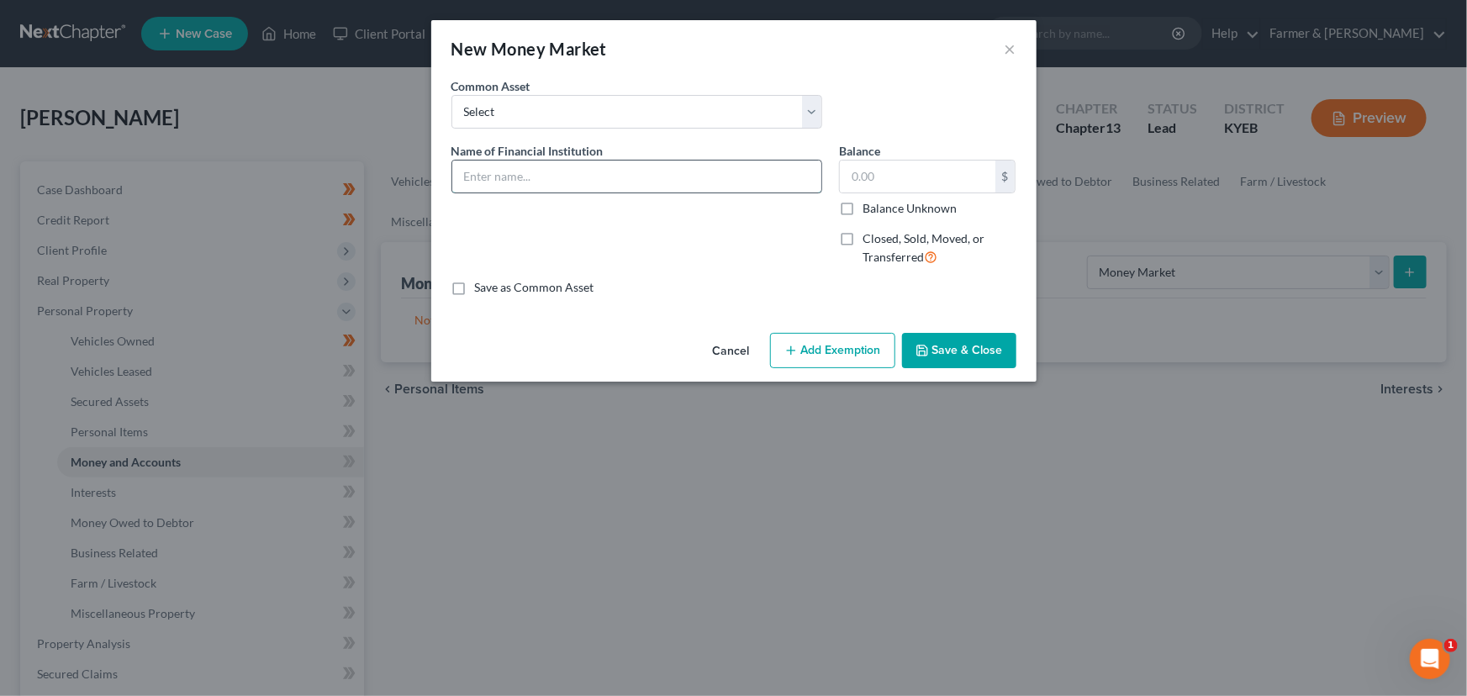
click at [526, 169] on input "text" at bounding box center [636, 177] width 369 height 32
click at [614, 187] on input "Chime *" at bounding box center [636, 177] width 369 height 32
click at [618, 227] on div "Name of Financial Institution * Chime *2653" at bounding box center [637, 211] width 388 height 138
click at [561, 235] on div "Name of Financial Institution * Chime *2653" at bounding box center [637, 211] width 388 height 138
click at [873, 182] on input "text" at bounding box center [918, 177] width 156 height 32
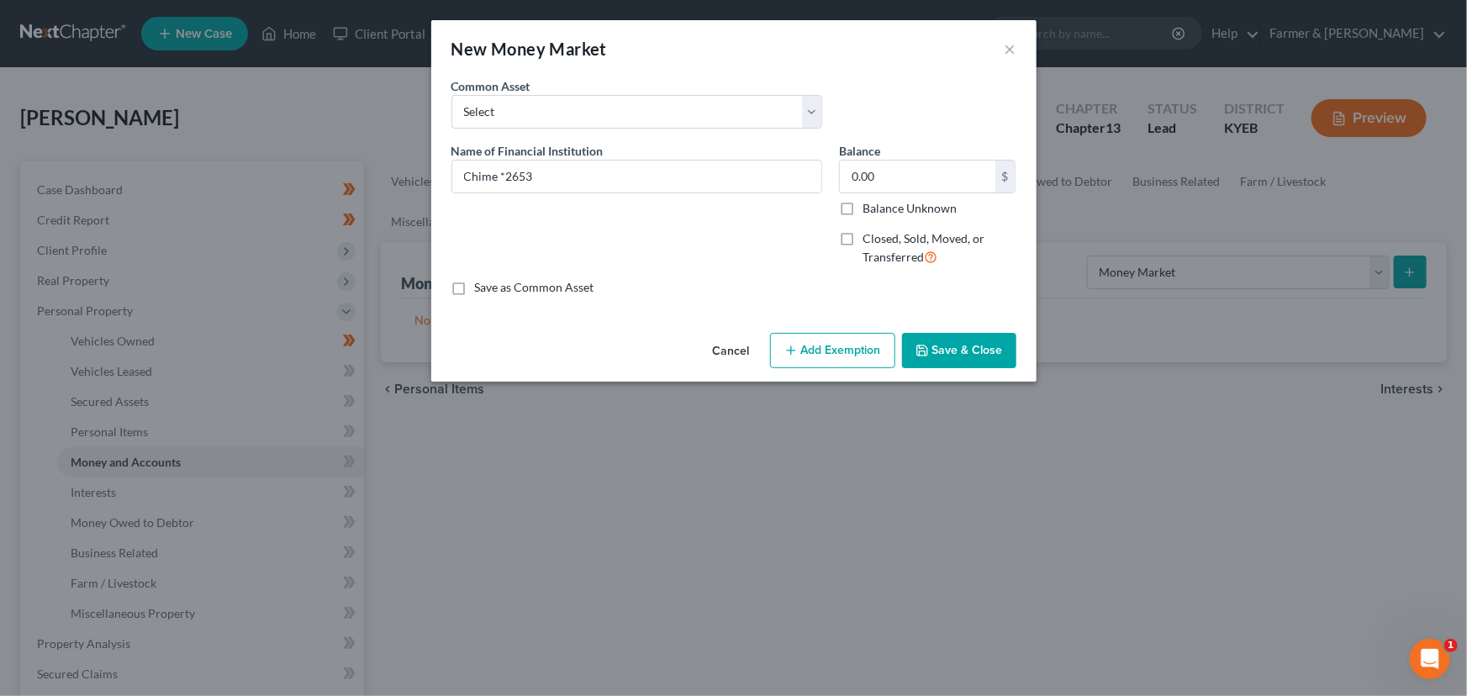
click at [936, 328] on div "Cancel Add Exemption Save & Close" at bounding box center [733, 353] width 605 height 55
click at [953, 351] on button "Save & Close" at bounding box center [959, 350] width 114 height 35
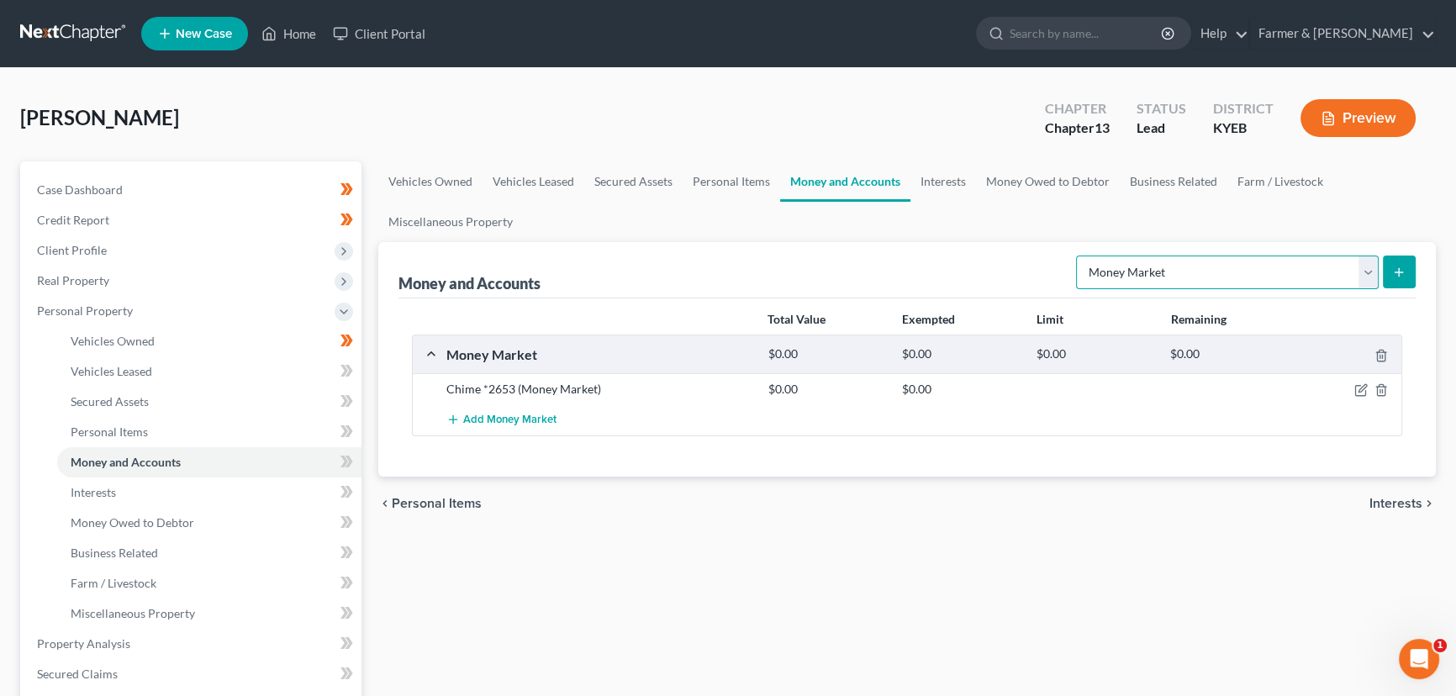
drag, startPoint x: 1195, startPoint y: 277, endPoint x: 1190, endPoint y: 286, distance: 10.5
click at [1195, 277] on select "Select Account Type Brokerage Cash on Hand Certificates of Deposit Checking Acc…" at bounding box center [1227, 273] width 303 height 34
click at [1079, 256] on select "Select Account Type Brokerage Cash on Hand Certificates of Deposit Checking Acc…" at bounding box center [1227, 273] width 303 height 34
click at [1401, 262] on button "submit" at bounding box center [1399, 272] width 33 height 33
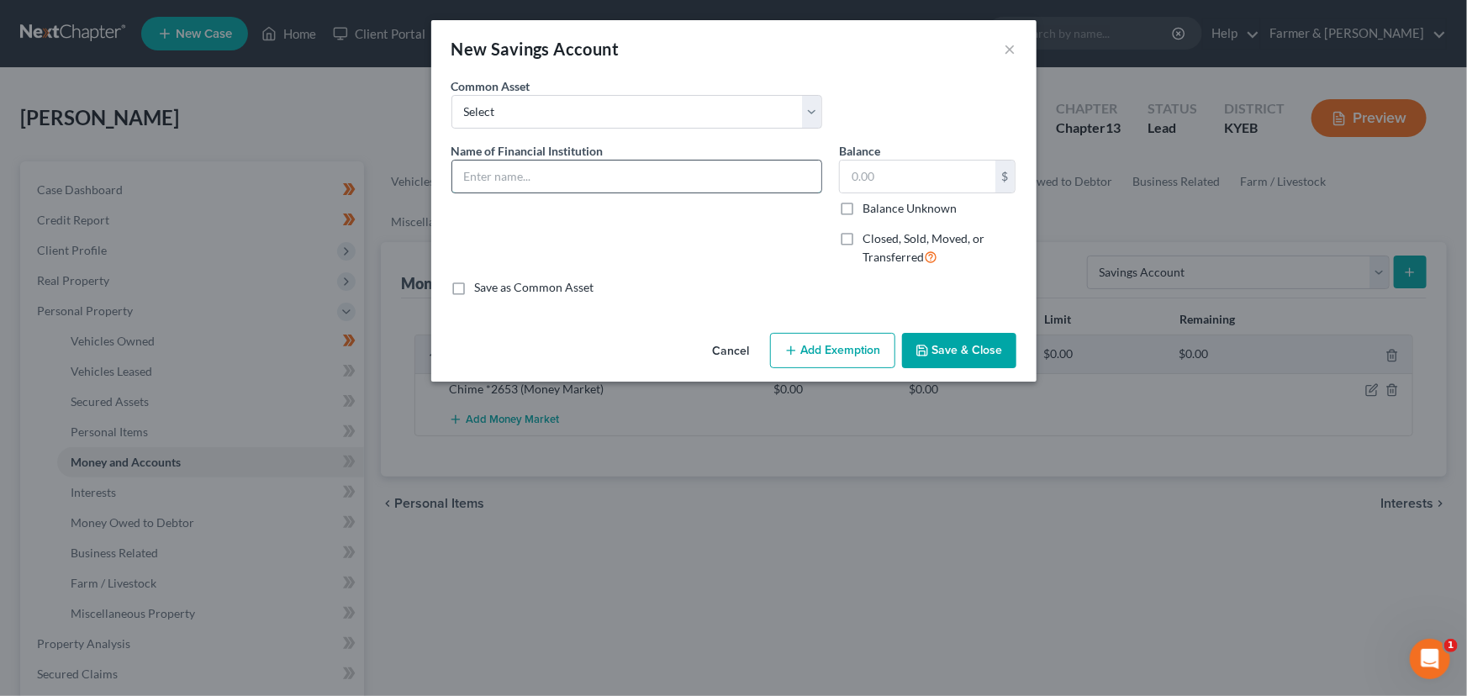
click at [530, 174] on input "text" at bounding box center [636, 177] width 369 height 32
click at [931, 181] on input "text" at bounding box center [918, 177] width 156 height 32
click at [857, 327] on div "Cancel Add Exemption Save & Close" at bounding box center [733, 353] width 605 height 55
click at [855, 346] on button "Add Exemption" at bounding box center [832, 350] width 125 height 35
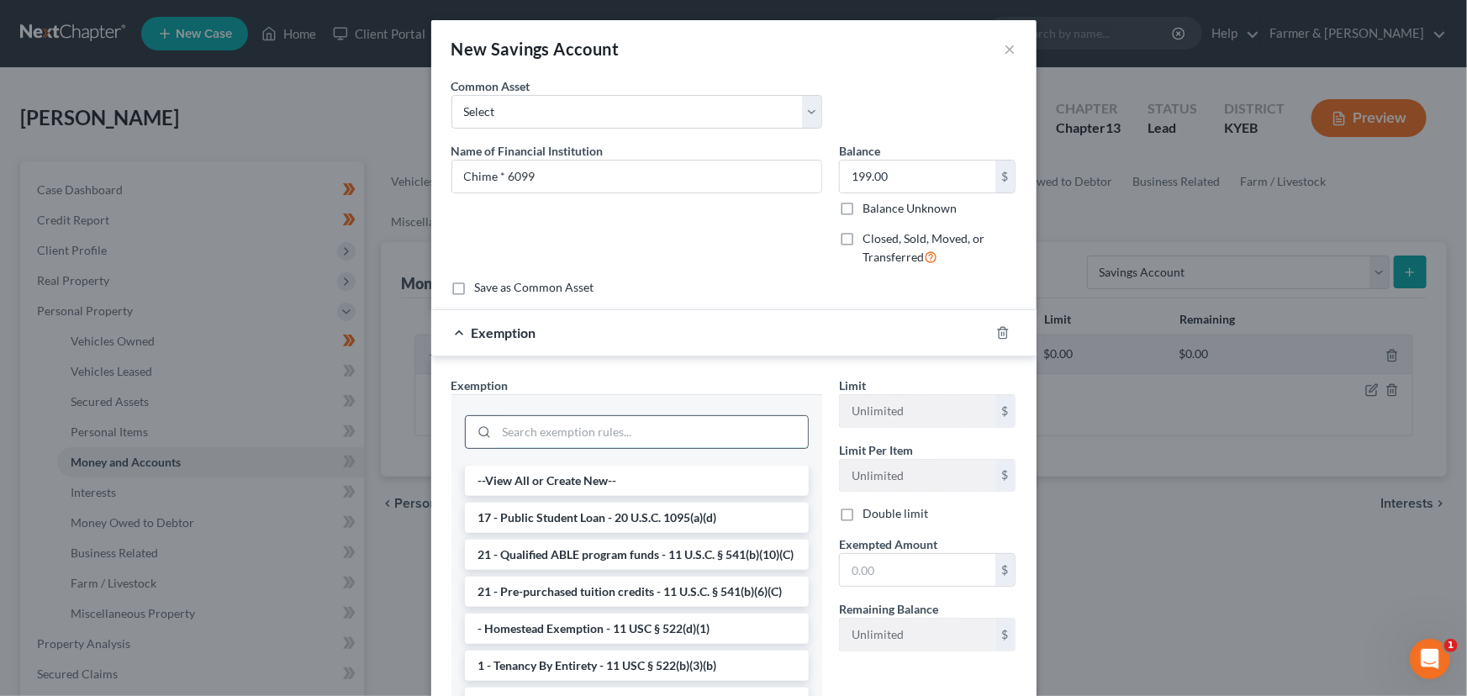
click at [553, 422] on input "search" at bounding box center [652, 432] width 311 height 32
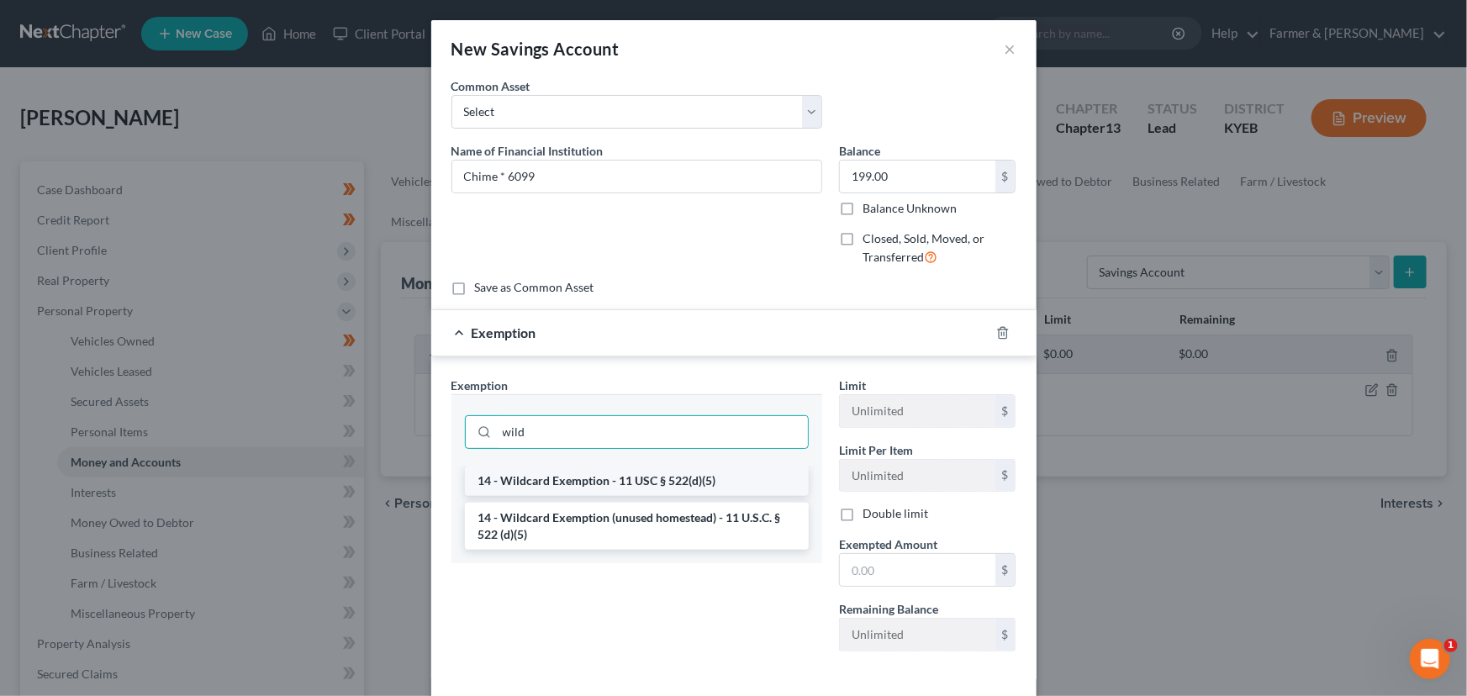
click at [605, 481] on li "14 - Wildcard Exemption - 11 USC § 522(d)(5)" at bounding box center [637, 481] width 344 height 30
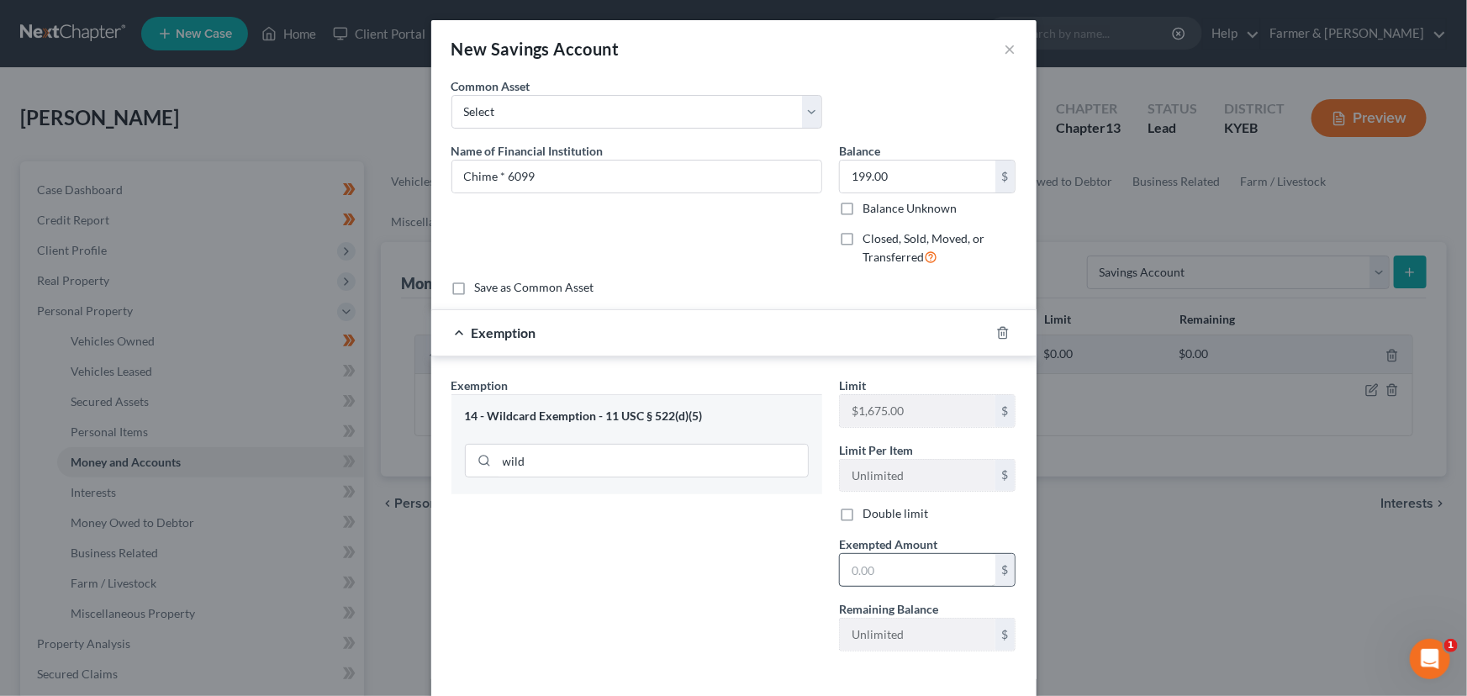
click at [820, 552] on div "Exemption Set must be selected for CA. Exemption * 14 - Wildcard Exemption - 11…" at bounding box center [637, 521] width 388 height 288
click at [860, 577] on input "text" at bounding box center [918, 570] width 156 height 32
click at [611, 348] on div "Exemption $199.00" at bounding box center [710, 332] width 558 height 45
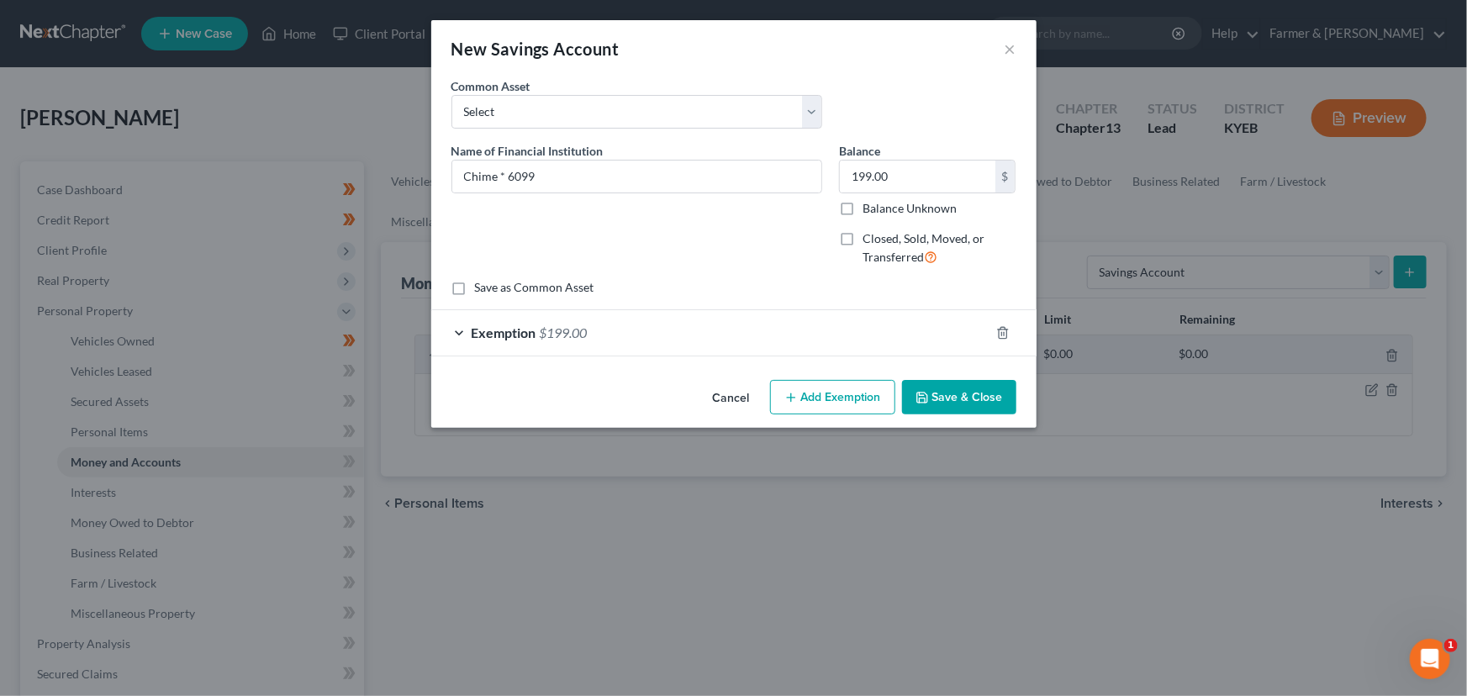
click at [935, 386] on button "Save & Close" at bounding box center [959, 397] width 114 height 35
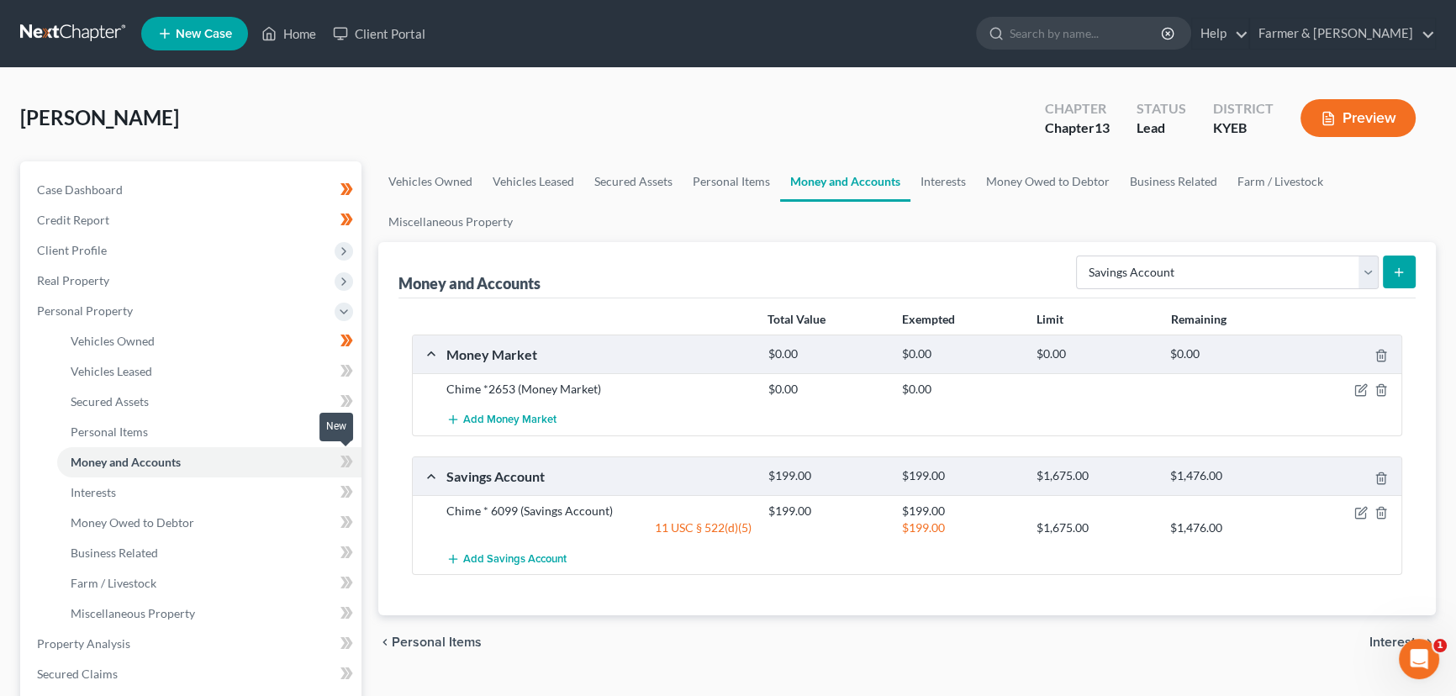
click at [340, 455] on icon at bounding box center [346, 461] width 13 height 21
click at [372, 443] on div "Vehicles Owned Vehicles Leased Secured Assets Personal Items Money and Accounts…" at bounding box center [907, 661] width 1074 height 1001
click at [1106, 293] on div "Money and Accounts Select Account Type Brokerage Cash on Hand Certificates of D…" at bounding box center [906, 270] width 1017 height 56
click at [1152, 273] on select "Select Account Type Brokerage Cash on Hand Certificates of Deposit Checking Acc…" at bounding box center [1227, 273] width 303 height 34
click at [1079, 256] on select "Select Account Type Brokerage Cash on Hand Certificates of Deposit Checking Acc…" at bounding box center [1227, 273] width 303 height 34
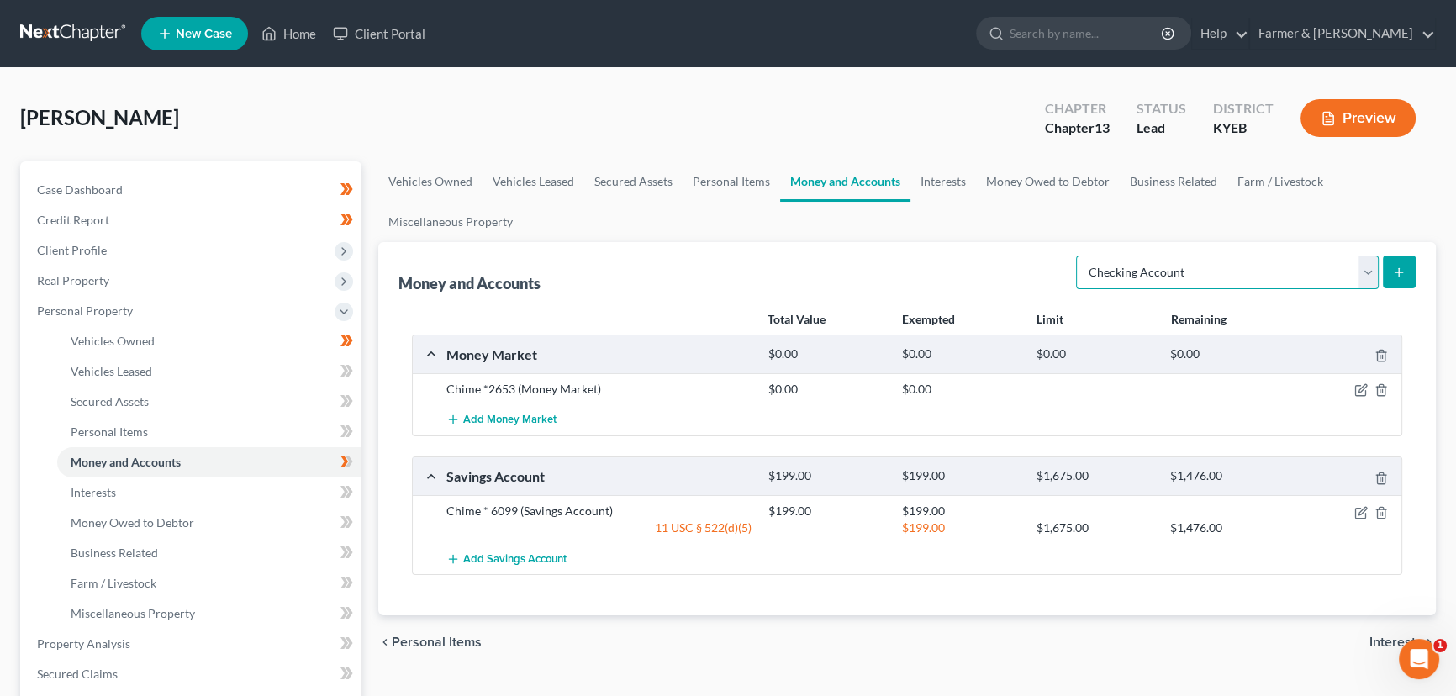
click at [1144, 266] on select "Select Account Type Brokerage Cash on Hand Certificates of Deposit Checking Acc…" at bounding box center [1227, 273] width 303 height 34
click at [1079, 256] on select "Select Account Type Brokerage Cash on Hand Certificates of Deposit Checking Acc…" at bounding box center [1227, 273] width 303 height 34
click at [1395, 271] on icon "submit" at bounding box center [1398, 272] width 13 height 13
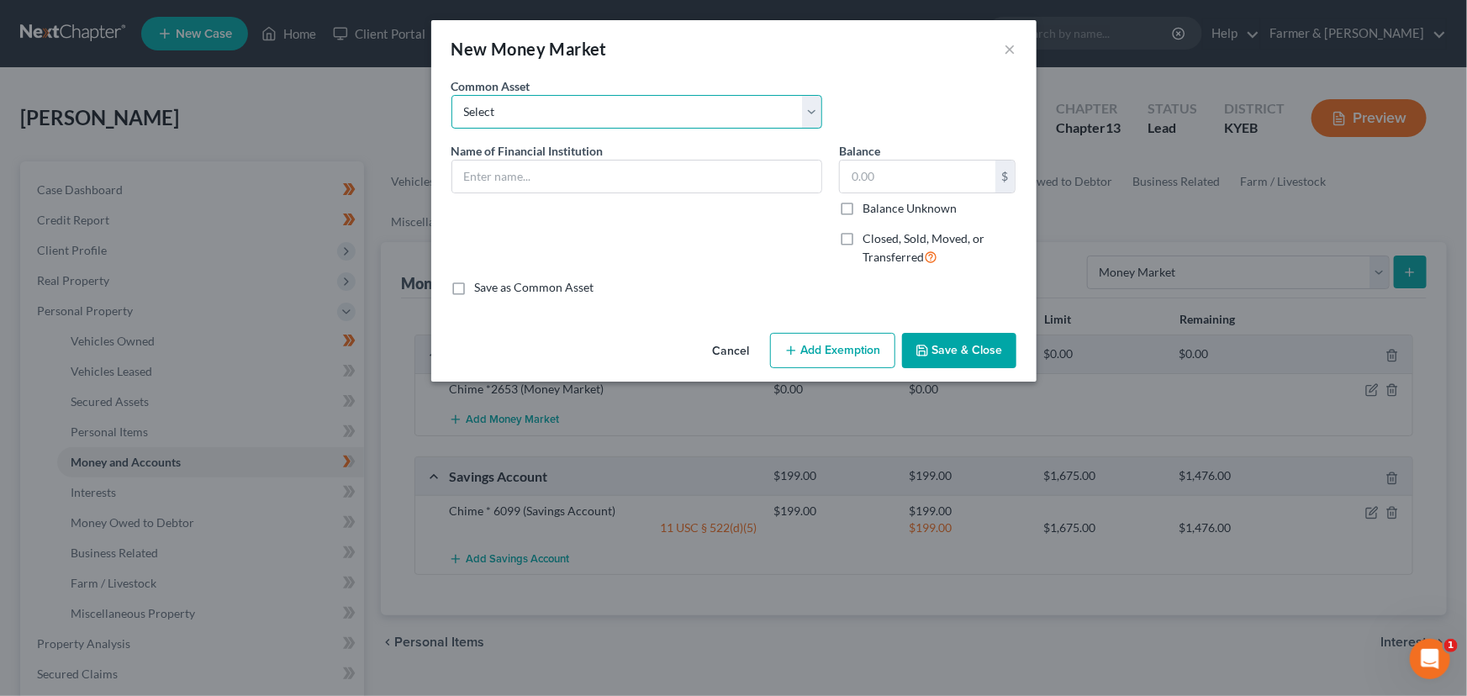
click at [548, 120] on select "Select PayPal (zero balance) Vanmo (zero balance) Cash App (closed account)" at bounding box center [636, 112] width 371 height 34
click at [588, 260] on div "Name of Financial Institution *" at bounding box center [637, 211] width 388 height 138
click at [504, 179] on input "text" at bounding box center [636, 177] width 369 height 32
click at [862, 208] on label "Balance Unknown" at bounding box center [909, 208] width 94 height 17
click at [869, 208] on input "Balance Unknown" at bounding box center [874, 205] width 11 height 11
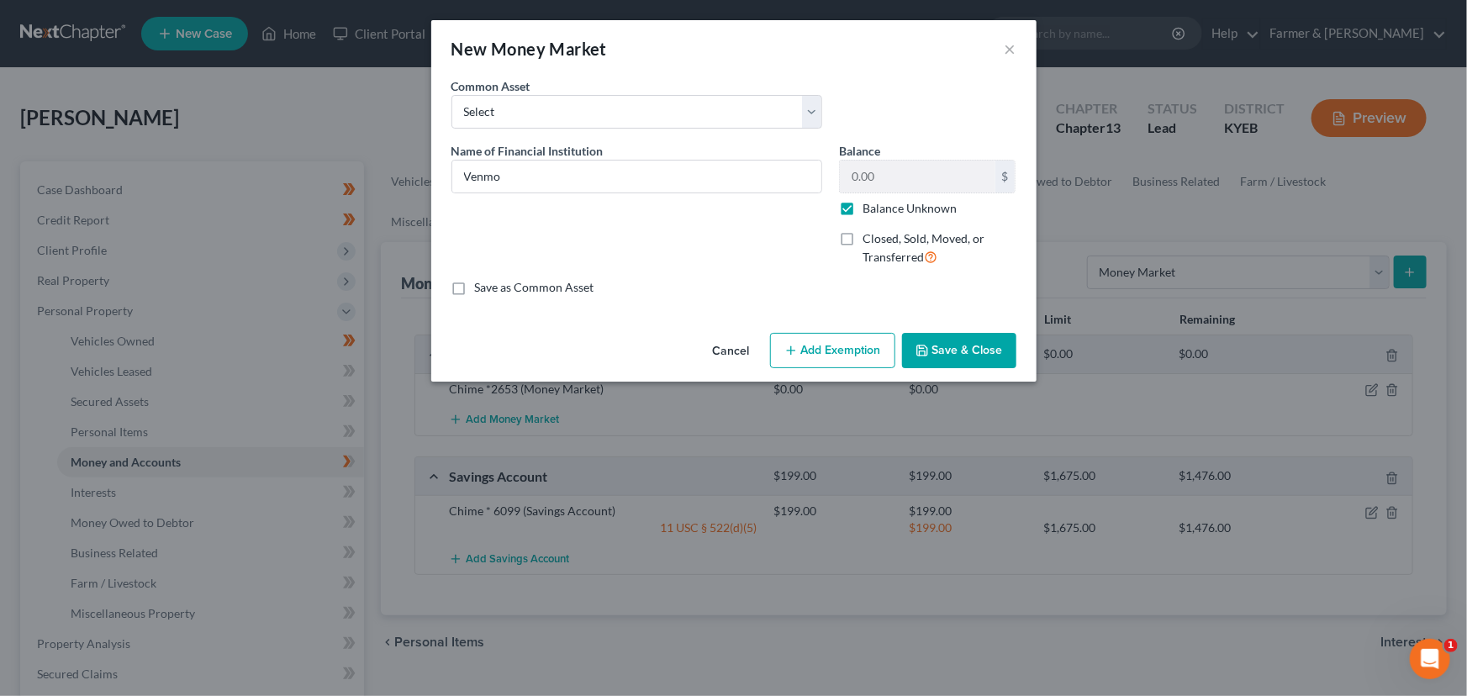
click at [958, 371] on div "Cancel Add Exemption Save & Close" at bounding box center [733, 353] width 605 height 55
click at [960, 344] on button "Save & Close" at bounding box center [959, 350] width 114 height 35
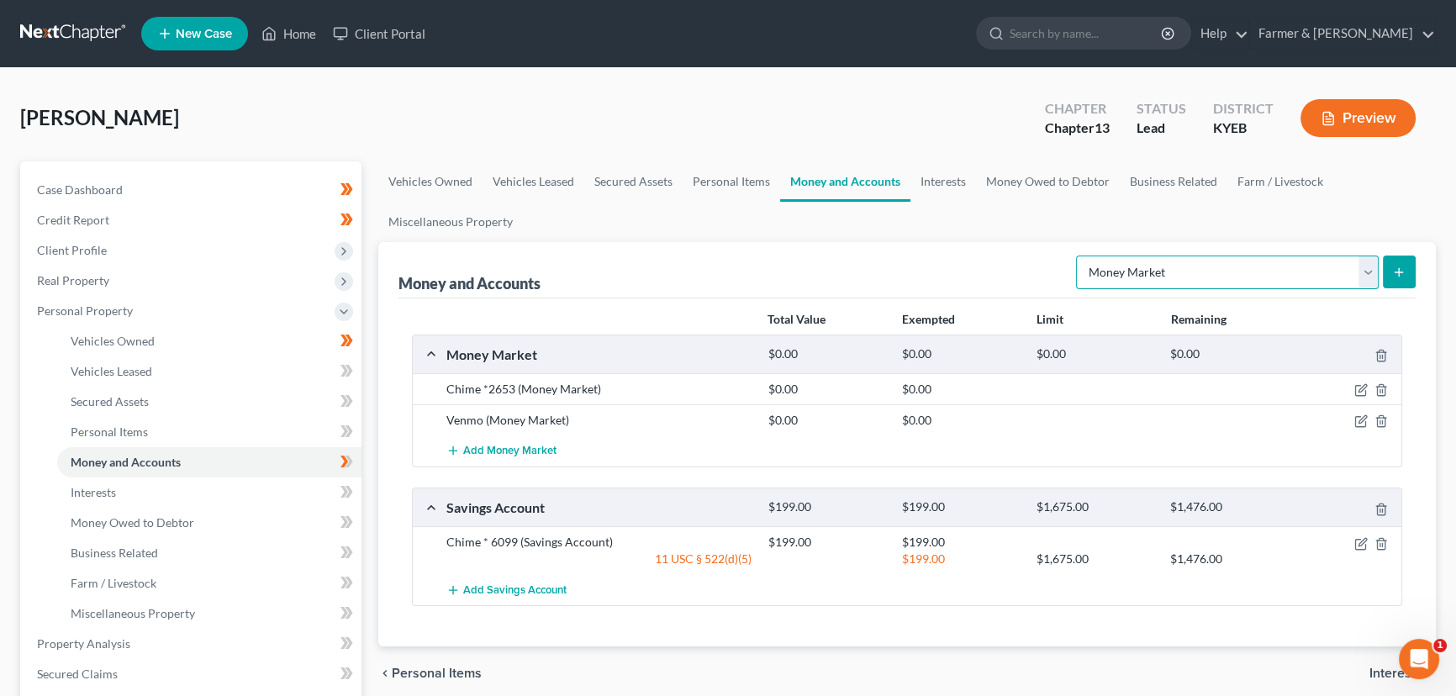
click at [1135, 285] on select "Select Account Type Brokerage Cash on Hand Certificates of Deposit Checking Acc…" at bounding box center [1227, 273] width 303 height 34
click at [1408, 272] on button "submit" at bounding box center [1399, 272] width 33 height 33
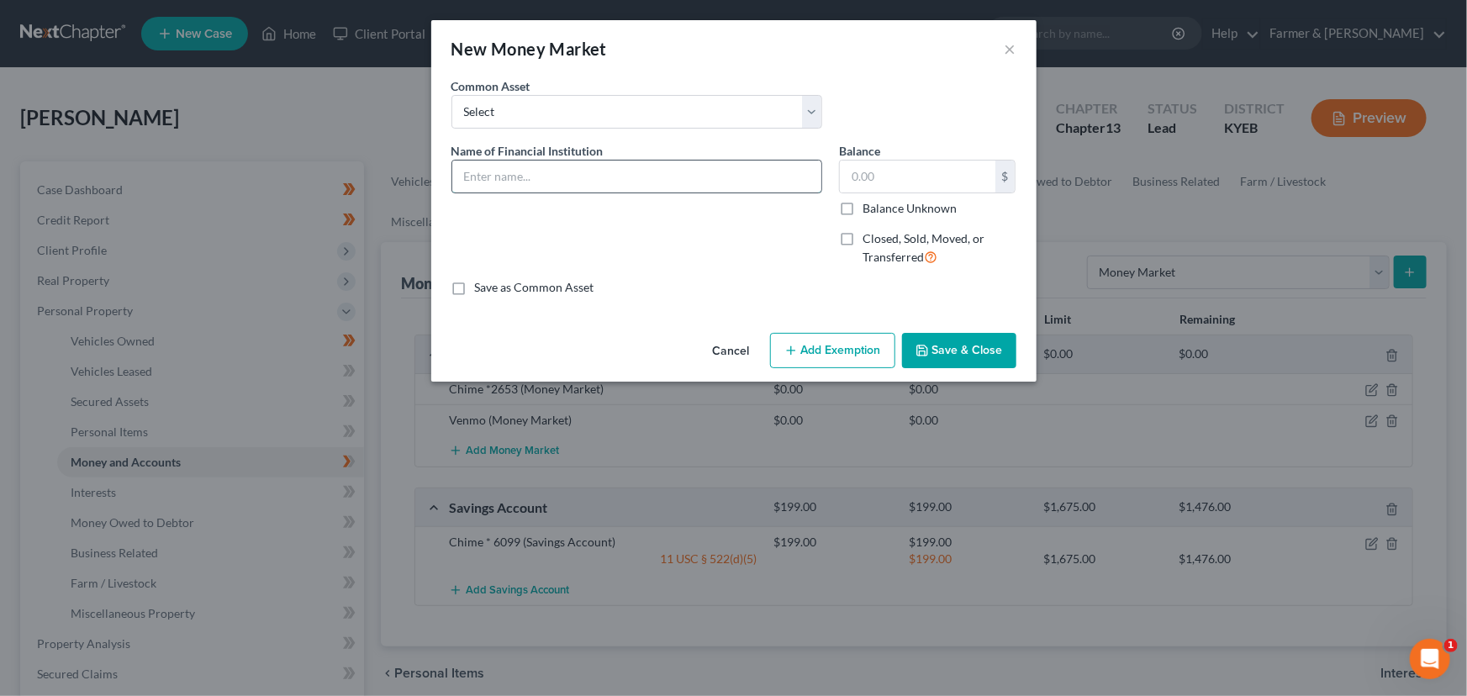
click at [498, 177] on input "text" at bounding box center [636, 177] width 369 height 32
click at [898, 187] on input "text" at bounding box center [918, 177] width 156 height 32
click at [931, 356] on button "Save & Close" at bounding box center [959, 350] width 114 height 35
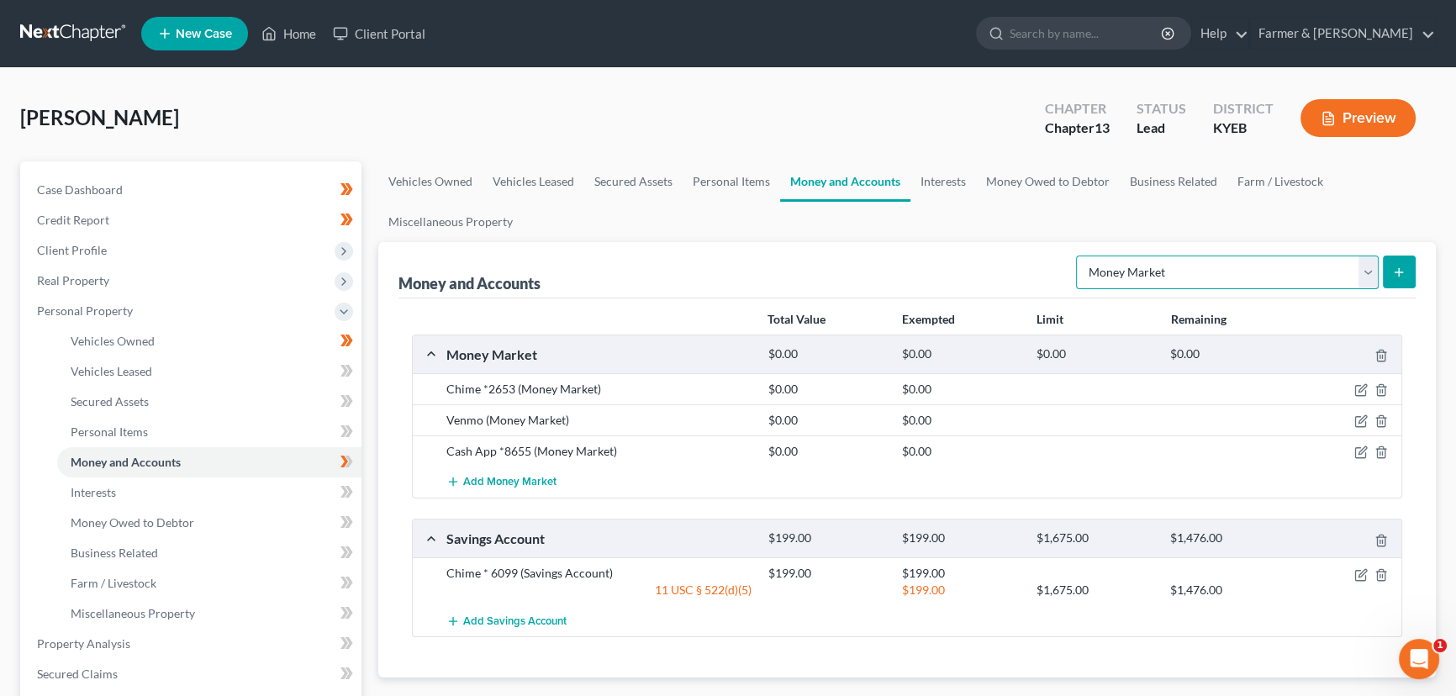
click at [1160, 285] on select "Select Account Type Brokerage Cash on Hand Certificates of Deposit Checking Acc…" at bounding box center [1227, 273] width 303 height 34
click at [1079, 256] on select "Select Account Type Brokerage Cash on Hand Certificates of Deposit Checking Acc…" at bounding box center [1227, 273] width 303 height 34
click at [1401, 273] on icon "submit" at bounding box center [1398, 272] width 13 height 13
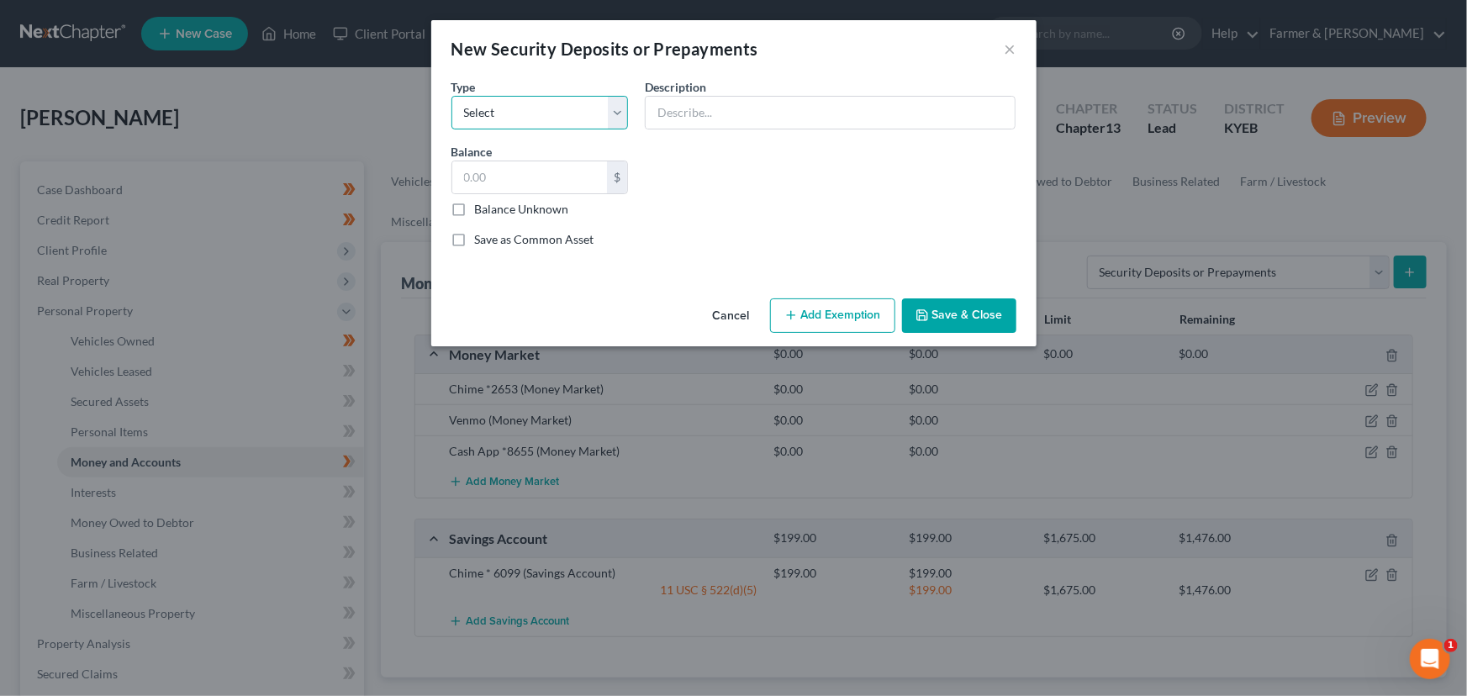
drag, startPoint x: 473, startPoint y: 119, endPoint x: 479, endPoint y: 126, distance: 9.6
click at [473, 119] on select "Select Electric Gas Heating Oil Security Deposit On Rental Unit Prepaid Rent Te…" at bounding box center [539, 113] width 177 height 34
click at [451, 96] on select "Select Electric Gas Heating Oil Security Deposit On Rental Unit Prepaid Rent Te…" at bounding box center [539, 113] width 177 height 34
drag, startPoint x: 671, startPoint y: 101, endPoint x: 677, endPoint y: 110, distance: 11.0
click at [671, 101] on input "text" at bounding box center [830, 113] width 369 height 32
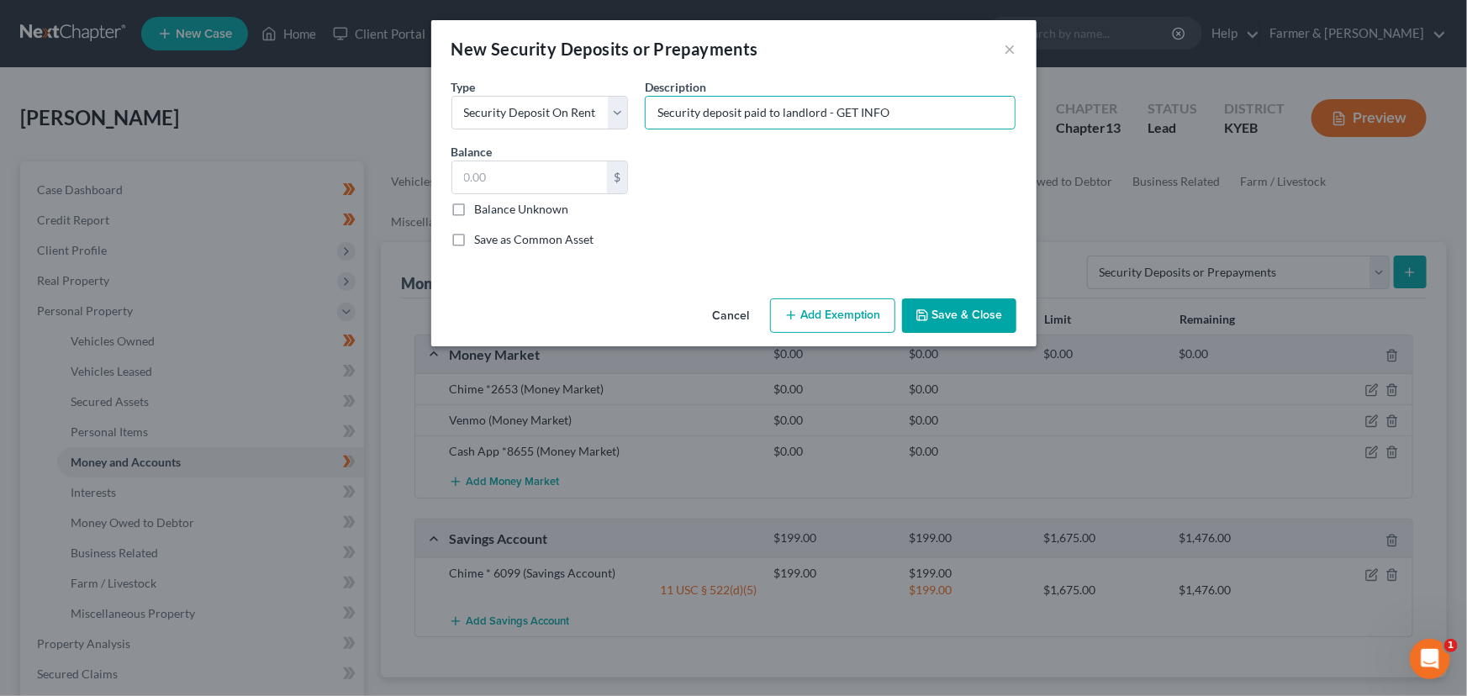
click at [475, 213] on label "Balance Unknown" at bounding box center [522, 209] width 94 height 17
click at [482, 212] on input "Balance Unknown" at bounding box center [487, 206] width 11 height 11
click at [955, 306] on button "Save & Close" at bounding box center [959, 315] width 114 height 35
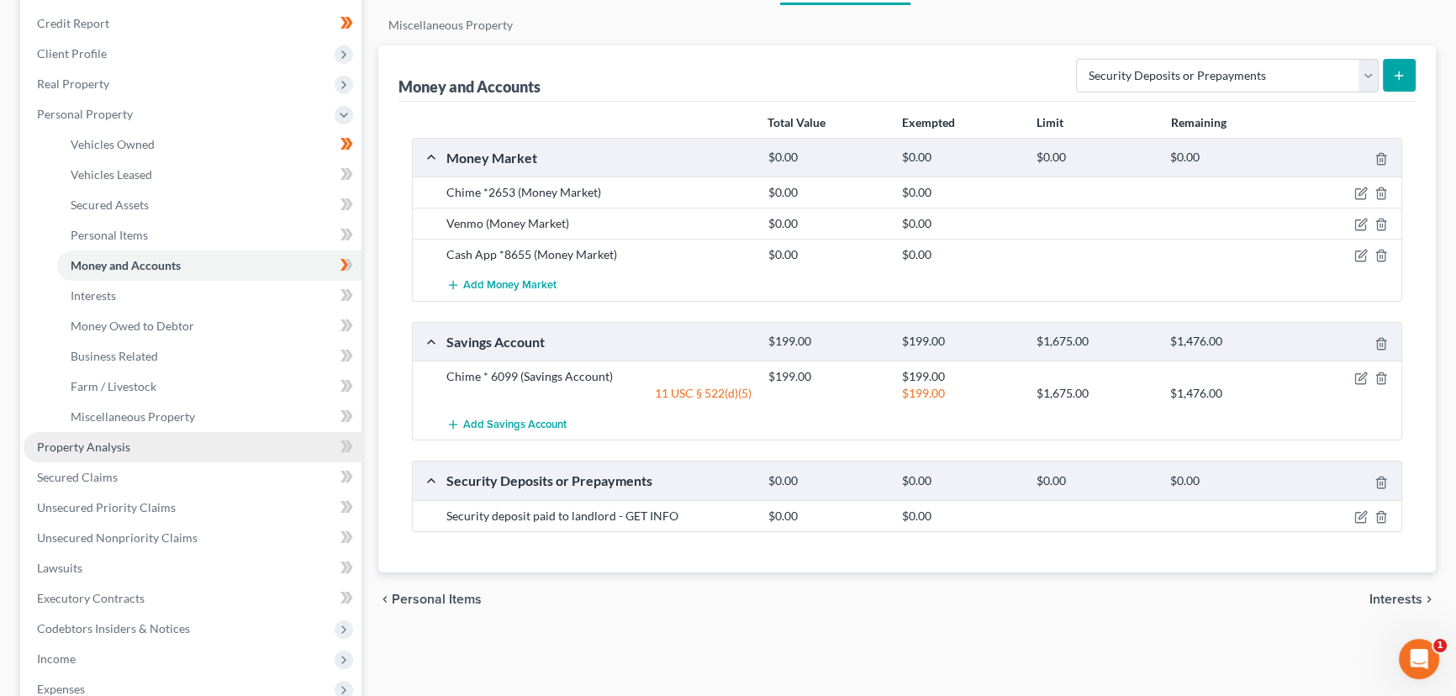
scroll to position [305, 0]
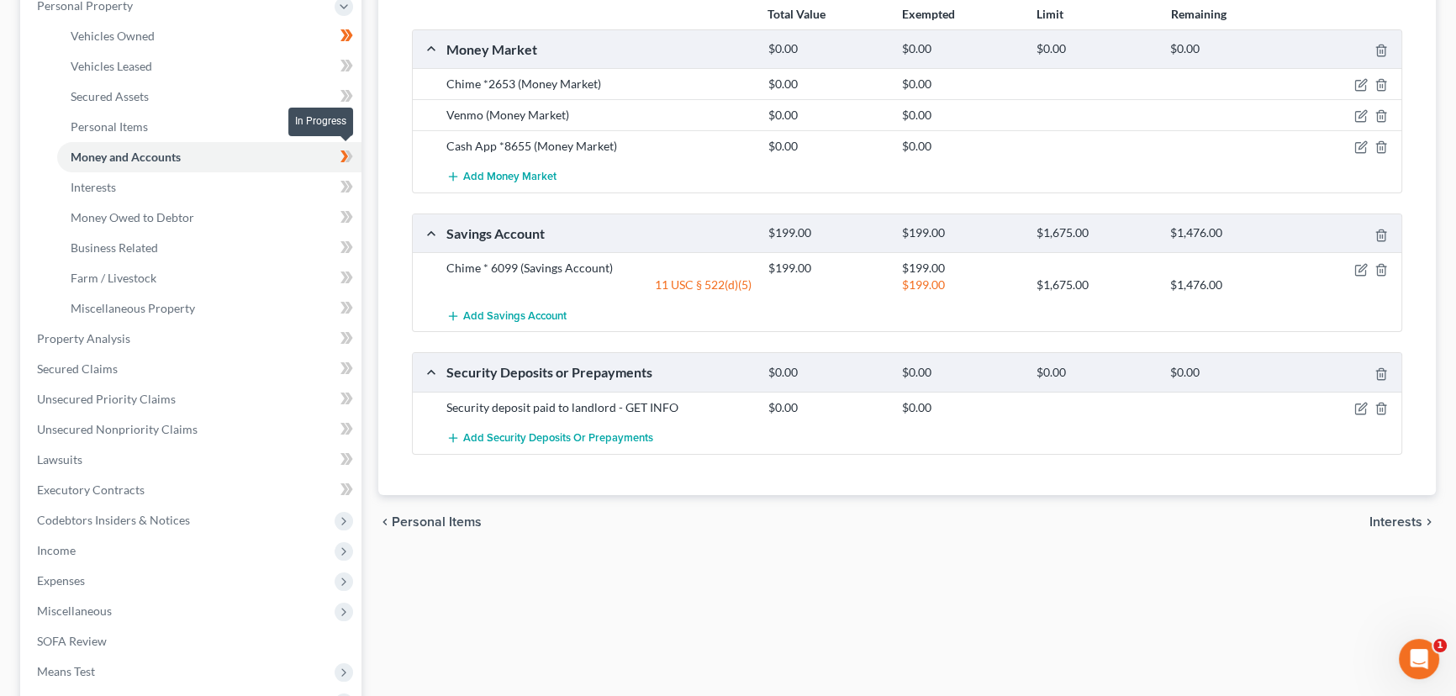
click at [352, 152] on icon at bounding box center [346, 156] width 13 height 21
drag, startPoint x: 126, startPoint y: 10, endPoint x: 126, endPoint y: 32, distance: 21.9
click at [126, 10] on span "Personal Property" at bounding box center [85, 5] width 96 height 14
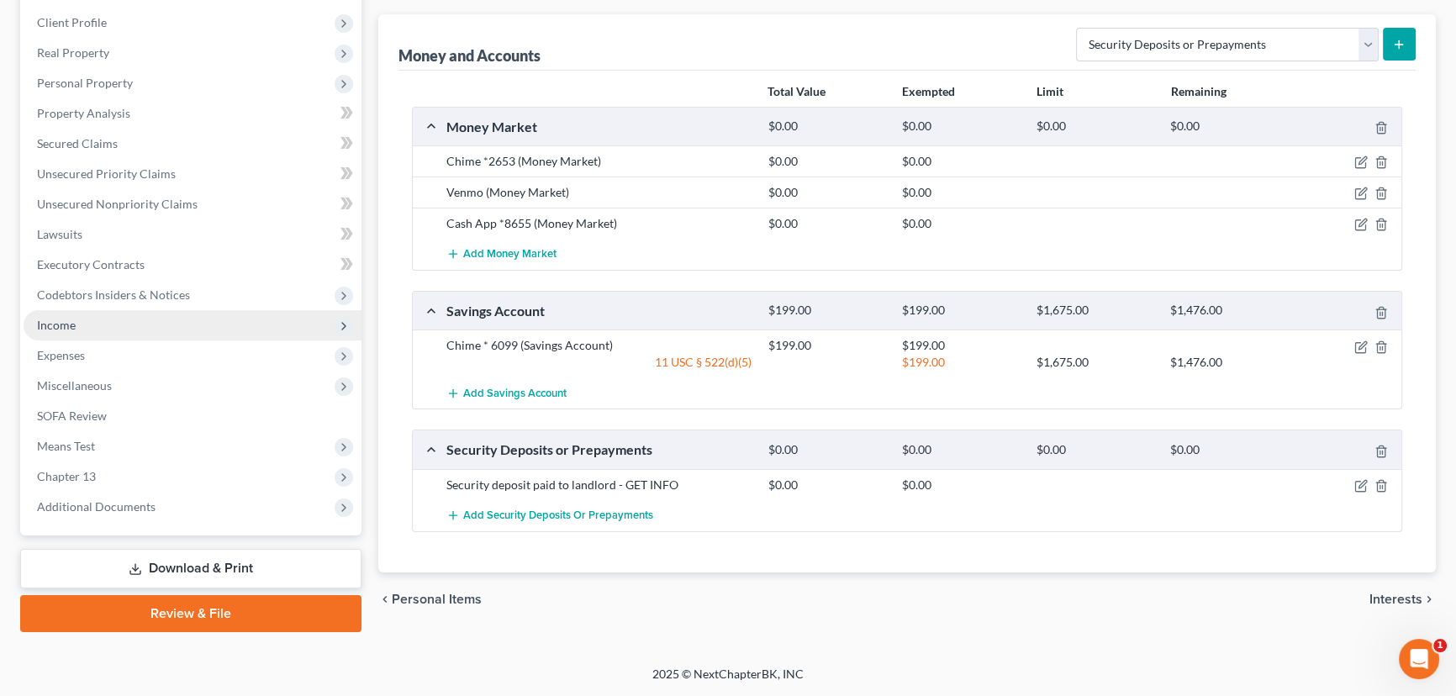
scroll to position [225, 0]
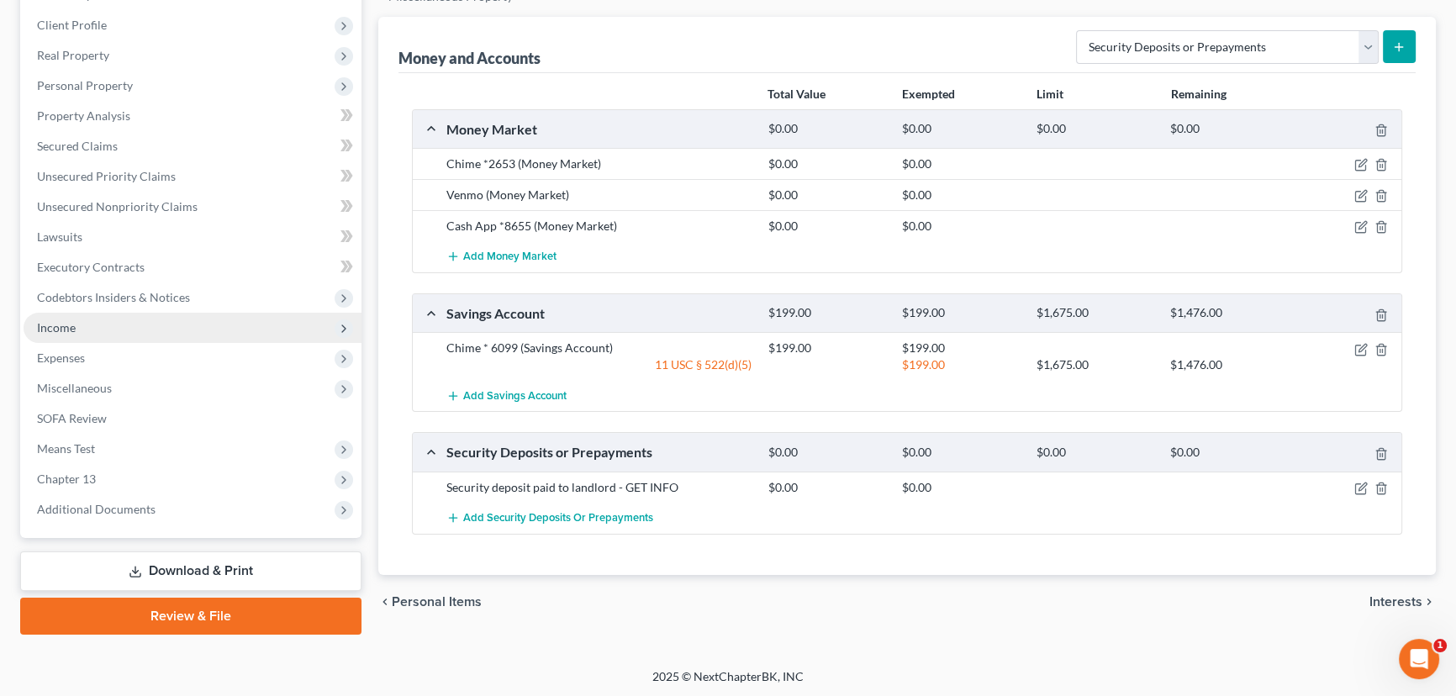
click at [79, 328] on span "Income" at bounding box center [193, 328] width 338 height 30
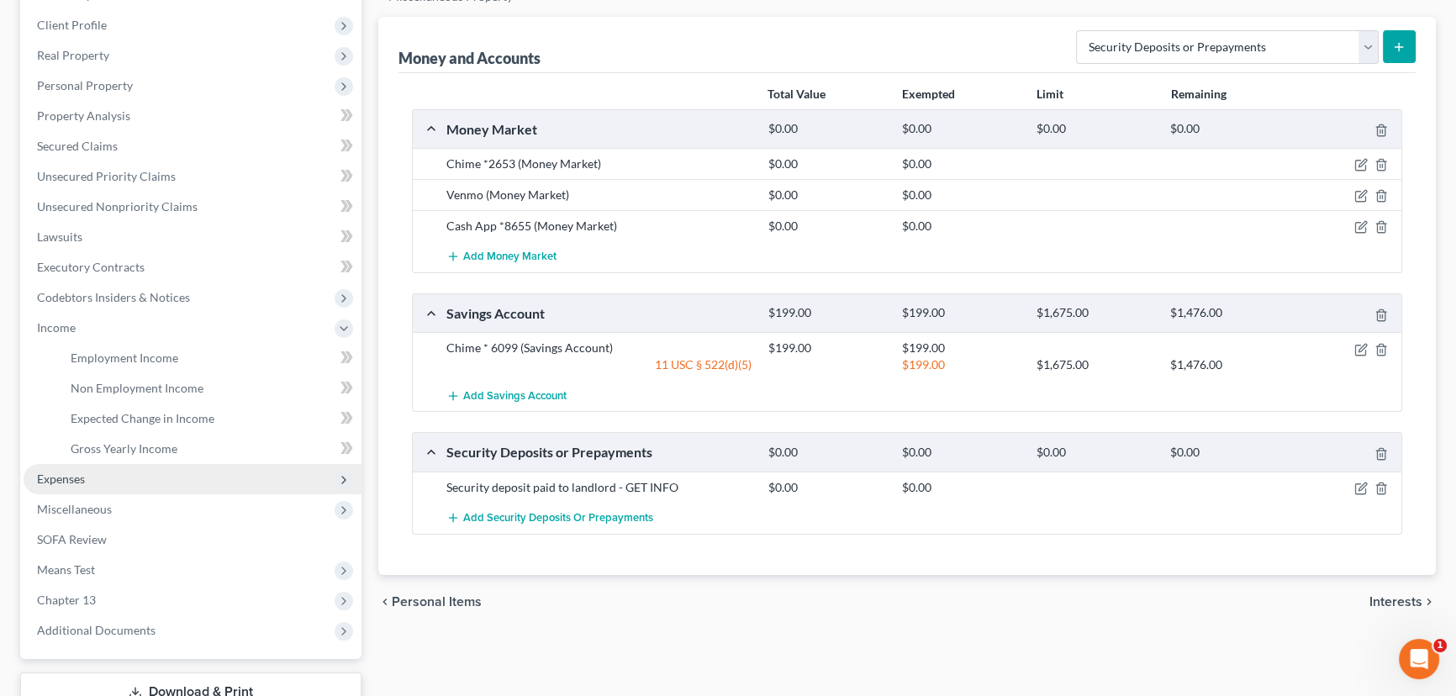
scroll to position [305, 0]
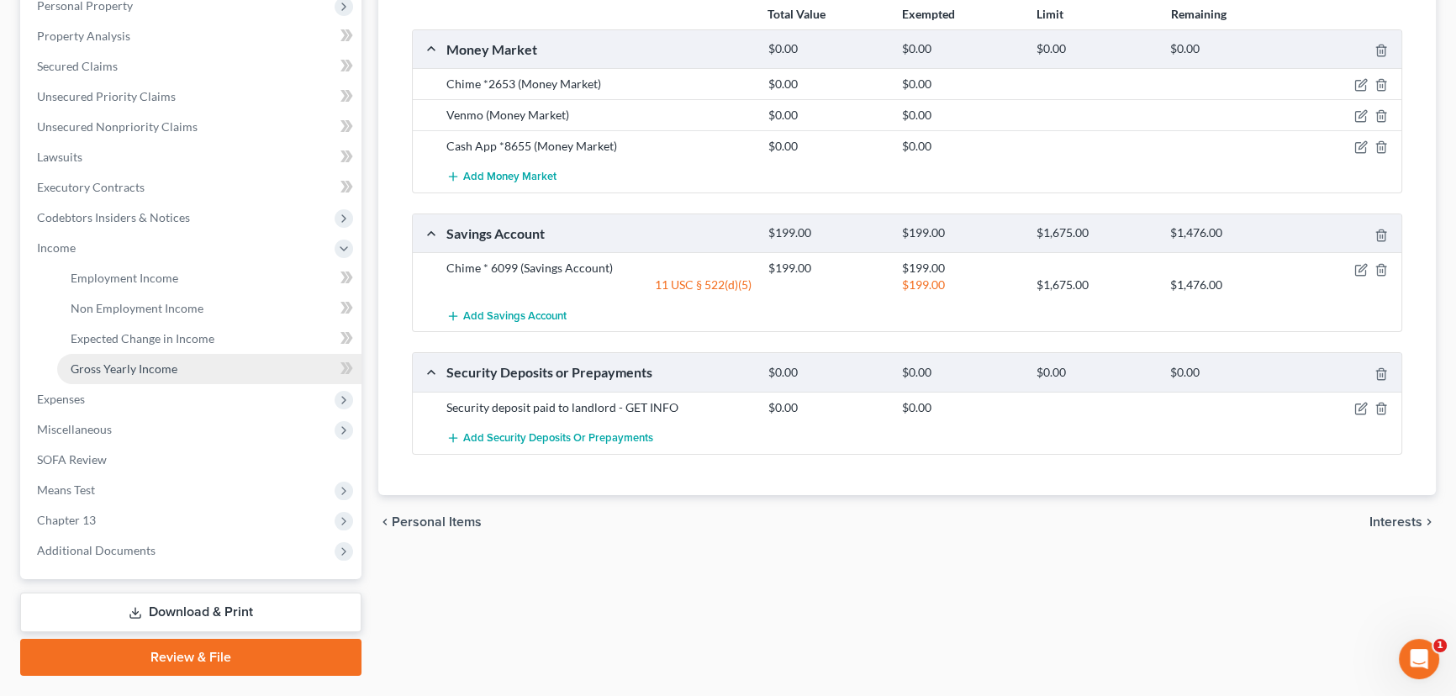
click at [171, 358] on link "Gross Yearly Income" at bounding box center [209, 369] width 304 height 30
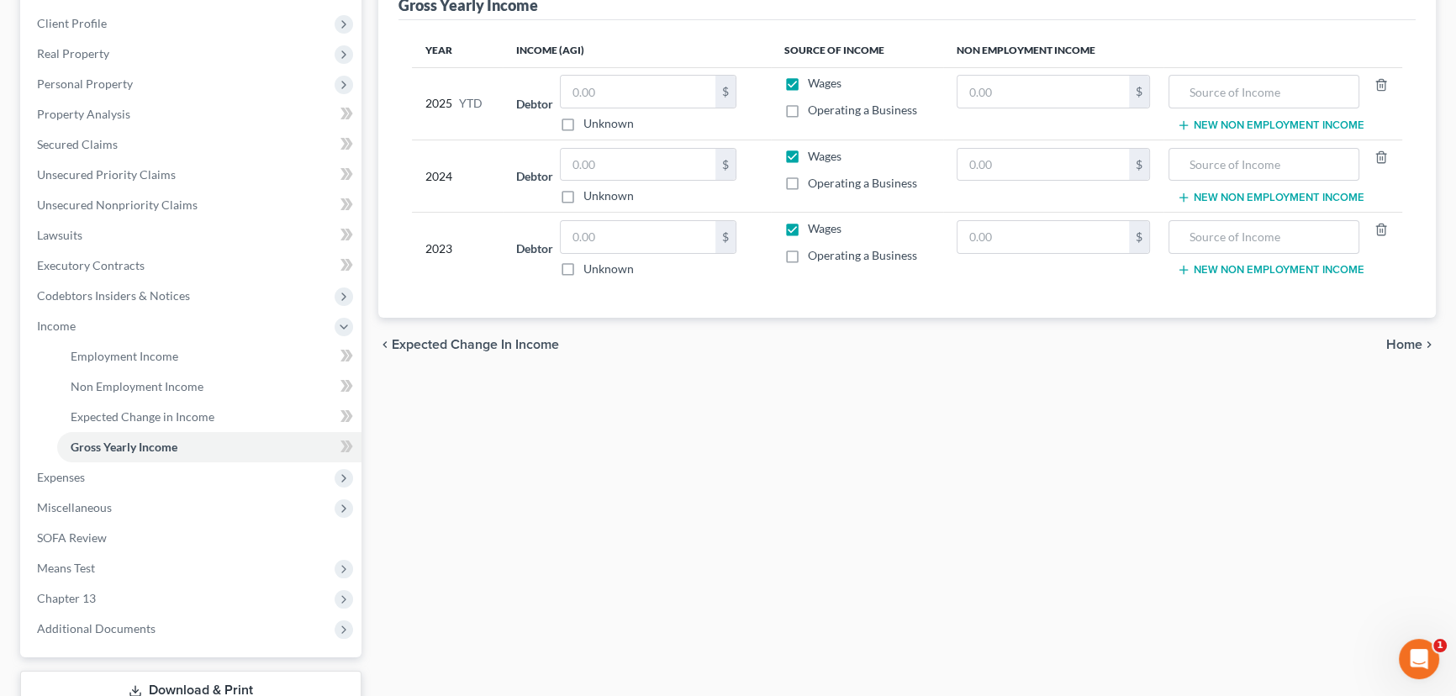
scroll to position [229, 0]
click at [587, 230] on input "text" at bounding box center [638, 235] width 155 height 32
click at [591, 162] on input "text" at bounding box center [638, 163] width 155 height 32
click at [608, 91] on input "text" at bounding box center [638, 90] width 155 height 32
click at [609, 449] on div "Employment Income Non Employment Income Expected Change in Income Gross Yearly …" at bounding box center [907, 343] width 1074 height 820
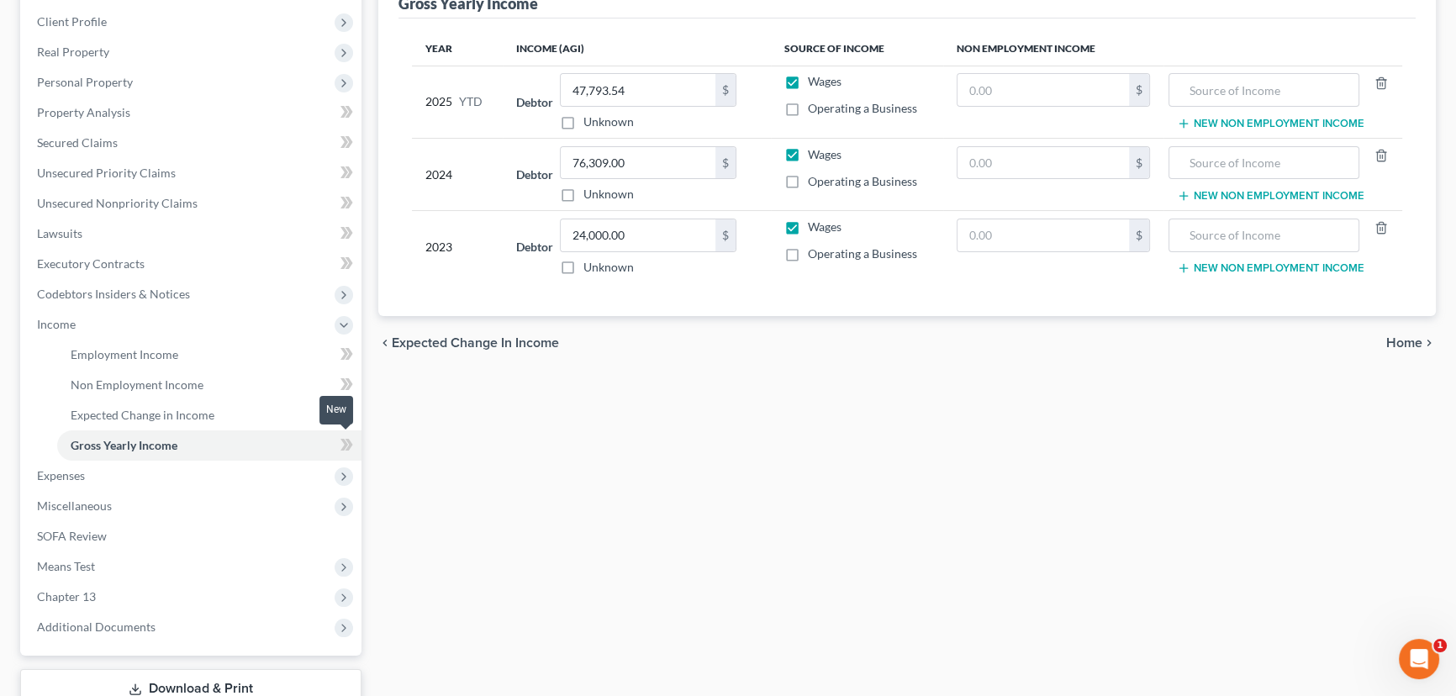
click at [341, 440] on icon at bounding box center [346, 445] width 13 height 21
click at [359, 446] on span at bounding box center [346, 447] width 29 height 25
click at [421, 454] on div "Employment Income Non Employment Income Expected Change in Income Gross Yearly …" at bounding box center [907, 343] width 1074 height 820
click at [77, 327] on span "Income" at bounding box center [193, 324] width 338 height 30
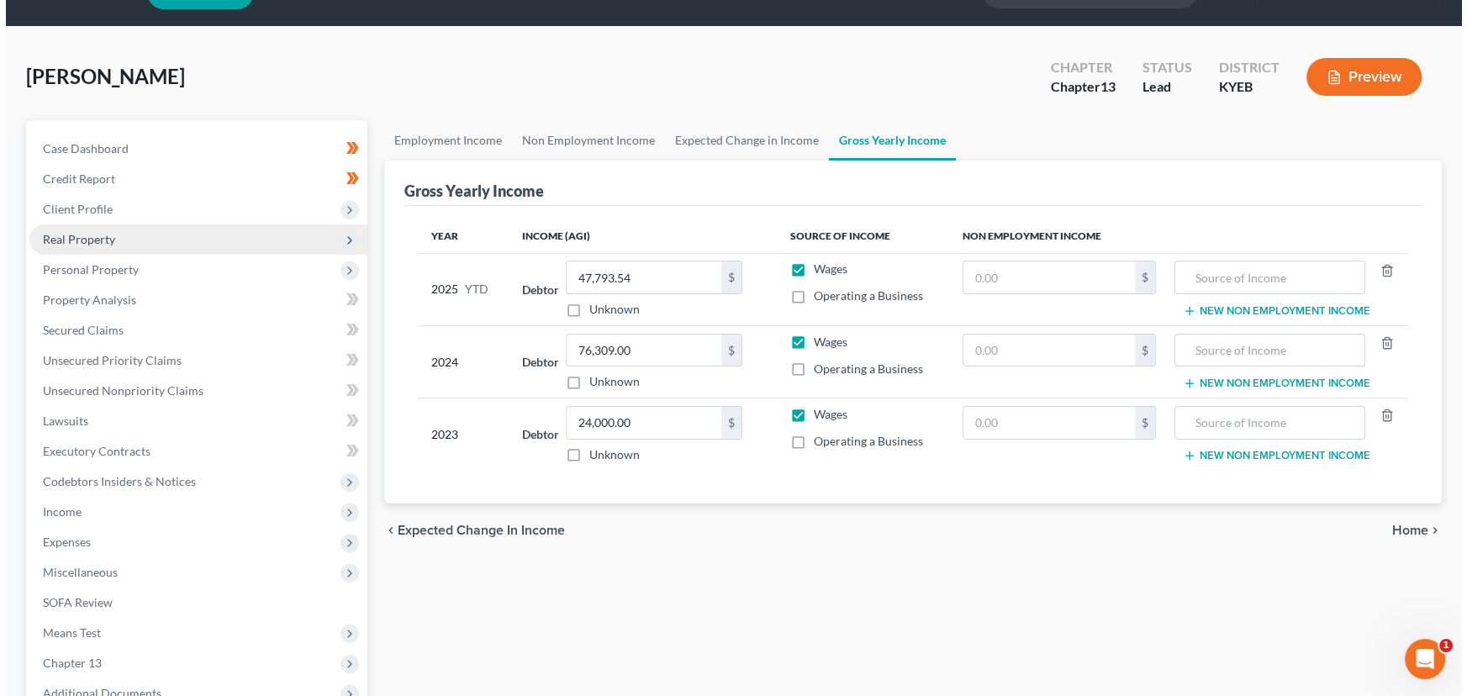
scroll to position [0, 0]
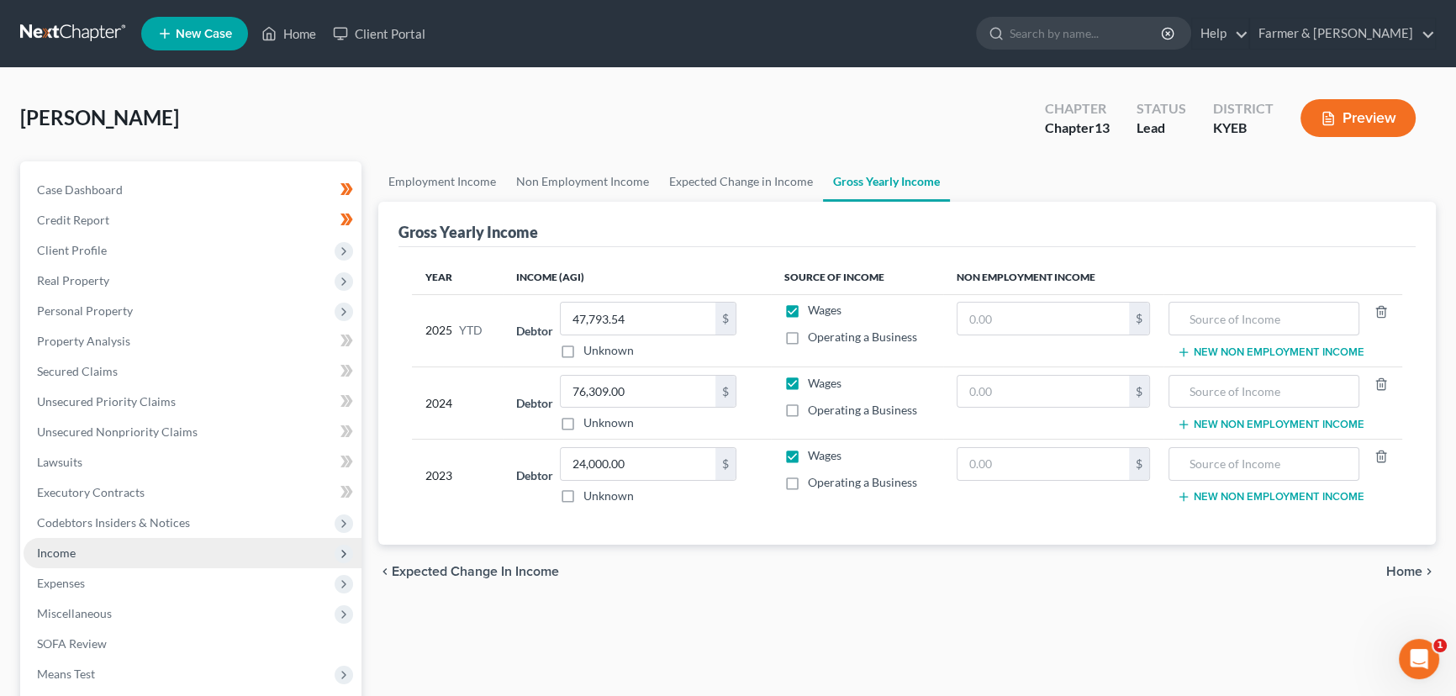
click at [79, 563] on span "Income" at bounding box center [193, 553] width 338 height 30
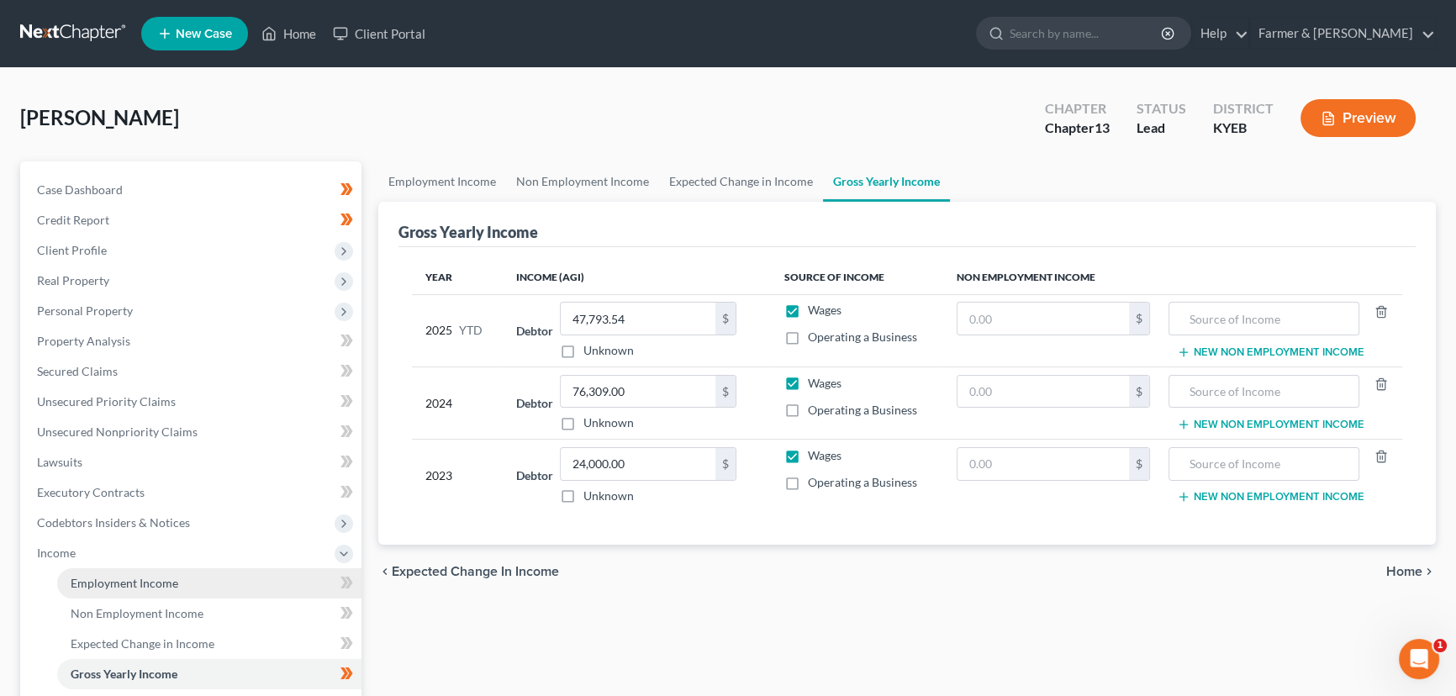
click at [109, 583] on span "Employment Income" at bounding box center [125, 583] width 108 height 14
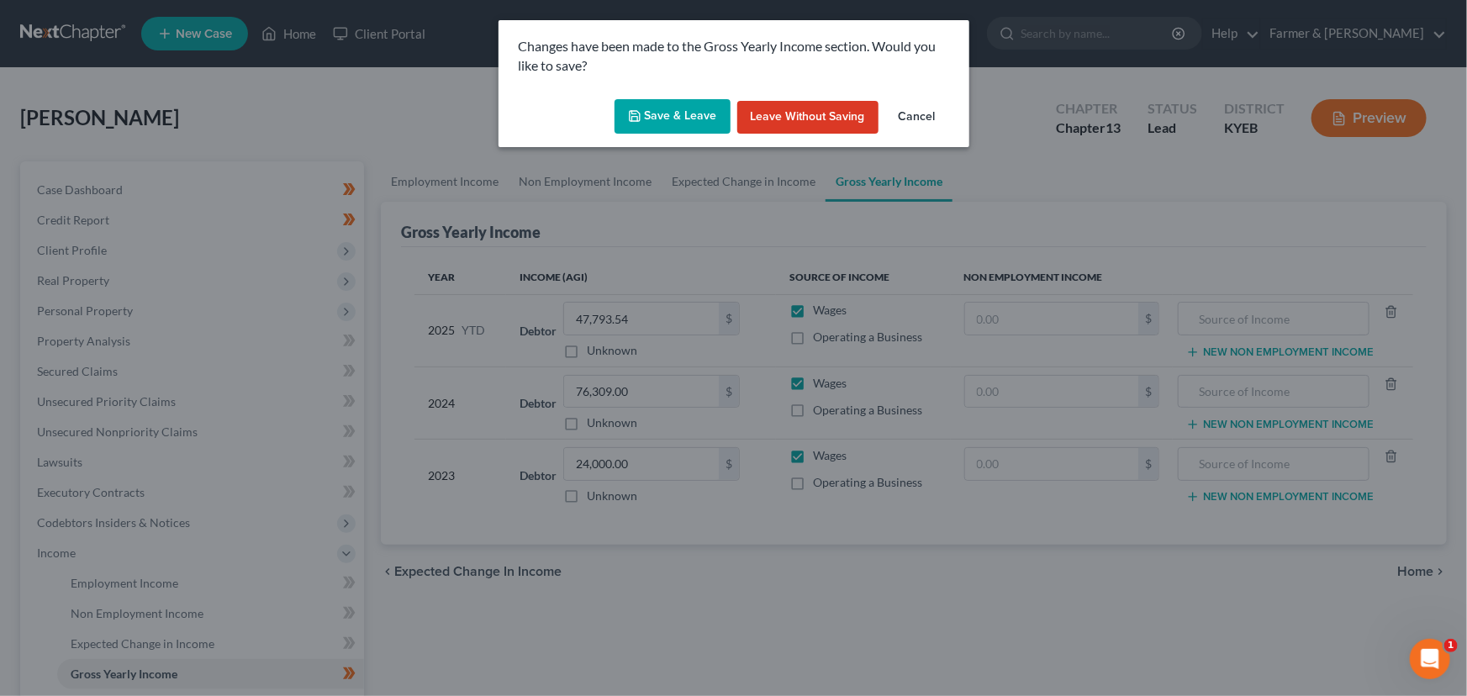
click at [665, 118] on button "Save & Leave" at bounding box center [673, 116] width 116 height 35
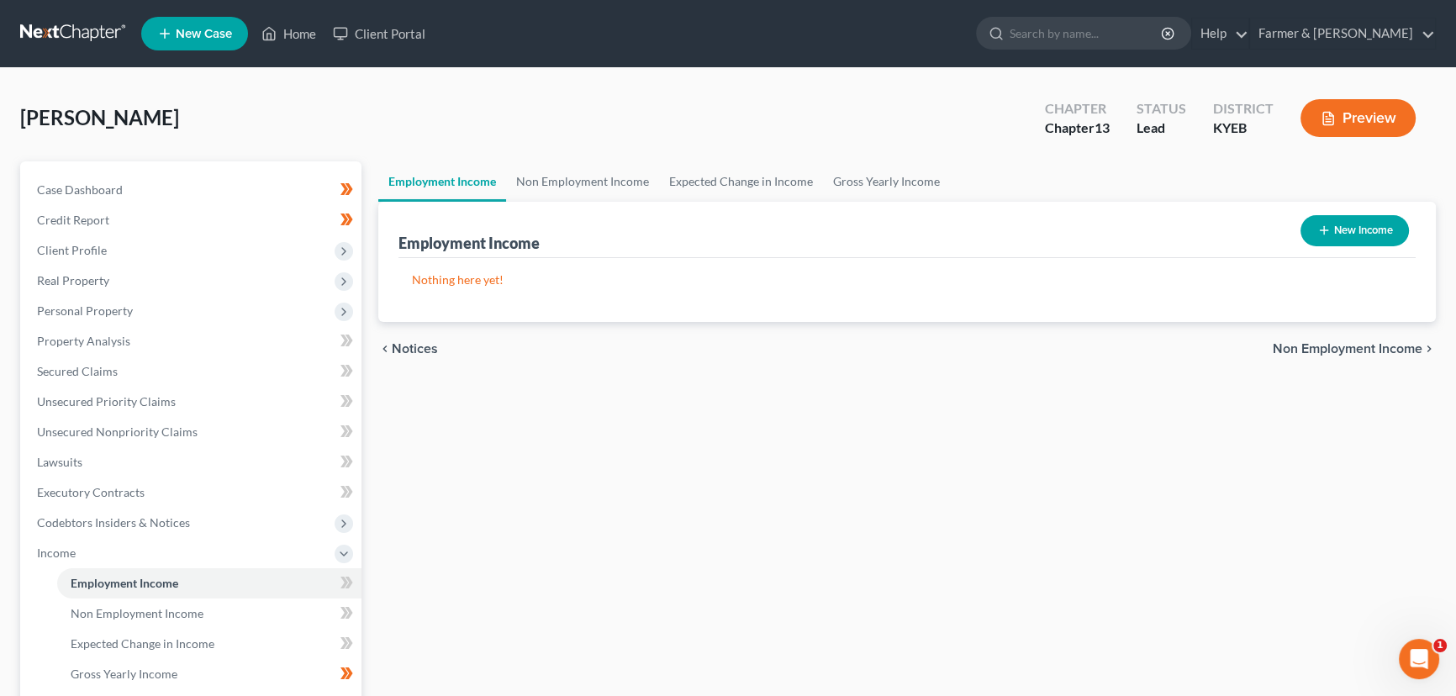
click at [1326, 240] on button "New Income" at bounding box center [1354, 230] width 108 height 31
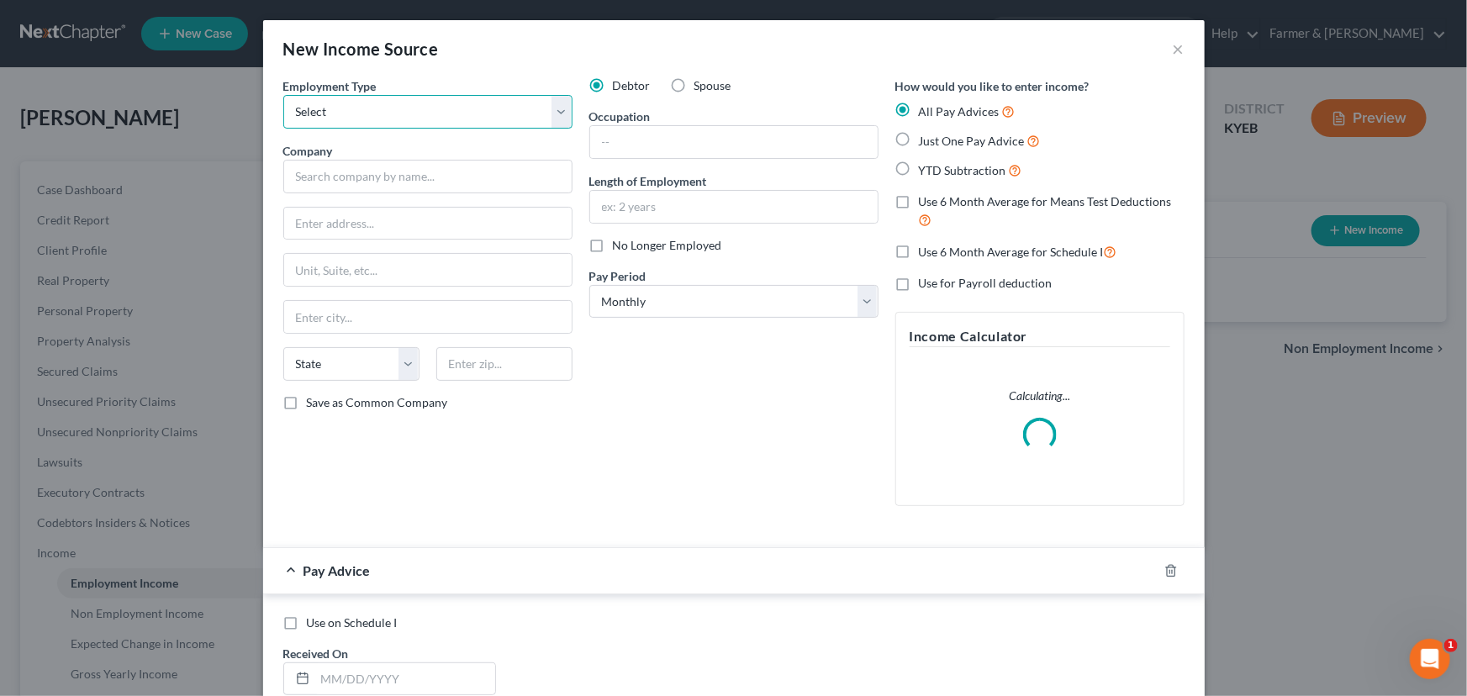
click at [368, 120] on select "Select Full or [DEMOGRAPHIC_DATA] Employment Self Employment" at bounding box center [427, 112] width 289 height 34
click at [283, 95] on select "Select Full or [DEMOGRAPHIC_DATA] Employment Self Employment" at bounding box center [427, 112] width 289 height 34
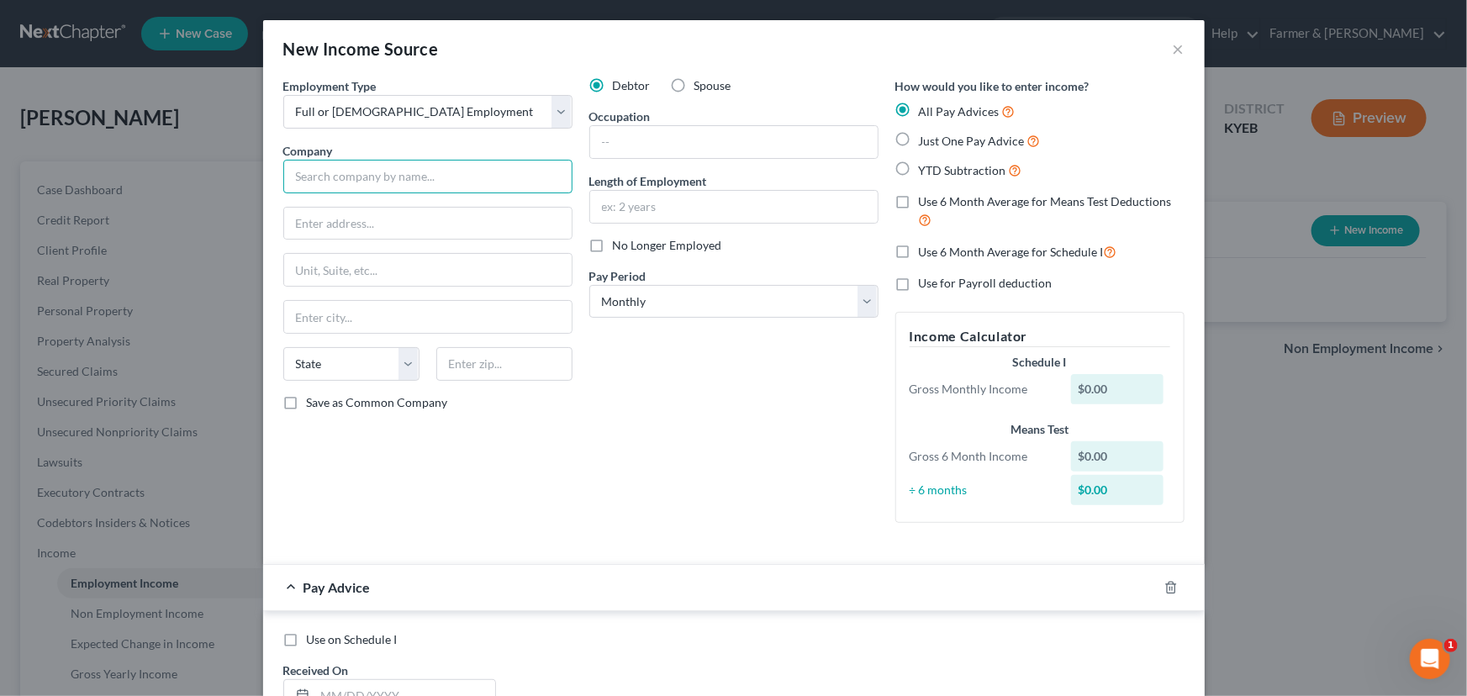
click at [416, 181] on input "text" at bounding box center [427, 177] width 289 height 34
click at [435, 210] on input "text" at bounding box center [427, 224] width 287 height 32
click at [778, 547] on div "Employment Type * Select Full or [DEMOGRAPHIC_DATA] Employment Self Employment …" at bounding box center [734, 313] width 918 height 473
click at [664, 145] on input "text" at bounding box center [733, 142] width 287 height 32
click at [644, 140] on input "text" at bounding box center [733, 142] width 287 height 32
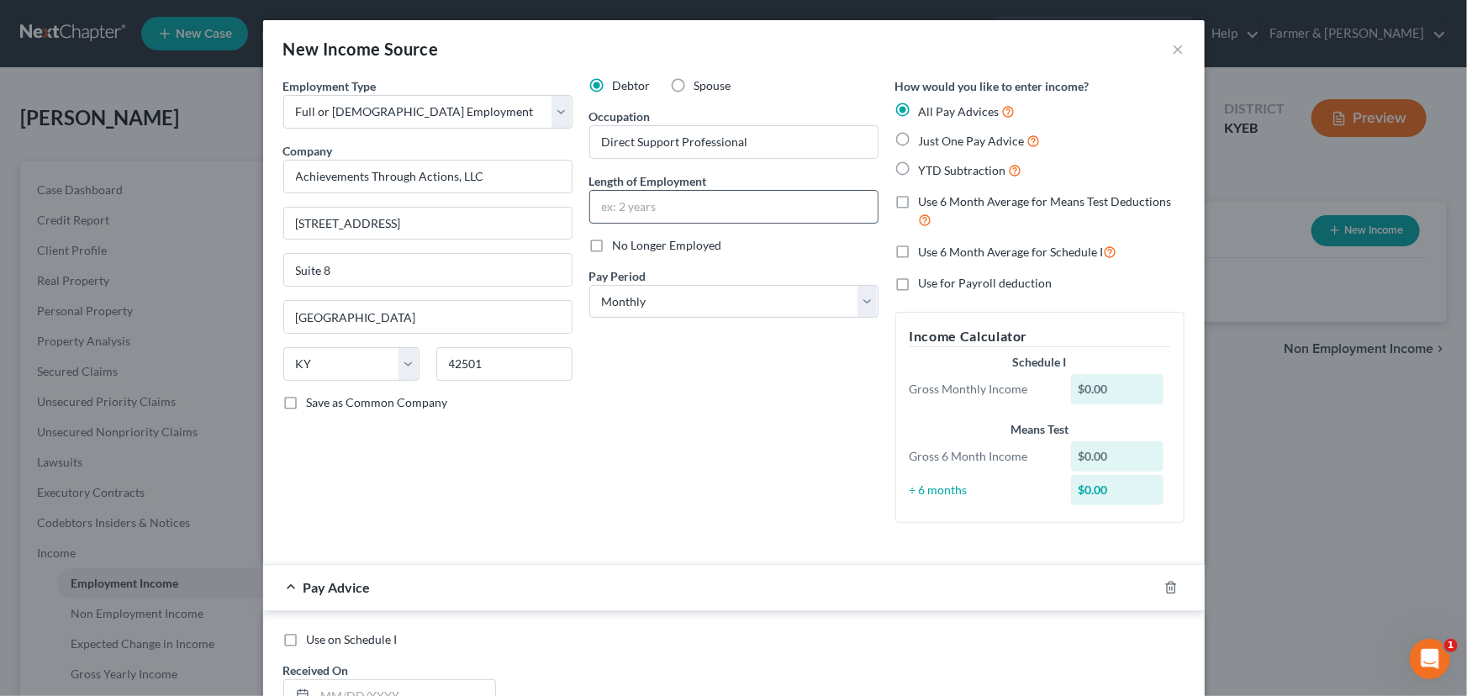
click at [626, 220] on input "text" at bounding box center [733, 207] width 287 height 32
paste input "2 years"
click at [646, 379] on div "Debtor Spouse Occupation Direct Support Professional Length of Employment 2 yea…" at bounding box center [734, 306] width 306 height 459
drag, startPoint x: 656, startPoint y: 306, endPoint x: 653, endPoint y: 317, distance: 11.2
click at [656, 306] on select "Select Monthly Twice Monthly Every Other Week Weekly" at bounding box center [733, 302] width 289 height 34
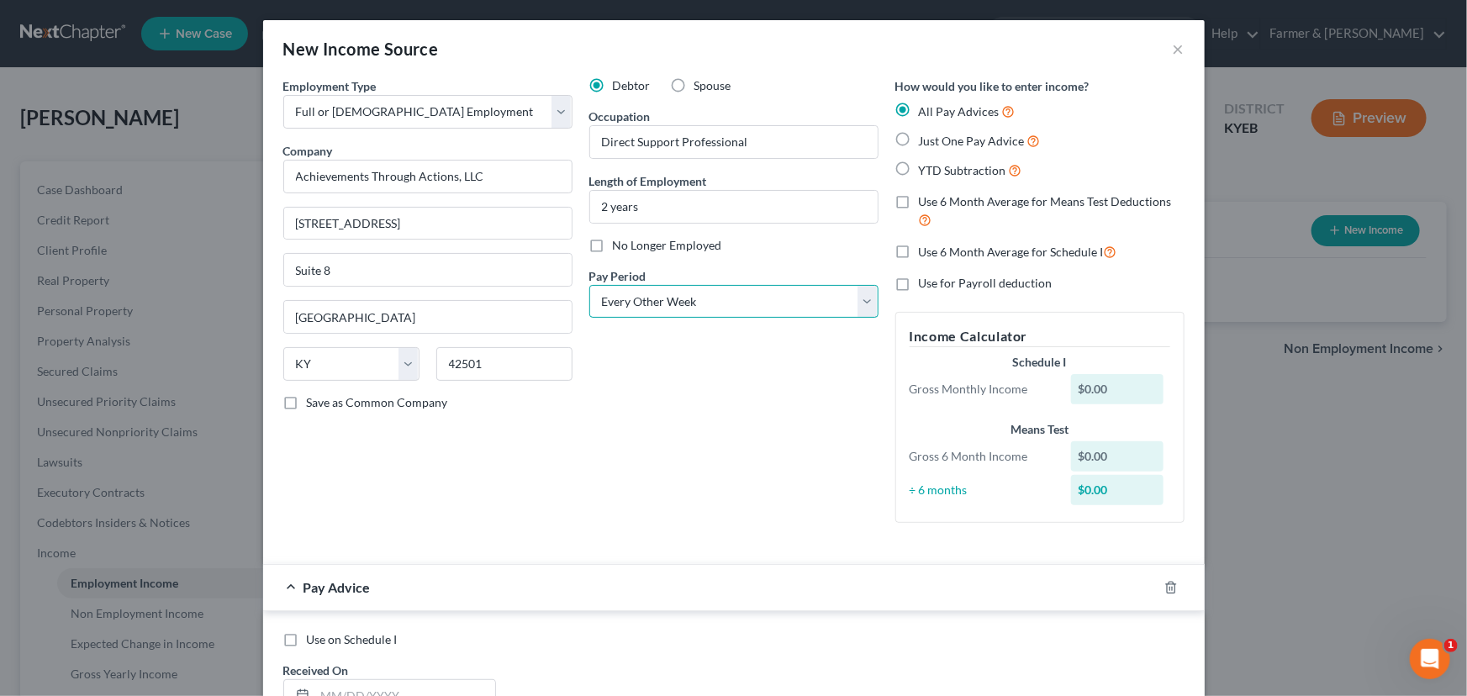
click at [589, 285] on select "Select Monthly Twice Monthly Every Other Week Weekly" at bounding box center [733, 302] width 289 height 34
click at [673, 398] on div "Debtor Spouse Occupation Direct Support Professional Length of Employment 2 yea…" at bounding box center [734, 306] width 306 height 459
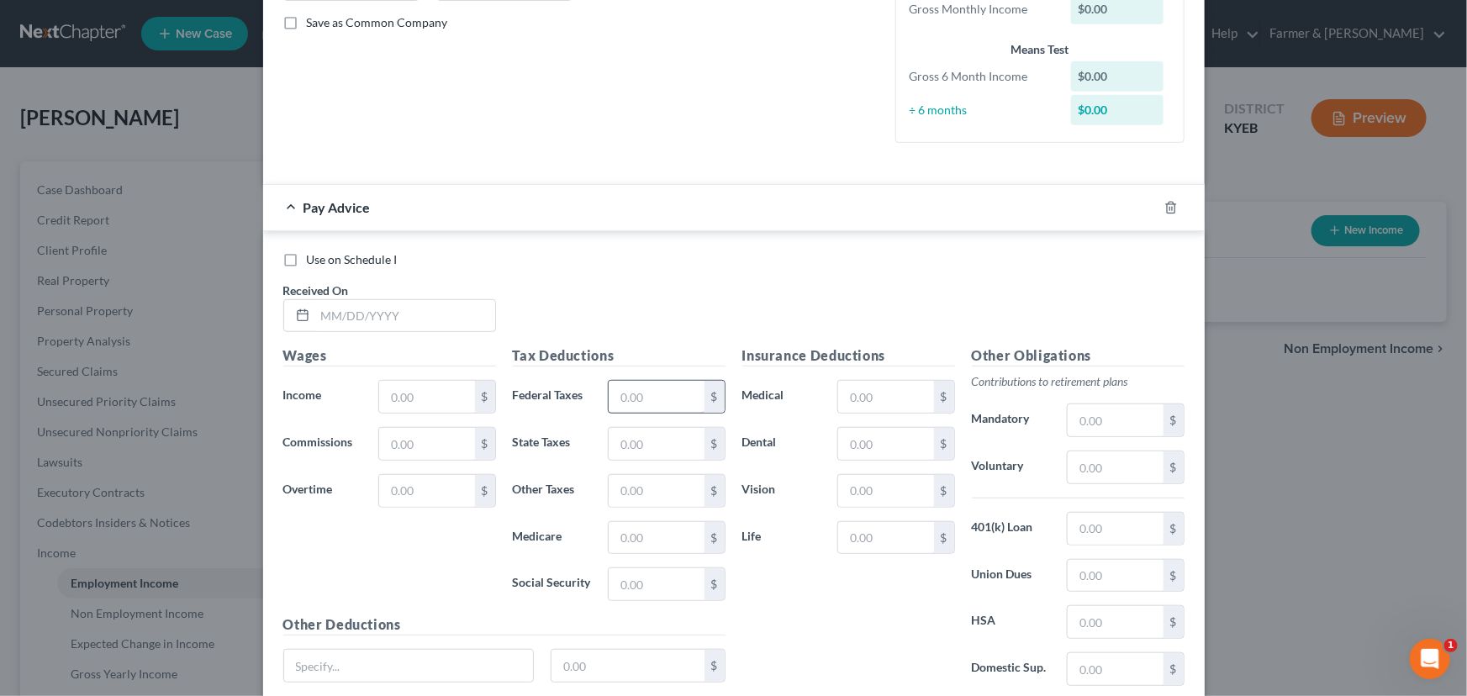
scroll to position [382, 0]
click at [407, 320] on input "text" at bounding box center [405, 314] width 180 height 32
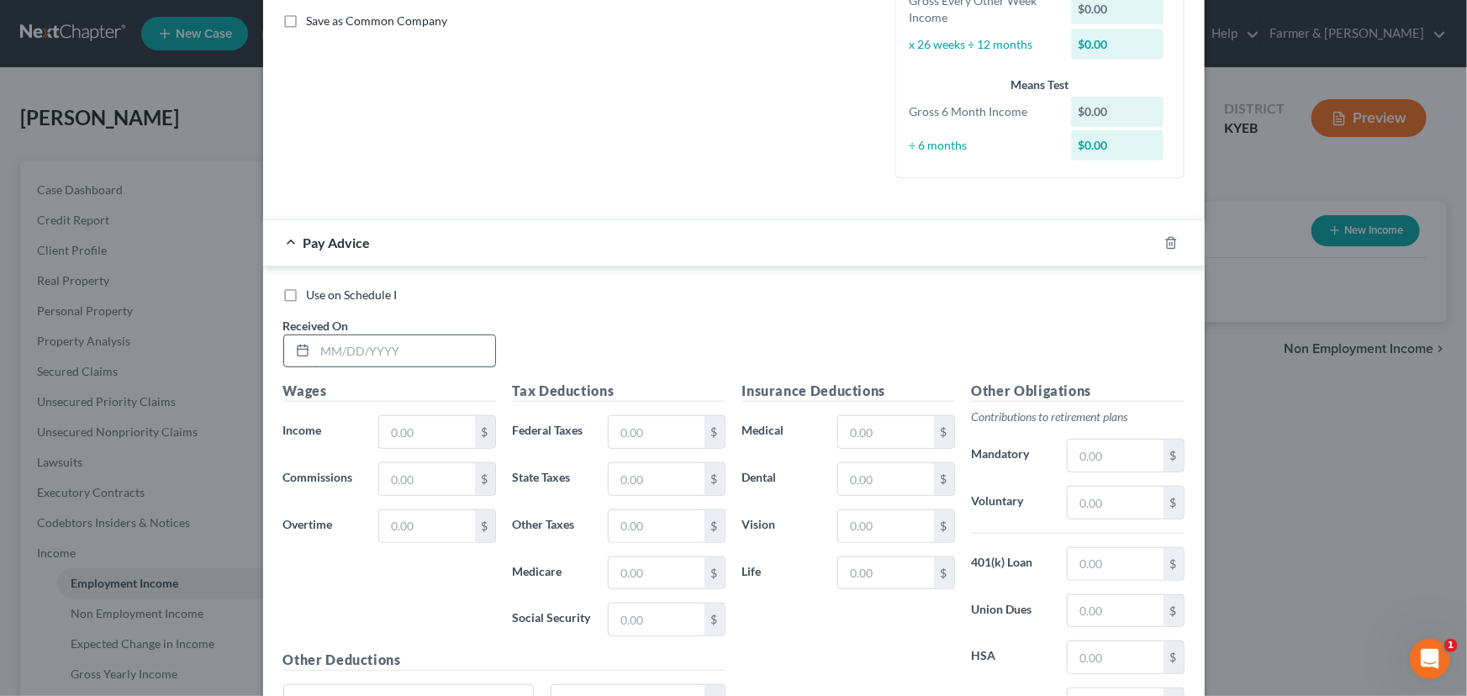
click at [398, 362] on input "text" at bounding box center [405, 351] width 180 height 32
click at [578, 351] on div "Use on Schedule I Received On * [DATE]" at bounding box center [734, 334] width 918 height 95
click at [445, 425] on input "text" at bounding box center [426, 432] width 95 height 32
click at [648, 435] on input "text" at bounding box center [656, 432] width 95 height 32
click at [705, 363] on div "Use on Schedule I Received On * [DATE]" at bounding box center [734, 334] width 918 height 95
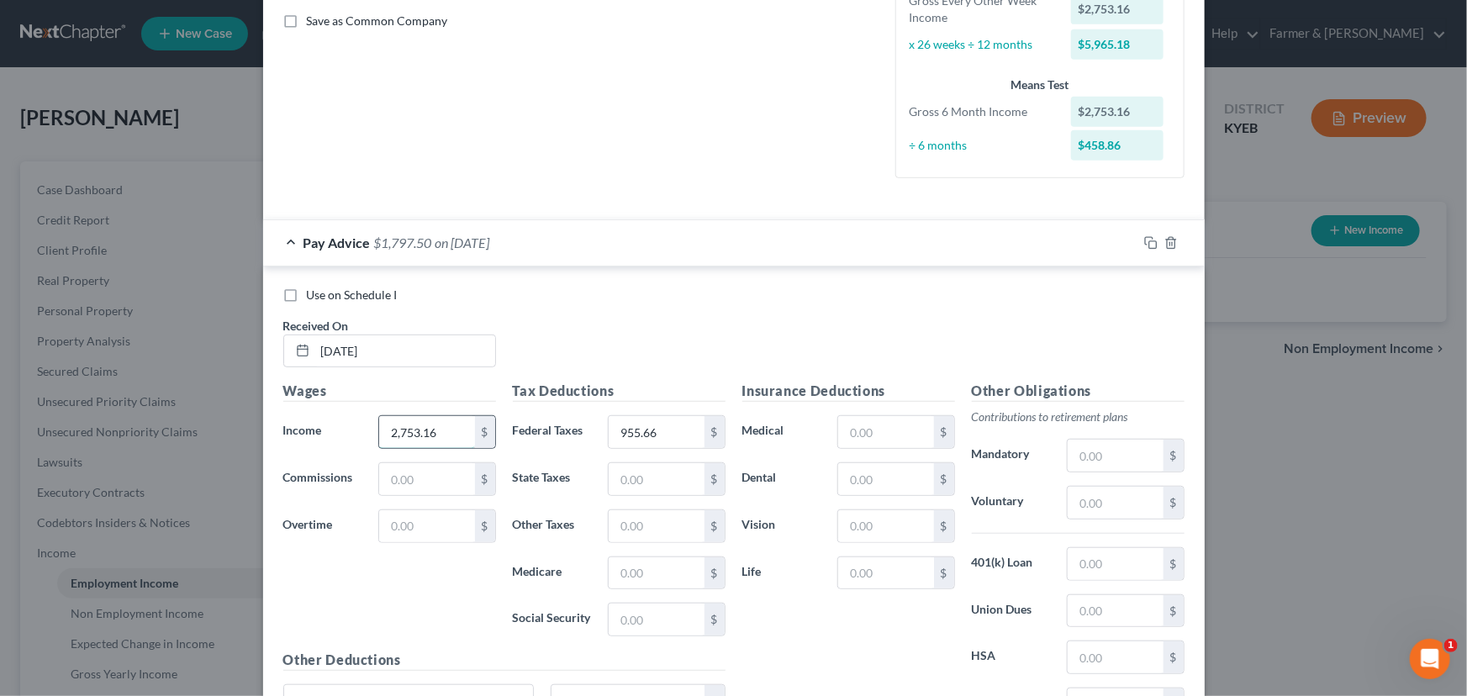
click at [429, 440] on input "2,753.16" at bounding box center [426, 432] width 95 height 32
click at [563, 332] on div "Use on Schedule I Received On * [DATE]" at bounding box center [734, 334] width 918 height 95
click at [470, 235] on span "on [DATE]" at bounding box center [462, 243] width 55 height 16
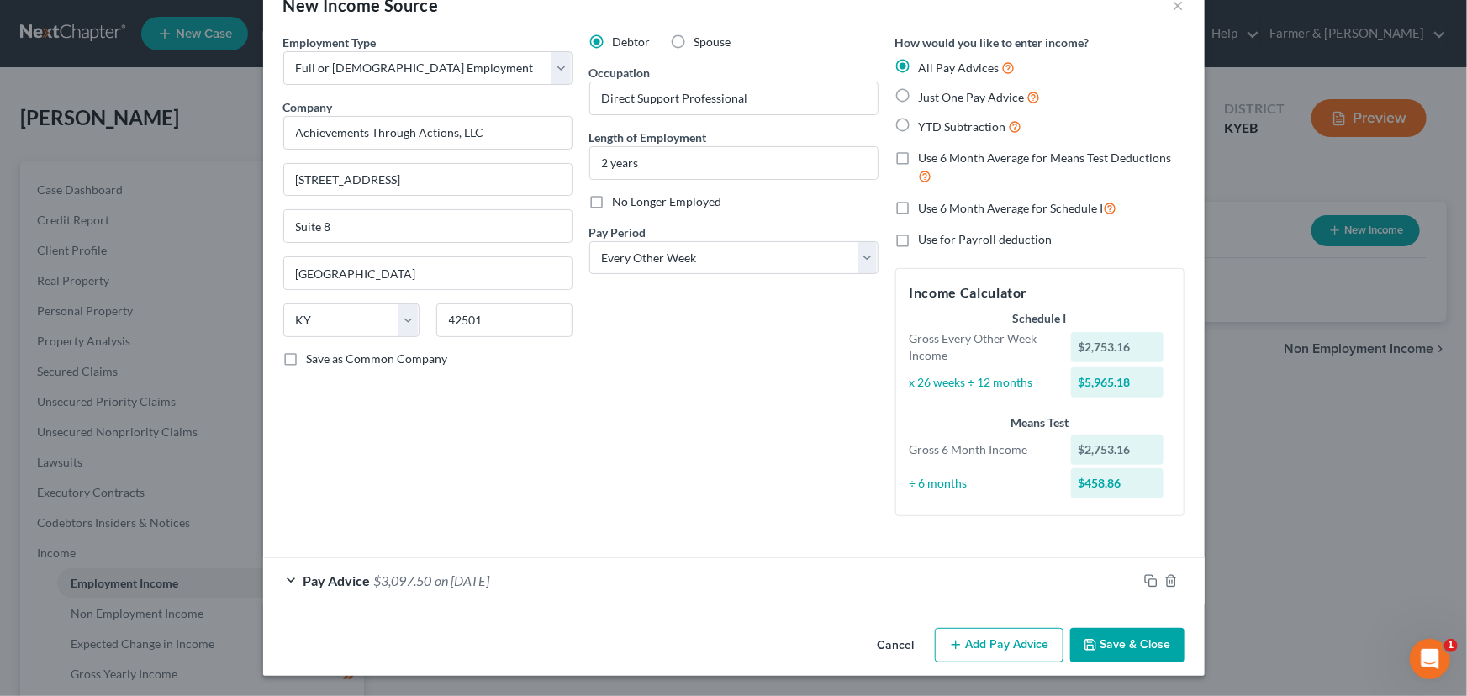
scroll to position [42, 0]
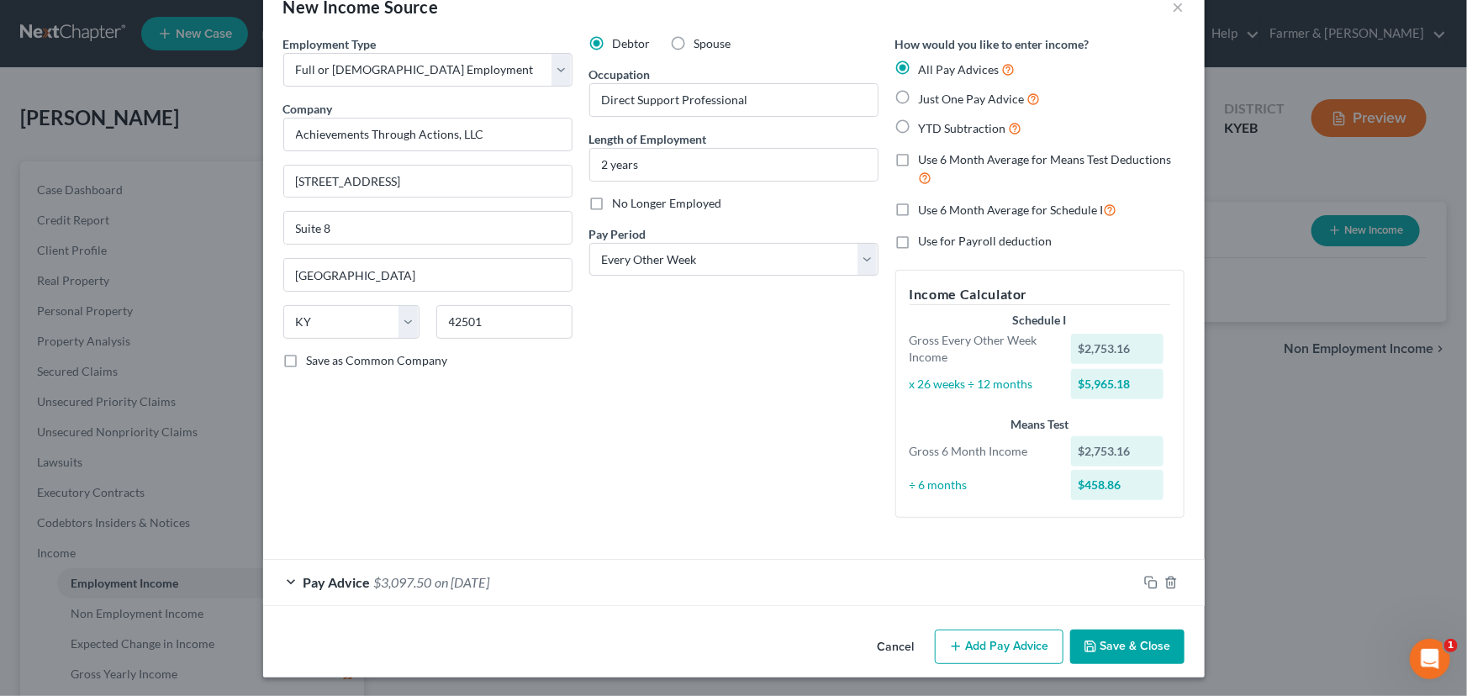
click at [1091, 636] on button "Save & Close" at bounding box center [1127, 647] width 114 height 35
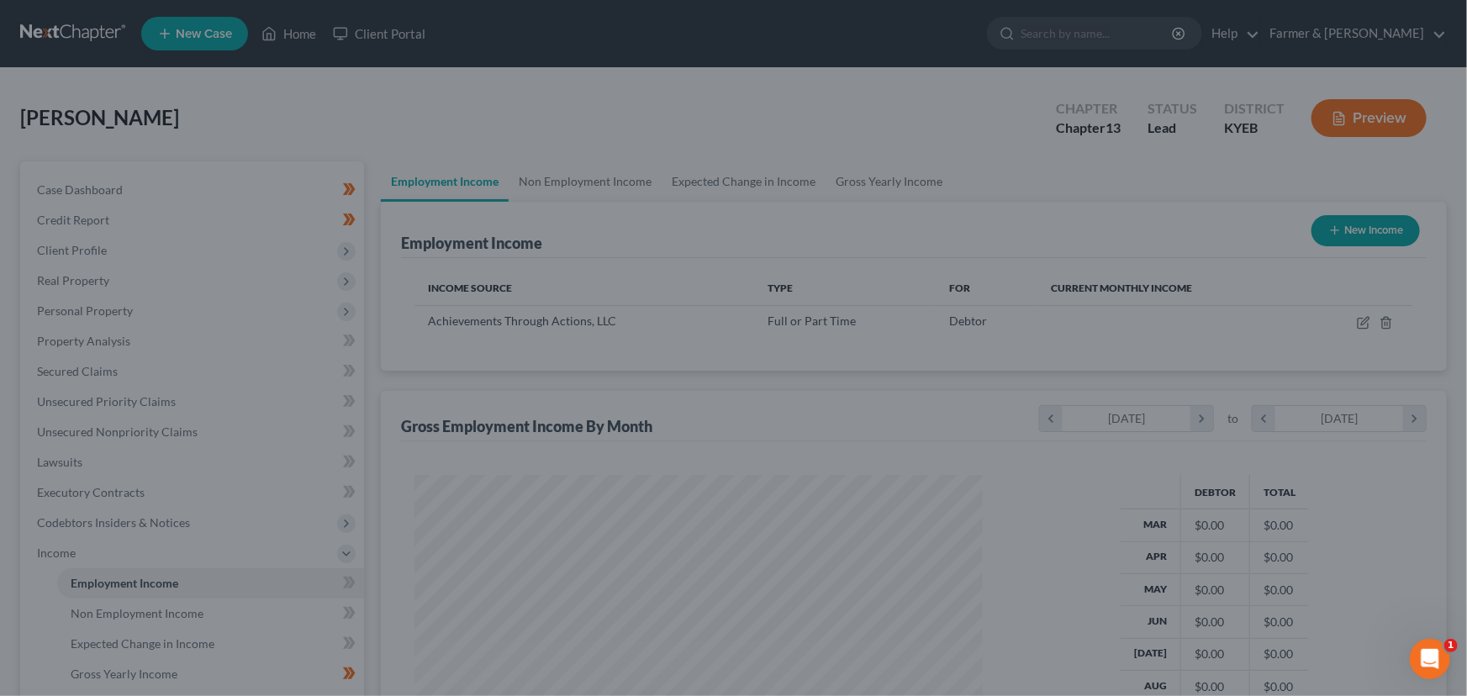
scroll to position [301, 597]
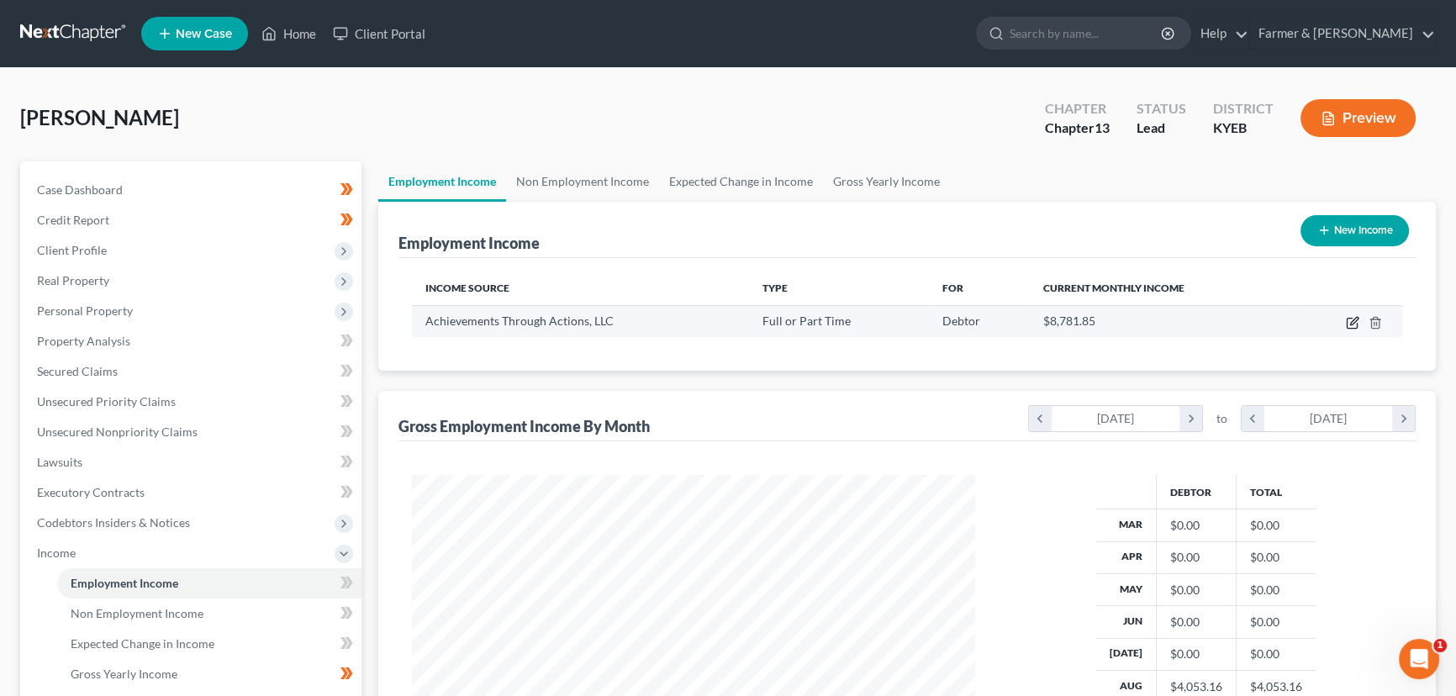
click at [1356, 319] on icon "button" at bounding box center [1354, 321] width 8 height 8
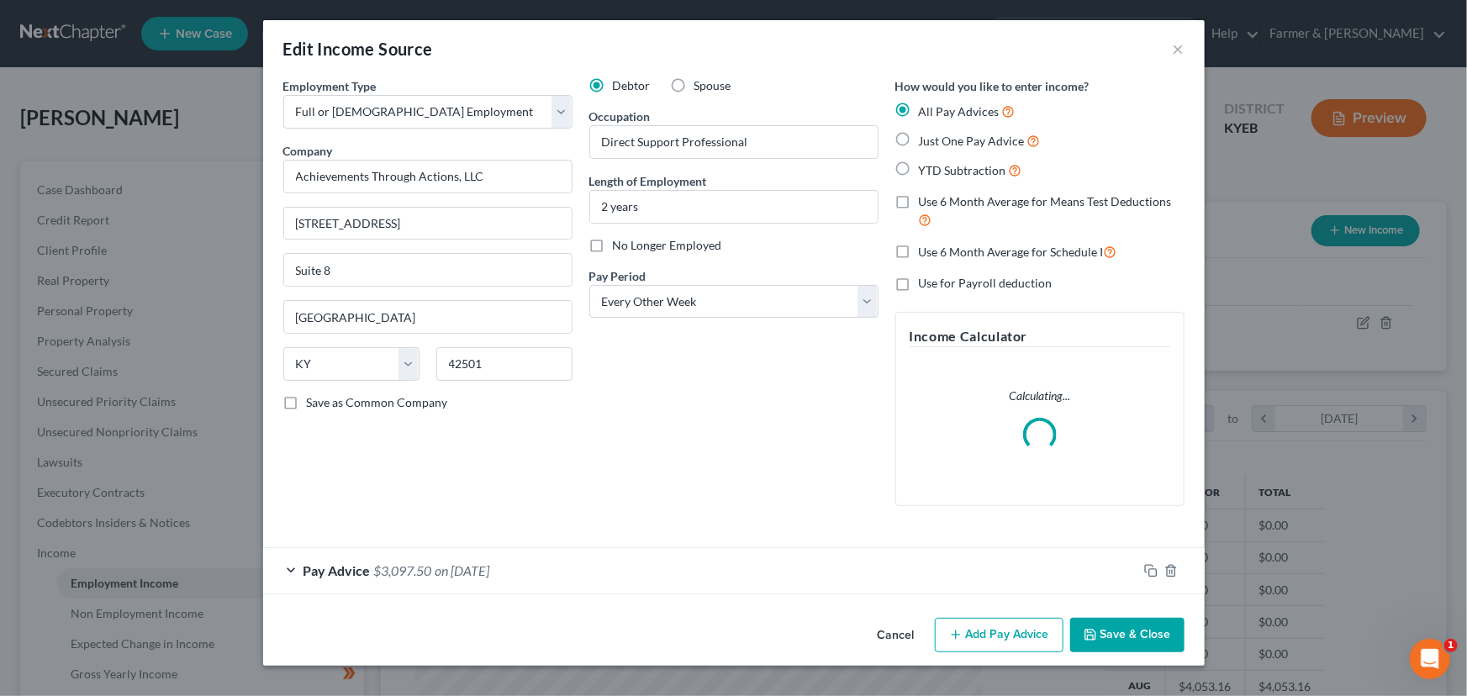
scroll to position [301, 602]
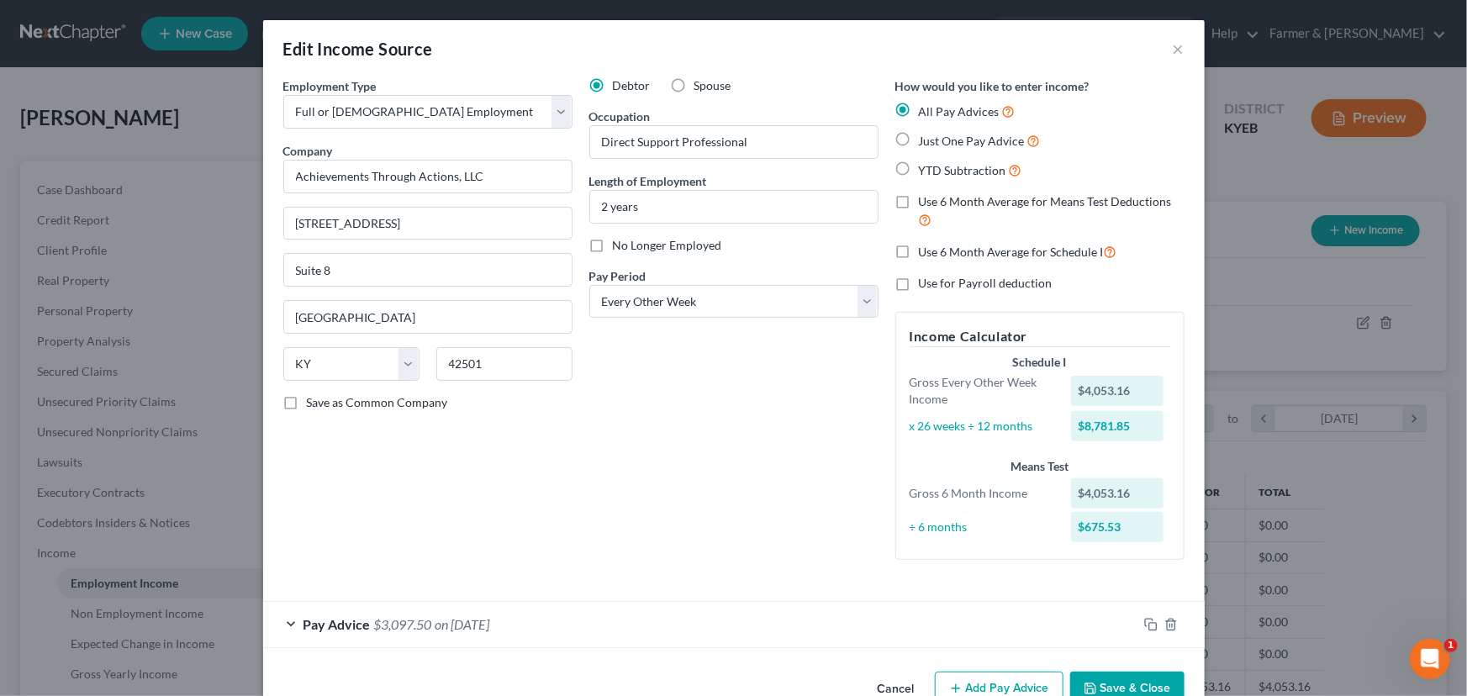
click at [635, 514] on div "Debtor Spouse Occupation Direct Support Professional Length of Employment 2 yea…" at bounding box center [734, 325] width 306 height 496
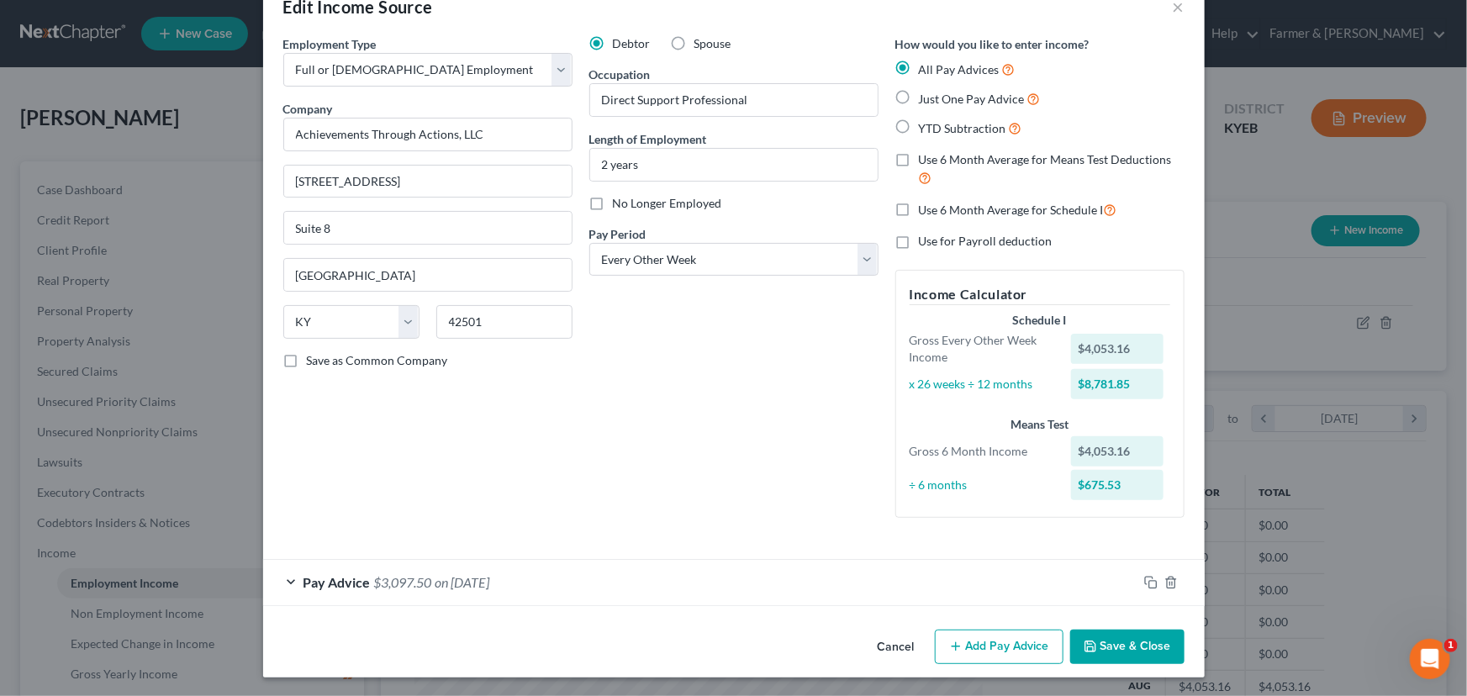
click at [965, 657] on button "Add Pay Advice" at bounding box center [999, 647] width 129 height 35
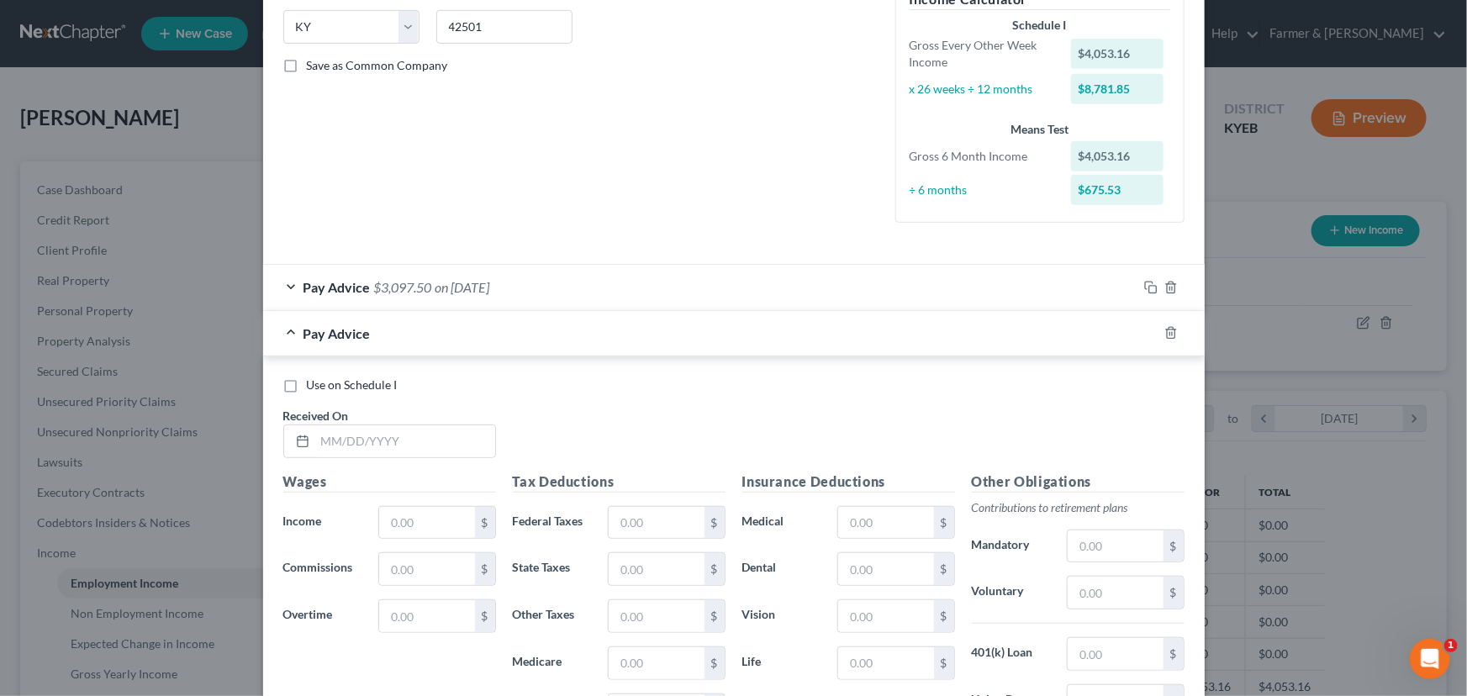
scroll to position [348, 0]
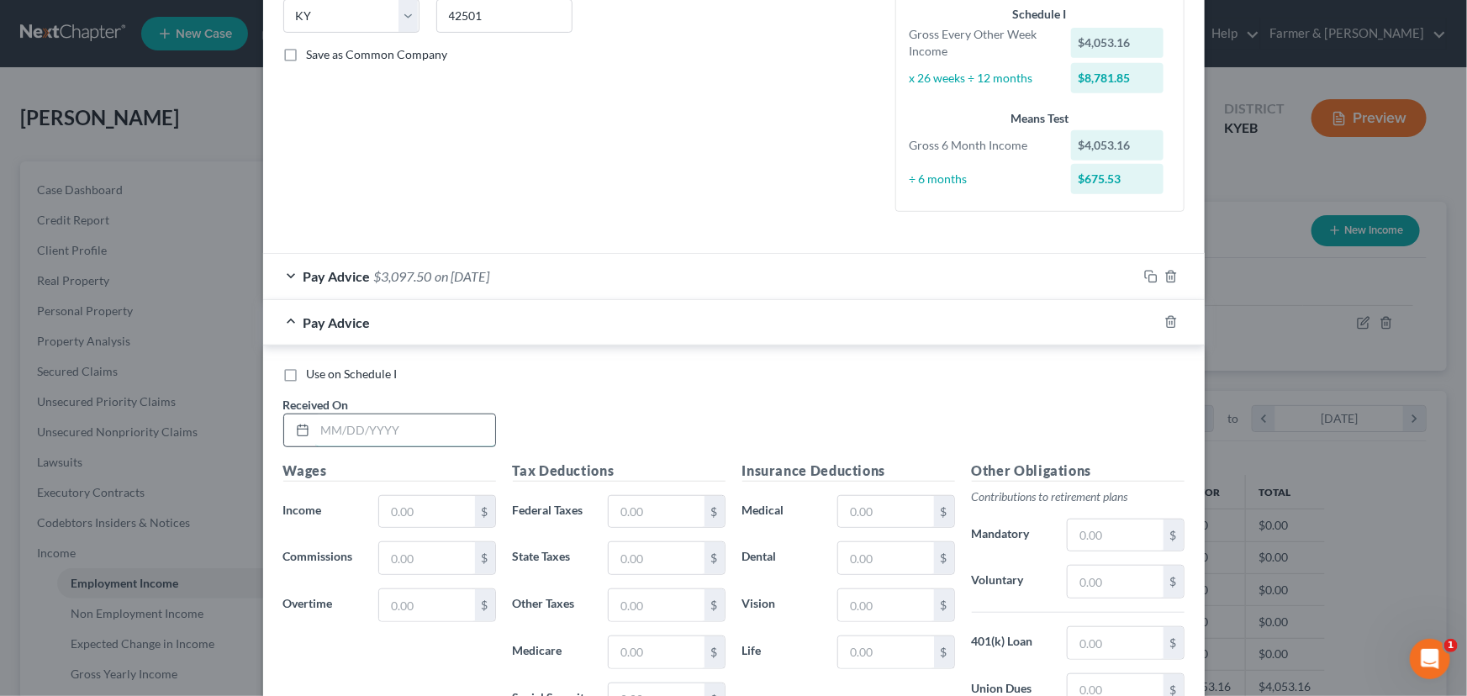
drag, startPoint x: 418, startPoint y: 432, endPoint x: 361, endPoint y: 424, distance: 56.9
click at [418, 432] on input "text" at bounding box center [405, 430] width 180 height 32
click at [443, 425] on input "text" at bounding box center [405, 430] width 180 height 32
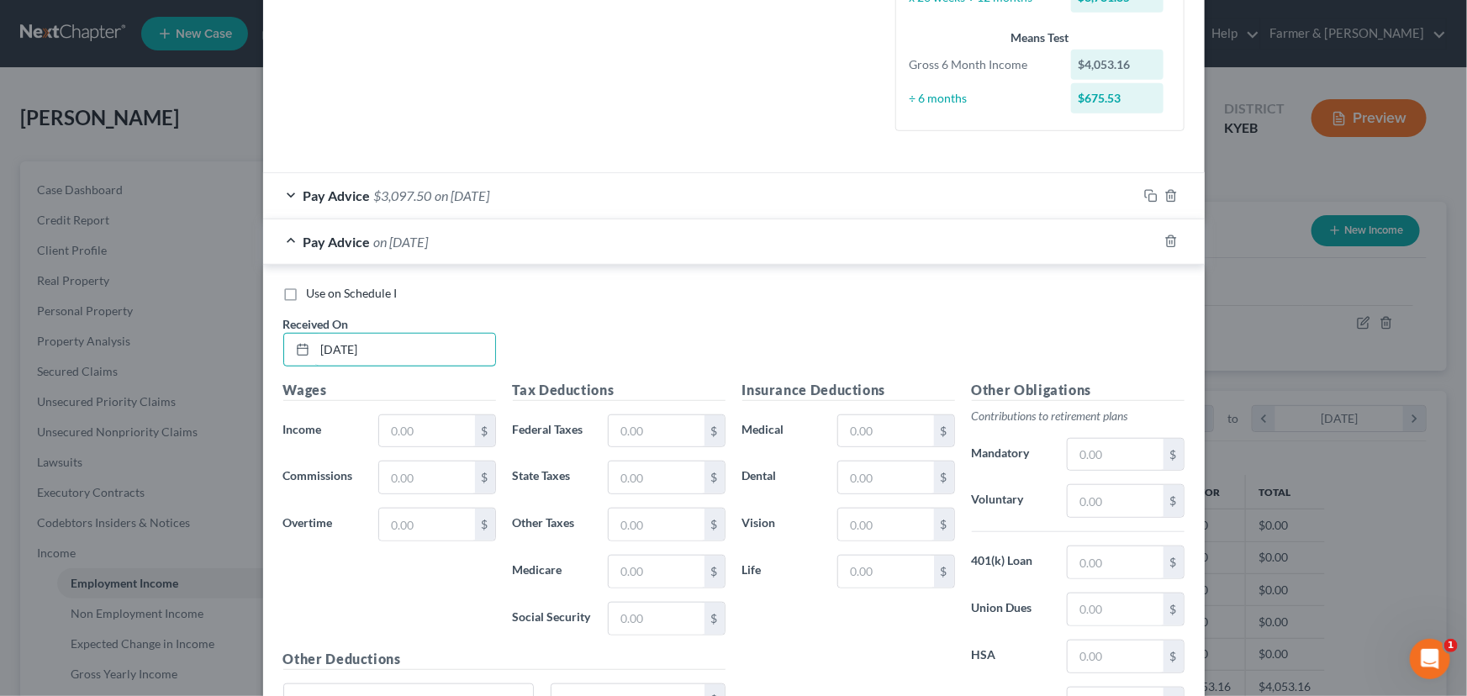
scroll to position [578, 0]
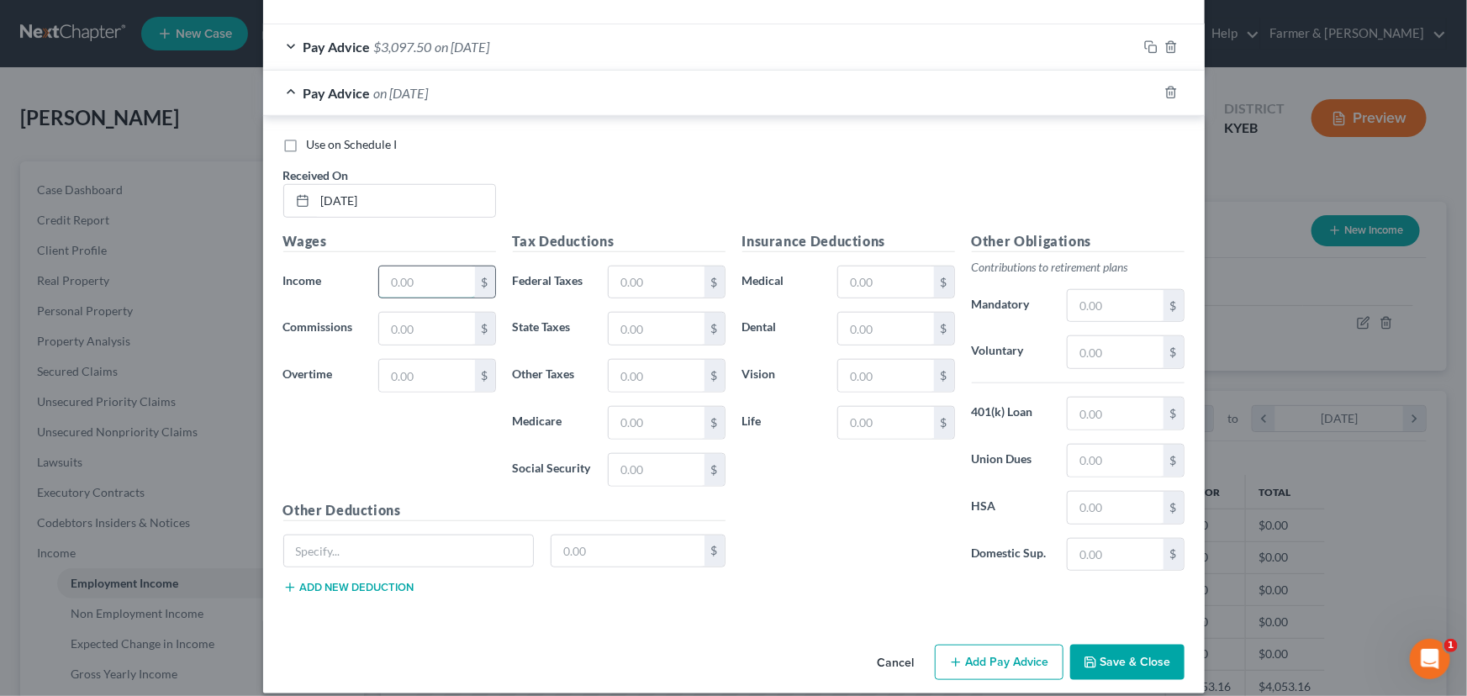
click at [405, 290] on input "text" at bounding box center [426, 282] width 95 height 32
click at [654, 286] on input "text" at bounding box center [656, 282] width 95 height 32
click at [695, 171] on div "Use on Schedule I Received On * [DATE]" at bounding box center [734, 183] width 918 height 95
click at [395, 100] on div "Pay Advice $2,462.67 on [DATE]" at bounding box center [700, 93] width 874 height 45
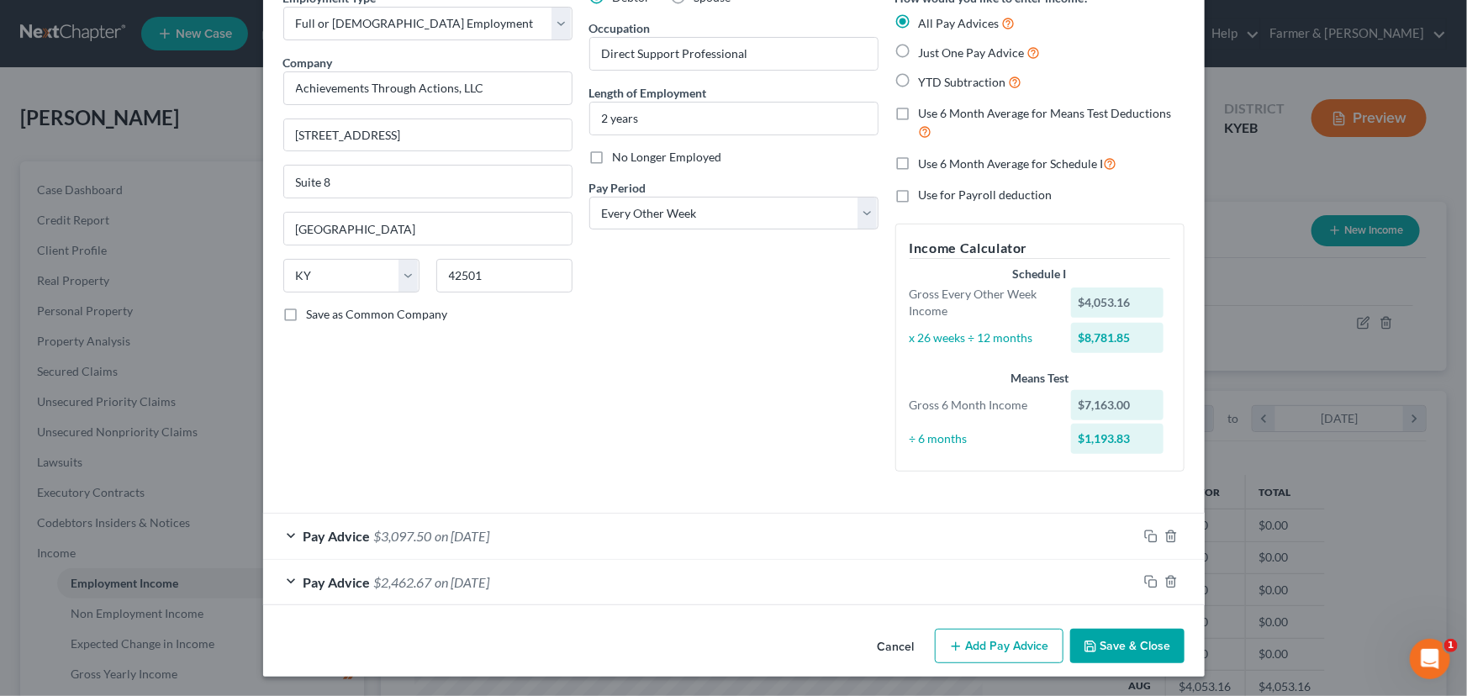
drag, startPoint x: 1012, startPoint y: 638, endPoint x: 586, endPoint y: 503, distance: 447.2
click at [1012, 638] on button "Add Pay Advice" at bounding box center [999, 646] width 129 height 35
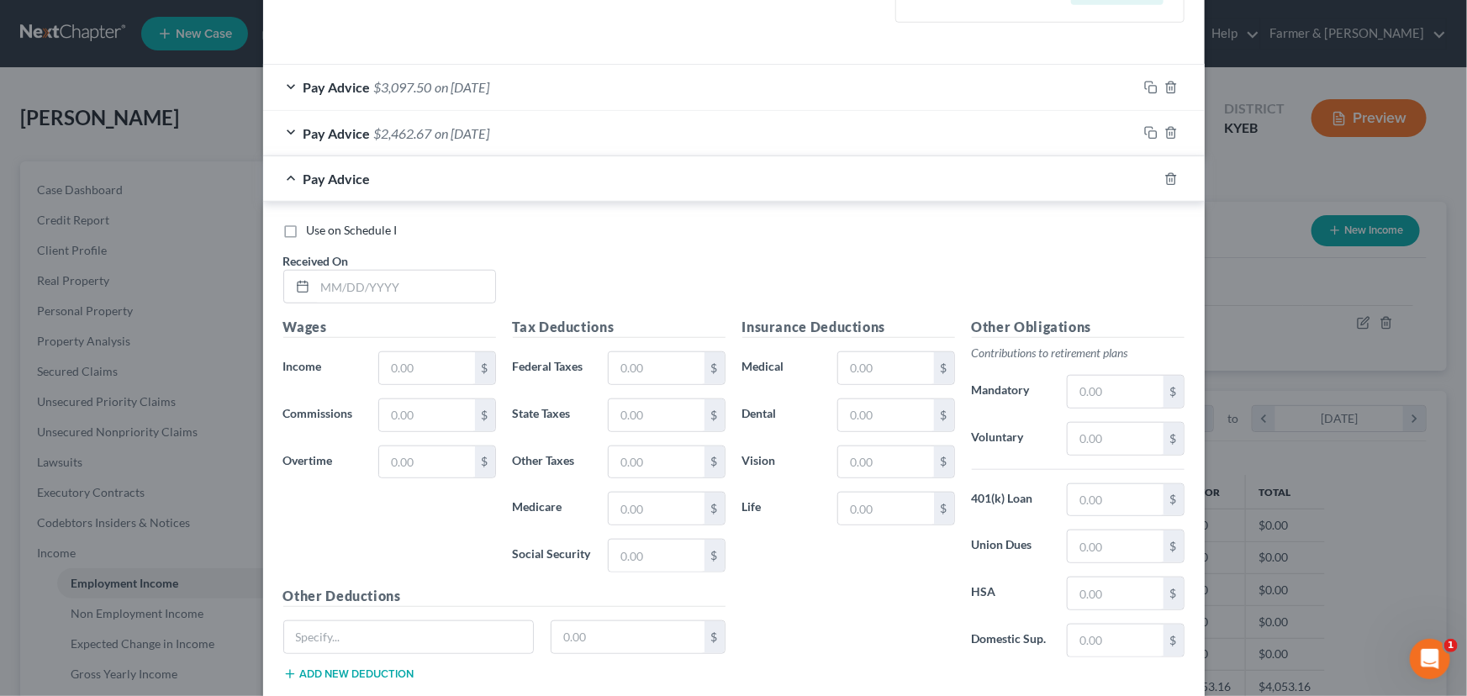
scroll to position [546, 0]
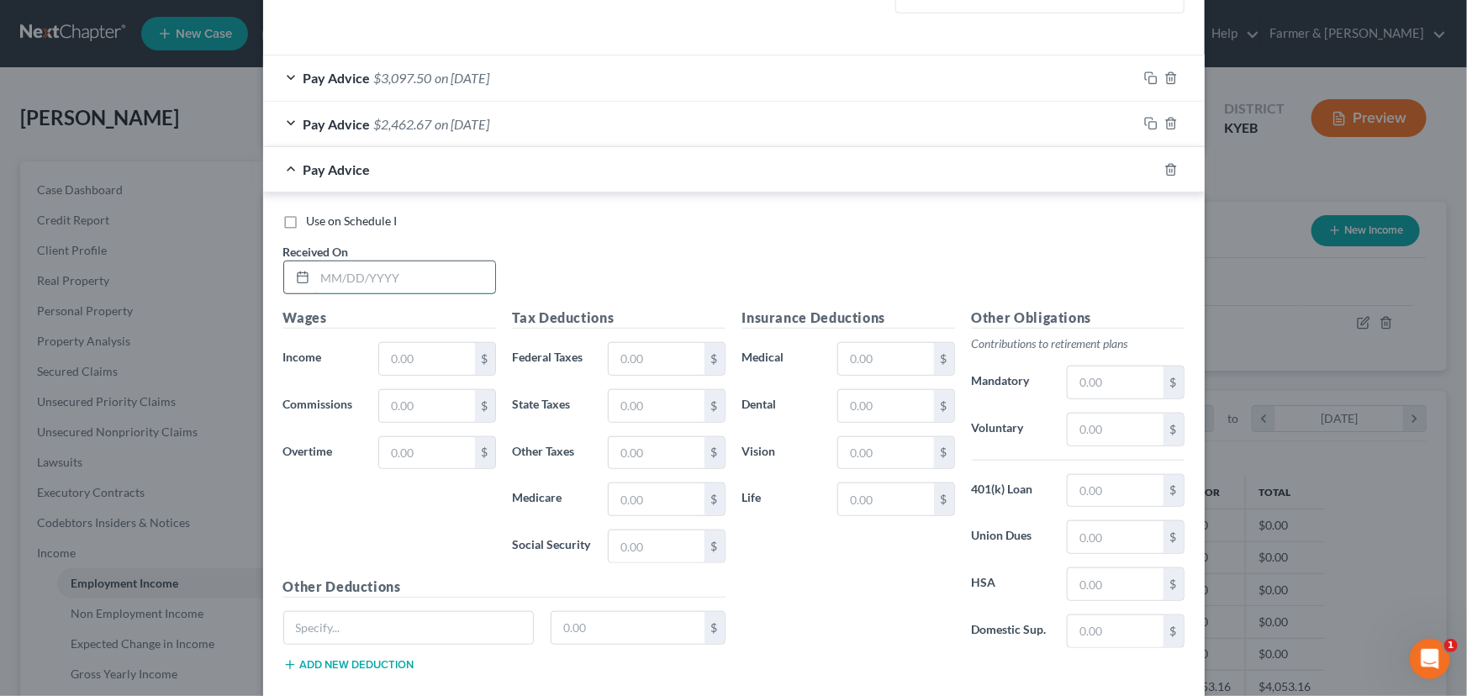
click at [359, 272] on input "text" at bounding box center [405, 277] width 180 height 32
click at [435, 352] on input "text" at bounding box center [426, 359] width 95 height 32
click at [409, 356] on input "text" at bounding box center [426, 359] width 95 height 32
click at [638, 353] on input "text" at bounding box center [656, 359] width 95 height 32
click at [626, 274] on div "Use on Schedule I Received On * [DATE]" at bounding box center [734, 260] width 918 height 95
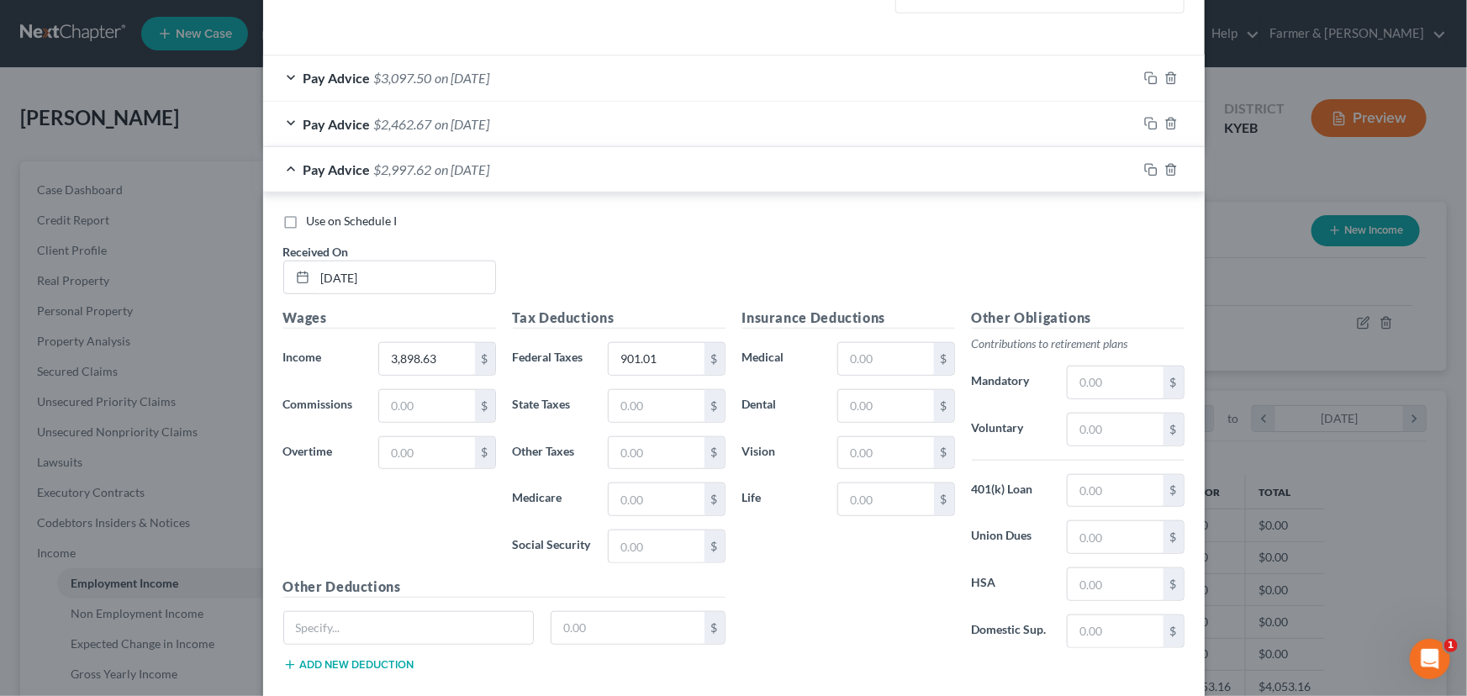
click at [556, 257] on div "Use on Schedule I Received On * [DATE]" at bounding box center [734, 260] width 918 height 95
click at [444, 168] on span "on [DATE]" at bounding box center [462, 169] width 55 height 16
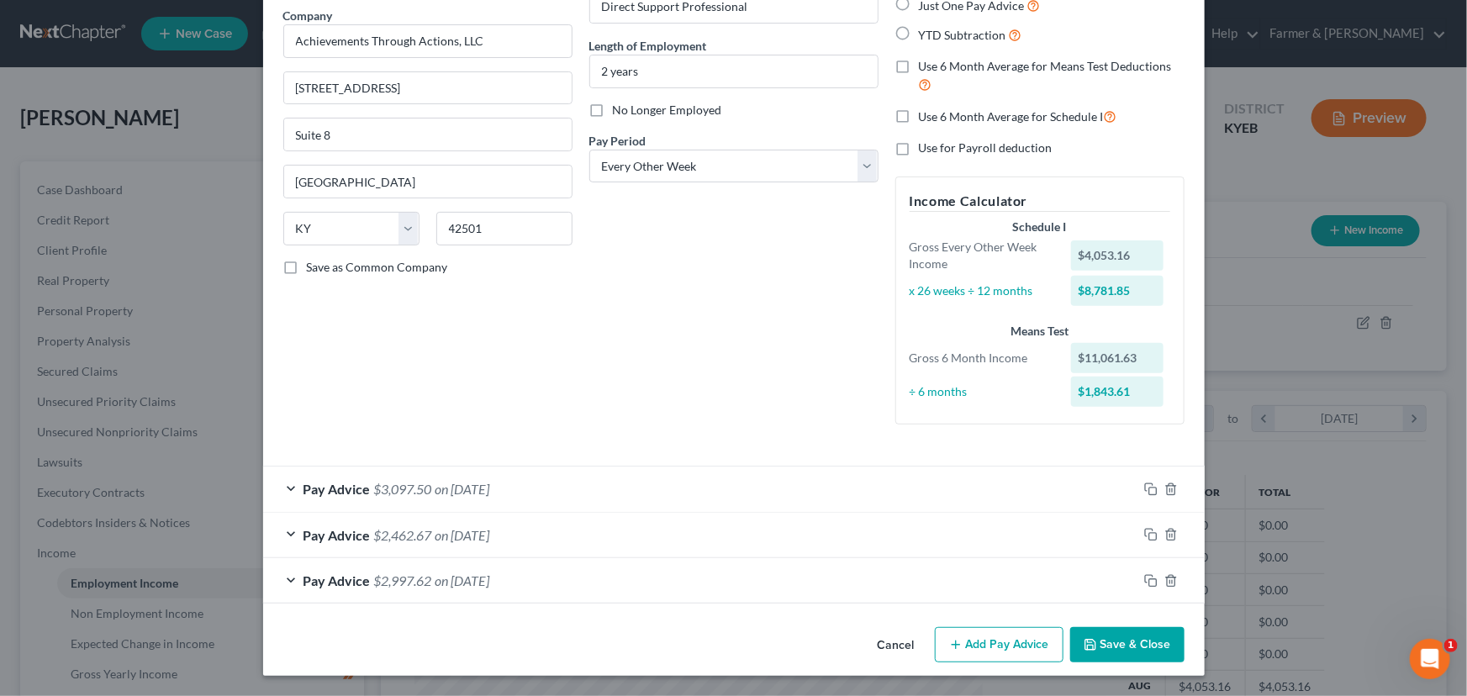
scroll to position [135, 0]
click at [949, 639] on icon "button" at bounding box center [955, 645] width 13 height 13
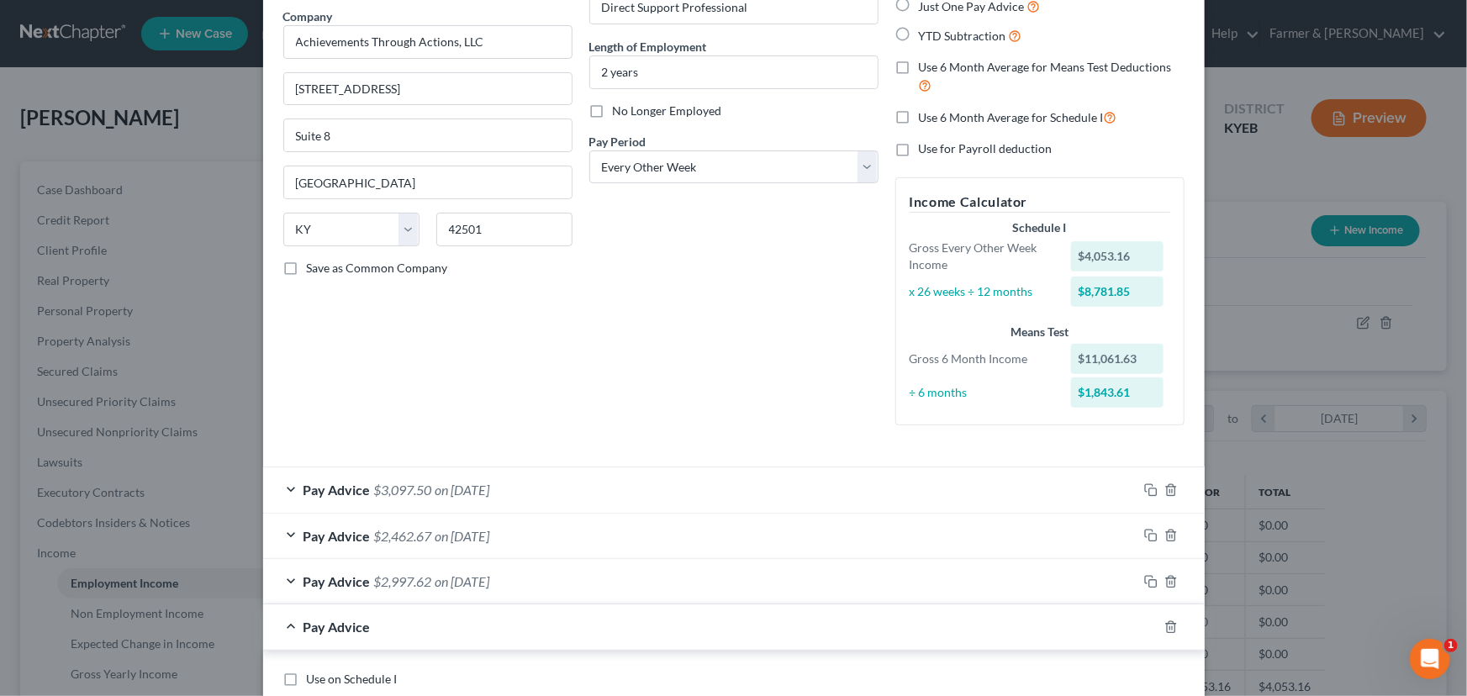
scroll to position [516, 0]
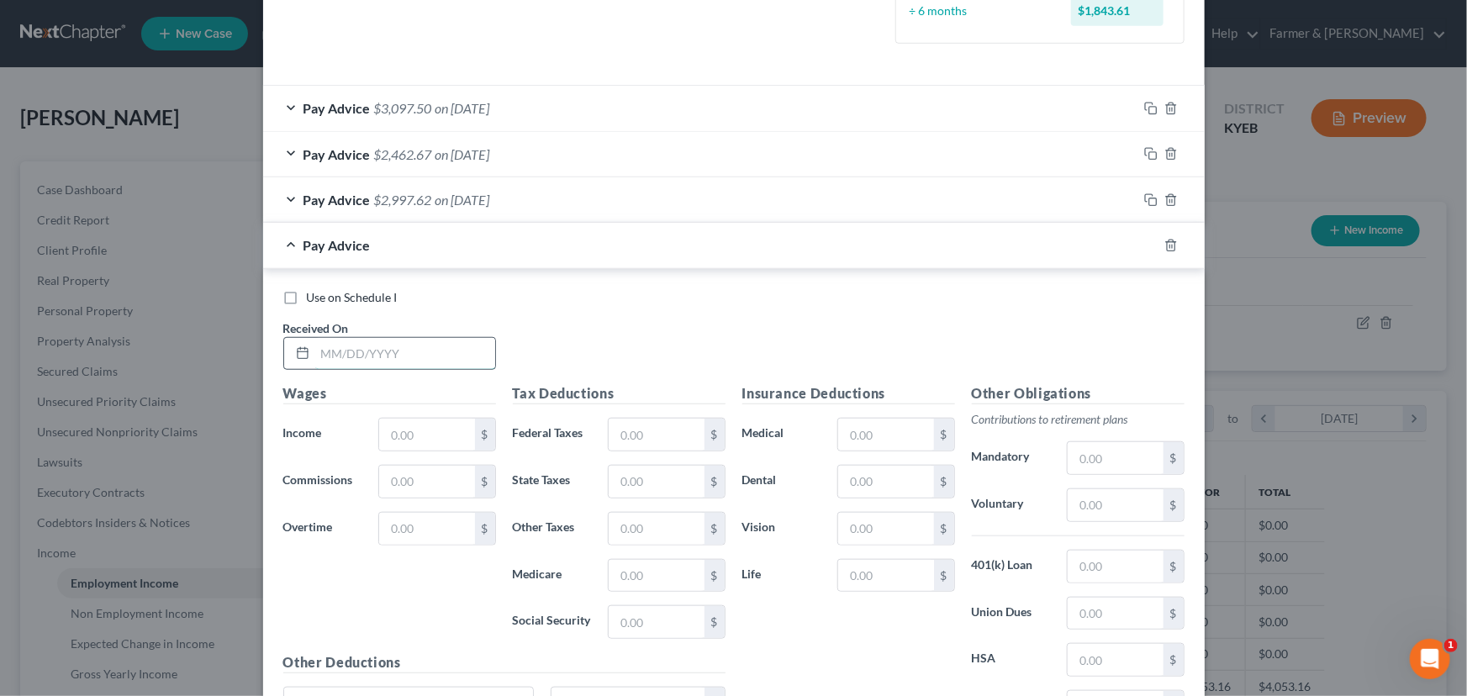
click at [369, 356] on input "text" at bounding box center [405, 354] width 180 height 32
drag, startPoint x: 444, startPoint y: 437, endPoint x: 432, endPoint y: 437, distance: 11.8
click at [440, 437] on input "text" at bounding box center [426, 435] width 95 height 32
click at [638, 436] on input "text" at bounding box center [656, 435] width 95 height 32
click at [571, 312] on div "Use on Schedule I Received On * [DATE]" at bounding box center [734, 336] width 918 height 95
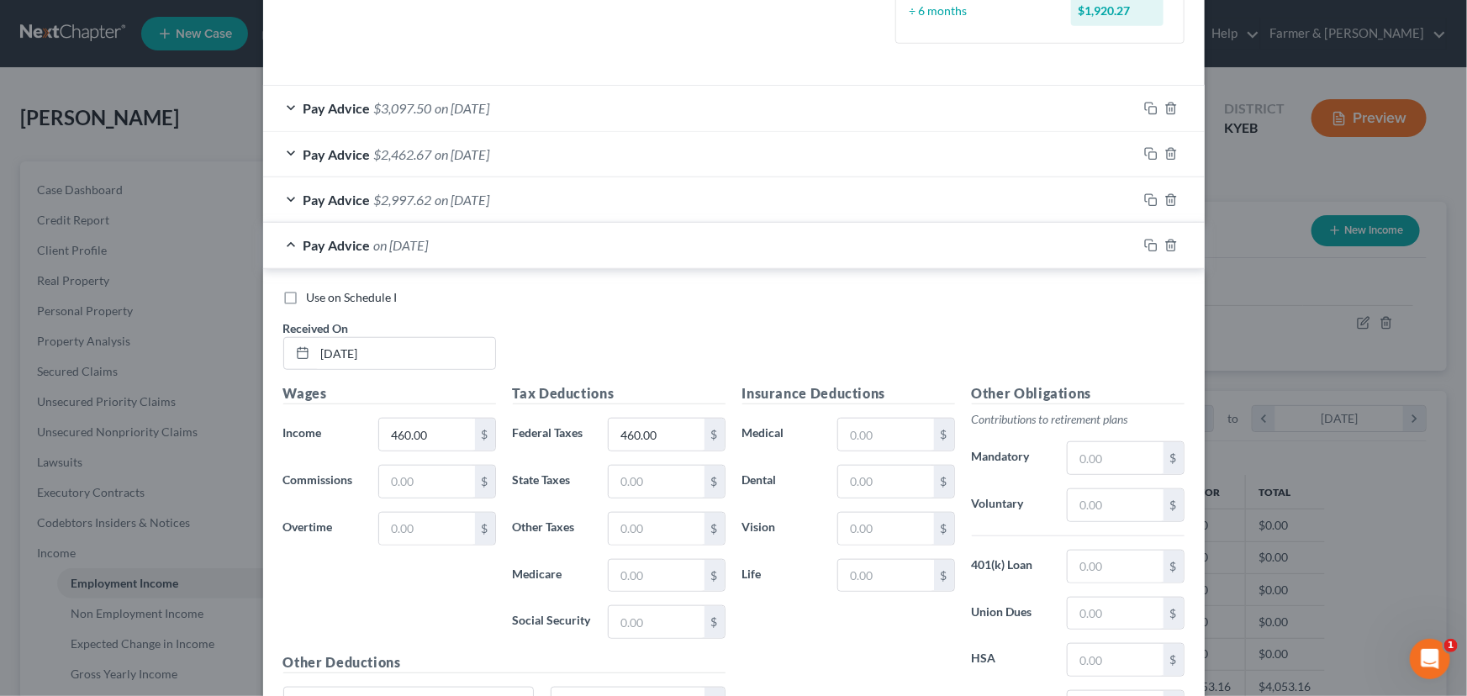
click at [460, 253] on div "Pay Advice on [DATE]" at bounding box center [700, 245] width 874 height 45
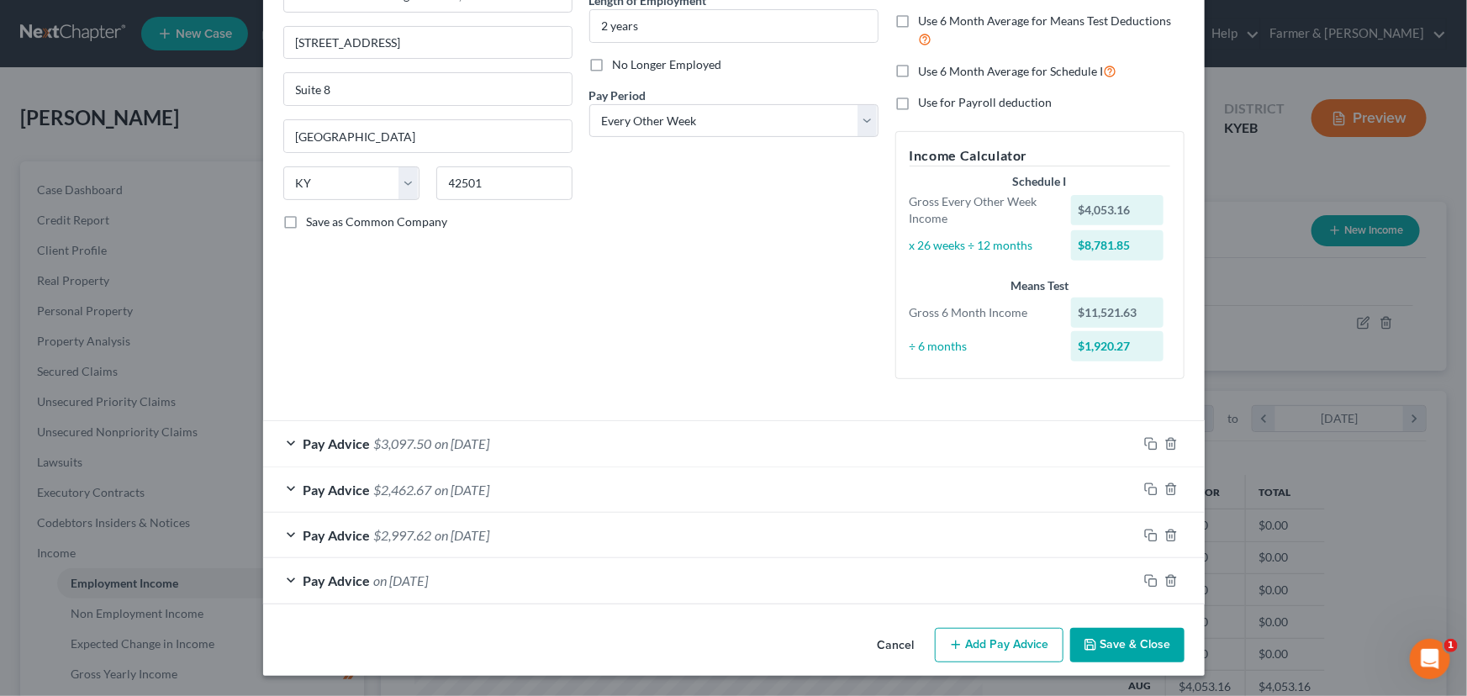
scroll to position [179, 0]
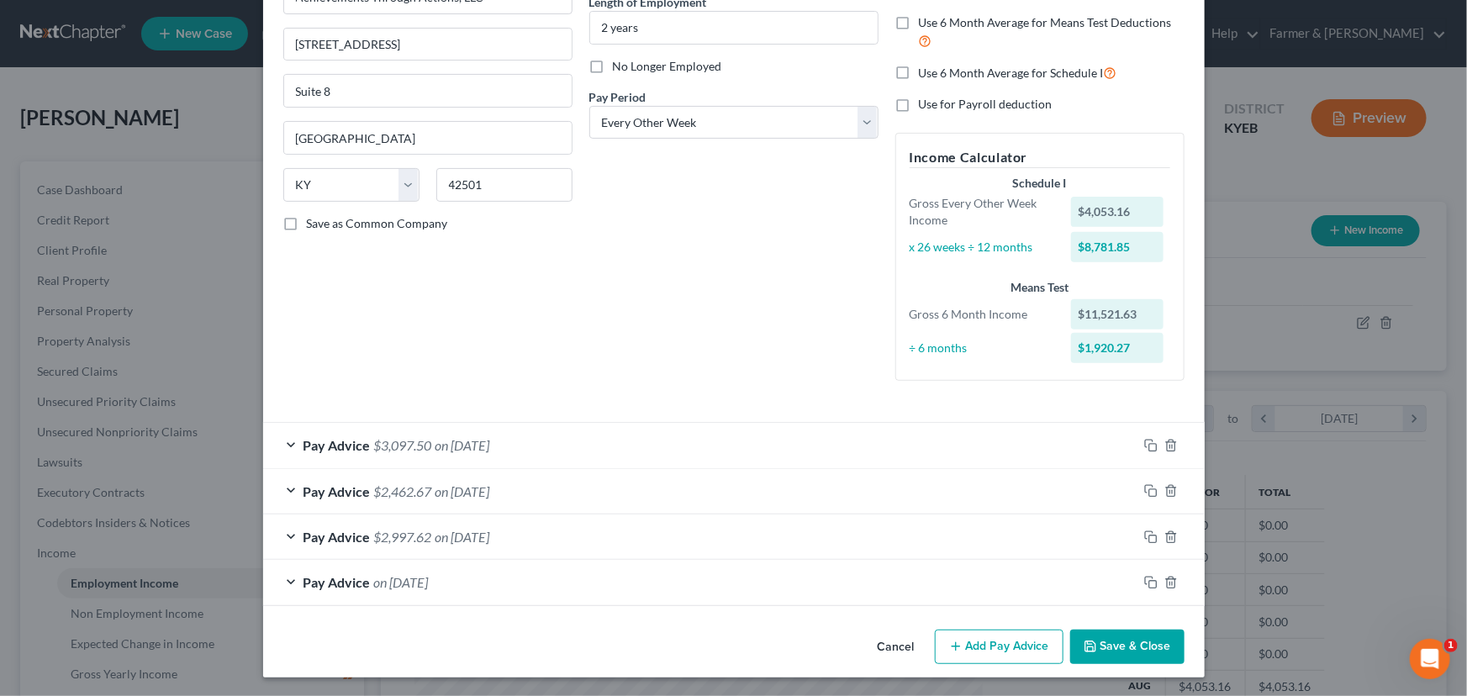
click at [968, 642] on button "Add Pay Advice" at bounding box center [999, 647] width 129 height 35
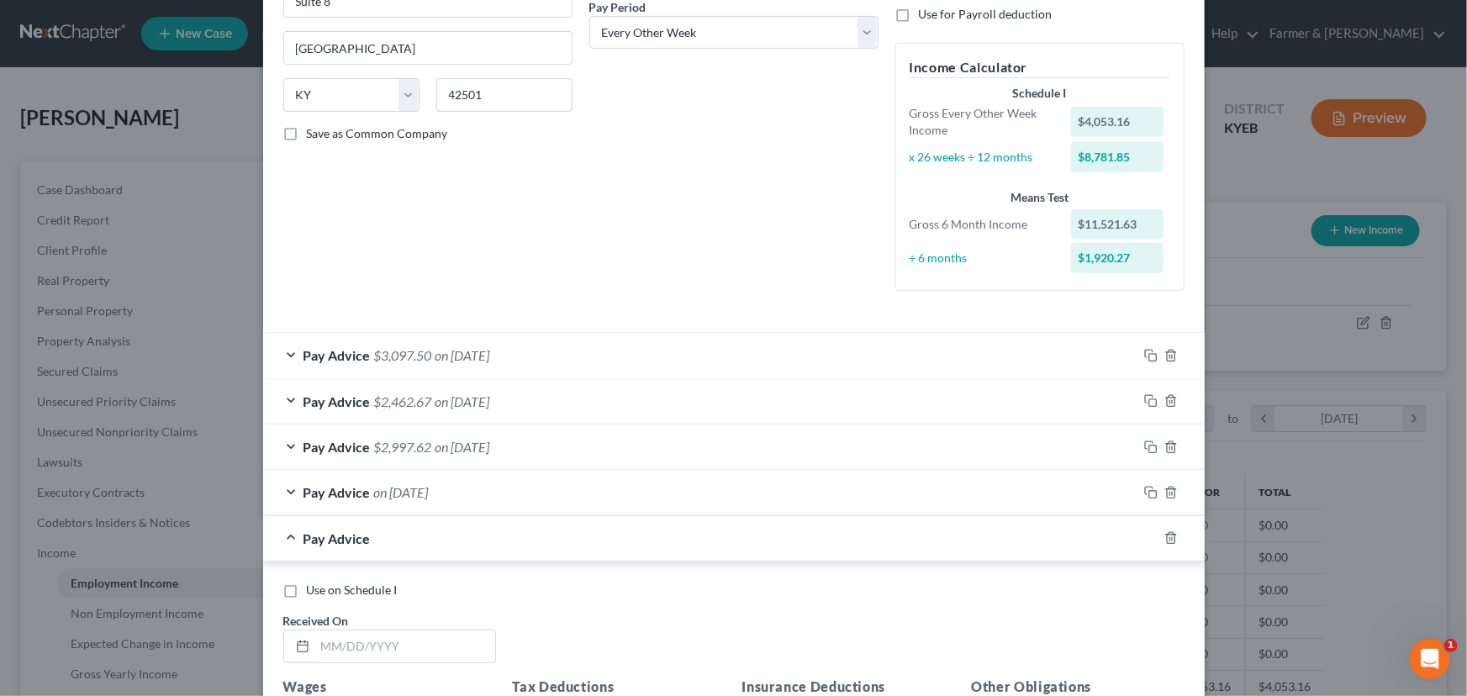
scroll to position [409, 0]
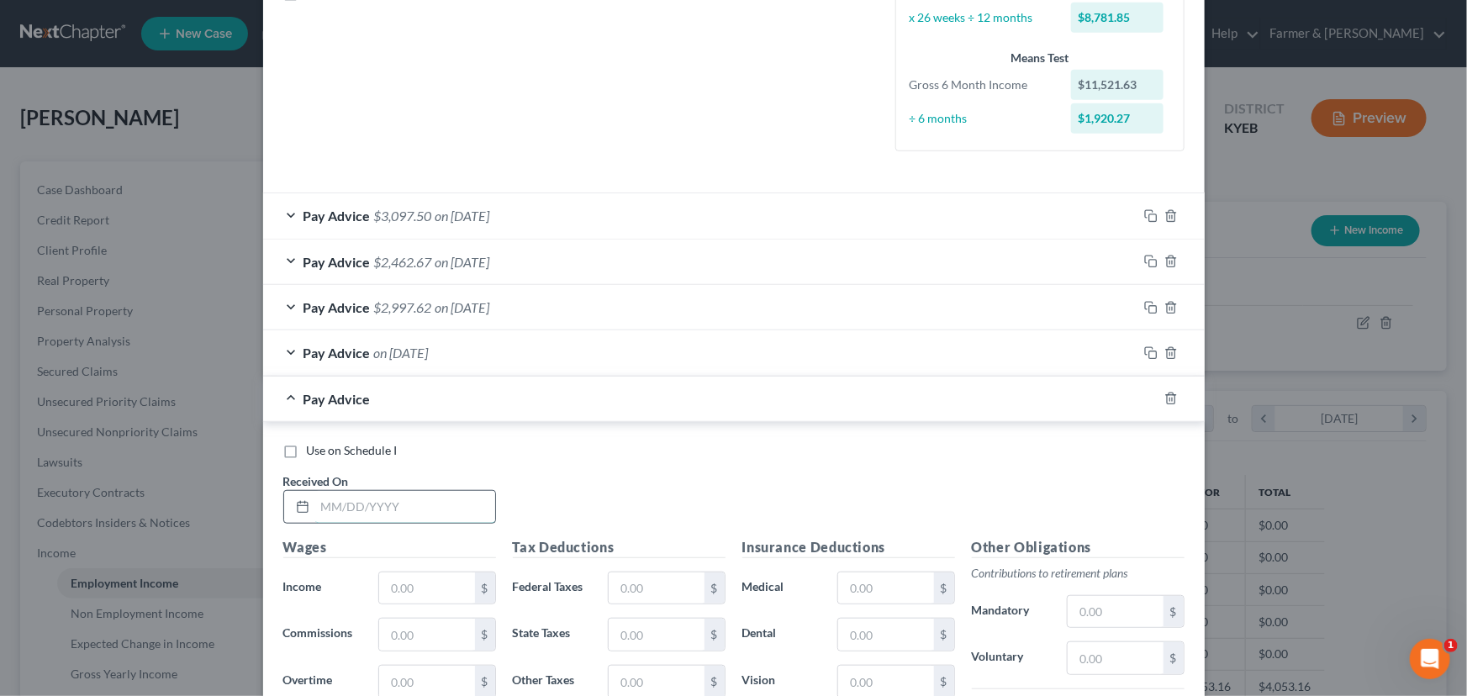
click at [385, 511] on input "text" at bounding box center [405, 507] width 180 height 32
click at [572, 477] on div "Use on Schedule I Received On * [DATE]" at bounding box center [734, 489] width 918 height 95
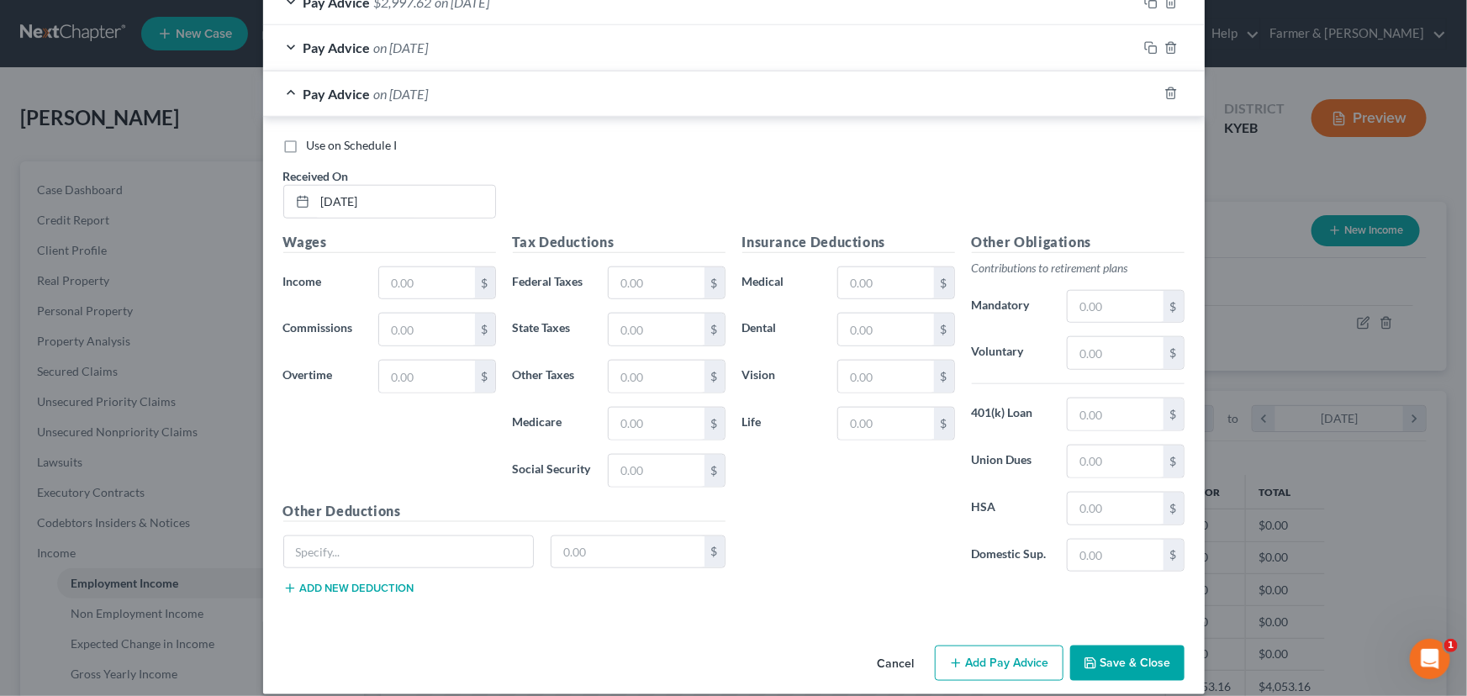
scroll to position [715, 0]
click at [394, 292] on input "text" at bounding box center [426, 282] width 95 height 32
click at [639, 277] on input "text" at bounding box center [656, 282] width 95 height 32
click at [712, 164] on div "Use on Schedule I Received On * [DATE]" at bounding box center [734, 183] width 918 height 95
click at [454, 87] on span "on [DATE]" at bounding box center [462, 93] width 55 height 16
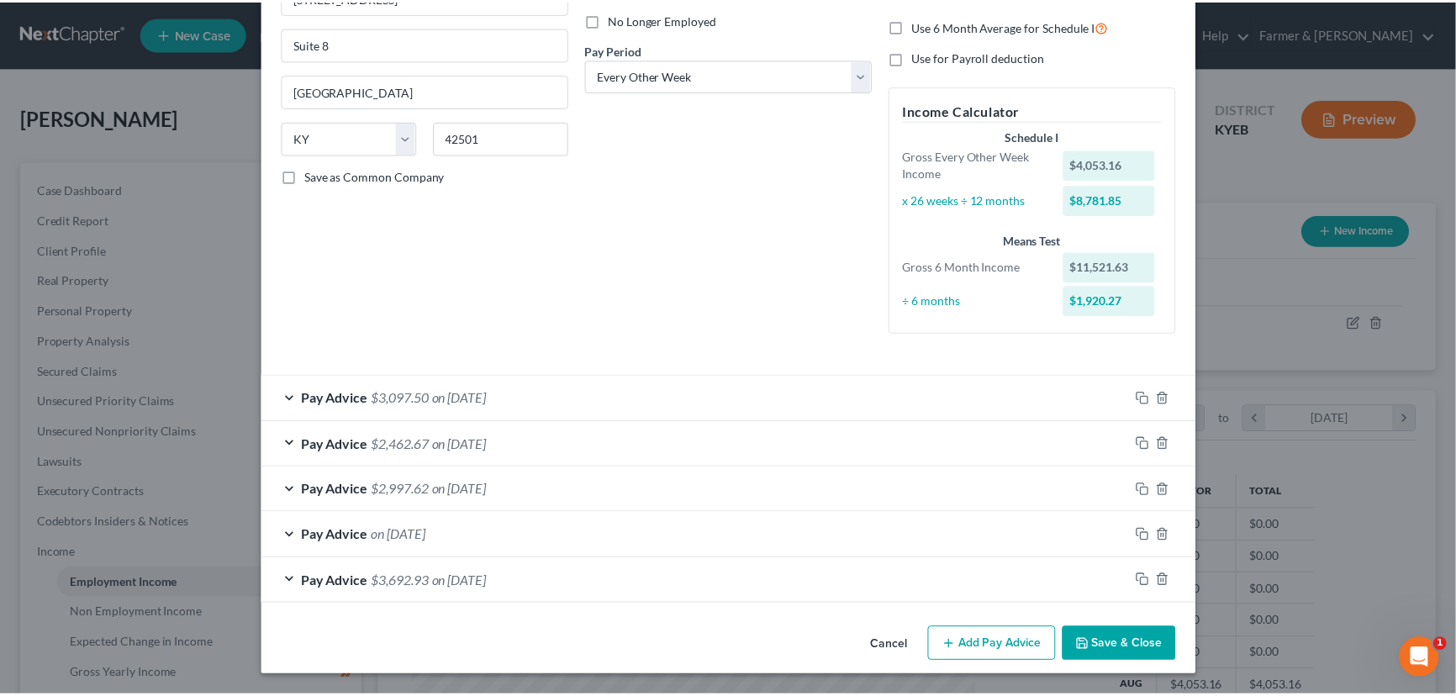
scroll to position [225, 0]
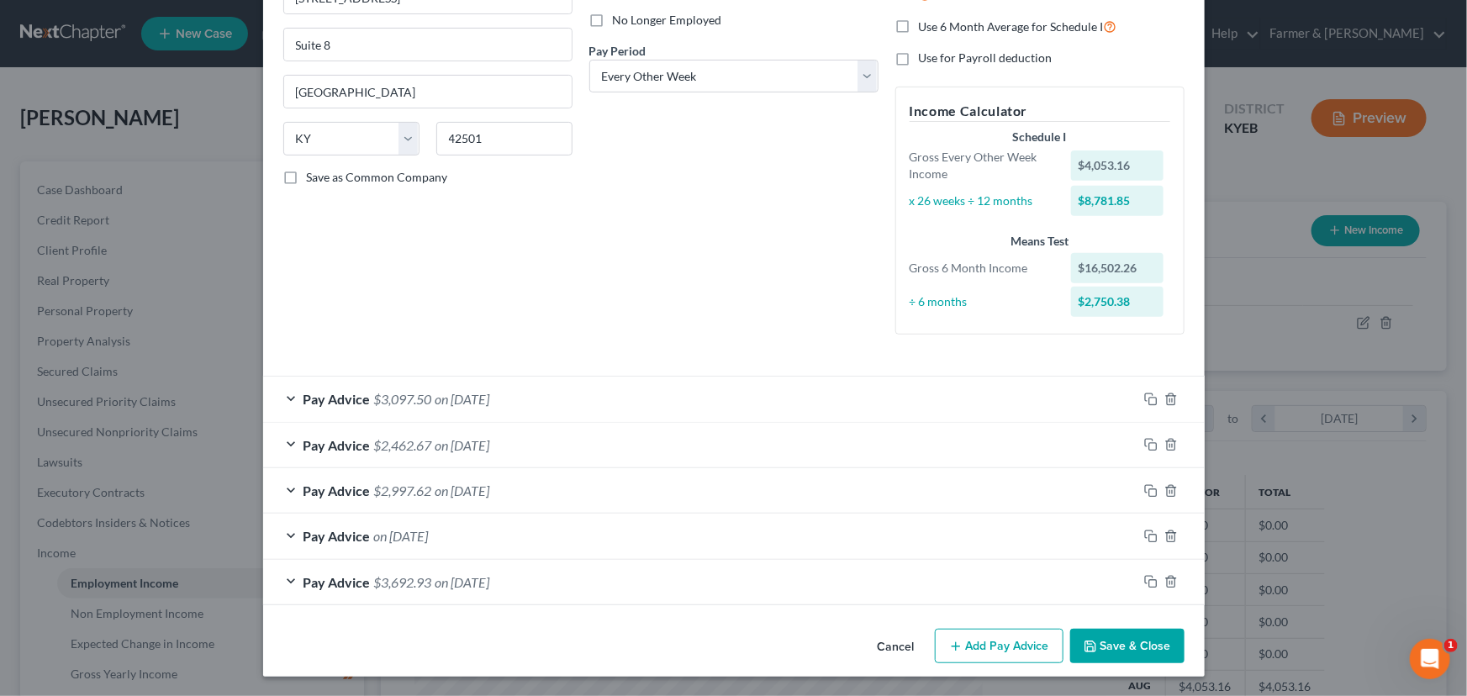
click at [557, 224] on div "Employment Type * Select Full or [DEMOGRAPHIC_DATA] Employment Self Employment …" at bounding box center [428, 100] width 306 height 496
click at [1123, 641] on button "Save & Close" at bounding box center [1127, 646] width 114 height 35
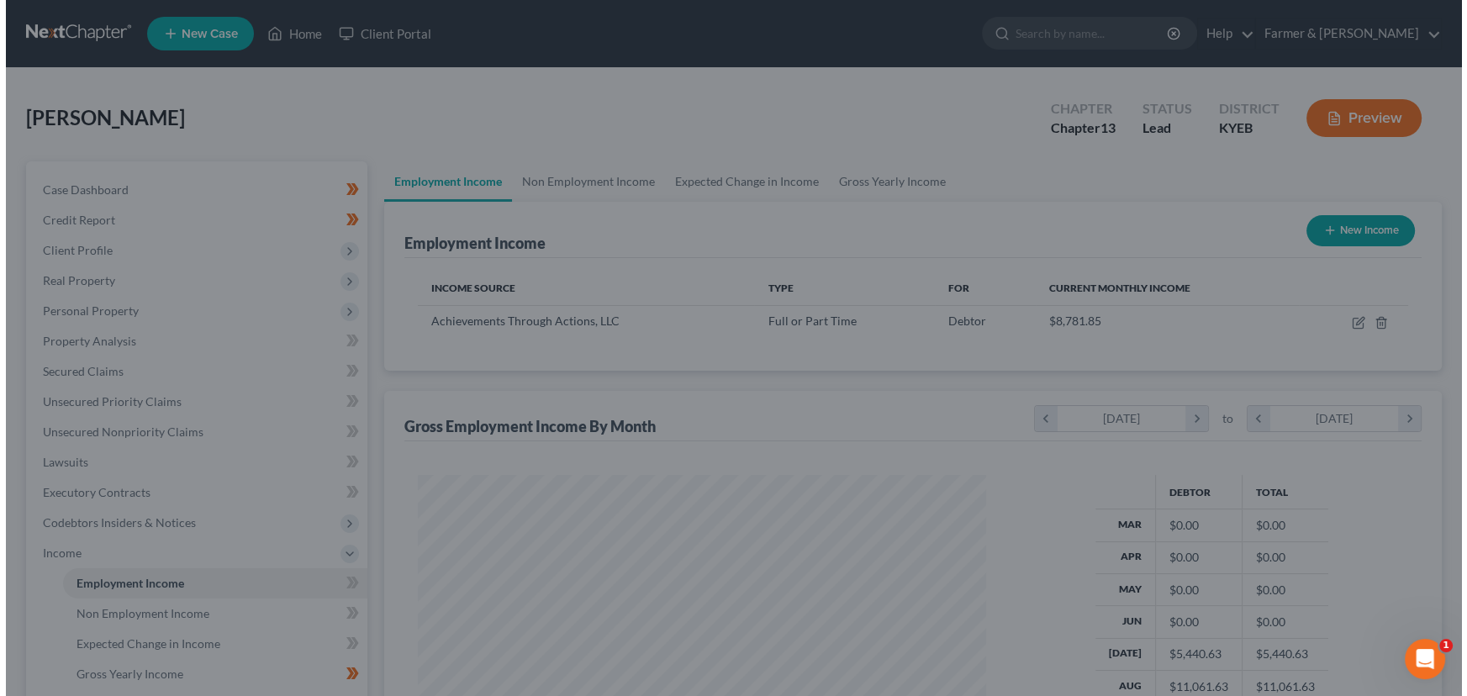
scroll to position [840337, 840042]
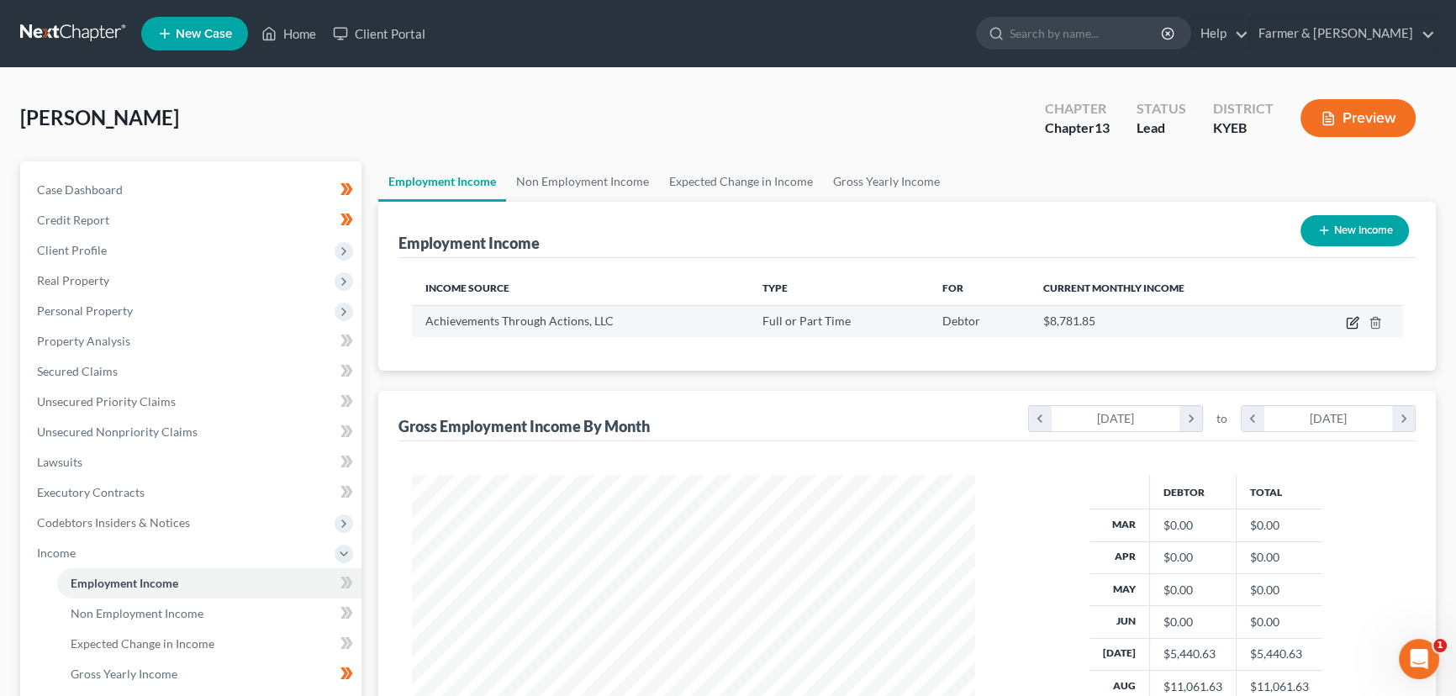
click at [1349, 323] on icon "button" at bounding box center [1352, 322] width 13 height 13
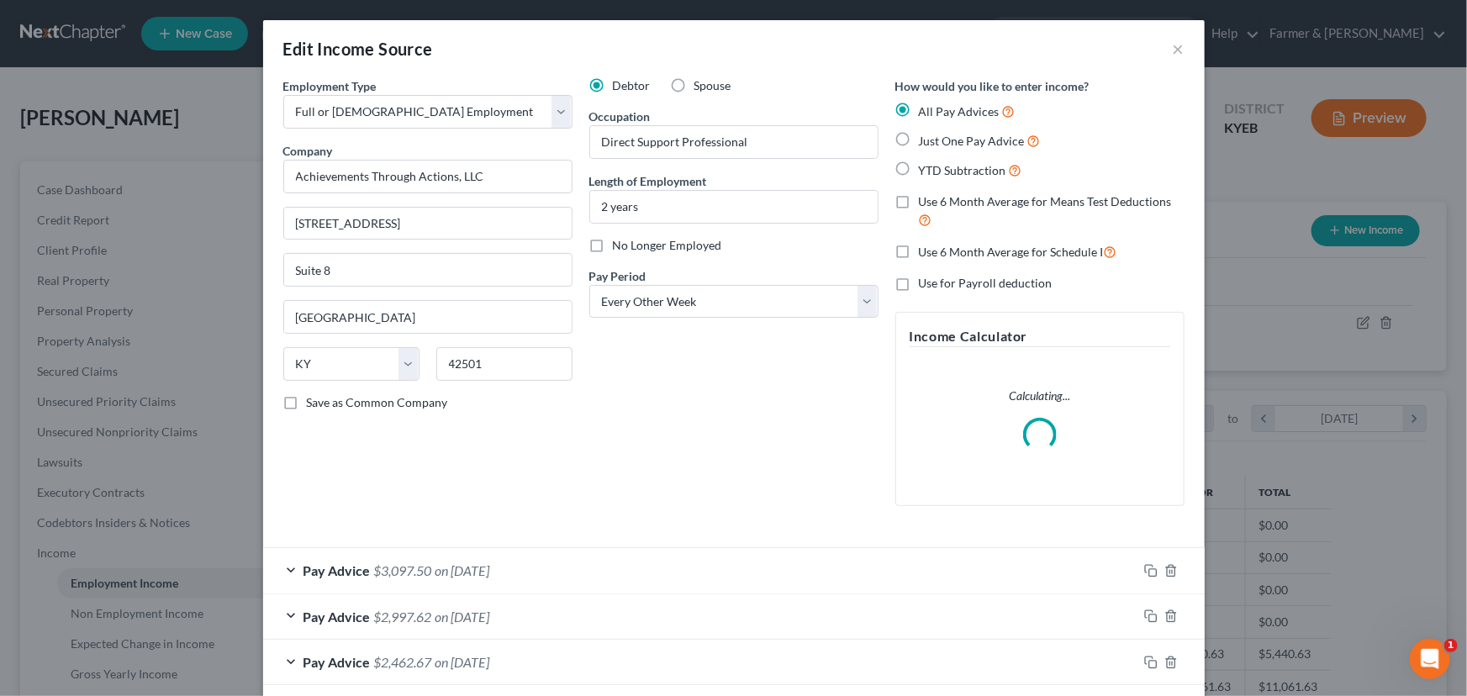
scroll to position [171, 0]
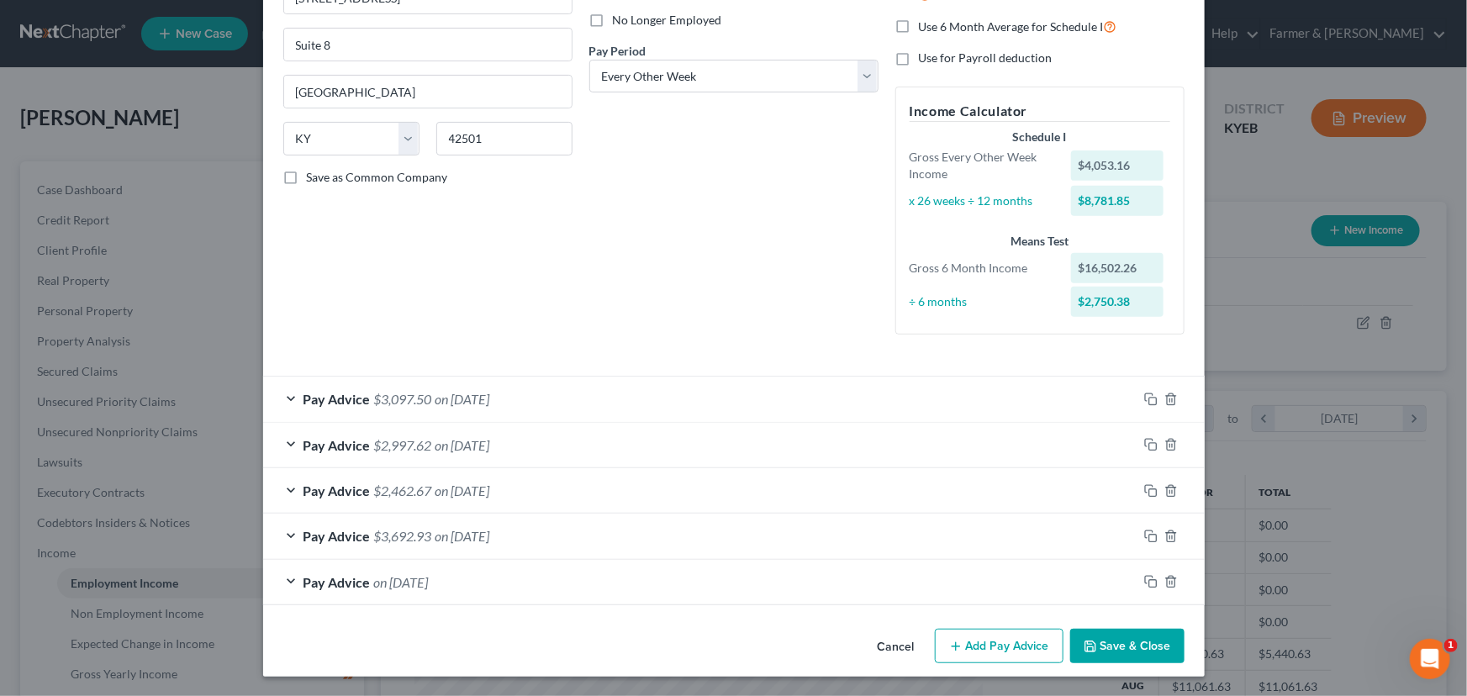
click at [1014, 638] on button "Add Pay Advice" at bounding box center [999, 646] width 129 height 35
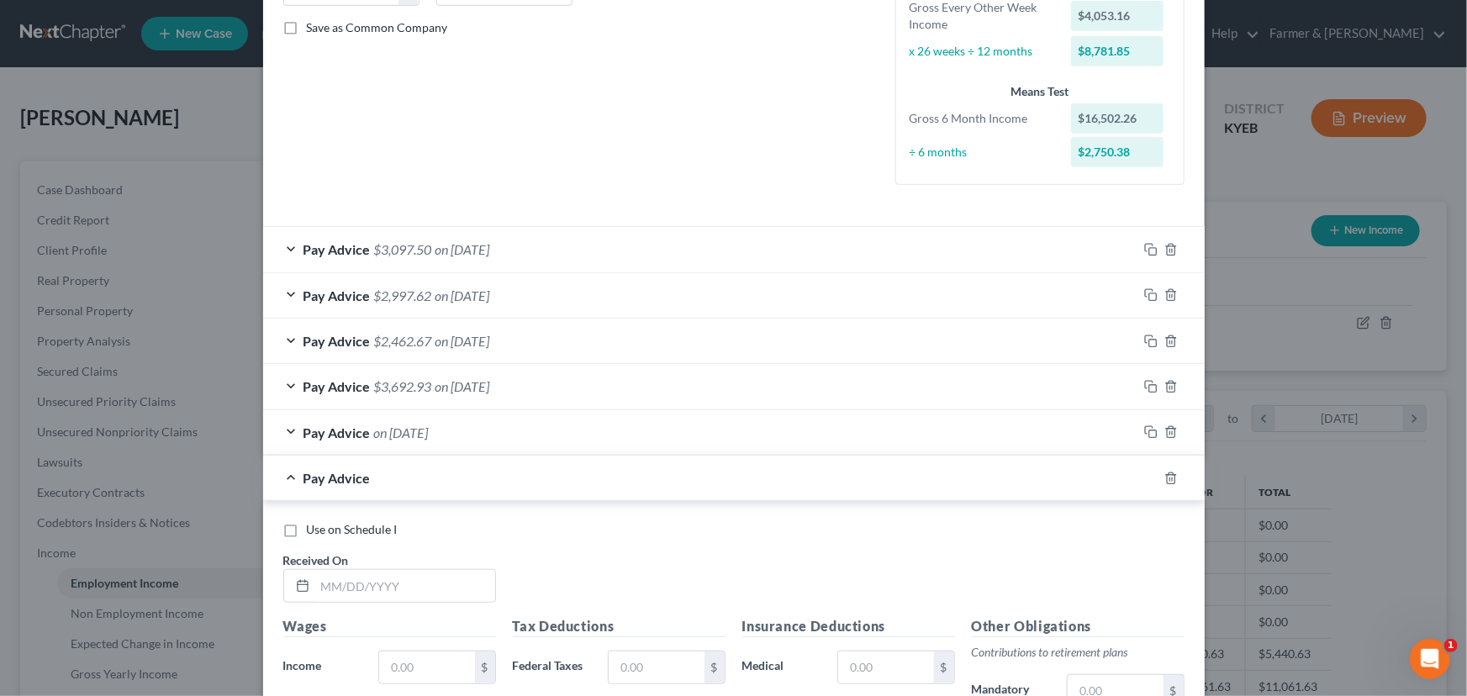
scroll to position [683, 0]
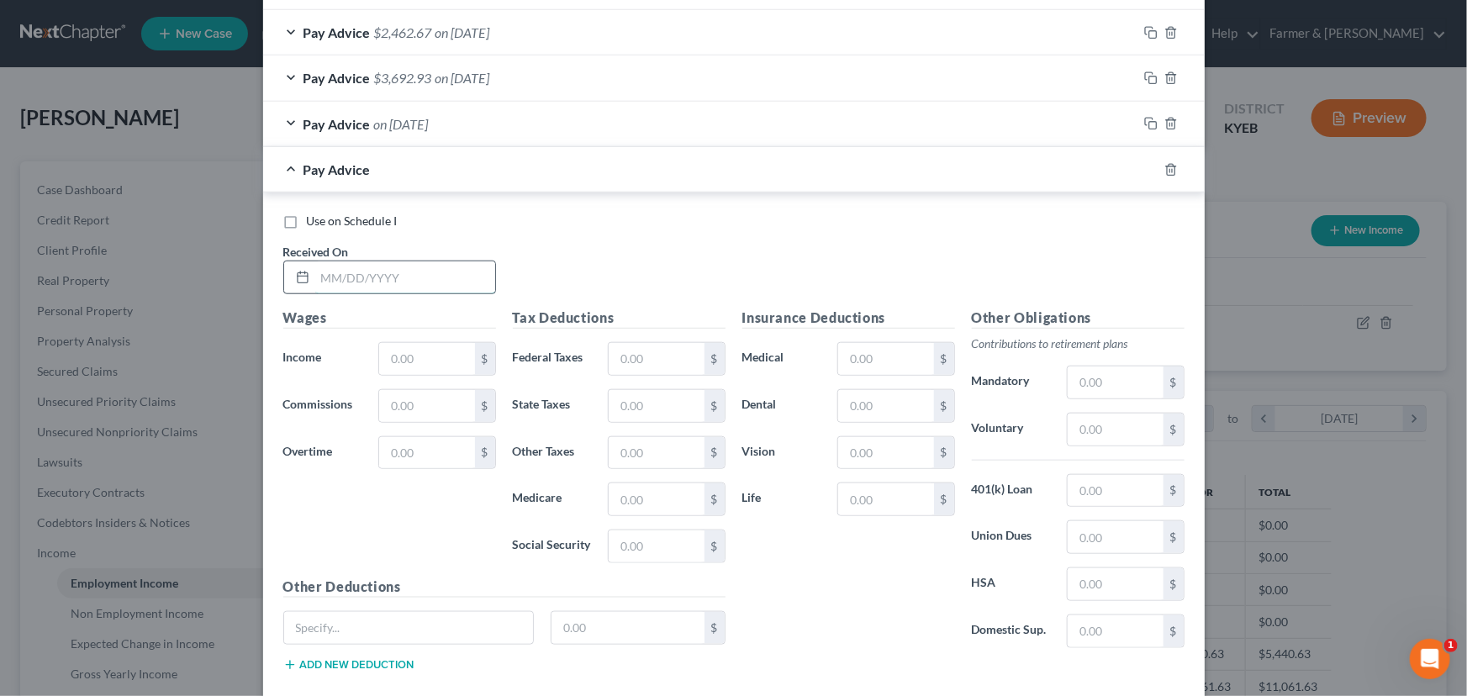
click at [392, 285] on input "text" at bounding box center [405, 277] width 180 height 32
click at [419, 372] on input "text" at bounding box center [426, 359] width 95 height 32
click at [686, 360] on input "text" at bounding box center [656, 359] width 95 height 32
click at [665, 233] on div "Use on Schedule I Received On * [DATE]" at bounding box center [734, 260] width 918 height 95
click at [662, 261] on div "Use on Schedule I Received On * [DATE]" at bounding box center [734, 260] width 918 height 95
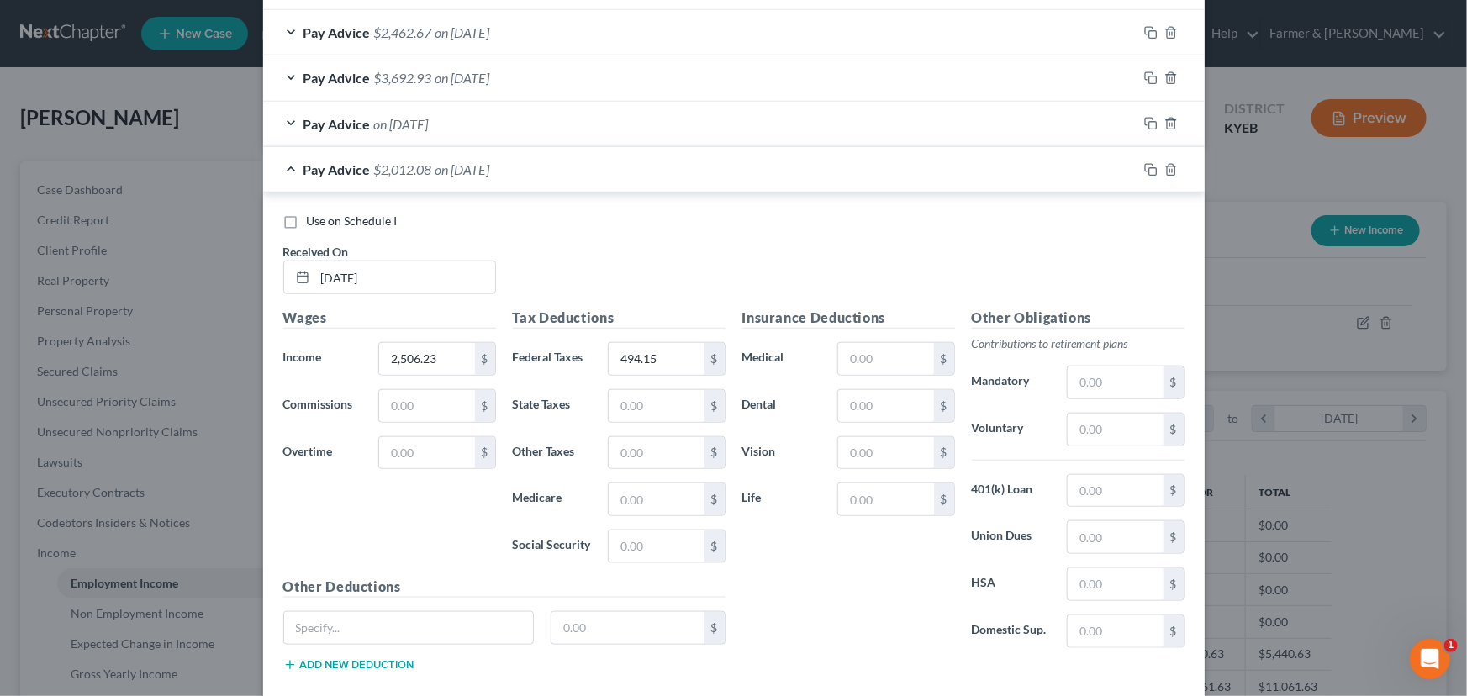
drag, startPoint x: 411, startPoint y: 177, endPoint x: 39, endPoint y: 251, distance: 379.8
click at [412, 177] on div "Pay Advice $2,012.08 on [DATE]" at bounding box center [700, 169] width 874 height 45
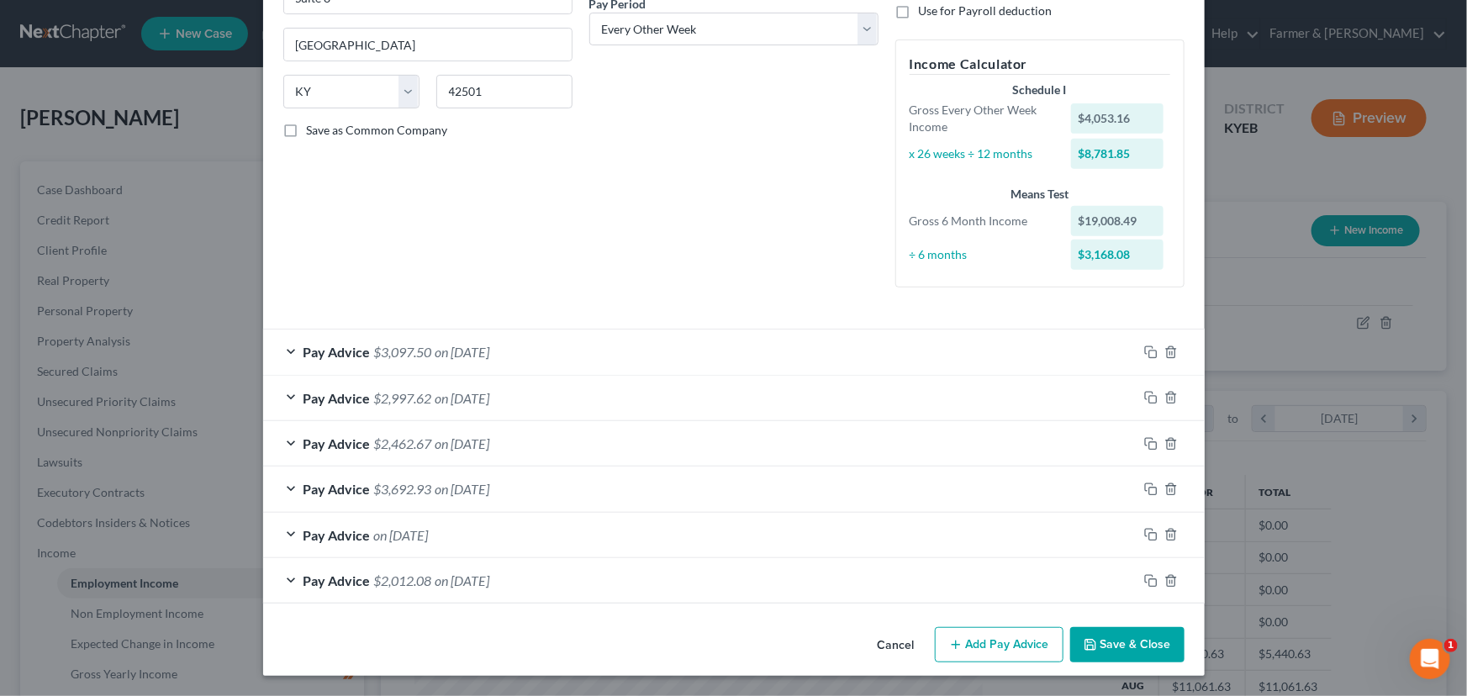
scroll to position [271, 0]
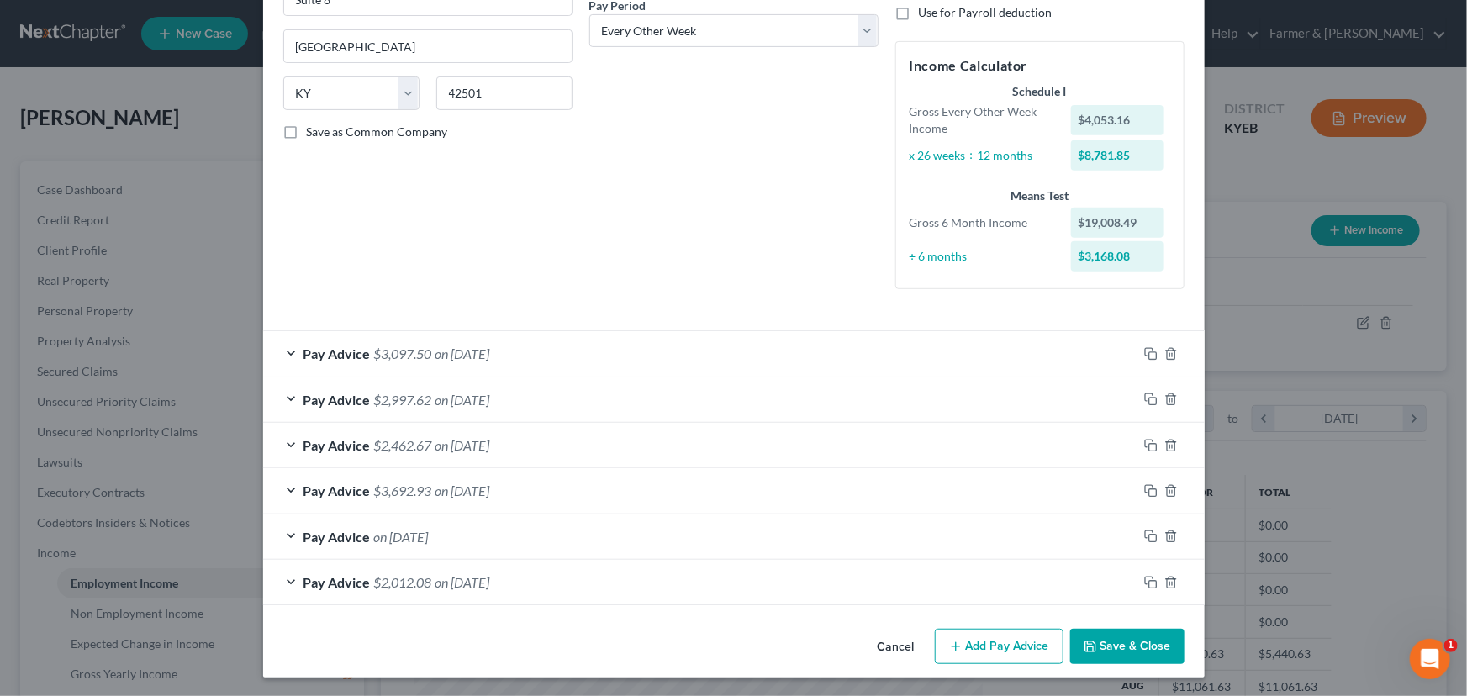
click at [984, 639] on button "Add Pay Advice" at bounding box center [999, 646] width 129 height 35
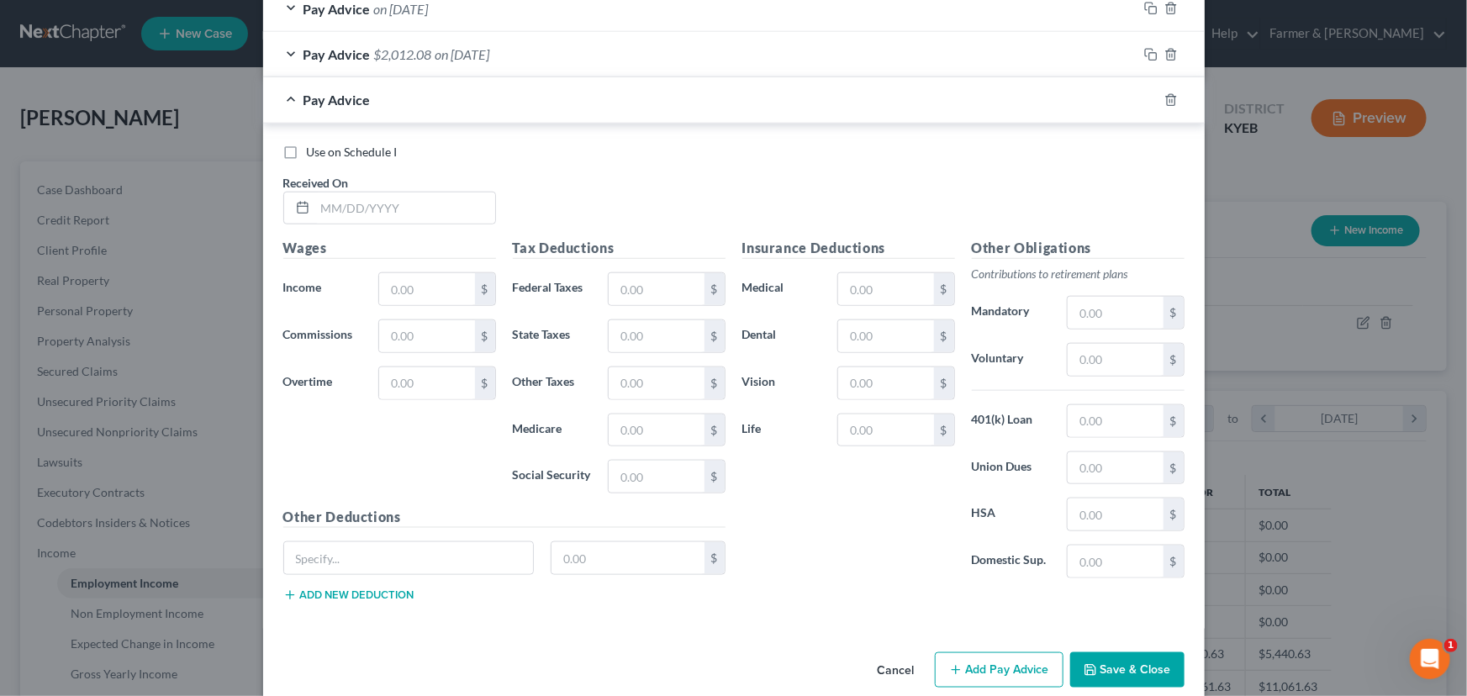
scroll to position [806, 0]
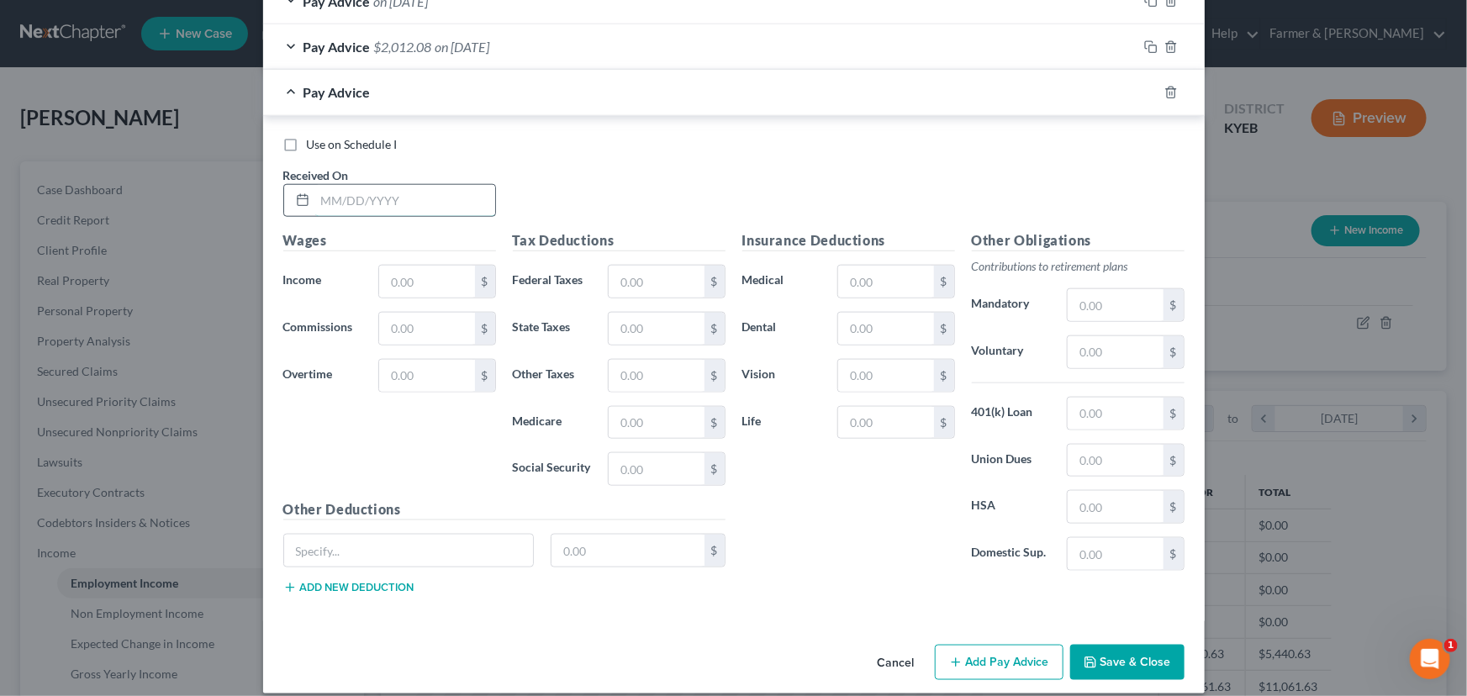
drag, startPoint x: 377, startPoint y: 184, endPoint x: 377, endPoint y: 208, distance: 23.5
click at [377, 185] on input "text" at bounding box center [405, 201] width 180 height 32
click at [423, 275] on input "text" at bounding box center [426, 282] width 95 height 32
click at [456, 437] on div "Wages Income * 3,139.13 $ Commissions $ Overtime $" at bounding box center [389, 364] width 229 height 269
click at [660, 275] on input "text" at bounding box center [656, 282] width 95 height 32
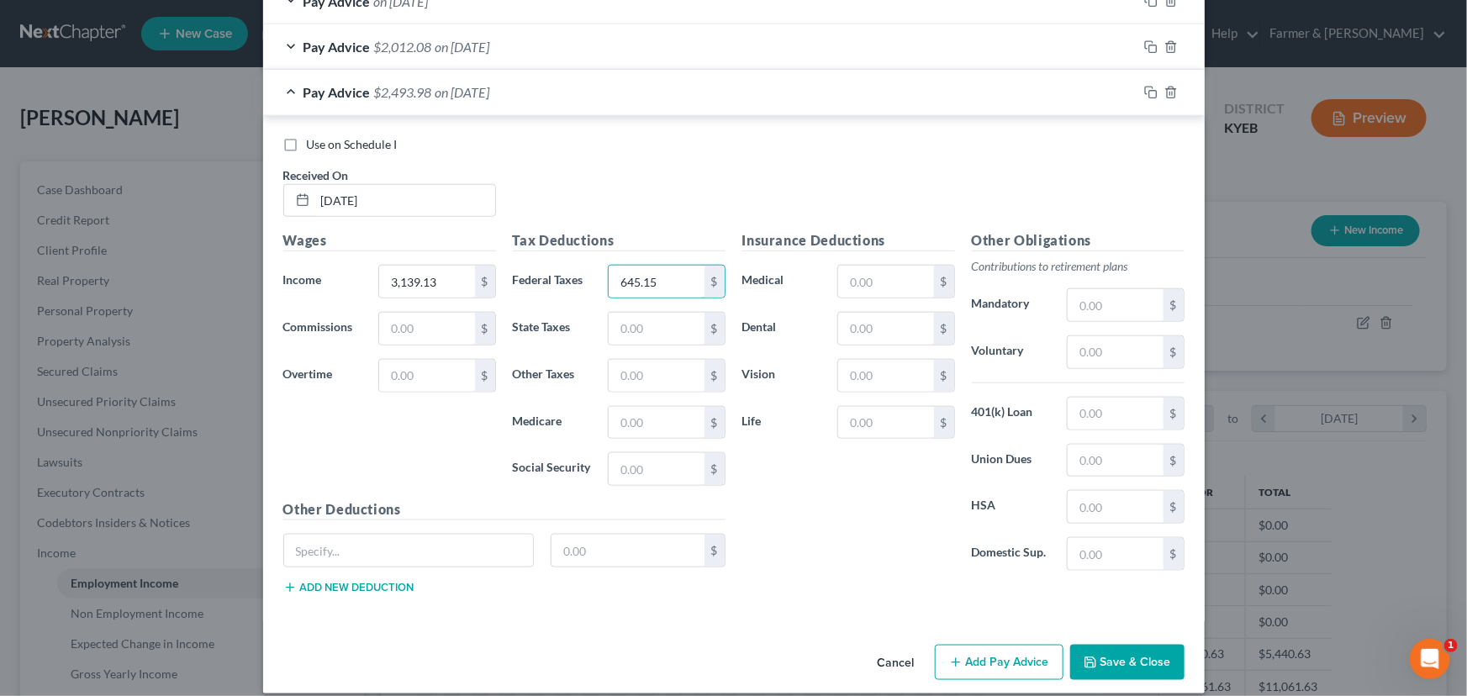
click at [638, 206] on div "Use on Schedule I Received On * [DATE]" at bounding box center [734, 183] width 918 height 95
drag, startPoint x: 377, startPoint y: 102, endPoint x: 14, endPoint y: 315, distance: 421.3
click at [375, 105] on div "Pay Advice $2,493.98 on [DATE]" at bounding box center [700, 92] width 874 height 45
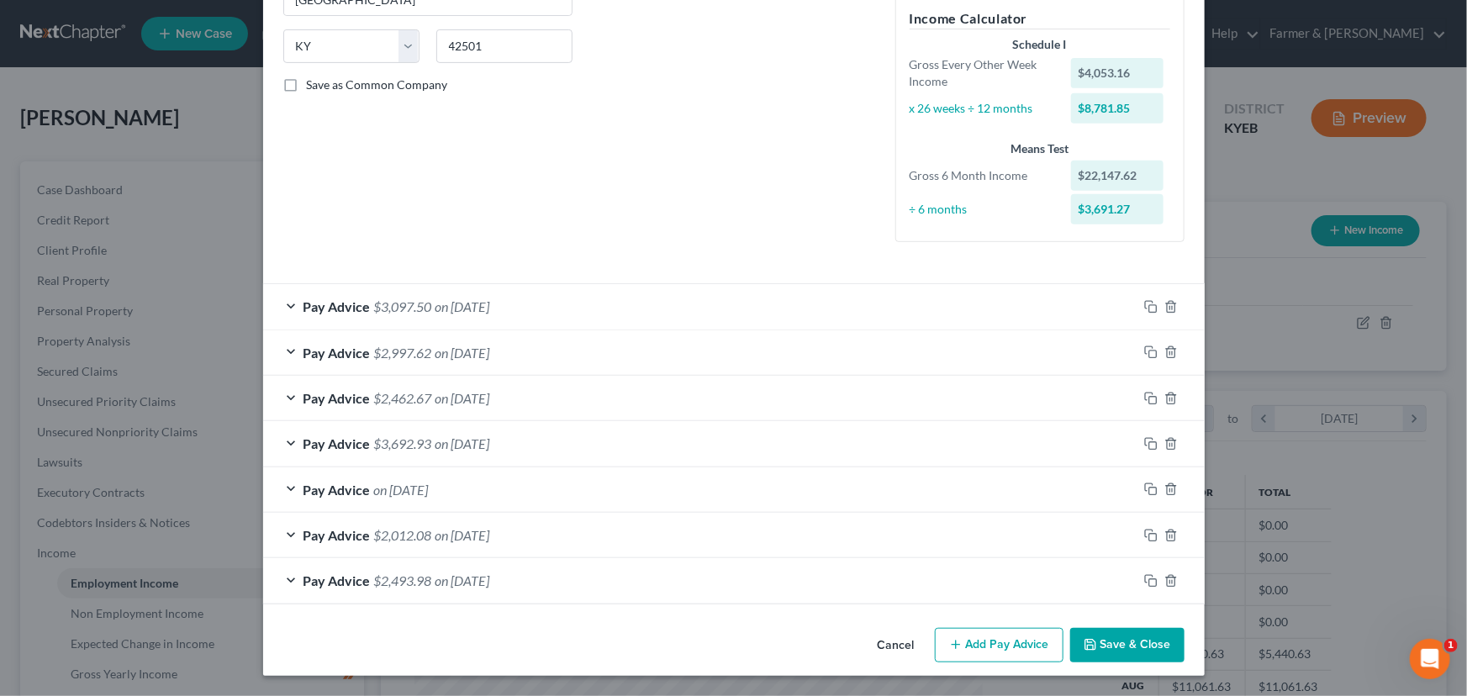
scroll to position [316, 0]
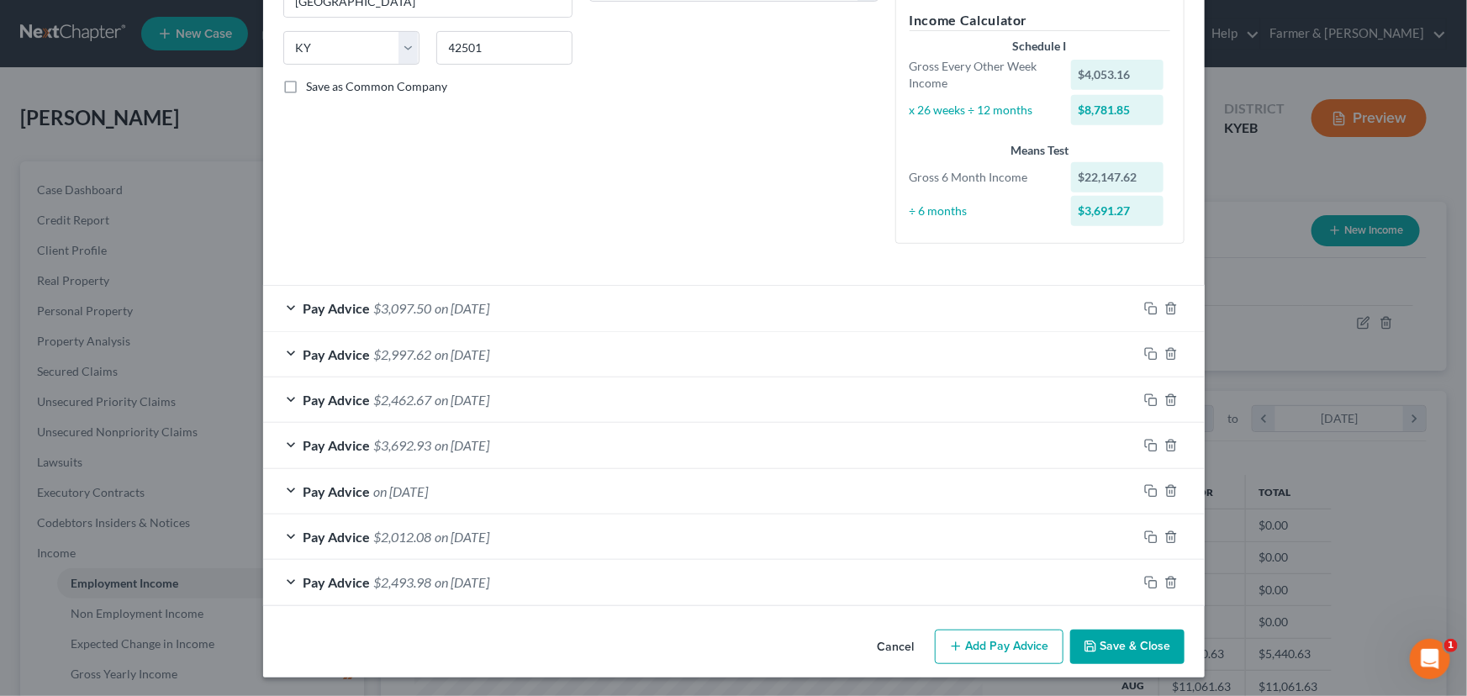
click at [968, 644] on button "Add Pay Advice" at bounding box center [999, 647] width 129 height 35
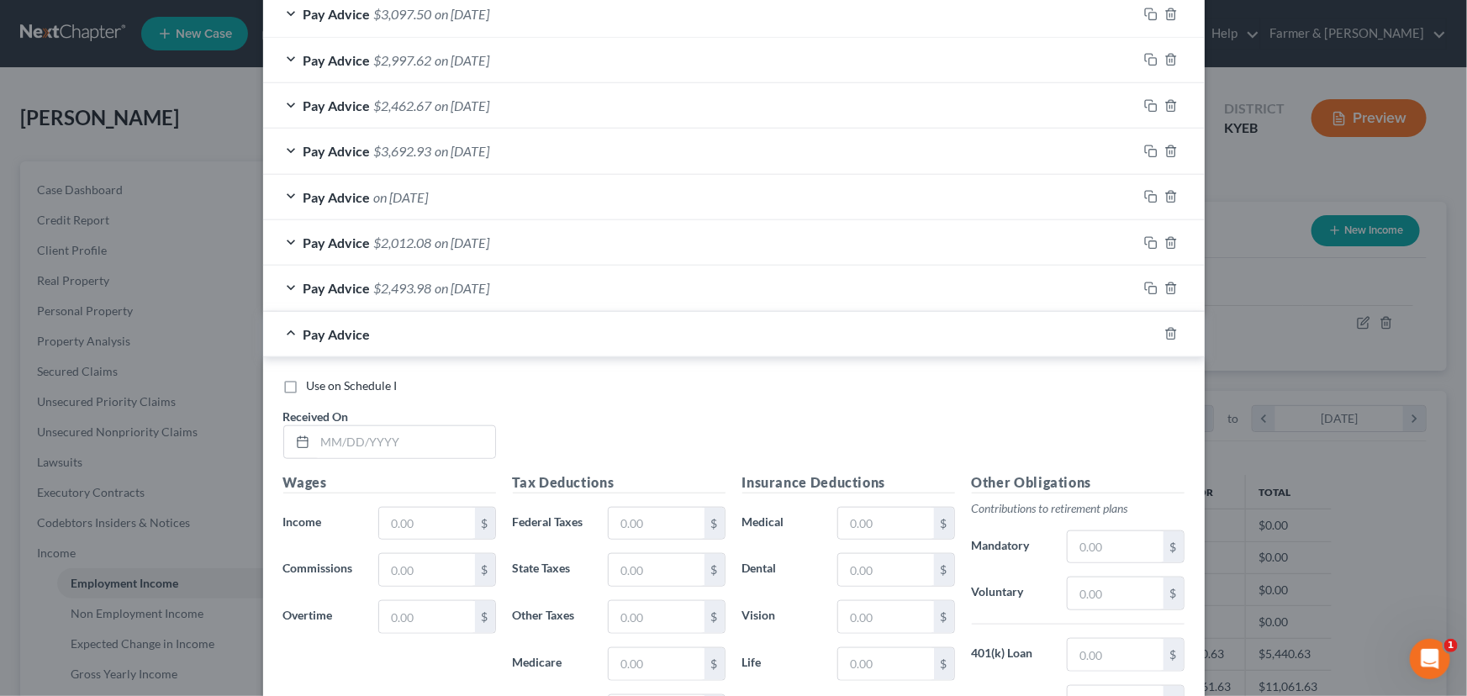
scroll to position [622, 0]
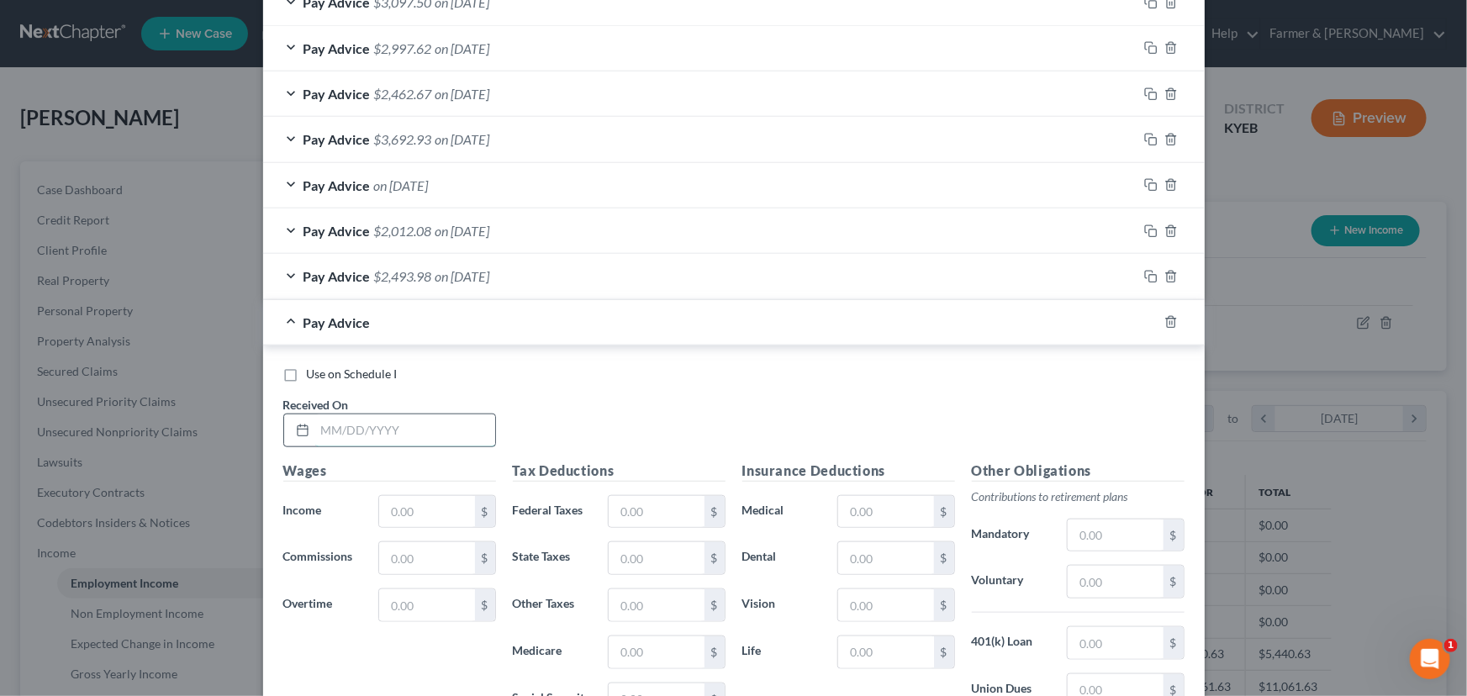
click at [437, 436] on input "text" at bounding box center [405, 430] width 180 height 32
drag, startPoint x: 416, startPoint y: 509, endPoint x: 138, endPoint y: 510, distance: 278.3
click at [416, 509] on input "text" at bounding box center [426, 512] width 95 height 32
click at [654, 513] on input "text" at bounding box center [656, 512] width 95 height 32
click at [631, 446] on div "Use on Schedule I Received On * [DATE]" at bounding box center [734, 413] width 918 height 95
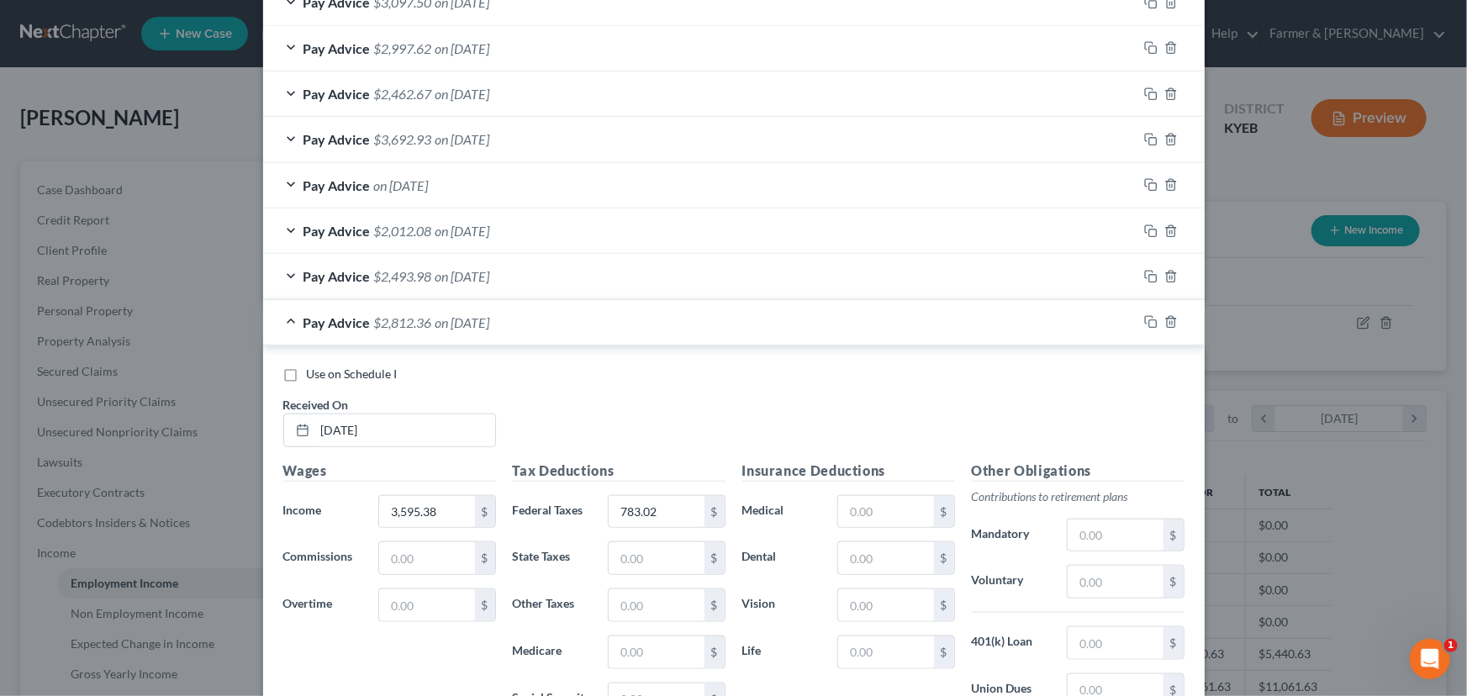
click at [420, 318] on span "$2,812.36" at bounding box center [403, 322] width 58 height 16
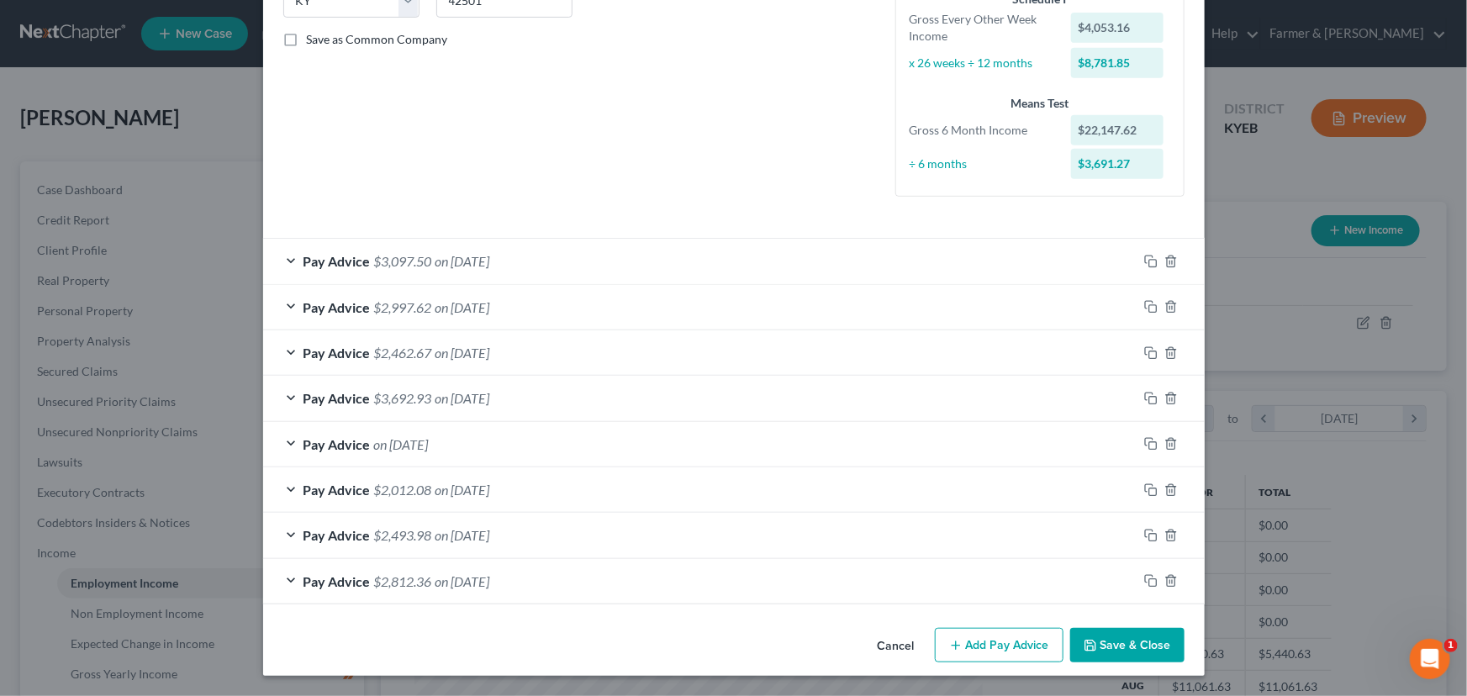
scroll to position [361, 0]
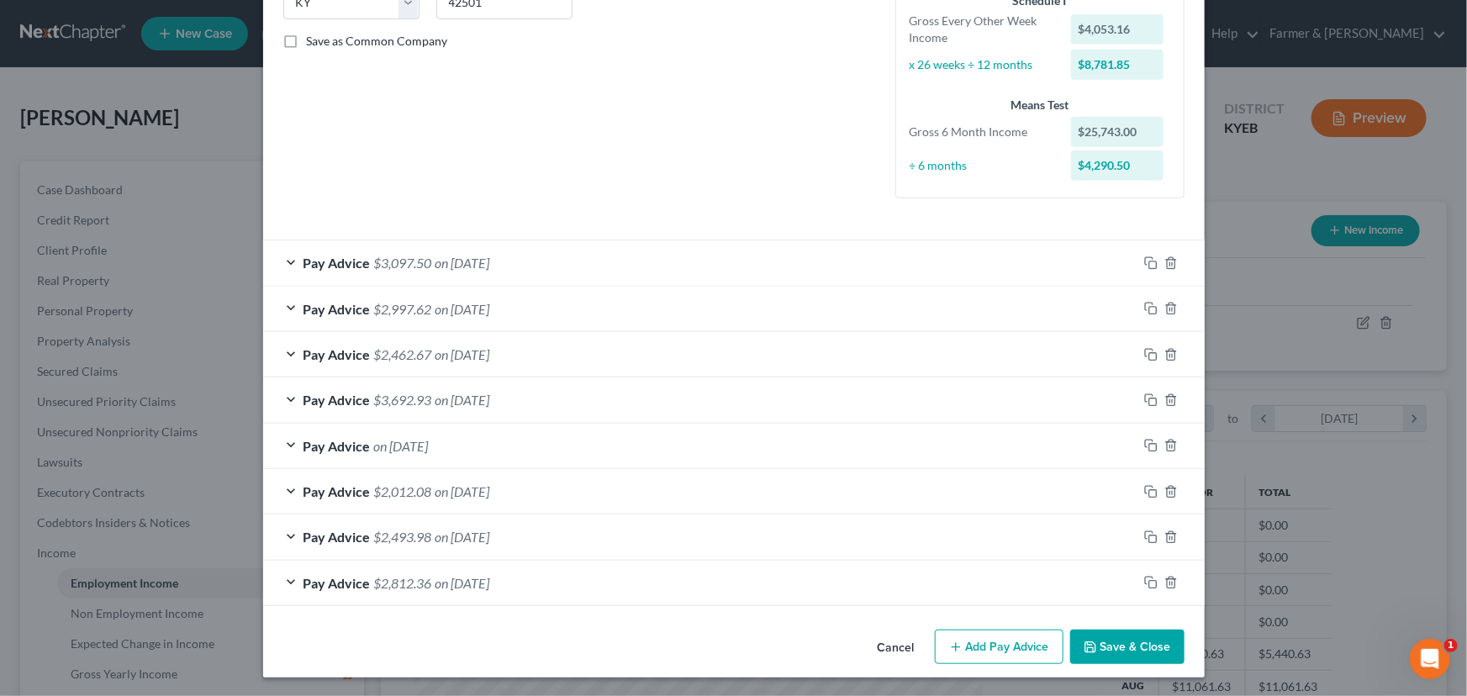
drag, startPoint x: 1046, startPoint y: 642, endPoint x: 568, endPoint y: 433, distance: 521.3
click at [1046, 642] on button "Add Pay Advice" at bounding box center [999, 647] width 129 height 35
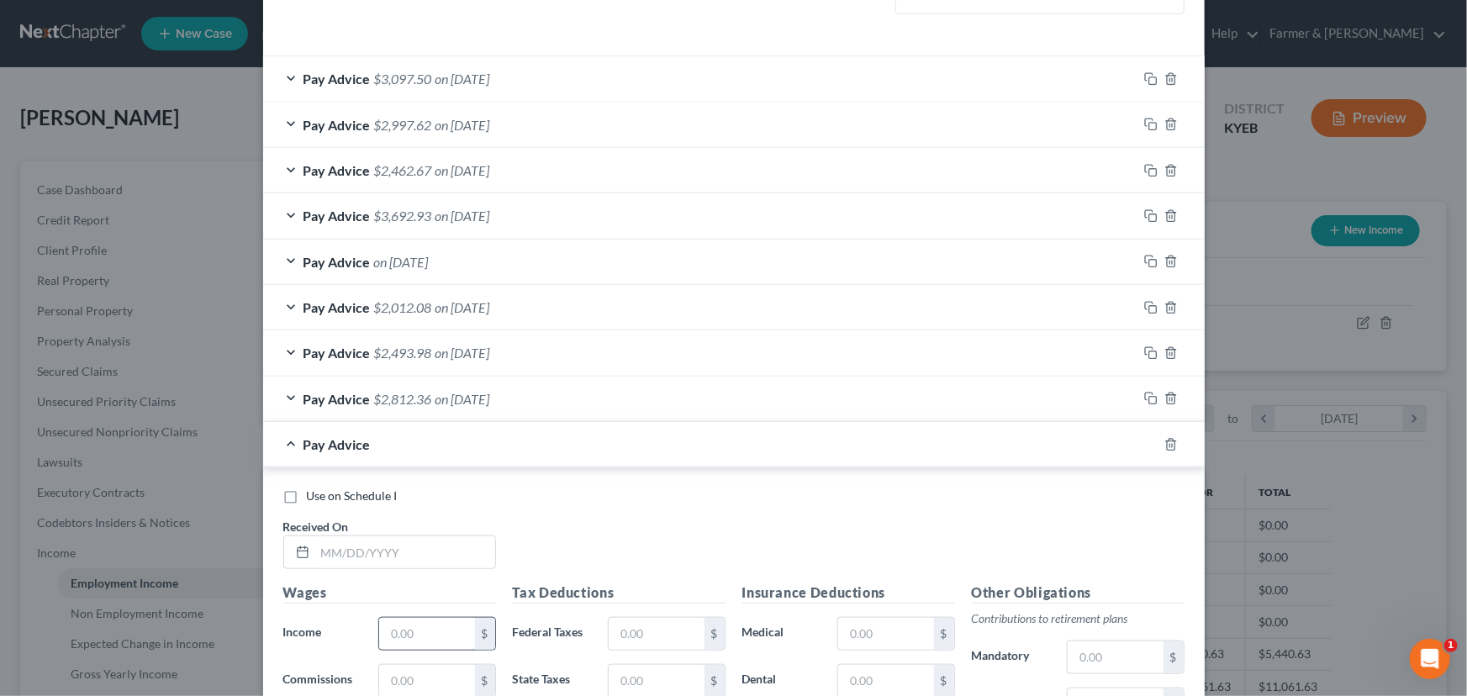
scroll to position [744, 0]
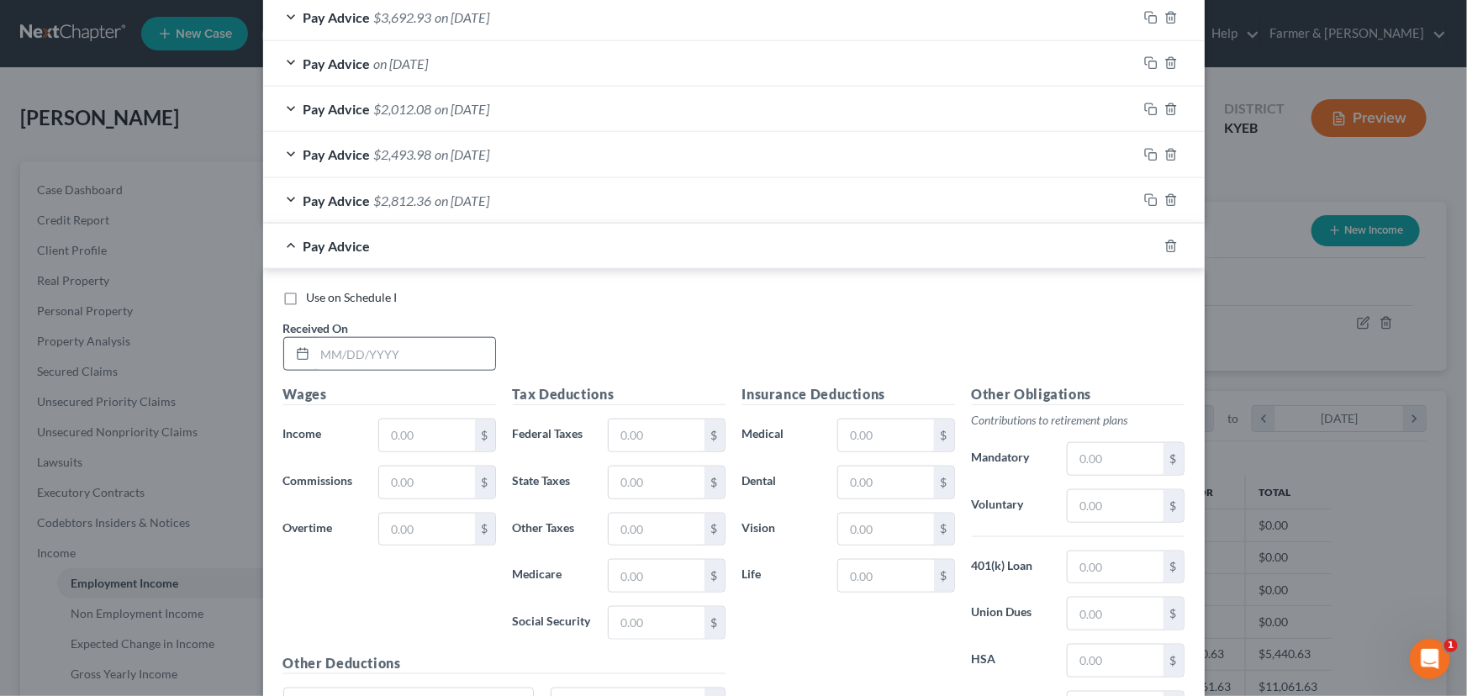
click at [369, 364] on input "text" at bounding box center [405, 354] width 180 height 32
click at [442, 430] on input "text" at bounding box center [426, 435] width 95 height 32
click at [661, 443] on input "text" at bounding box center [656, 435] width 95 height 32
click at [536, 345] on div "Use on Schedule I Received On * [DATE]" at bounding box center [734, 336] width 918 height 95
click at [409, 244] on span "$3,223.19" at bounding box center [403, 246] width 58 height 16
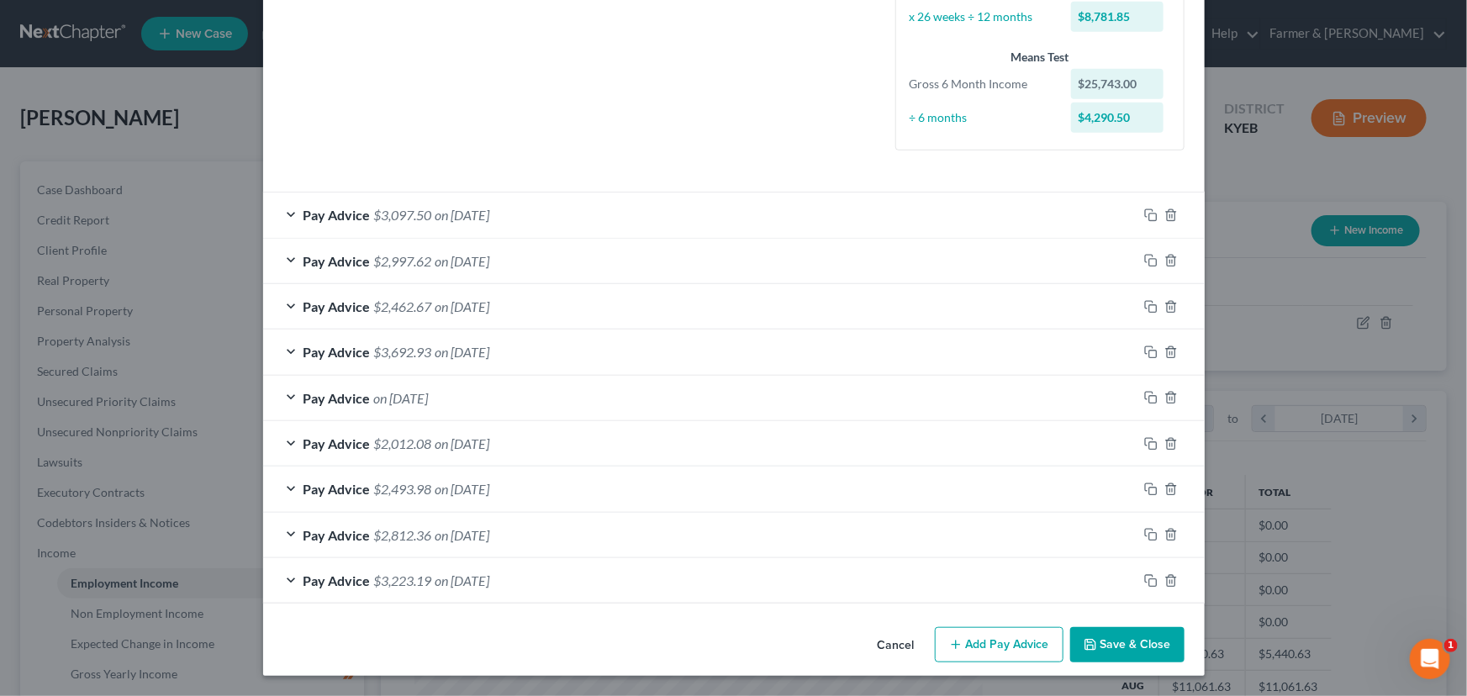
scroll to position [408, 0]
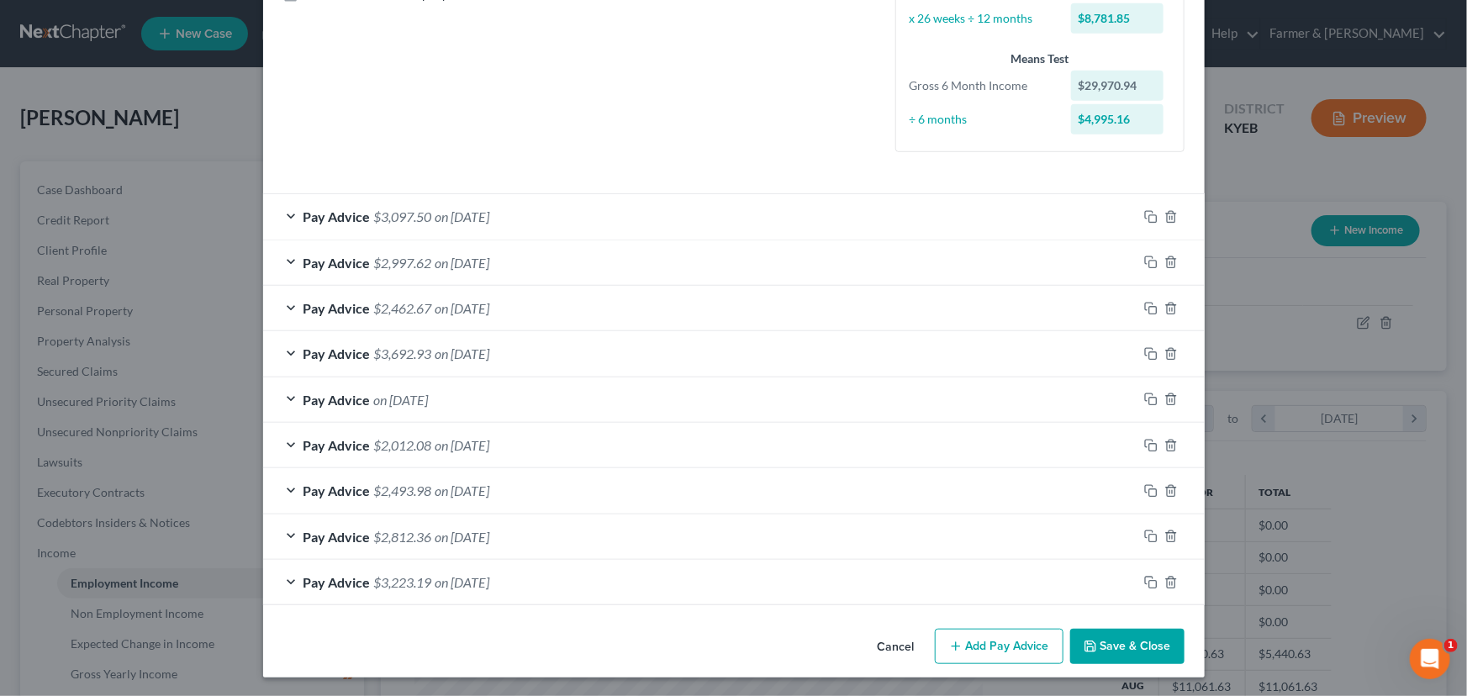
drag, startPoint x: 989, startPoint y: 647, endPoint x: 48, endPoint y: 425, distance: 966.7
click at [989, 647] on button "Add Pay Advice" at bounding box center [999, 646] width 129 height 35
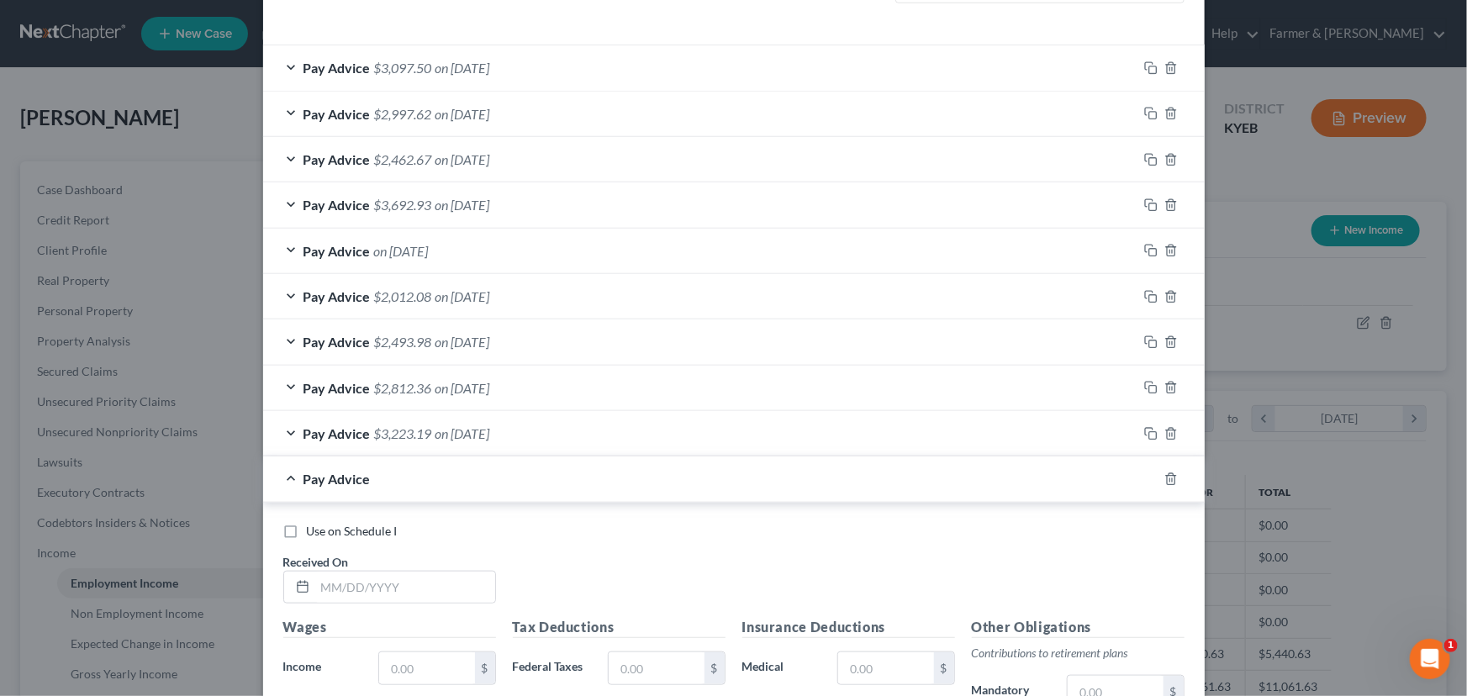
scroll to position [866, 0]
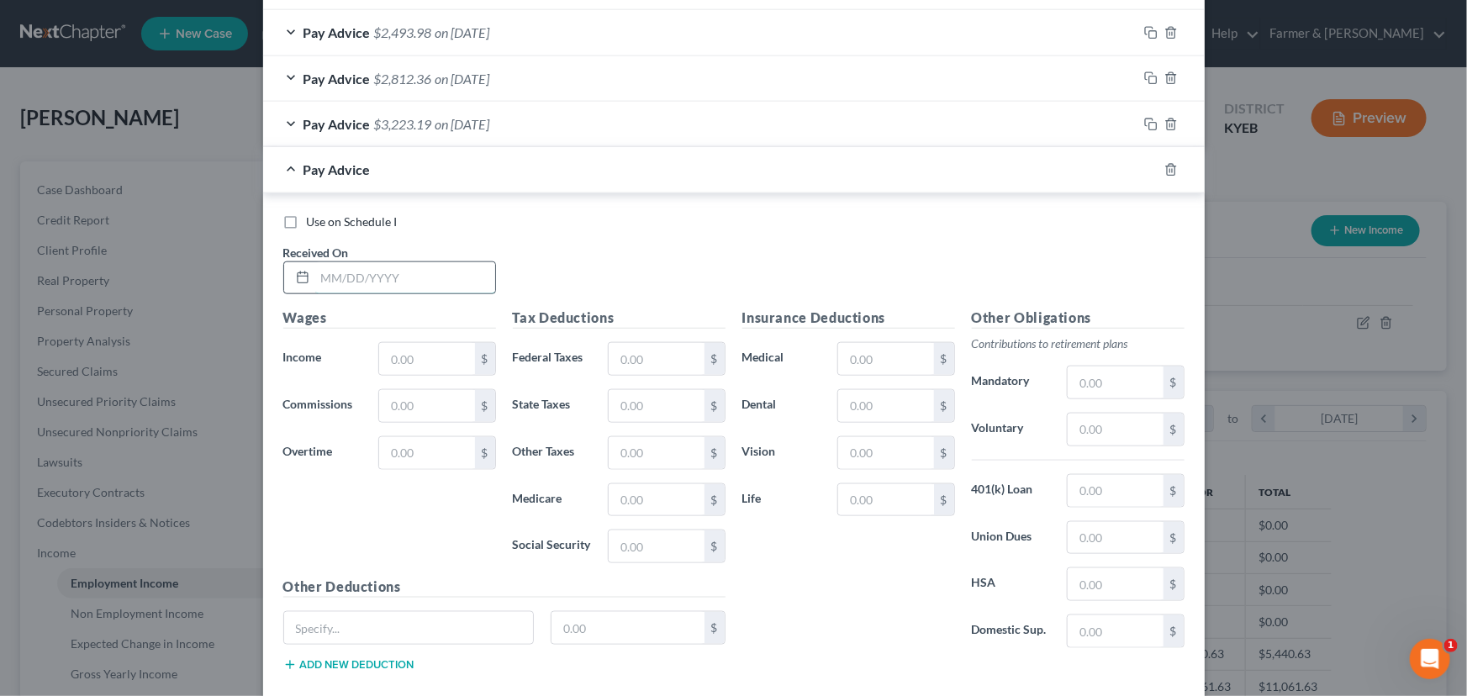
click at [419, 265] on input "text" at bounding box center [405, 278] width 180 height 32
click at [348, 280] on input "05/092025" at bounding box center [405, 278] width 180 height 32
click at [405, 365] on input "text" at bounding box center [426, 359] width 95 height 32
click at [655, 364] on input "text" at bounding box center [656, 359] width 95 height 32
click at [624, 258] on div "Use on Schedule I Received On * [DATE]" at bounding box center [734, 261] width 918 height 95
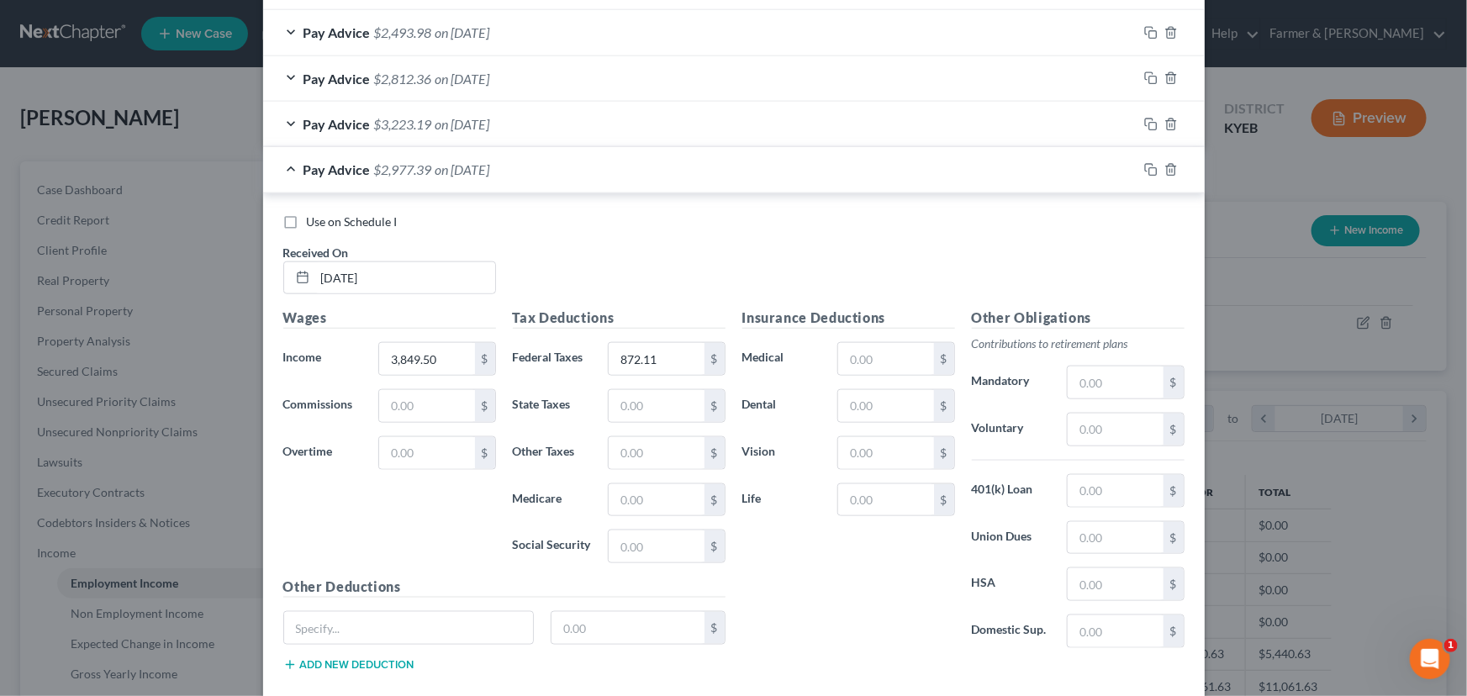
click at [435, 170] on span "on [DATE]" at bounding box center [462, 169] width 55 height 16
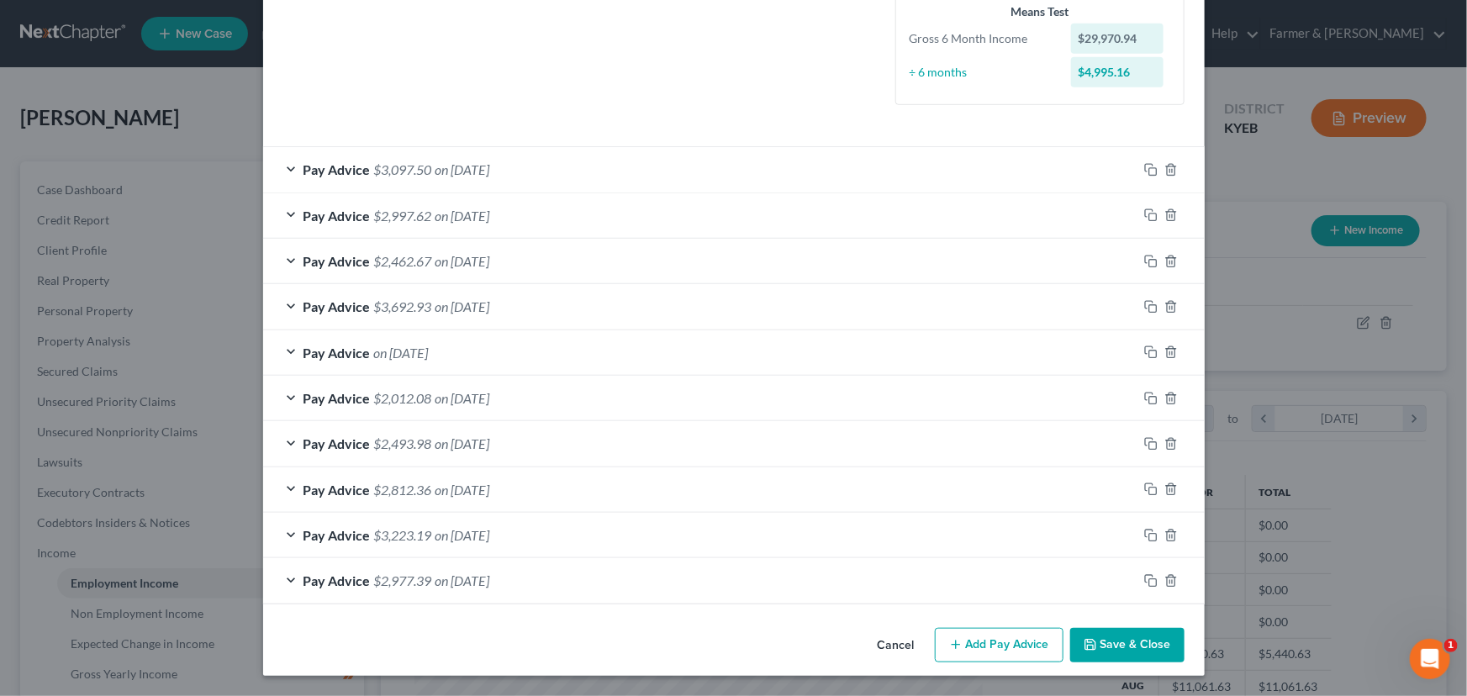
scroll to position [453, 0]
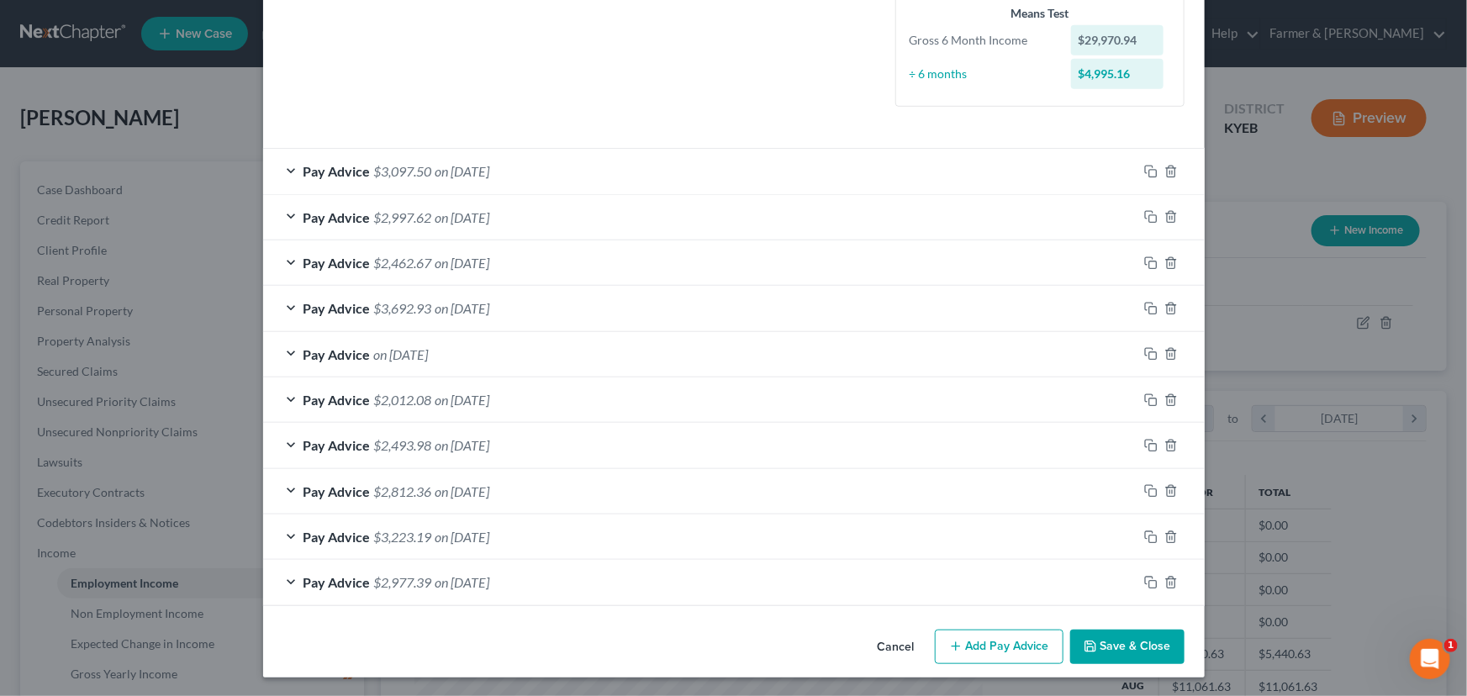
click at [1031, 638] on button "Add Pay Advice" at bounding box center [999, 647] width 129 height 35
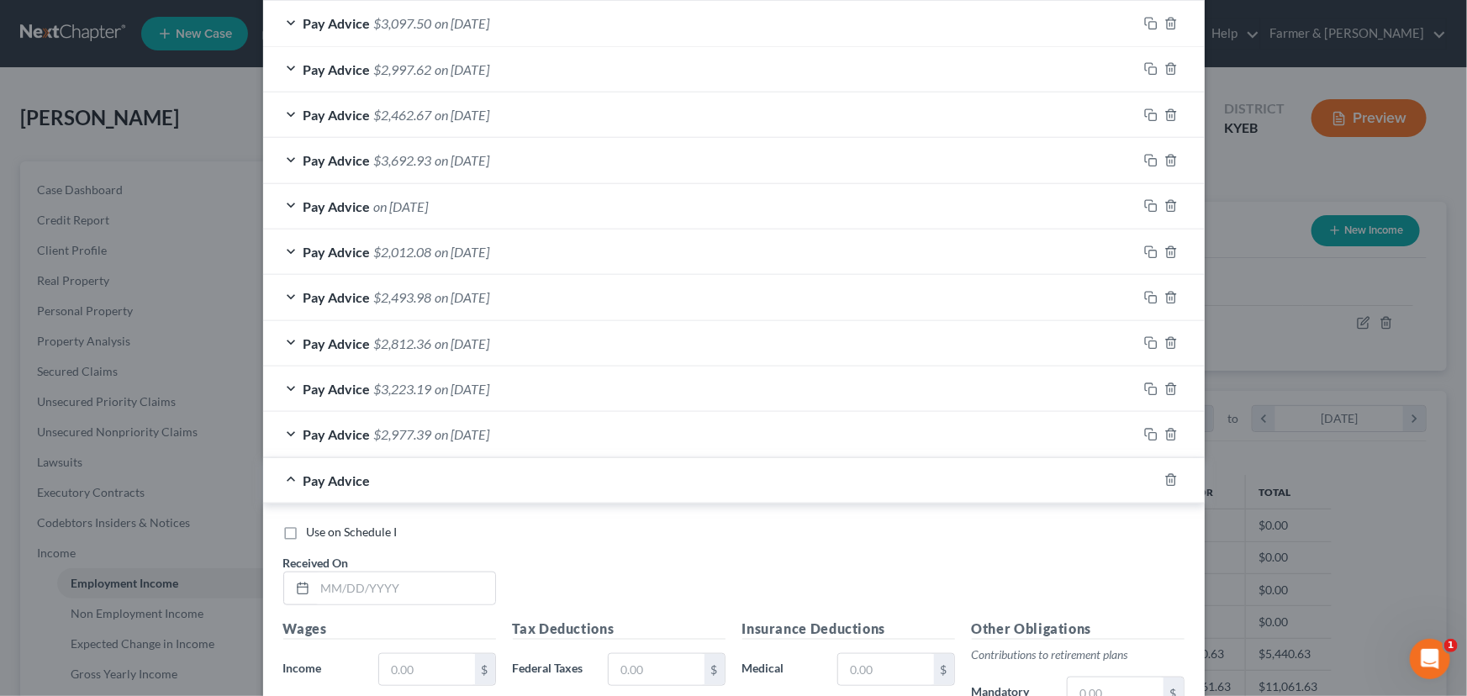
scroll to position [911, 0]
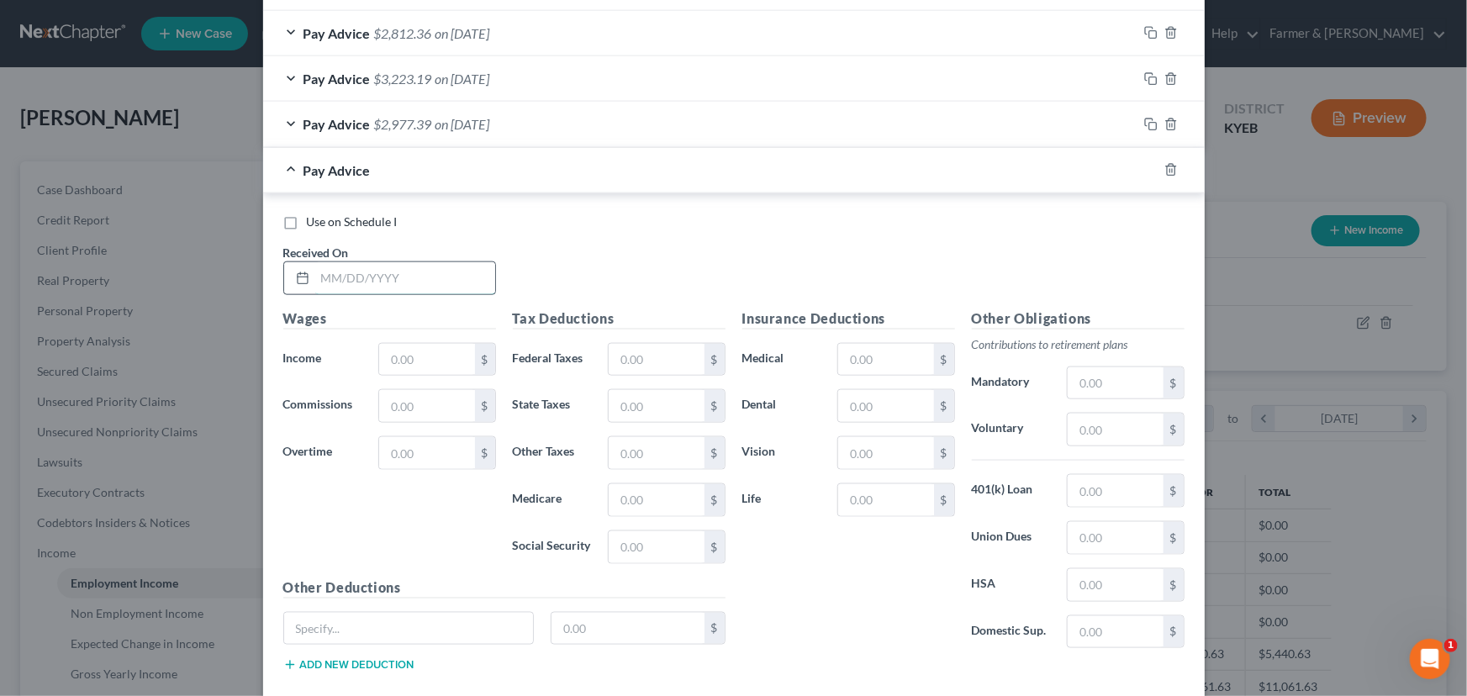
click at [382, 278] on input "text" at bounding box center [405, 278] width 180 height 32
click at [651, 232] on div "Use on Schedule I Received On * [DATE]" at bounding box center [734, 261] width 918 height 95
click at [394, 351] on input "text" at bounding box center [426, 360] width 95 height 32
click at [627, 363] on input "text" at bounding box center [656, 360] width 95 height 32
click at [641, 279] on div "Use on Schedule I Received On * [DATE]" at bounding box center [734, 261] width 918 height 95
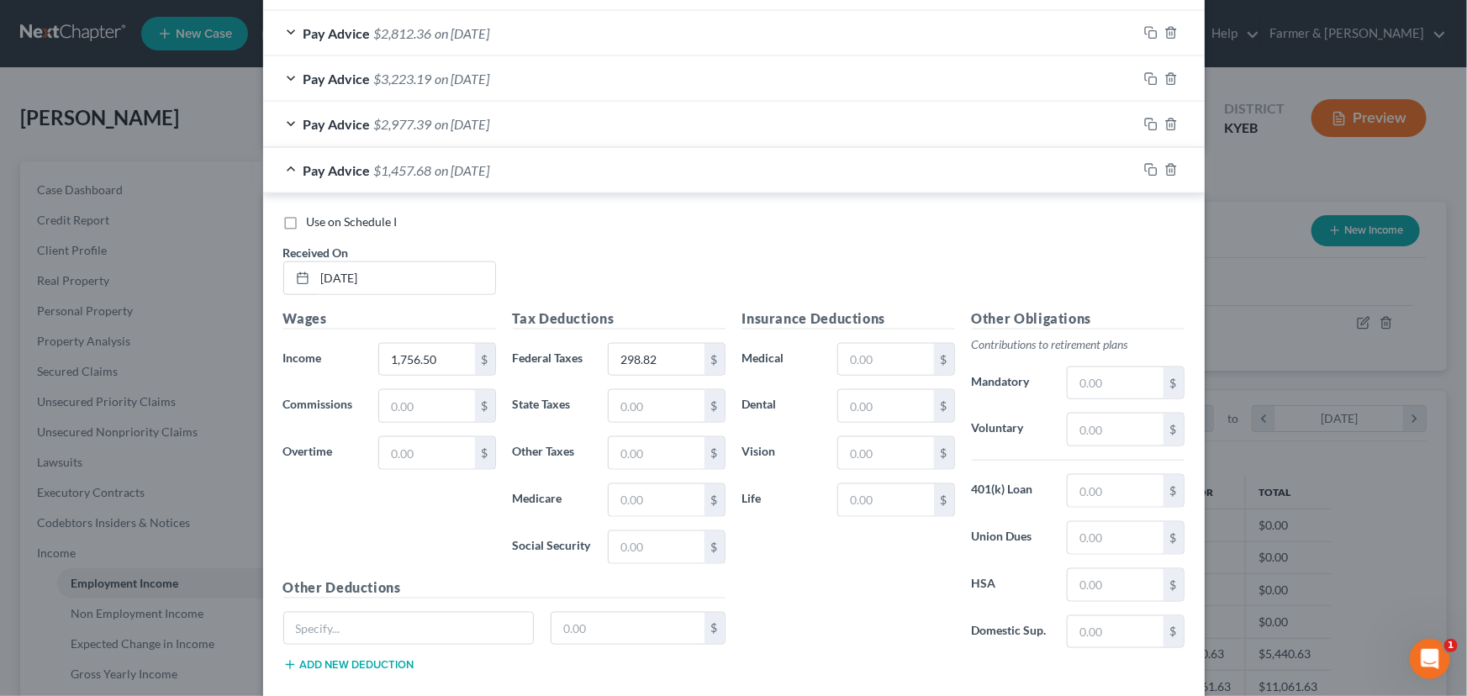
click at [596, 188] on div "Pay Advice $1,457.68 on [DATE]" at bounding box center [700, 170] width 874 height 45
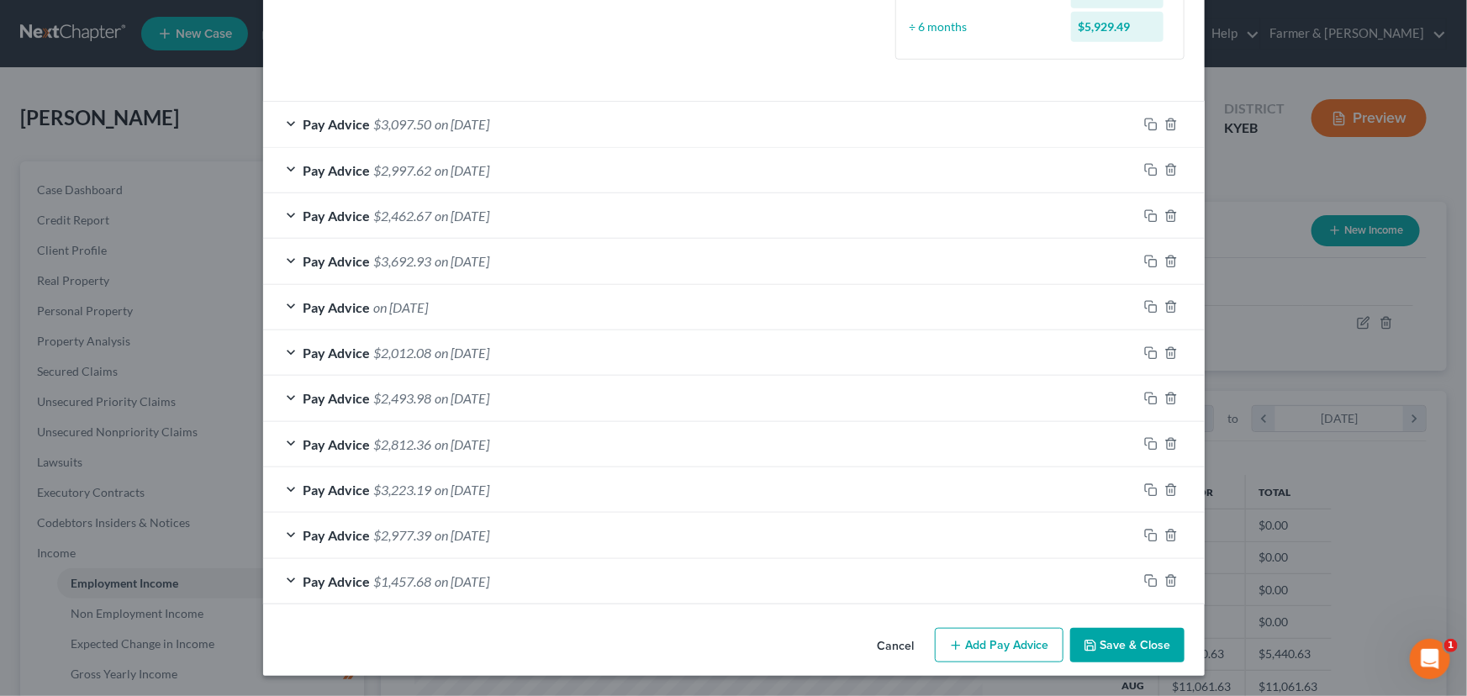
scroll to position [498, 0]
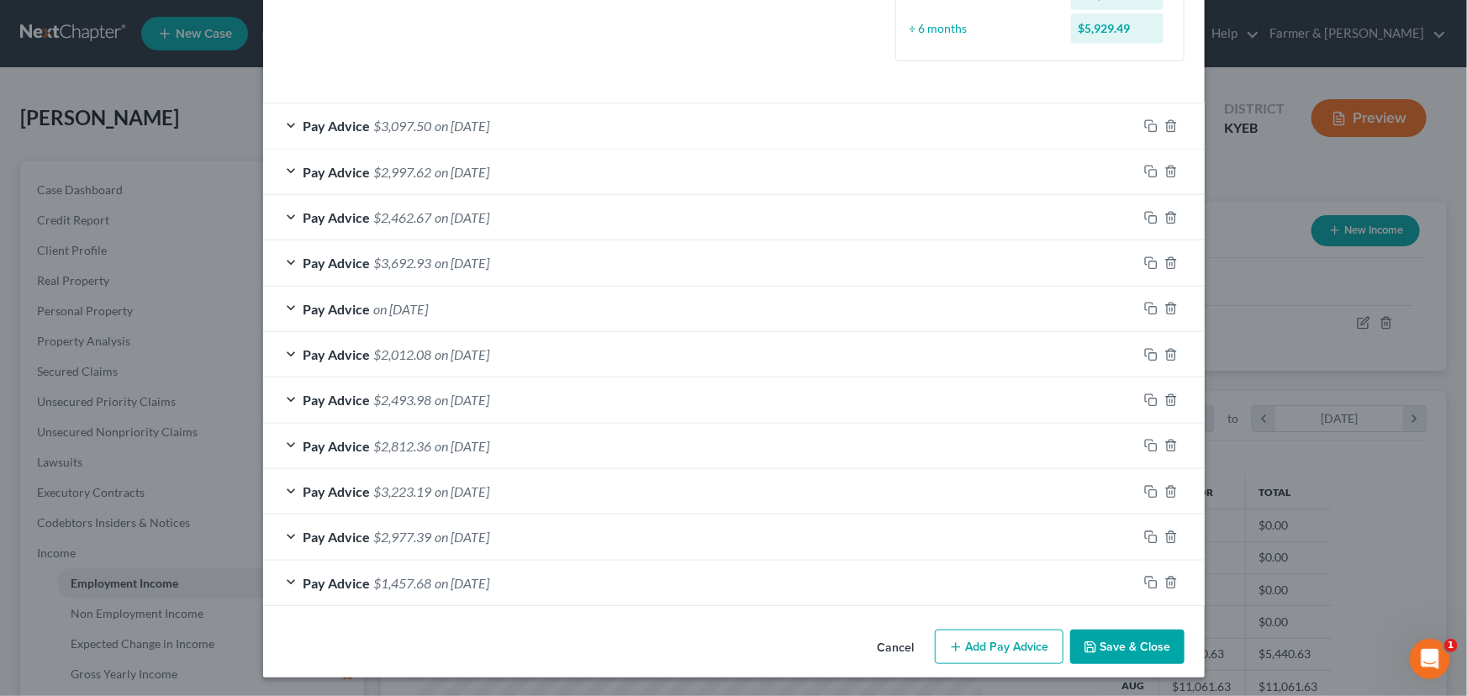
drag, startPoint x: 948, startPoint y: 644, endPoint x: 385, endPoint y: 467, distance: 590.5
click at [949, 644] on icon "button" at bounding box center [955, 647] width 13 height 13
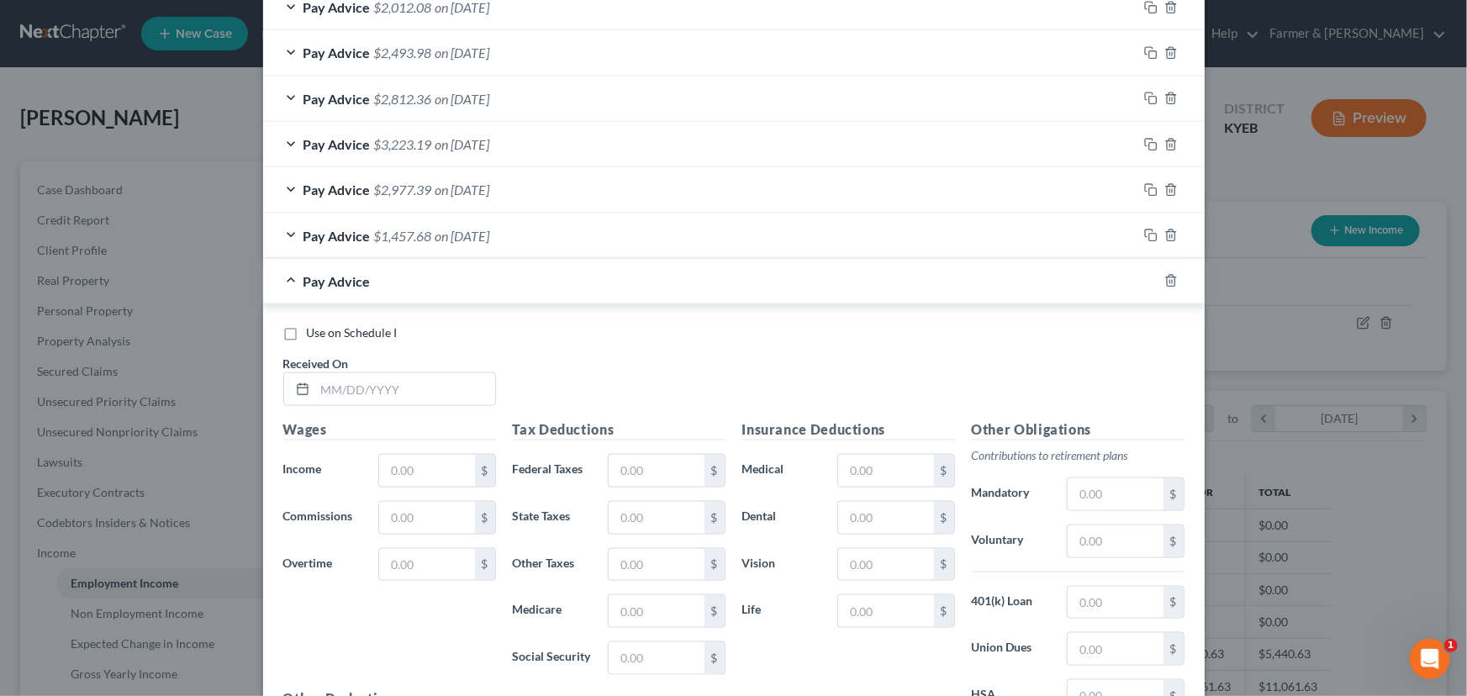
scroll to position [881, 0]
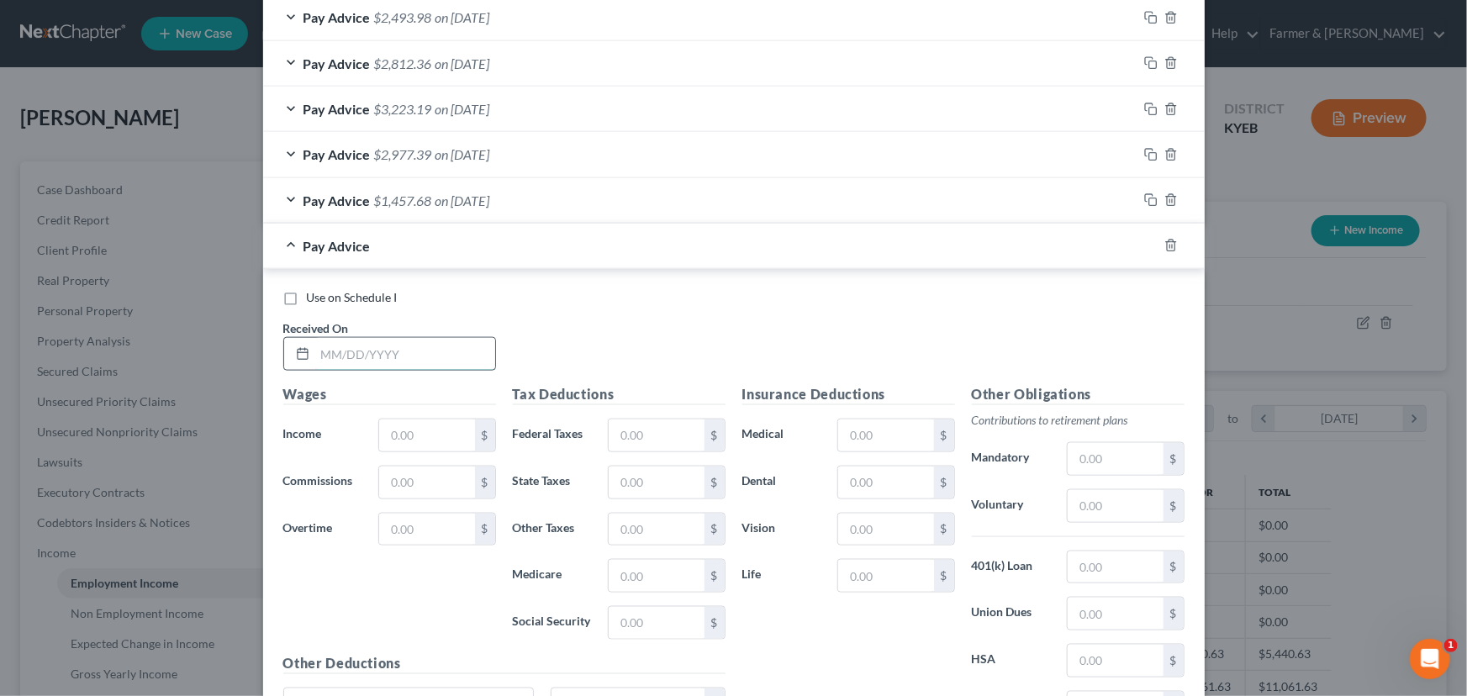
click at [386, 350] on input "text" at bounding box center [405, 354] width 180 height 32
click at [651, 314] on div "Use on Schedule I Received On * [DATE]" at bounding box center [734, 336] width 918 height 95
drag, startPoint x: 414, startPoint y: 437, endPoint x: 3, endPoint y: 494, distance: 415.0
click at [414, 437] on input "text" at bounding box center [426, 435] width 95 height 32
click at [609, 340] on div "Use on Schedule I Received On * [DATE]" at bounding box center [734, 336] width 918 height 95
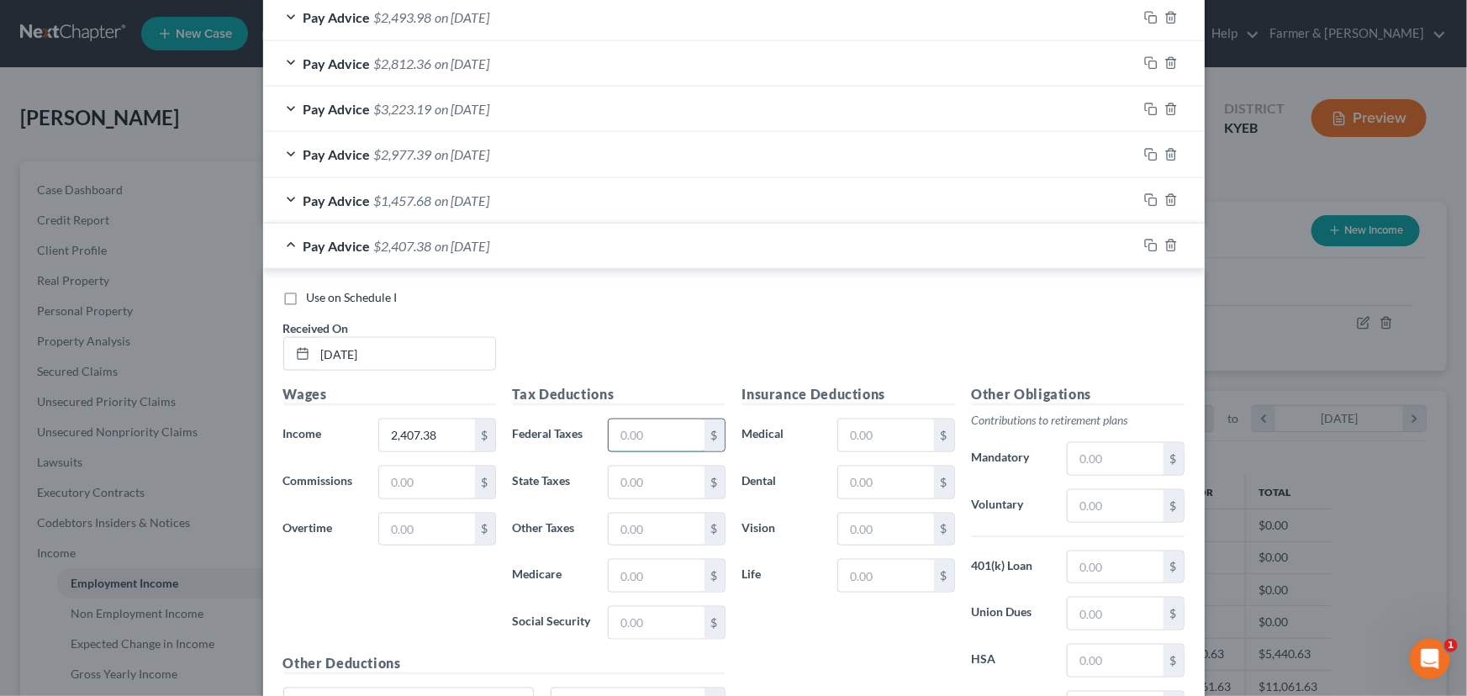
click at [642, 432] on input "text" at bounding box center [656, 435] width 95 height 32
click at [611, 351] on div "Use on Schedule I Received On * [DATE]" at bounding box center [734, 336] width 918 height 95
click at [383, 238] on span "$2,022.44" at bounding box center [403, 246] width 58 height 16
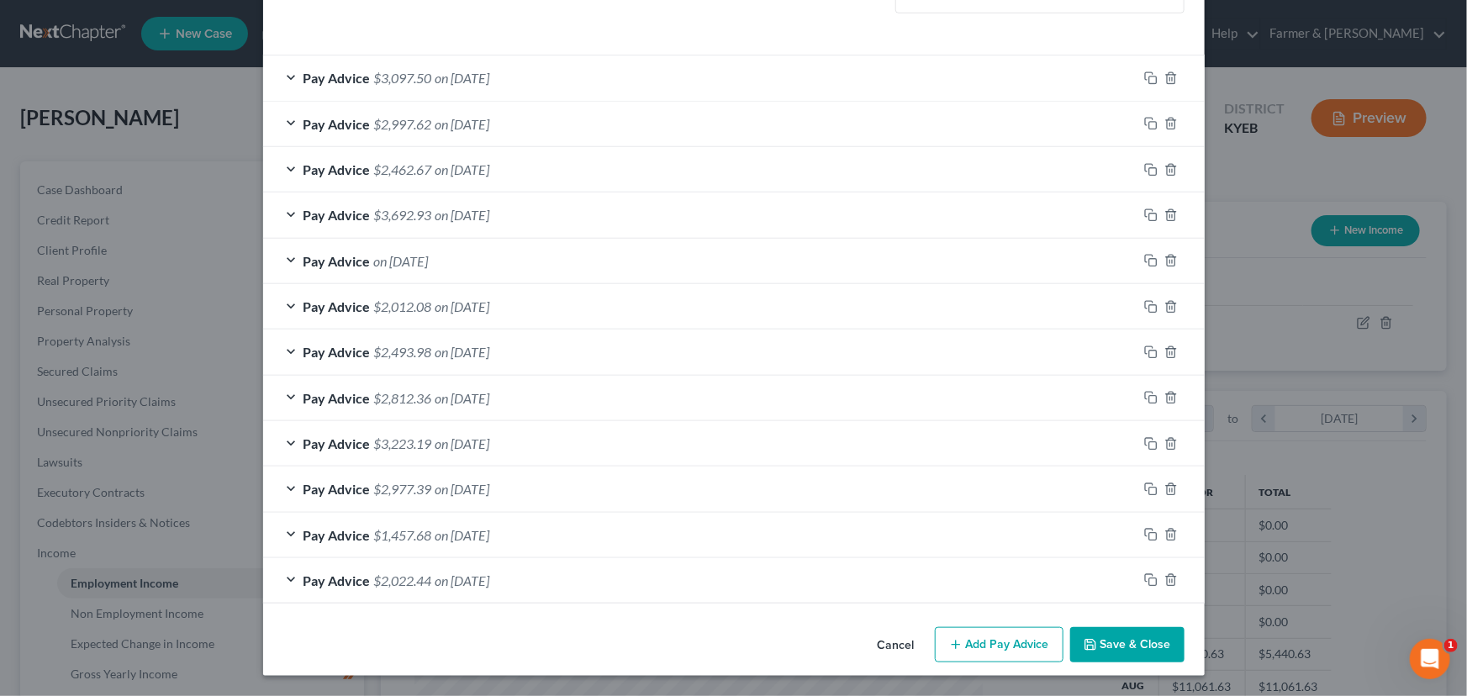
scroll to position [544, 0]
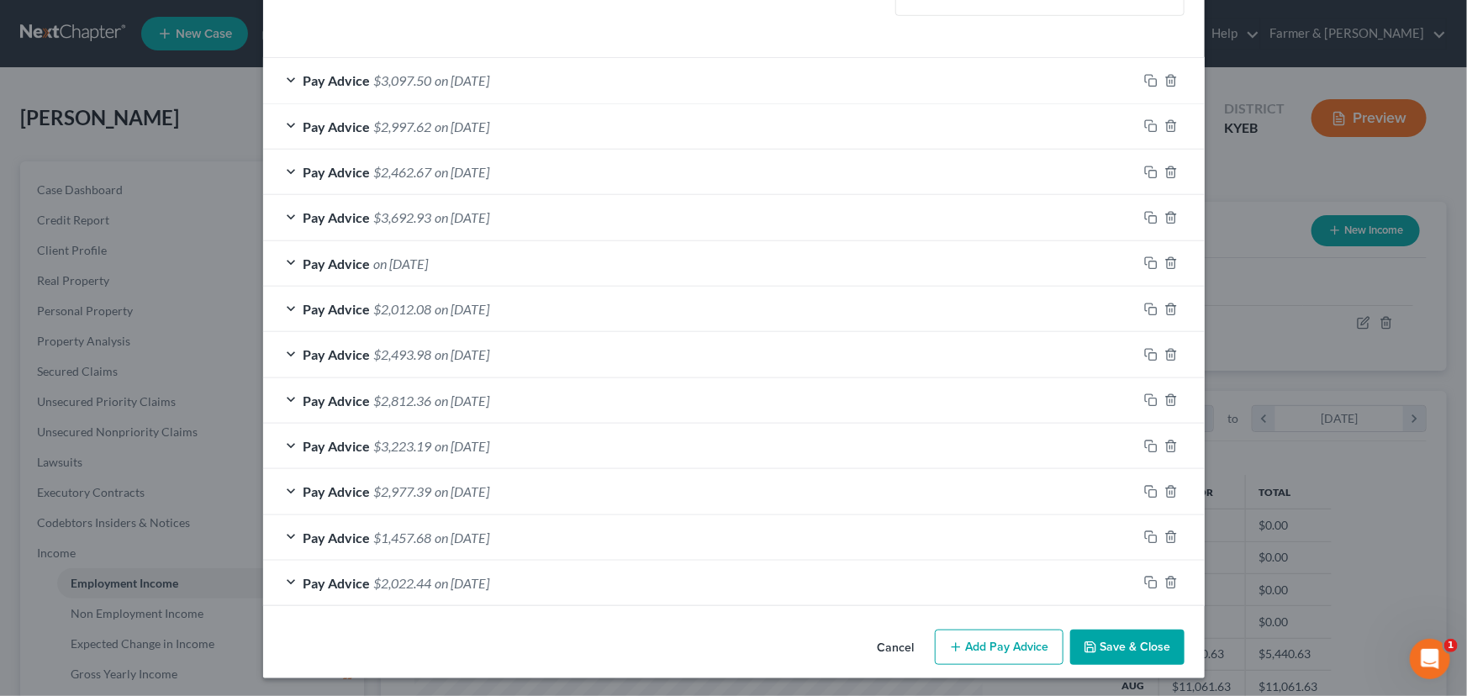
drag, startPoint x: 981, startPoint y: 649, endPoint x: 329, endPoint y: 451, distance: 681.6
click at [981, 649] on button "Add Pay Advice" at bounding box center [999, 647] width 129 height 35
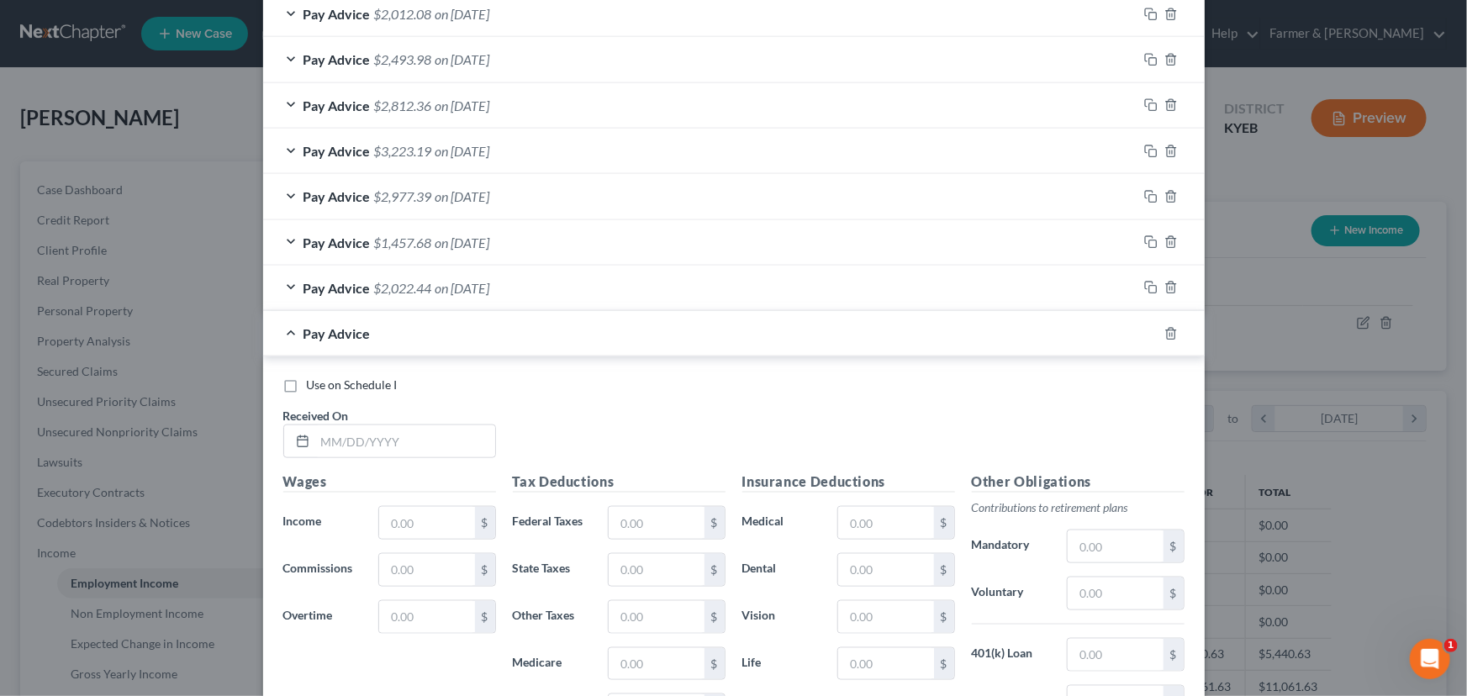
scroll to position [849, 0]
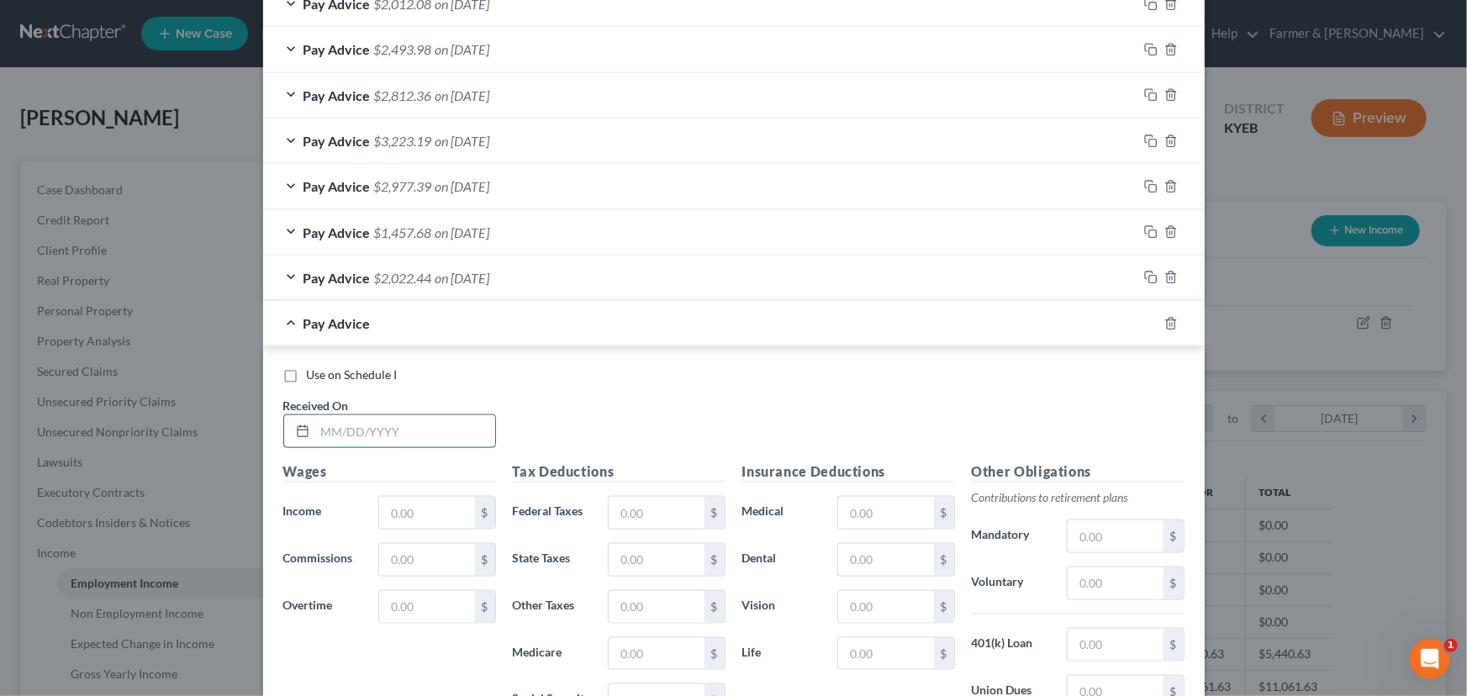
click at [412, 425] on input "text" at bounding box center [405, 431] width 180 height 32
drag, startPoint x: 572, startPoint y: 416, endPoint x: 419, endPoint y: 502, distance: 174.7
click at [571, 419] on div "Use on Schedule I Received On * [DATE]" at bounding box center [734, 414] width 918 height 95
drag, startPoint x: 411, startPoint y: 506, endPoint x: 89, endPoint y: 518, distance: 322.2
click at [411, 506] on input "text" at bounding box center [426, 513] width 95 height 32
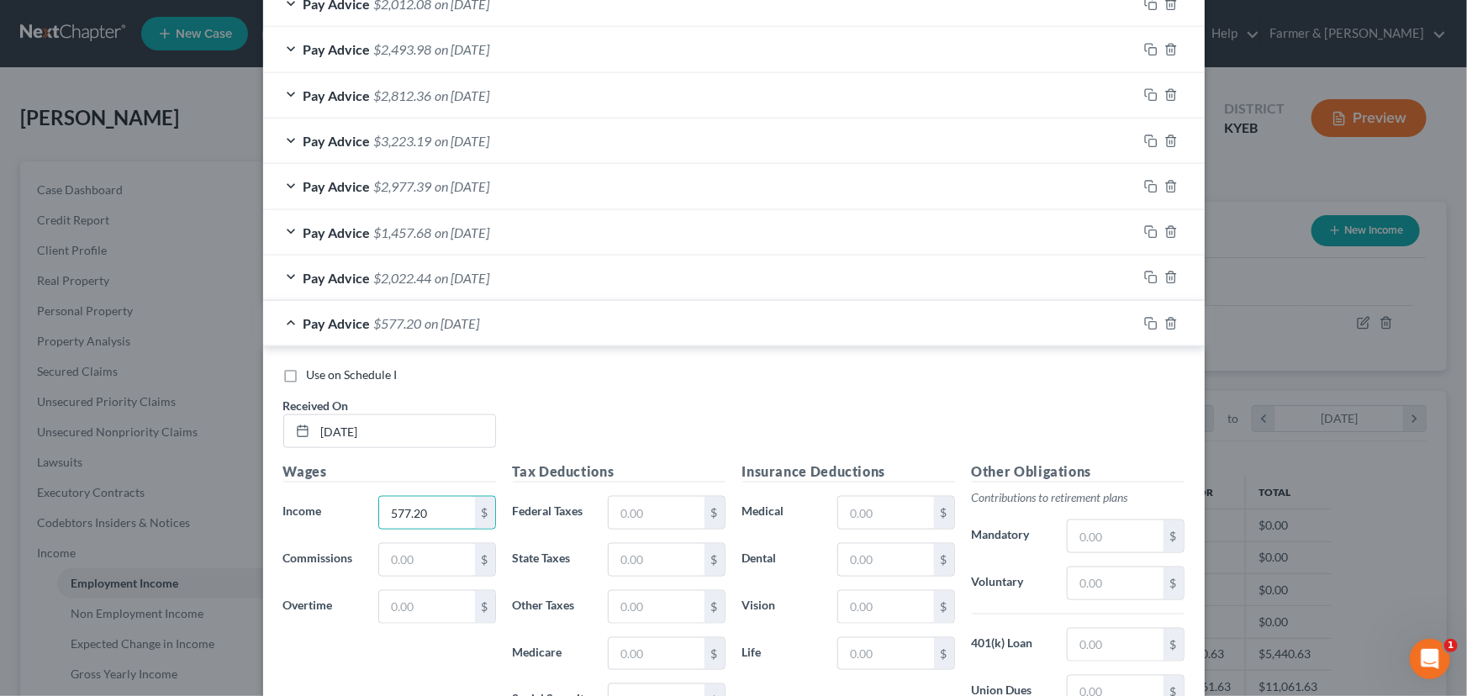
click at [609, 398] on div "Use on Schedule I Received On * [DATE]" at bounding box center [734, 414] width 918 height 95
click at [439, 503] on input "577.20" at bounding box center [426, 513] width 95 height 32
click at [643, 499] on input "text" at bounding box center [656, 513] width 95 height 32
click at [618, 434] on div "Use on Schedule I Received On * [DATE]" at bounding box center [734, 414] width 918 height 95
click at [419, 335] on div "Pay Advice $2,597.68 on [DATE]" at bounding box center [700, 323] width 874 height 45
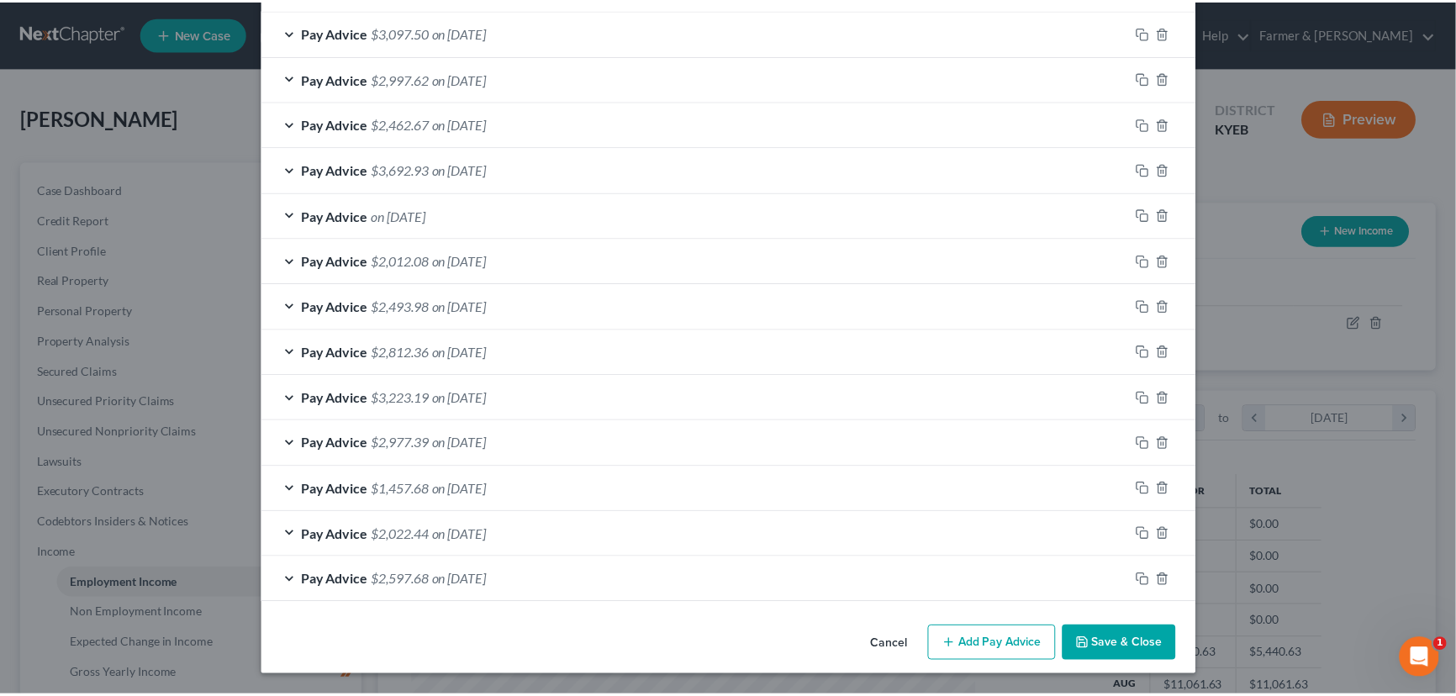
scroll to position [589, 0]
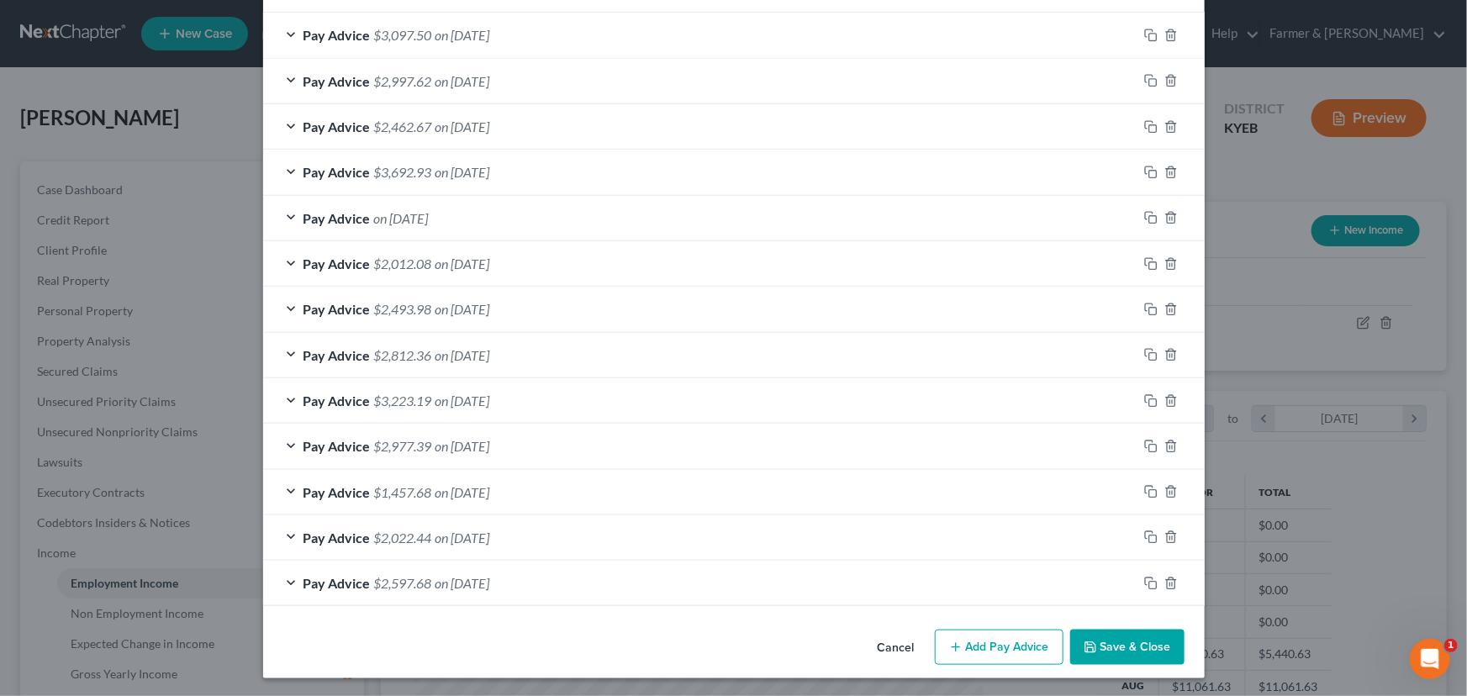
click at [1107, 646] on button "Save & Close" at bounding box center [1127, 647] width 114 height 35
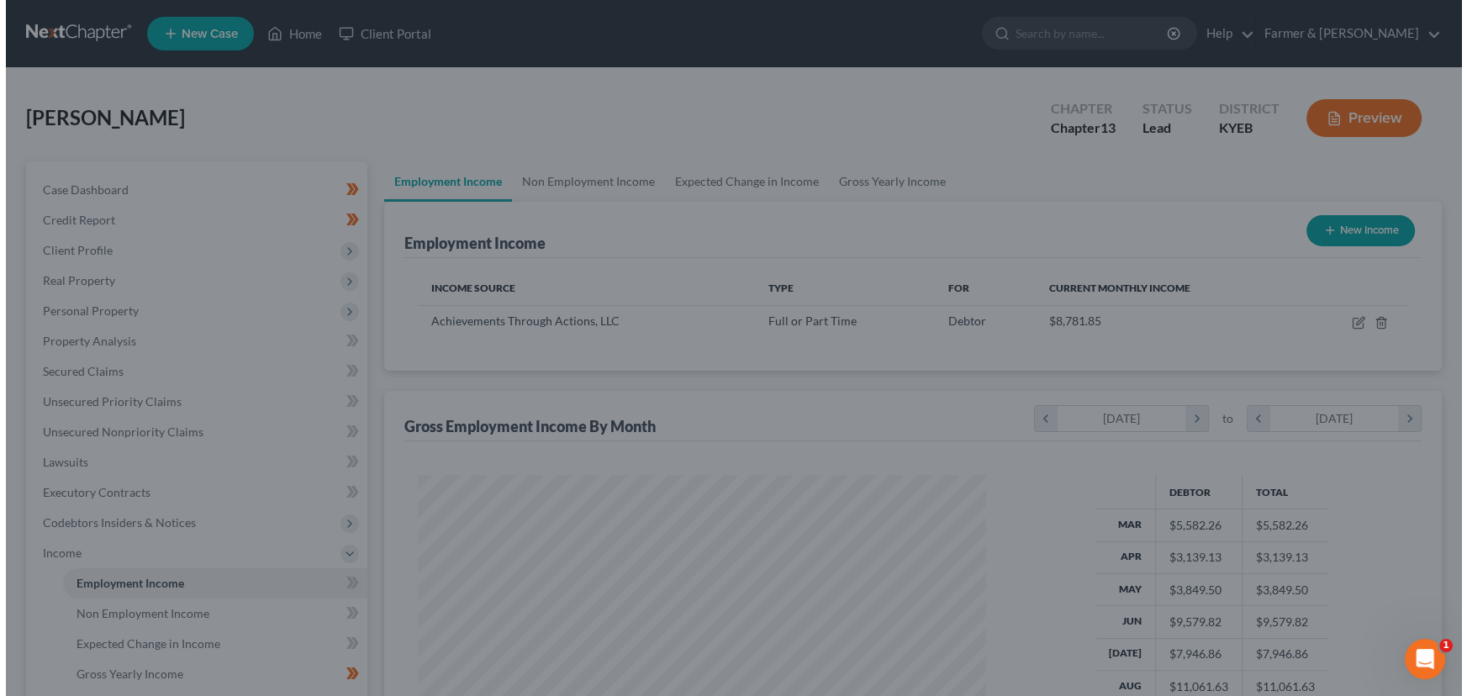
scroll to position [840337, 840042]
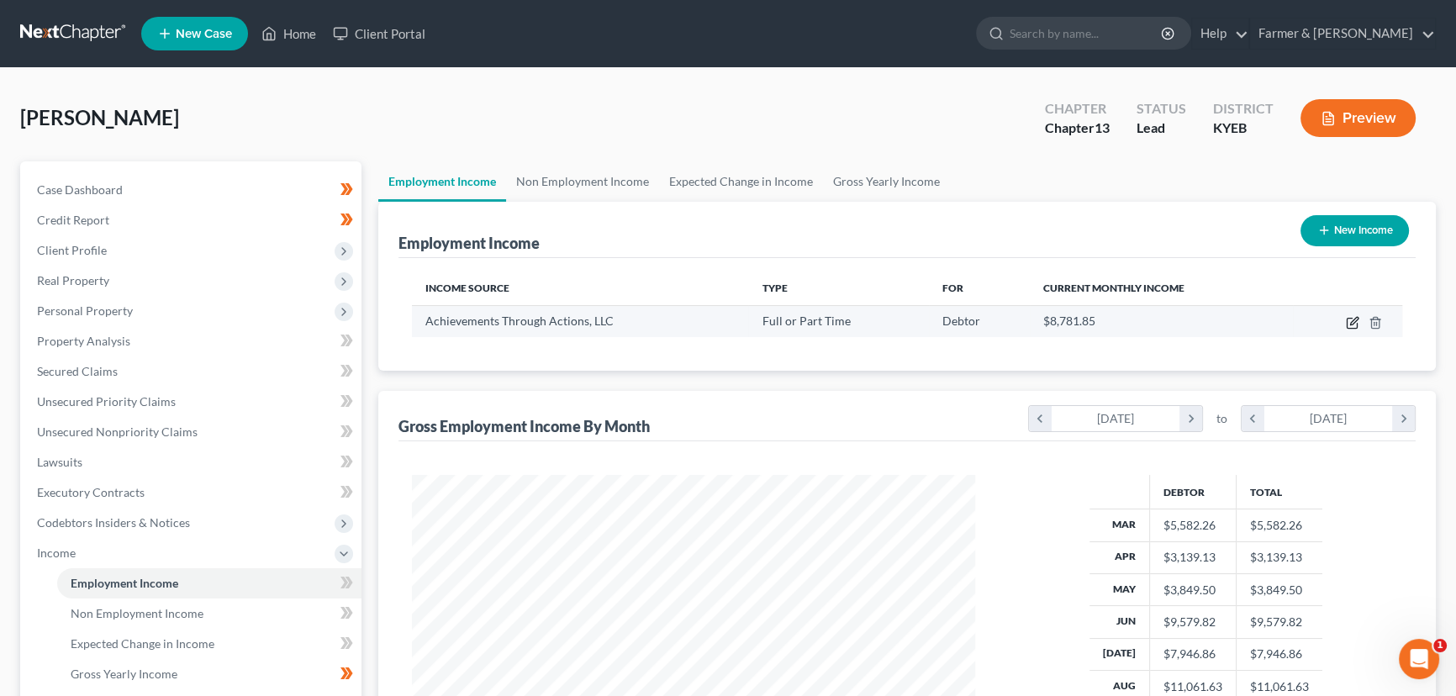
click at [1351, 320] on icon "button" at bounding box center [1354, 321] width 8 height 8
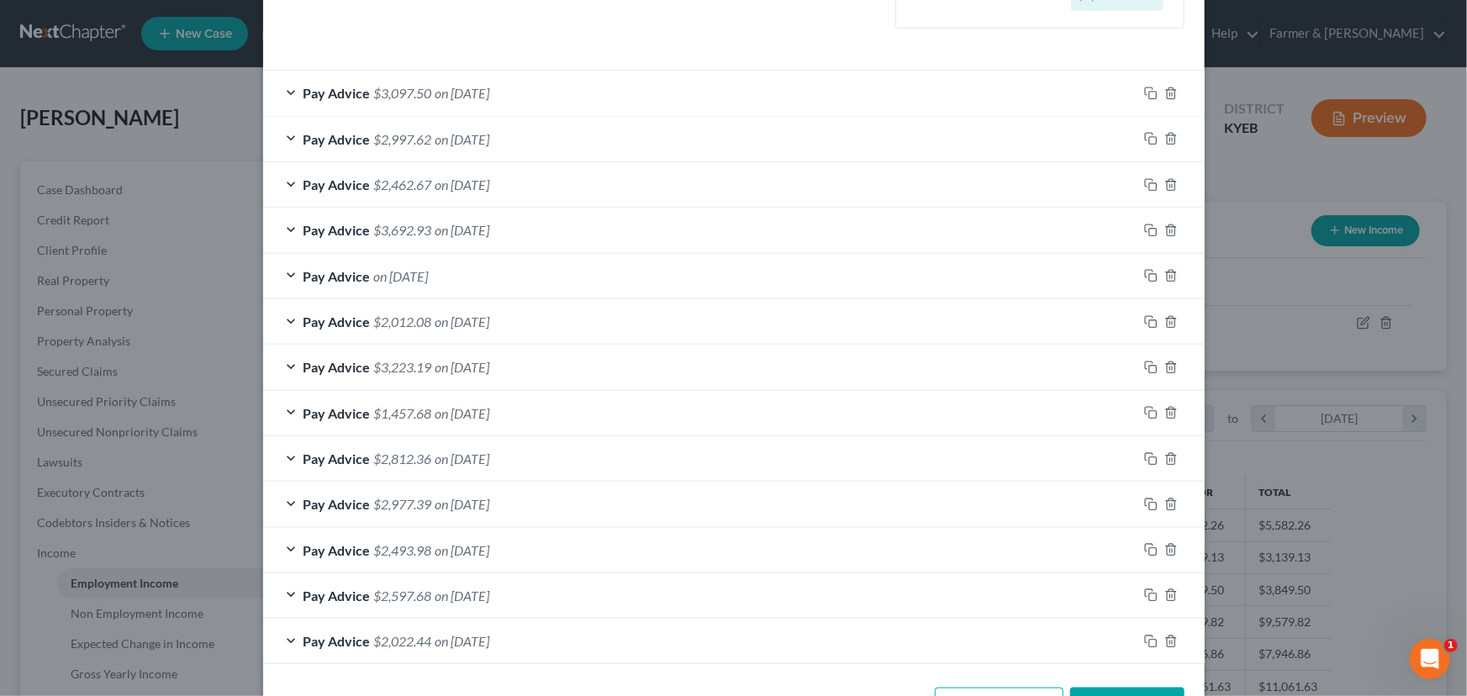
scroll to position [589, 0]
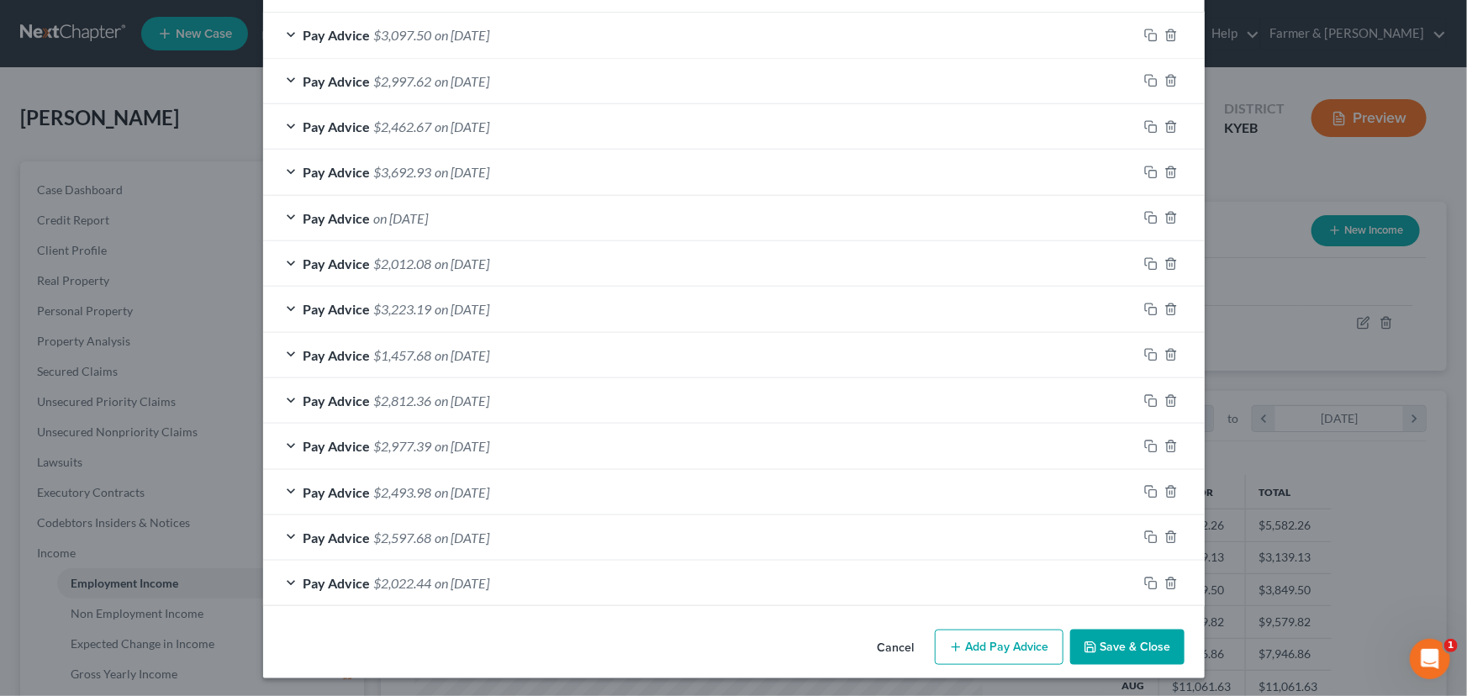
drag, startPoint x: 968, startPoint y: 646, endPoint x: 519, endPoint y: 547, distance: 460.4
click at [968, 646] on button "Add Pay Advice" at bounding box center [999, 647] width 129 height 35
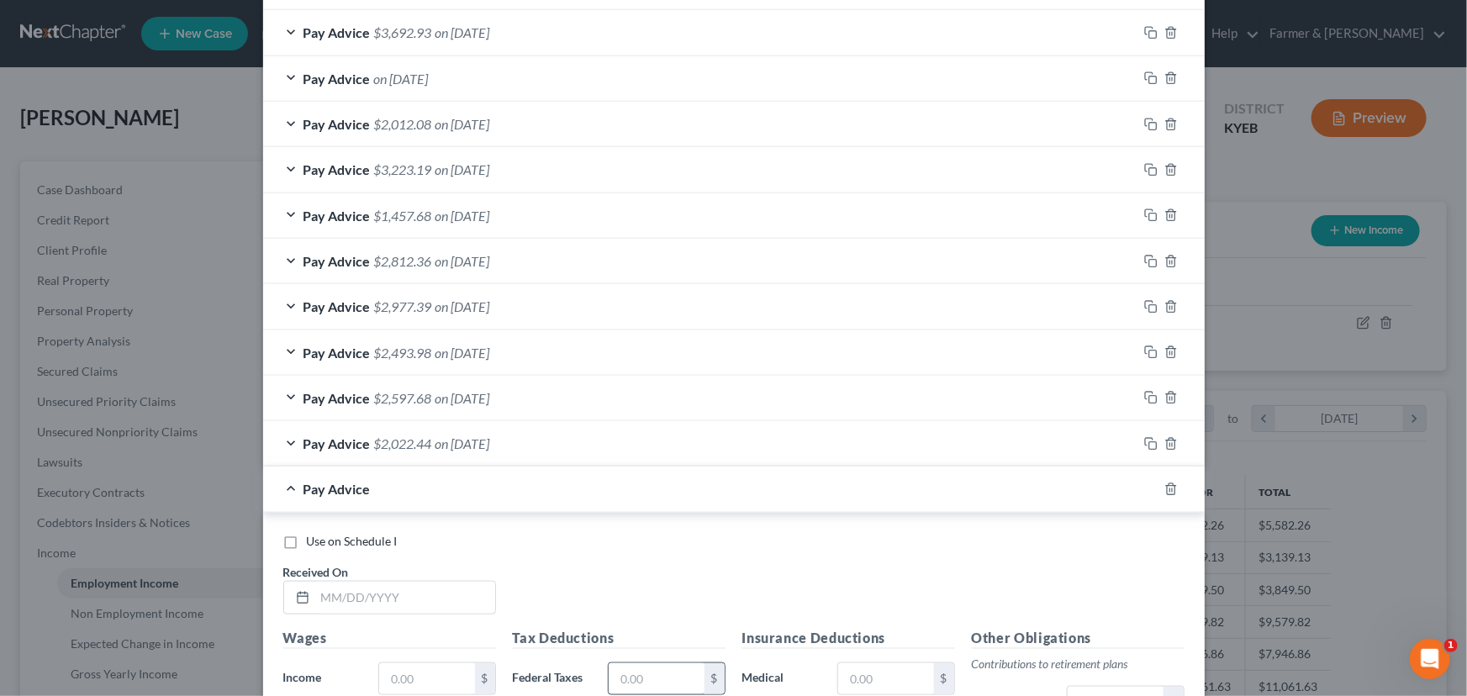
scroll to position [972, 0]
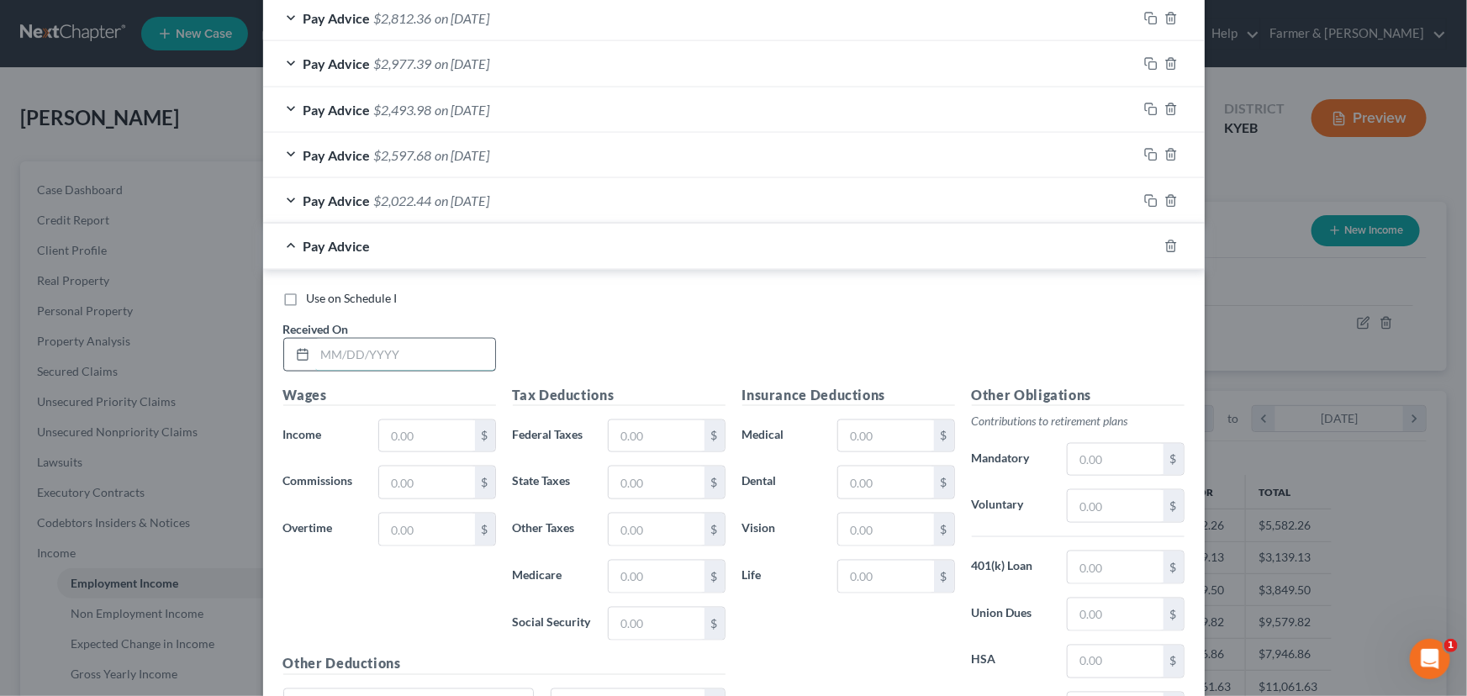
click at [343, 349] on input "text" at bounding box center [405, 355] width 180 height 32
click at [415, 420] on input "text" at bounding box center [426, 436] width 95 height 32
click at [643, 430] on input "text" at bounding box center [656, 436] width 95 height 32
drag, startPoint x: 668, startPoint y: 434, endPoint x: 525, endPoint y: 434, distance: 142.9
click at [525, 434] on div "Federal Taxes 10,396 $" at bounding box center [618, 436] width 229 height 34
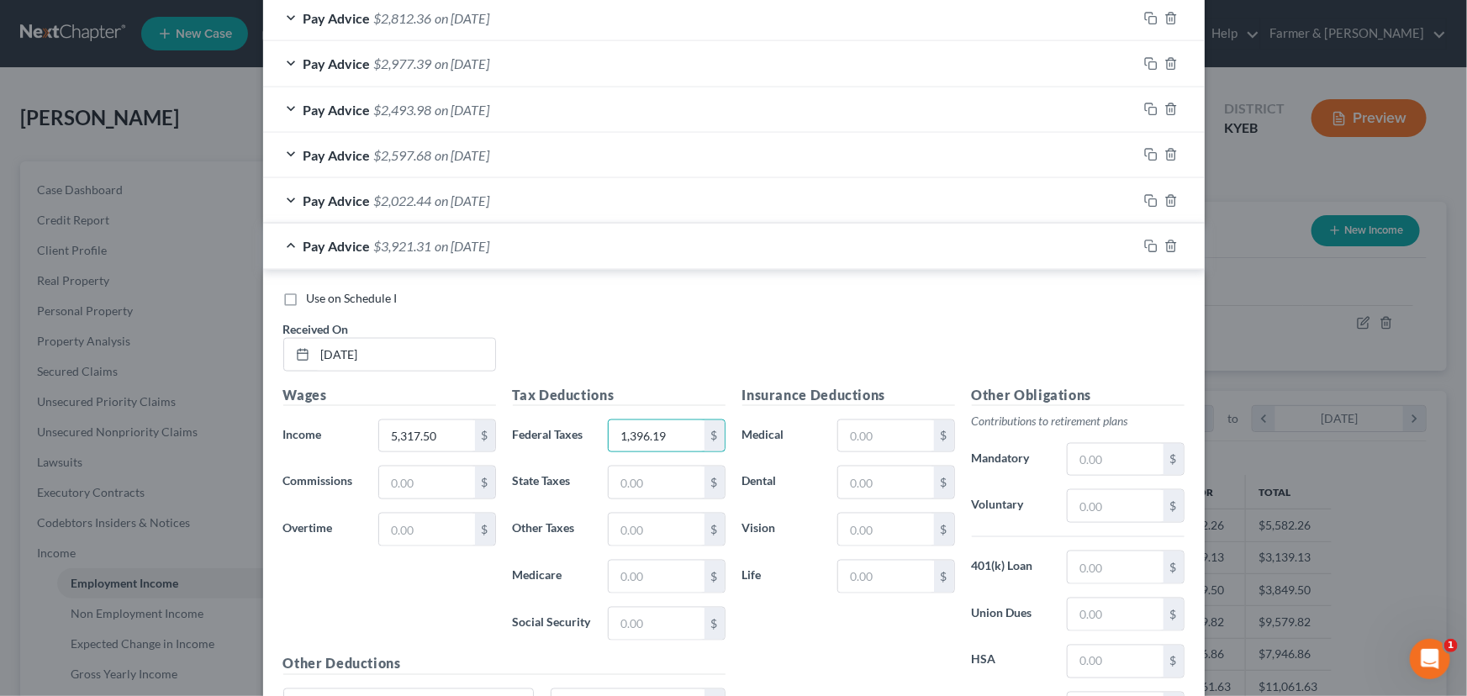
click at [541, 315] on div "Use on Schedule I Received On * [DATE]" at bounding box center [734, 337] width 918 height 95
click at [471, 238] on span "on [DATE]" at bounding box center [462, 246] width 55 height 16
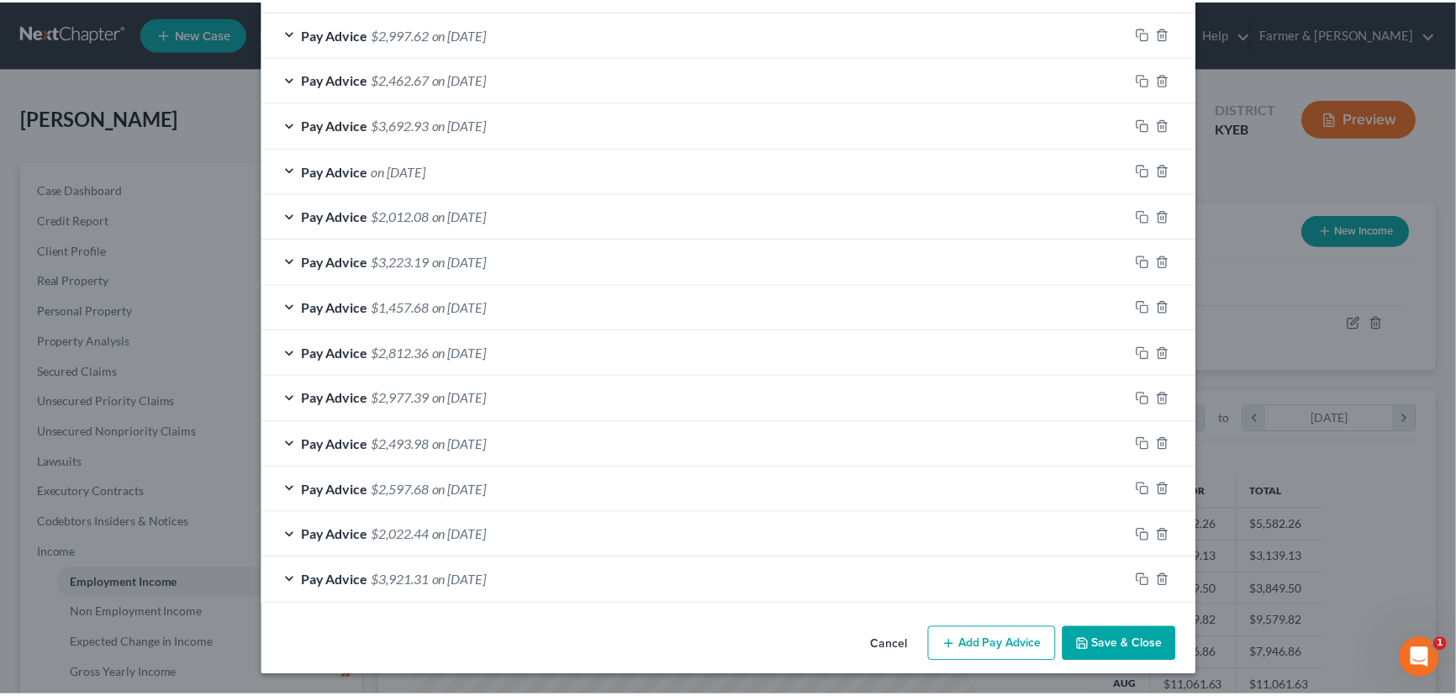
scroll to position [636, 0]
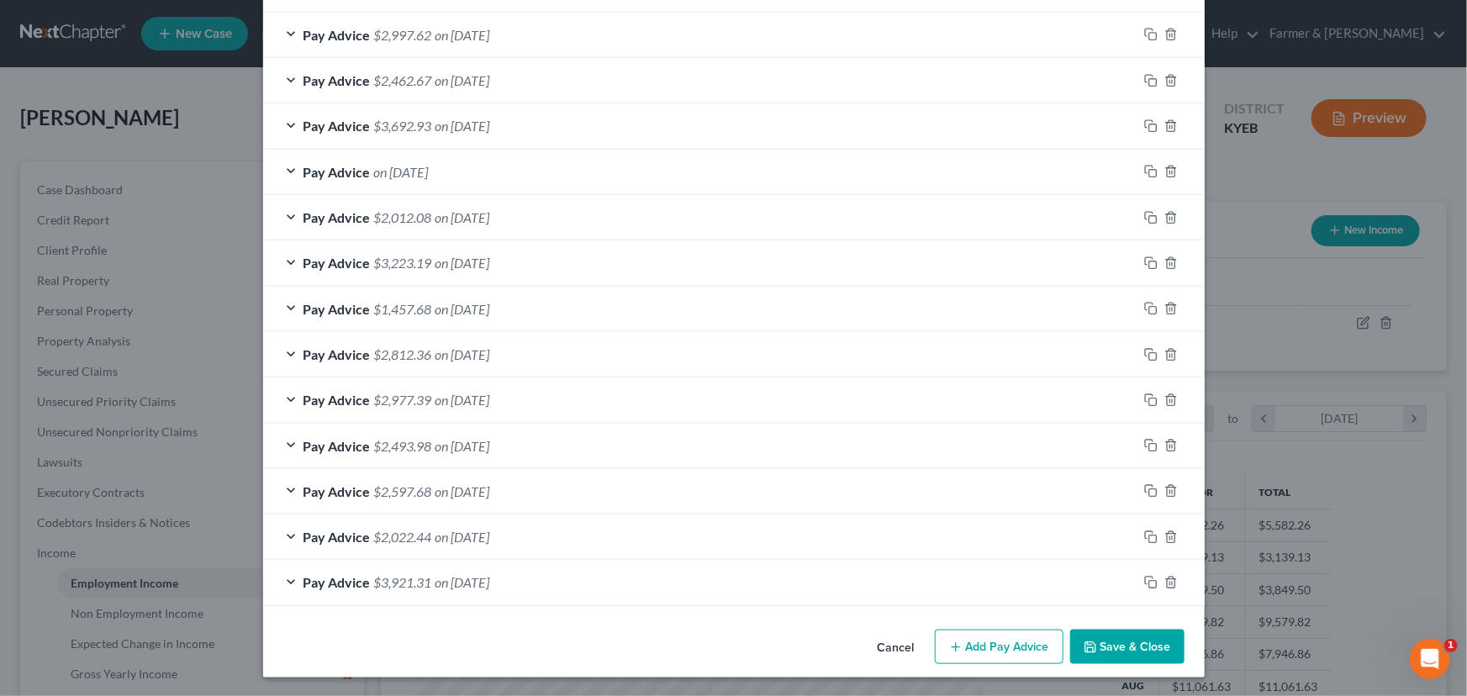
click at [1116, 636] on button "Save & Close" at bounding box center [1127, 647] width 114 height 35
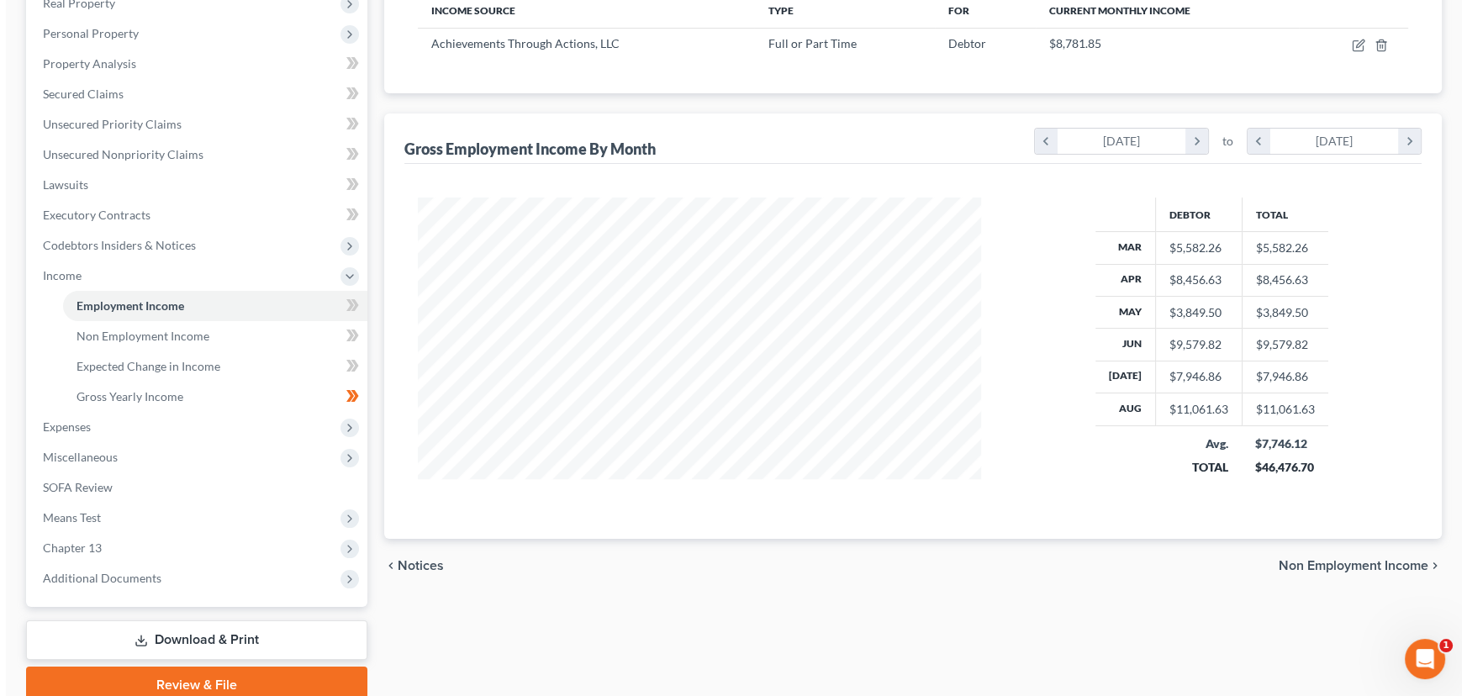
scroll to position [229, 0]
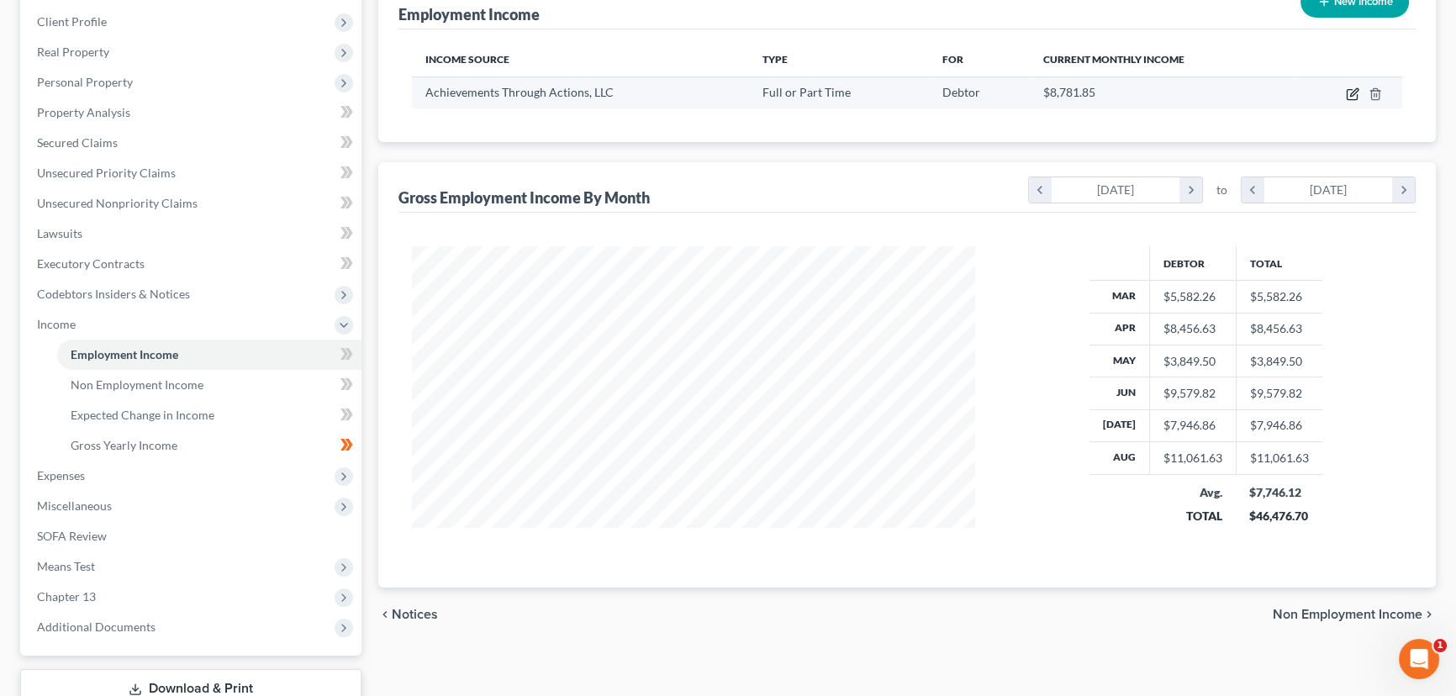
click at [1351, 92] on icon "button" at bounding box center [1354, 92] width 8 height 8
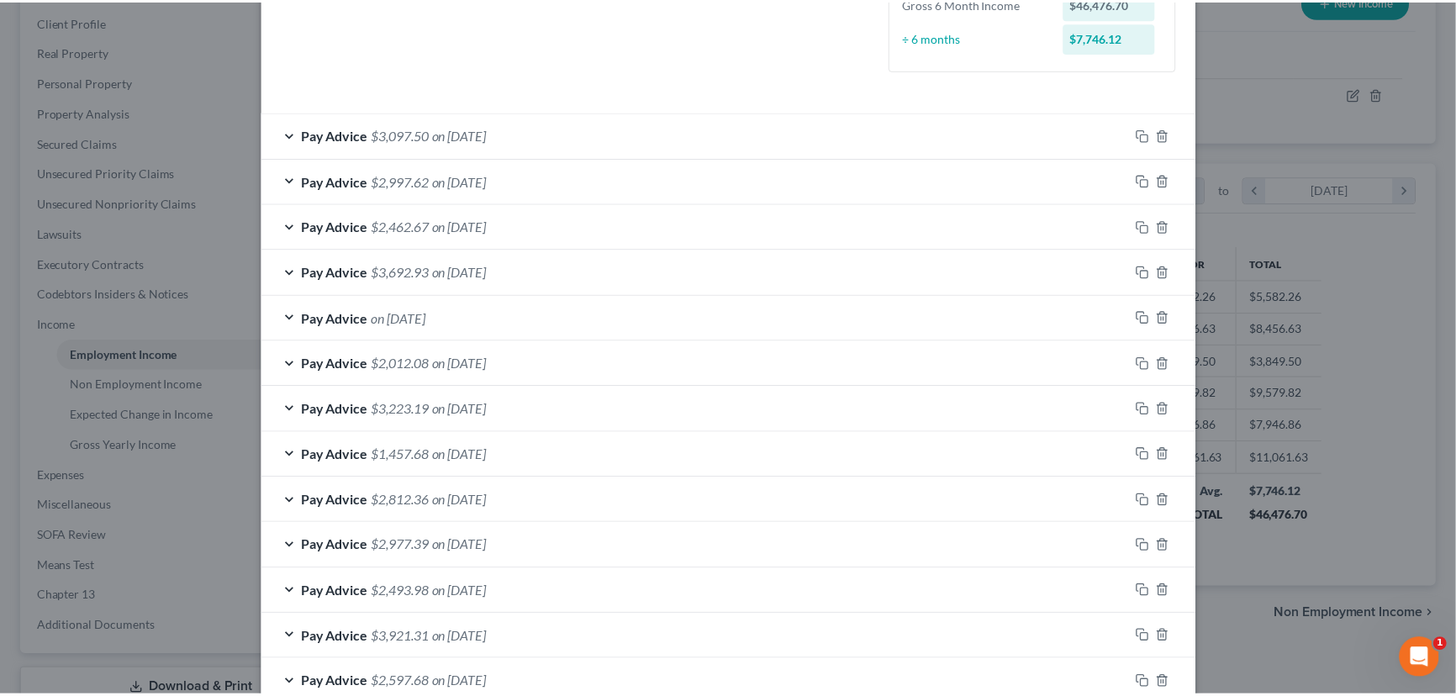
scroll to position [636, 0]
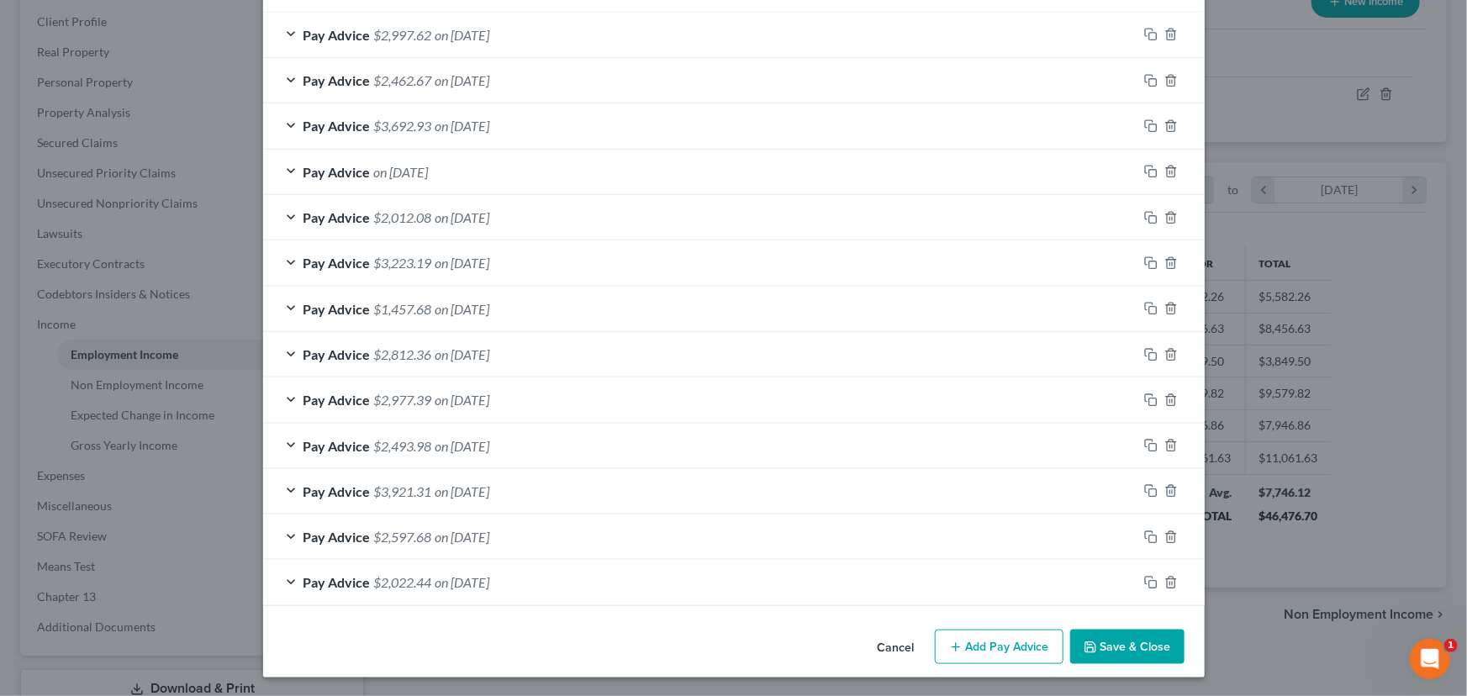
drag, startPoint x: 1120, startPoint y: 649, endPoint x: 368, endPoint y: 595, distance: 753.5
click at [1120, 649] on button "Save & Close" at bounding box center [1127, 647] width 114 height 35
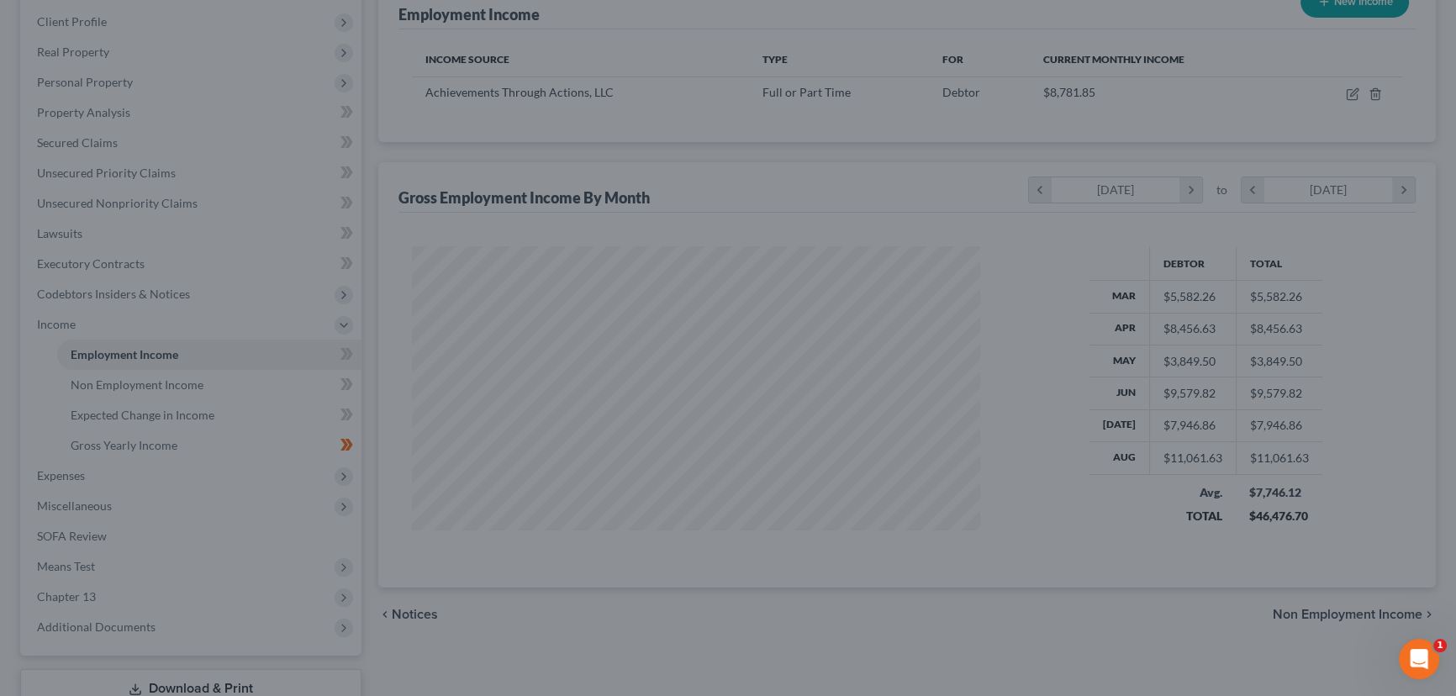
scroll to position [840337, 840042]
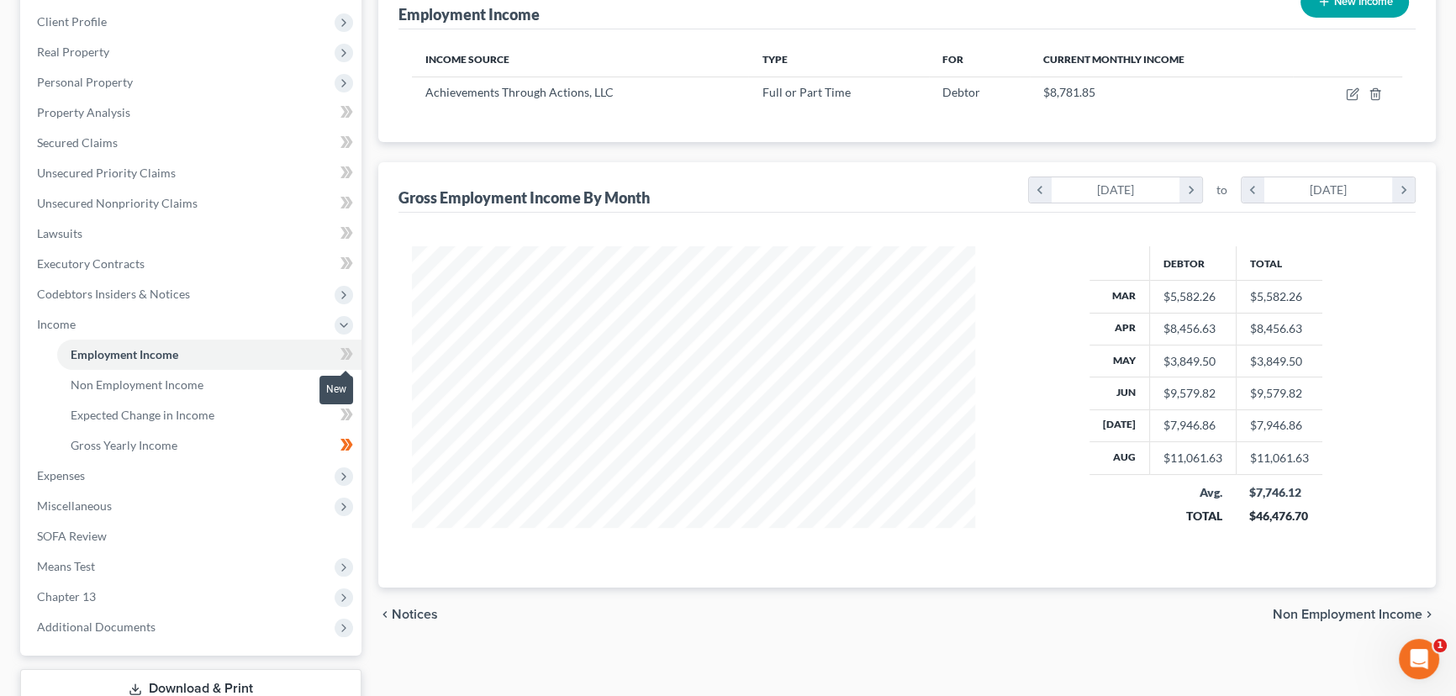
click at [346, 360] on icon at bounding box center [346, 354] width 13 height 21
click at [347, 359] on icon at bounding box center [346, 354] width 13 height 21
click at [377, 372] on div "Employment Income Non Employment Income Expected Change in Income Gross Yearly …" at bounding box center [907, 343] width 1074 height 820
click at [219, 443] on link "Gross Yearly Income" at bounding box center [209, 445] width 304 height 30
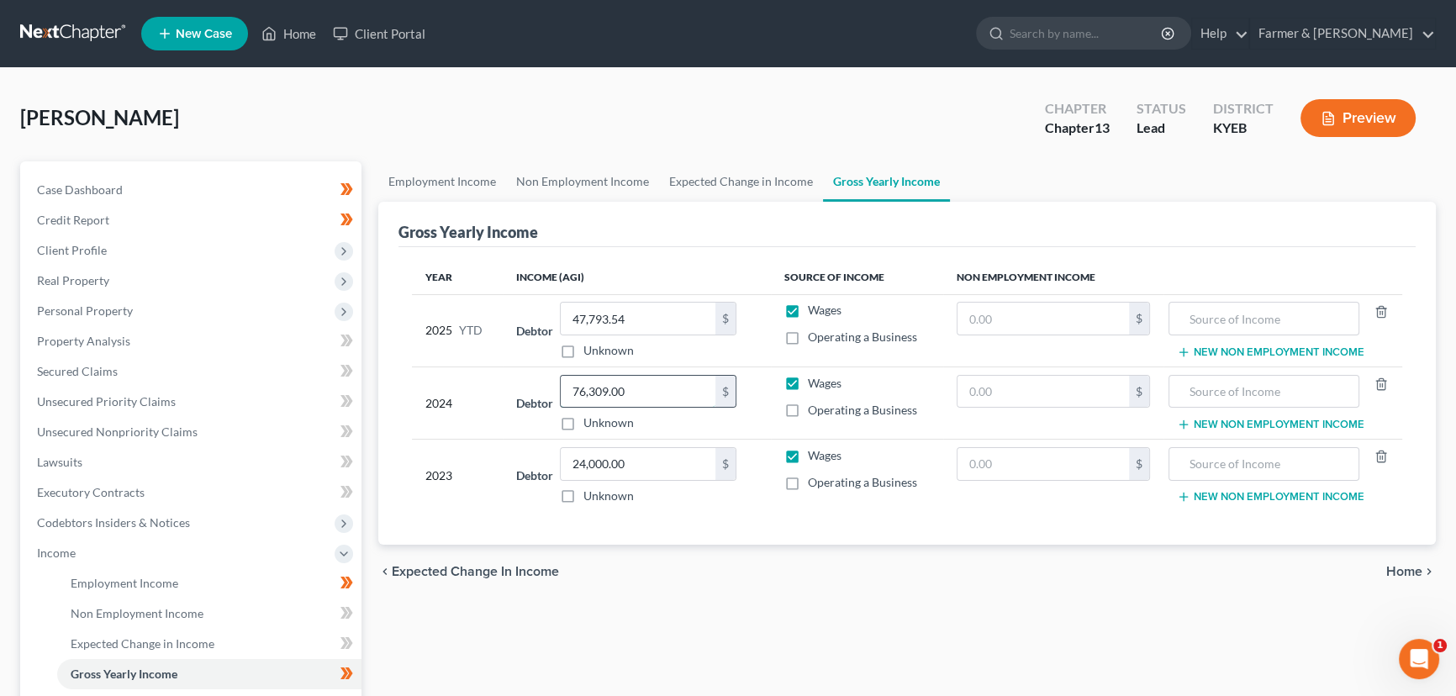
click at [641, 387] on input "76,309.00" at bounding box center [638, 392] width 155 height 32
click at [540, 130] on div "[PERSON_NAME] Upgraded Chapter Chapter 13 Status Lead District KYEB Preview" at bounding box center [728, 124] width 1416 height 73
click at [638, 458] on input "24,000.00" at bounding box center [638, 464] width 155 height 32
click at [453, 424] on div "2024" at bounding box center [457, 403] width 64 height 57
click at [967, 458] on input "text" at bounding box center [1042, 464] width 171 height 32
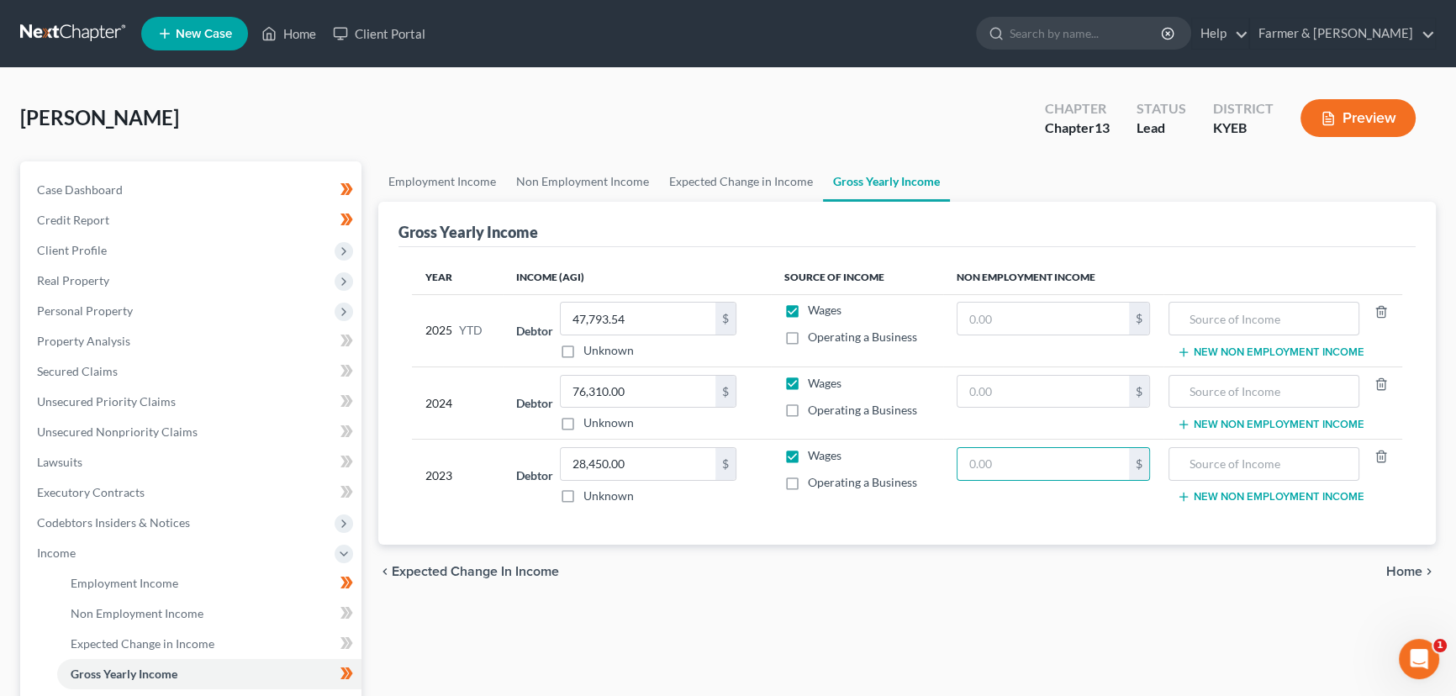
click at [808, 480] on label "Operating a Business" at bounding box center [862, 482] width 109 height 17
click at [815, 480] on input "Operating a Business" at bounding box center [820, 479] width 11 height 11
click at [987, 461] on input "text" at bounding box center [1042, 464] width 171 height 32
click at [1186, 467] on input "text" at bounding box center [1263, 464] width 171 height 32
click at [689, 638] on div "Employment Income Non Employment Income Expected Change in Income Gross Yearly …" at bounding box center [907, 571] width 1074 height 820
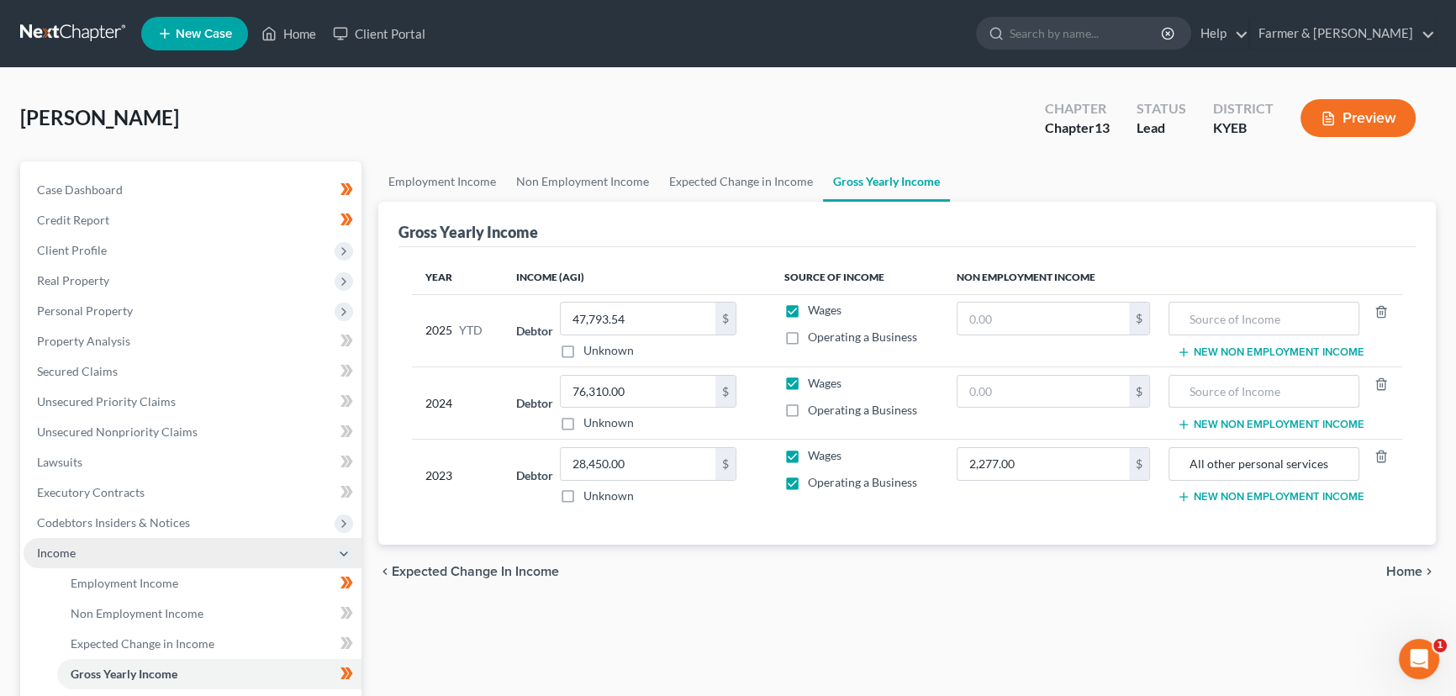
click at [114, 555] on span "Income" at bounding box center [193, 553] width 338 height 30
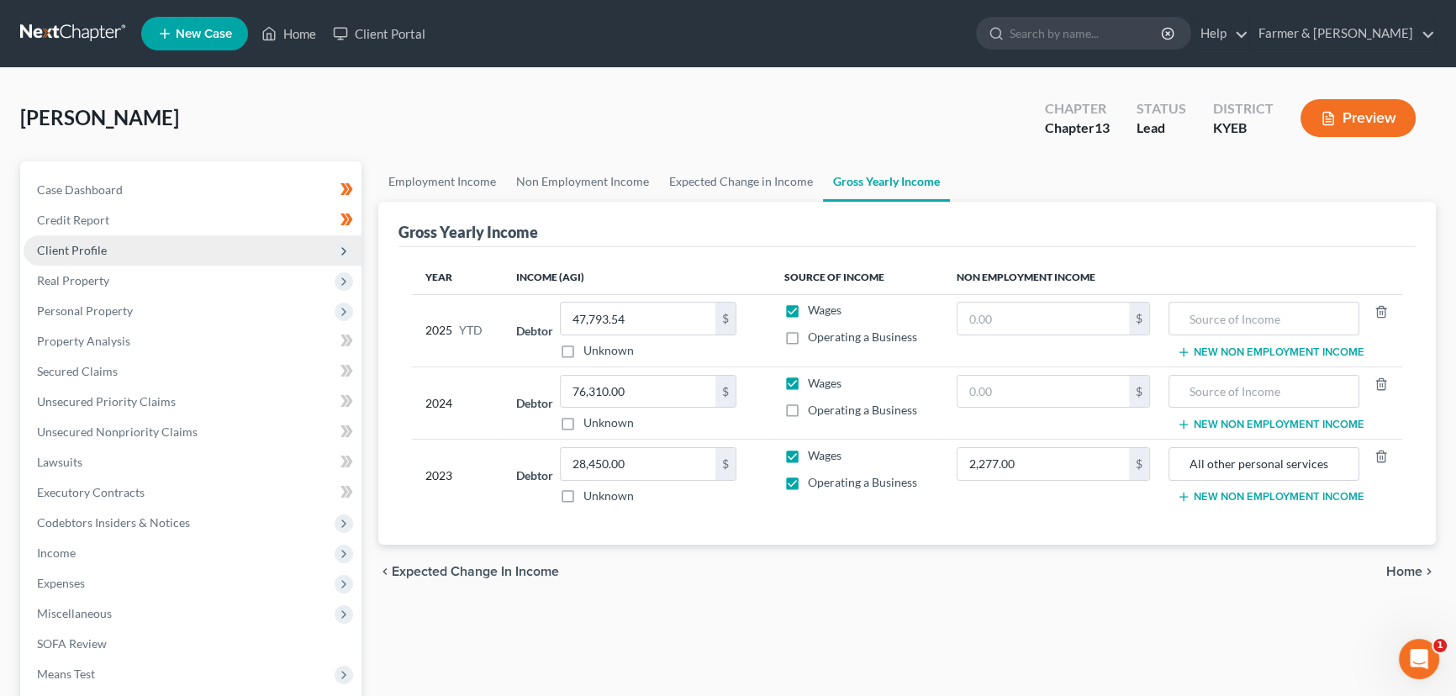
click at [110, 260] on span "Client Profile" at bounding box center [193, 250] width 338 height 30
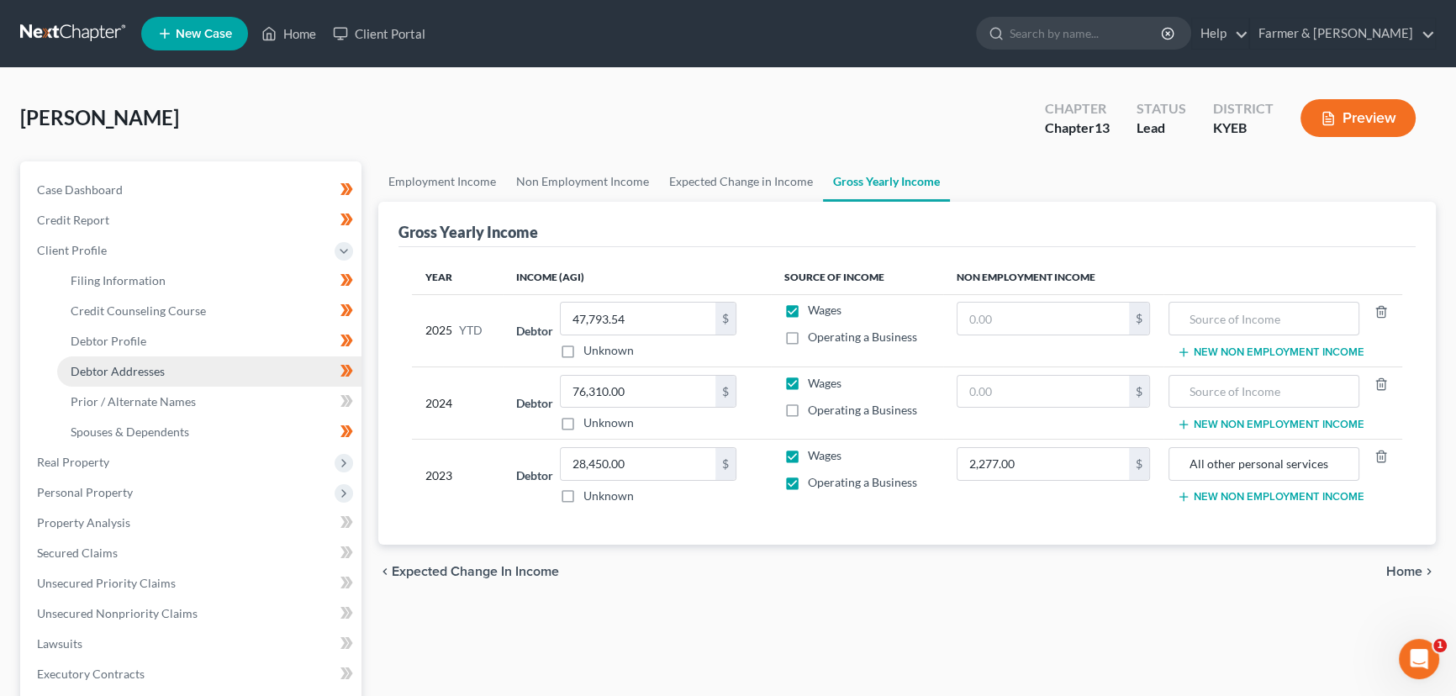
click at [151, 368] on span "Debtor Addresses" at bounding box center [118, 371] width 94 height 14
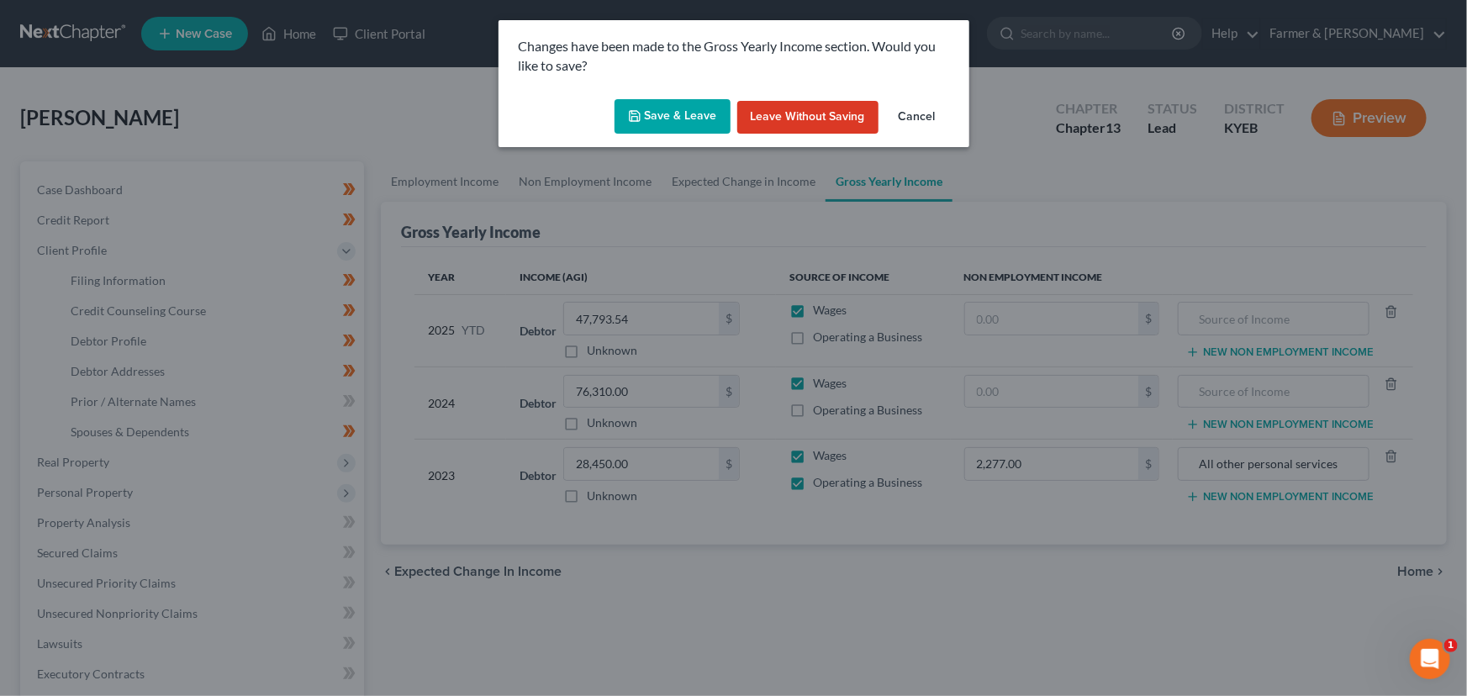
click at [700, 89] on div "Changes have been made to the Gross Yearly Income section. Would you like to sa…" at bounding box center [733, 56] width 471 height 72
click at [701, 108] on button "Save & Leave" at bounding box center [673, 116] width 116 height 35
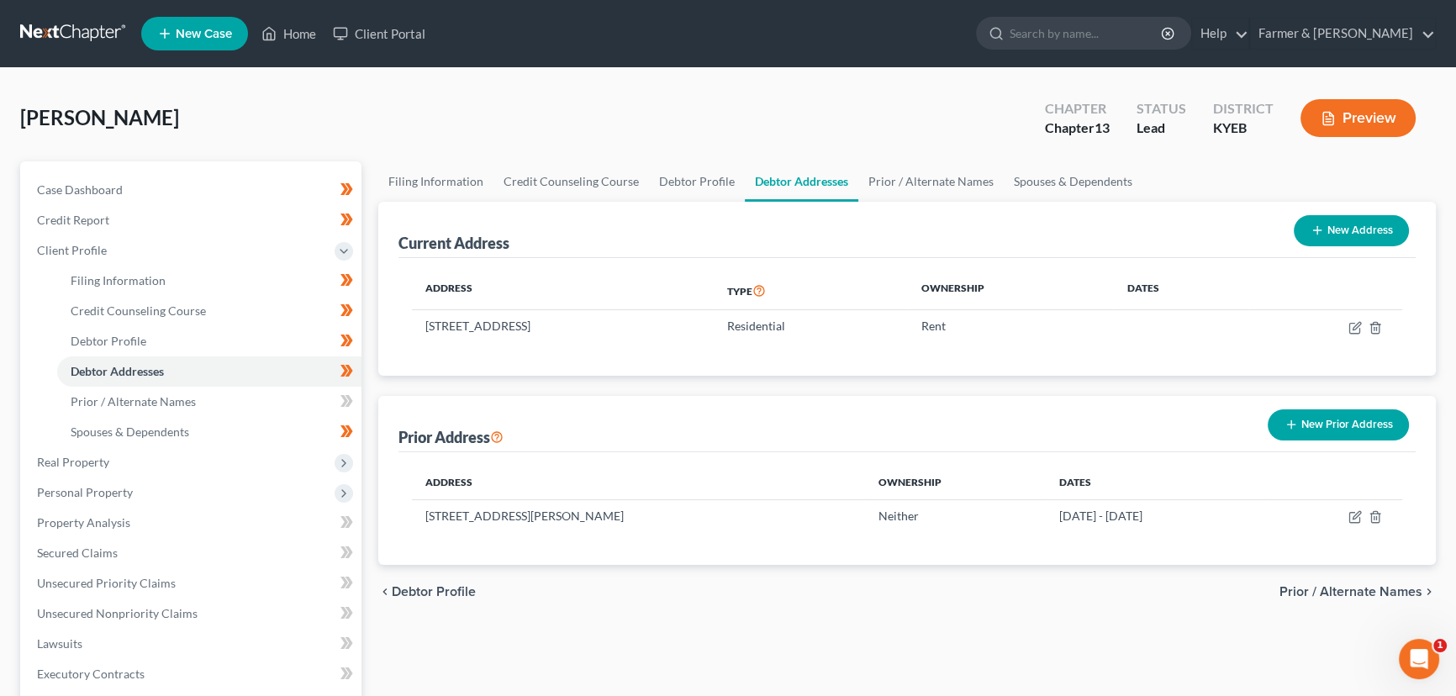
click at [831, 111] on div "[PERSON_NAME] Upgraded Chapter Chapter 13 Status Lead District KYEB Preview" at bounding box center [728, 124] width 1416 height 73
click at [1347, 326] on td at bounding box center [1325, 326] width 154 height 32
click at [1354, 324] on icon "button" at bounding box center [1357, 326] width 8 height 8
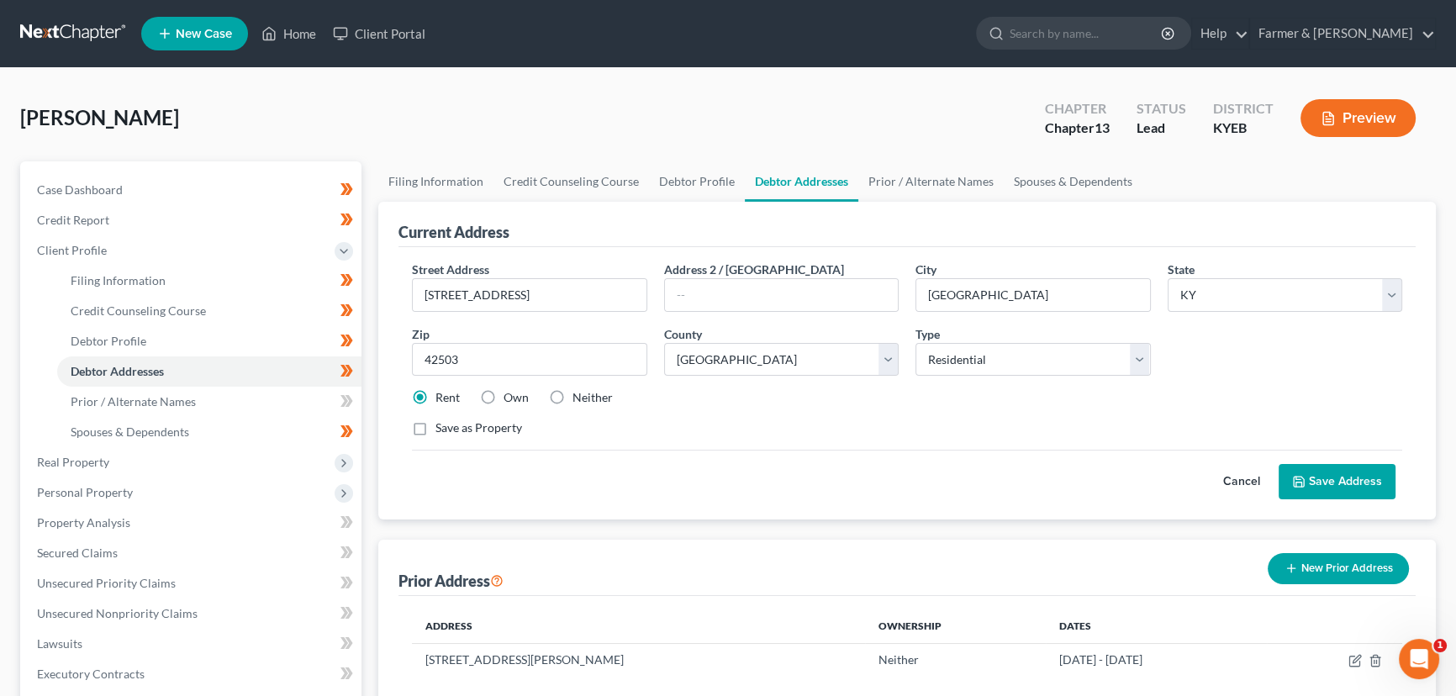
drag, startPoint x: 1253, startPoint y: 471, endPoint x: 1029, endPoint y: 463, distance: 223.7
click at [1253, 471] on button "Cancel" at bounding box center [1242, 482] width 74 height 34
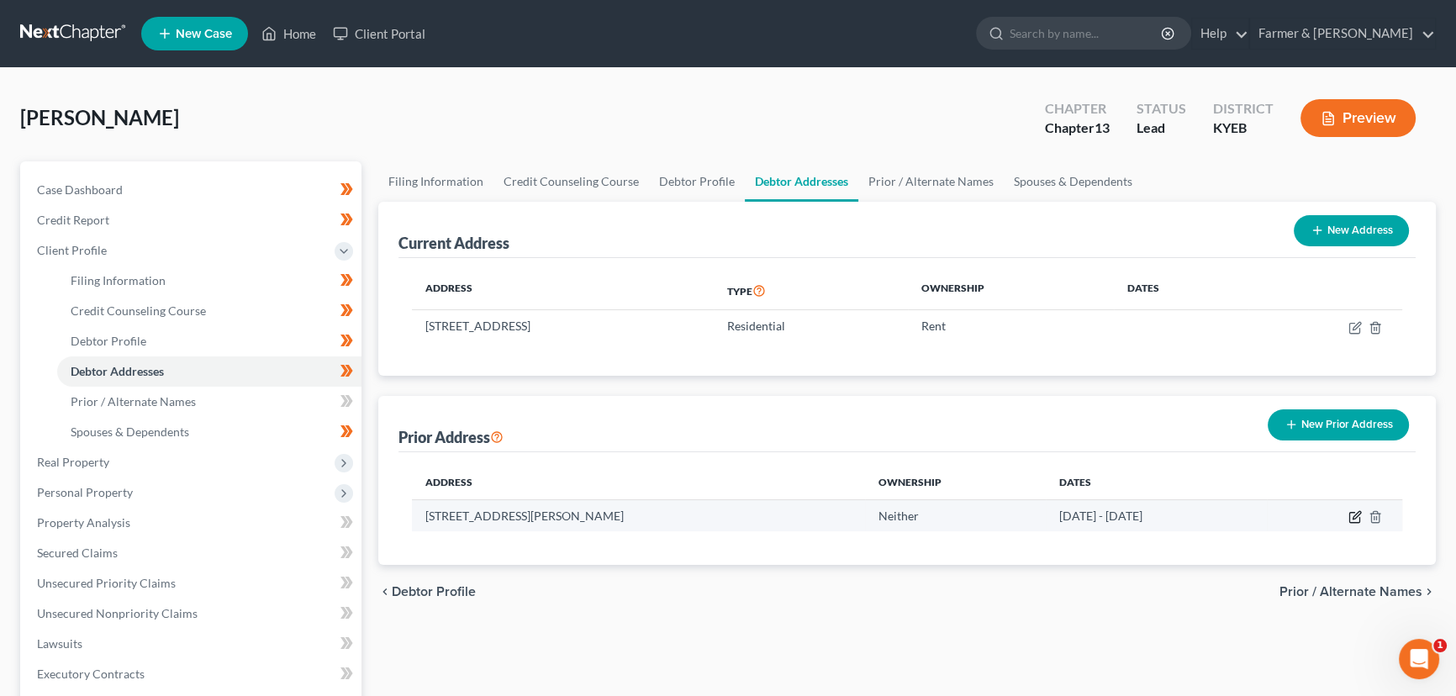
click at [1358, 514] on icon "button" at bounding box center [1357, 515] width 8 height 8
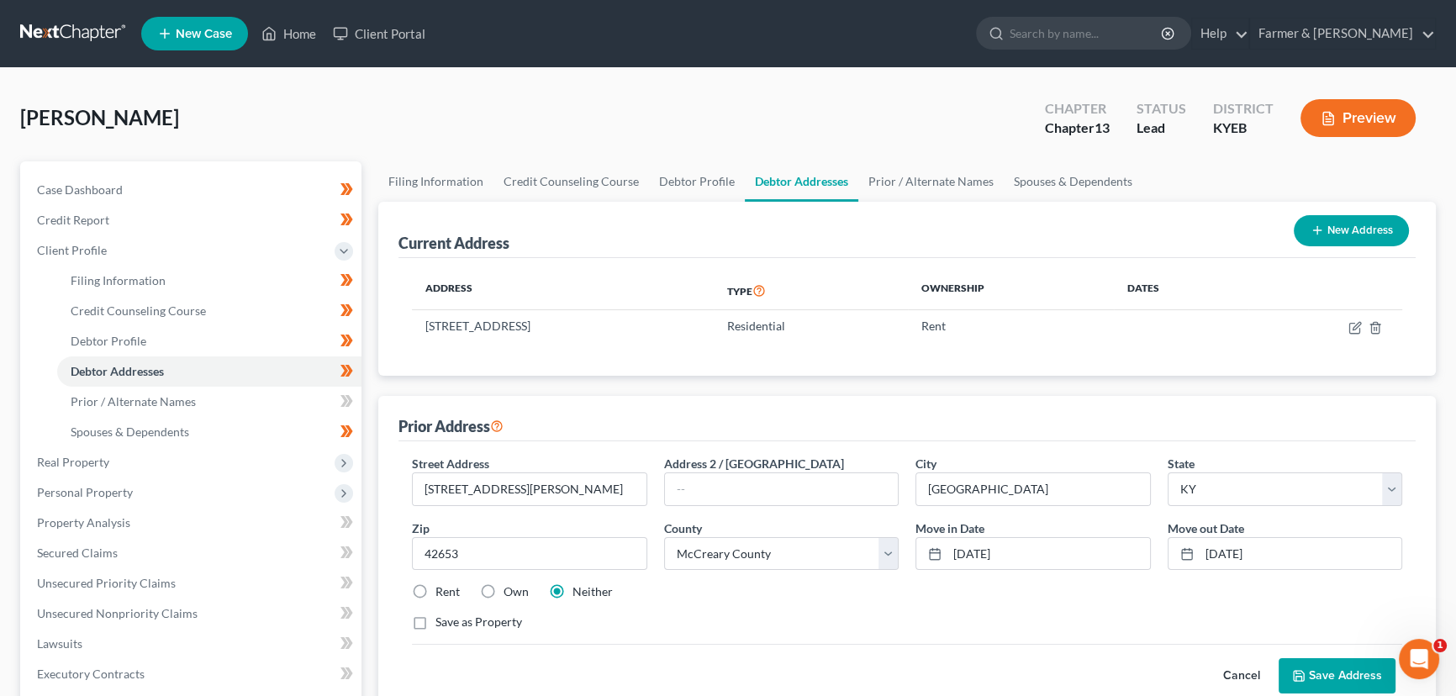
click at [1228, 662] on button "Cancel" at bounding box center [1242, 676] width 74 height 34
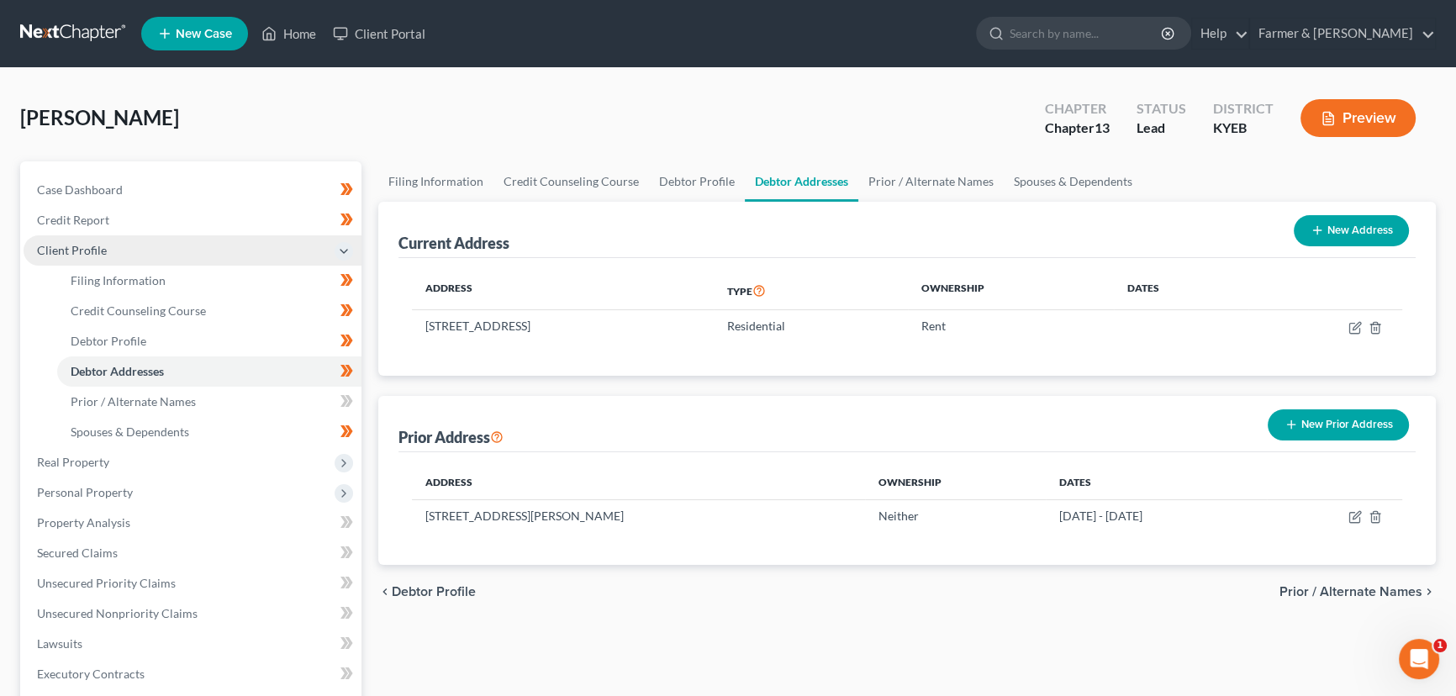
click at [106, 252] on span "Client Profile" at bounding box center [193, 250] width 338 height 30
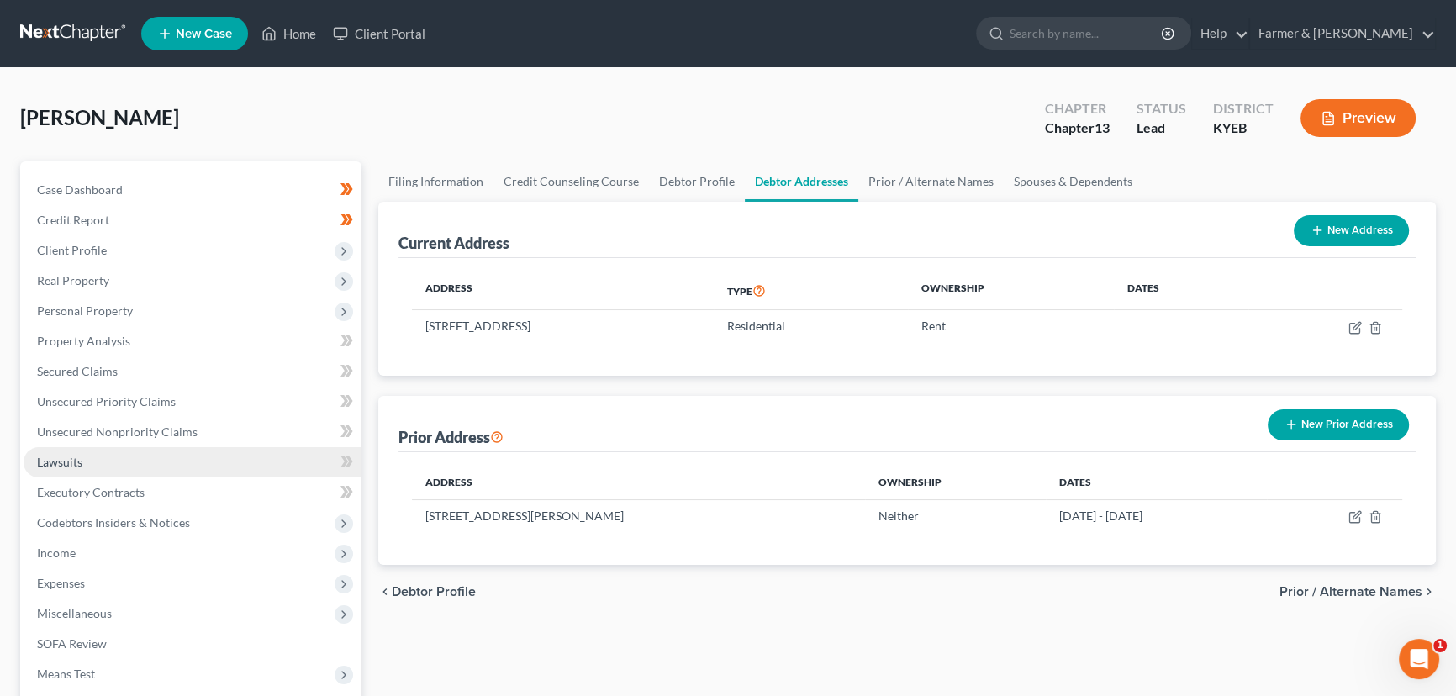
click at [131, 454] on link "Lawsuits" at bounding box center [193, 462] width 338 height 30
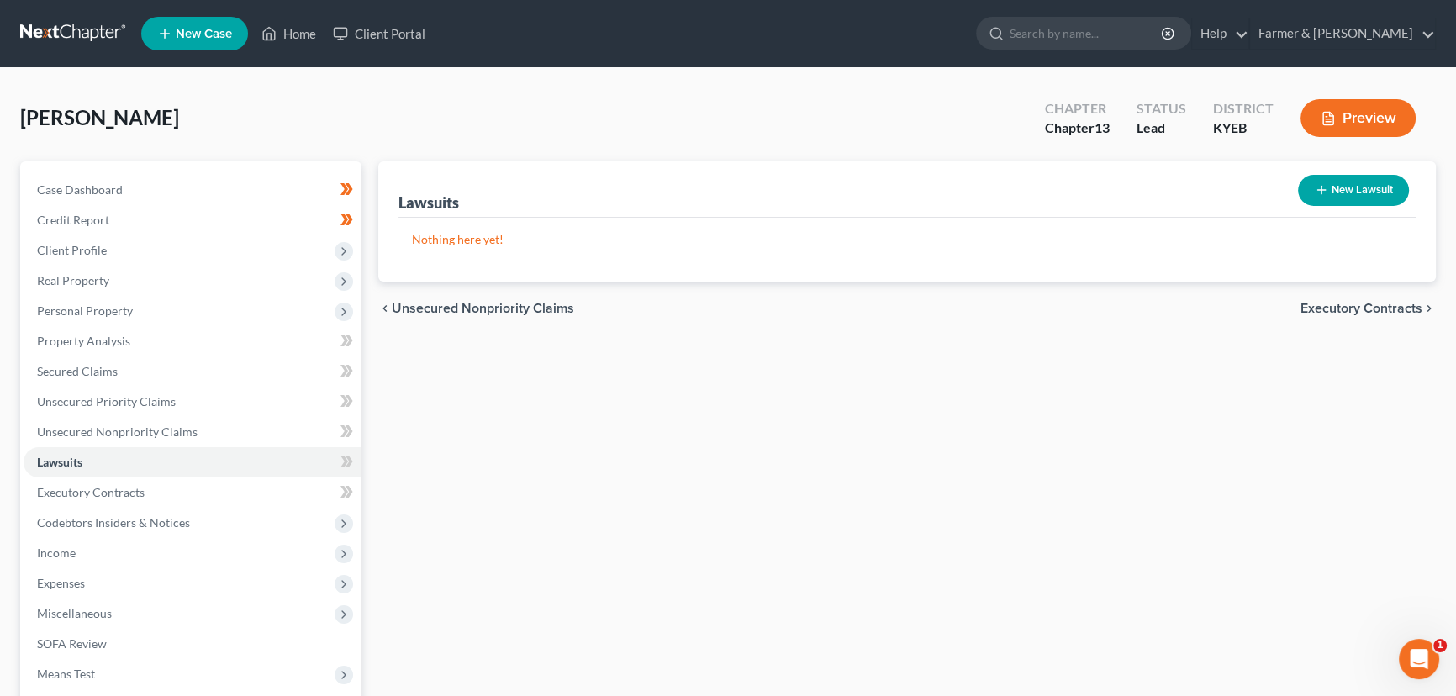
click at [1353, 191] on button "New Lawsuit" at bounding box center [1353, 190] width 111 height 31
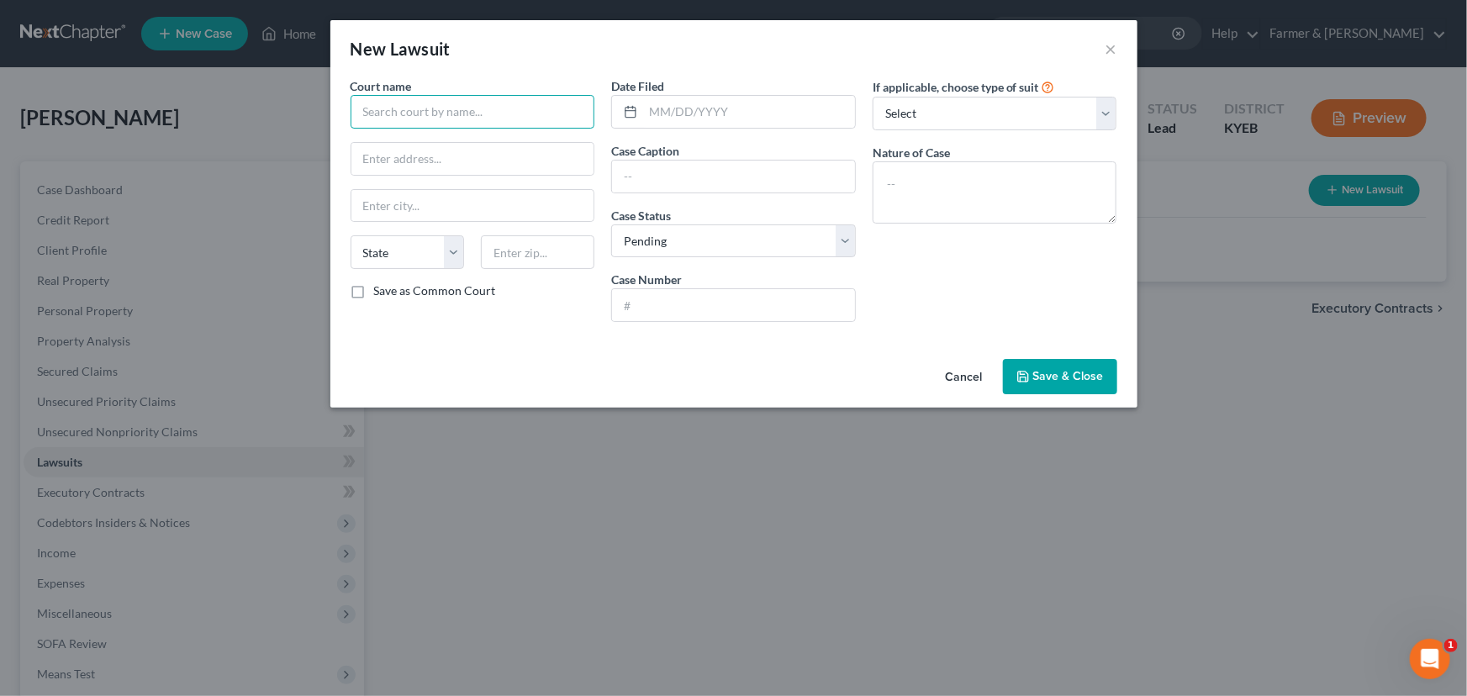
click at [433, 117] on input "text" at bounding box center [473, 112] width 245 height 34
click at [455, 145] on div "[PERSON_NAME] District Court" at bounding box center [451, 141] width 175 height 17
drag, startPoint x: 460, startPoint y: 110, endPoint x: 419, endPoint y: 119, distance: 42.0
click at [419, 119] on input "[PERSON_NAME] District Court" at bounding box center [473, 112] width 245 height 34
click at [673, 106] on input "text" at bounding box center [749, 112] width 212 height 32
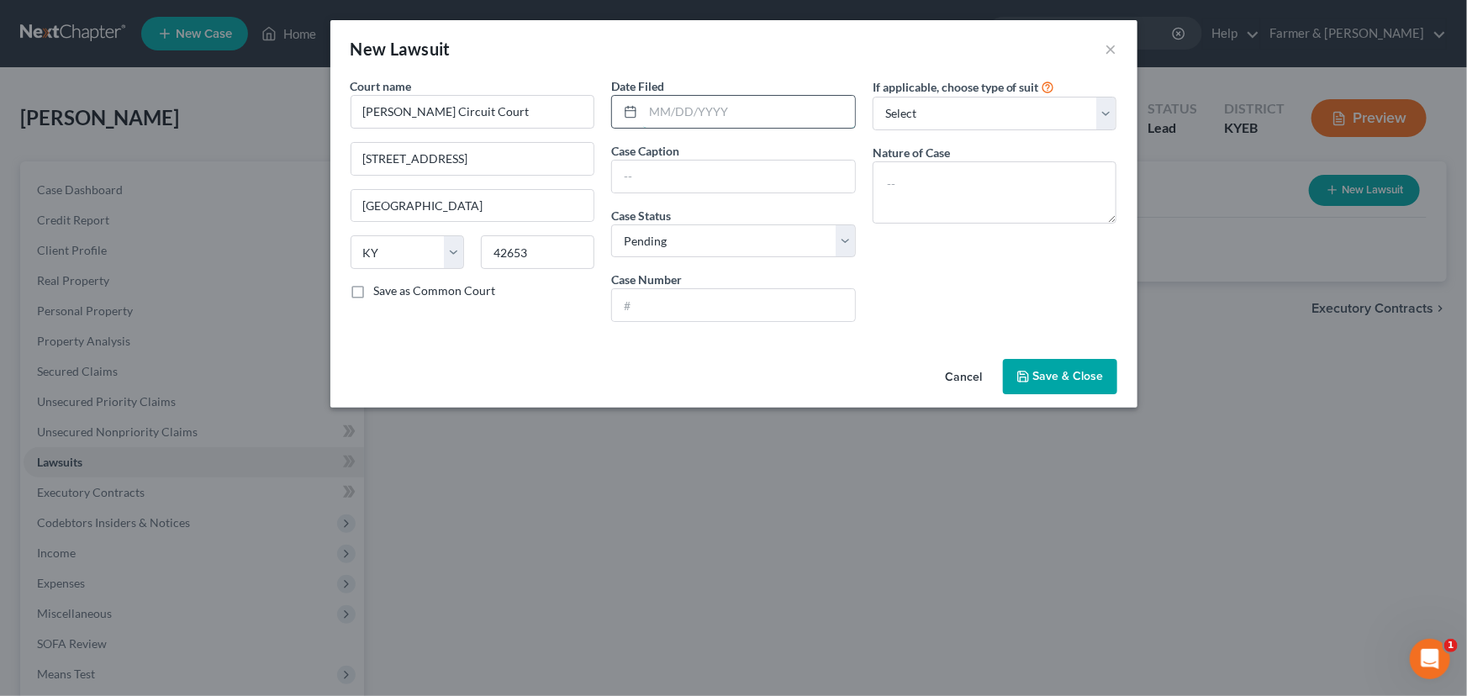
click at [656, 115] on input "text" at bounding box center [749, 112] width 212 height 32
paste input "[DATE]"
click at [612, 182] on input "text" at bounding box center [733, 177] width 243 height 32
paste input "ONEMAIN FINANCIAL GROUP, LLC VS. [PERSON_NAME]"
click at [676, 303] on input "text" at bounding box center [733, 305] width 243 height 32
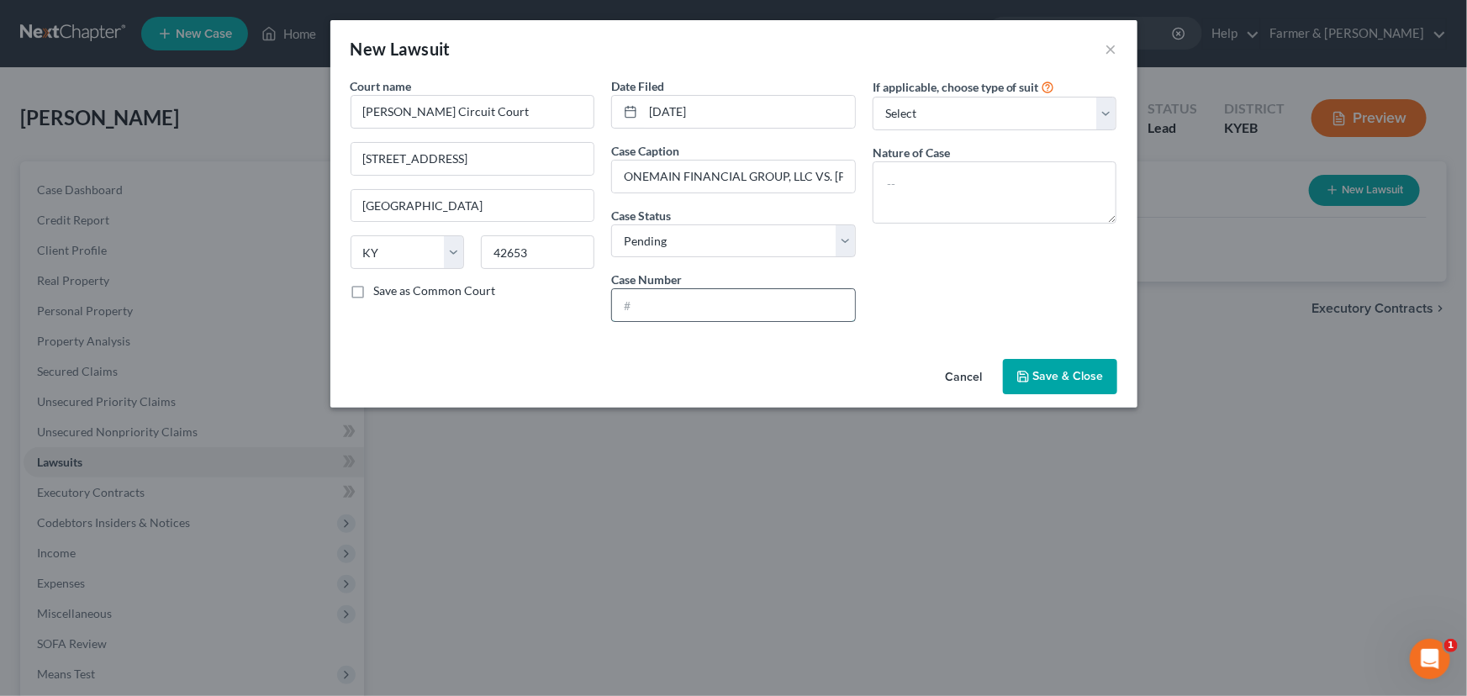
paste input "22-CI-00178"
drag, startPoint x: 883, startPoint y: 277, endPoint x: 912, endPoint y: 187, distance: 93.8
click at [884, 276] on div "If applicable, choose type of suit Select Repossession Garnishment Foreclosure …" at bounding box center [994, 206] width 261 height 258
drag, startPoint x: 928, startPoint y: 106, endPoint x: 928, endPoint y: 126, distance: 20.2
click at [928, 106] on select "Select Repossession Garnishment Foreclosure Attached, Seized, Or Levied Other" at bounding box center [995, 114] width 245 height 34
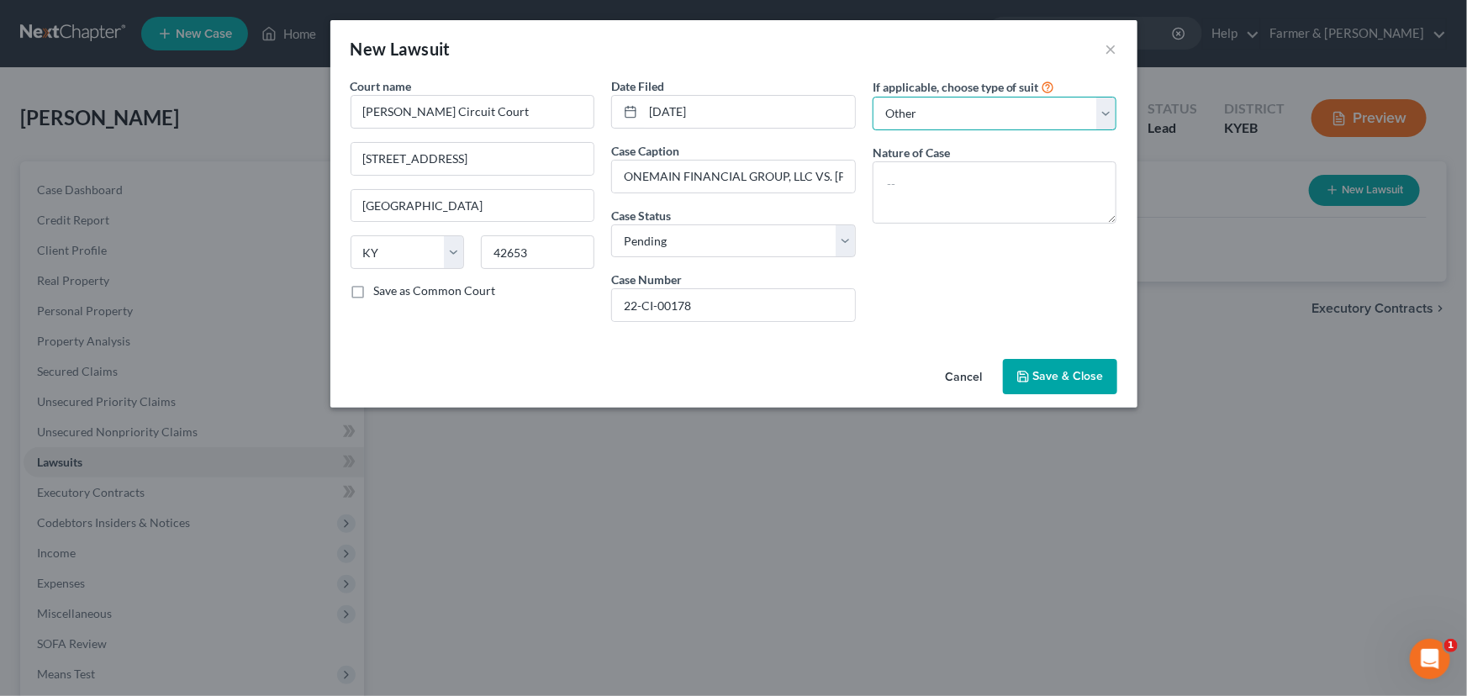
click at [873, 97] on select "Select Repossession Garnishment Foreclosure Attached, Seized, Or Levied Other" at bounding box center [995, 114] width 245 height 34
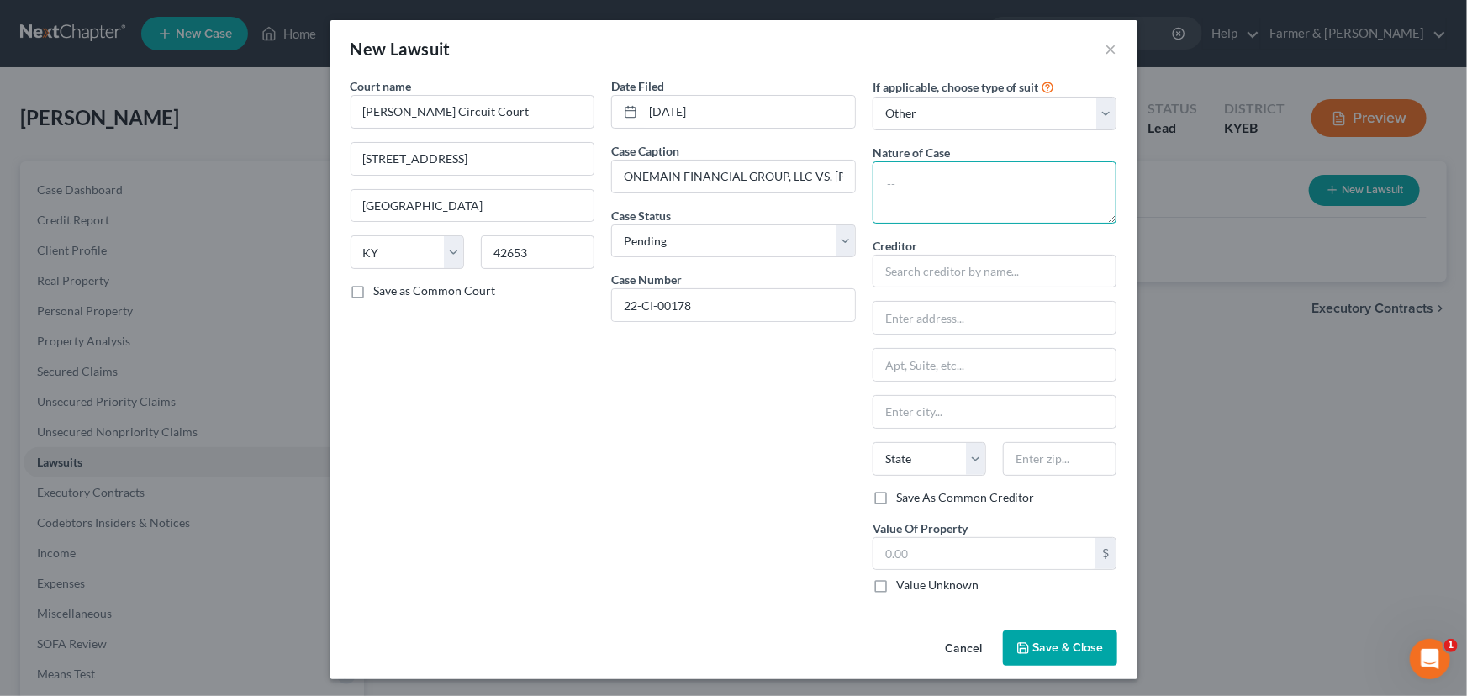
click at [933, 201] on textarea at bounding box center [995, 192] width 245 height 62
click at [880, 359] on input "text" at bounding box center [994, 365] width 243 height 32
click at [1036, 444] on input "text" at bounding box center [1059, 459] width 113 height 34
click at [768, 448] on div "Date Filed [DATE] Case Caption ONEMAIN FINANCIAL GROUP, LLC VS. [PERSON_NAME] S…" at bounding box center [733, 342] width 261 height 530
click at [657, 491] on div "Date Filed [DATE] Case Caption ONEMAIN FINANCIAL GROUP, LLC VS. [PERSON_NAME] S…" at bounding box center [733, 342] width 261 height 530
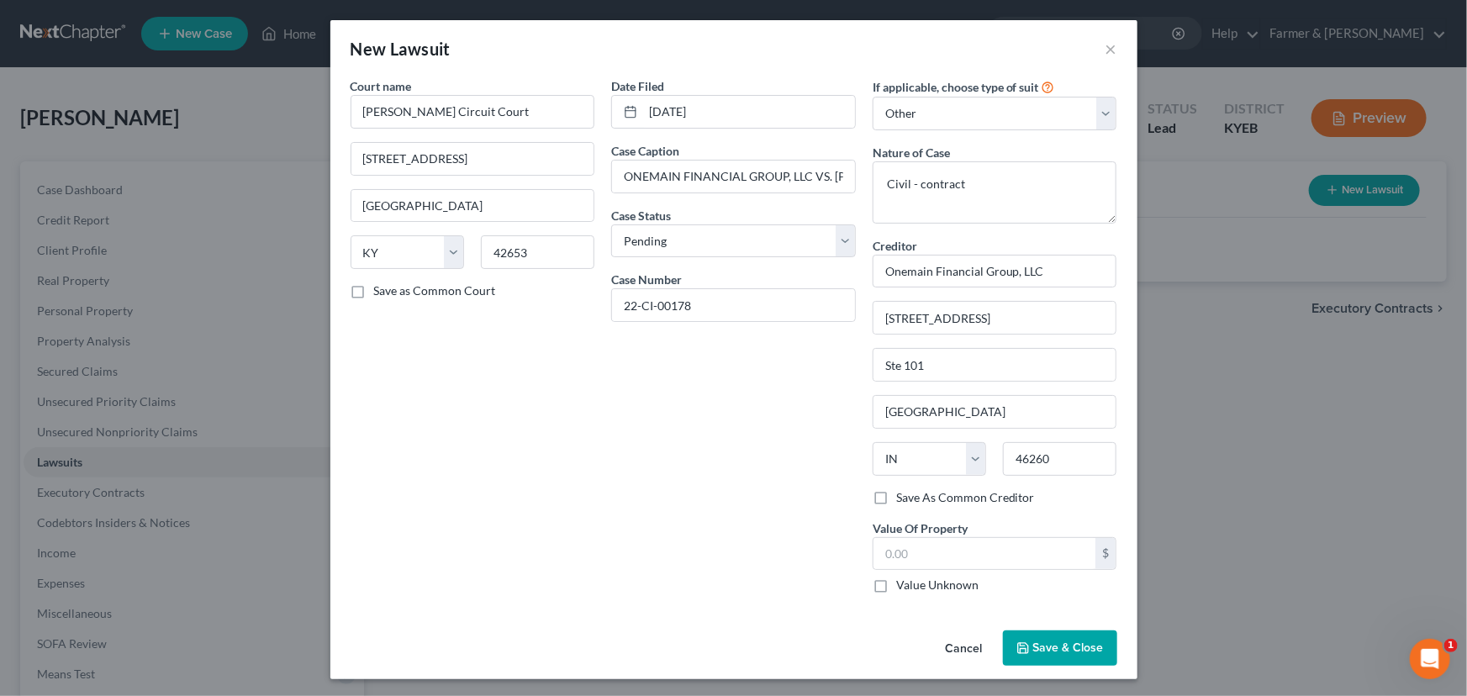
drag, startPoint x: 605, startPoint y: 447, endPoint x: 42, endPoint y: 448, distance: 563.2
click at [605, 447] on div "Date Filed [DATE] Case Caption ONEMAIN FINANCIAL GROUP, LLC VS. [PERSON_NAME] S…" at bounding box center [733, 342] width 261 height 530
click at [907, 544] on input "text" at bounding box center [984, 554] width 223 height 32
click at [731, 528] on div "Date Filed [DATE] Case Caption ONEMAIN FINANCIAL GROUP, LLC VS. [PERSON_NAME] S…" at bounding box center [733, 342] width 261 height 530
click at [1077, 652] on span "Save & Close" at bounding box center [1068, 648] width 71 height 14
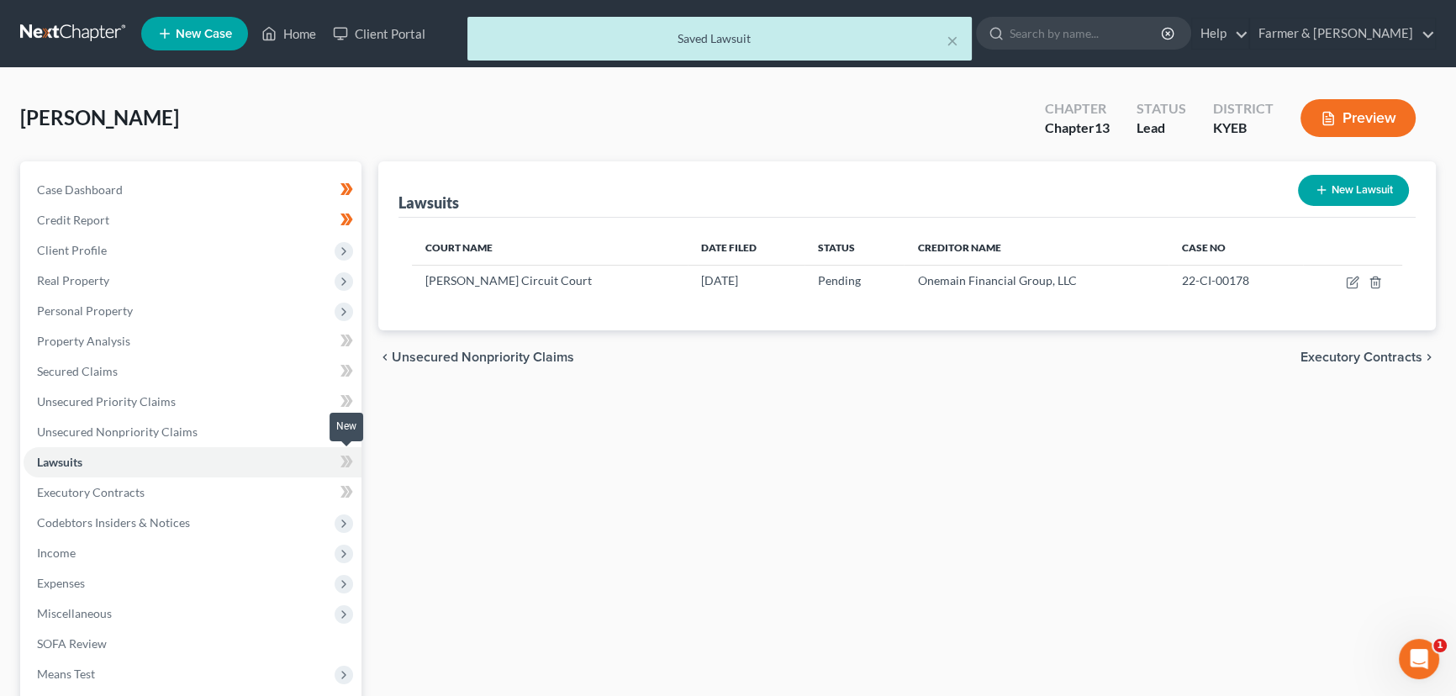
click at [337, 460] on span at bounding box center [346, 463] width 29 height 25
click at [509, 483] on div "Lawsuits New Lawsuit Court Name Date Filed Status Creditor Name Case No [PERSON…" at bounding box center [907, 510] width 1074 height 699
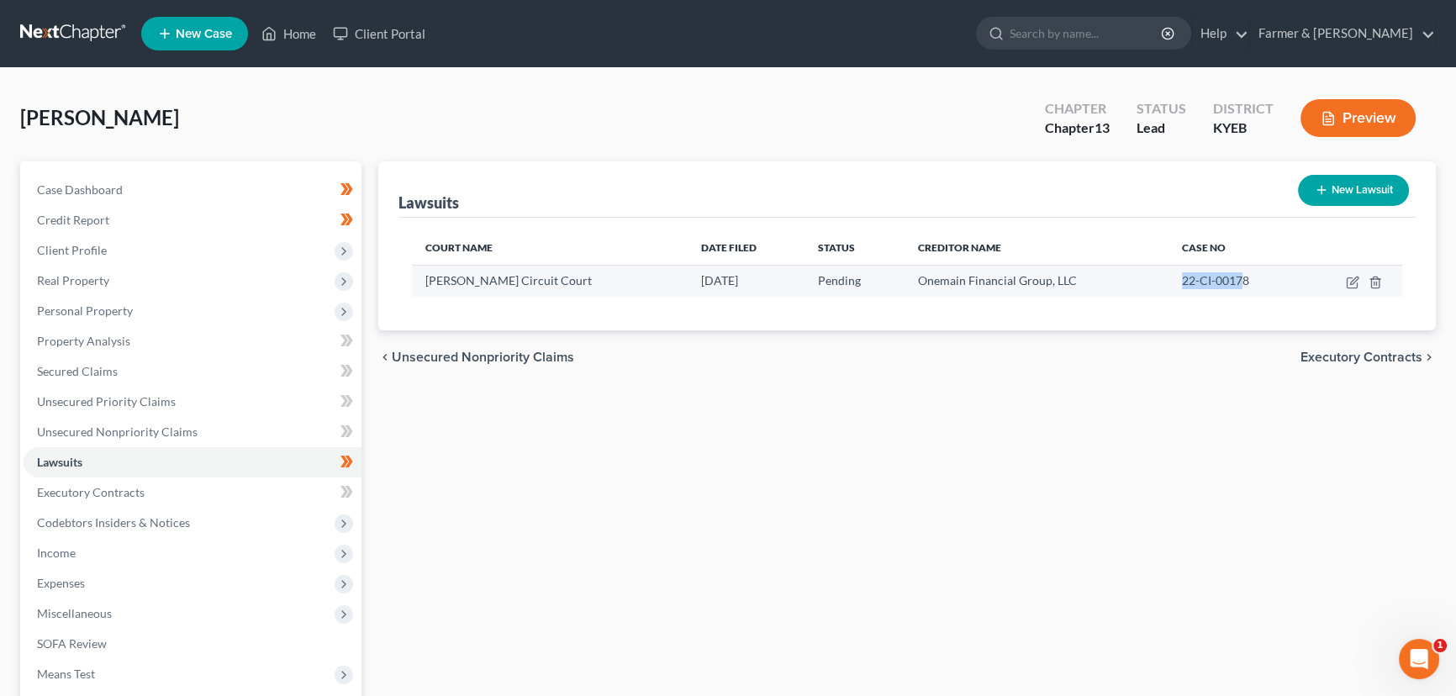
drag, startPoint x: 1168, startPoint y: 282, endPoint x: 1231, endPoint y: 279, distance: 63.1
click at [1231, 279] on span "22-CI-00178" at bounding box center [1215, 280] width 67 height 14
drag, startPoint x: 858, startPoint y: 444, endPoint x: 1068, endPoint y: 330, distance: 238.1
click at [859, 444] on div "Lawsuits New Lawsuit Court Name Date Filed Status Creditor Name Case No [PERSON…" at bounding box center [907, 510] width 1074 height 699
drag, startPoint x: 1166, startPoint y: 281, endPoint x: 1238, endPoint y: 281, distance: 72.3
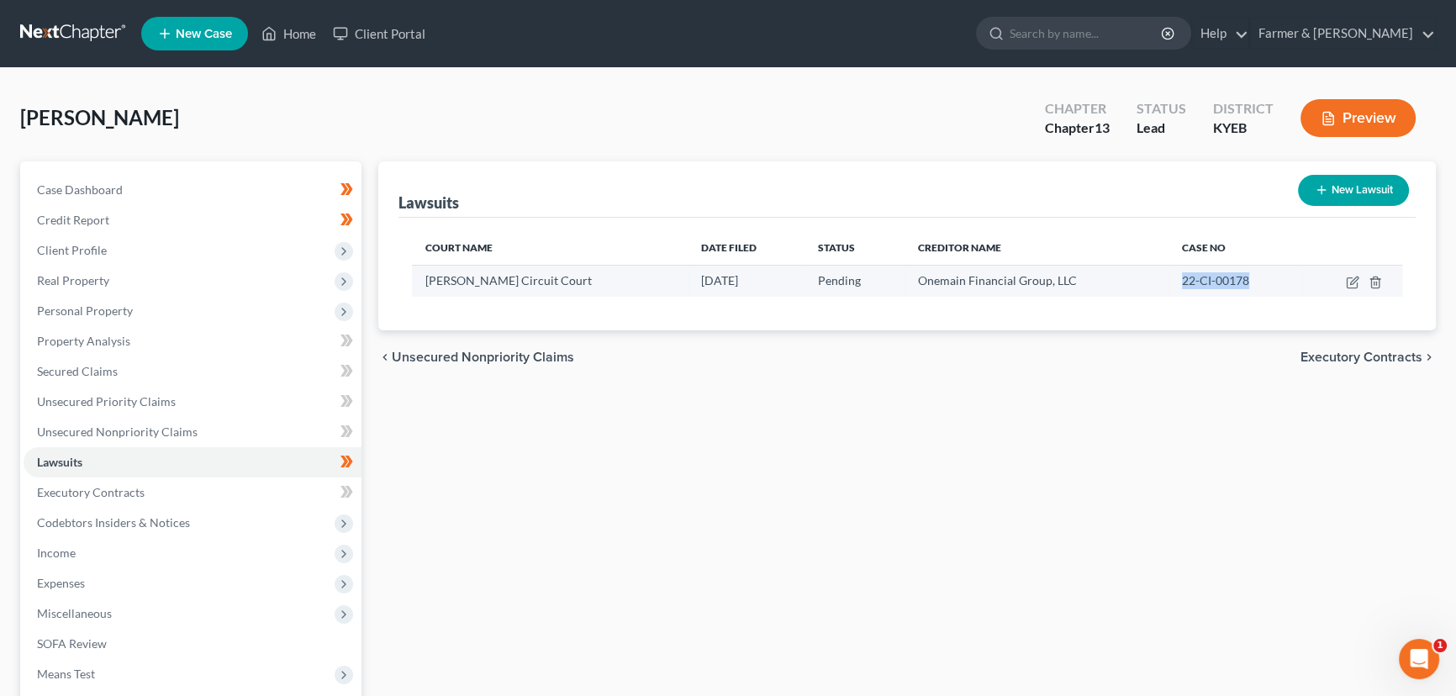
click at [1238, 281] on td "22-CI-00178" at bounding box center [1235, 281] width 135 height 32
copy span "22-CI-00178"
drag, startPoint x: 897, startPoint y: 280, endPoint x: 1049, endPoint y: 278, distance: 152.2
click at [1049, 278] on td "Onemain Financial Group, LLC" at bounding box center [1036, 281] width 265 height 32
copy span "Onemain Financial Group, LLC"
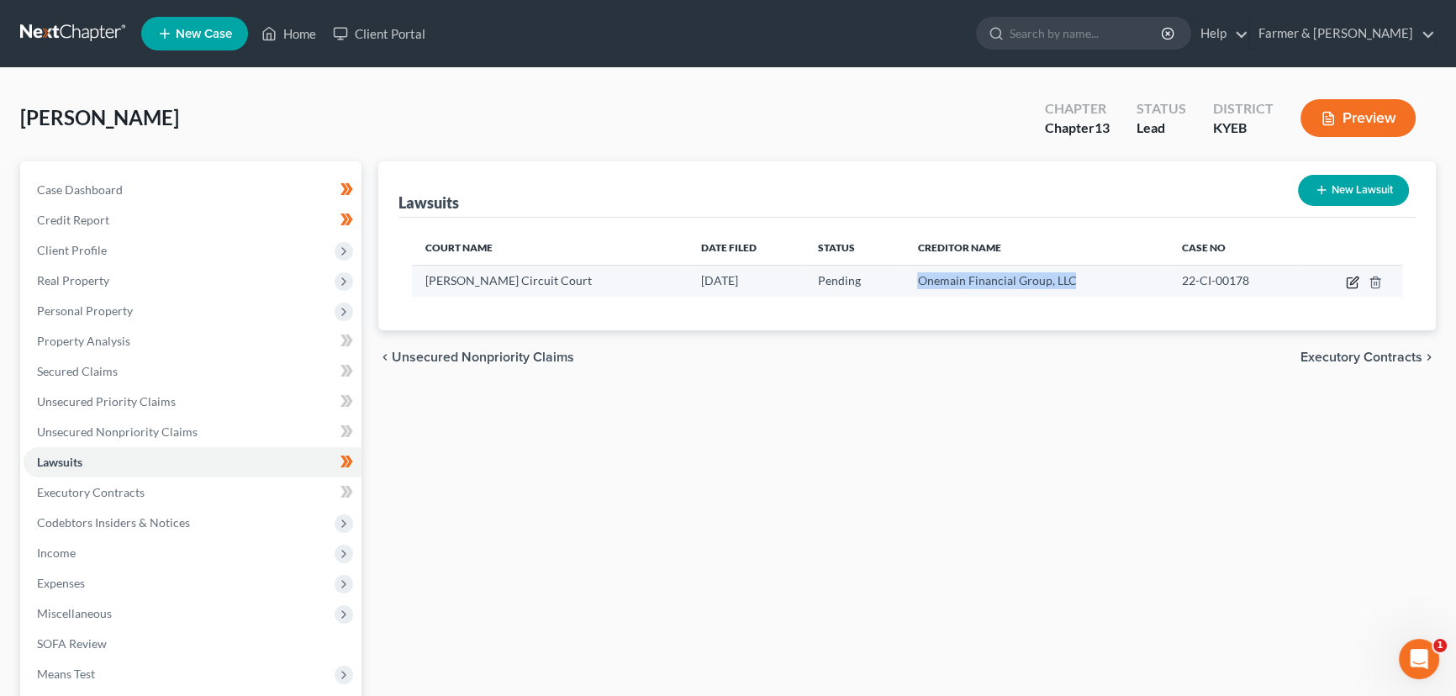
click at [1346, 281] on icon "button" at bounding box center [1352, 282] width 13 height 13
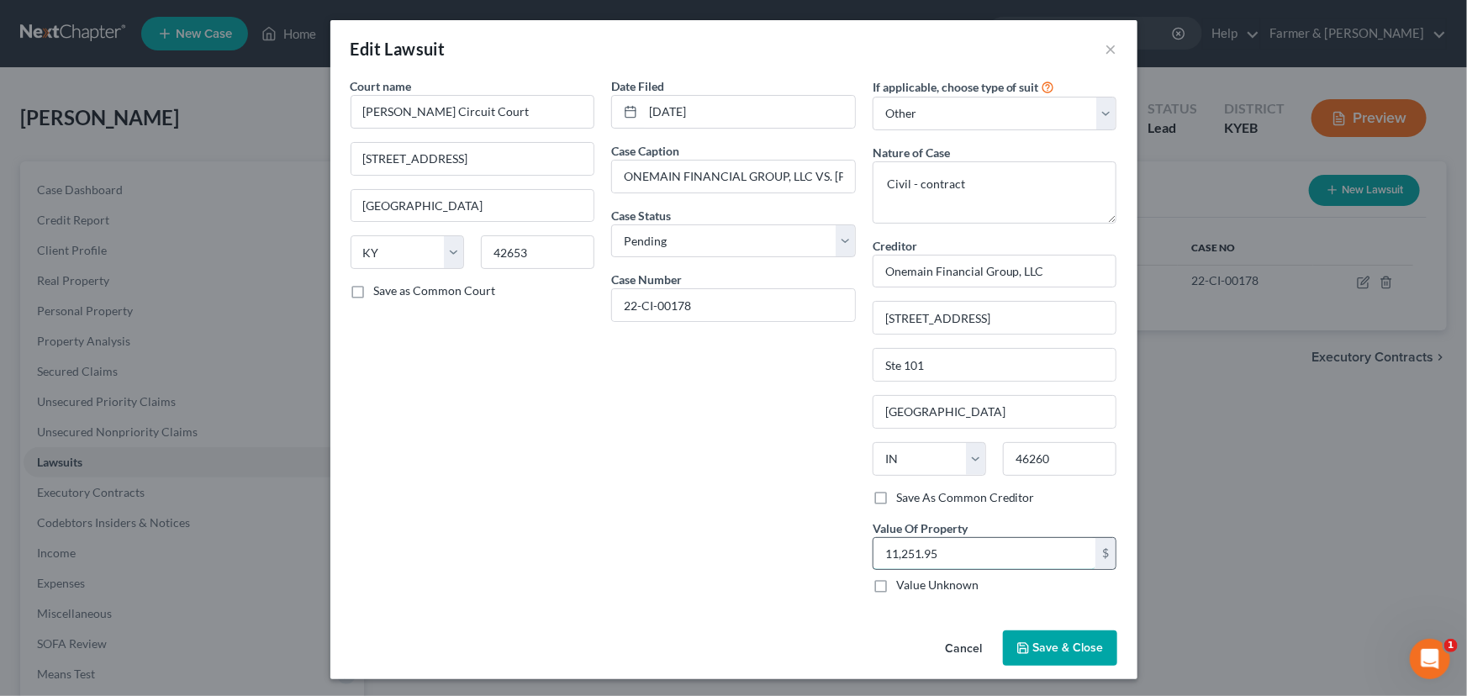
click at [941, 551] on input "11,251.95" at bounding box center [984, 554] width 223 height 32
drag, startPoint x: 753, startPoint y: 491, endPoint x: 949, endPoint y: 662, distance: 259.8
click at [754, 493] on div "Date Filed [DATE] Case Caption ONEMAIN FINANCIAL GROUP, LLC VS. [PERSON_NAME] S…" at bounding box center [733, 342] width 261 height 530
click at [973, 642] on button "Cancel" at bounding box center [964, 649] width 64 height 34
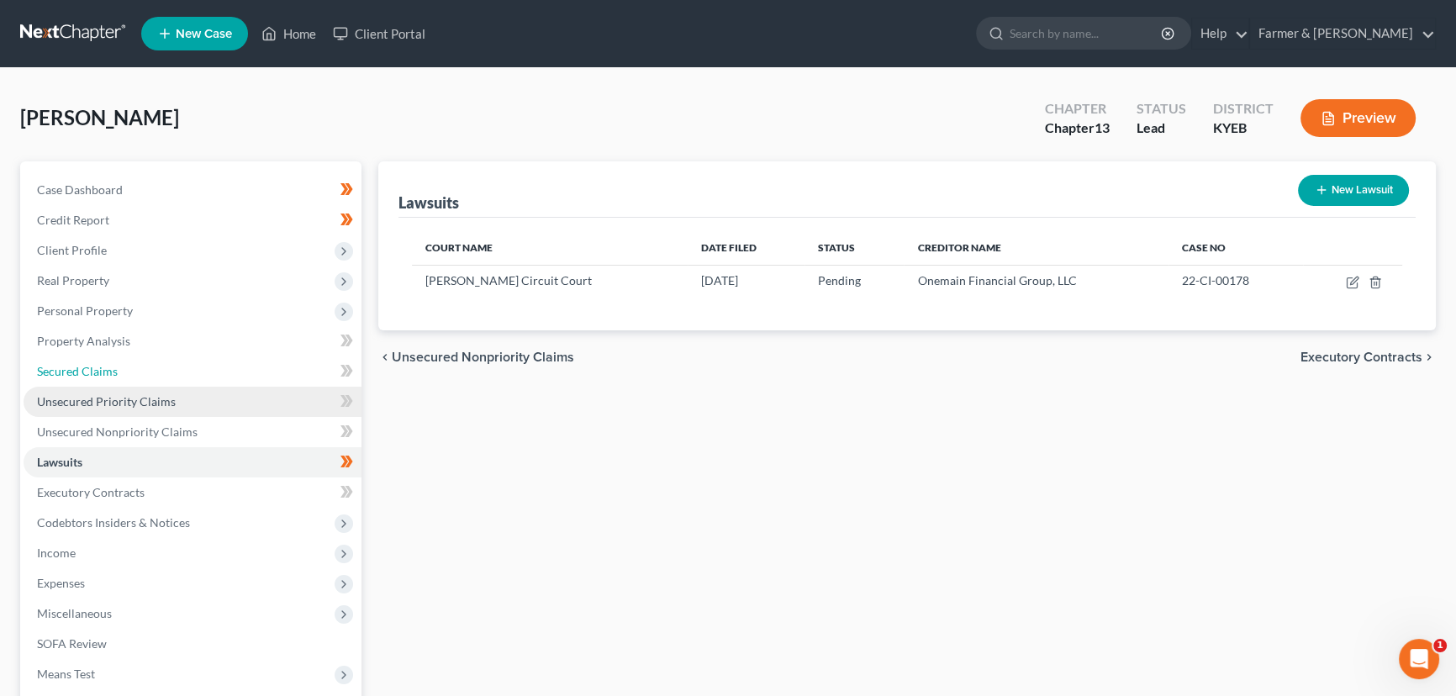
drag, startPoint x: 147, startPoint y: 370, endPoint x: 199, endPoint y: 403, distance: 61.6
click at [147, 370] on link "Secured Claims" at bounding box center [193, 371] width 338 height 30
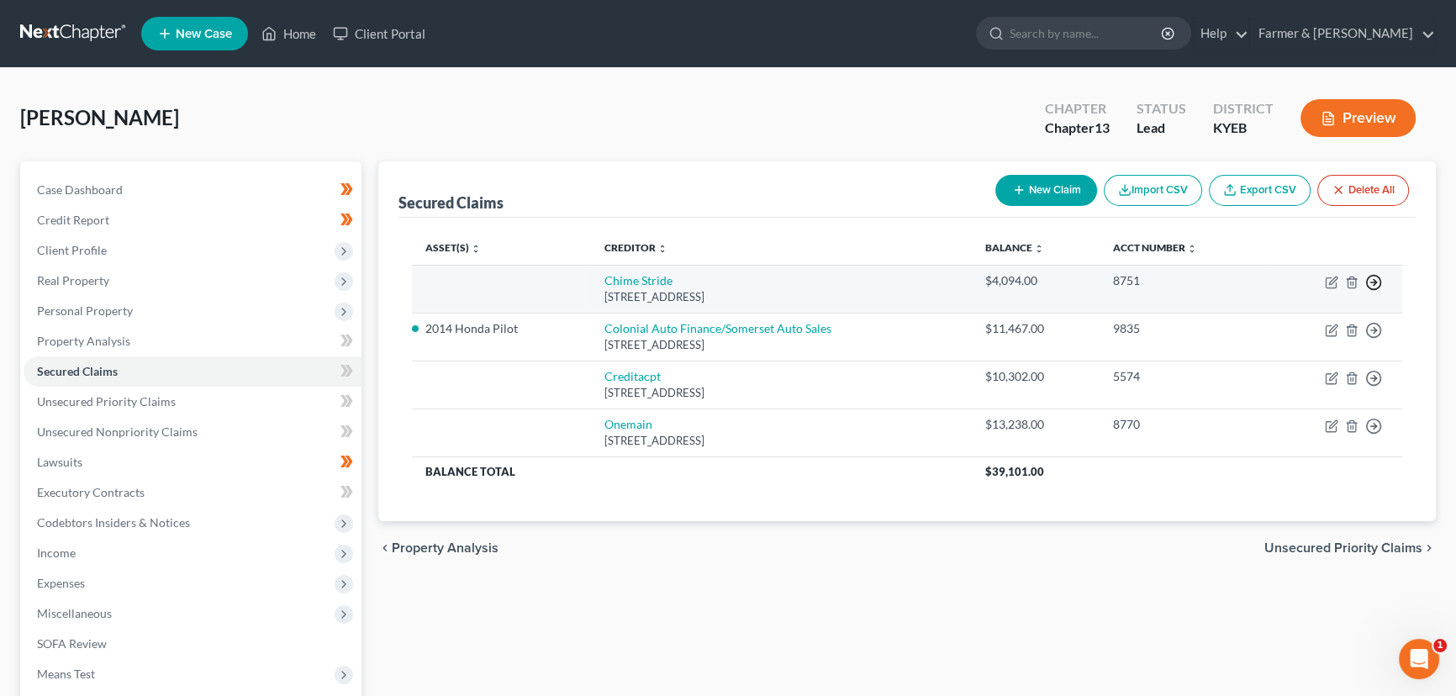
click at [1368, 285] on circle "button" at bounding box center [1374, 283] width 14 height 14
click at [1292, 330] on link "Move to F" at bounding box center [1296, 323] width 140 height 29
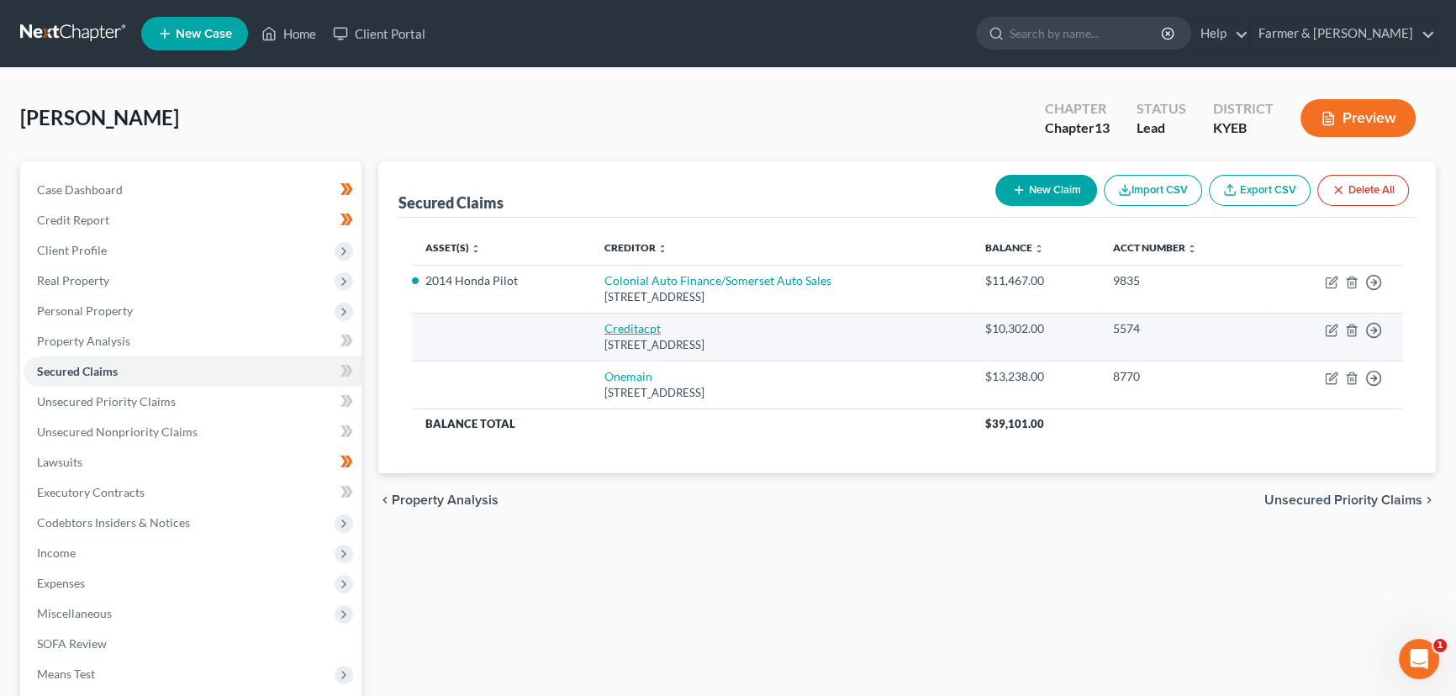
click at [646, 330] on link "Creditacpt" at bounding box center [632, 328] width 56 height 14
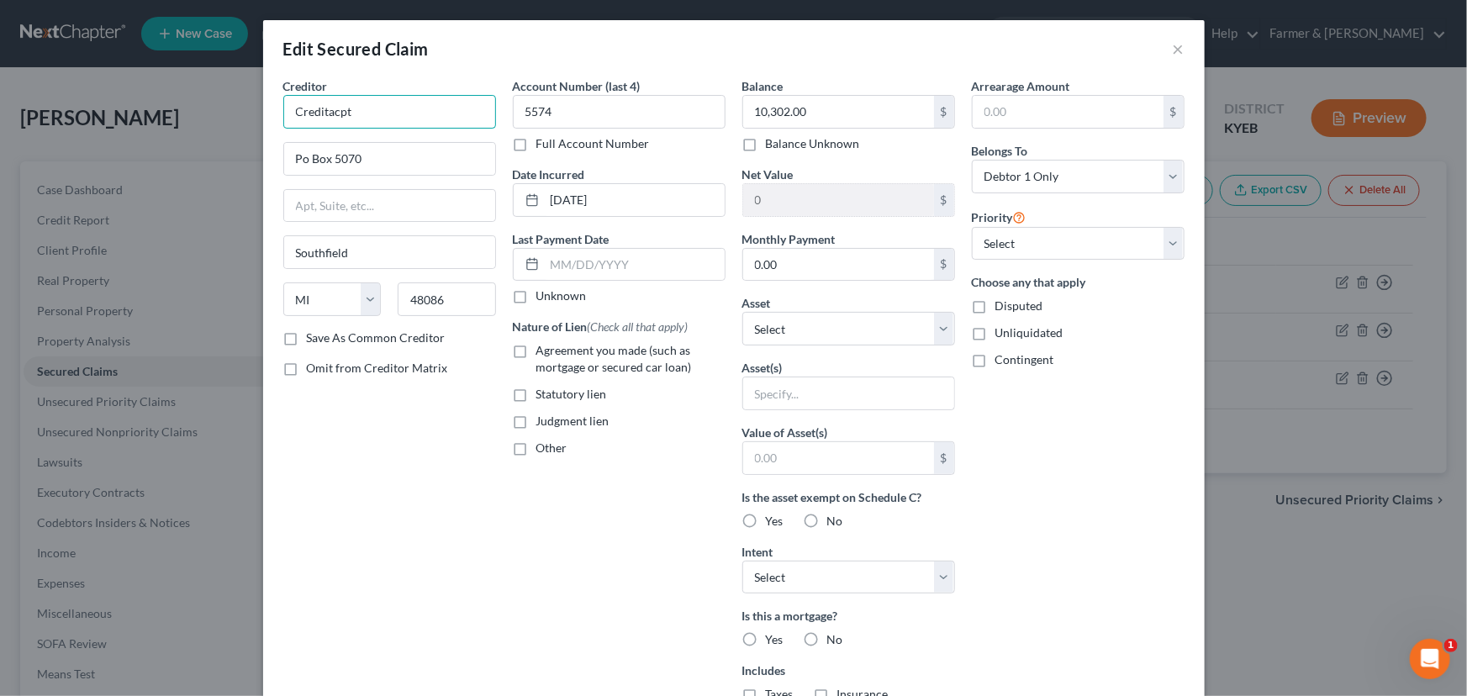
click at [414, 127] on input "Creditacpt" at bounding box center [389, 112] width 213 height 34
drag, startPoint x: 425, startPoint y: 159, endPoint x: 413, endPoint y: 170, distance: 16.1
click at [425, 159] on input "Po Box 5070" at bounding box center [389, 159] width 211 height 32
click at [427, 449] on div "Creditor * Credit Acceptance Corporation [GEOGRAPHIC_DATA] [US_STATE][GEOGRAPHI…" at bounding box center [389, 452] width 229 height 750
click at [536, 294] on label "Unknown" at bounding box center [561, 295] width 50 height 17
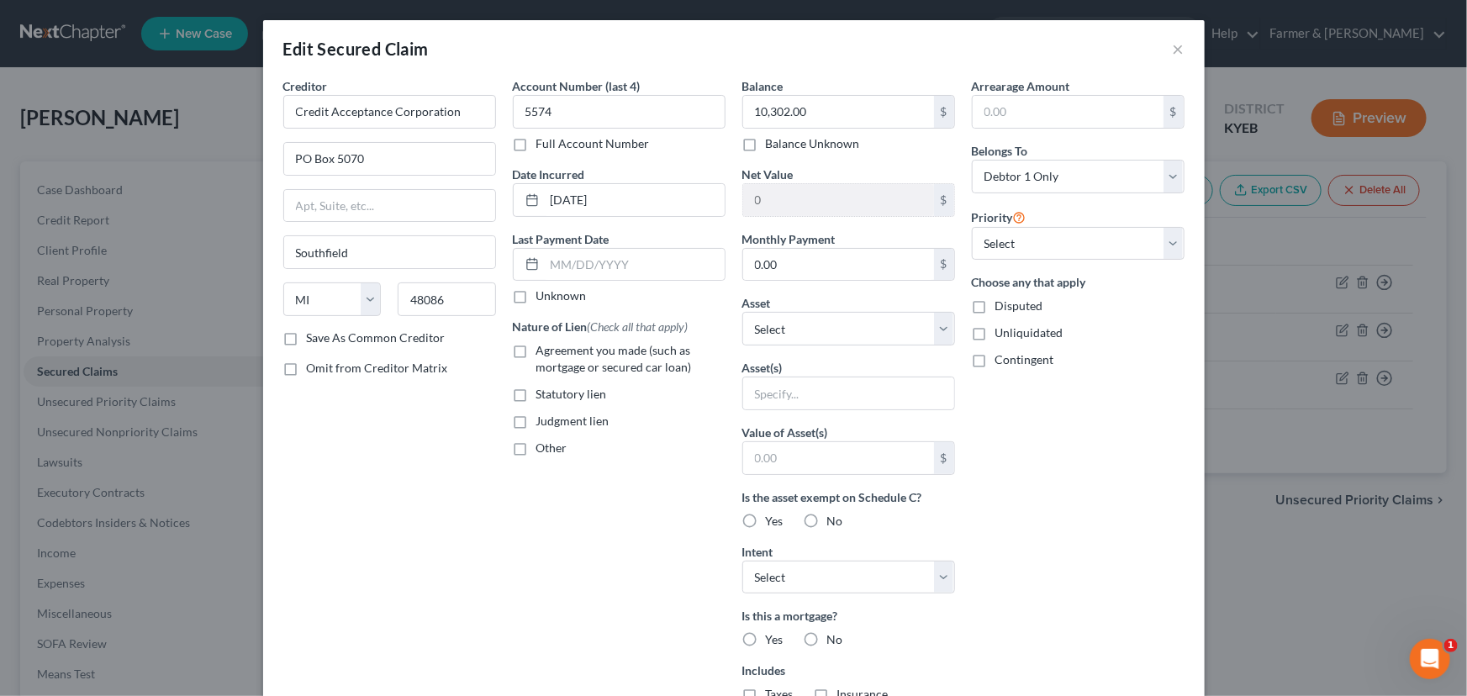
click at [543, 294] on input "Unknown" at bounding box center [548, 292] width 11 height 11
click at [536, 351] on label "Agreement you made (such as mortgage or secured car loan)" at bounding box center [630, 359] width 189 height 34
click at [543, 351] on input "Agreement you made (such as mortgage or secured car loan)" at bounding box center [548, 347] width 11 height 11
click at [641, 514] on div "Account Number (last 4) 5574 Full Account Number Date Incurred [DATE] Last Paym…" at bounding box center [618, 452] width 229 height 750
click at [772, 391] on input "text" at bounding box center [848, 393] width 211 height 32
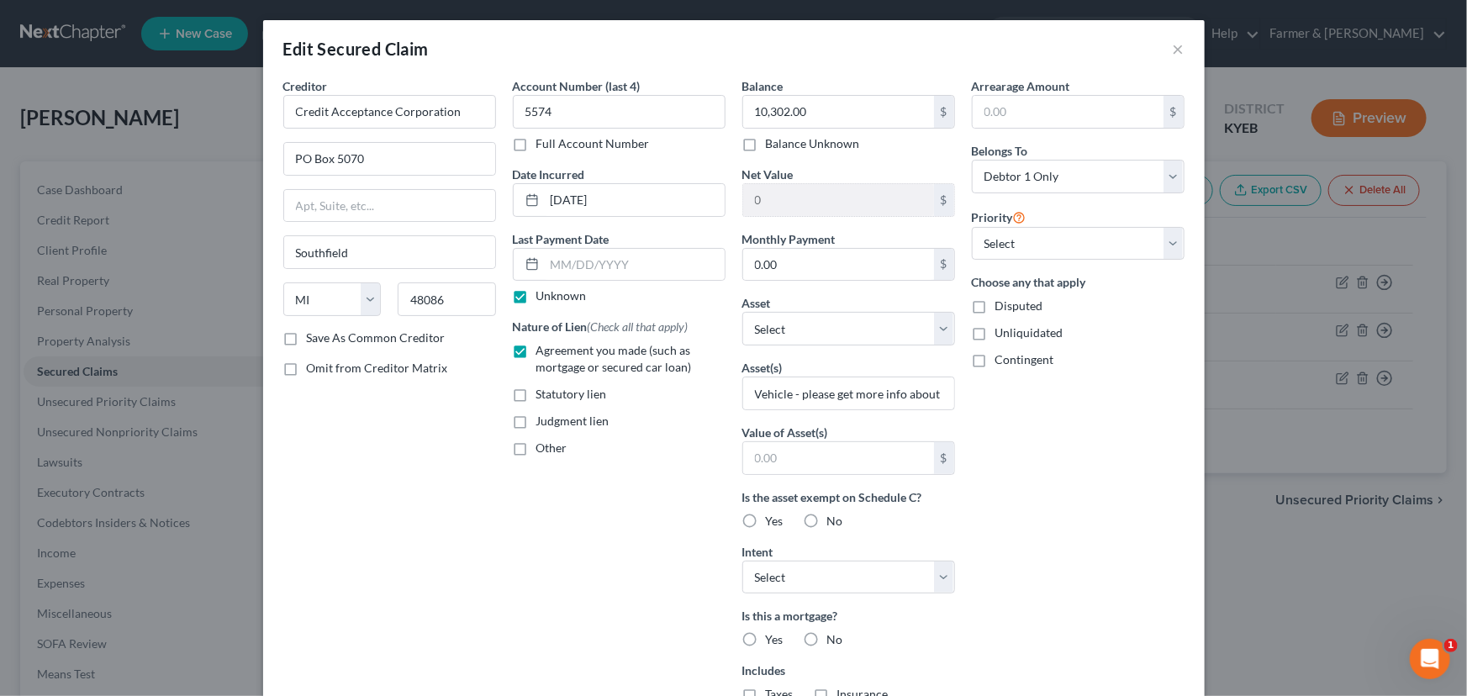
click at [1014, 447] on div "Arrearage Amount $ Belongs To * Select Debtor 1 Only Debtor 2 Only Debtor 1 And…" at bounding box center [1077, 452] width 229 height 750
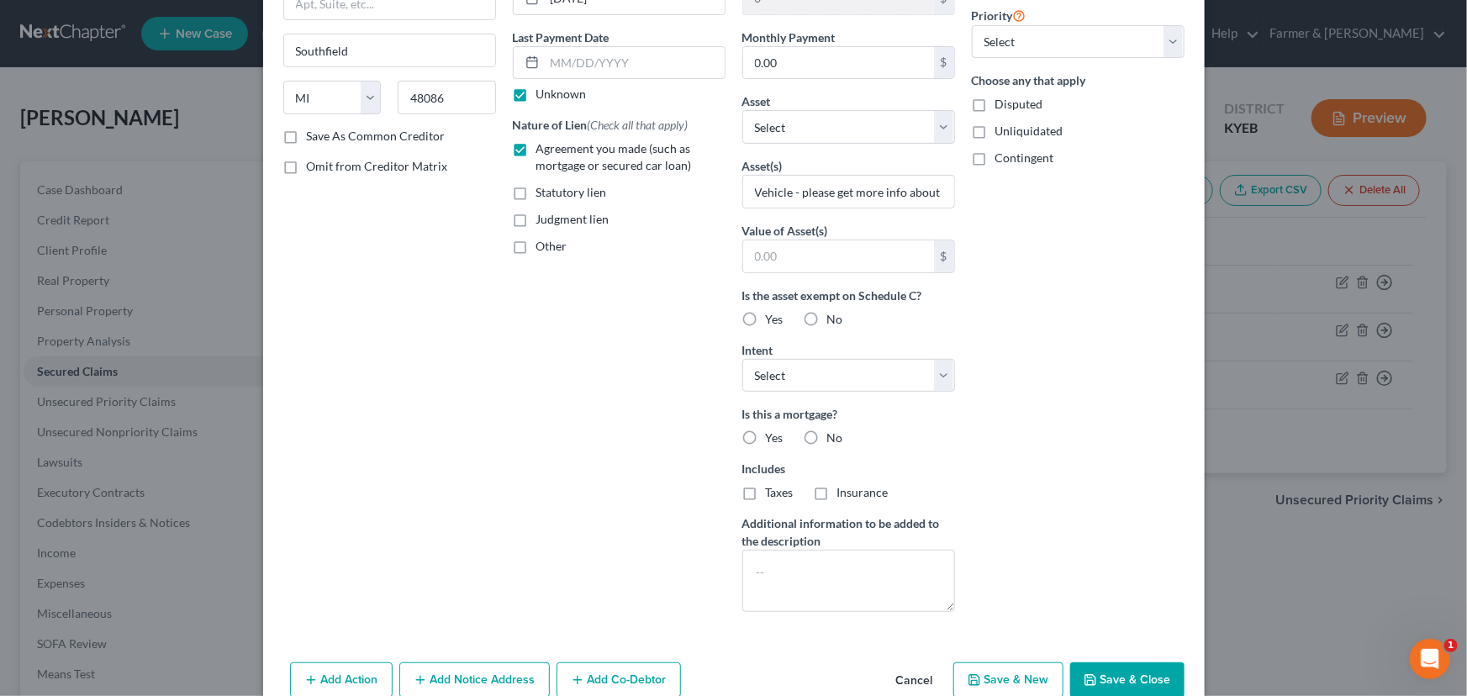
scroll to position [229, 0]
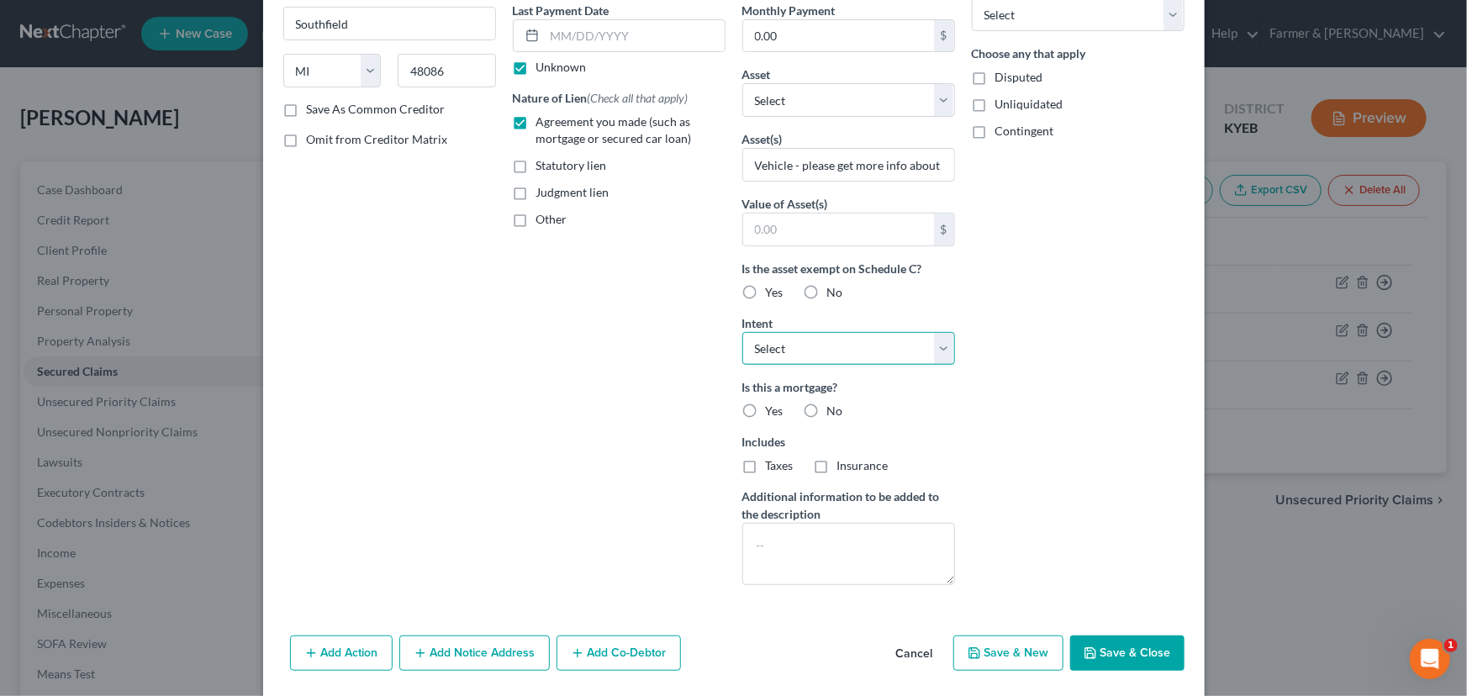
click at [811, 359] on select "Select Surrender Redeem Reaffirm Avoid Other" at bounding box center [848, 349] width 213 height 34
click at [742, 332] on select "Select Surrender Redeem Reaffirm Avoid Other" at bounding box center [848, 349] width 213 height 34
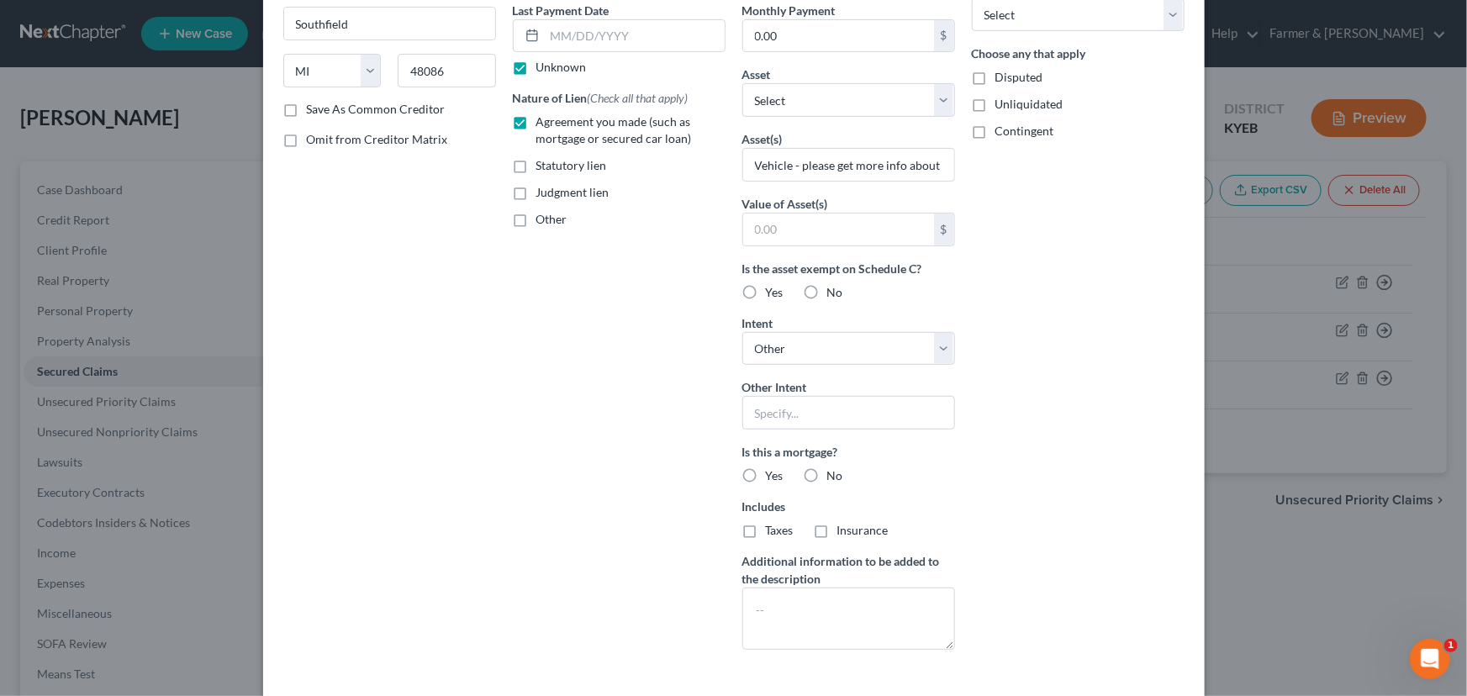
drag, startPoint x: 1005, startPoint y: 424, endPoint x: 932, endPoint y: 443, distance: 75.6
click at [1006, 424] on div "Arrearage Amount $ Belongs To * Select Debtor 1 Only Debtor 2 Only Debtor 1 And…" at bounding box center [1077, 256] width 229 height 815
click at [827, 477] on label "No" at bounding box center [835, 475] width 16 height 17
click at [834, 477] on input "No" at bounding box center [839, 472] width 11 height 11
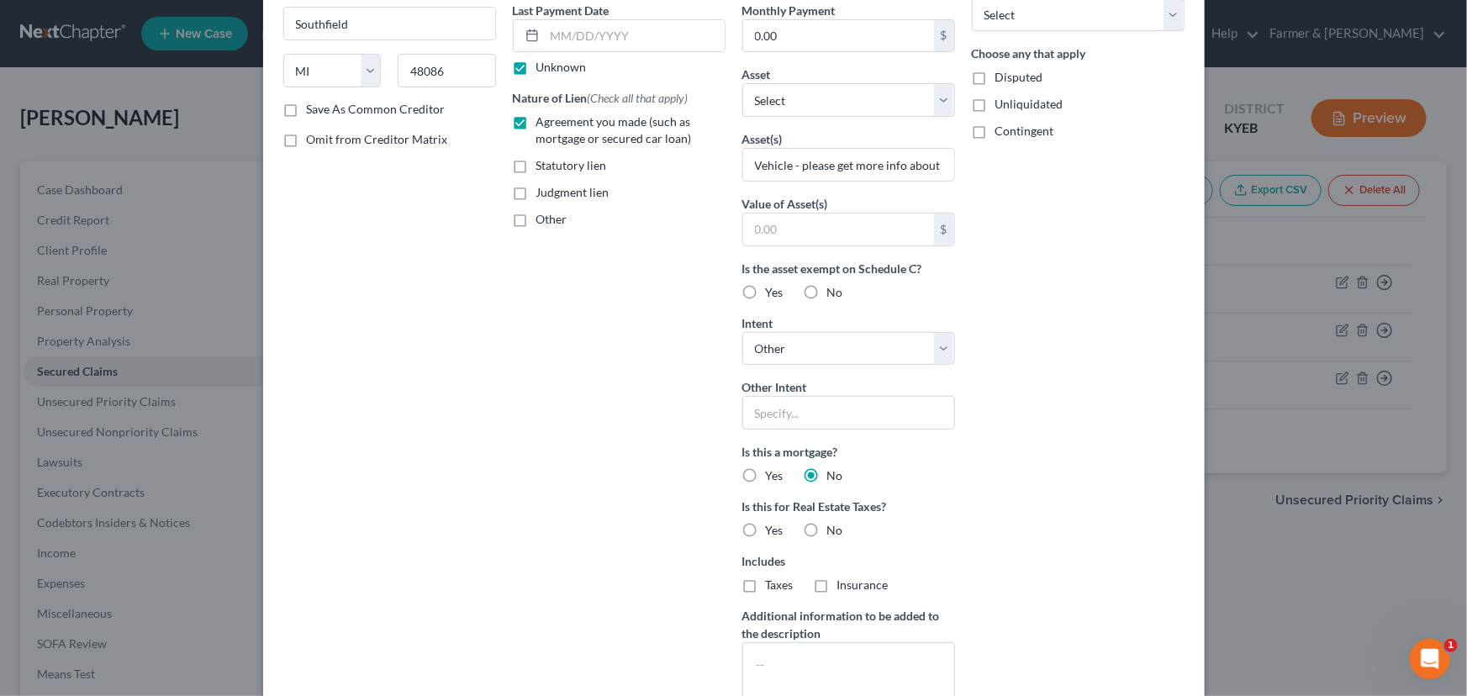
click at [827, 534] on label "No" at bounding box center [835, 530] width 16 height 17
click at [834, 533] on input "No" at bounding box center [839, 527] width 11 height 11
click at [1065, 476] on div "Arrearage Amount $ Belongs To * Select Debtor 1 Only Debtor 2 Only Debtor 1 And…" at bounding box center [1077, 283] width 229 height 869
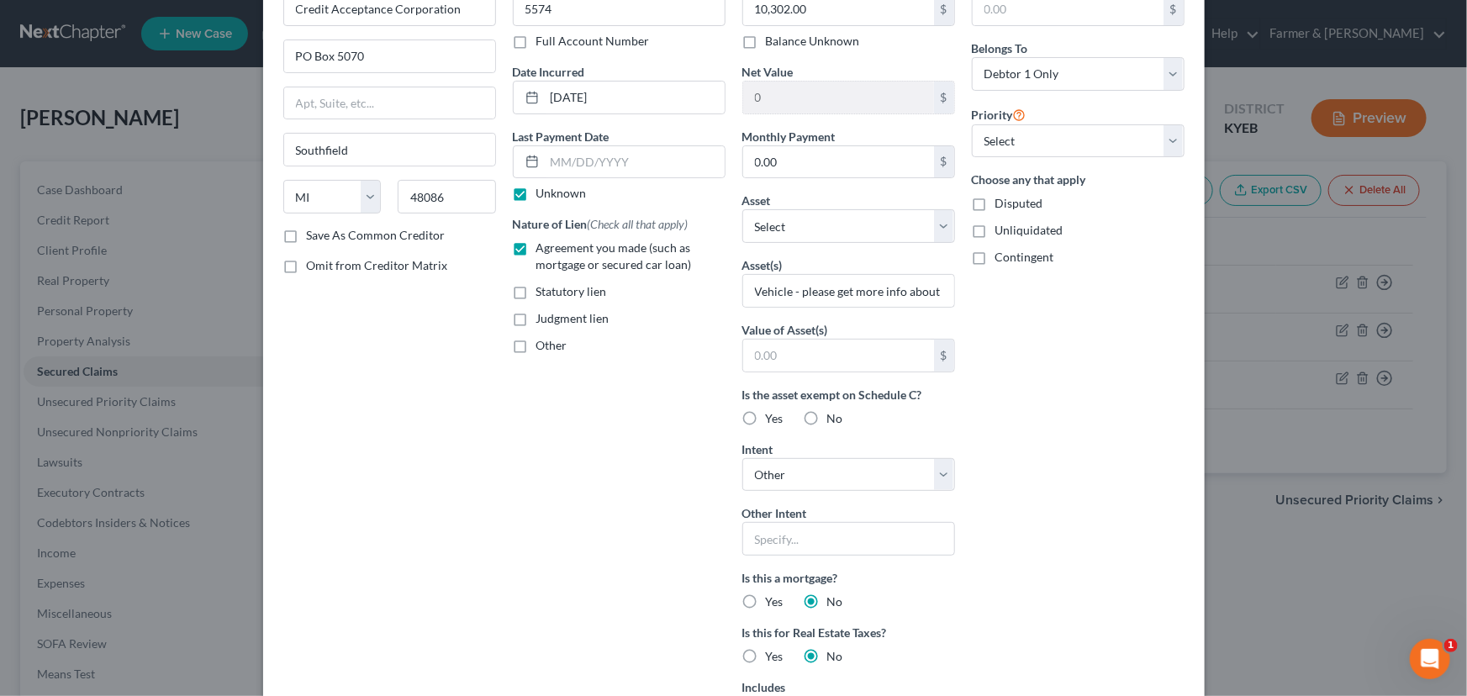
scroll to position [97, 0]
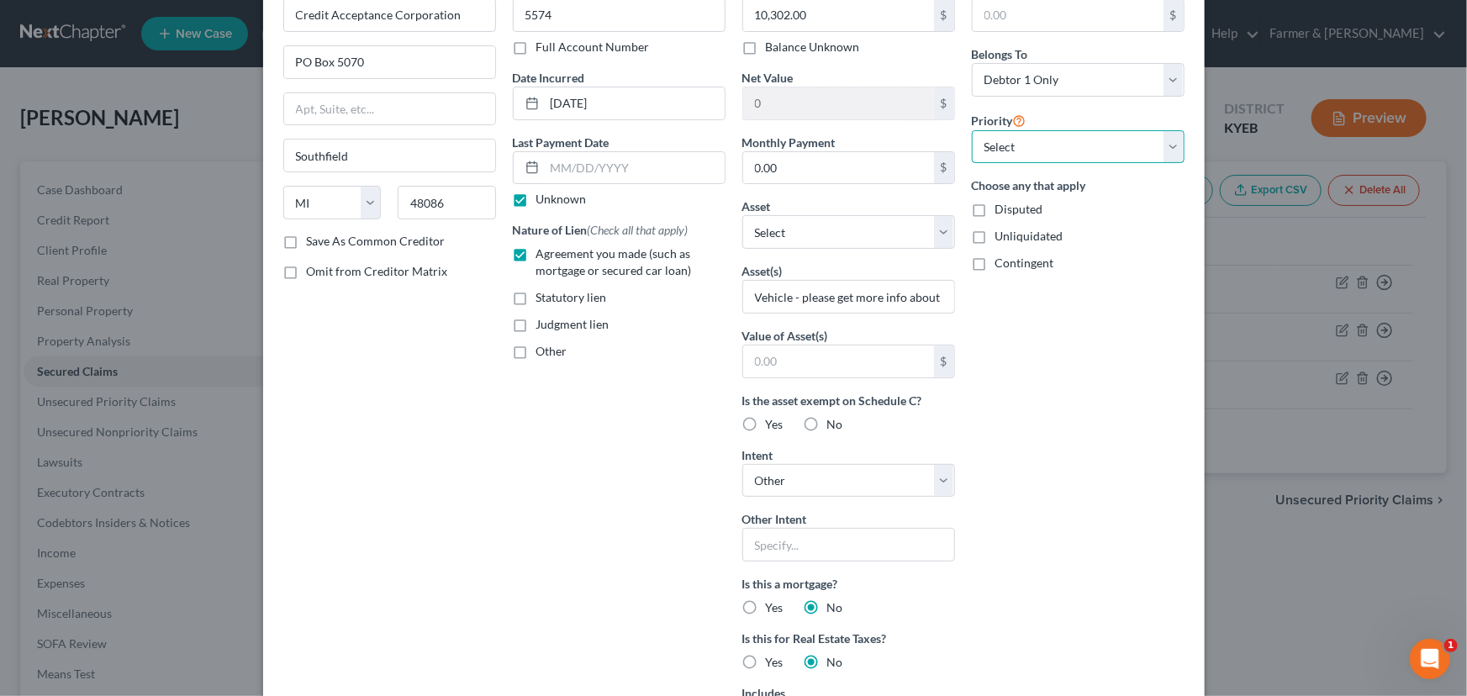
click at [1015, 146] on select "Select 1st 2nd 3rd 4th 5th 6th 7th 8th 9th 10th 11th 12th 13th 14th 15th 16th 1…" at bounding box center [1078, 147] width 213 height 34
click at [972, 130] on select "Select 1st 2nd 3rd 4th 5th 6th 7th 8th 9th 10th 11th 12th 13th 14th 15th 16th 1…" at bounding box center [1078, 147] width 213 height 34
click at [1016, 397] on div "Arrearage Amount $ Belongs To * Select Debtor 1 Only Debtor 2 Only Debtor 1 And…" at bounding box center [1077, 415] width 229 height 869
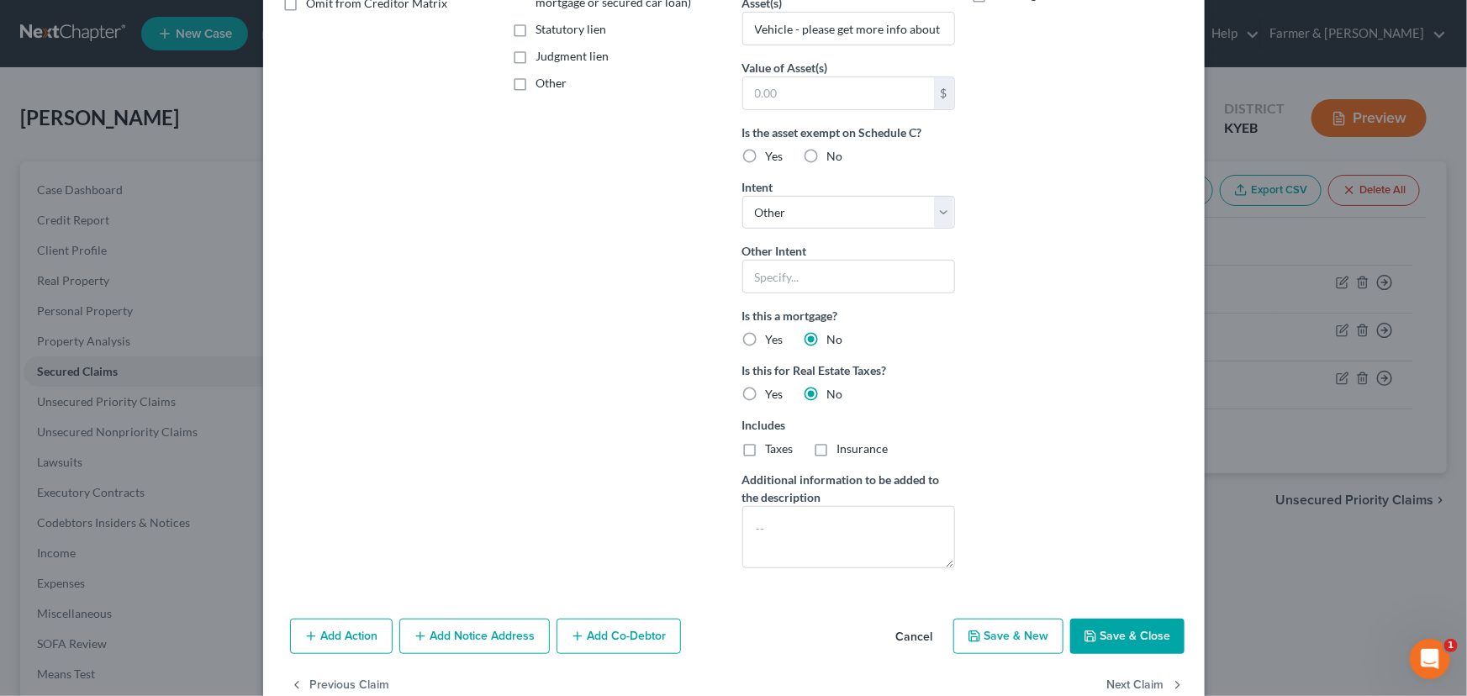
scroll to position [403, 0]
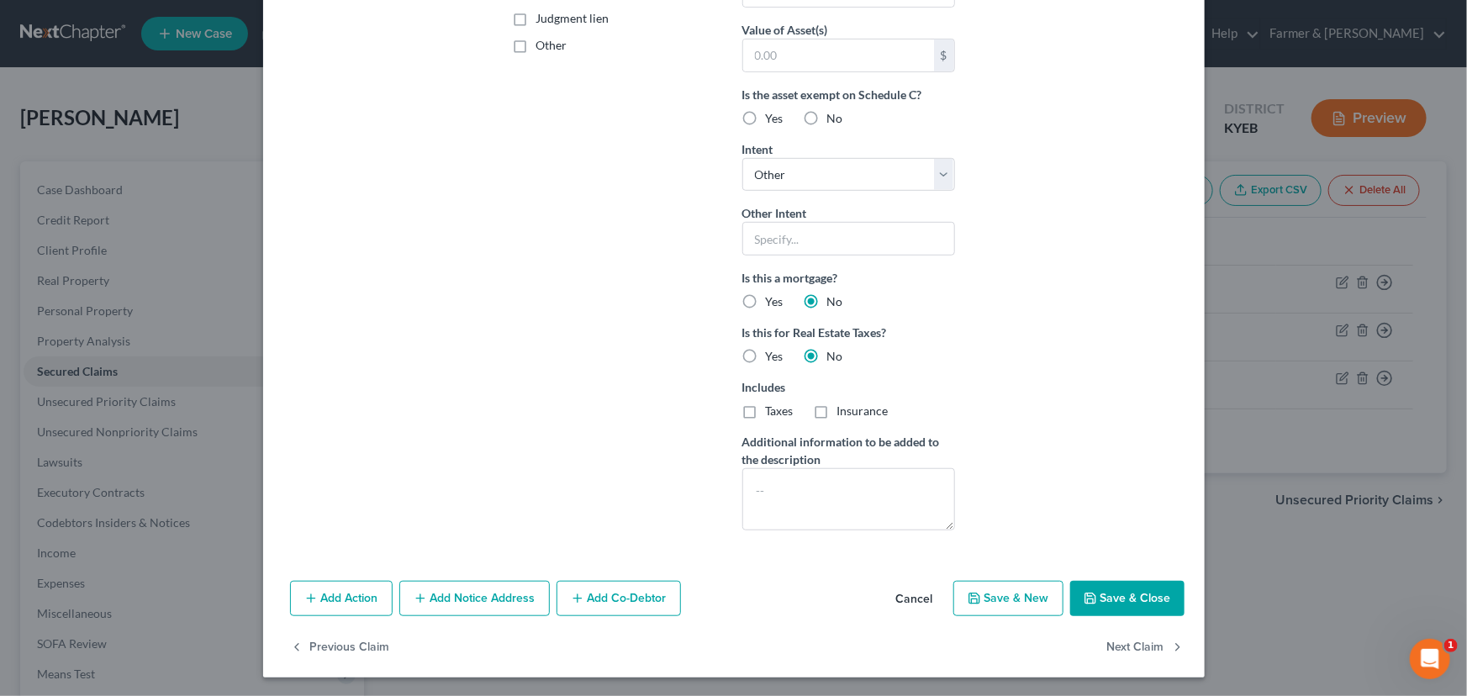
click at [1100, 595] on button "Save & Close" at bounding box center [1127, 598] width 114 height 35
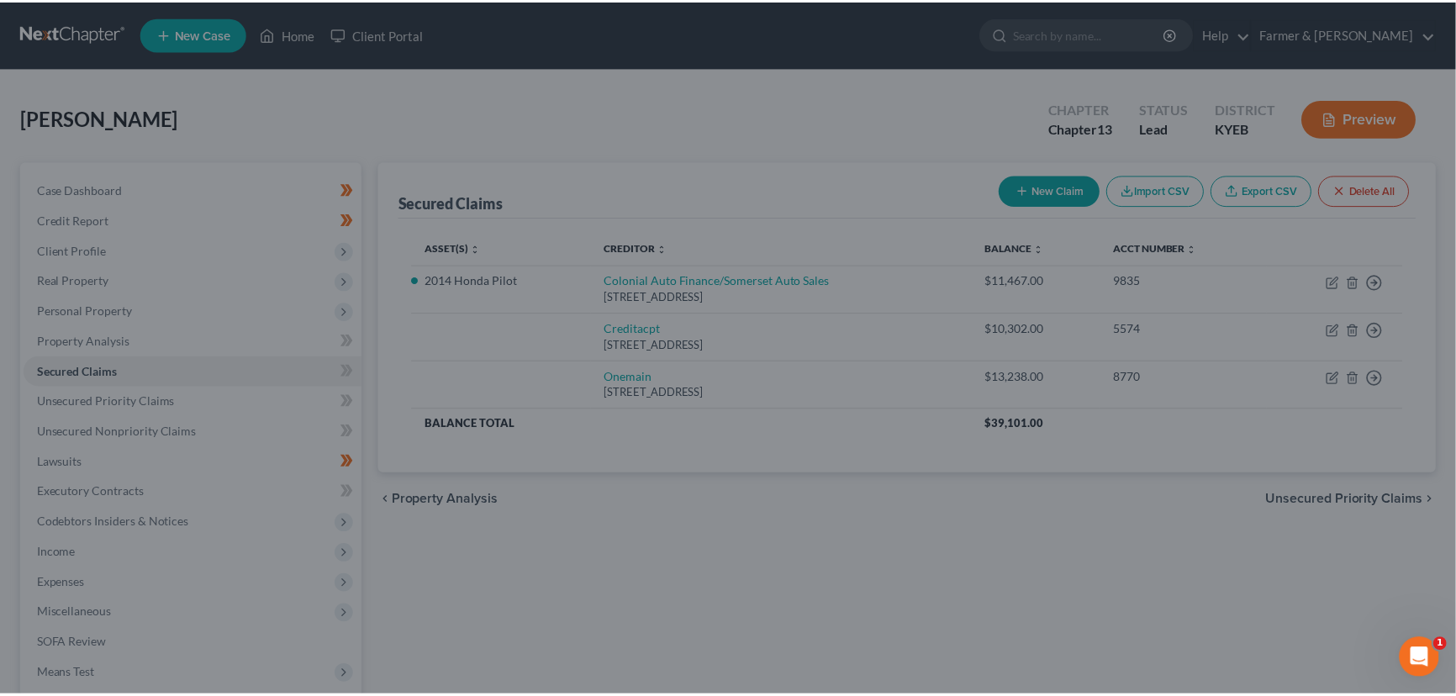
scroll to position [219, 0]
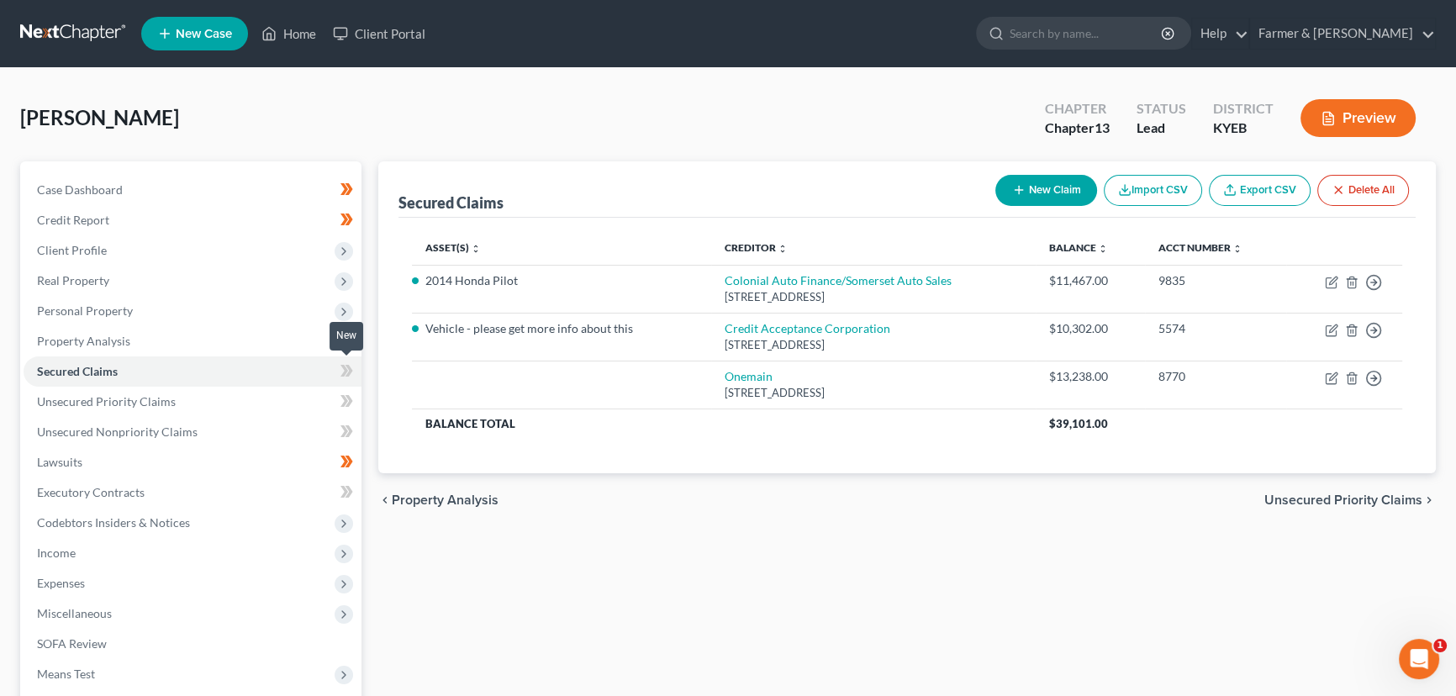
click at [349, 367] on icon at bounding box center [350, 371] width 8 height 12
click at [435, 619] on div "Secured Claims New Claim Import CSV Export CSV Delete All Asset(s) expand_more …" at bounding box center [907, 510] width 1074 height 699
click at [148, 439] on link "Unsecured Nonpriority Claims" at bounding box center [193, 432] width 338 height 30
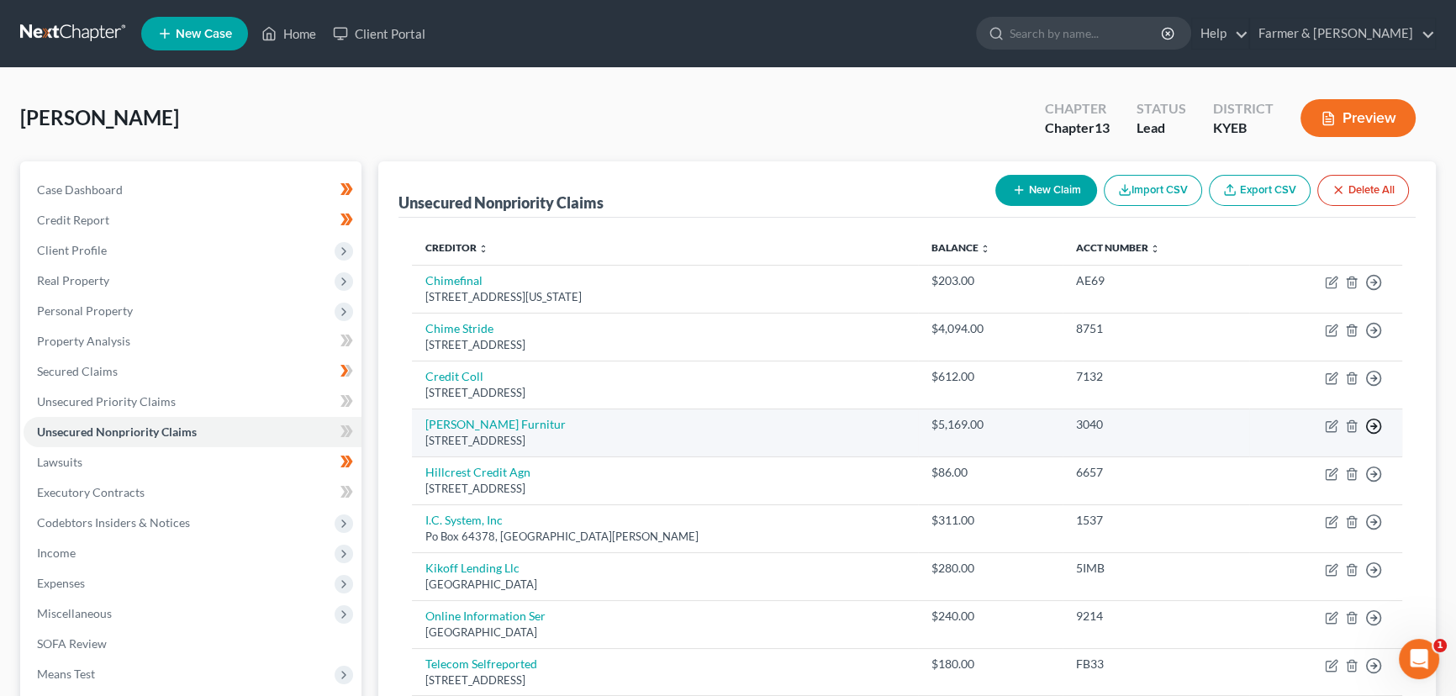
click at [1377, 427] on icon "button" at bounding box center [1373, 426] width 17 height 17
click at [1274, 441] on link "Move to D" at bounding box center [1296, 439] width 140 height 29
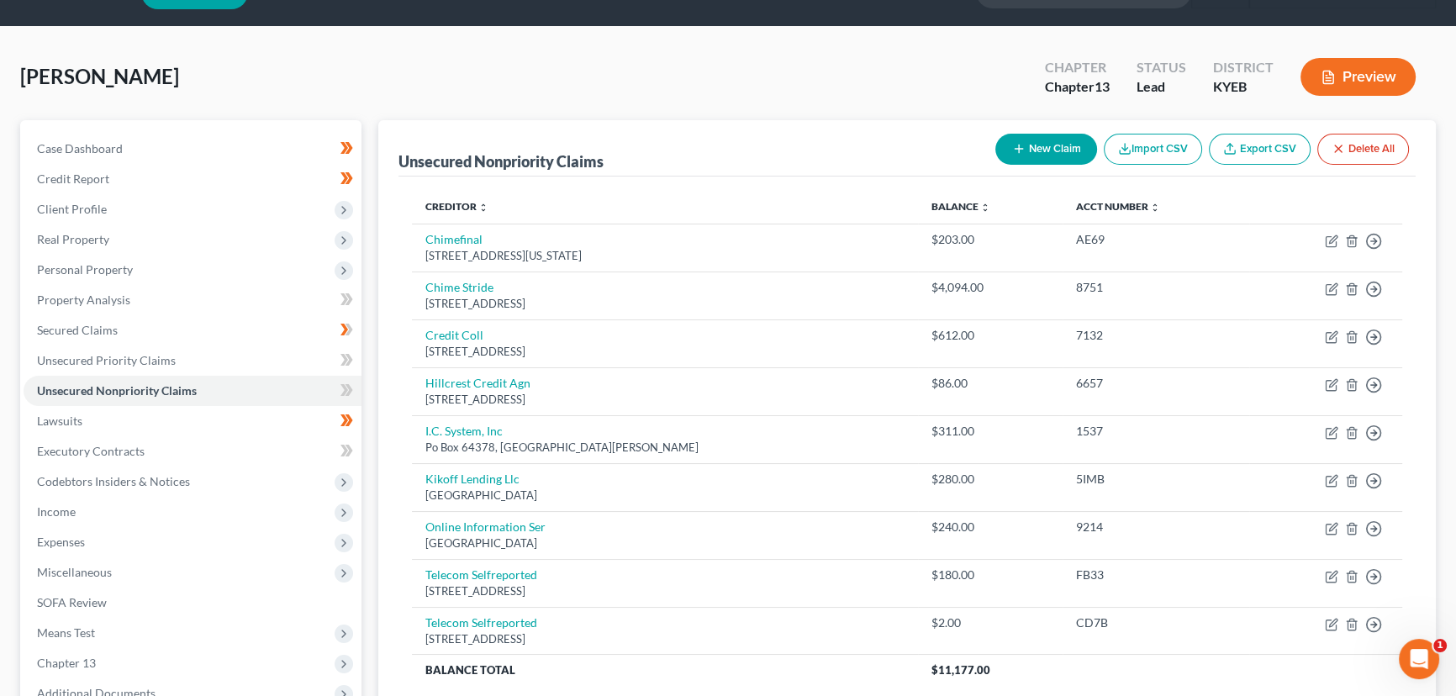
scroll to position [76, 0]
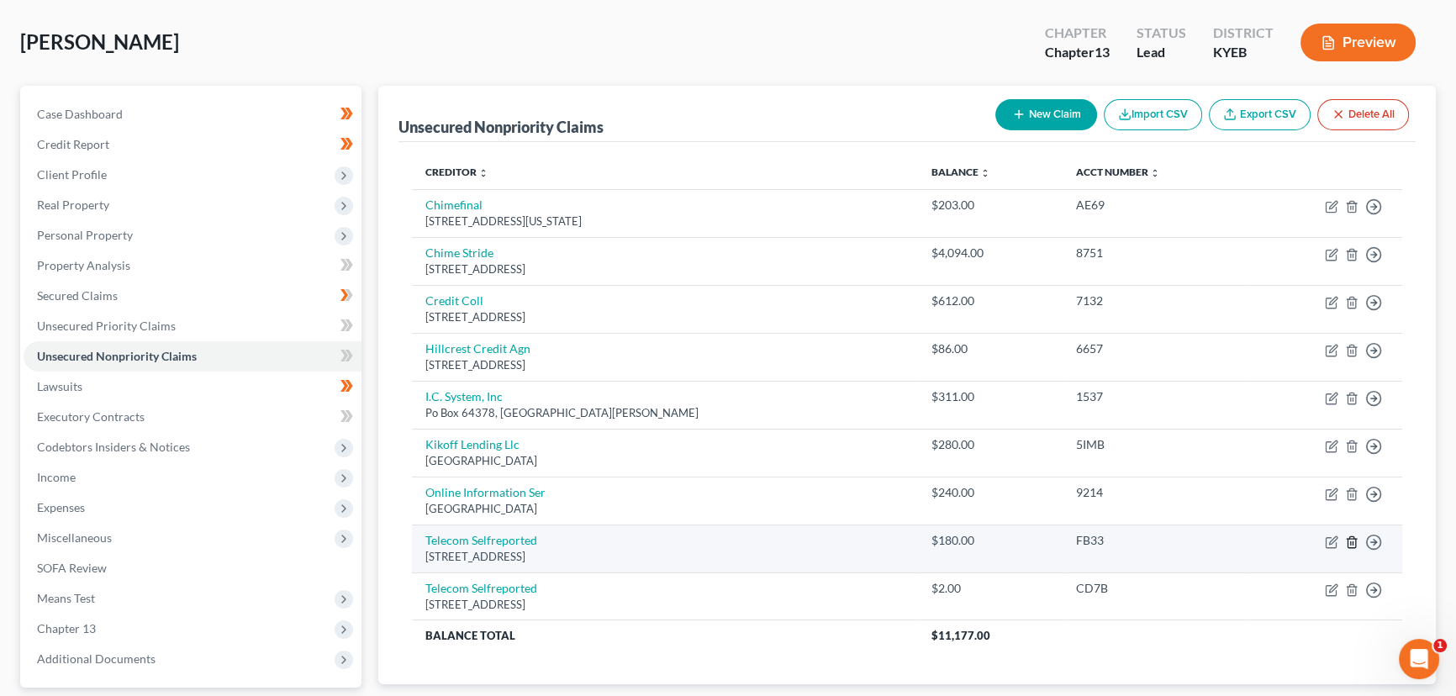
click at [1353, 538] on icon "button" at bounding box center [1351, 541] width 13 height 13
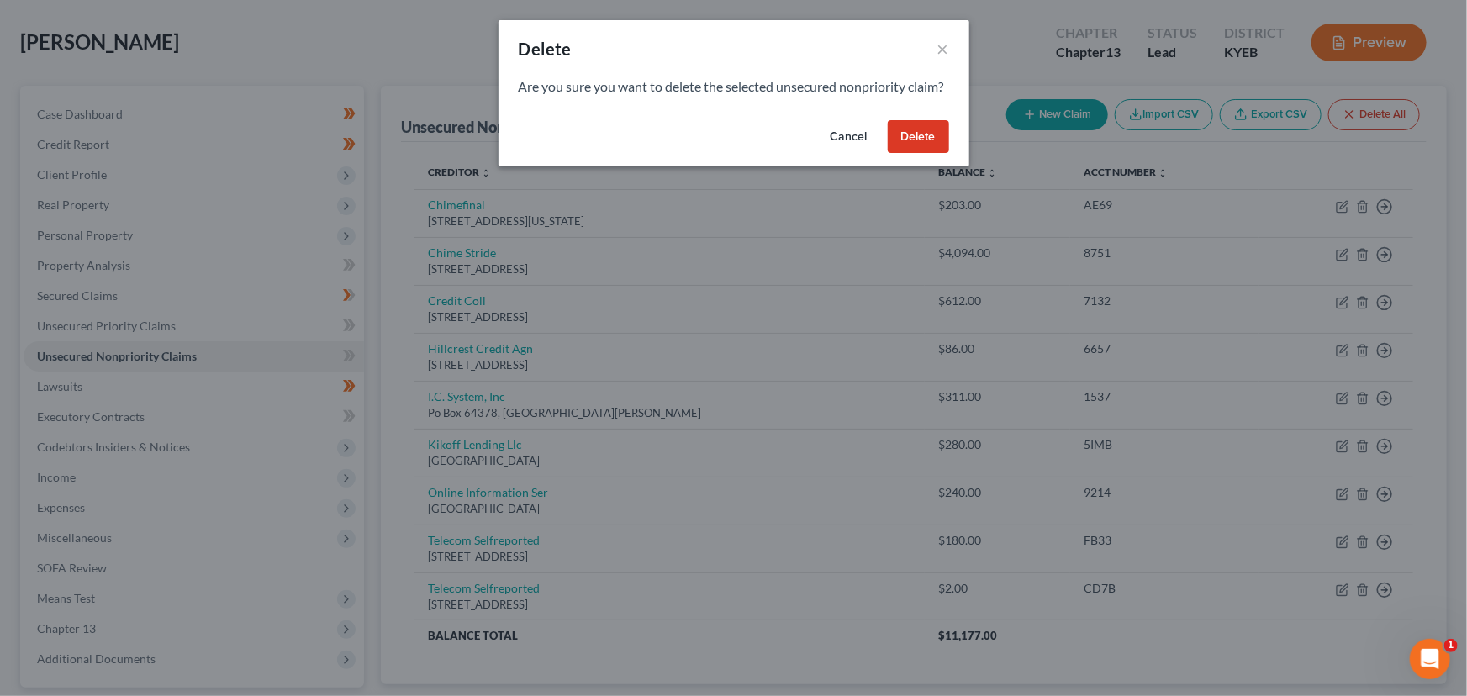
click at [920, 154] on button "Delete" at bounding box center [918, 137] width 61 height 34
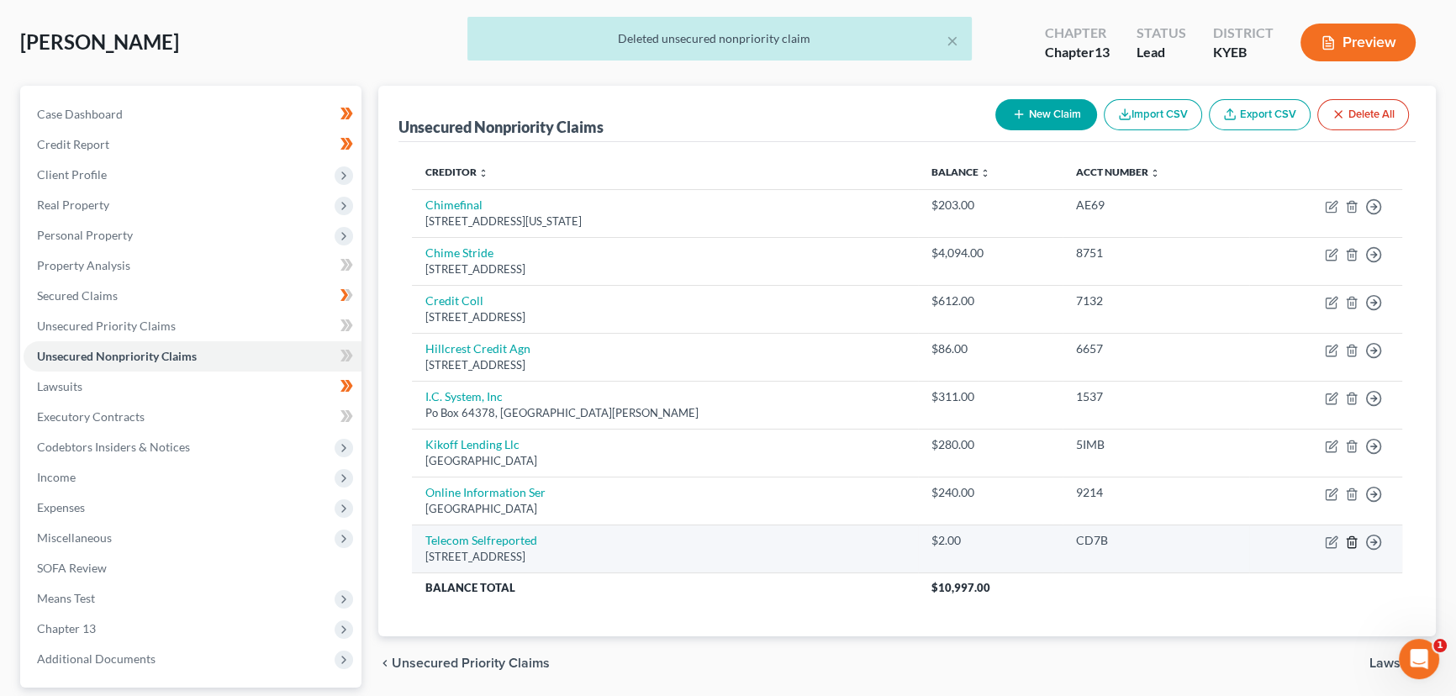
click at [1353, 543] on icon "button" at bounding box center [1351, 541] width 13 height 13
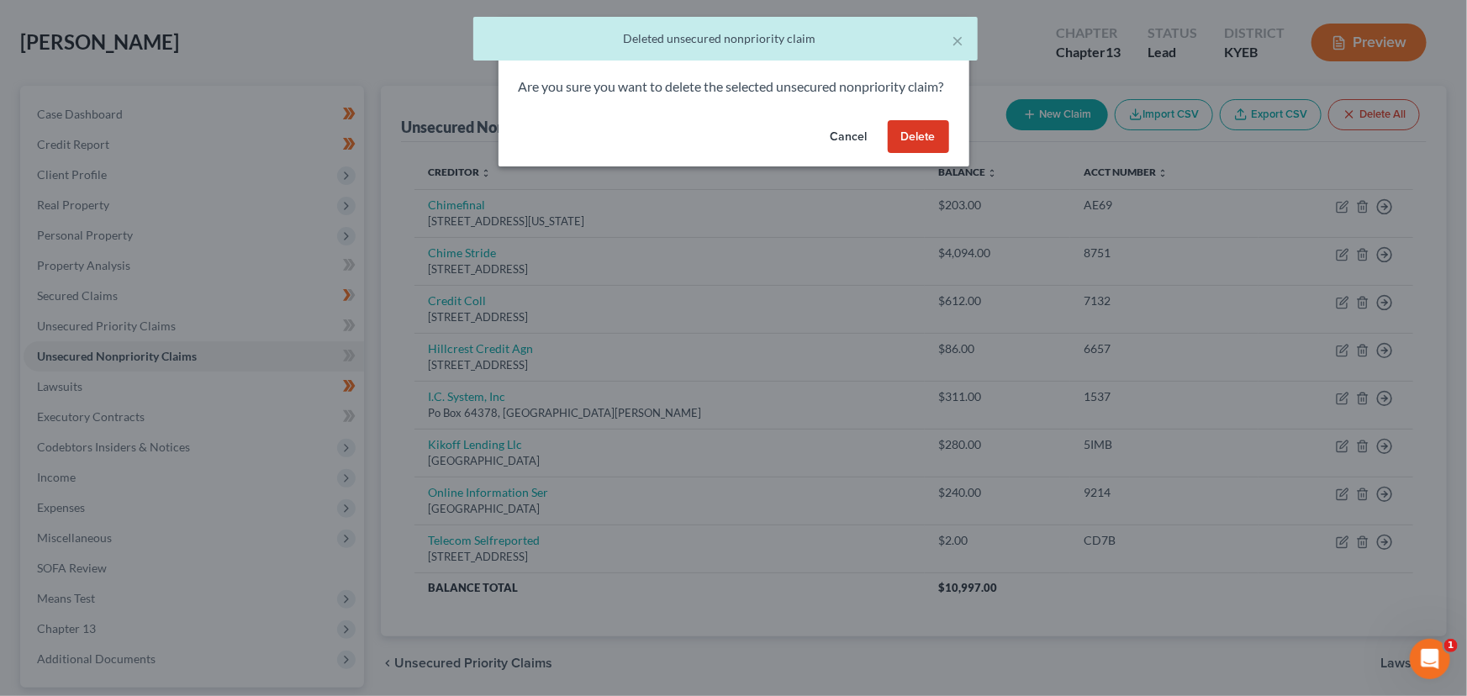
click at [908, 150] on button "Delete" at bounding box center [918, 137] width 61 height 34
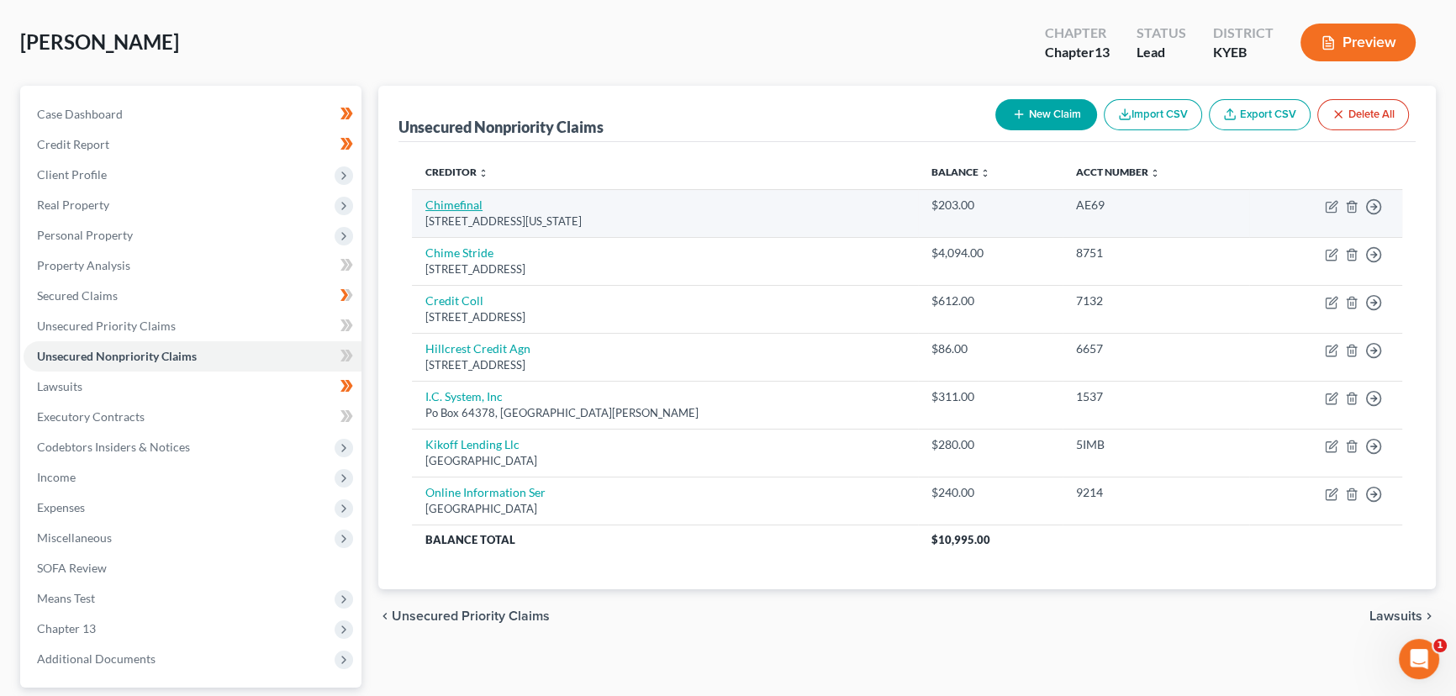
click at [446, 202] on link "Chimefinal" at bounding box center [453, 205] width 57 height 14
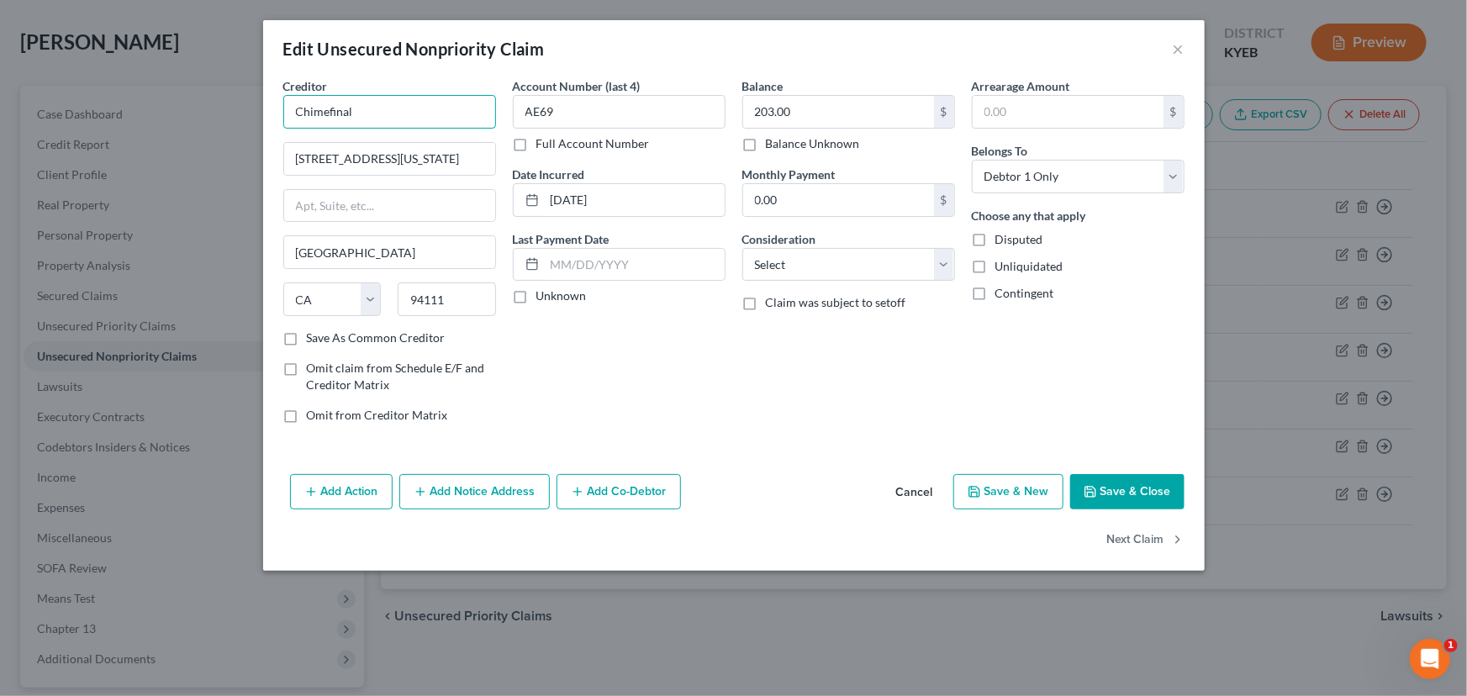
click at [384, 112] on input "Chimefinal" at bounding box center [389, 112] width 213 height 34
click at [276, 130] on div "Creditor * Chimefinal [GEOGRAPHIC_DATA][US_STATE] [GEOGRAPHIC_DATA] [US_STATE] …" at bounding box center [389, 257] width 229 height 360
click at [447, 118] on input "Chimefinal" at bounding box center [389, 112] width 213 height 34
click at [532, 326] on div "Account Number (last 4) AE69 Full Account Number Date Incurred [DATE] Last Paym…" at bounding box center [618, 257] width 229 height 360
click at [536, 298] on label "Unknown" at bounding box center [561, 295] width 50 height 17
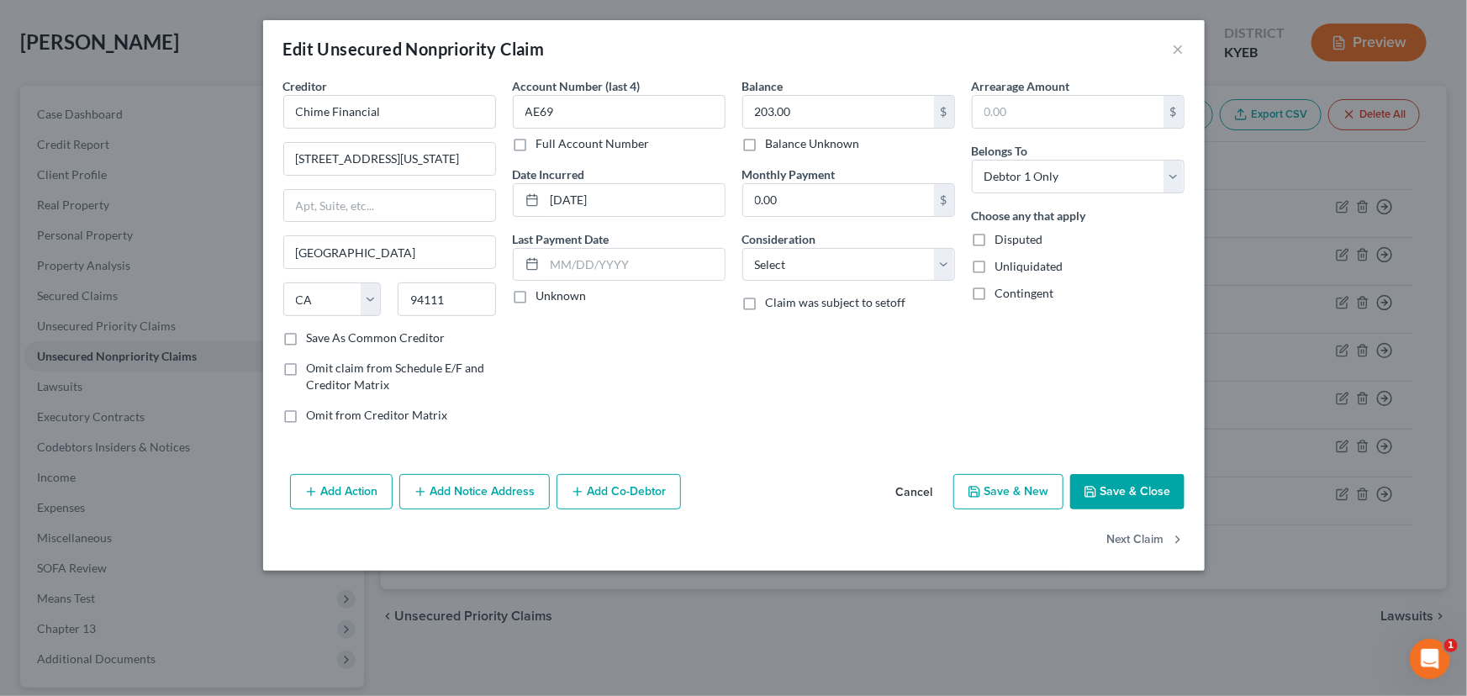
click at [543, 298] on input "Unknown" at bounding box center [548, 292] width 11 height 11
click at [781, 264] on select "Select Cable / Satellite Services Collection Agency Credit Card Debt Debt Couns…" at bounding box center [848, 265] width 213 height 34
click at [742, 248] on select "Select Cable / Satellite Services Collection Agency Credit Card Debt Debt Couns…" at bounding box center [848, 265] width 213 height 34
click at [808, 345] on div "Balance 203.00 $ Balance Unknown Balance Undetermined 203.00 $ Balance Unknown …" at bounding box center [848, 257] width 229 height 360
click at [1153, 493] on button "Save & Close" at bounding box center [1127, 491] width 114 height 35
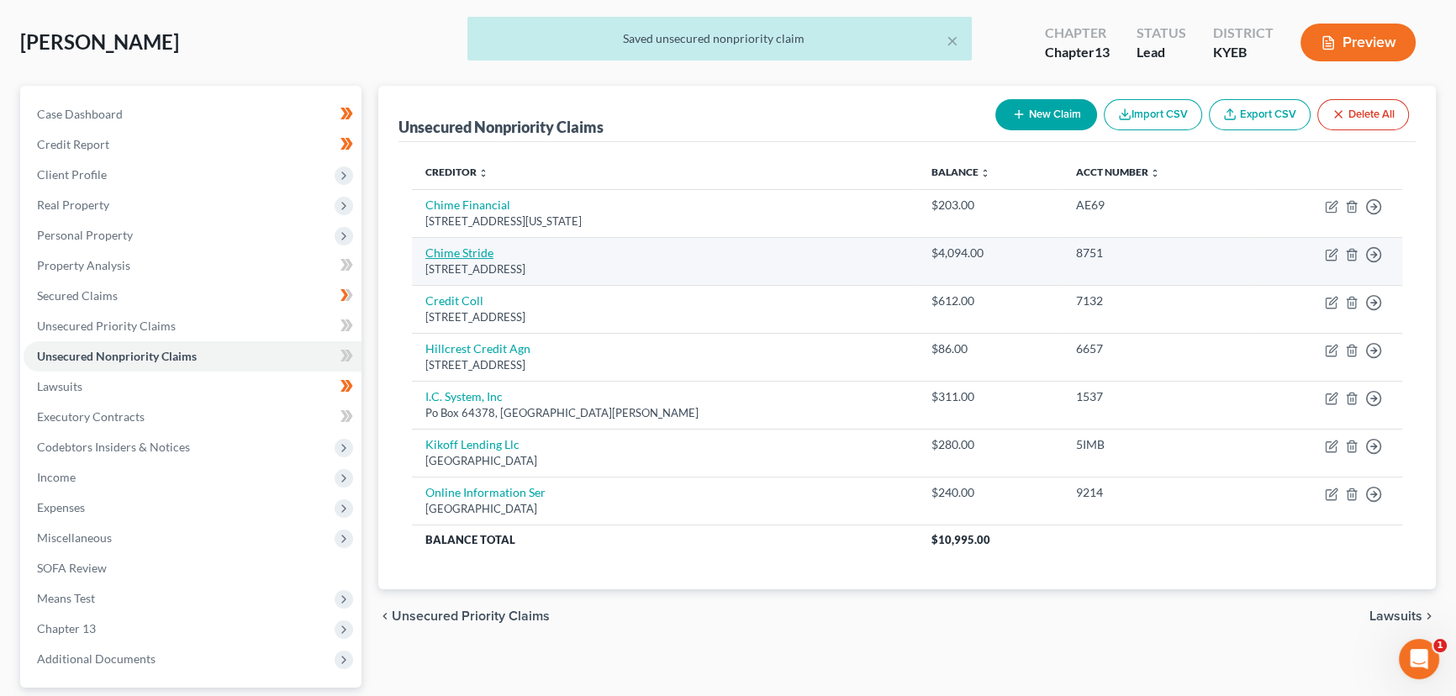
click at [457, 249] on link "Chime Stride" at bounding box center [459, 252] width 68 height 14
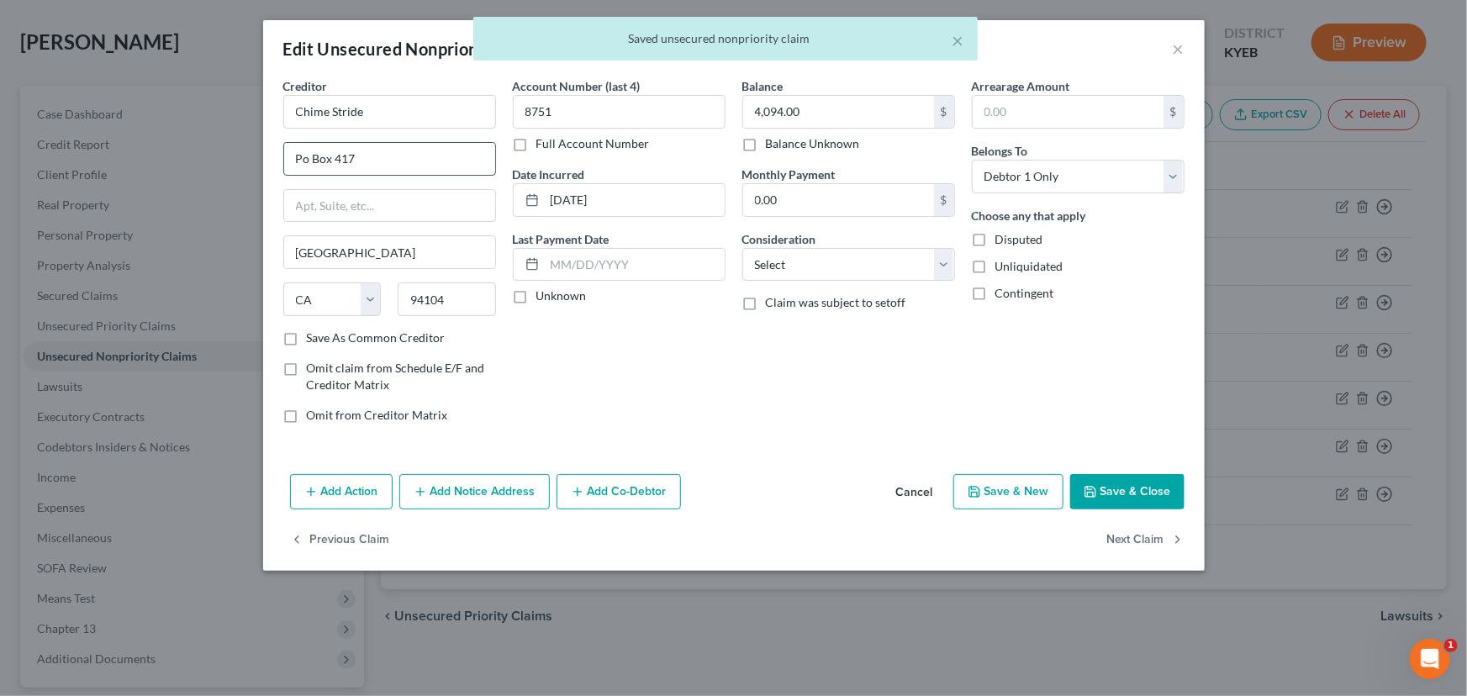
click at [387, 166] on input "Po Box 417" at bounding box center [389, 159] width 211 height 32
click at [536, 298] on label "Unknown" at bounding box center [561, 295] width 50 height 17
click at [543, 298] on input "Unknown" at bounding box center [548, 292] width 11 height 11
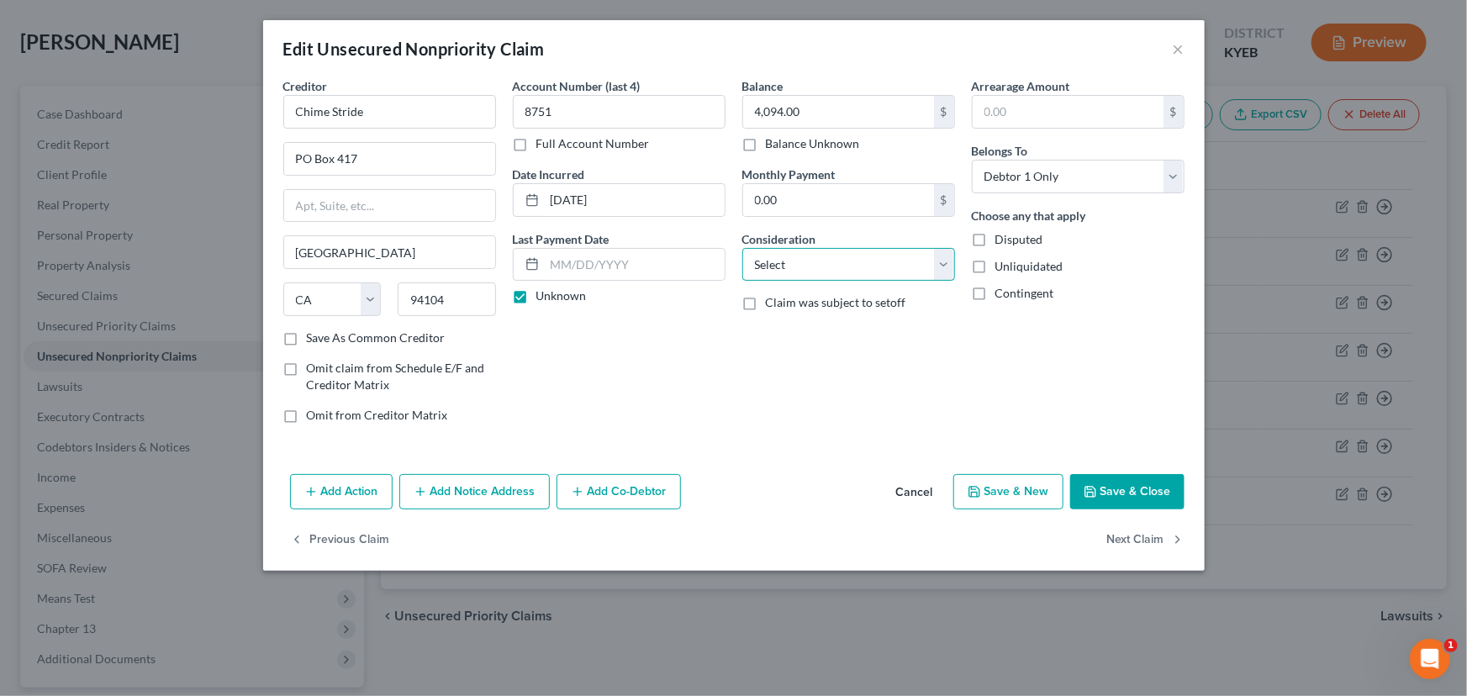
click at [752, 272] on select "Select Cable / Satellite Services Collection Agency Credit Card Debt Debt Couns…" at bounding box center [848, 265] width 213 height 34
click at [742, 248] on select "Select Cable / Satellite Services Collection Agency Credit Card Debt Debt Couns…" at bounding box center [848, 265] width 213 height 34
click at [790, 255] on select "Select Cable / Satellite Services Collection Agency Credit Card Debt Debt Couns…" at bounding box center [848, 265] width 213 height 34
click at [742, 248] on select "Select Cable / Satellite Services Collection Agency Credit Card Debt Debt Couns…" at bounding box center [848, 265] width 213 height 34
drag, startPoint x: 807, startPoint y: 277, endPoint x: 809, endPoint y: 319, distance: 42.1
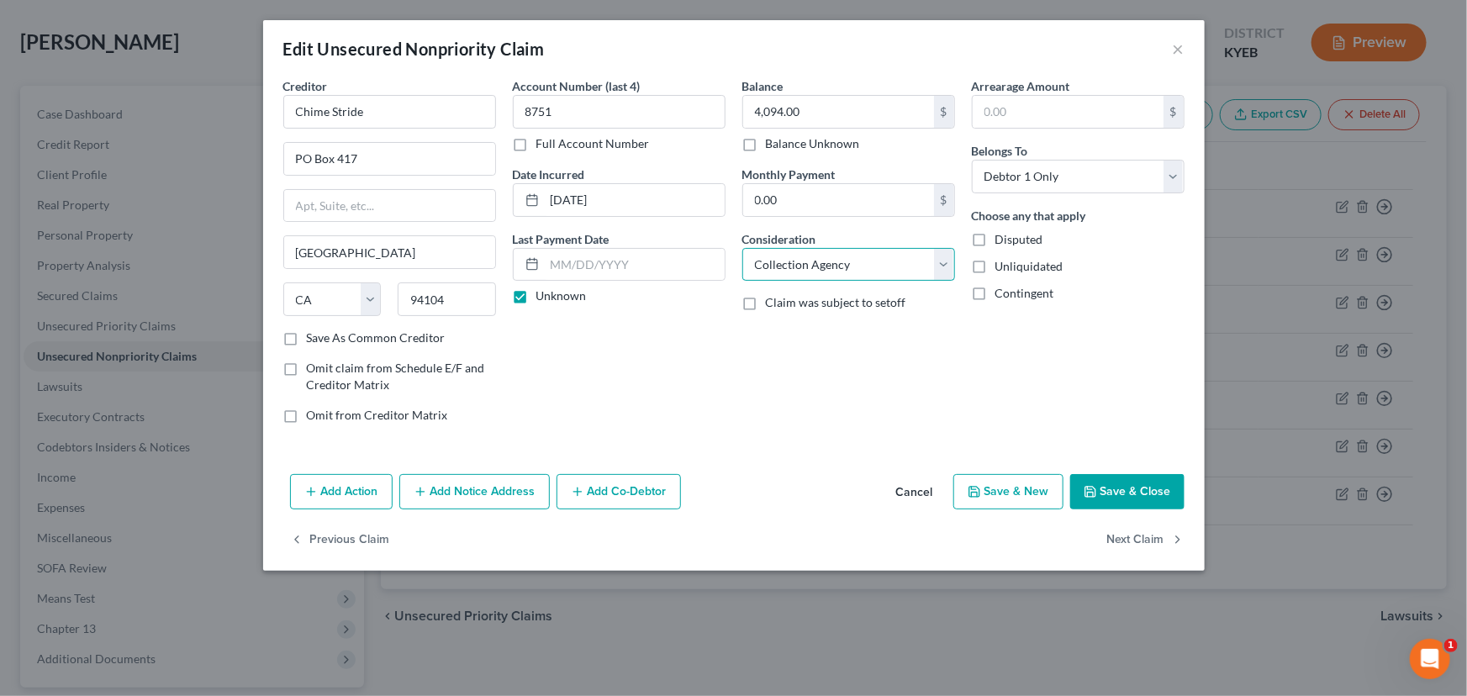
click at [809, 319] on div "Balance 4,094.00 $ Balance Unknown Balance Undetermined 4,094.00 $ Balance Unkn…" at bounding box center [848, 257] width 229 height 360
click at [742, 248] on select "Select Cable / Satellite Services Collection Agency Credit Card Debt Debt Couns…" at bounding box center [848, 265] width 213 height 34
click at [805, 351] on div "Balance 4,094.00 $ Balance Unknown Balance Undetermined 4,094.00 $ Balance Unkn…" at bounding box center [848, 257] width 229 height 360
click at [1104, 491] on button "Save & Close" at bounding box center [1127, 491] width 114 height 35
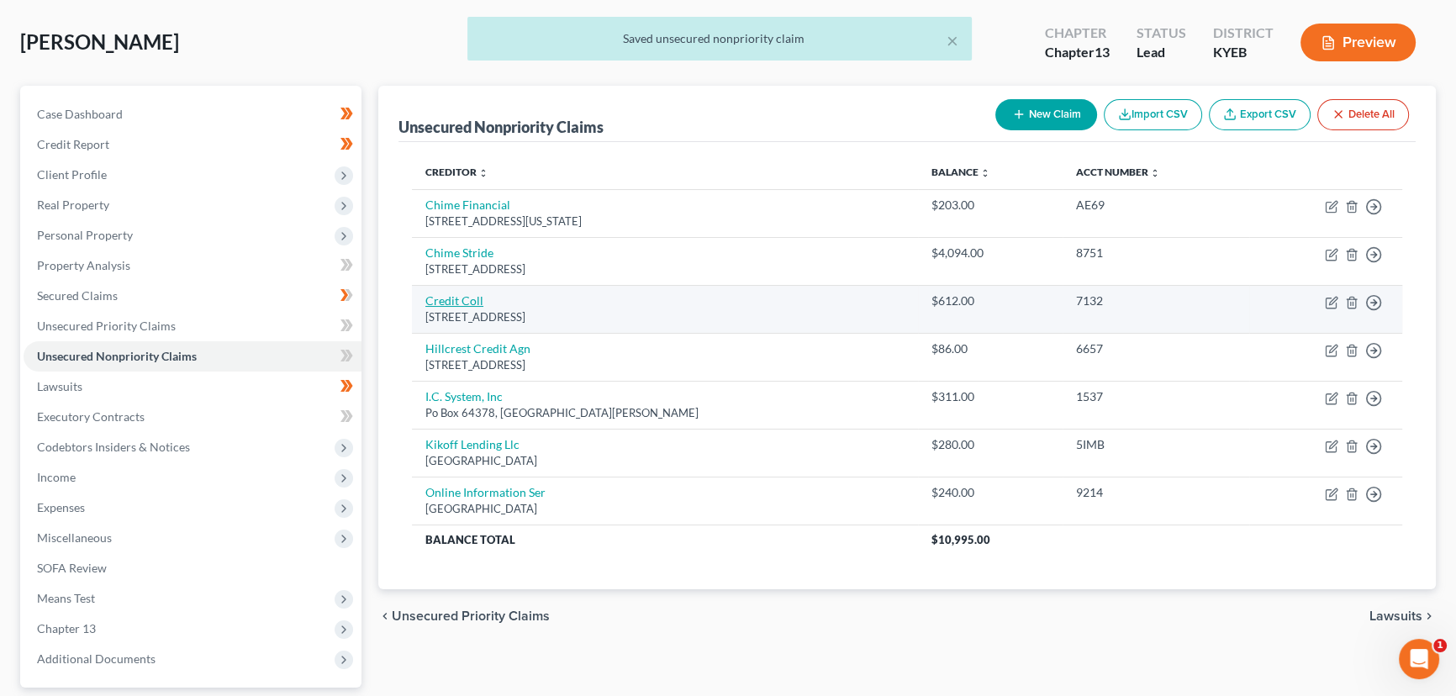
click at [456, 304] on link "Credit Coll" at bounding box center [454, 300] width 58 height 14
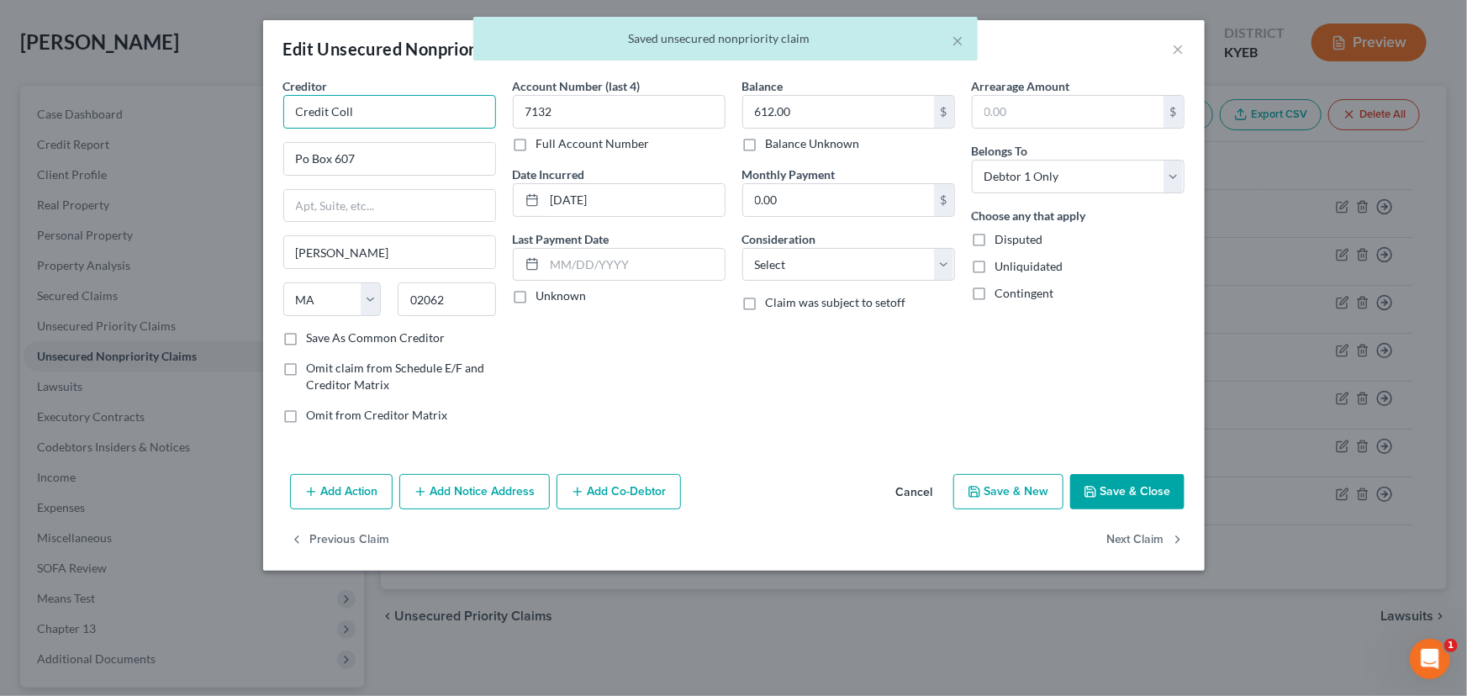
click at [354, 118] on input "Credit Coll" at bounding box center [389, 112] width 213 height 34
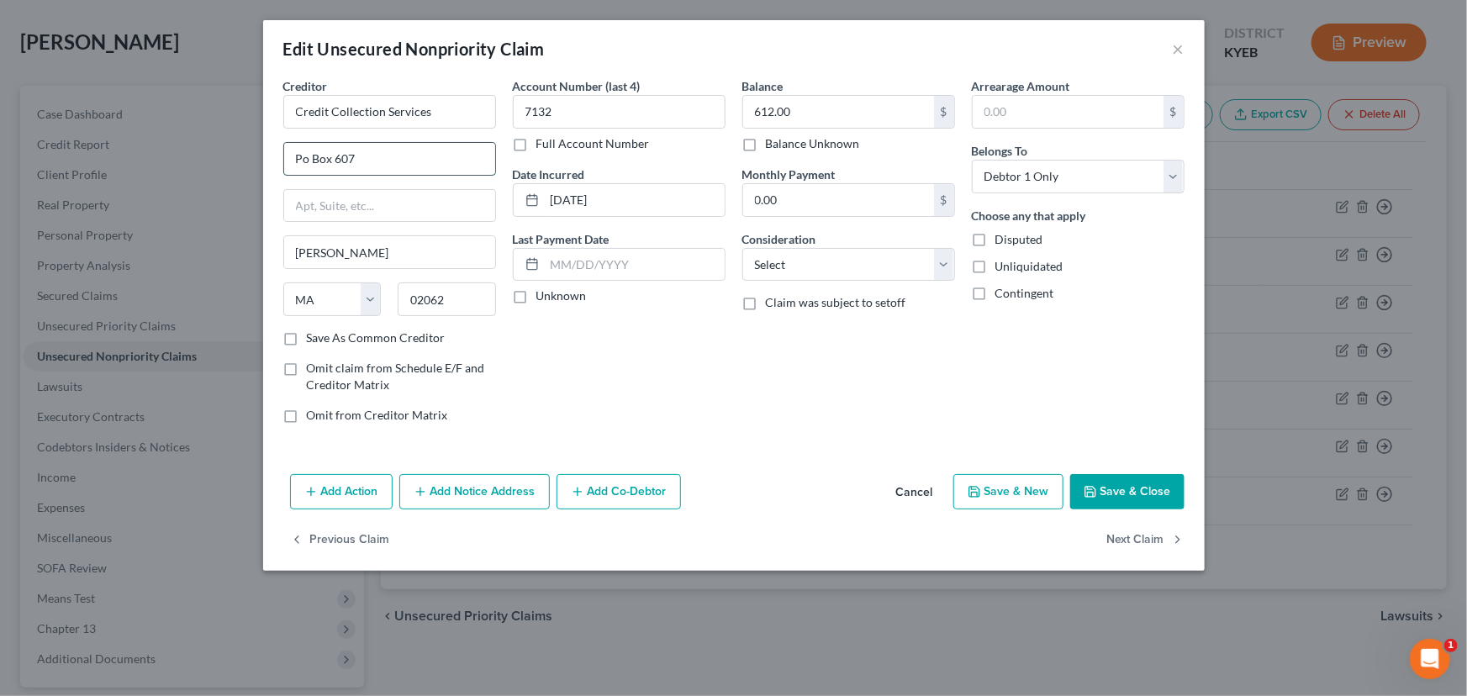
click at [388, 156] on input "Po Box 607" at bounding box center [389, 159] width 211 height 32
click at [513, 309] on div "Account Number (last 4) 7132 Full Account Number Date Incurred [DATE] Last Paym…" at bounding box center [618, 257] width 229 height 360
click at [536, 298] on label "Unknown" at bounding box center [561, 295] width 50 height 17
click at [543, 298] on input "Unknown" at bounding box center [548, 292] width 11 height 11
click at [843, 268] on select "Select Cable / Satellite Services Collection Agency Credit Card Debt Debt Couns…" at bounding box center [848, 265] width 213 height 34
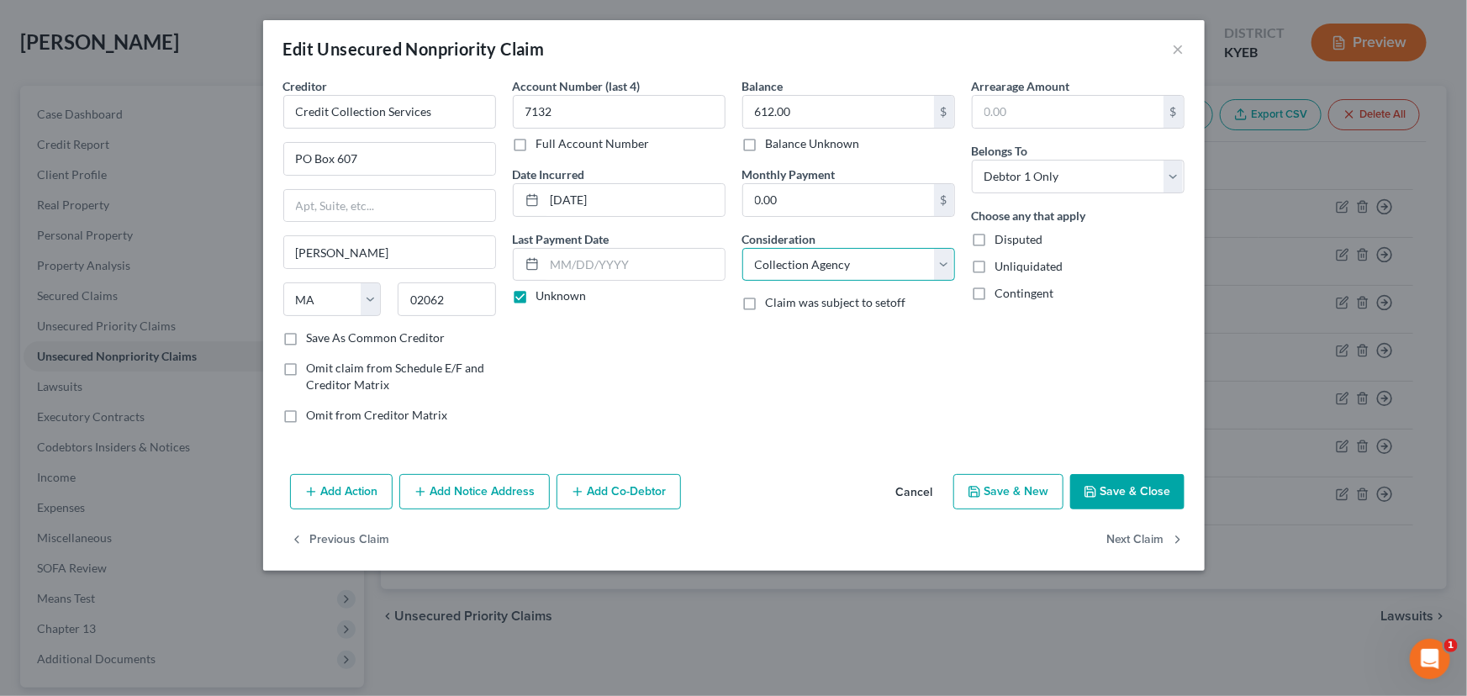
click at [742, 248] on select "Select Cable / Satellite Services Collection Agency Credit Card Debt Debt Couns…" at bounding box center [848, 265] width 213 height 34
click at [952, 393] on div "Balance 612.00 $ Balance Unknown Balance Undetermined 612.00 $ Balance Unknown …" at bounding box center [848, 257] width 229 height 360
click at [1145, 496] on button "Save & Close" at bounding box center [1127, 491] width 114 height 35
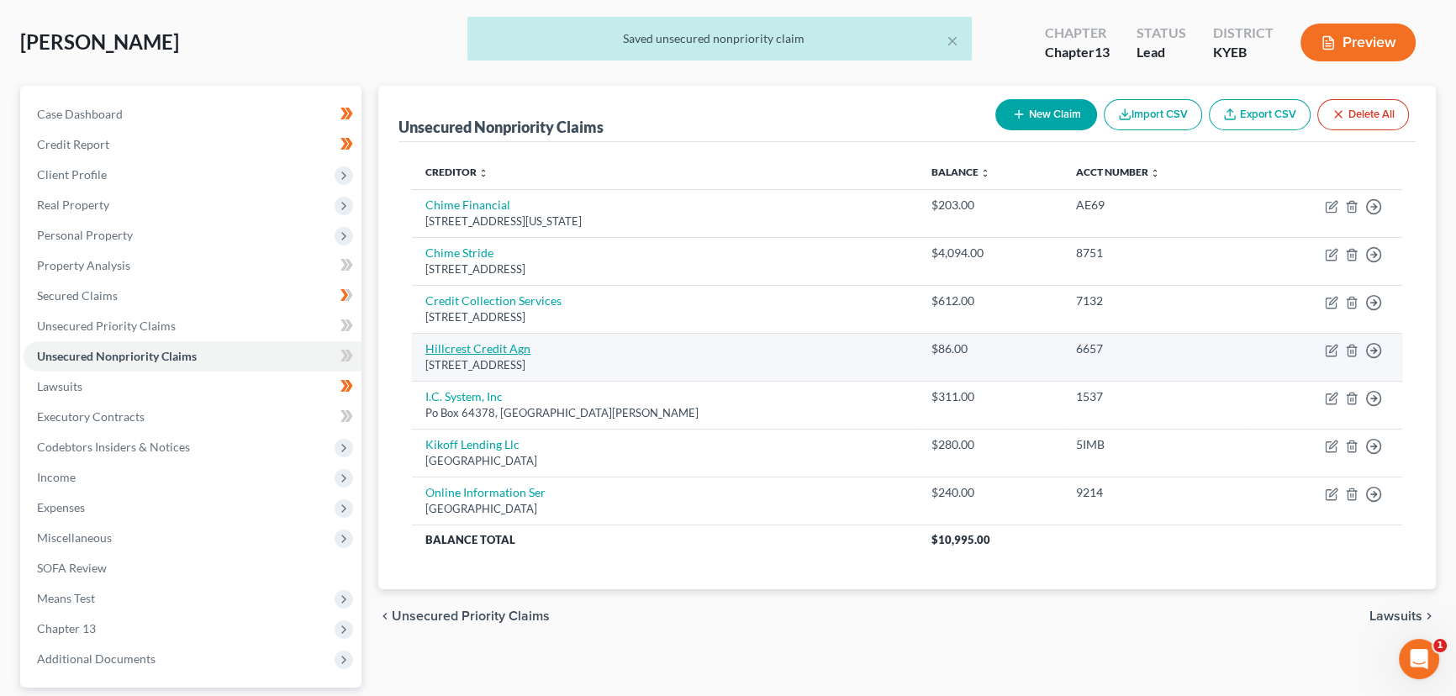
click at [464, 349] on link "Hillcrest Credit Agn" at bounding box center [477, 348] width 105 height 14
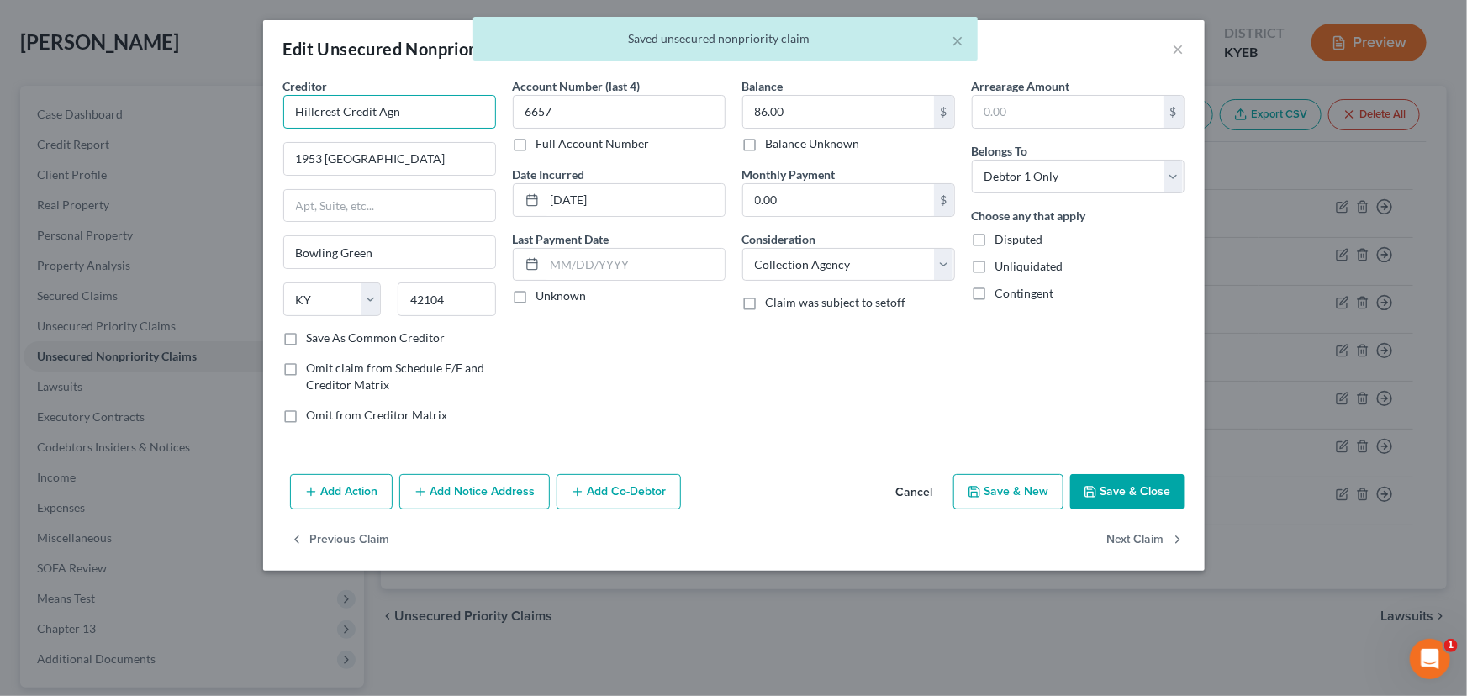
click at [446, 118] on input "Hillcrest Credit Agn" at bounding box center [389, 112] width 213 height 34
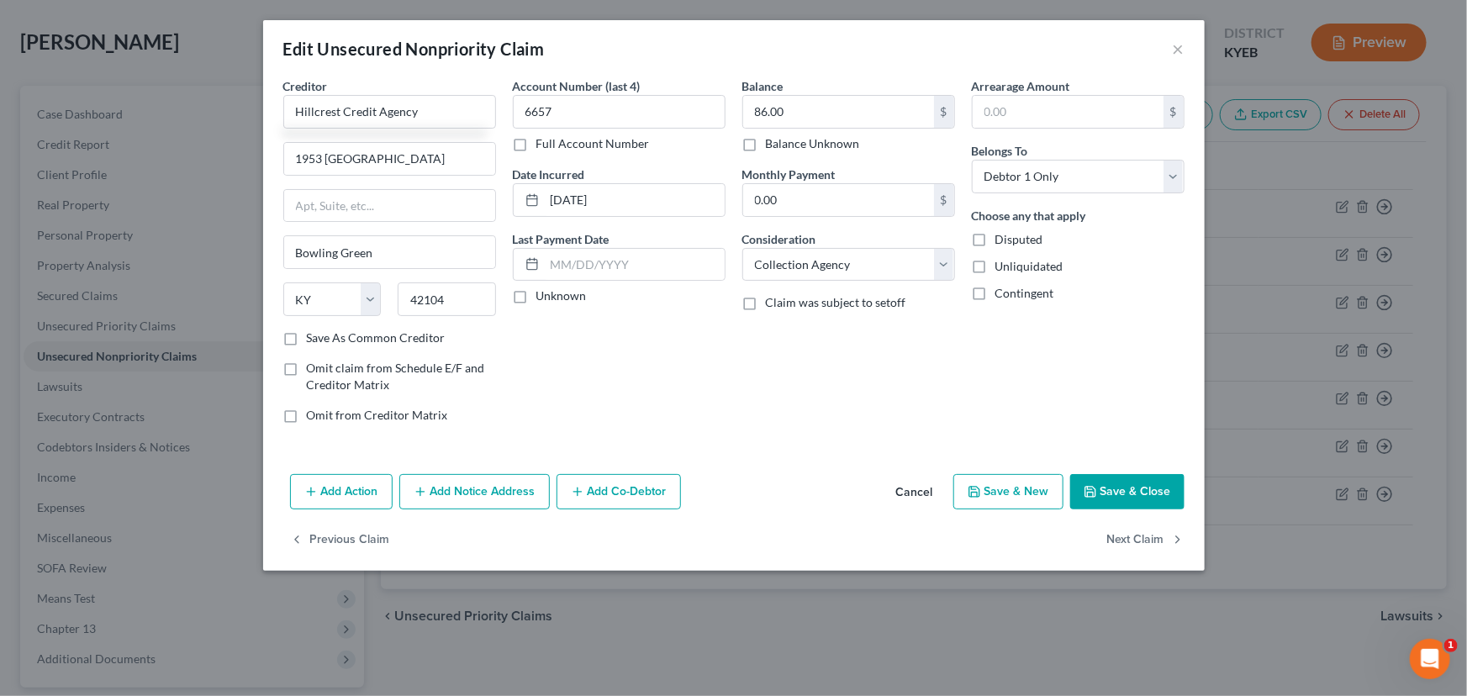
click at [660, 457] on div "Creditor * Hillcrest Credit Agency 1953 [GEOGRAPHIC_DATA] [US_STATE] AK [GEOGRA…" at bounding box center [734, 272] width 942 height 390
click at [536, 298] on label "Unknown" at bounding box center [561, 295] width 50 height 17
click at [543, 298] on input "Unknown" at bounding box center [548, 292] width 11 height 11
click at [1088, 492] on polyline "button" at bounding box center [1090, 494] width 6 height 4
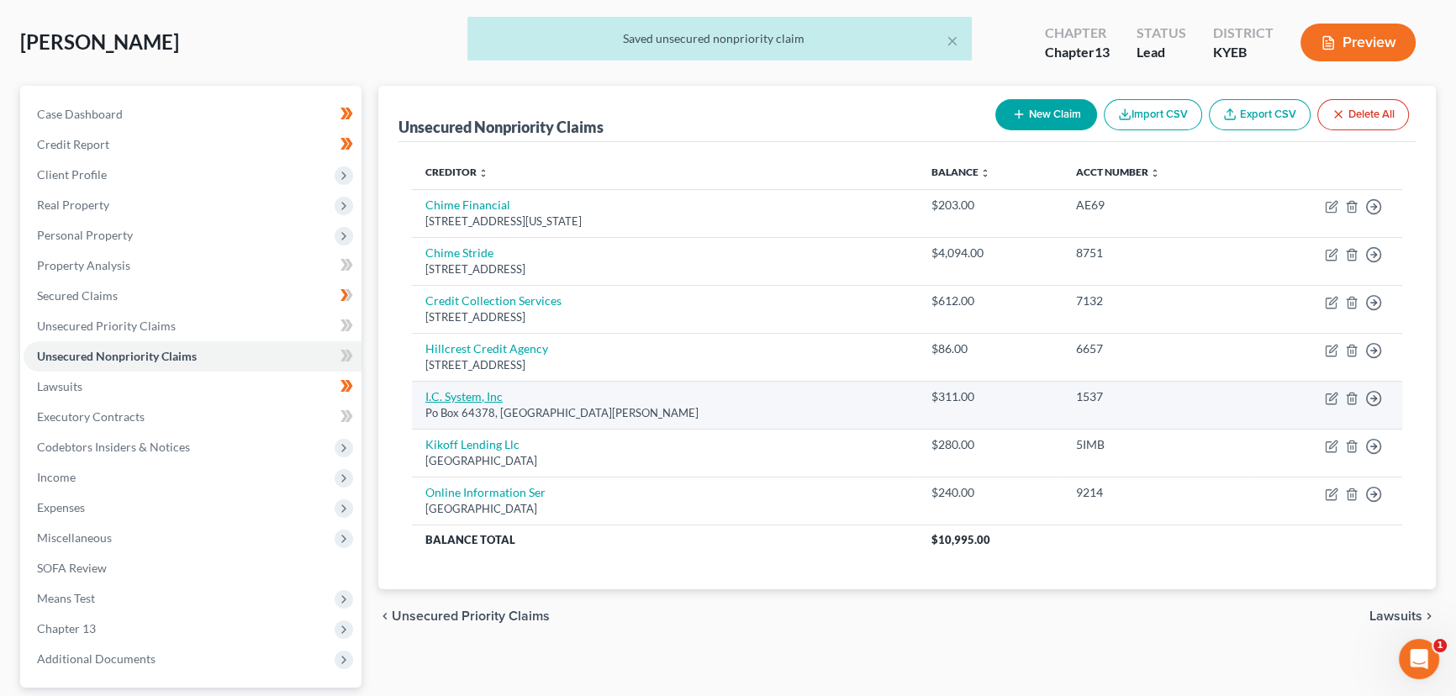
click at [470, 398] on link "I.C. System, Inc" at bounding box center [463, 396] width 77 height 14
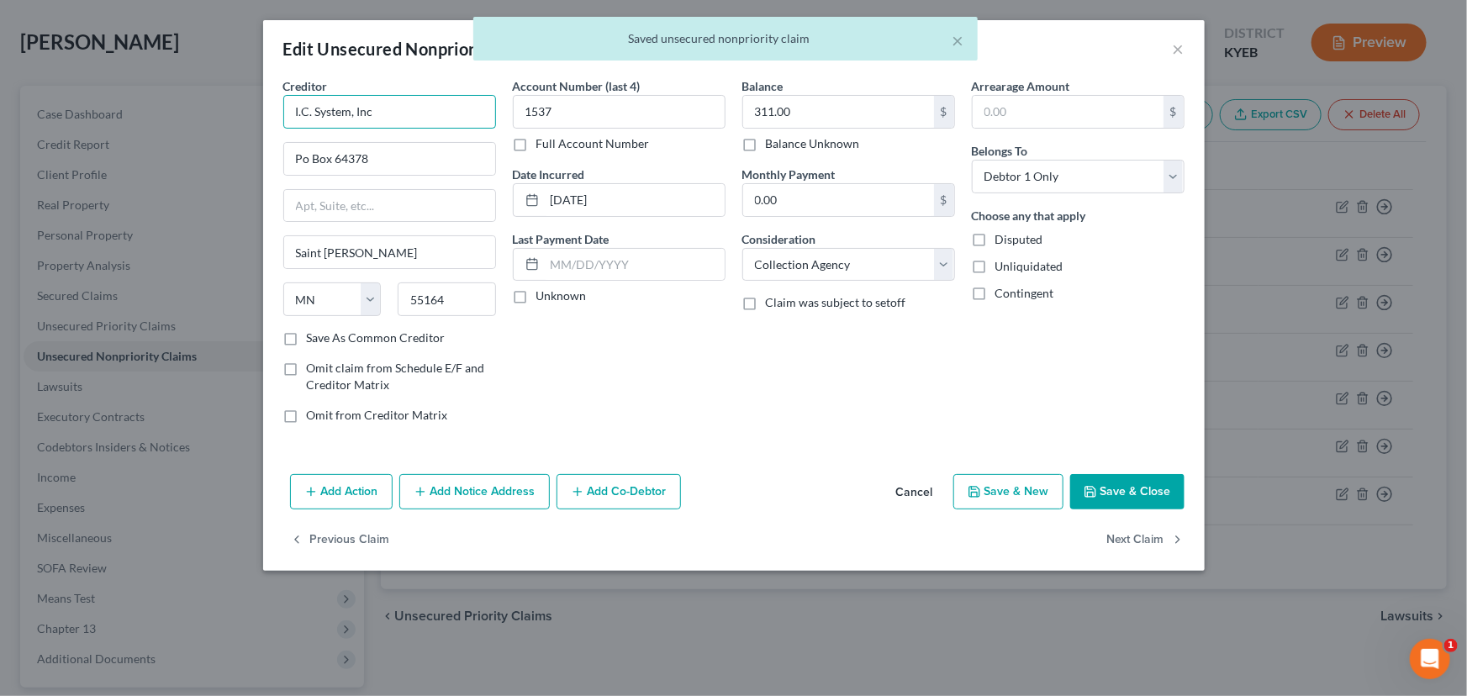
drag, startPoint x: 314, startPoint y: 112, endPoint x: 269, endPoint y: 118, distance: 44.9
click at [272, 117] on div "Creditor * I.C. System, Inc Po Box 64378 [GEOGRAPHIC_DATA][PERSON_NAME] [US_STA…" at bounding box center [734, 272] width 942 height 390
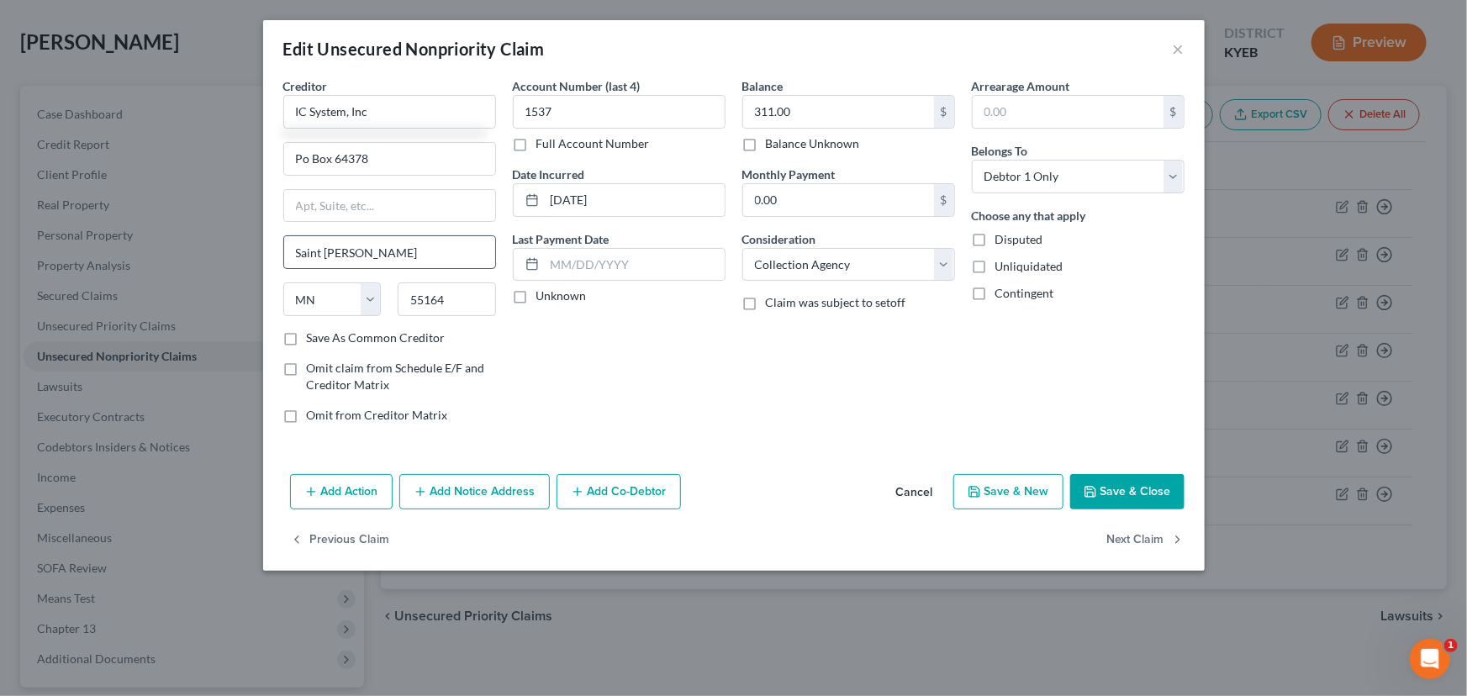
click at [612, 365] on div "Account Number (last 4) 1537 Full Account Number Date Incurred [DATE] Last Paym…" at bounding box center [618, 257] width 229 height 360
drag, startPoint x: 399, startPoint y: 154, endPoint x: 404, endPoint y: 171, distance: 18.1
click at [399, 154] on input "Po Box 64378" at bounding box center [389, 159] width 211 height 32
click at [536, 299] on label "Unknown" at bounding box center [561, 295] width 50 height 17
click at [543, 298] on input "Unknown" at bounding box center [548, 292] width 11 height 11
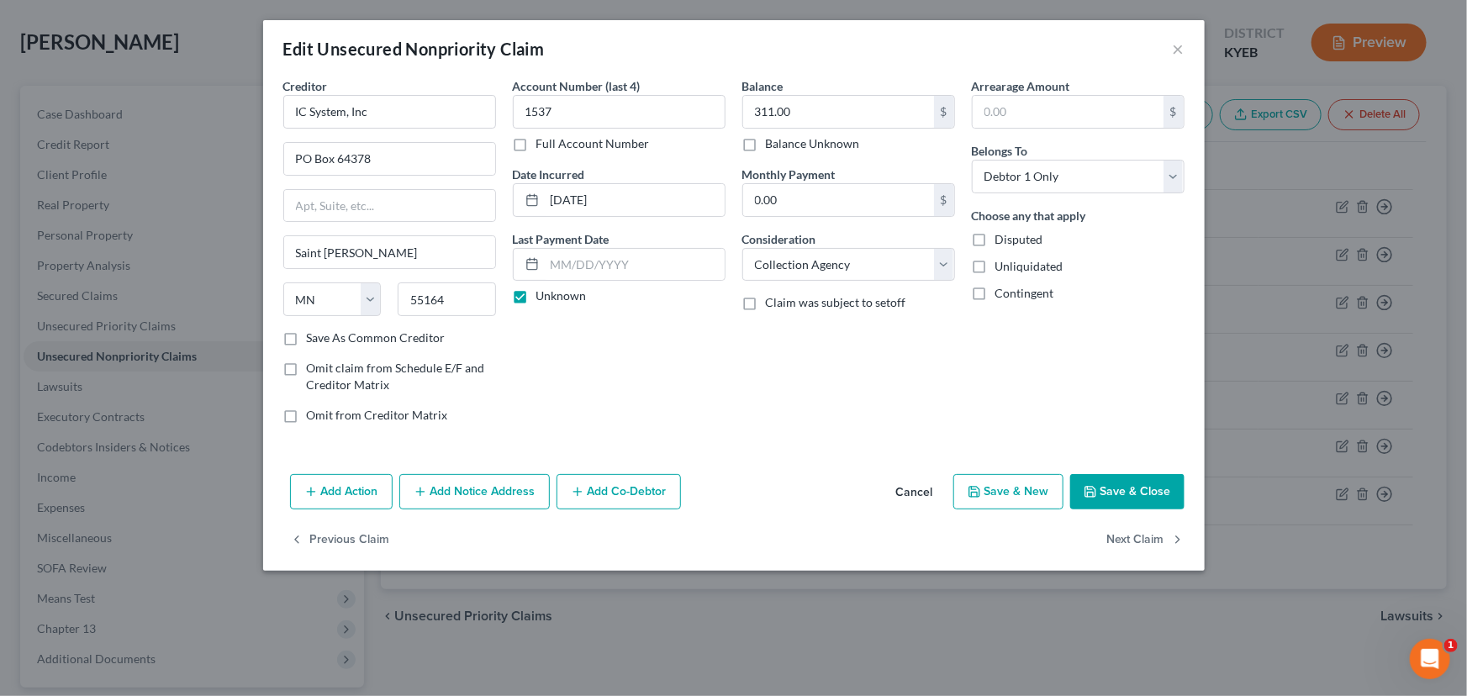
click at [698, 377] on div "Account Number (last 4) 1537 Full Account Number Date Incurred [DATE] Last Paym…" at bounding box center [618, 257] width 229 height 360
click at [1096, 488] on icon "button" at bounding box center [1090, 491] width 13 height 13
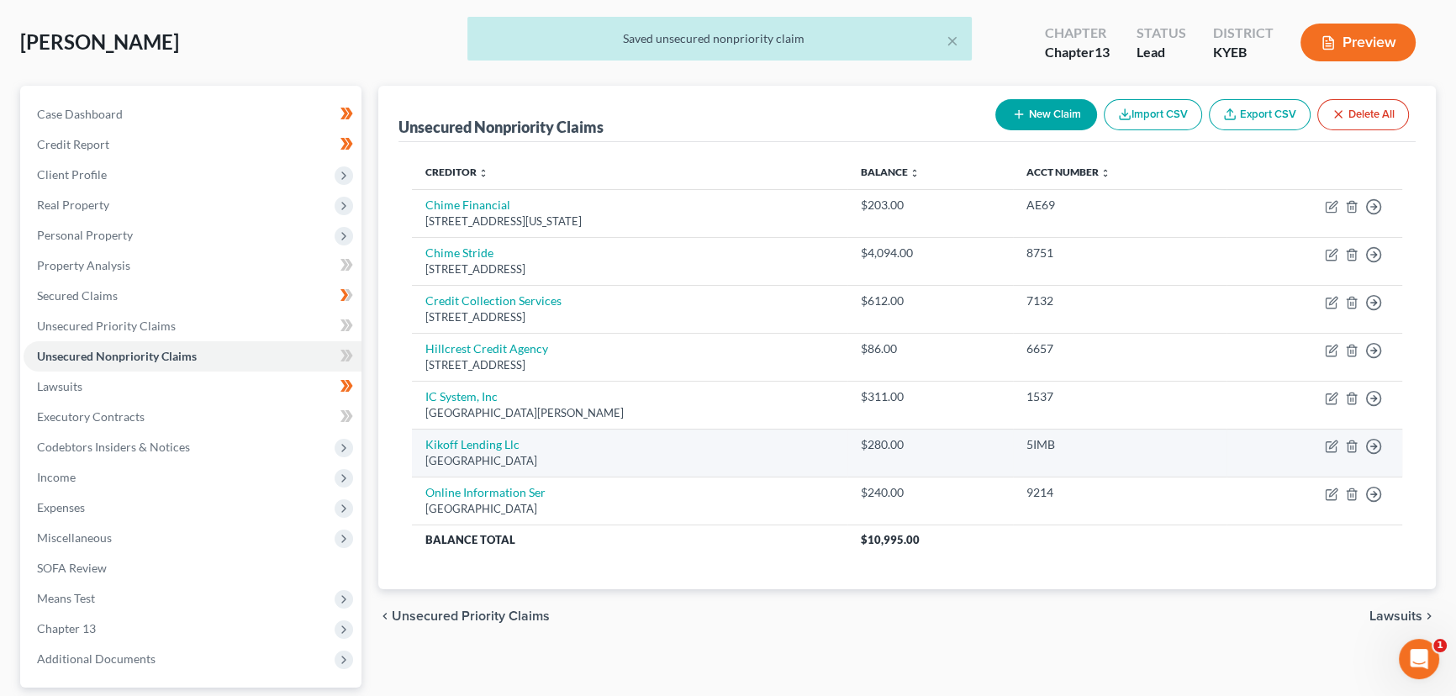
click at [497, 449] on td "Kikoff Lending Llc Po [GEOGRAPHIC_DATA]" at bounding box center [629, 453] width 435 height 48
click at [495, 446] on link "Kikoff Lending Llc" at bounding box center [472, 444] width 94 height 14
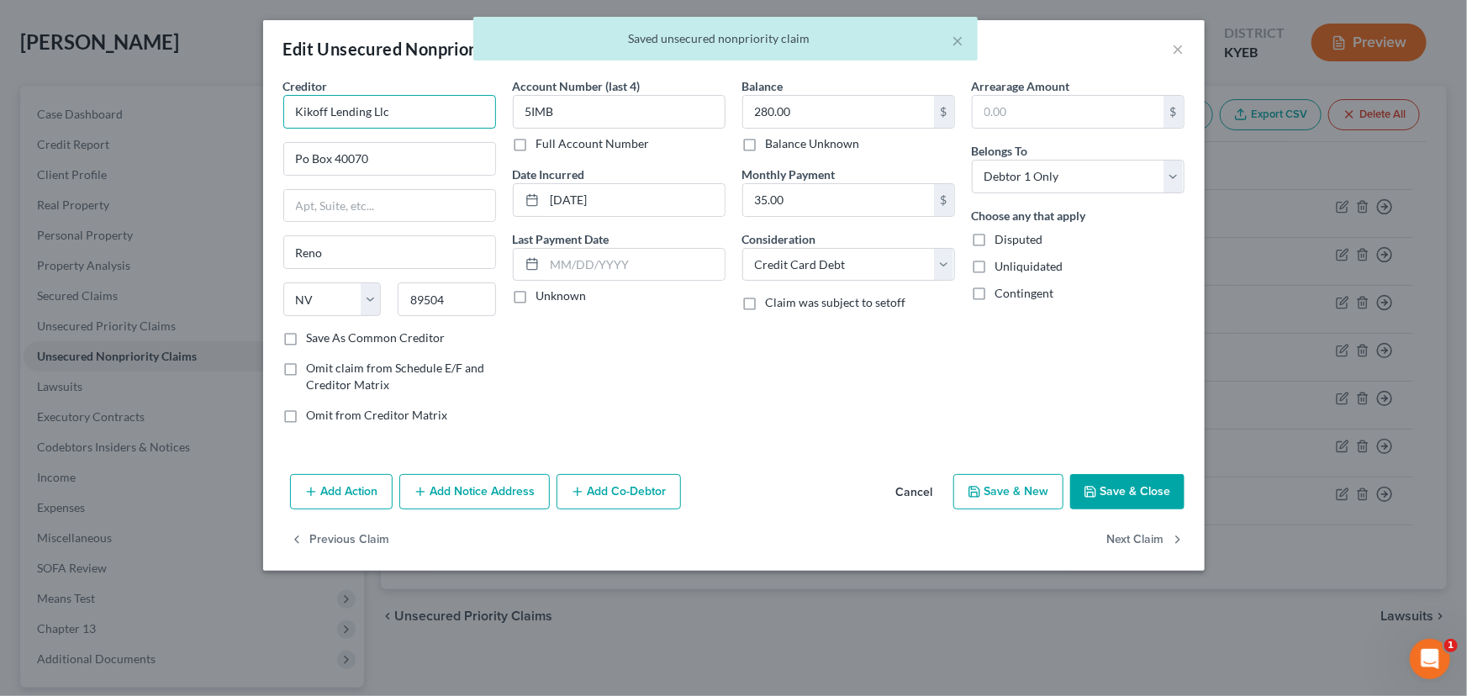
click at [436, 114] on input "Kikoff Lending Llc" at bounding box center [389, 112] width 213 height 34
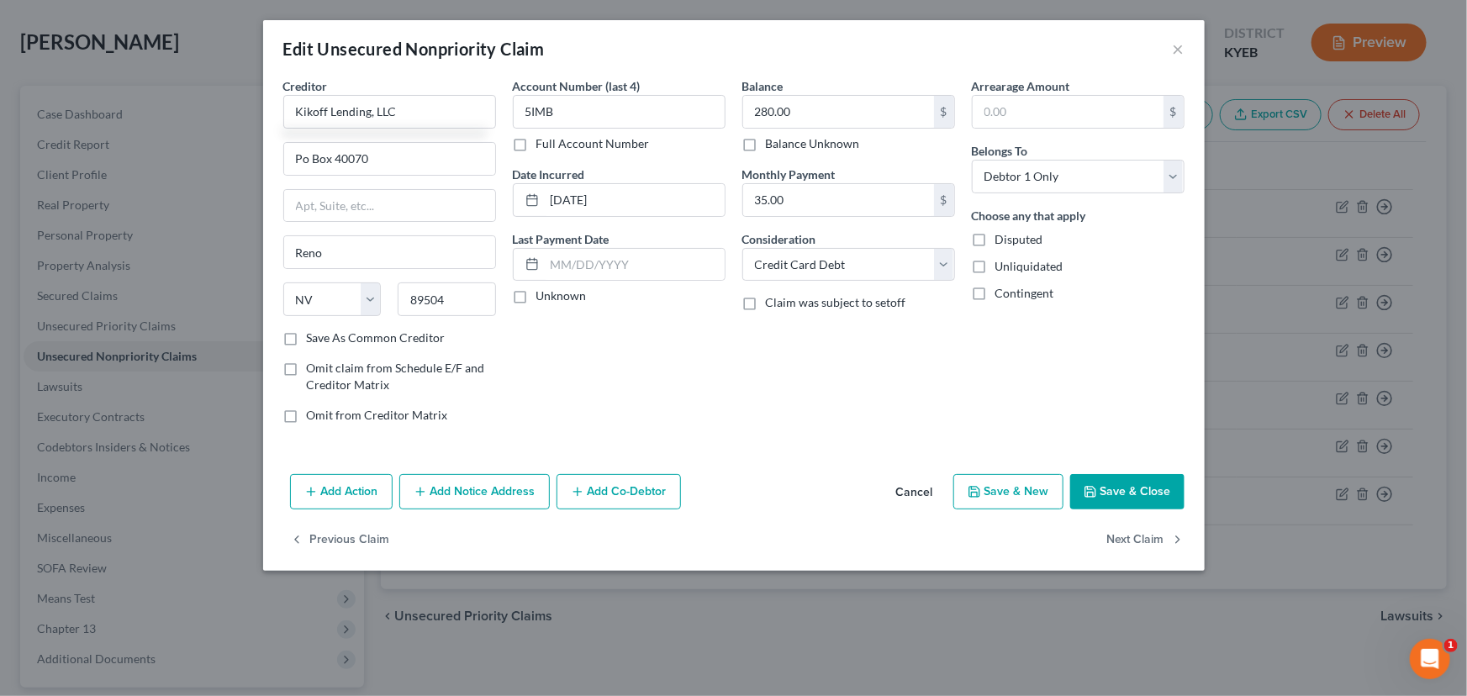
click at [314, 132] on div "Creditor * Kikoff Lending, LLC [GEOGRAPHIC_DATA][US_STATE] AZ CA CO [GEOGRAPHIC…" at bounding box center [389, 203] width 213 height 252
click at [318, 114] on input "Kikoff Lending, LLC" at bounding box center [389, 112] width 213 height 34
click at [378, 149] on input "Po Box 40070" at bounding box center [389, 159] width 211 height 32
click at [536, 294] on label "Unknown" at bounding box center [561, 295] width 50 height 17
click at [543, 294] on input "Unknown" at bounding box center [548, 292] width 11 height 11
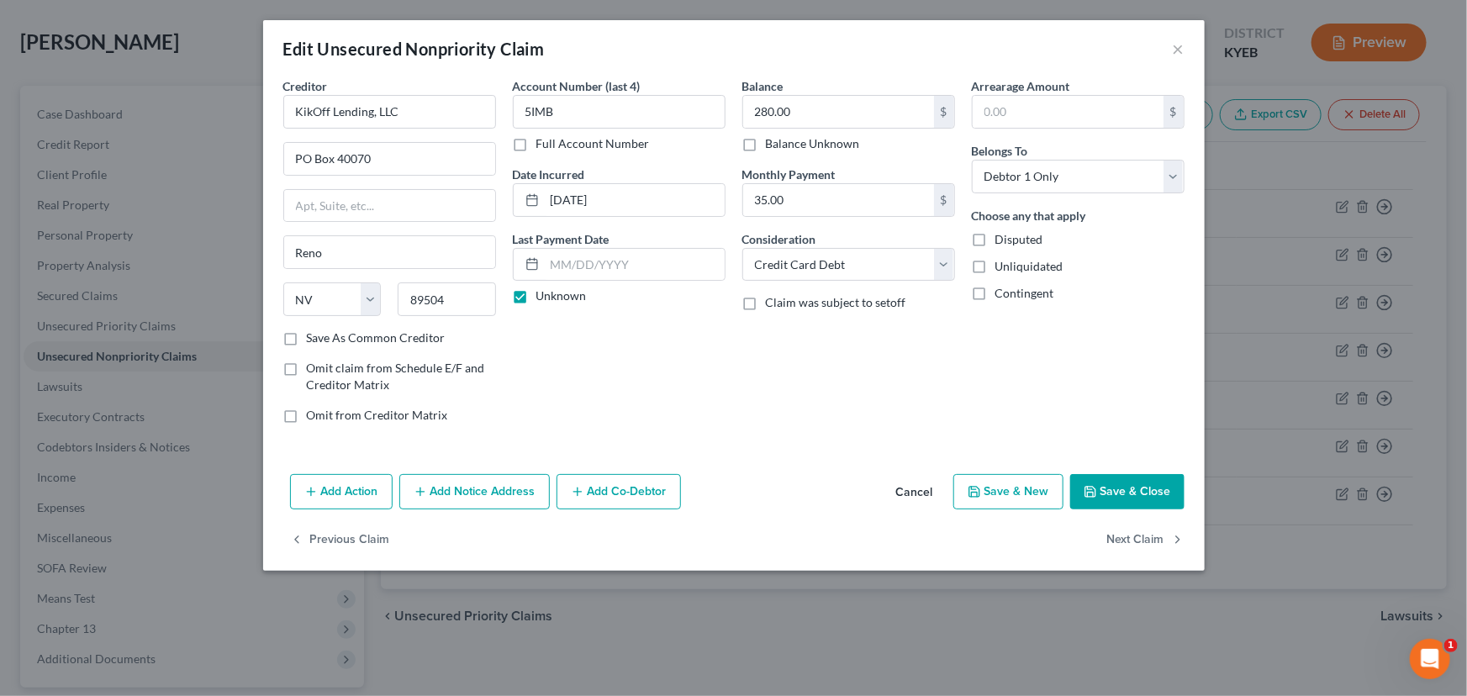
click at [1096, 485] on icon "button" at bounding box center [1090, 491] width 13 height 13
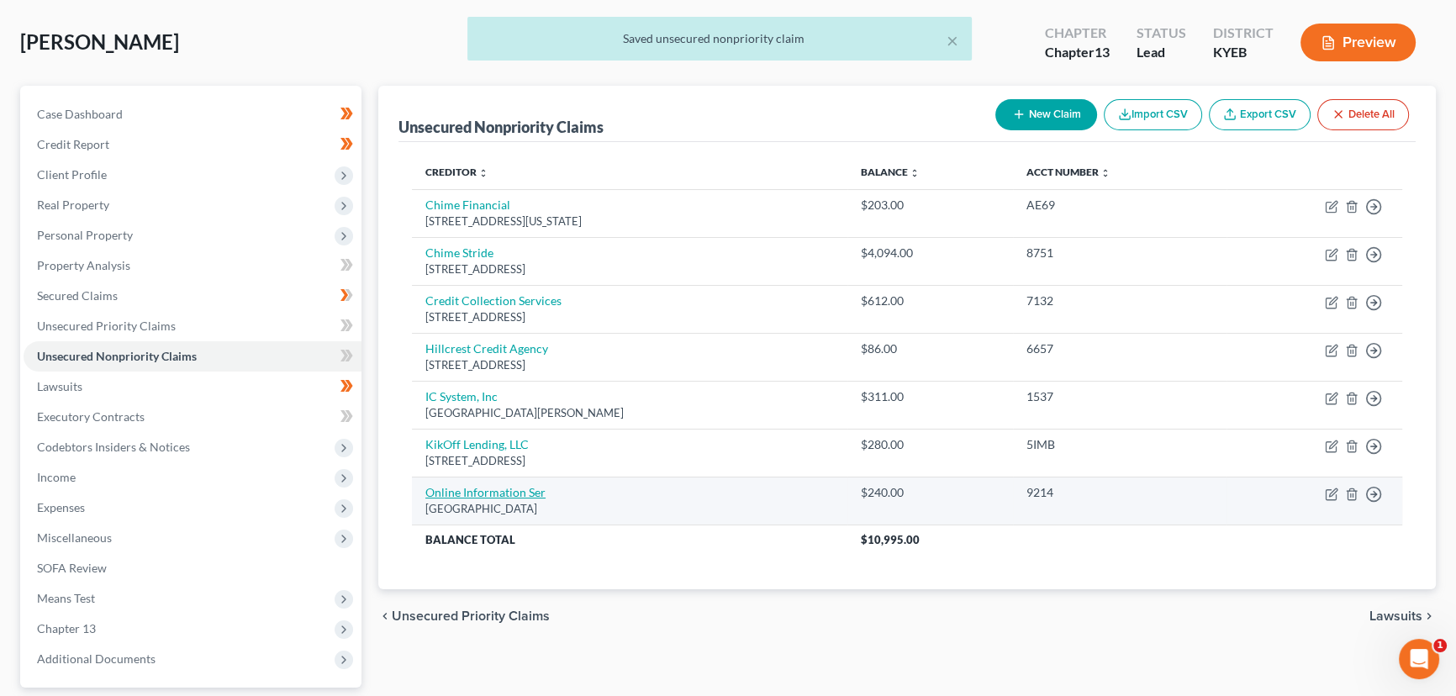
click at [509, 493] on link "Online Information Ser" at bounding box center [485, 492] width 120 height 14
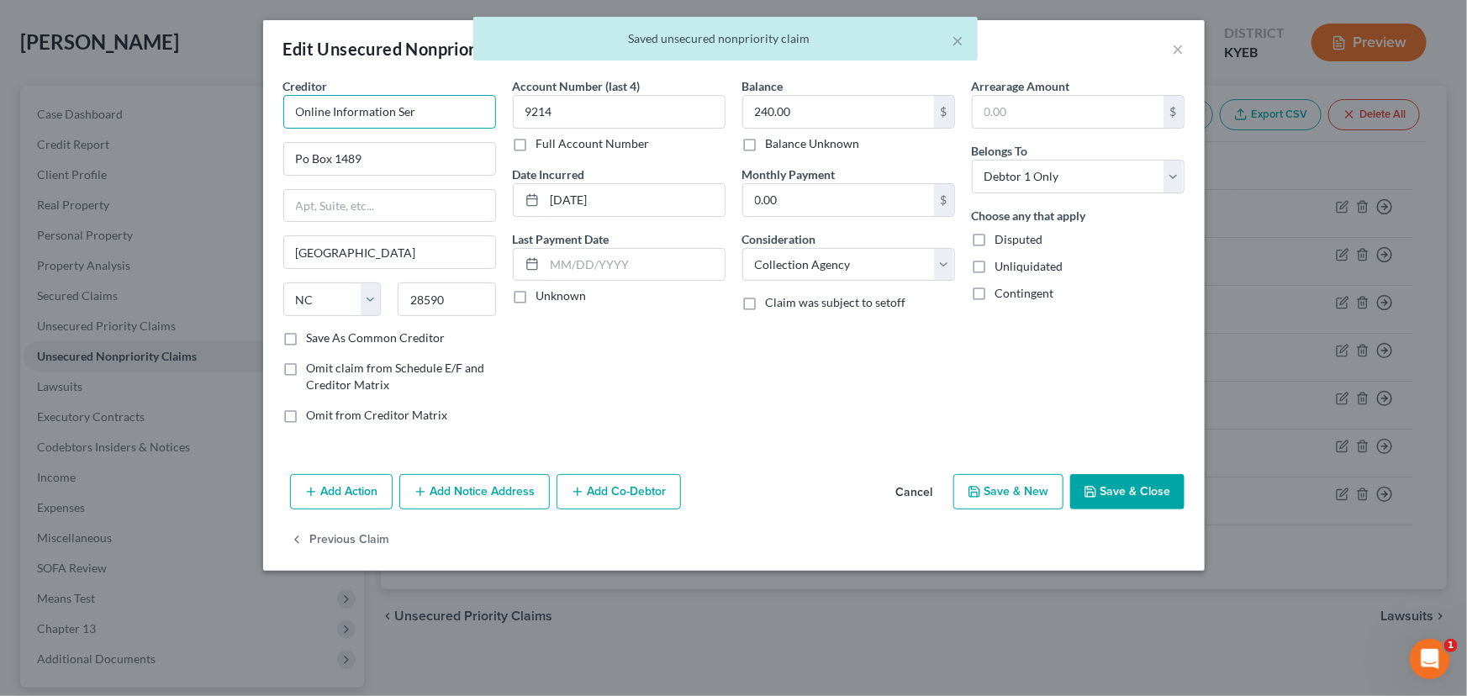
click at [440, 95] on input "Online Information Ser" at bounding box center [389, 112] width 213 height 34
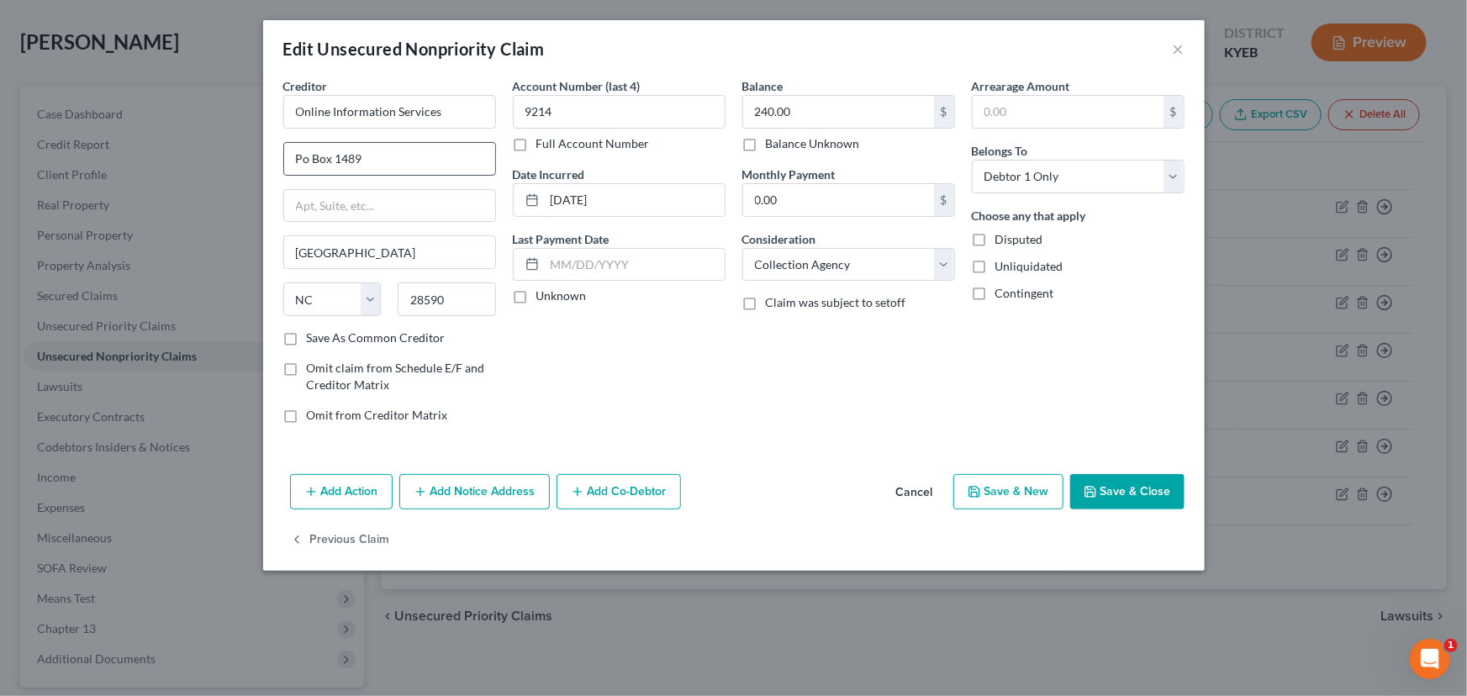
click at [420, 169] on input "Po Box 1489" at bounding box center [389, 159] width 211 height 32
click at [378, 155] on input "Po Box 1489" at bounding box center [389, 159] width 211 height 32
click at [304, 156] on input "Po Box 1489" at bounding box center [389, 159] width 211 height 32
click at [589, 371] on div "Account Number (last 4) 9214 Full Account Number Date Incurred [DATE] Last Paym…" at bounding box center [618, 257] width 229 height 360
click at [536, 294] on label "Unknown" at bounding box center [561, 295] width 50 height 17
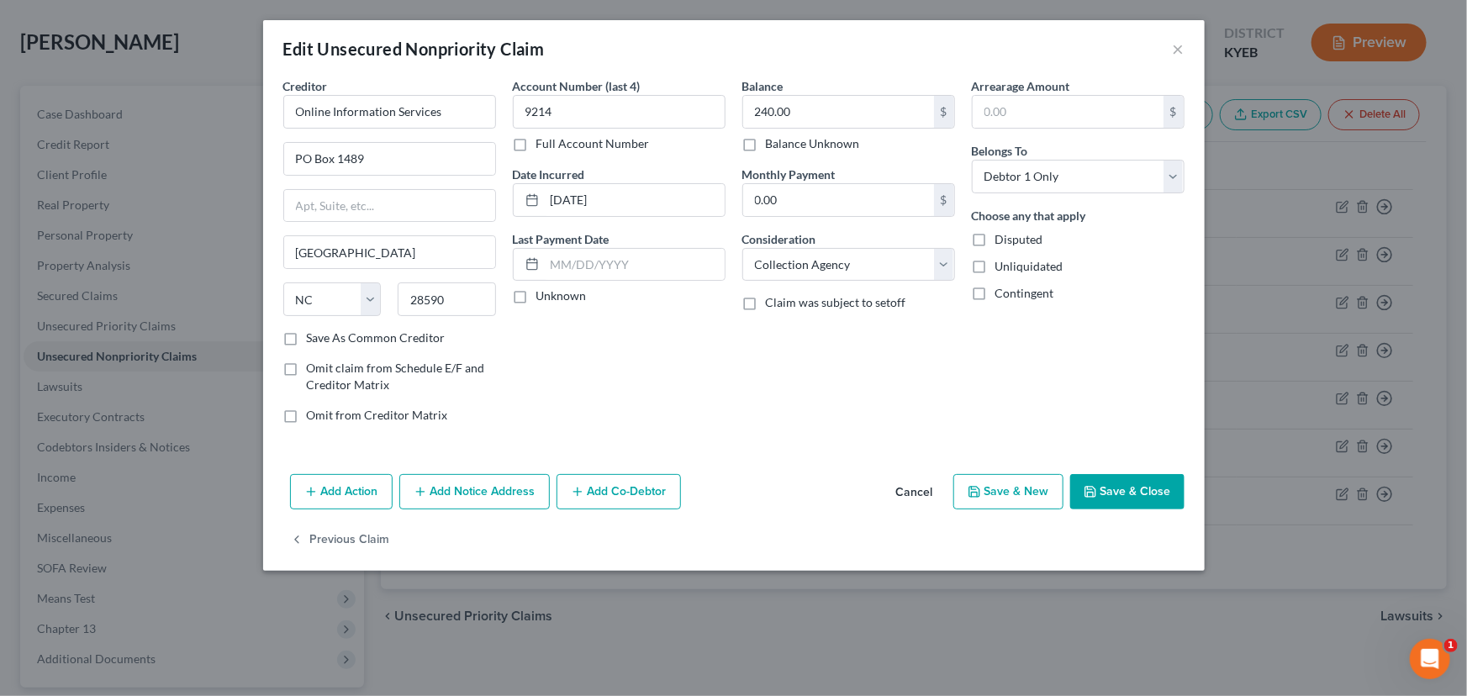
click at [543, 294] on input "Unknown" at bounding box center [548, 292] width 11 height 11
click at [1109, 485] on button "Save & Close" at bounding box center [1127, 491] width 114 height 35
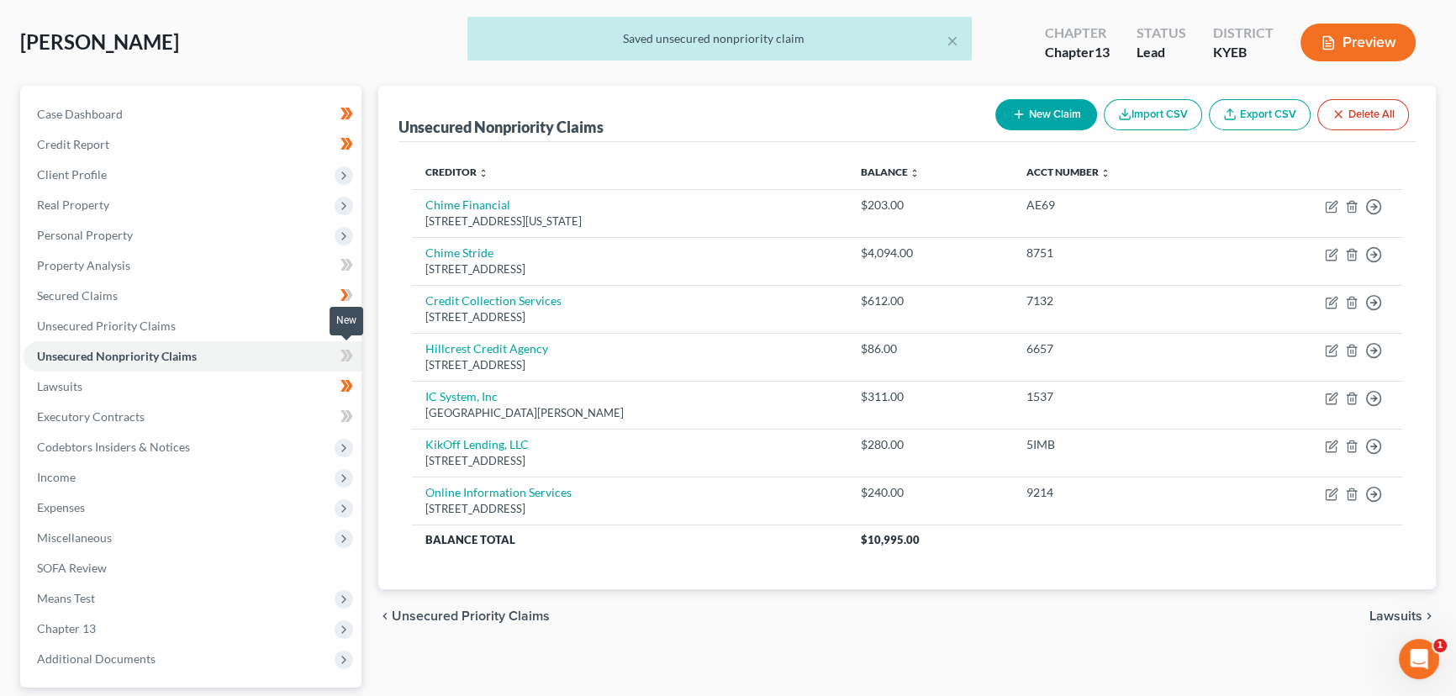
click at [341, 351] on icon at bounding box center [346, 356] width 13 height 21
click at [370, 367] on div "Unsecured Nonpriority Claims New Claim Import CSV Export CSV Delete All Credito…" at bounding box center [907, 435] width 1074 height 699
click at [93, 235] on span "Personal Property" at bounding box center [85, 235] width 96 height 14
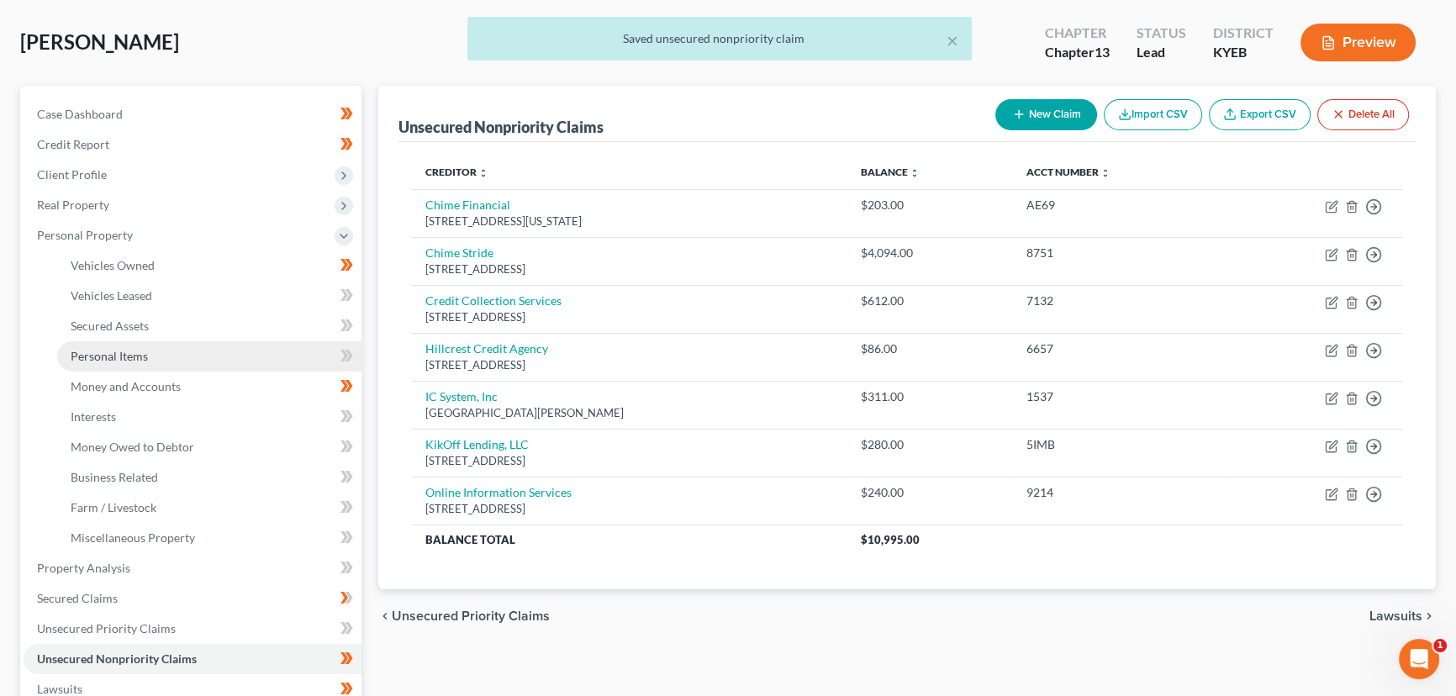
click at [127, 350] on span "Personal Items" at bounding box center [109, 356] width 77 height 14
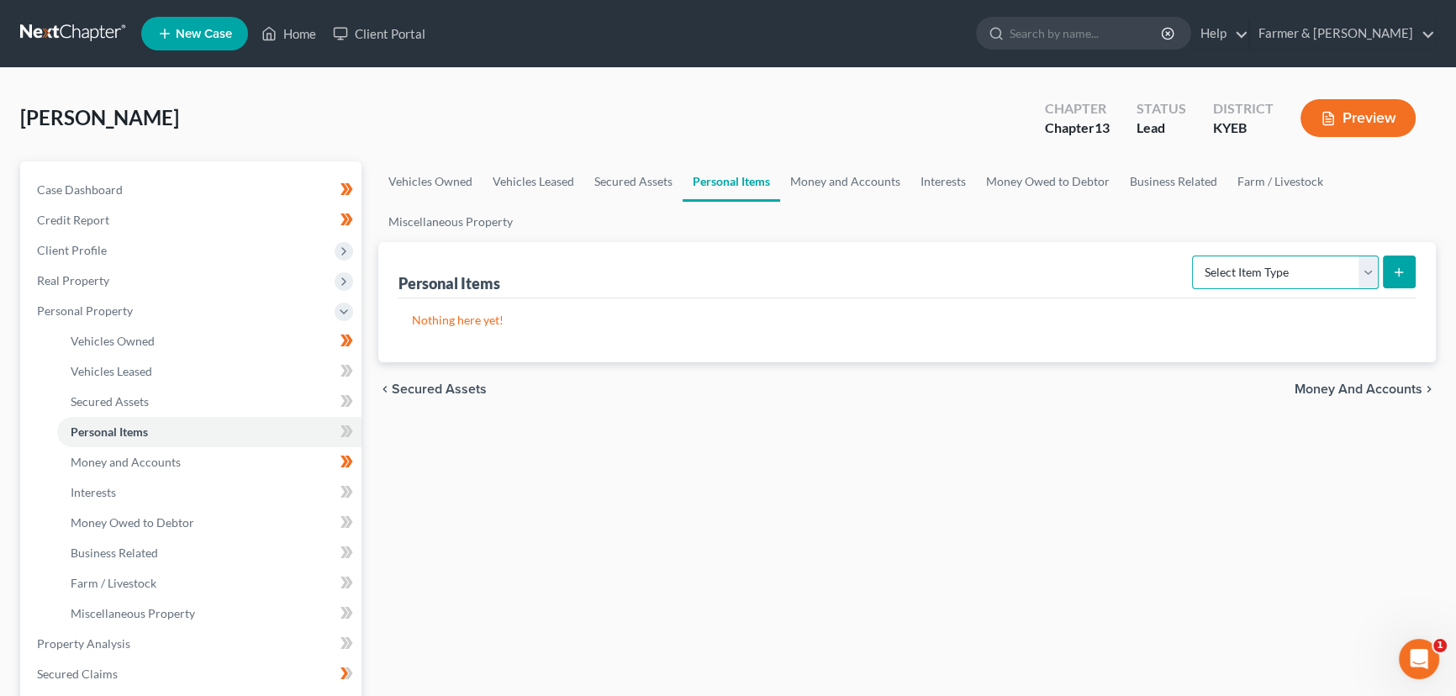
drag, startPoint x: 1238, startPoint y: 272, endPoint x: 1240, endPoint y: 281, distance: 8.6
click at [1238, 272] on select "Select Item Type Clothing Collectibles Of Value Electronics Firearms Household …" at bounding box center [1285, 273] width 187 height 34
click at [1194, 256] on select "Select Item Type Clothing Collectibles Of Value Electronics Firearms Household …" at bounding box center [1285, 273] width 187 height 34
click at [1394, 266] on icon "submit" at bounding box center [1398, 272] width 13 height 13
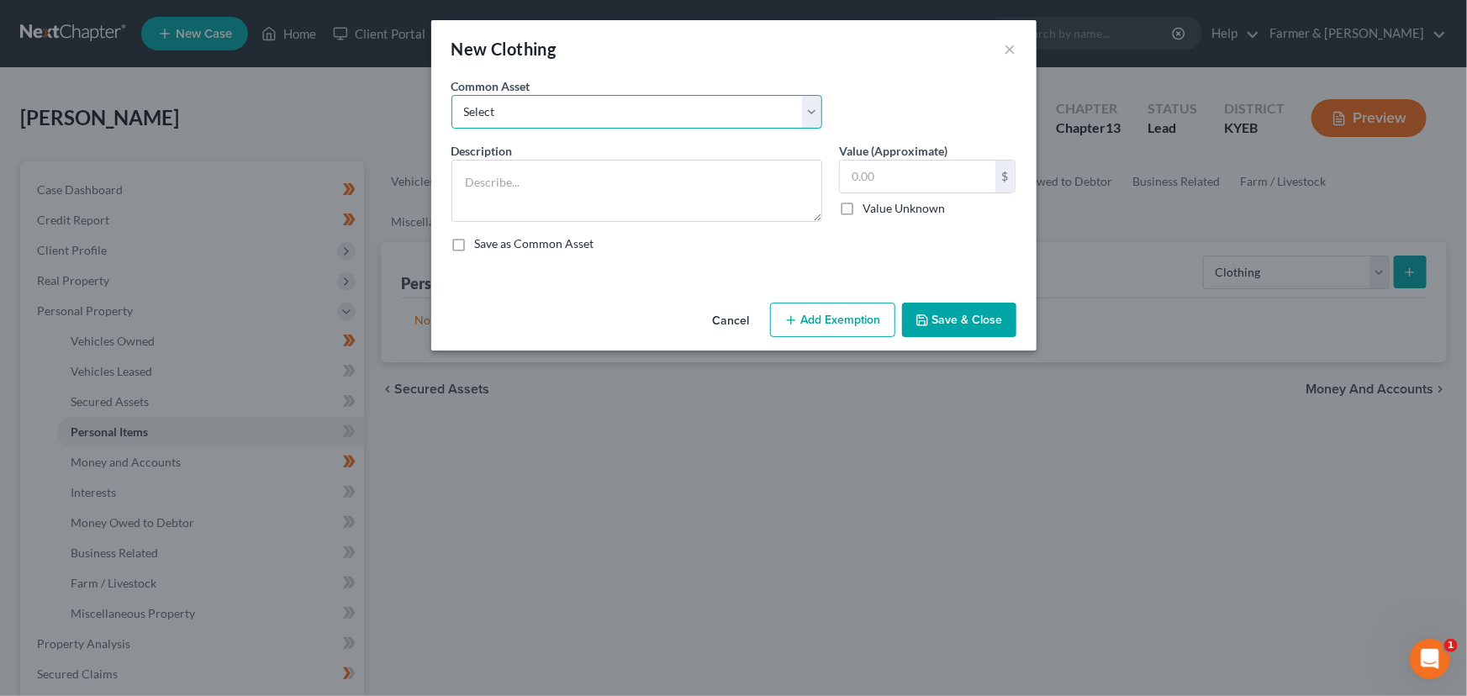
click at [505, 120] on select "Select misc. clothing for 1 adult misc. clothing for 2 adults and 2 children mi…" at bounding box center [636, 112] width 371 height 34
click at [451, 95] on select "Select misc. clothing for 1 adult misc. clothing for 2 adults and 2 children mi…" at bounding box center [636, 112] width 371 height 34
click at [628, 182] on textarea "Misc. clothing for 2 adults and 3children" at bounding box center [636, 191] width 371 height 62
click at [689, 183] on textarea "Misc. clothing for 2 adults and 3 children" at bounding box center [636, 191] width 371 height 62
click at [680, 210] on textarea "Misc. clothing for 2 adults and 3 children" at bounding box center [636, 191] width 371 height 62
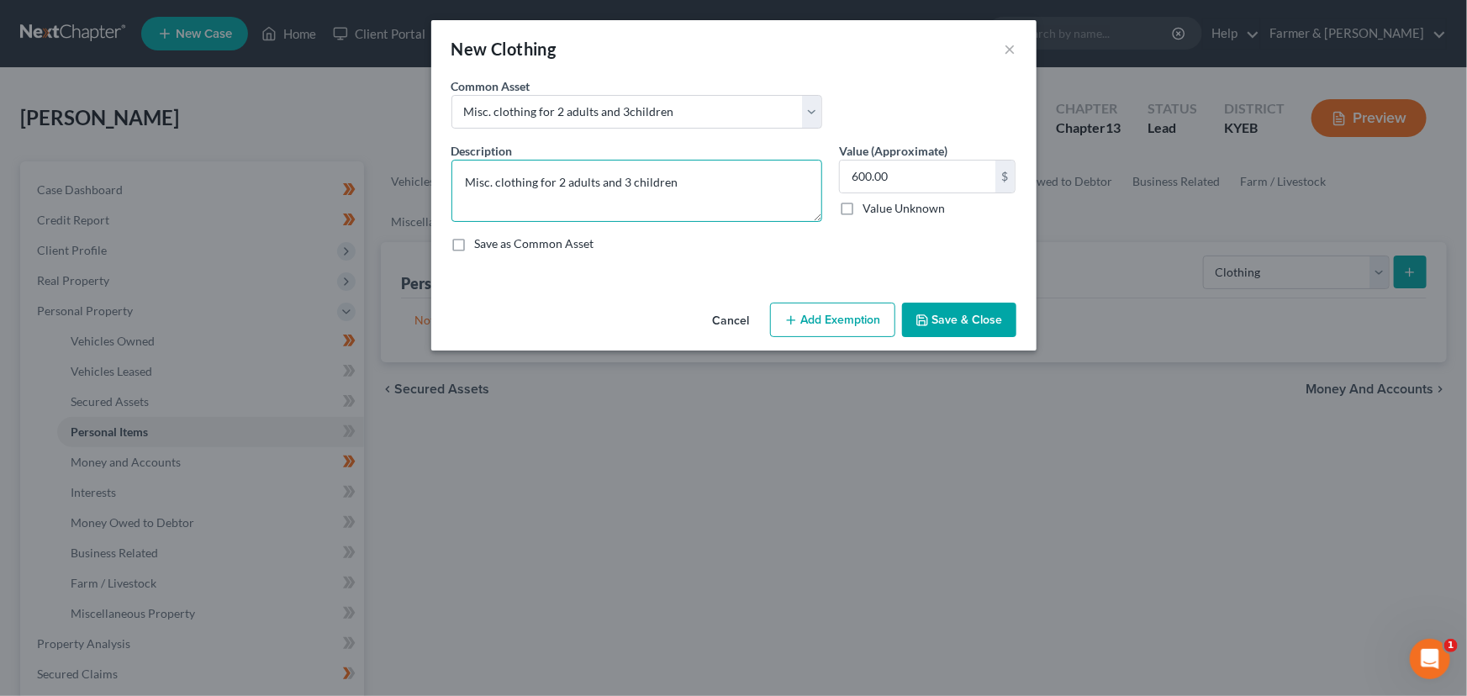
paste textarea "⦁ Value listed is given age and condition of items and is not mean to reflect r…"
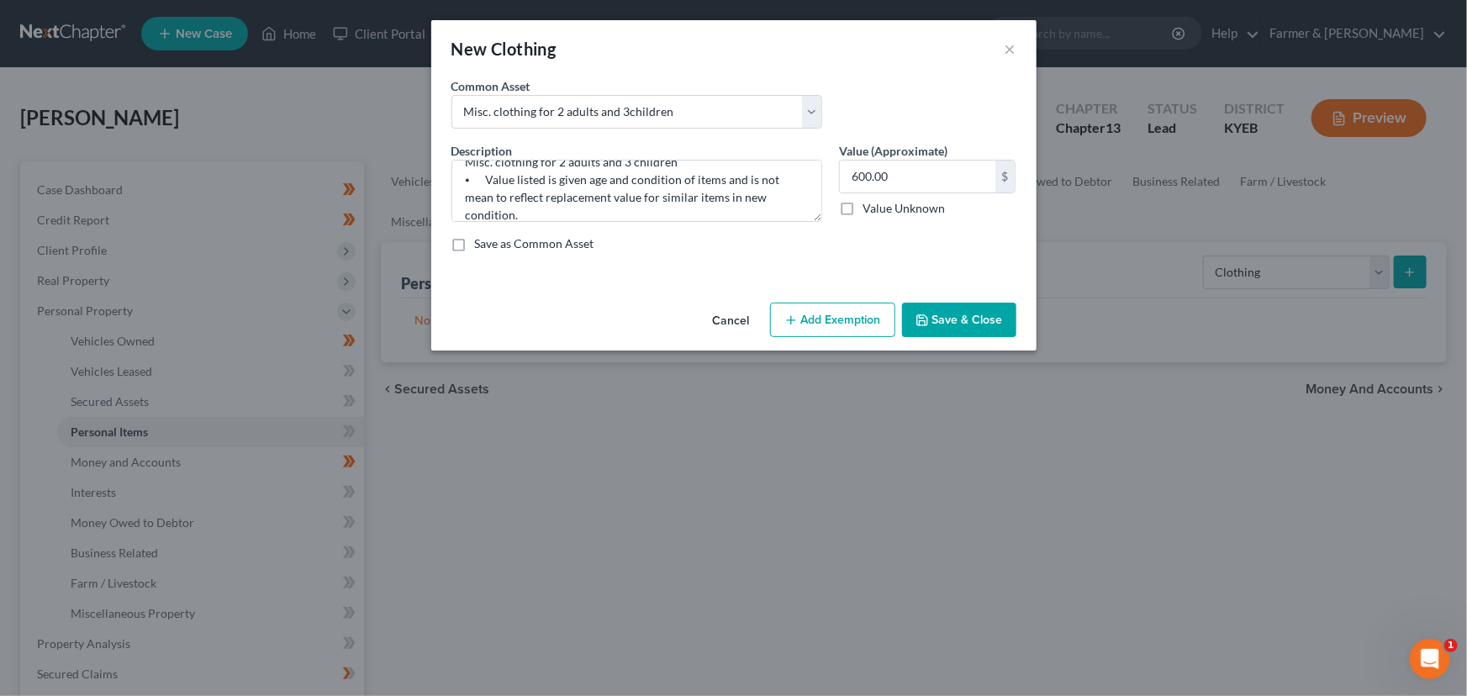
click at [810, 314] on button "Add Exemption" at bounding box center [832, 320] width 125 height 35
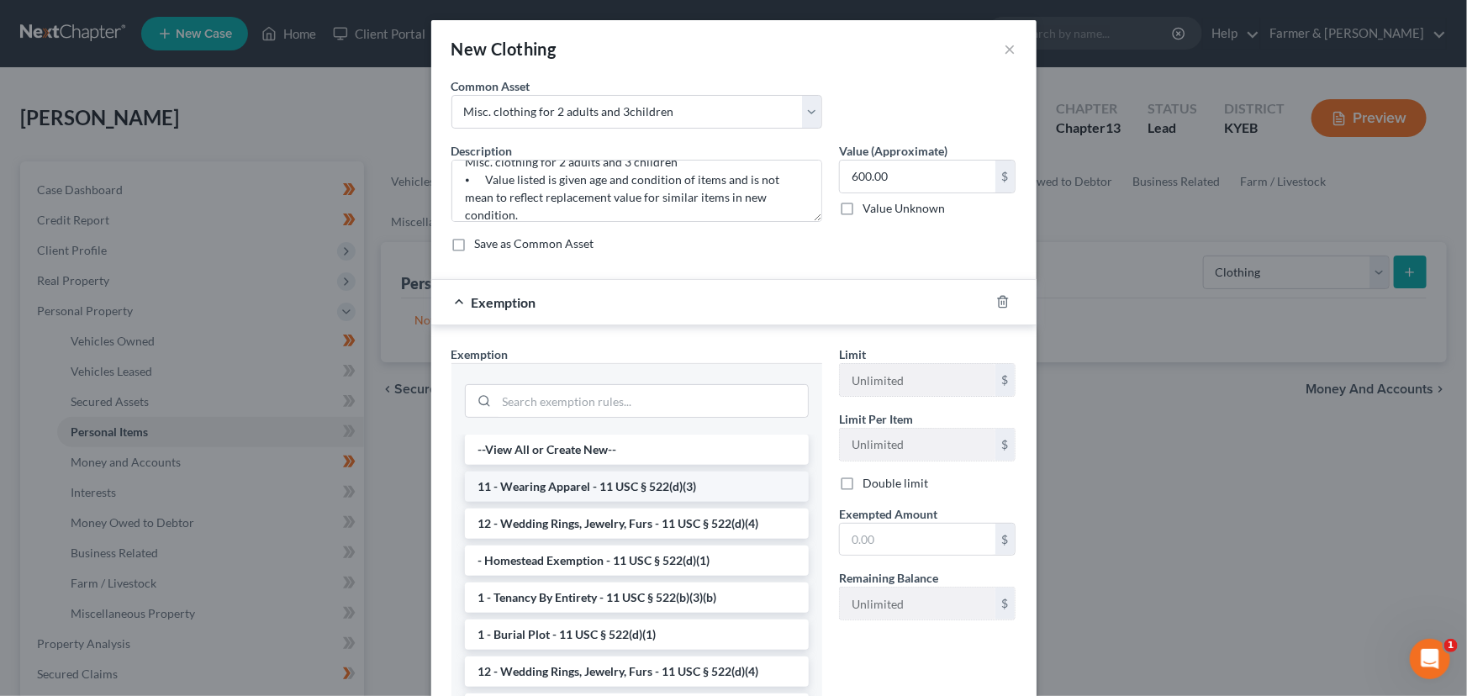
click at [572, 493] on li "11 - Wearing Apparel - 11 USC § 522(d)(3)" at bounding box center [637, 487] width 344 height 30
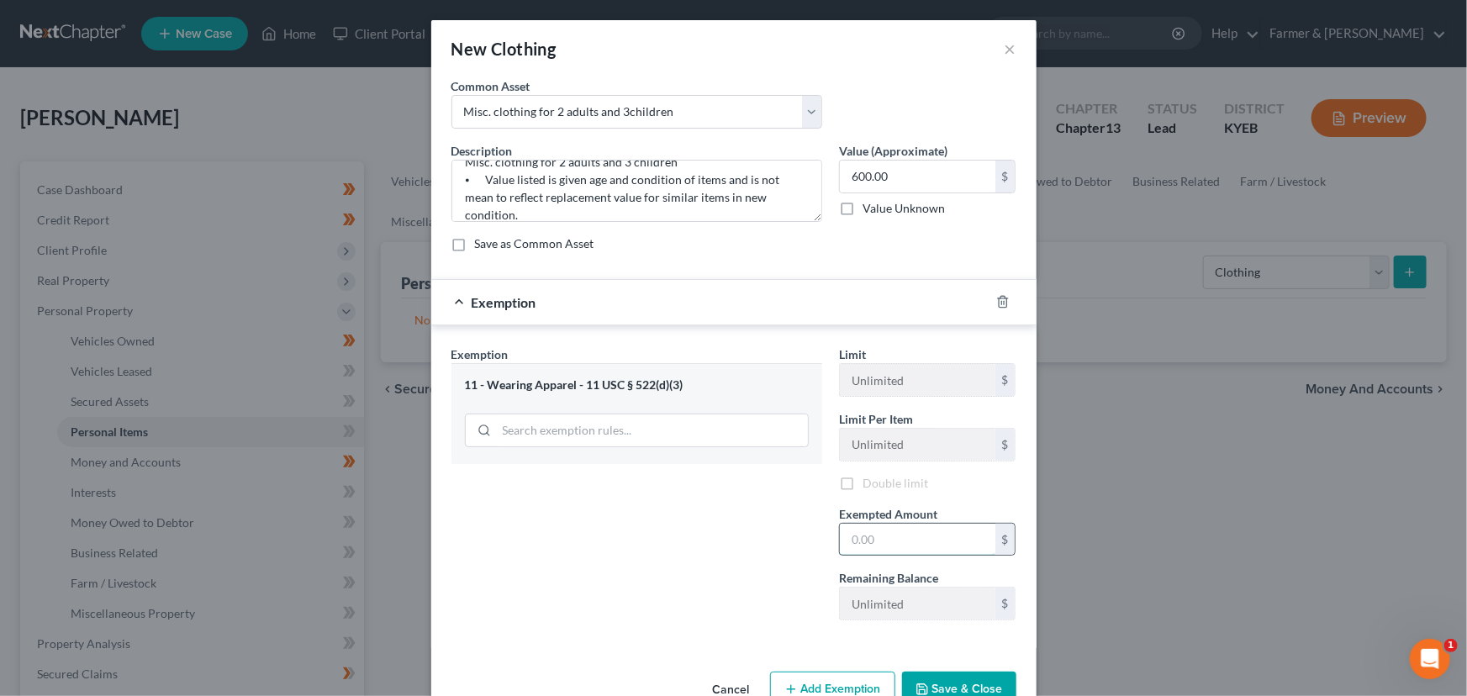
click at [859, 542] on input "text" at bounding box center [918, 540] width 156 height 32
click at [715, 557] on div "Exemption Set must be selected for CA. Exemption * 11 - Wearing Apparel - 11 US…" at bounding box center [637, 490] width 388 height 288
click at [690, 305] on div "Exemption $600.00" at bounding box center [710, 302] width 558 height 45
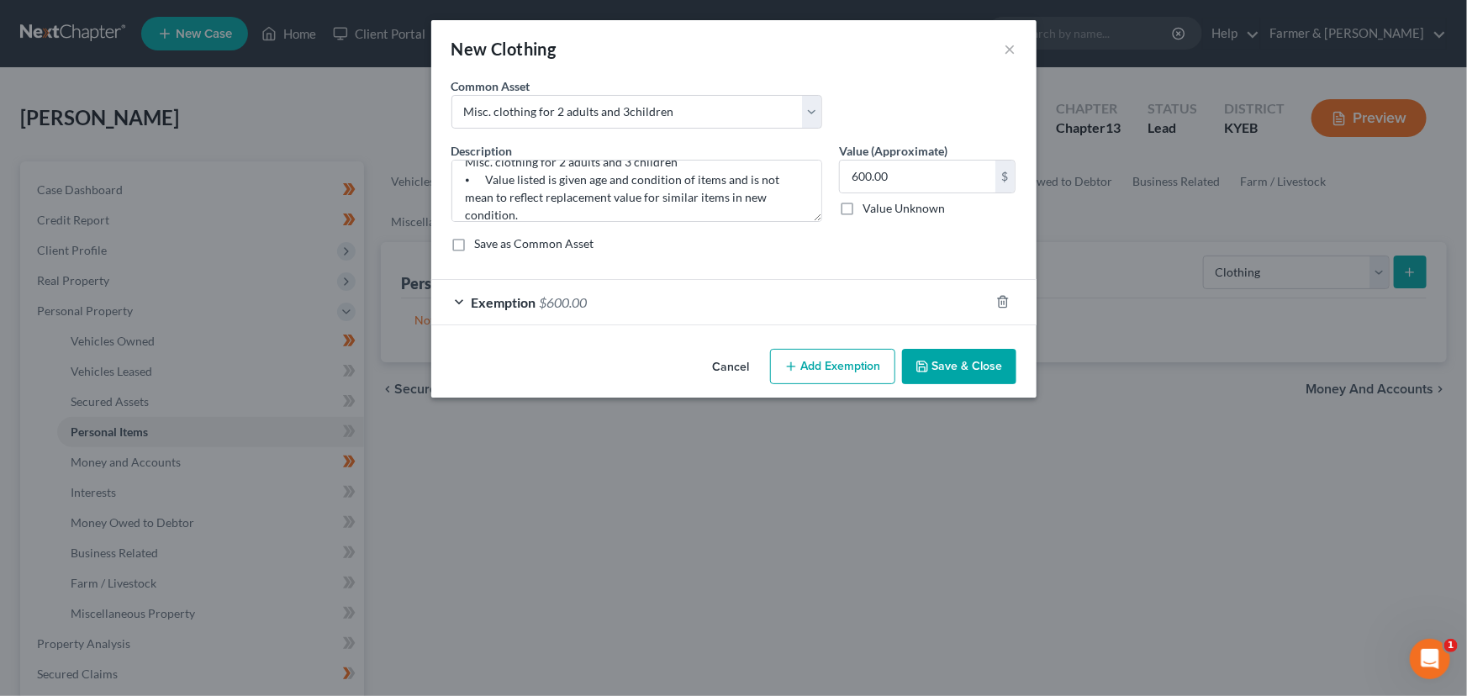
click at [925, 353] on button "Save & Close" at bounding box center [959, 366] width 114 height 35
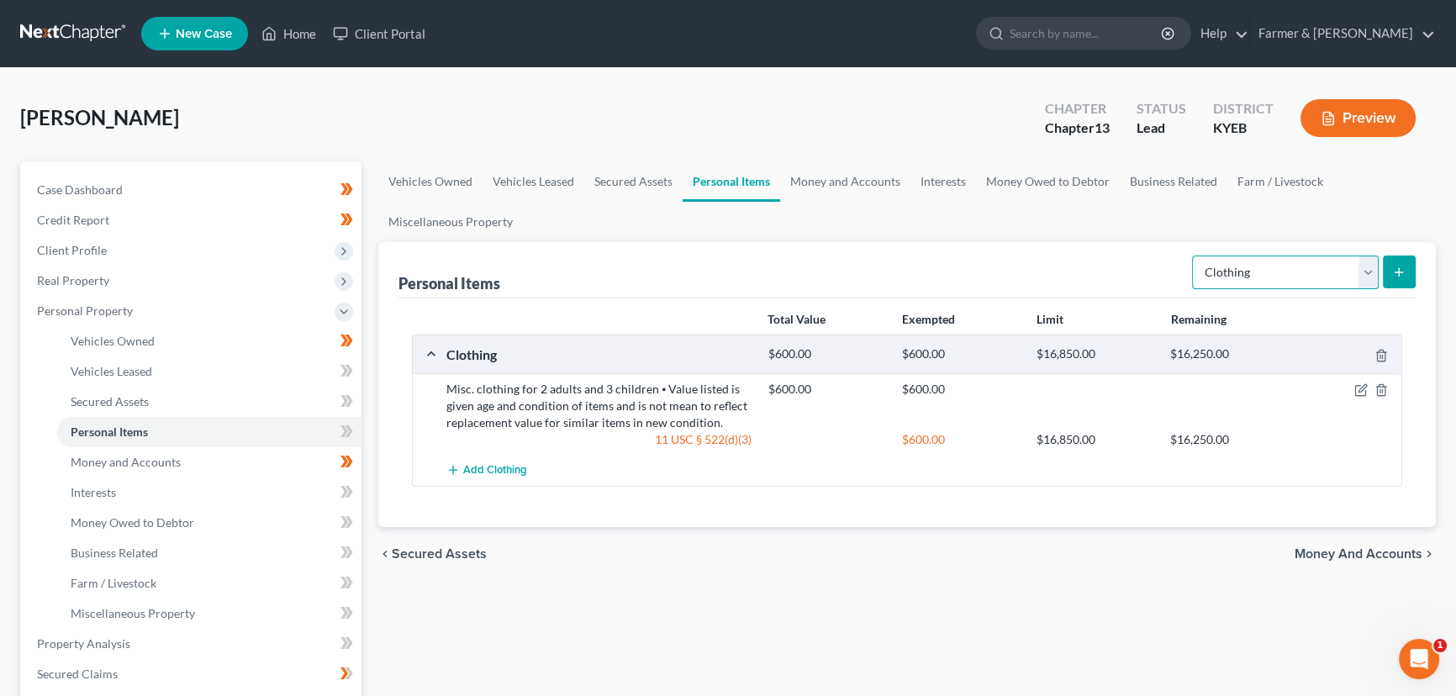
drag, startPoint x: 1258, startPoint y: 267, endPoint x: 1257, endPoint y: 277, distance: 10.1
click at [1258, 267] on select "Select Item Type Clothing Collectibles Of Value Electronics Firearms Household …" at bounding box center [1285, 273] width 187 height 34
click at [1240, 280] on select "Select Item Type Clothing Collectibles Of Value Electronics Firearms Household …" at bounding box center [1285, 273] width 187 height 34
click at [1194, 256] on select "Select Item Type Clothing Collectibles Of Value Electronics Firearms Household …" at bounding box center [1285, 273] width 187 height 34
click at [1385, 261] on button "submit" at bounding box center [1399, 272] width 33 height 33
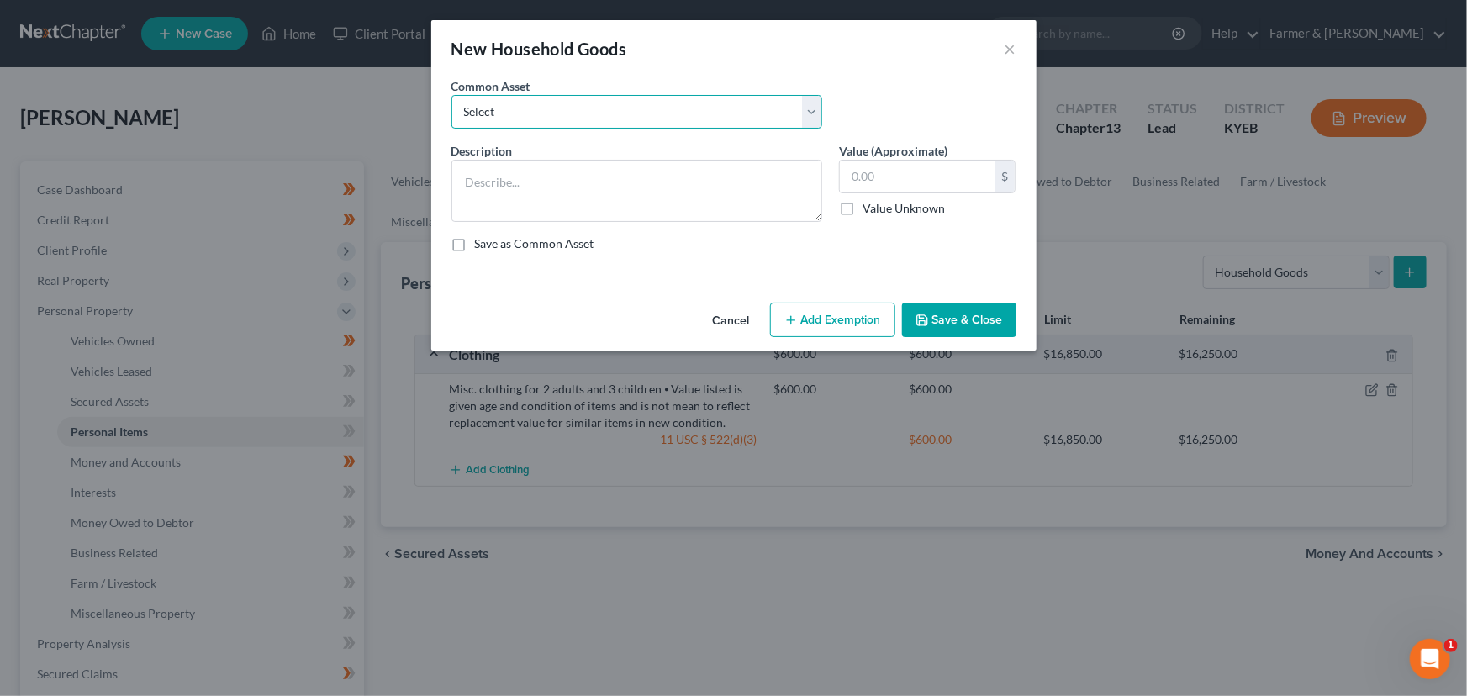
click at [538, 120] on select "Select small misc. household items: some decor (pictures/frames and misc. knick…" at bounding box center [636, 112] width 371 height 34
click at [451, 95] on select "Select small misc. household items: some decor (pictures/frames and misc. knick…" at bounding box center [636, 112] width 371 height 34
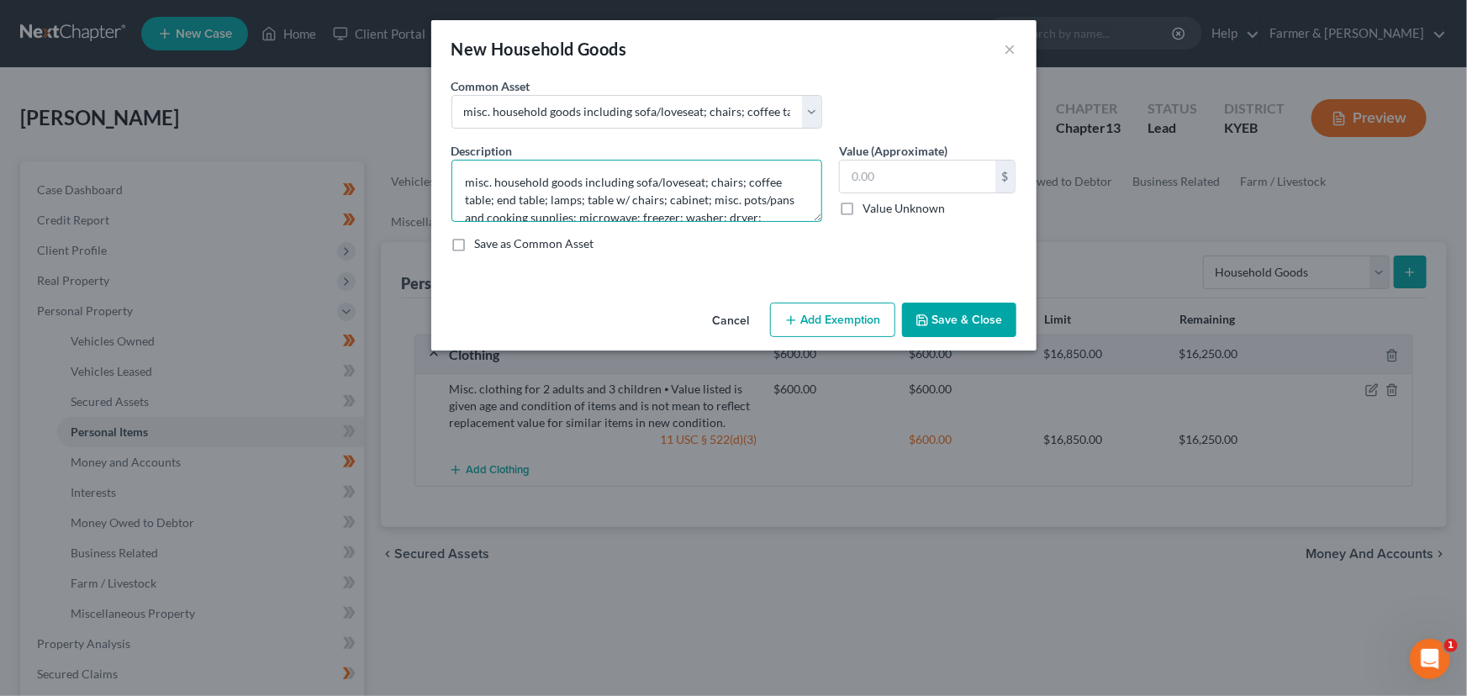
click at [473, 182] on textarea "misc. household goods including sofa/loveseat; chairs; coffee table; end table;…" at bounding box center [636, 191] width 371 height 62
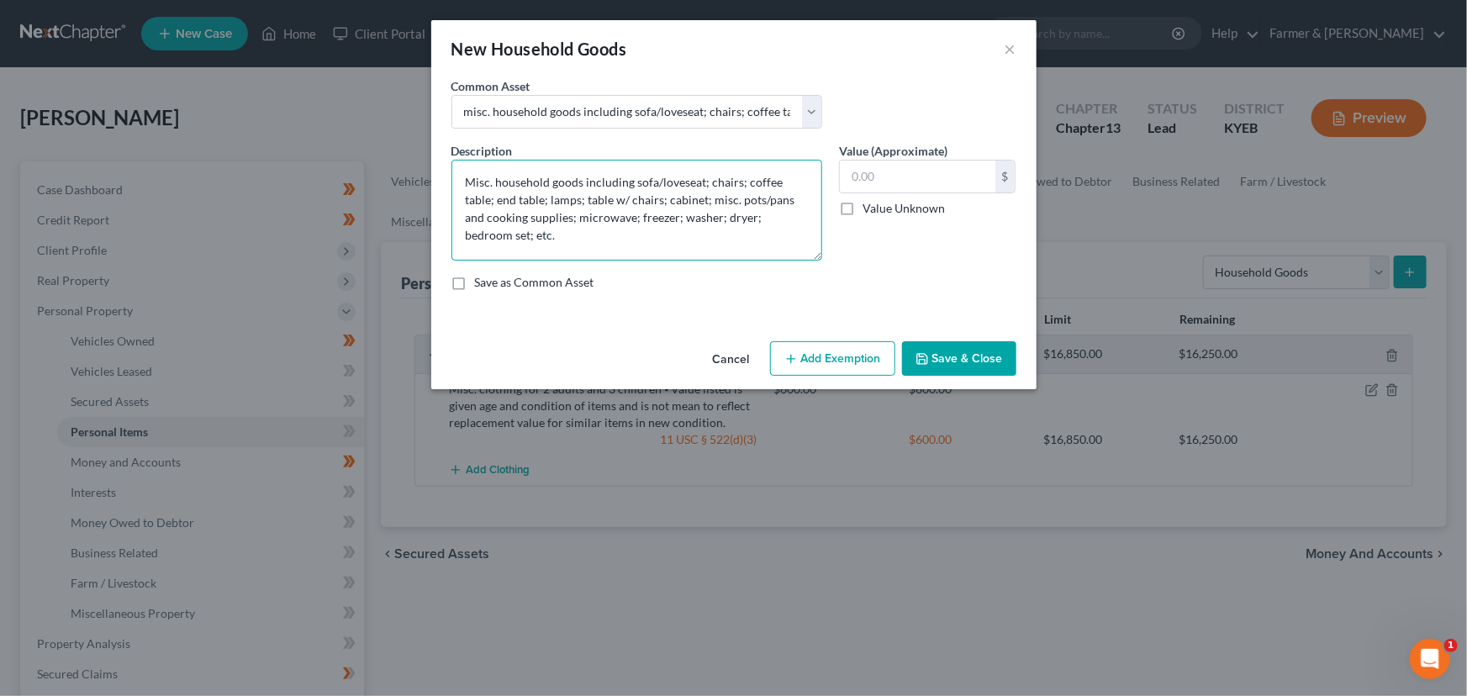
drag, startPoint x: 818, startPoint y: 222, endPoint x: 776, endPoint y: 254, distance: 52.8
click at [819, 261] on textarea "Misc. household goods including sofa/loveseat; chairs; coffee table; end table;…" at bounding box center [636, 210] width 371 height 101
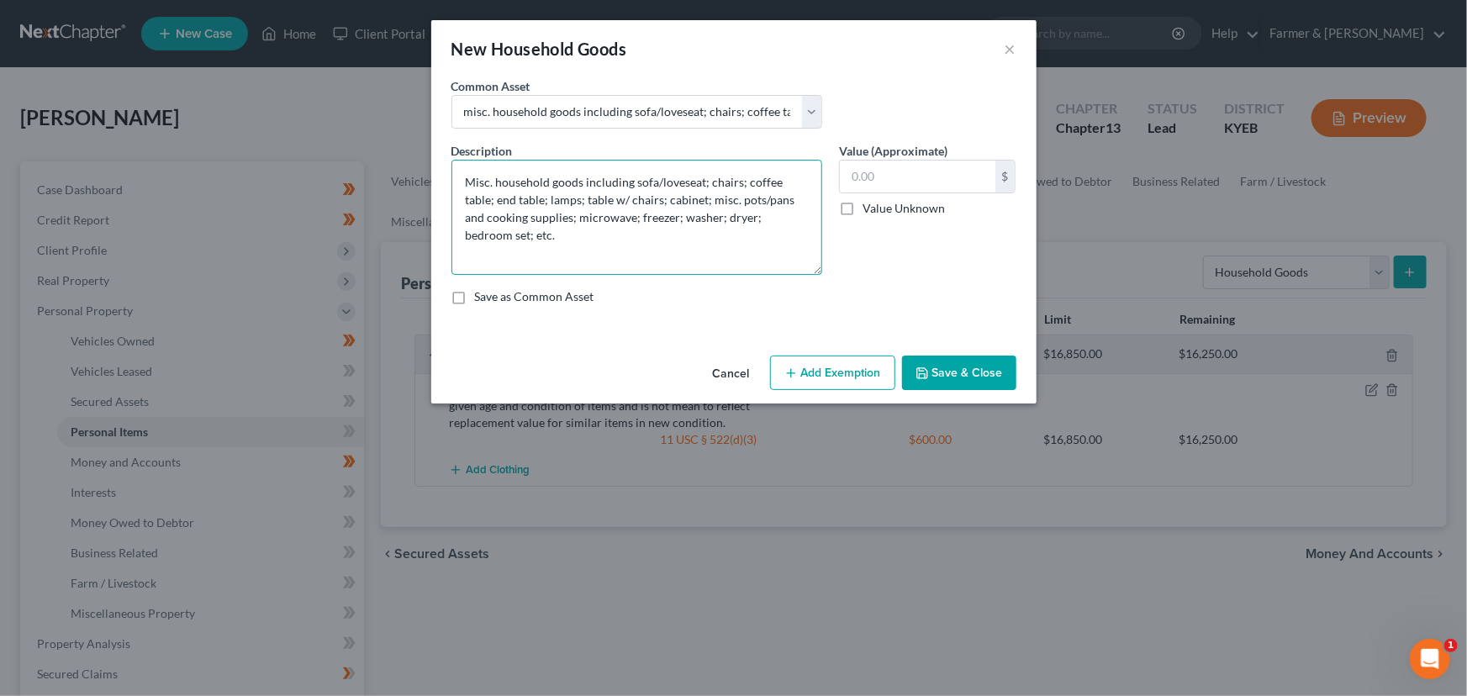
click at [734, 248] on textarea "Misc. household goods including sofa/loveseat; chairs; coffee table; end table;…" at bounding box center [636, 217] width 371 height 115
paste textarea "⦁ Value listed is given age and condition of items and is not mean to reflect r…"
drag, startPoint x: 635, startPoint y: 184, endPoint x: 712, endPoint y: 229, distance: 89.7
click at [712, 229] on textarea "Misc. household goods including sofa/loveseat; chairs; coffee table; end table;…" at bounding box center [636, 217] width 371 height 115
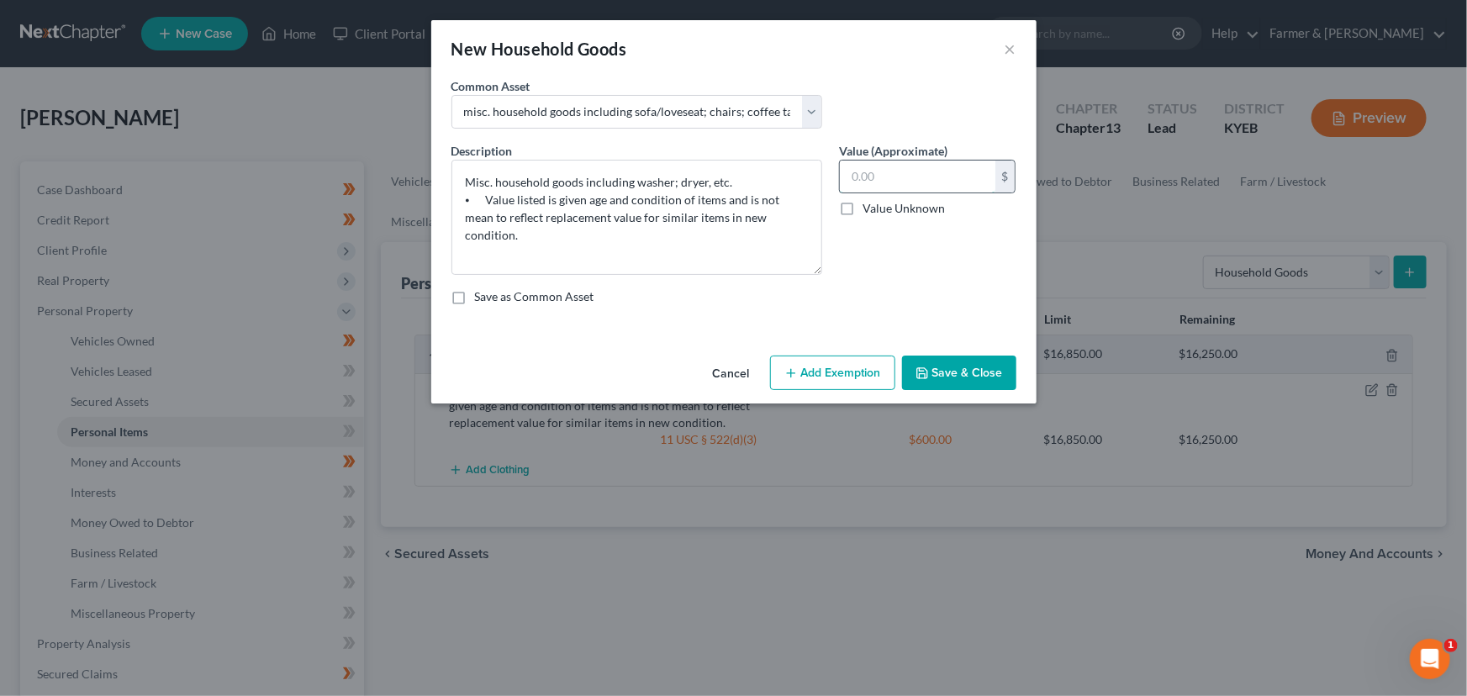
click at [904, 178] on input "text" at bounding box center [918, 177] width 156 height 32
click at [869, 165] on input "text" at bounding box center [918, 177] width 156 height 32
drag, startPoint x: 808, startPoint y: 369, endPoint x: 713, endPoint y: 403, distance: 100.8
click at [808, 370] on button "Add Exemption" at bounding box center [832, 373] width 125 height 35
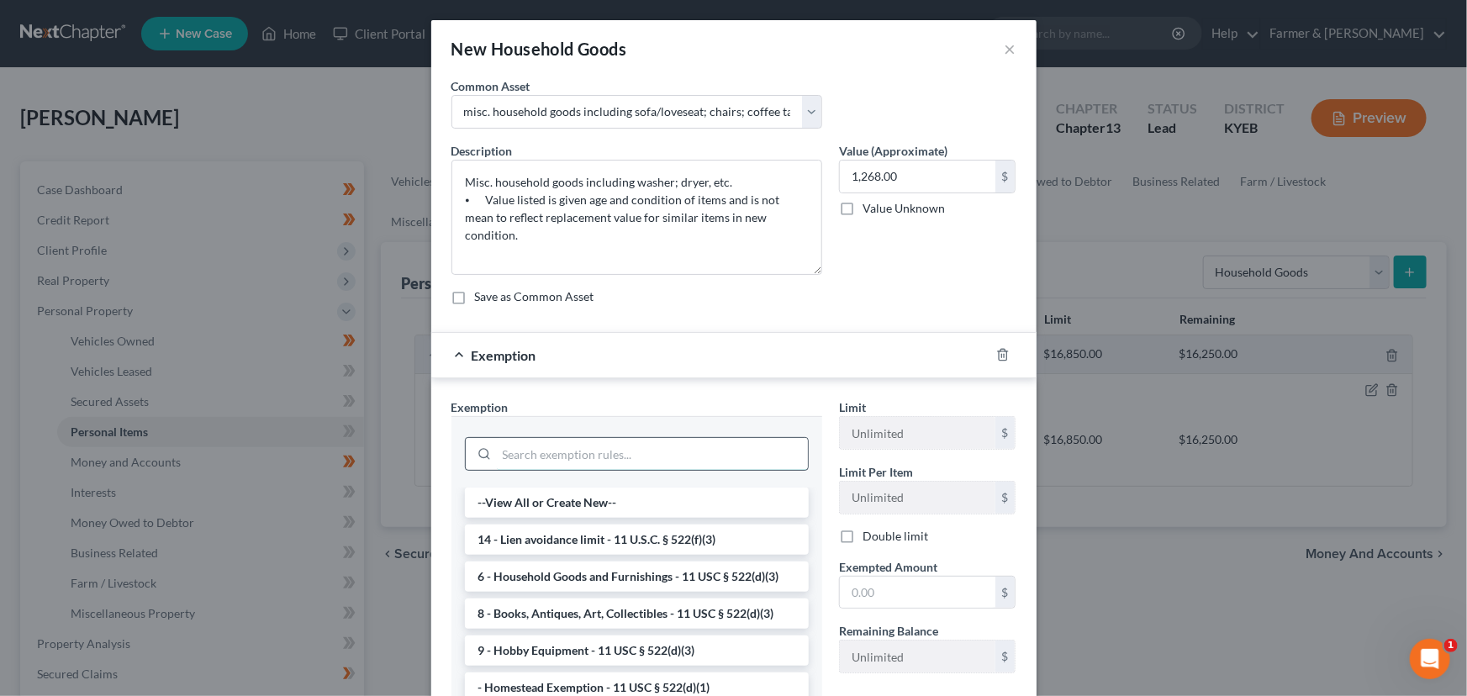
click at [567, 445] on input "search" at bounding box center [652, 454] width 311 height 32
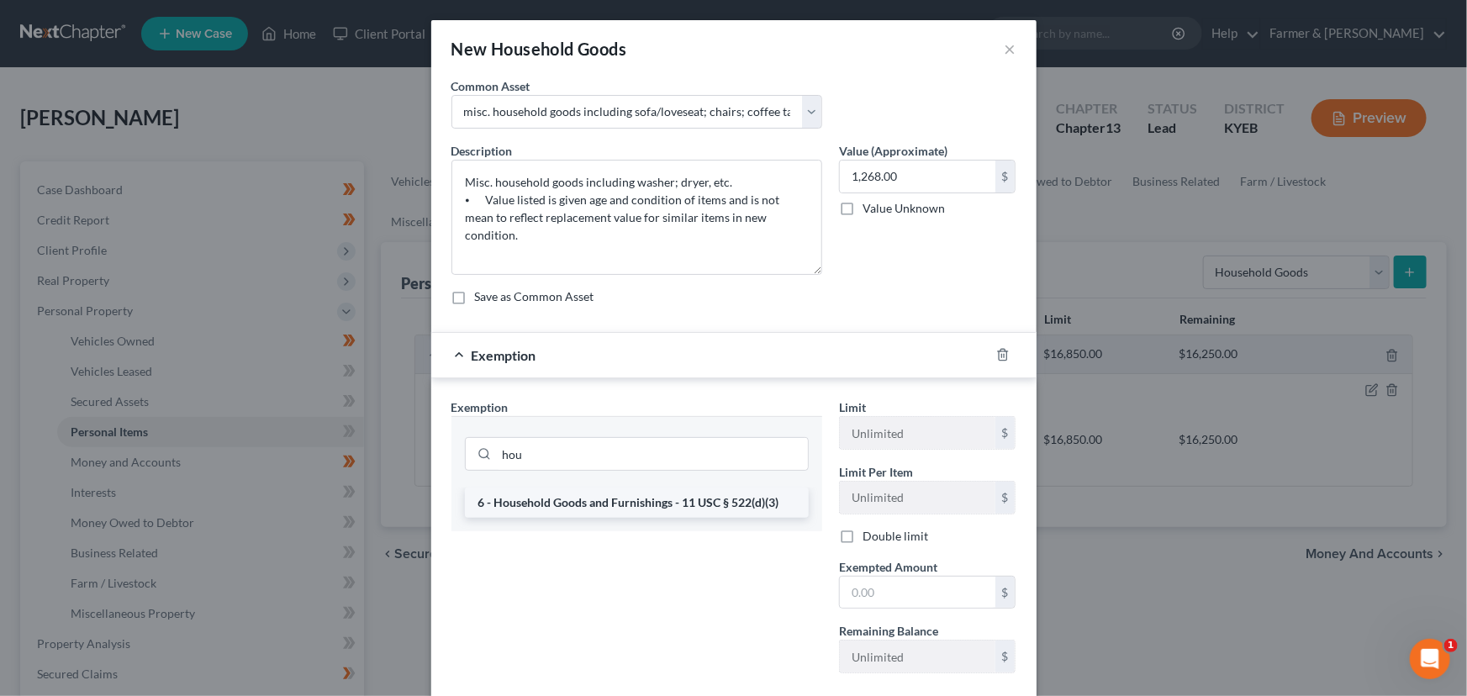
click at [599, 502] on li "6 - Household Goods and Furnishings - 11 USC § 522(d)(3)" at bounding box center [637, 503] width 344 height 30
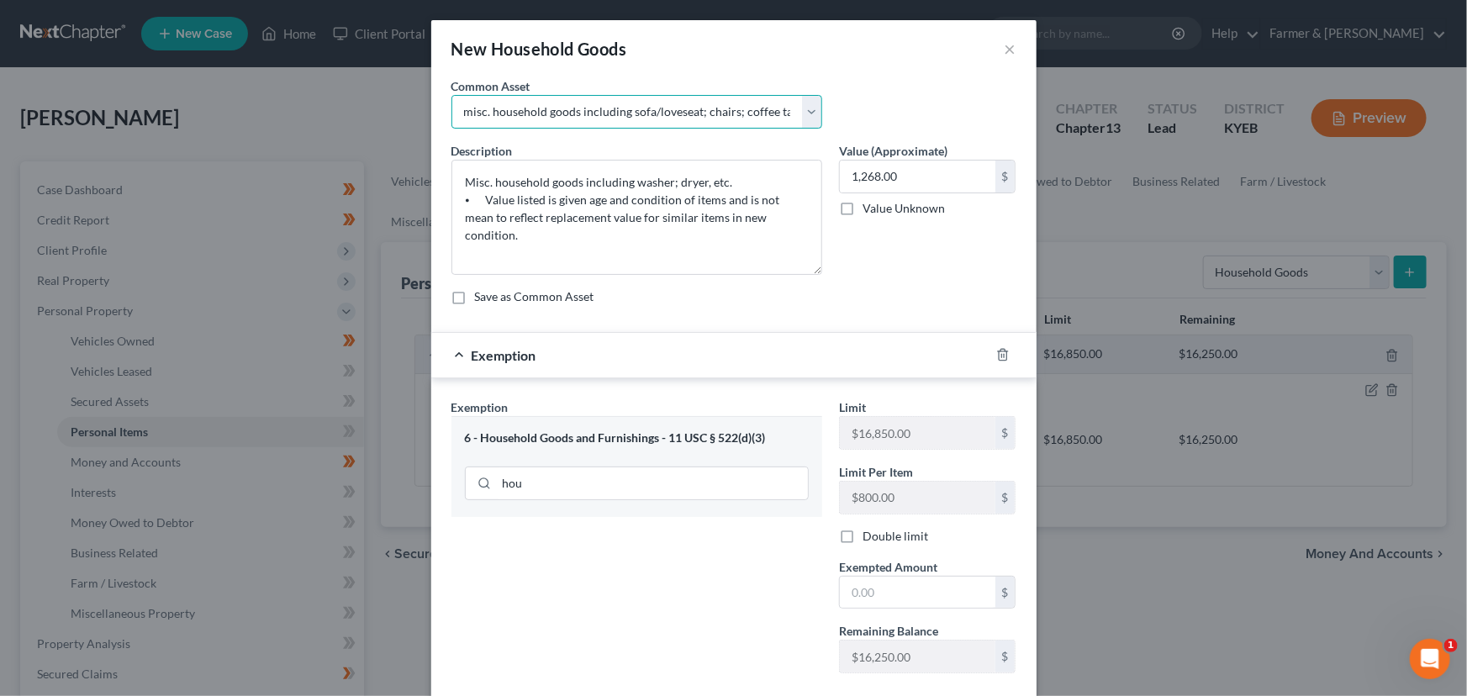
click at [780, 113] on select "Select small misc. household items: some decor (pictures/frames and misc. knick…" at bounding box center [636, 112] width 371 height 34
click at [451, 95] on select "Select small misc. household items: some decor (pictures/frames and misc. knick…" at bounding box center [636, 112] width 371 height 34
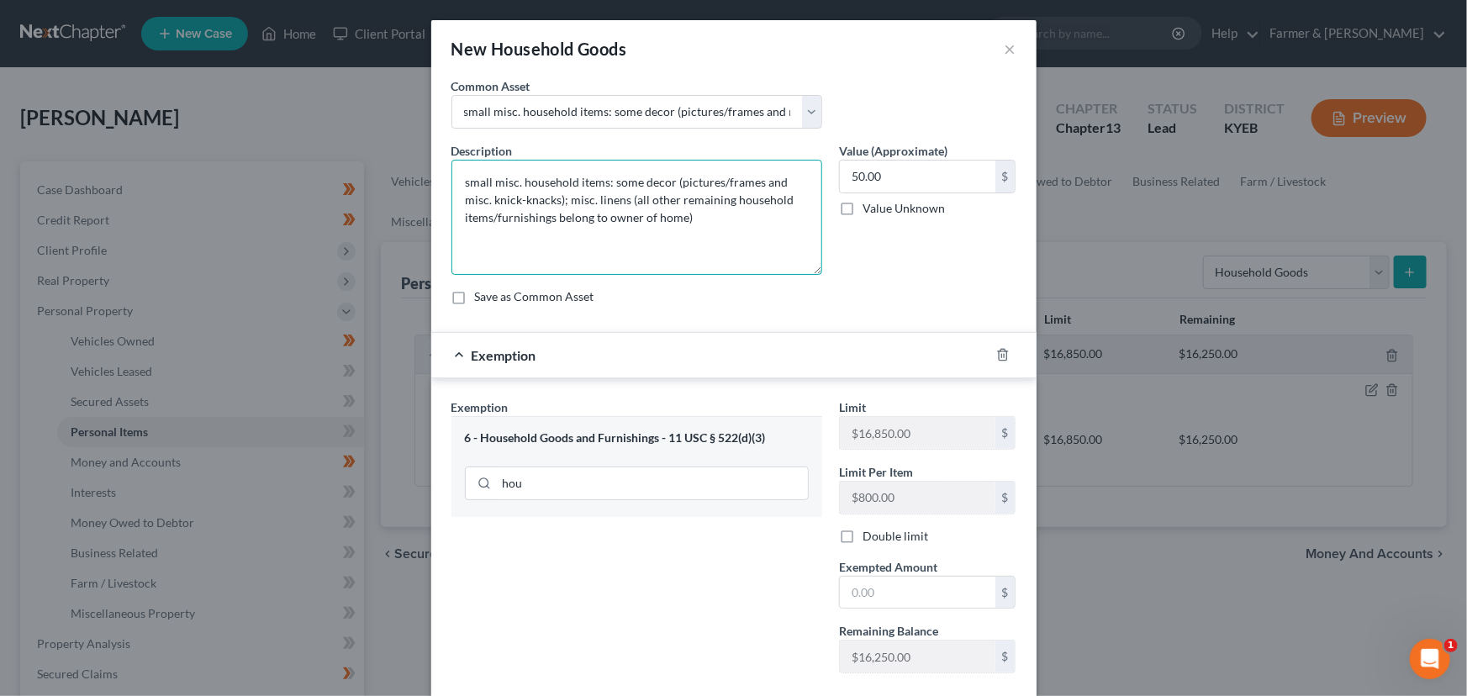
click at [465, 183] on textarea "small misc. household items: some decor (pictures/frames and misc. knick-knacks…" at bounding box center [636, 217] width 371 height 115
click at [563, 203] on textarea "Small misc. household items: some decor (pictures/frames and misc. knick-knacks…" at bounding box center [636, 217] width 371 height 115
click at [757, 228] on textarea "Small misc. household items: some decor (pictures/frames and misc. knick-knacks…" at bounding box center [636, 217] width 371 height 115
click at [904, 167] on input "50.00" at bounding box center [918, 177] width 156 height 32
click at [919, 588] on input "text" at bounding box center [918, 593] width 156 height 32
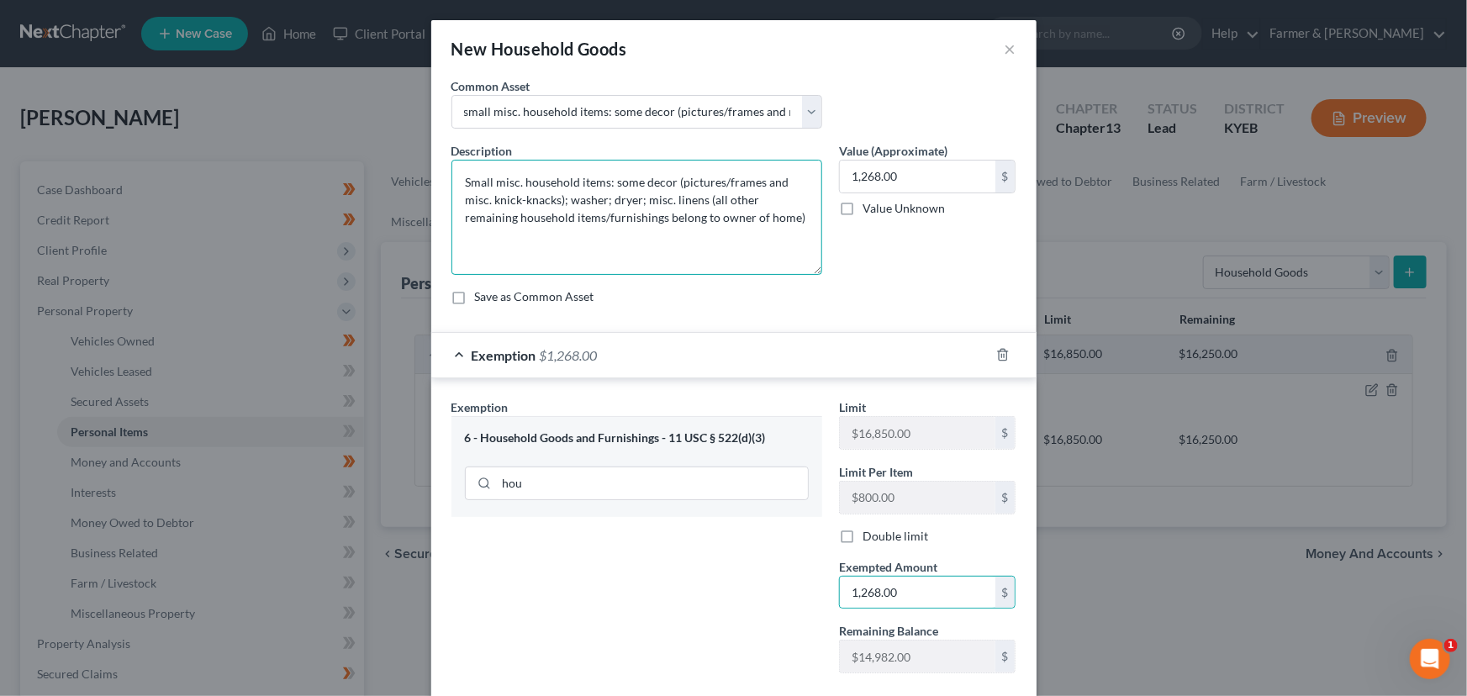
click at [768, 219] on textarea "Small misc. household items: some decor (pictures/frames and misc. knick-knacks…" at bounding box center [636, 217] width 371 height 115
paste textarea "⦁ Value listed is given age and condition of items and is not mean to reflect r…"
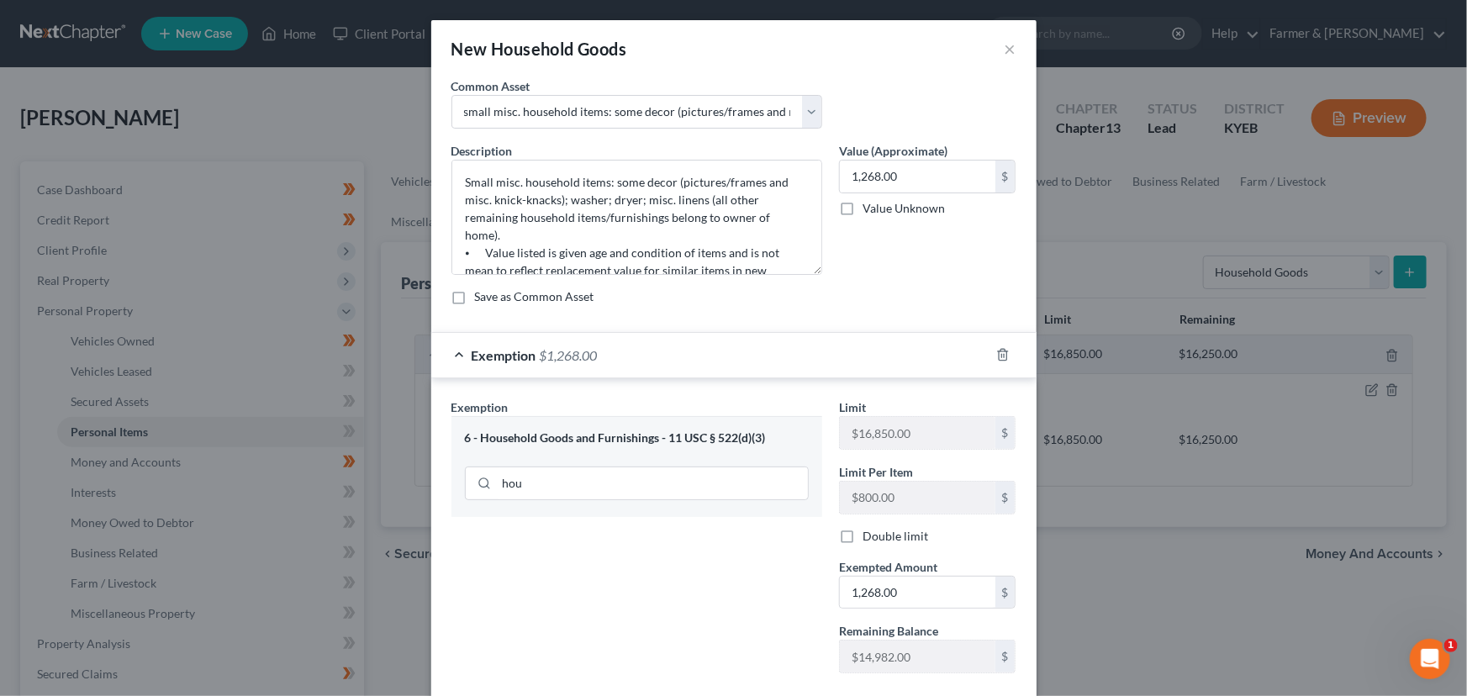
click at [862, 261] on div "Value (Approximate) 1,268.00 $ Value Unknown Balance Undetermined 1,268.00 $ Va…" at bounding box center [928, 208] width 194 height 133
click at [841, 365] on div "Exemption $1,268.00" at bounding box center [710, 355] width 558 height 45
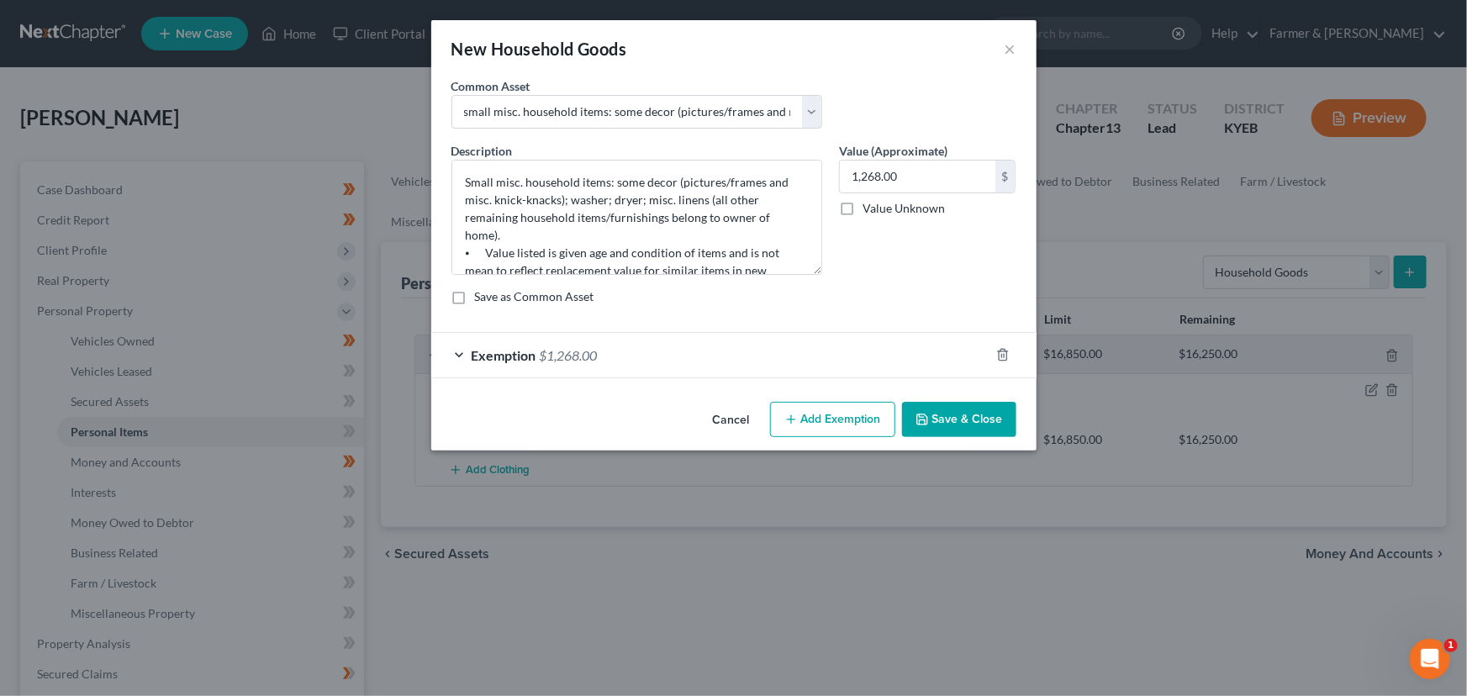
click at [936, 419] on button "Save & Close" at bounding box center [959, 419] width 114 height 35
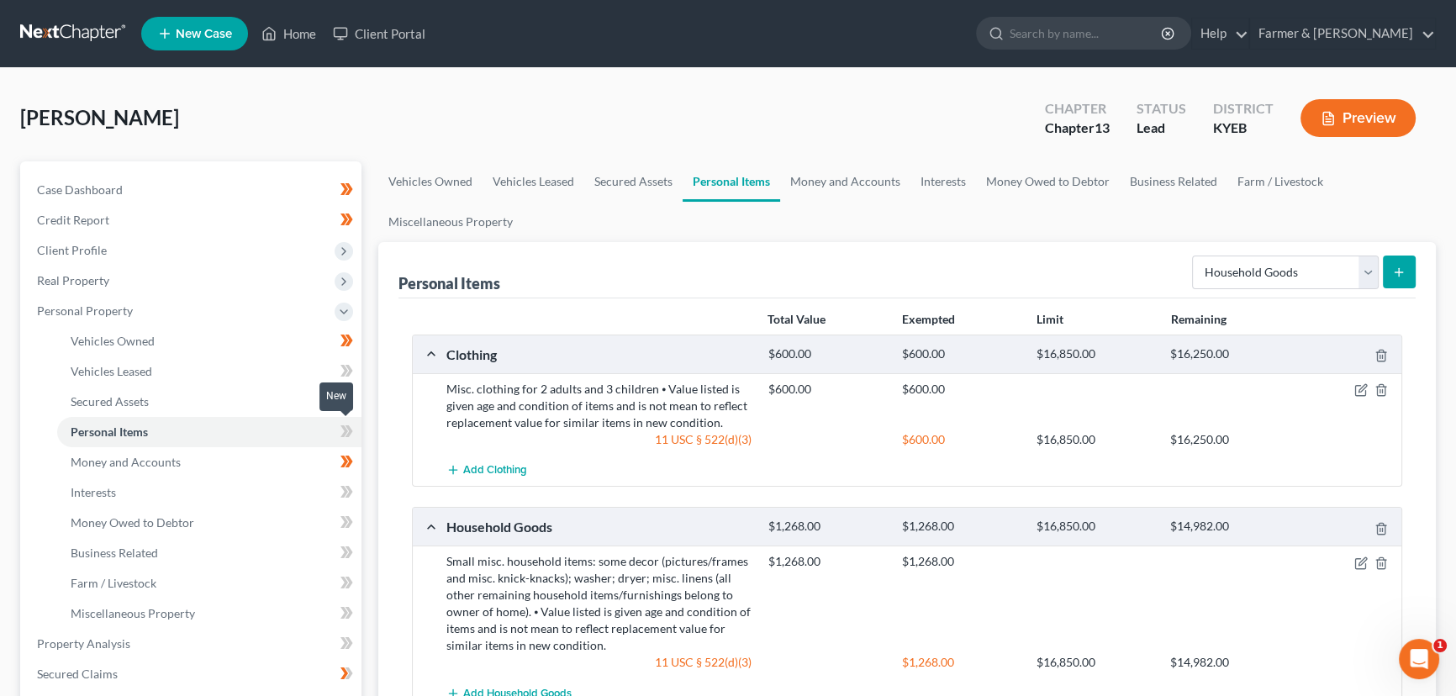
click at [348, 428] on icon at bounding box center [350, 431] width 8 height 12
click at [367, 414] on div "Case Dashboard Payments Invoices Payments Payments Credit Report Client Profile" at bounding box center [191, 661] width 358 height 1001
click at [151, 309] on span "Personal Property" at bounding box center [193, 311] width 338 height 30
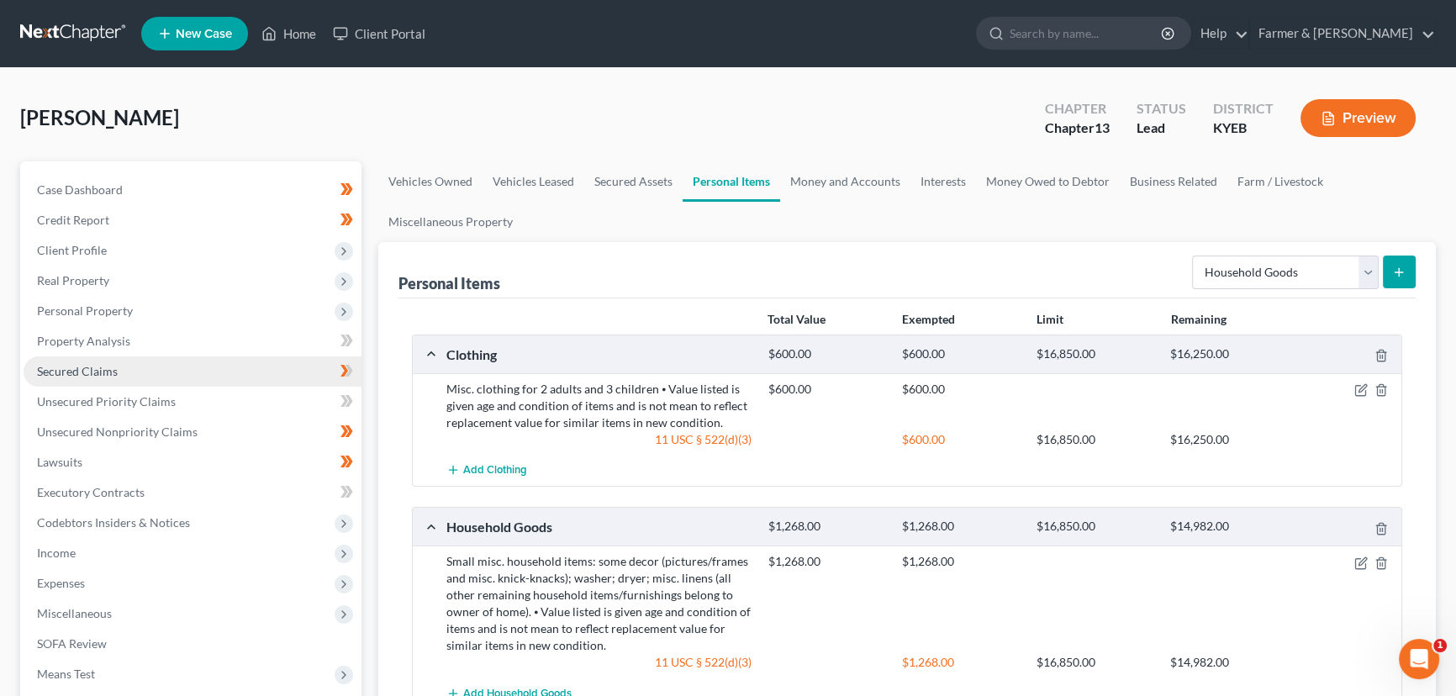
click at [114, 373] on span "Secured Claims" at bounding box center [77, 371] width 81 height 14
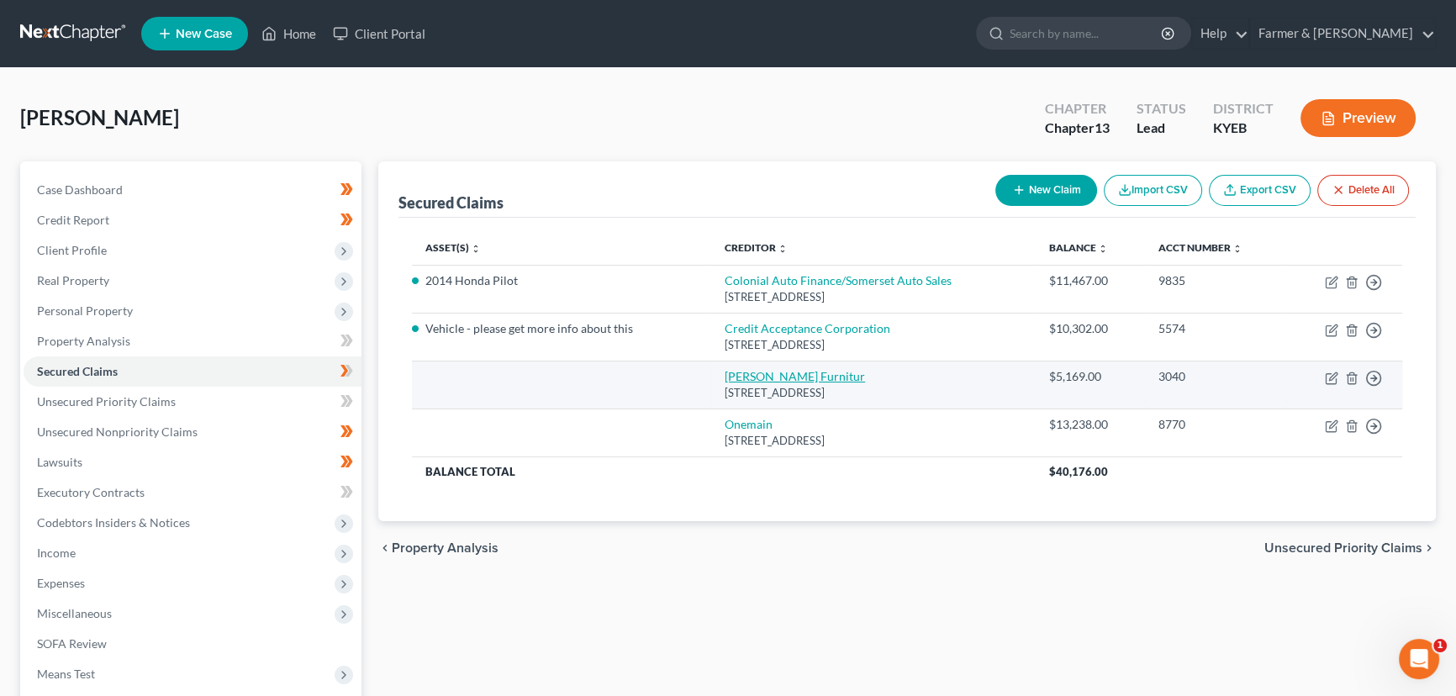
click at [796, 377] on link "[PERSON_NAME] Furnitur" at bounding box center [795, 376] width 140 height 14
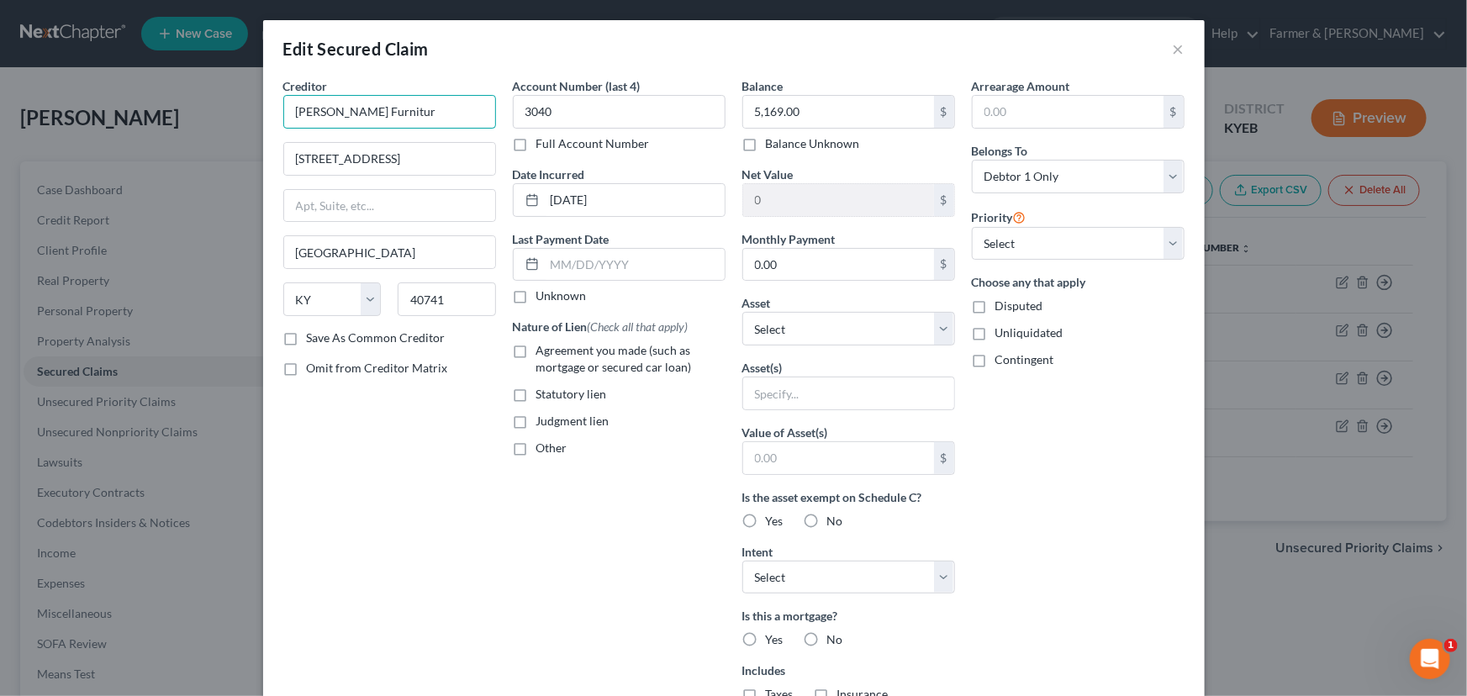
click at [405, 112] on input "[PERSON_NAME] Furnitur" at bounding box center [389, 112] width 213 height 34
click at [516, 517] on div "Account Number (last 4) 3040 Full Account Number Date Incurred [DATE] Last Paym…" at bounding box center [618, 452] width 229 height 750
click at [536, 298] on label "Unknown" at bounding box center [561, 295] width 50 height 17
click at [543, 298] on input "Unknown" at bounding box center [548, 292] width 11 height 11
click at [536, 353] on label "Agreement you made (such as mortgage or secured car loan)" at bounding box center [630, 359] width 189 height 34
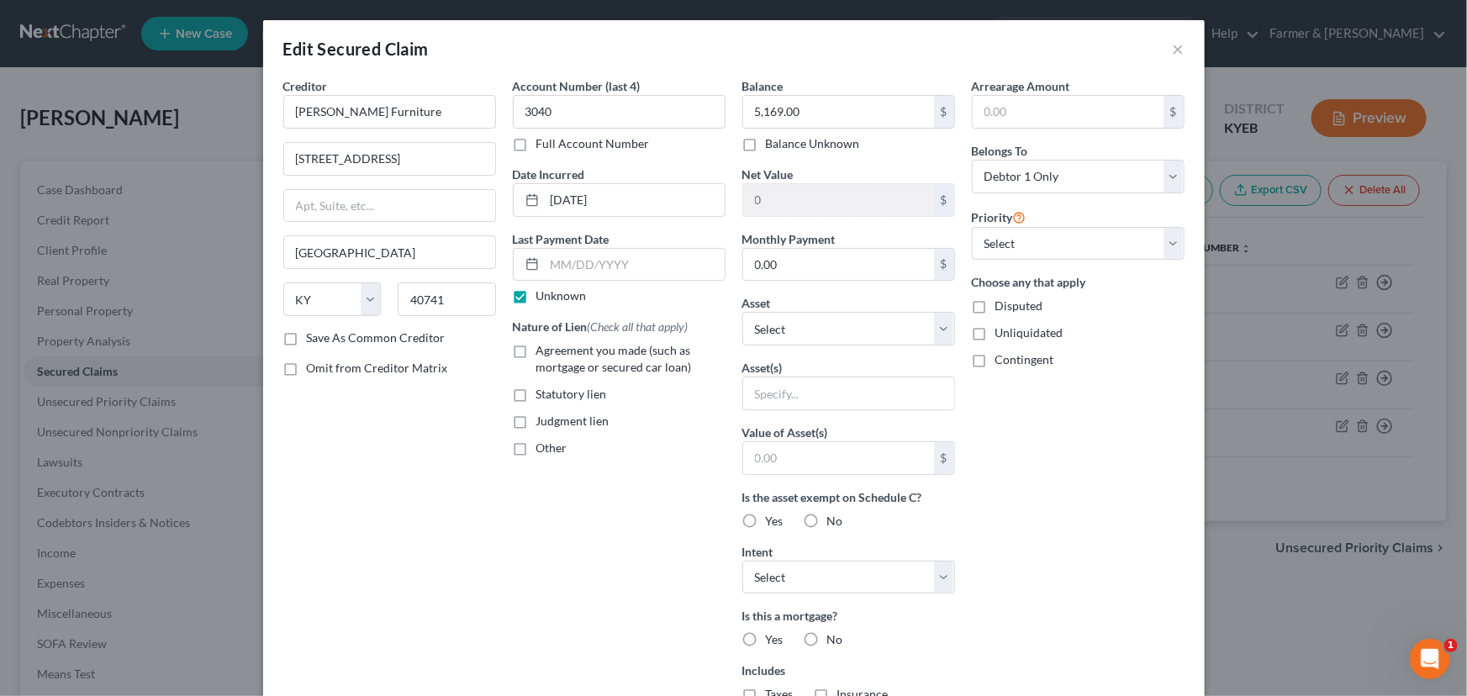
click at [543, 353] on input "Agreement you made (such as mortgage or secured car loan)" at bounding box center [548, 347] width 11 height 11
click at [794, 335] on select "Select Other Multiple Assets 2014 Honda Pilot - $8238.0 Chime *2653 (Money Mark…" at bounding box center [848, 329] width 213 height 34
click at [742, 312] on select "Select Other Multiple Assets 2014 Honda Pilot - $8238.0 Chime *2653 (Money Mark…" at bounding box center [848, 329] width 213 height 34
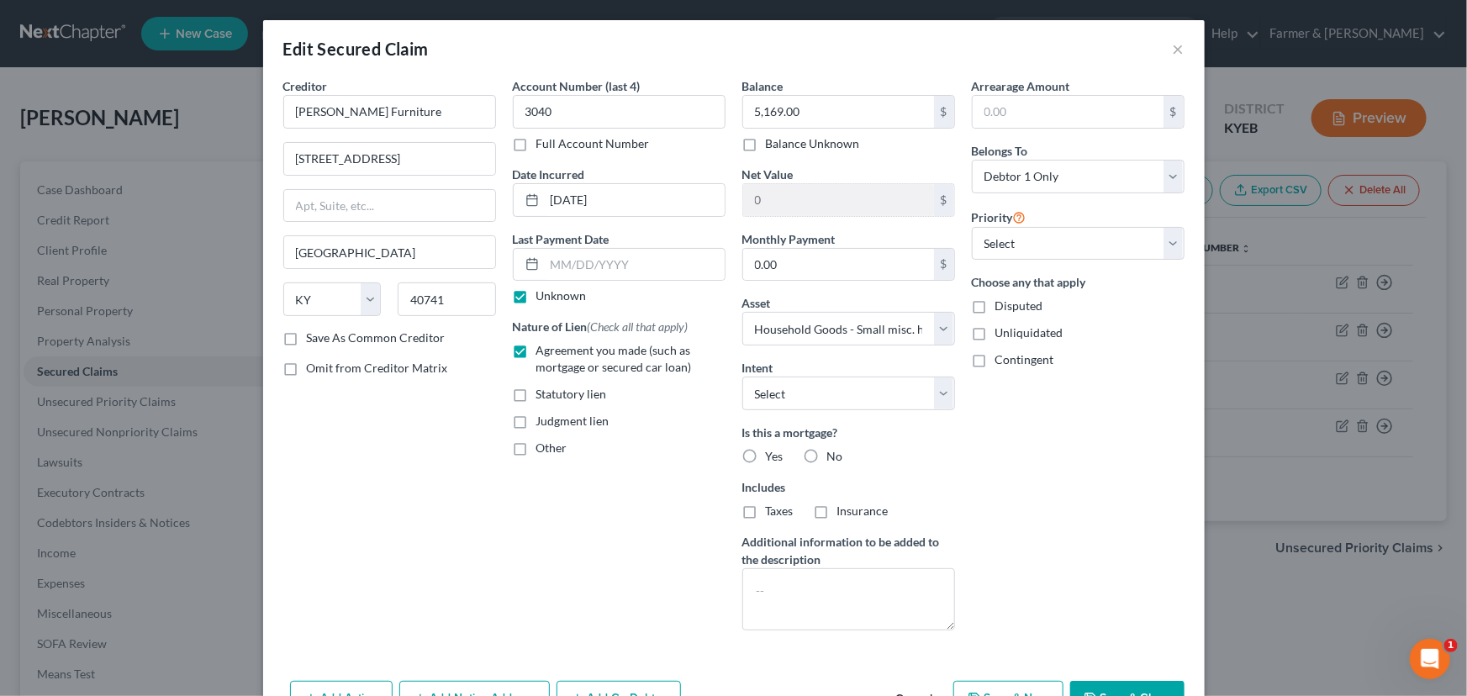
click at [990, 470] on div "Arrearage Amount $ Belongs To * Select Debtor 1 Only Debtor 2 Only Debtor 1 And…" at bounding box center [1077, 360] width 229 height 567
click at [874, 391] on select "Select Surrender Redeem Reaffirm Avoid Other" at bounding box center [848, 394] width 213 height 34
click at [742, 377] on select "Select Surrender Redeem Reaffirm Avoid Other" at bounding box center [848, 394] width 213 height 34
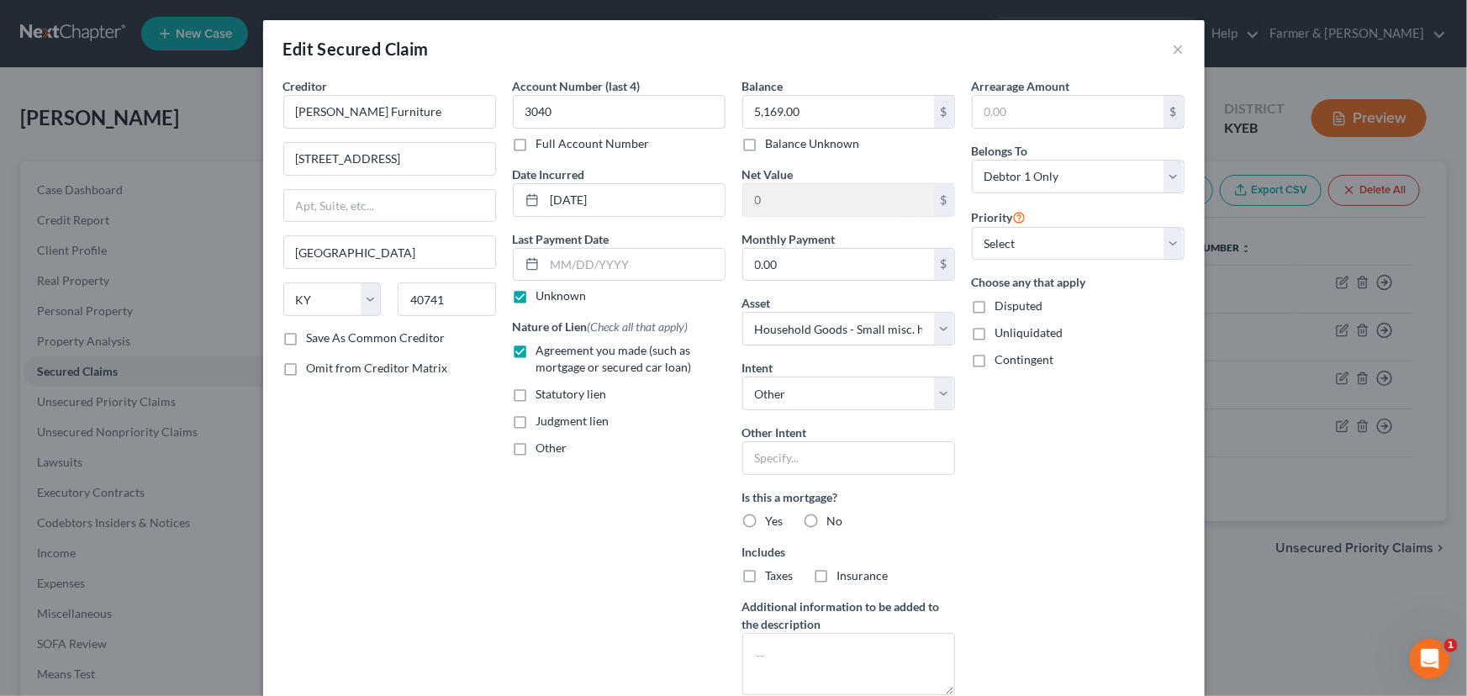
click at [1037, 468] on div "Arrearage Amount $ Belongs To * Select Debtor 1 Only Debtor 2 Only Debtor 1 And…" at bounding box center [1077, 392] width 229 height 631
click at [827, 521] on label "No" at bounding box center [835, 521] width 16 height 17
click at [834, 521] on input "No" at bounding box center [839, 518] width 11 height 11
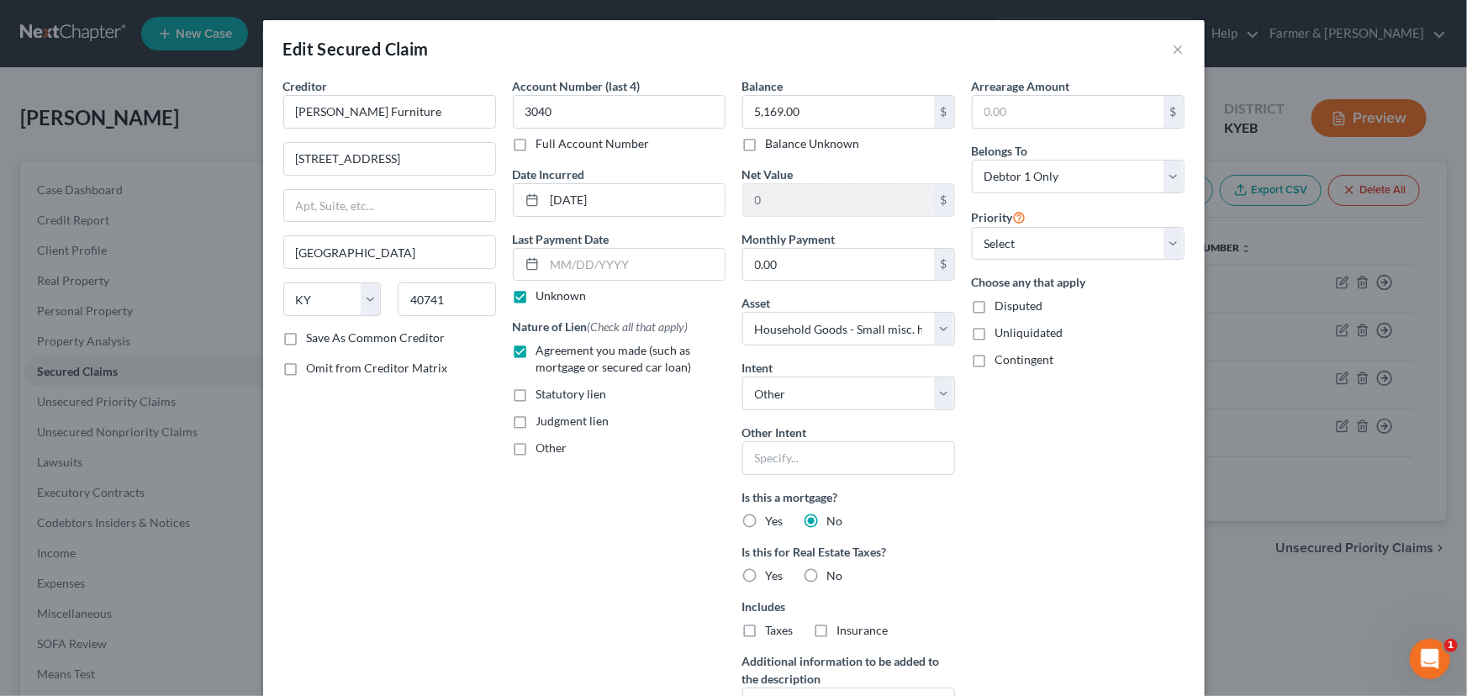
click at [827, 573] on label "No" at bounding box center [835, 575] width 16 height 17
click at [834, 573] on input "No" at bounding box center [839, 572] width 11 height 11
click at [1059, 521] on div "Arrearage Amount $ Belongs To * Select Debtor 1 Only Debtor 2 Only Debtor 1 And…" at bounding box center [1077, 420] width 229 height 686
click at [1030, 241] on select "Select 1st 2nd 3rd 4th 5th 6th 7th 8th 9th 10th 11th 12th 13th 14th 15th 16th 1…" at bounding box center [1078, 244] width 213 height 34
click at [972, 227] on select "Select 1st 2nd 3rd 4th 5th 6th 7th 8th 9th 10th 11th 12th 13th 14th 15th 16th 1…" at bounding box center [1078, 244] width 213 height 34
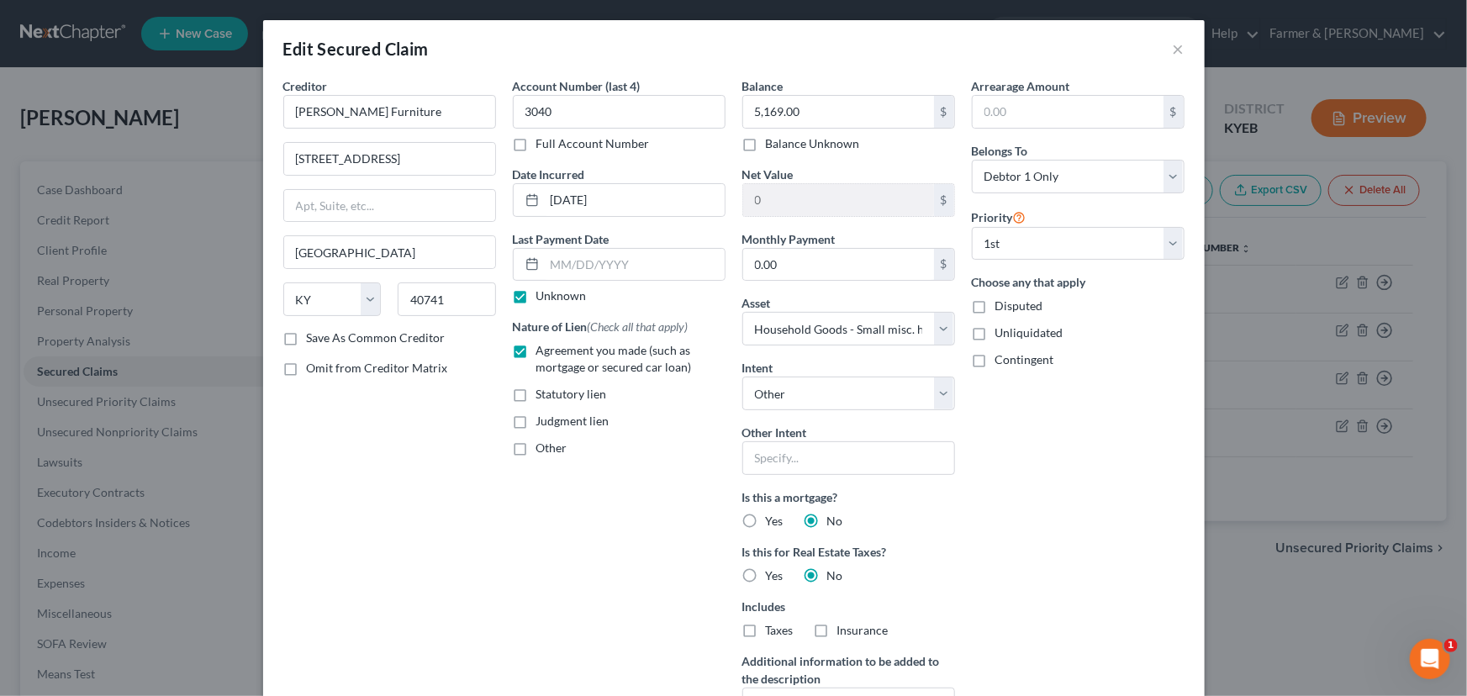
click at [1037, 479] on div "Arrearage Amount $ Belongs To * Select Debtor 1 Only Debtor 2 Only Debtor 1 And…" at bounding box center [1077, 420] width 229 height 686
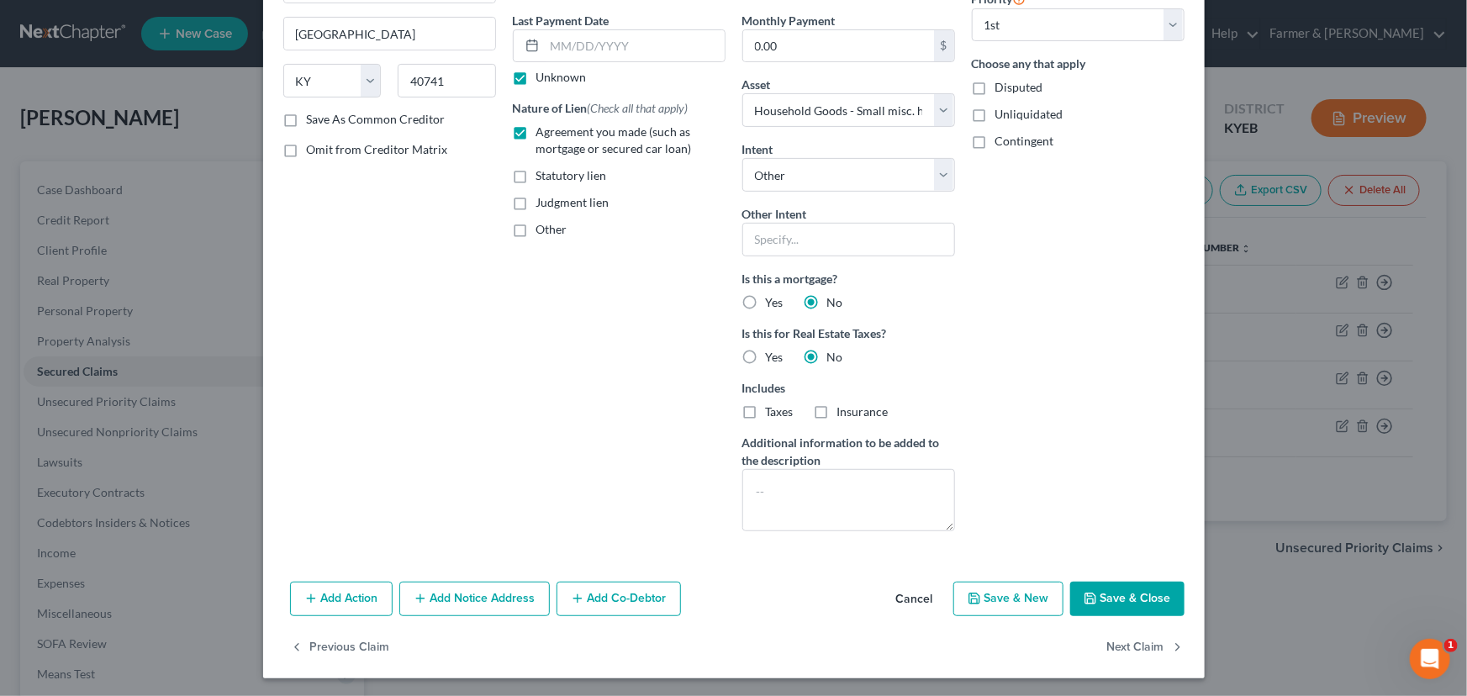
click at [1086, 599] on icon "button" at bounding box center [1090, 598] width 13 height 13
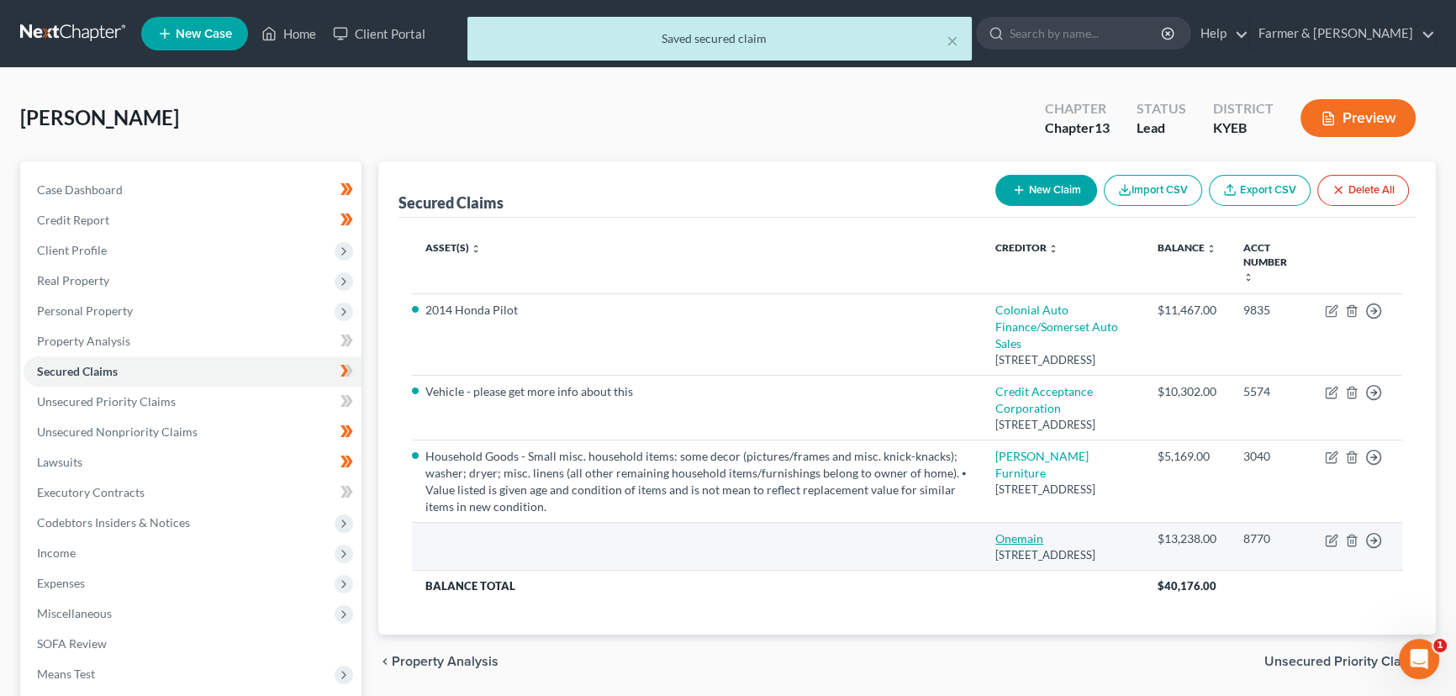
click at [1037, 546] on link "Onemain" at bounding box center [1019, 538] width 48 height 14
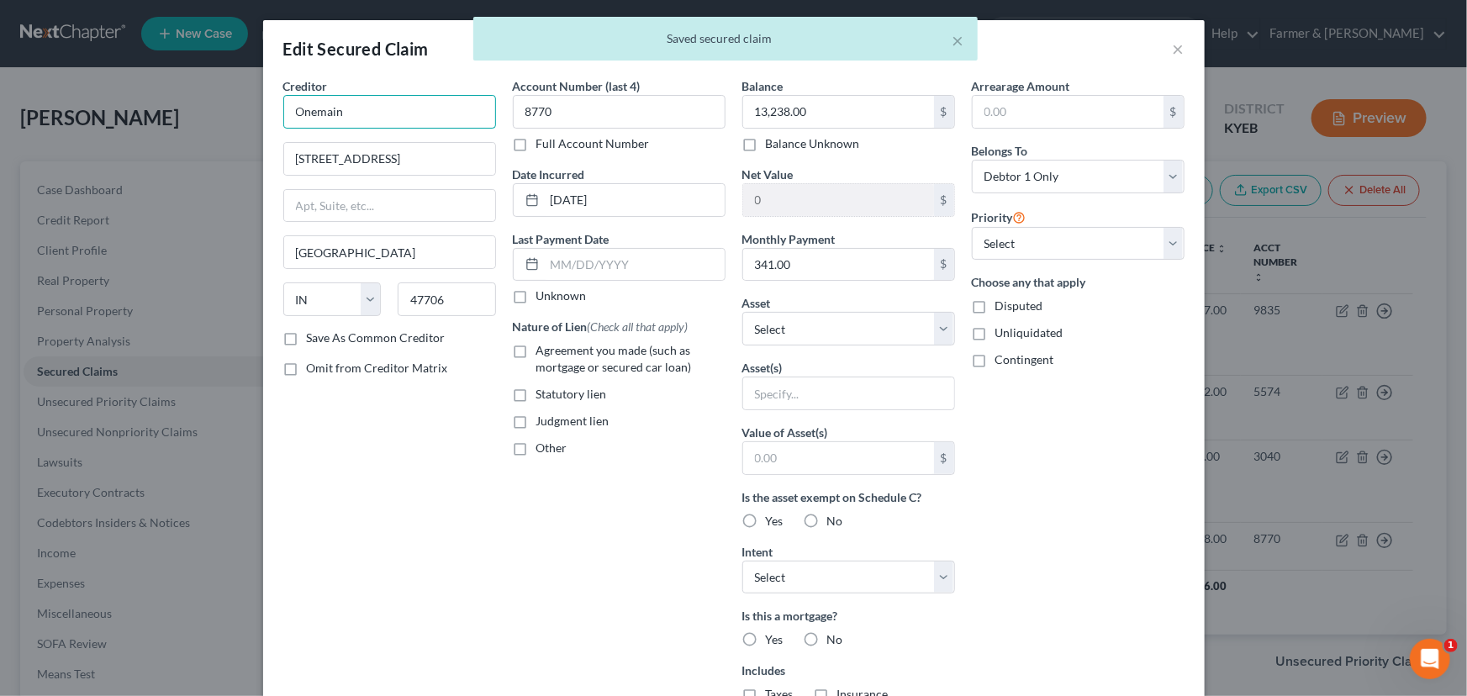
click at [436, 114] on input "Onemain" at bounding box center [389, 112] width 213 height 34
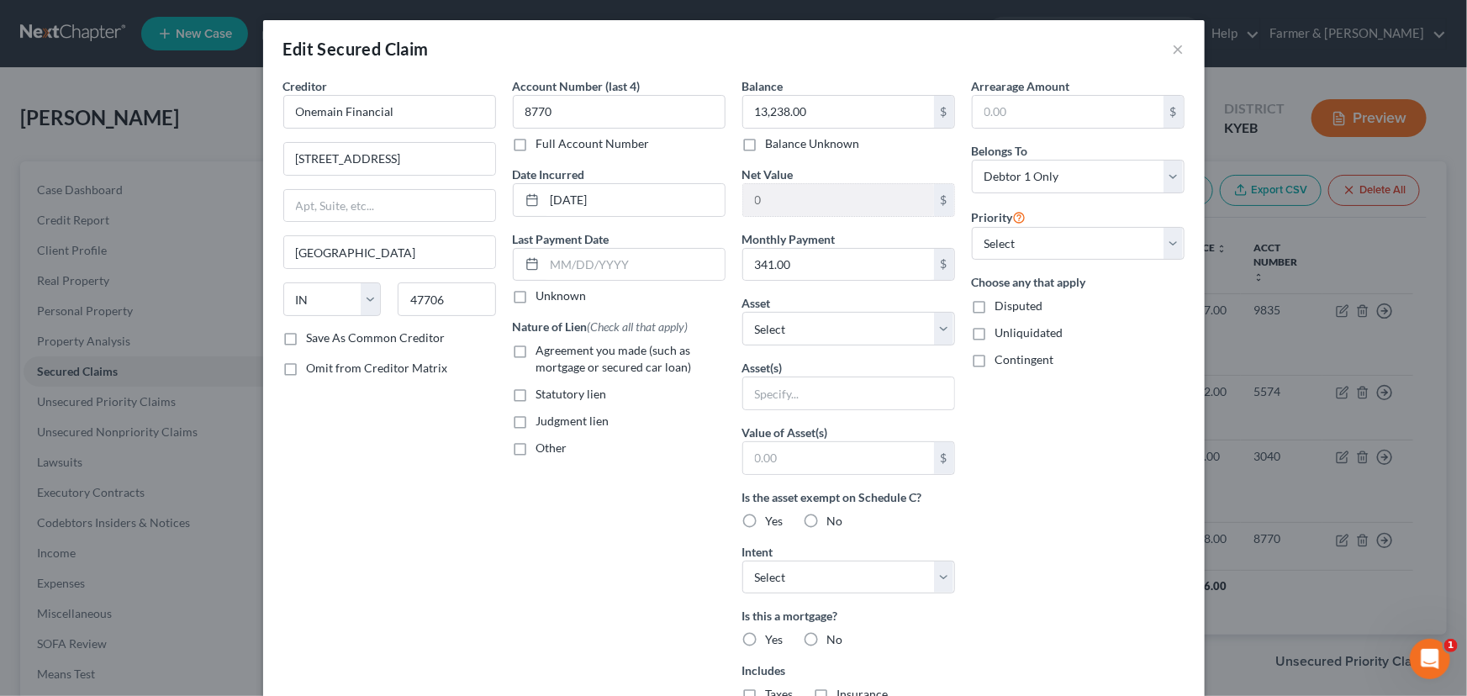
click at [536, 300] on label "Unknown" at bounding box center [561, 295] width 50 height 17
click at [543, 298] on input "Unknown" at bounding box center [548, 292] width 11 height 11
click at [536, 342] on label "Agreement you made (such as mortgage or secured car loan)" at bounding box center [630, 359] width 189 height 34
click at [543, 342] on input "Agreement you made (such as mortgage or secured car loan)" at bounding box center [548, 347] width 11 height 11
click at [1030, 450] on div "Arrearage Amount $ Belongs To * Select Debtor 1 Only Debtor 2 Only Debtor 1 And…" at bounding box center [1077, 452] width 229 height 750
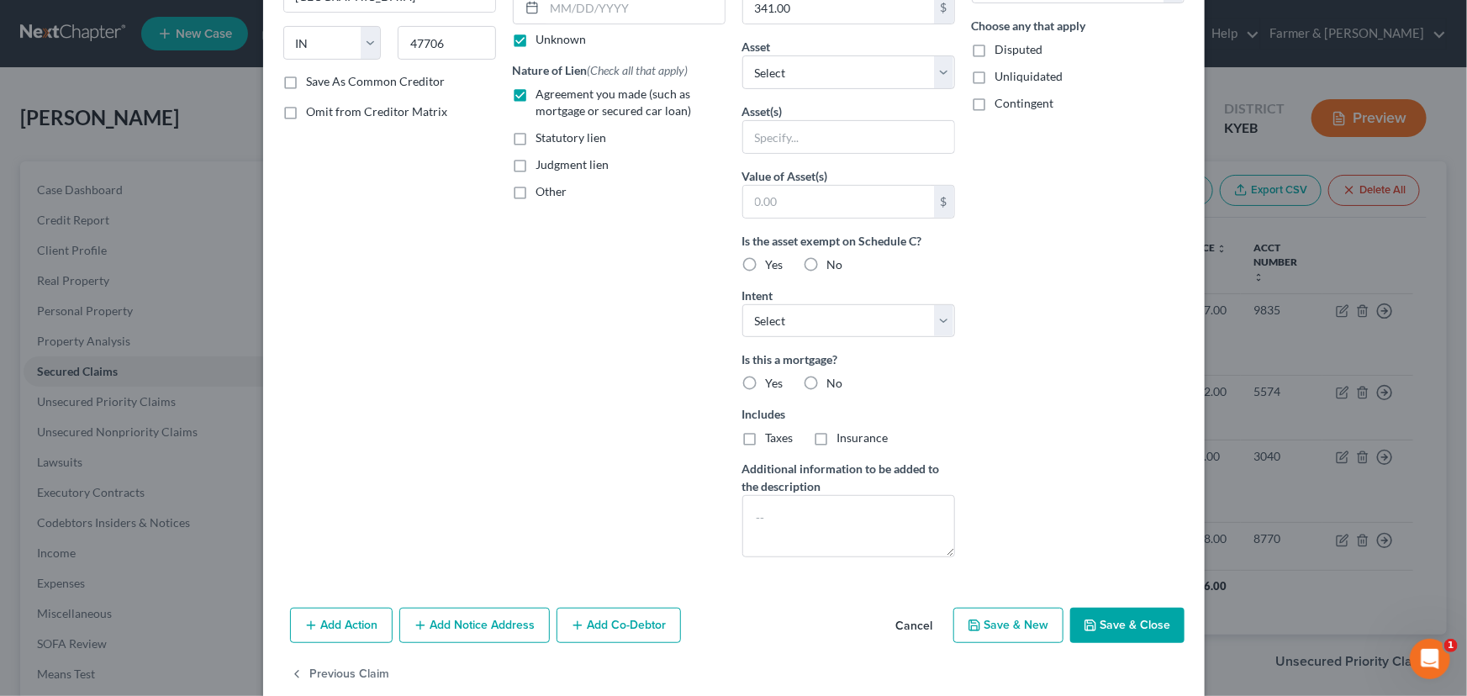
scroll to position [284, 0]
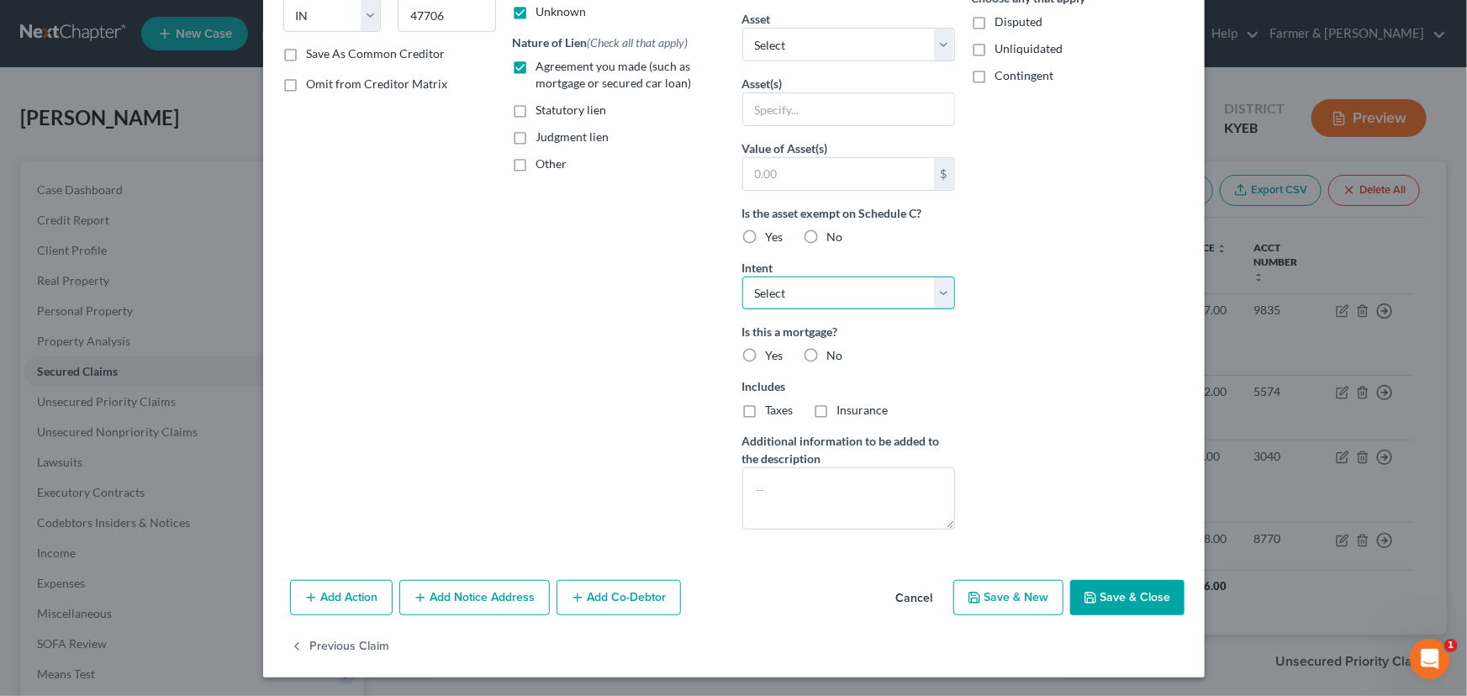
click at [798, 296] on select "Select Surrender Redeem Reaffirm Avoid Other" at bounding box center [848, 294] width 213 height 34
click at [742, 277] on select "Select Surrender Redeem Reaffirm Avoid Other" at bounding box center [848, 294] width 213 height 34
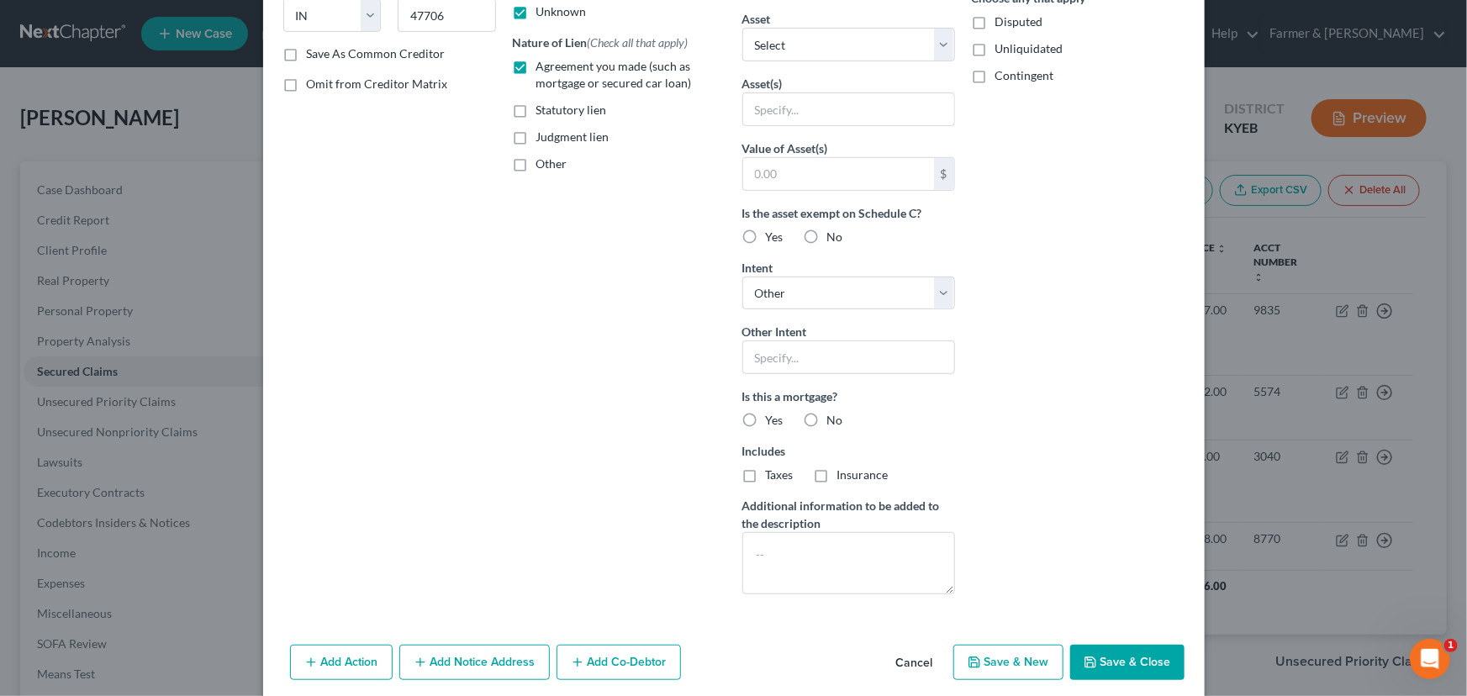
click at [827, 414] on label "No" at bounding box center [835, 420] width 16 height 17
click at [834, 414] on input "No" at bounding box center [839, 417] width 11 height 11
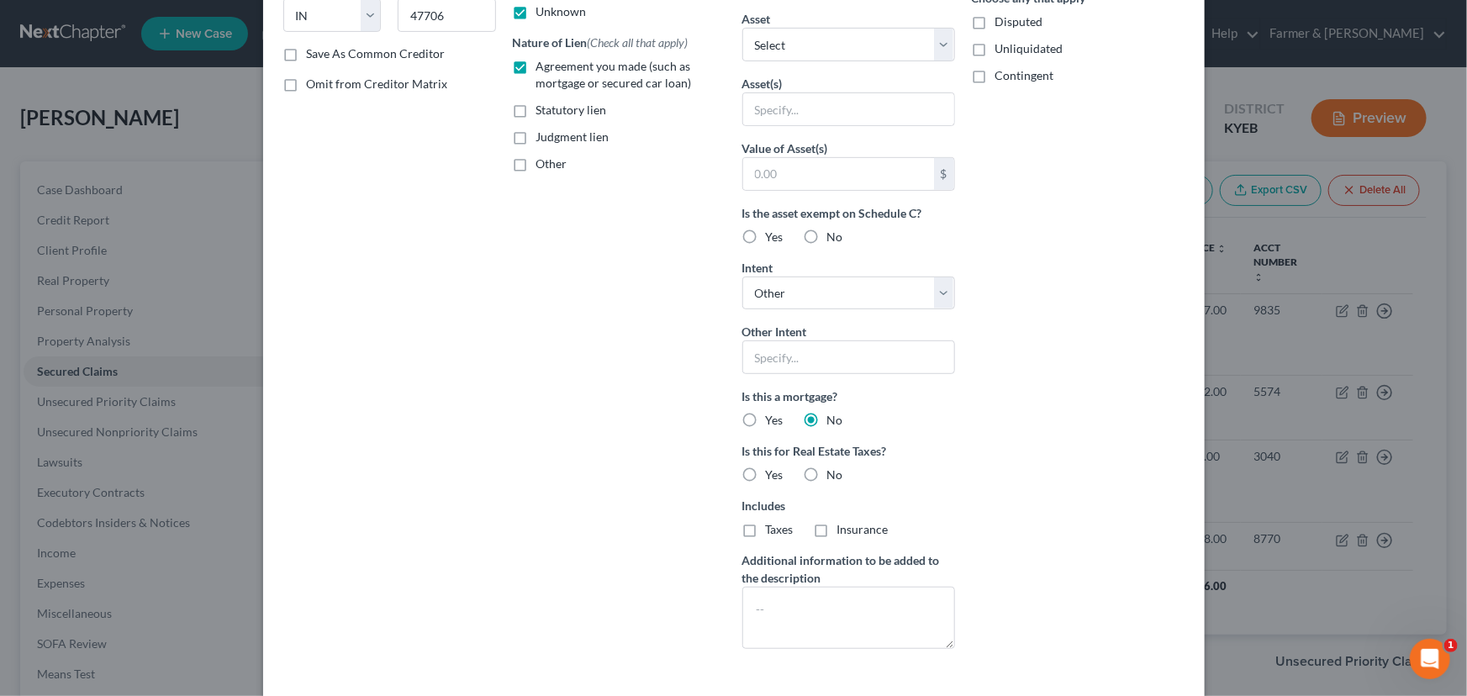
click at [827, 467] on label "No" at bounding box center [835, 475] width 16 height 17
click at [834, 467] on input "No" at bounding box center [839, 472] width 11 height 11
click at [1105, 444] on div "Arrearage Amount $ Belongs To * Select Debtor 1 Only Debtor 2 Only Debtor 1 And…" at bounding box center [1077, 227] width 229 height 869
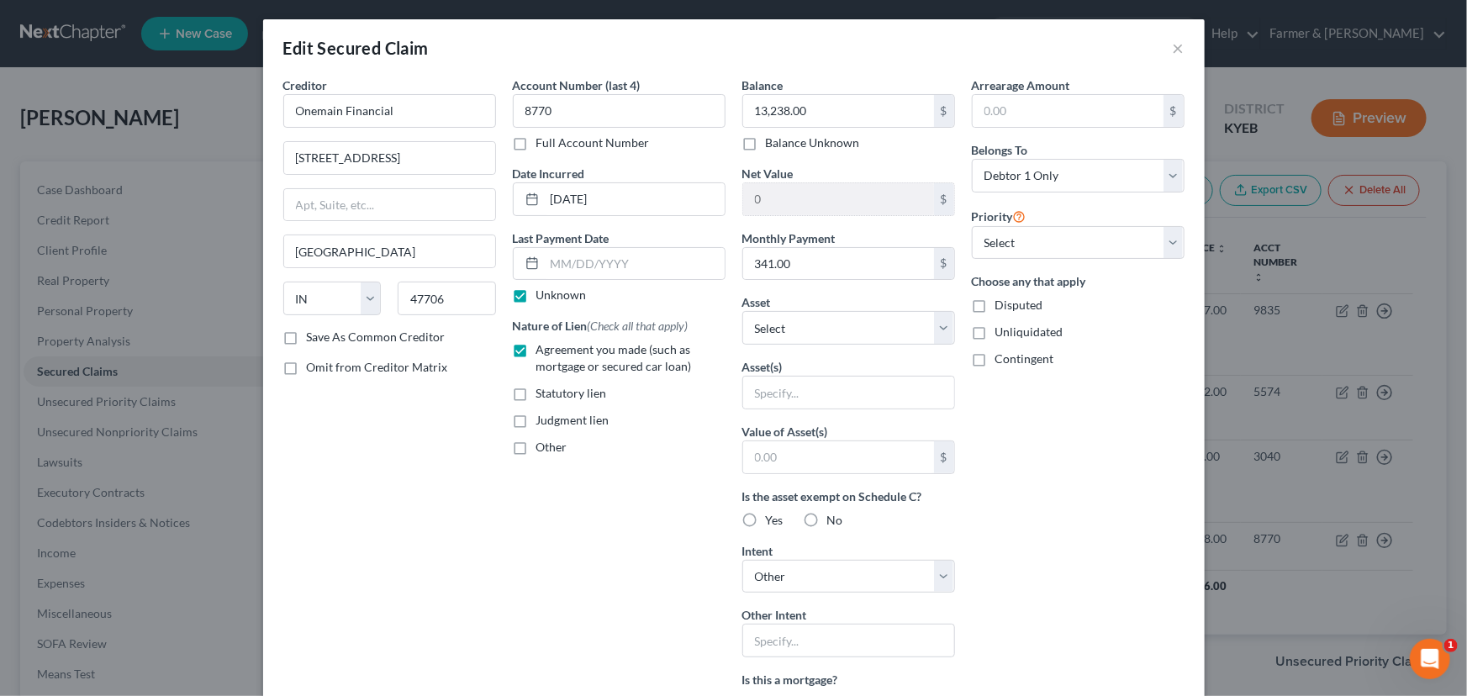
scroll to position [0, 0]
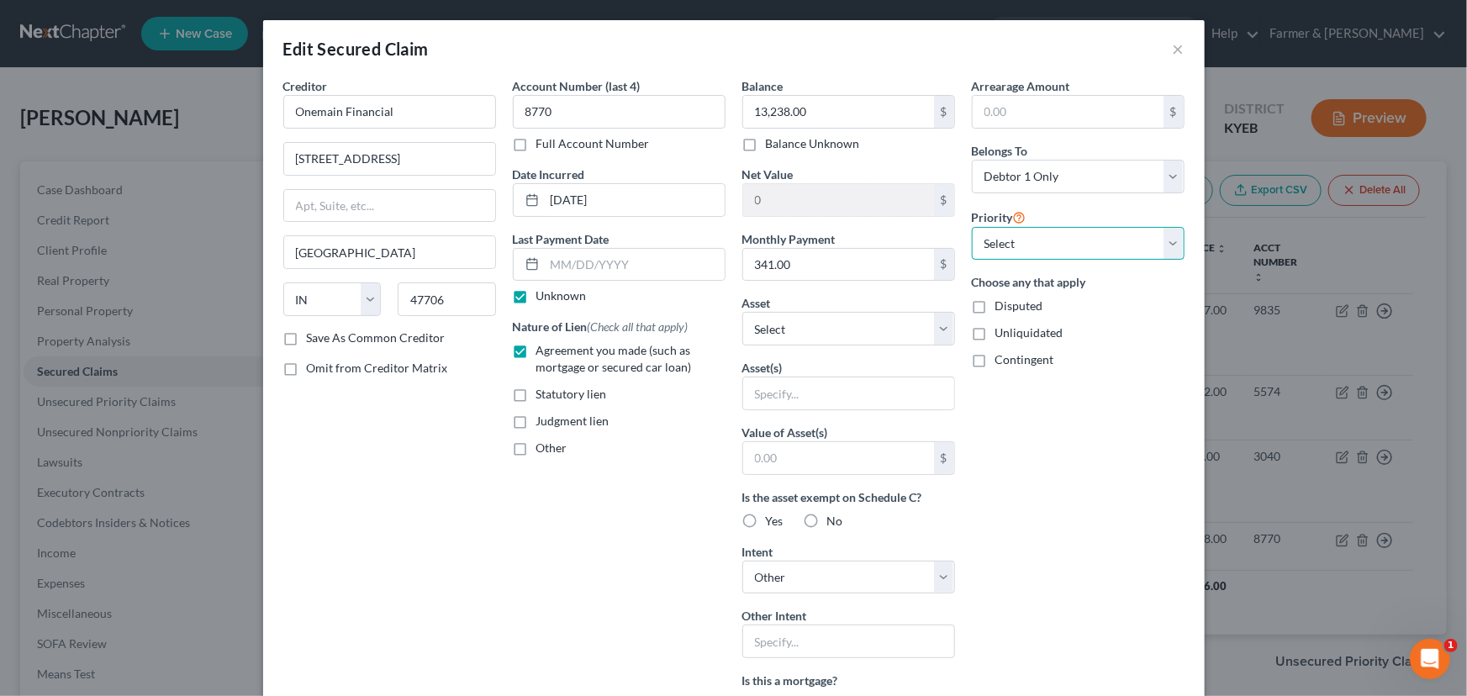
drag, startPoint x: 1010, startPoint y: 244, endPoint x: 1010, endPoint y: 256, distance: 12.6
click at [1010, 244] on select "Select 1st 2nd 3rd 4th 5th 6th 7th 8th 9th 10th 11th 12th 13th 14th 15th 16th 1…" at bounding box center [1078, 244] width 213 height 34
click at [972, 227] on select "Select 1st 2nd 3rd 4th 5th 6th 7th 8th 9th 10th 11th 12th 13th 14th 15th 16th 1…" at bounding box center [1078, 244] width 213 height 34
click at [1041, 444] on div "Arrearage Amount $ Belongs To * Select Debtor 1 Only Debtor 2 Only Debtor 1 And…" at bounding box center [1077, 511] width 229 height 869
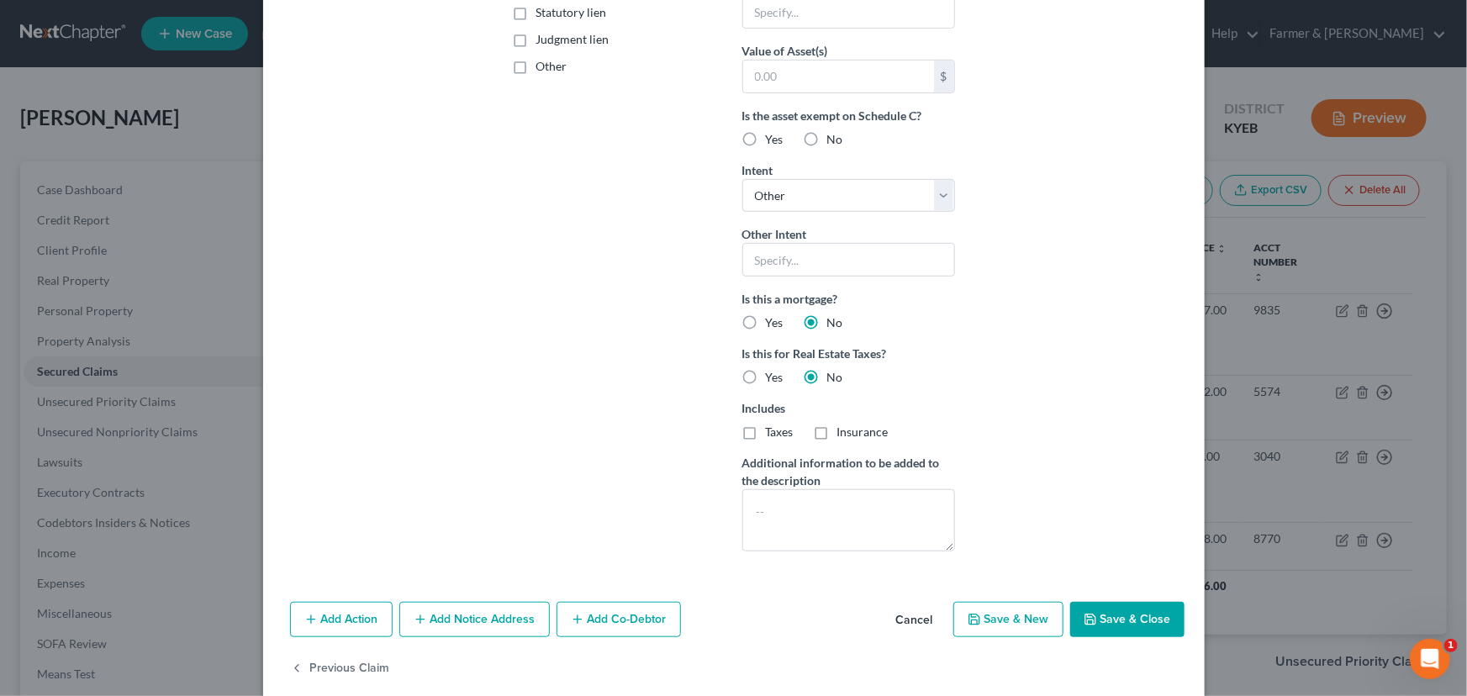
click at [1095, 627] on button "Save & Close" at bounding box center [1127, 619] width 114 height 35
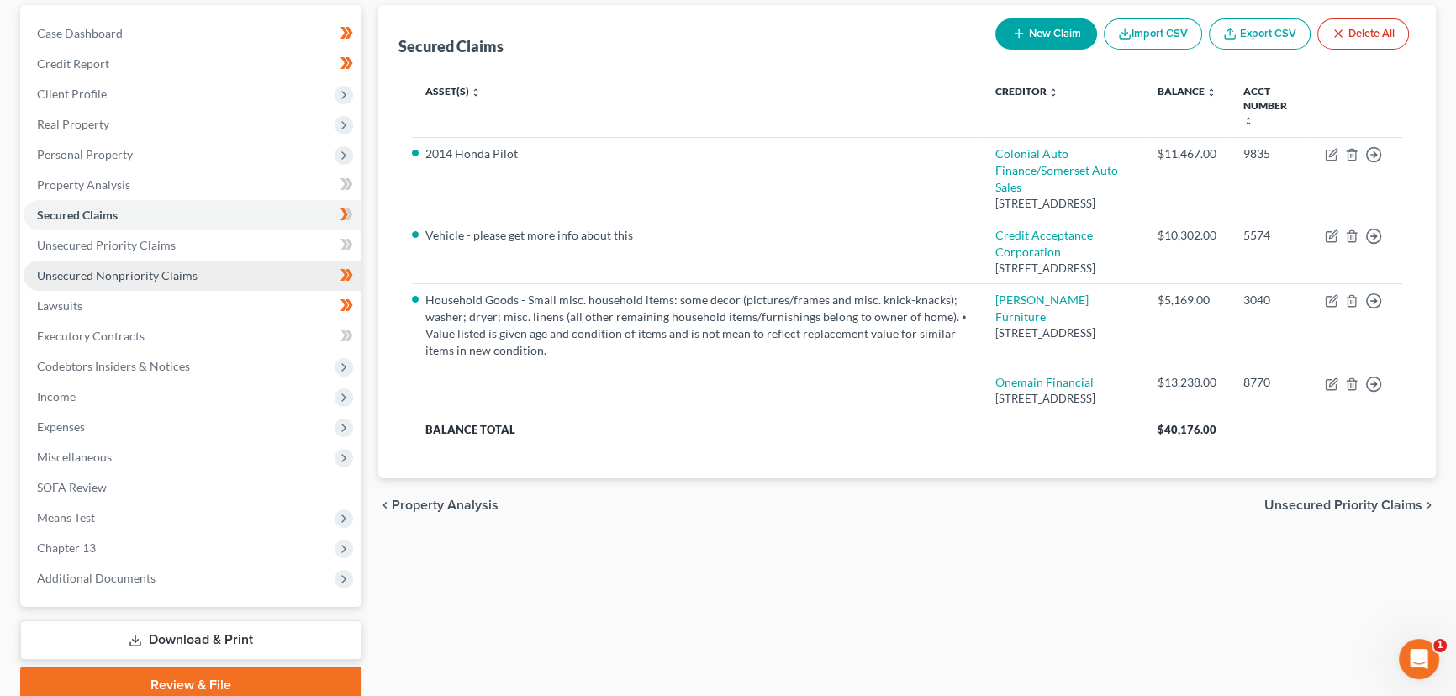
scroll to position [225, 0]
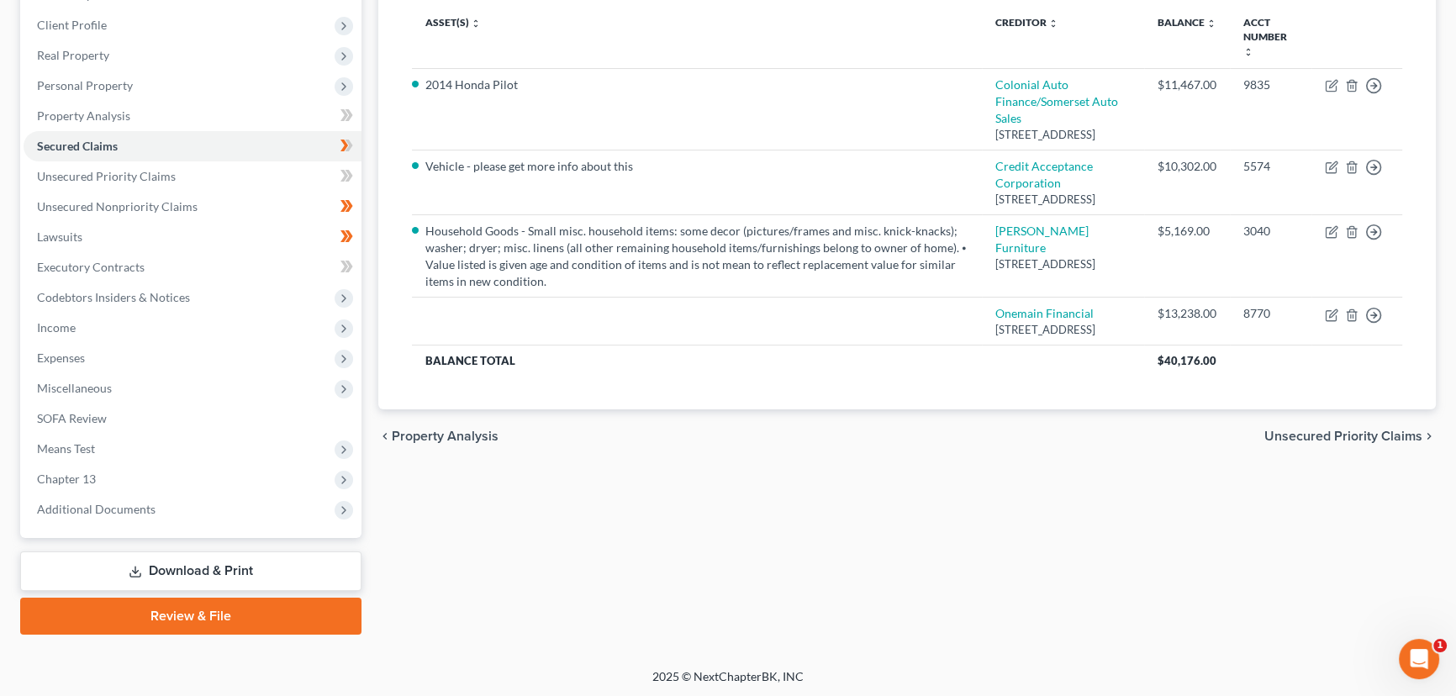
drag, startPoint x: 86, startPoint y: 353, endPoint x: 3, endPoint y: 382, distance: 88.3
click at [86, 353] on span "Expenses" at bounding box center [193, 358] width 338 height 30
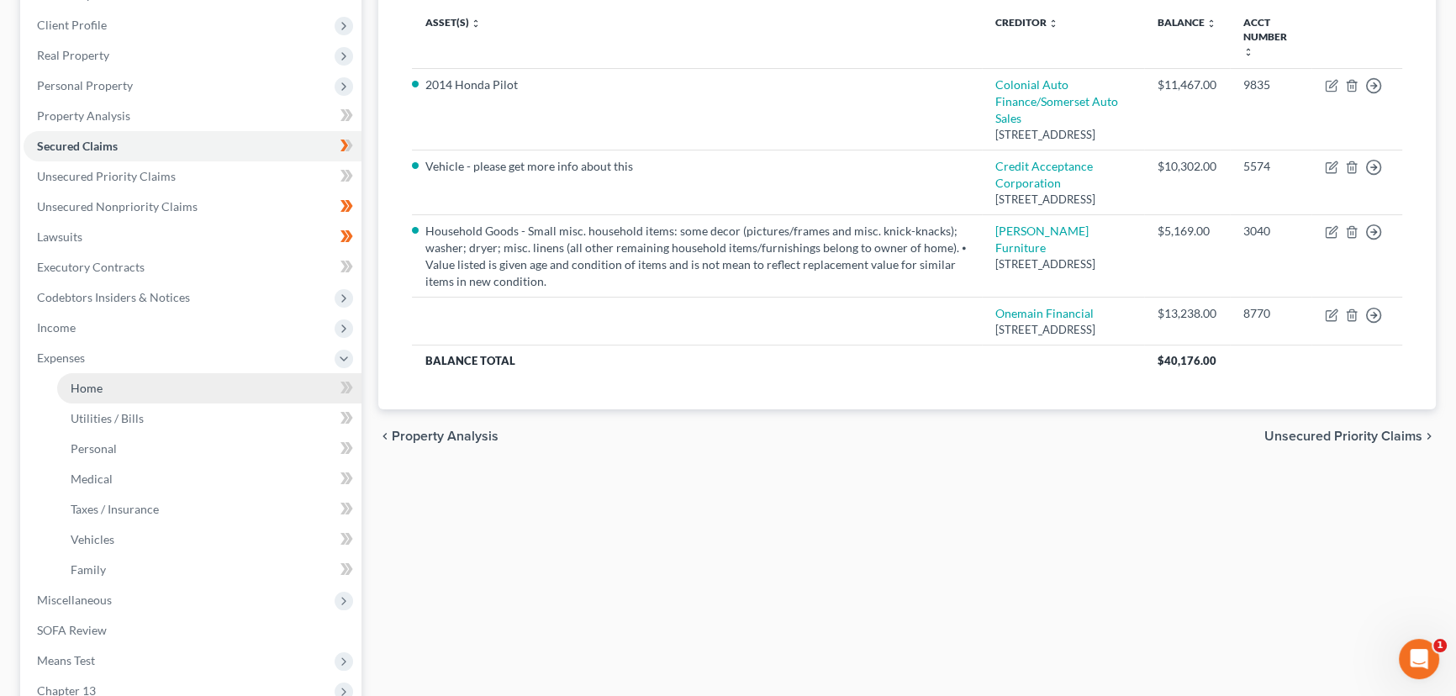
click at [109, 386] on link "Home" at bounding box center [209, 388] width 304 height 30
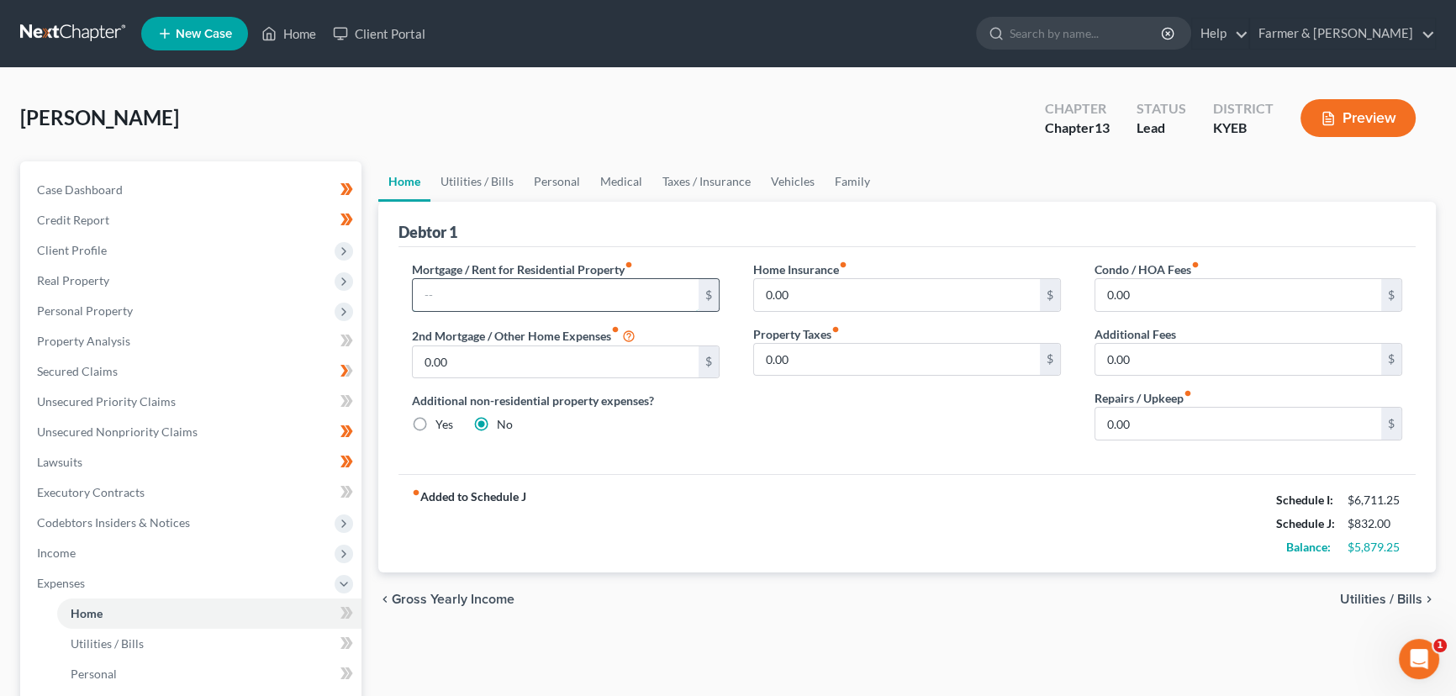
click at [483, 297] on input "text" at bounding box center [556, 295] width 286 height 32
drag, startPoint x: 474, startPoint y: 176, endPoint x: 474, endPoint y: 199, distance: 23.5
click at [474, 176] on link "Utilities / Bills" at bounding box center [476, 181] width 93 height 40
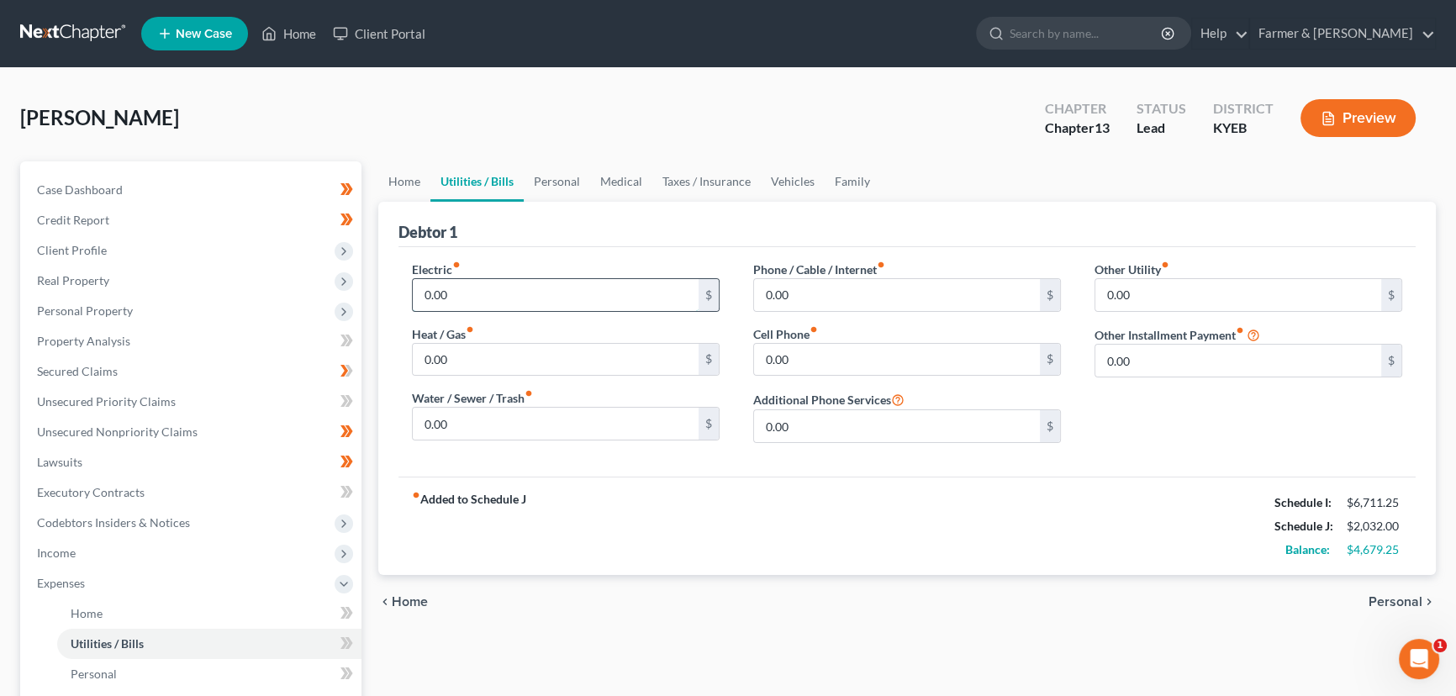
click at [471, 286] on input "0.00" at bounding box center [556, 295] width 286 height 32
click at [521, 430] on input "0.00" at bounding box center [556, 424] width 286 height 32
click at [513, 126] on div "[PERSON_NAME] Upgraded Chapter Chapter 13 Status Lead District KYEB Preview" at bounding box center [728, 124] width 1416 height 73
click at [804, 356] on input "0.00" at bounding box center [897, 360] width 286 height 32
click at [727, 495] on div "fiber_manual_record Added to Schedule J Schedule I: $6,711.25 Schedule J: $2,43…" at bounding box center [906, 526] width 1017 height 98
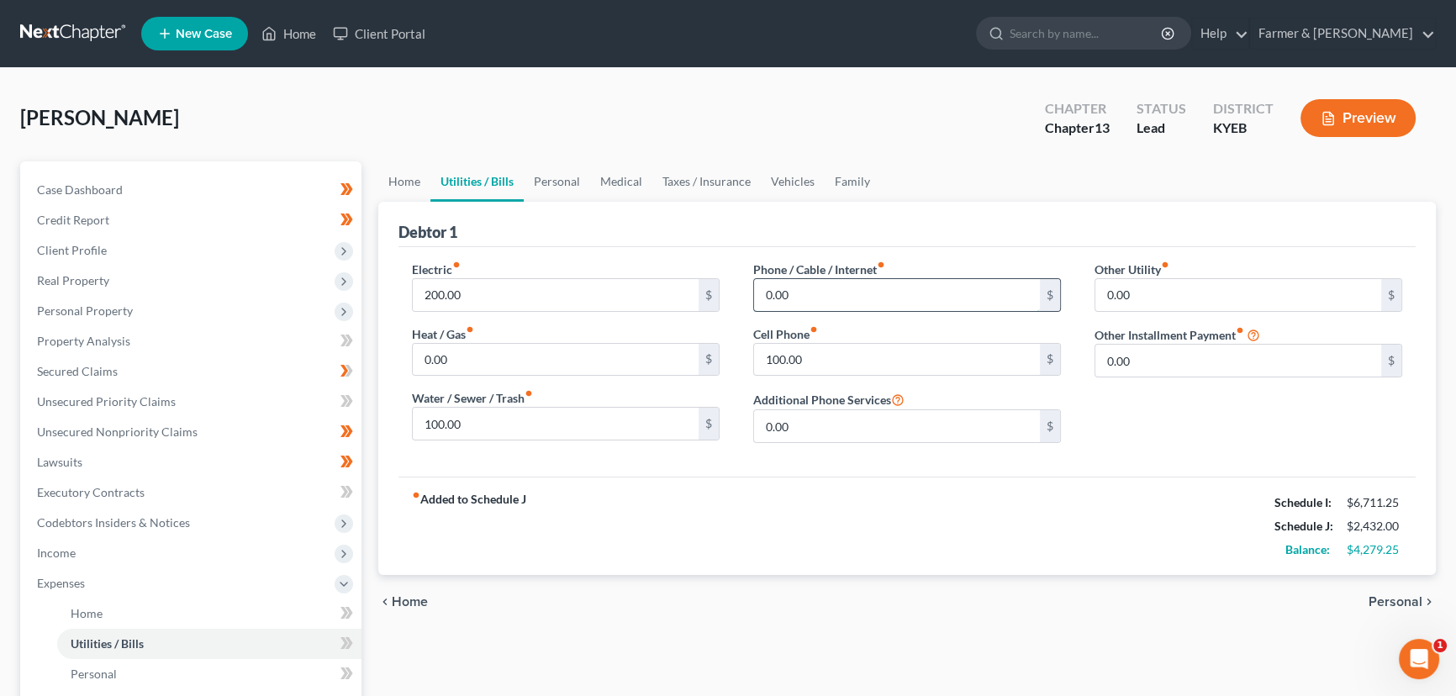
click at [826, 303] on input "0.00" at bounding box center [897, 295] width 286 height 32
click at [555, 180] on link "Personal" at bounding box center [557, 181] width 66 height 40
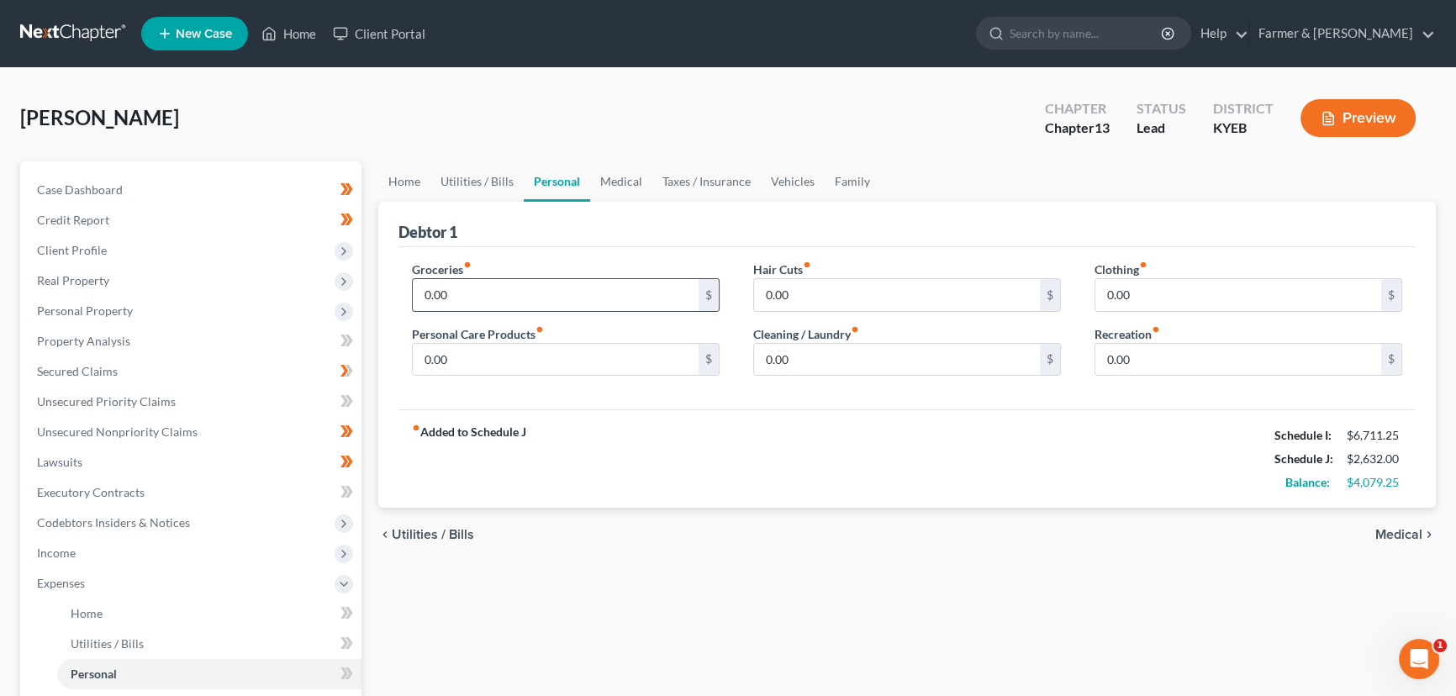
click at [477, 309] on div "0.00 $" at bounding box center [566, 295] width 308 height 34
click at [481, 298] on input "0.00" at bounding box center [556, 295] width 286 height 32
click at [605, 443] on div "fiber_manual_record Added to Schedule J Schedule I: $6,711.25 Schedule J: $3,83…" at bounding box center [906, 458] width 1017 height 98
click at [461, 359] on input "0.00" at bounding box center [556, 360] width 286 height 32
click at [808, 353] on input "0.00" at bounding box center [897, 360] width 286 height 32
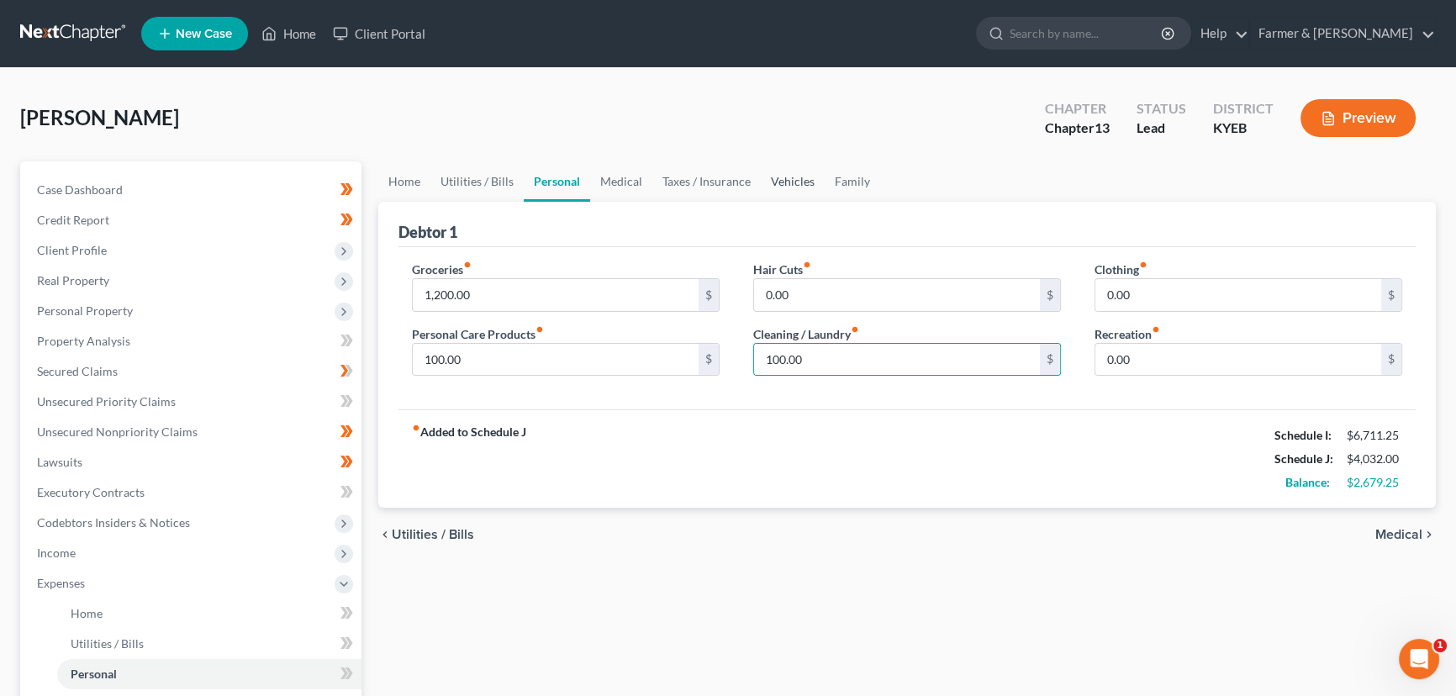
click at [769, 195] on link "Vehicles" at bounding box center [793, 181] width 64 height 40
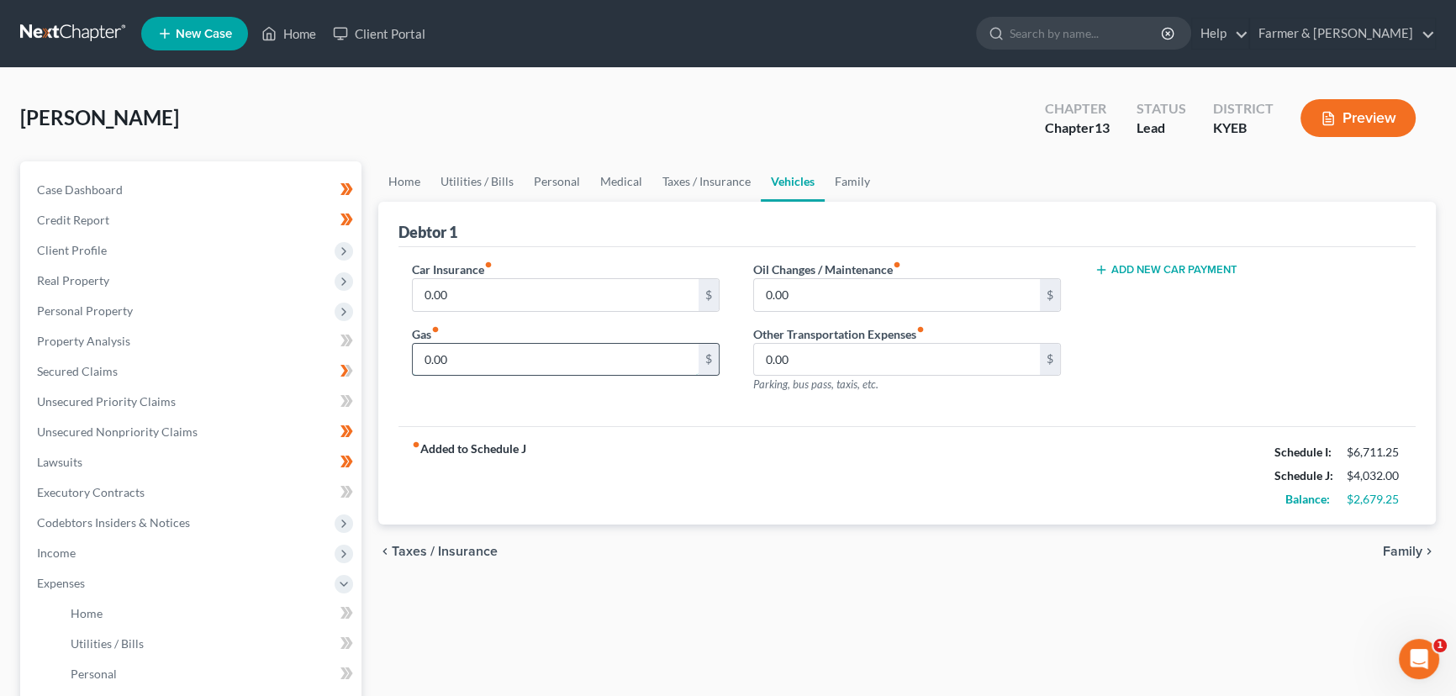
click at [551, 349] on input "0.00" at bounding box center [556, 360] width 286 height 32
click at [673, 427] on div "fiber_manual_record Added to Schedule J Schedule I: $6,711.25 Schedule J: $4,43…" at bounding box center [906, 475] width 1017 height 98
drag, startPoint x: 562, startPoint y: 175, endPoint x: 769, endPoint y: 295, distance: 239.2
click at [563, 175] on link "Personal" at bounding box center [557, 181] width 66 height 40
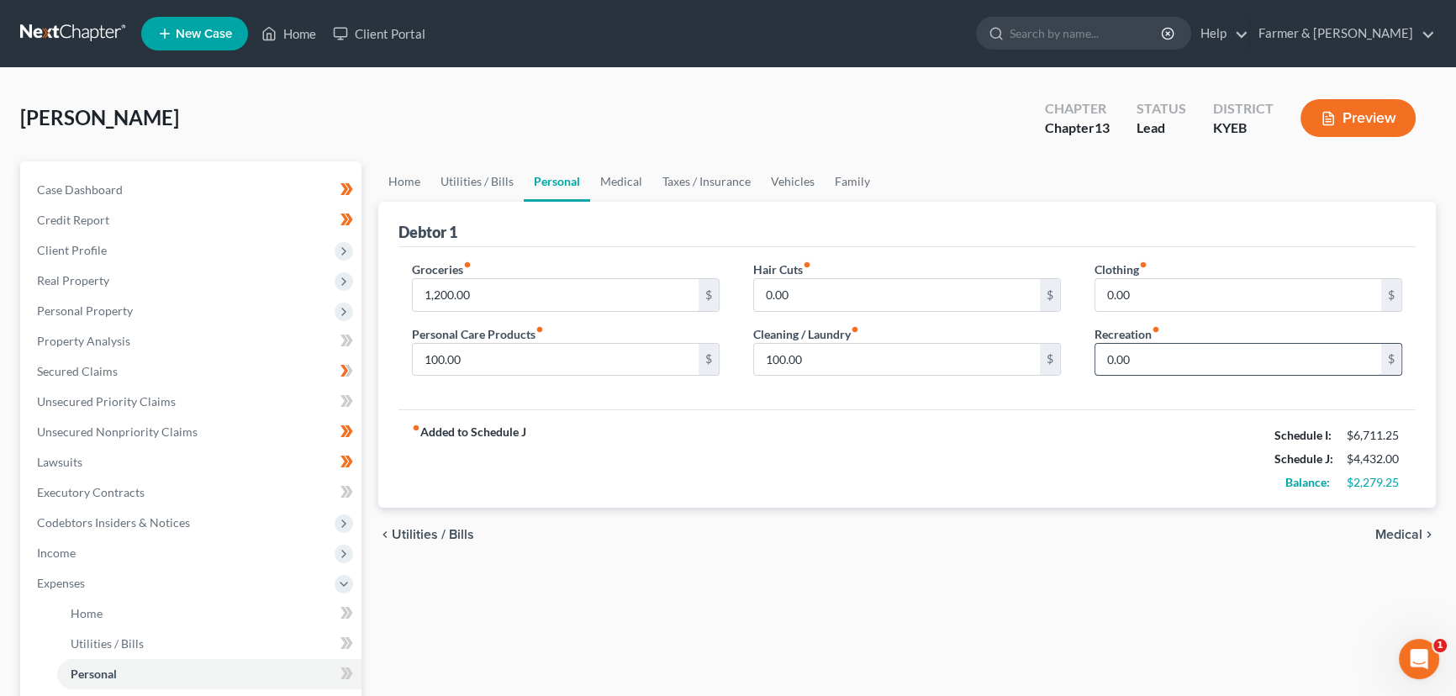
click at [1206, 362] on input "0.00" at bounding box center [1238, 360] width 286 height 32
click at [1047, 456] on div "fiber_manual_record Added to Schedule J Schedule I: $6,711.25 Schedule J: $4,53…" at bounding box center [906, 458] width 1017 height 98
click at [782, 178] on link "Vehicles" at bounding box center [793, 181] width 64 height 40
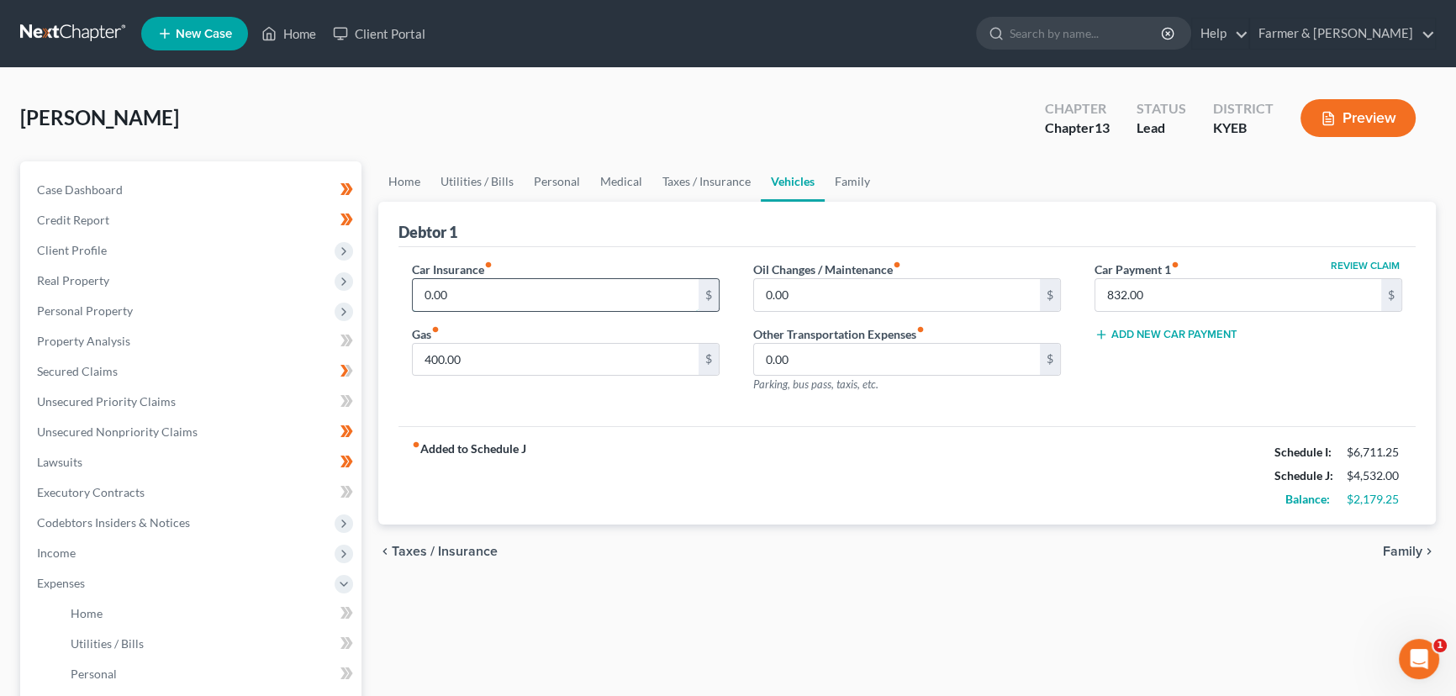
click at [467, 303] on input "0.00" at bounding box center [556, 295] width 286 height 32
click at [413, 279] on input "0.00" at bounding box center [556, 295] width 286 height 32
click at [459, 290] on input "0.00" at bounding box center [556, 295] width 286 height 32
click at [462, 288] on input "50" at bounding box center [556, 295] width 286 height 32
drag, startPoint x: 483, startPoint y: 298, endPoint x: 326, endPoint y: 326, distance: 159.6
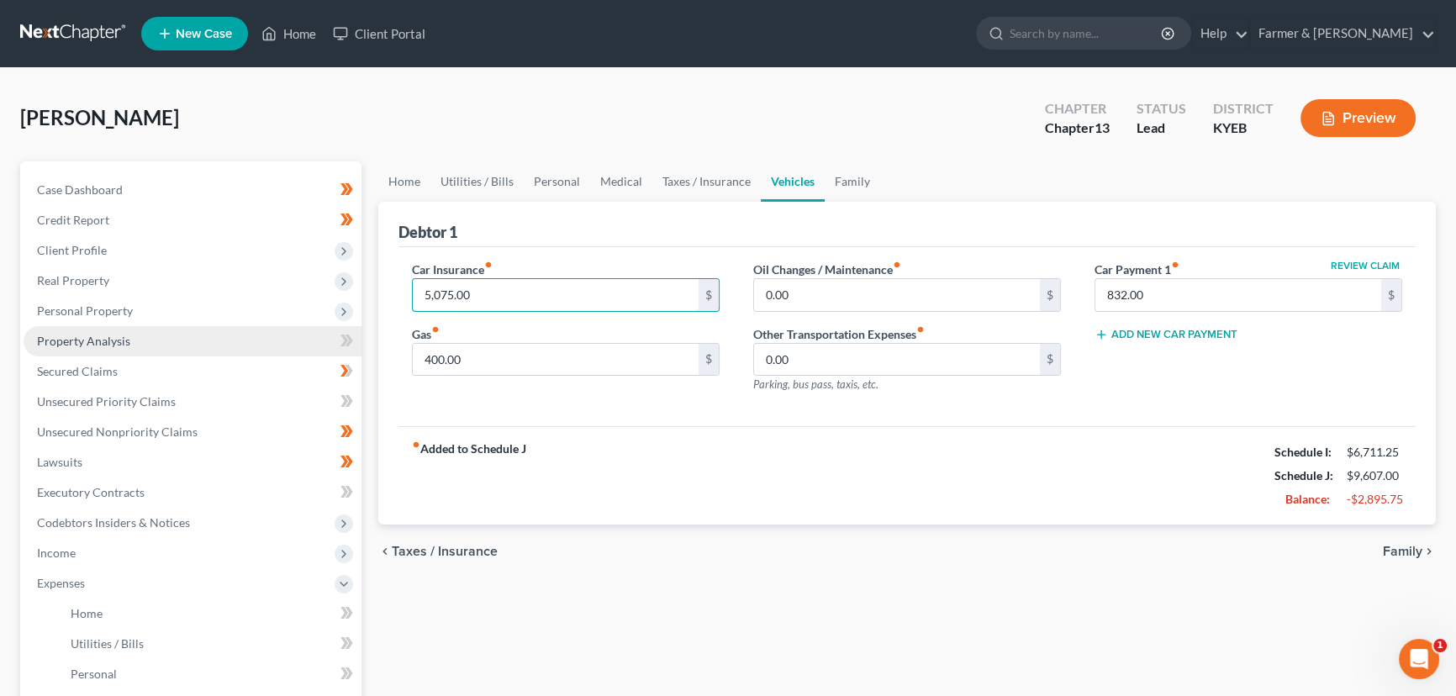
click at [326, 326] on div "Petition Navigation Case Dashboard Payments Invoices Payments Payments Credit R…" at bounding box center [728, 616] width 1432 height 910
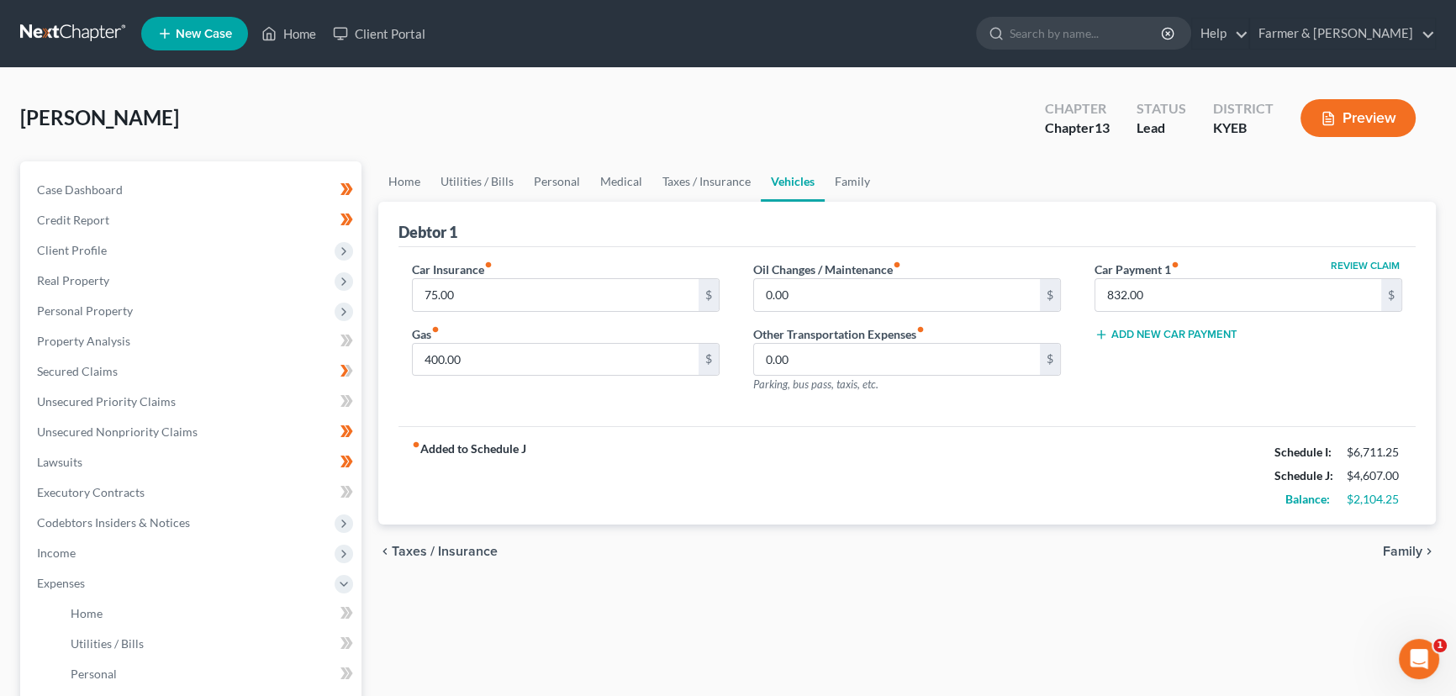
click at [655, 432] on div "fiber_manual_record Added to Schedule J Schedule I: $6,711.25 Schedule J: $4,60…" at bounding box center [906, 475] width 1017 height 98
click at [488, 294] on input "75.00" at bounding box center [556, 295] width 286 height 32
click at [557, 404] on div "Car Insurance fiber_manual_record 900.00 $ Gas fiber_manual_record 400.00 $ Oil…" at bounding box center [906, 337] width 1017 height 180
click at [134, 373] on link "Secured Claims" at bounding box center [193, 371] width 338 height 30
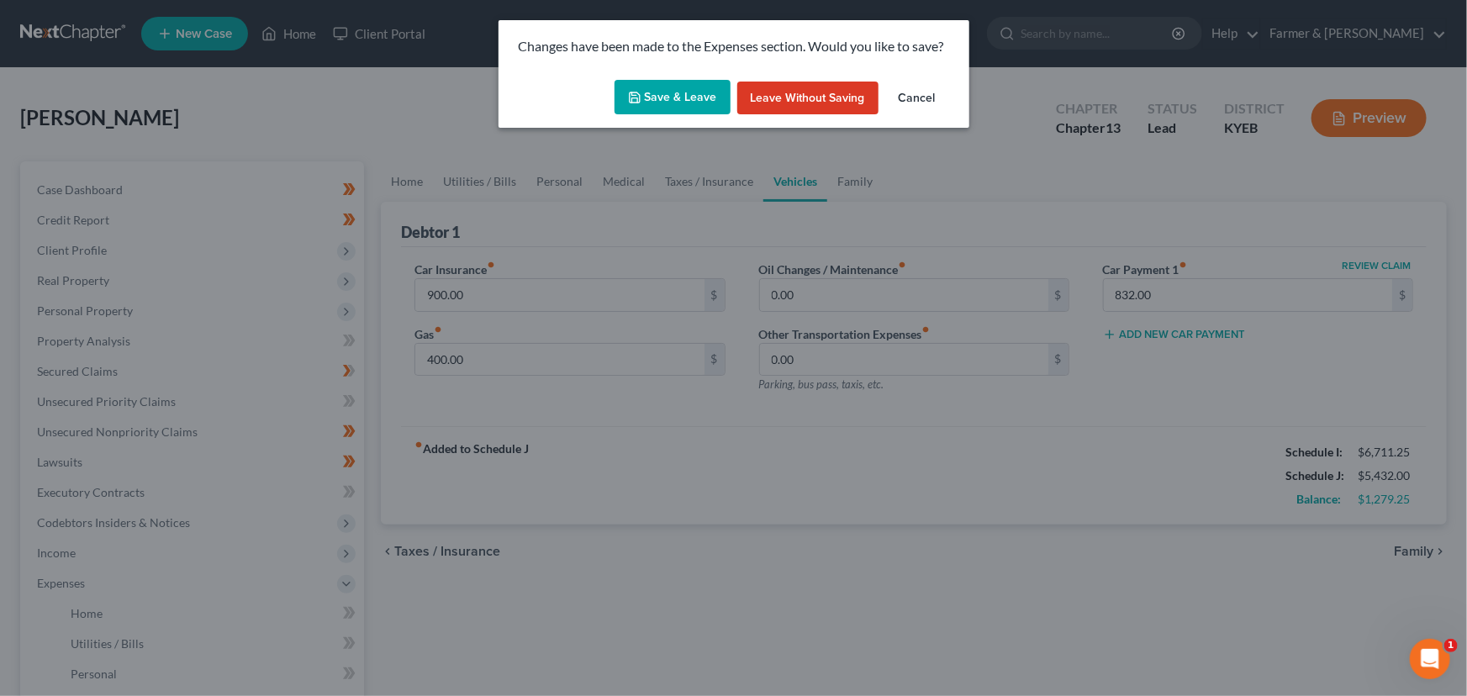
drag, startPoint x: 704, startPoint y: 97, endPoint x: 672, endPoint y: 182, distance: 91.5
click at [704, 97] on button "Save & Leave" at bounding box center [673, 97] width 116 height 35
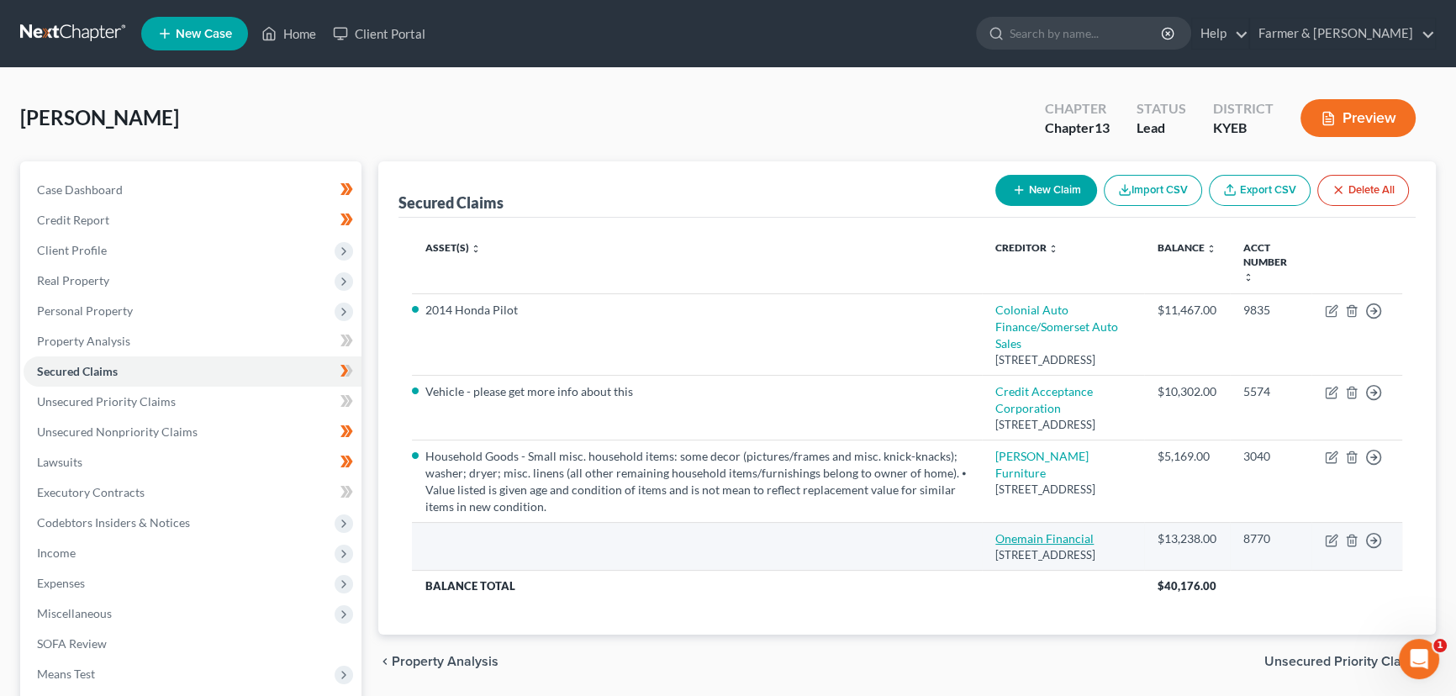
click at [1035, 546] on link "Onemain Financial" at bounding box center [1044, 538] width 98 height 14
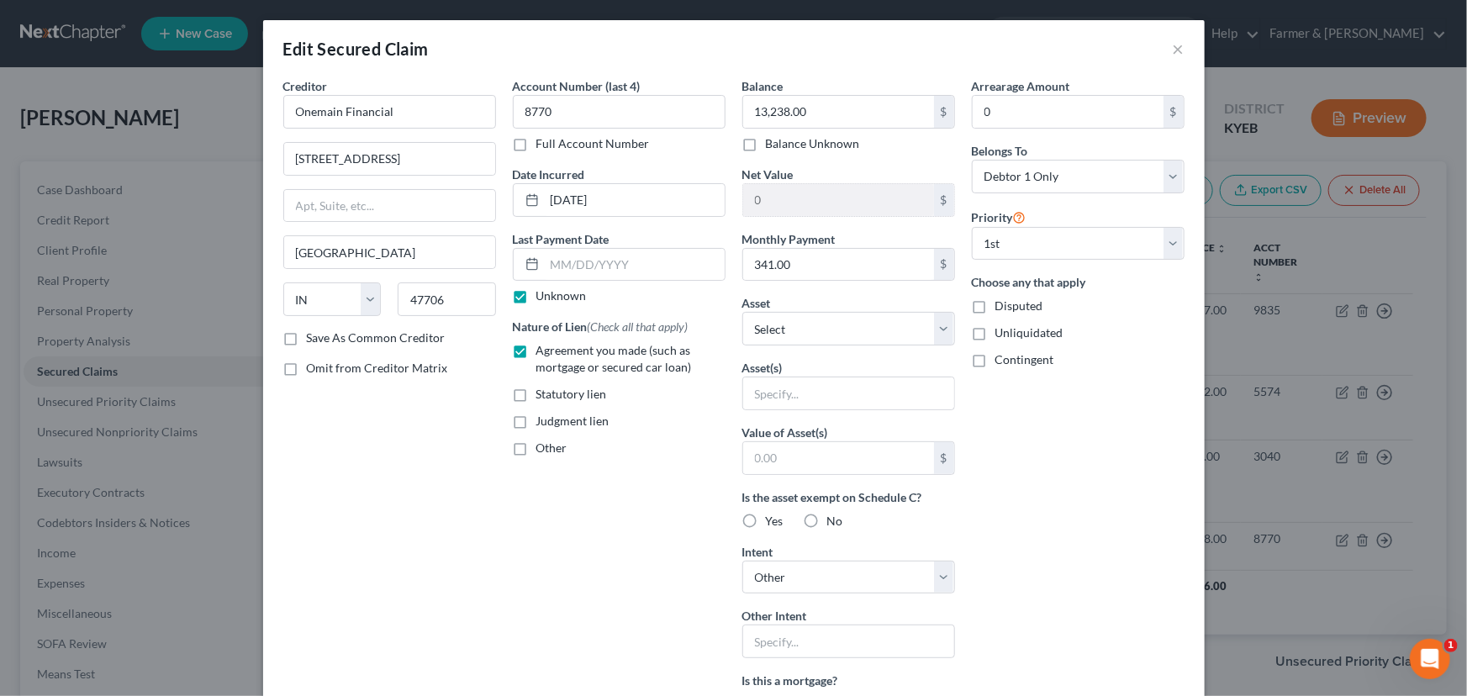
click at [1112, 493] on div "Arrearage Amount 0 $ Belongs To * Select Debtor 1 Only Debtor 2 Only Debtor 1 A…" at bounding box center [1077, 511] width 229 height 869
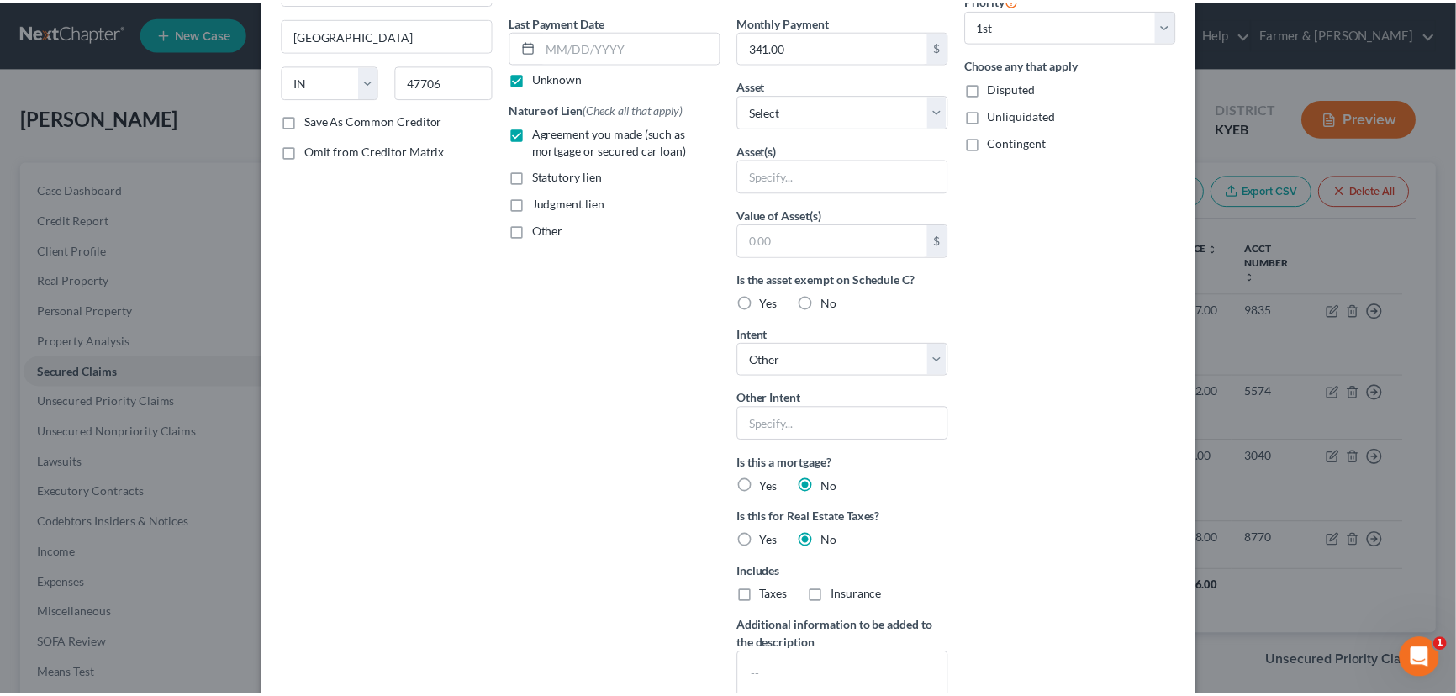
scroll to position [382, 0]
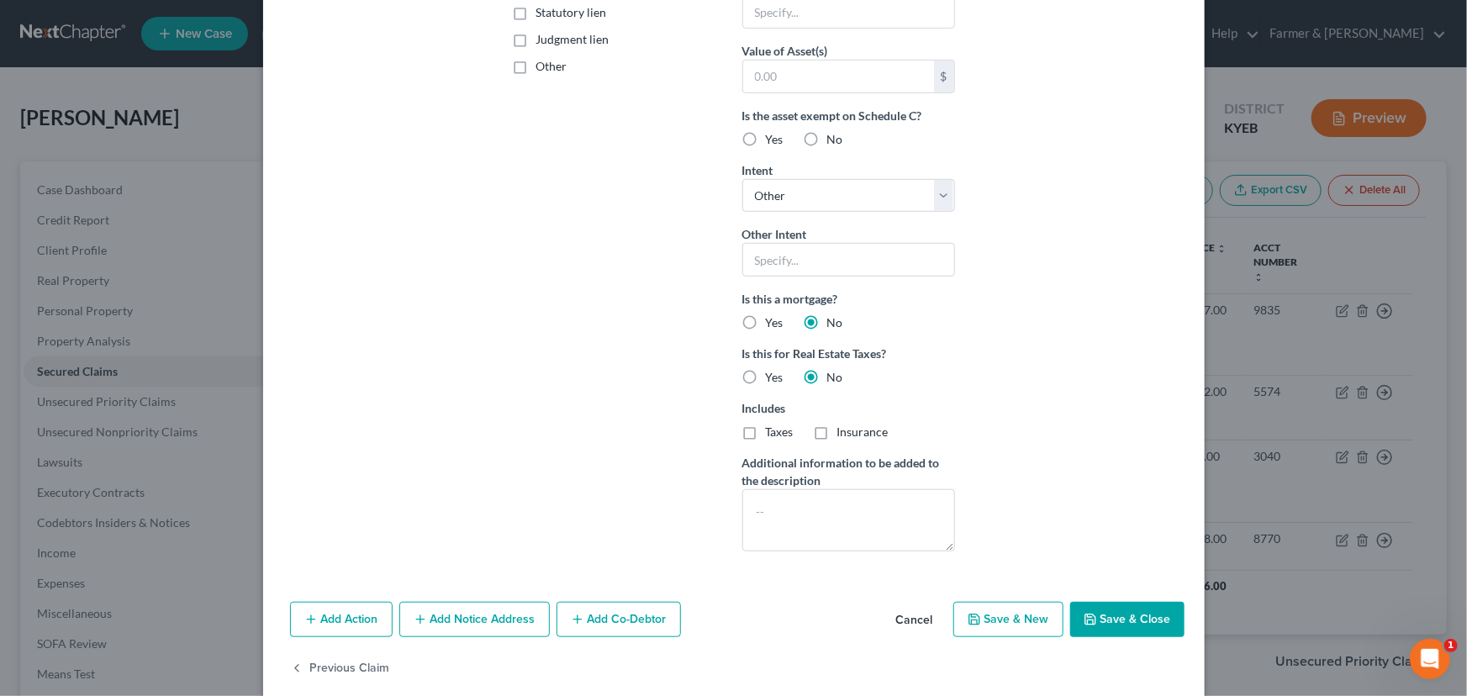
click at [902, 612] on button "Cancel" at bounding box center [915, 621] width 64 height 34
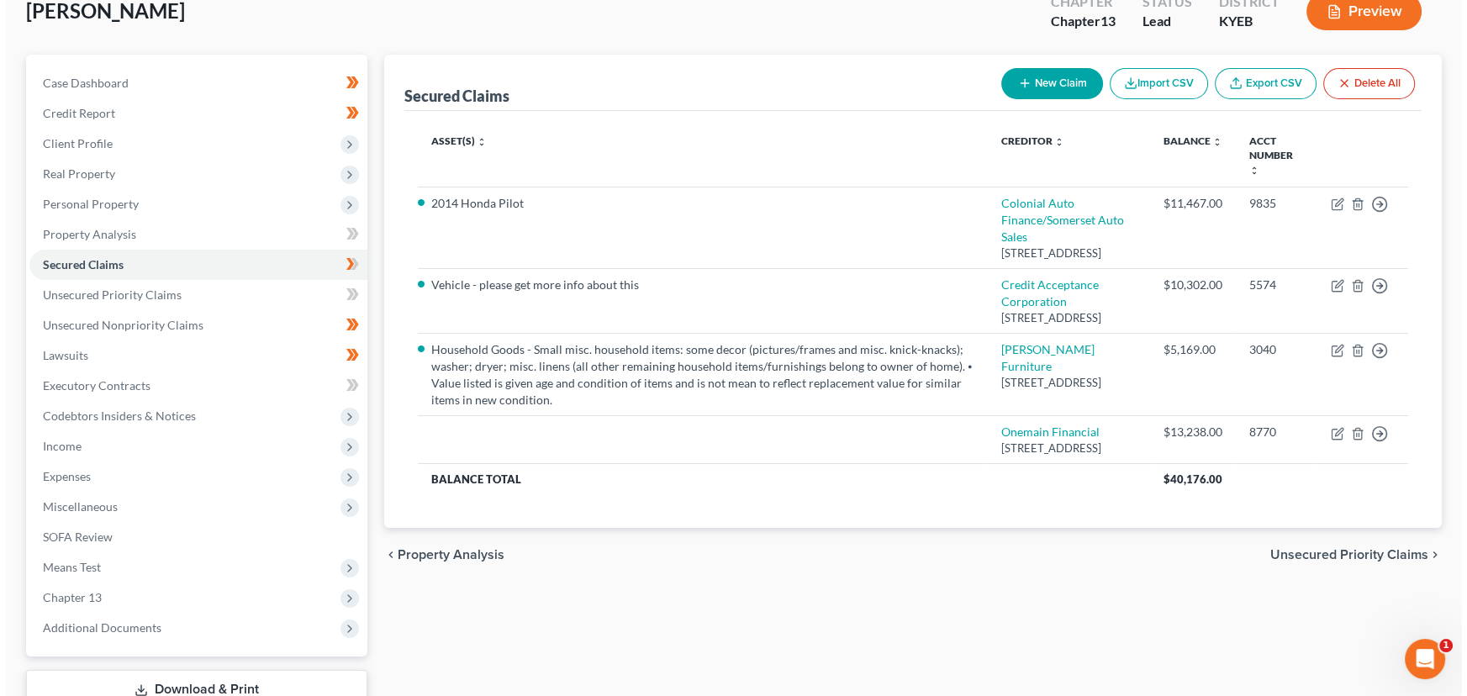
scroll to position [152, 0]
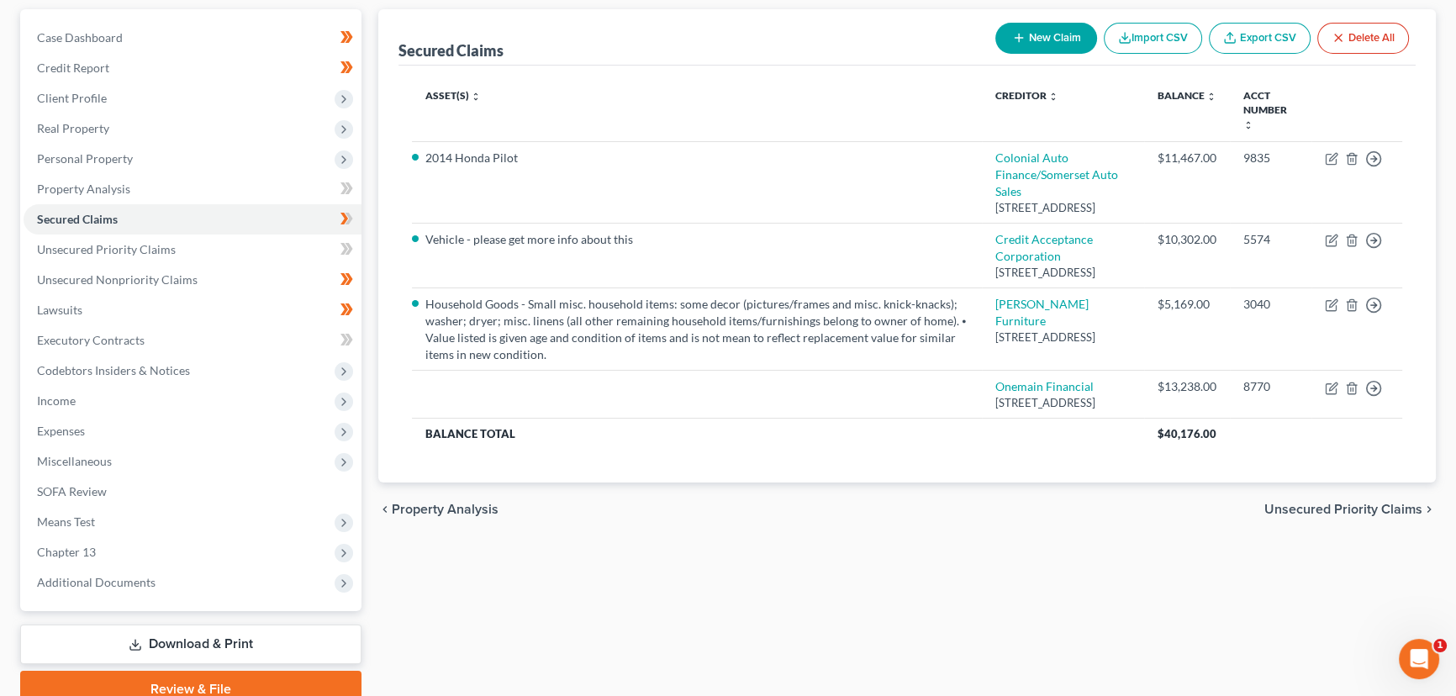
click at [375, 267] on div "Secured Claims New Claim Import CSV Export CSV Delete All Asset(s) expand_more …" at bounding box center [907, 358] width 1074 height 699
click at [406, 595] on div "Secured Claims New Claim Import CSV Export CSV Delete All Asset(s) expand_more …" at bounding box center [907, 358] width 1074 height 699
click at [447, 639] on div "Secured Claims New Claim Import CSV Export CSV Delete All Asset(s) expand_more …" at bounding box center [907, 358] width 1074 height 699
click at [377, 136] on div "Secured Claims New Claim Import CSV Export CSV Delete All Asset(s) expand_more …" at bounding box center [907, 358] width 1074 height 699
click at [568, 616] on div "Secured Claims New Claim Import CSV Export CSV Delete All Asset(s) expand_more …" at bounding box center [907, 358] width 1074 height 699
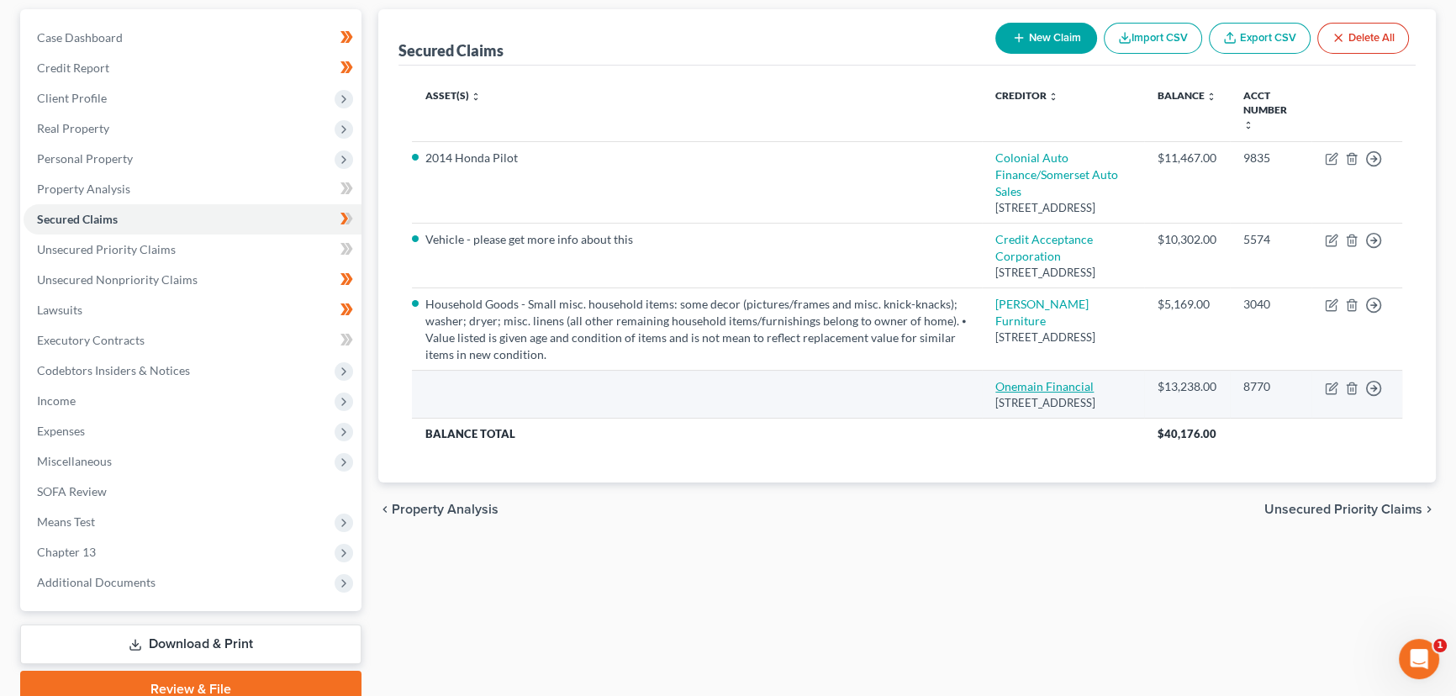
click at [1009, 393] on link "Onemain Financial" at bounding box center [1044, 386] width 98 height 14
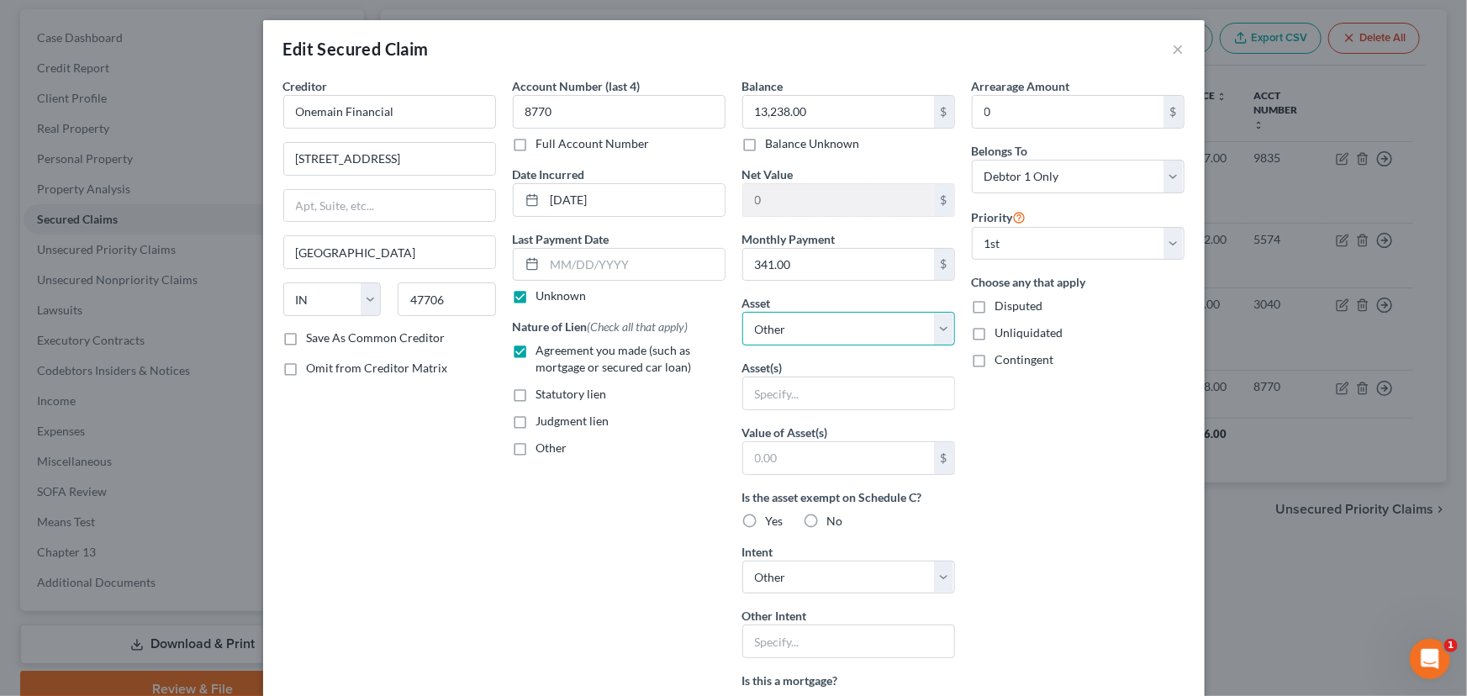
drag, startPoint x: 836, startPoint y: 325, endPoint x: 831, endPoint y: 343, distance: 18.1
click at [836, 325] on select "Select Other Multiple Assets 2014 Honda Pilot - $8238.0 Chime *2653 (Money Mark…" at bounding box center [848, 329] width 213 height 34
click at [742, 312] on select "Select Other Multiple Assets 2014 Honda Pilot - $8238.0 Chime *2653 (Money Mark…" at bounding box center [848, 329] width 213 height 34
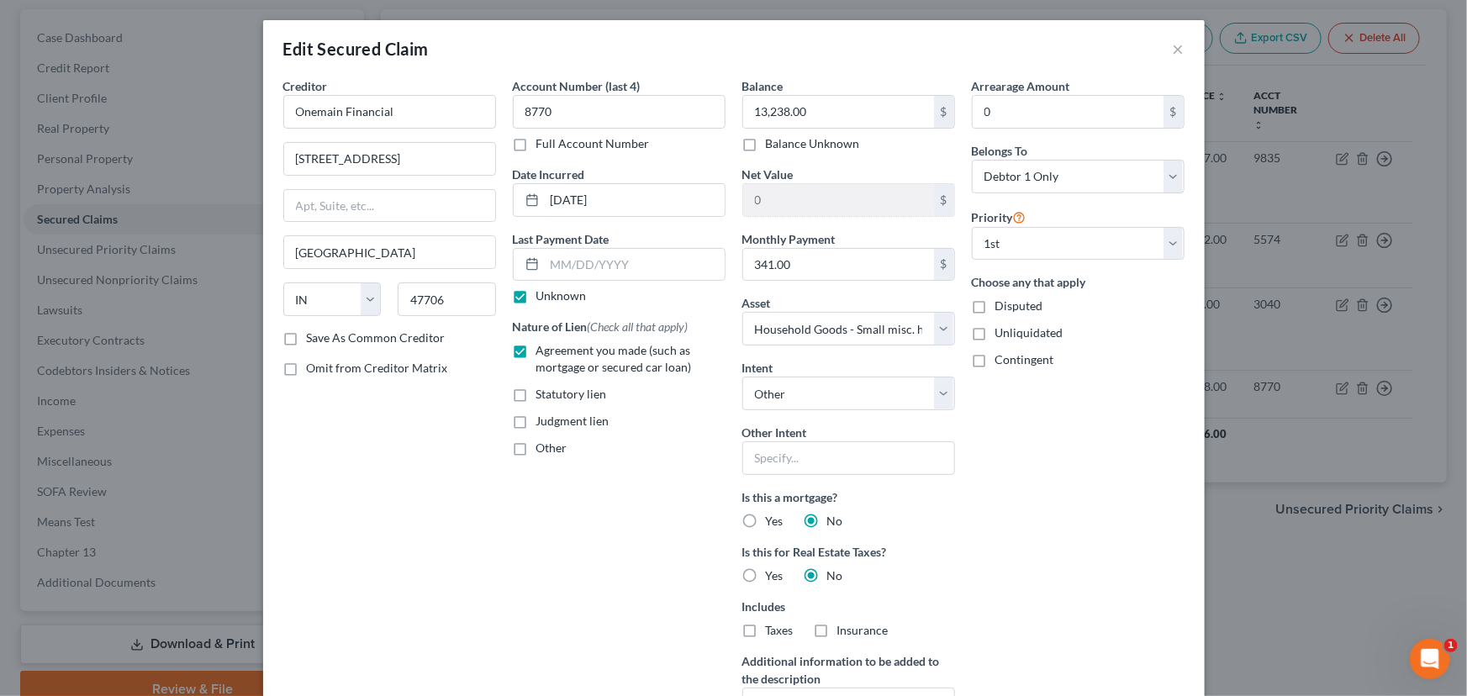
click at [963, 517] on div "Arrearage Amount 0 $ Belongs To * Select Debtor 1 Only Debtor 2 Only Debtor 1 A…" at bounding box center [1077, 420] width 229 height 686
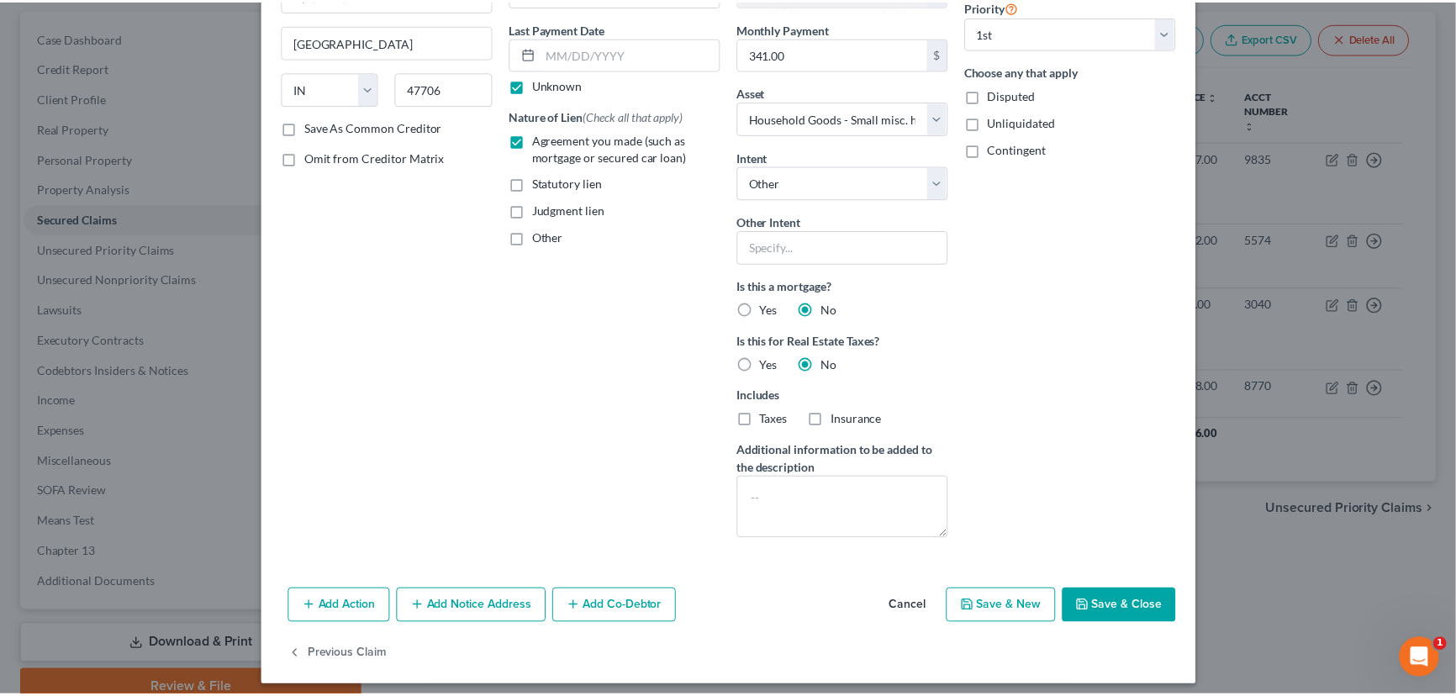
scroll to position [219, 0]
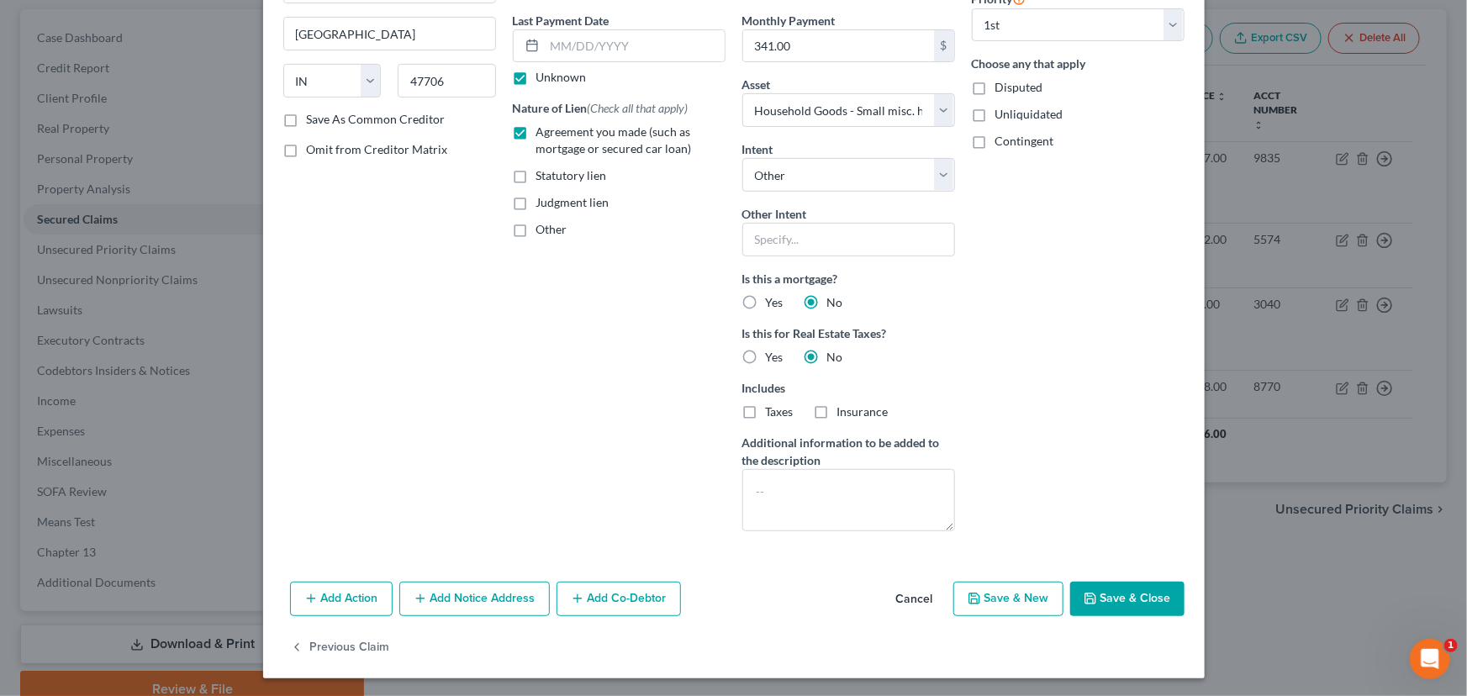
click at [1084, 592] on icon "button" at bounding box center [1090, 598] width 13 height 13
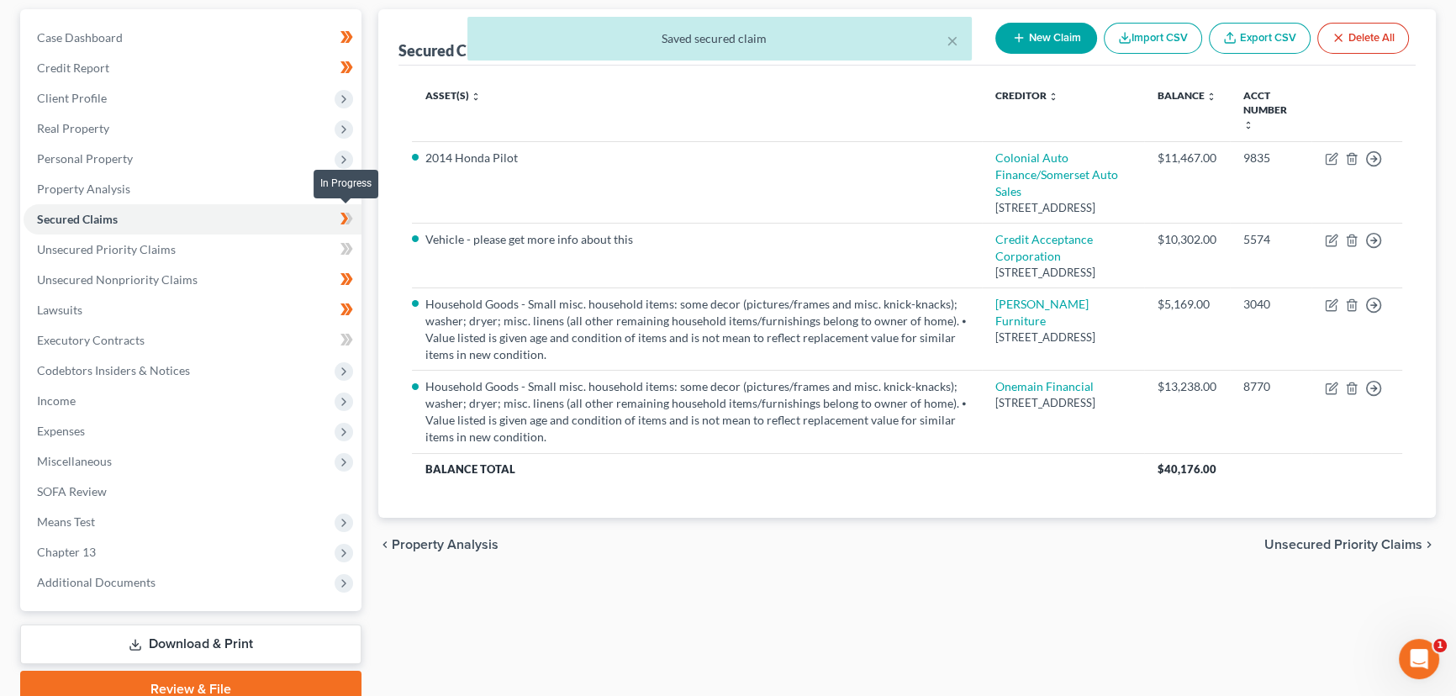
click at [358, 214] on span at bounding box center [346, 220] width 29 height 25
click at [374, 227] on div "Secured Claims New Claim Import CSV Export CSV Delete All Asset(s) expand_more …" at bounding box center [907, 358] width 1074 height 699
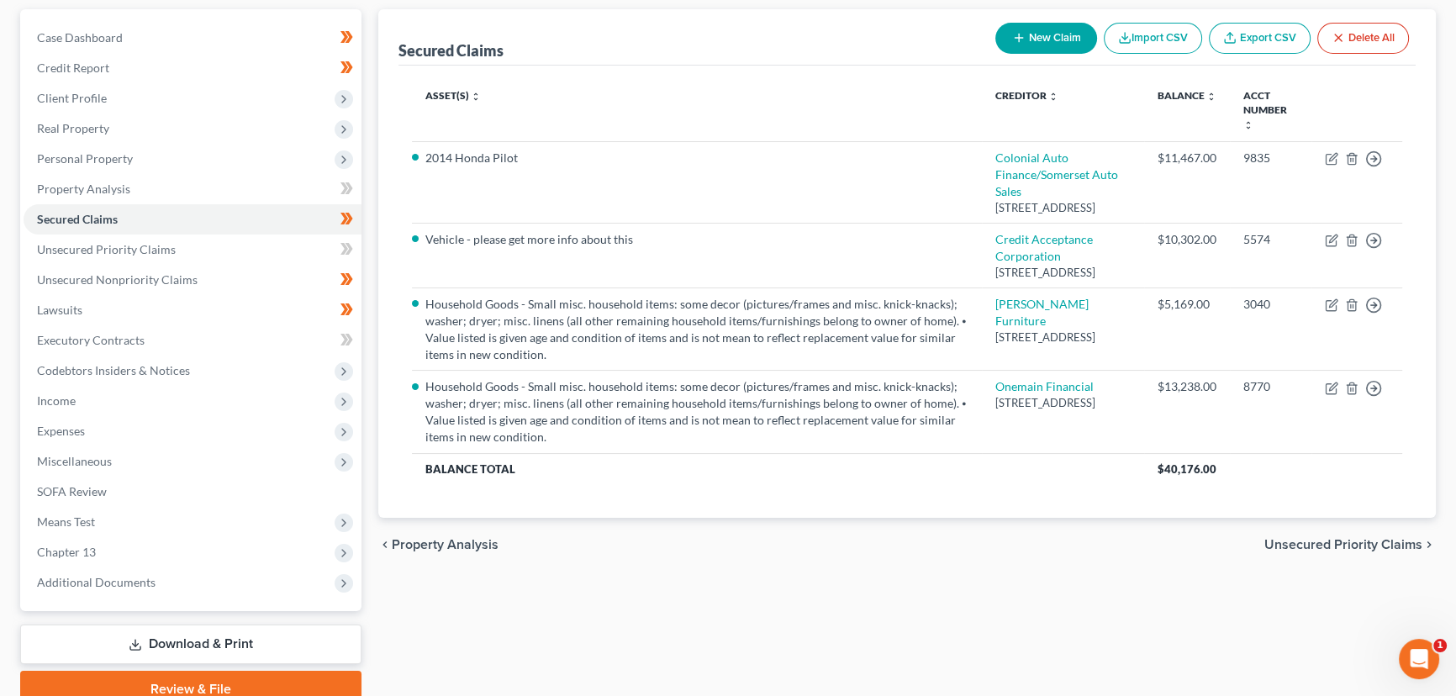
click at [376, 226] on div "Secured Claims New Claim Import CSV Export CSV Delete All Asset(s) expand_more …" at bounding box center [907, 358] width 1074 height 699
click at [806, 572] on div "chevron_left Property Analysis Unsecured Priority Claims chevron_right" at bounding box center [907, 545] width 1058 height 54
click at [370, 618] on div "Secured Claims New Claim Import CSV Export CSV Delete All Asset(s) expand_more …" at bounding box center [907, 358] width 1074 height 699
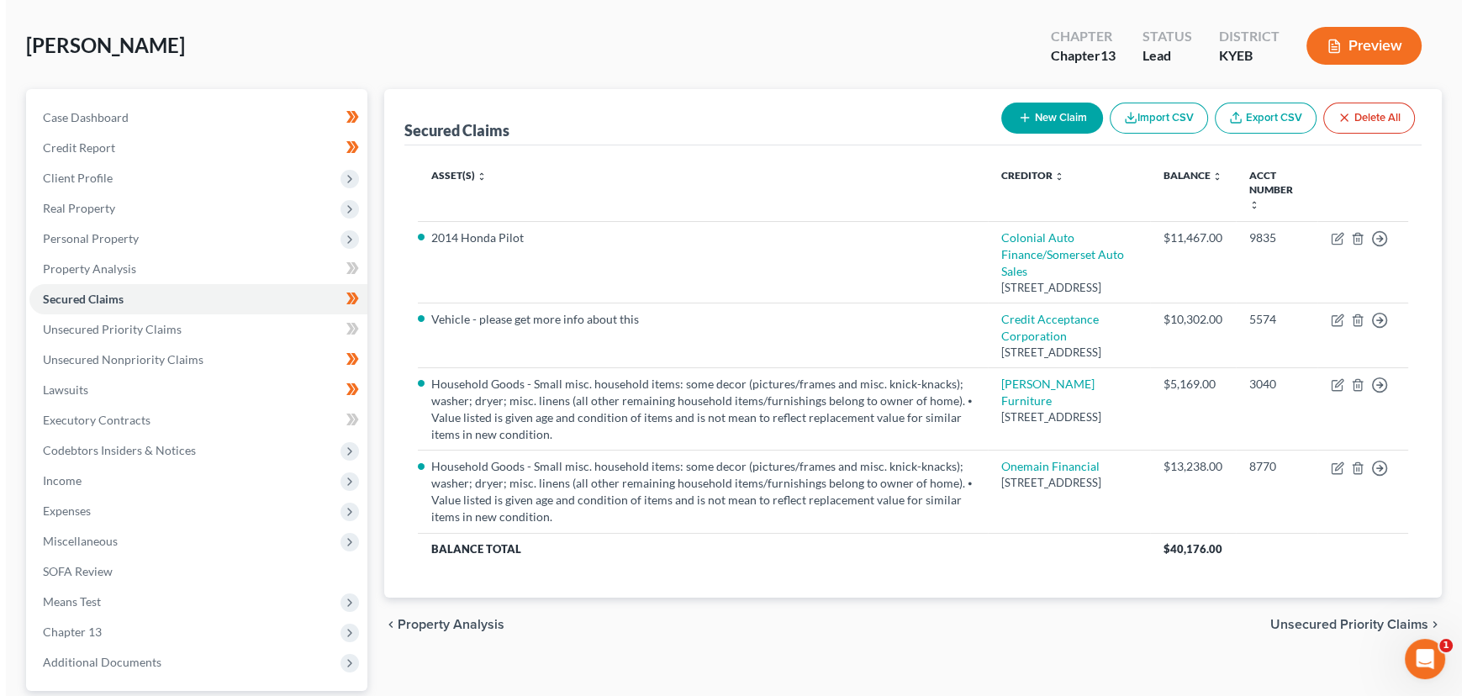
scroll to position [0, 0]
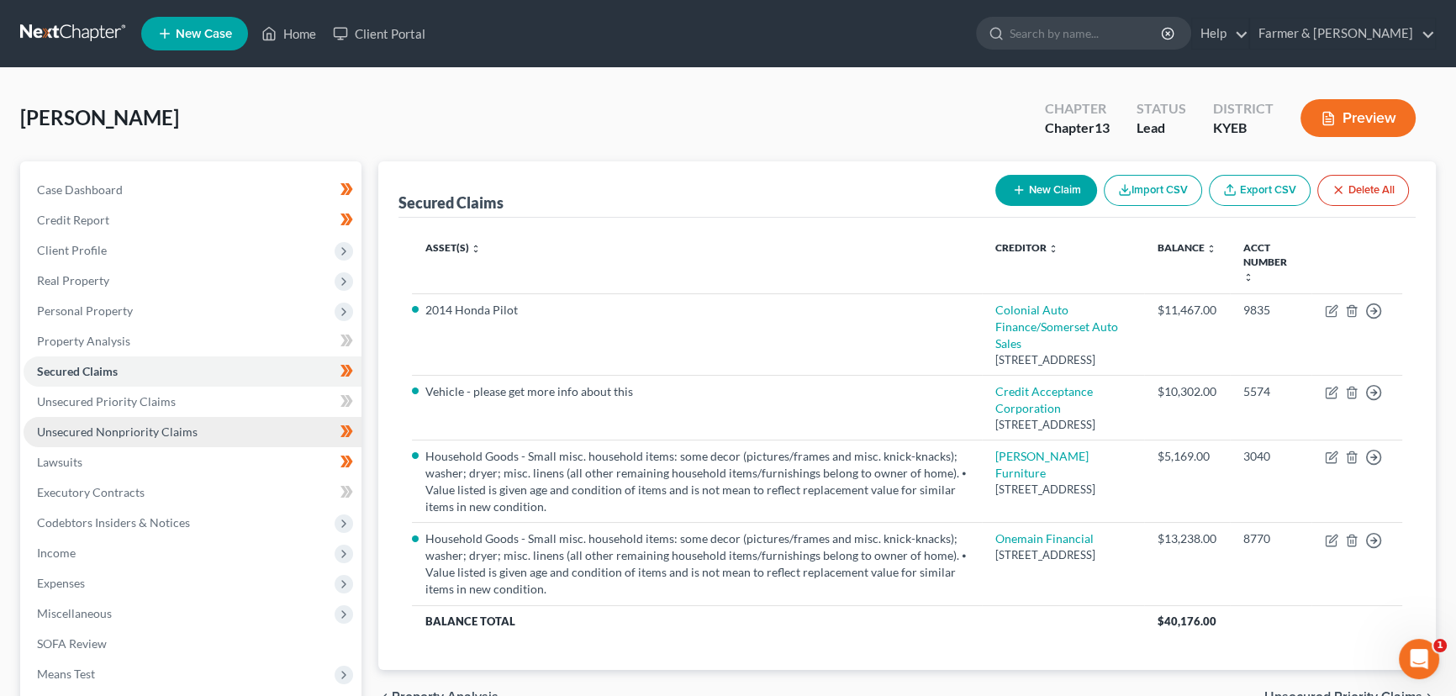
click at [169, 438] on link "Unsecured Nonpriority Claims" at bounding box center [193, 432] width 338 height 30
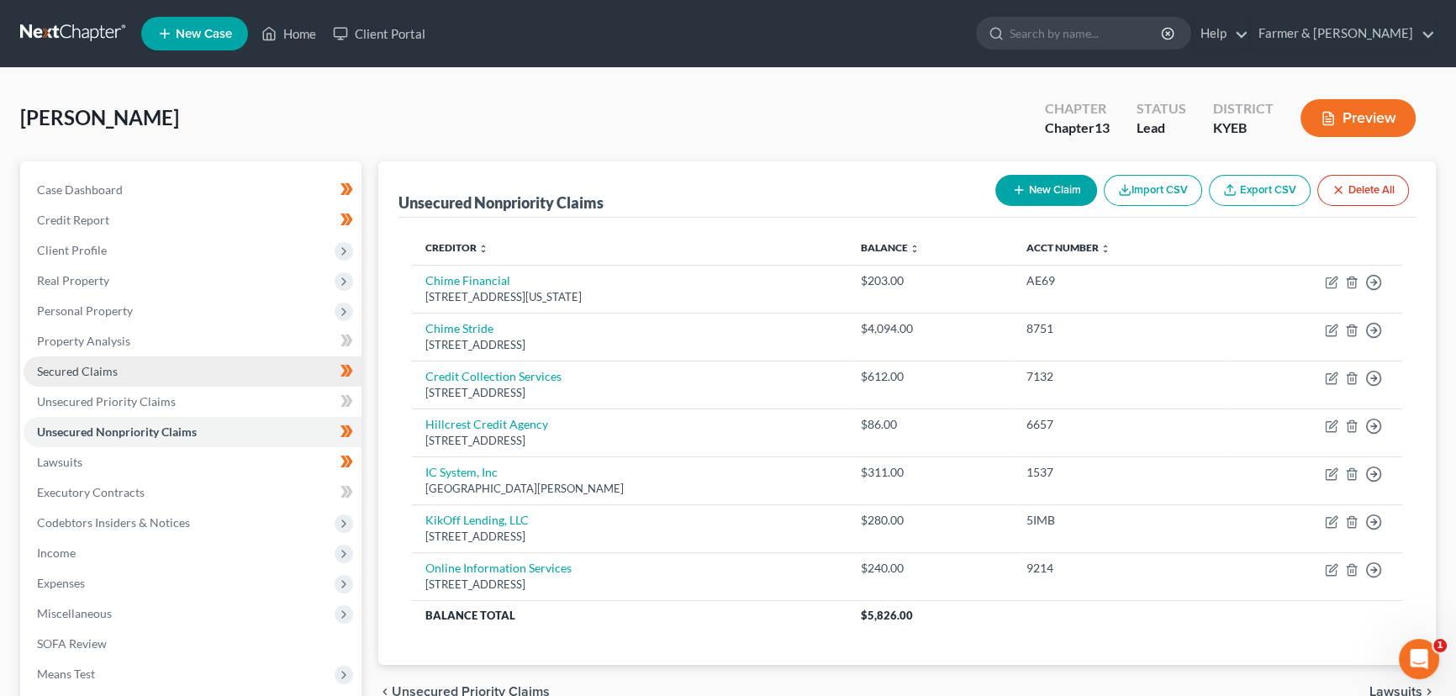
click at [103, 365] on span "Secured Claims" at bounding box center [77, 371] width 81 height 14
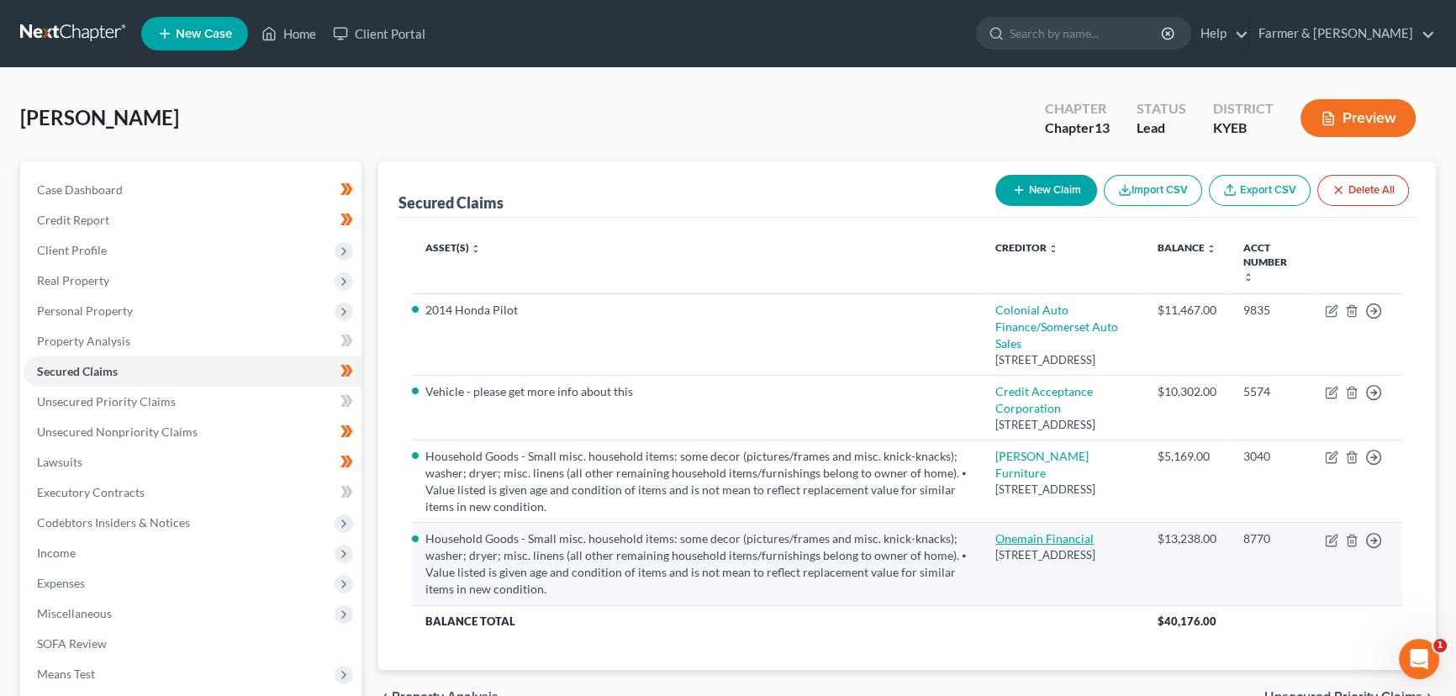
click at [1031, 546] on link "Onemain Financial" at bounding box center [1044, 538] width 98 height 14
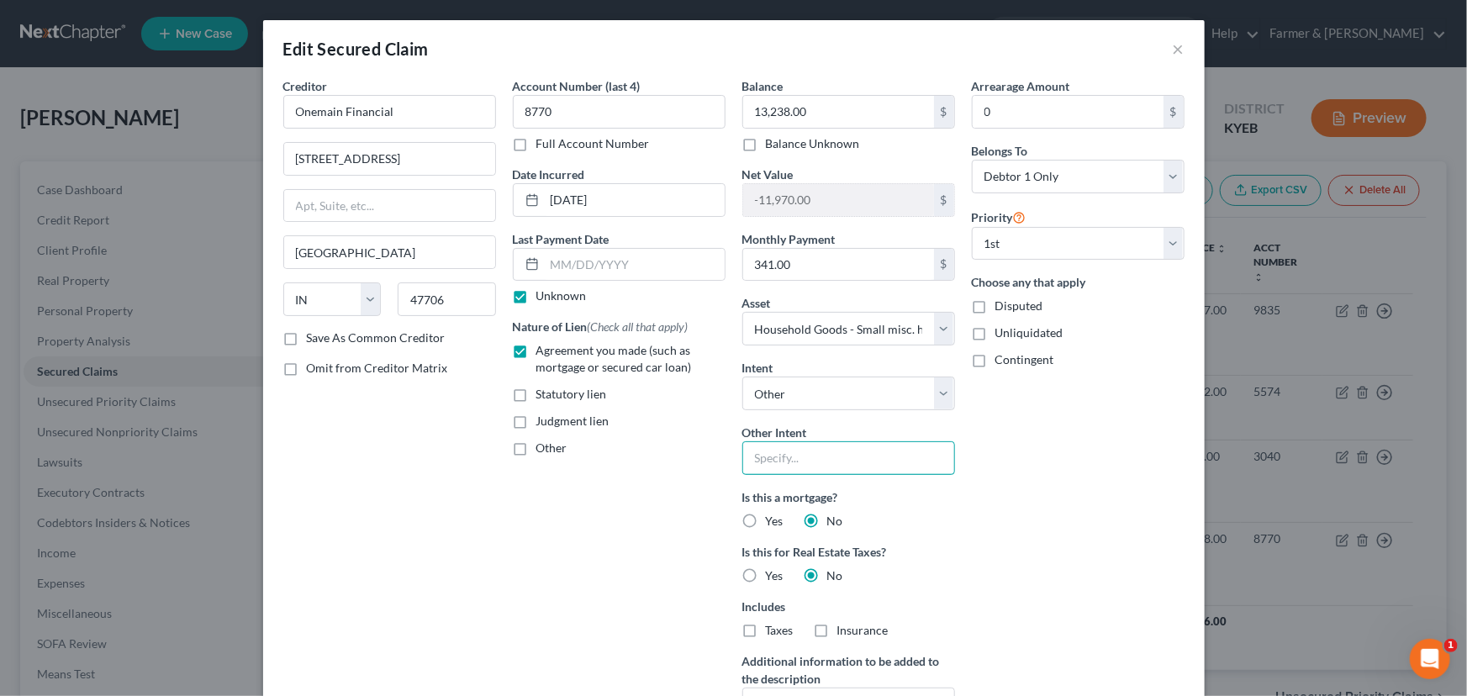
drag, startPoint x: 794, startPoint y: 446, endPoint x: 8, endPoint y: 490, distance: 786.4
click at [794, 446] on input "text" at bounding box center [848, 458] width 213 height 34
drag, startPoint x: 780, startPoint y: 447, endPoint x: 597, endPoint y: 560, distance: 215.1
click at [780, 447] on input "text" at bounding box center [848, 458] width 213 height 34
paste input "[DATE]"
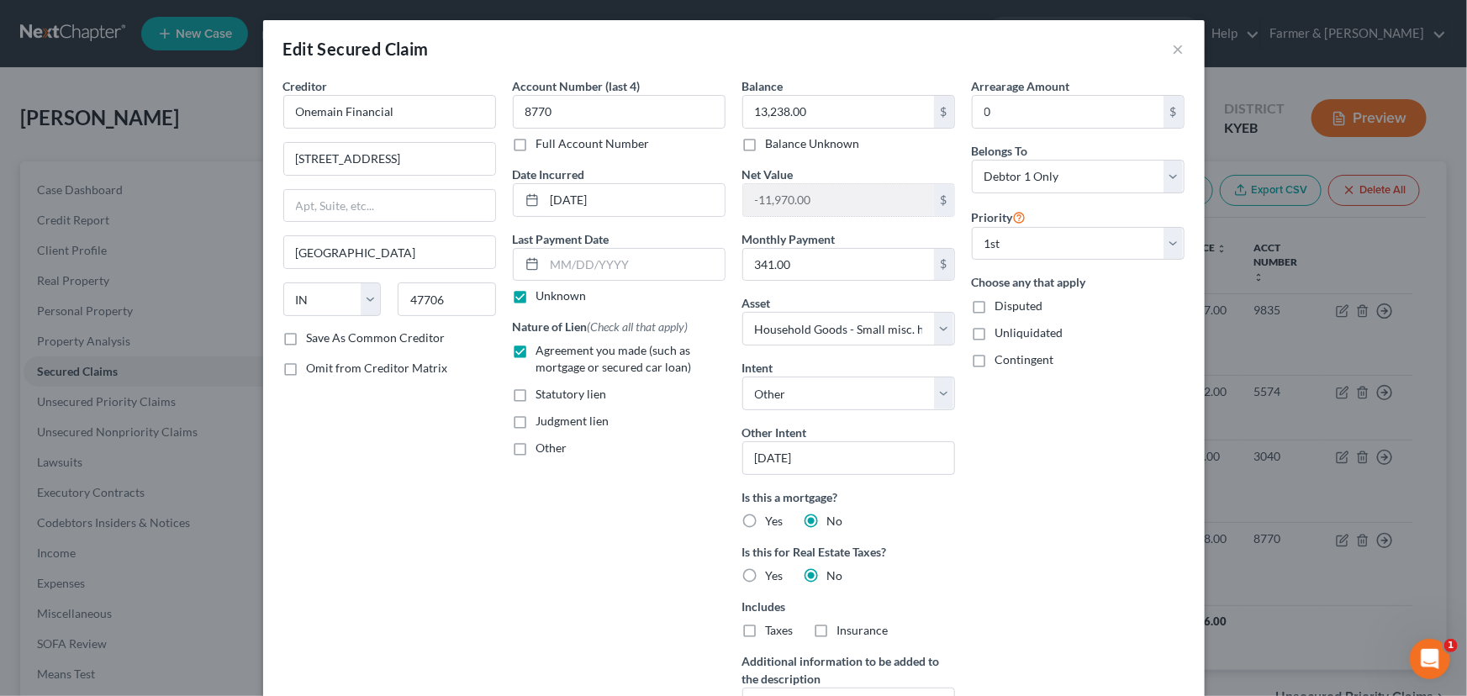
click at [576, 569] on div "Account Number (last 4) 8770 Full Account Number Date Incurred [DATE] Last Paym…" at bounding box center [618, 420] width 229 height 686
click at [420, 114] on input "Onemain Financial" at bounding box center [389, 112] width 213 height 34
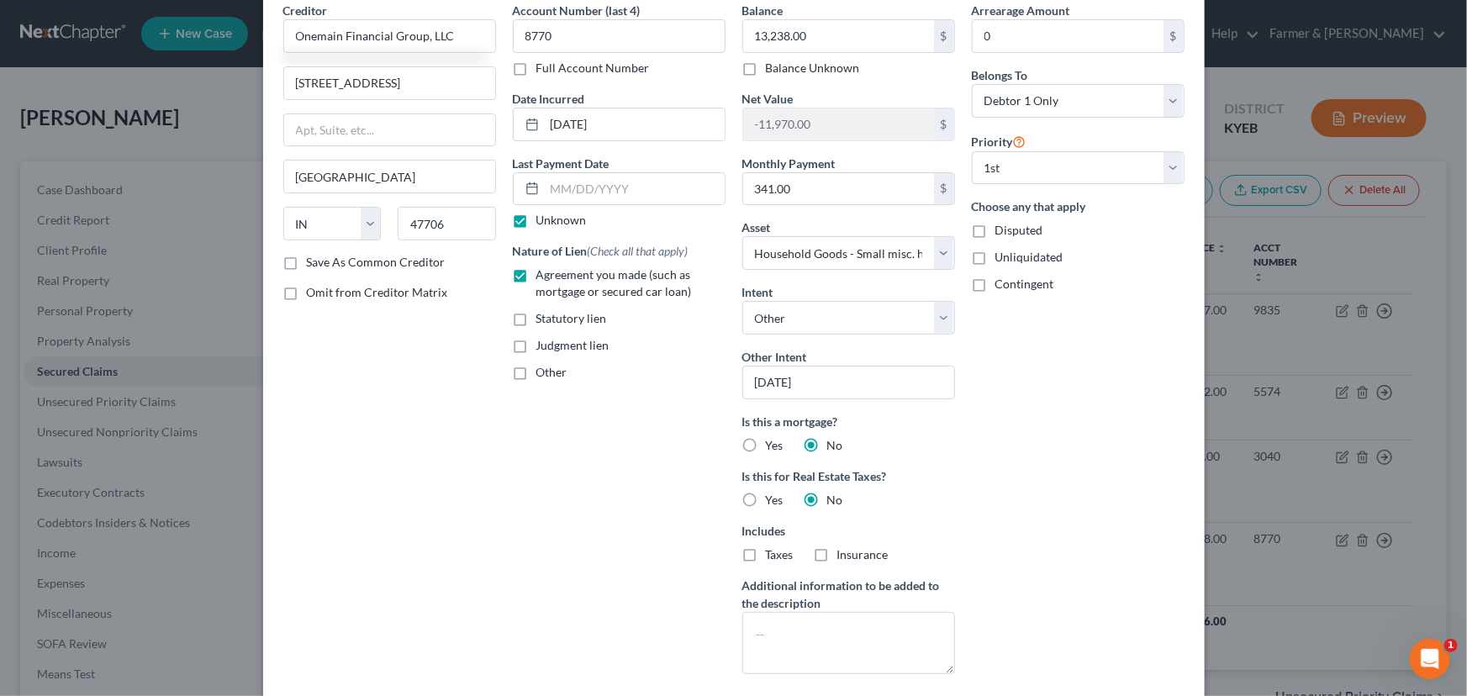
click at [394, 422] on div "Creditor * Onemain Financial Group, LLC [STREET_ADDRESS][GEOGRAPHIC_DATA] [US_S…" at bounding box center [389, 345] width 229 height 686
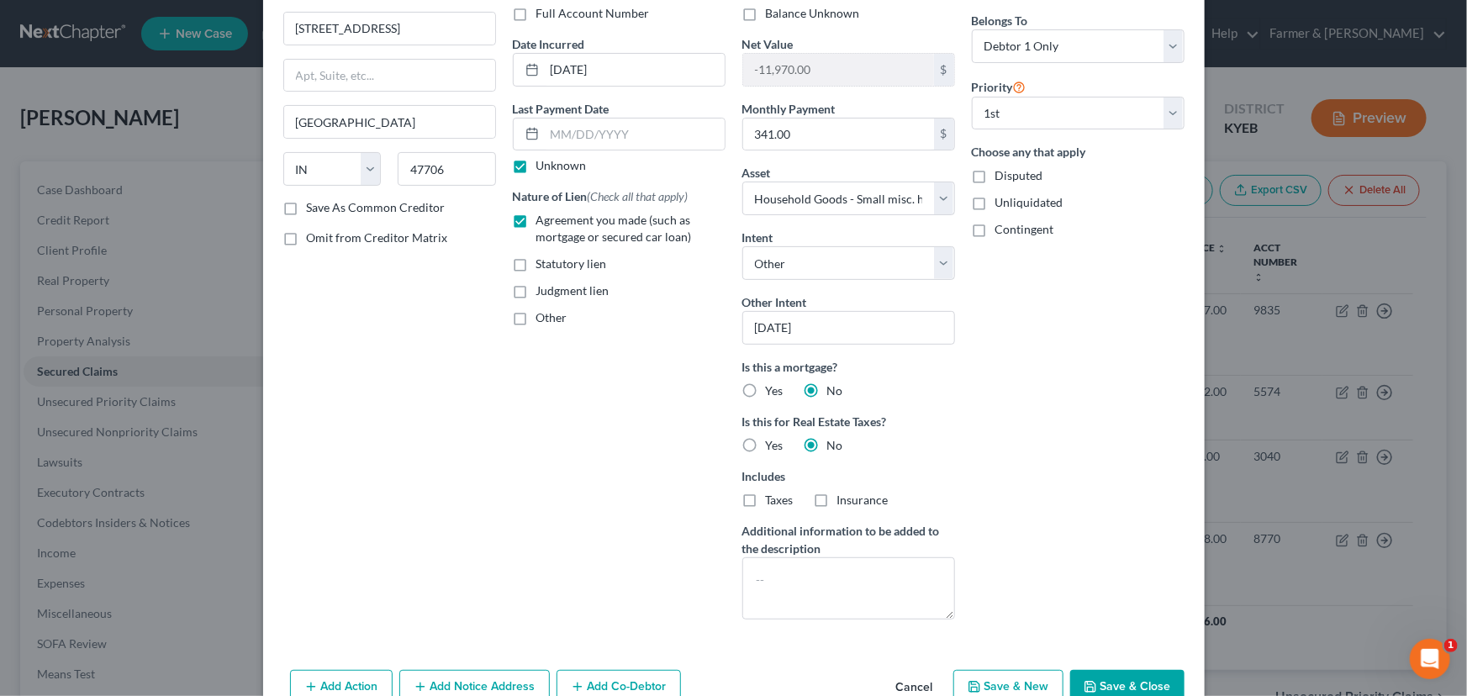
scroll to position [219, 0]
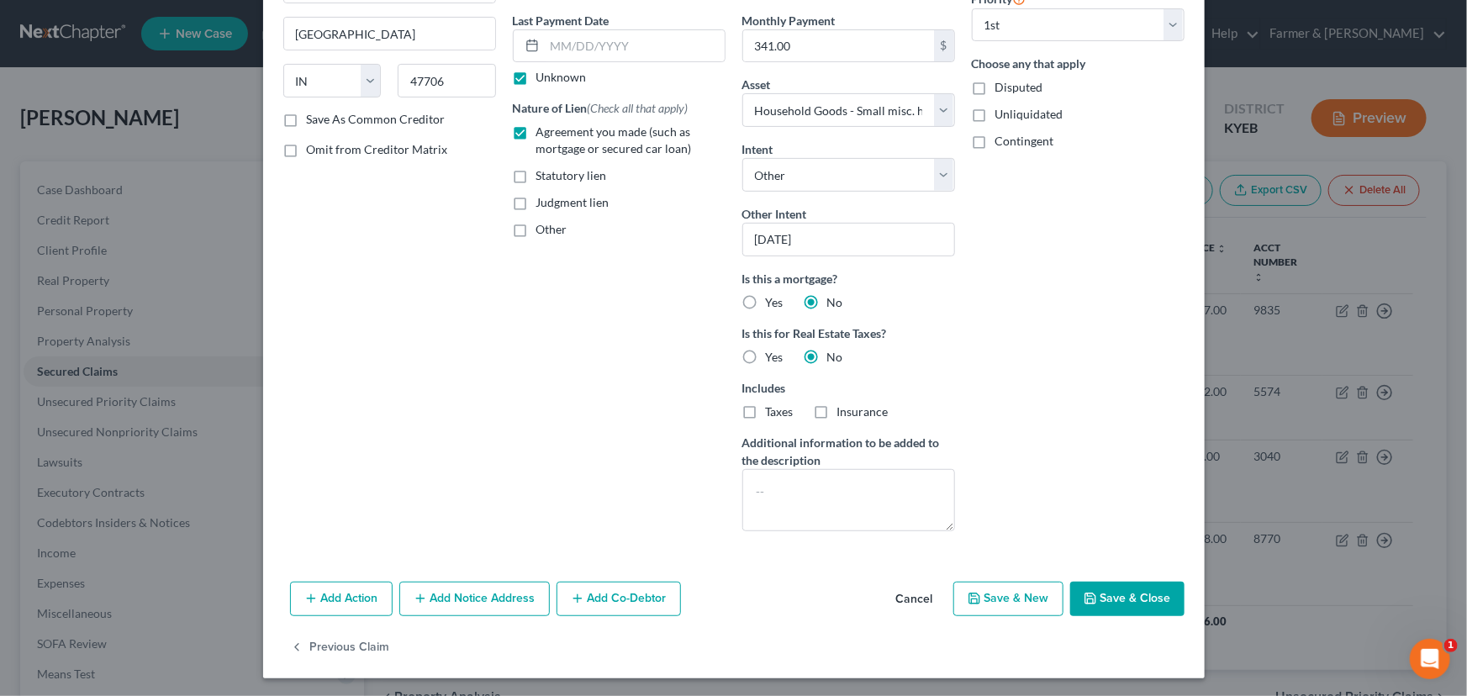
click at [443, 597] on button "Add Notice Address" at bounding box center [474, 599] width 150 height 35
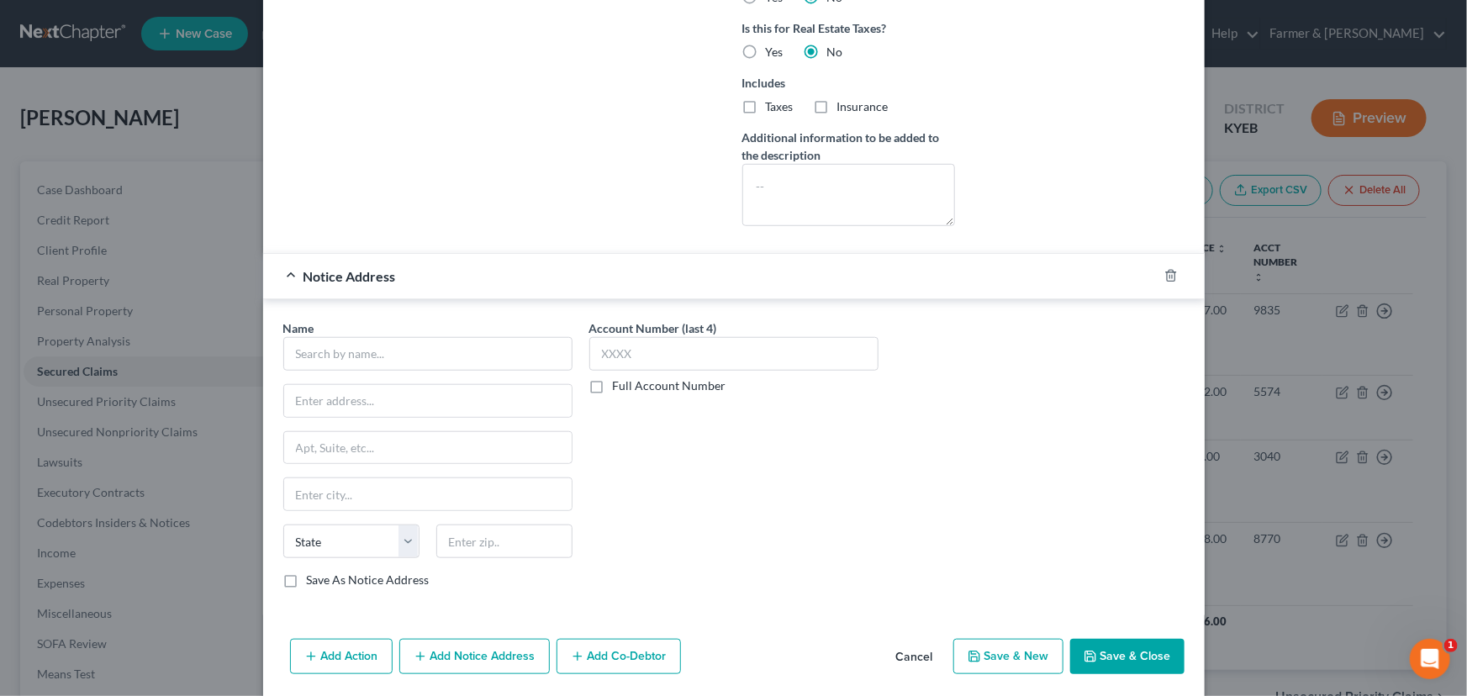
scroll to position [525, 0]
click at [328, 351] on input "text" at bounding box center [427, 353] width 289 height 34
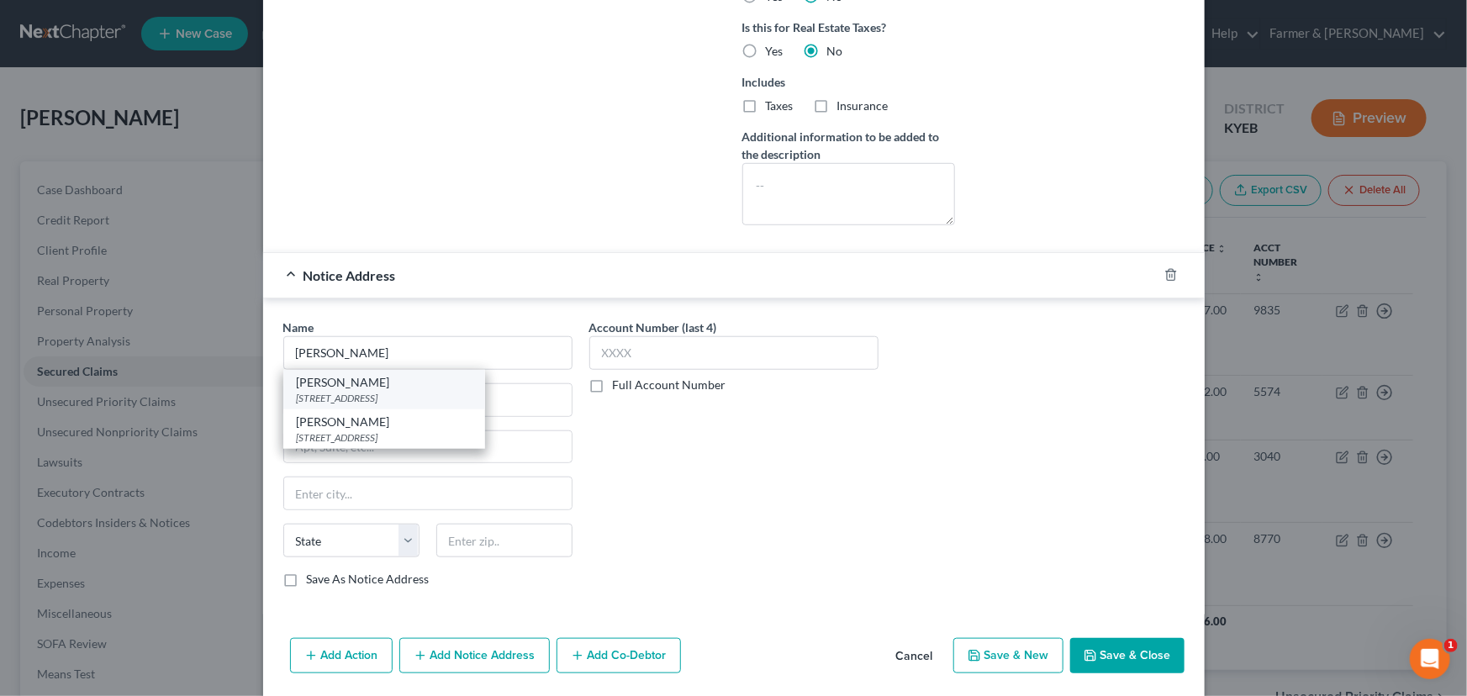
click at [343, 378] on div "[PERSON_NAME]" at bounding box center [384, 382] width 175 height 17
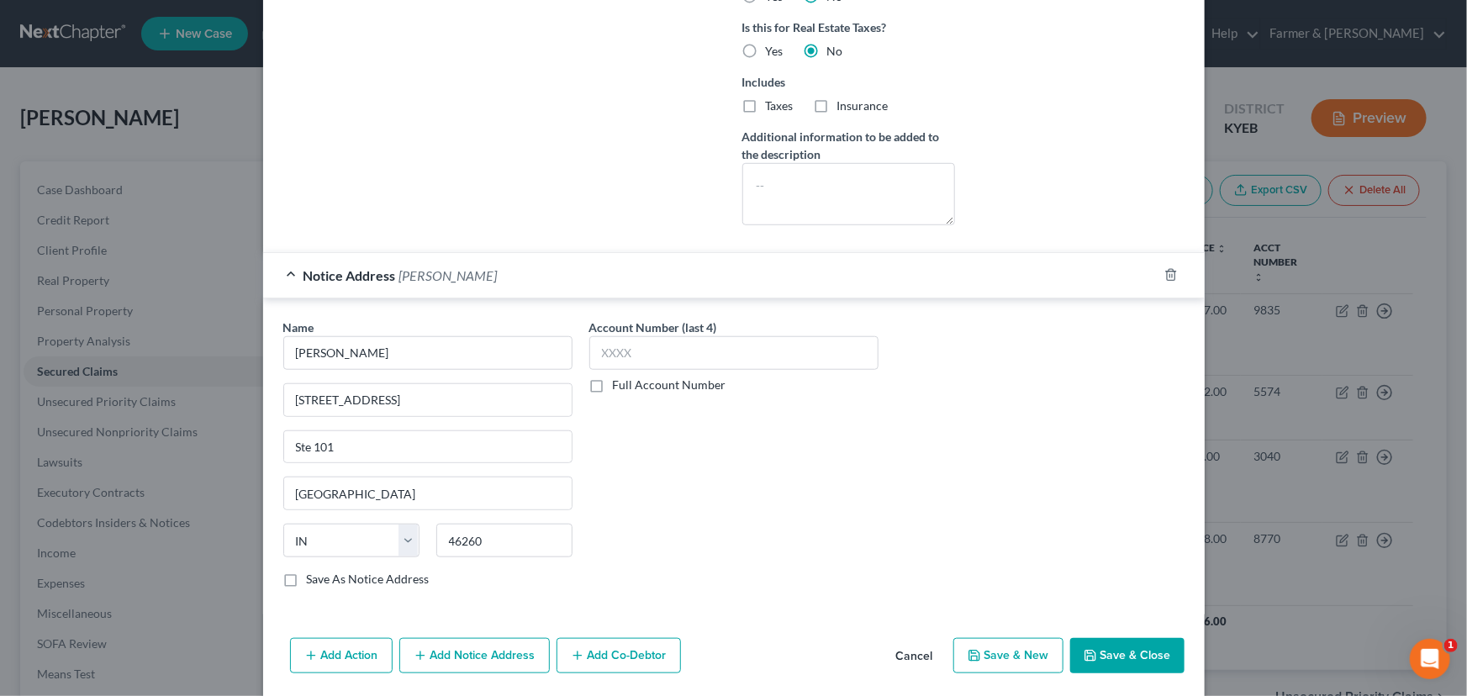
click at [781, 538] on div "Account Number (last 4) Full Account Number" at bounding box center [734, 460] width 306 height 282
click at [410, 277] on span "[PERSON_NAME]" at bounding box center [448, 275] width 98 height 16
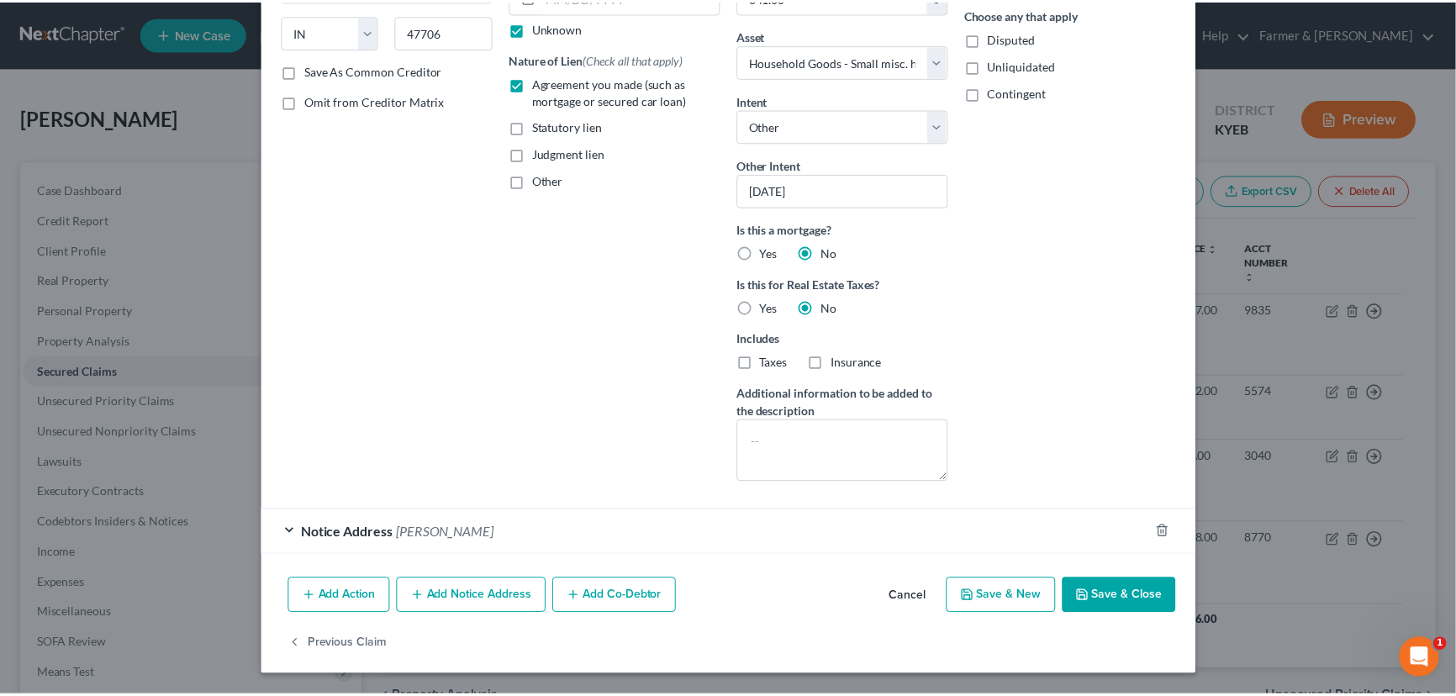
scroll to position [266, 0]
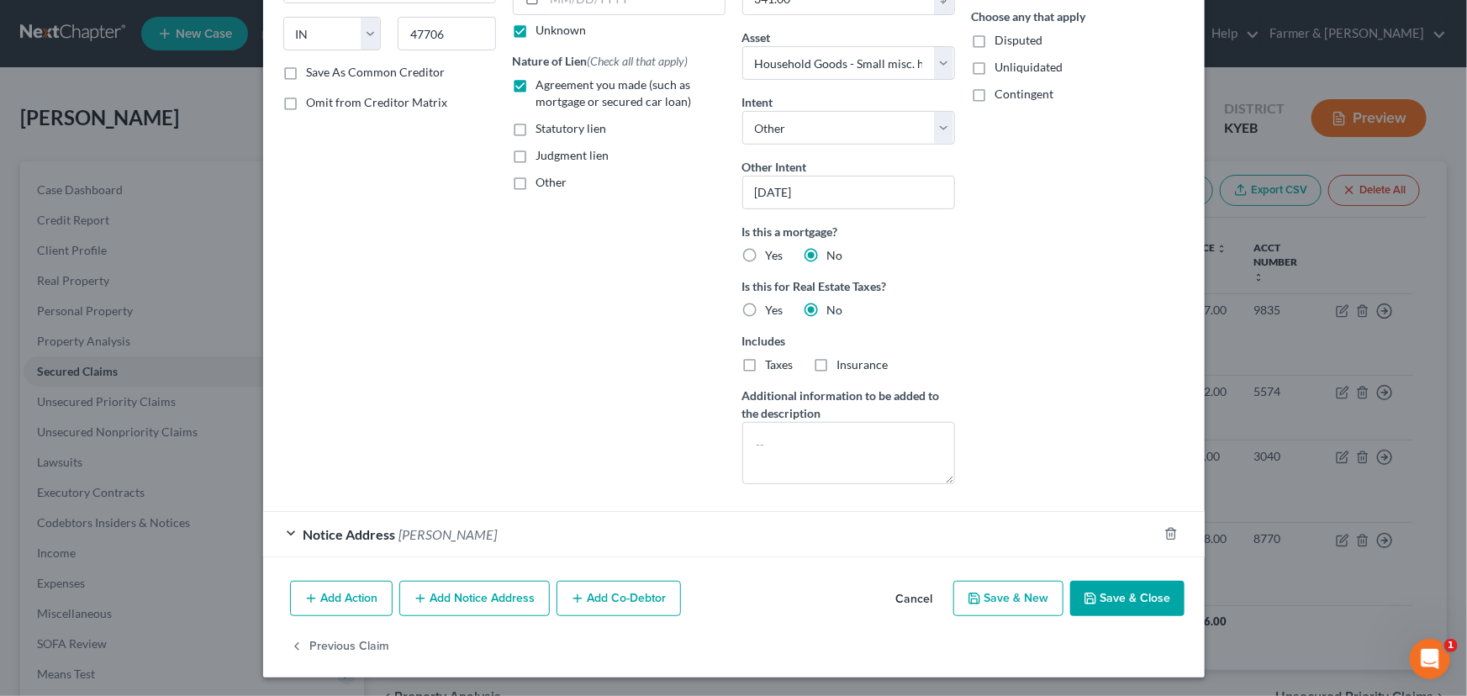
click at [496, 313] on div "Creditor * Onemain Financial Group, LLC [STREET_ADDRESS][GEOGRAPHIC_DATA] [US_S…" at bounding box center [389, 155] width 229 height 686
click at [1118, 595] on button "Save & Close" at bounding box center [1127, 598] width 114 height 35
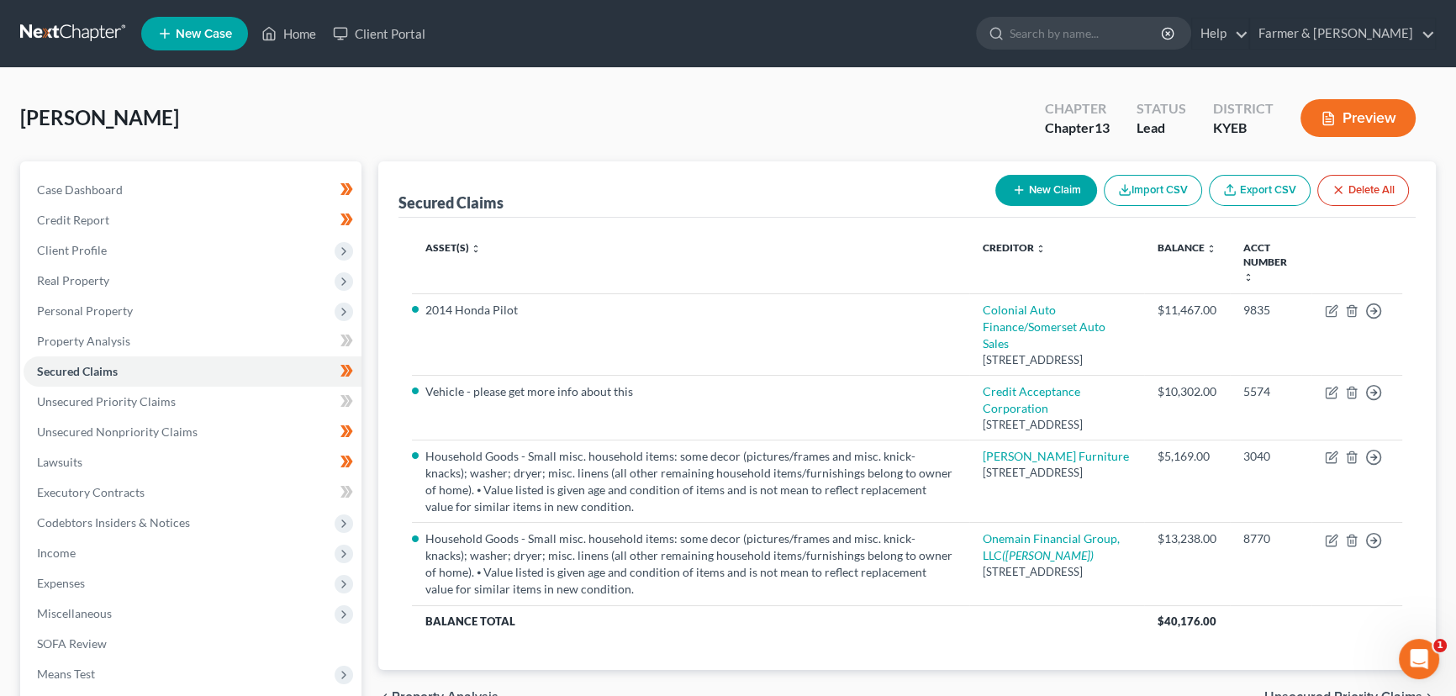
click at [341, 140] on div "[PERSON_NAME] Upgraded Chapter Chapter 13 Status Lead District KYEB Preview" at bounding box center [728, 124] width 1416 height 73
drag, startPoint x: 165, startPoint y: 193, endPoint x: 722, endPoint y: 265, distance: 561.9
click at [165, 193] on link "Case Dashboard" at bounding box center [193, 190] width 338 height 30
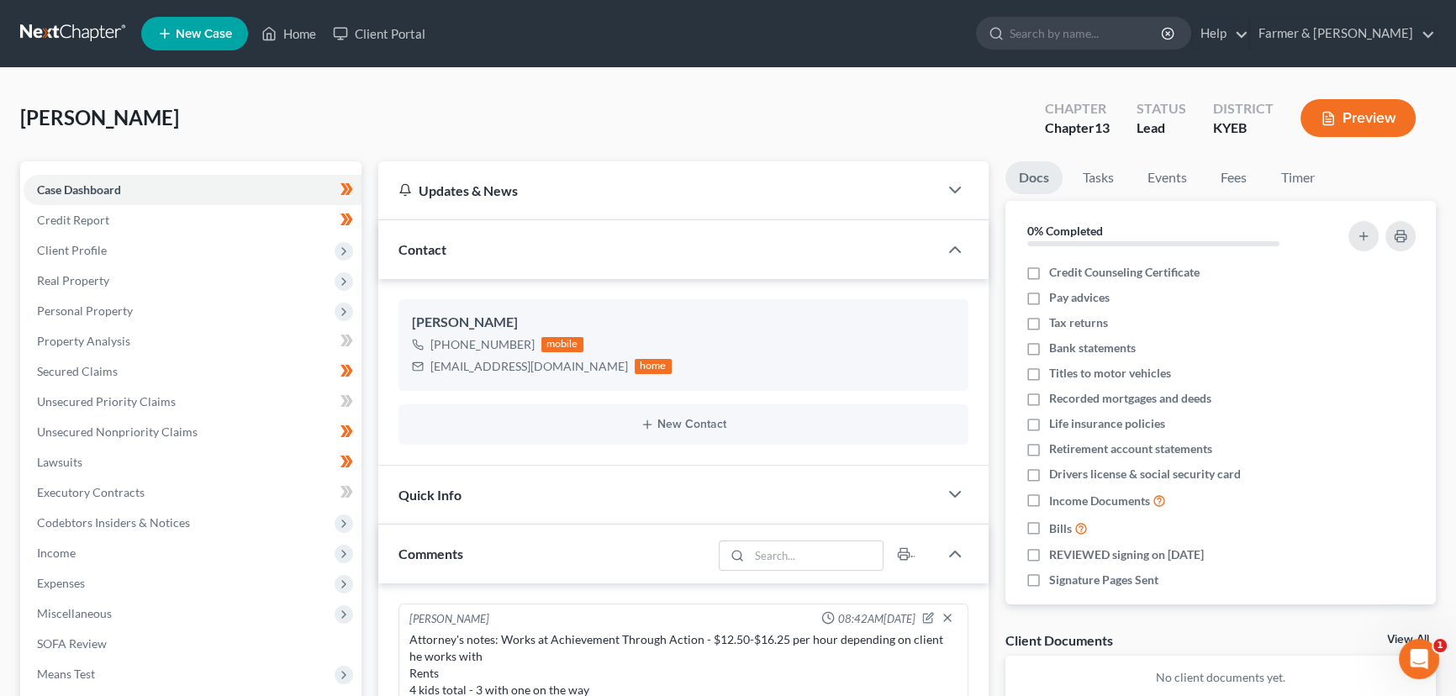
scroll to position [414, 0]
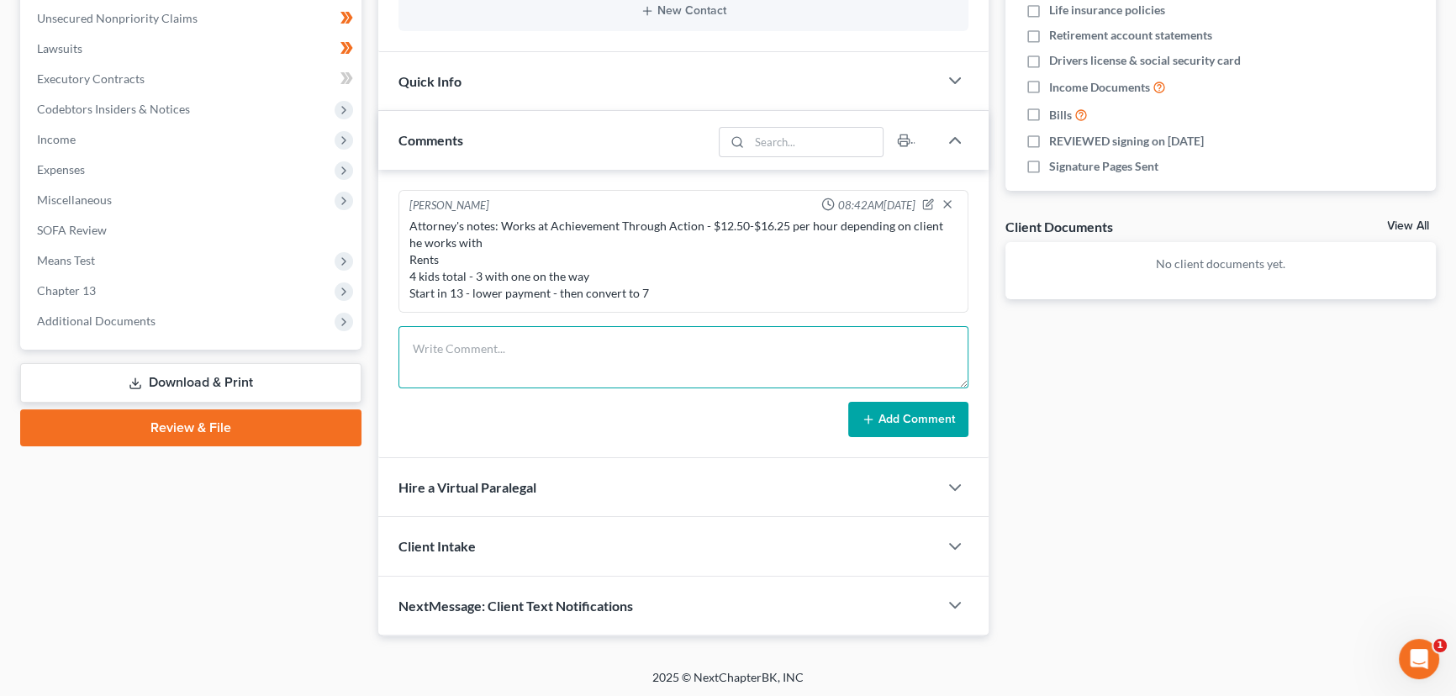
click at [488, 355] on textarea at bounding box center [683, 357] width 570 height 62
click at [586, 367] on textarea "Petition preparer notes:" at bounding box center [683, 357] width 570 height 62
paste textarea "⦁ Divorced, 4 dependents (3 kids and one on the way) and a fiancé, rents. ⦁ 201…"
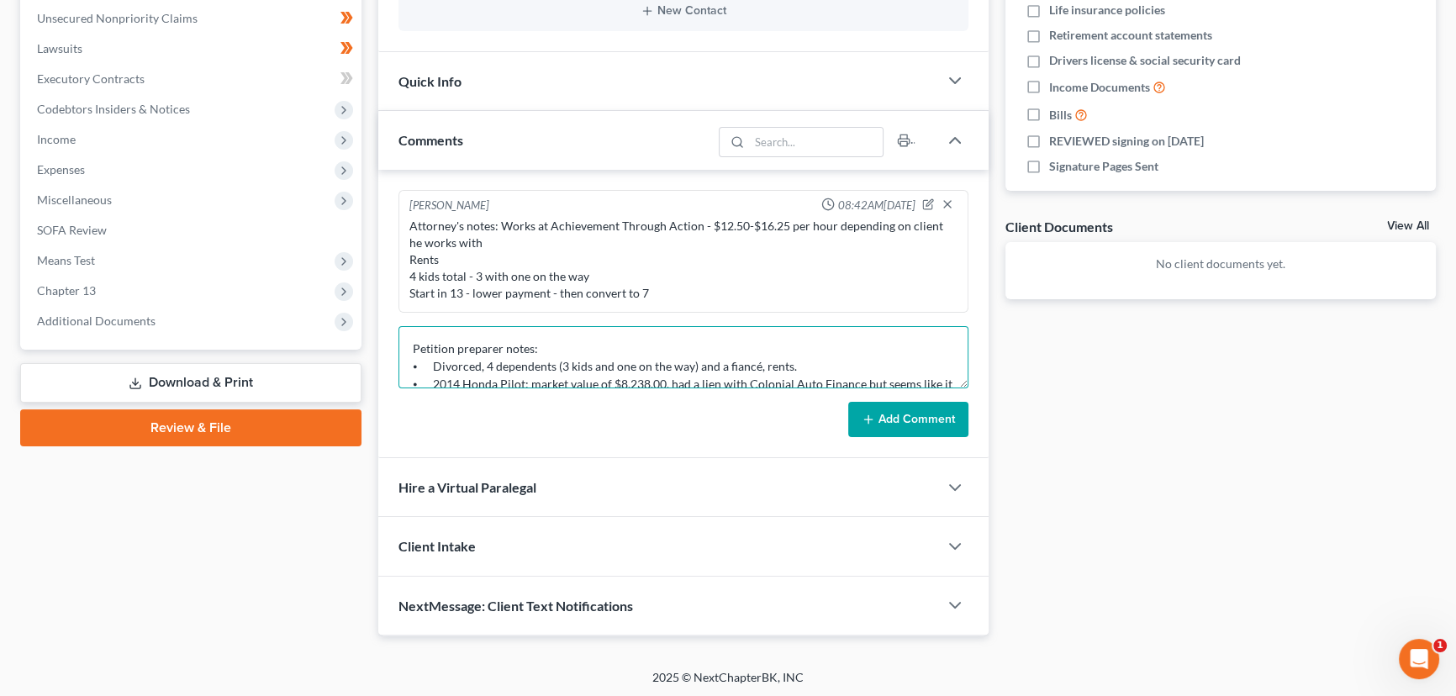
scroll to position [144, 0]
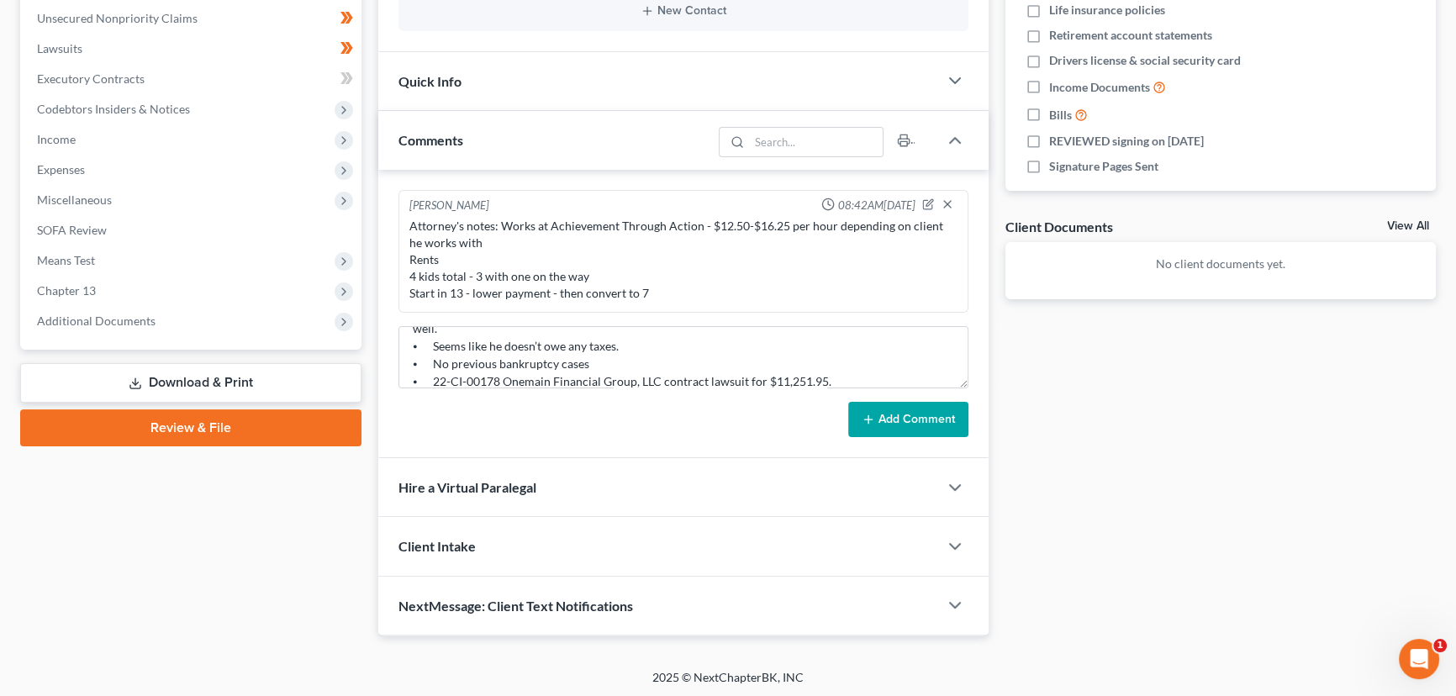
click at [881, 421] on button "Add Comment" at bounding box center [908, 419] width 120 height 35
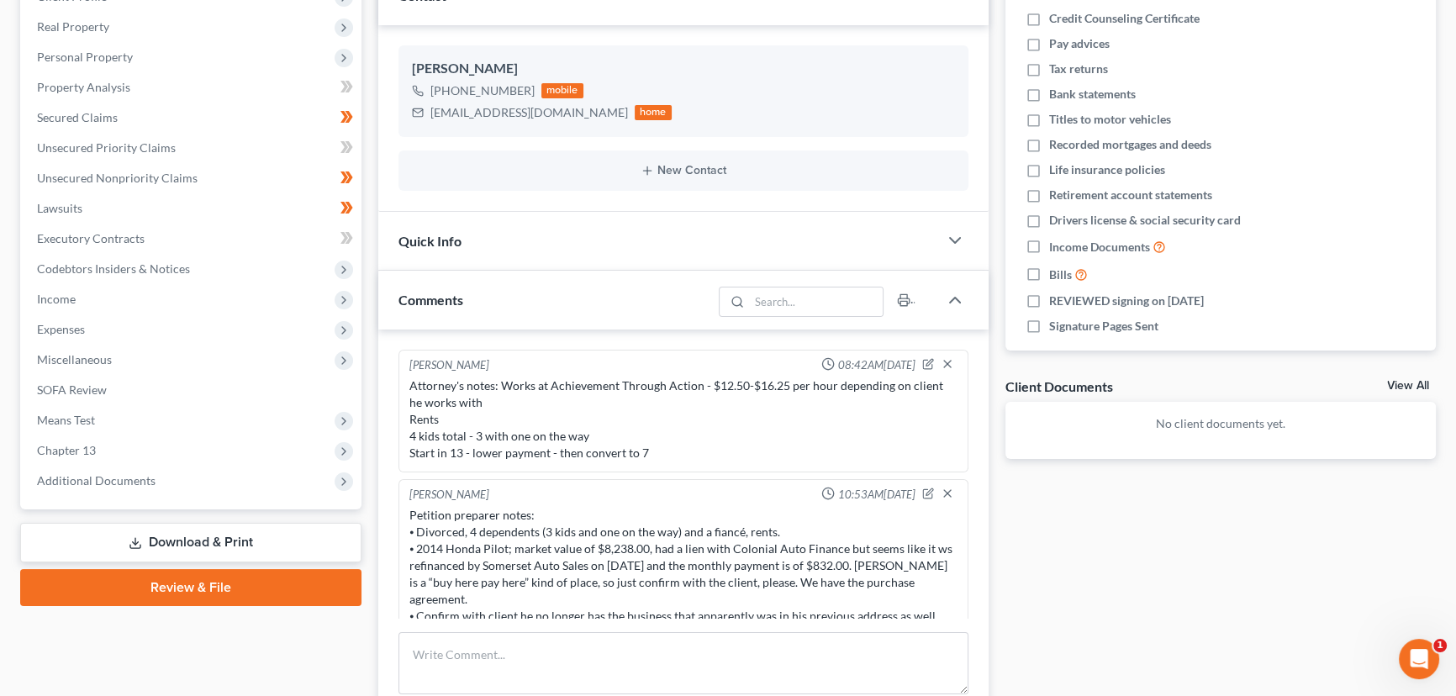
scroll to position [108, 0]
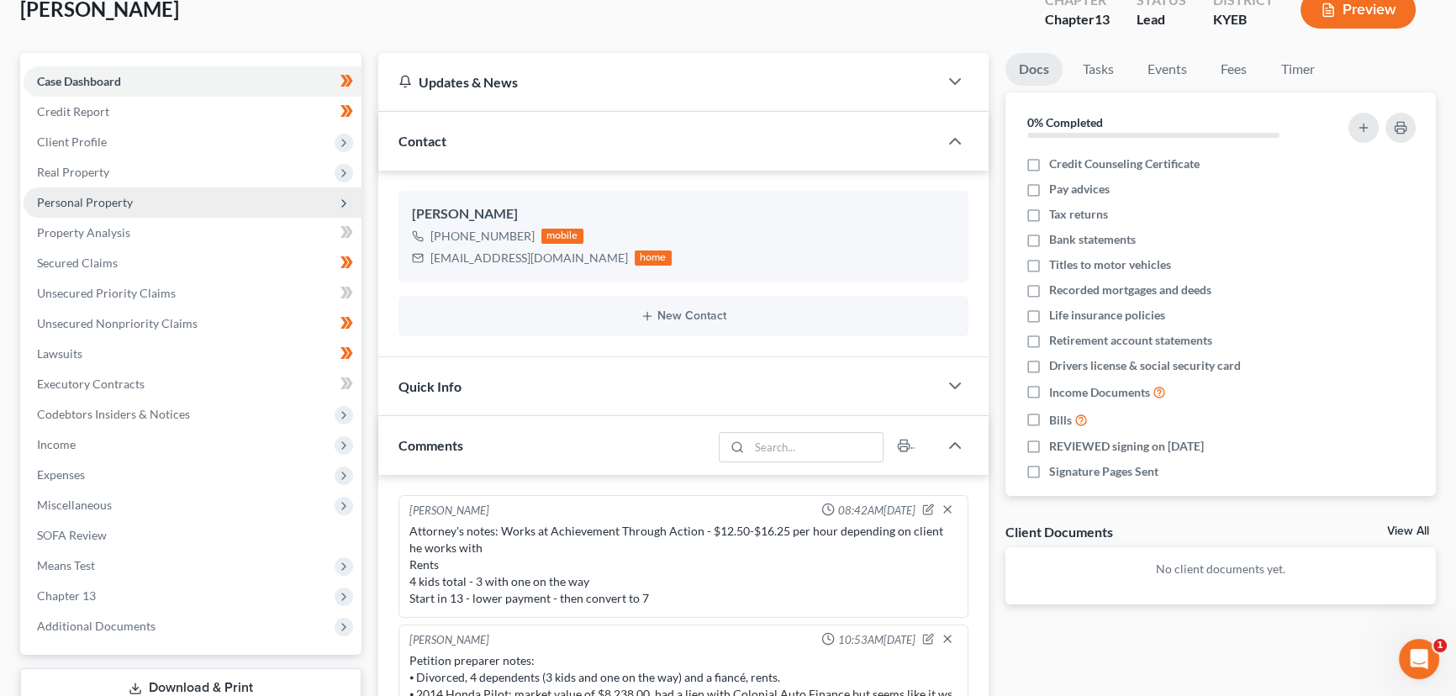
click at [122, 206] on span "Personal Property" at bounding box center [85, 202] width 96 height 14
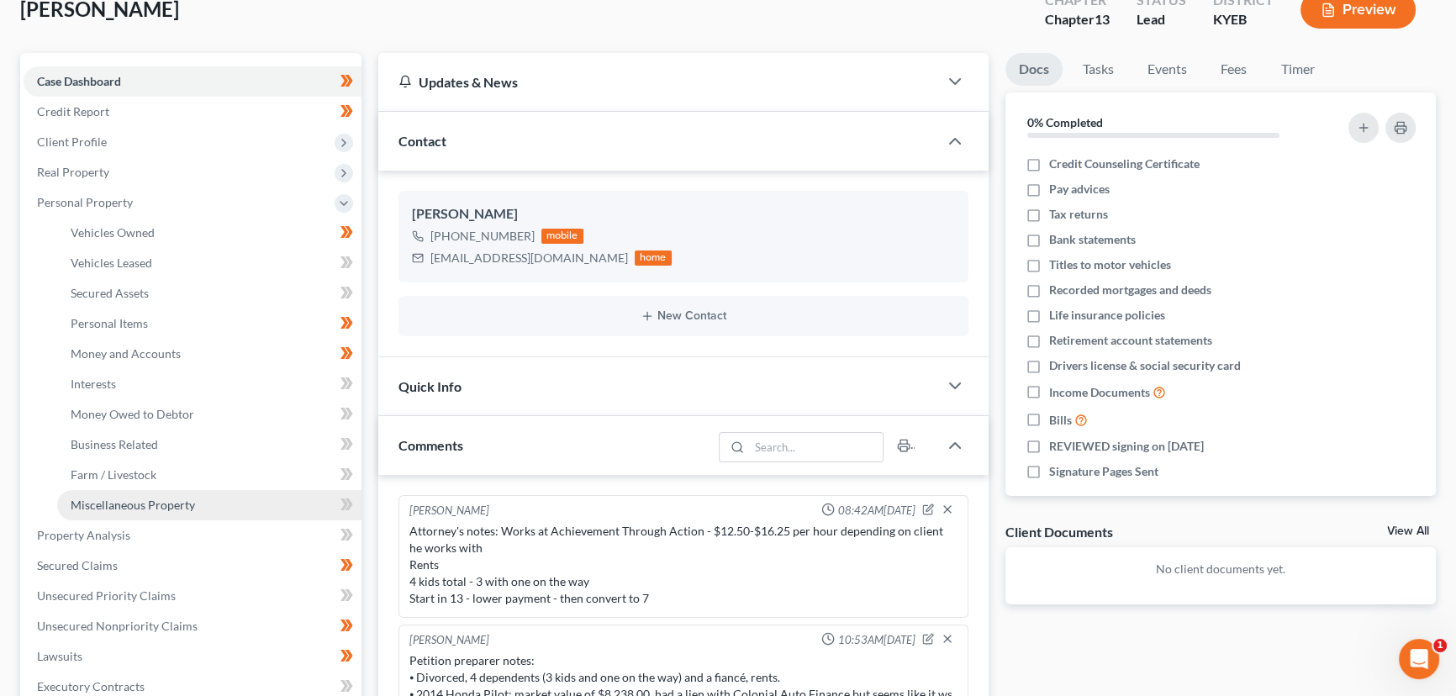
click at [193, 509] on link "Miscellaneous Property" at bounding box center [209, 505] width 304 height 30
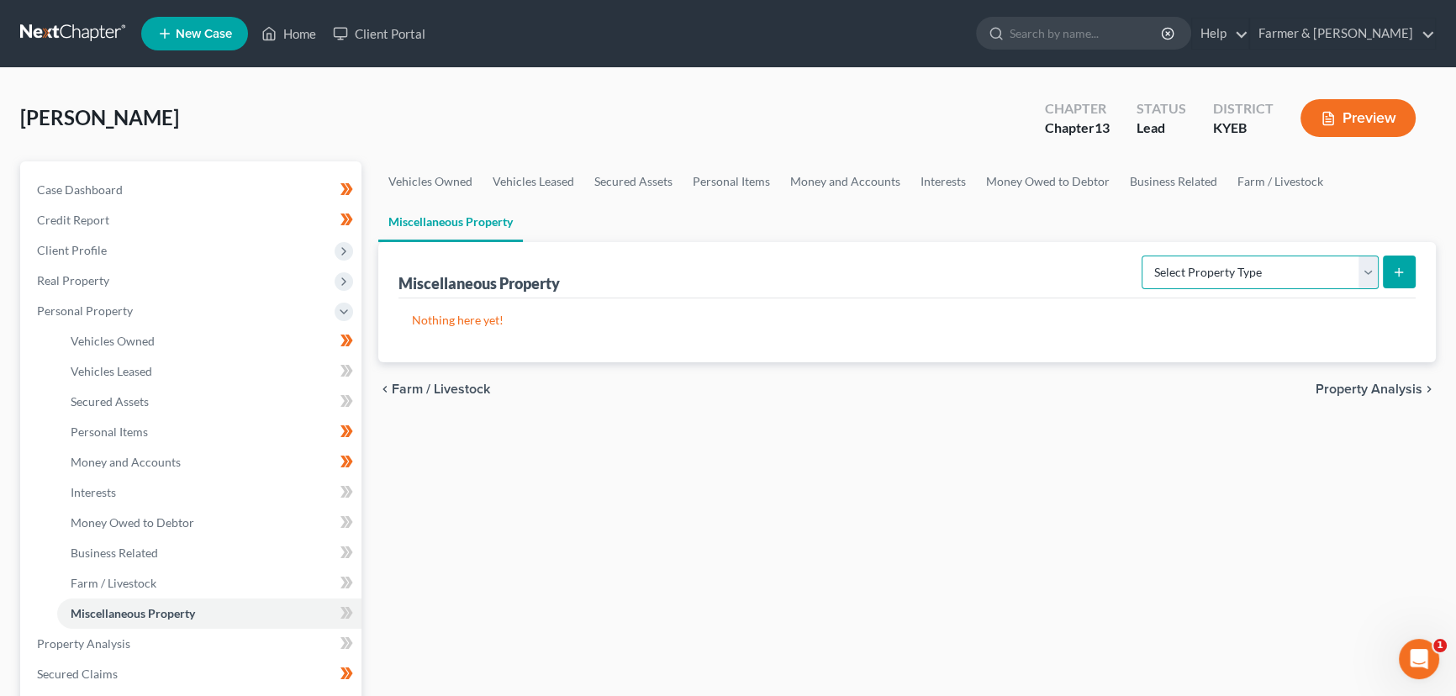
drag, startPoint x: 1258, startPoint y: 270, endPoint x: 1220, endPoint y: 285, distance: 40.7
click at [1258, 270] on select "Select Property Type Assigned for Creditor Benefit [DATE] Holding for Another N…" at bounding box center [1260, 273] width 237 height 34
click at [1142, 256] on select "Select Property Type Assigned for Creditor Benefit [DATE] Holding for Another N…" at bounding box center [1260, 273] width 237 height 34
click at [1390, 276] on button "submit" at bounding box center [1399, 272] width 33 height 33
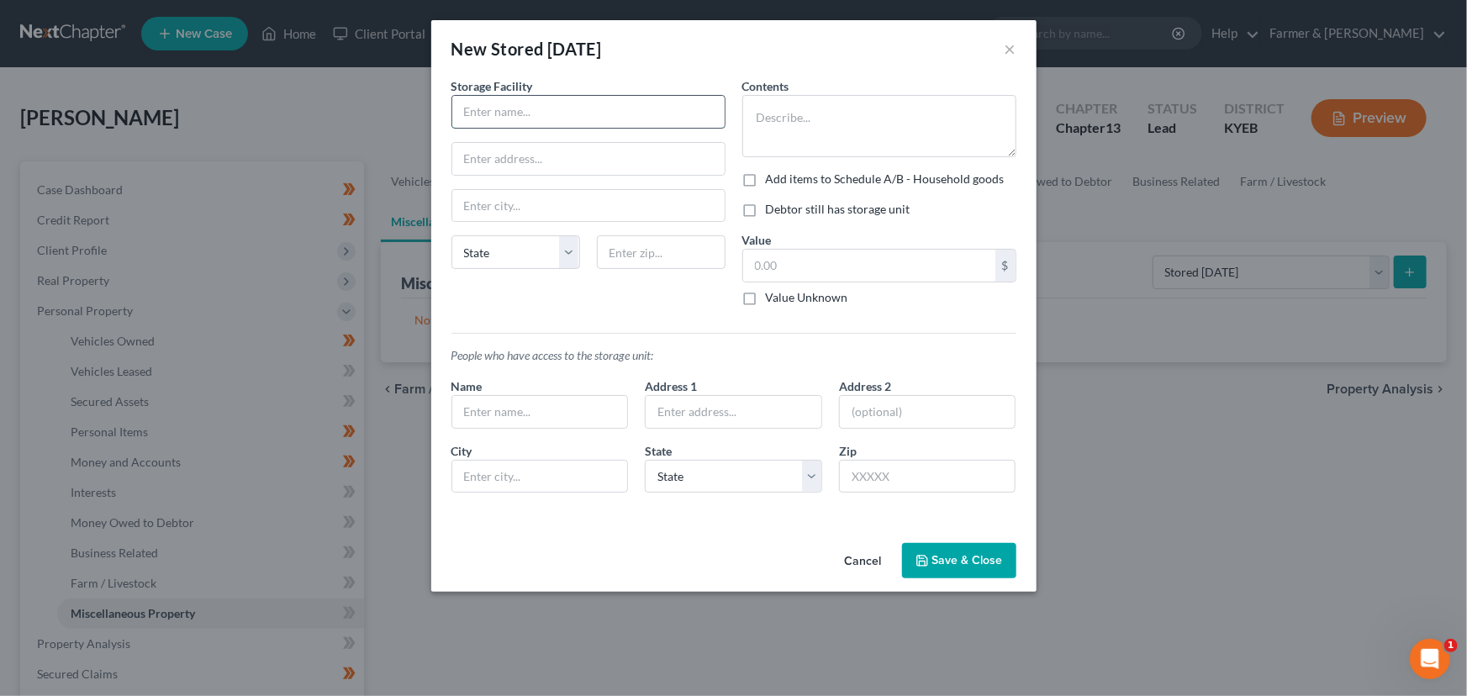
click at [509, 109] on input "text" at bounding box center [588, 112] width 272 height 32
drag, startPoint x: 522, startPoint y: 122, endPoint x: 456, endPoint y: 115, distance: 65.9
click at [456, 115] on input "GET INFO" at bounding box center [588, 112] width 272 height 32
drag, startPoint x: 519, startPoint y: 151, endPoint x: 509, endPoint y: 198, distance: 48.1
click at [519, 151] on input "text" at bounding box center [588, 159] width 272 height 32
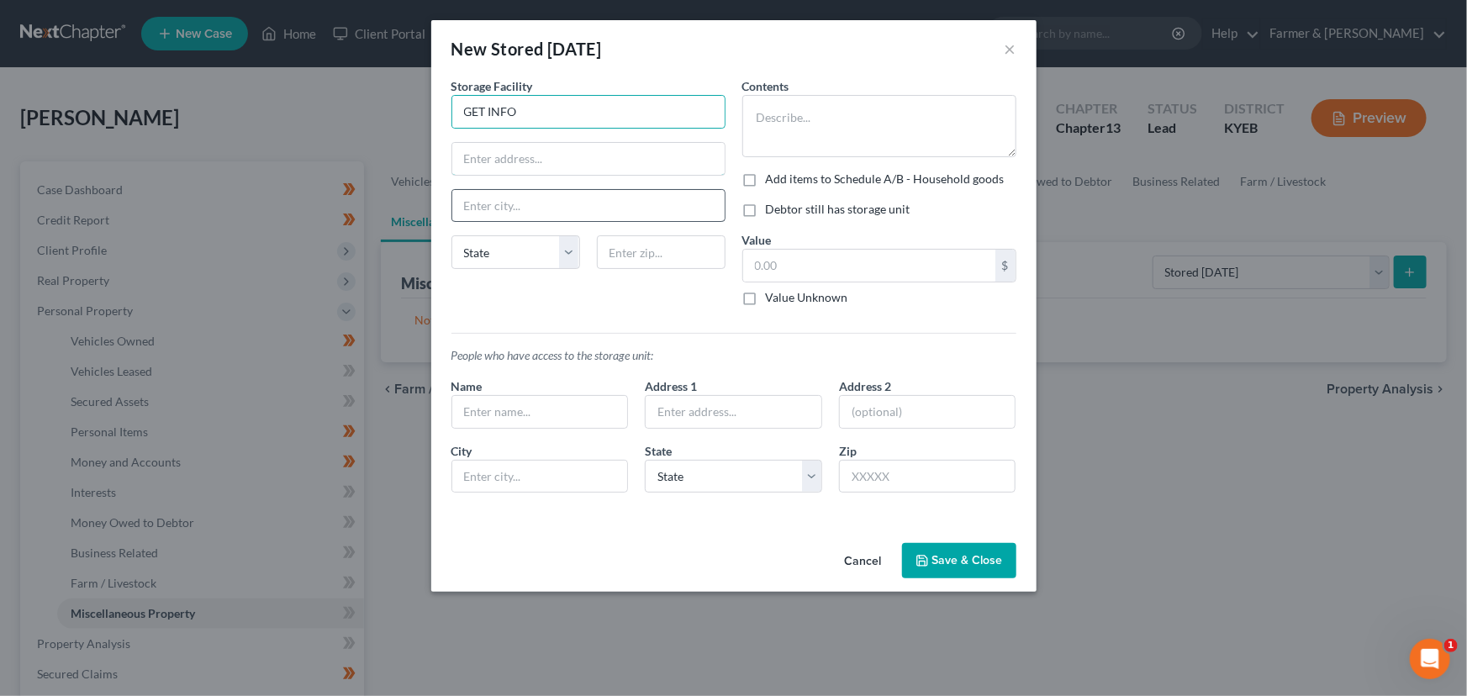
paste input "GET INFO"
drag, startPoint x: 509, startPoint y: 198, endPoint x: 530, endPoint y: 221, distance: 30.9
click at [509, 198] on input "text" at bounding box center [588, 206] width 272 height 32
paste input "GET INFO"
drag, startPoint x: 682, startPoint y: 249, endPoint x: 755, endPoint y: 173, distance: 105.2
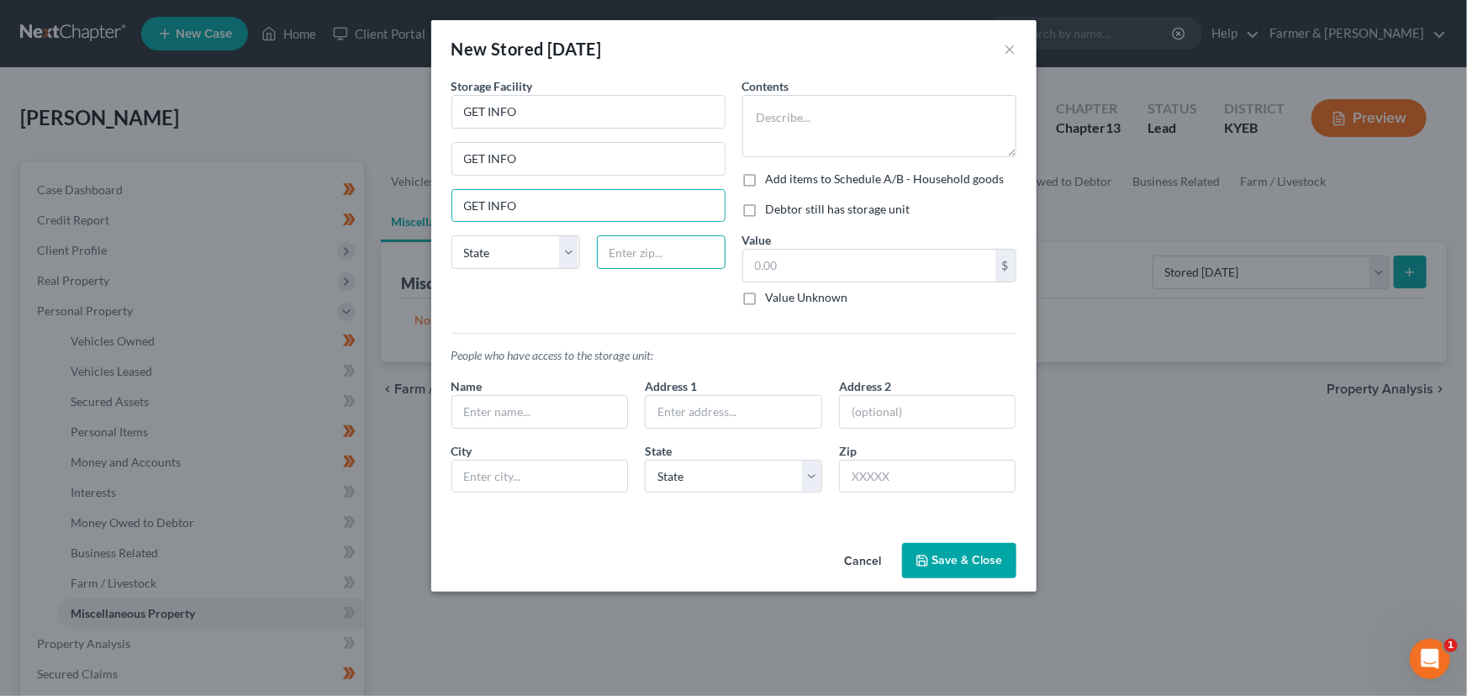
click at [682, 249] on input "text" at bounding box center [661, 252] width 129 height 34
paste input "GET INFO"
click at [774, 129] on textarea at bounding box center [879, 126] width 274 height 62
paste textarea "GET INFO"
click at [766, 295] on label "Value Unknown" at bounding box center [807, 297] width 82 height 17
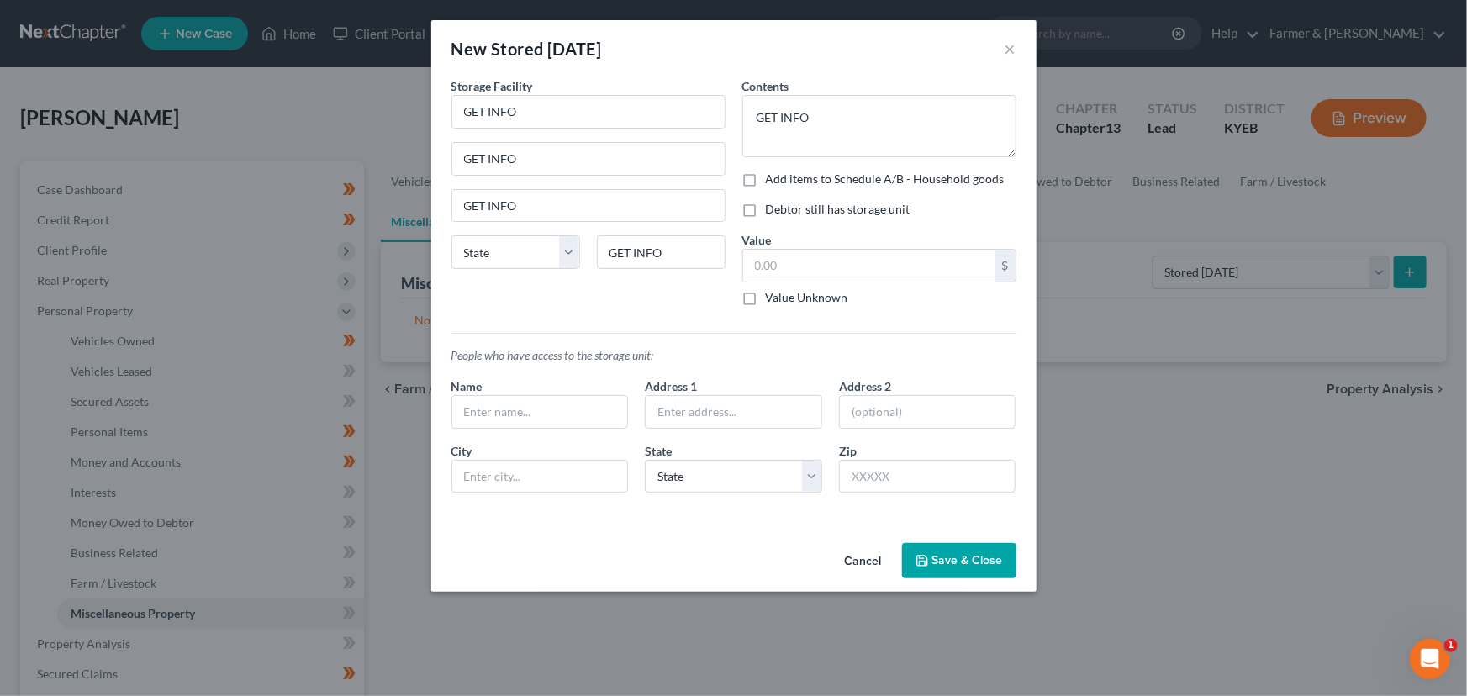
click at [773, 295] on input "Value Unknown" at bounding box center [778, 294] width 11 height 11
click at [936, 551] on button "Save & Close" at bounding box center [959, 560] width 114 height 35
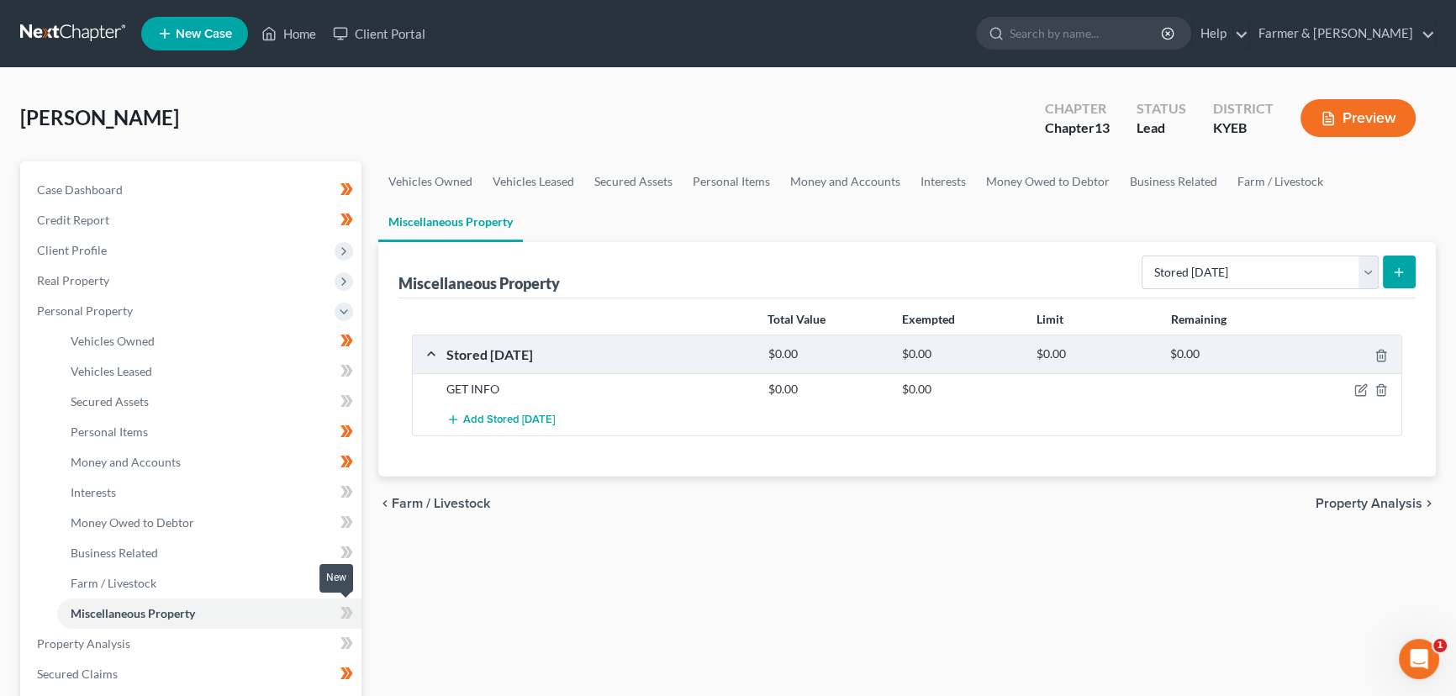
click at [354, 606] on span at bounding box center [346, 615] width 29 height 25
click at [87, 312] on span "Personal Property" at bounding box center [85, 310] width 96 height 14
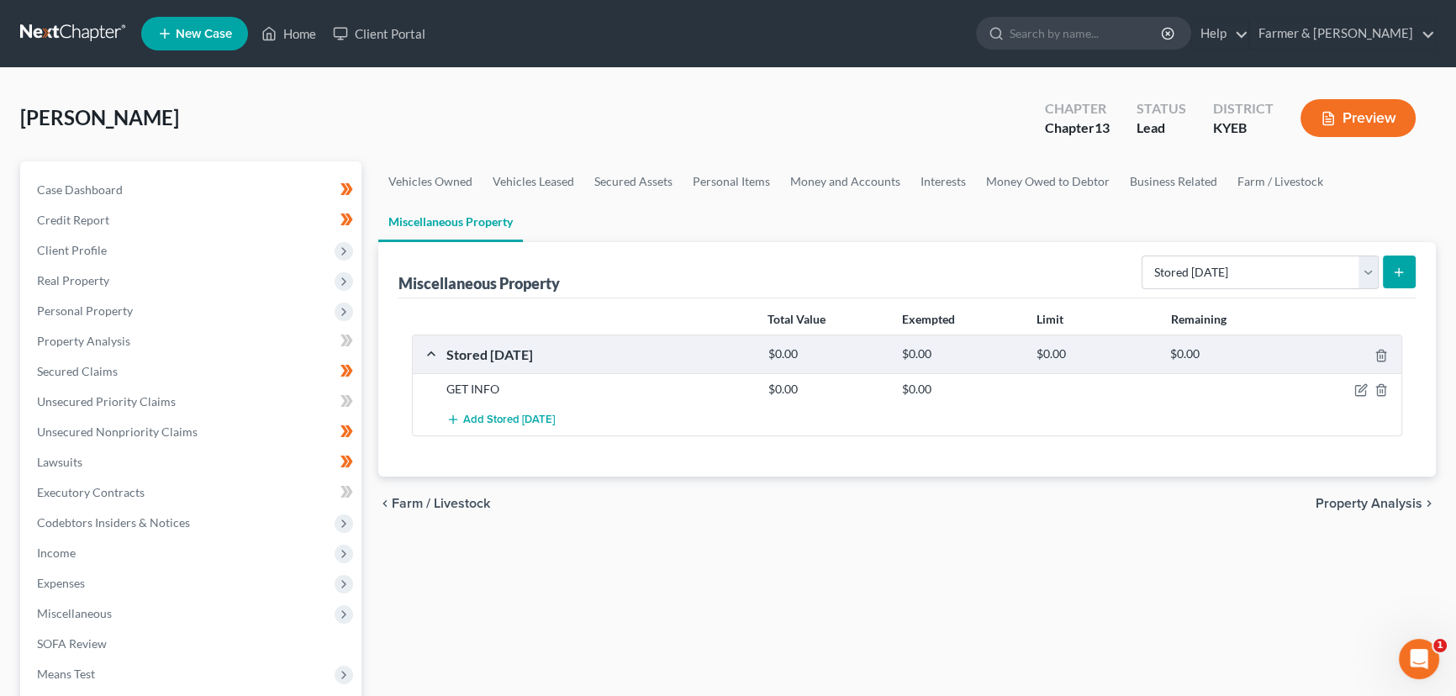
drag, startPoint x: 483, startPoint y: 119, endPoint x: 862, endPoint y: 693, distance: 687.3
click at [483, 119] on div "[PERSON_NAME] Upgraded Chapter Chapter 13 Status Lead District KYEB Preview" at bounding box center [728, 124] width 1416 height 73
click at [516, 97] on div "[PERSON_NAME] Upgraded Chapter Chapter 13 Status Lead District KYEB Preview" at bounding box center [728, 124] width 1416 height 73
drag, startPoint x: 91, startPoint y: 362, endPoint x: 656, endPoint y: 348, distance: 565.1
click at [91, 364] on span "Secured Claims" at bounding box center [77, 371] width 81 height 14
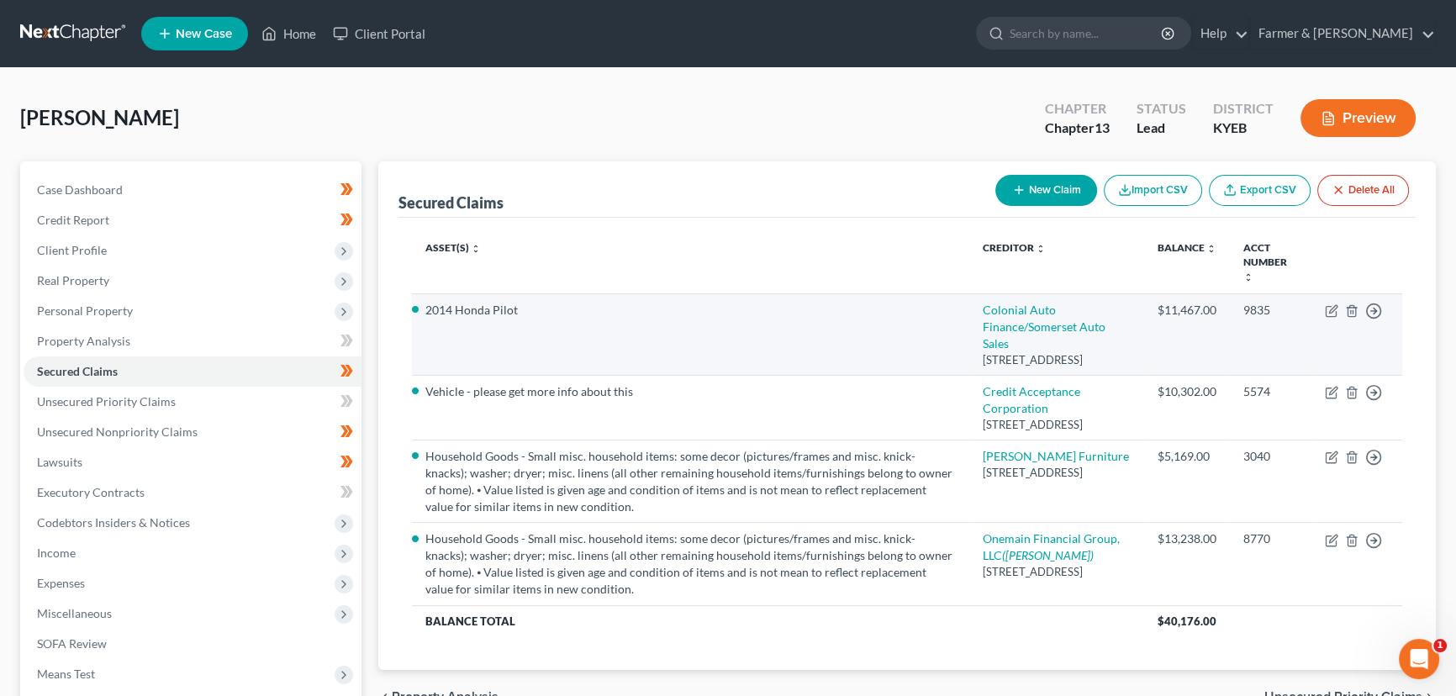
drag, startPoint x: 1269, startPoint y: 194, endPoint x: 501, endPoint y: 321, distance: 778.8
click at [1269, 194] on link "Export CSV" at bounding box center [1260, 190] width 102 height 31
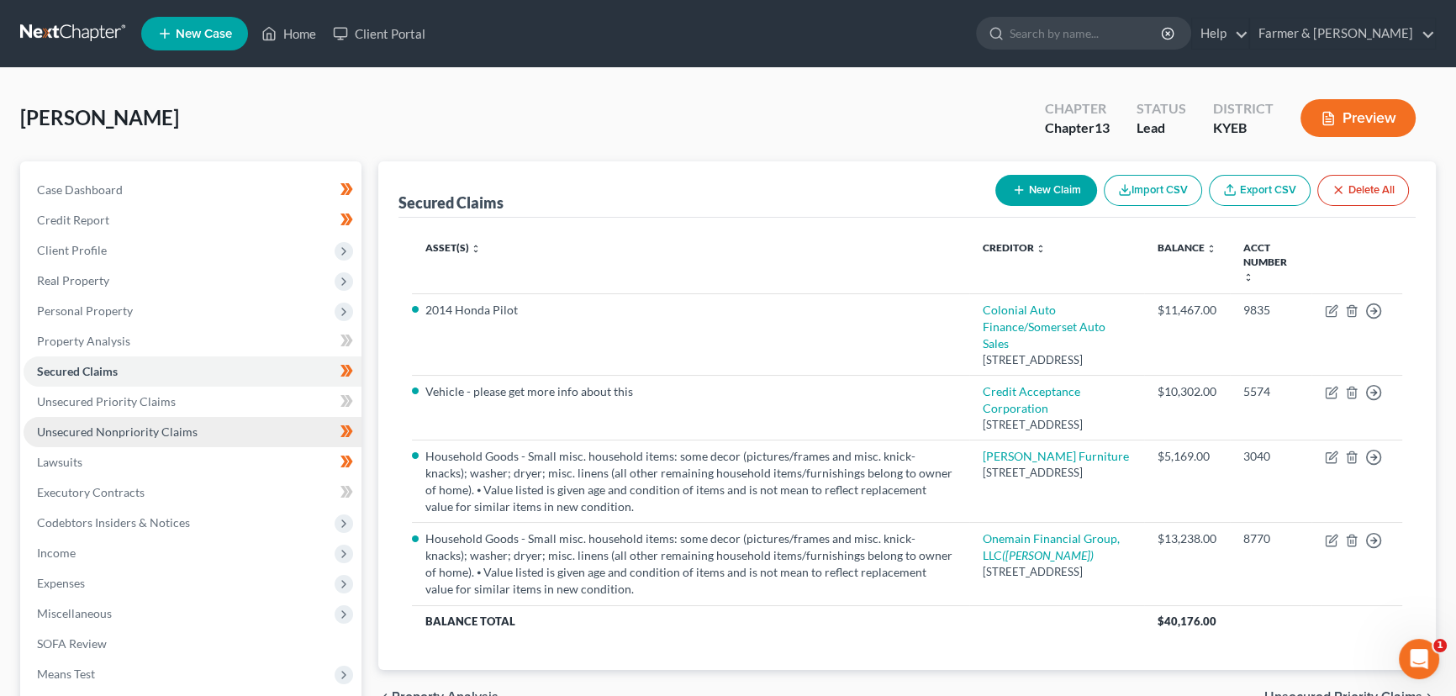
click at [201, 421] on link "Unsecured Nonpriority Claims" at bounding box center [193, 432] width 338 height 30
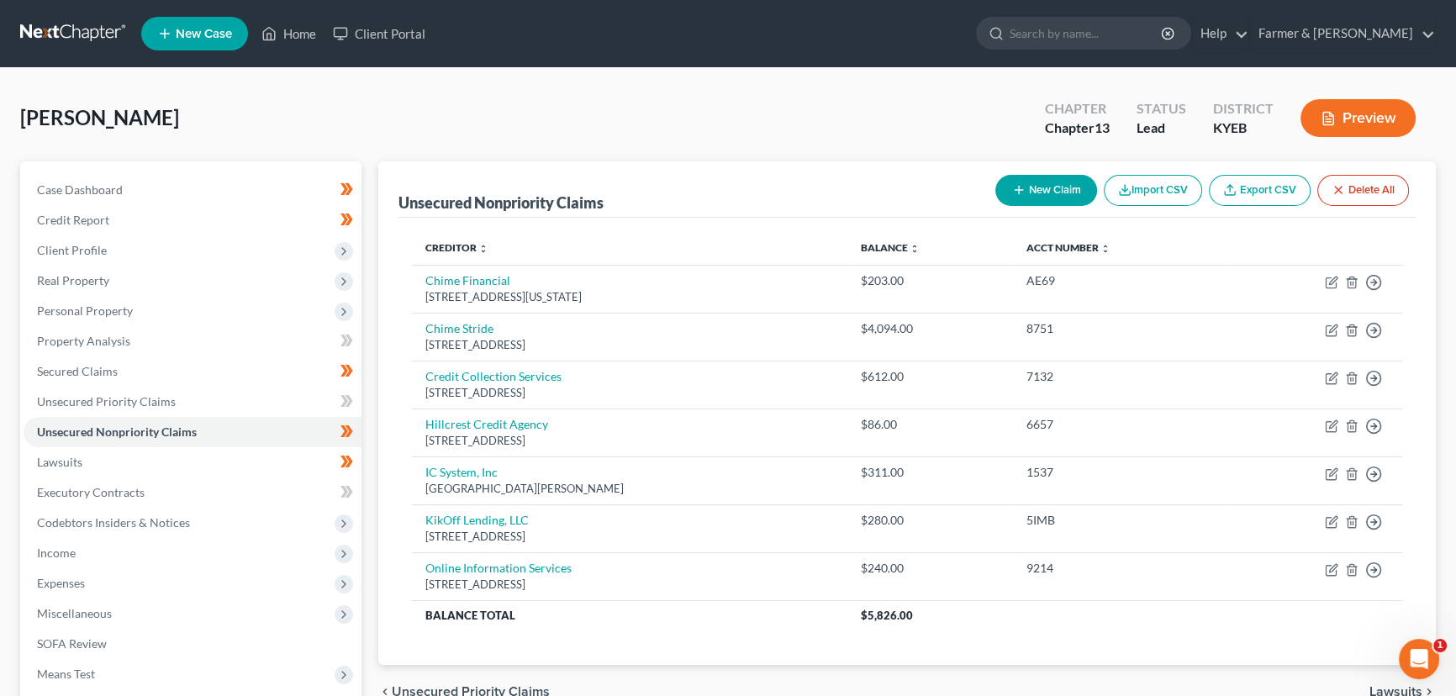
click at [1237, 195] on link "Export CSV" at bounding box center [1260, 190] width 102 height 31
click at [396, 100] on div "[PERSON_NAME] Upgraded Chapter Chapter 13 Status Lead District KYEB Preview" at bounding box center [728, 124] width 1416 height 73
click at [440, 95] on div "[PERSON_NAME] Upgraded Chapter Chapter 13 Status Lead District KYEB Preview" at bounding box center [728, 124] width 1416 height 73
click at [291, 37] on link "Home" at bounding box center [288, 33] width 71 height 30
click at [98, 187] on span "Case Dashboard" at bounding box center [80, 189] width 86 height 14
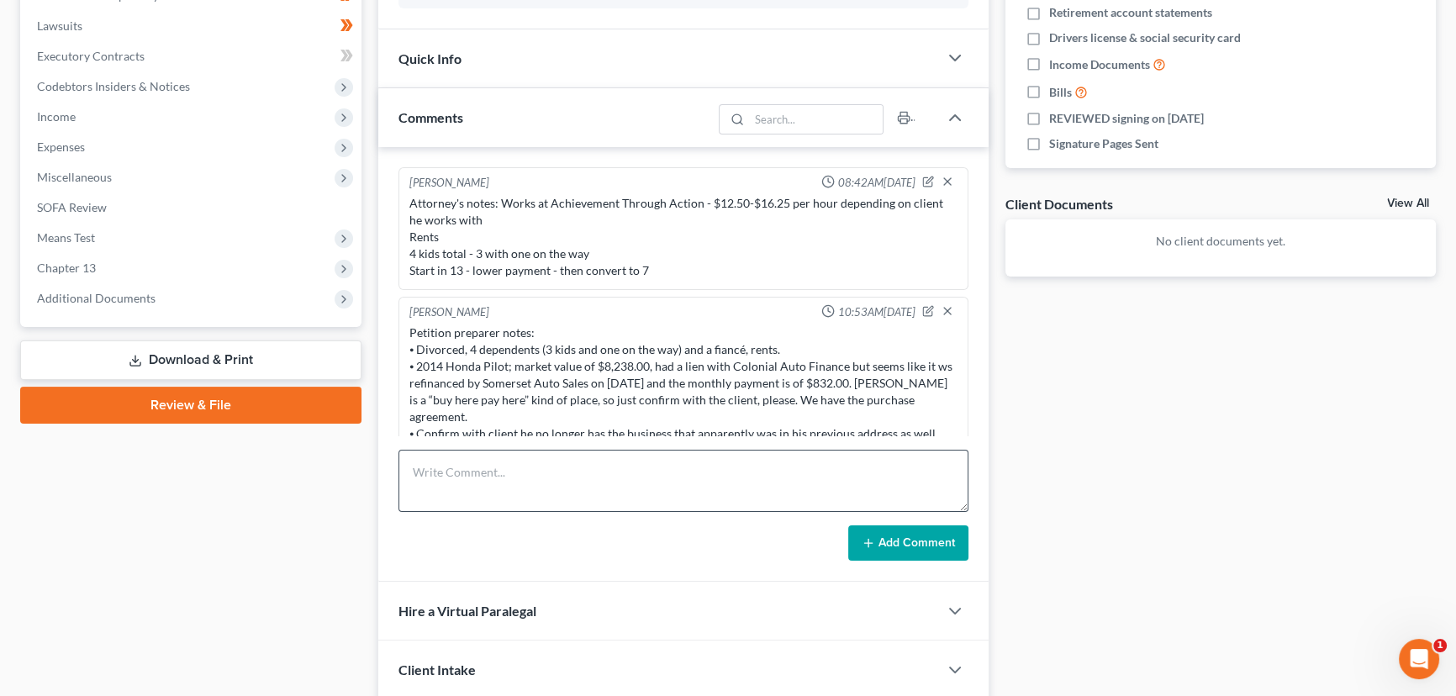
scroll to position [67, 0]
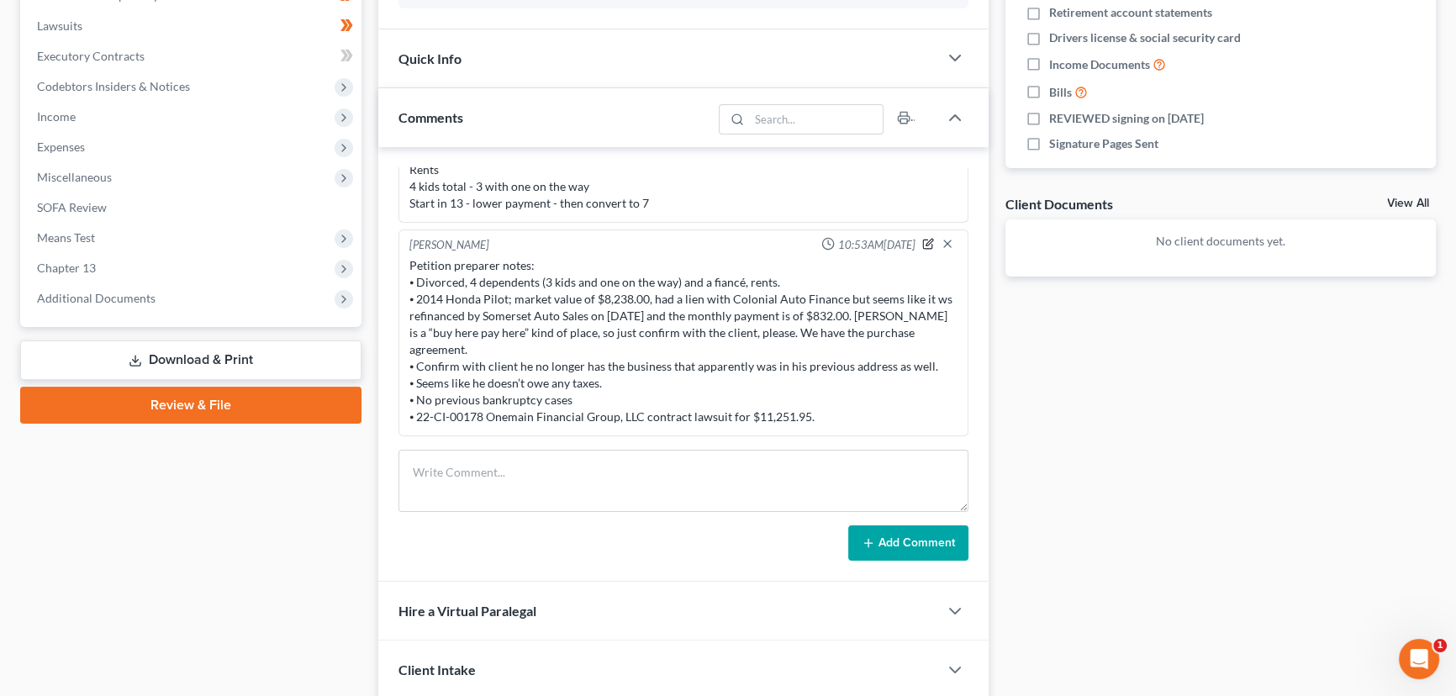
click at [922, 242] on icon "button" at bounding box center [928, 244] width 12 height 12
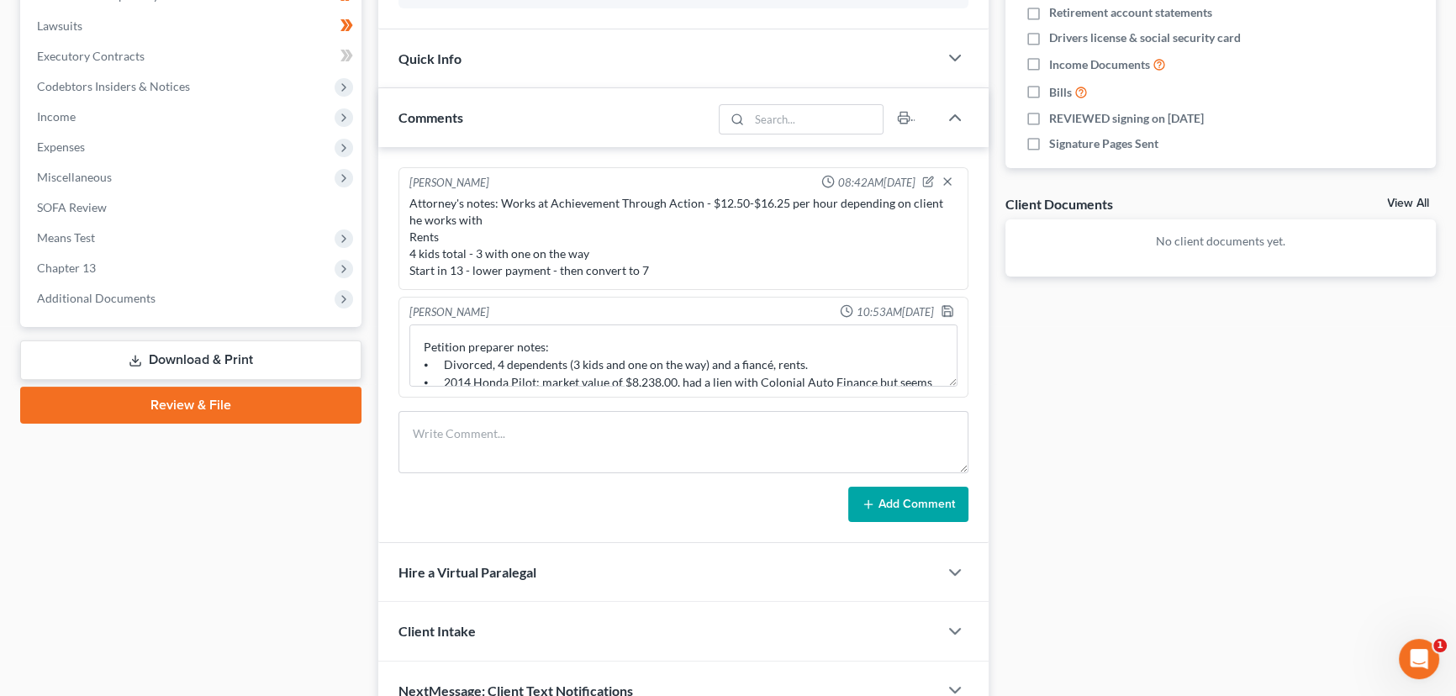
scroll to position [0, 0]
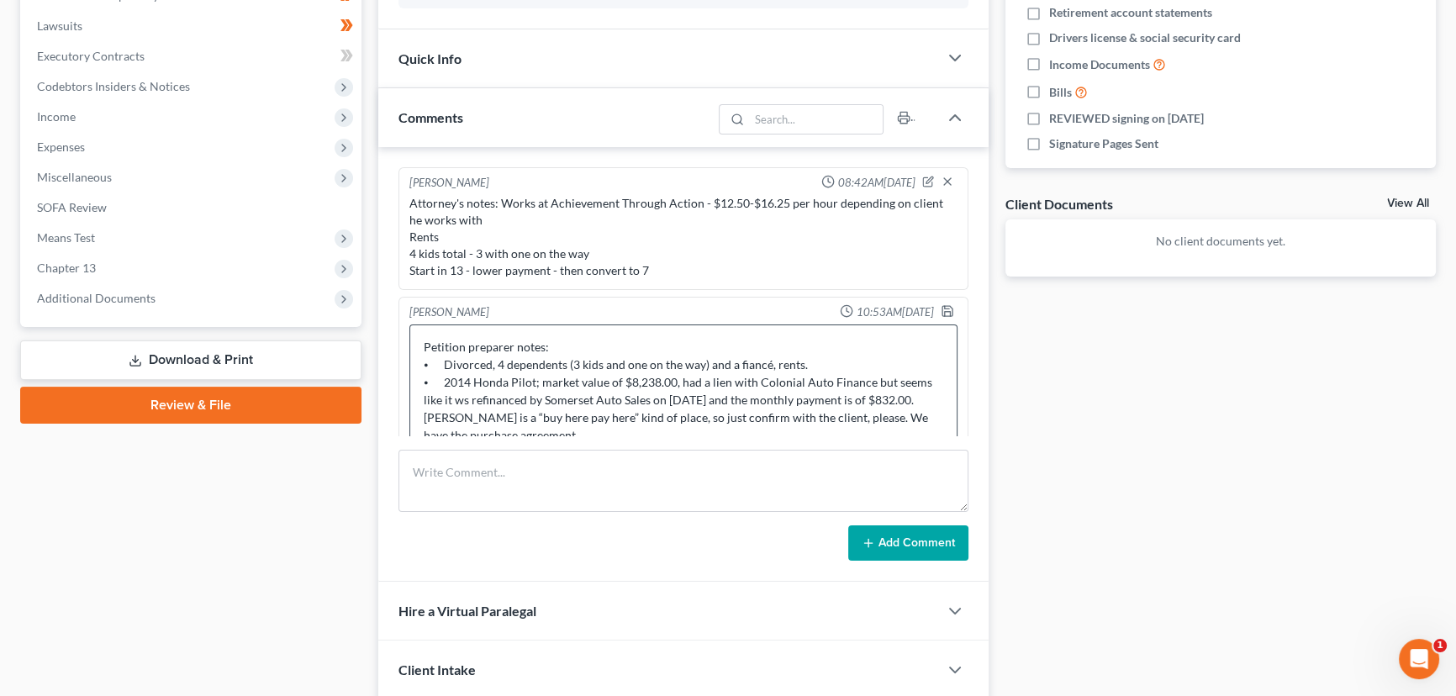
drag, startPoint x: 947, startPoint y: 382, endPoint x: 637, endPoint y: 375, distance: 309.4
click at [947, 541] on div "[PERSON_NAME] 08:42AM[DATE] Attorney's notes: Works at Achievement Through Acti…" at bounding box center [683, 364] width 610 height 435
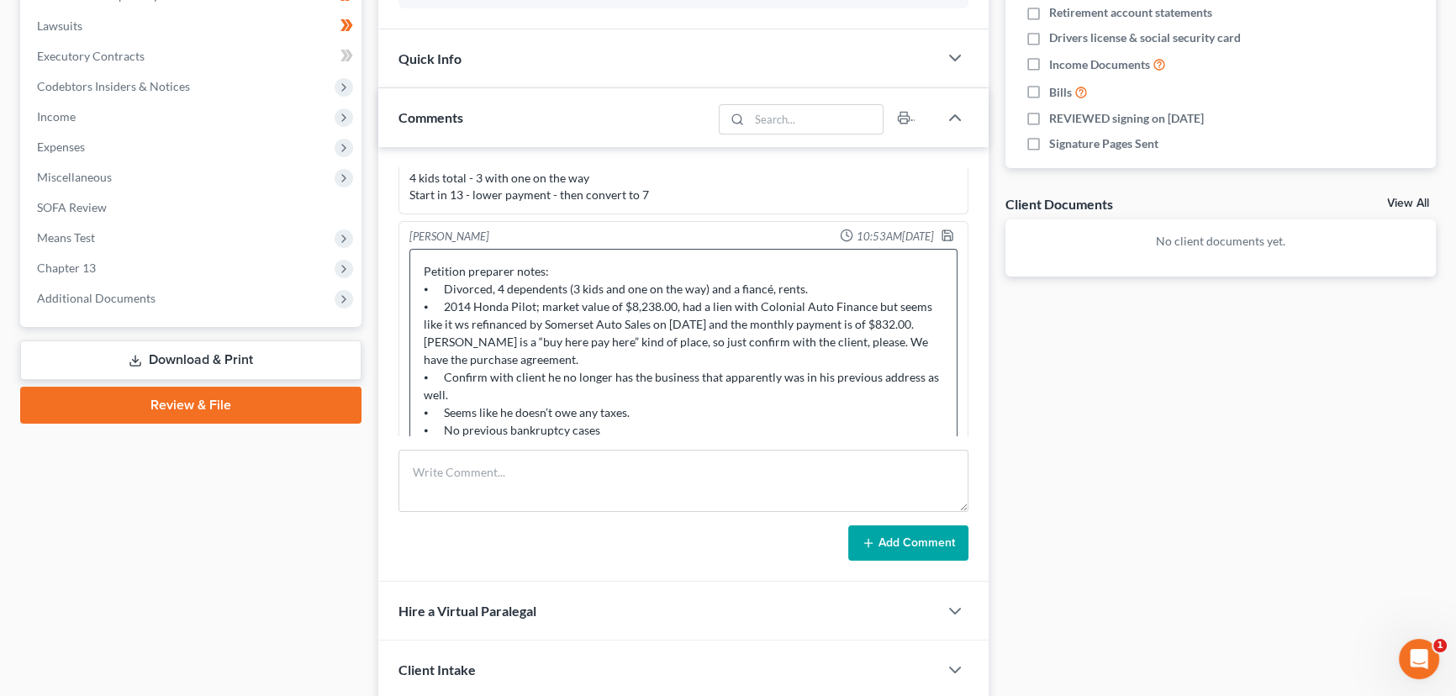
scroll to position [119, 0]
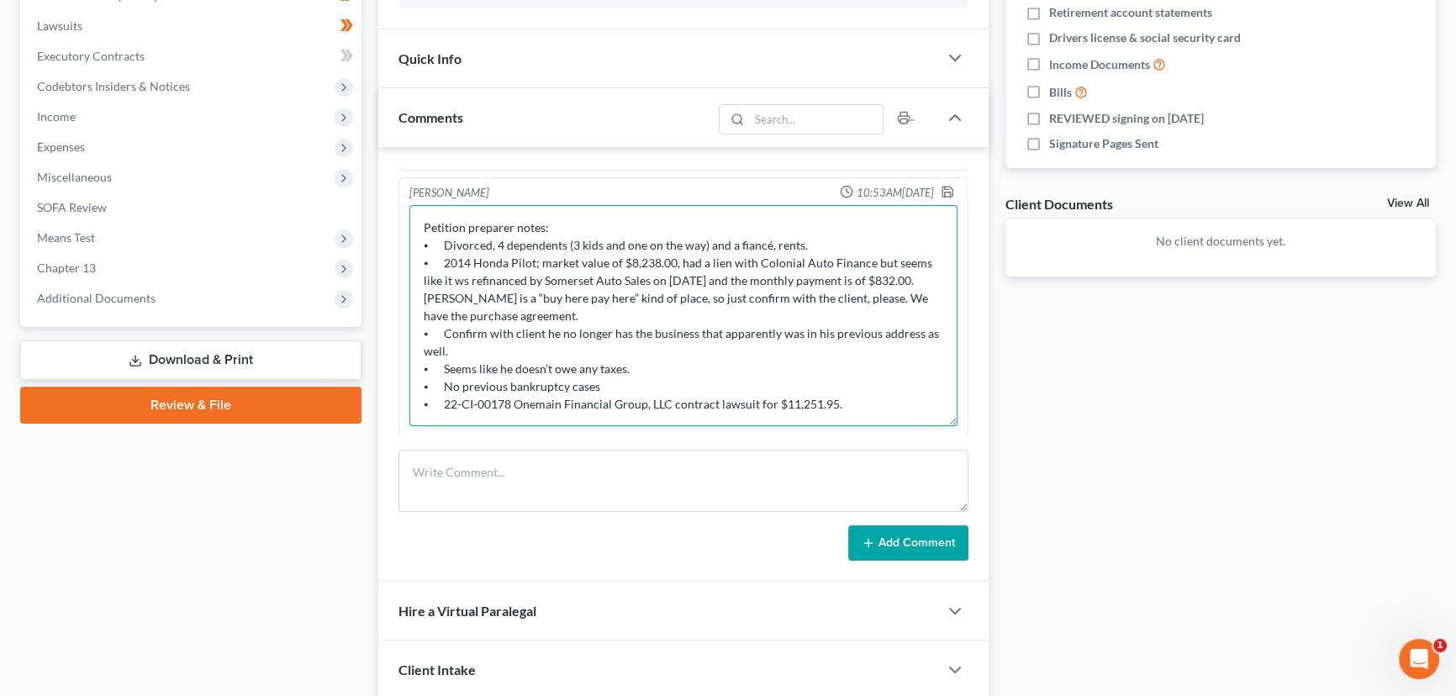
click at [846, 401] on textarea "Petition preparer notes: ⦁ Divorced, 4 dependents (3 kids and one on the way) a…" at bounding box center [683, 315] width 548 height 221
